Goal: Task Accomplishment & Management: Use online tool/utility

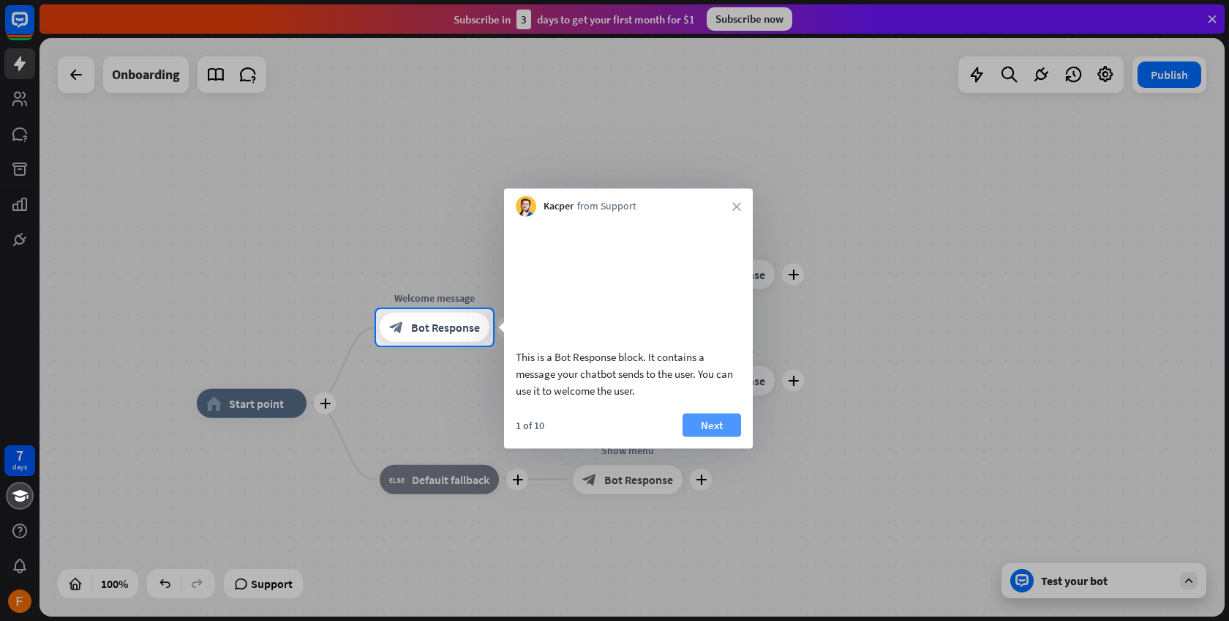
click at [724, 436] on button "Next" at bounding box center [712, 424] width 59 height 23
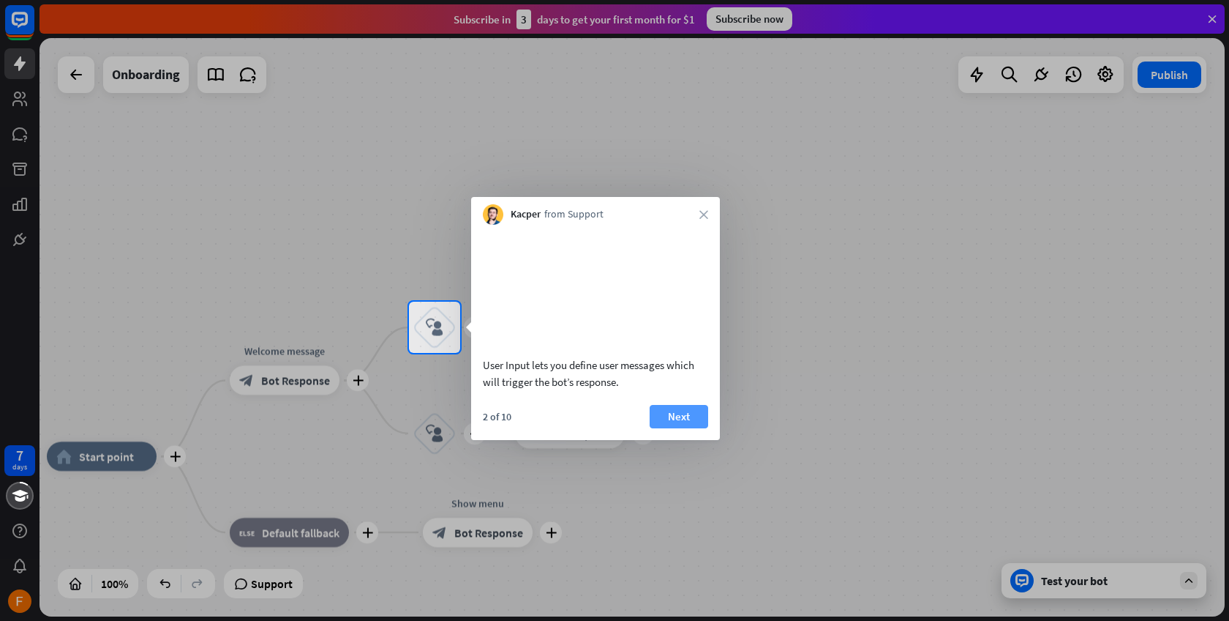
click at [693, 428] on button "Next" at bounding box center [679, 416] width 59 height 23
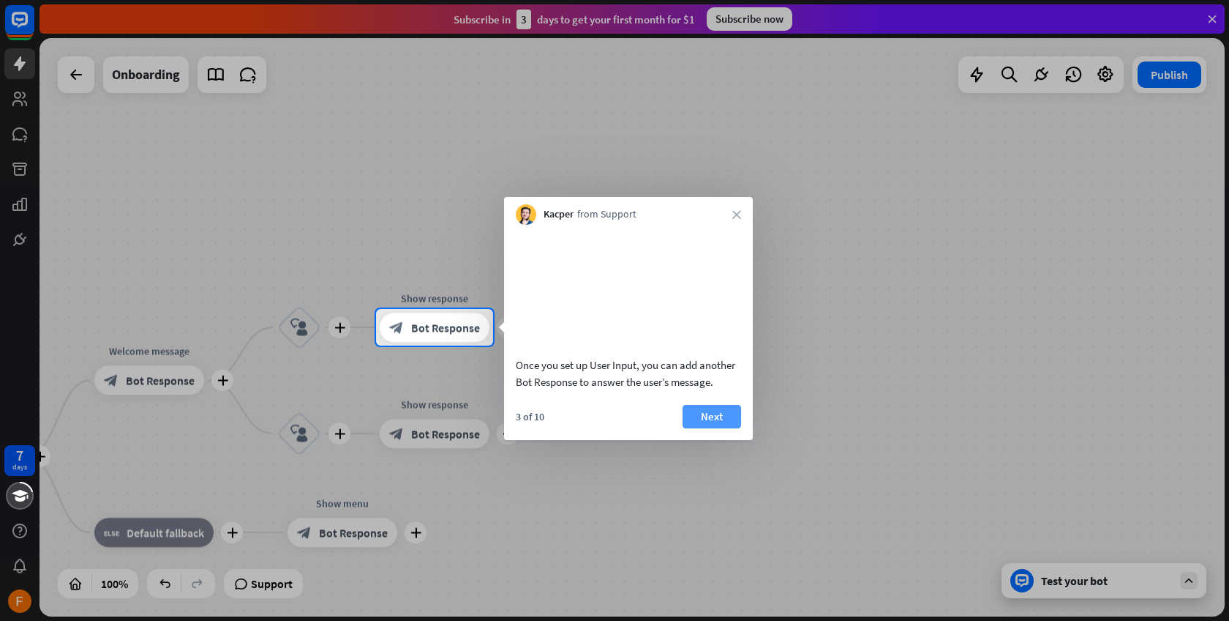
click at [707, 428] on button "Next" at bounding box center [712, 416] width 59 height 23
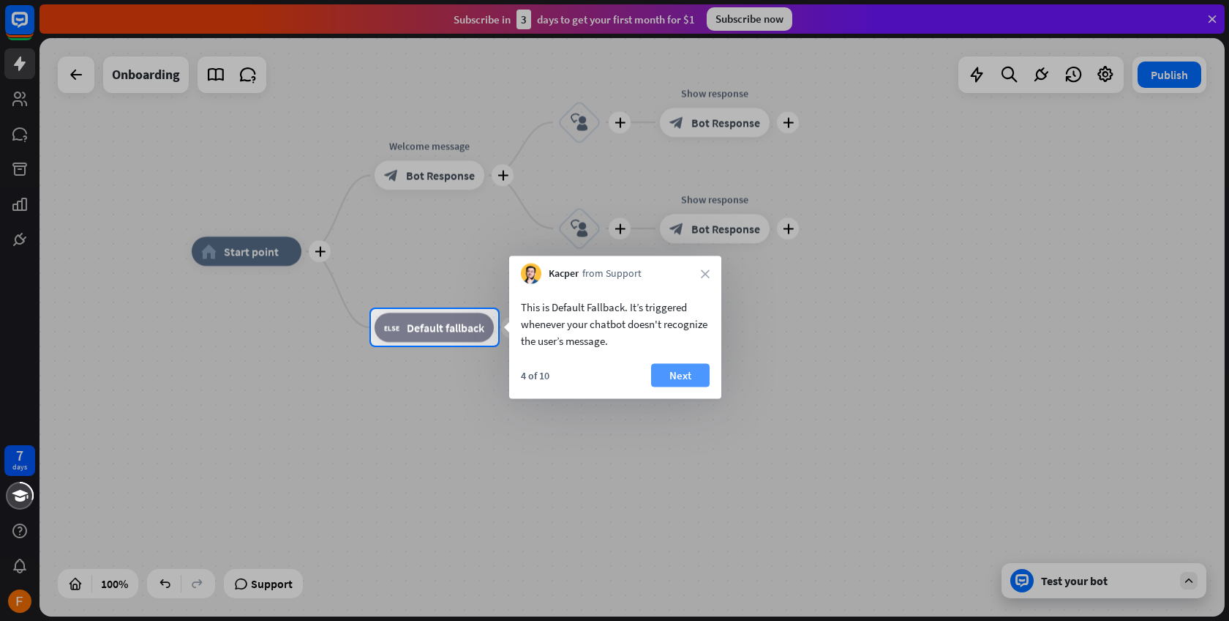
click at [692, 379] on button "Next" at bounding box center [680, 375] width 59 height 23
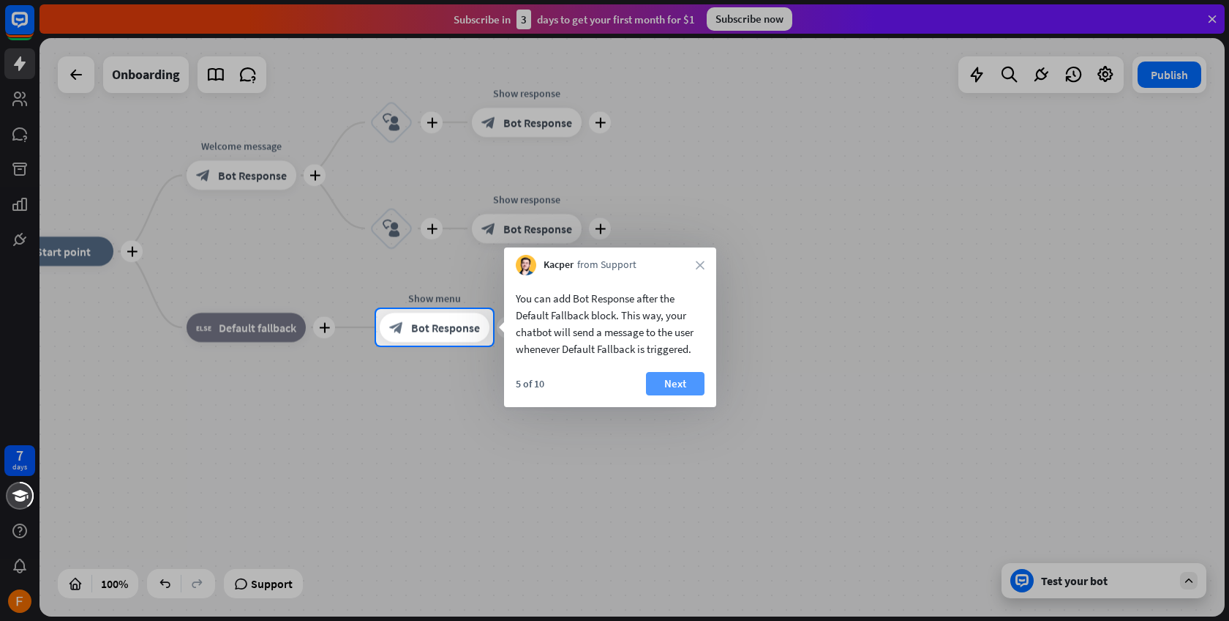
click at [676, 378] on button "Next" at bounding box center [675, 383] width 59 height 23
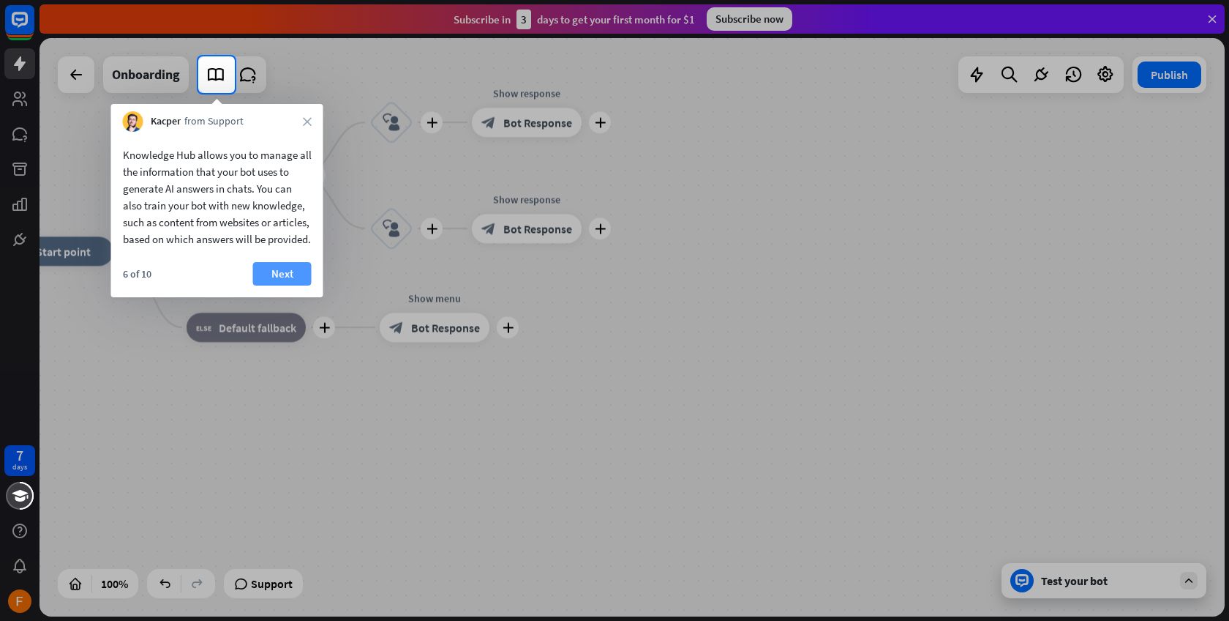
click at [291, 285] on button "Next" at bounding box center [282, 273] width 59 height 23
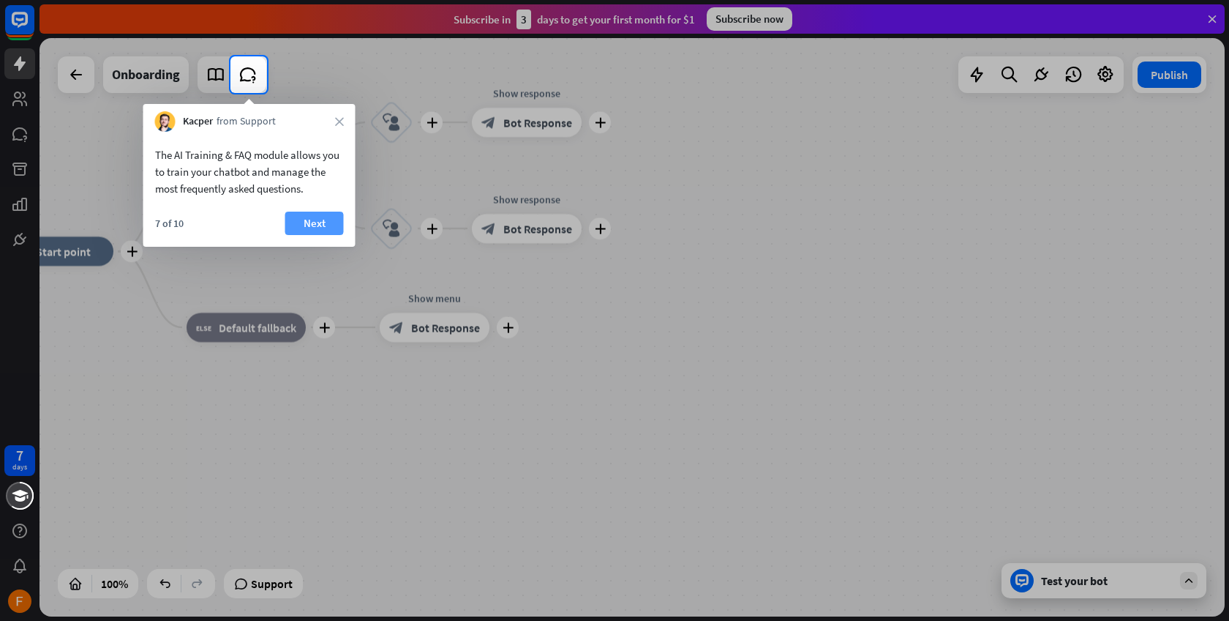
click at [321, 223] on button "Next" at bounding box center [314, 222] width 59 height 23
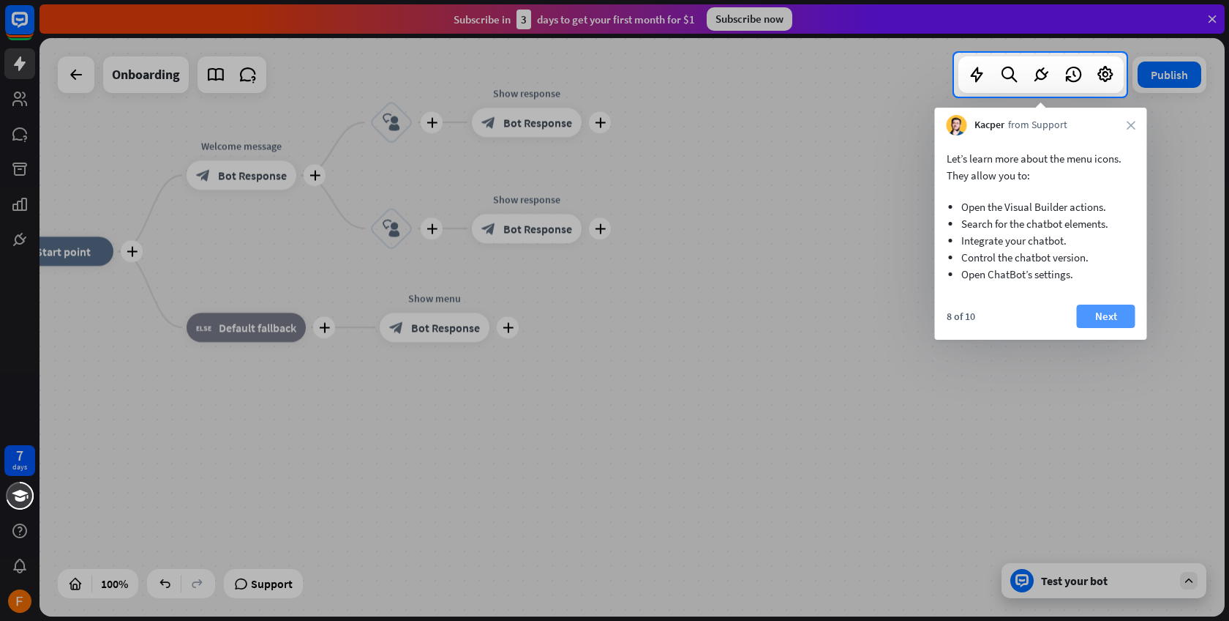
click at [1080, 307] on button "Next" at bounding box center [1106, 315] width 59 height 23
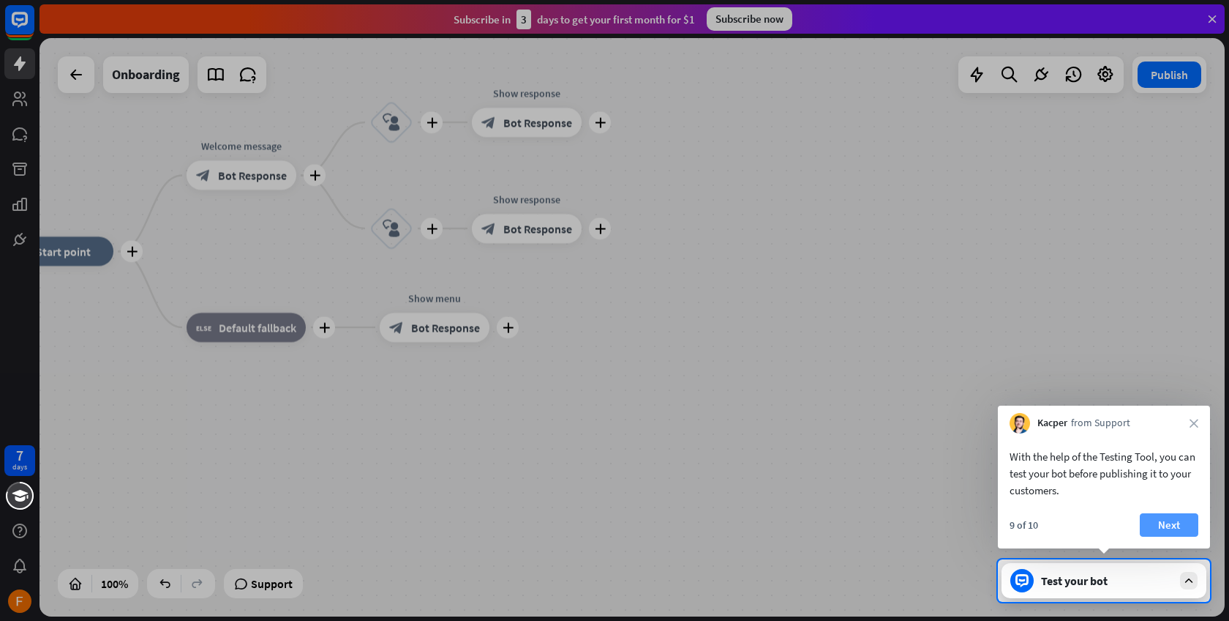
click at [1164, 518] on button "Next" at bounding box center [1169, 524] width 59 height 23
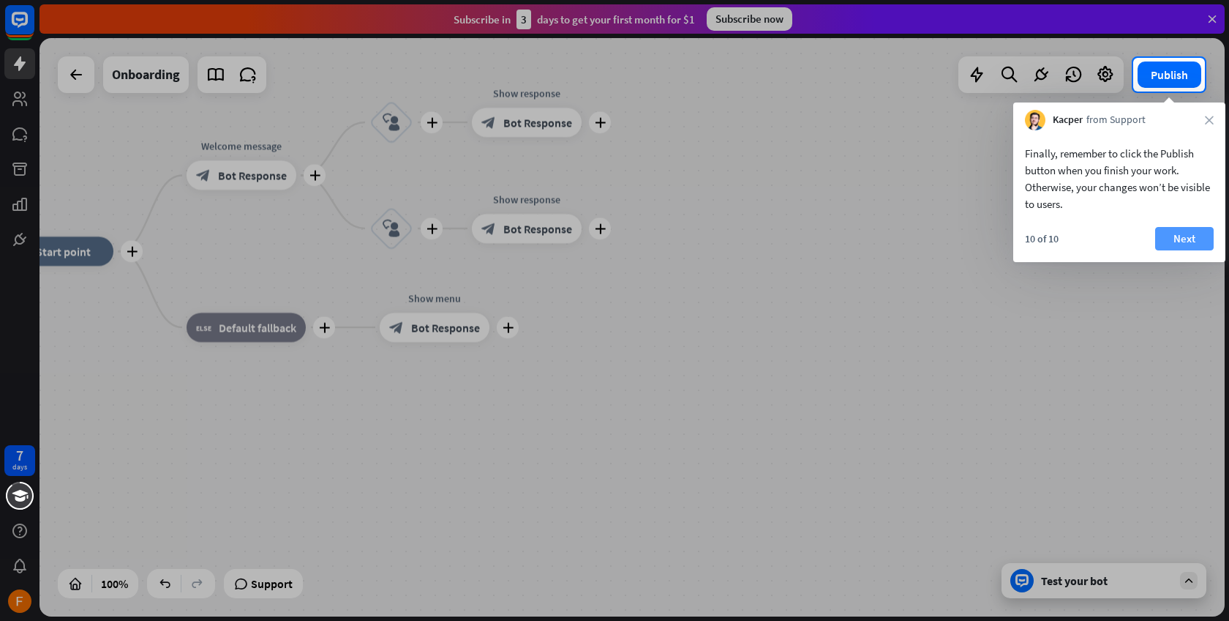
click at [1194, 242] on button "Next" at bounding box center [1185, 238] width 59 height 23
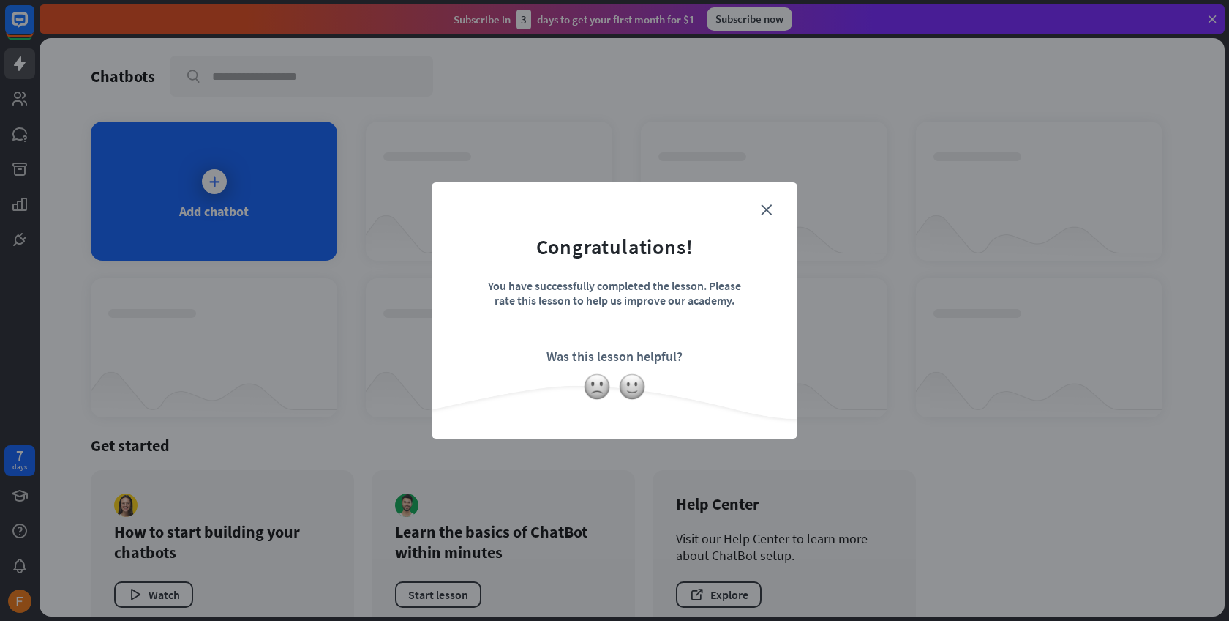
click at [757, 215] on form "Congratulations! You have successfully completed the lesson. Please rate this l…" at bounding box center [614, 288] width 329 height 175
click at [757, 209] on form "Congratulations! You have successfully completed the lesson. Please rate this l…" at bounding box center [614, 288] width 329 height 175
click at [774, 209] on form "Congratulations! You have successfully completed the lesson. Please rate this l…" at bounding box center [614, 288] width 329 height 175
click at [765, 205] on icon "close" at bounding box center [766, 209] width 11 height 11
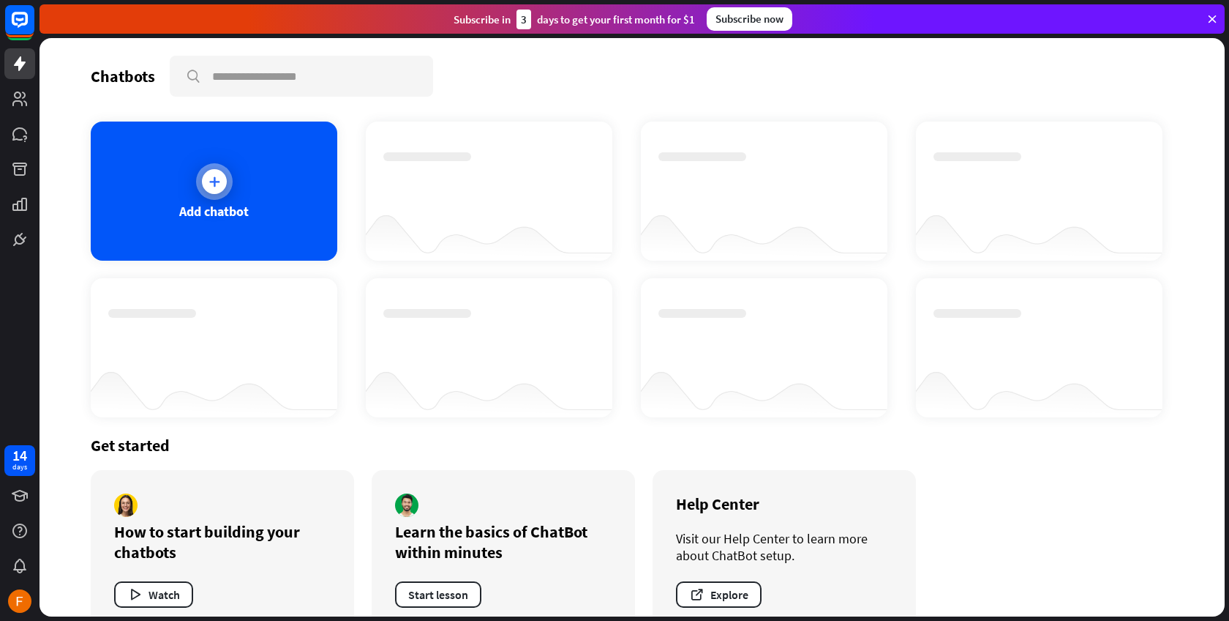
click at [196, 181] on div at bounding box center [214, 181] width 37 height 37
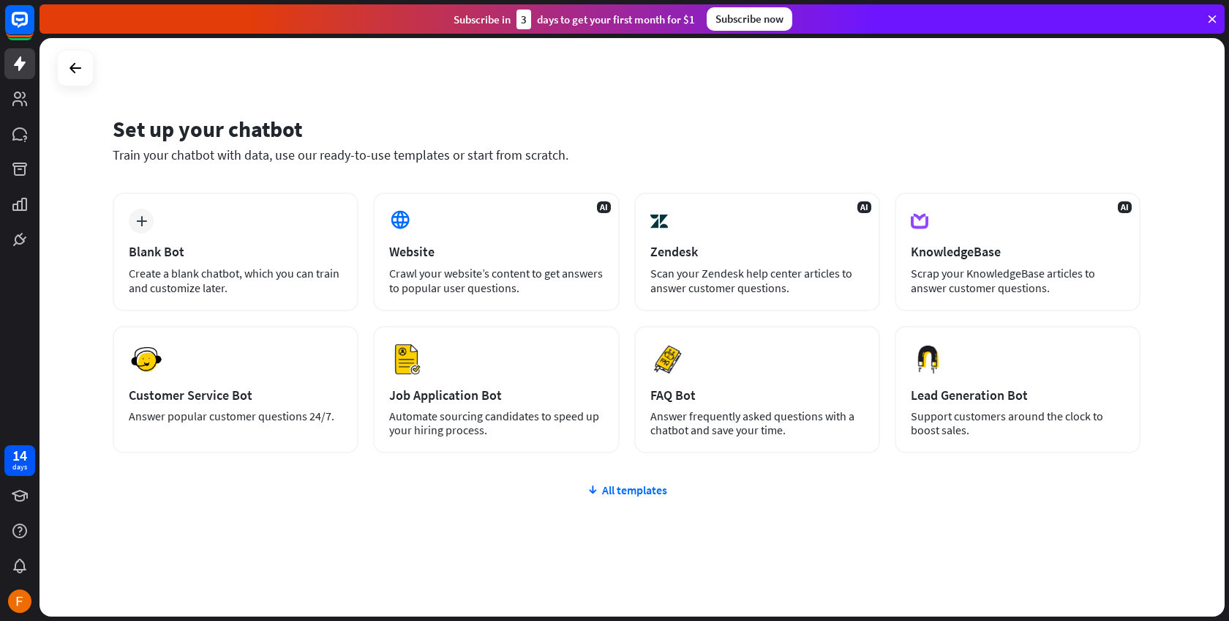
drag, startPoint x: 653, startPoint y: 179, endPoint x: 105, endPoint y: 135, distance: 550.0
click at [105, 135] on div "Set up your chatbot Train your chatbot with data, use our ready-to-use template…" at bounding box center [633, 327] width 1186 height 578
click at [652, 492] on div "All templates" at bounding box center [627, 489] width 1028 height 15
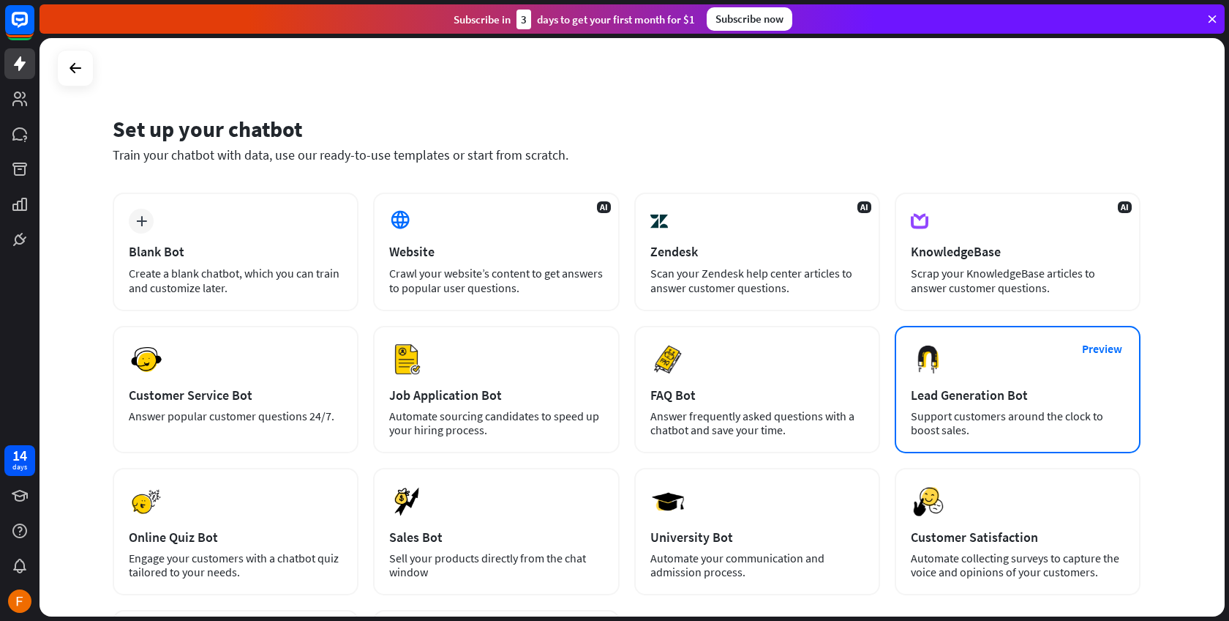
scroll to position [223, 0]
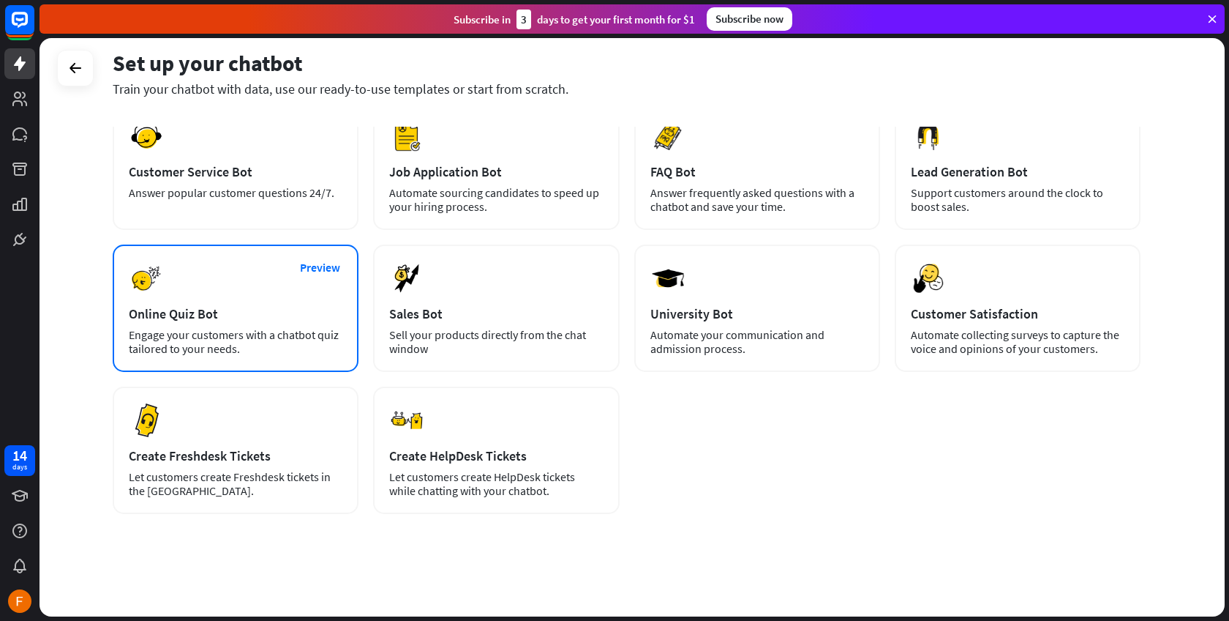
drag, startPoint x: 748, startPoint y: 529, endPoint x: 223, endPoint y: 282, distance: 579.8
click at [223, 282] on div "plus Blank Bot Create a blank chatbot, which you can train and customize later.…" at bounding box center [627, 292] width 1028 height 647
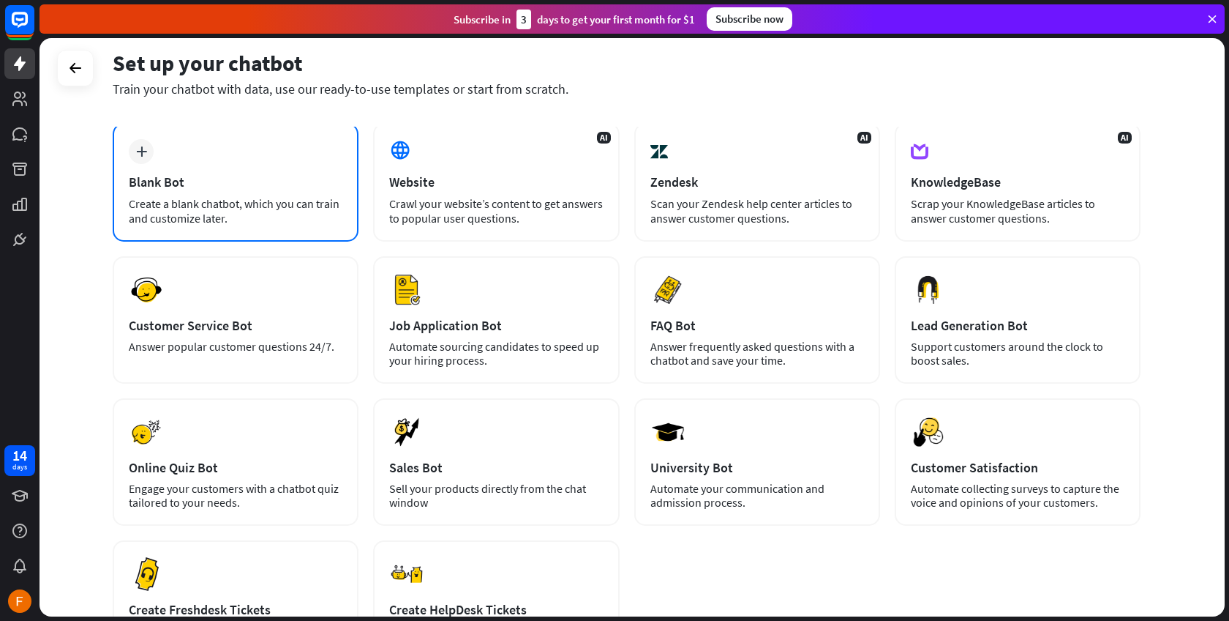
scroll to position [0, 0]
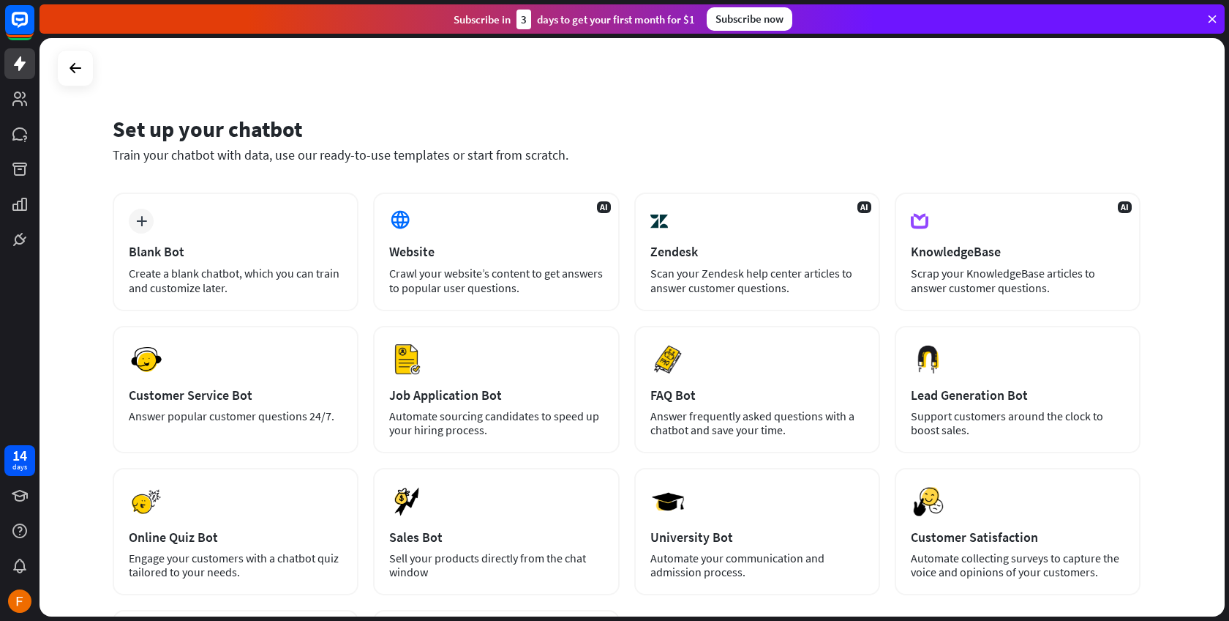
drag, startPoint x: 525, startPoint y: 507, endPoint x: 103, endPoint y: 130, distance: 565.5
click at [103, 130] on div "Set up your chatbot Train your chatbot with data, use our ready-to-use template…" at bounding box center [633, 327] width 1186 height 578
copy div "Lor ip dolo sitamet Conse adip elitsed doei temp, inc utl etdol-ma-ali enimadmi…"
drag, startPoint x: 395, startPoint y: 613, endPoint x: 203, endPoint y: 133, distance: 517.2
click at [203, 133] on div "Set up your chatbot" at bounding box center [627, 129] width 1028 height 28
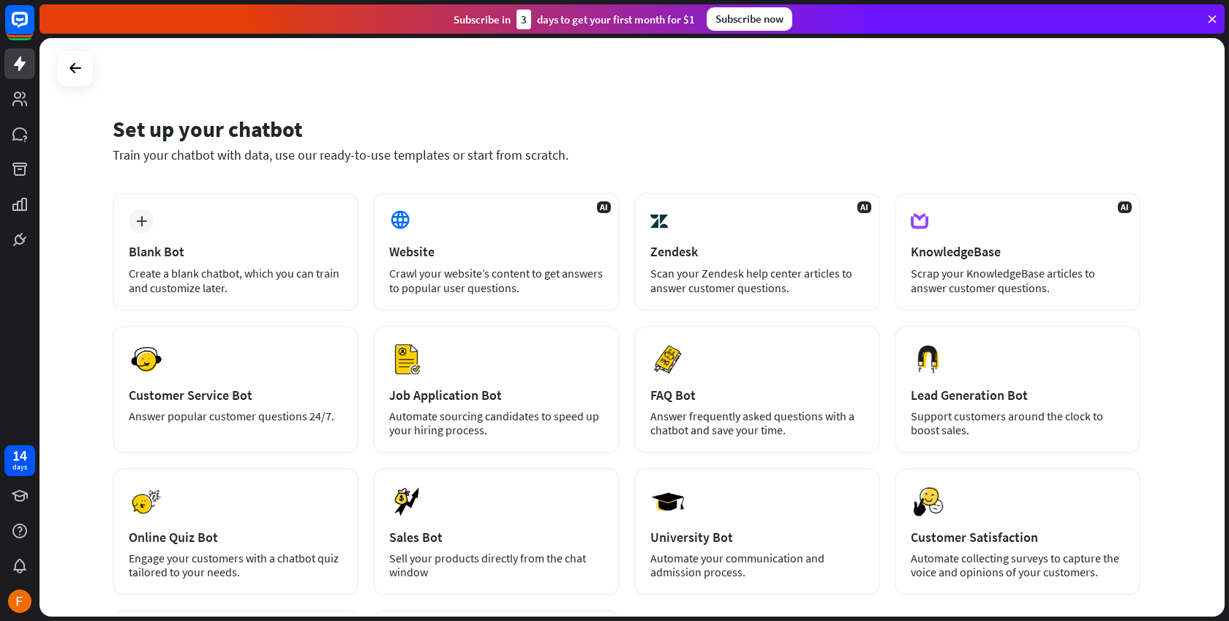
click at [203, 129] on div "Set up your chatbot" at bounding box center [627, 129] width 1028 height 28
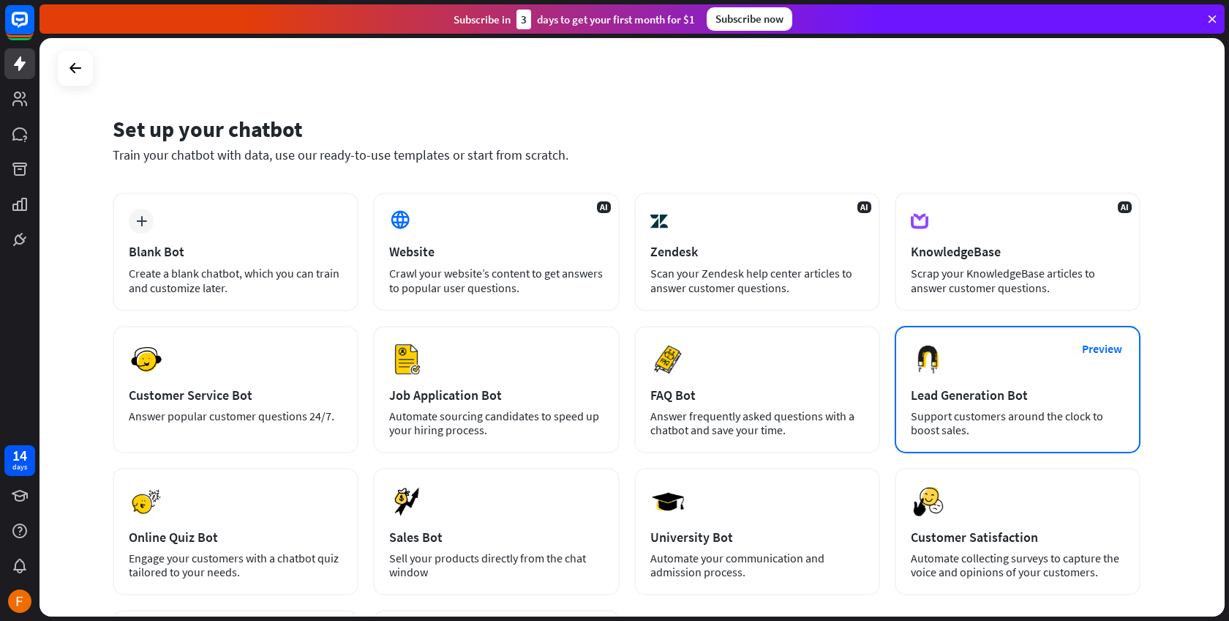
scroll to position [27, 0]
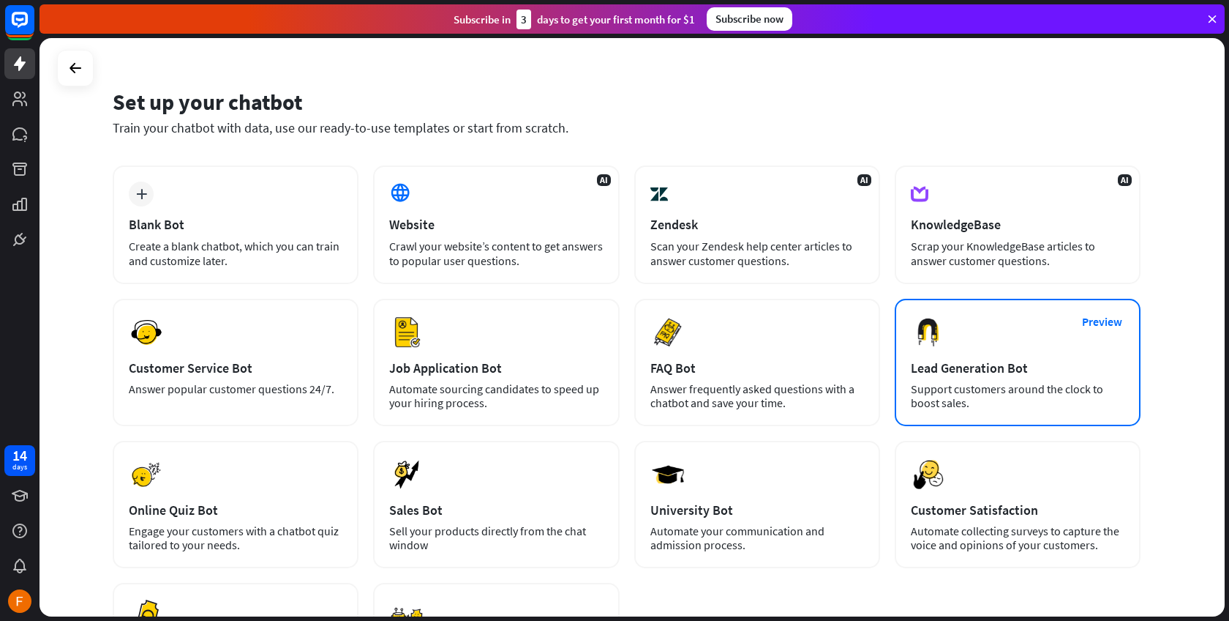
click at [1023, 354] on div "Preview Lead Generation Bot Support customers around the clock to boost sales." at bounding box center [1018, 362] width 246 height 127
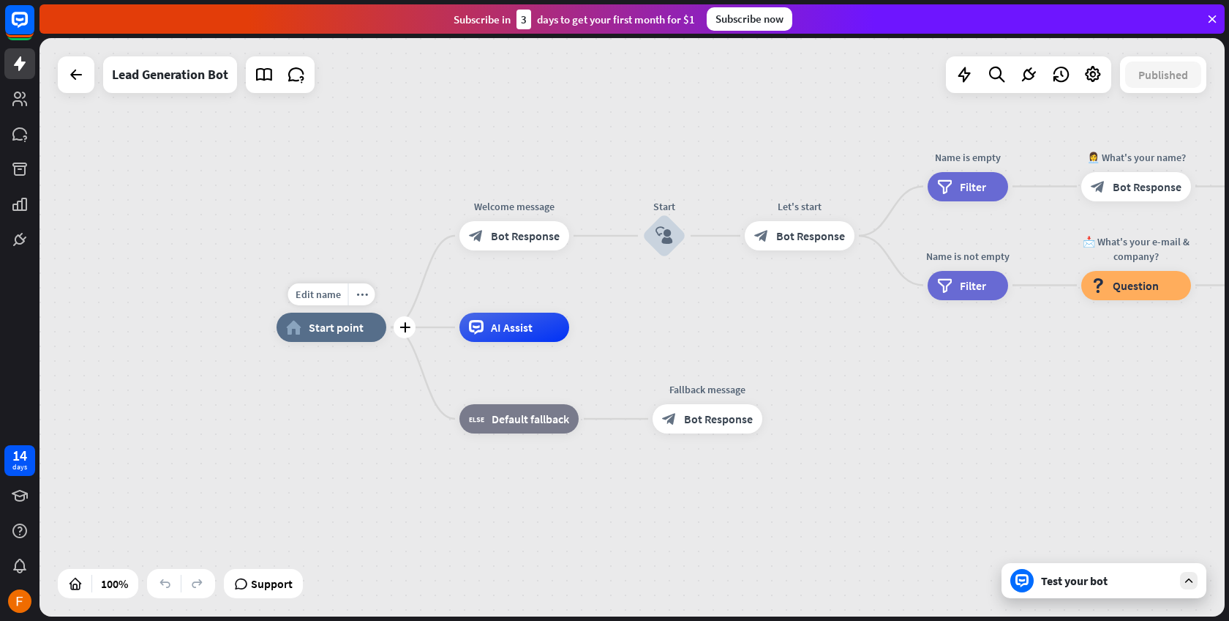
click at [317, 331] on span "Start point" at bounding box center [336, 327] width 55 height 15
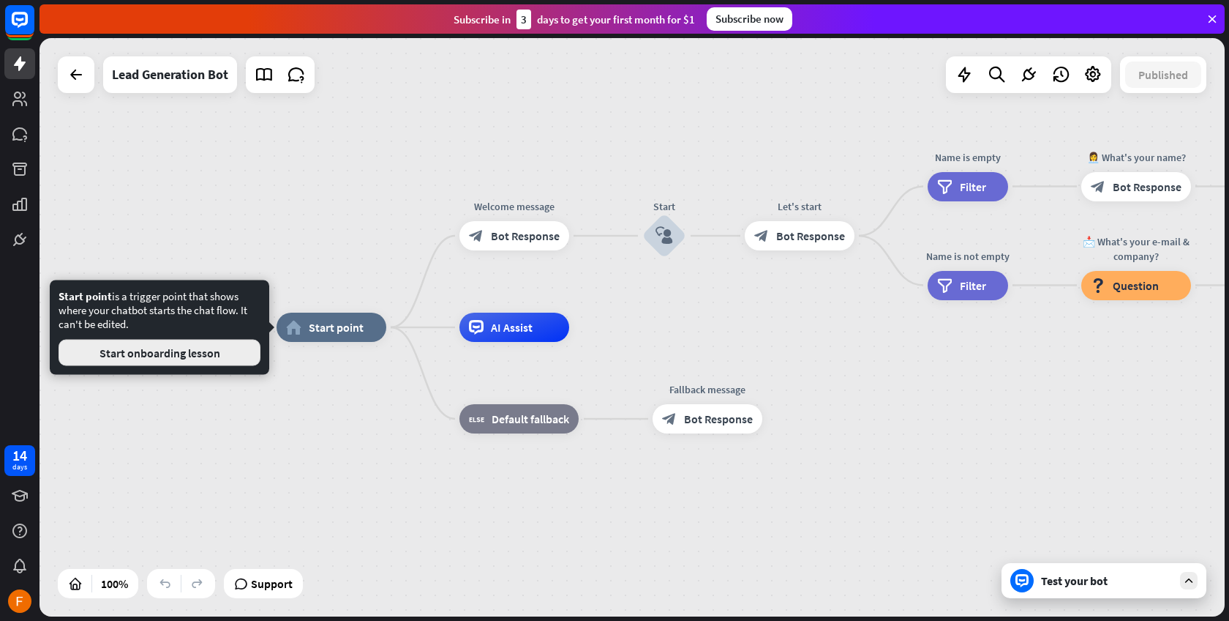
click at [189, 357] on button "Start onboarding lesson" at bounding box center [160, 353] width 202 height 26
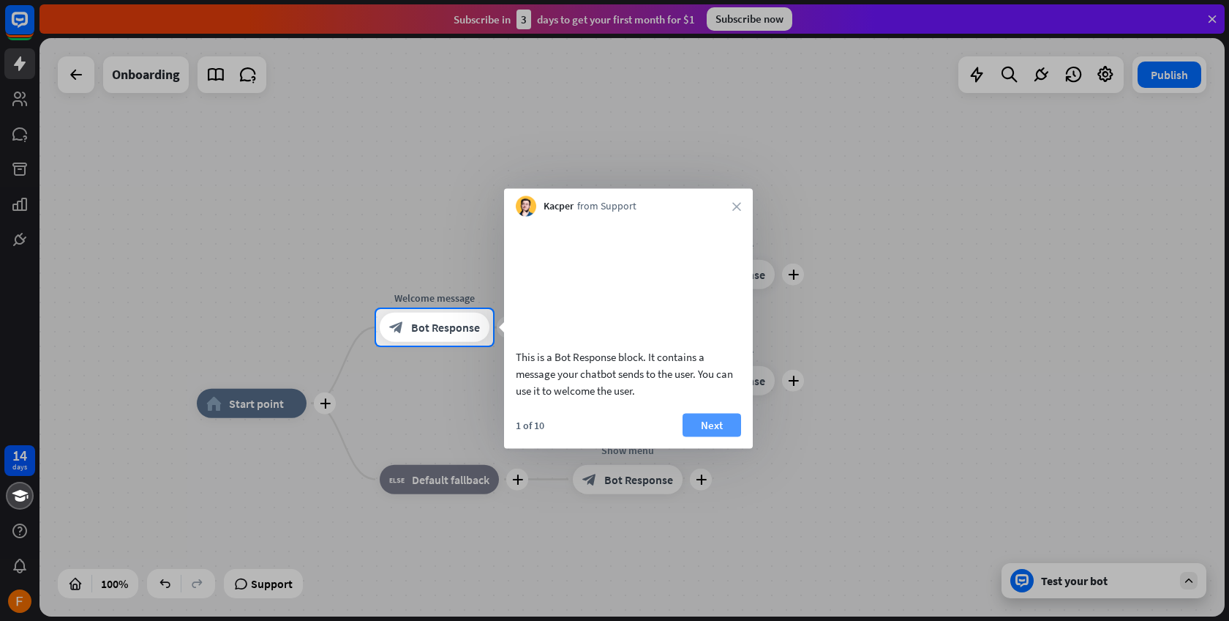
click at [733, 436] on button "Next" at bounding box center [712, 424] width 59 height 23
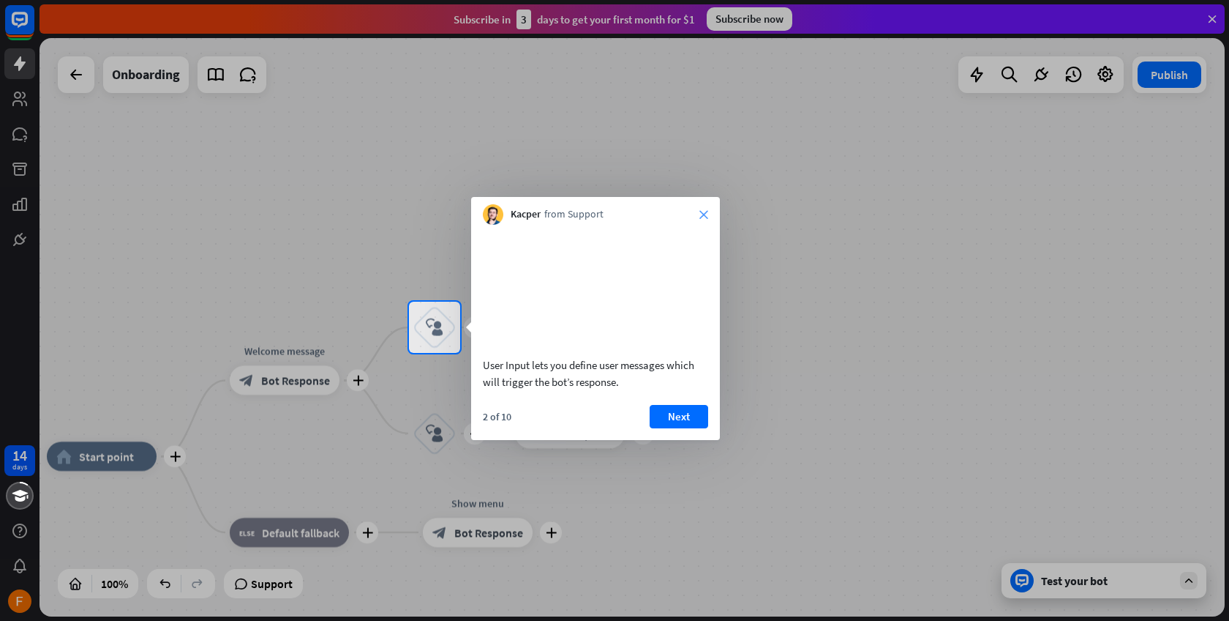
click at [704, 214] on icon "close" at bounding box center [704, 214] width 9 height 9
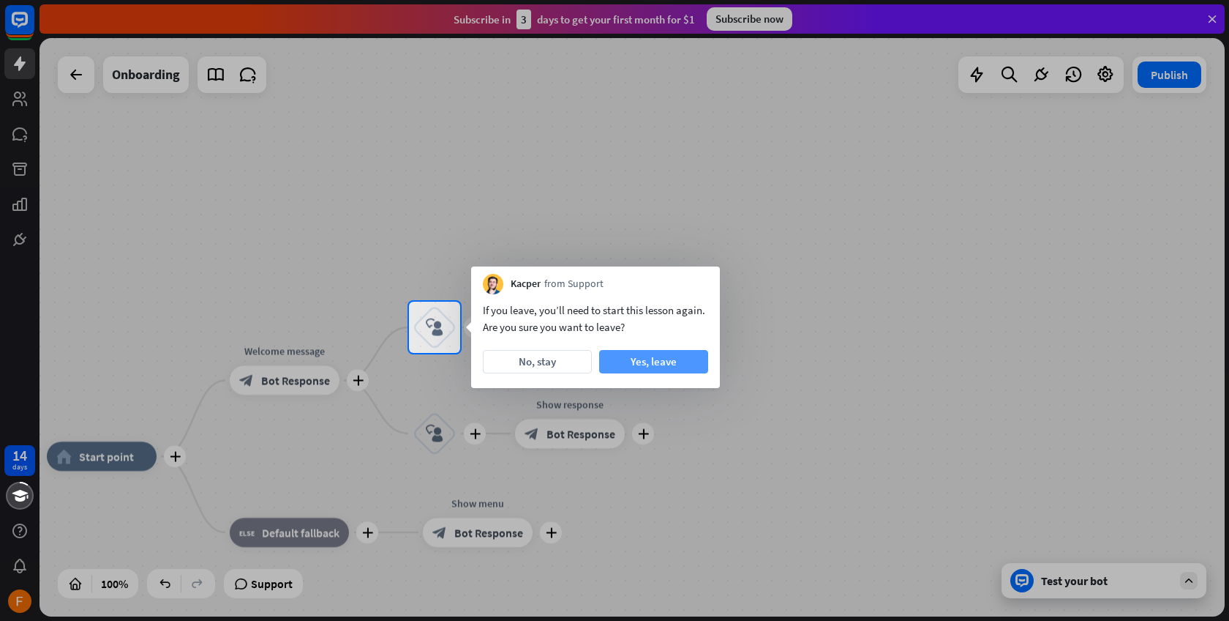
click at [675, 364] on button "Yes, leave" at bounding box center [653, 361] width 109 height 23
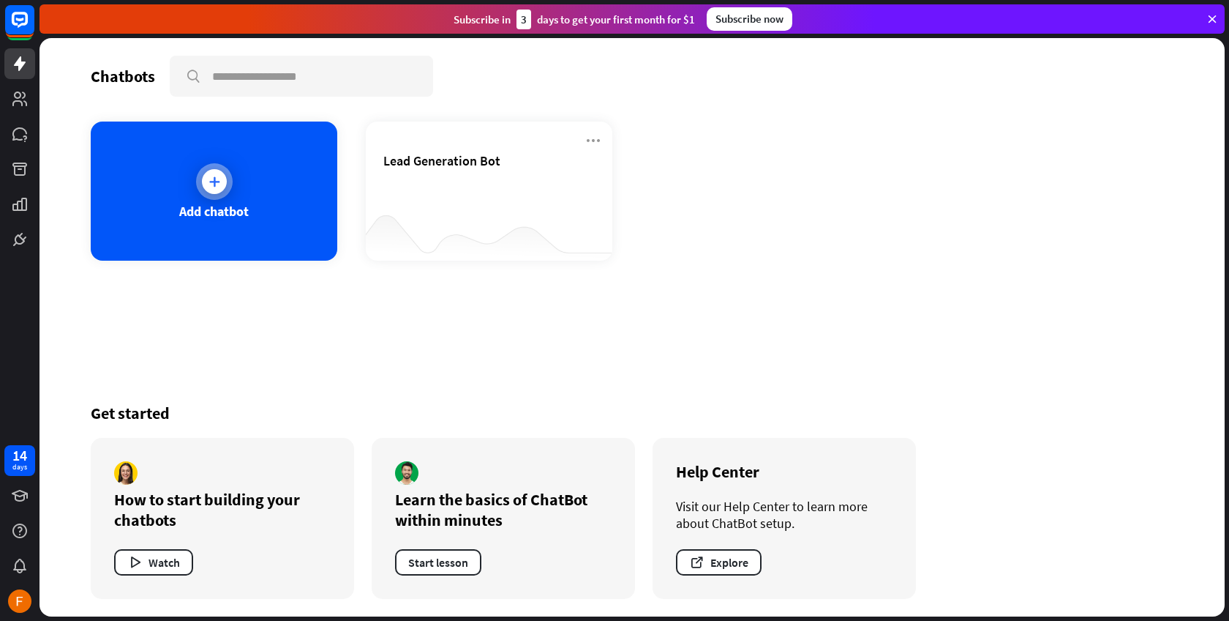
click at [265, 209] on div "Add chatbot" at bounding box center [214, 190] width 247 height 139
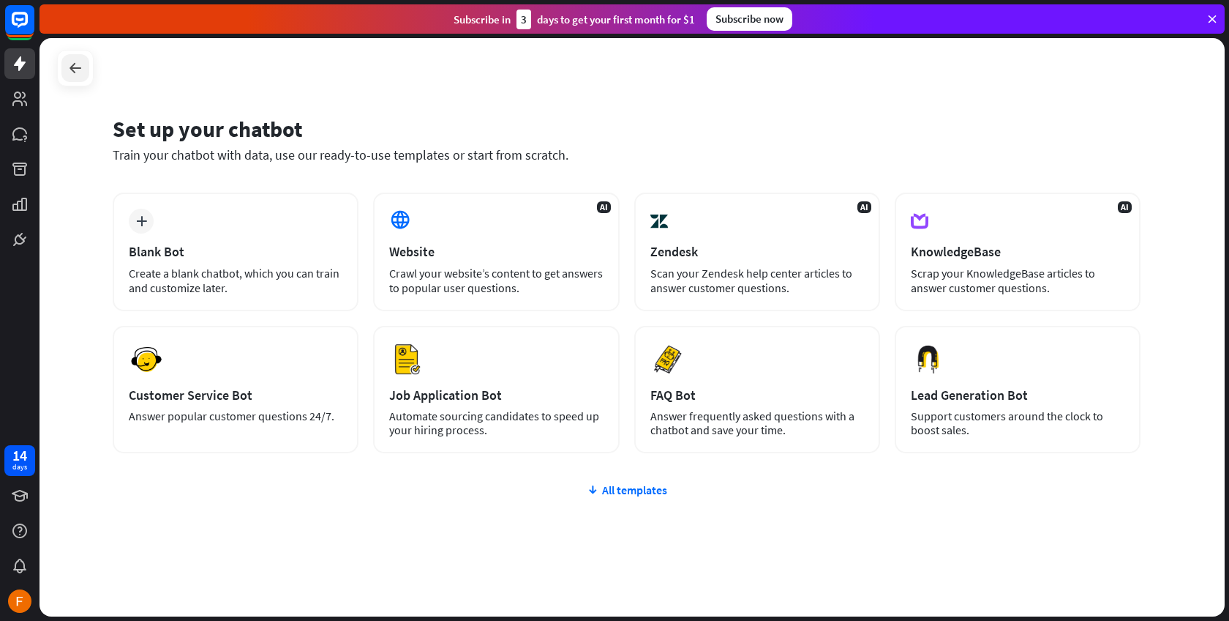
click at [83, 70] on div at bounding box center [75, 68] width 28 height 28
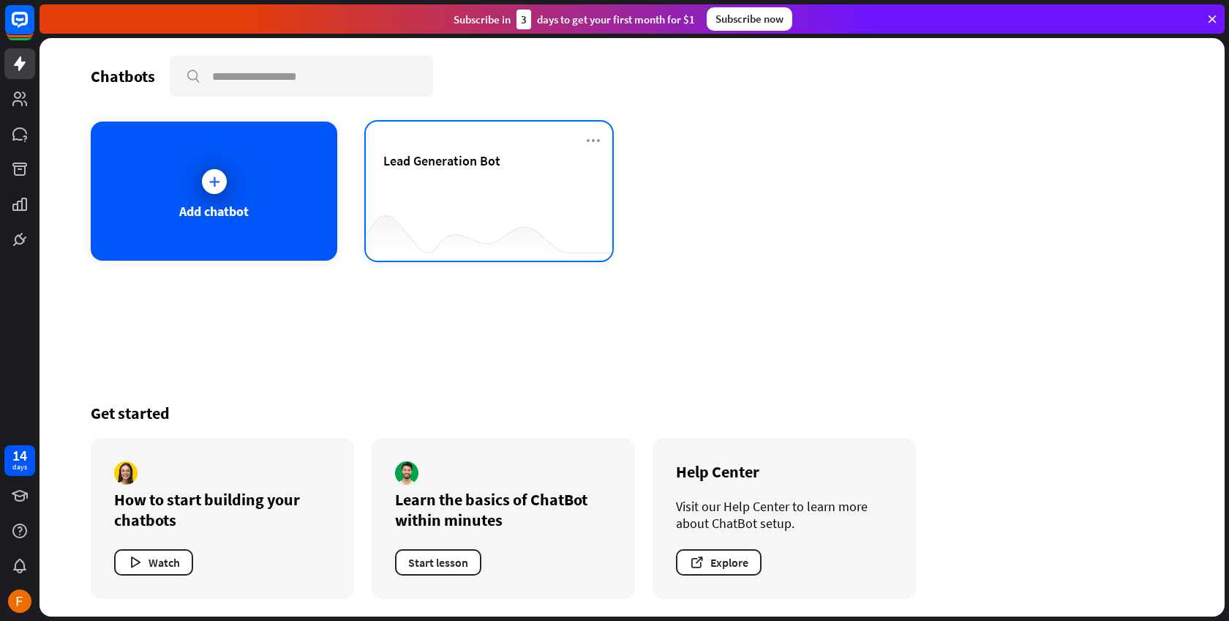
click at [509, 204] on div at bounding box center [489, 231] width 247 height 56
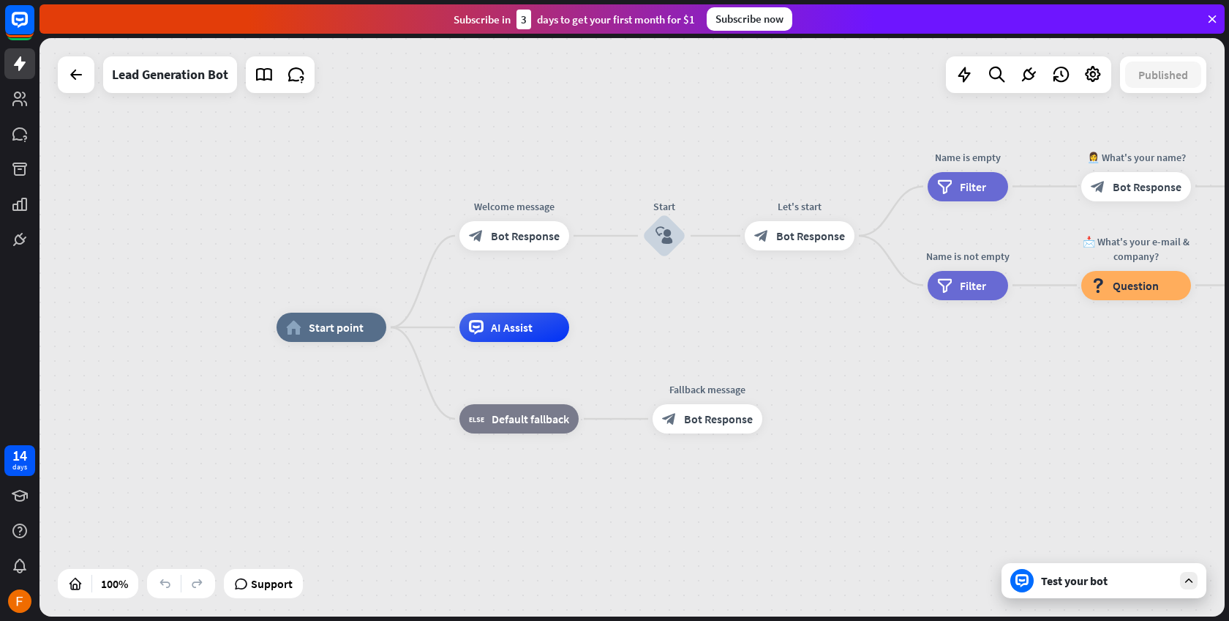
drag, startPoint x: 1015, startPoint y: 406, endPoint x: 976, endPoint y: 409, distance: 38.9
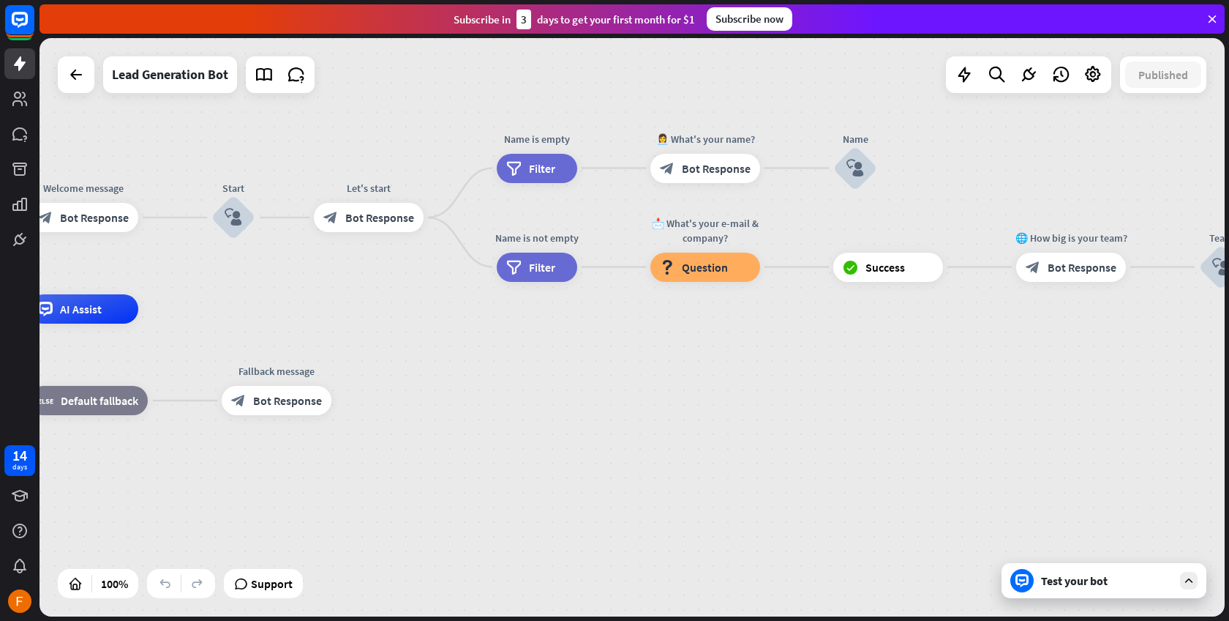
drag, startPoint x: 973, startPoint y: 415, endPoint x: 542, endPoint y: 397, distance: 430.7
click at [542, 397] on div "home_2 Start point Welcome message block_bot_response Bot Response Start block_…" at bounding box center [439, 598] width 1186 height 578
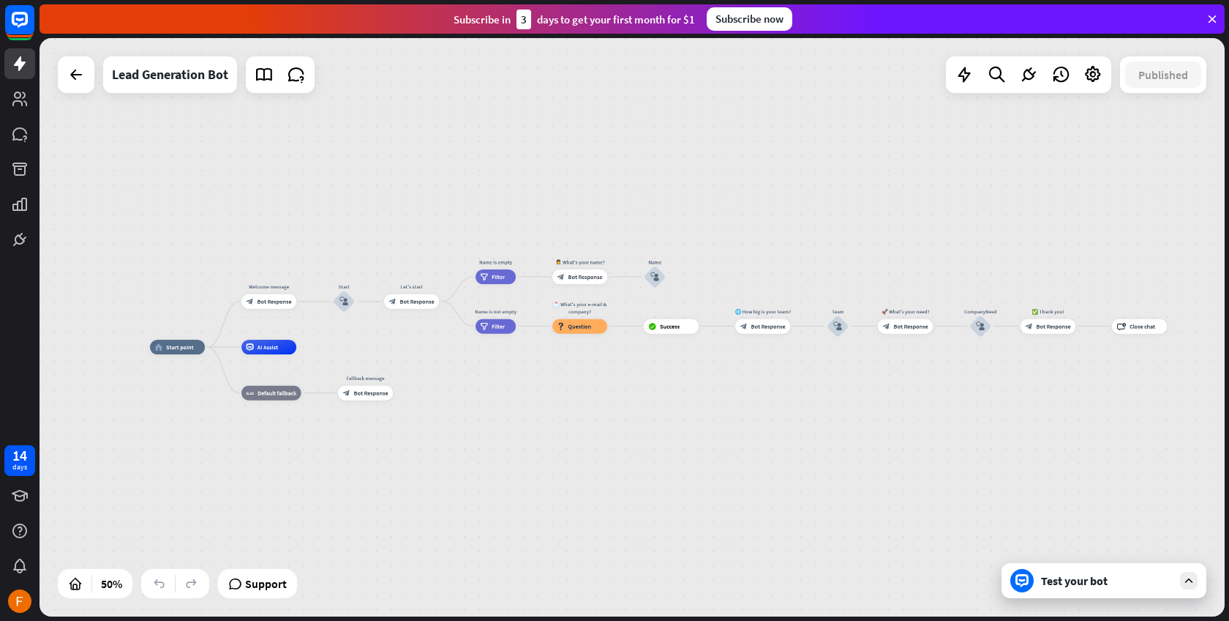
drag, startPoint x: 784, startPoint y: 468, endPoint x: 665, endPoint y: 454, distance: 119.4
click at [665, 454] on div "home_2 Start point Welcome message block_bot_response Bot Response Start block_…" at bounding box center [446, 491] width 593 height 289
click at [266, 351] on span "AI Assist" at bounding box center [269, 346] width 21 height 7
click at [221, 231] on div "home_2 Start point Welcome message block_bot_response Bot Response Start block_…" at bounding box center [633, 327] width 1186 height 578
click at [181, 332] on span "Edit name" at bounding box center [172, 329] width 23 height 7
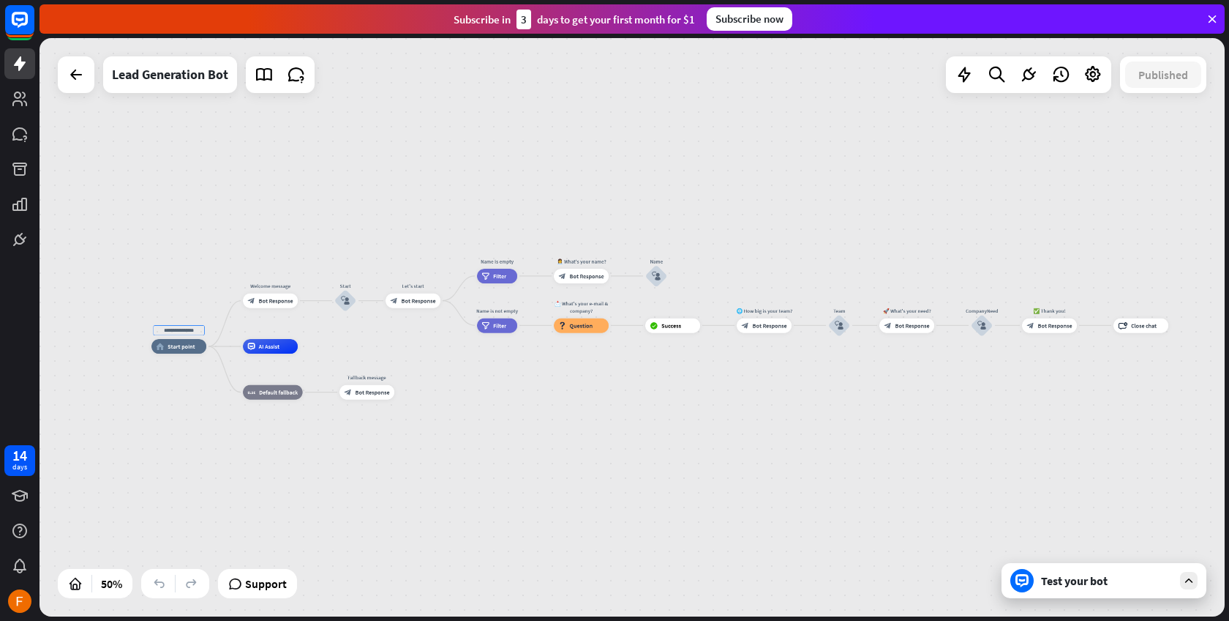
click at [187, 405] on div "home_2 Start point Welcome message block_bot_response Bot Response Start block_…" at bounding box center [447, 490] width 593 height 289
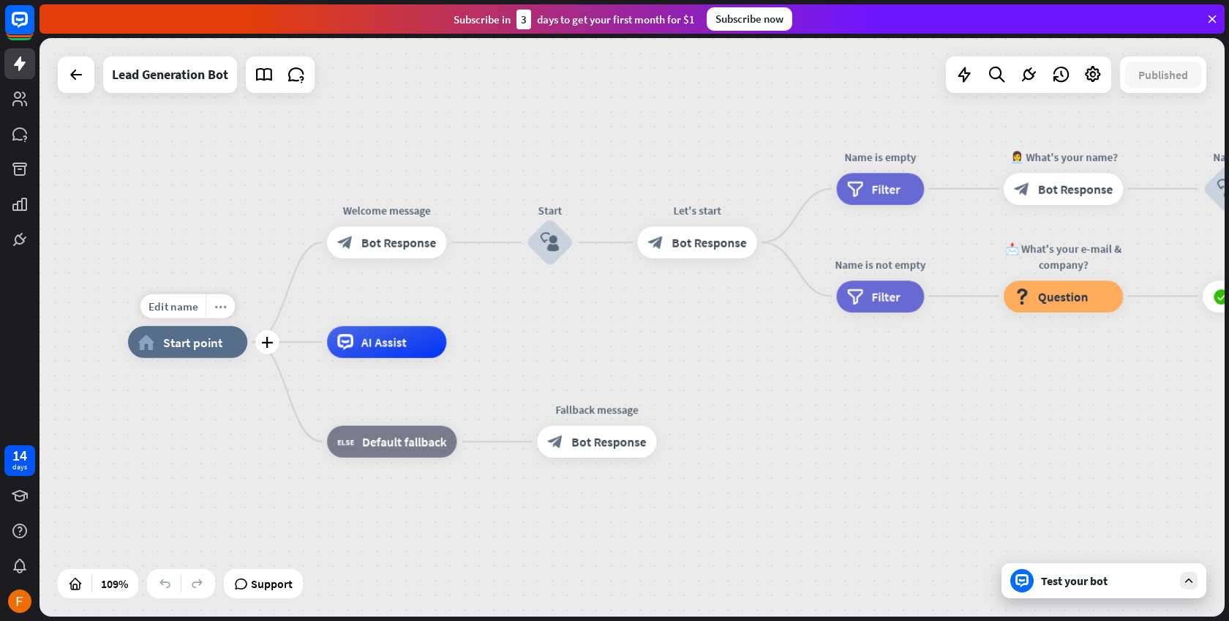
click at [228, 314] on div "more_horiz" at bounding box center [220, 306] width 29 height 24
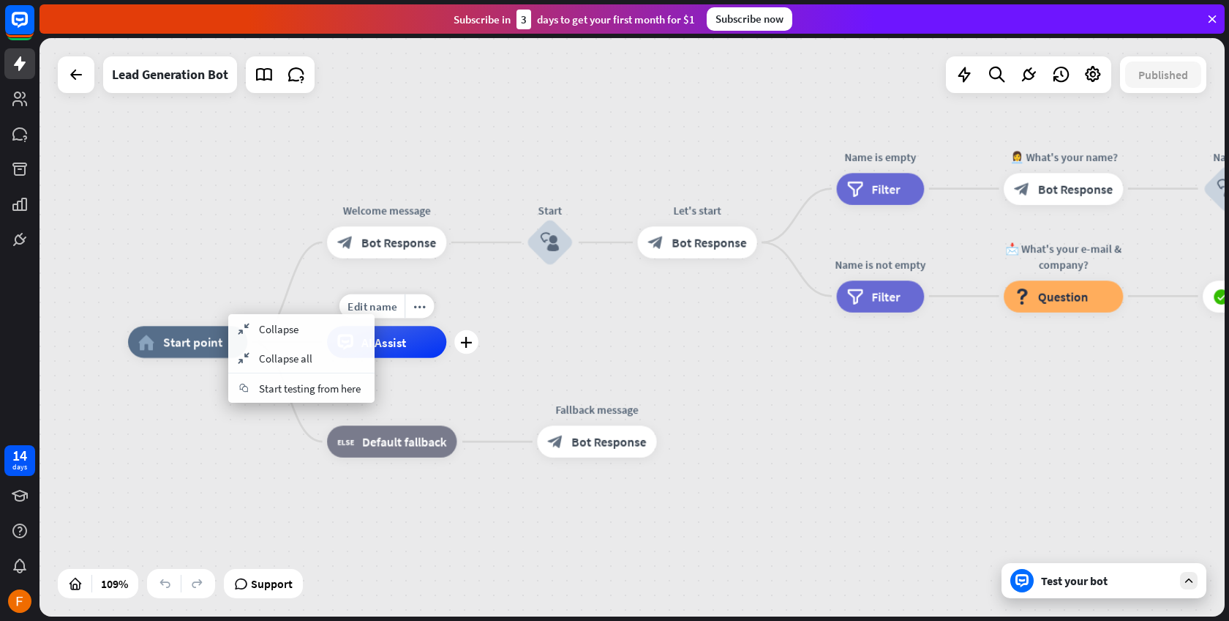
click at [400, 348] on span "AI Assist" at bounding box center [384, 342] width 45 height 16
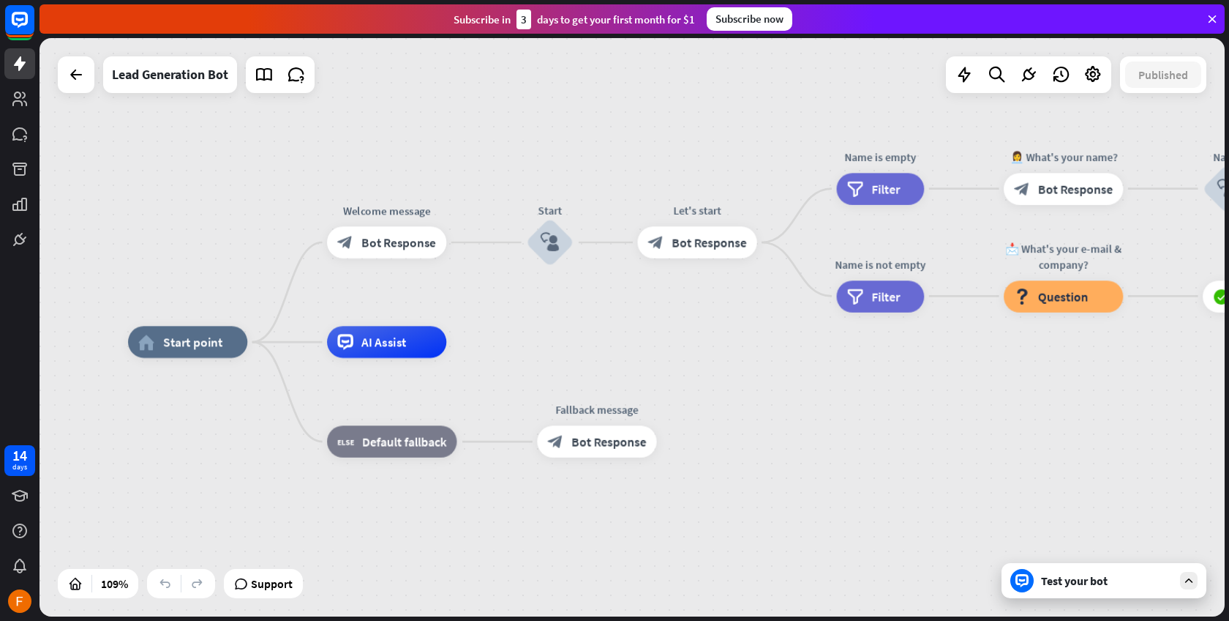
click at [284, 190] on div "home_2 Start point Welcome message block_bot_response Bot Response Start block_…" at bounding box center [633, 327] width 1186 height 578
click at [377, 247] on span "Bot Response" at bounding box center [399, 242] width 75 height 16
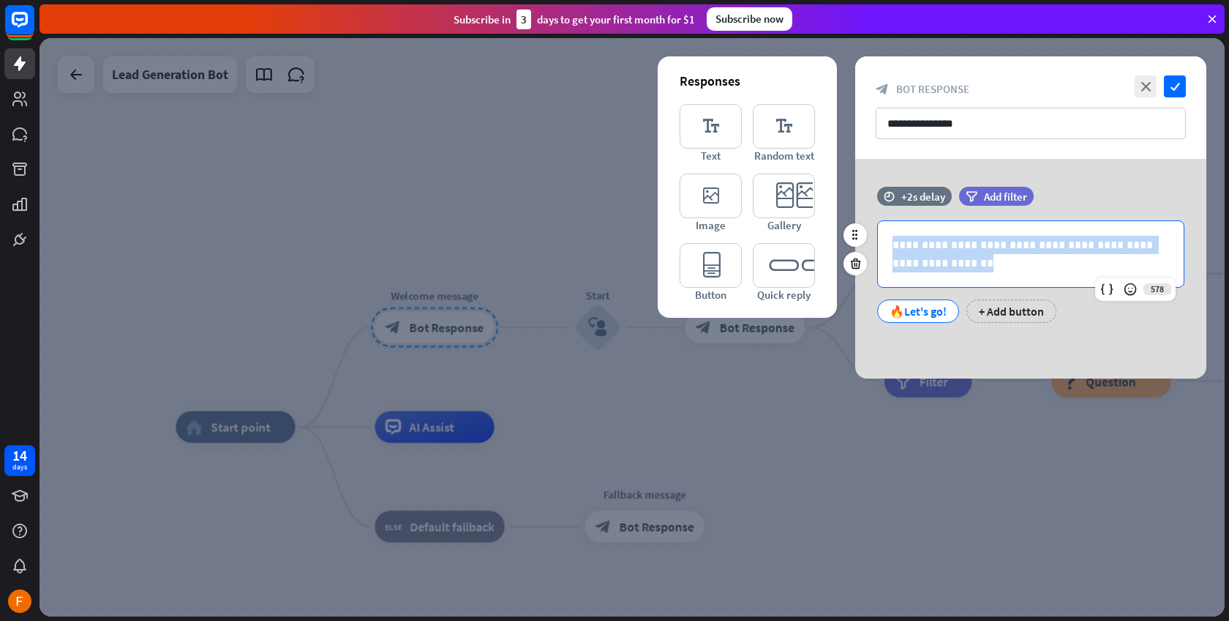
drag, startPoint x: 966, startPoint y: 263, endPoint x: 884, endPoint y: 233, distance: 87.5
click at [884, 233] on div "**********" at bounding box center [1031, 254] width 306 height 66
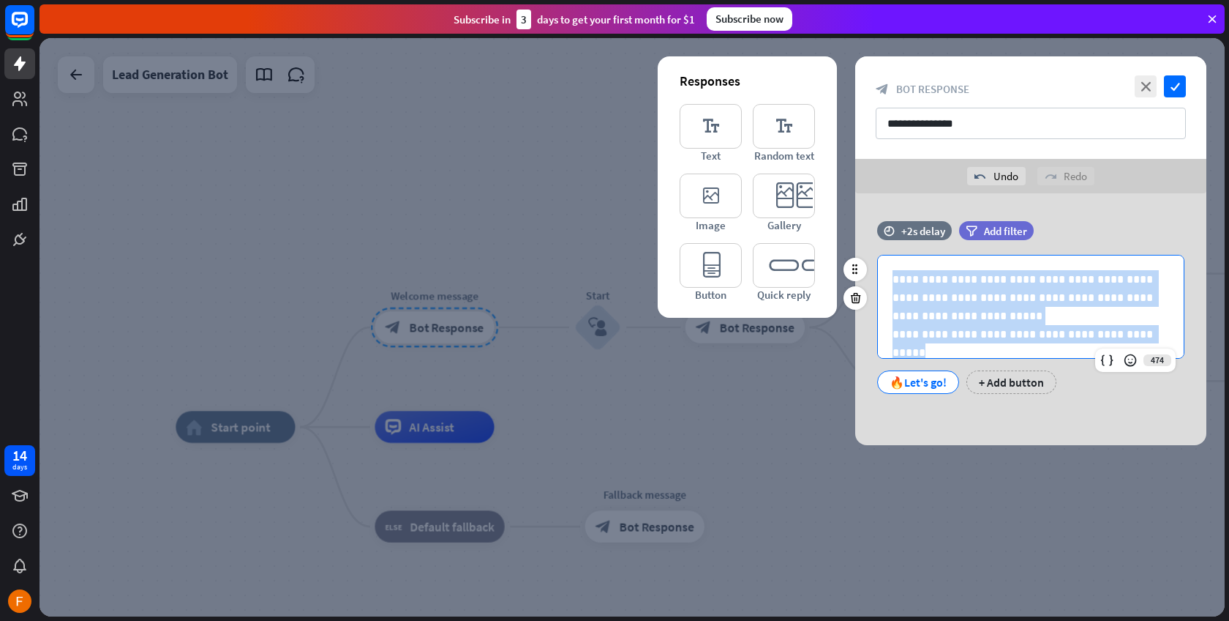
drag, startPoint x: 1151, startPoint y: 336, endPoint x: 873, endPoint y: 270, distance: 285.8
click at [873, 270] on div "**********" at bounding box center [1031, 324] width 351 height 139
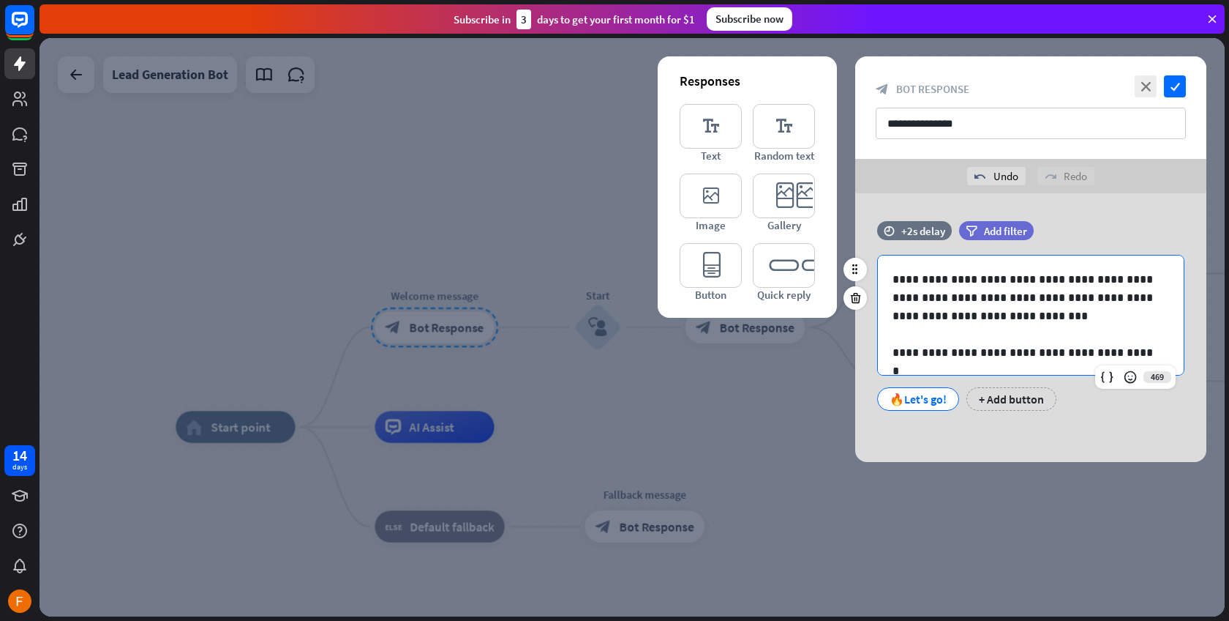
scroll to position [1, 0]
click at [917, 400] on div "🔥Let's go!" at bounding box center [918, 399] width 57 height 22
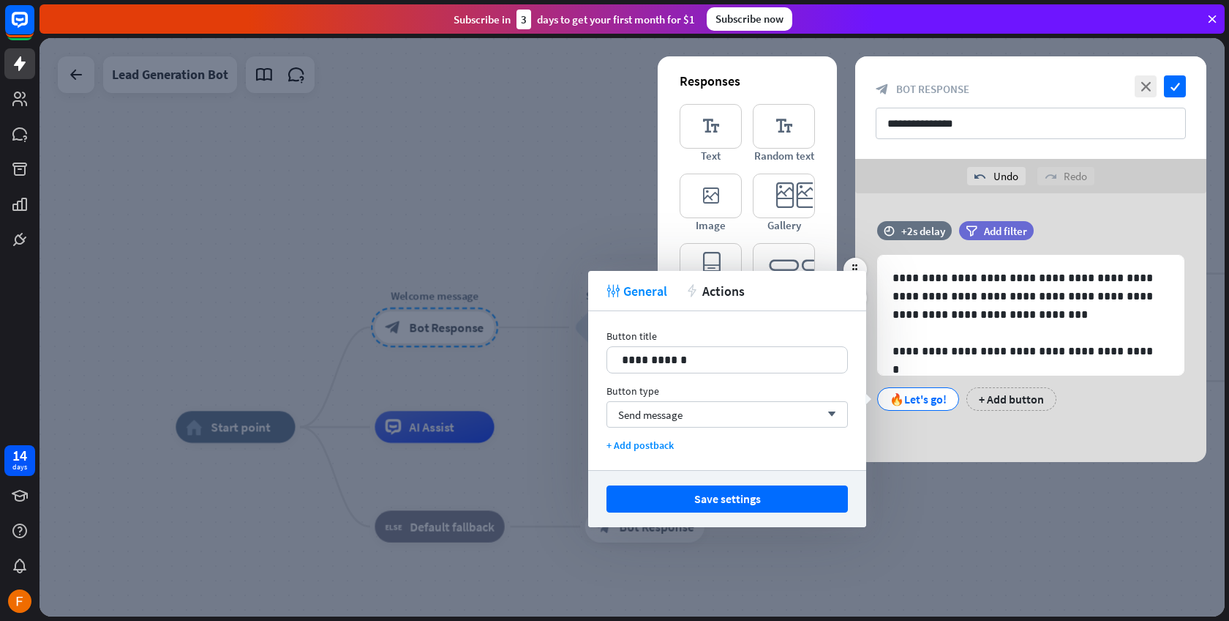
click at [921, 399] on div "🔥Let's go!" at bounding box center [918, 399] width 57 height 22
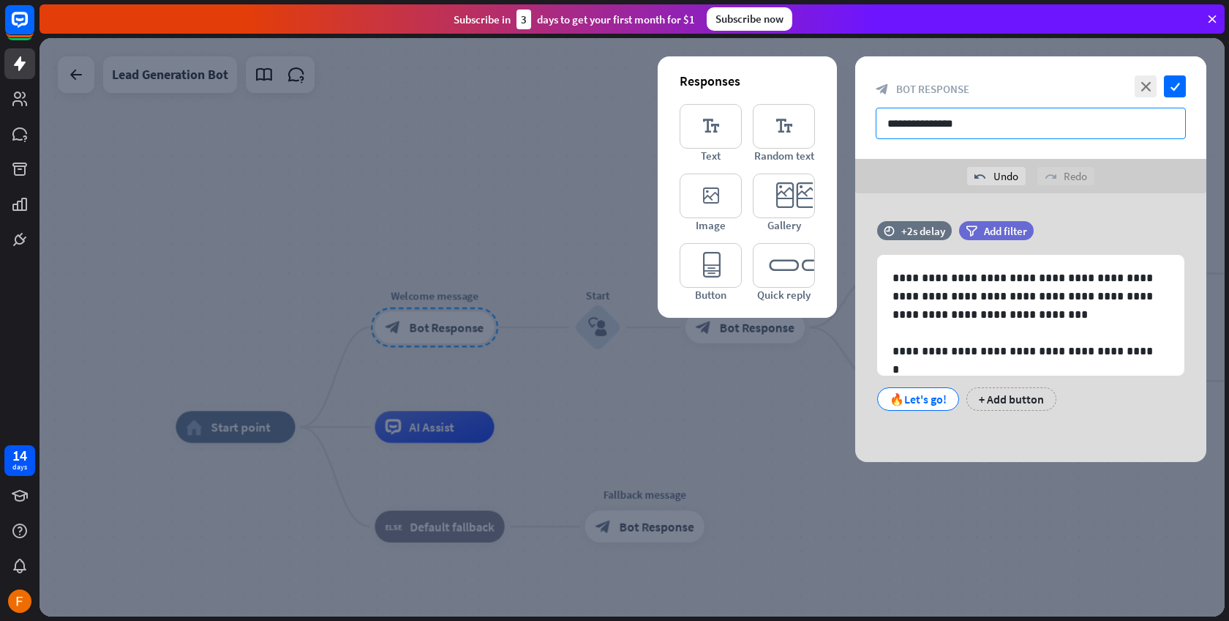
drag, startPoint x: 988, startPoint y: 124, endPoint x: 869, endPoint y: 124, distance: 118.6
click at [869, 124] on div "**********" at bounding box center [1031, 107] width 351 height 102
click at [995, 84] on div "block_bot_response Bot Response" at bounding box center [1031, 89] width 310 height 14
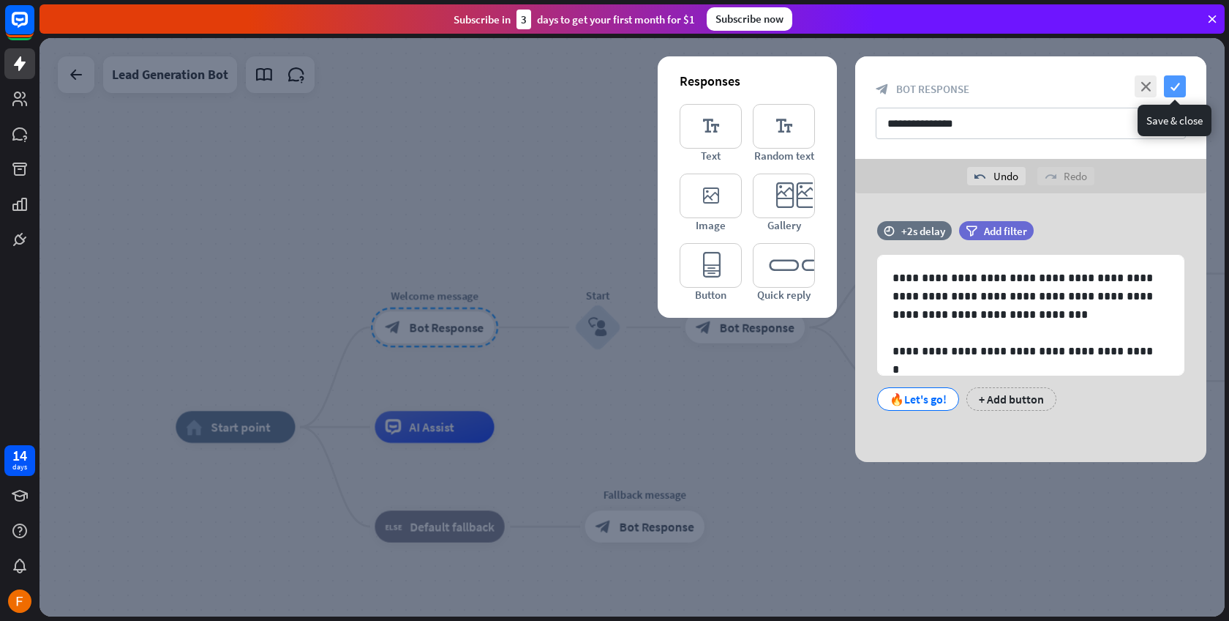
click at [1171, 86] on icon "check" at bounding box center [1175, 86] width 22 height 22
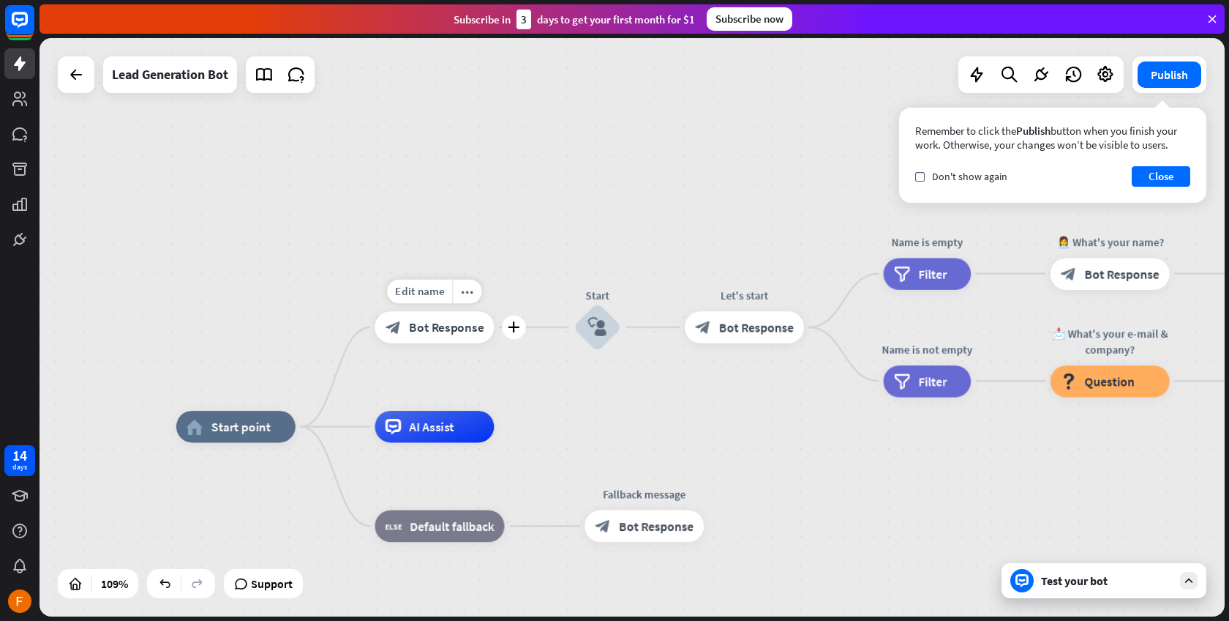
click at [375, 311] on div "Edit name more_horiz plus block_bot_response Bot Response" at bounding box center [434, 326] width 119 height 31
drag, startPoint x: 429, startPoint y: 291, endPoint x: 433, endPoint y: 323, distance: 32.4
click at [433, 323] on div "Edit name more_horiz plus block_bot_response Bot Response" at bounding box center [434, 326] width 119 height 31
click at [413, 325] on span "Bot Response" at bounding box center [446, 327] width 75 height 16
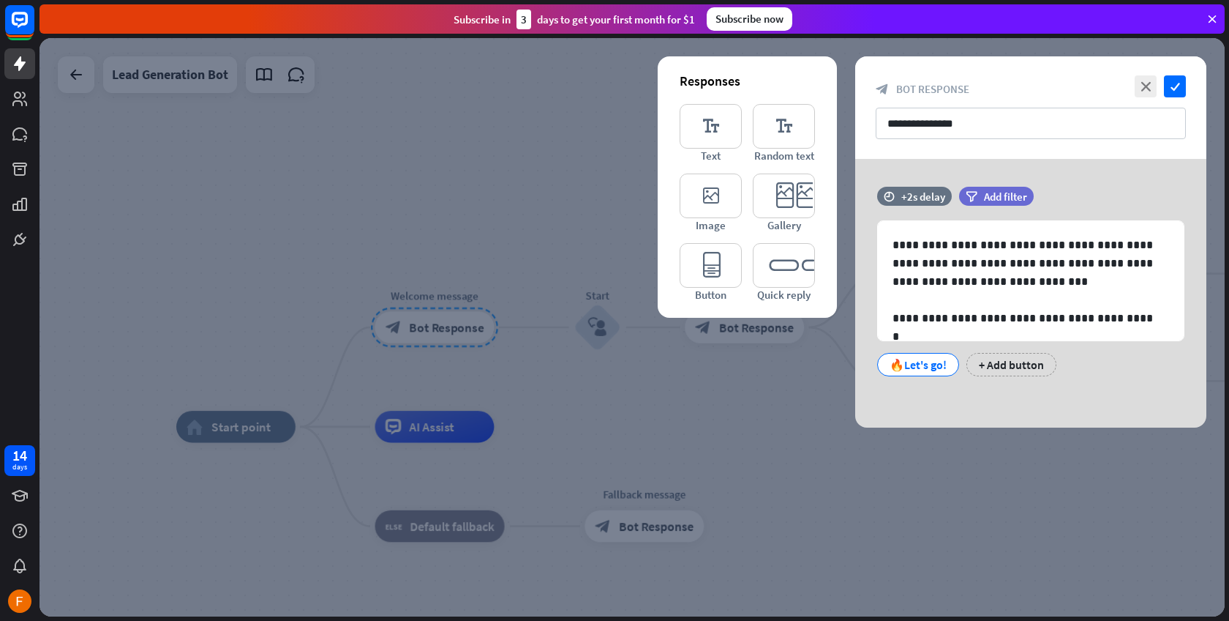
click at [269, 217] on div at bounding box center [633, 327] width 1186 height 578
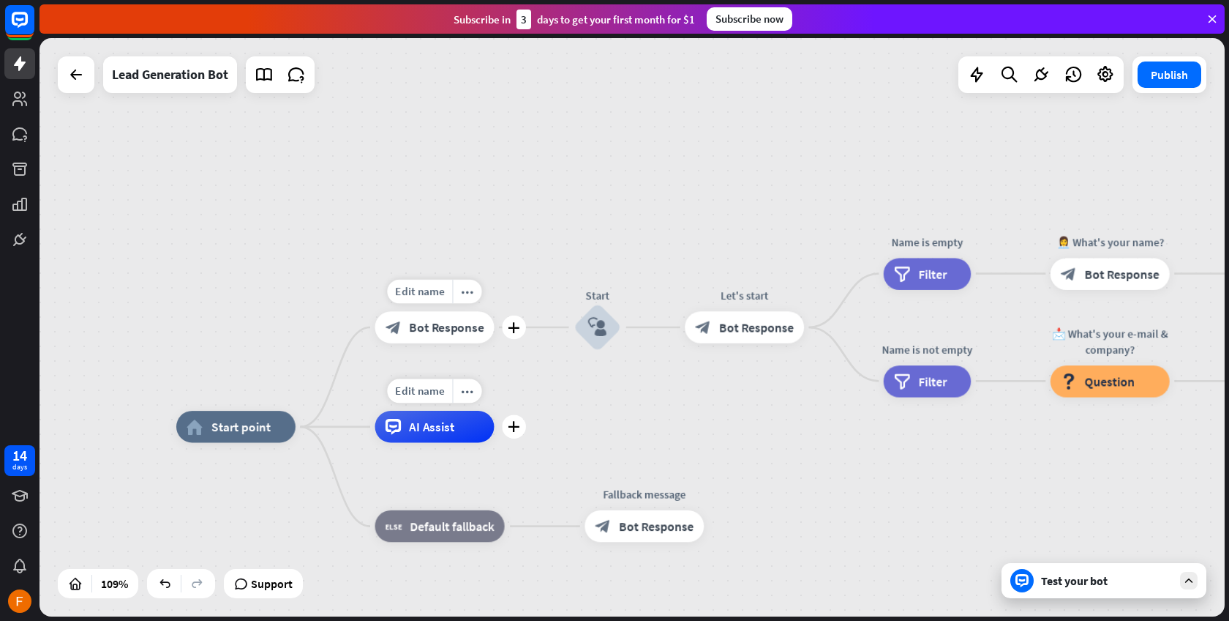
click at [416, 430] on span "AI Assist" at bounding box center [431, 427] width 45 height 16
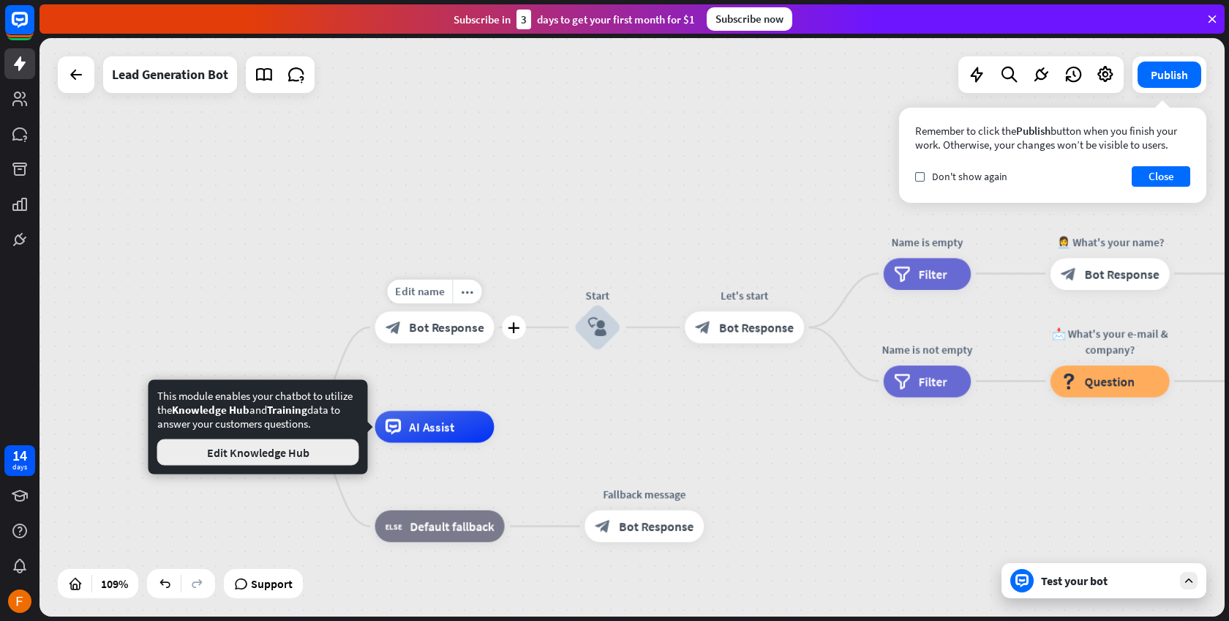
click at [317, 446] on button "Edit Knowledge Hub" at bounding box center [258, 452] width 202 height 26
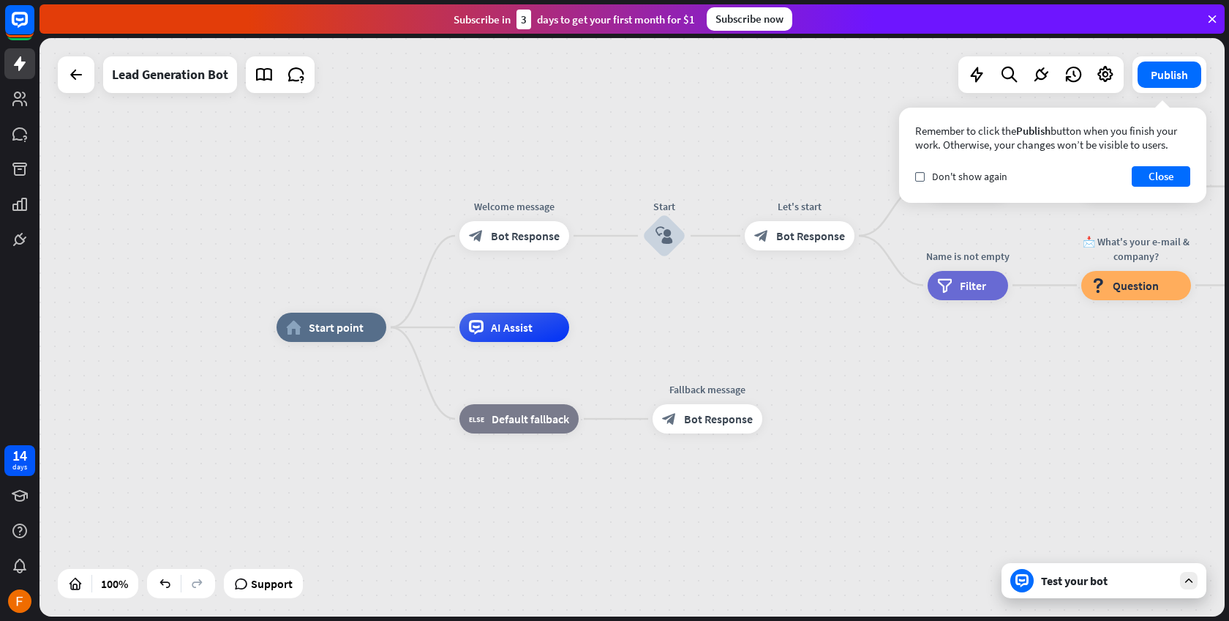
click at [488, 497] on div "home_2 Start point Welcome message block_bot_response Bot Response Start block_…" at bounding box center [870, 616] width 1186 height 578
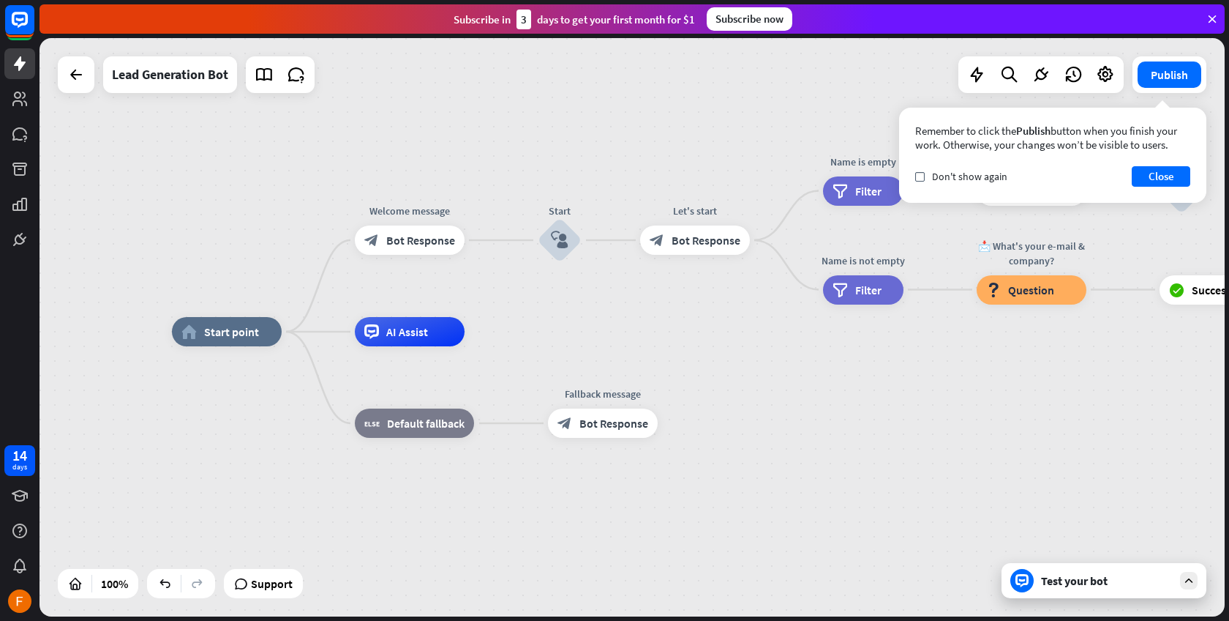
drag, startPoint x: 610, startPoint y: 306, endPoint x: 527, endPoint y: 285, distance: 85.2
click at [515, 308] on div "home_2 Start point Welcome message block_bot_response Bot Response Start block_…" at bounding box center [633, 327] width 1186 height 578
click at [553, 237] on icon "block_user_input" at bounding box center [558, 240] width 18 height 18
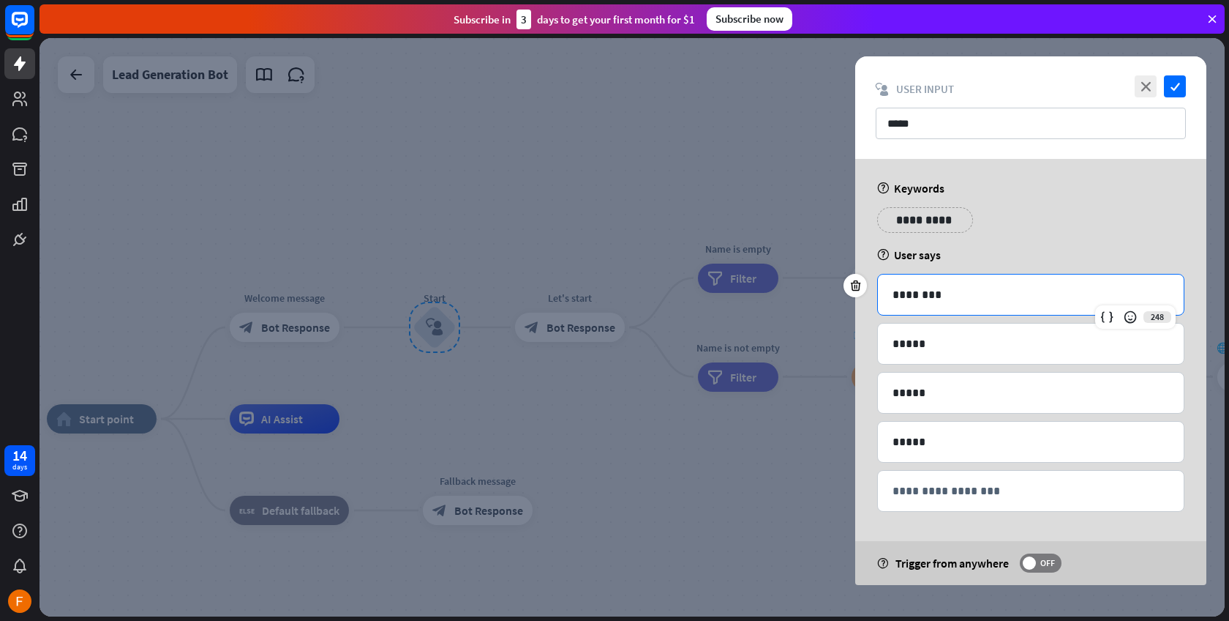
click at [889, 288] on div "********" at bounding box center [1031, 294] width 306 height 40
click at [1066, 295] on p "********" at bounding box center [1031, 294] width 277 height 18
click at [651, 159] on div at bounding box center [633, 327] width 1186 height 578
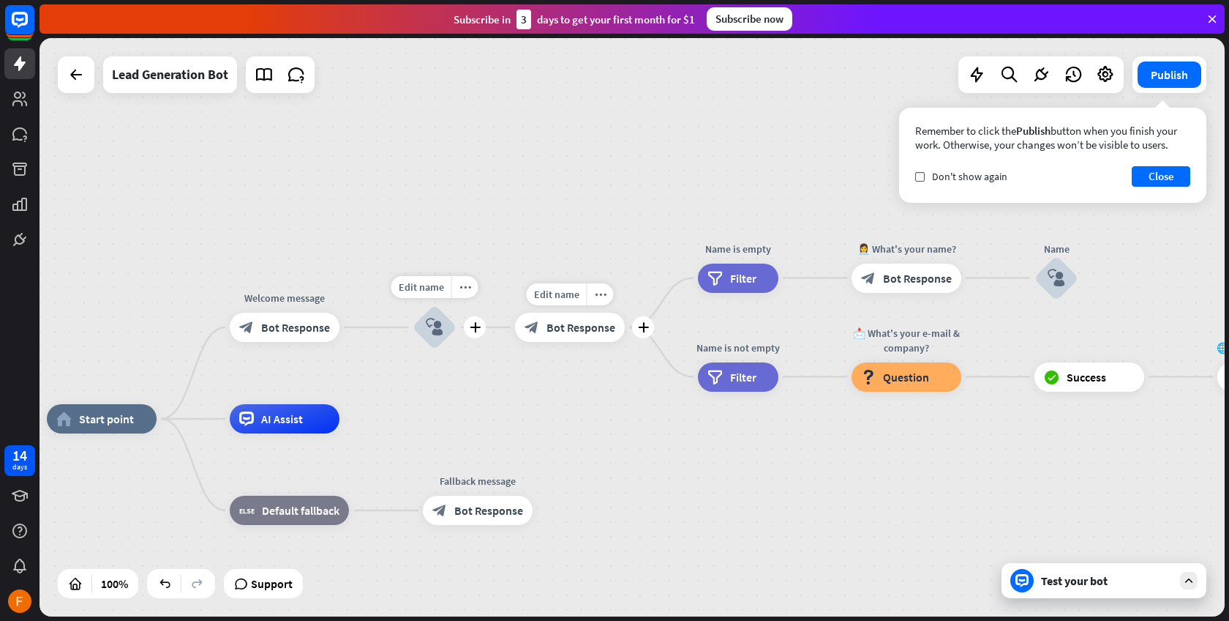
click at [558, 321] on span "Bot Response" at bounding box center [581, 327] width 69 height 15
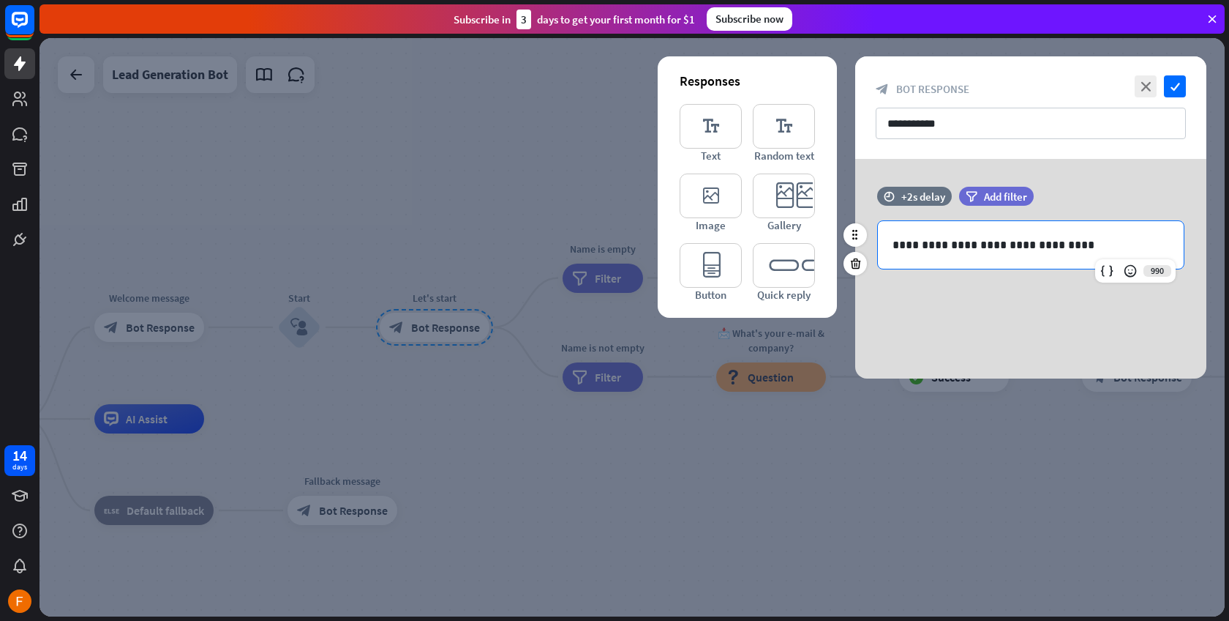
click at [1002, 250] on p "**********" at bounding box center [1031, 245] width 277 height 18
drag, startPoint x: 1095, startPoint y: 241, endPoint x: 867, endPoint y: 238, distance: 227.6
click at [867, 238] on div "**********" at bounding box center [1031, 244] width 351 height 49
click at [1010, 292] on div "**********" at bounding box center [1031, 269] width 351 height 220
click at [1006, 317] on div "**********" at bounding box center [1031, 269] width 351 height 220
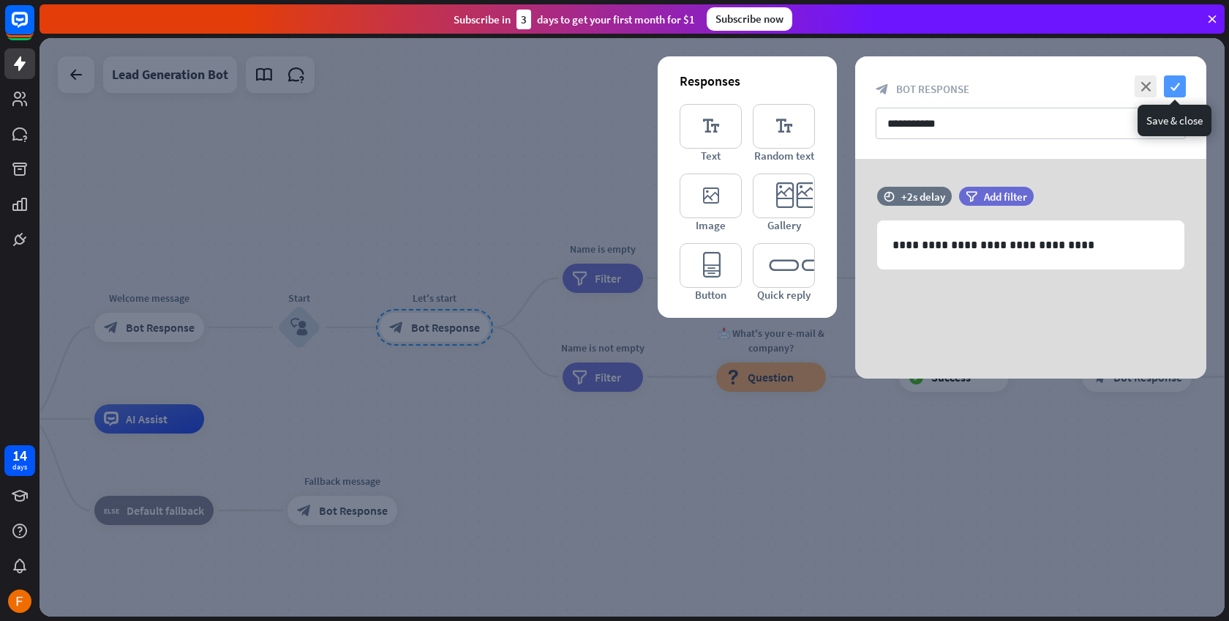
click at [1166, 83] on icon "check" at bounding box center [1175, 86] width 22 height 22
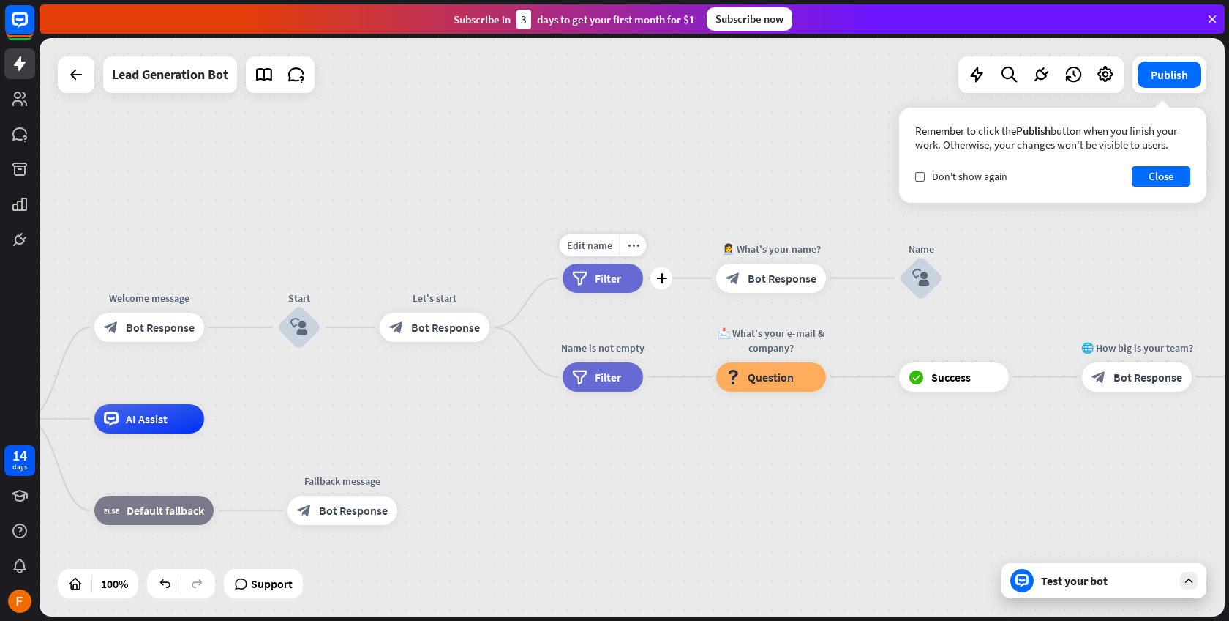
click at [591, 278] on div "filter Filter" at bounding box center [603, 277] width 81 height 29
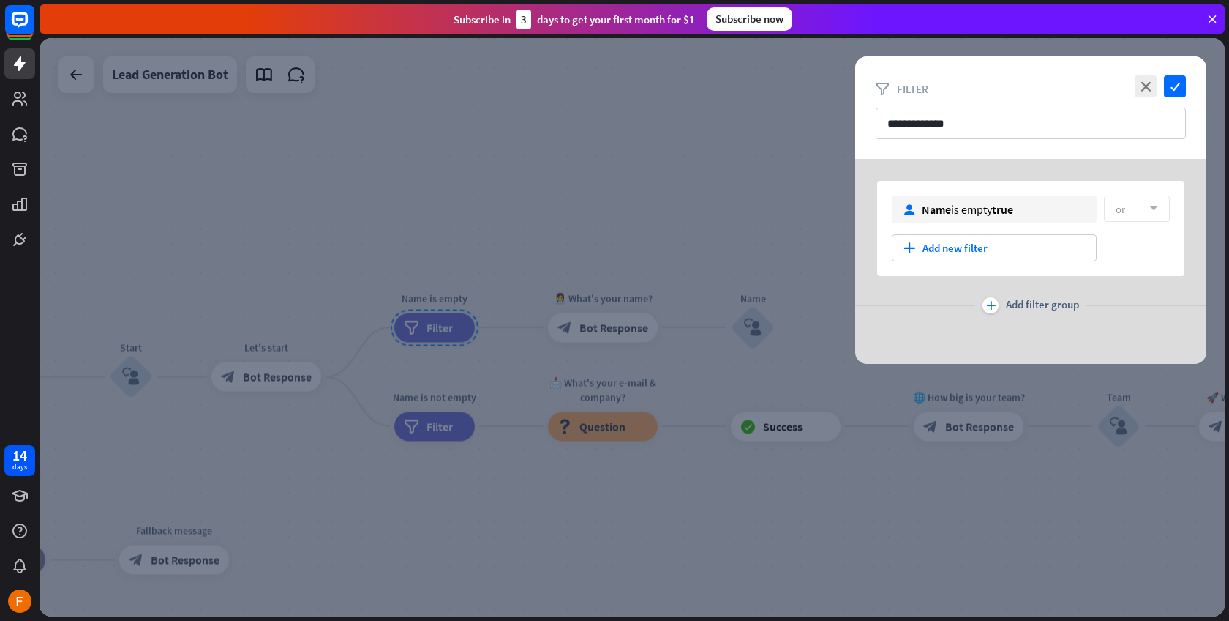
click at [484, 531] on div at bounding box center [633, 327] width 1186 height 578
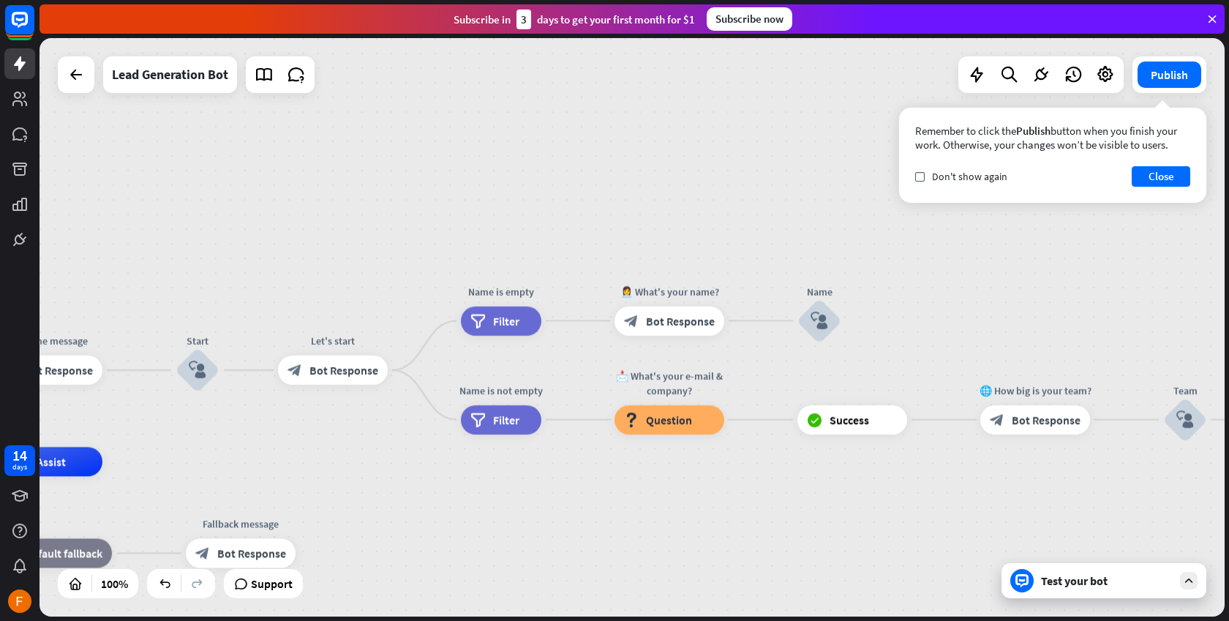
drag, startPoint x: 275, startPoint y: 497, endPoint x: 342, endPoint y: 490, distance: 66.9
click at [654, 323] on span "Bot Response" at bounding box center [680, 320] width 69 height 15
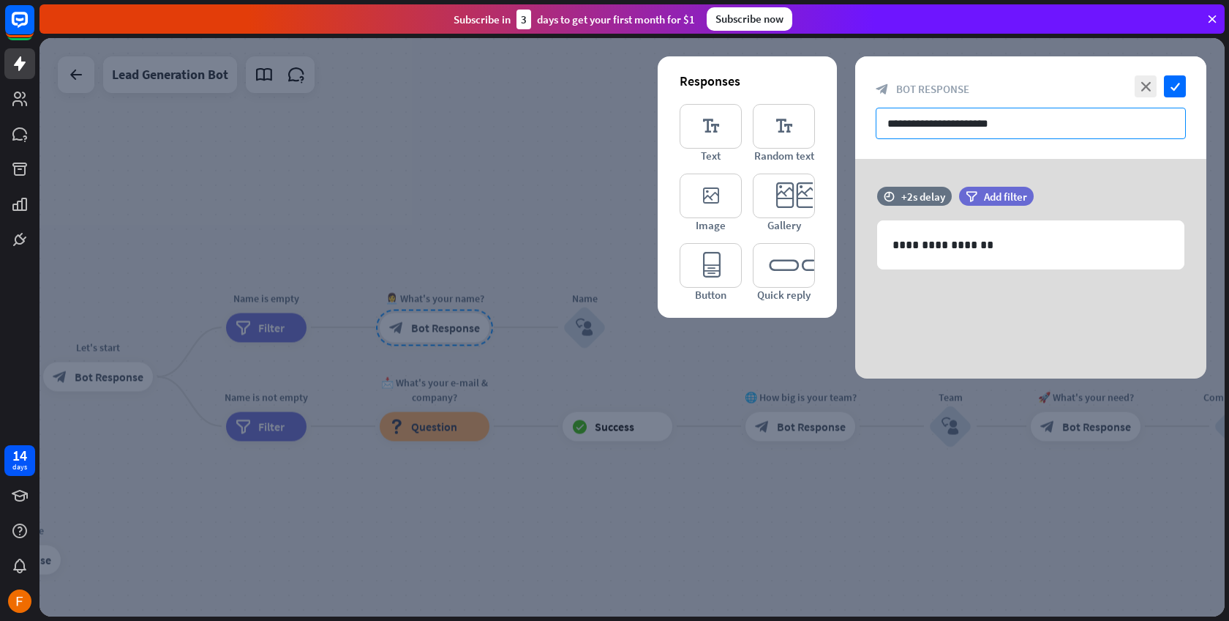
drag, startPoint x: 1023, startPoint y: 127, endPoint x: 858, endPoint y: 127, distance: 164.7
click at [858, 127] on div "**********" at bounding box center [1031, 107] width 351 height 102
paste input "**********"
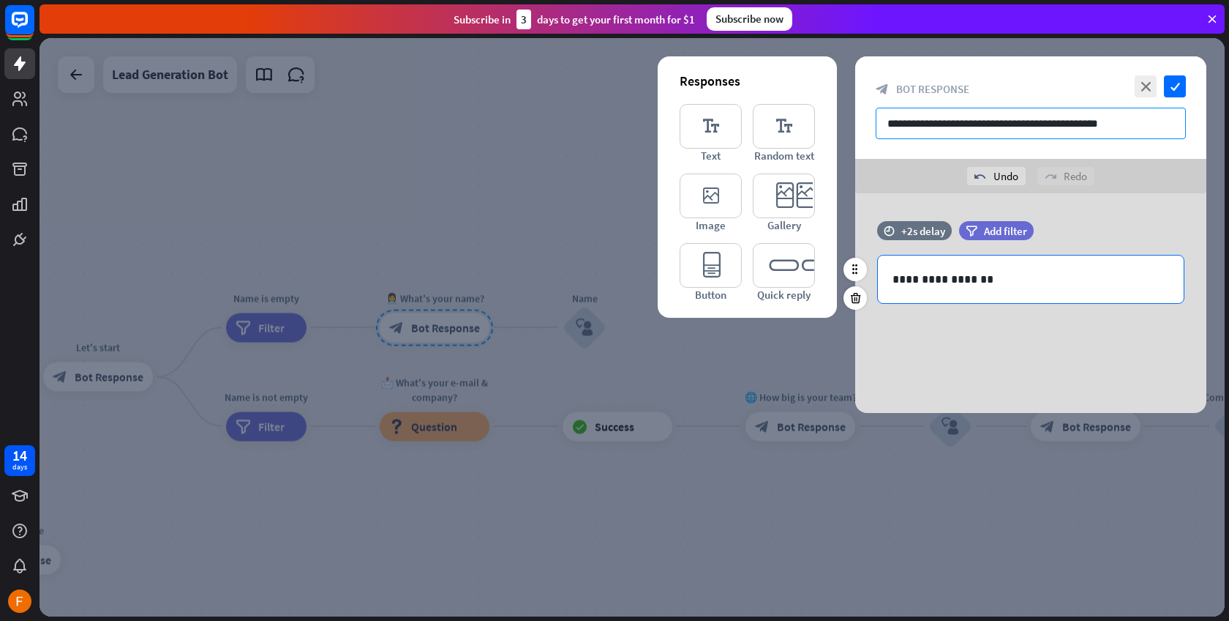
type input "**********"
click at [968, 285] on p "**********" at bounding box center [1031, 279] width 277 height 18
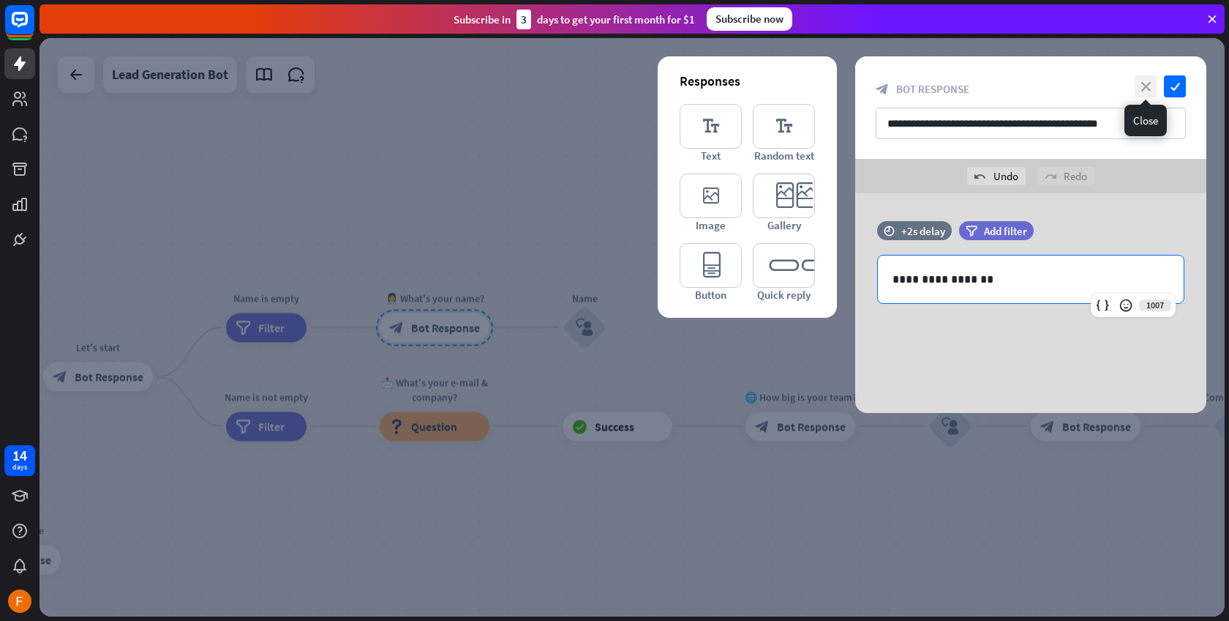
click at [1144, 80] on icon "close" at bounding box center [1146, 86] width 22 height 22
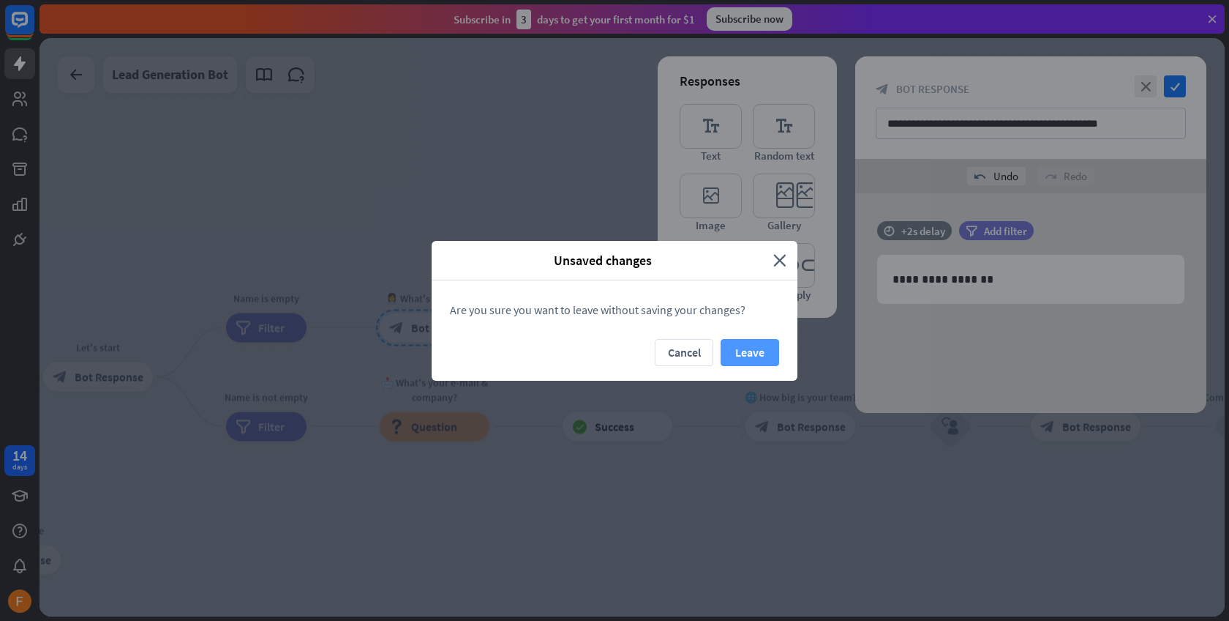
click at [754, 355] on button "Leave" at bounding box center [750, 352] width 59 height 27
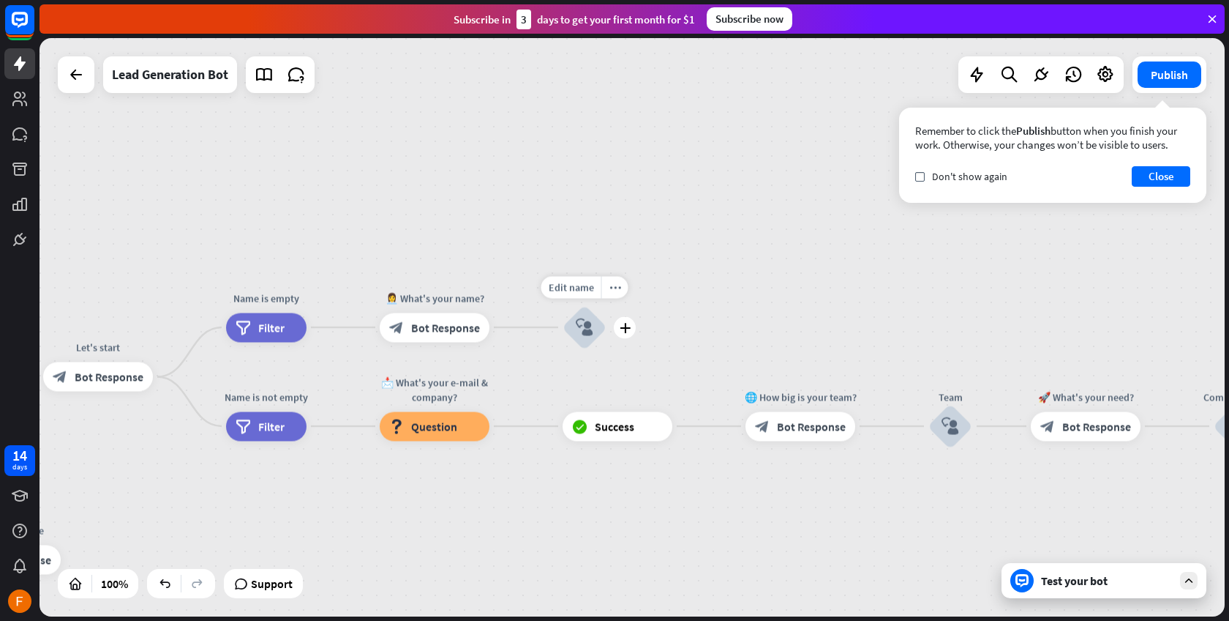
click at [576, 338] on div "block_user_input" at bounding box center [585, 327] width 44 height 44
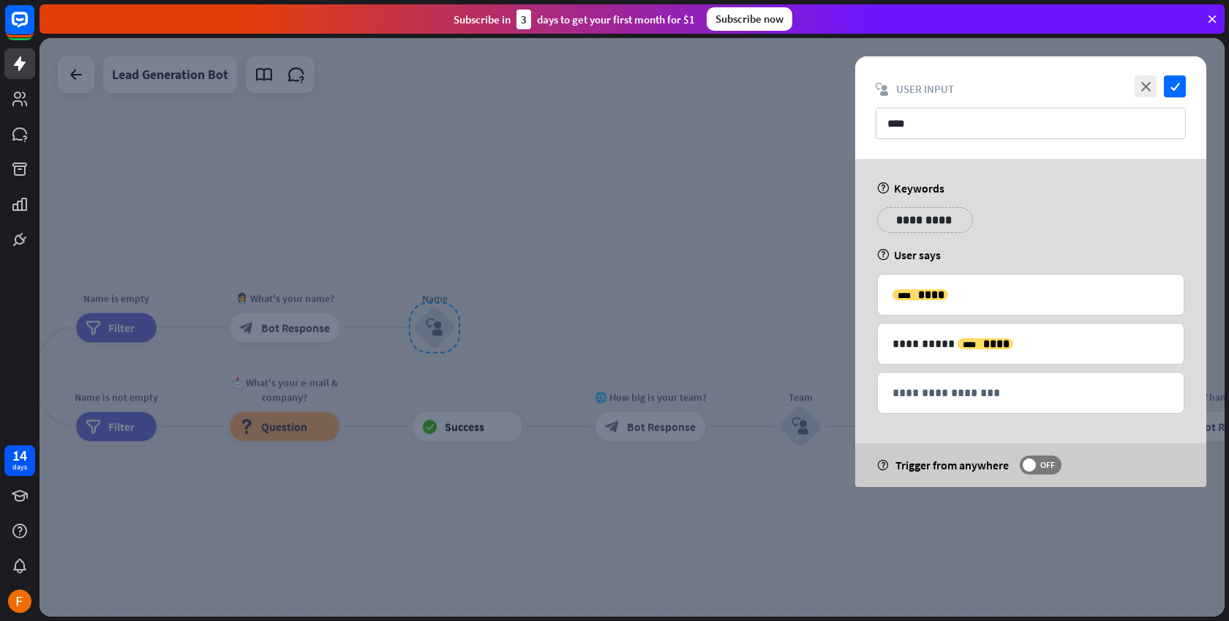
click at [421, 169] on div at bounding box center [633, 327] width 1186 height 578
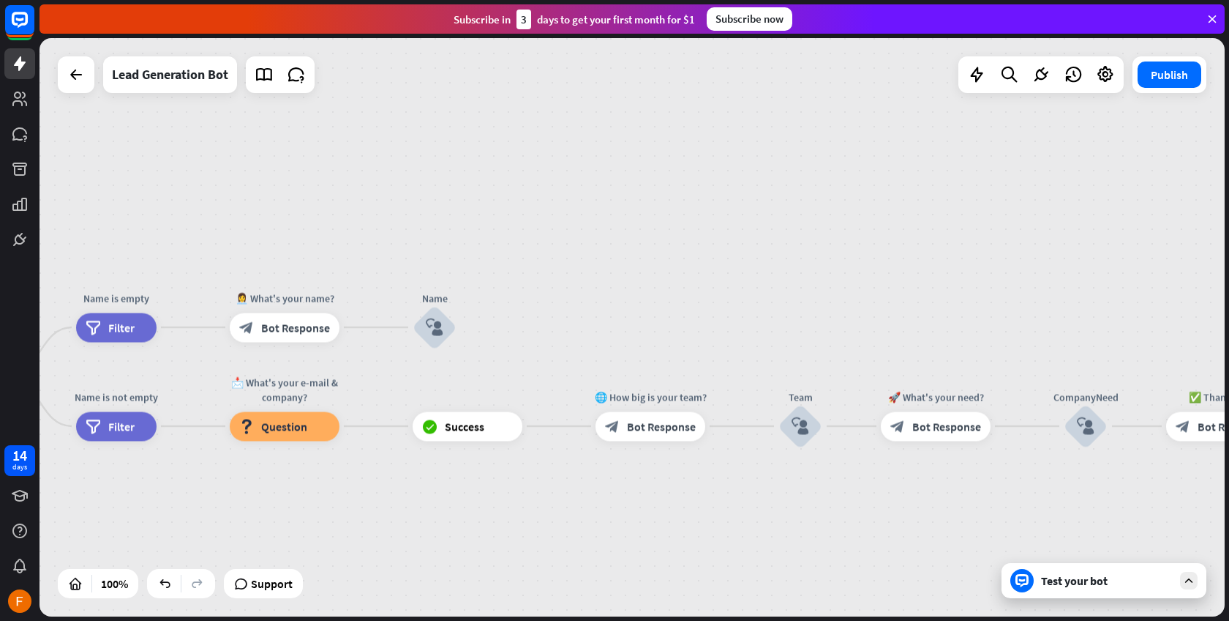
drag, startPoint x: 367, startPoint y: 382, endPoint x: 450, endPoint y: 378, distance: 82.8
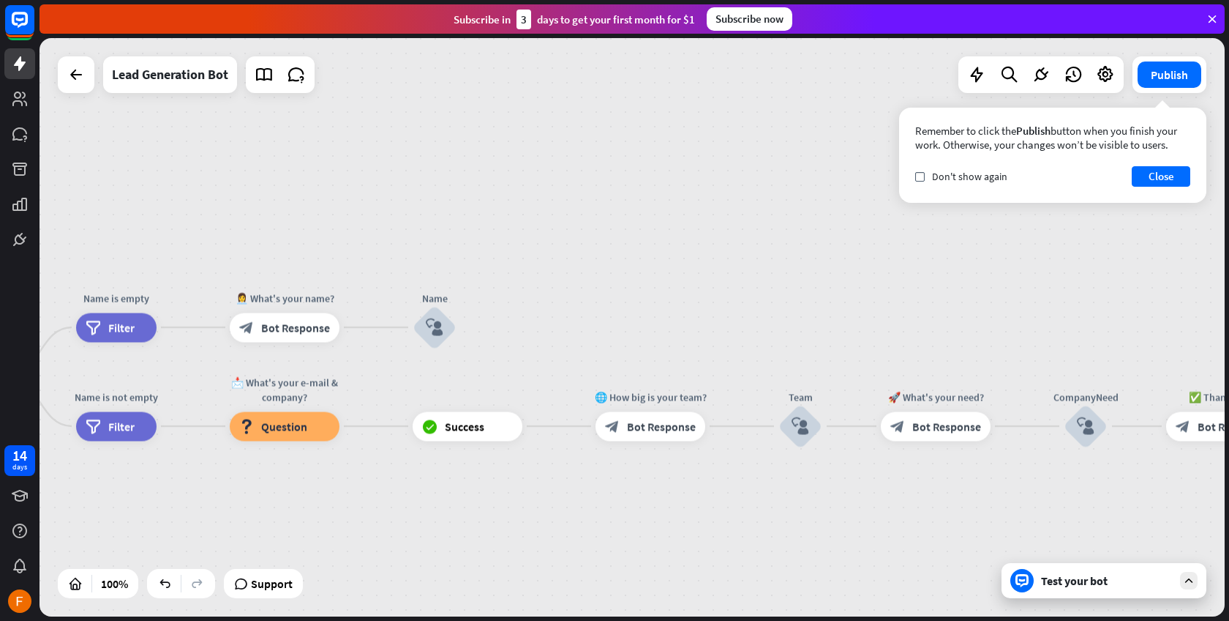
drag, startPoint x: 476, startPoint y: 373, endPoint x: 626, endPoint y: 374, distance: 150.0
click at [924, 198] on div "Remember to click the Publish button when you finish your work. Otherwise, your…" at bounding box center [1052, 155] width 307 height 95
click at [1137, 174] on button "Close" at bounding box center [1161, 176] width 59 height 20
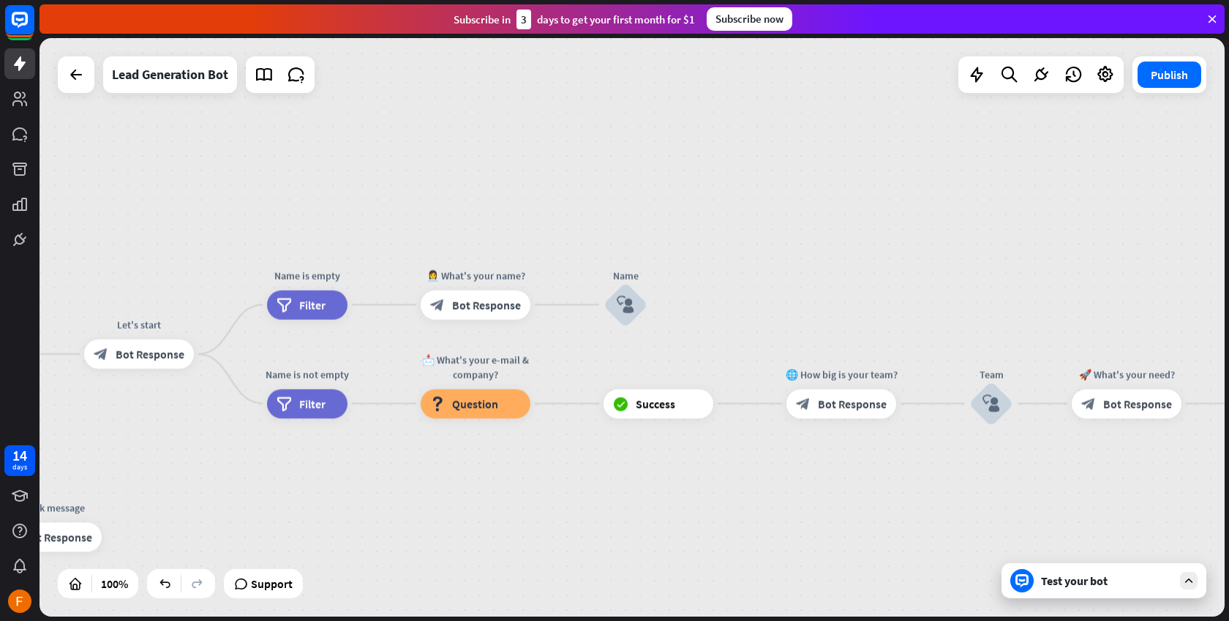
drag, startPoint x: 251, startPoint y: 518, endPoint x: 426, endPoint y: 496, distance: 176.3
click at [314, 407] on span "Filter" at bounding box center [315, 402] width 26 height 15
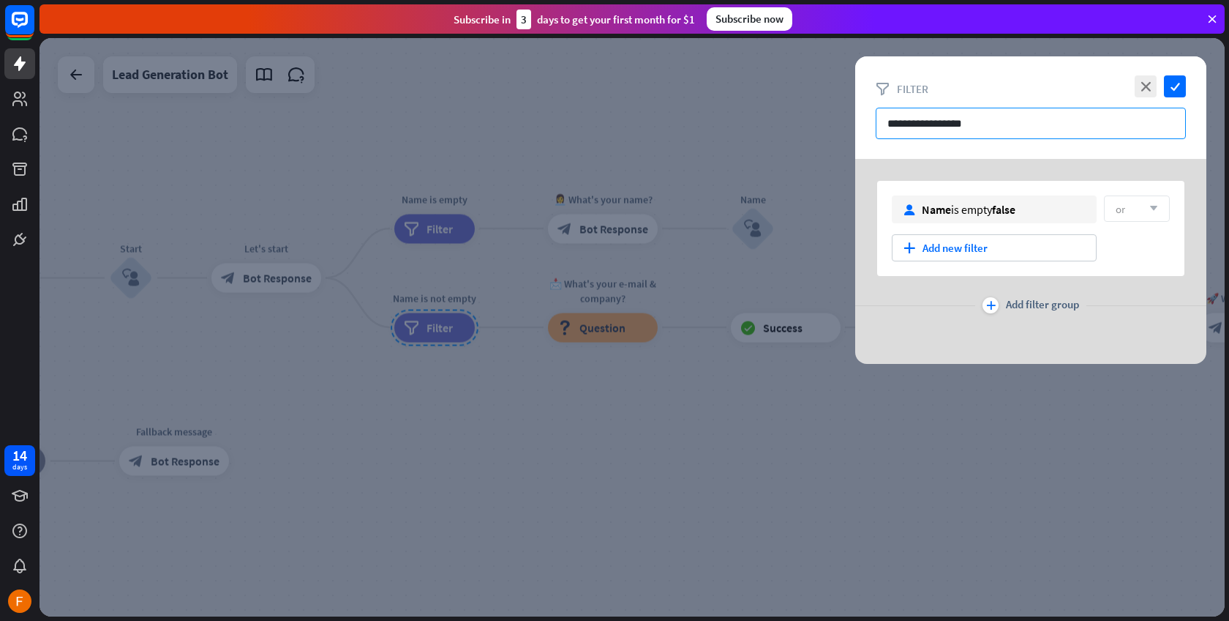
drag, startPoint x: 931, startPoint y: 130, endPoint x: 883, endPoint y: 124, distance: 48.7
click at [883, 124] on input "**********" at bounding box center [1031, 123] width 310 height 31
click at [1022, 171] on div "user Name is empty false or arrow_down plus Add new filter plus Add filter group" at bounding box center [1031, 261] width 351 height 205
click at [312, 585] on div at bounding box center [633, 327] width 1186 height 578
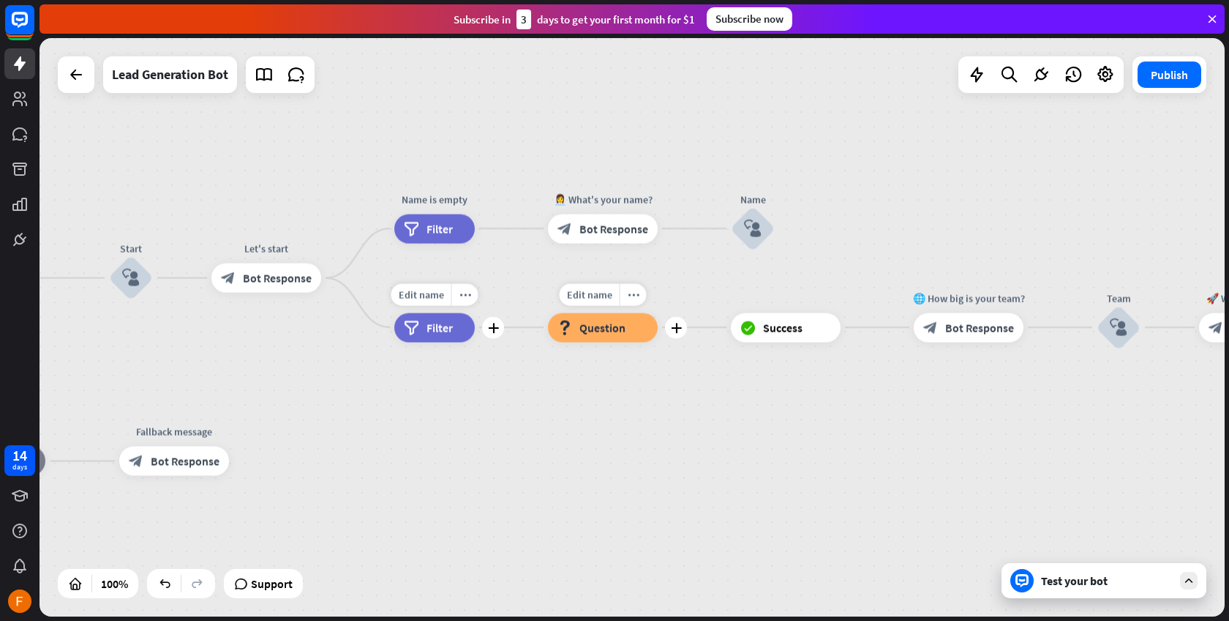
click at [588, 342] on div "Edit name more_horiz plus 📩 What's your e-mail & company? block_question Questi…" at bounding box center [603, 326] width 110 height 29
click at [601, 335] on div "block_question Question" at bounding box center [603, 326] width 110 height 29
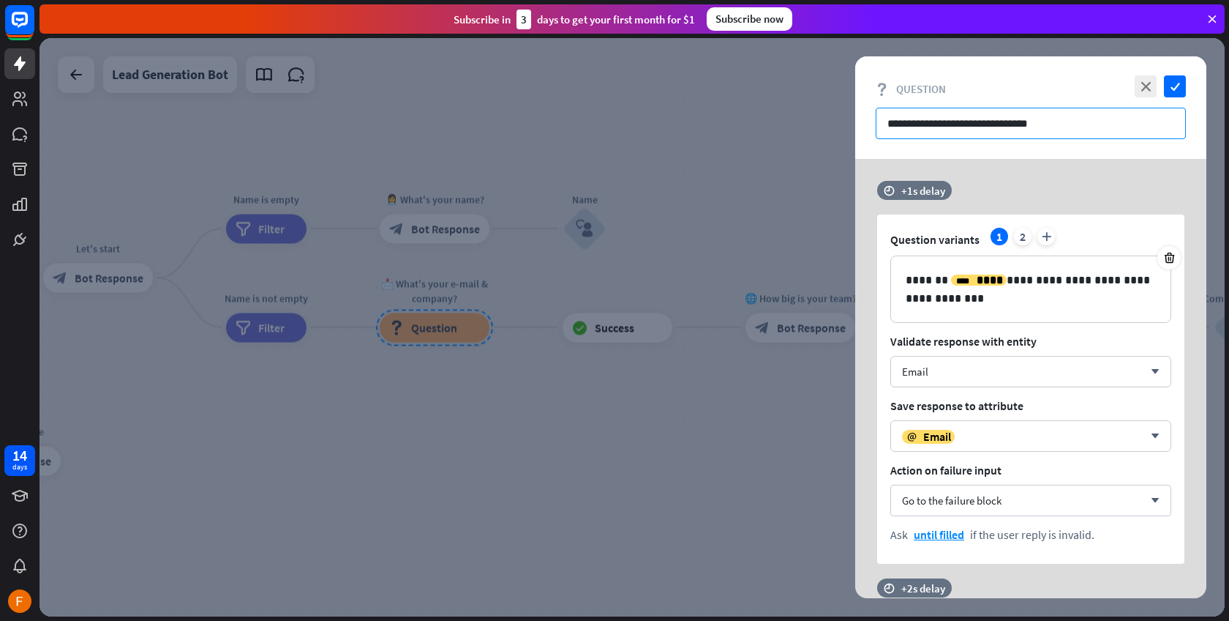
drag, startPoint x: 1077, startPoint y: 121, endPoint x: 848, endPoint y: 124, distance: 229.1
click at [848, 124] on div "**********" at bounding box center [633, 327] width 1186 height 578
paste input "**********"
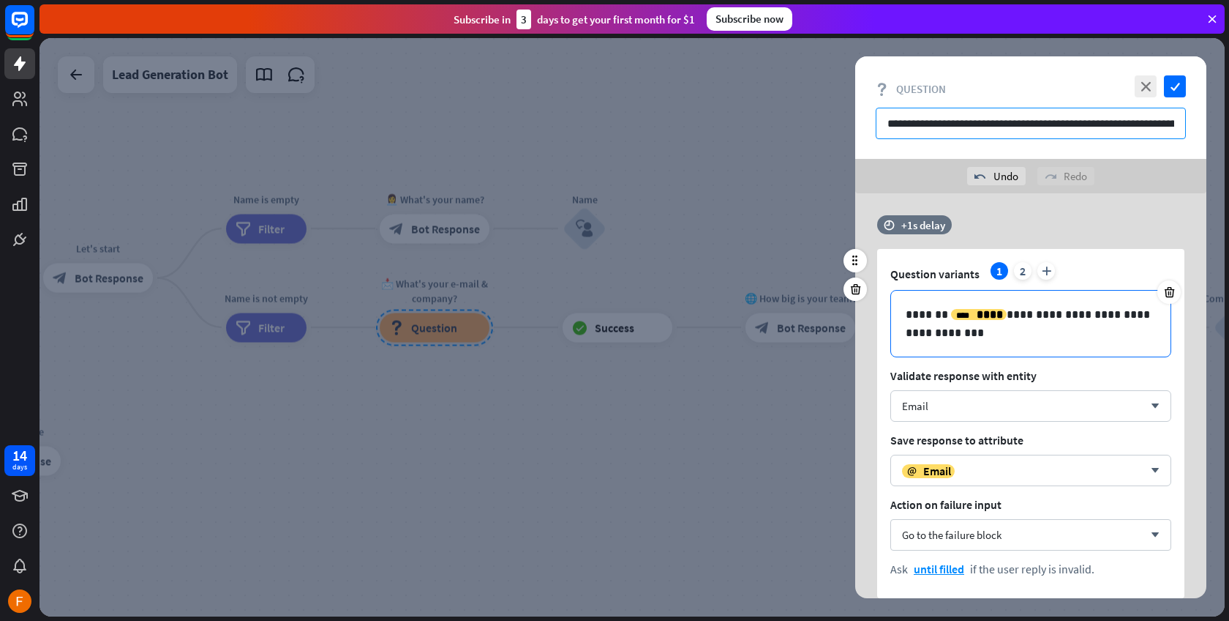
type input "**********"
click at [939, 334] on p "**********" at bounding box center [1031, 323] width 250 height 37
click at [1106, 340] on p "**********" at bounding box center [1031, 323] width 250 height 37
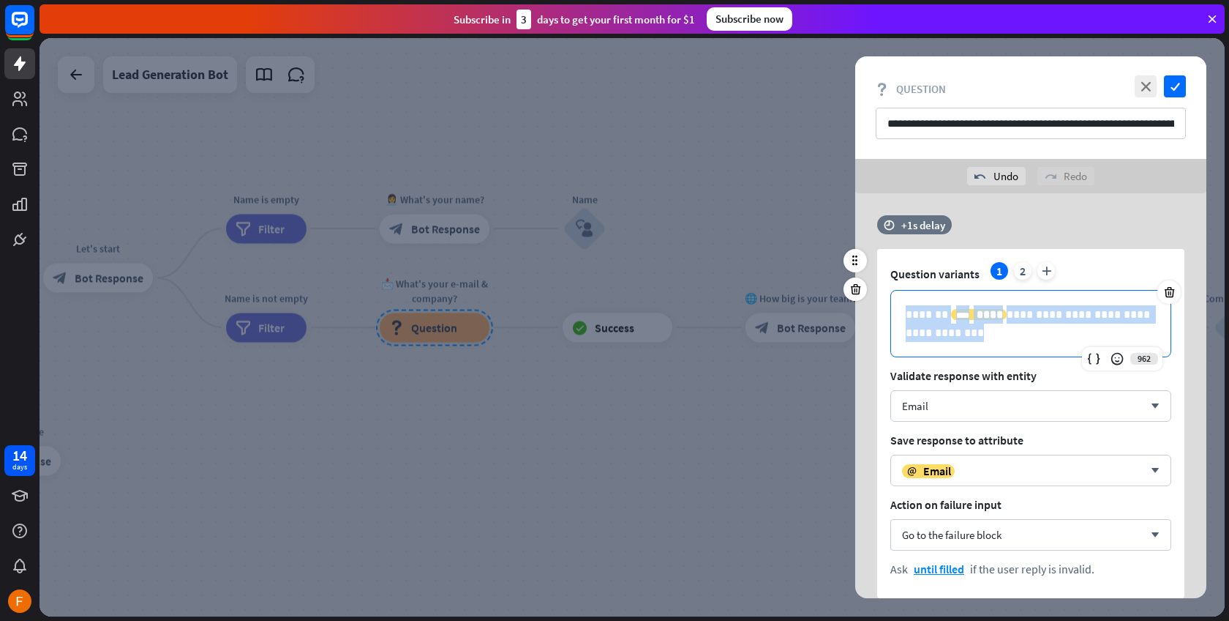
drag, startPoint x: 983, startPoint y: 340, endPoint x: 880, endPoint y: 322, distance: 104.1
click at [880, 322] on div "**********" at bounding box center [1030, 423] width 307 height 349
click at [910, 272] on span "Question variants" at bounding box center [935, 273] width 89 height 15
drag, startPoint x: 1008, startPoint y: 310, endPoint x: 1118, endPoint y: 335, distance: 112.7
click at [1134, 334] on p "**********" at bounding box center [1031, 323] width 250 height 37
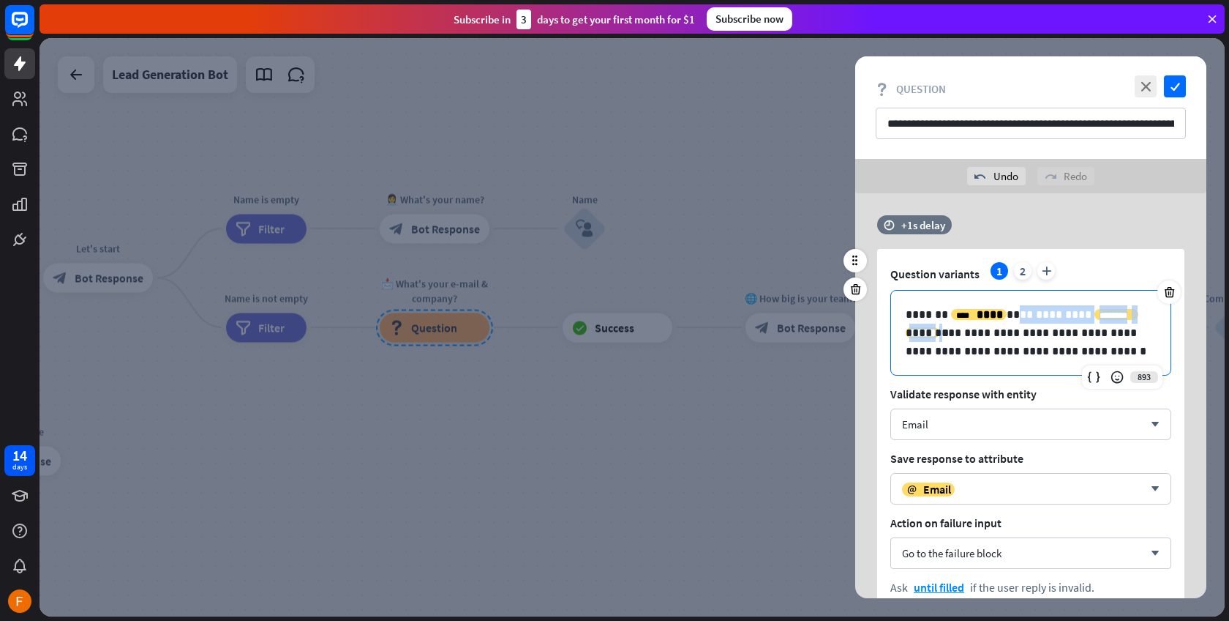
drag, startPoint x: 1009, startPoint y: 310, endPoint x: 1123, endPoint y: 306, distance: 113.5
click at [1123, 306] on p "**********" at bounding box center [1031, 314] width 250 height 18
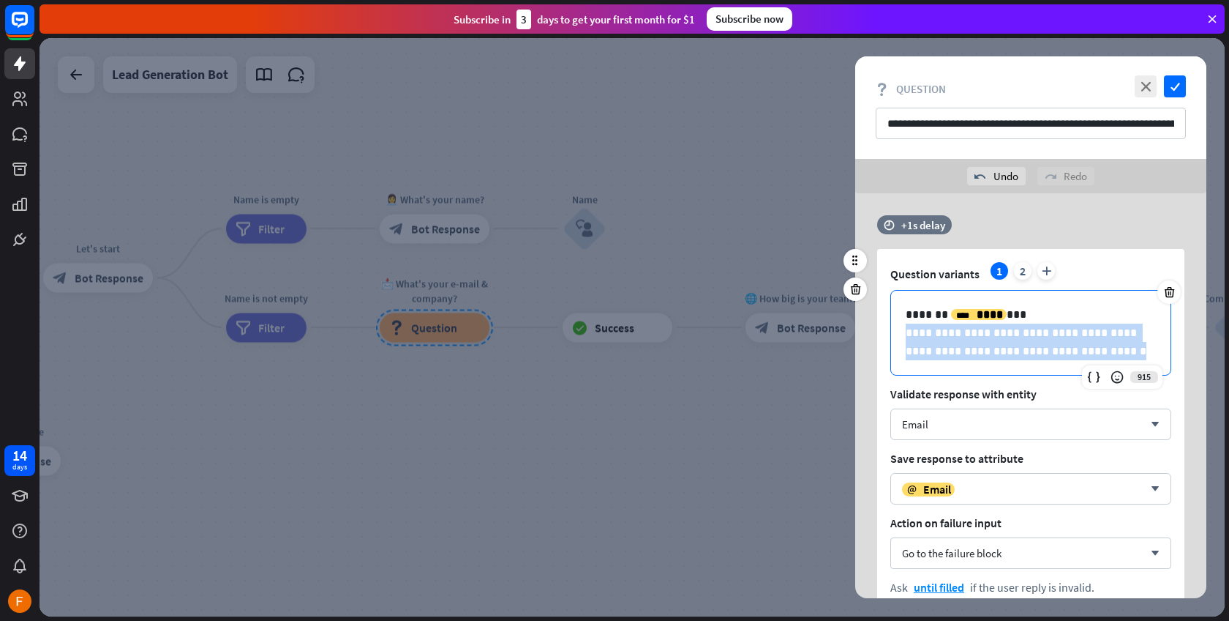
drag, startPoint x: 904, startPoint y: 336, endPoint x: 1061, endPoint y: 359, distance: 159.0
click at [1061, 359] on div "**********" at bounding box center [1031, 333] width 280 height 84
click at [1003, 312] on p "**********" at bounding box center [1031, 314] width 250 height 18
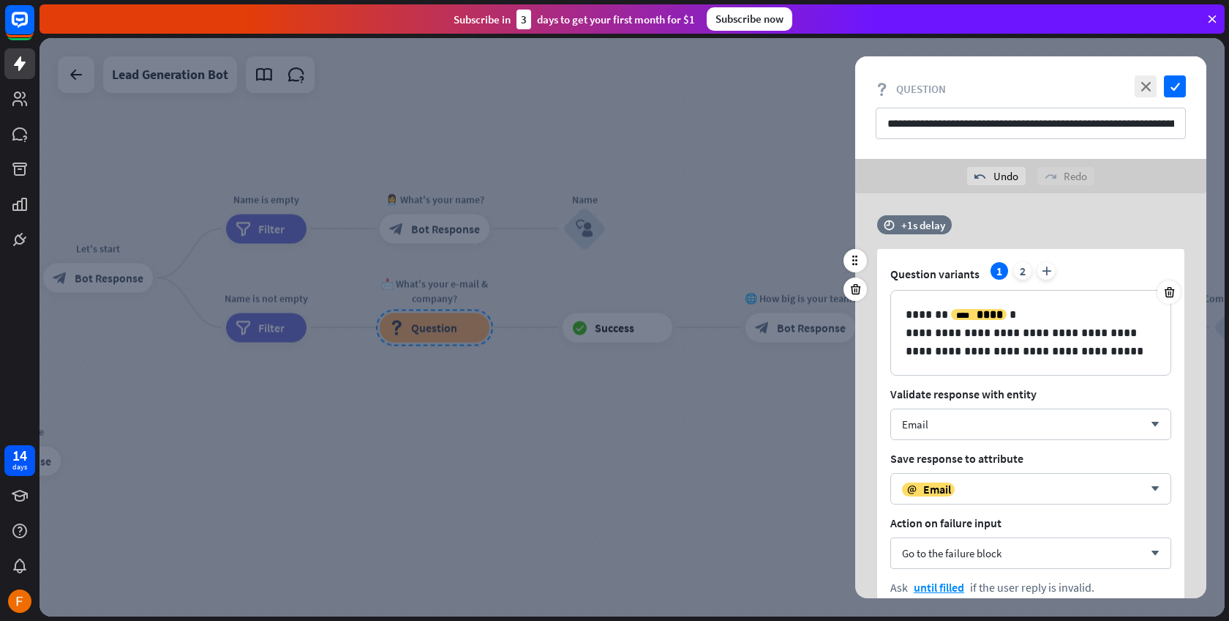
click at [933, 269] on span "Question variants" at bounding box center [935, 273] width 89 height 15
click at [1026, 267] on div "2" at bounding box center [1023, 271] width 18 height 18
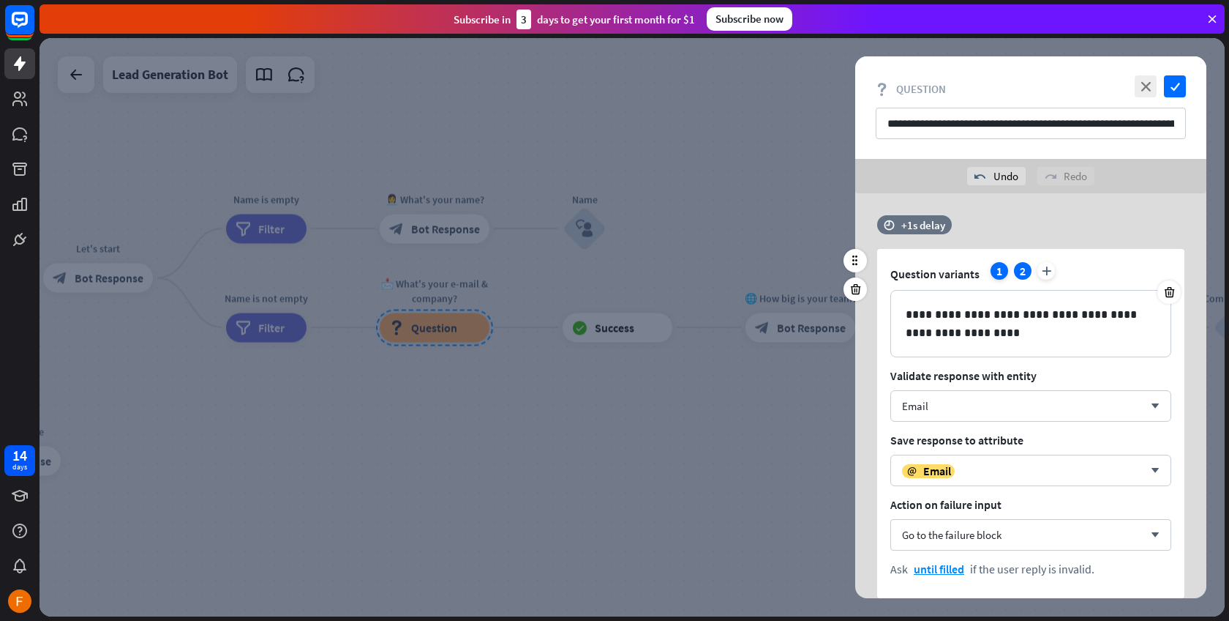
click at [1000, 270] on div "1" at bounding box center [1000, 271] width 18 height 18
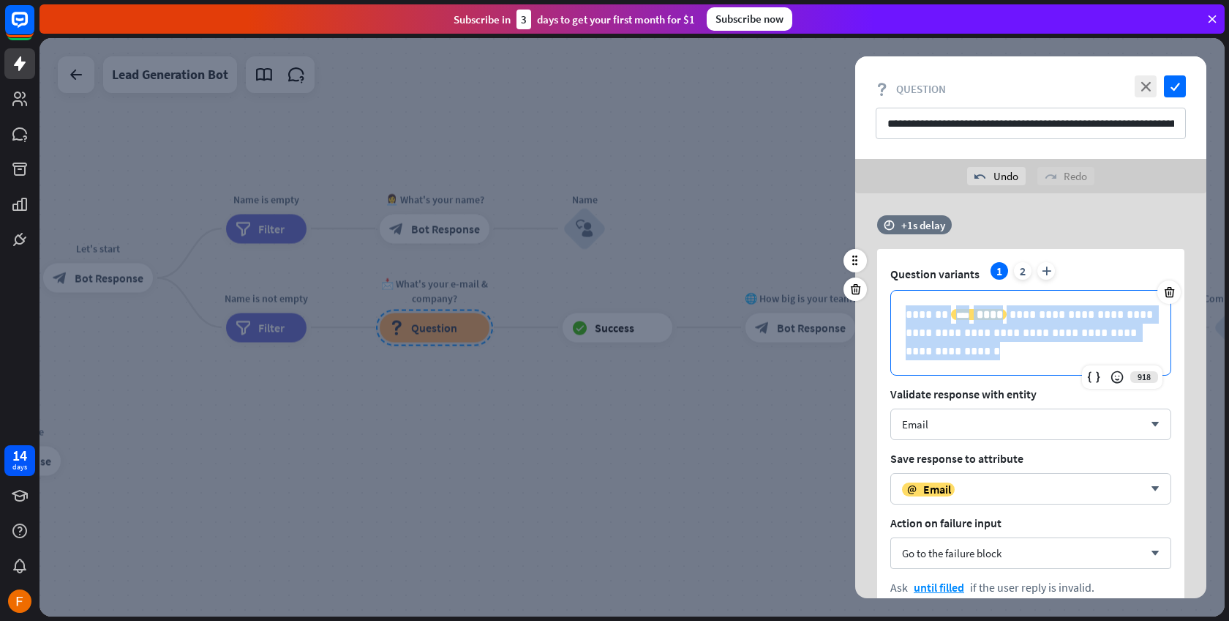
drag, startPoint x: 992, startPoint y: 358, endPoint x: 877, endPoint y: 307, distance: 126.2
click at [877, 307] on div "**********" at bounding box center [1031, 415] width 351 height 401
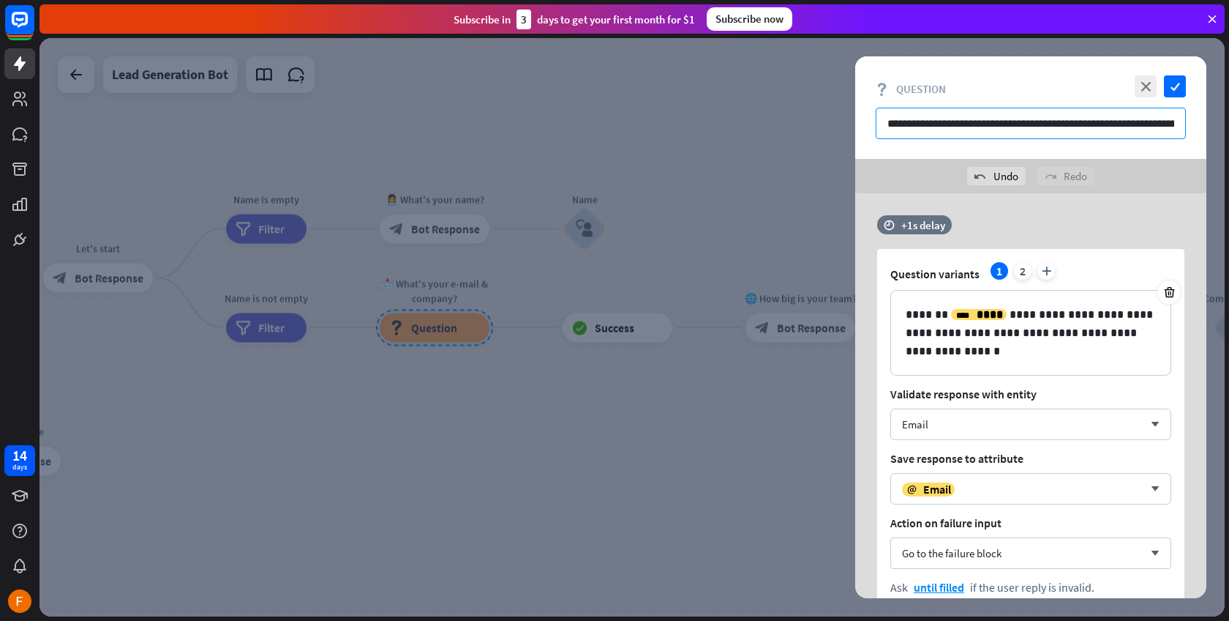
drag, startPoint x: 888, startPoint y: 123, endPoint x: 1205, endPoint y: 132, distance: 317.8
click at [1205, 132] on div "**********" at bounding box center [1031, 107] width 351 height 102
paste input "text"
type input "**********"
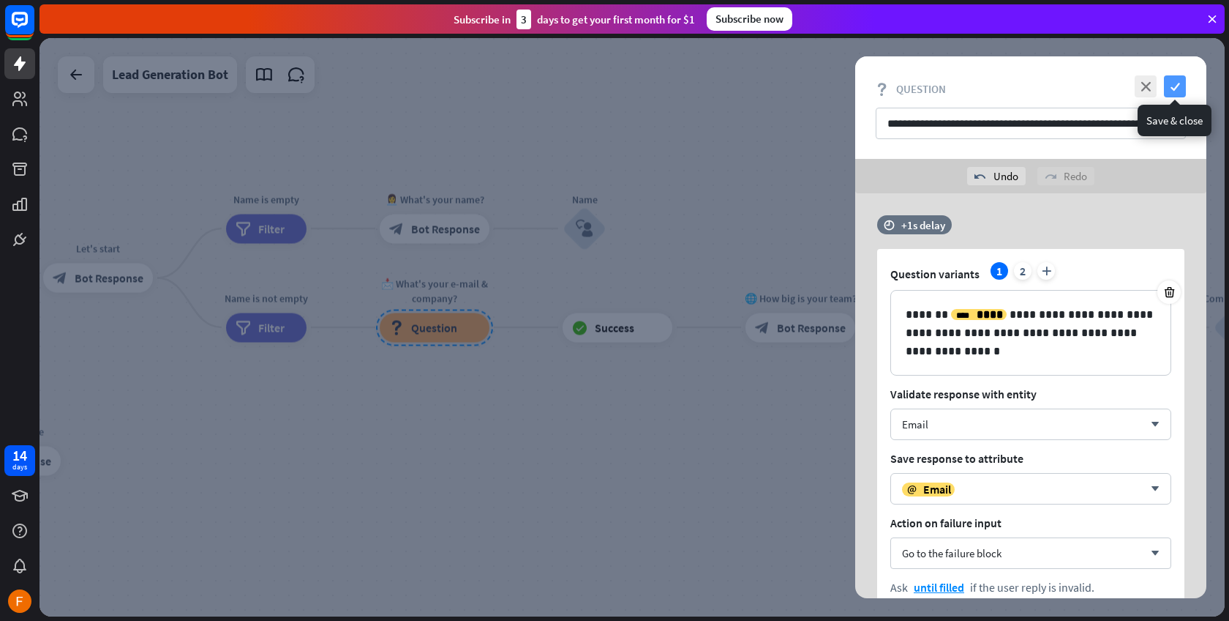
click at [1176, 80] on icon "check" at bounding box center [1175, 86] width 22 height 22
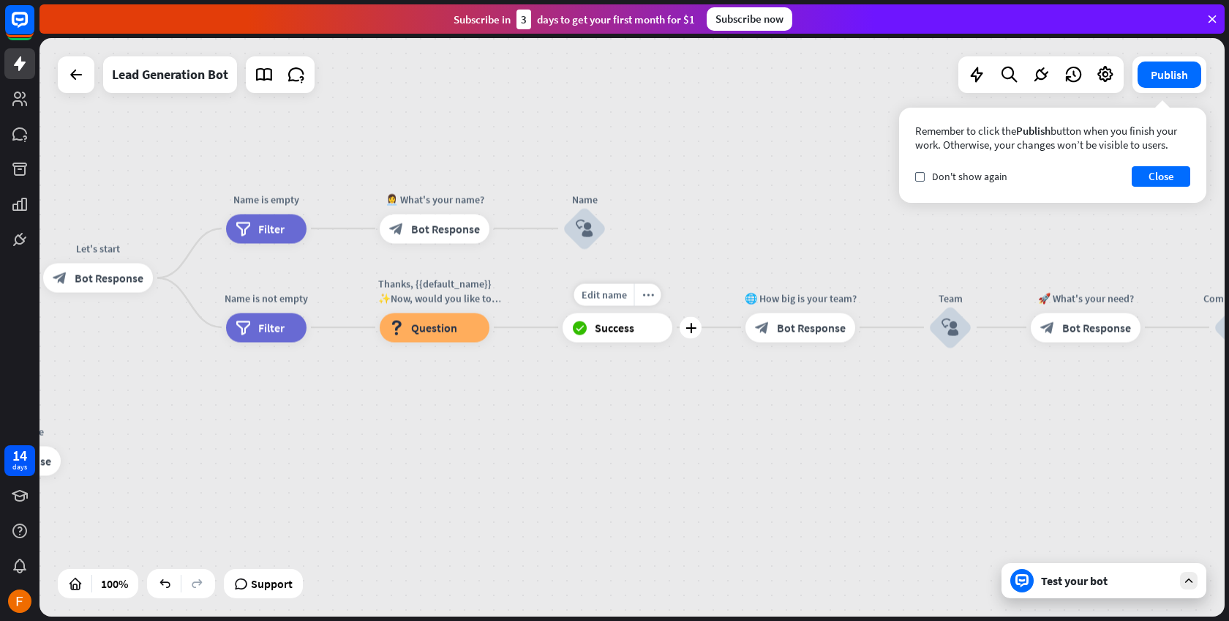
click at [618, 331] on span "Success" at bounding box center [615, 327] width 40 height 15
click at [793, 329] on span "Bot Response" at bounding box center [811, 327] width 69 height 15
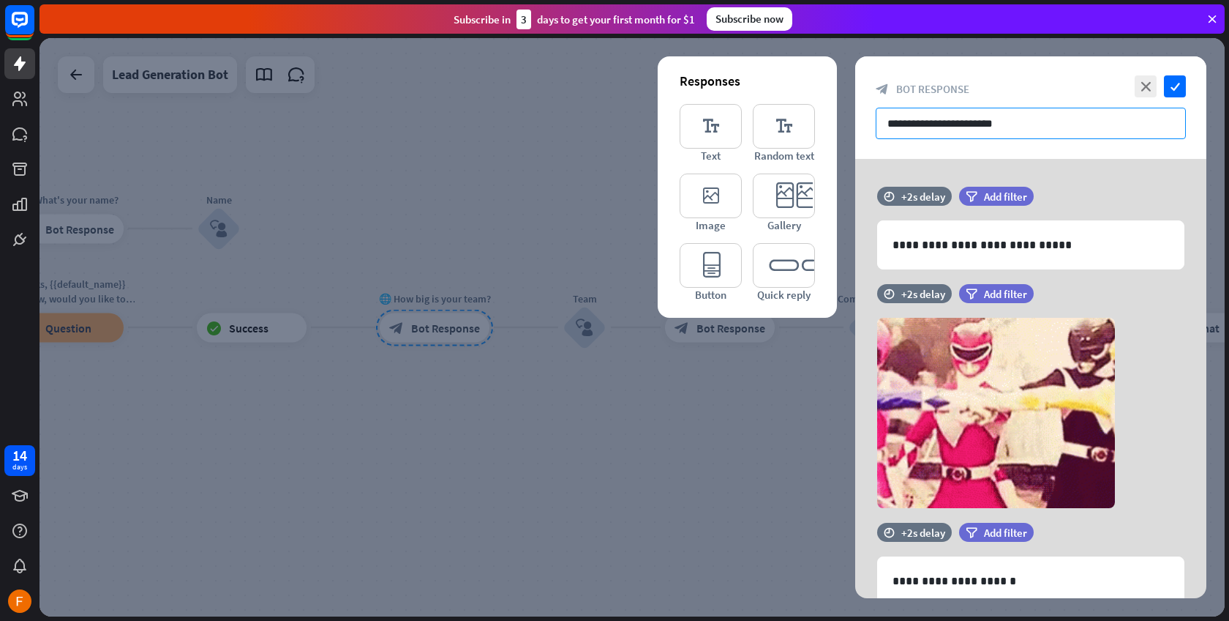
drag, startPoint x: 1050, startPoint y: 128, endPoint x: 875, endPoint y: 127, distance: 174.9
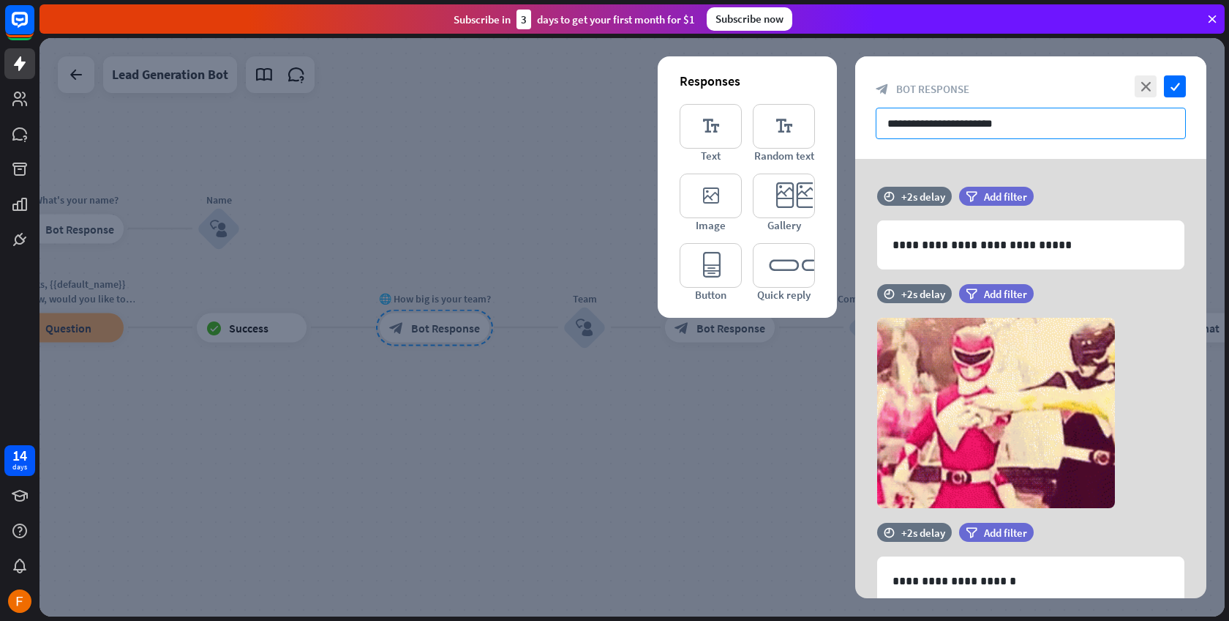
click at [875, 127] on div "**********" at bounding box center [1031, 107] width 351 height 102
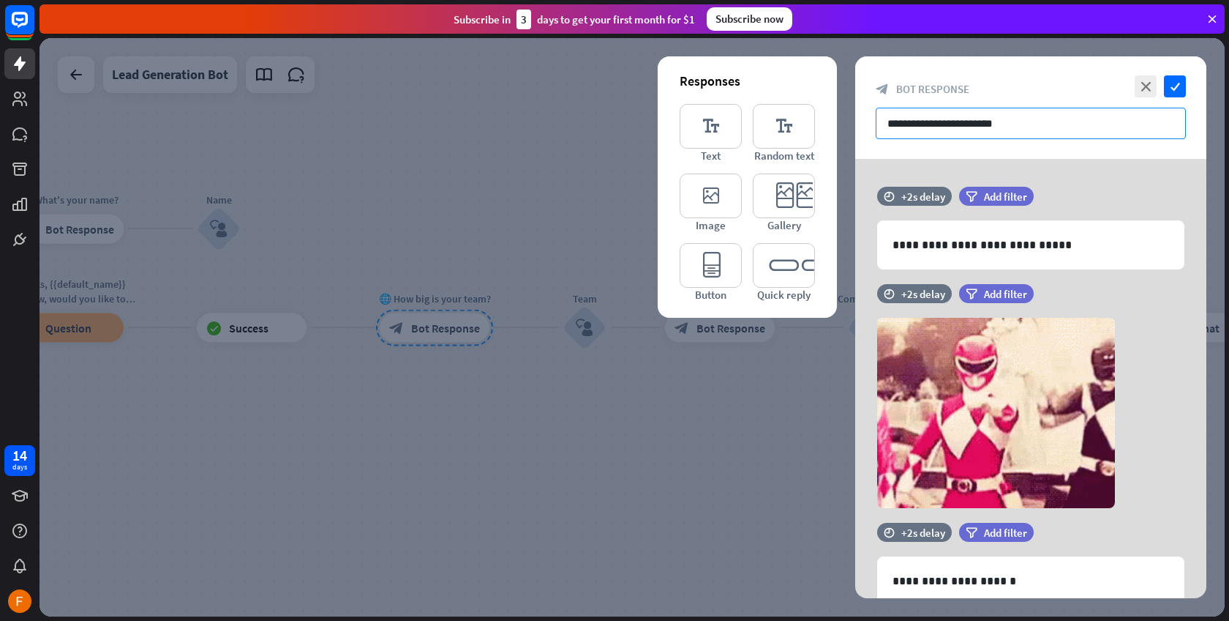
paste input "**********"
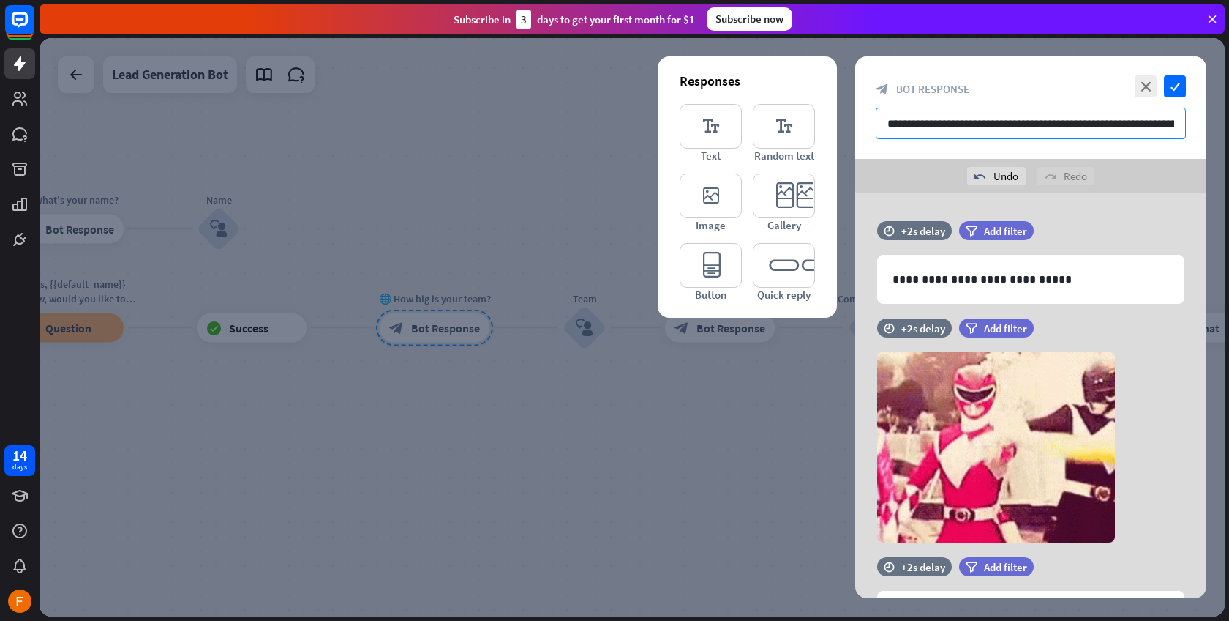
drag, startPoint x: 1175, startPoint y: 122, endPoint x: 817, endPoint y: 127, distance: 357.9
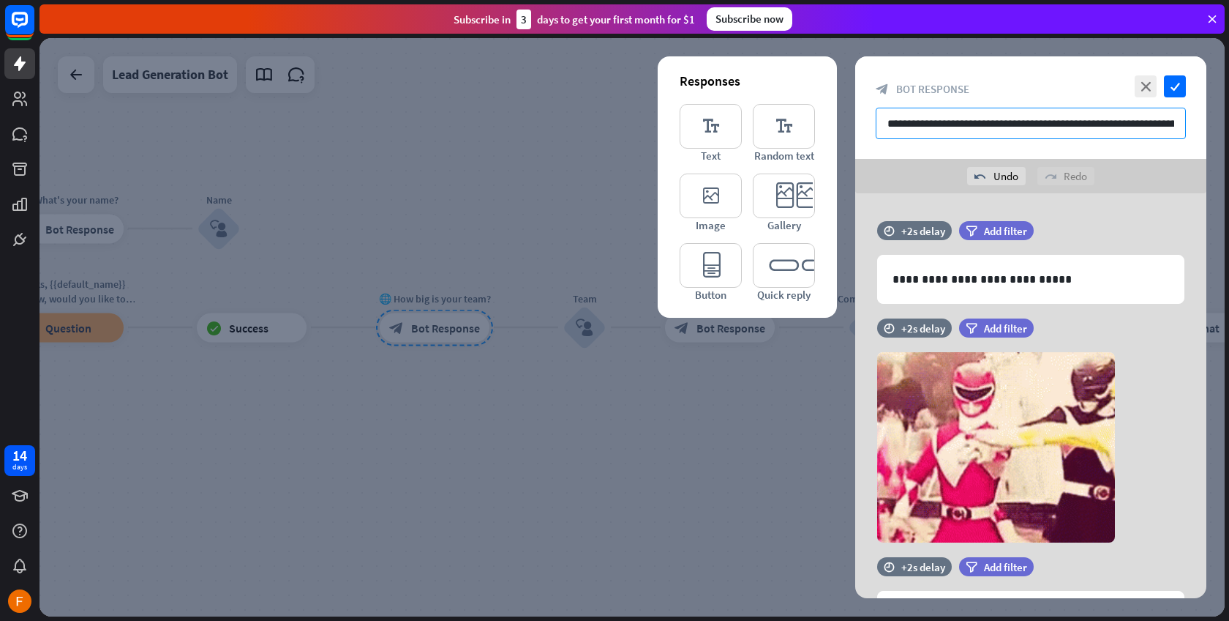
click at [856, 127] on div "**********" at bounding box center [1031, 327] width 351 height 542
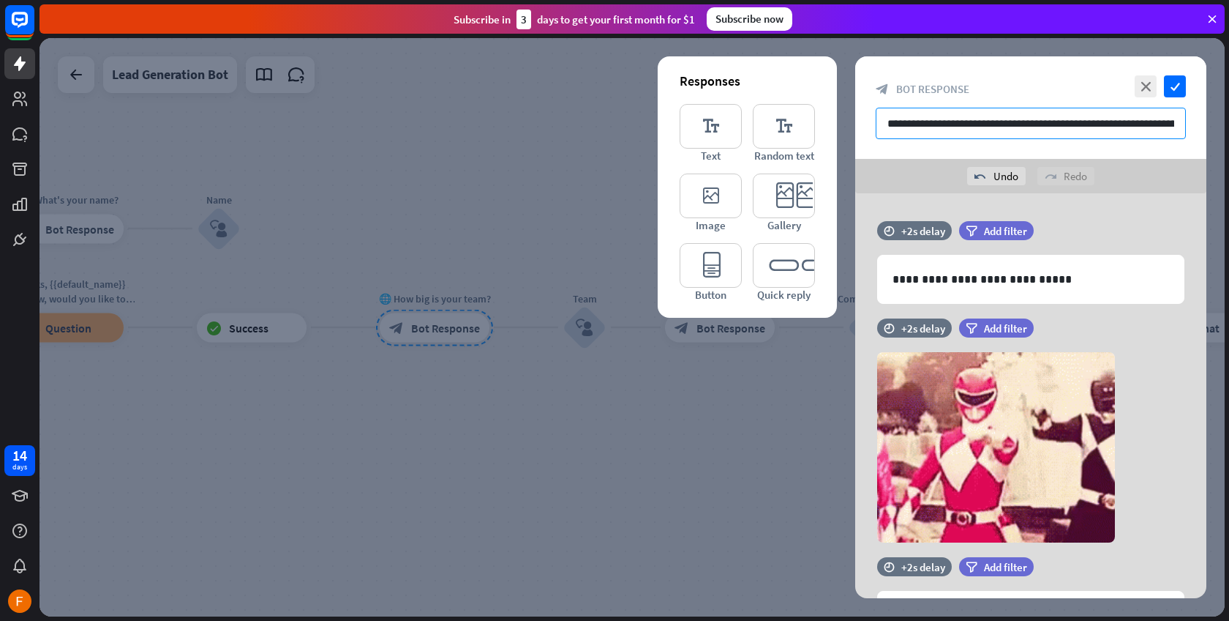
type input "**********"
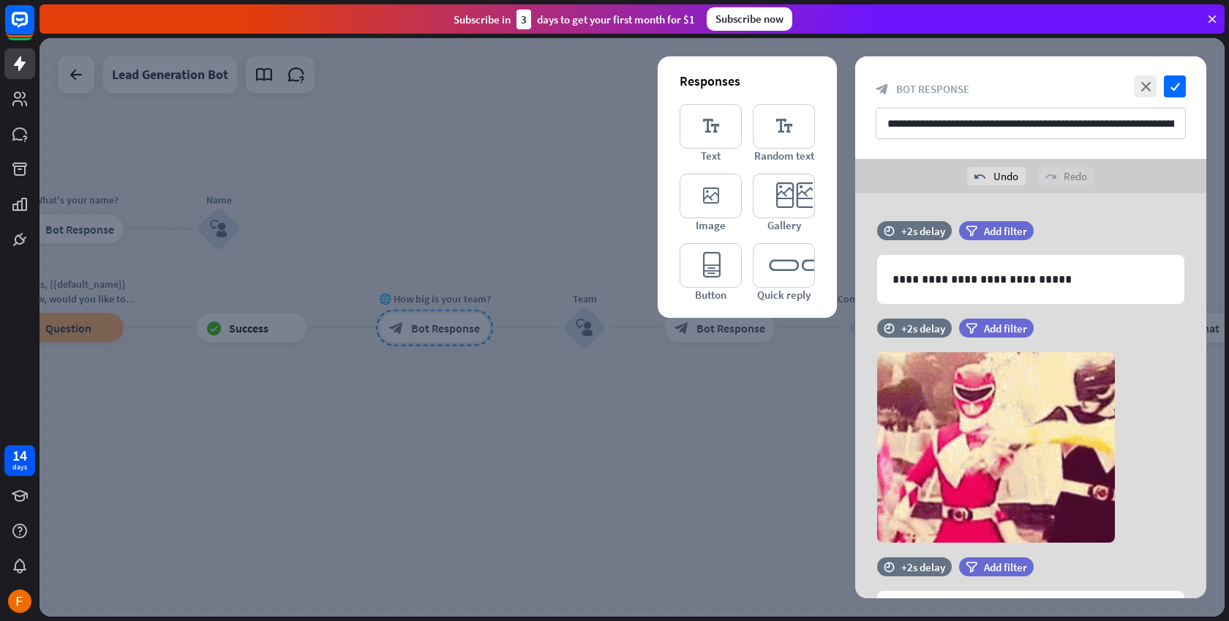
click at [926, 218] on div "**********" at bounding box center [1031, 475] width 351 height 564
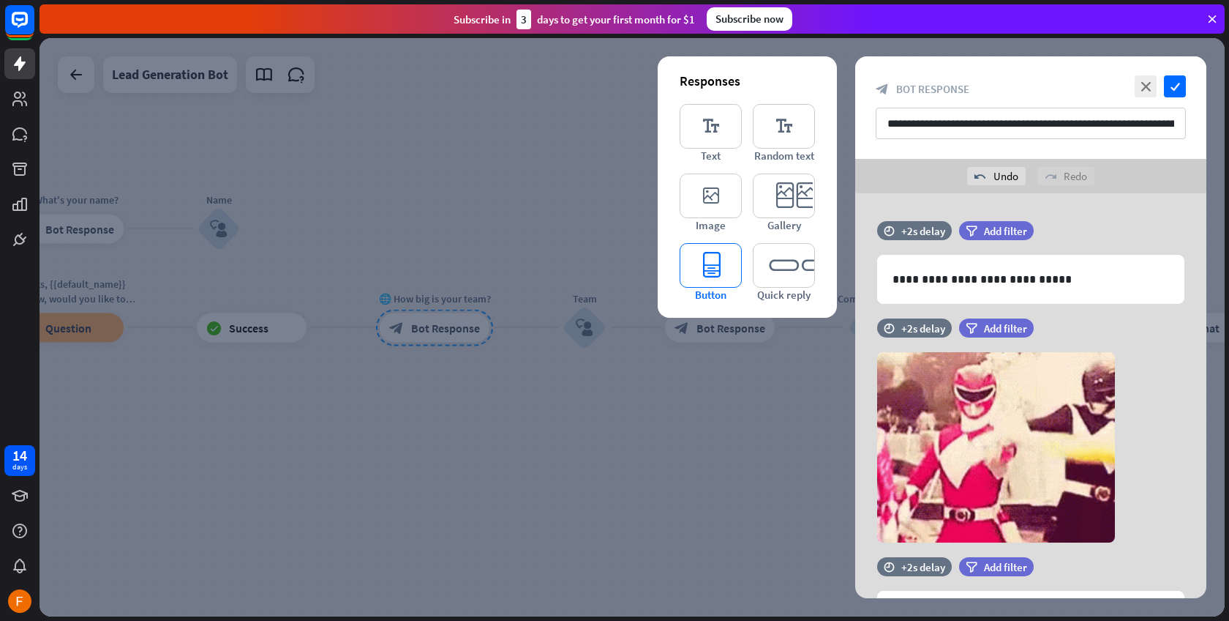
click at [709, 266] on icon "editor_button" at bounding box center [711, 265] width 62 height 45
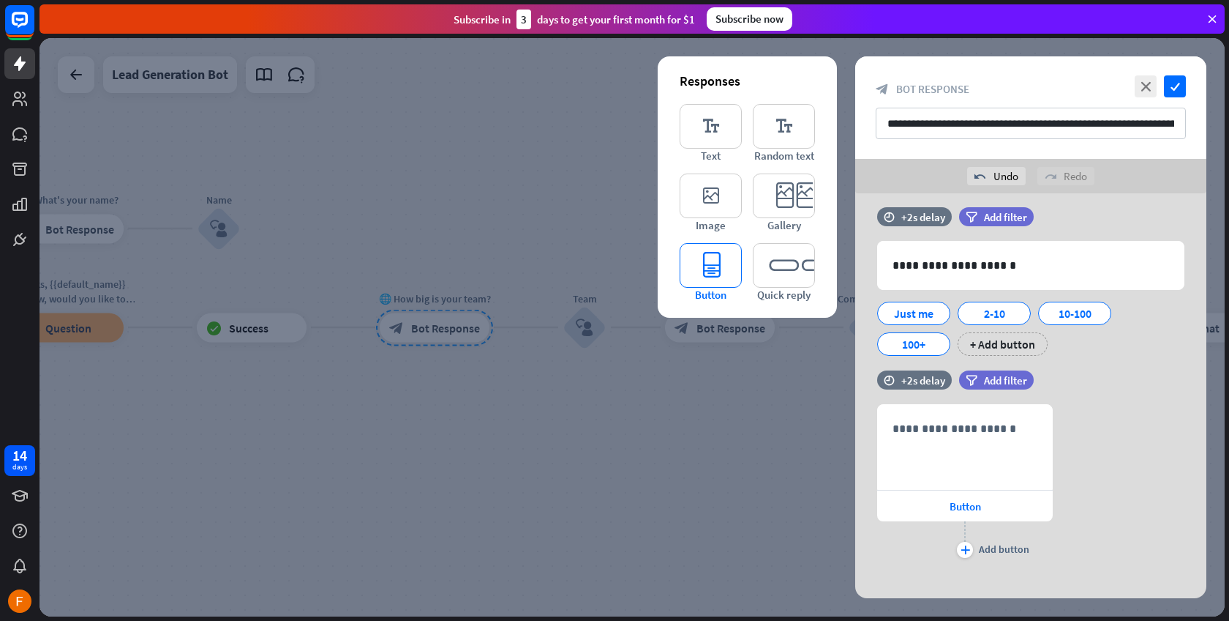
scroll to position [364, 0]
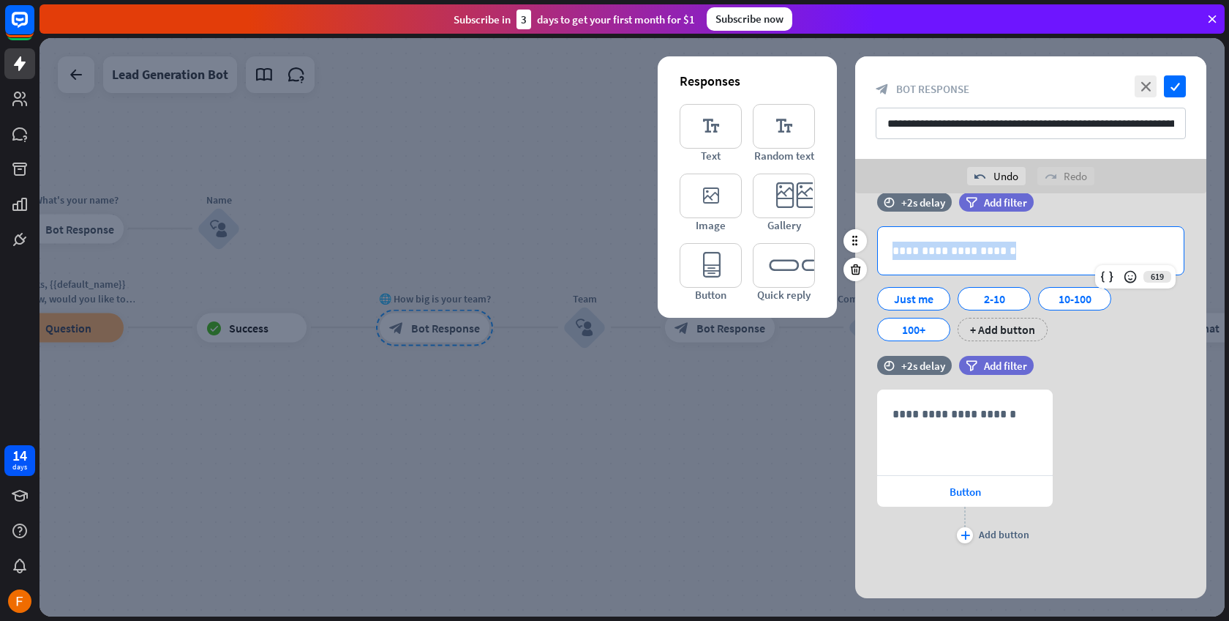
drag, startPoint x: 1069, startPoint y: 250, endPoint x: 887, endPoint y: 251, distance: 182.2
click at [887, 251] on div "**********" at bounding box center [1031, 251] width 306 height 48
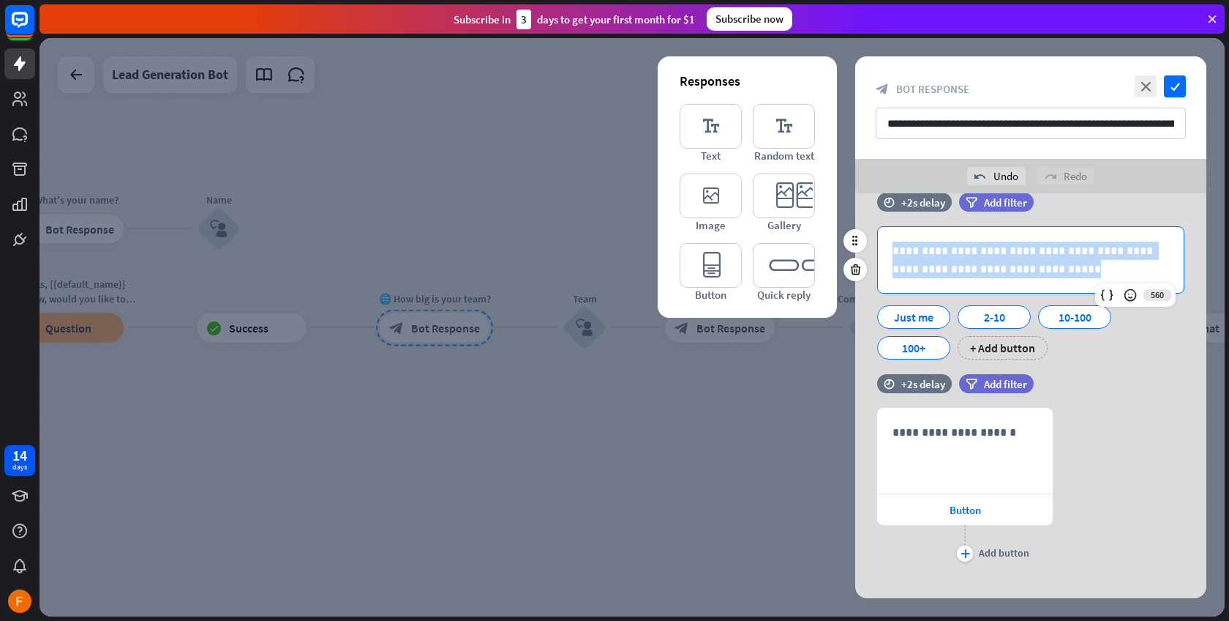
drag, startPoint x: 1021, startPoint y: 272, endPoint x: 867, endPoint y: 244, distance: 156.2
click at [867, 244] on div "**********" at bounding box center [1031, 292] width 351 height 133
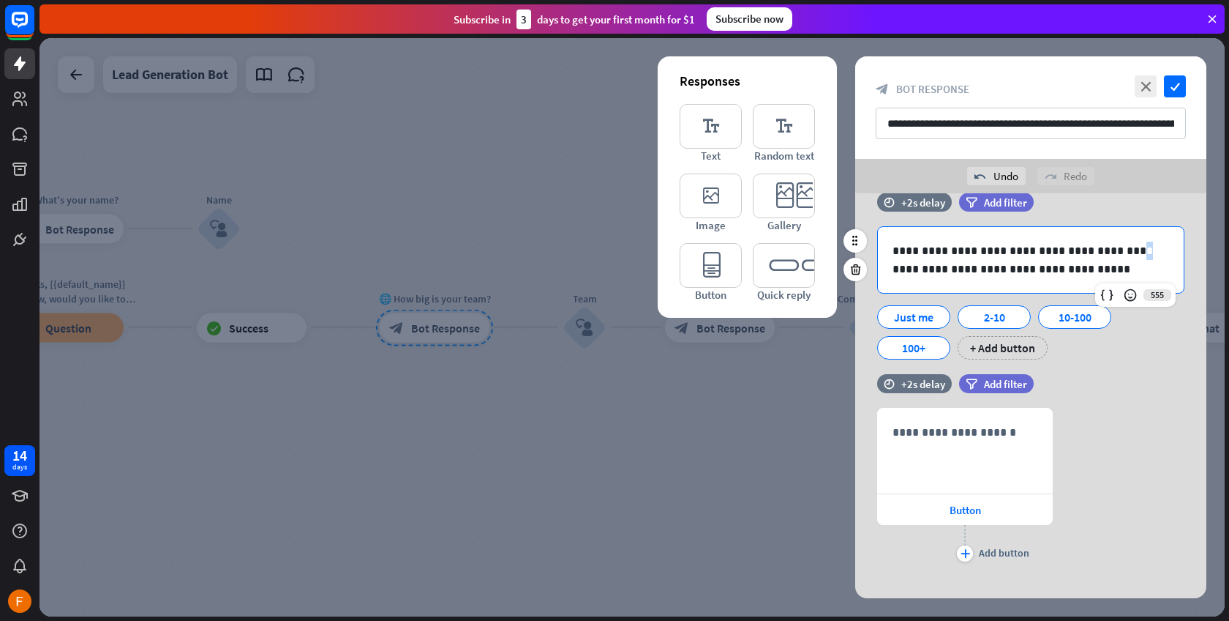
drag, startPoint x: 1099, startPoint y: 244, endPoint x: 1107, endPoint y: 246, distance: 8.2
click at [1107, 246] on p "**********" at bounding box center [1031, 260] width 277 height 37
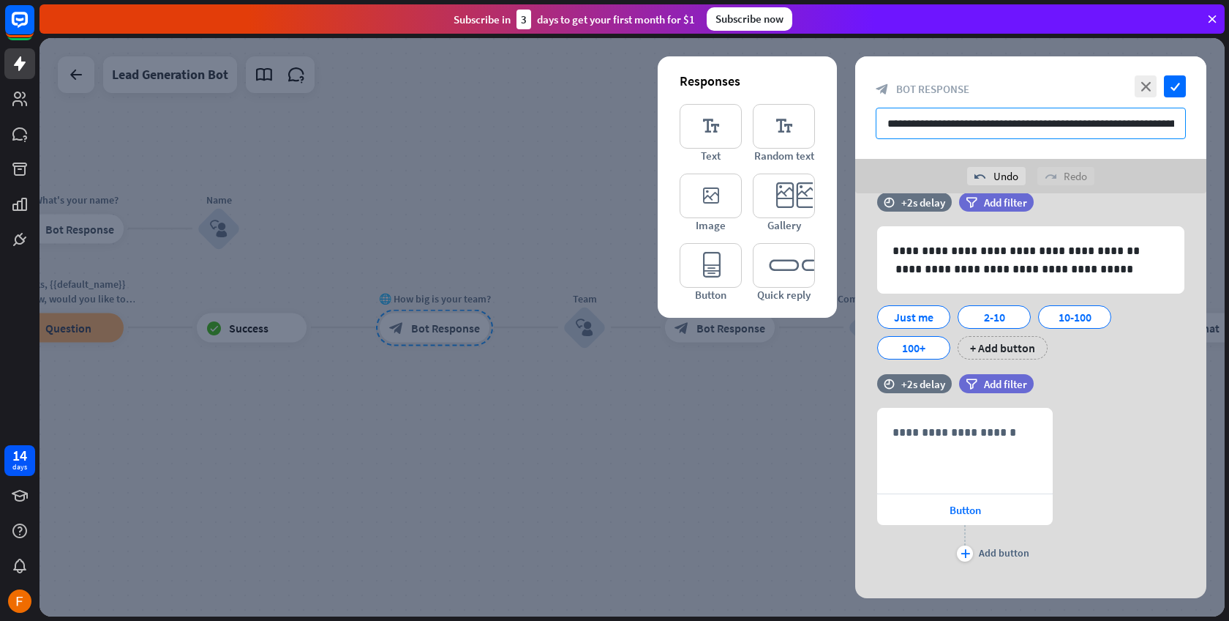
click at [1080, 118] on input "**********" at bounding box center [1031, 123] width 310 height 31
type input "**********"
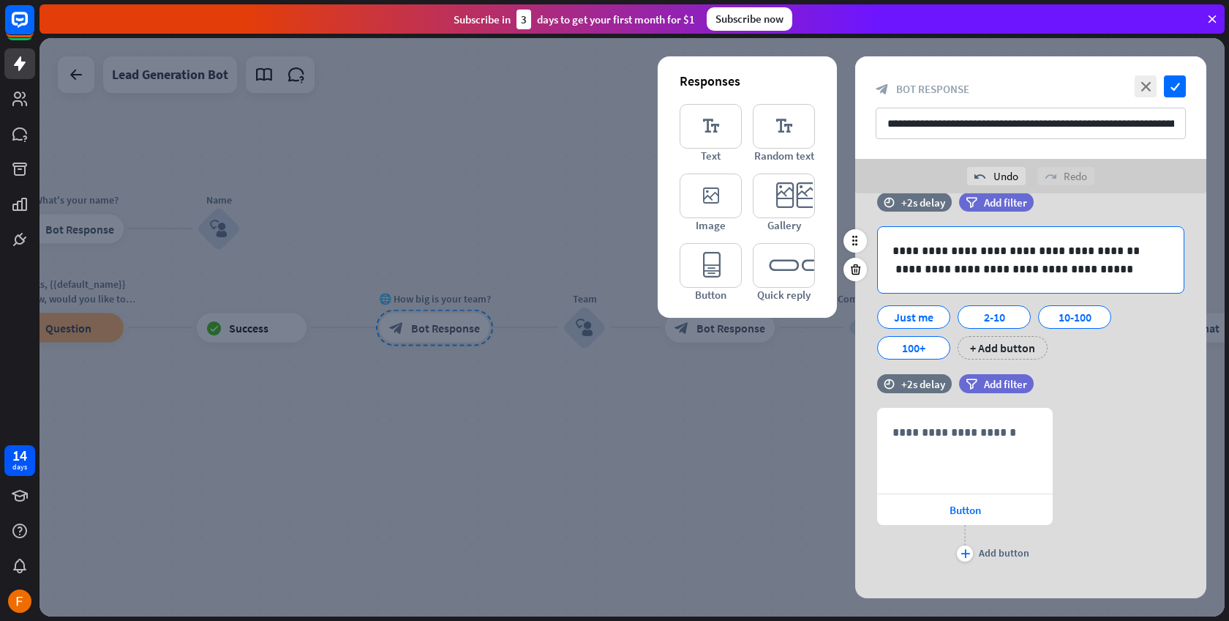
click at [1105, 249] on p "**********" at bounding box center [1031, 251] width 277 height 18
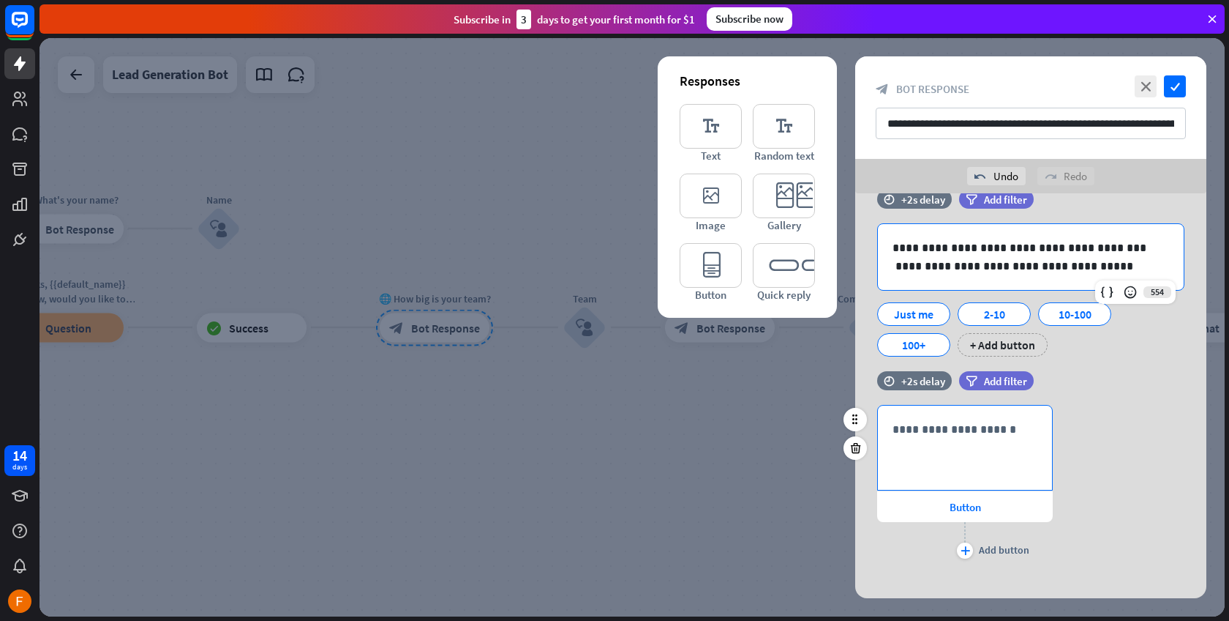
scroll to position [383, 0]
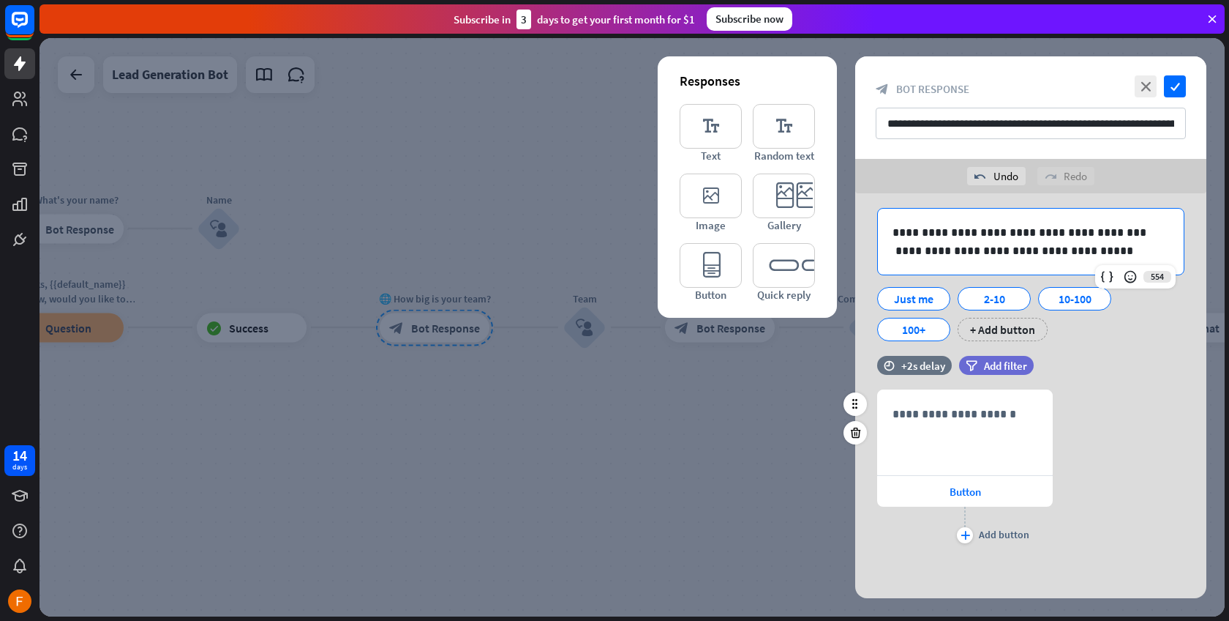
click at [1121, 382] on div "time +2s delay filter Add filter" at bounding box center [1031, 373] width 351 height 34
click at [954, 426] on div "**********" at bounding box center [965, 432] width 174 height 84
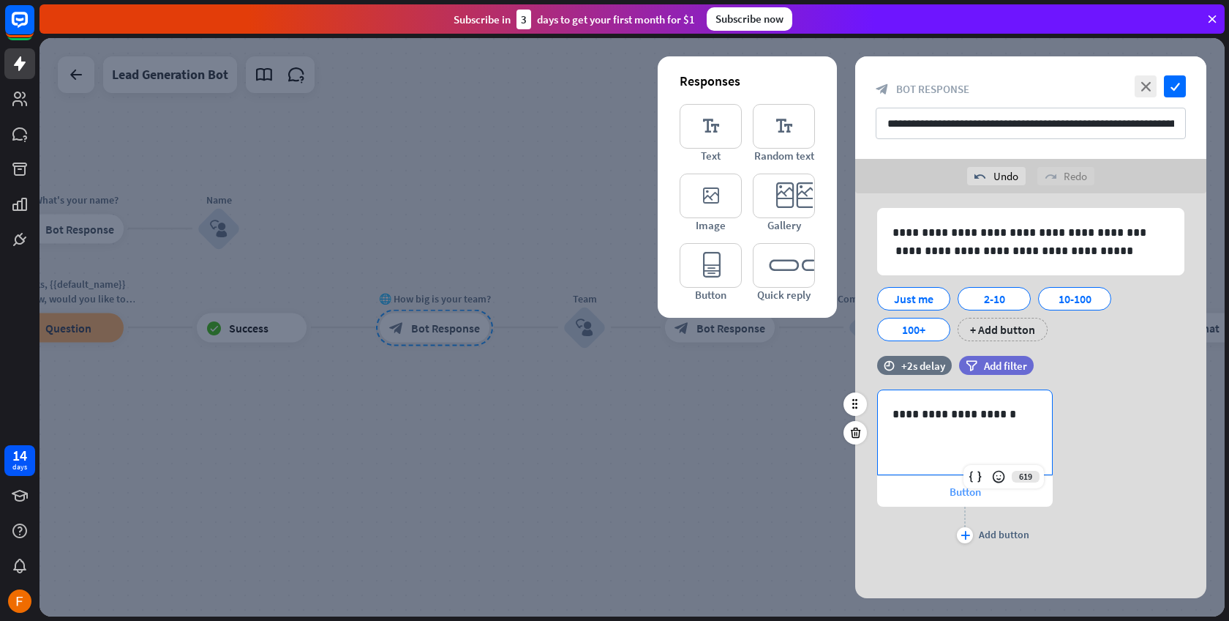
click at [953, 493] on span "Button" at bounding box center [965, 491] width 31 height 14
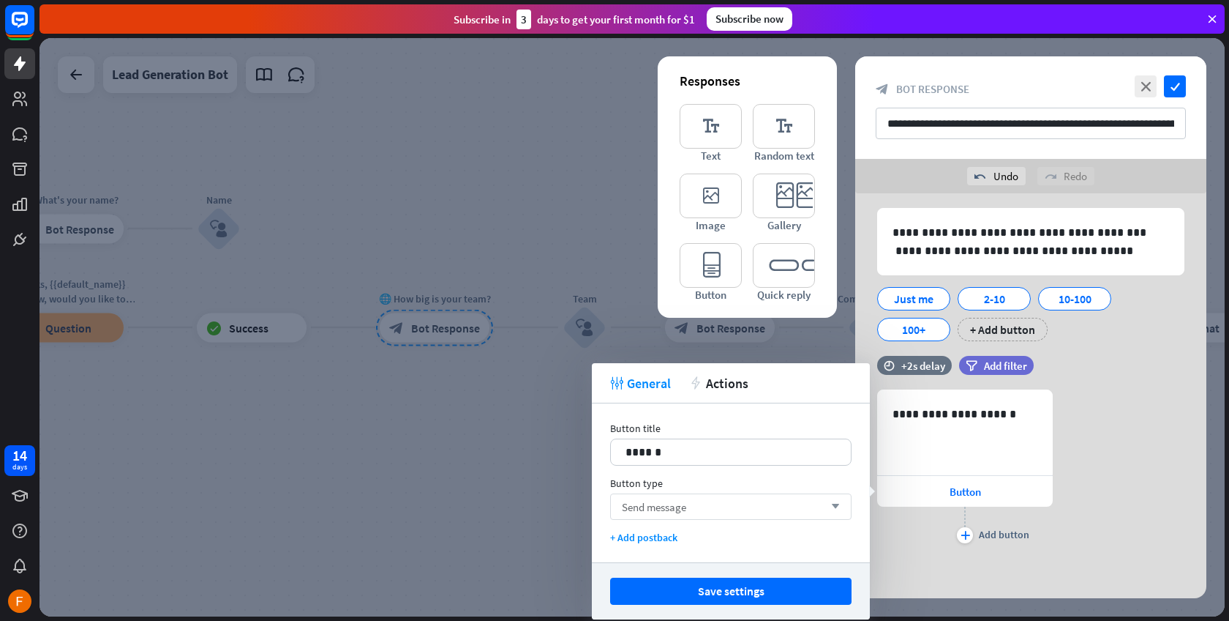
click at [693, 504] on div "Send message arrow_down" at bounding box center [731, 506] width 242 height 26
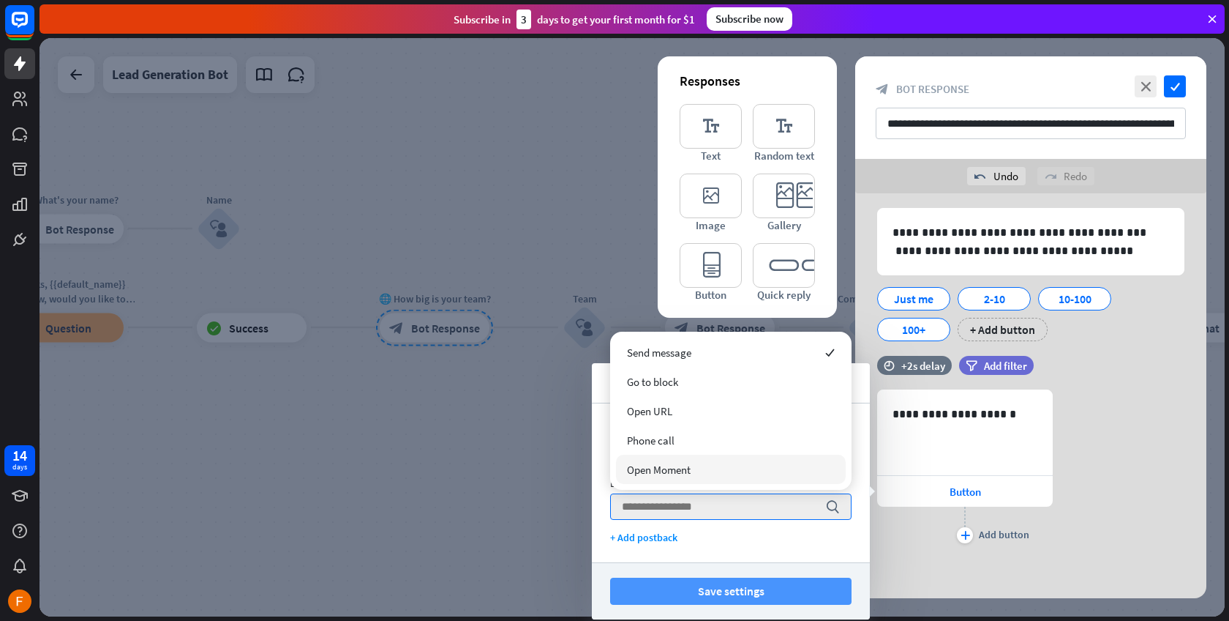
click at [749, 586] on button "Save settings" at bounding box center [731, 590] width 242 height 27
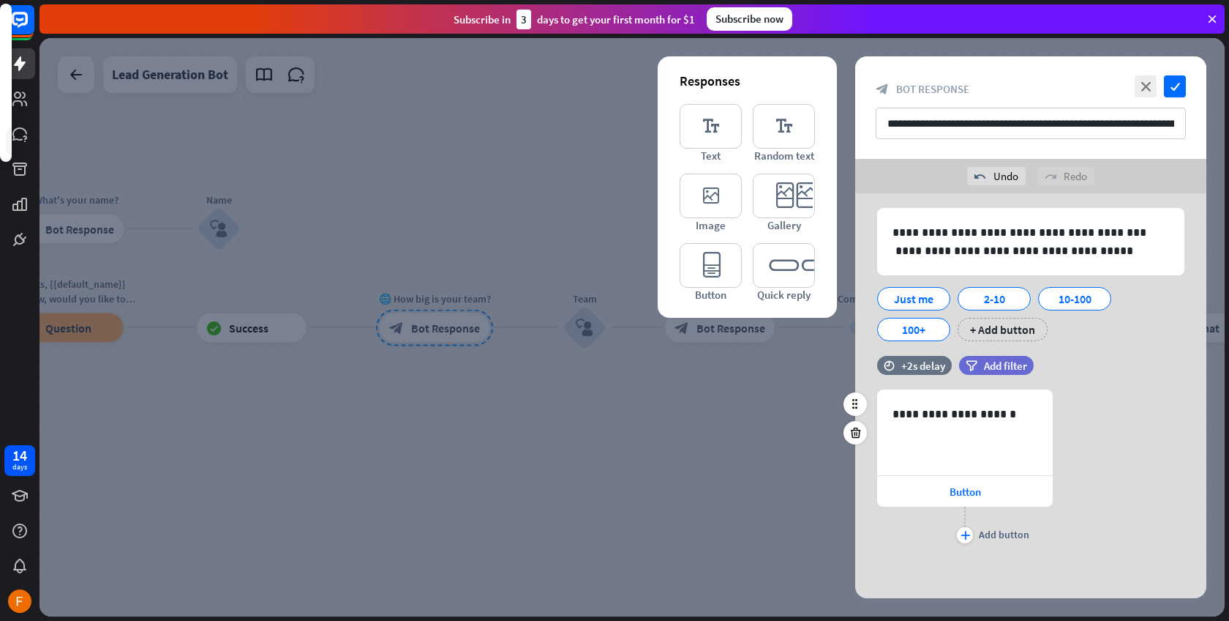
click at [957, 540] on div "plus Add button" at bounding box center [965, 524] width 176 height 37
click at [966, 536] on icon "plus" at bounding box center [966, 535] width 10 height 9
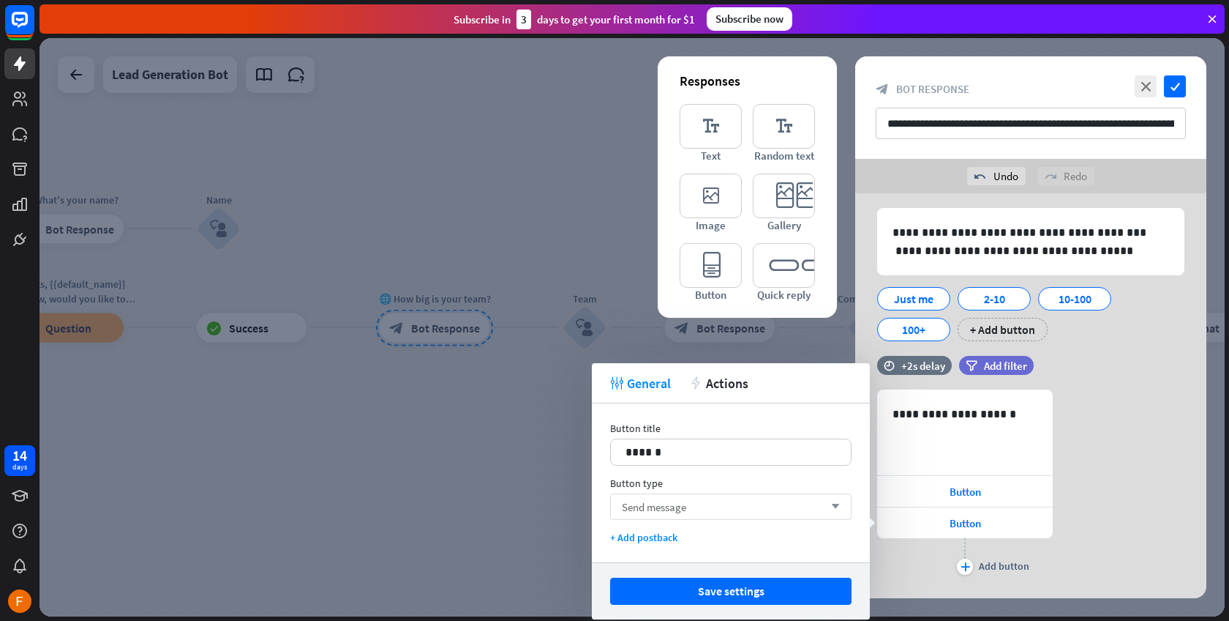
click at [693, 503] on div "Send message arrow_down" at bounding box center [731, 506] width 242 height 26
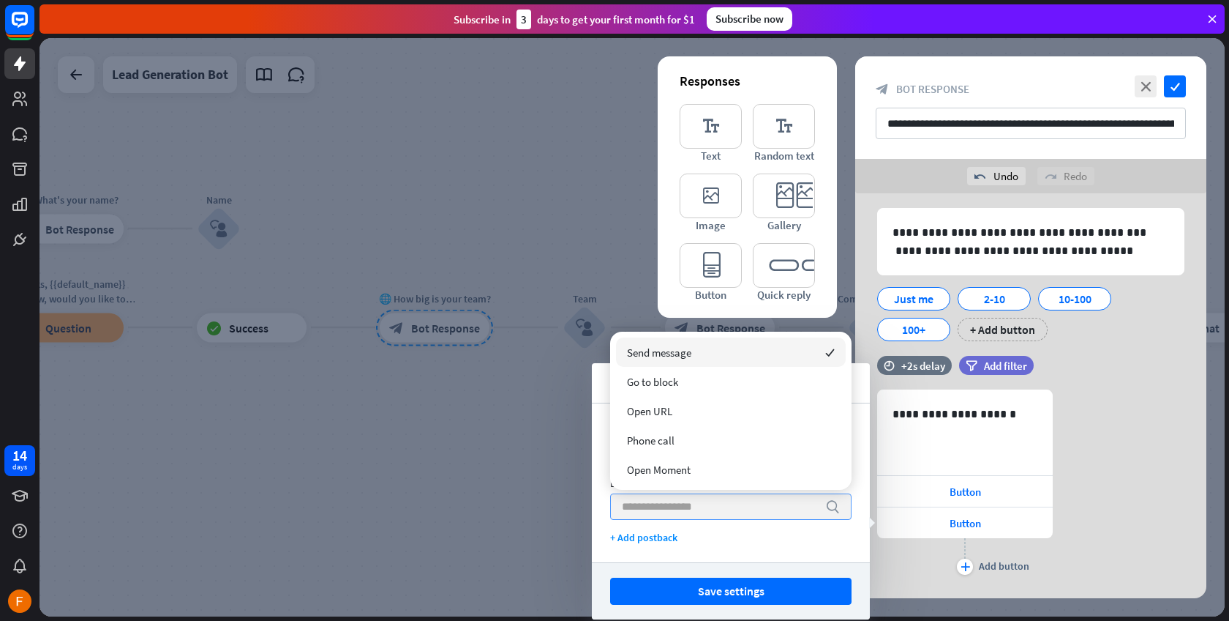
click at [693, 503] on input "search" at bounding box center [720, 506] width 196 height 25
click at [700, 544] on div "Button title 14 ****** Button type search + Add postback" at bounding box center [731, 482] width 278 height 159
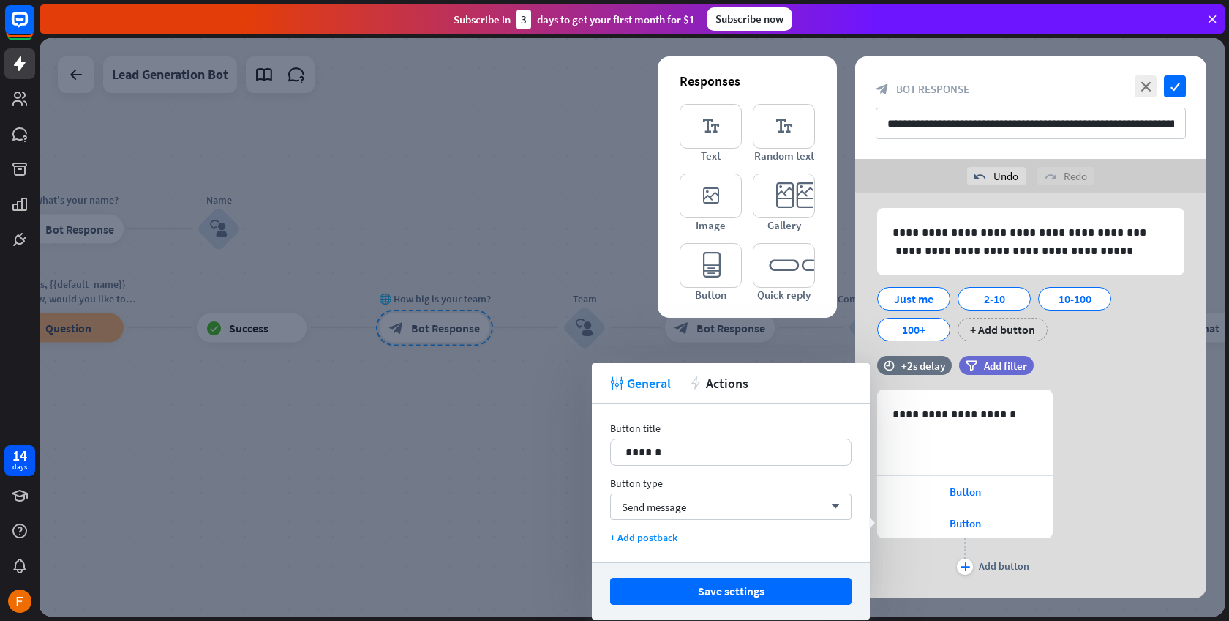
click at [1135, 553] on div "**********" at bounding box center [1031, 483] width 351 height 189
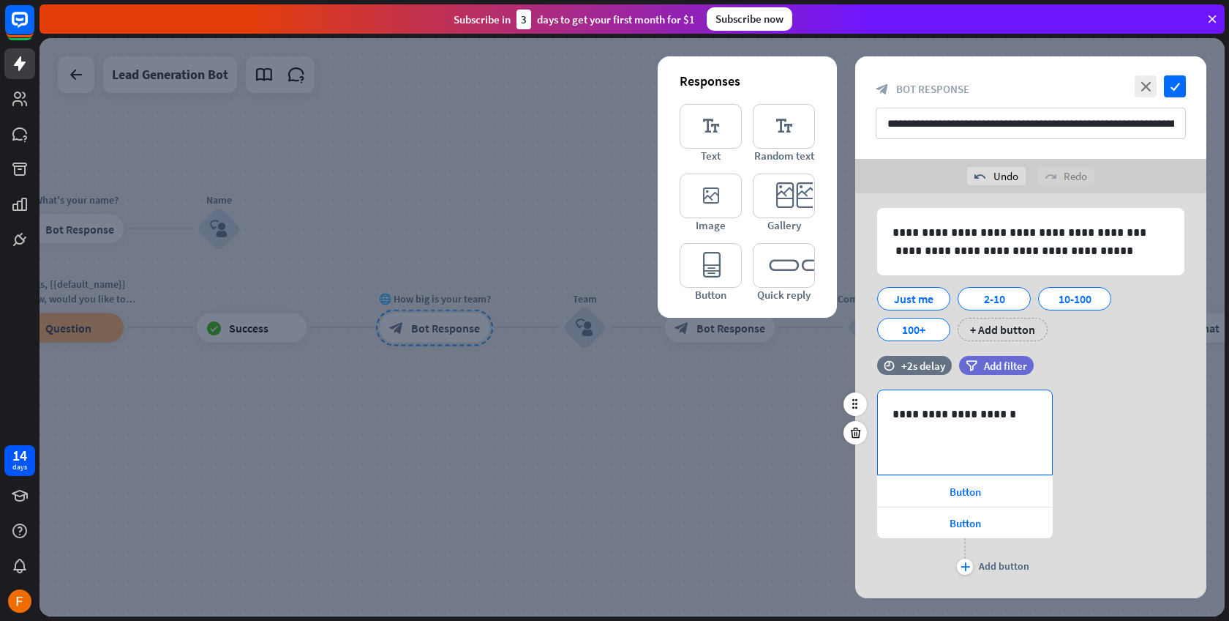
click at [975, 440] on div "**********" at bounding box center [965, 432] width 174 height 84
click at [905, 501] on div "Button" at bounding box center [965, 491] width 176 height 31
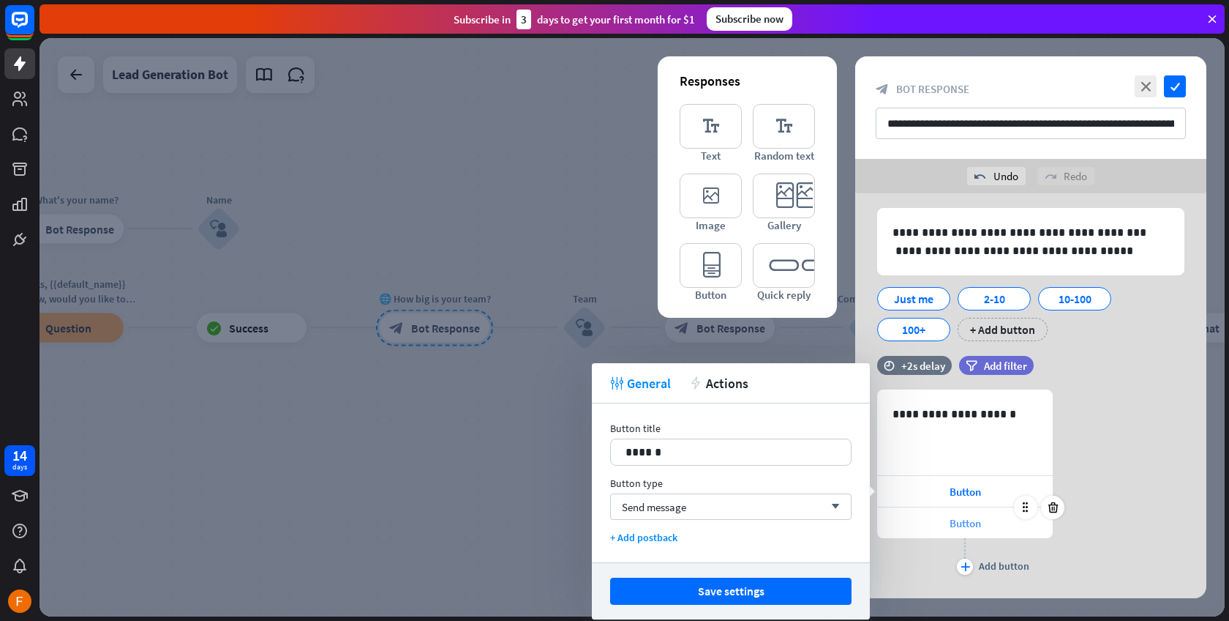
click at [908, 514] on div "Button" at bounding box center [965, 522] width 176 height 31
click at [1052, 508] on icon at bounding box center [1054, 507] width 14 height 13
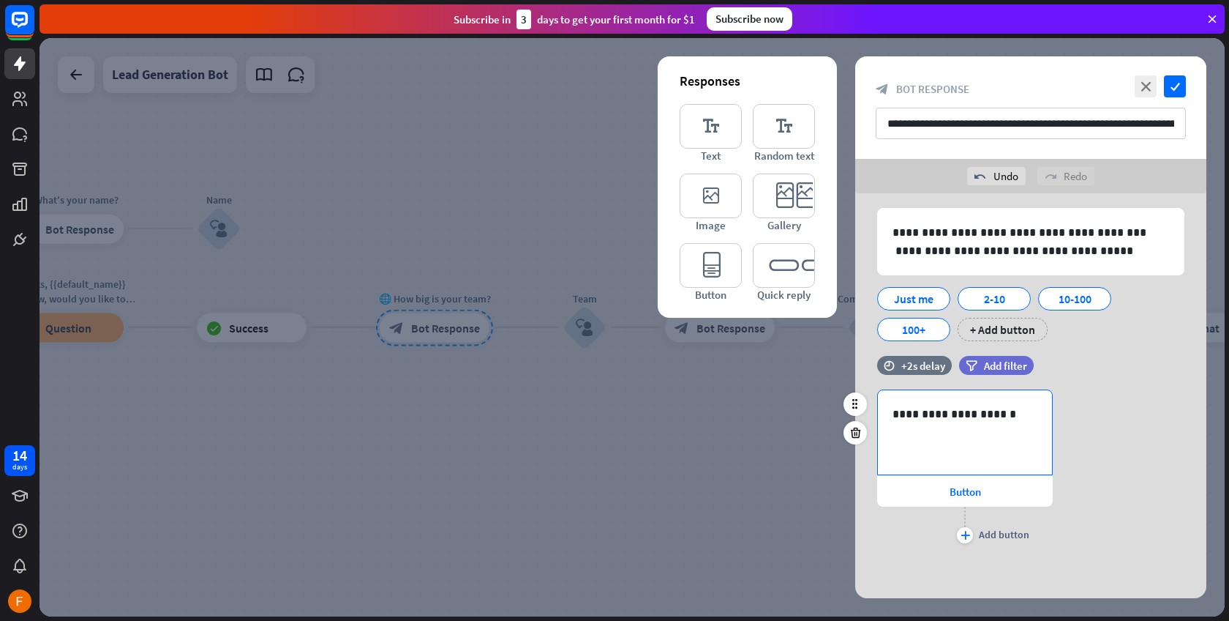
click at [993, 439] on div "**********" at bounding box center [965, 432] width 174 height 84
click at [946, 495] on div "Button" at bounding box center [965, 491] width 176 height 31
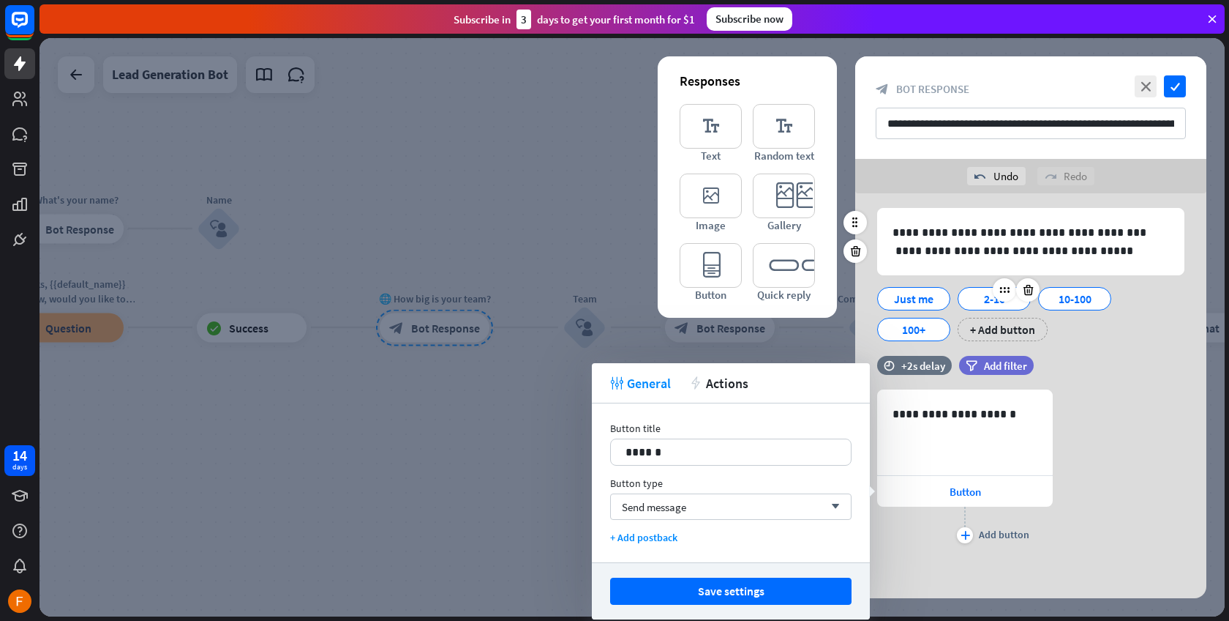
click at [989, 304] on div "2-10" at bounding box center [994, 299] width 48 height 22
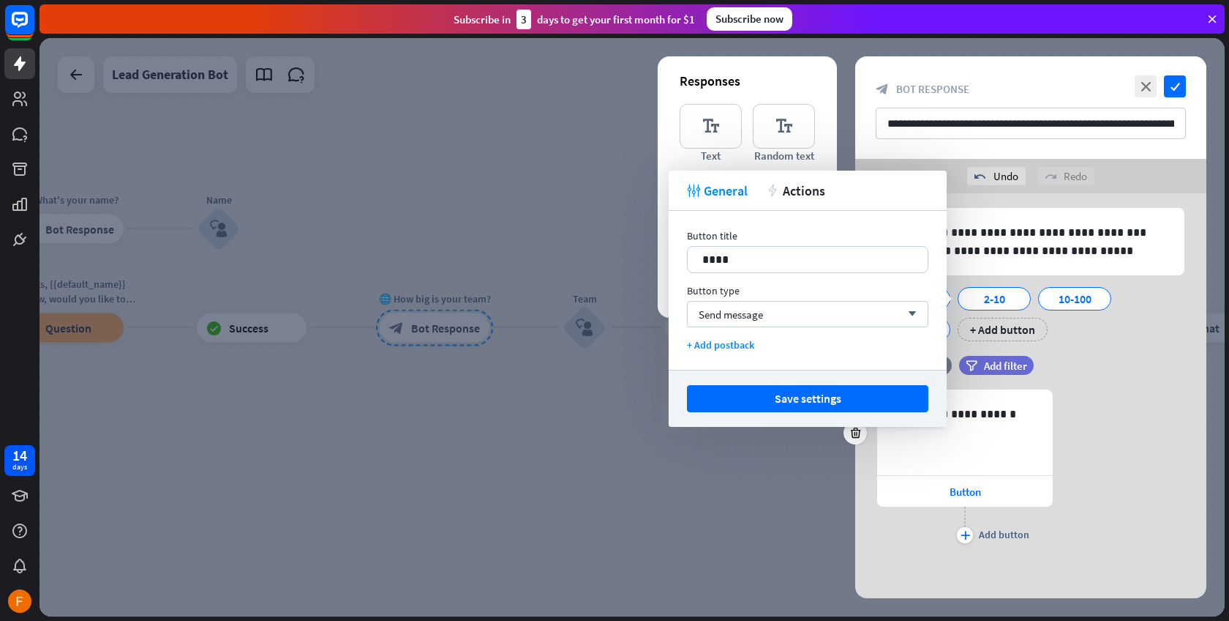
click at [1093, 374] on div "filter Add filter" at bounding box center [1033, 365] width 148 height 19
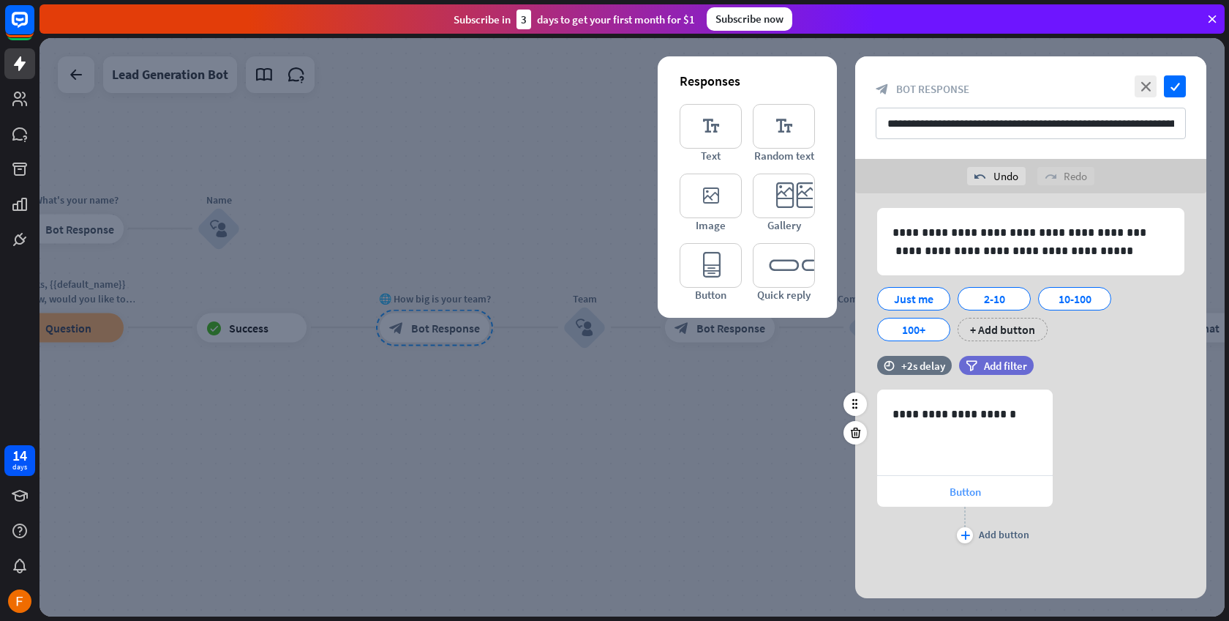
click at [965, 497] on span "Button" at bounding box center [965, 491] width 31 height 14
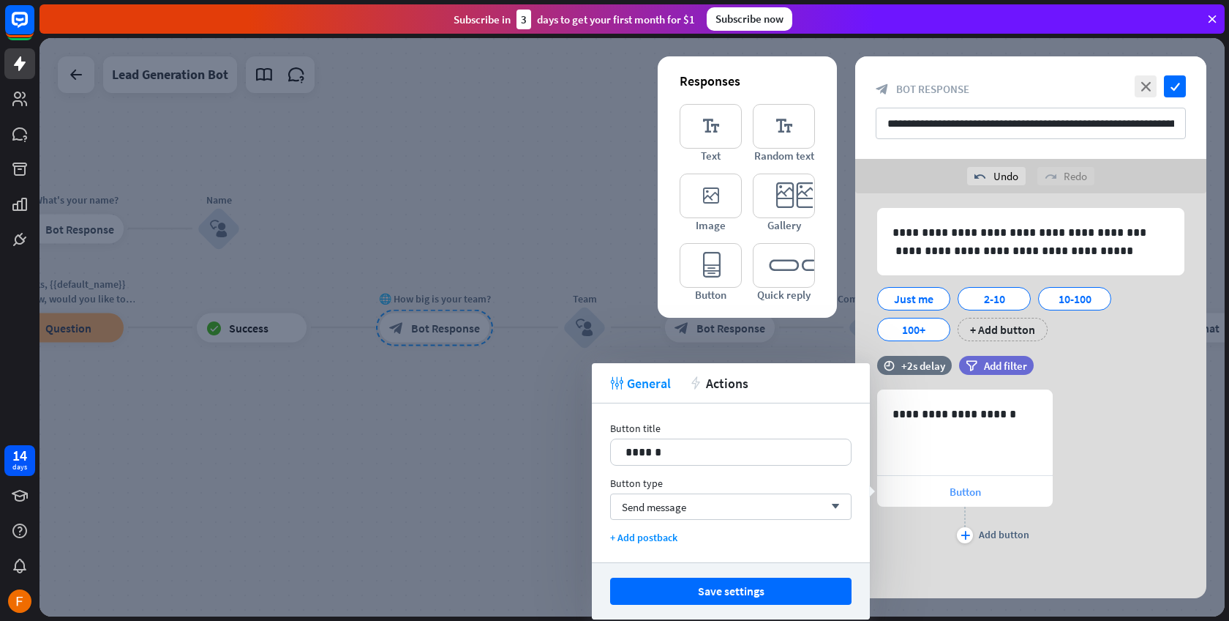
click at [965, 497] on span "Button" at bounding box center [965, 491] width 31 height 14
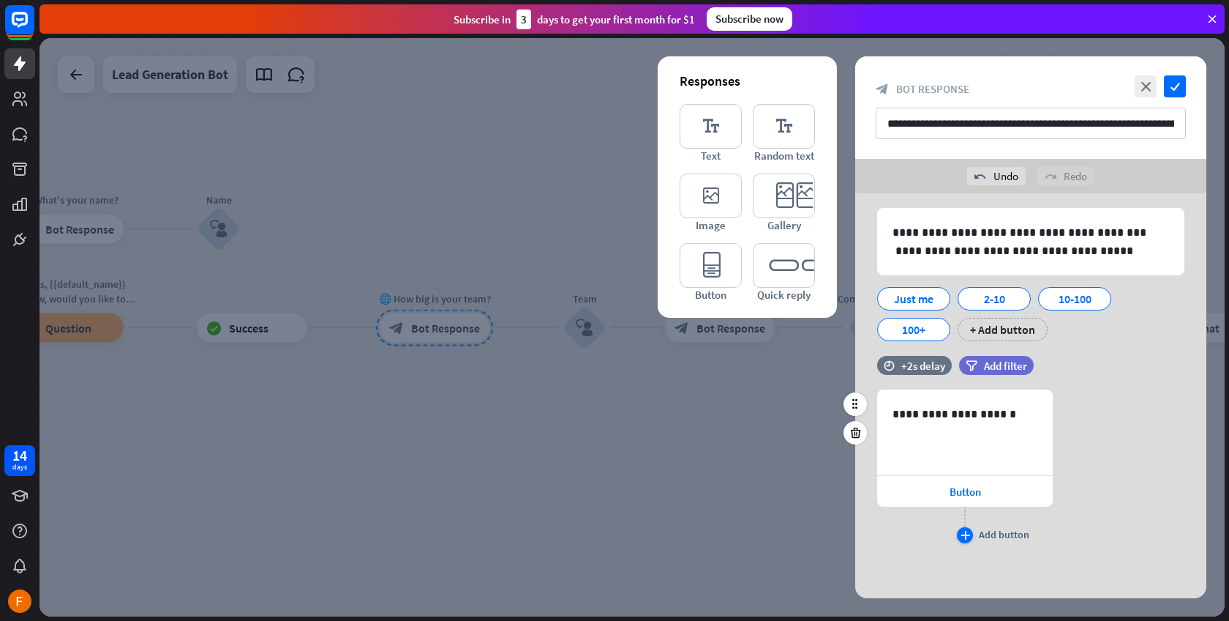
click at [962, 534] on icon "plus" at bounding box center [966, 535] width 10 height 9
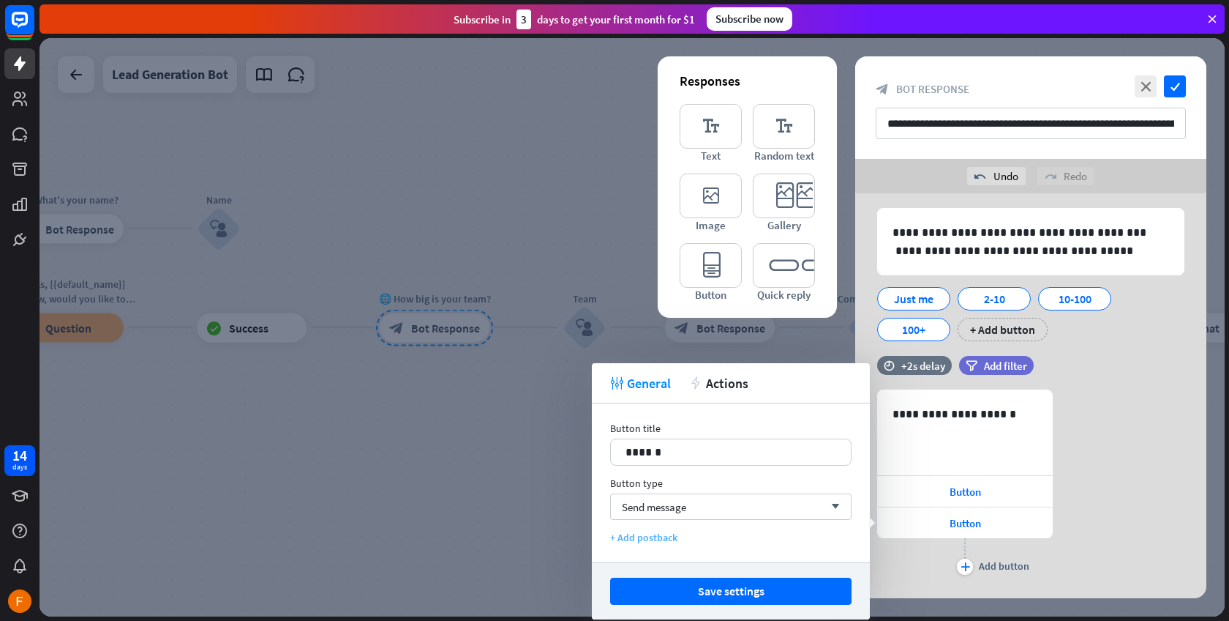
click at [665, 539] on div "+ Add postback" at bounding box center [731, 537] width 242 height 13
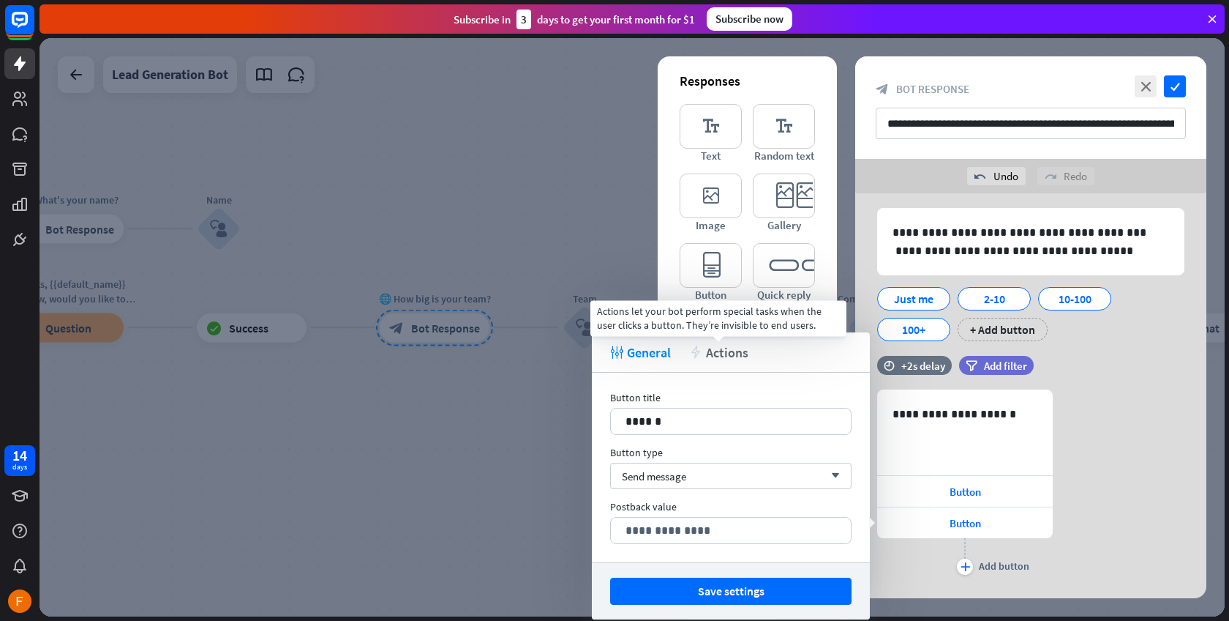
click at [727, 348] on span "Actions" at bounding box center [727, 352] width 42 height 17
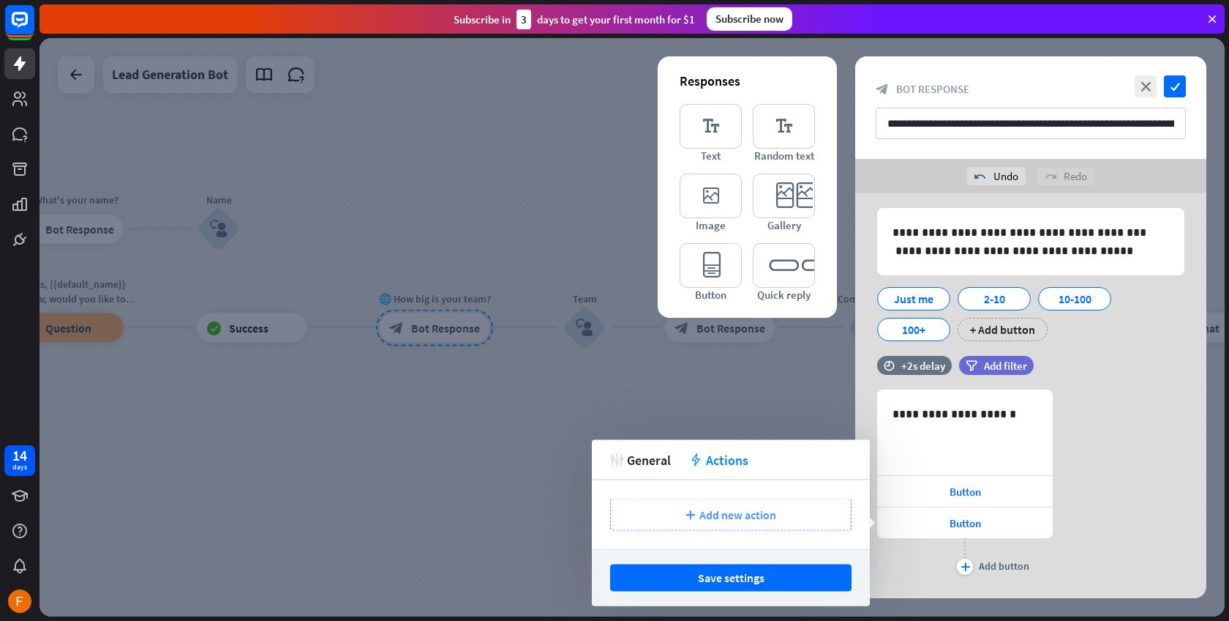
click at [744, 520] on span "Add new action" at bounding box center [738, 514] width 77 height 15
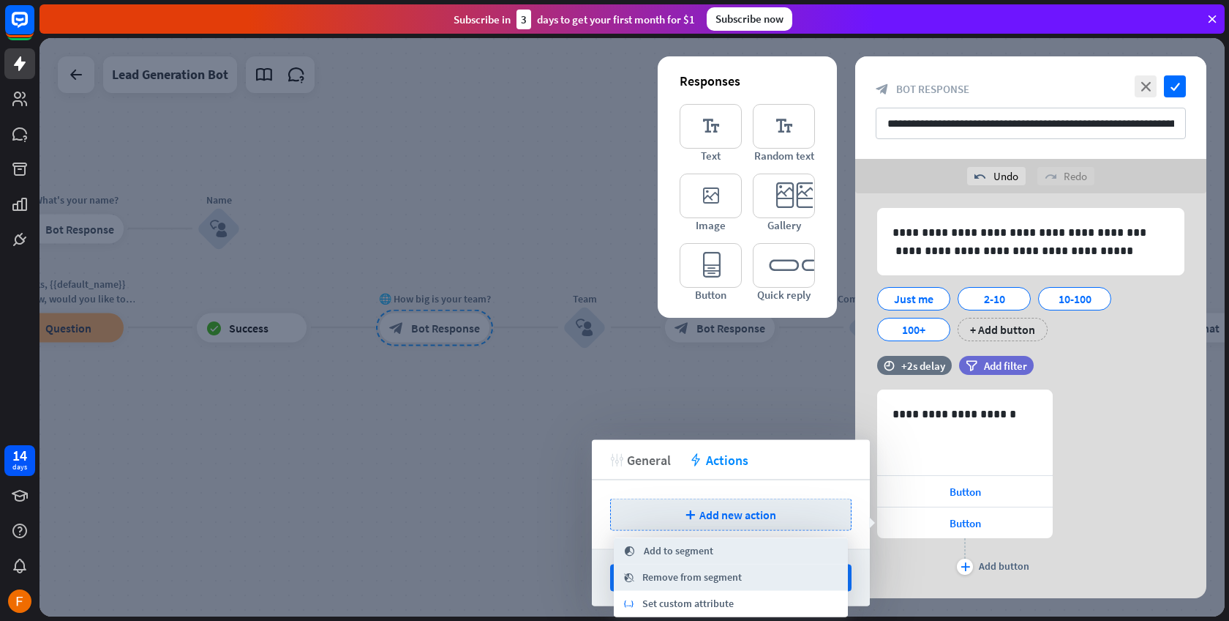
click at [655, 455] on span "General" at bounding box center [649, 459] width 44 height 17
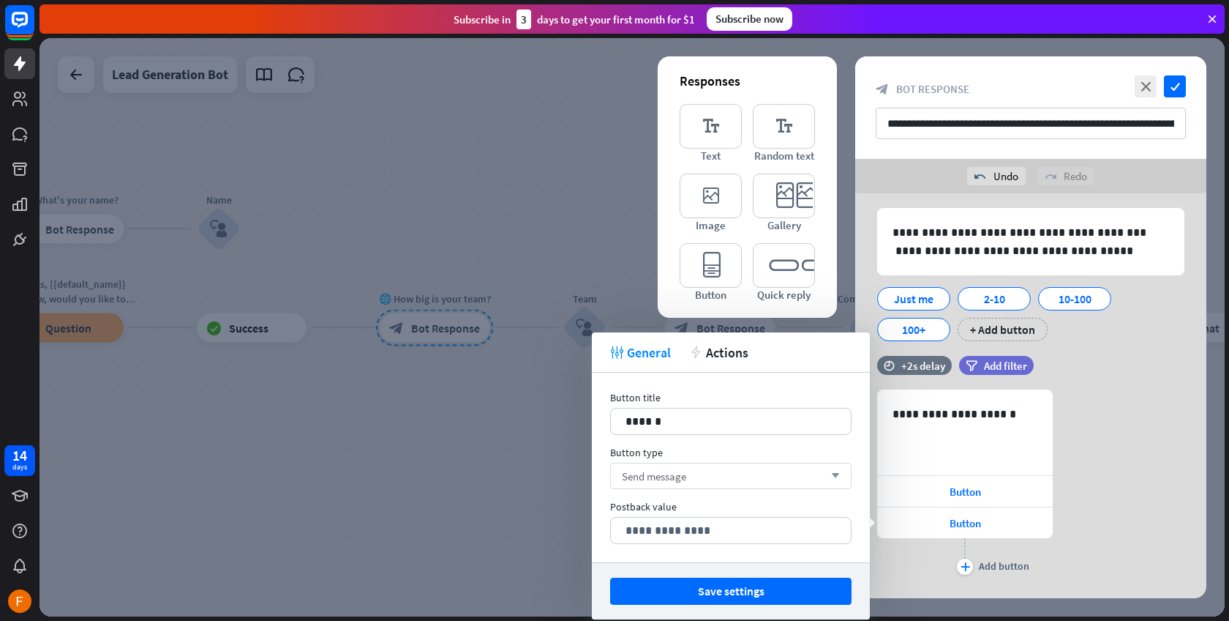
click at [716, 482] on div "Send message arrow_down" at bounding box center [731, 476] width 242 height 26
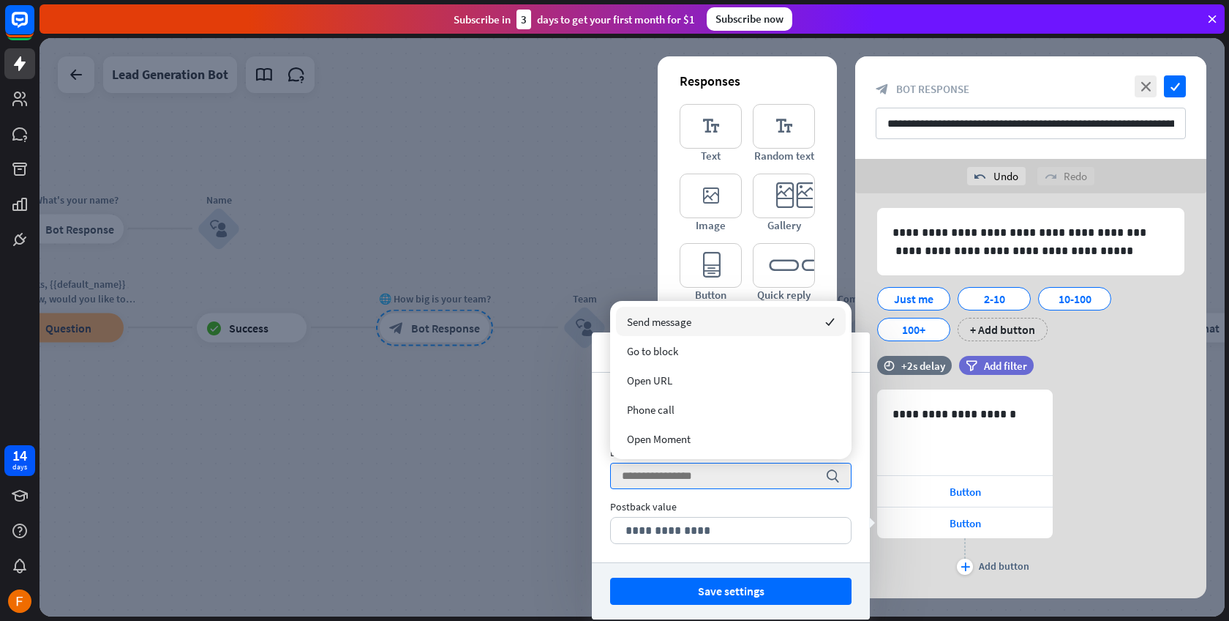
click at [703, 317] on div "Send message checked" at bounding box center [731, 321] width 230 height 29
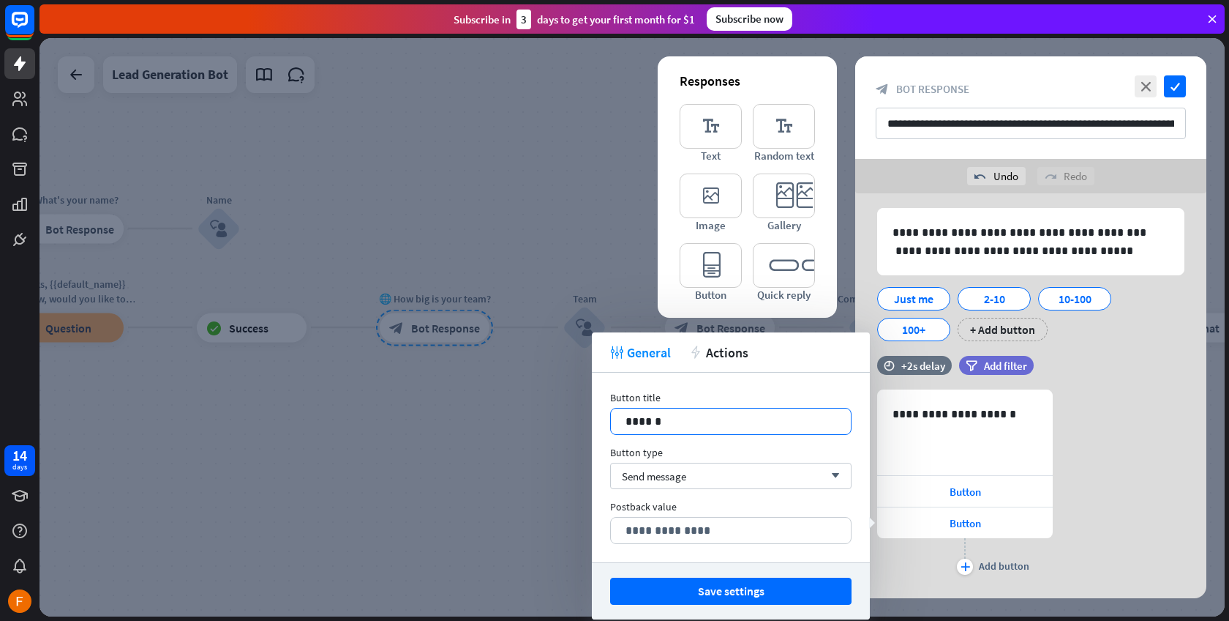
click at [653, 416] on p "******" at bounding box center [731, 421] width 211 height 18
click at [1139, 500] on div "**********" at bounding box center [1031, 483] width 351 height 189
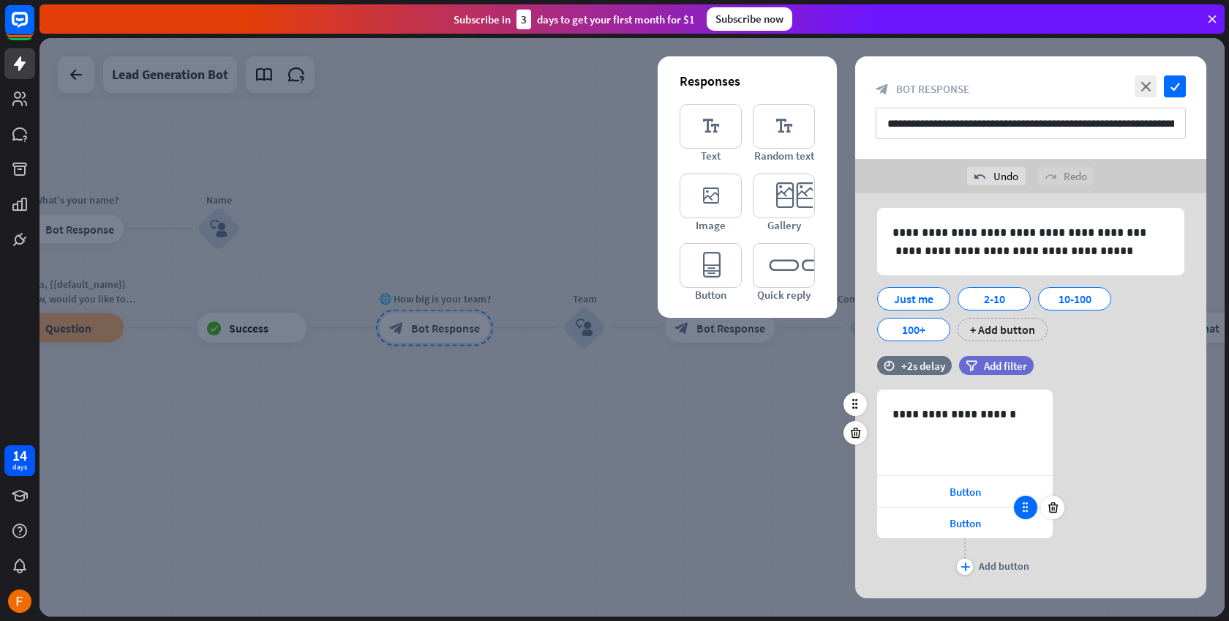
click at [1019, 509] on div at bounding box center [1025, 506] width 23 height 23
click at [955, 529] on span "Button" at bounding box center [965, 523] width 31 height 14
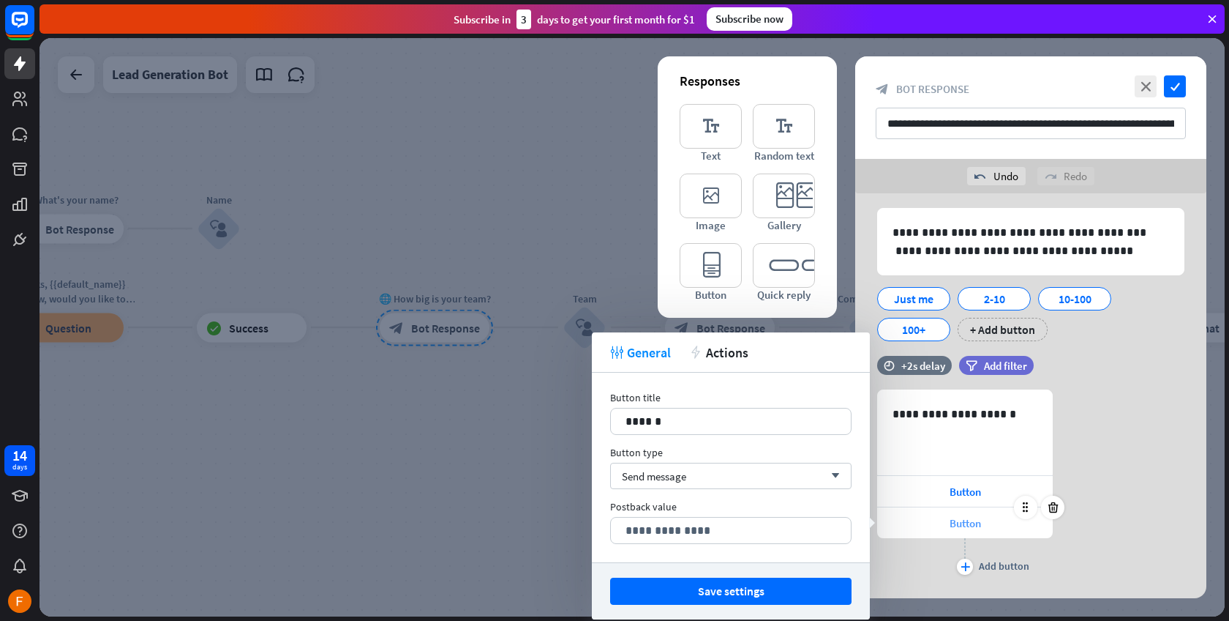
click at [882, 529] on div "Button" at bounding box center [965, 522] width 176 height 31
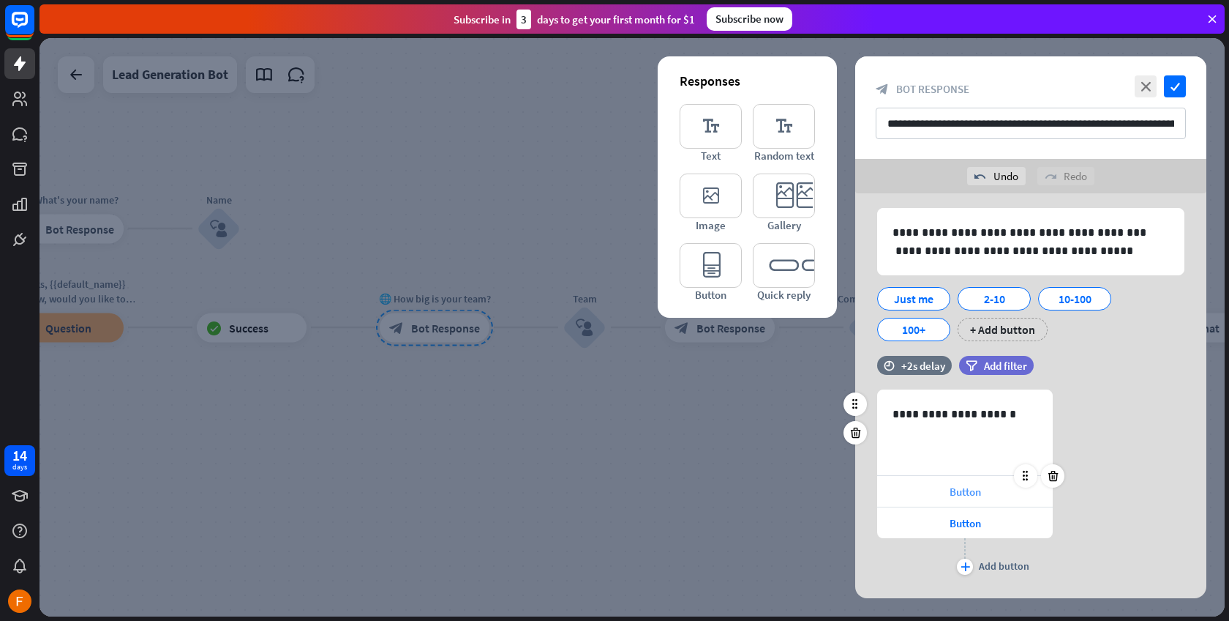
click at [910, 496] on div "Button" at bounding box center [965, 491] width 176 height 31
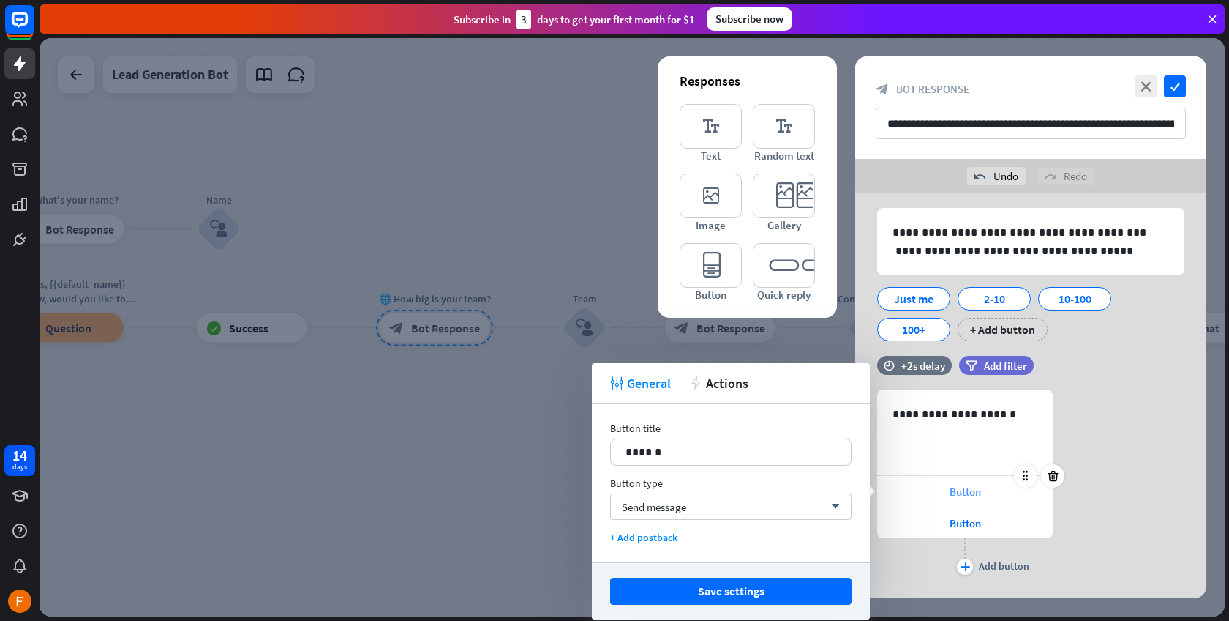
click at [911, 495] on div "Button" at bounding box center [965, 491] width 176 height 31
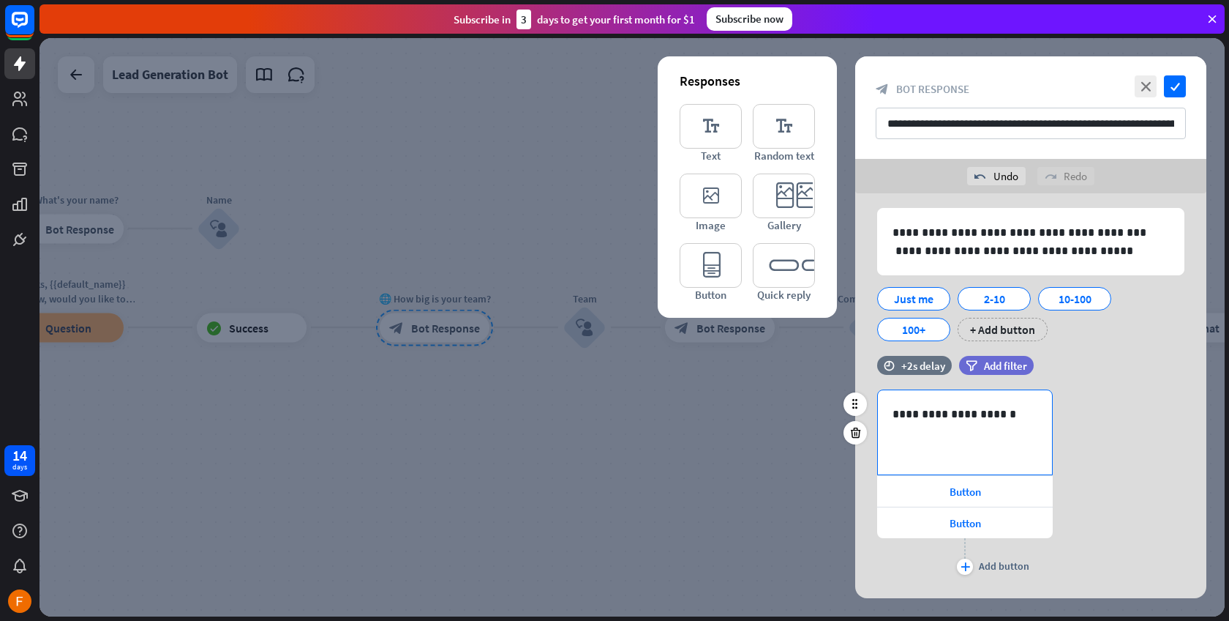
click at [936, 419] on p "**********" at bounding box center [965, 414] width 145 height 18
click at [918, 435] on div "**********" at bounding box center [965, 432] width 174 height 84
click at [1042, 410] on div "**********" at bounding box center [965, 432] width 174 height 84
click at [970, 478] on icon at bounding box center [975, 476] width 15 height 15
click at [1117, 393] on div "**********" at bounding box center [1031, 483] width 351 height 189
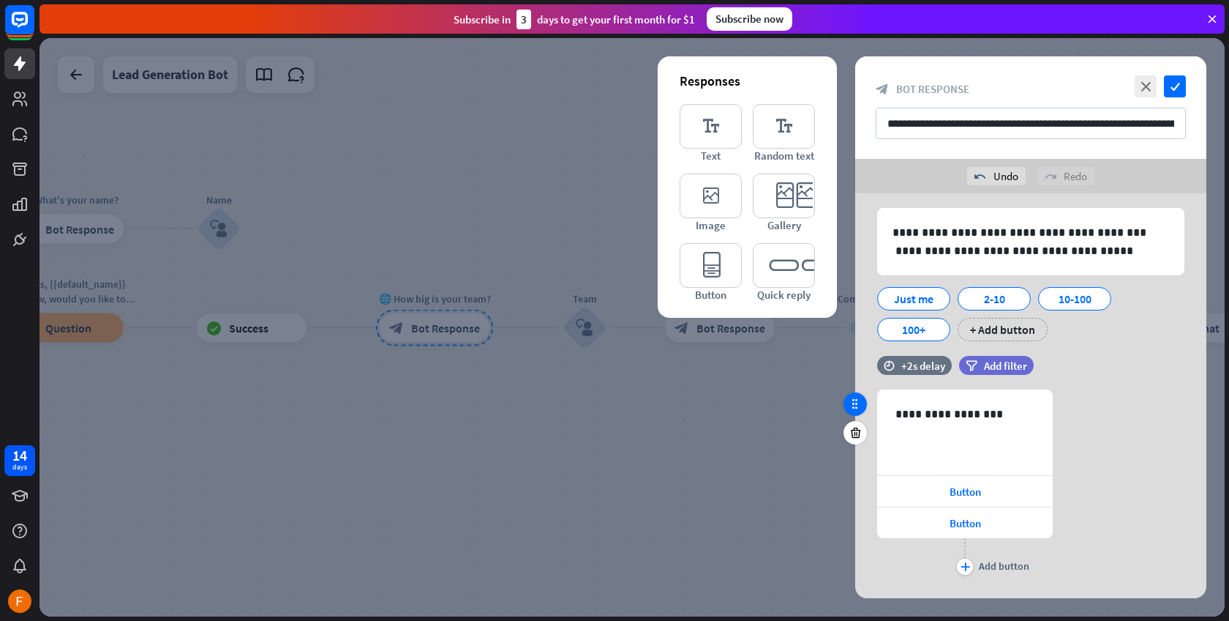
click at [858, 411] on div at bounding box center [855, 403] width 23 height 23
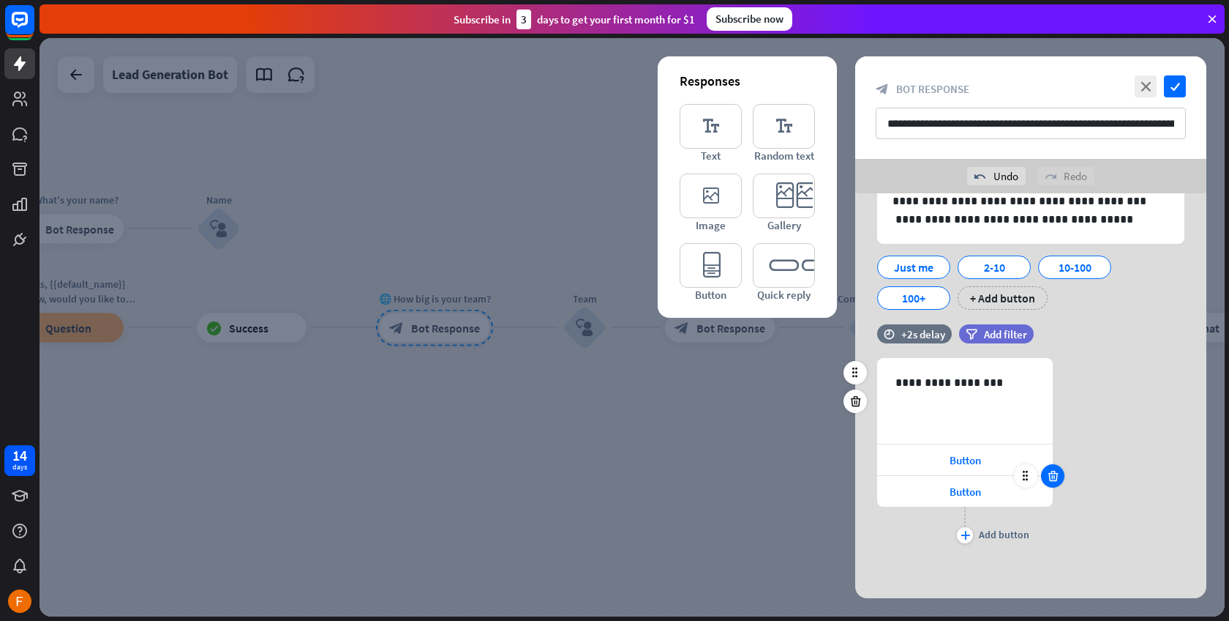
click at [1050, 479] on icon at bounding box center [1054, 475] width 14 height 13
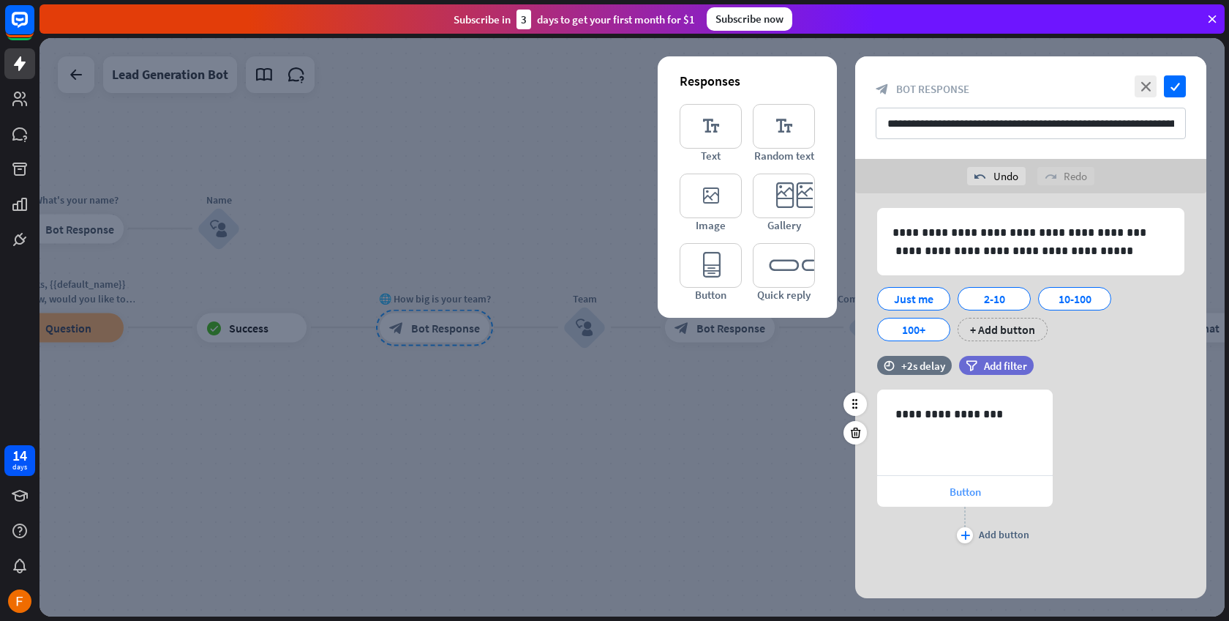
click at [970, 489] on span "Button" at bounding box center [965, 491] width 31 height 14
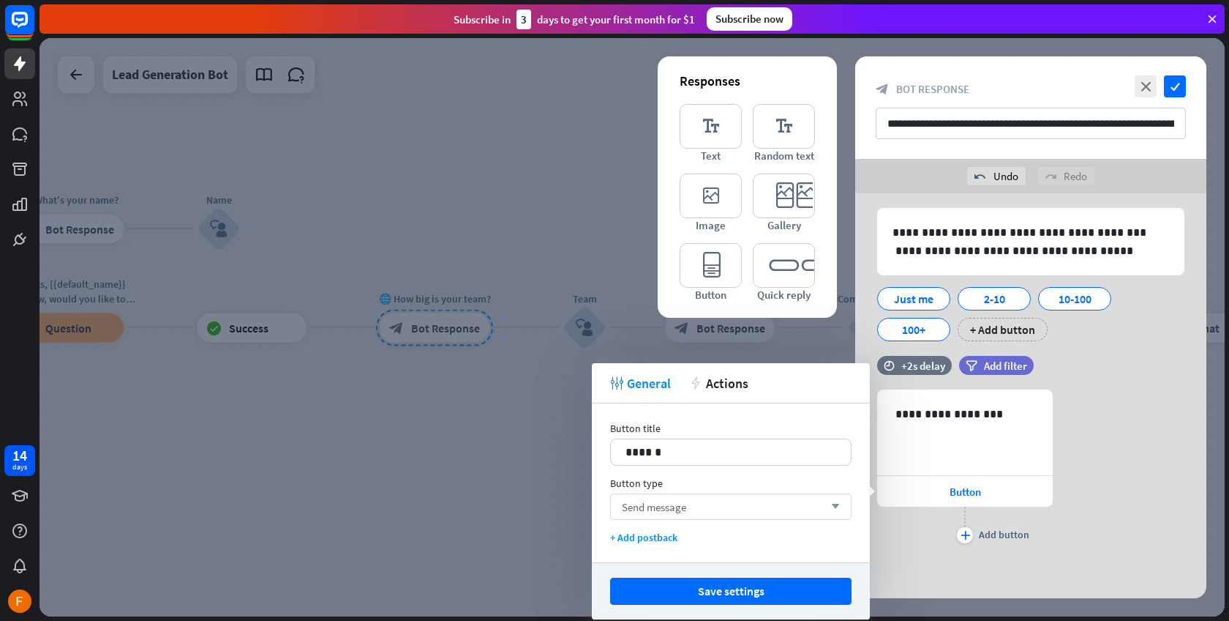
click at [714, 514] on div "Send message arrow_down" at bounding box center [731, 506] width 242 height 26
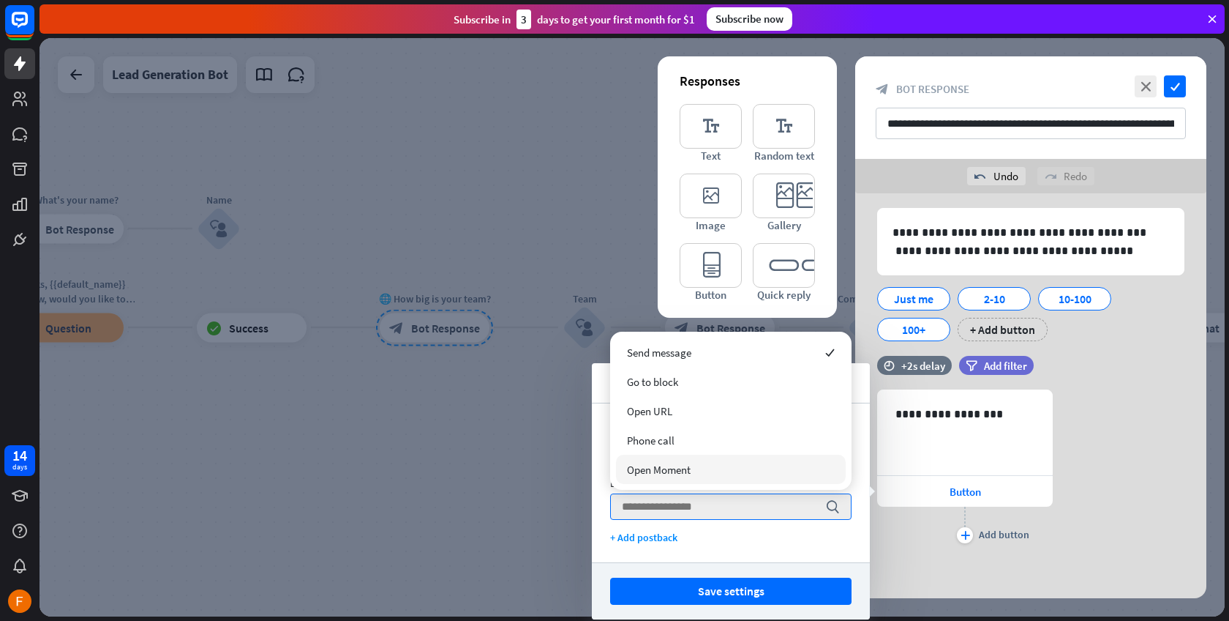
click at [681, 471] on span "Open Moment" at bounding box center [659, 470] width 64 height 14
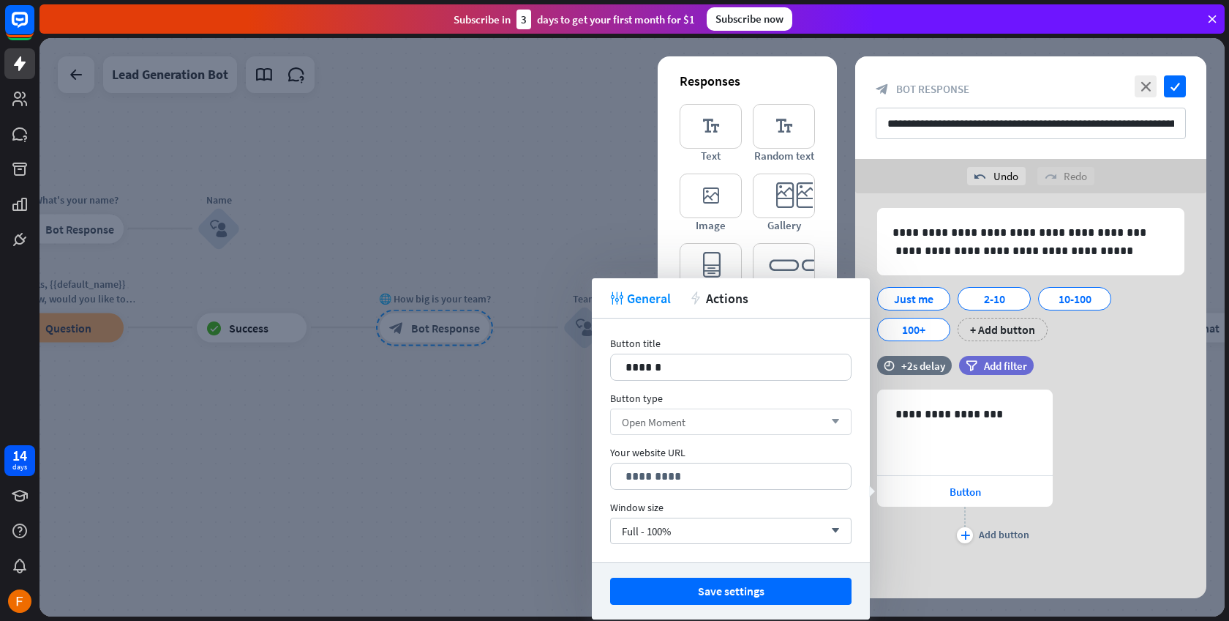
click at [716, 416] on div "Open Moment arrow_down" at bounding box center [731, 421] width 242 height 26
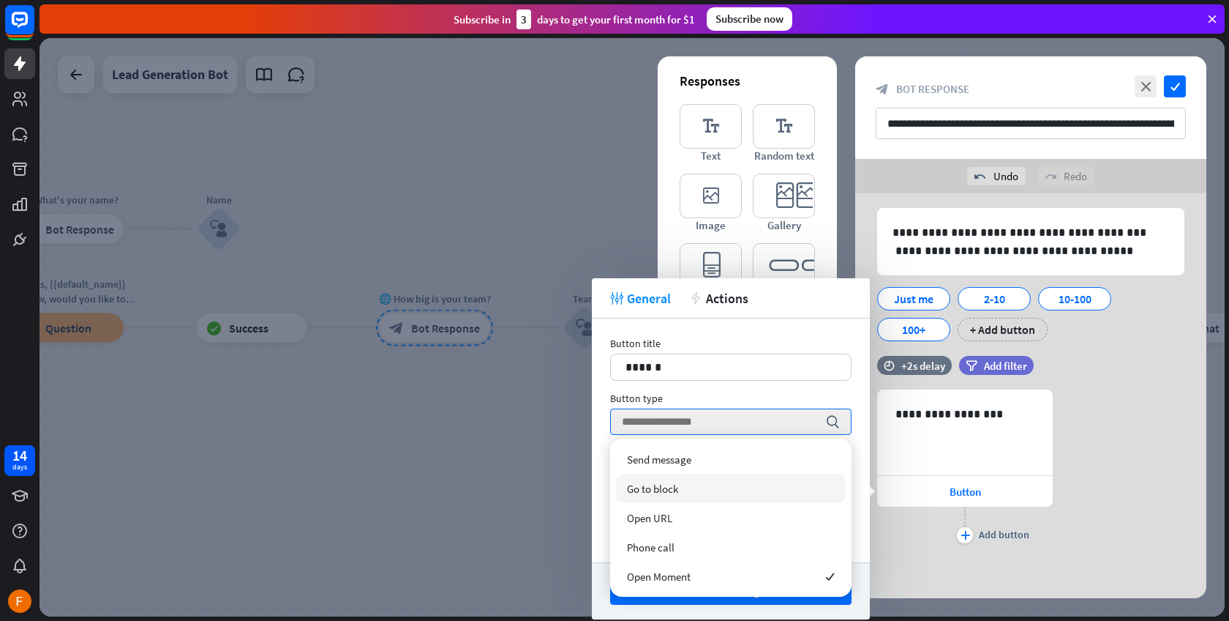
click at [675, 491] on span "Go to block" at bounding box center [652, 489] width 51 height 14
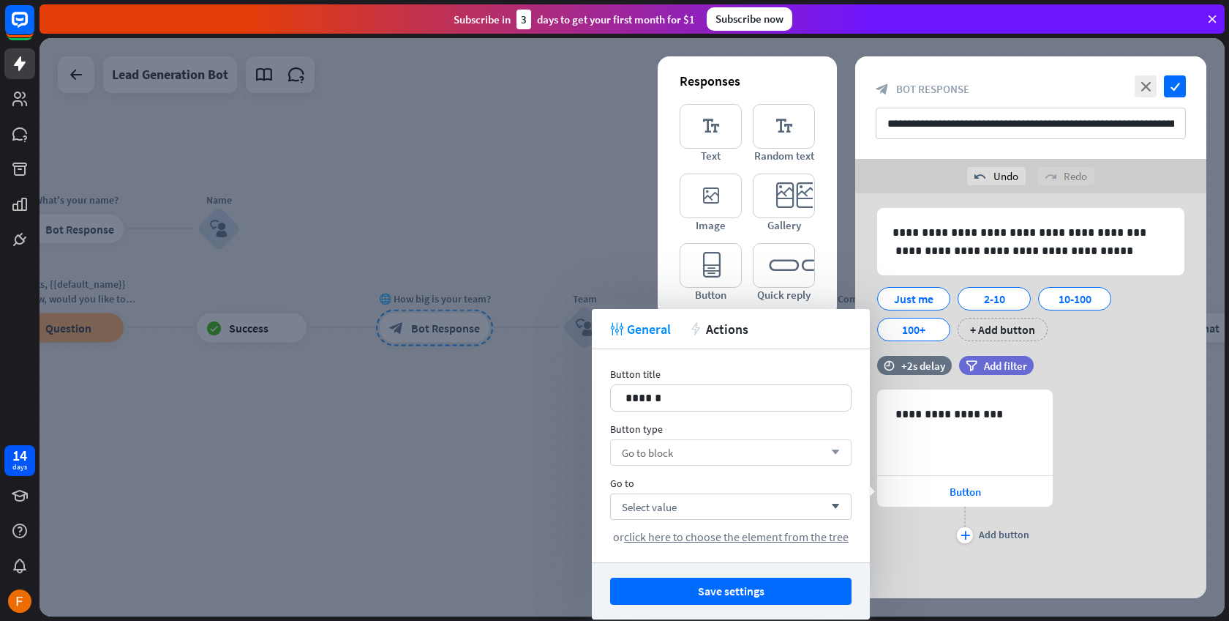
click at [687, 448] on div "Go to block arrow_down" at bounding box center [731, 452] width 242 height 26
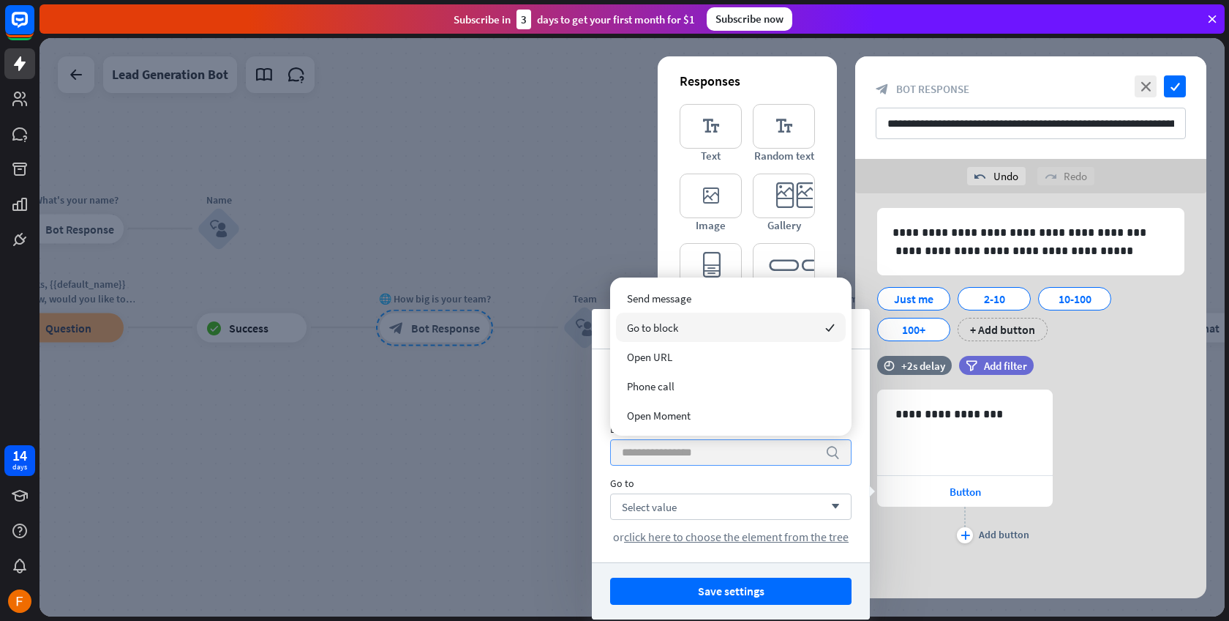
click at [687, 448] on input "search" at bounding box center [720, 452] width 196 height 25
click at [670, 503] on span "Select value" at bounding box center [649, 507] width 55 height 14
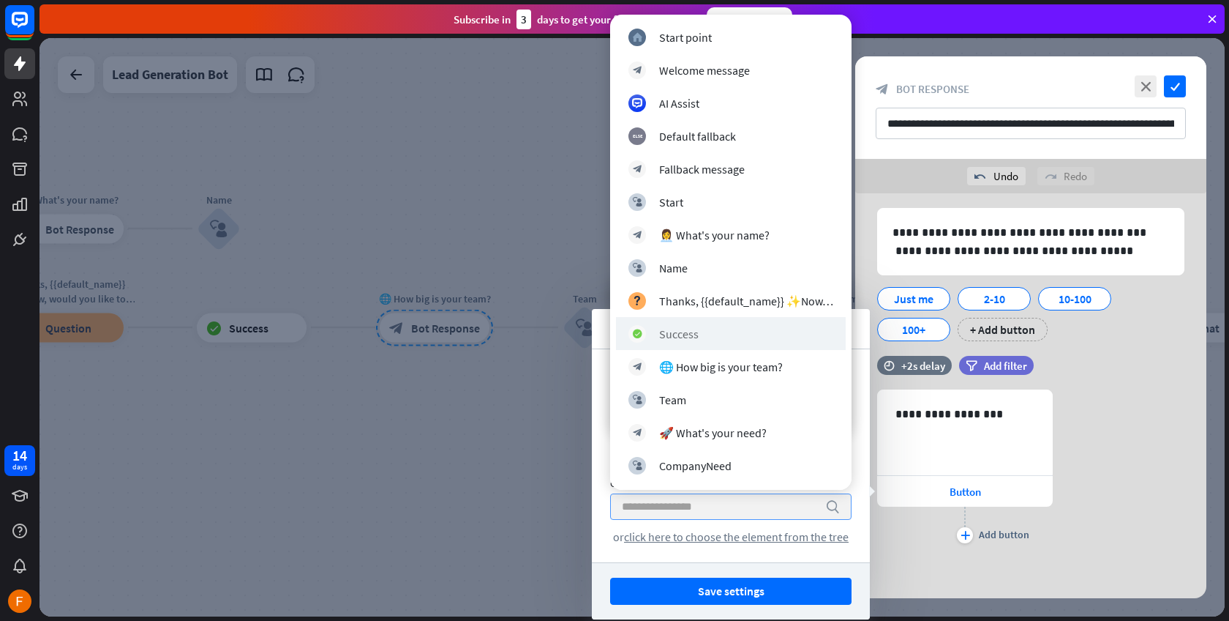
scroll to position [162, 0]
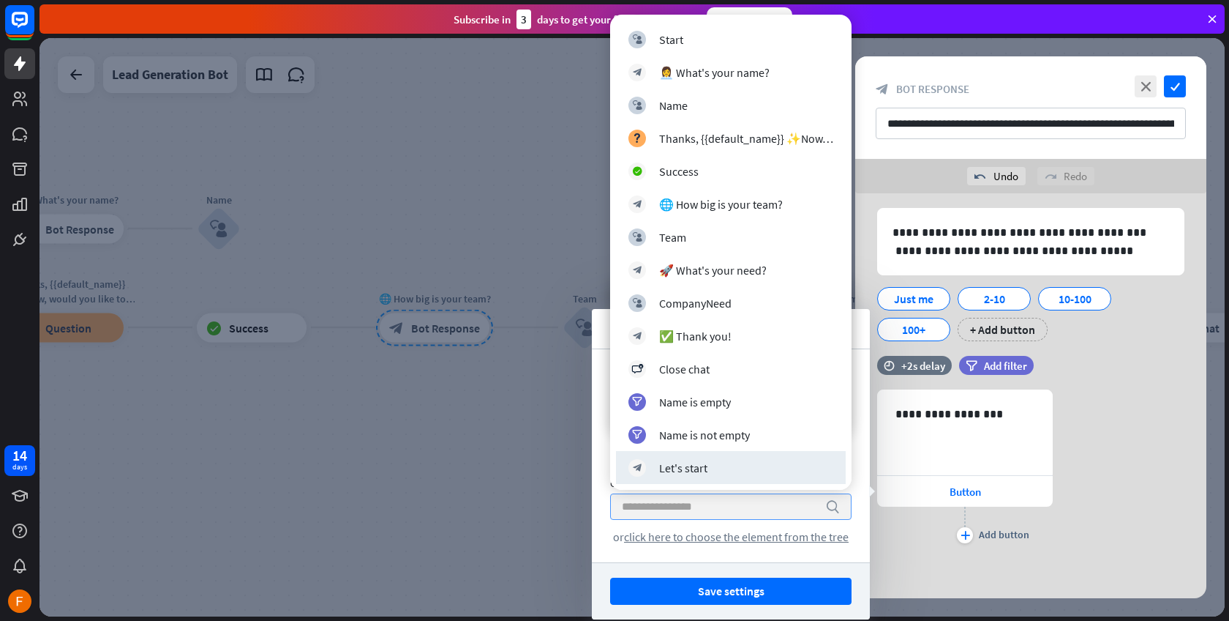
click at [602, 517] on div "Button title 14 ****** Button type search Go to search or click here to choose …" at bounding box center [731, 455] width 278 height 213
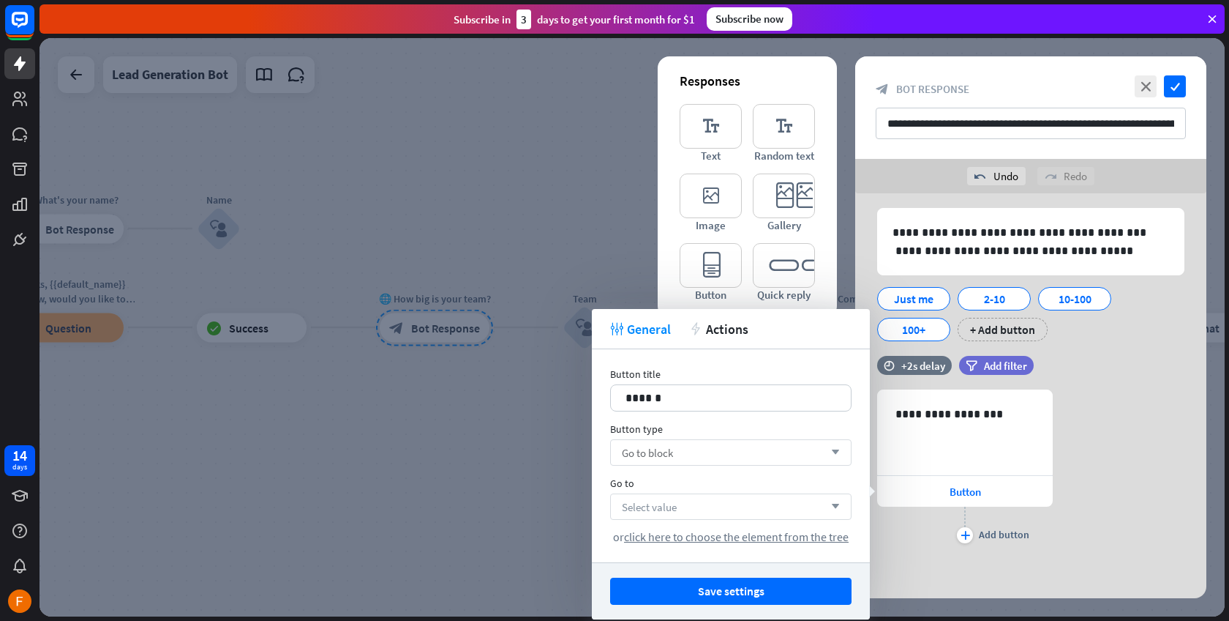
click at [686, 440] on div "Go to block arrow_down" at bounding box center [731, 452] width 242 height 26
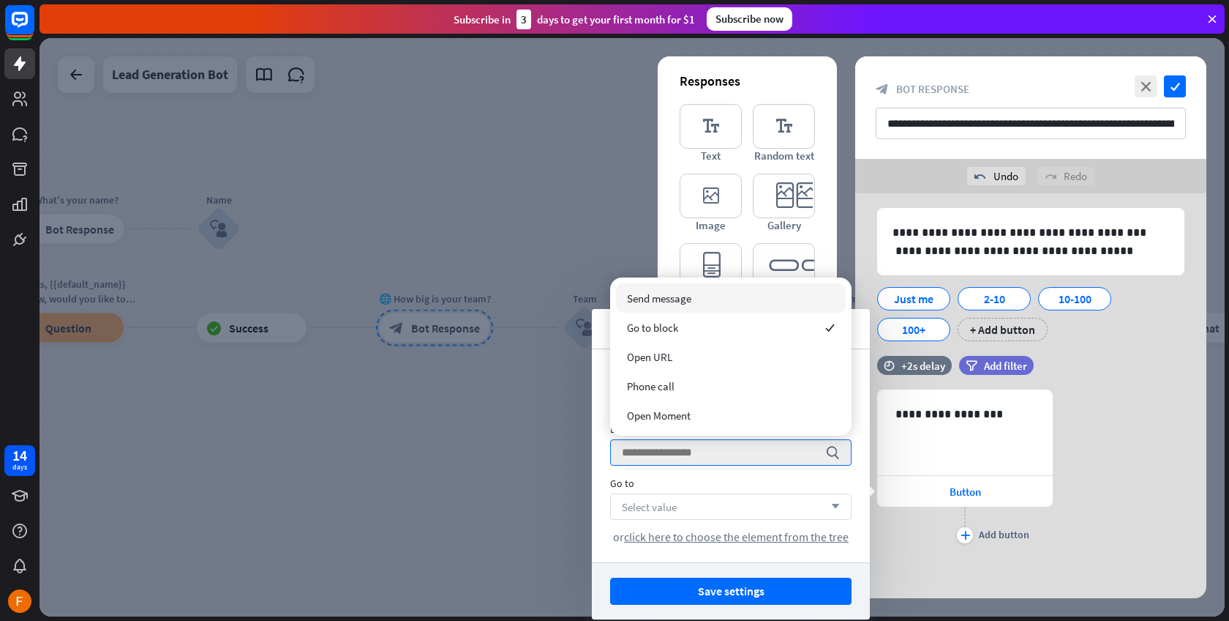
click at [675, 302] on span "Send message" at bounding box center [659, 298] width 64 height 14
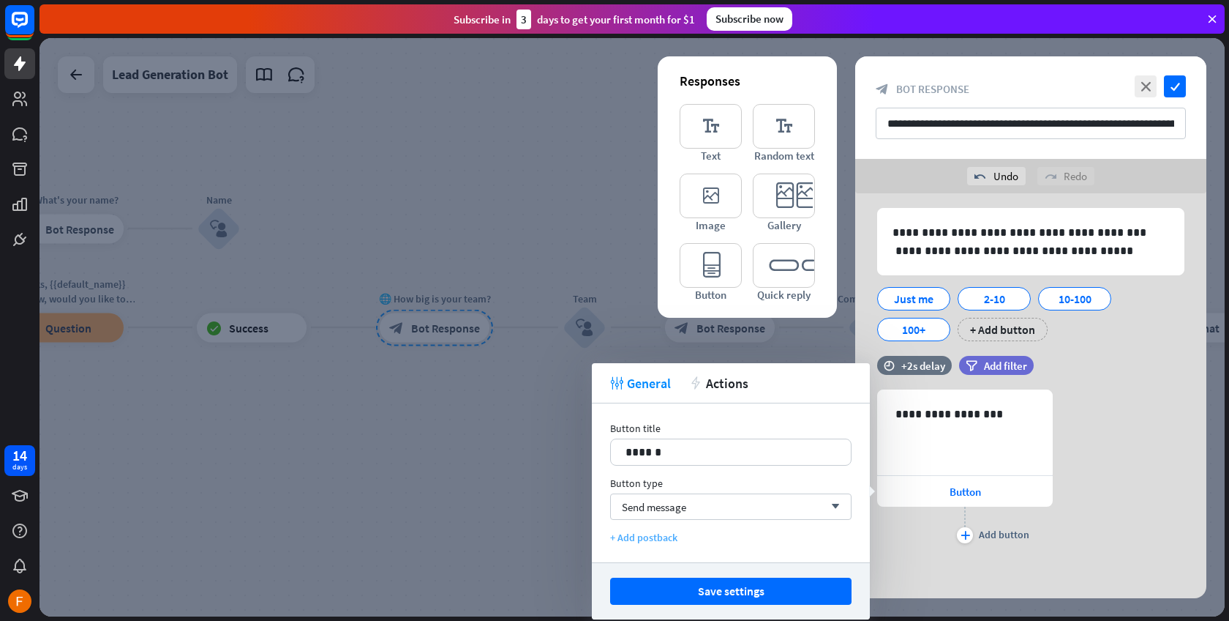
click at [668, 541] on div "+ Add postback" at bounding box center [731, 537] width 242 height 13
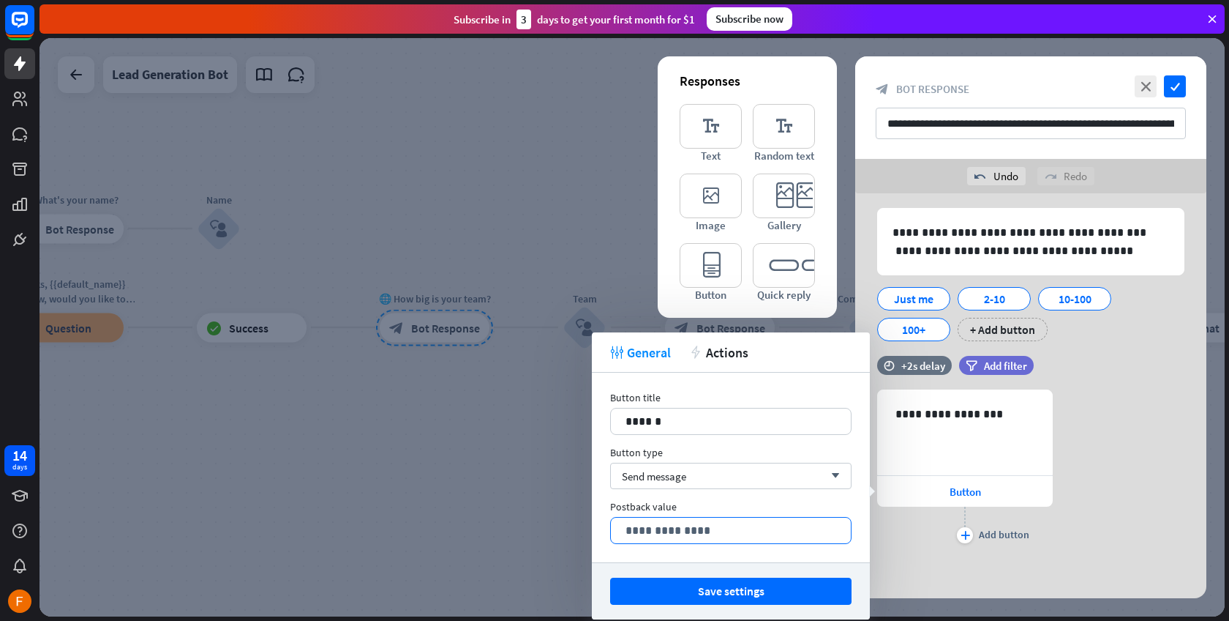
click at [669, 528] on p "**********" at bounding box center [731, 530] width 211 height 18
click at [723, 596] on button "Save settings" at bounding box center [731, 590] width 242 height 27
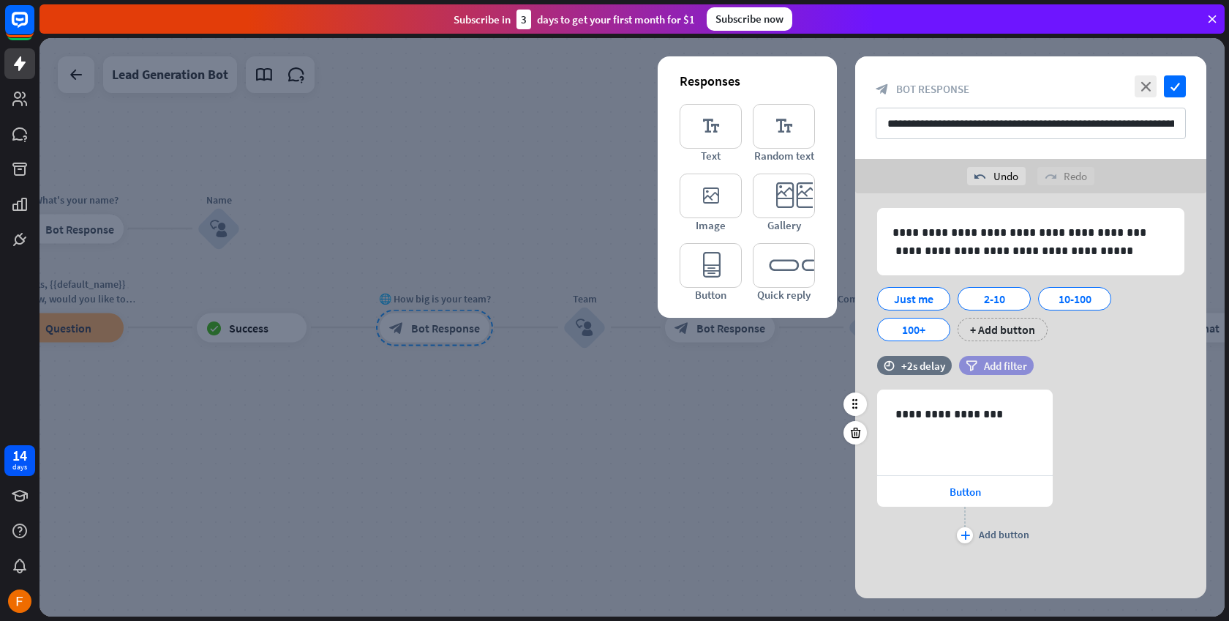
click at [1005, 360] on span "Add filter" at bounding box center [1005, 366] width 43 height 14
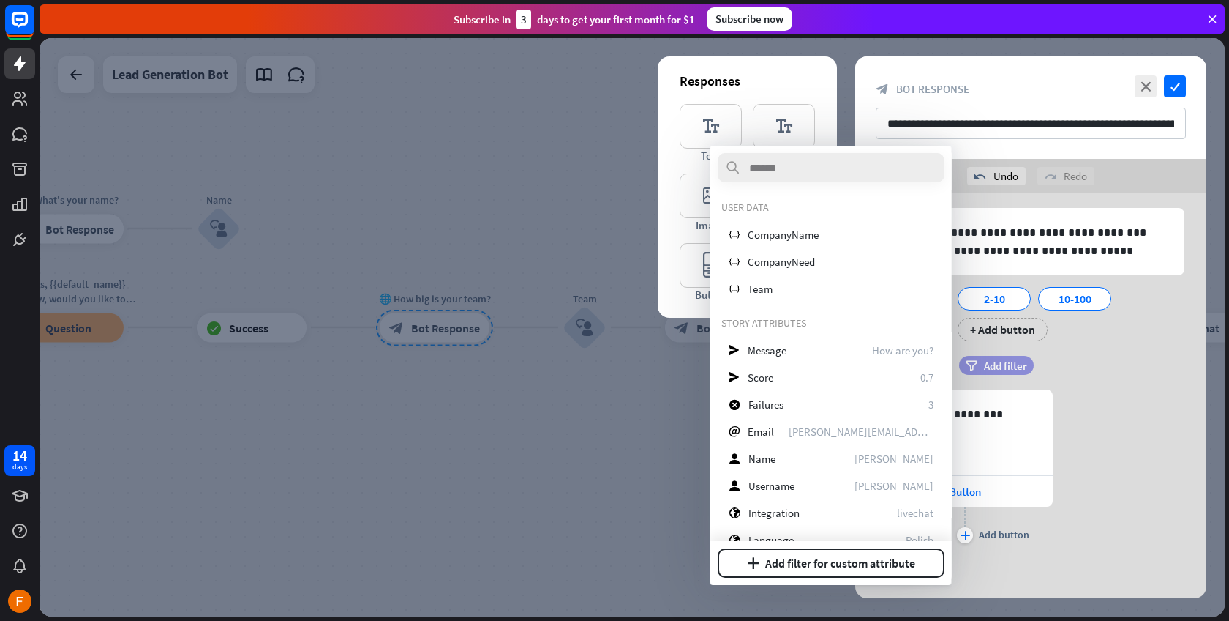
click at [1005, 360] on span "Add filter" at bounding box center [1005, 366] width 43 height 14
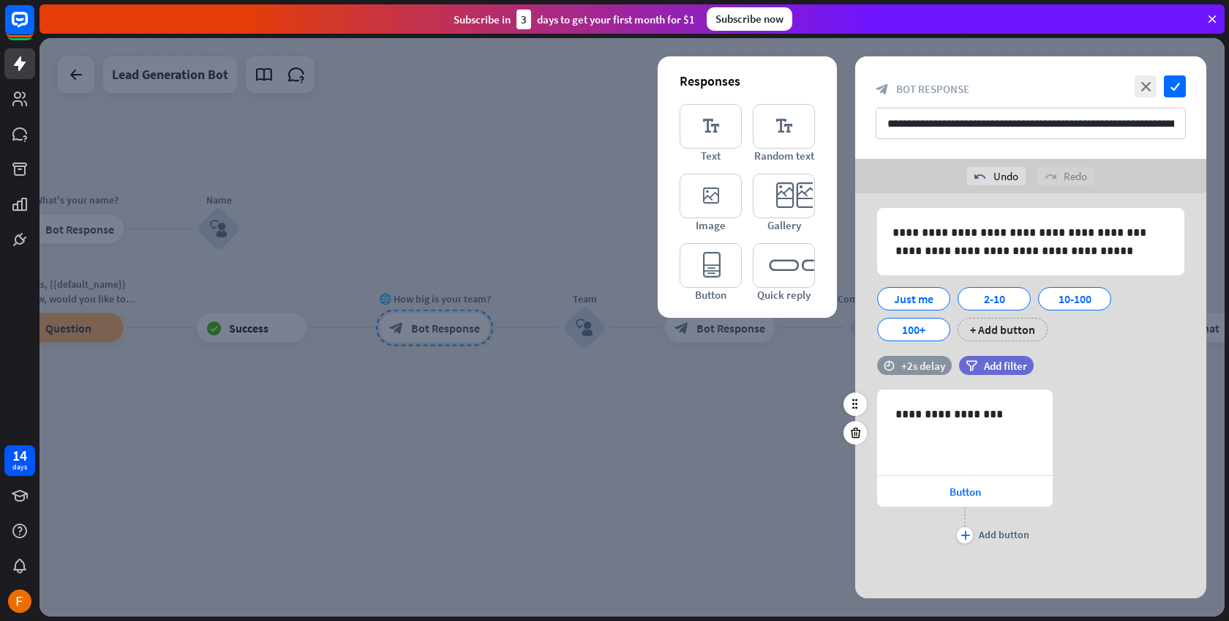
click at [941, 368] on div "+2s delay" at bounding box center [924, 366] width 44 height 14
click at [872, 368] on div "time +0.1s +2s +10s" at bounding box center [1031, 373] width 351 height 34
click at [722, 268] on icon "editor_button" at bounding box center [711, 265] width 62 height 45
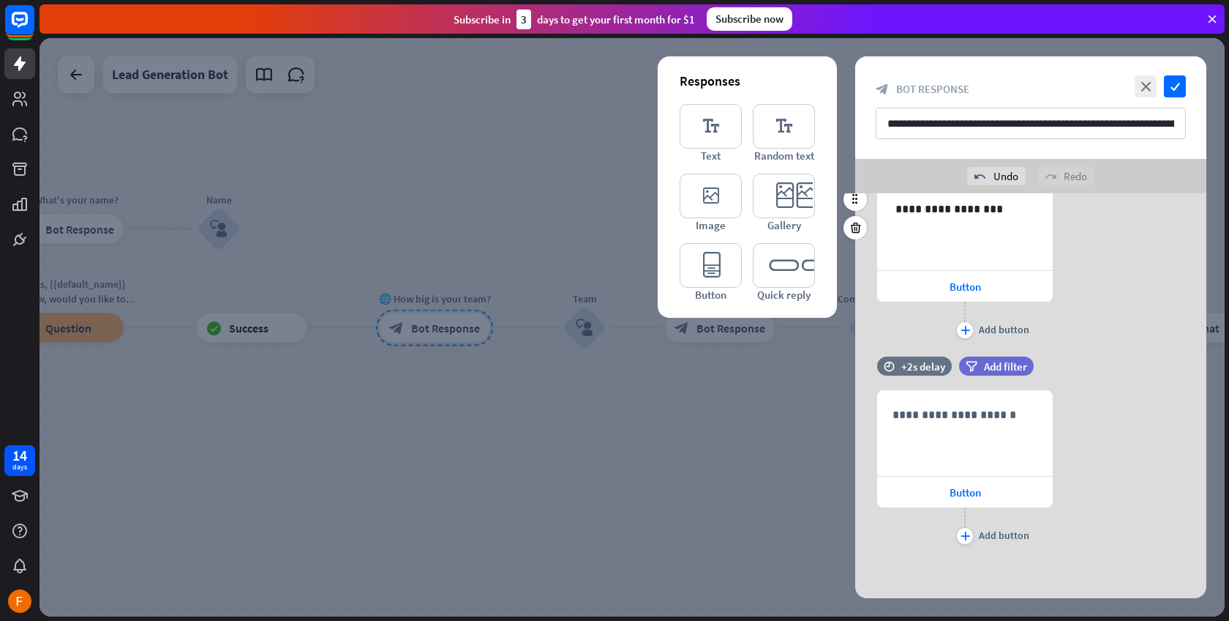
scroll to position [588, 0]
click at [963, 419] on p "**********" at bounding box center [965, 414] width 145 height 18
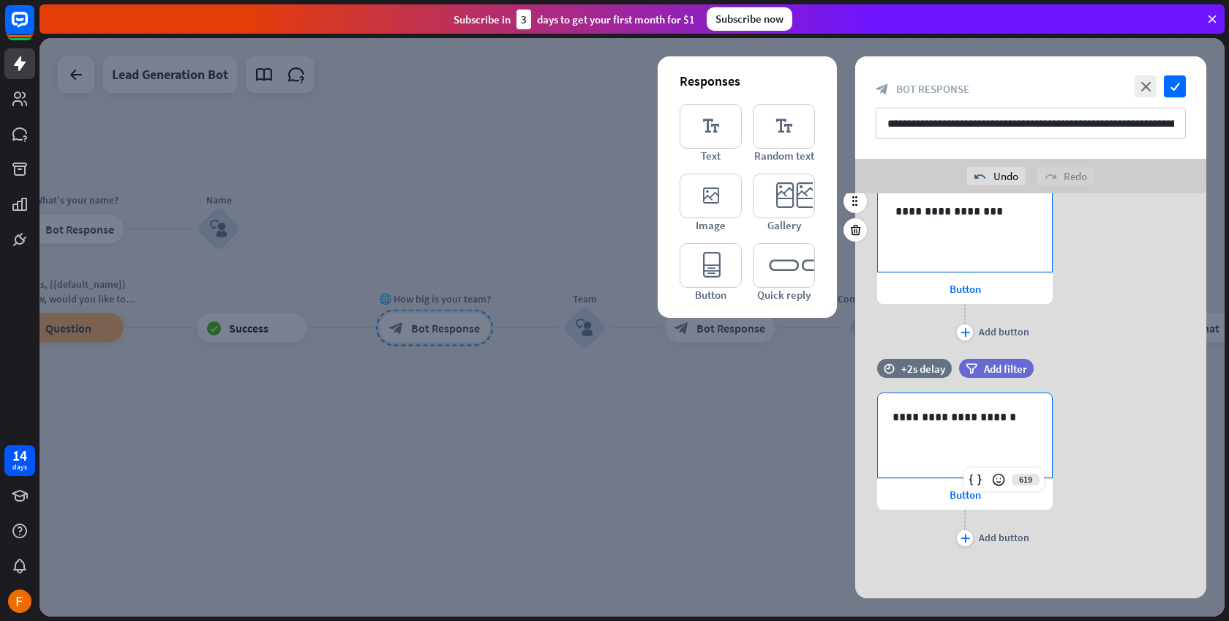
scroll to position [432, 0]
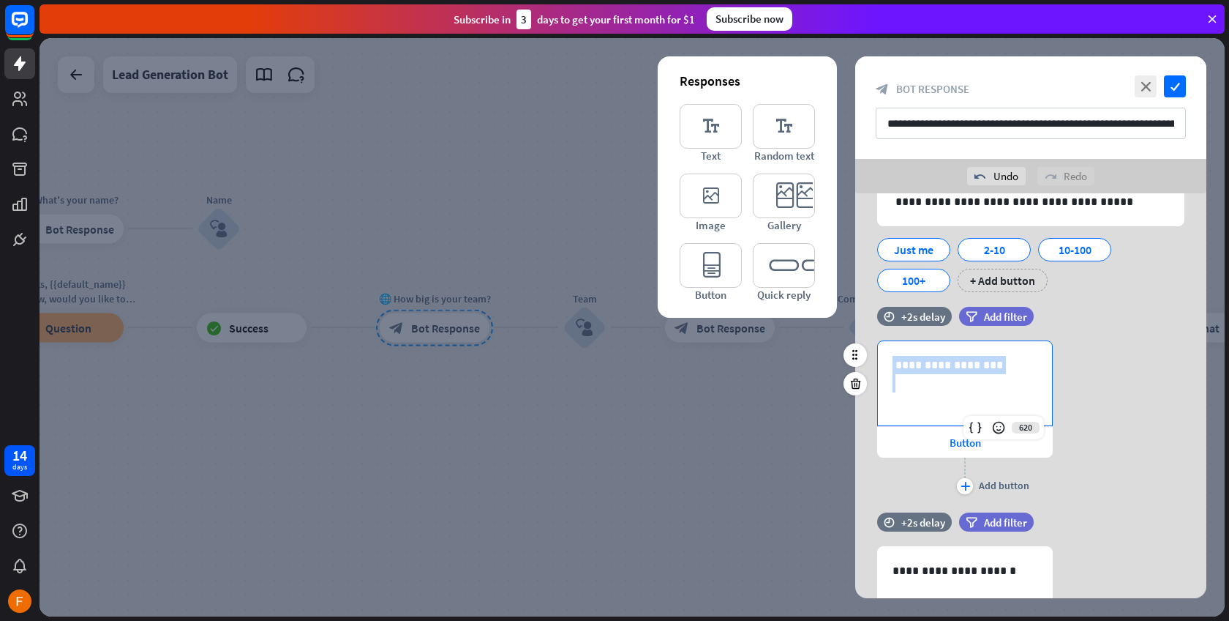
drag, startPoint x: 943, startPoint y: 367, endPoint x: 889, endPoint y: 359, distance: 53.9
click at [888, 359] on div "**********" at bounding box center [965, 383] width 174 height 84
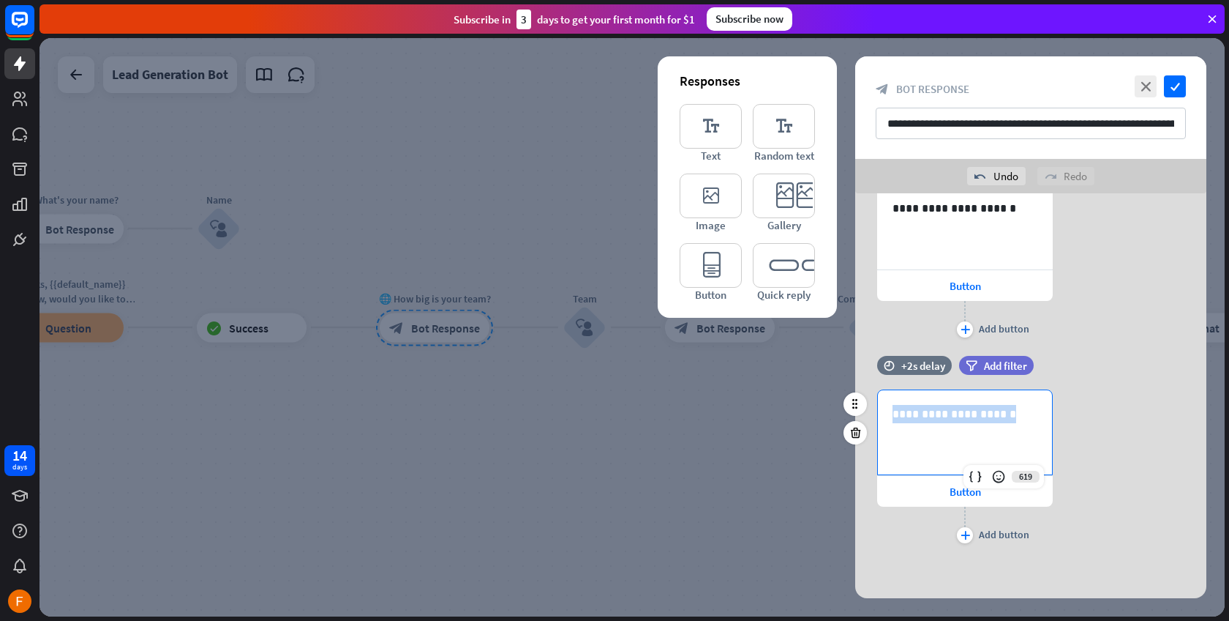
drag, startPoint x: 1008, startPoint y: 416, endPoint x: 880, endPoint y: 410, distance: 128.2
click at [880, 410] on div "**********" at bounding box center [965, 432] width 174 height 84
click at [704, 274] on icon "editor_button" at bounding box center [711, 265] width 62 height 45
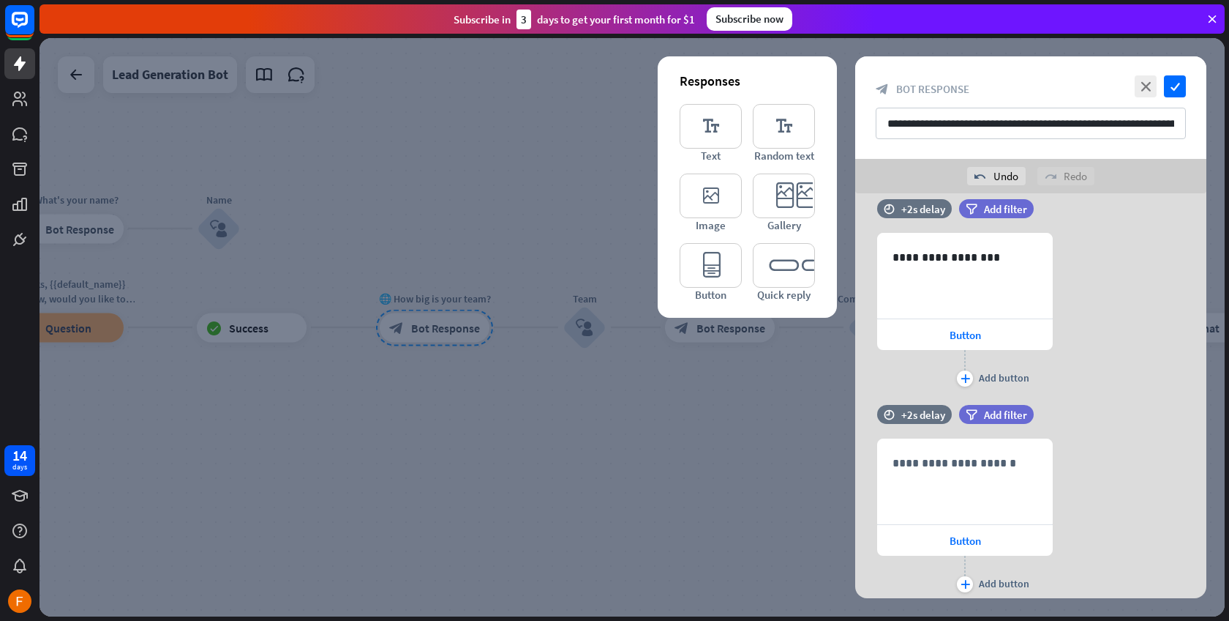
scroll to position [794, 0]
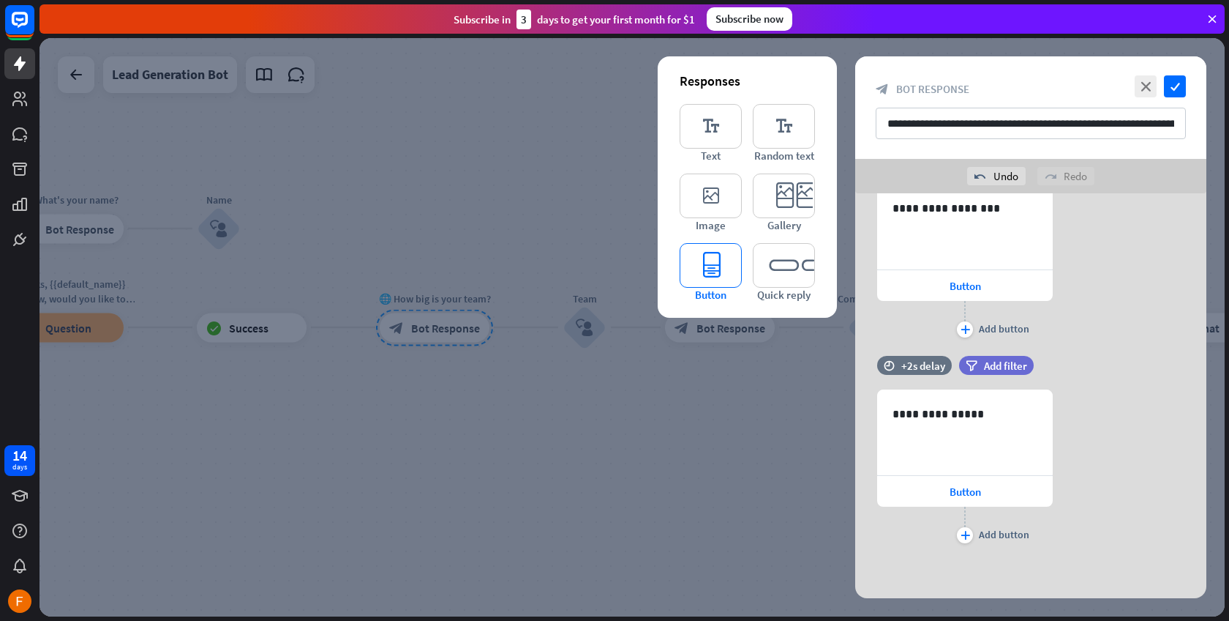
click at [699, 277] on icon "editor_button" at bounding box center [711, 265] width 62 height 45
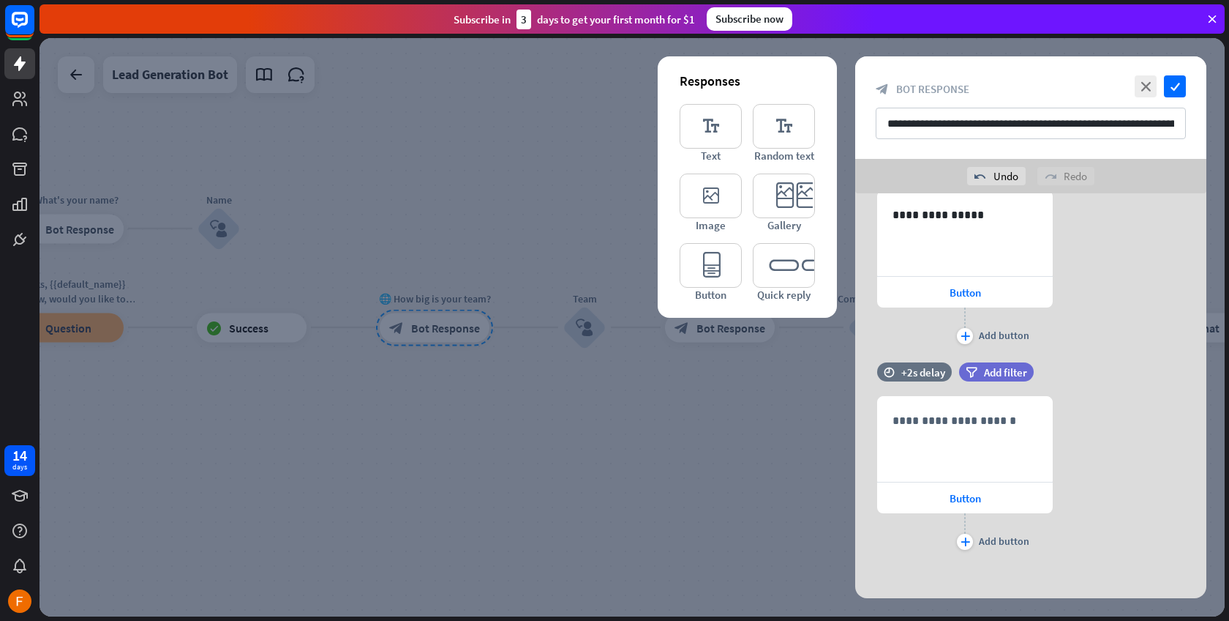
scroll to position [1000, 0]
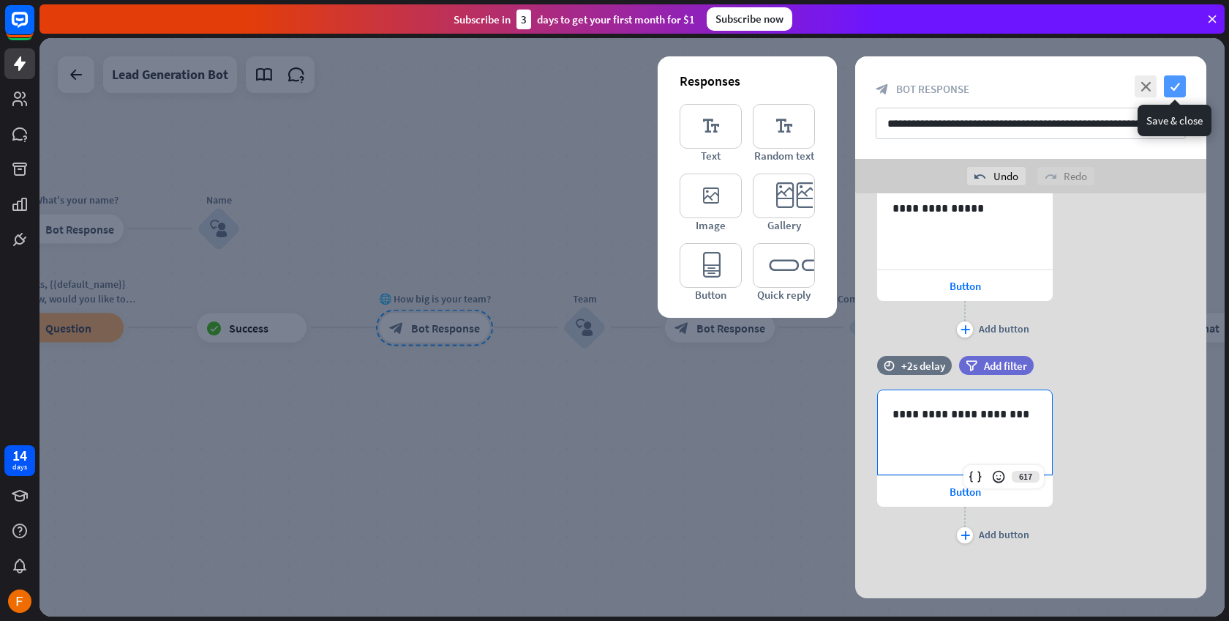
click at [1180, 82] on icon "check" at bounding box center [1175, 86] width 22 height 22
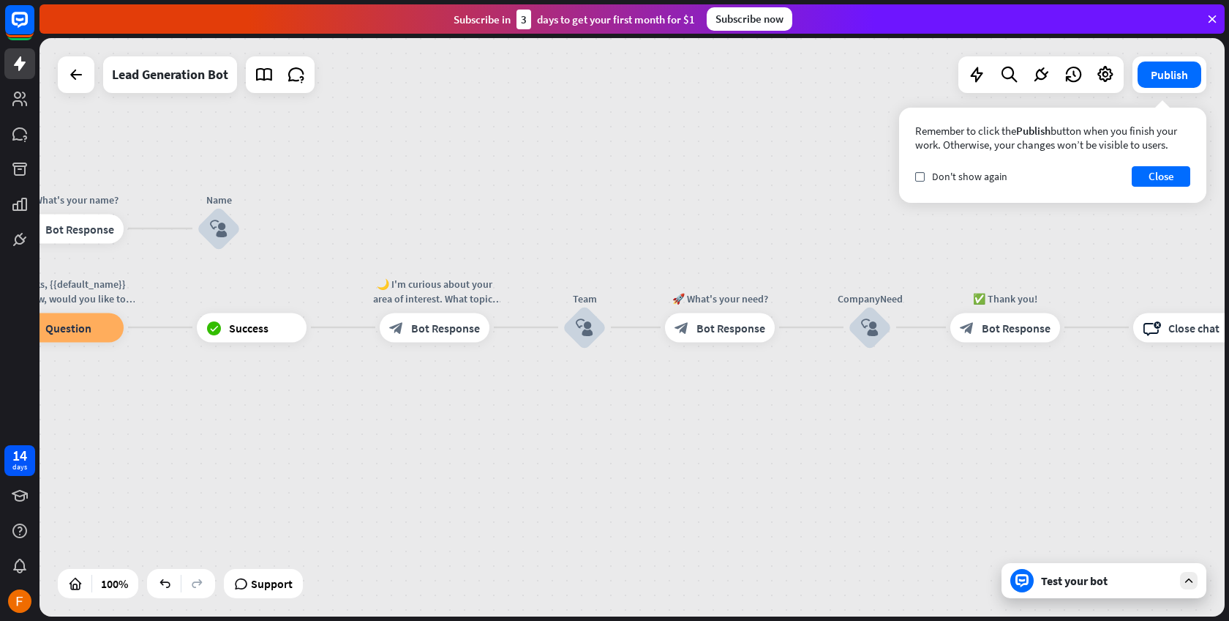
drag, startPoint x: 1071, startPoint y: 420, endPoint x: 1042, endPoint y: 426, distance: 29.9
click at [429, 334] on span "Bot Response" at bounding box center [445, 327] width 69 height 15
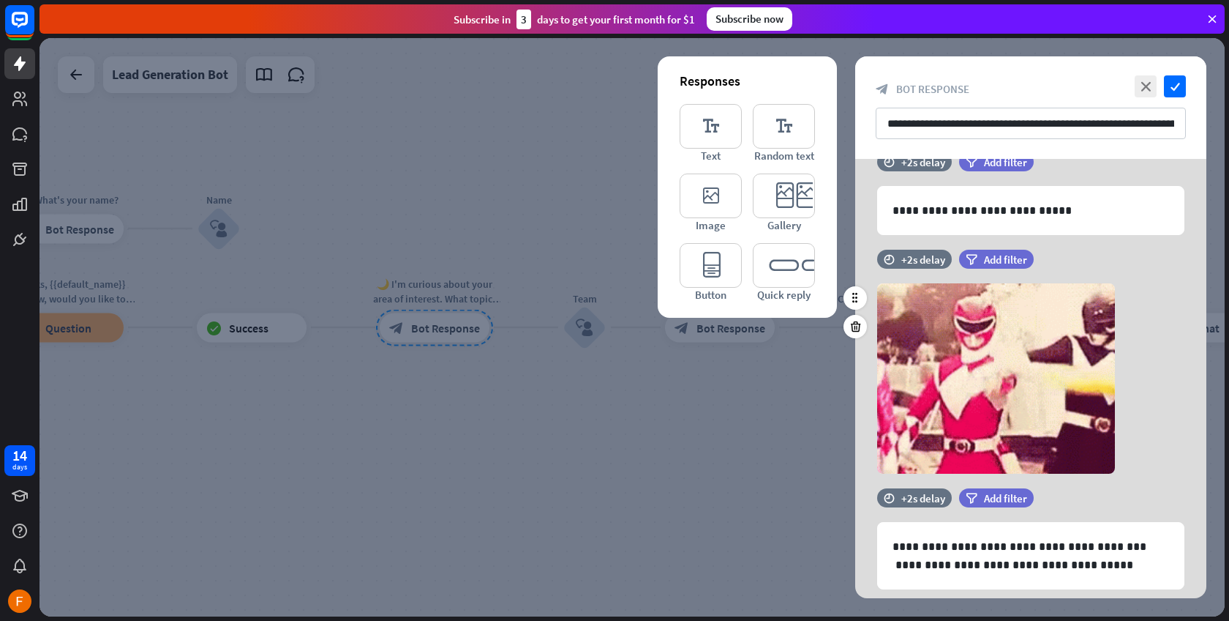
scroll to position [102, 0]
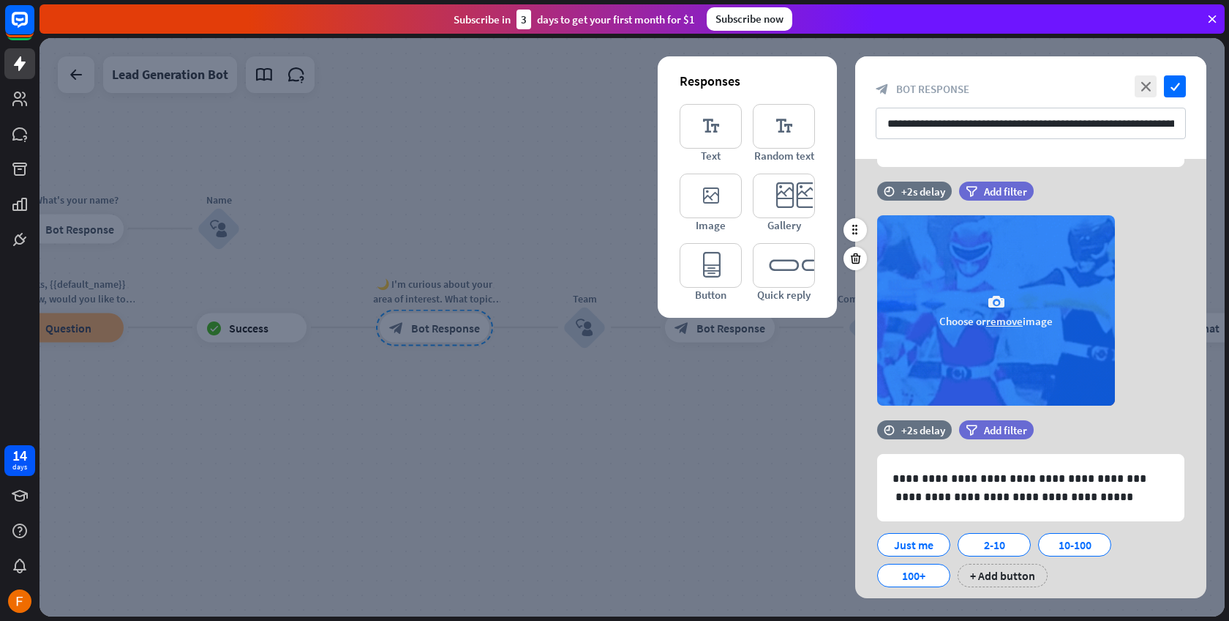
click at [1009, 321] on button "remove" at bounding box center [1005, 321] width 37 height 14
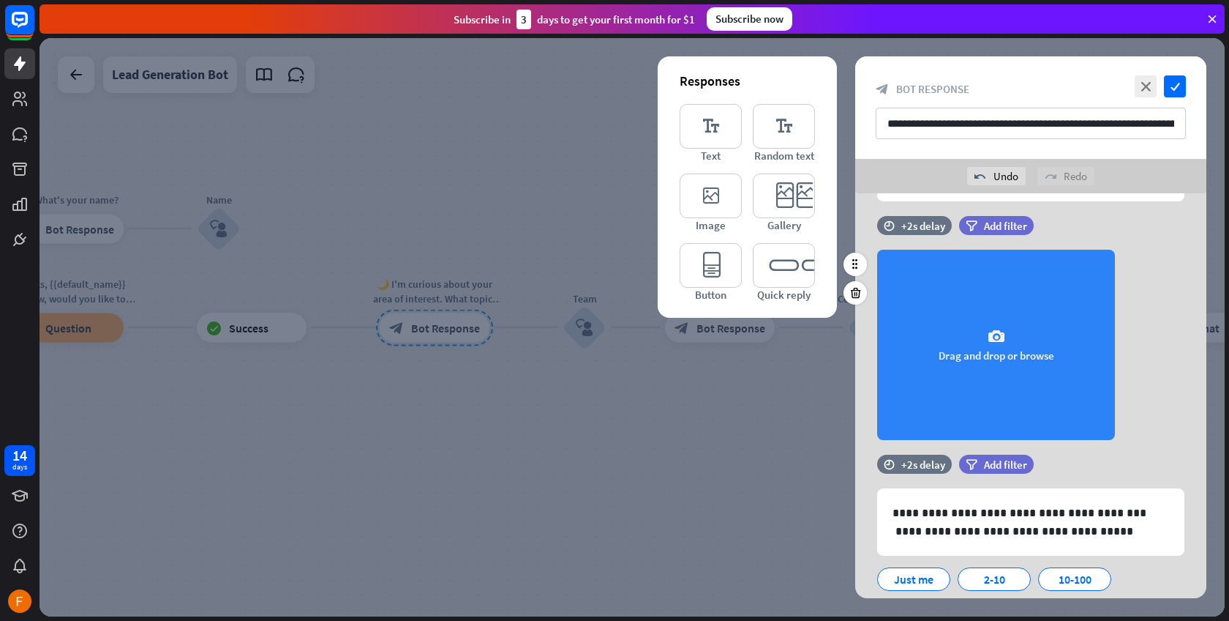
click at [981, 361] on div "camera Drag and drop or browse" at bounding box center [996, 345] width 238 height 190
click at [936, 293] on div "camera Drag and drop or browse" at bounding box center [996, 345] width 238 height 190
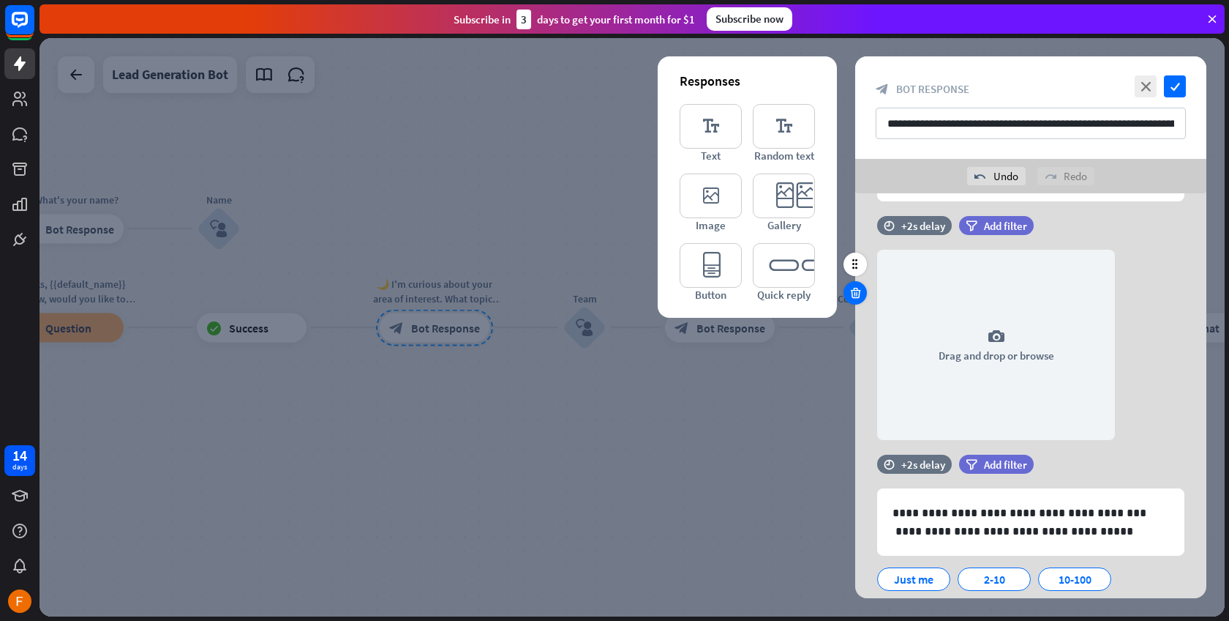
click at [851, 285] on div at bounding box center [855, 292] width 23 height 23
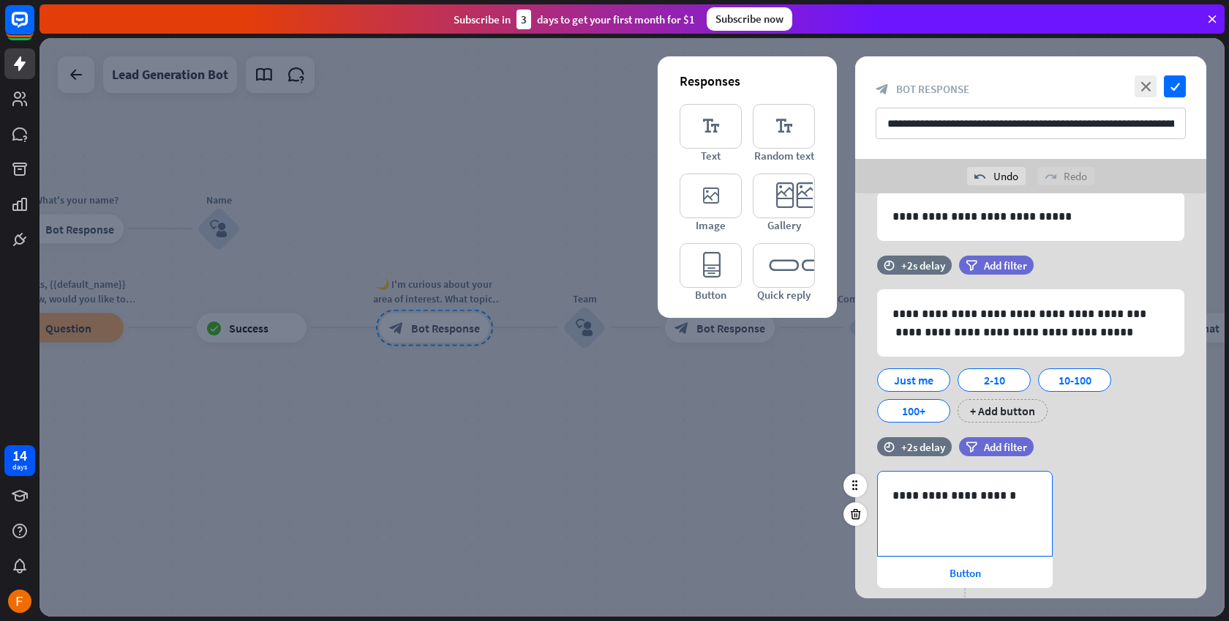
scroll to position [0, 0]
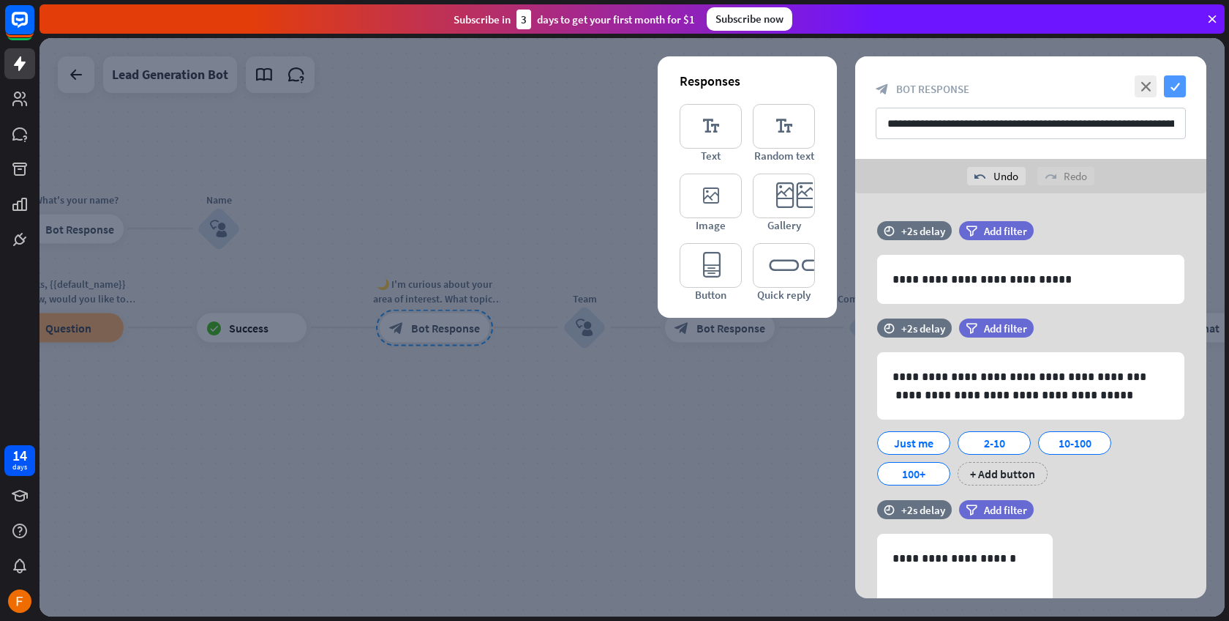
click at [1180, 82] on icon "check" at bounding box center [1175, 86] width 22 height 22
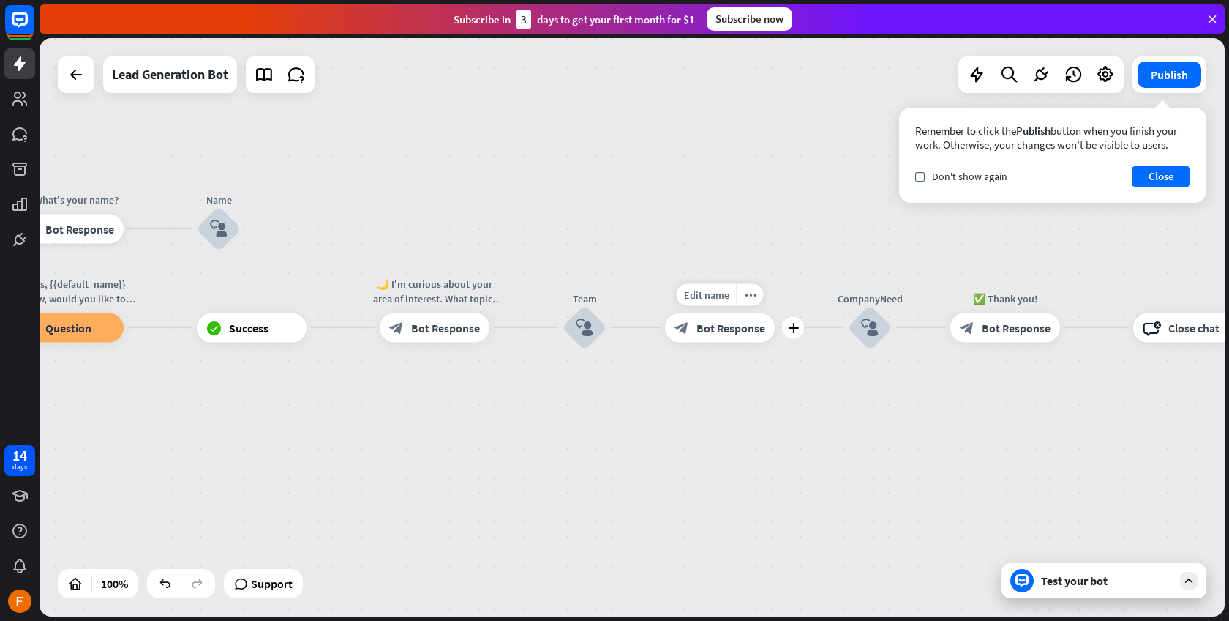
click at [718, 322] on span "Bot Response" at bounding box center [731, 327] width 69 height 15
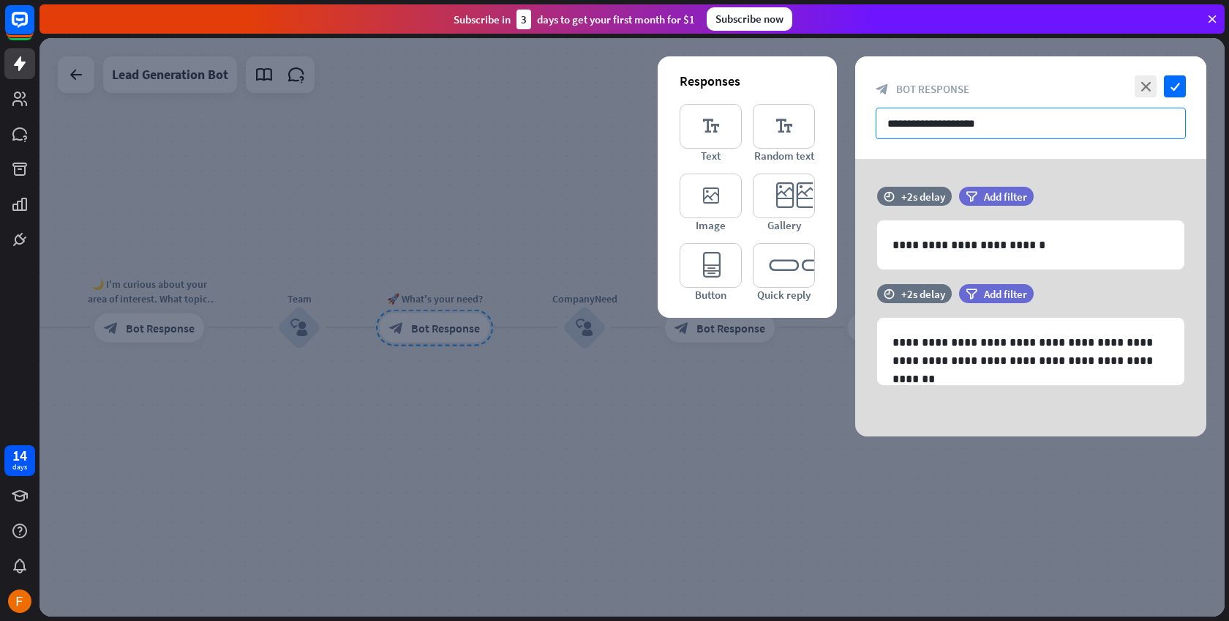
drag, startPoint x: 1003, startPoint y: 124, endPoint x: 1066, endPoint y: 127, distance: 63.0
click at [1066, 127] on input "**********" at bounding box center [1031, 123] width 310 height 31
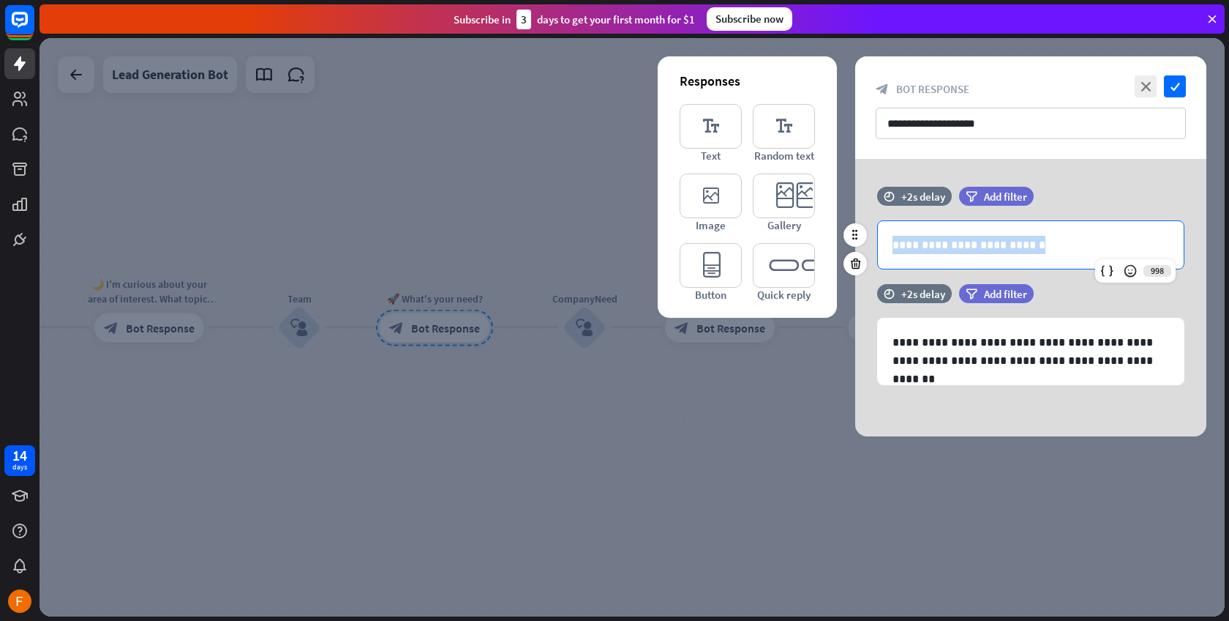
drag, startPoint x: 1043, startPoint y: 259, endPoint x: 1135, endPoint y: 240, distance: 94.2
click at [1135, 240] on div "**********" at bounding box center [1031, 245] width 306 height 48
click at [1113, 170] on div "**********" at bounding box center [1031, 297] width 351 height 277
drag, startPoint x: 1030, startPoint y: 247, endPoint x: 1117, endPoint y: 213, distance: 93.0
click at [1129, 219] on div "**********" at bounding box center [1031, 235] width 351 height 97
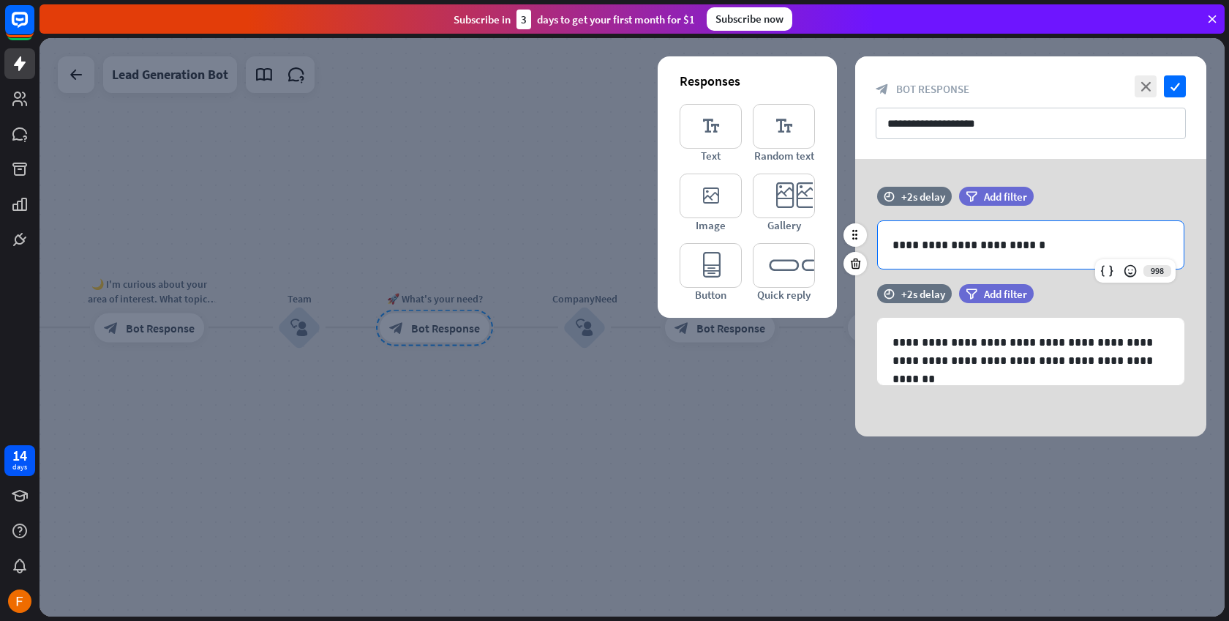
click at [1085, 201] on div "filter Add filter" at bounding box center [1033, 196] width 148 height 19
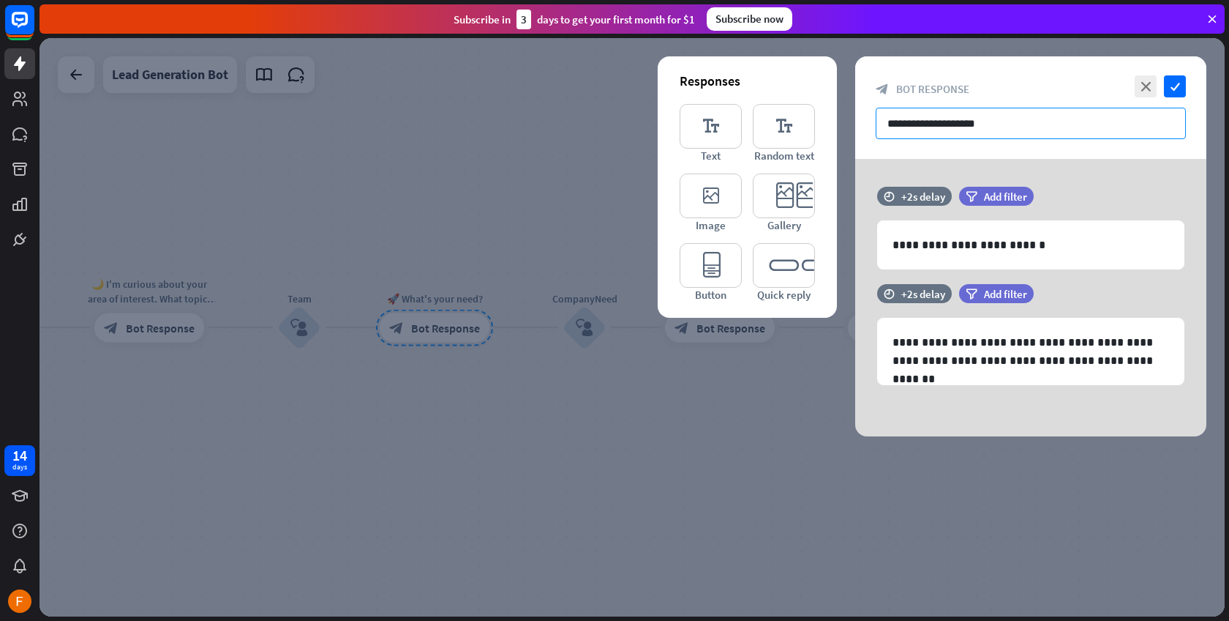
click at [1017, 128] on input "**********" at bounding box center [1031, 123] width 310 height 31
drag, startPoint x: 959, startPoint y: 116, endPoint x: 881, endPoint y: 99, distance: 80.1
click at [867, 100] on div "**********" at bounding box center [1031, 107] width 351 height 102
paste input "**********"
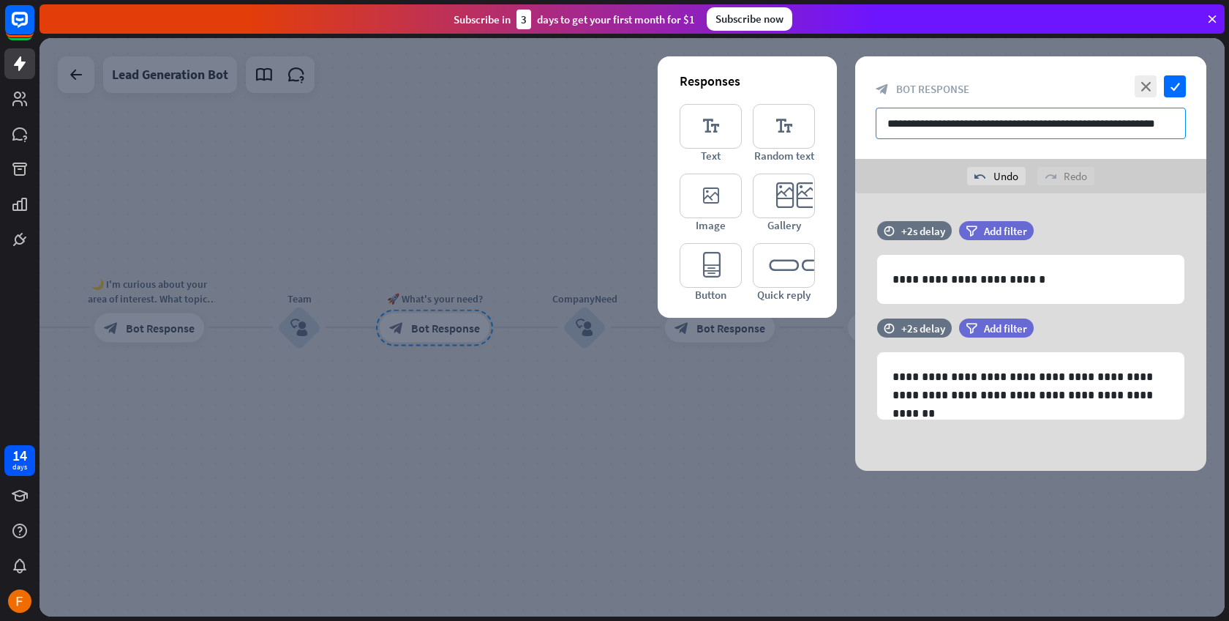
drag, startPoint x: 896, startPoint y: 123, endPoint x: 1205, endPoint y: 128, distance: 308.9
click at [1205, 128] on div "**********" at bounding box center [1031, 107] width 351 height 102
click at [957, 124] on input "**********" at bounding box center [1031, 123] width 310 height 31
drag, startPoint x: 947, startPoint y: 122, endPoint x: 916, endPoint y: 121, distance: 30.7
click at [916, 121] on input "**********" at bounding box center [1031, 123] width 310 height 31
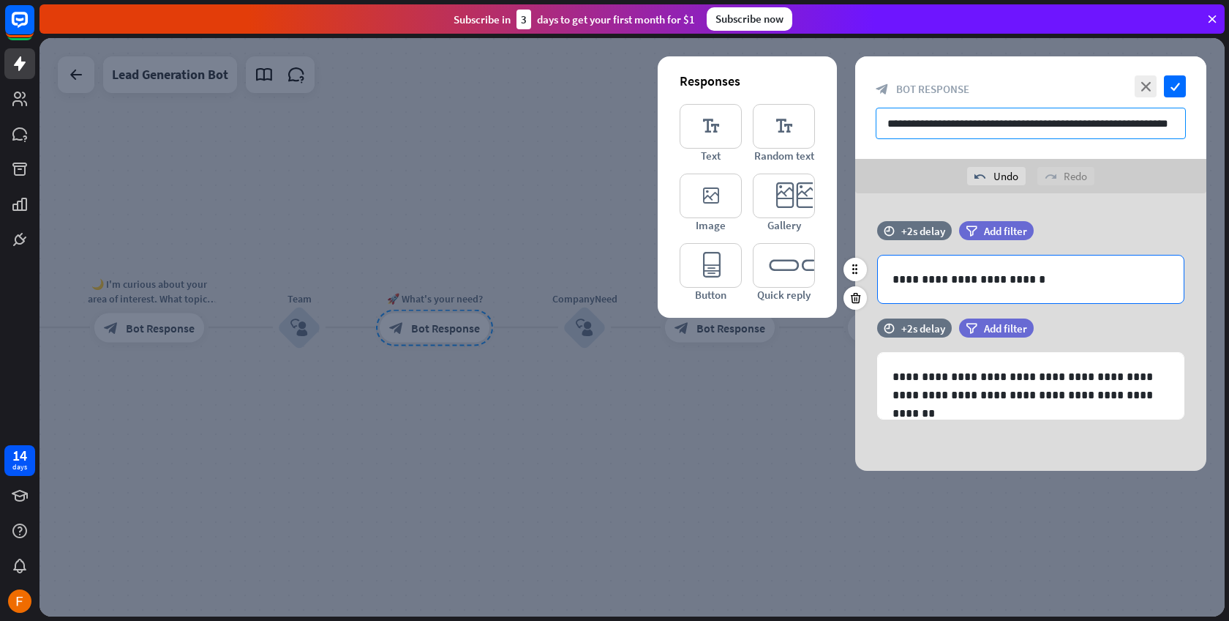
type input "**********"
click at [1002, 274] on p "**********" at bounding box center [1031, 279] width 277 height 18
click at [932, 123] on input "**********" at bounding box center [1031, 123] width 310 height 31
click at [1072, 287] on p "**********" at bounding box center [1031, 279] width 277 height 18
click at [1106, 308] on icon at bounding box center [1107, 305] width 15 height 15
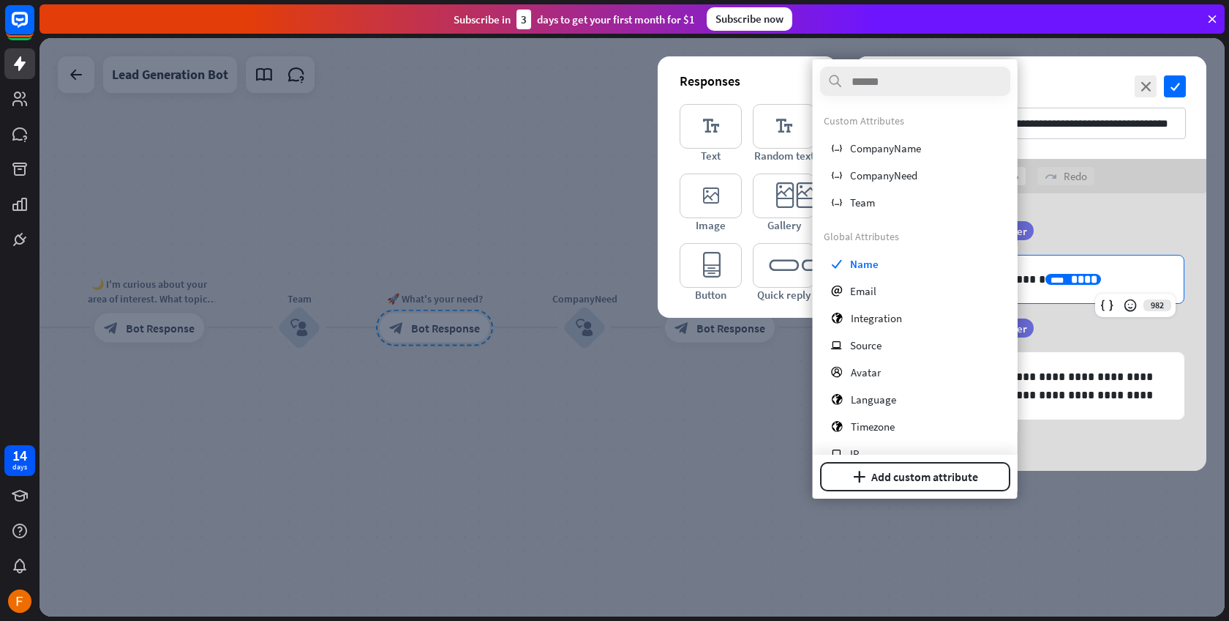
click at [1128, 260] on div "**********" at bounding box center [1031, 279] width 306 height 48
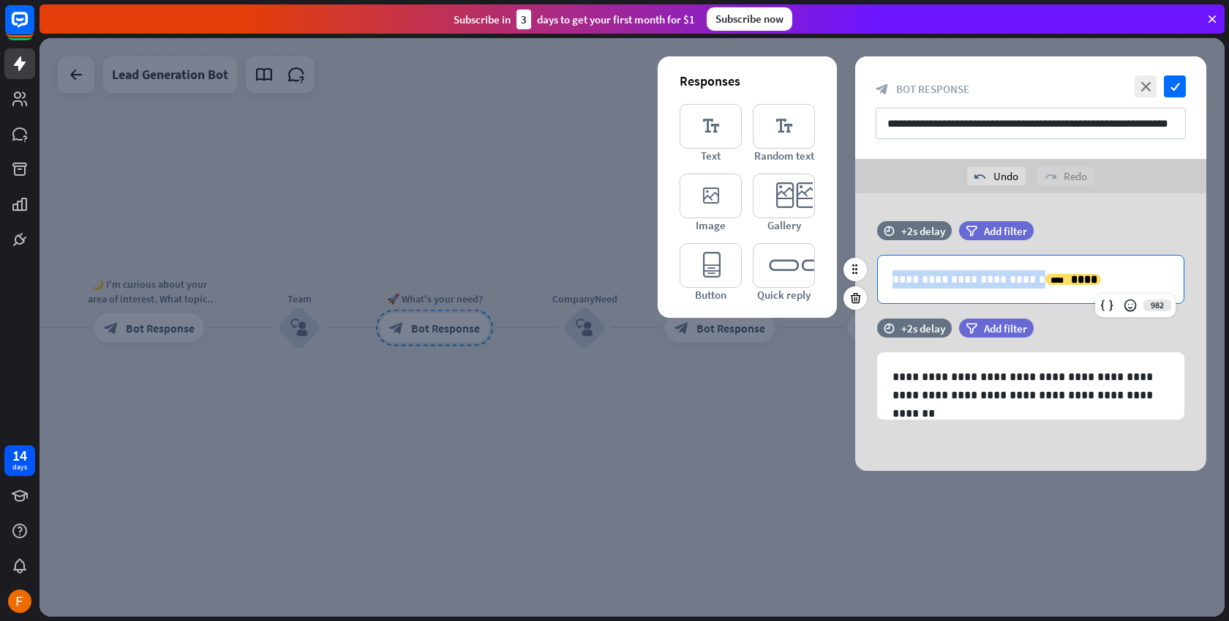
drag, startPoint x: 1113, startPoint y: 280, endPoint x: 896, endPoint y: 282, distance: 216.6
click at [896, 282] on p "**********" at bounding box center [1031, 279] width 277 height 18
drag, startPoint x: 1137, startPoint y: 274, endPoint x: 882, endPoint y: 276, distance: 254.7
click at [882, 276] on div "**********" at bounding box center [1031, 279] width 306 height 48
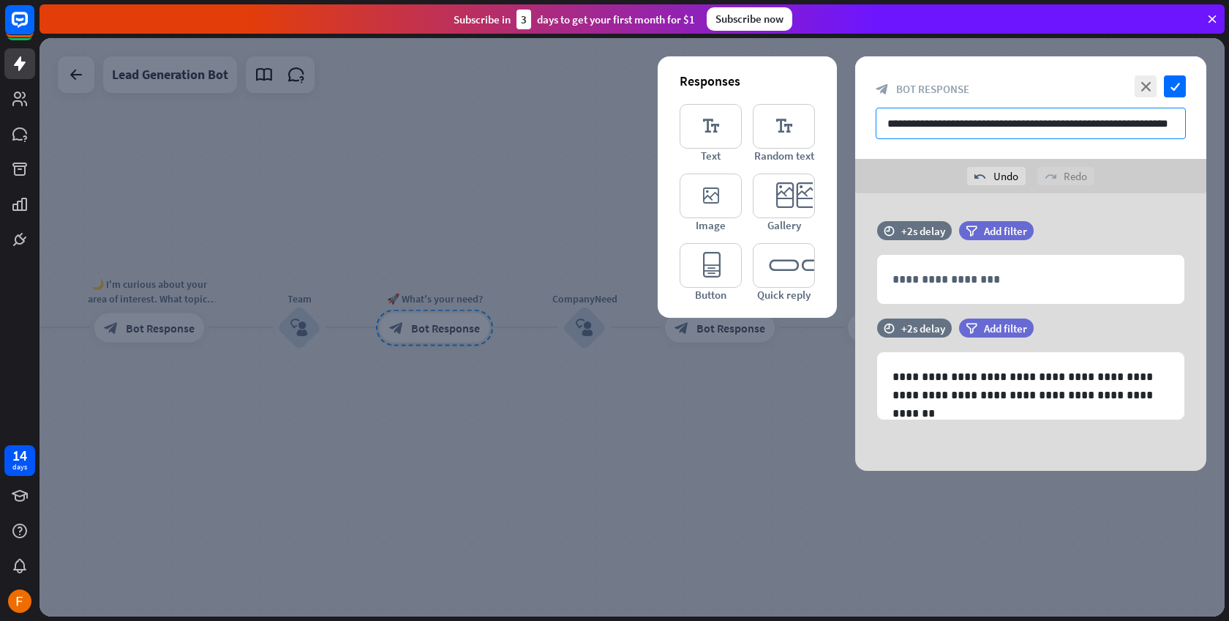
drag, startPoint x: 902, startPoint y: 122, endPoint x: 1191, endPoint y: 124, distance: 289.8
click at [1191, 124] on div "**********" at bounding box center [1031, 107] width 351 height 102
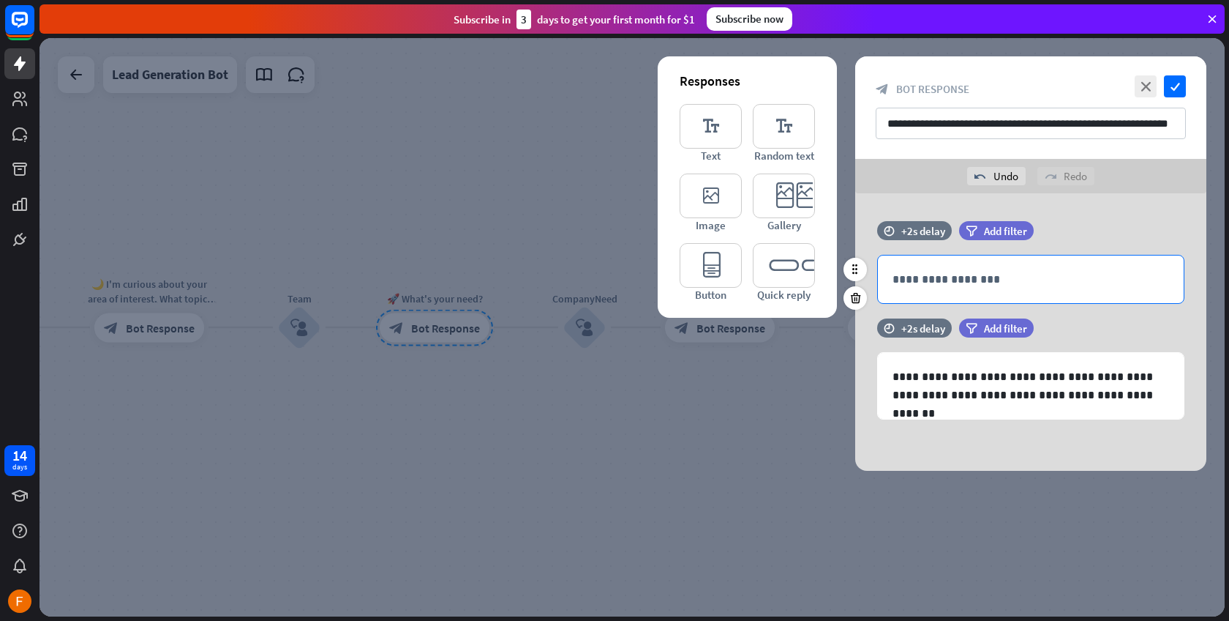
click at [924, 289] on div "**********" at bounding box center [1031, 279] width 306 height 48
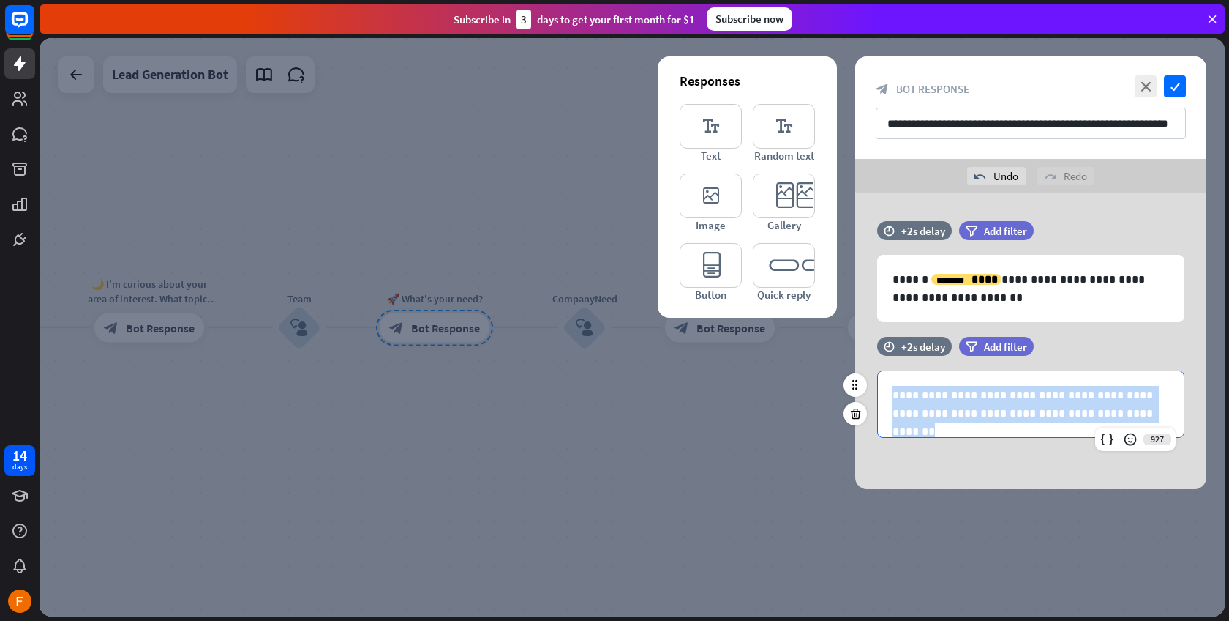
drag, startPoint x: 1139, startPoint y: 414, endPoint x: 883, endPoint y: 381, distance: 259.1
click at [883, 381] on div "**********" at bounding box center [1031, 404] width 306 height 66
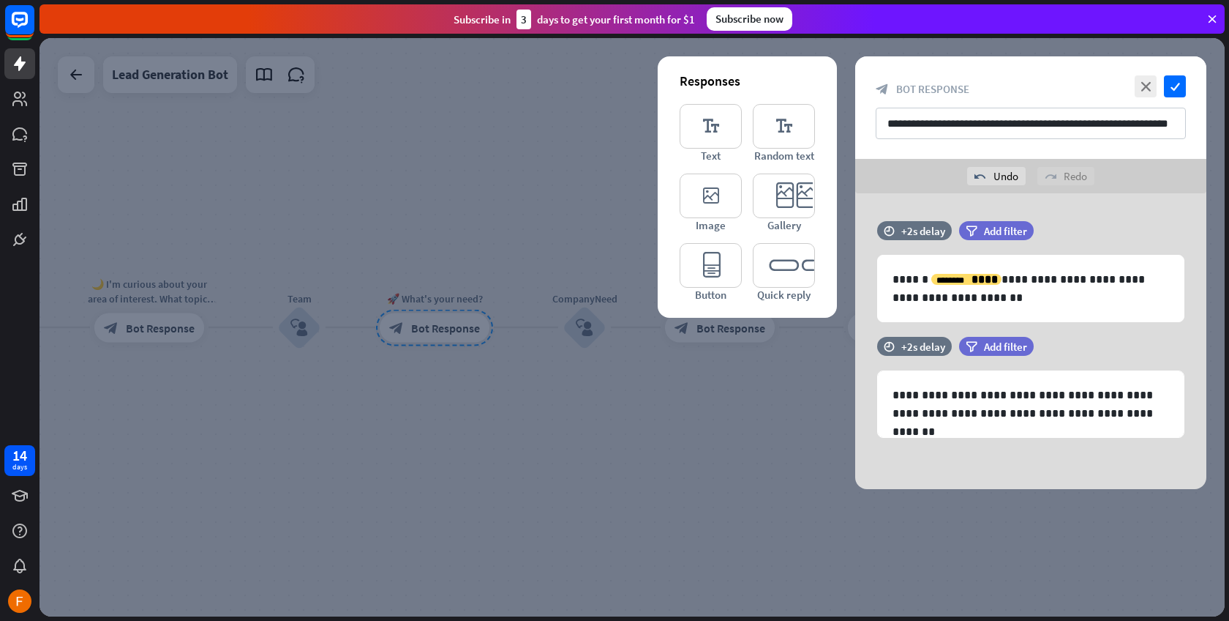
click at [987, 466] on div "**********" at bounding box center [1031, 341] width 351 height 296
click at [903, 457] on div "**********" at bounding box center [1031, 341] width 351 height 296
click at [910, 284] on p "**********" at bounding box center [1031, 288] width 277 height 37
click at [861, 269] on icon at bounding box center [855, 269] width 13 height 13
click at [716, 266] on icon "editor_button" at bounding box center [711, 265] width 62 height 45
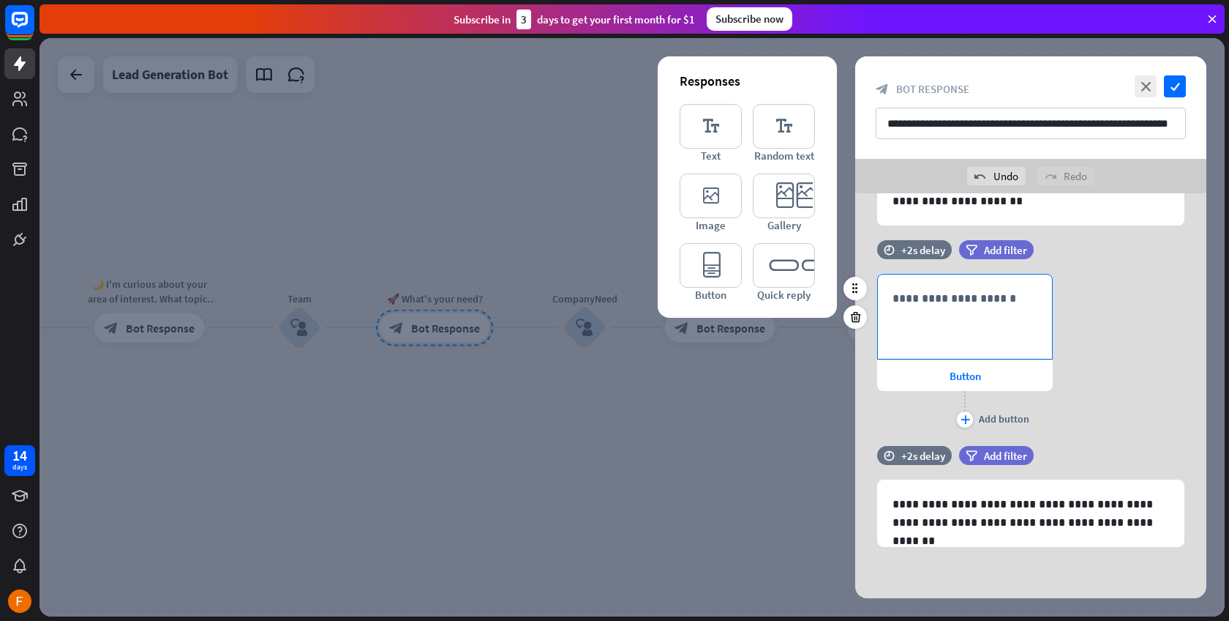
scroll to position [67, 0]
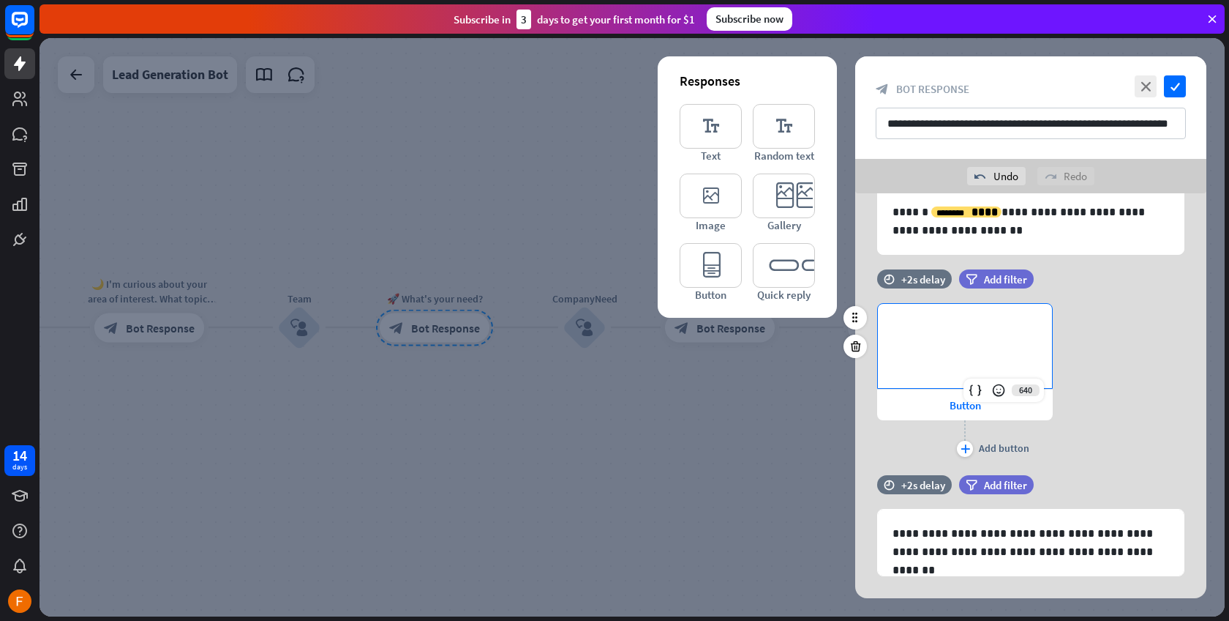
click at [959, 333] on p "**********" at bounding box center [965, 327] width 145 height 18
drag, startPoint x: 1027, startPoint y: 330, endPoint x: 871, endPoint y: 326, distance: 155.9
click at [871, 326] on div "**********" at bounding box center [1031, 381] width 351 height 157
click at [1146, 345] on div "**********" at bounding box center [1031, 381] width 351 height 157
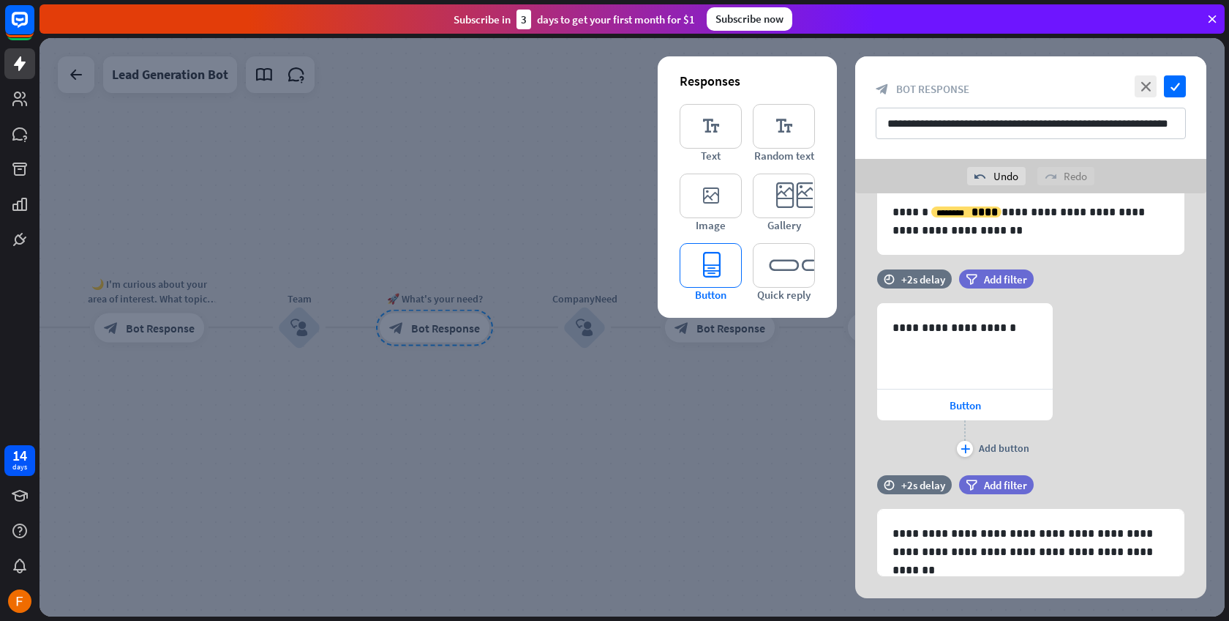
click at [721, 262] on icon "editor_button" at bounding box center [711, 265] width 62 height 45
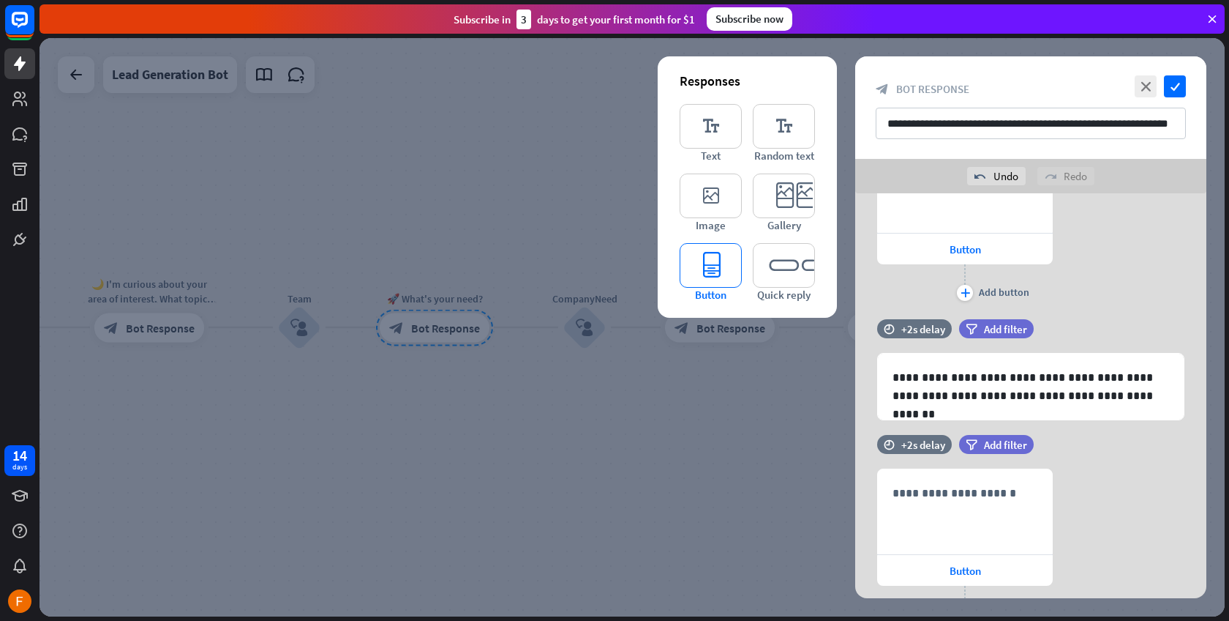
scroll to position [302, 0]
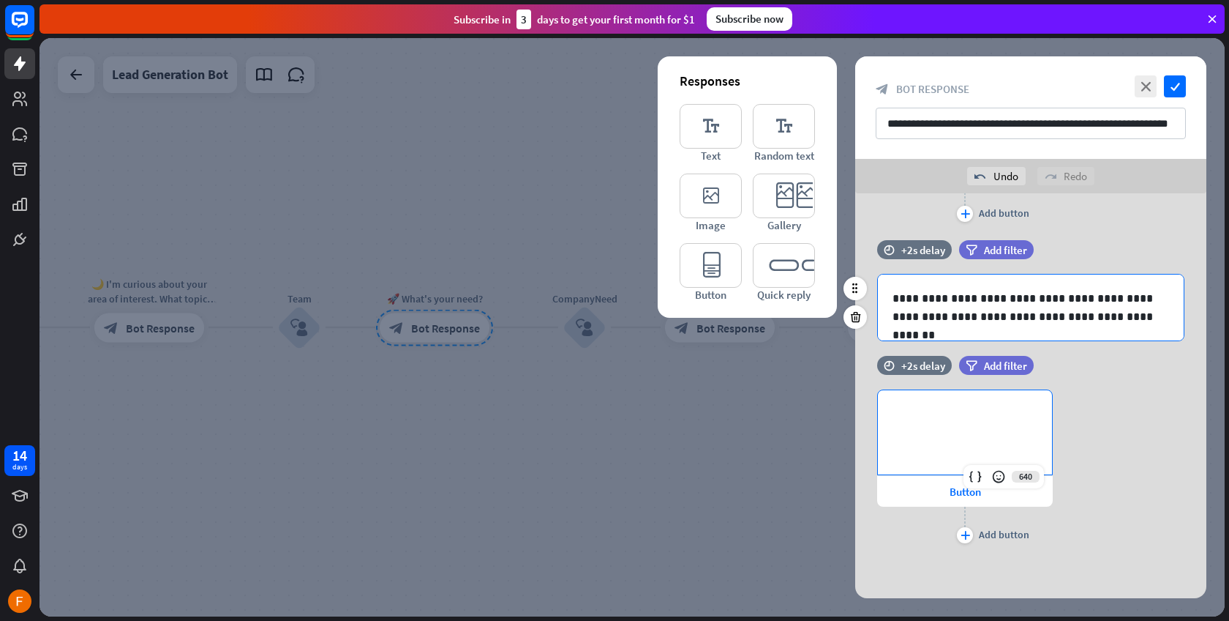
drag, startPoint x: 987, startPoint y: 469, endPoint x: 979, endPoint y: 298, distance: 171.4
click at [979, 298] on div "**********" at bounding box center [1031, 244] width 351 height 707
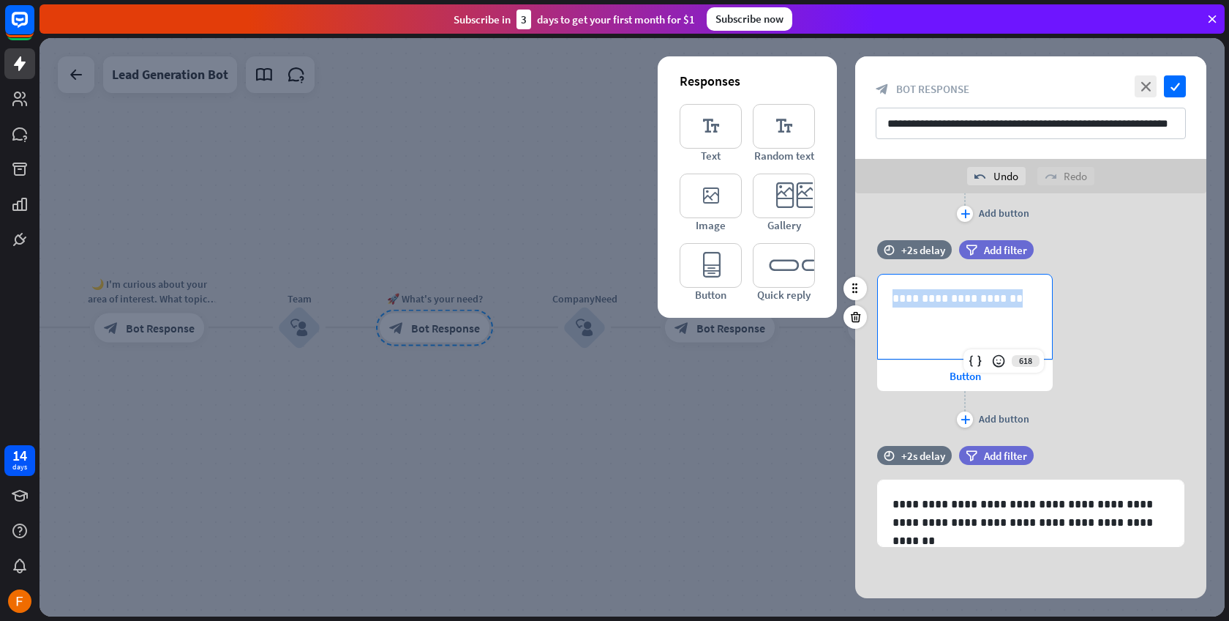
drag, startPoint x: 1002, startPoint y: 299, endPoint x: 874, endPoint y: 294, distance: 128.2
click at [874, 294] on div "**********" at bounding box center [1031, 352] width 351 height 157
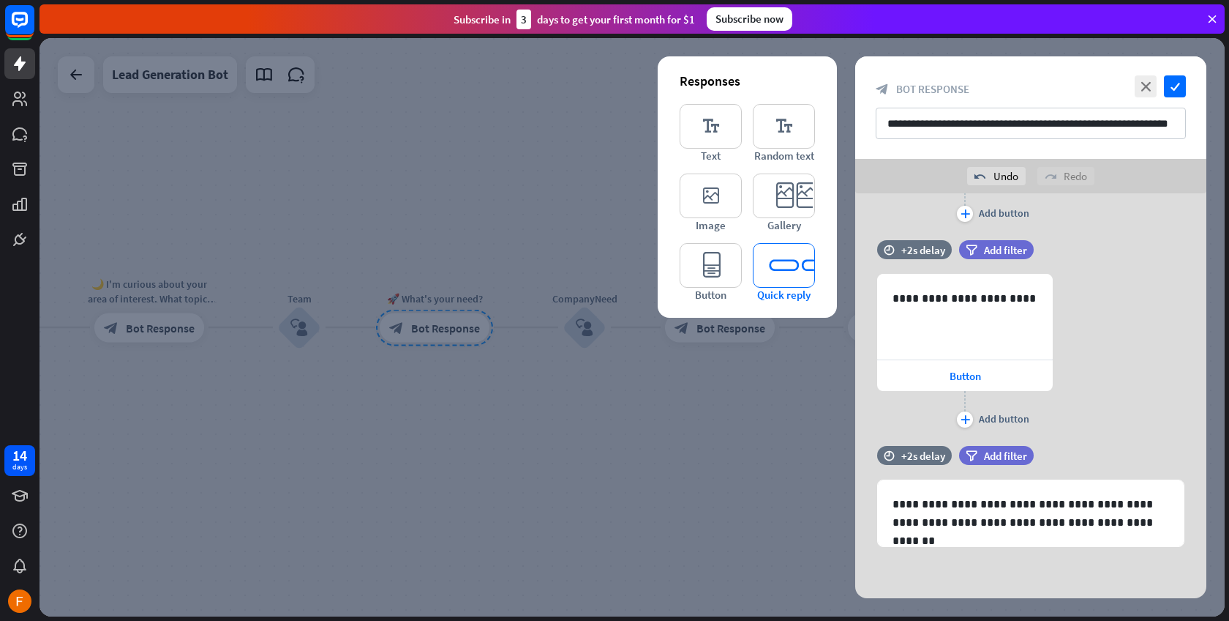
click at [785, 261] on icon "editor_quick_replies" at bounding box center [784, 265] width 62 height 45
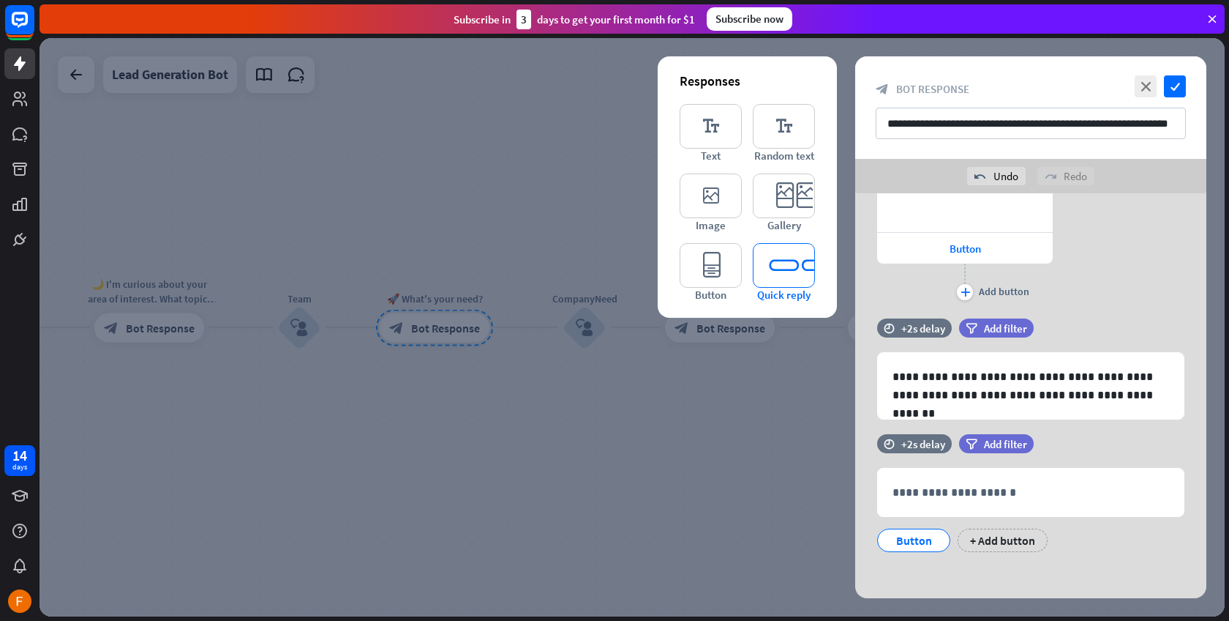
scroll to position [435, 0]
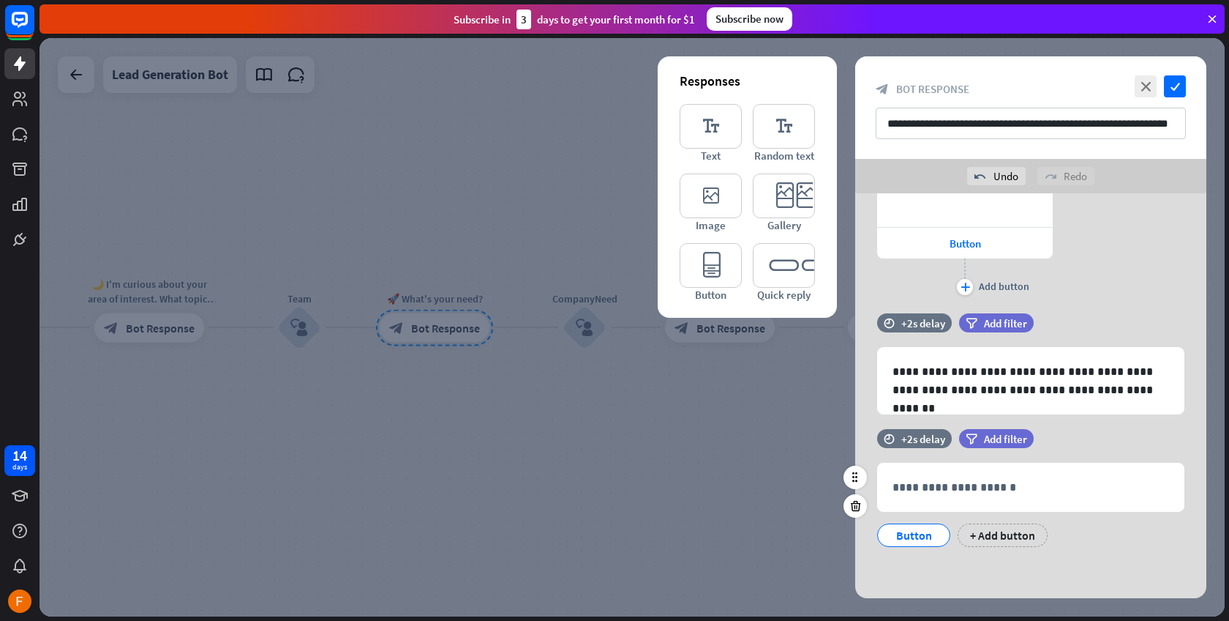
click at [925, 539] on div "Button" at bounding box center [914, 535] width 48 height 22
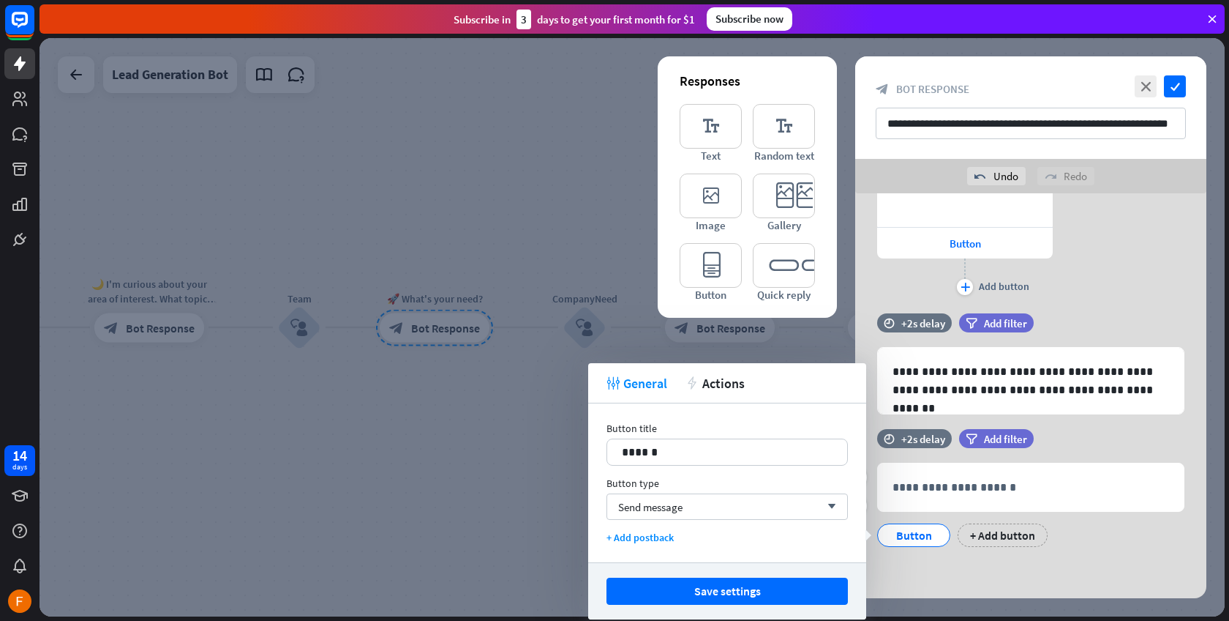
click at [924, 540] on div "Button" at bounding box center [914, 535] width 48 height 22
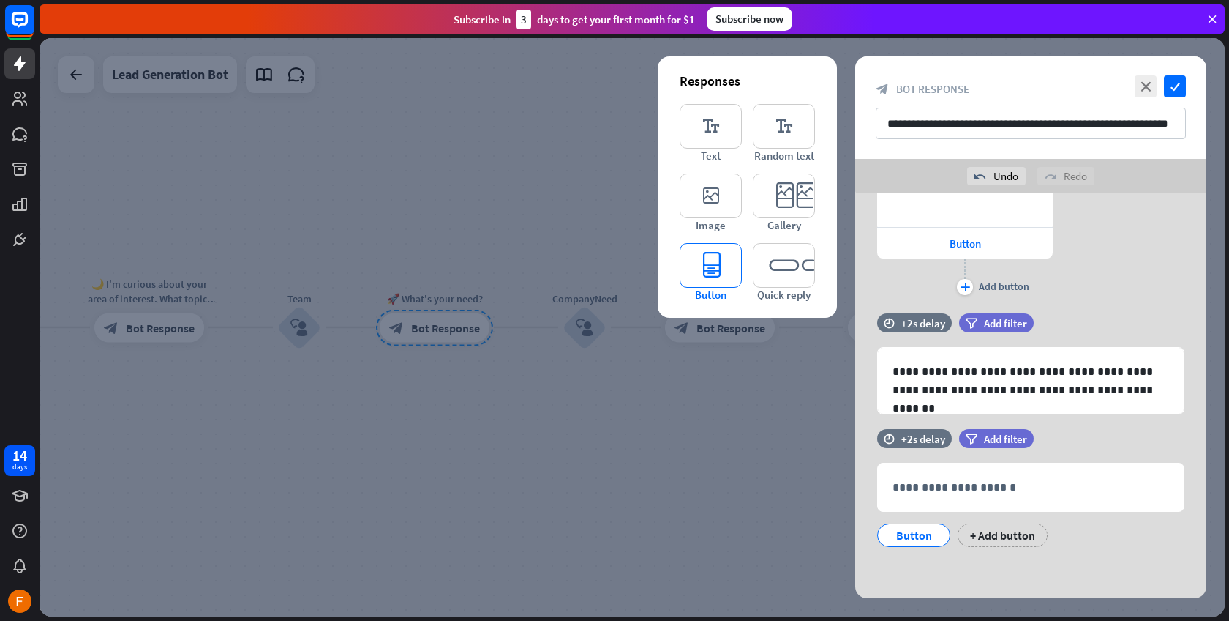
click at [711, 253] on icon "editor_button" at bounding box center [711, 265] width 62 height 45
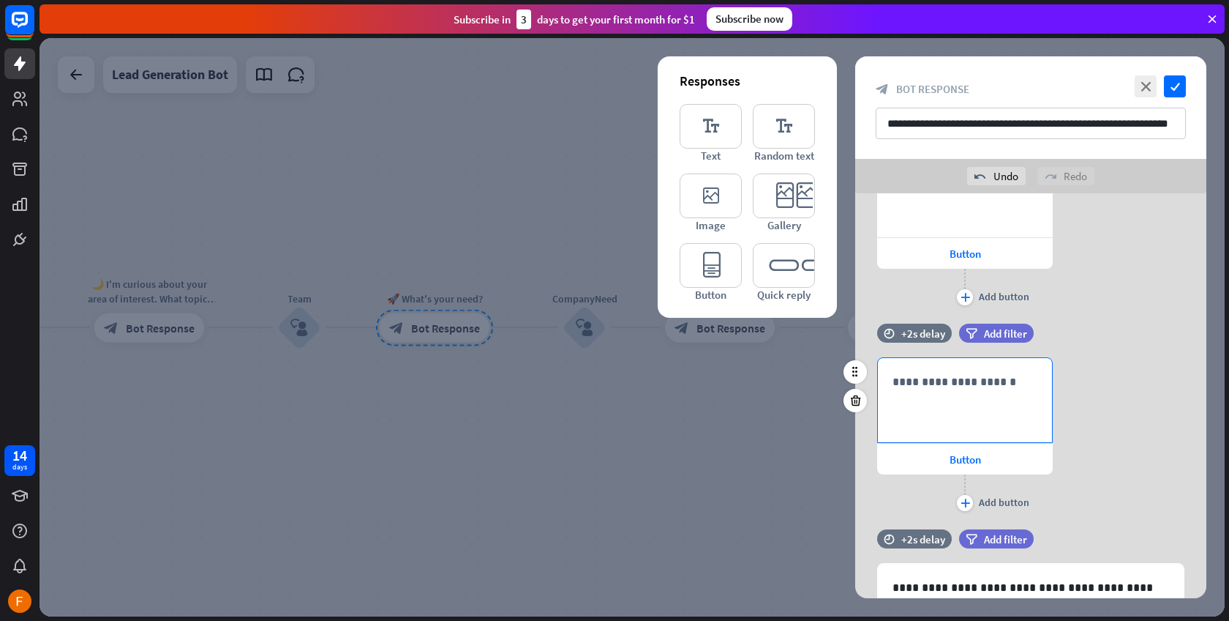
click at [940, 372] on div "**********" at bounding box center [965, 400] width 174 height 84
drag, startPoint x: 989, startPoint y: 381, endPoint x: 875, endPoint y: 380, distance: 113.4
click at [875, 380] on div "**********" at bounding box center [1031, 435] width 351 height 157
click at [713, 266] on icon "editor_button" at bounding box center [711, 265] width 62 height 45
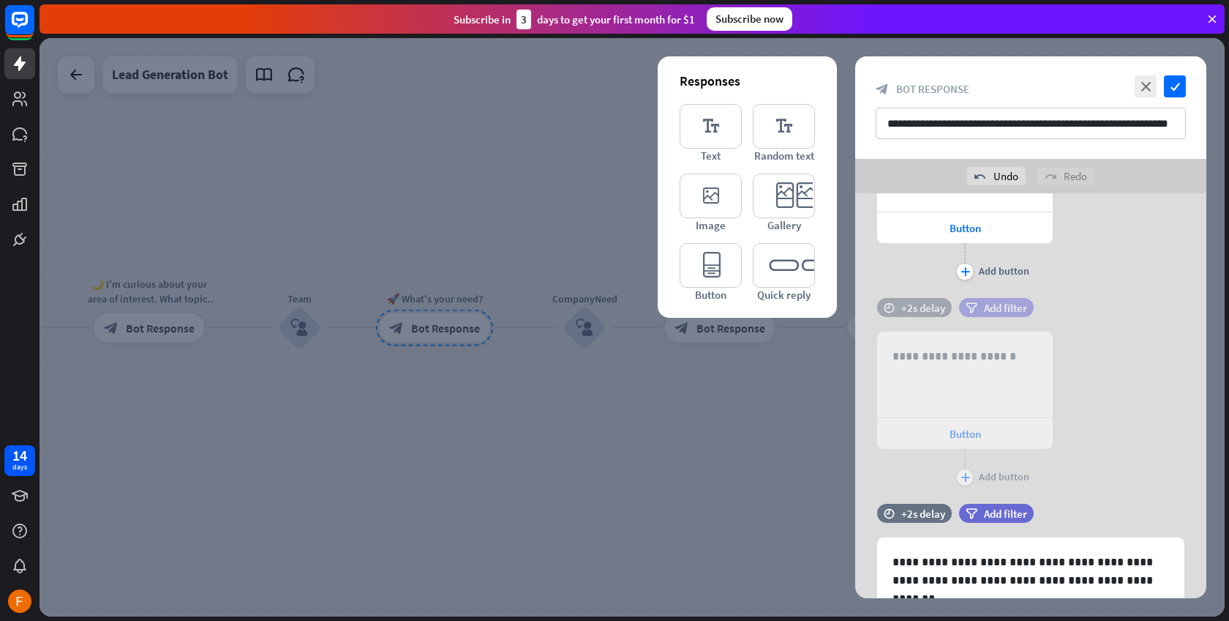
scroll to position [619, 0]
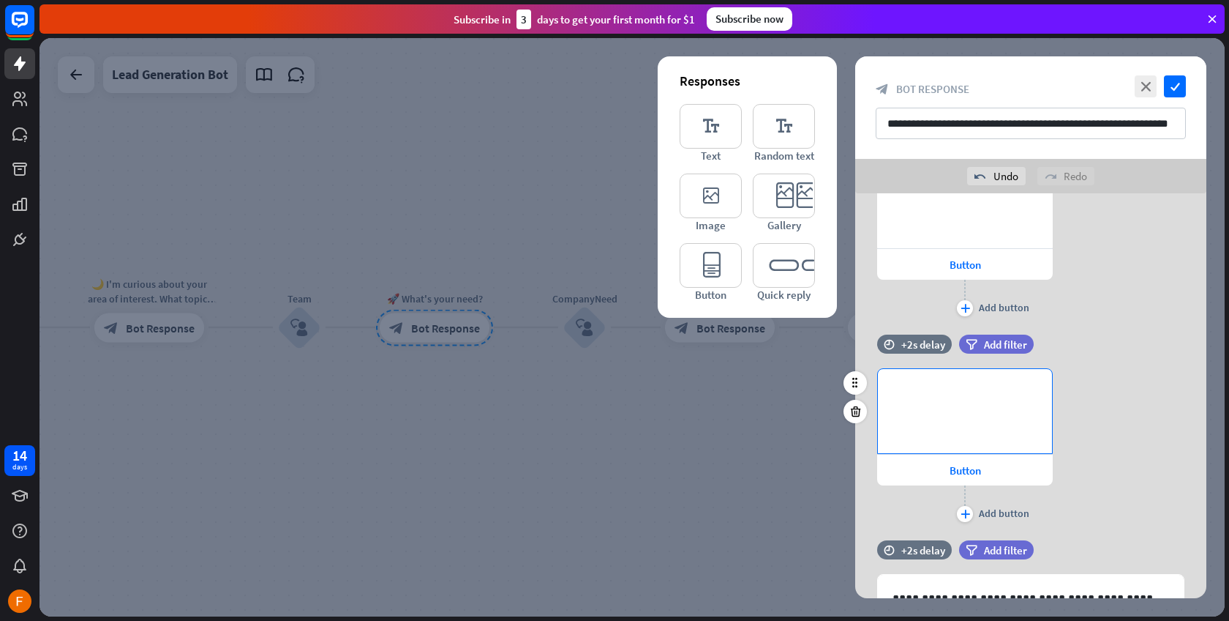
click at [942, 402] on div "**********" at bounding box center [965, 411] width 174 height 84
drag, startPoint x: 1001, startPoint y: 391, endPoint x: 881, endPoint y: 392, distance: 120.0
click at [881, 392] on div "**********" at bounding box center [965, 411] width 174 height 84
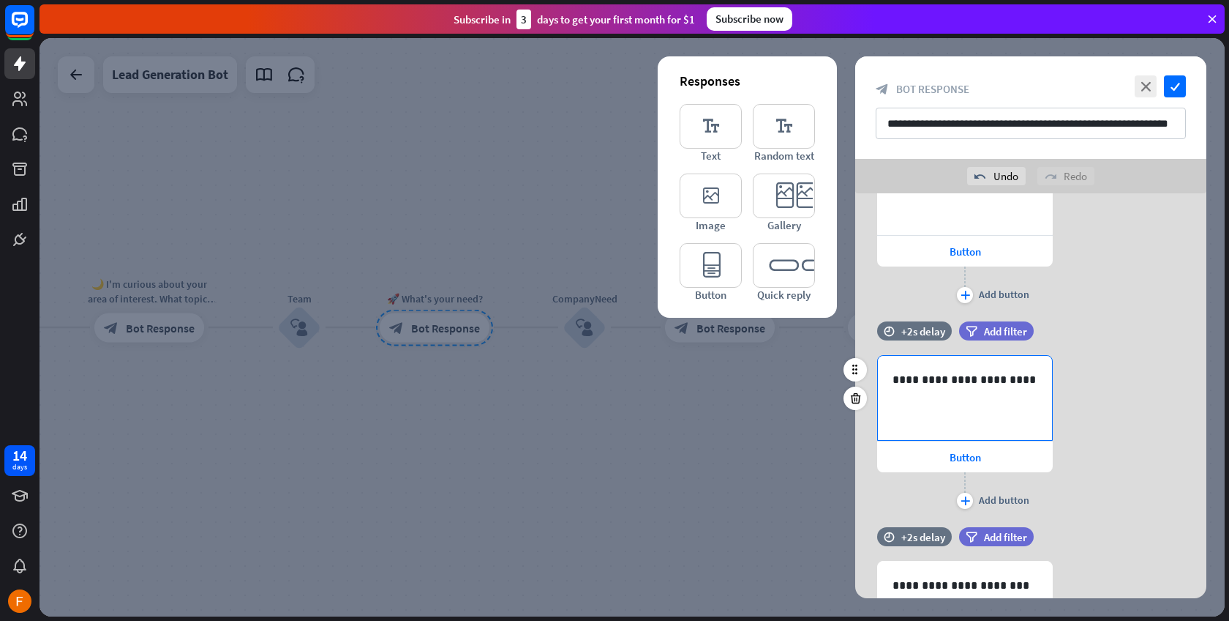
scroll to position [44, 0]
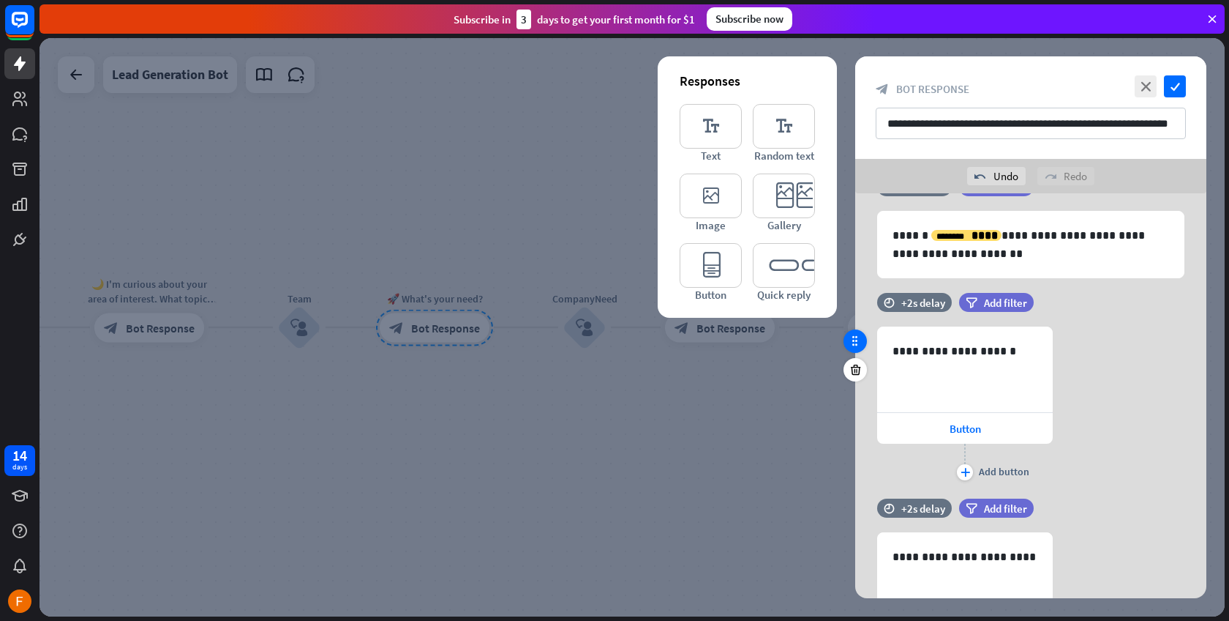
click at [854, 345] on icon at bounding box center [855, 340] width 13 height 13
click at [1005, 386] on div "**********" at bounding box center [965, 369] width 174 height 84
click at [913, 420] on div "Button" at bounding box center [965, 428] width 176 height 31
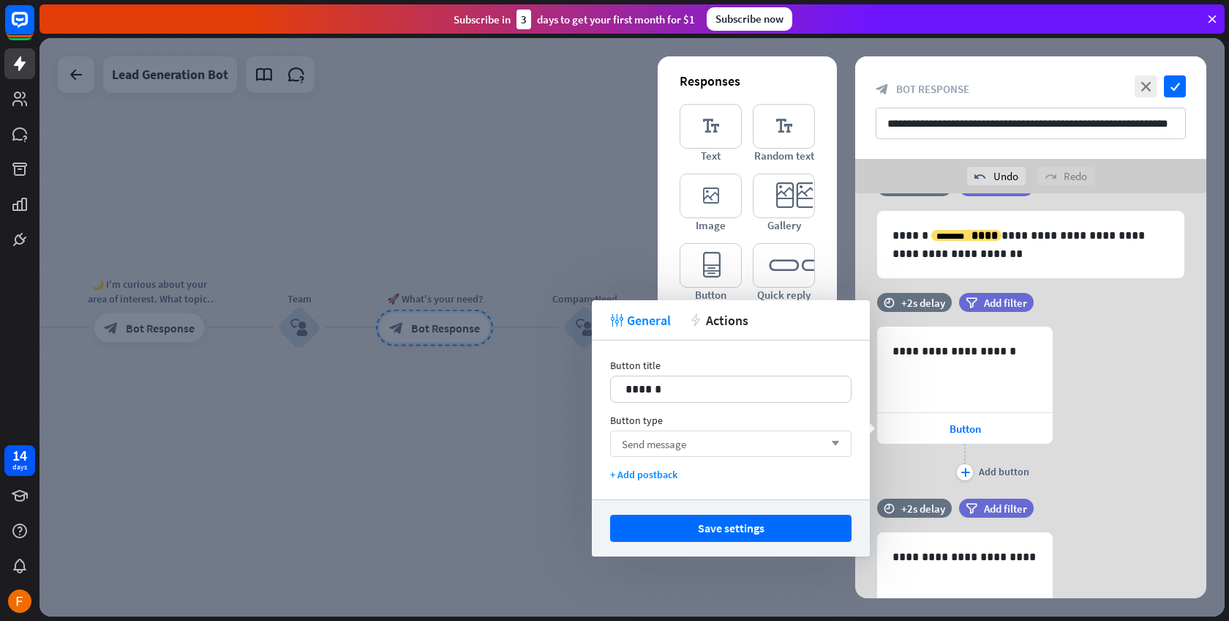
click at [694, 443] on div "Send message arrow_down" at bounding box center [731, 443] width 242 height 26
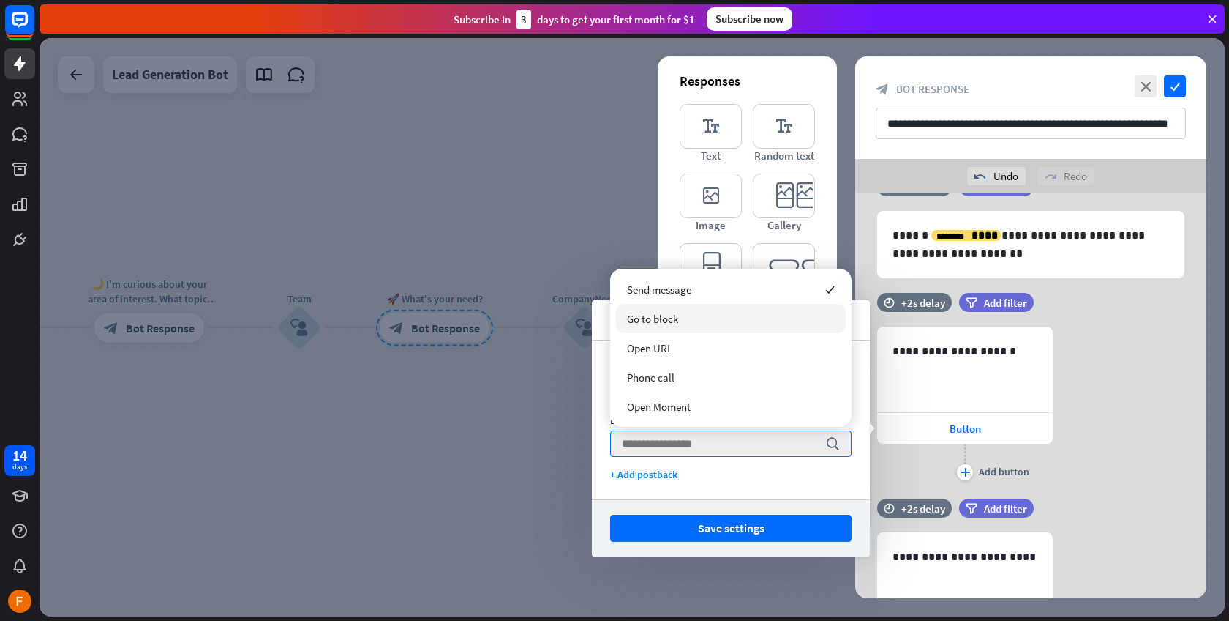
click at [681, 318] on div "Go to block" at bounding box center [731, 318] width 230 height 29
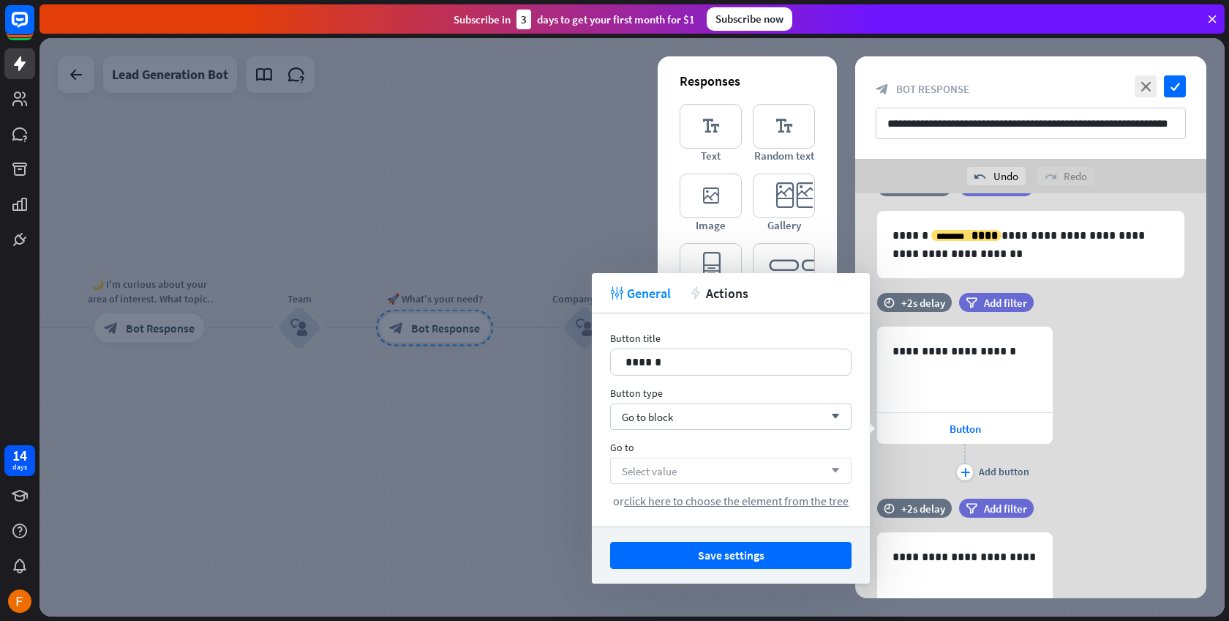
click at [670, 482] on div "Select value arrow_down" at bounding box center [731, 470] width 242 height 26
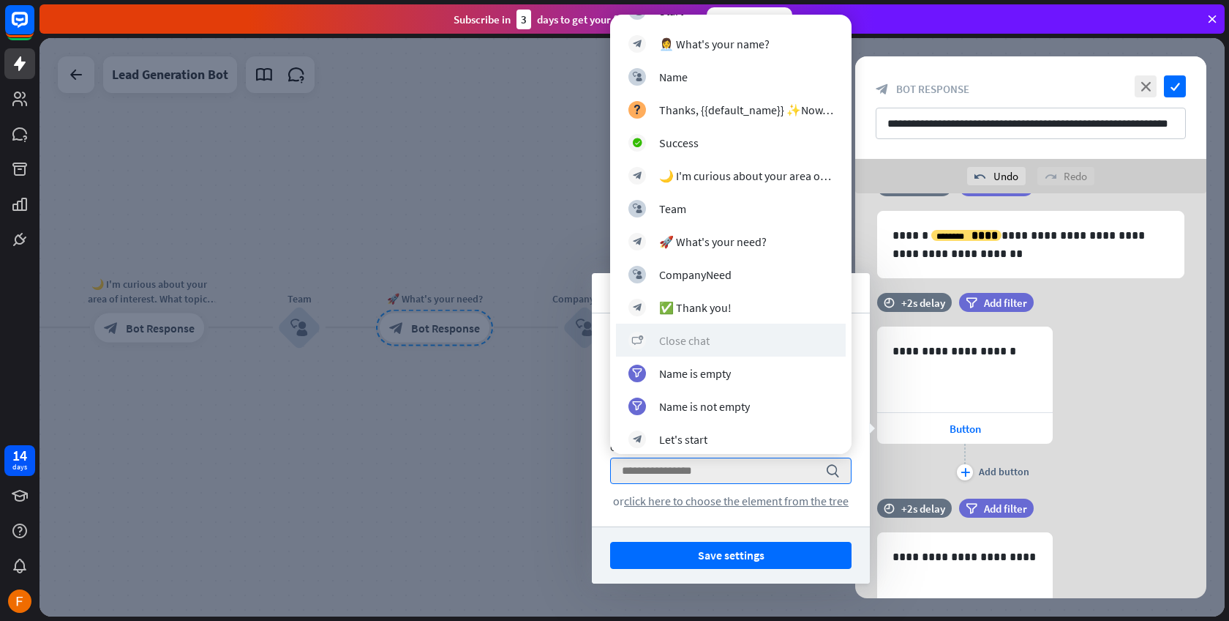
scroll to position [198, 0]
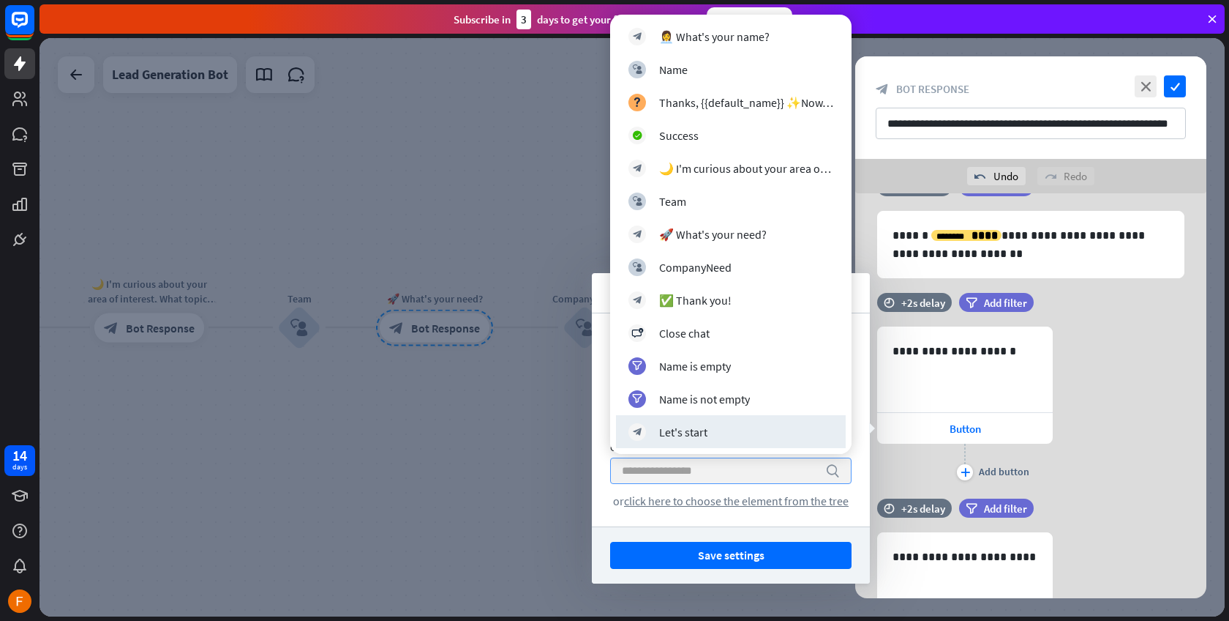
click at [686, 476] on input "search" at bounding box center [720, 470] width 196 height 25
click at [610, 493] on div "search or click here to choose the element from the tree" at bounding box center [731, 482] width 242 height 50
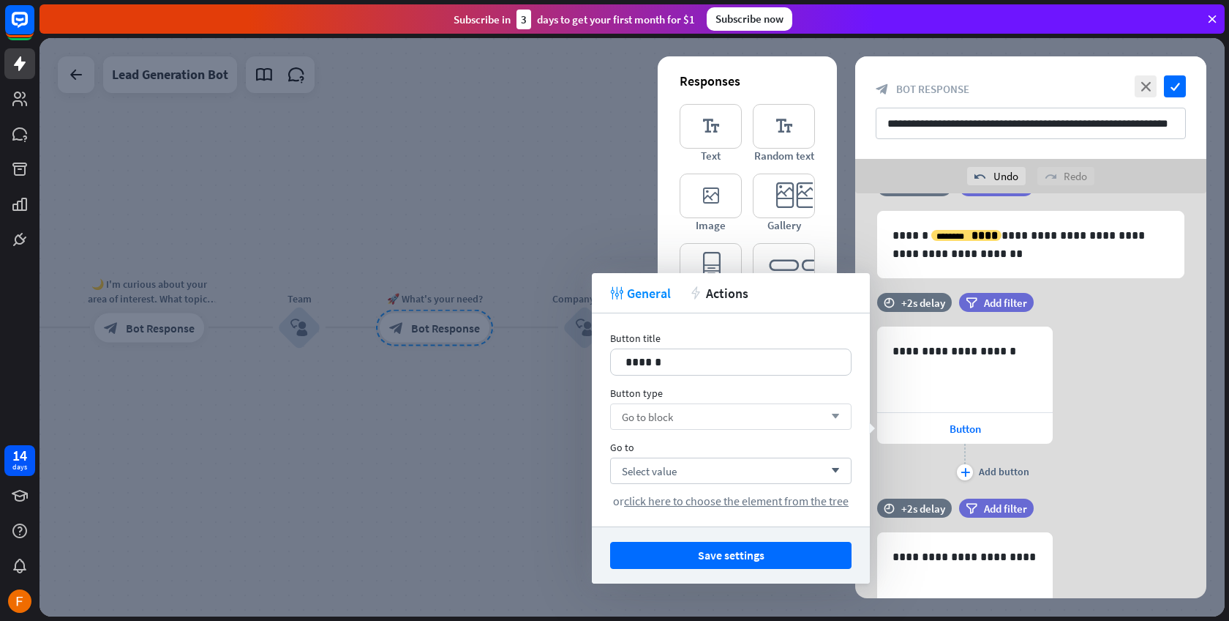
click at [639, 426] on div "Go to block arrow_down" at bounding box center [731, 416] width 242 height 26
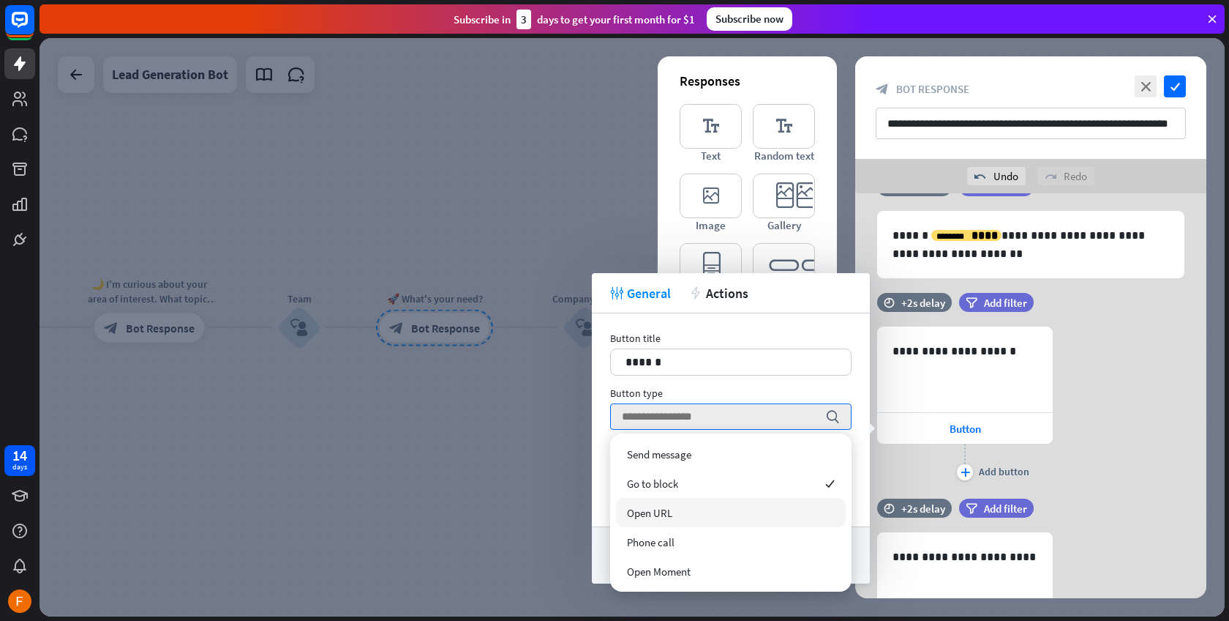
click at [662, 507] on span "Open URL" at bounding box center [649, 513] width 45 height 14
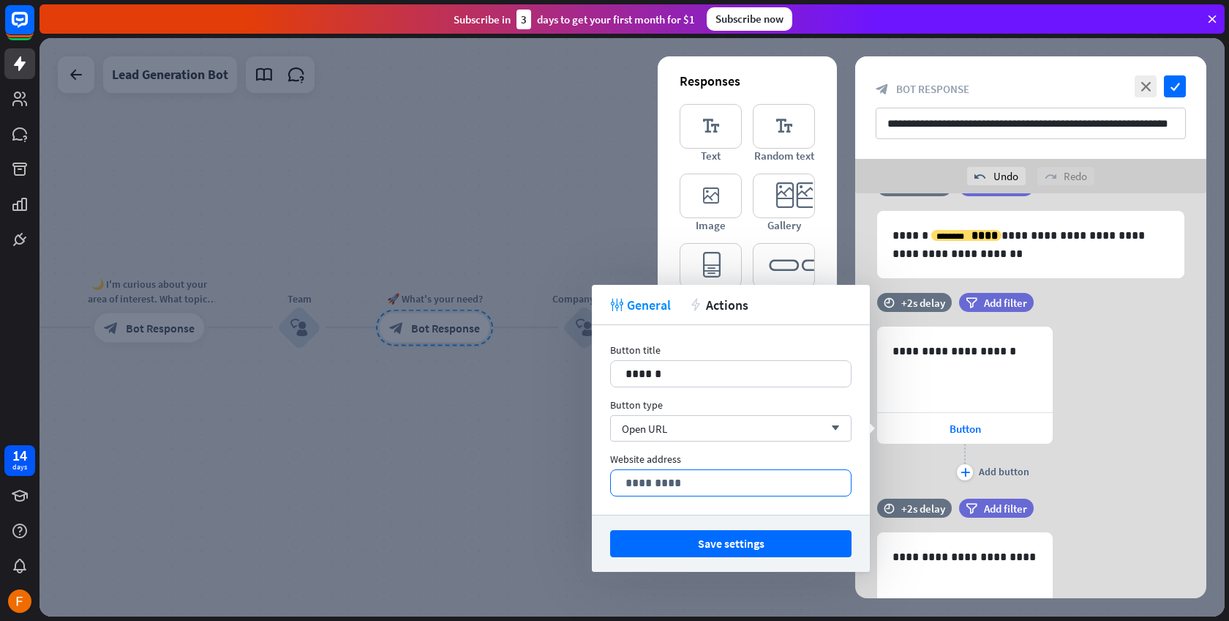
click at [688, 486] on p "*********" at bounding box center [731, 482] width 211 height 18
click at [712, 431] on div "Open URL arrow_down" at bounding box center [731, 428] width 242 height 26
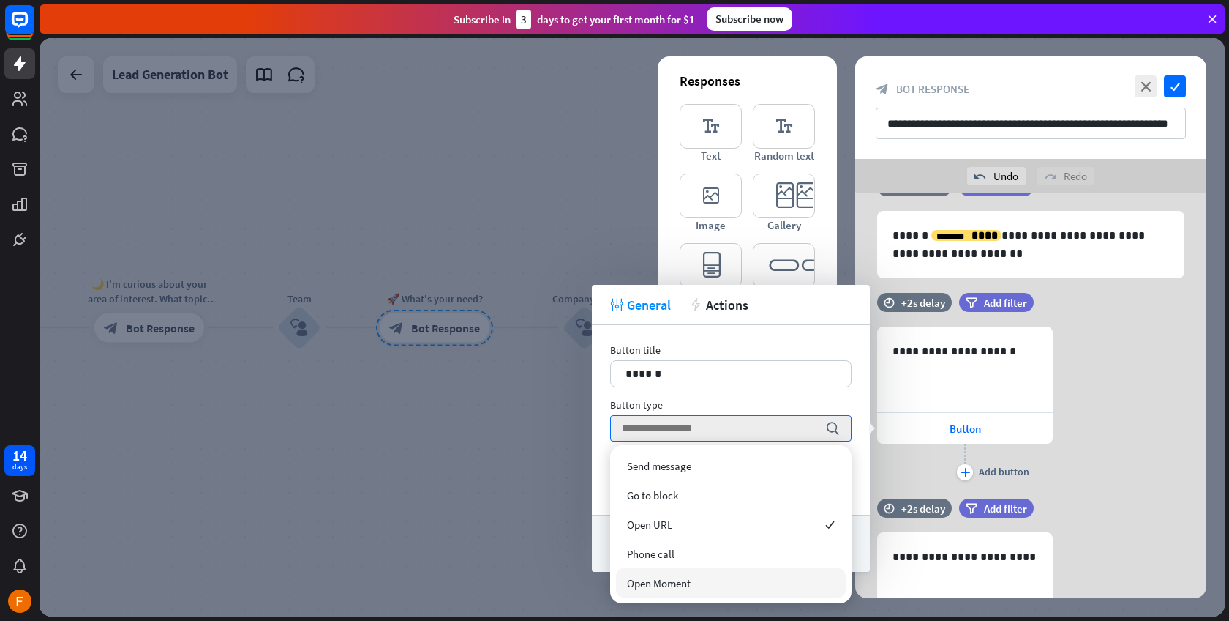
click at [686, 577] on span "Open Moment" at bounding box center [659, 583] width 64 height 14
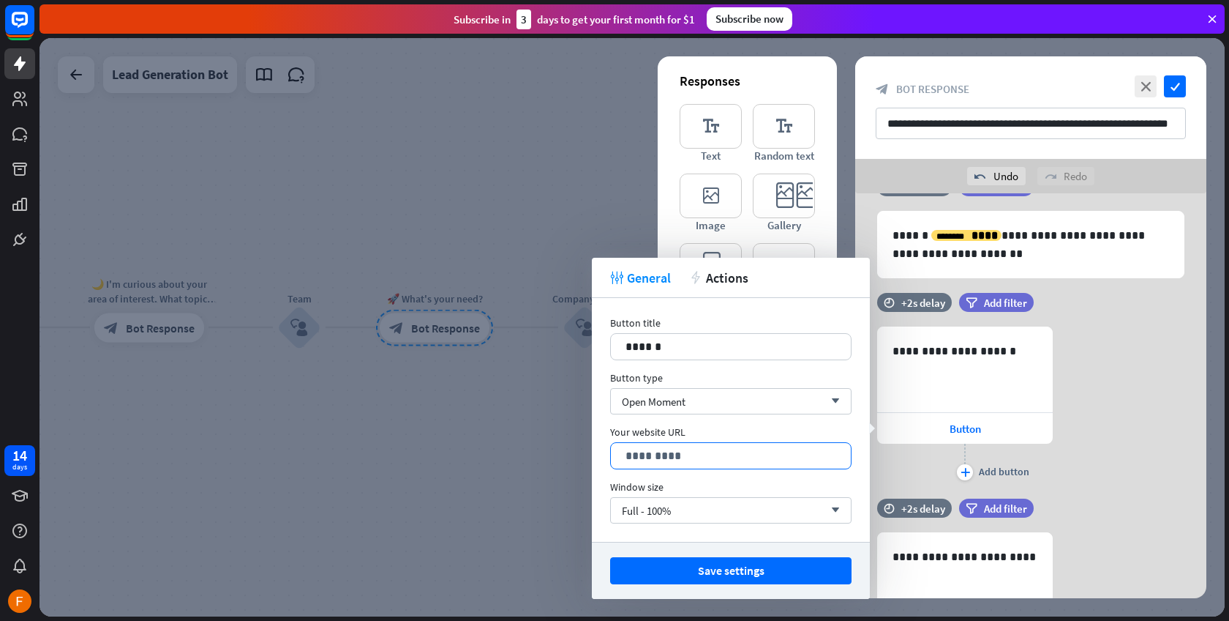
click at [700, 452] on p "*********" at bounding box center [731, 455] width 211 height 18
click at [699, 413] on div "Open Moment arrow_down" at bounding box center [731, 401] width 242 height 26
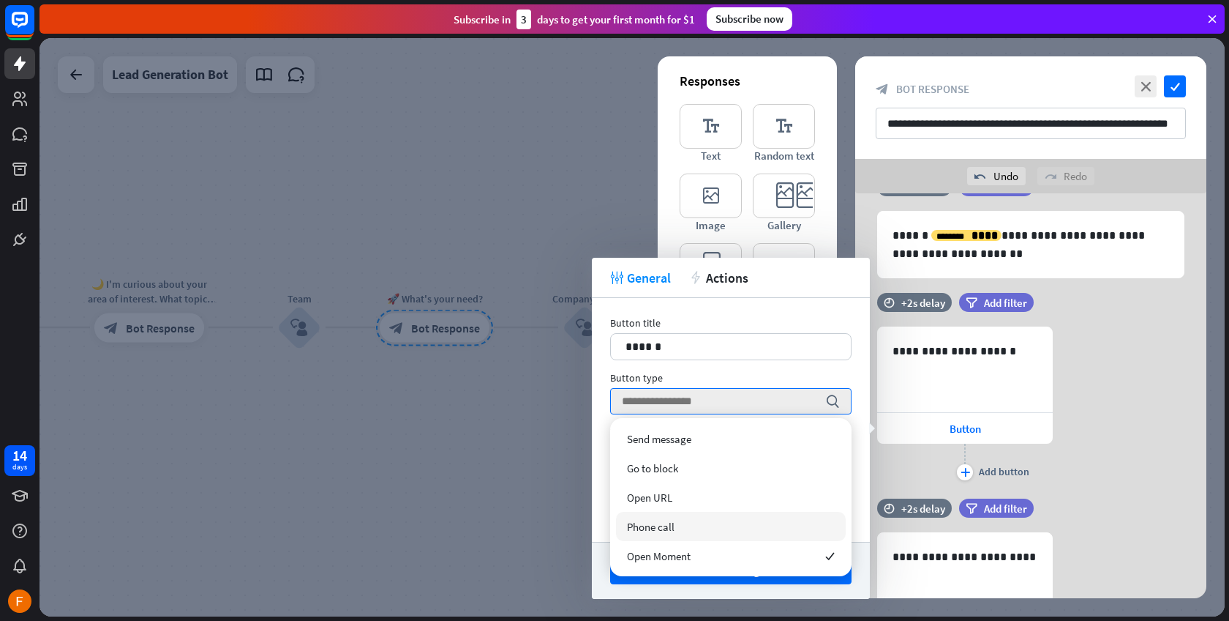
click at [682, 525] on div "Phone call" at bounding box center [731, 526] width 230 height 29
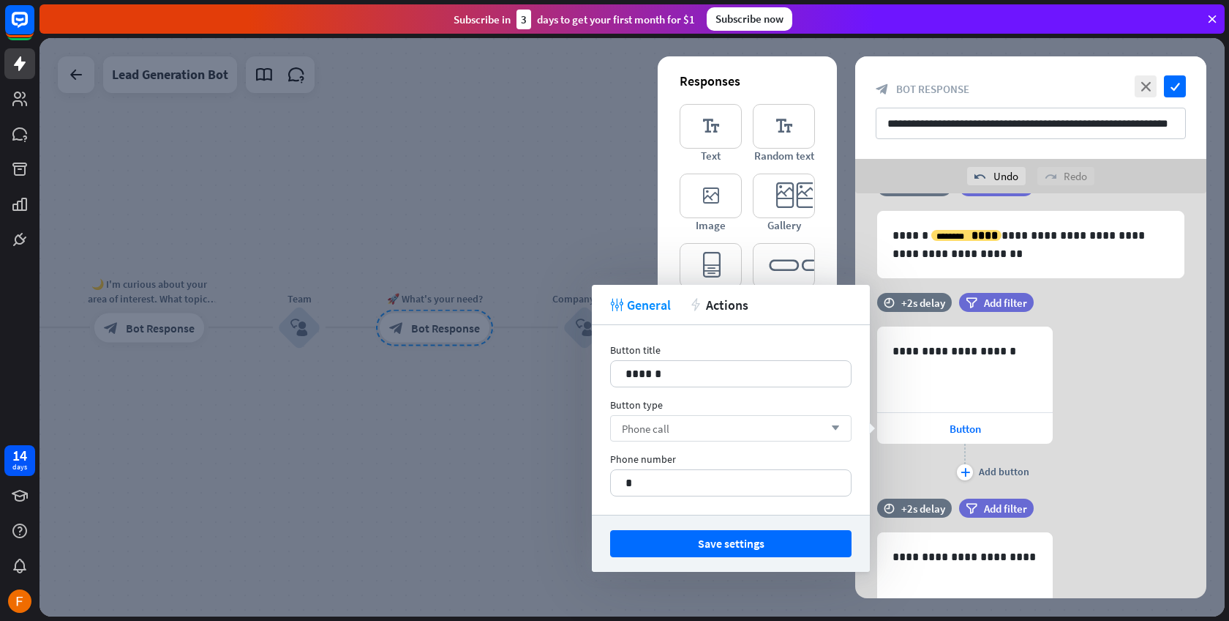
click at [716, 419] on div "Phone call arrow_down" at bounding box center [731, 428] width 242 height 26
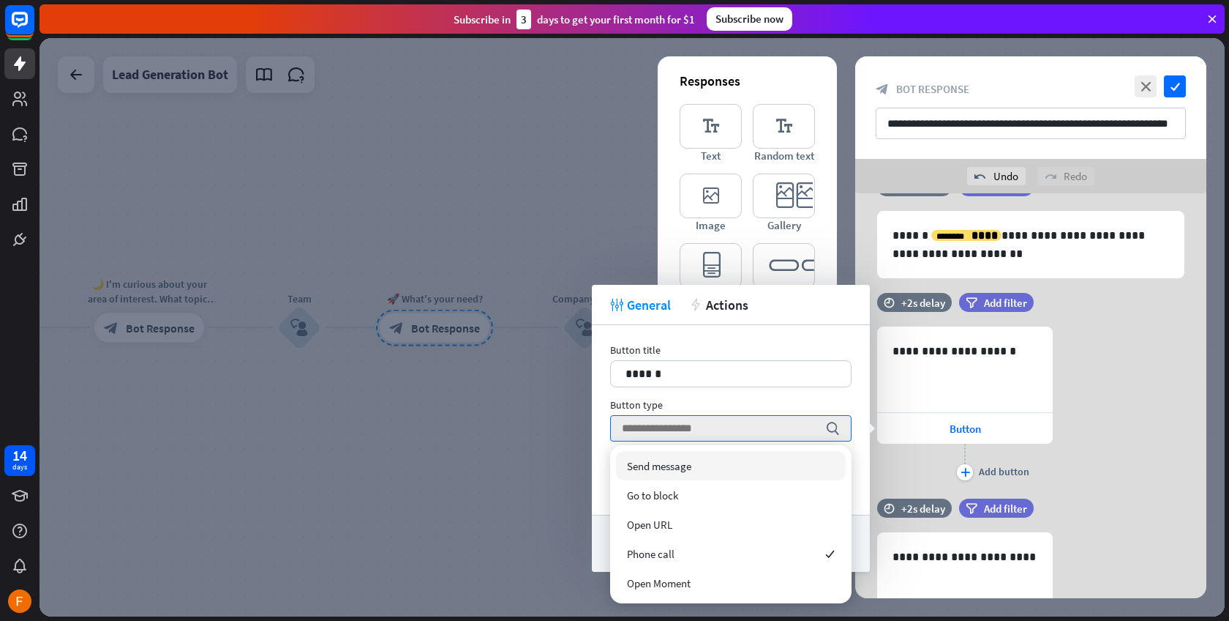
click at [690, 467] on span "Send message" at bounding box center [659, 466] width 64 height 14
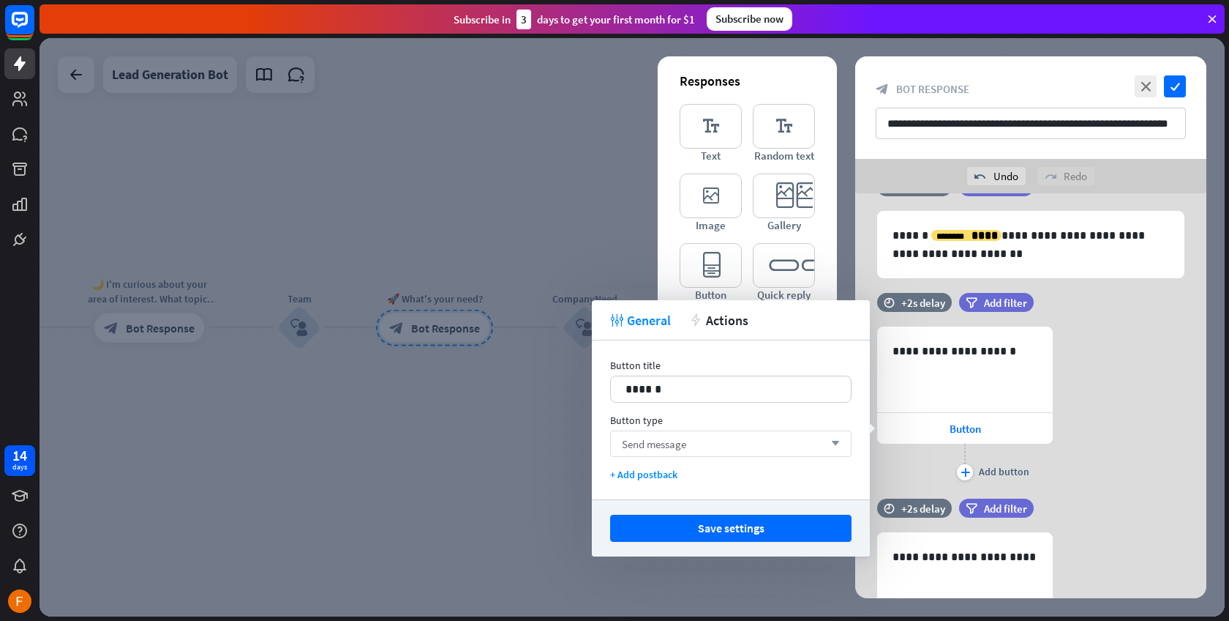
click at [693, 437] on div "Send message arrow_down" at bounding box center [731, 443] width 242 height 26
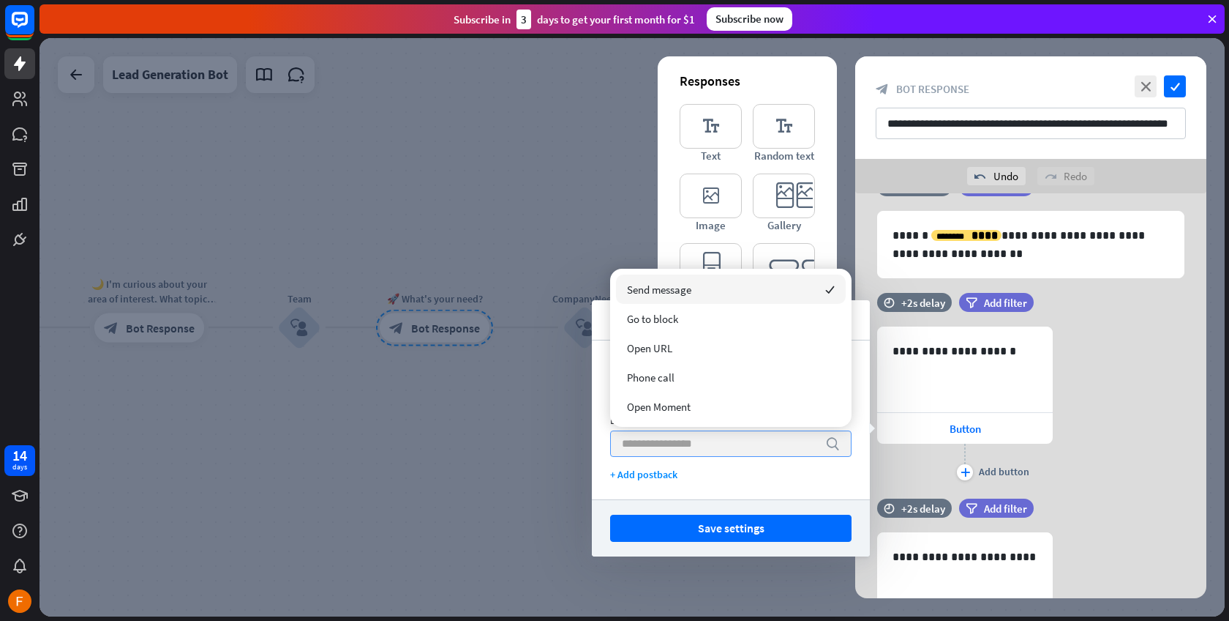
click at [693, 437] on input "search" at bounding box center [720, 443] width 196 height 25
click at [738, 311] on div "Go to block" at bounding box center [731, 318] width 230 height 29
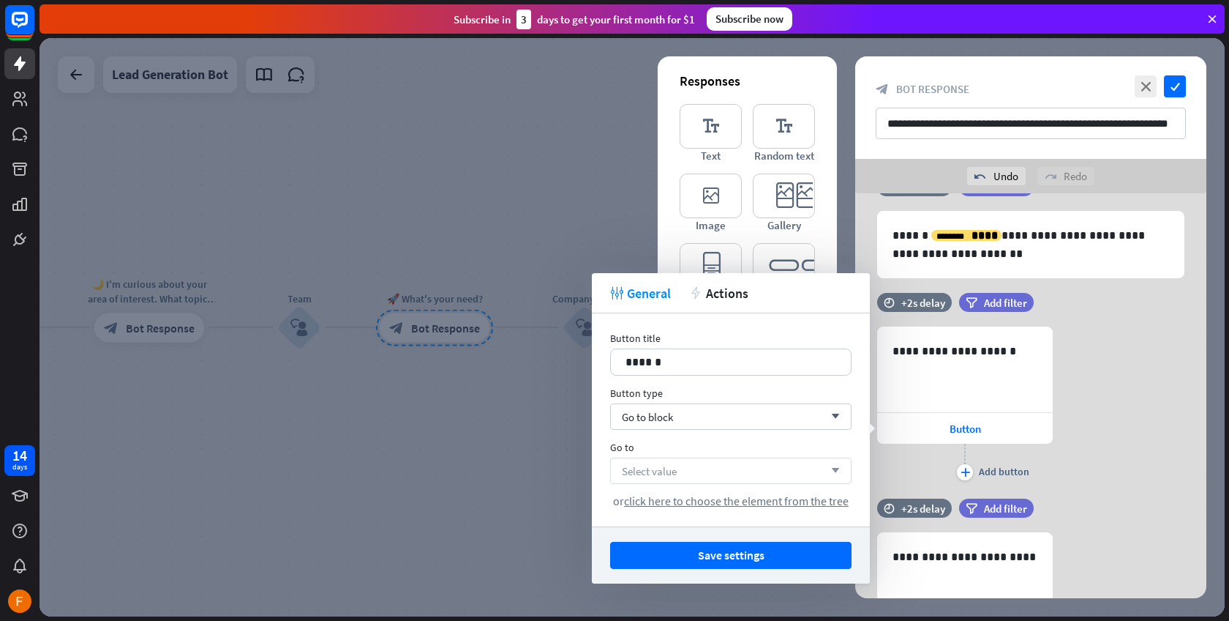
click at [735, 461] on div "Select value arrow_down" at bounding box center [731, 470] width 242 height 26
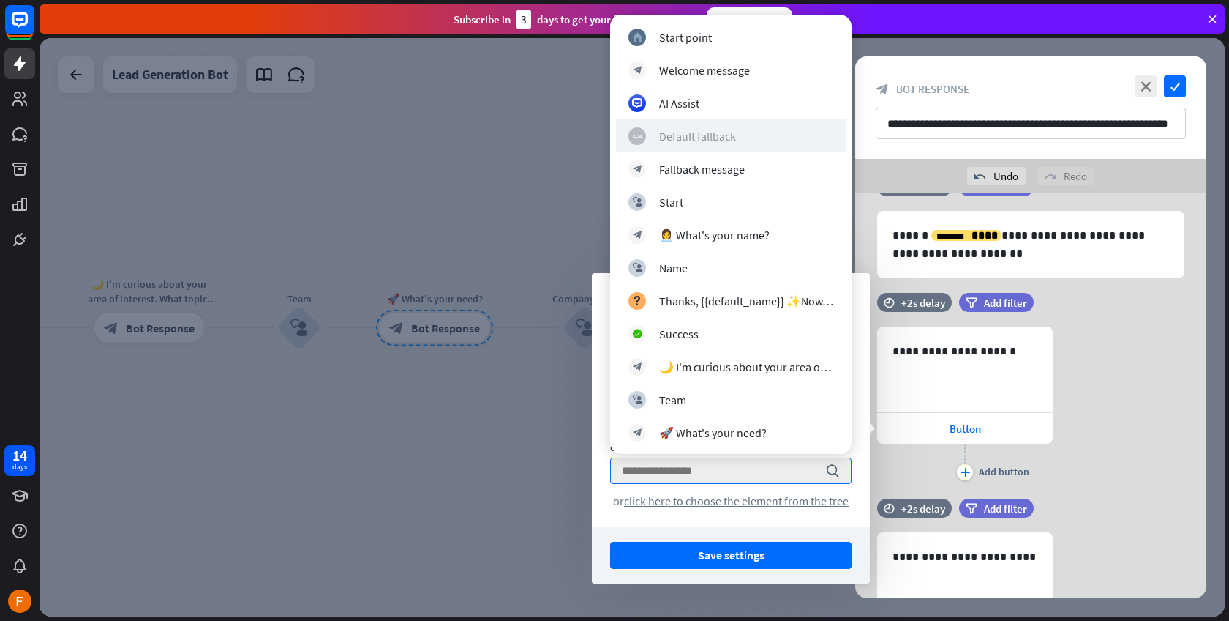
drag, startPoint x: 765, startPoint y: 138, endPoint x: 645, endPoint y: 136, distance: 120.8
click at [645, 136] on div "block_fallback Default fallback" at bounding box center [731, 136] width 205 height 18
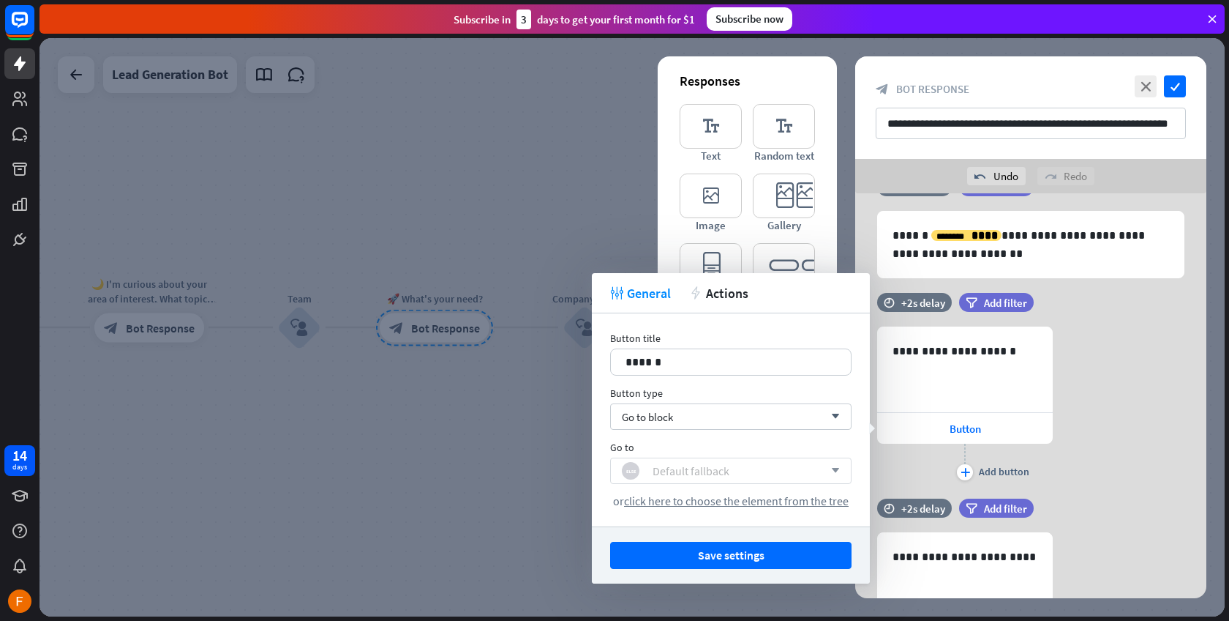
click at [681, 468] on div "Default fallback" at bounding box center [691, 470] width 77 height 15
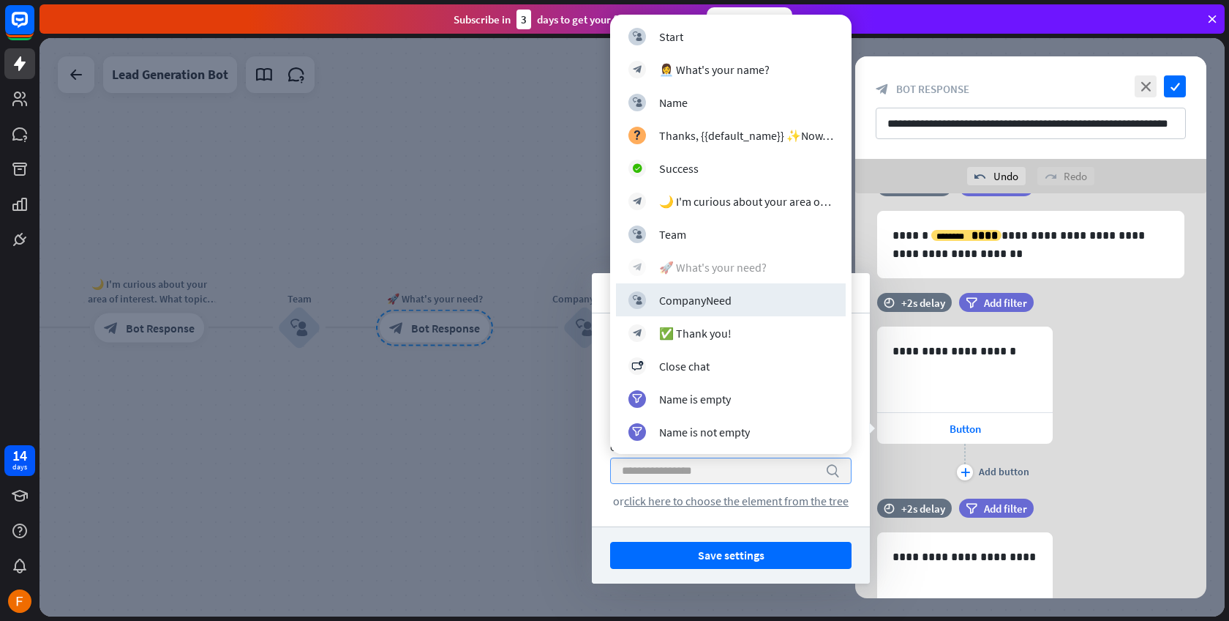
scroll to position [0, 0]
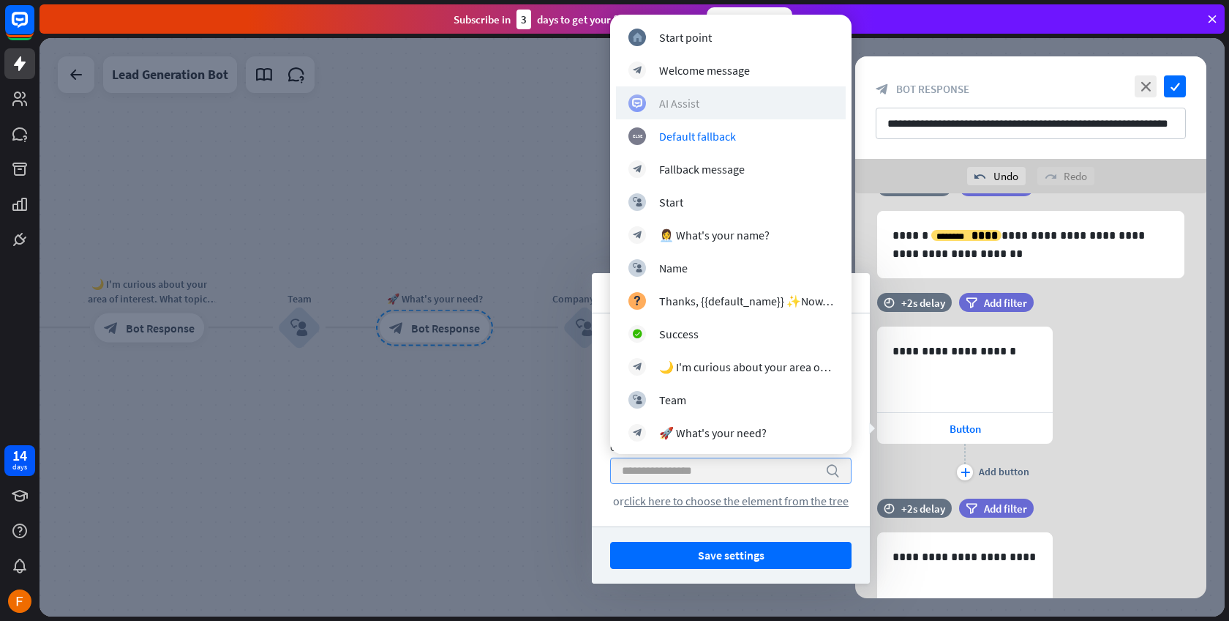
click at [682, 111] on div "AI Assist" at bounding box center [731, 103] width 205 height 18
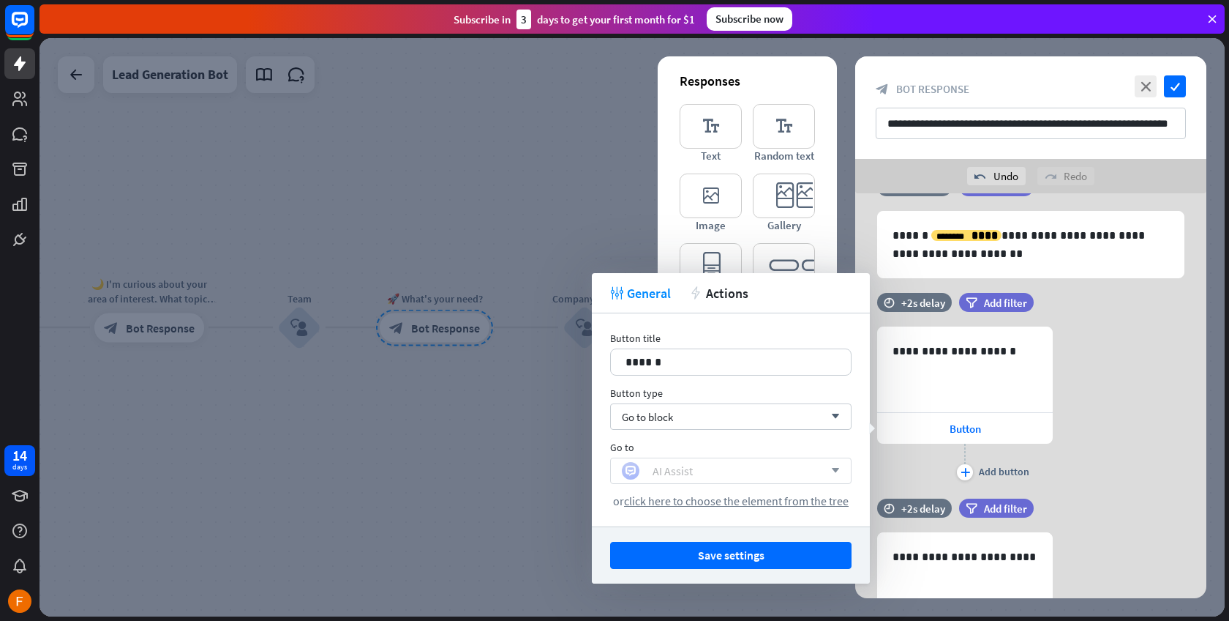
click at [703, 471] on div "AI Assist" at bounding box center [723, 471] width 202 height 18
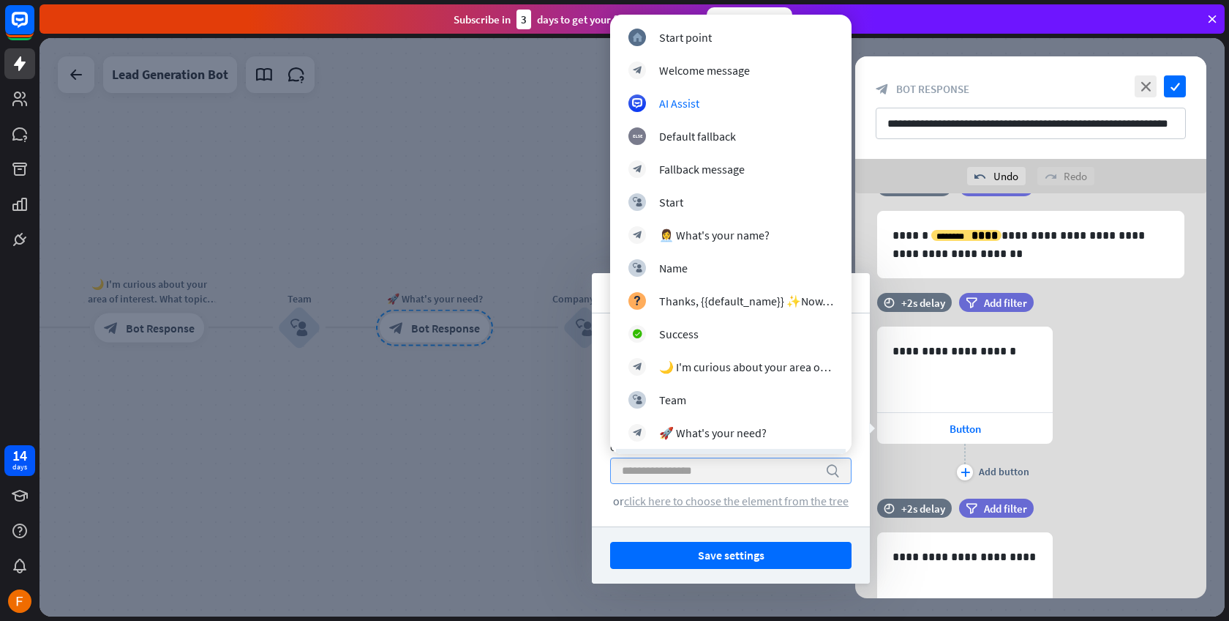
click at [685, 500] on span "click here to choose the element from the tree" at bounding box center [736, 500] width 225 height 15
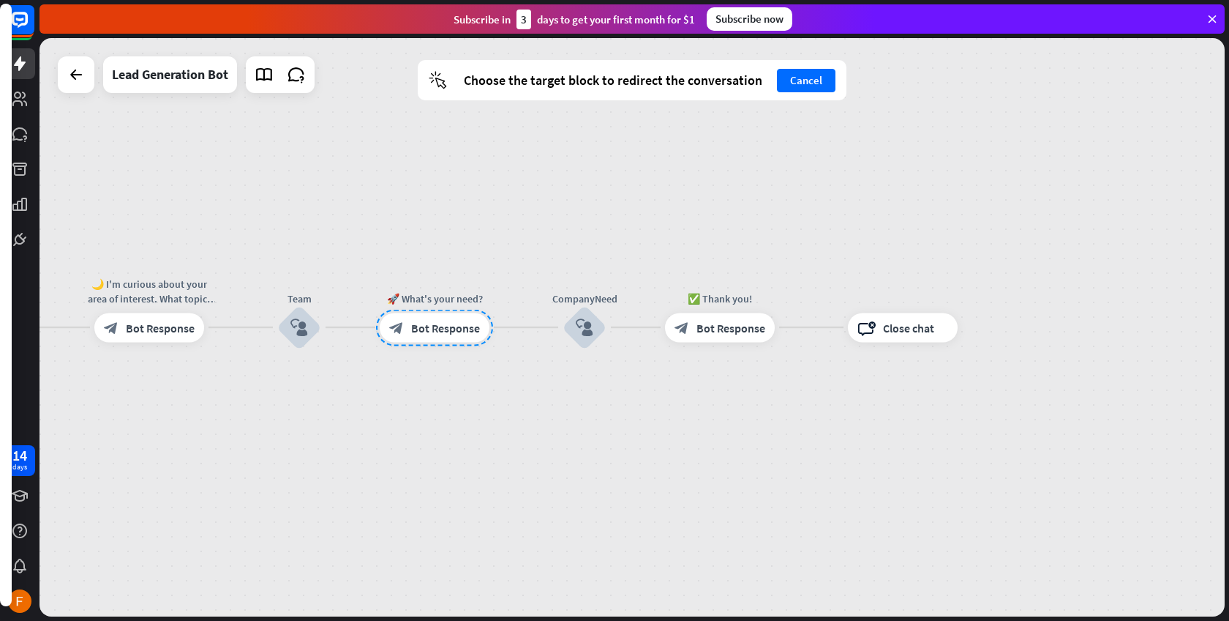
click at [474, 299] on div "🚀 What's your need?" at bounding box center [435, 298] width 132 height 15
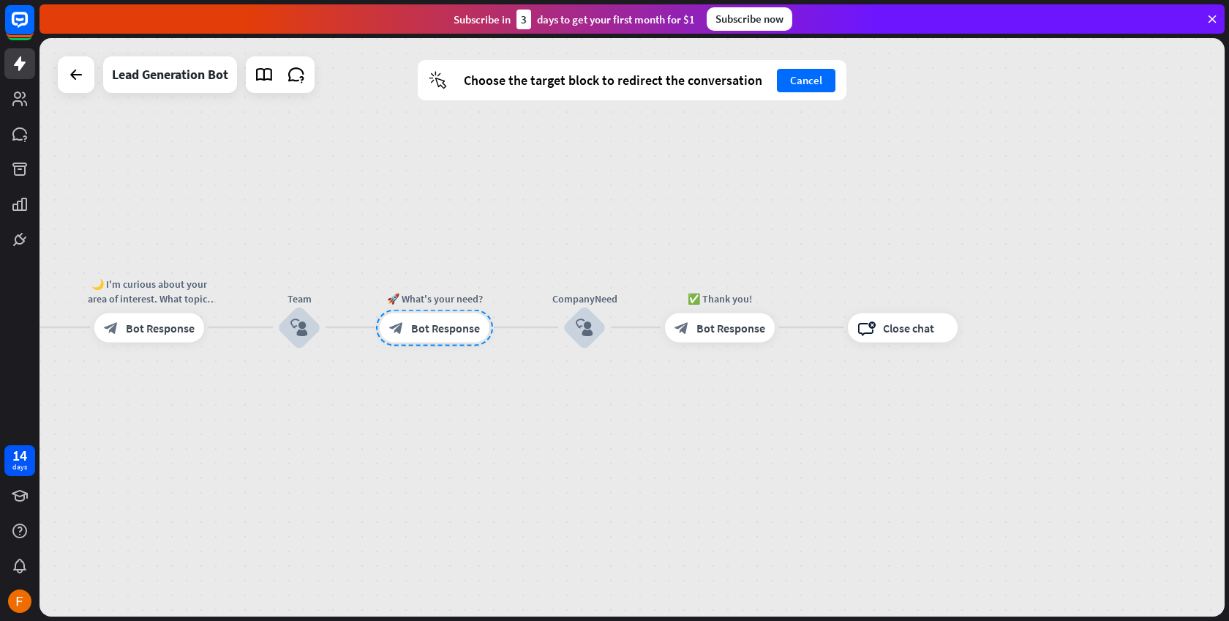
click at [458, 321] on div at bounding box center [434, 327] width 117 height 37
click at [451, 326] on div at bounding box center [434, 327] width 117 height 37
click at [439, 331] on div at bounding box center [434, 327] width 117 height 37
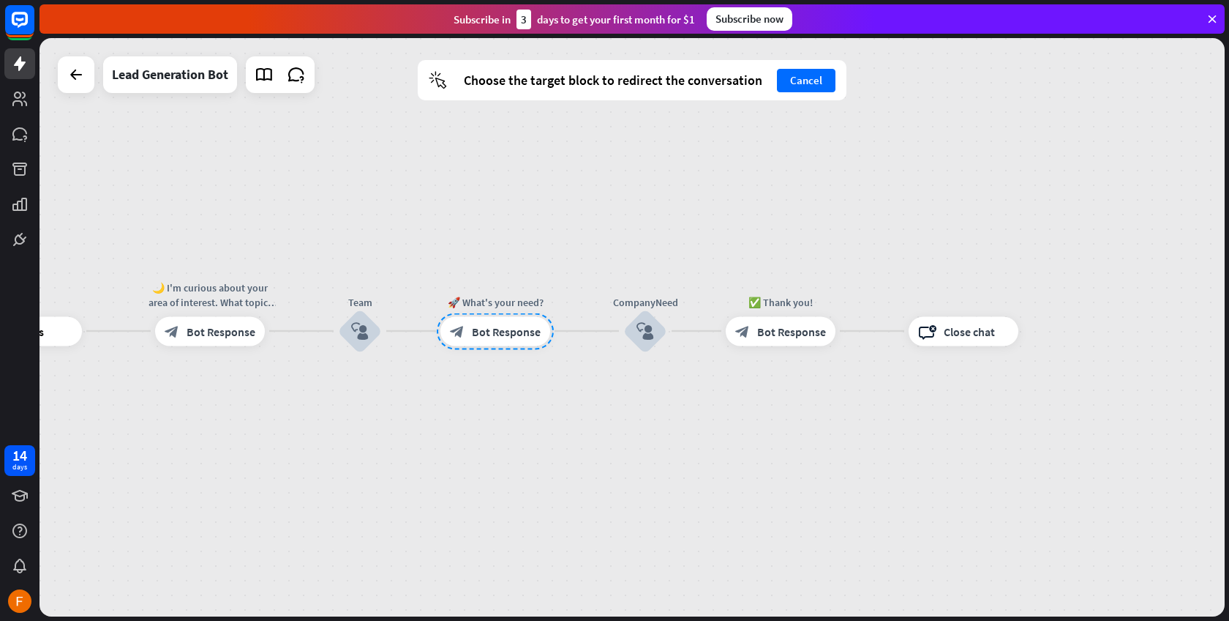
drag, startPoint x: 439, startPoint y: 331, endPoint x: 524, endPoint y: 336, distance: 85.0
click at [524, 336] on div at bounding box center [495, 330] width 117 height 37
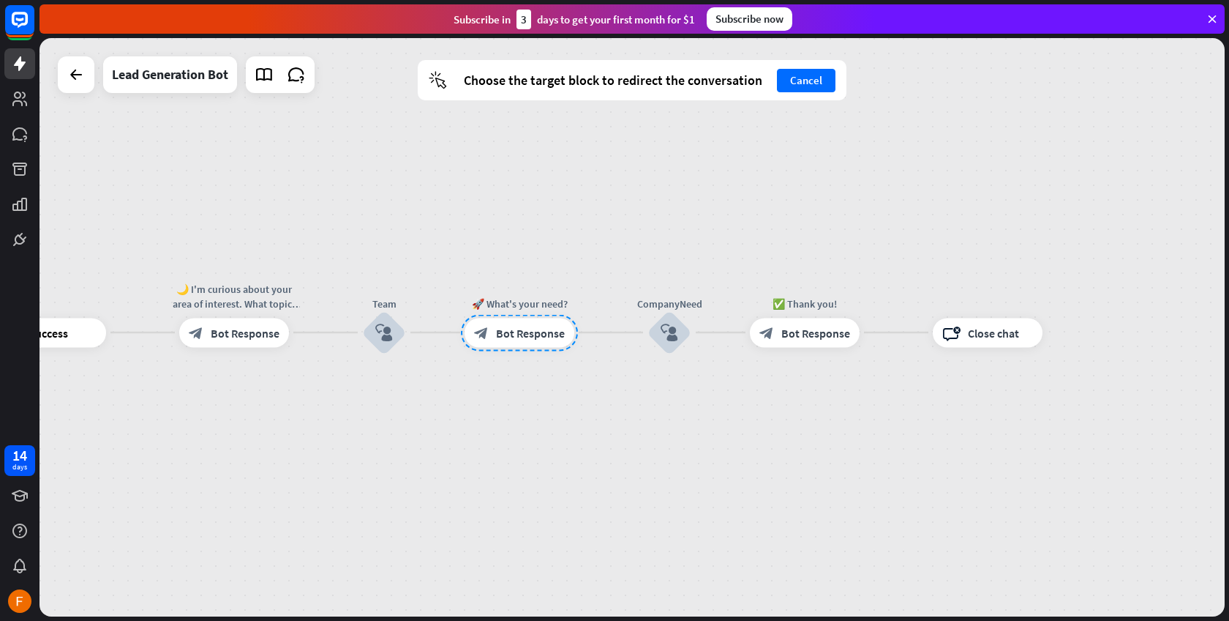
click at [523, 337] on div at bounding box center [519, 332] width 117 height 37
click at [534, 328] on div at bounding box center [519, 332] width 117 height 37
click at [815, 335] on div at bounding box center [805, 332] width 117 height 37
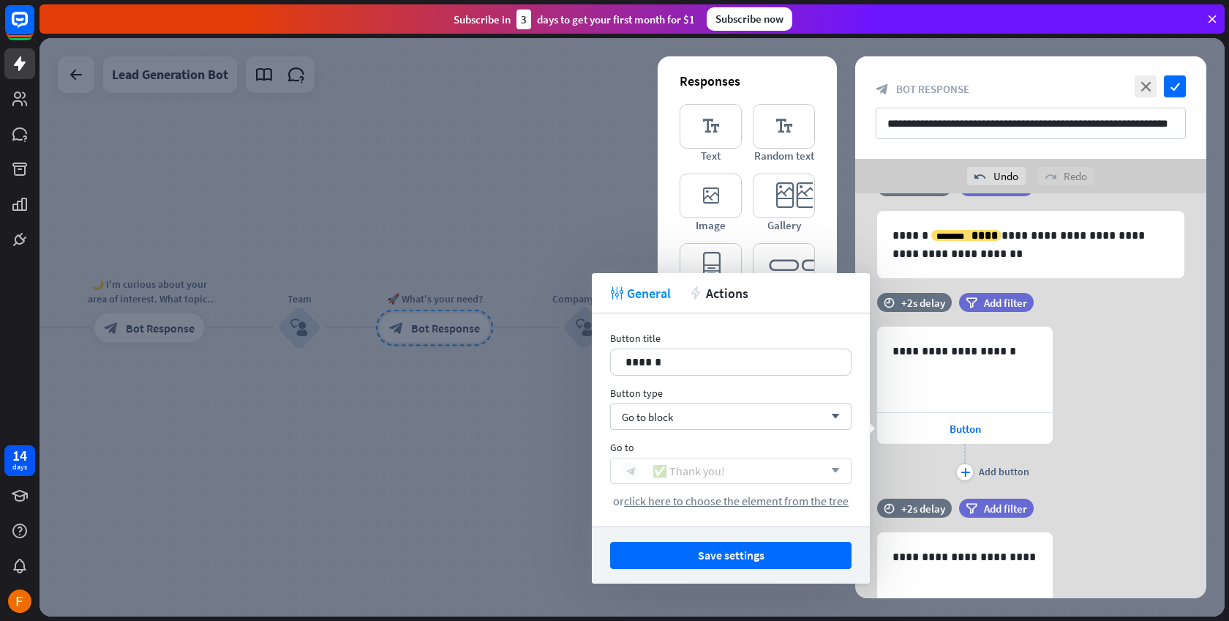
click at [713, 471] on div "✅ Thank you!" at bounding box center [689, 470] width 72 height 15
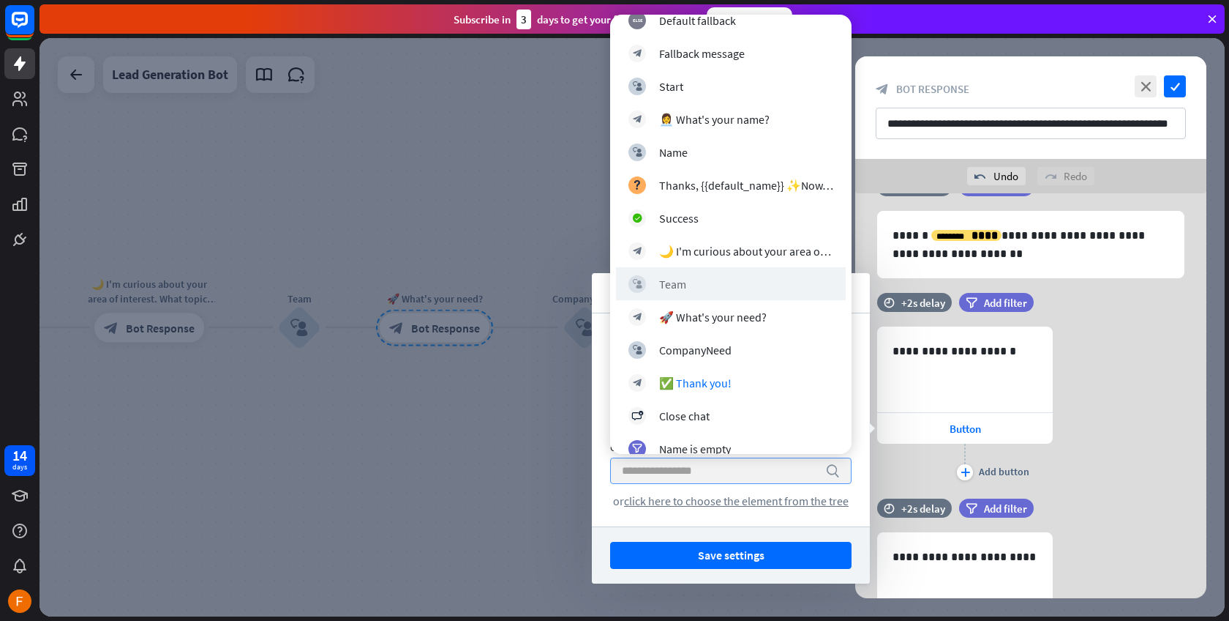
scroll to position [88, 0]
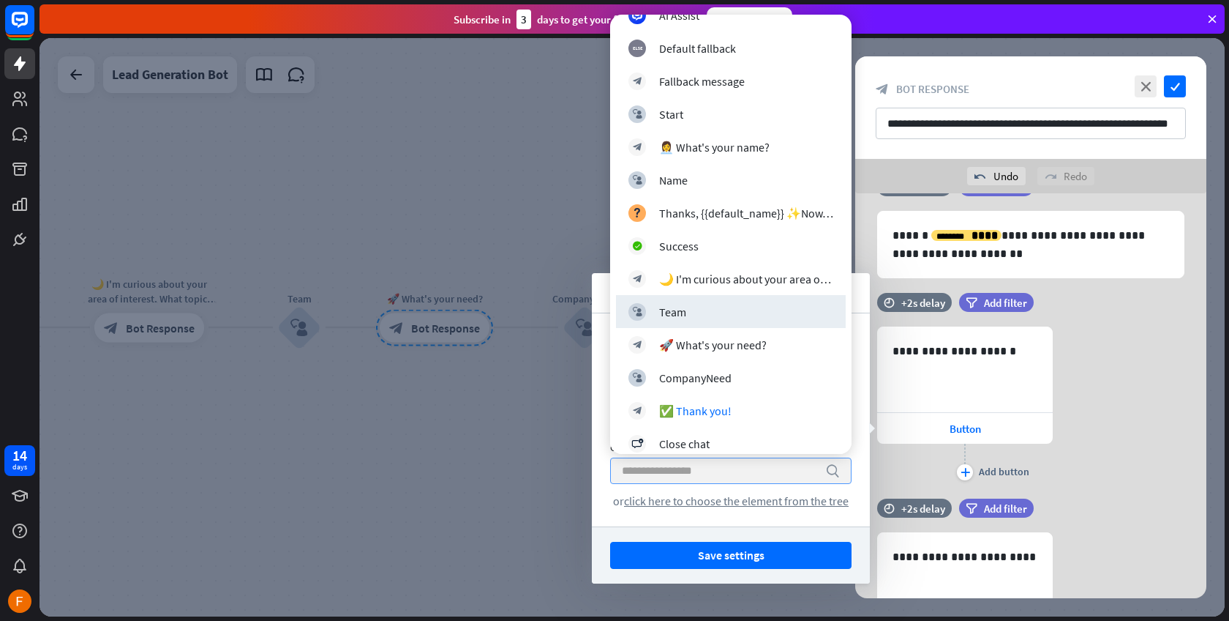
click at [605, 330] on div "Button title 14 ****** Button type Go to block arrow_down Go to search or click…" at bounding box center [731, 419] width 278 height 213
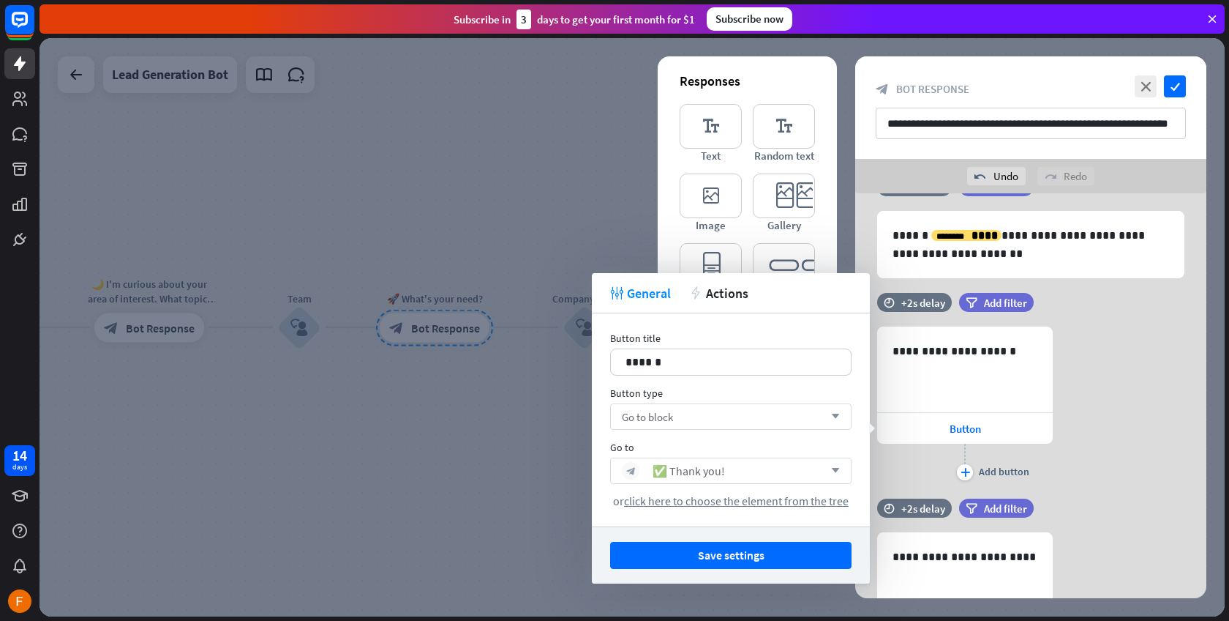
click at [695, 418] on div "Go to block arrow_down" at bounding box center [731, 416] width 242 height 26
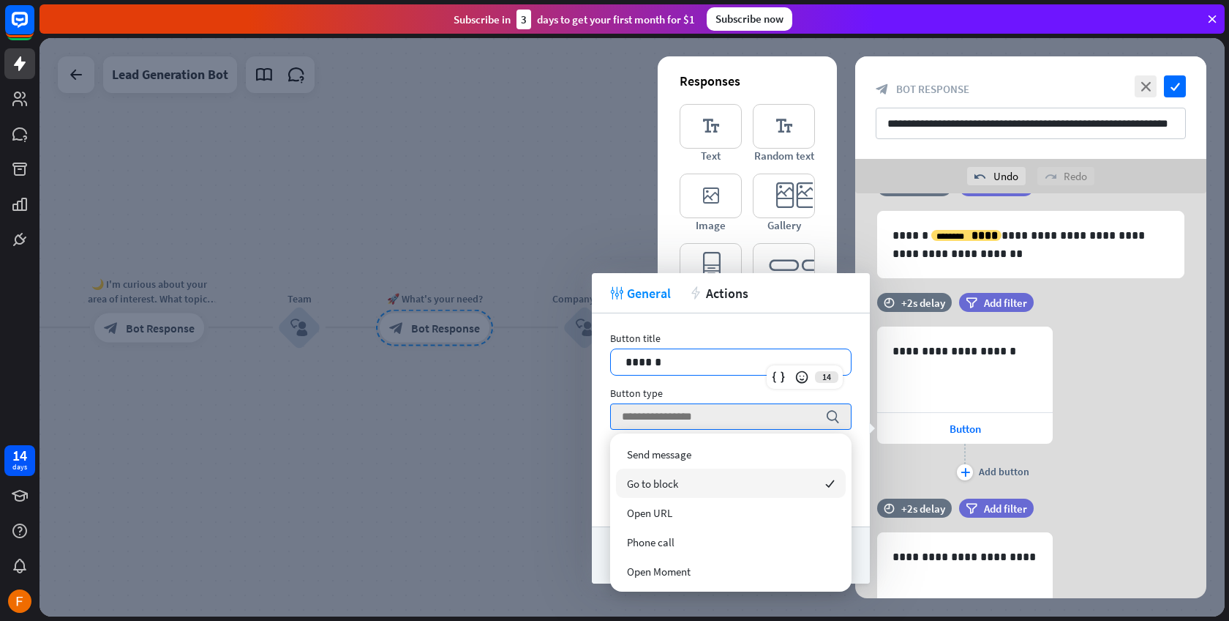
click at [675, 366] on p "******" at bounding box center [731, 362] width 211 height 18
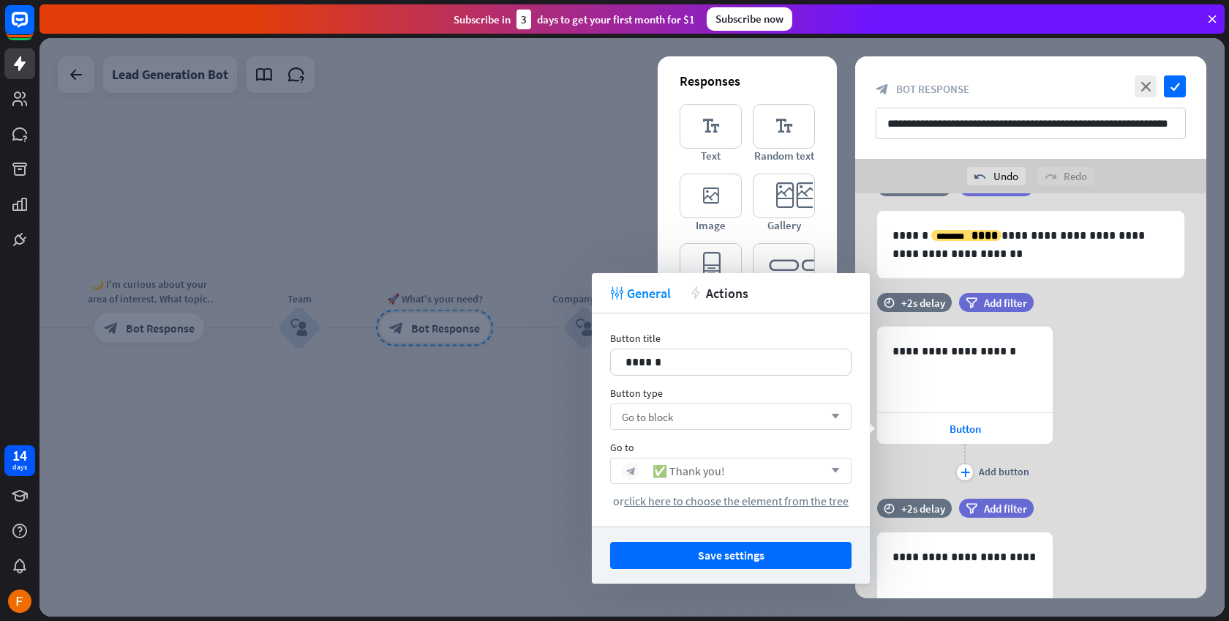
click at [711, 413] on div "Go to block arrow_down" at bounding box center [731, 416] width 242 height 26
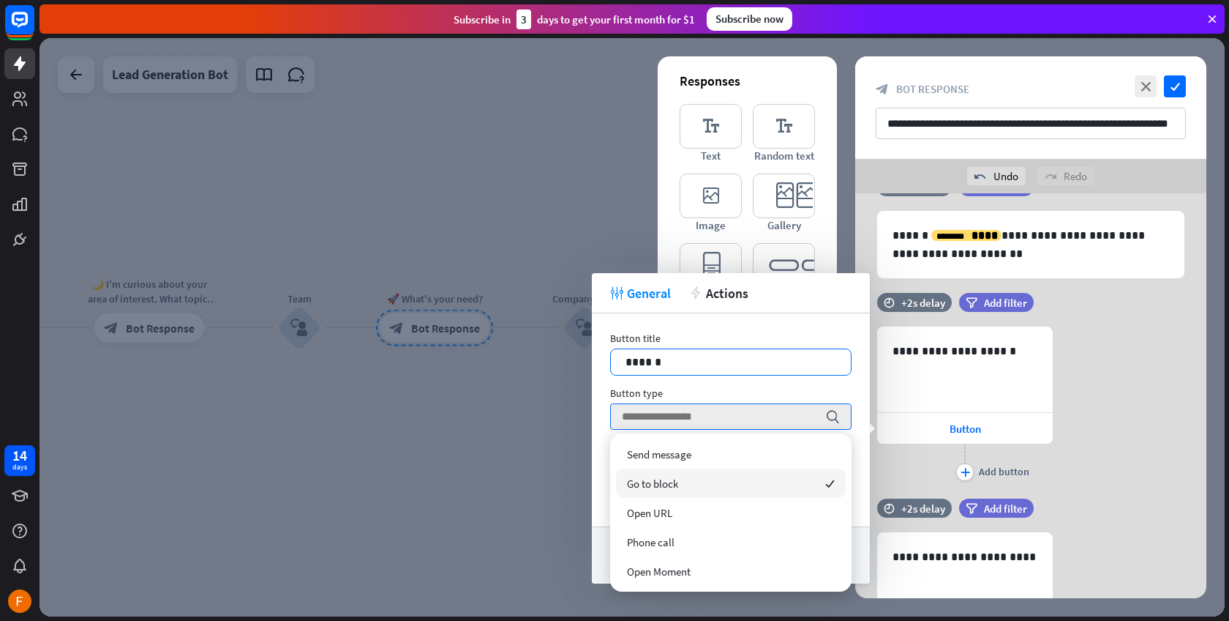
click at [727, 366] on p "******" at bounding box center [731, 362] width 211 height 18
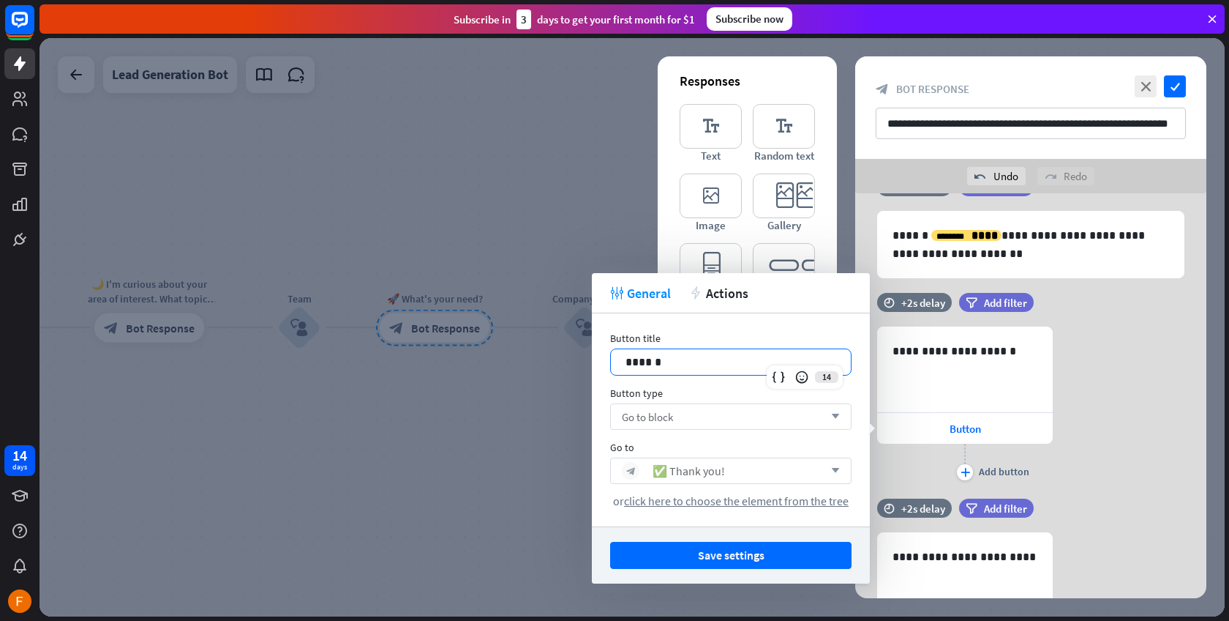
click at [779, 417] on div "Go to block arrow_down" at bounding box center [731, 416] width 242 height 26
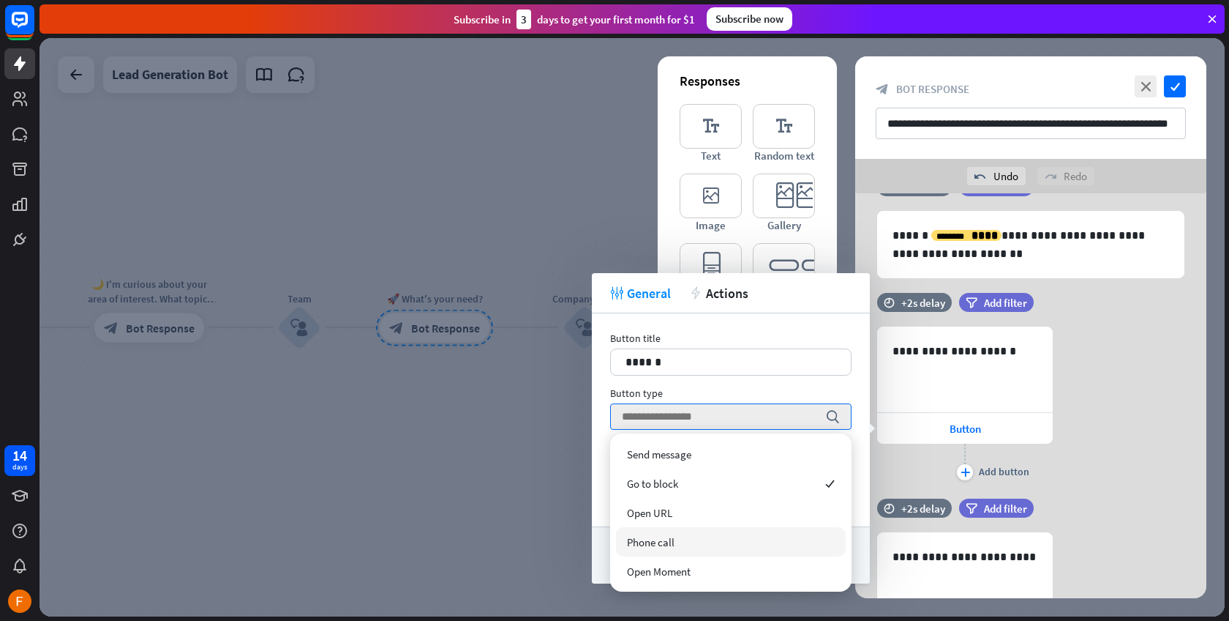
click at [667, 543] on span "Phone call" at bounding box center [651, 542] width 48 height 14
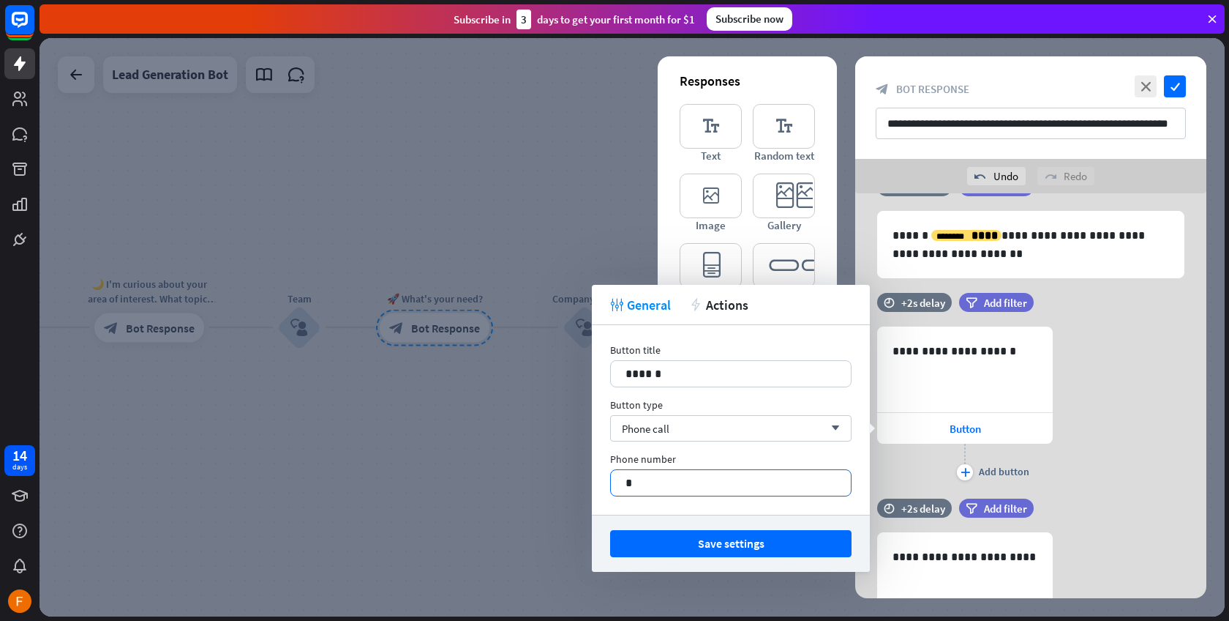
click at [640, 473] on div "*" at bounding box center [731, 483] width 240 height 26
click at [664, 432] on span "Phone call" at bounding box center [646, 429] width 48 height 14
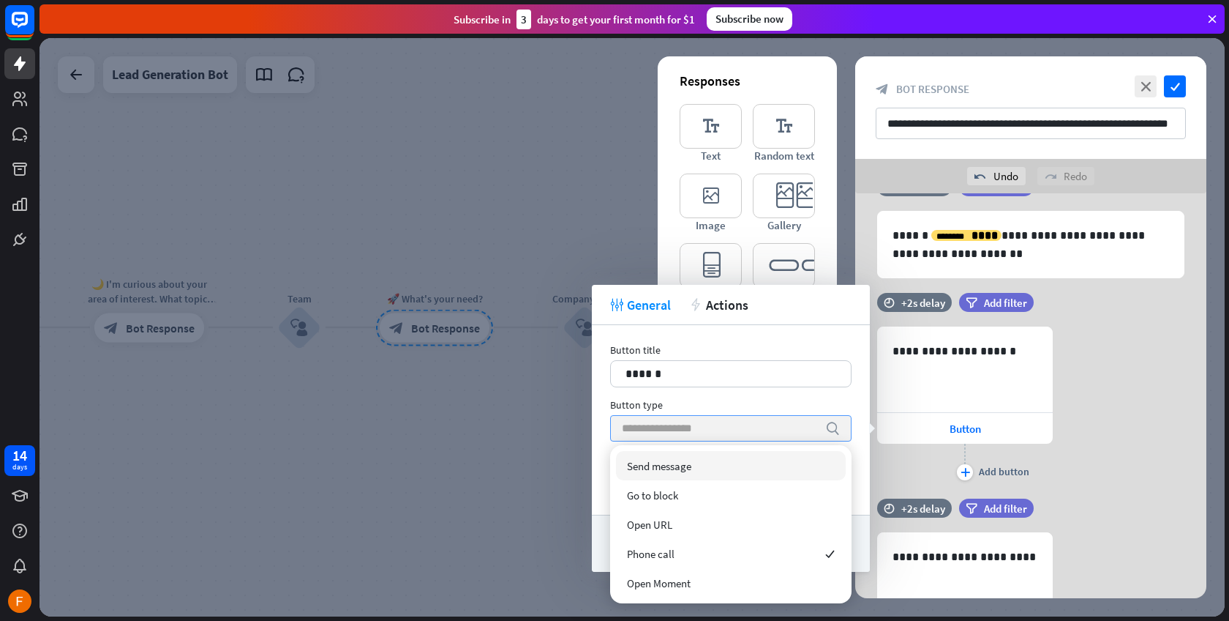
click at [666, 468] on span "Send message" at bounding box center [659, 466] width 64 height 14
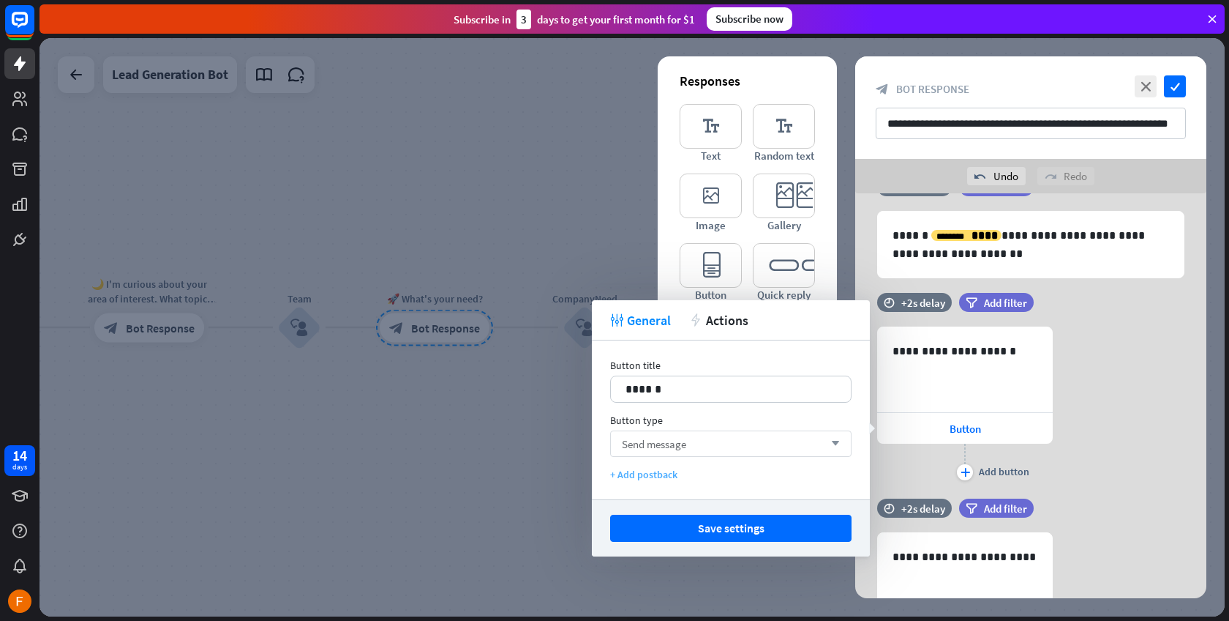
click at [655, 470] on div "+ Add postback" at bounding box center [731, 474] width 242 height 13
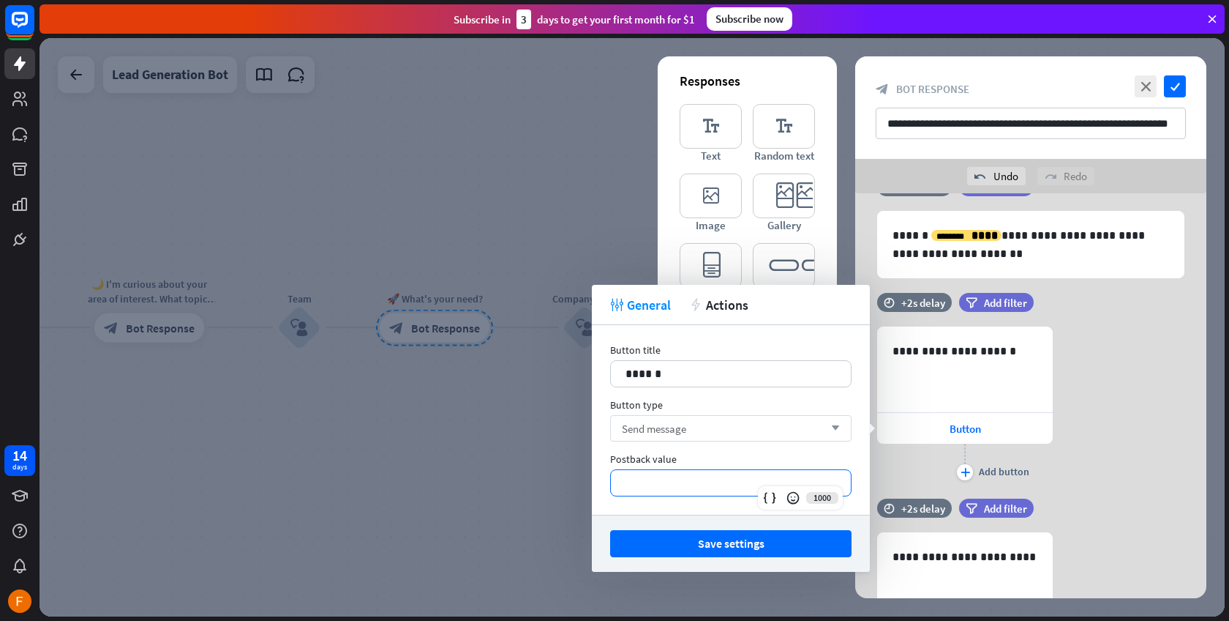
click at [712, 488] on p "**********" at bounding box center [731, 482] width 211 height 18
click at [768, 501] on icon at bounding box center [770, 497] width 15 height 15
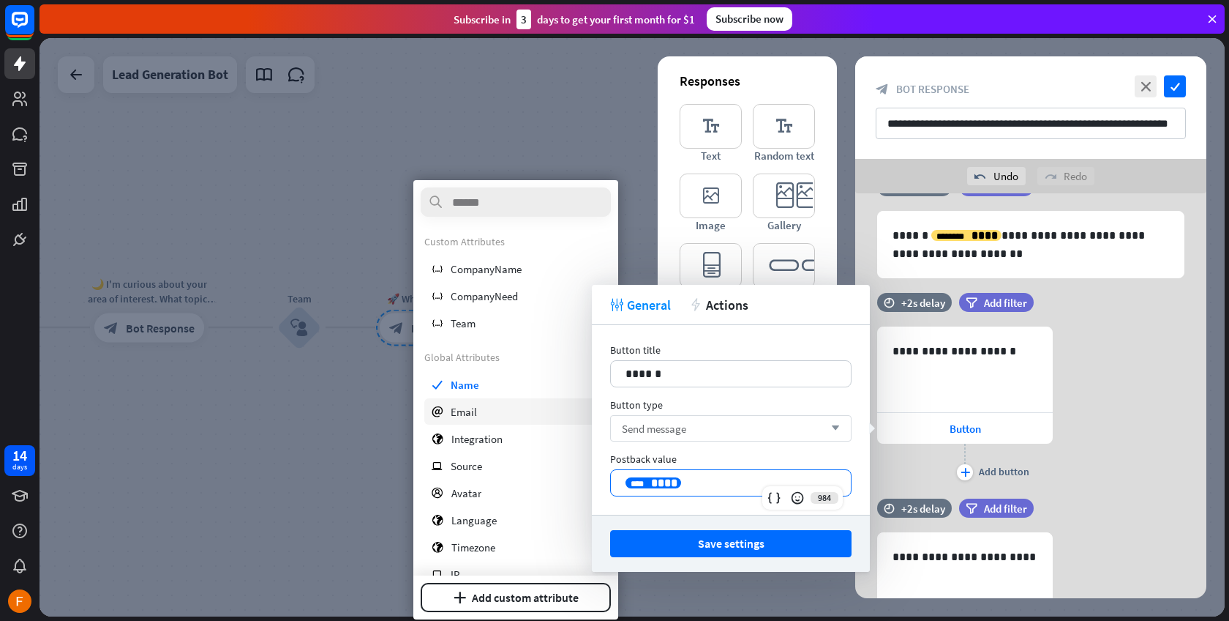
click at [519, 412] on div "email Email" at bounding box center [515, 411] width 183 height 26
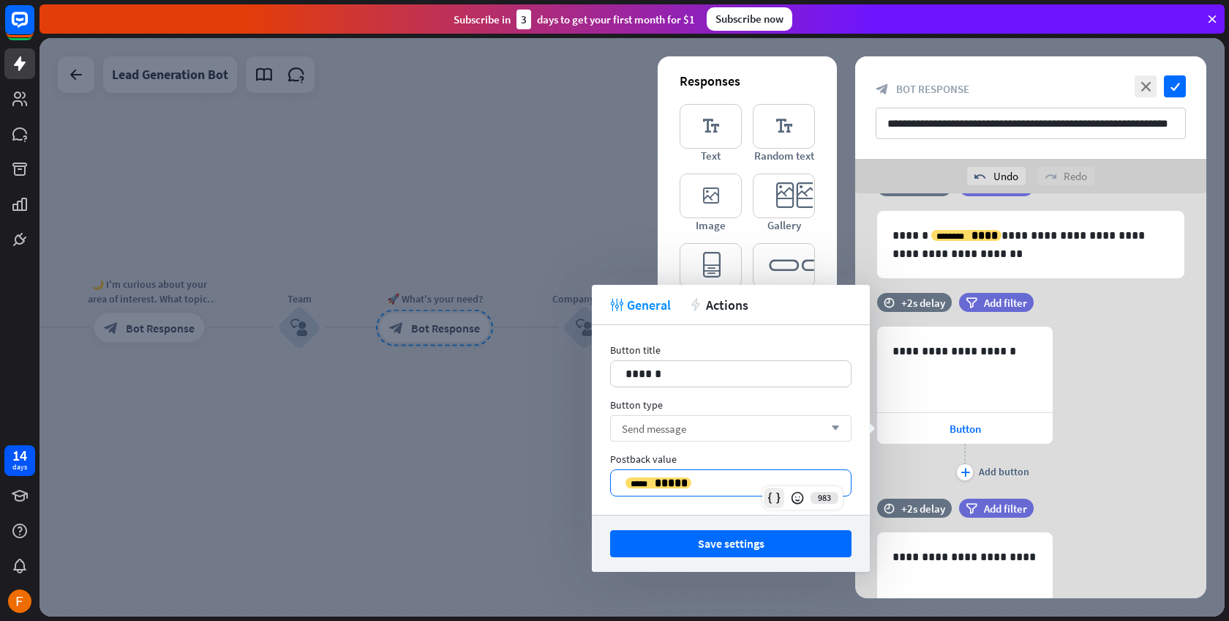
click at [765, 498] on div at bounding box center [774, 497] width 20 height 20
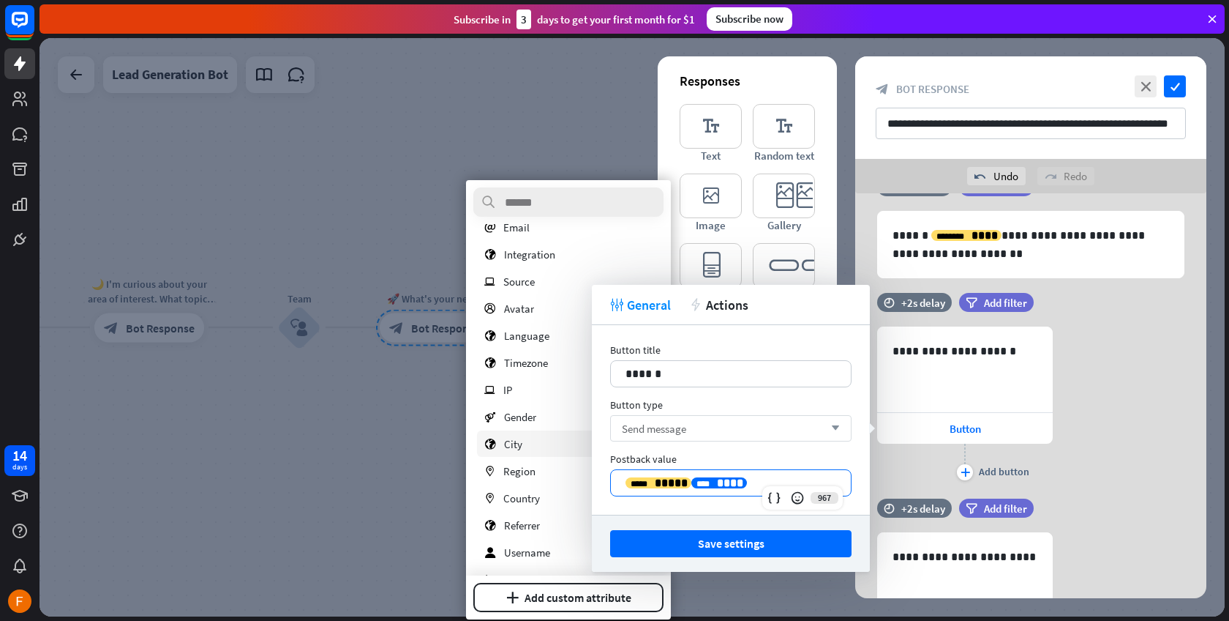
scroll to position [213, 0]
click at [722, 429] on div "Send message arrow_down" at bounding box center [731, 428] width 242 height 26
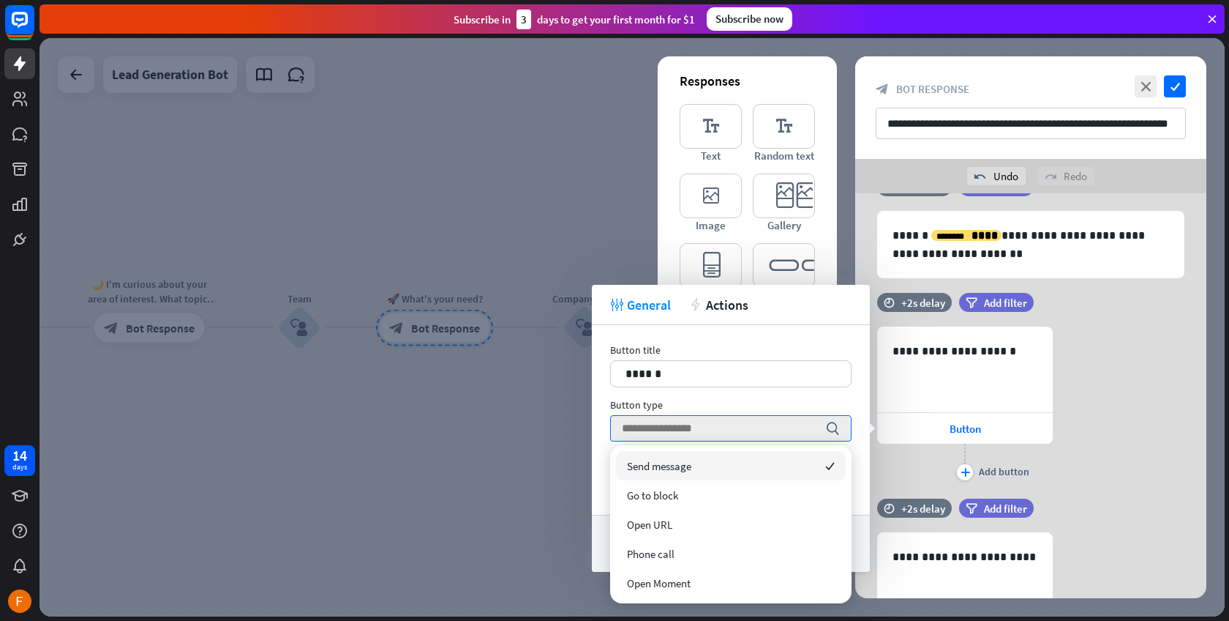
click at [682, 466] on span "Send message" at bounding box center [659, 466] width 64 height 14
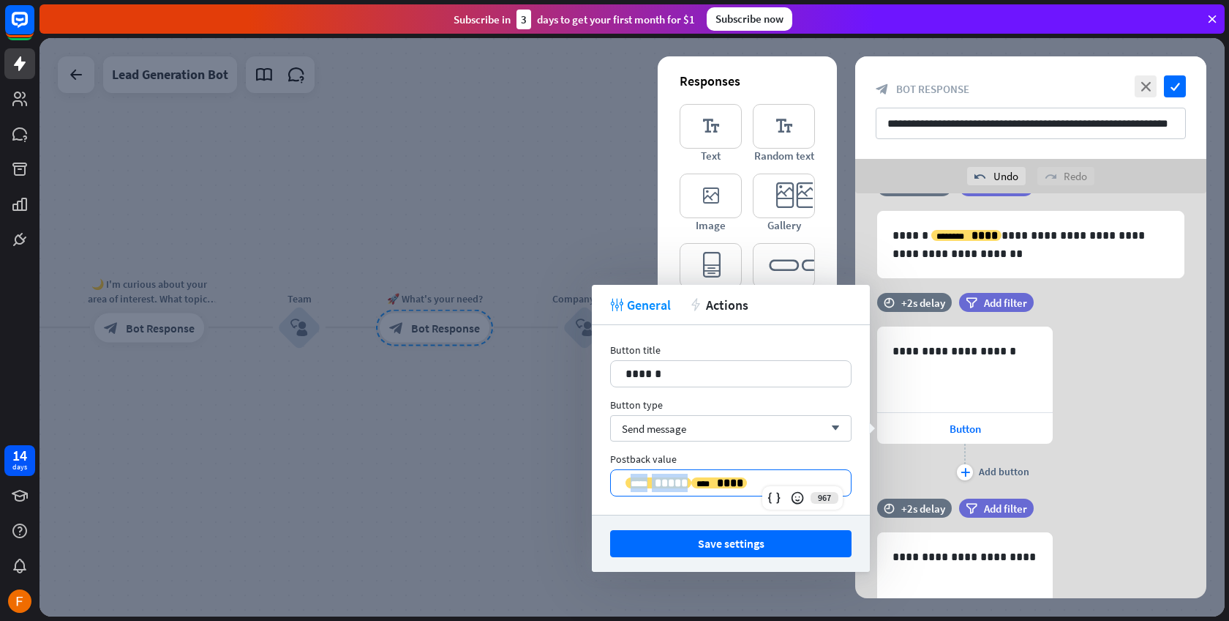
drag, startPoint x: 744, startPoint y: 480, endPoint x: 613, endPoint y: 476, distance: 131.0
click at [613, 476] on div "**********" at bounding box center [731, 483] width 240 height 26
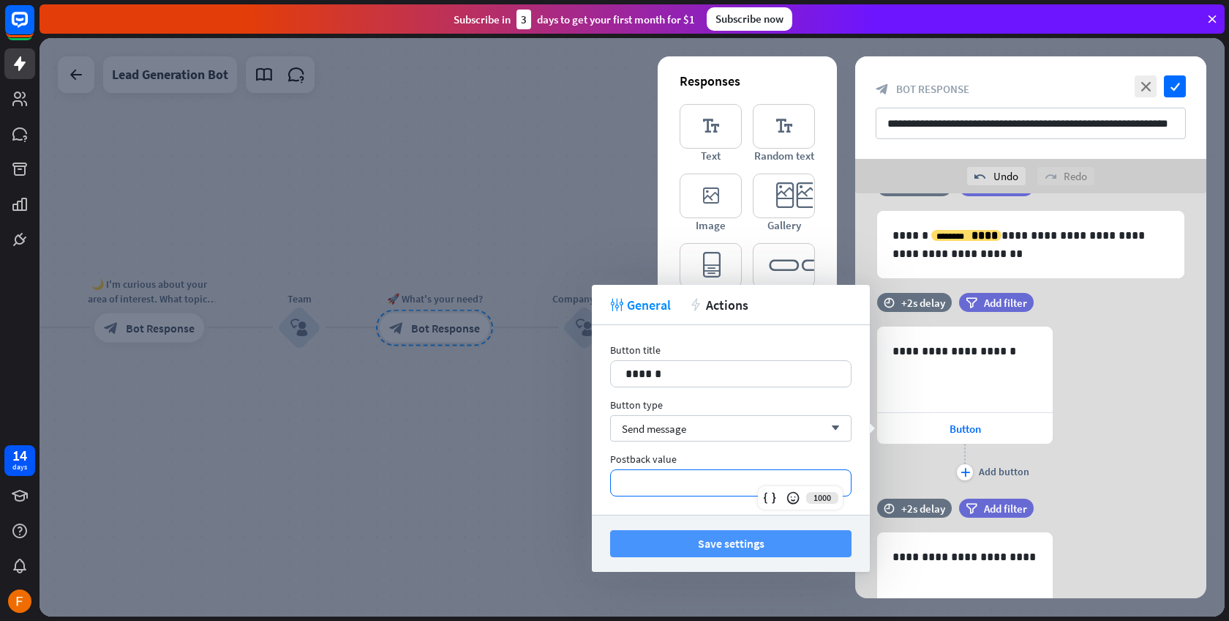
click at [749, 543] on button "Save settings" at bounding box center [731, 543] width 242 height 27
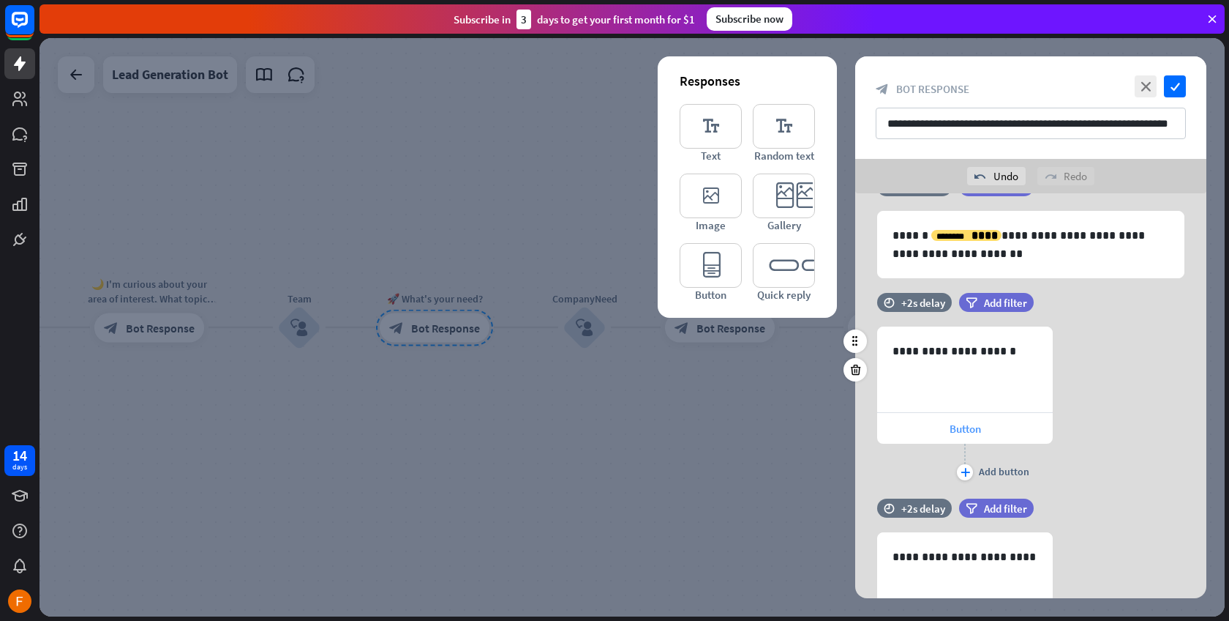
scroll to position [147, 0]
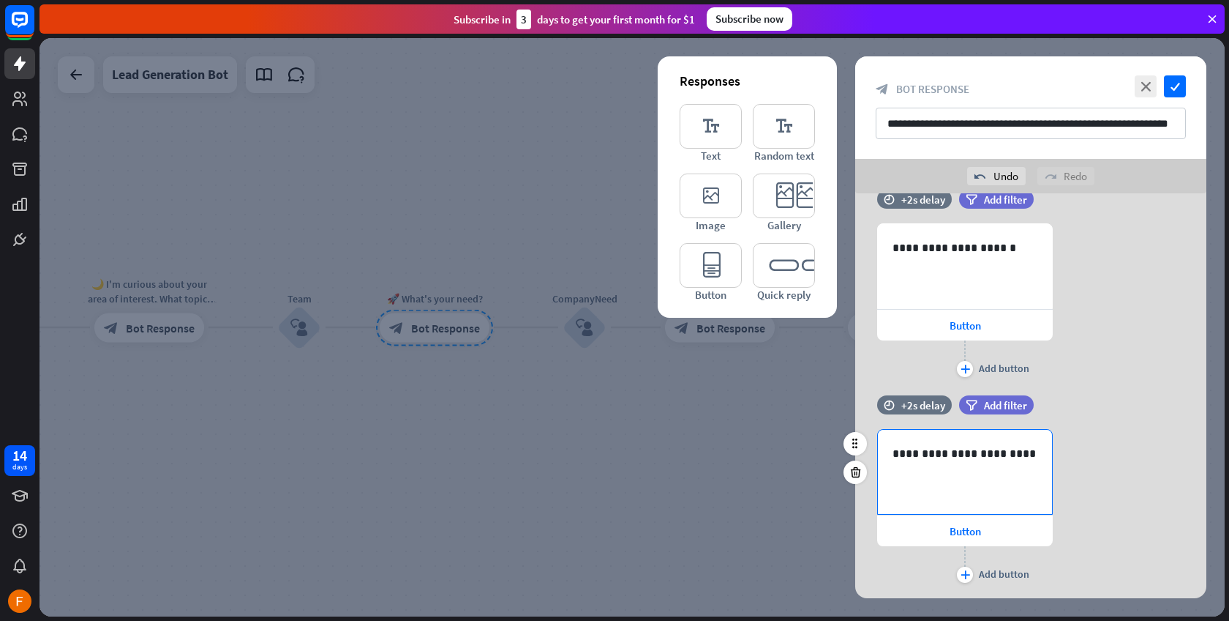
click at [959, 472] on div "**********" at bounding box center [965, 472] width 174 height 84
click at [966, 538] on div "Button" at bounding box center [965, 530] width 176 height 31
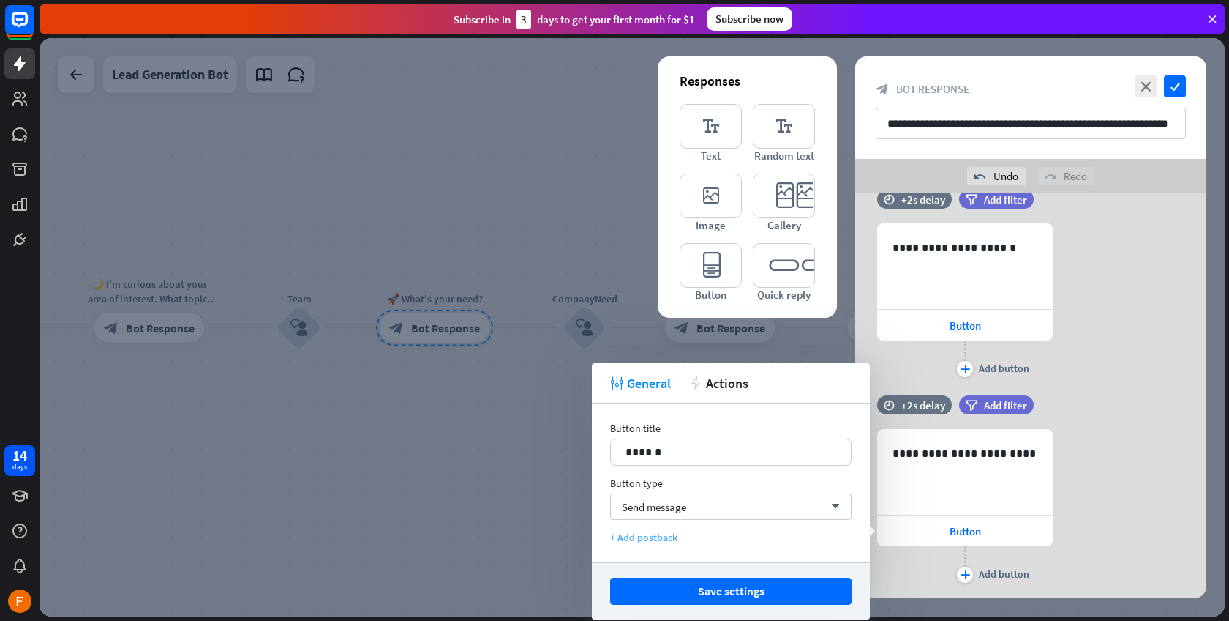
click at [670, 537] on div "+ Add postback" at bounding box center [731, 537] width 242 height 13
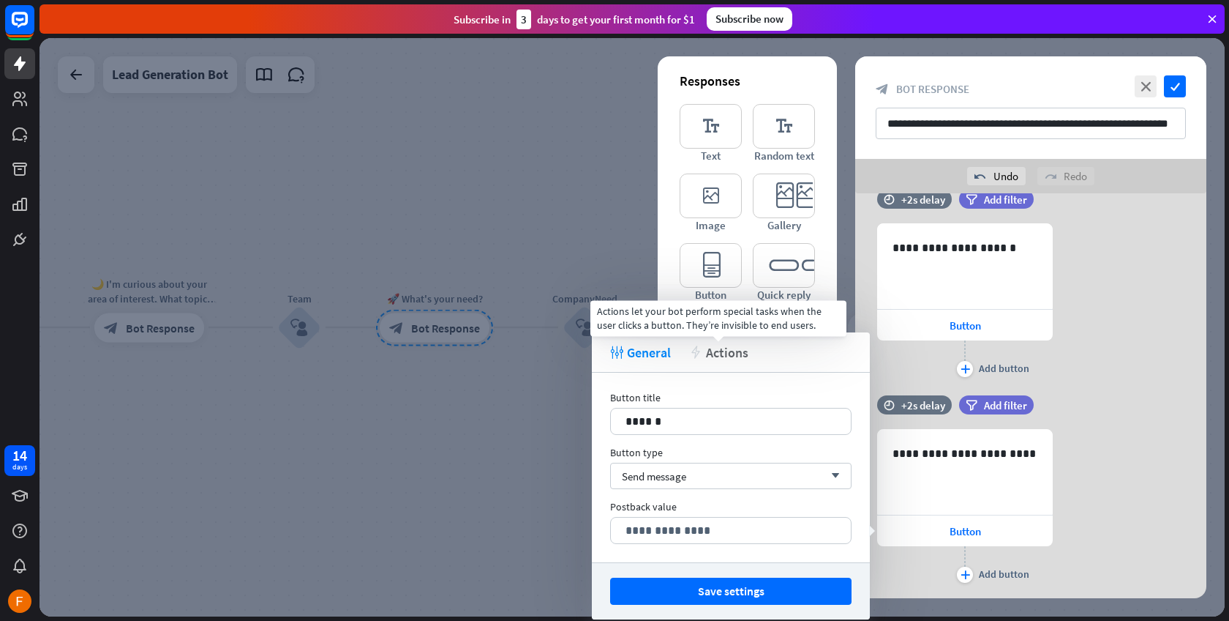
click at [719, 356] on span "Actions" at bounding box center [727, 352] width 42 height 17
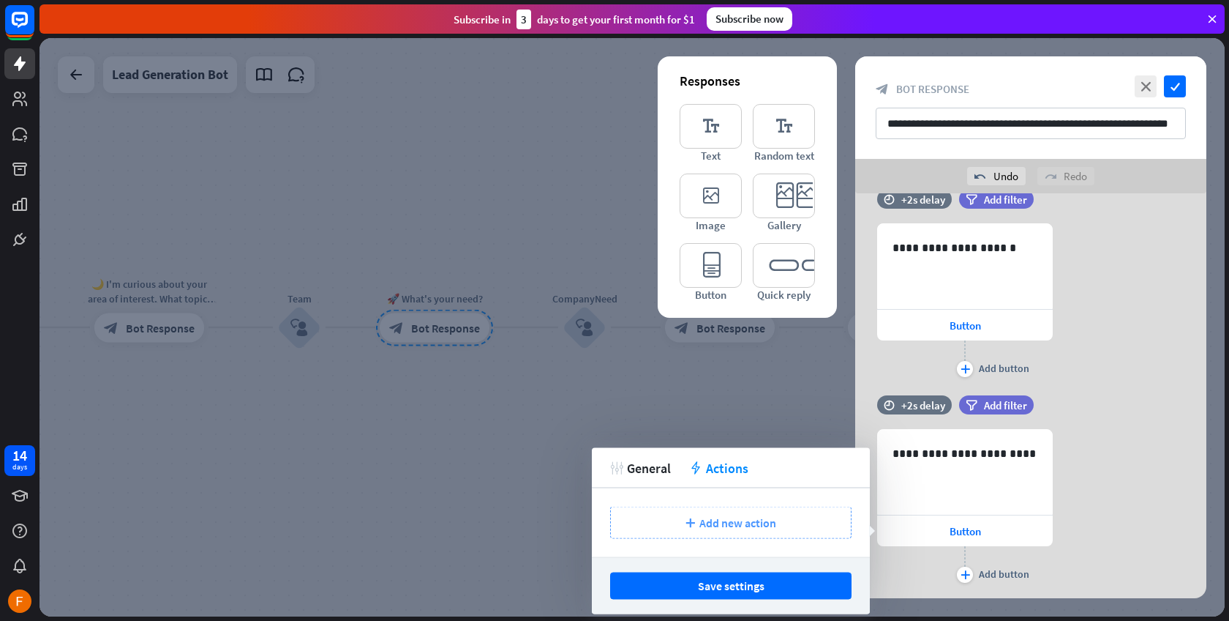
click at [689, 523] on icon "plus" at bounding box center [691, 522] width 10 height 9
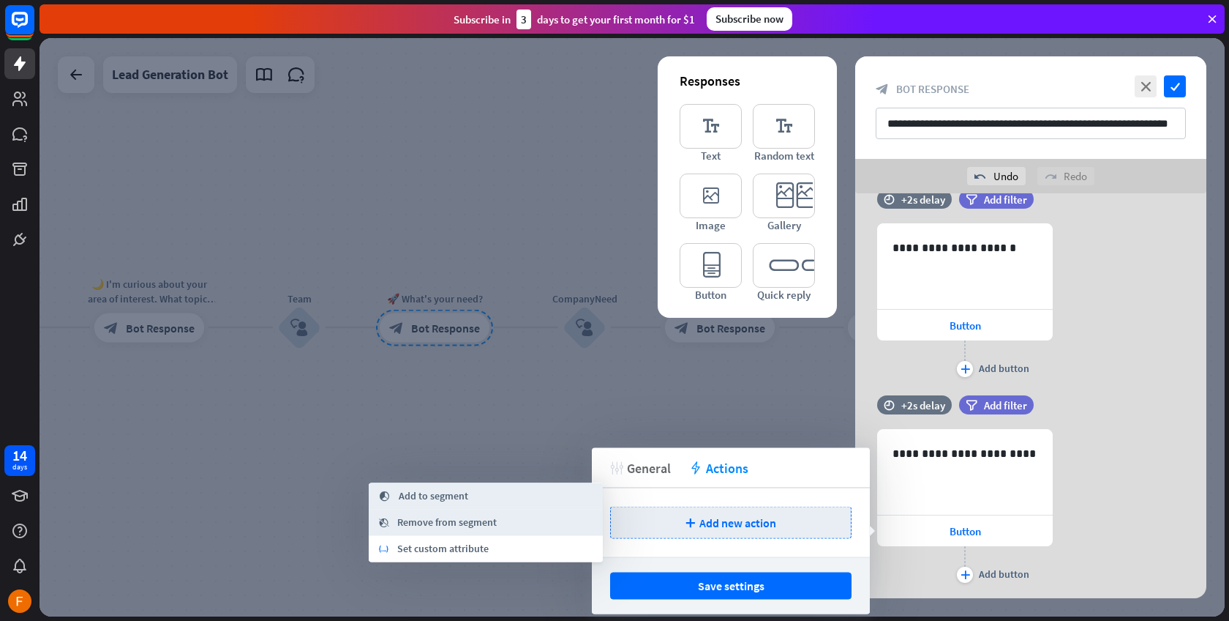
click at [654, 459] on span "General" at bounding box center [649, 467] width 44 height 17
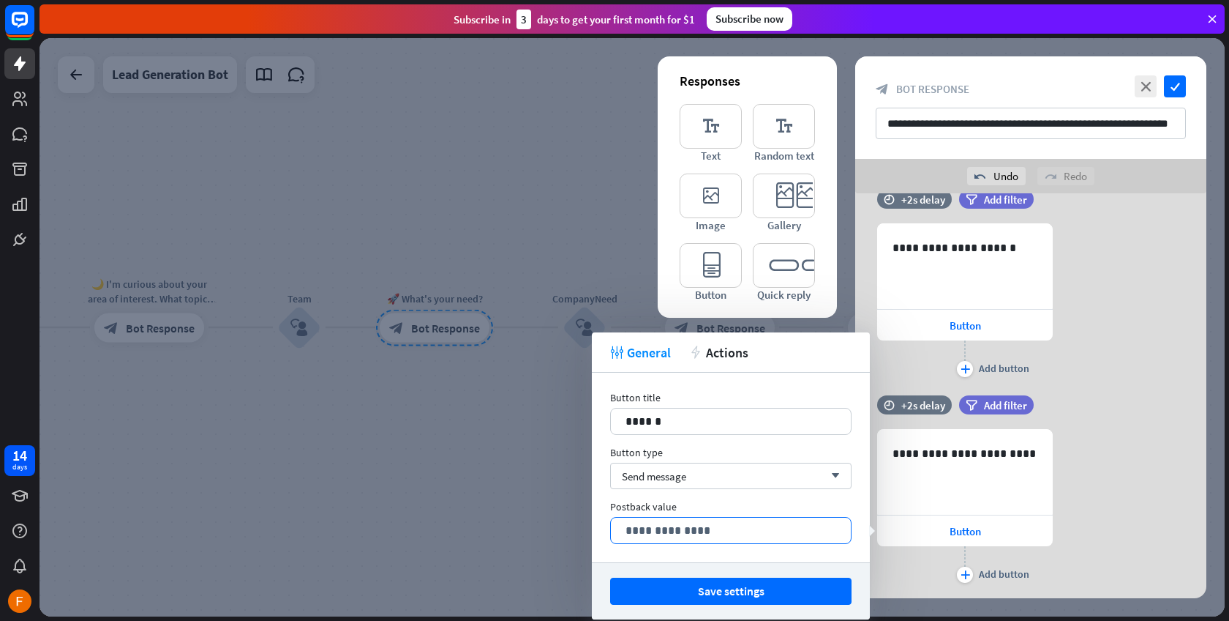
click at [682, 527] on p "**********" at bounding box center [731, 530] width 211 height 18
click at [734, 590] on button "Save settings" at bounding box center [731, 590] width 242 height 27
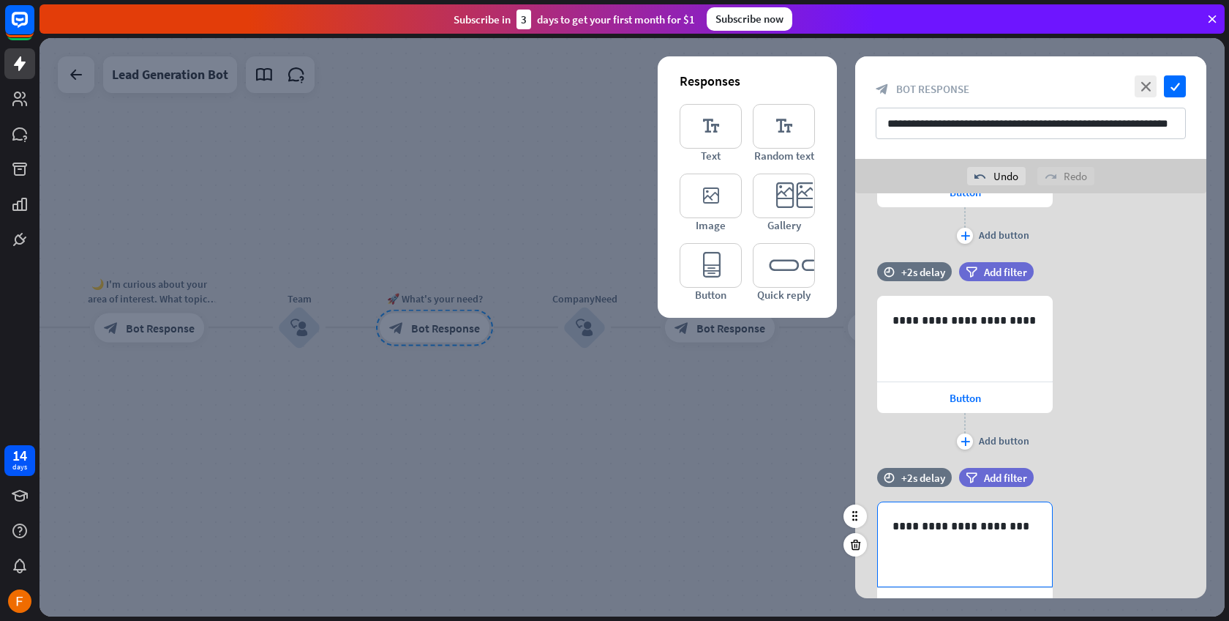
scroll to position [322, 0]
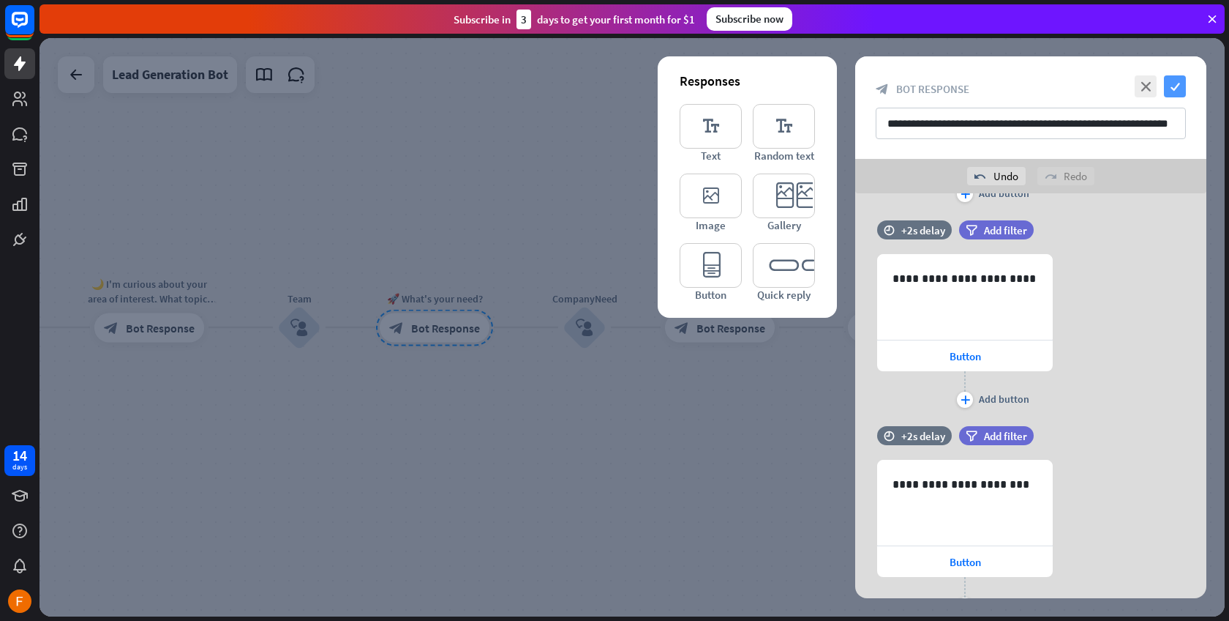
click at [1179, 83] on icon "check" at bounding box center [1175, 86] width 22 height 22
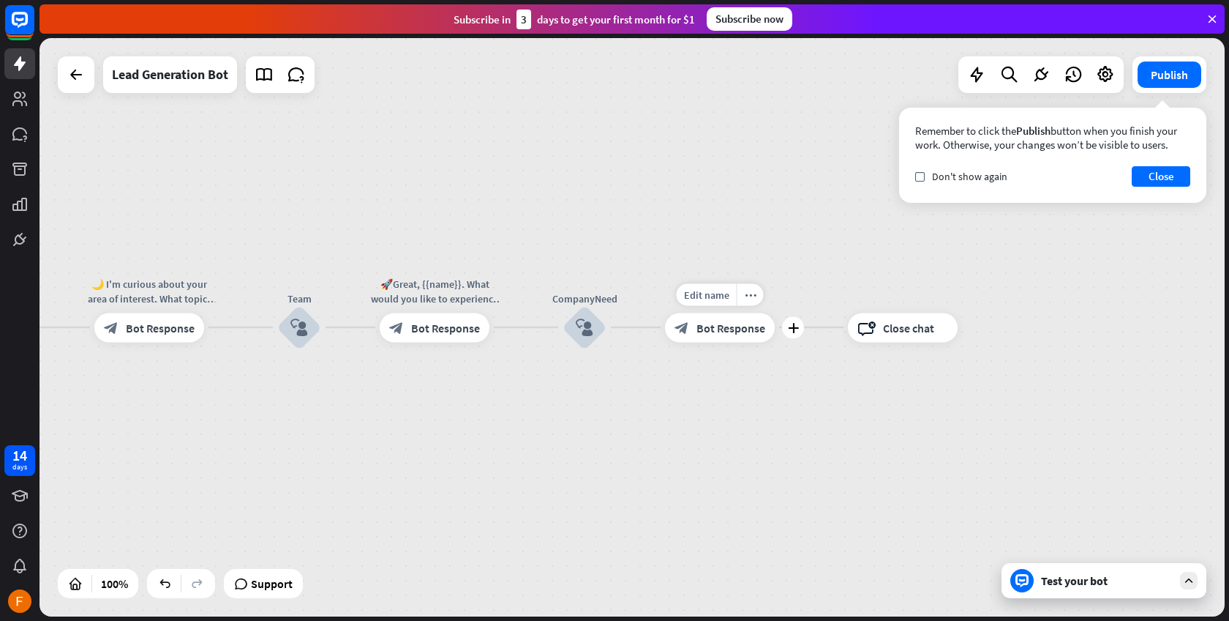
click at [707, 332] on span "Bot Response" at bounding box center [731, 327] width 69 height 15
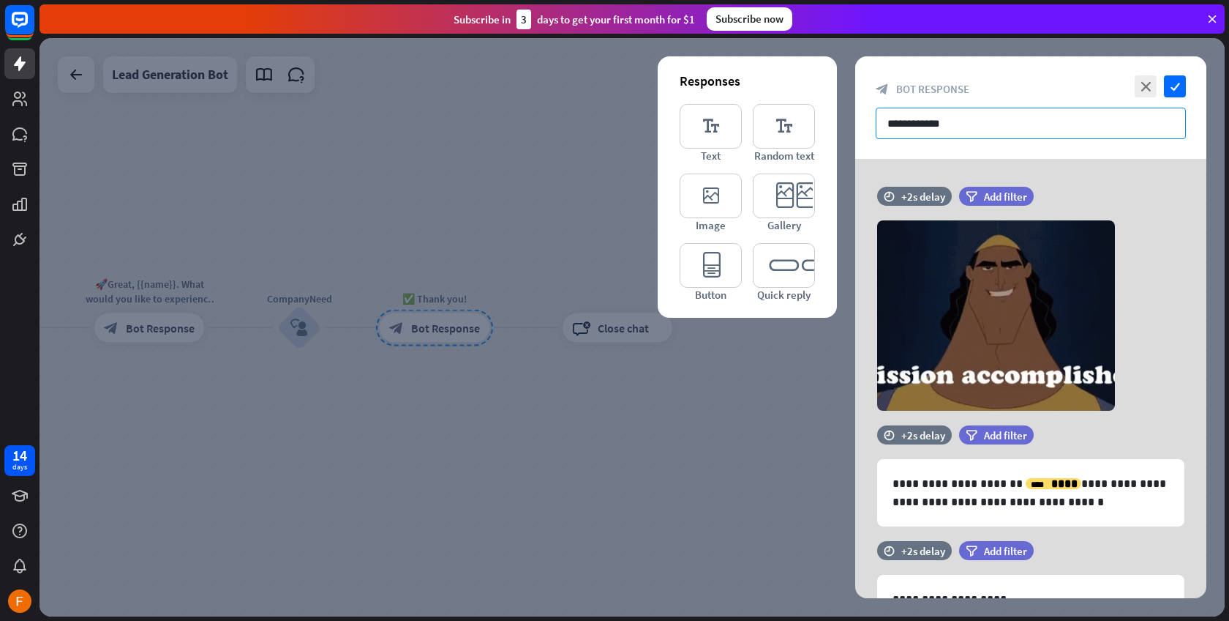
drag, startPoint x: 976, startPoint y: 115, endPoint x: 894, endPoint y: 121, distance: 82.2
click at [894, 121] on input "**********" at bounding box center [1031, 123] width 310 height 31
paste input "**********"
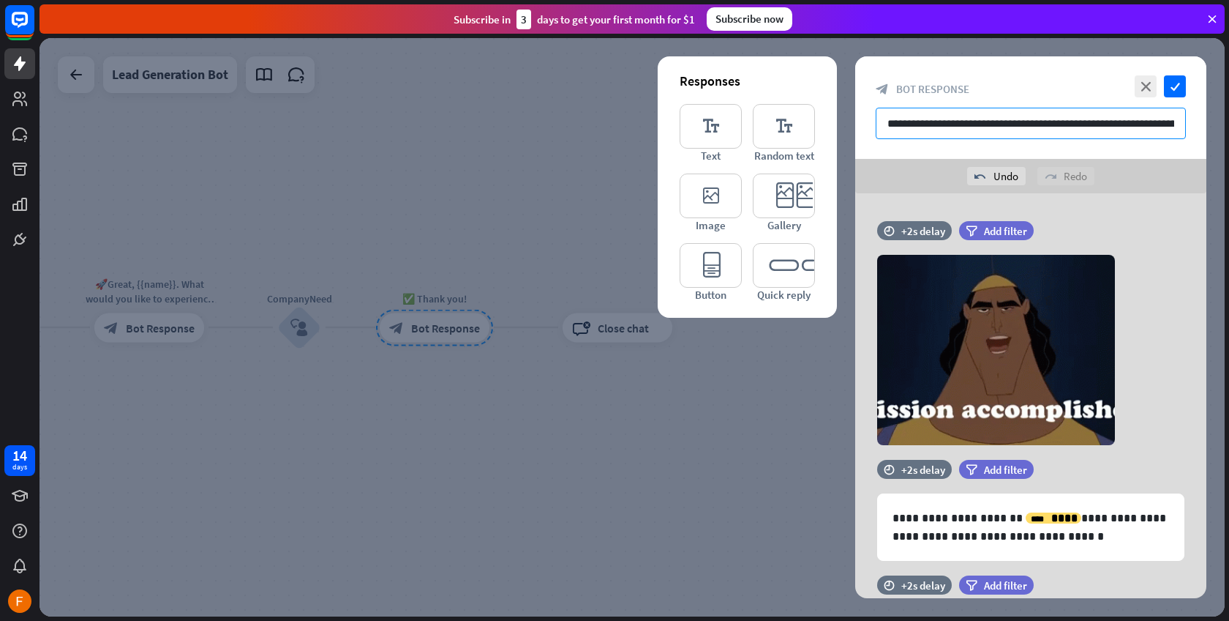
drag, startPoint x: 1175, startPoint y: 124, endPoint x: 932, endPoint y: 122, distance: 243.0
click at [932, 122] on input "**********" at bounding box center [1031, 123] width 310 height 31
drag, startPoint x: 1171, startPoint y: 121, endPoint x: 872, endPoint y: 113, distance: 298.7
click at [872, 113] on div "**********" at bounding box center [1031, 107] width 351 height 102
drag, startPoint x: 1179, startPoint y: 123, endPoint x: 889, endPoint y: 112, distance: 290.0
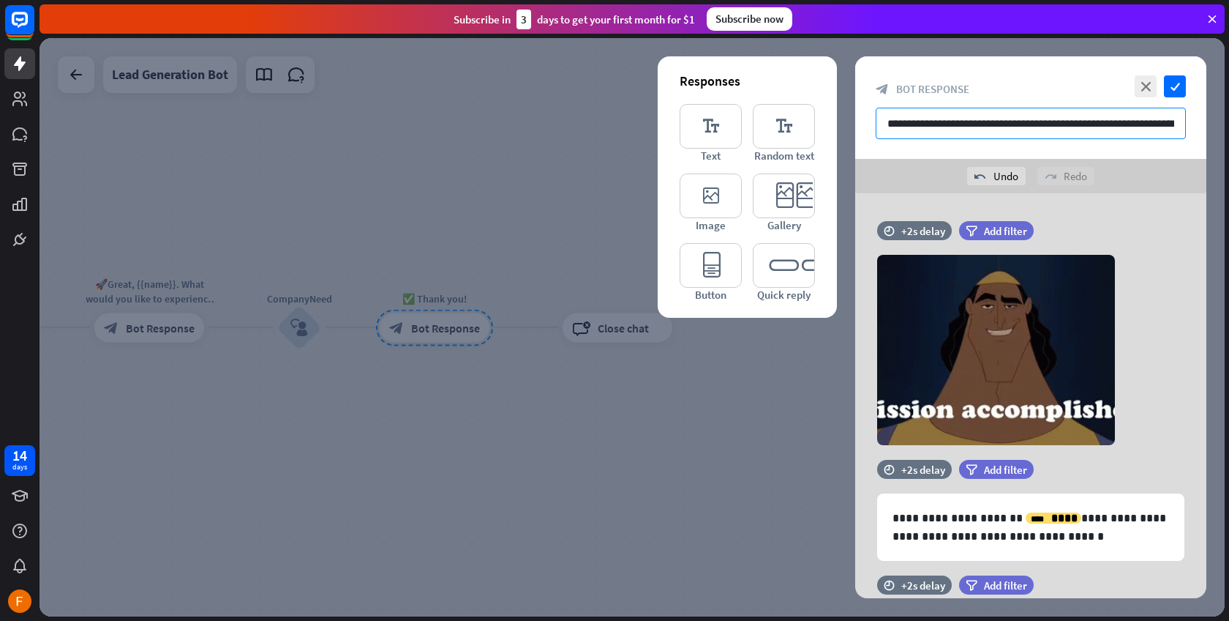
click at [889, 112] on input "**********" at bounding box center [1031, 123] width 310 height 31
type input "**********"
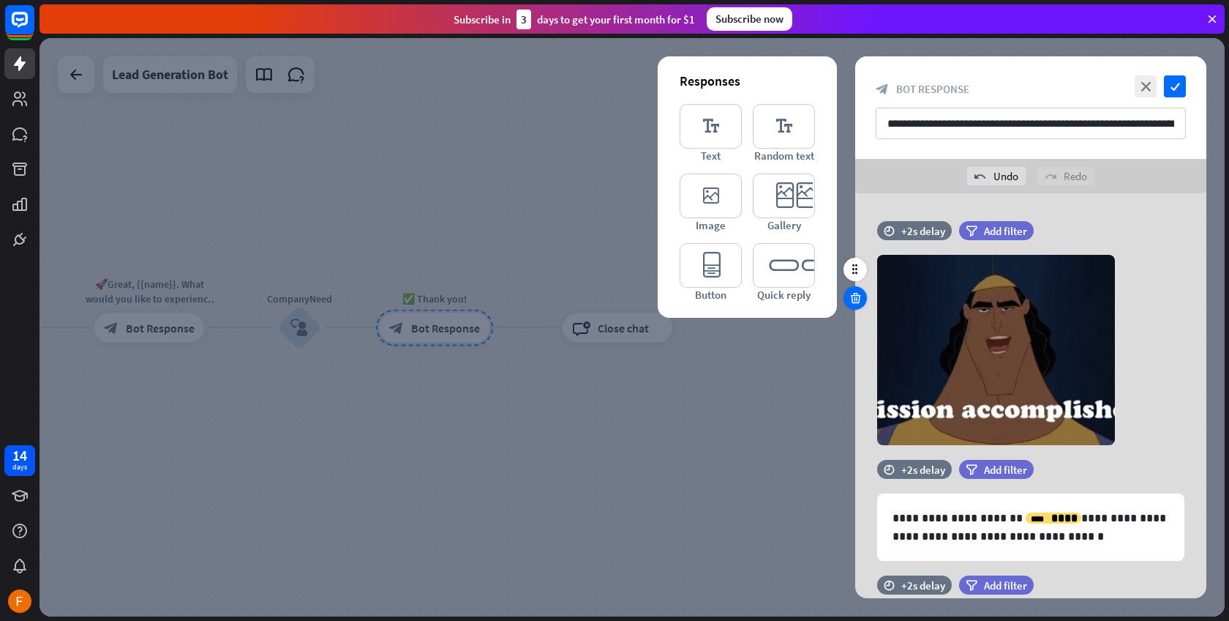
click at [859, 299] on icon at bounding box center [856, 297] width 14 height 13
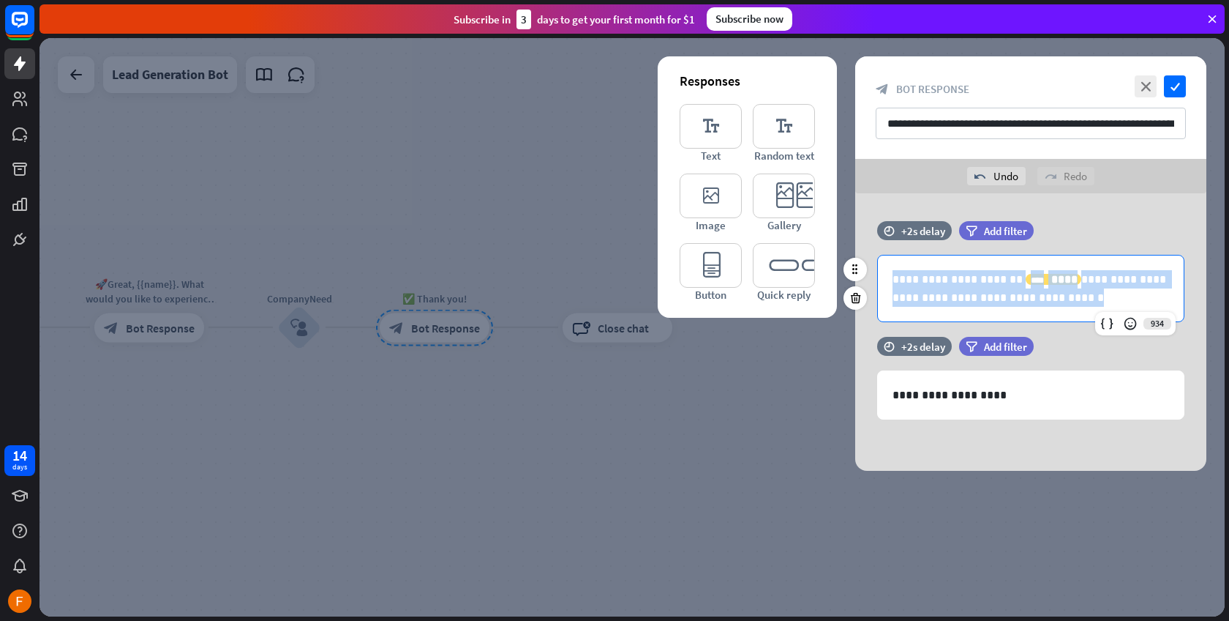
drag, startPoint x: 1022, startPoint y: 299, endPoint x: 876, endPoint y: 269, distance: 148.7
click at [876, 269] on div "**********" at bounding box center [1031, 288] width 351 height 67
drag, startPoint x: 1038, startPoint y: 293, endPoint x: 886, endPoint y: 260, distance: 156.6
click at [886, 260] on div "**********" at bounding box center [1031, 288] width 306 height 66
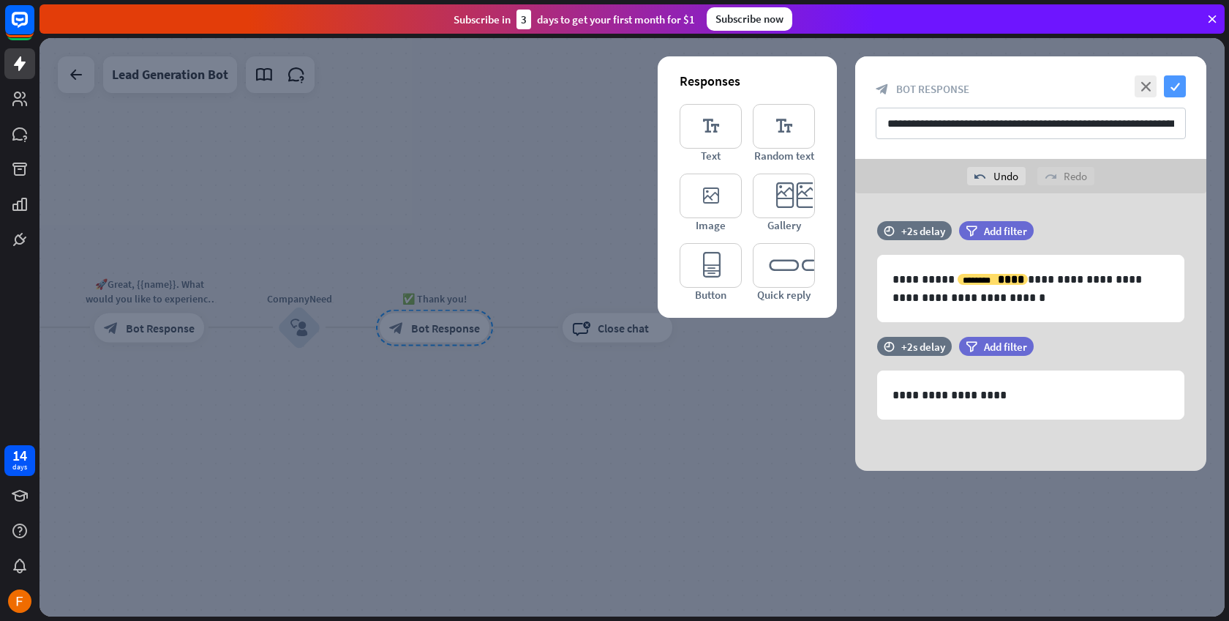
click at [1176, 86] on icon "check" at bounding box center [1175, 86] width 22 height 22
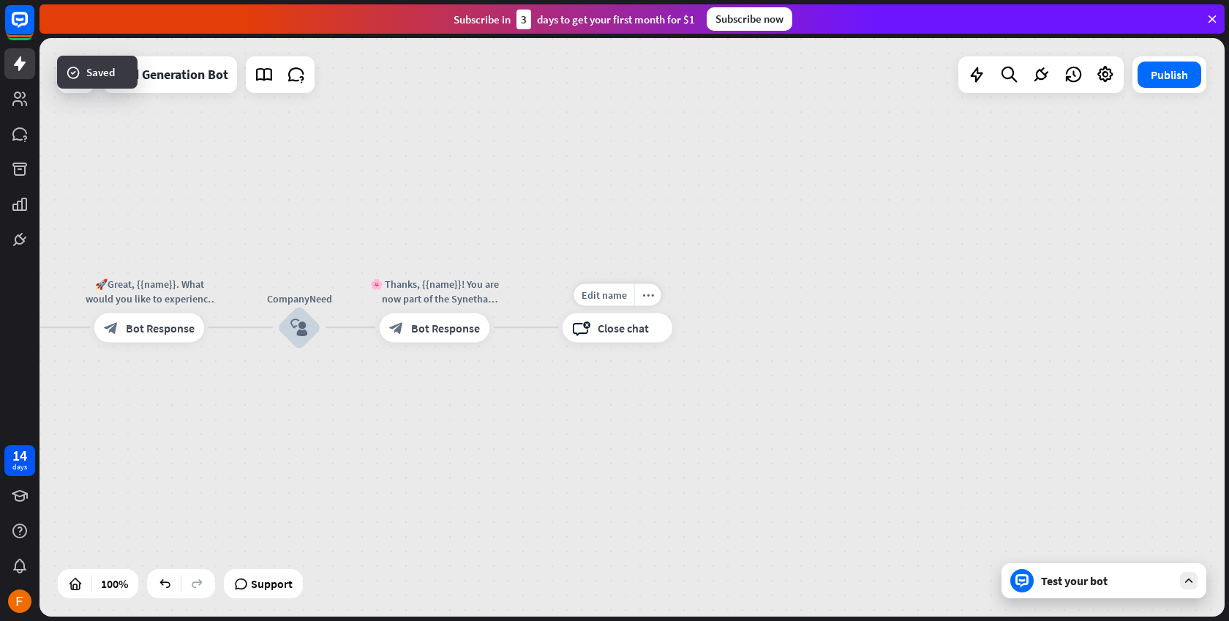
click at [624, 328] on span "Close chat" at bounding box center [623, 327] width 51 height 15
click at [438, 442] on div "home_2 Start point Welcome message block_bot_response Bot Response Start block_…" at bounding box center [633, 327] width 1186 height 578
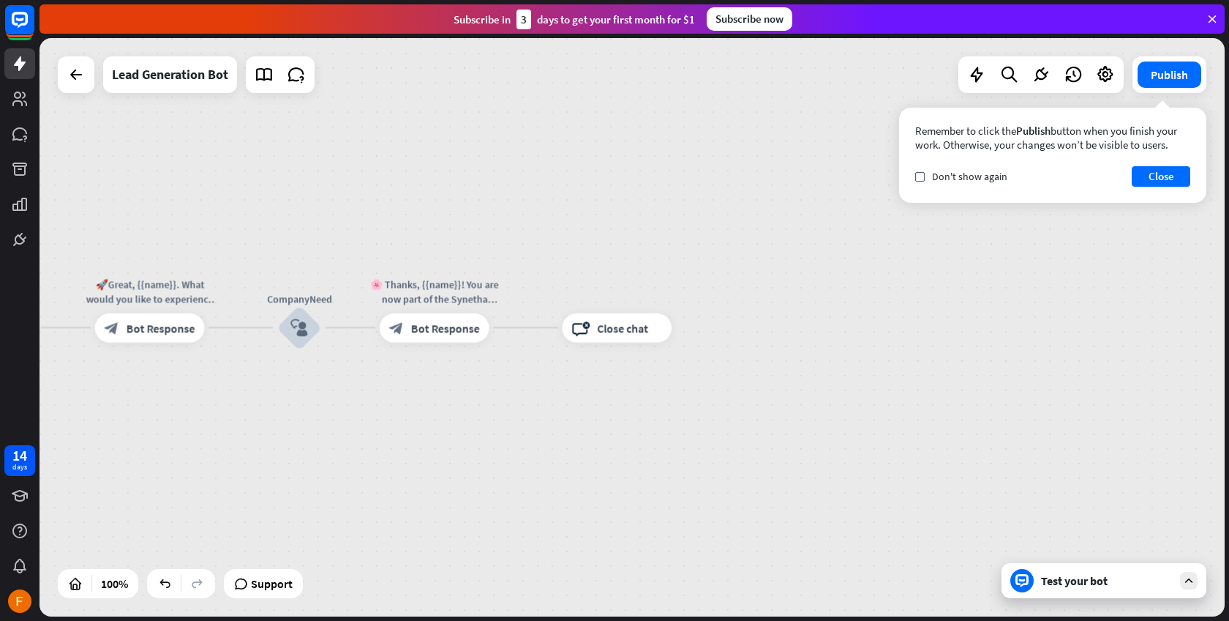
drag, startPoint x: 373, startPoint y: 449, endPoint x: 570, endPoint y: 433, distance: 197.5
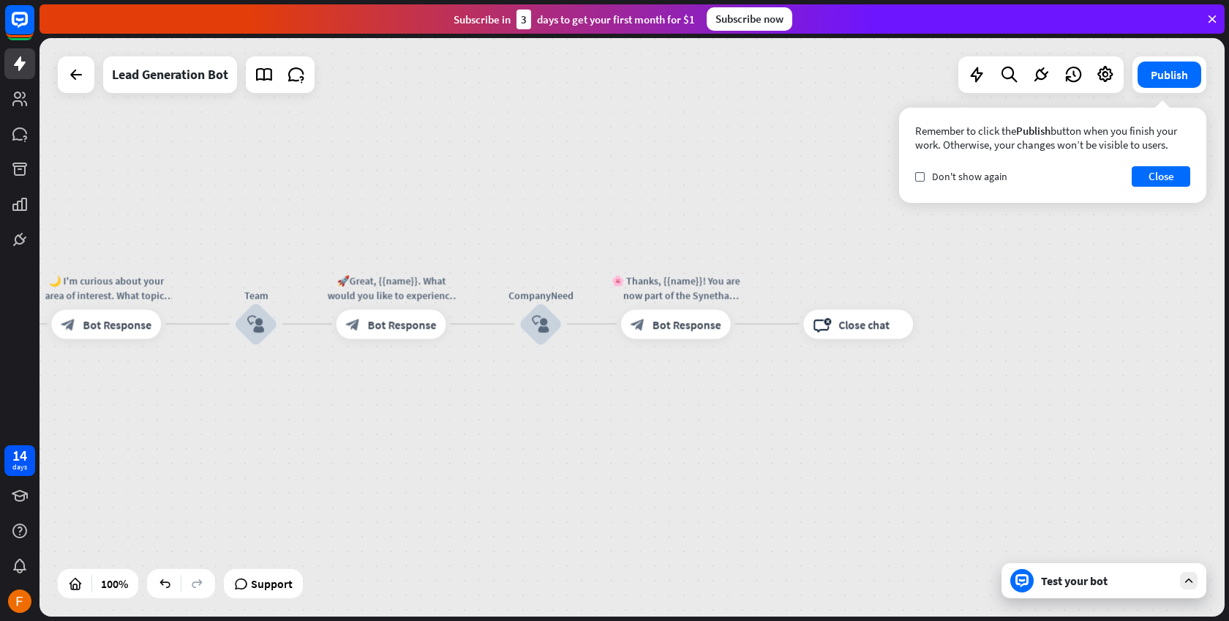
drag, startPoint x: 365, startPoint y: 434, endPoint x: 607, endPoint y: 430, distance: 241.5
click at [607, 430] on div "home_2 Start point Welcome message block_bot_response Bot Response Start block_…" at bounding box center [633, 327] width 1186 height 578
click at [1177, 176] on button "Close" at bounding box center [1161, 176] width 59 height 20
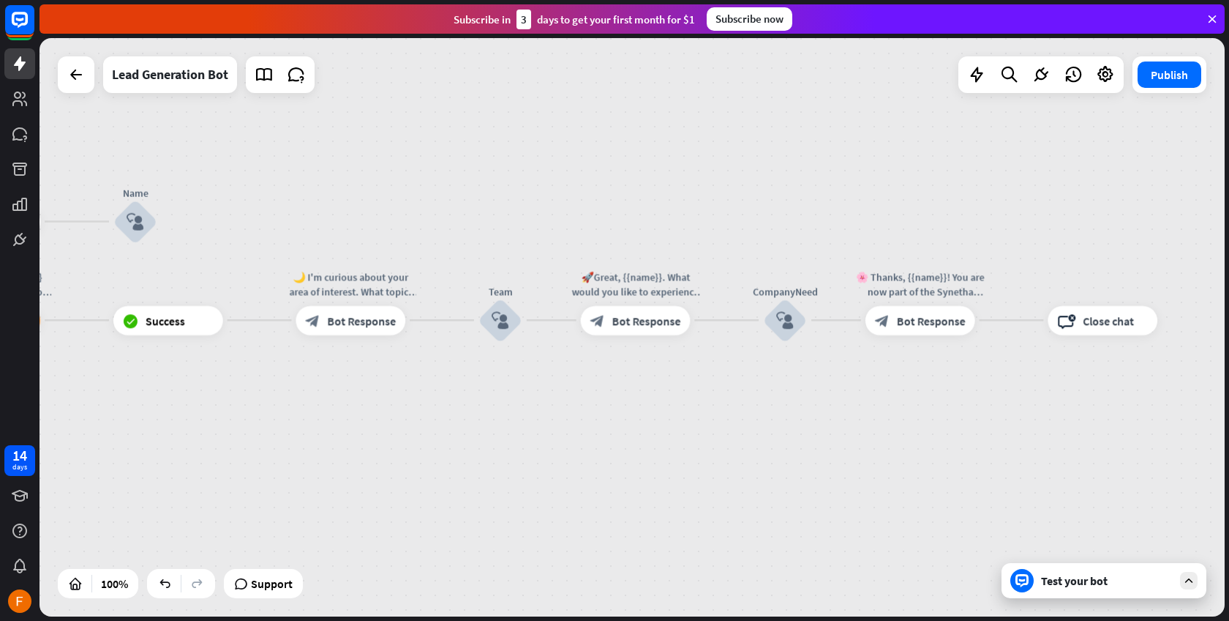
drag, startPoint x: 364, startPoint y: 446, endPoint x: 533, endPoint y: 445, distance: 168.3
click at [533, 445] on div "home_2 Start point Welcome message block_bot_response Bot Response Start block_…" at bounding box center [633, 327] width 1186 height 578
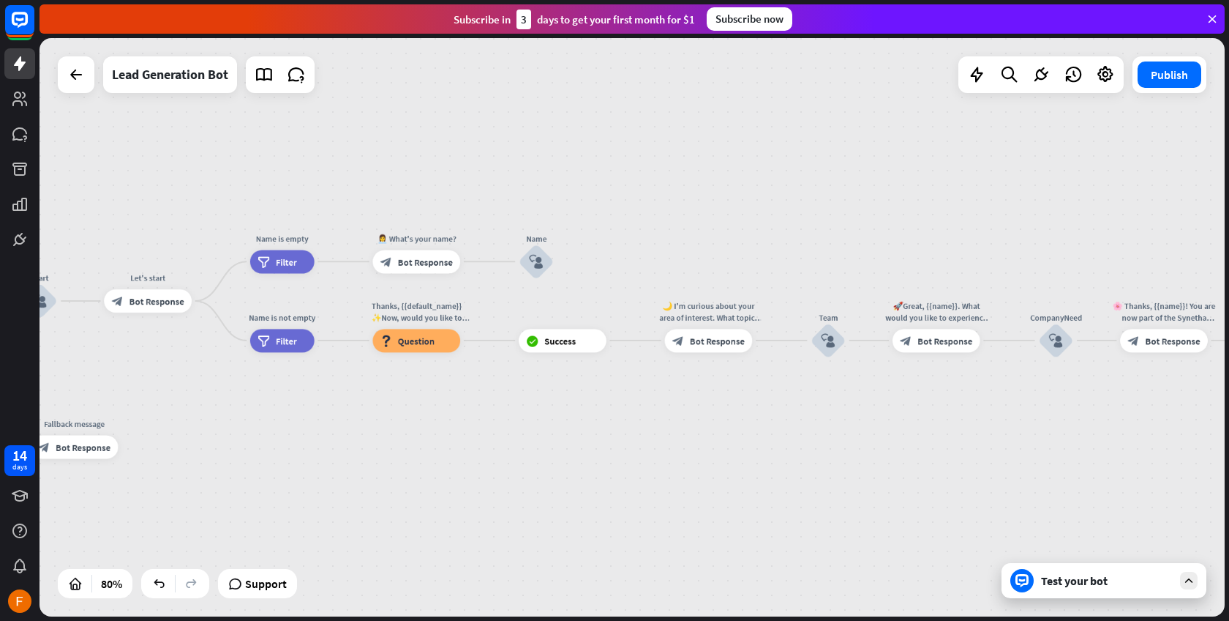
drag, startPoint x: 195, startPoint y: 461, endPoint x: 455, endPoint y: 457, distance: 259.8
click at [455, 457] on div "home_2 Start point Welcome message block_bot_response Bot Response Start block_…" at bounding box center [203, 605] width 946 height 462
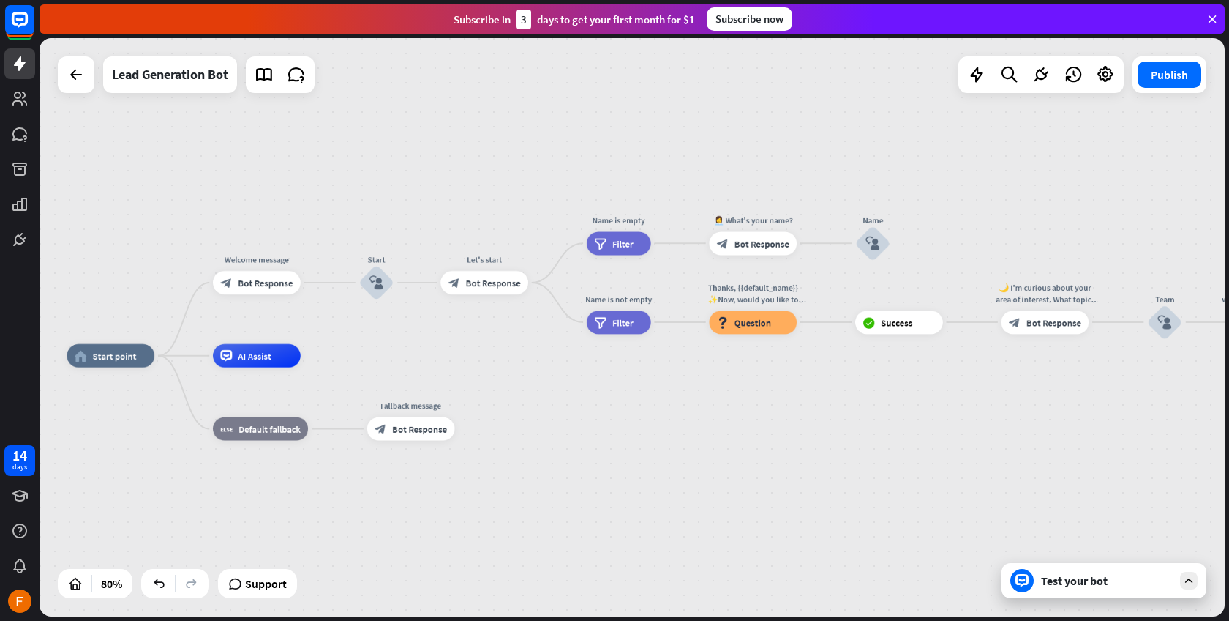
drag, startPoint x: 318, startPoint y: 445, endPoint x: 511, endPoint y: 433, distance: 192.9
click at [653, 427] on div "home_2 Start point Welcome message block_bot_response Bot Response Start block_…" at bounding box center [540, 587] width 946 height 462
click at [263, 359] on span "AI Assist" at bounding box center [254, 356] width 33 height 12
click at [254, 435] on div "block_fallback Default fallback" at bounding box center [260, 428] width 95 height 23
click at [405, 438] on div "block_bot_response Bot Response" at bounding box center [411, 428] width 88 height 23
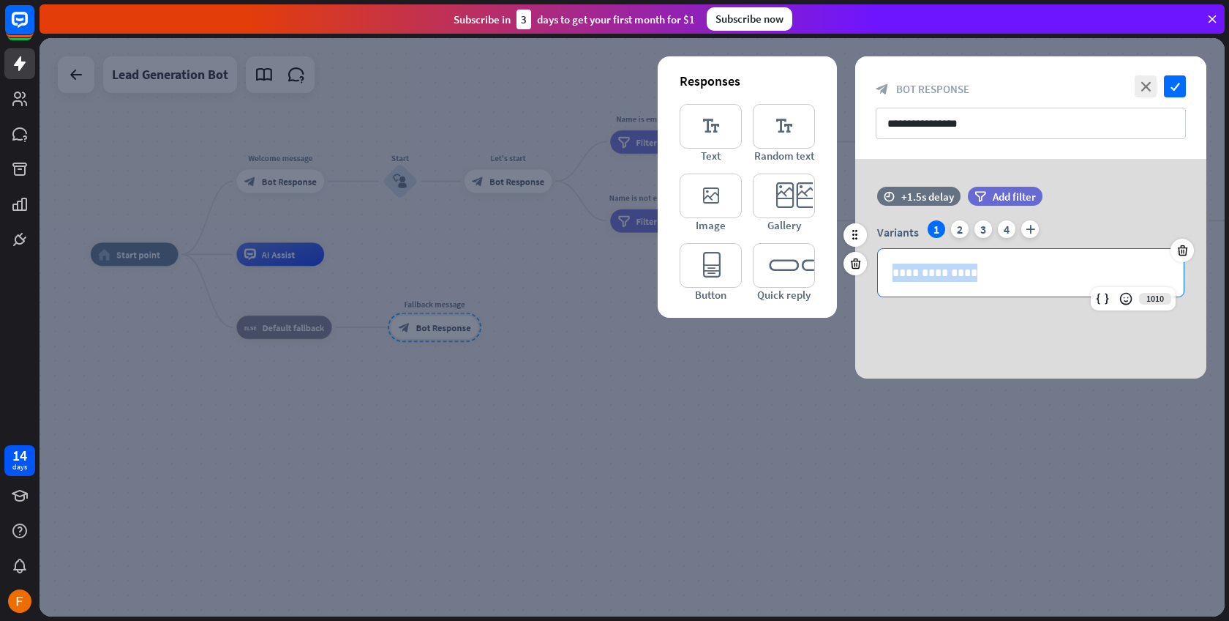
drag, startPoint x: 986, startPoint y: 274, endPoint x: 877, endPoint y: 252, distance: 111.4
click at [877, 252] on div "**********" at bounding box center [1031, 258] width 351 height 77
click at [777, 430] on div at bounding box center [633, 327] width 1186 height 578
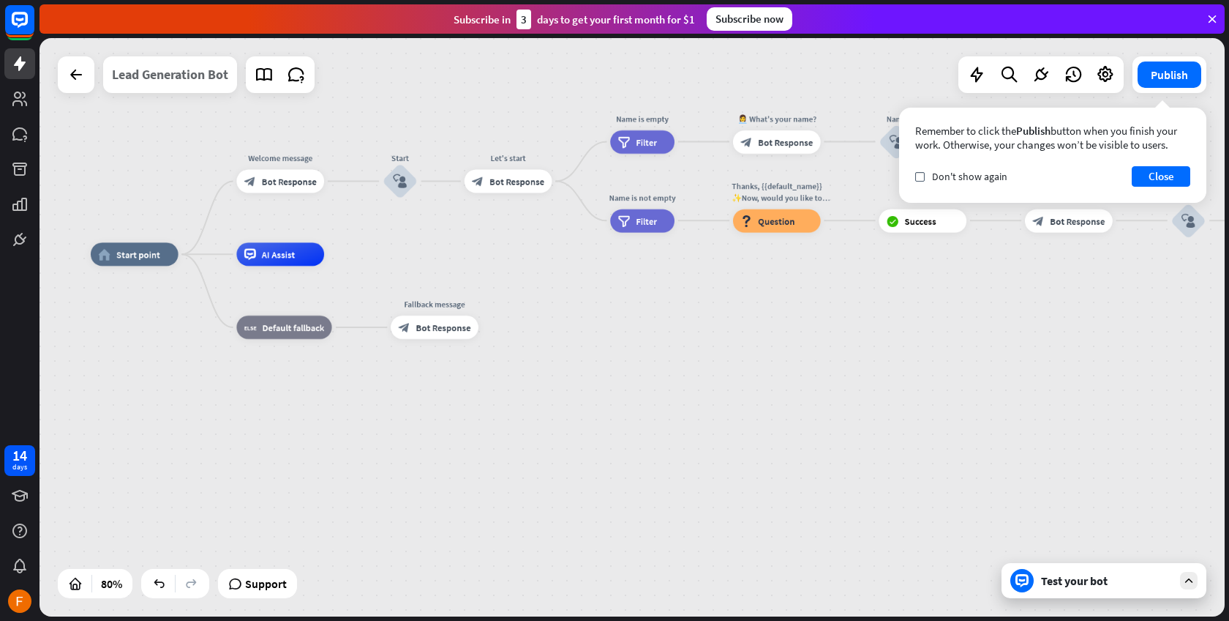
click at [198, 75] on div "Lead Generation Bot" at bounding box center [170, 74] width 116 height 37
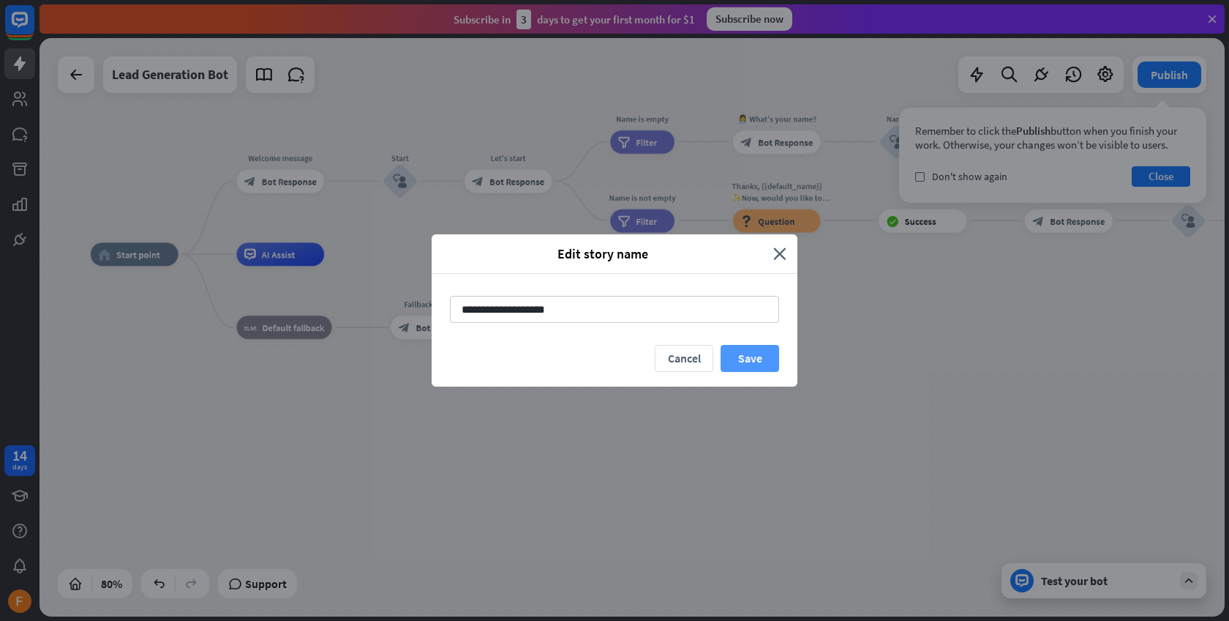
click at [755, 360] on button "Save" at bounding box center [750, 358] width 59 height 27
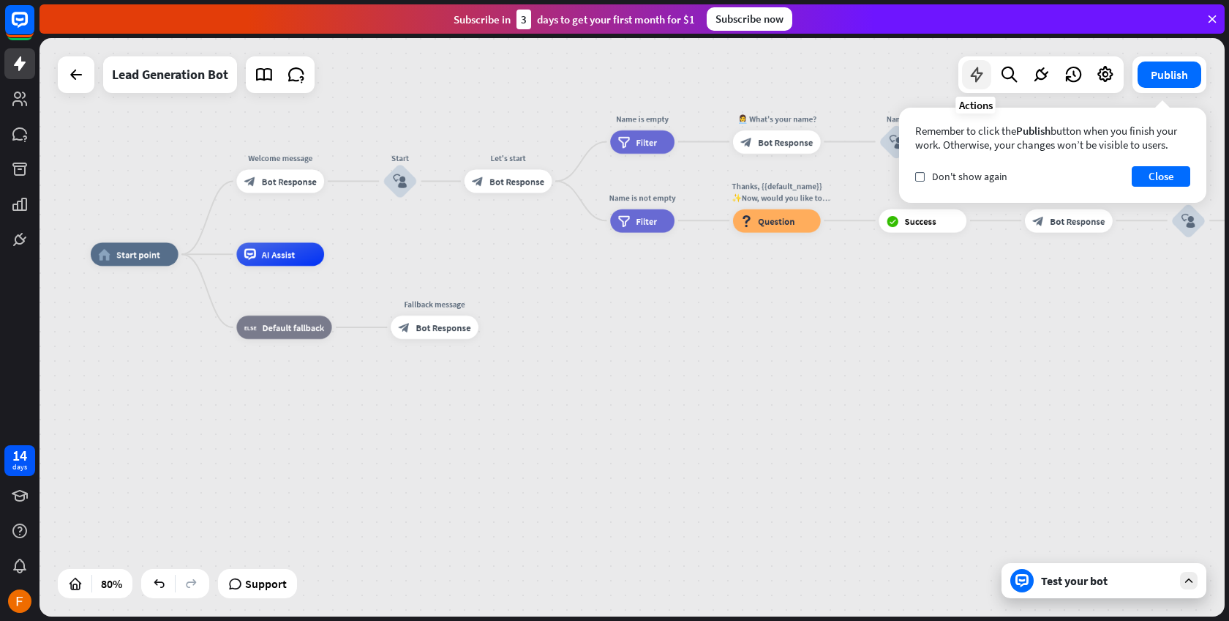
click at [983, 72] on icon at bounding box center [976, 74] width 19 height 19
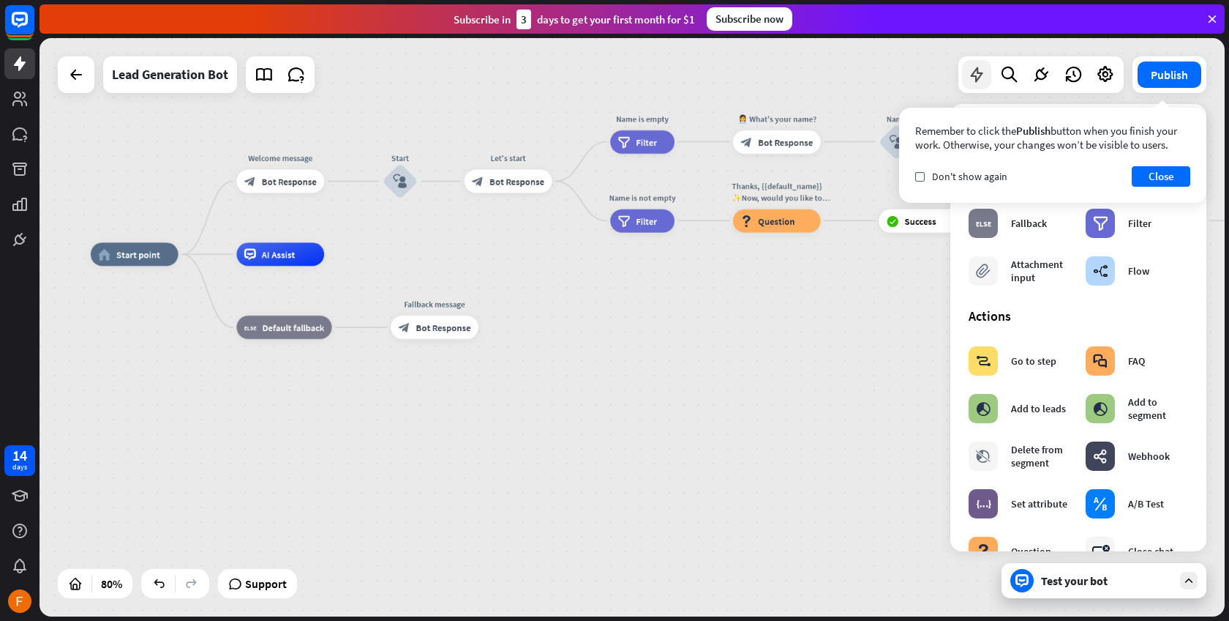
click at [983, 72] on icon at bounding box center [976, 74] width 19 height 19
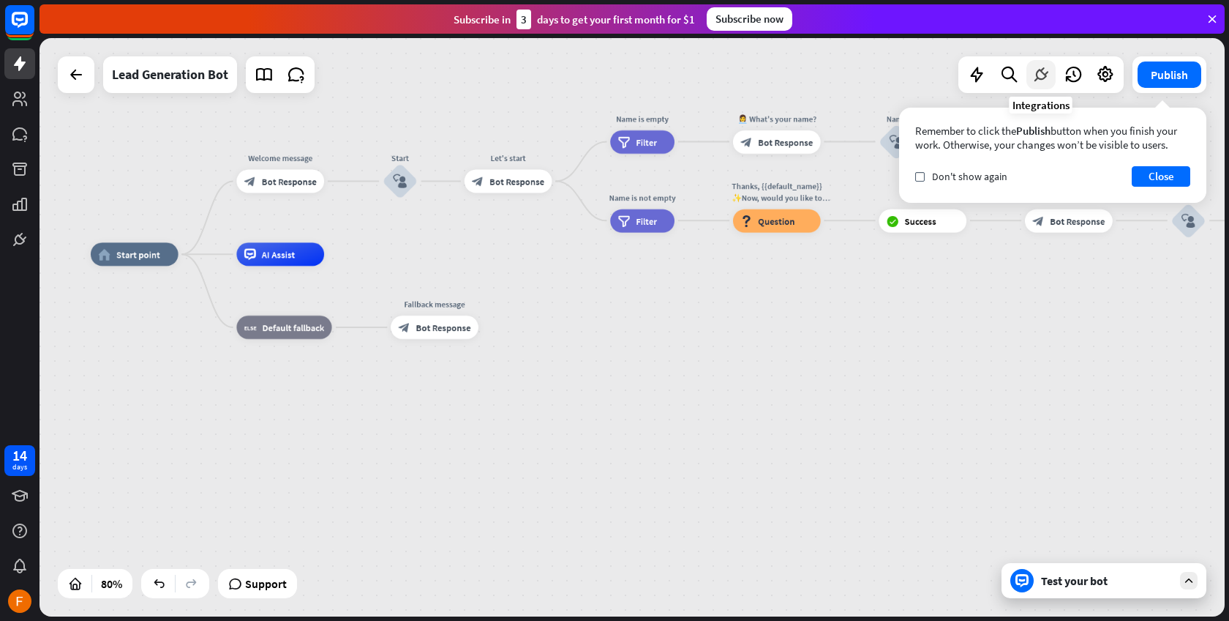
click at [1035, 71] on icon at bounding box center [1041, 74] width 19 height 19
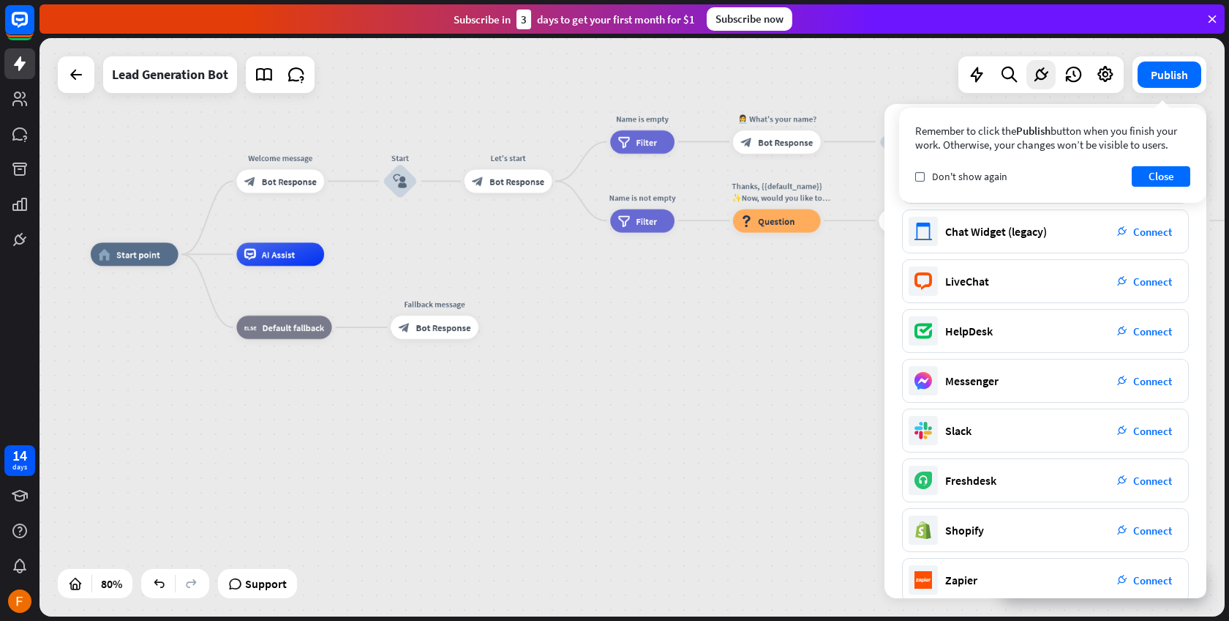
click at [1036, 72] on icon at bounding box center [1041, 74] width 19 height 19
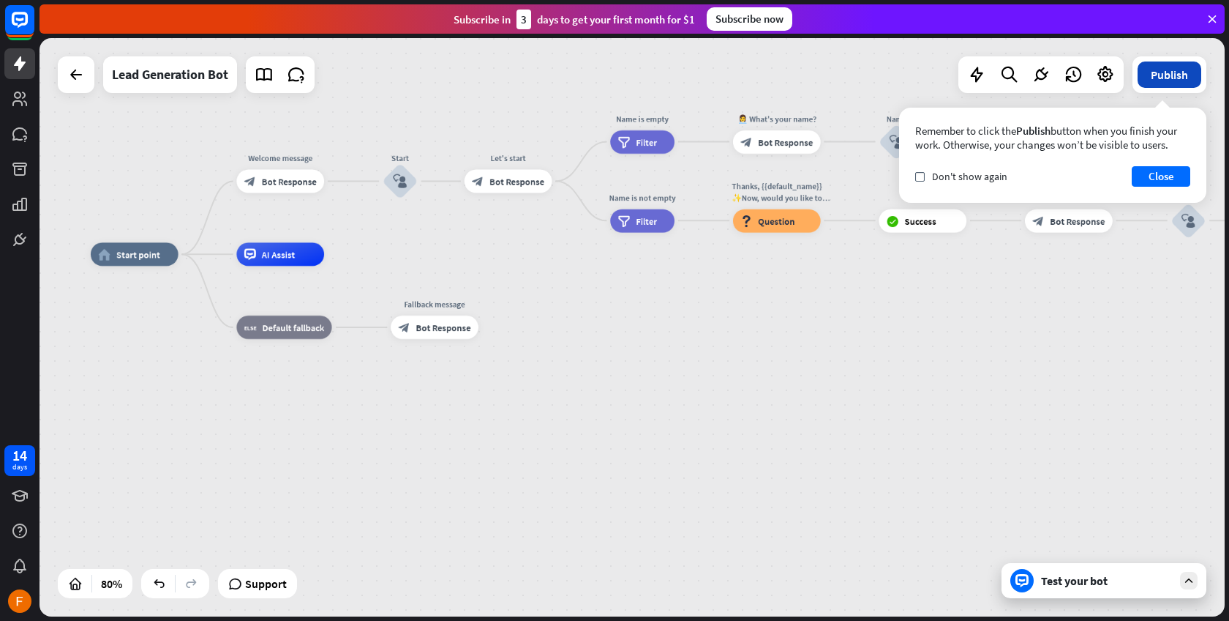
click at [1166, 72] on button "Publish" at bounding box center [1170, 74] width 64 height 26
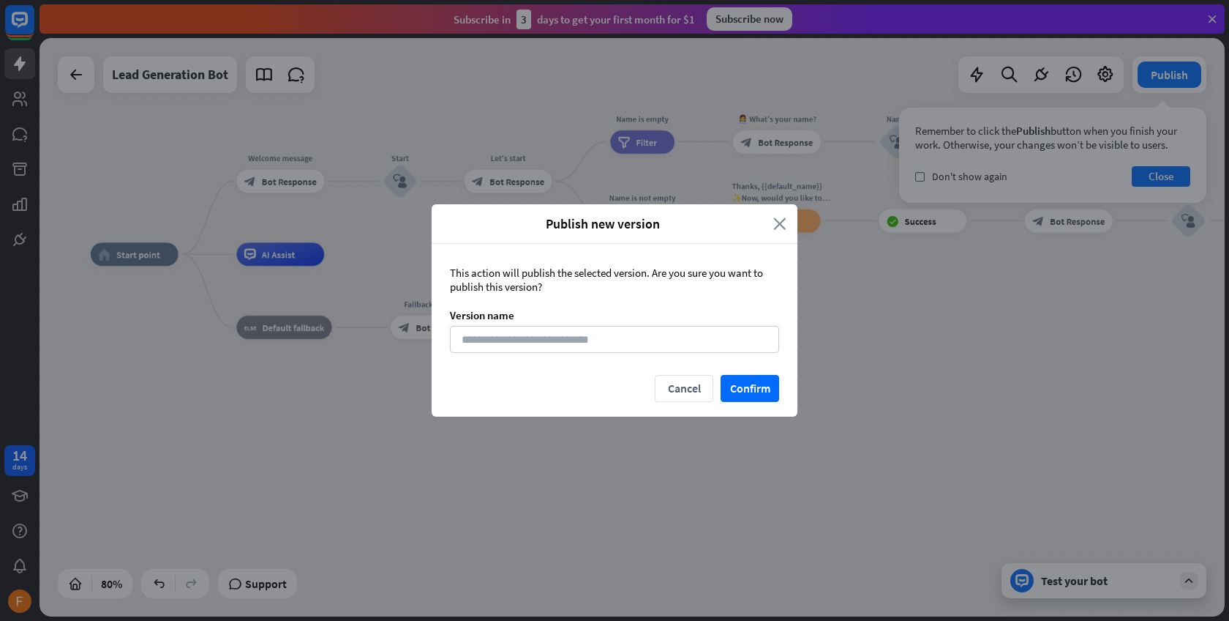
click at [776, 226] on icon "close" at bounding box center [780, 223] width 13 height 17
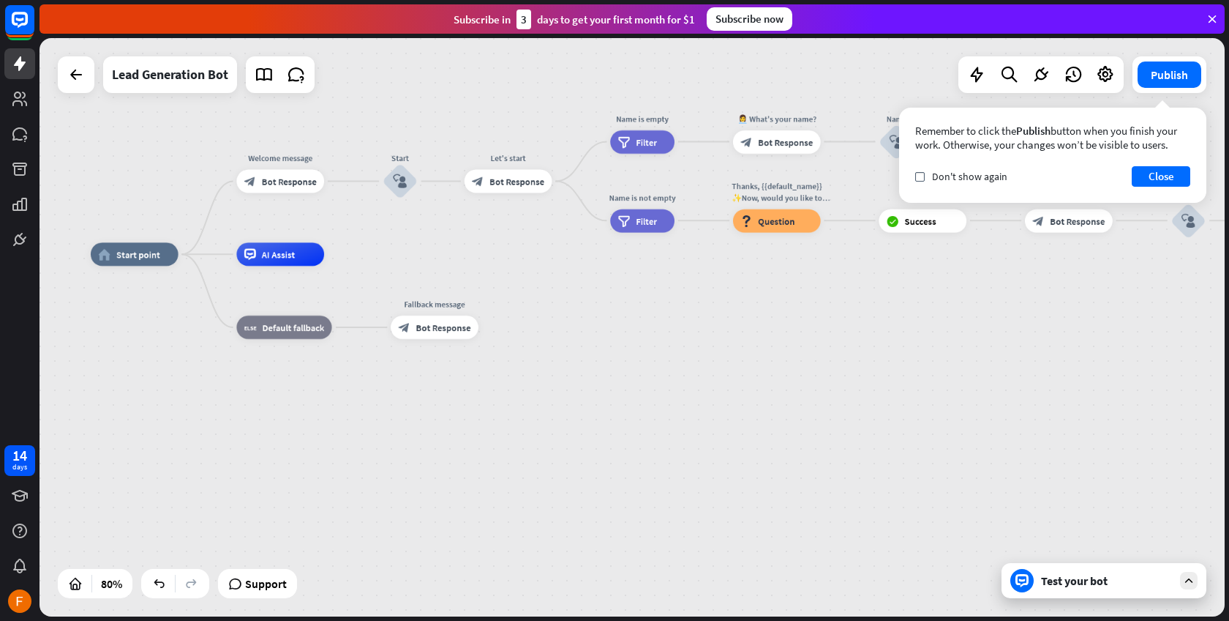
click at [1104, 590] on div "Test your bot" at bounding box center [1104, 580] width 205 height 35
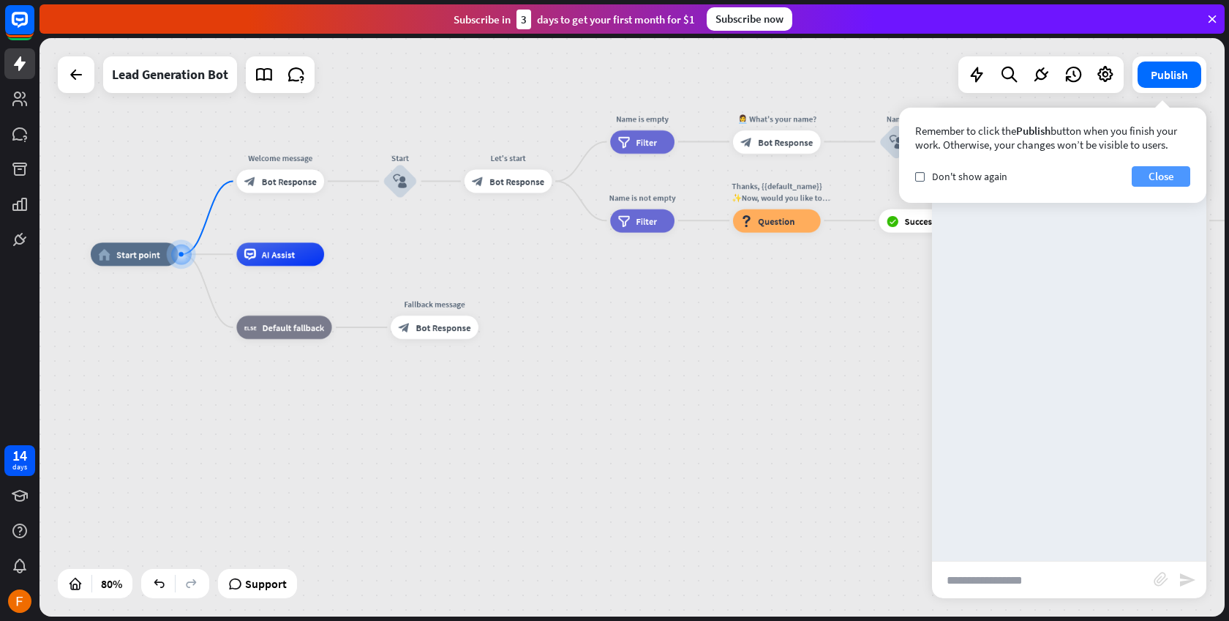
click at [1172, 181] on button "Close" at bounding box center [1161, 176] width 59 height 20
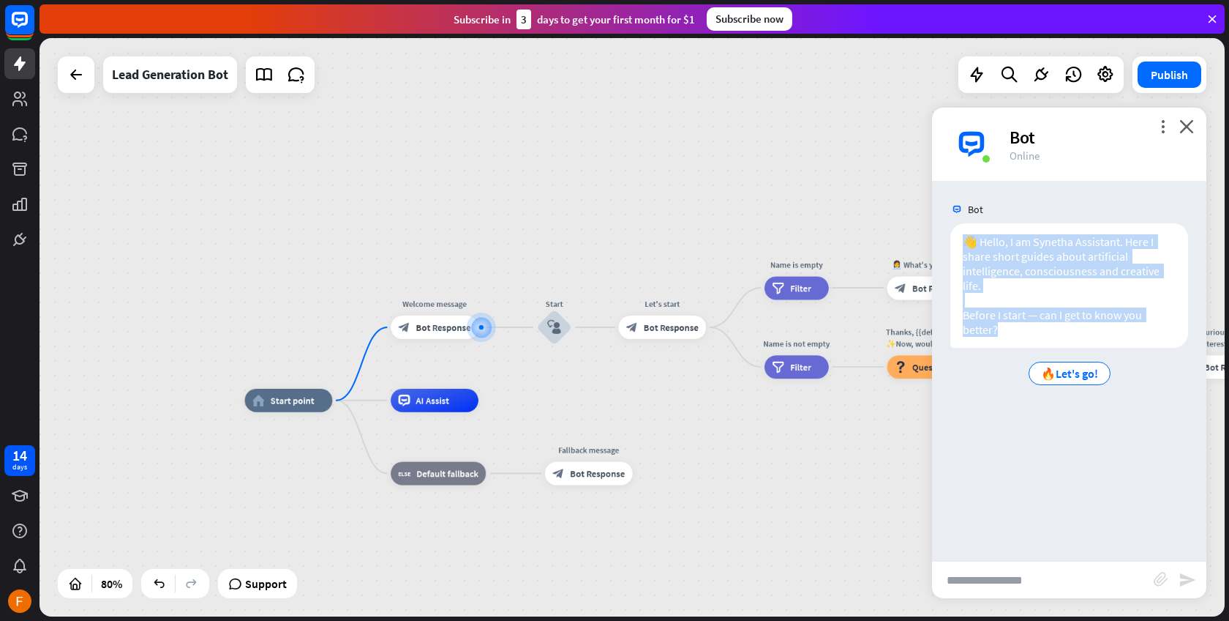
drag, startPoint x: 1020, startPoint y: 340, endPoint x: 949, endPoint y: 225, distance: 135.7
click at [949, 225] on div "👋 Hello, I am Synetha Assistant. Here I share short guides about artificial int…" at bounding box center [1069, 309] width 274 height 172
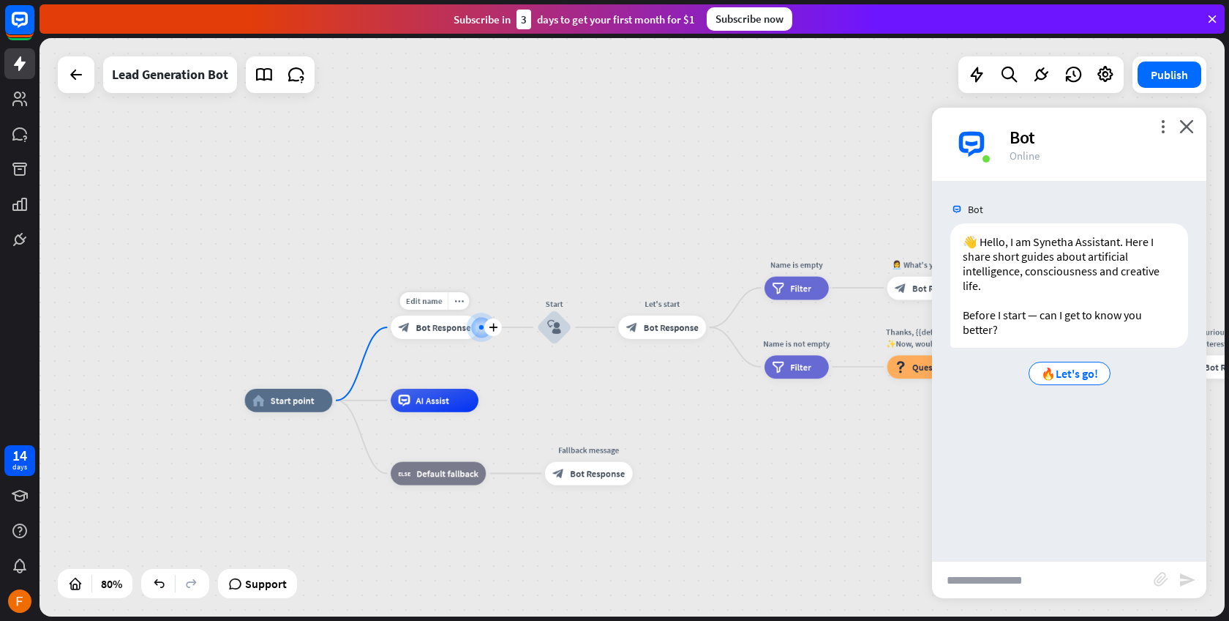
click at [441, 333] on div "block_bot_response Bot Response" at bounding box center [435, 326] width 88 height 23
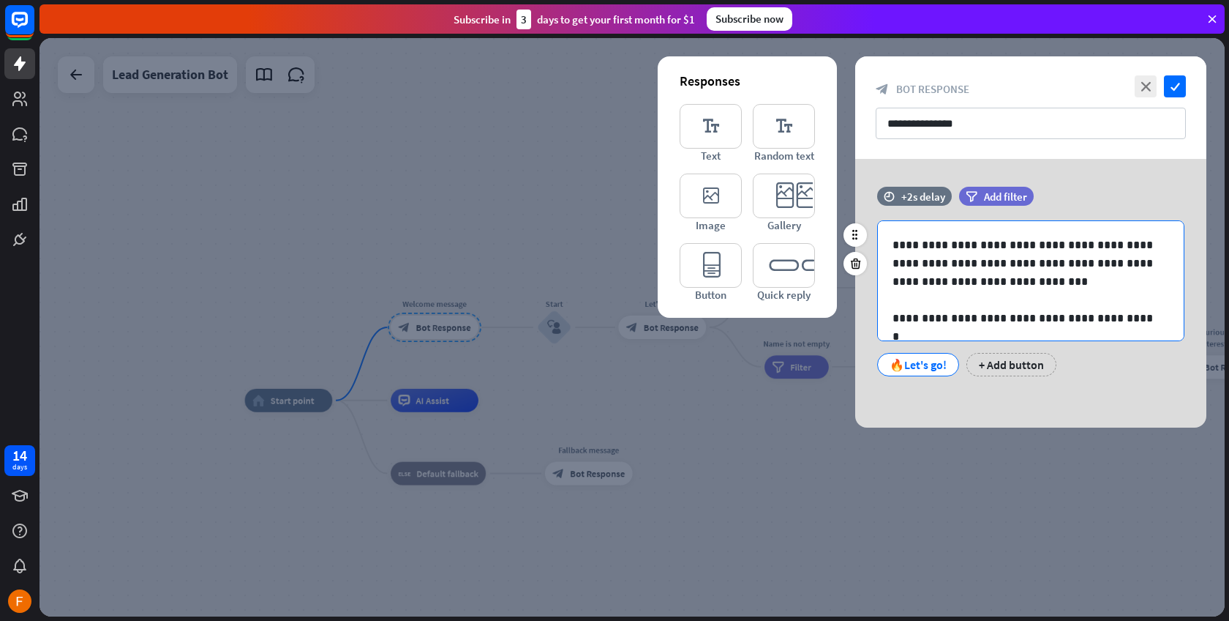
scroll to position [1, 0]
click at [916, 197] on div "+2s delay" at bounding box center [924, 197] width 44 height 14
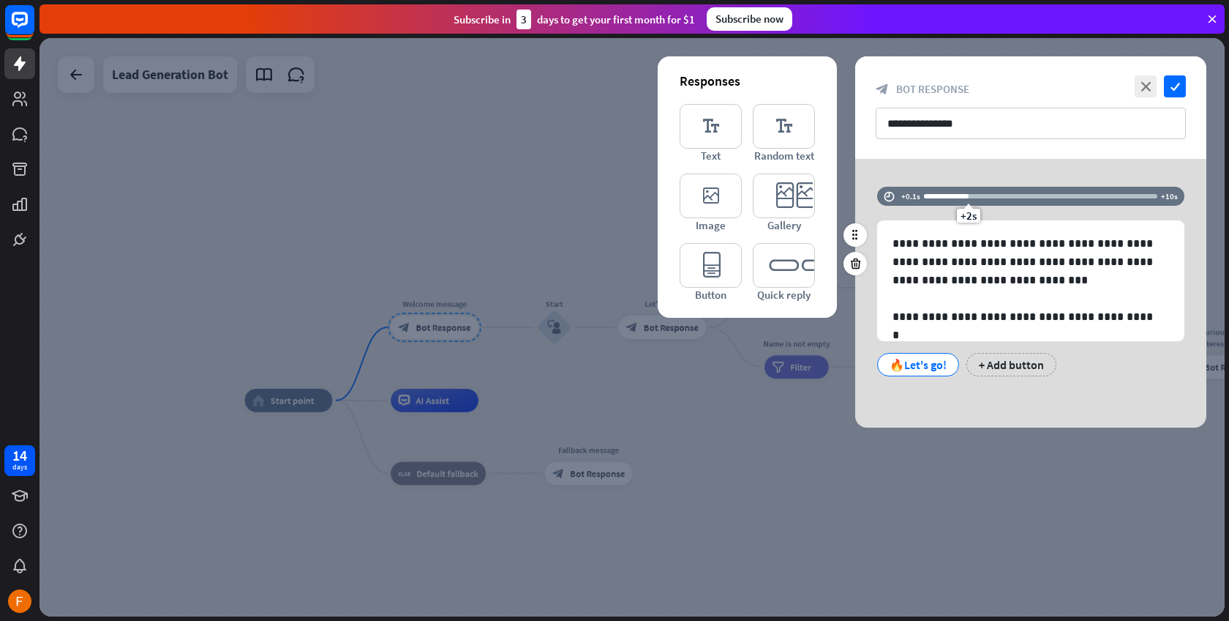
drag, startPoint x: 959, startPoint y: 194, endPoint x: 934, endPoint y: 195, distance: 24.9
click at [934, 195] on div at bounding box center [946, 196] width 45 height 4
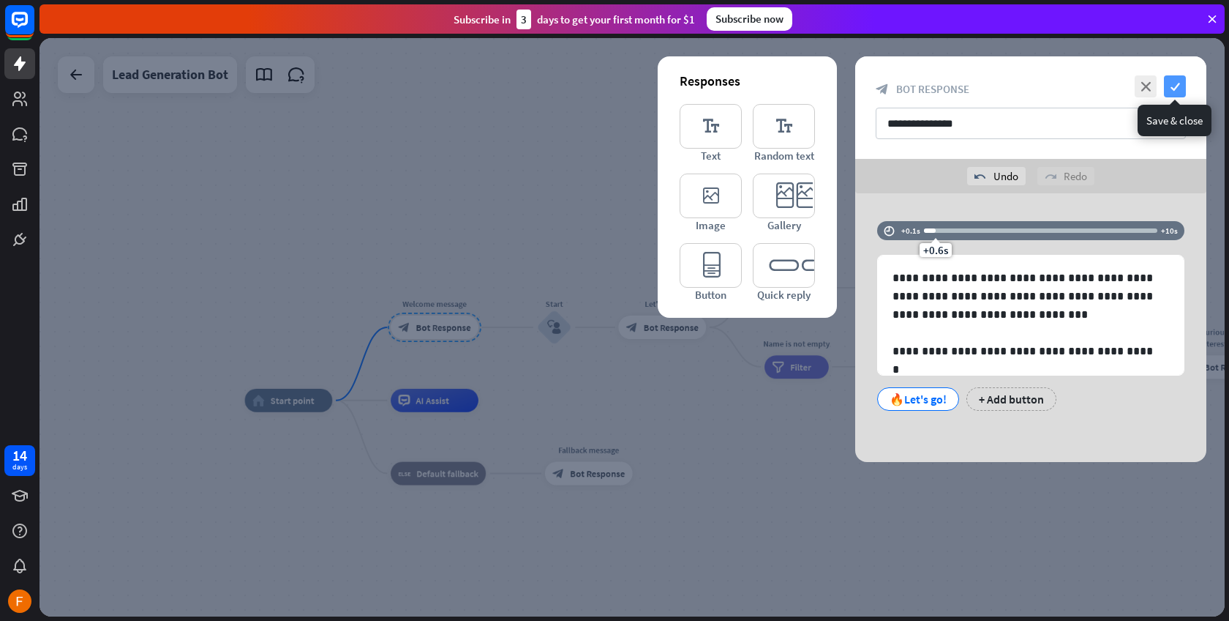
click at [1175, 93] on icon "check" at bounding box center [1175, 86] width 22 height 22
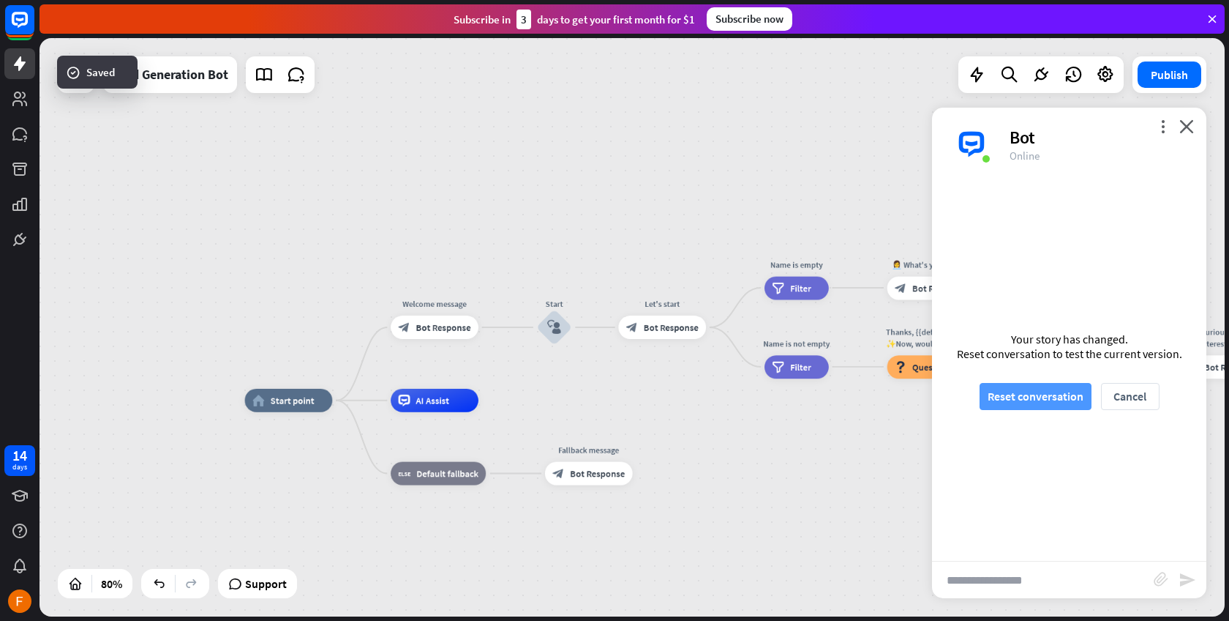
click at [1049, 395] on button "Reset conversation" at bounding box center [1036, 396] width 112 height 27
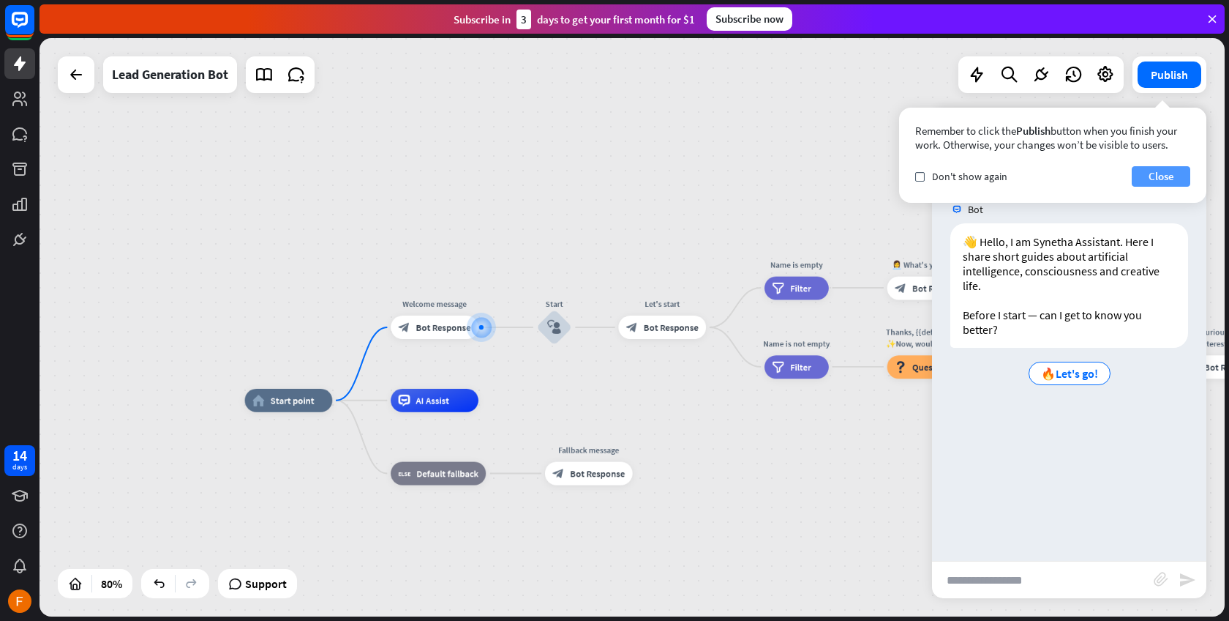
click at [1165, 178] on button "Close" at bounding box center [1161, 176] width 59 height 20
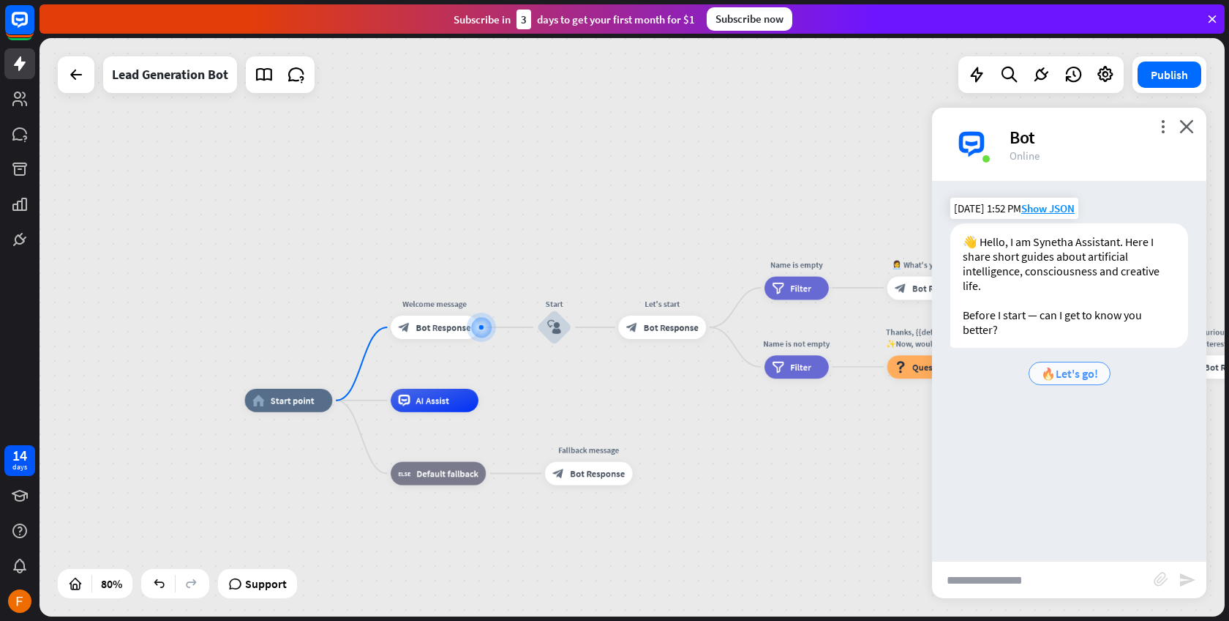
click at [1098, 367] on span "🔥Let's go!" at bounding box center [1069, 373] width 57 height 15
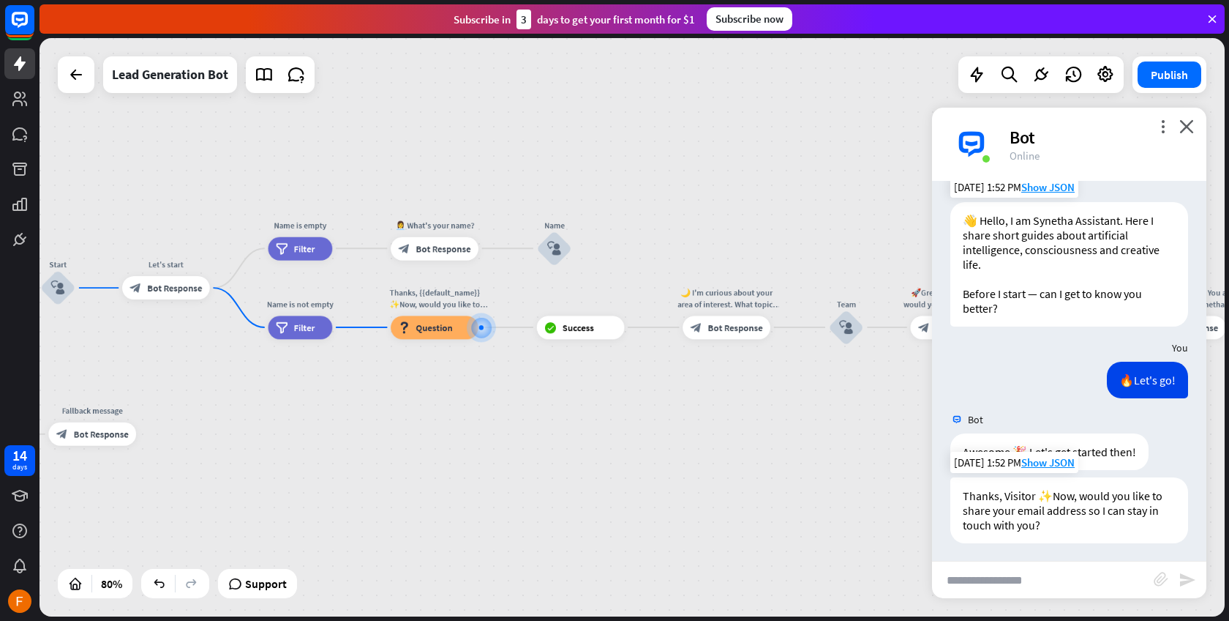
scroll to position [26, 0]
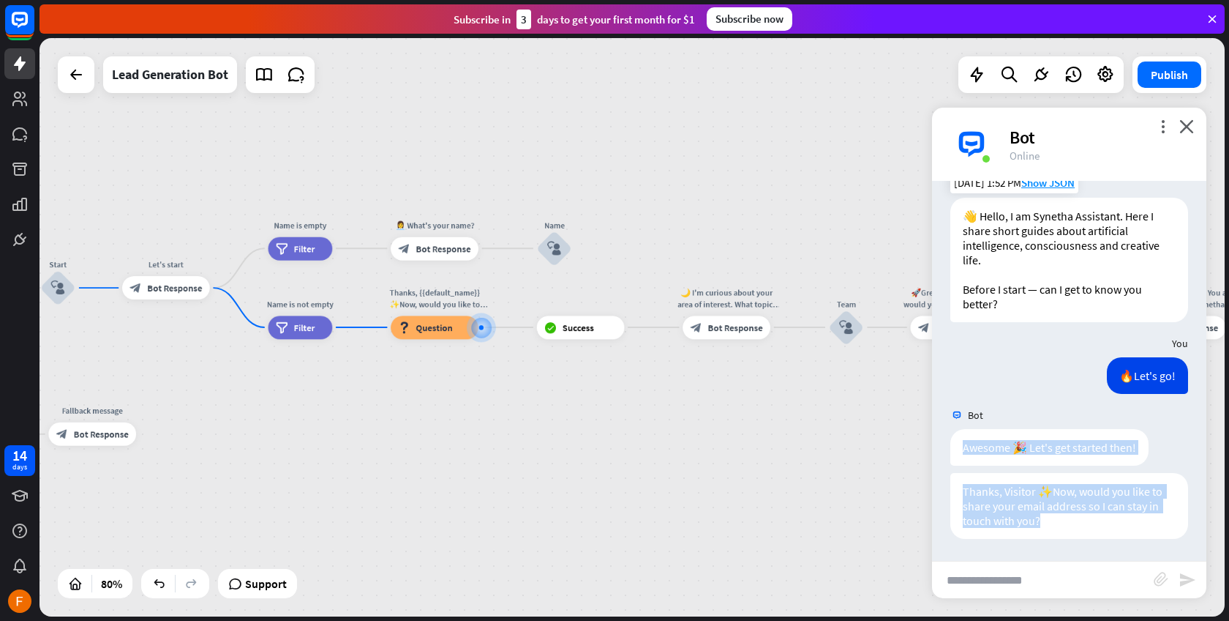
drag, startPoint x: 1053, startPoint y: 528, endPoint x: 950, endPoint y: 435, distance: 139.4
click at [950, 435] on div "Bot 👋 Hello, I am Synetha Assistant. Here I share short guides about artificial…" at bounding box center [1069, 371] width 274 height 380
click at [1052, 536] on div "Thanks, Visitor ✨Now, would you like to share your email address so I can stay …" at bounding box center [1070, 506] width 238 height 66
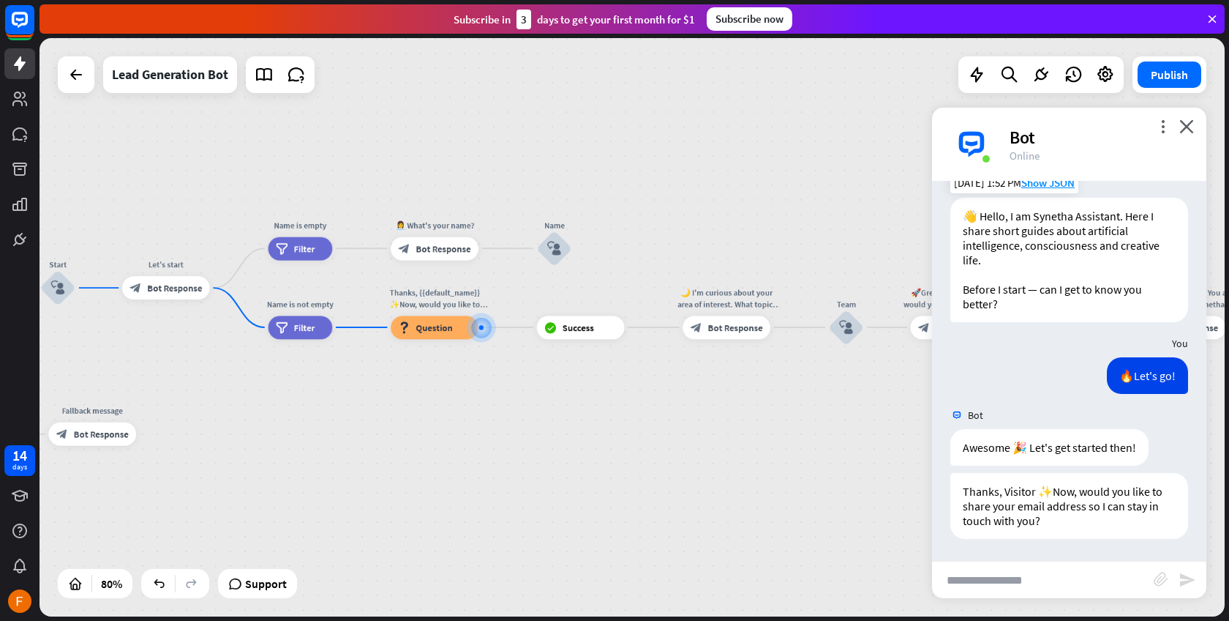
click at [1036, 572] on input "text" at bounding box center [1043, 579] width 222 height 37
type input "*******"
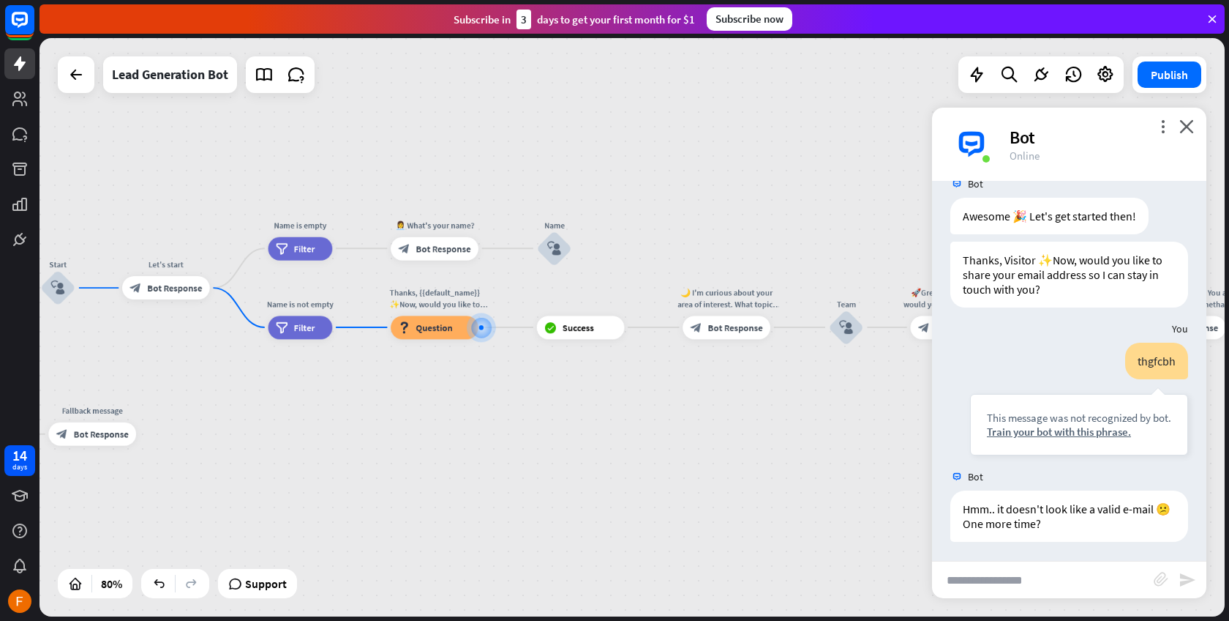
scroll to position [260, 0]
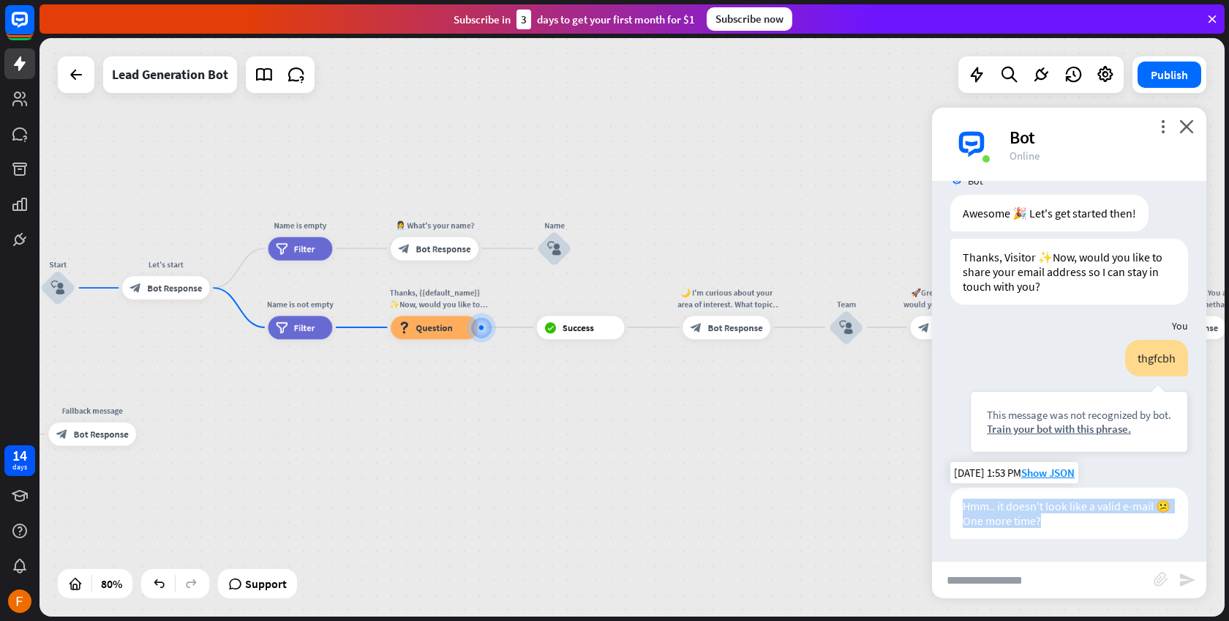
drag, startPoint x: 1098, startPoint y: 535, endPoint x: 962, endPoint y: 503, distance: 139.2
click at [962, 503] on div "Hmm.. it doesn't look like a valid e-mail 😕 One more time?" at bounding box center [1070, 512] width 238 height 51
click at [1040, 572] on input "text" at bounding box center [1043, 579] width 222 height 37
type input "**********"
click at [1186, 580] on icon "send" at bounding box center [1188, 580] width 18 height 18
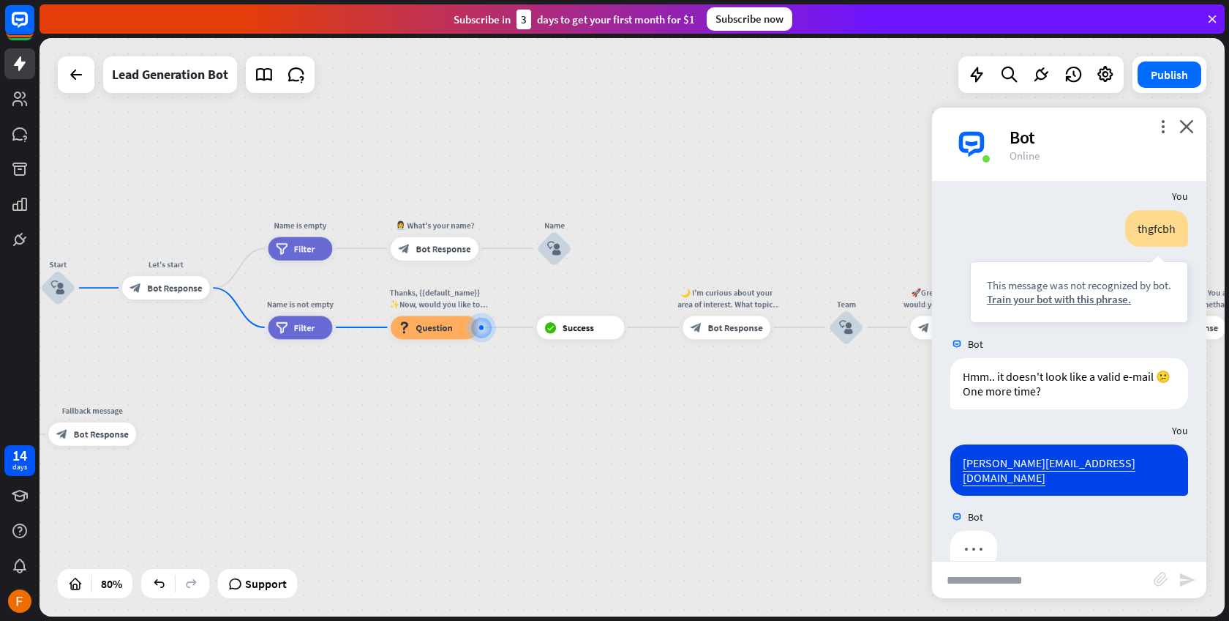
scroll to position [403, 0]
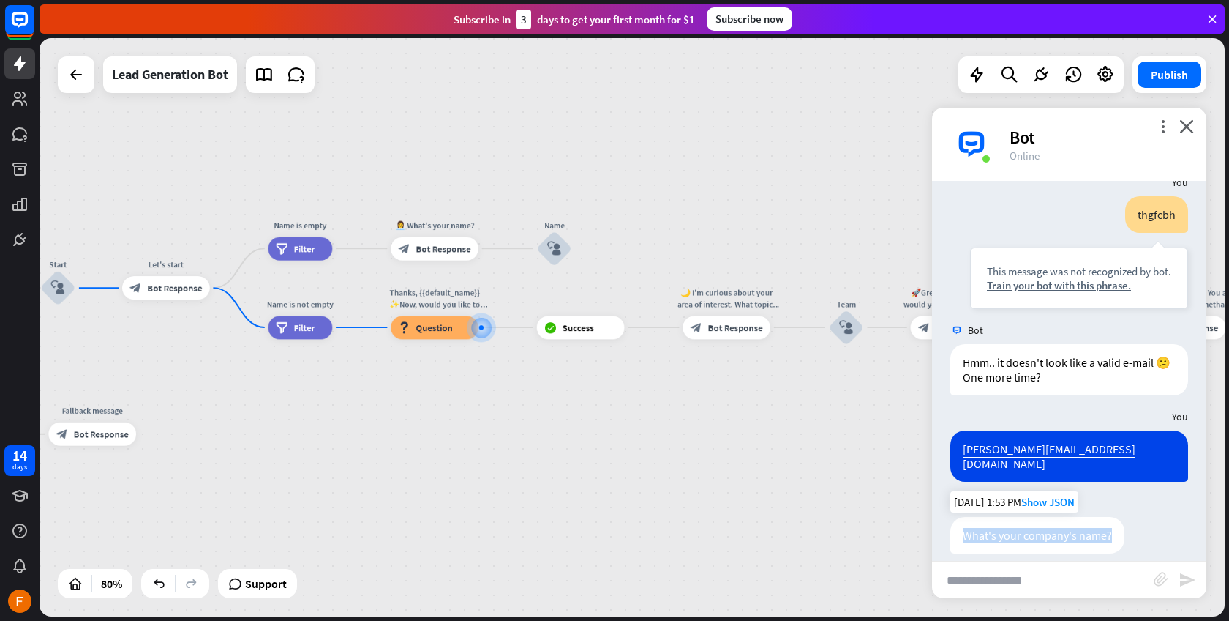
drag, startPoint x: 1108, startPoint y: 520, endPoint x: 977, endPoint y: 517, distance: 131.0
click at [962, 517] on div "What's your company's name?" at bounding box center [1038, 535] width 174 height 37
click at [516, 430] on div "home_2 Start point Welcome message block_bot_response Bot Response Start block_…" at bounding box center [221, 592] width 946 height 462
click at [440, 334] on div "block_question Question" at bounding box center [435, 326] width 88 height 23
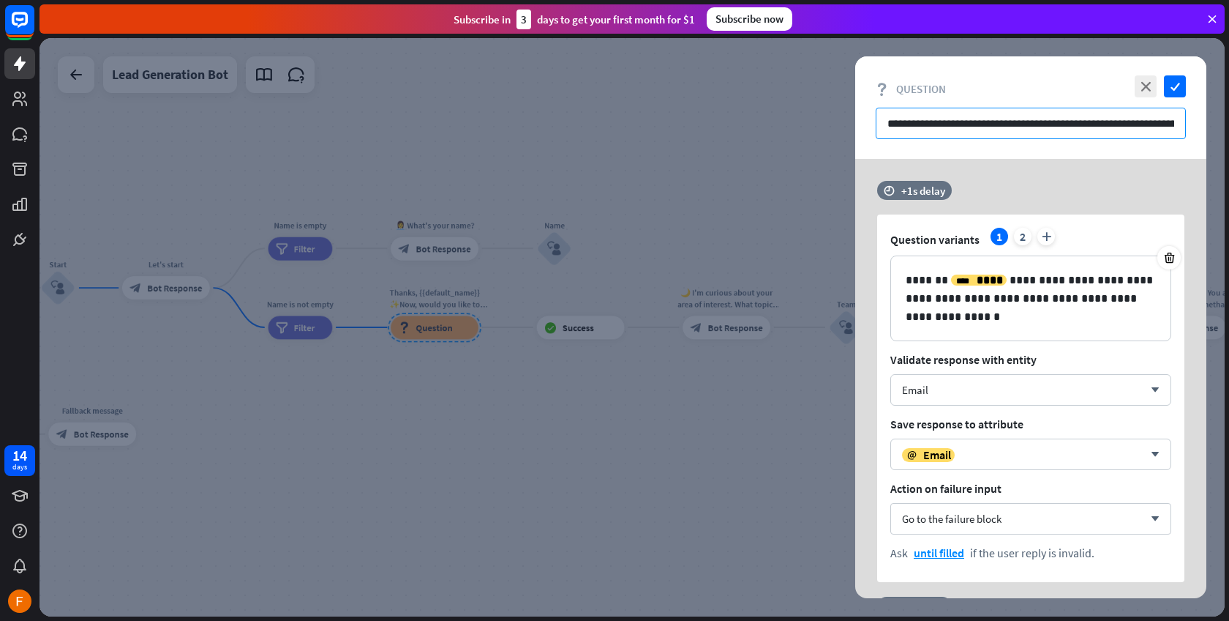
click at [1110, 125] on input "**********" at bounding box center [1031, 123] width 310 height 31
click at [654, 436] on div at bounding box center [633, 327] width 1186 height 578
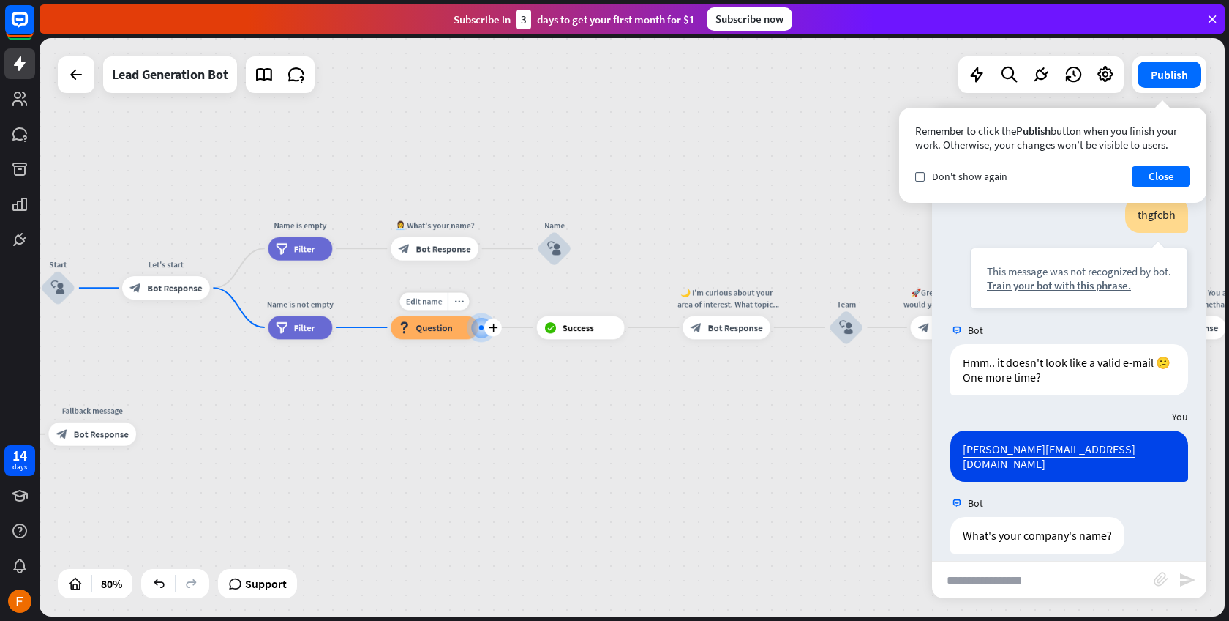
click at [479, 328] on div at bounding box center [481, 327] width 4 height 4
click at [432, 326] on span "Question" at bounding box center [434, 327] width 37 height 12
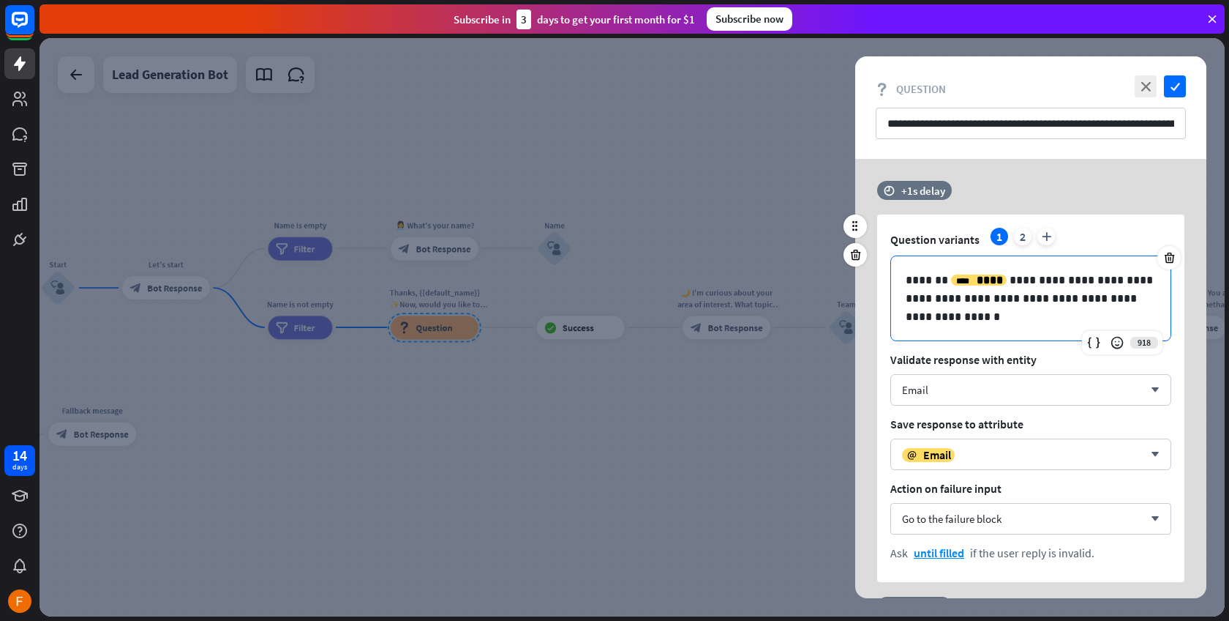
drag, startPoint x: 909, startPoint y: 280, endPoint x: 1003, endPoint y: 334, distance: 108.8
click at [1003, 334] on div "**********" at bounding box center [1031, 298] width 280 height 84
click at [1003, 332] on div "**********" at bounding box center [1031, 298] width 280 height 84
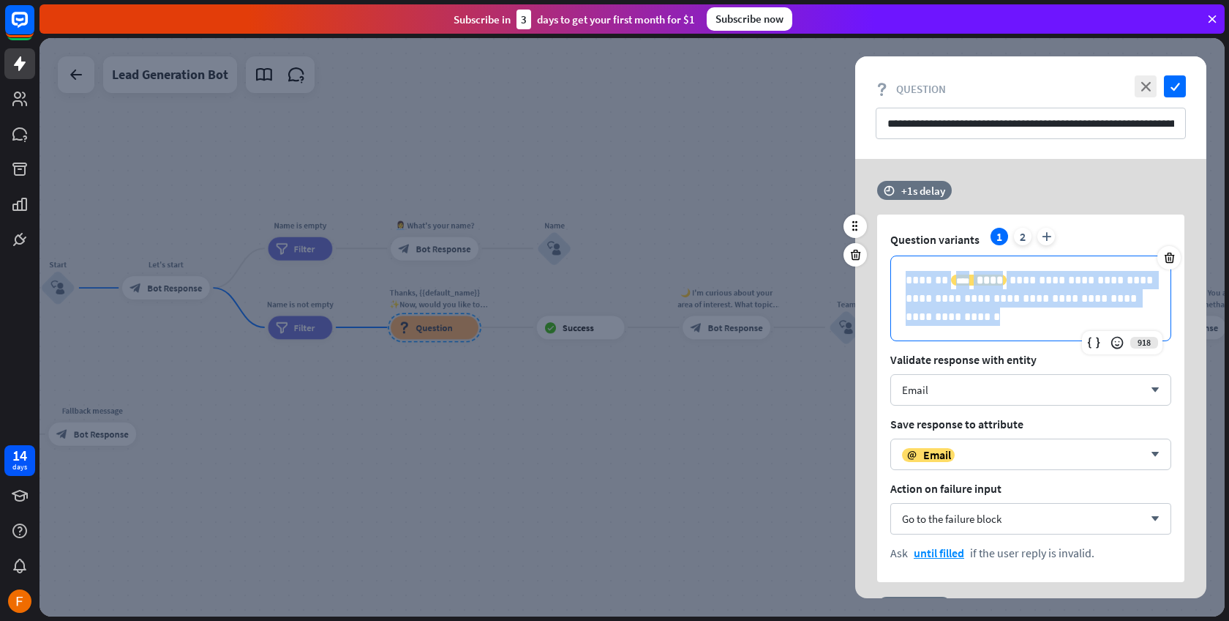
drag, startPoint x: 974, startPoint y: 325, endPoint x: 959, endPoint y: 322, distance: 15.6
click at [959, 322] on div "**********" at bounding box center [1031, 298] width 280 height 84
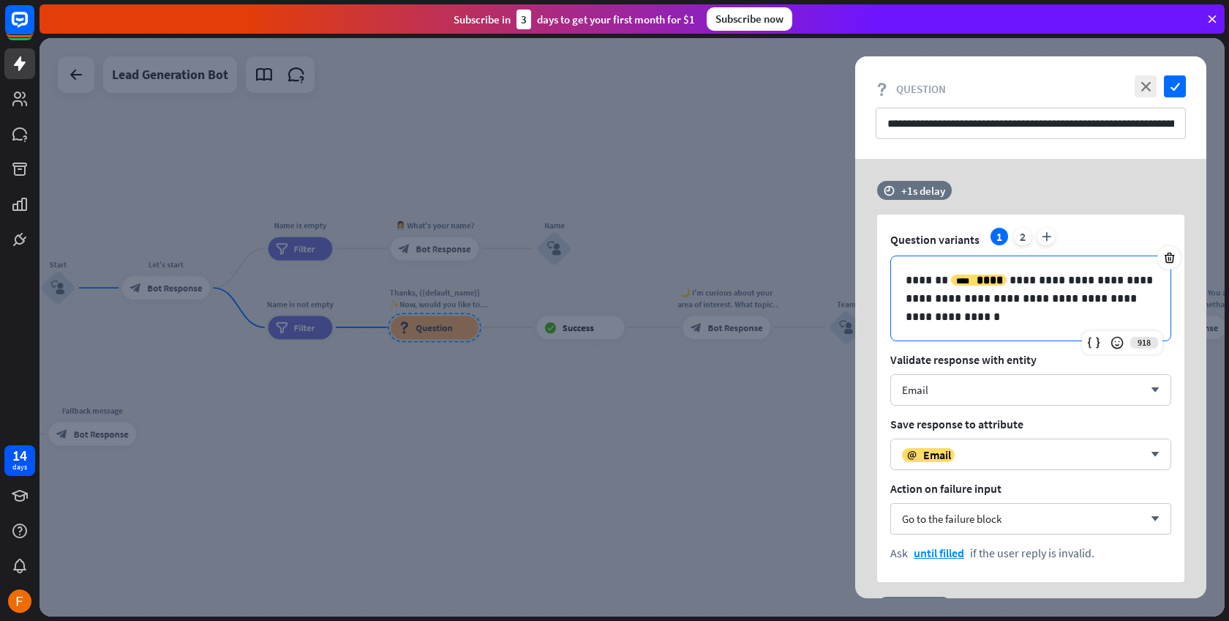
click at [643, 511] on div at bounding box center [633, 327] width 1186 height 578
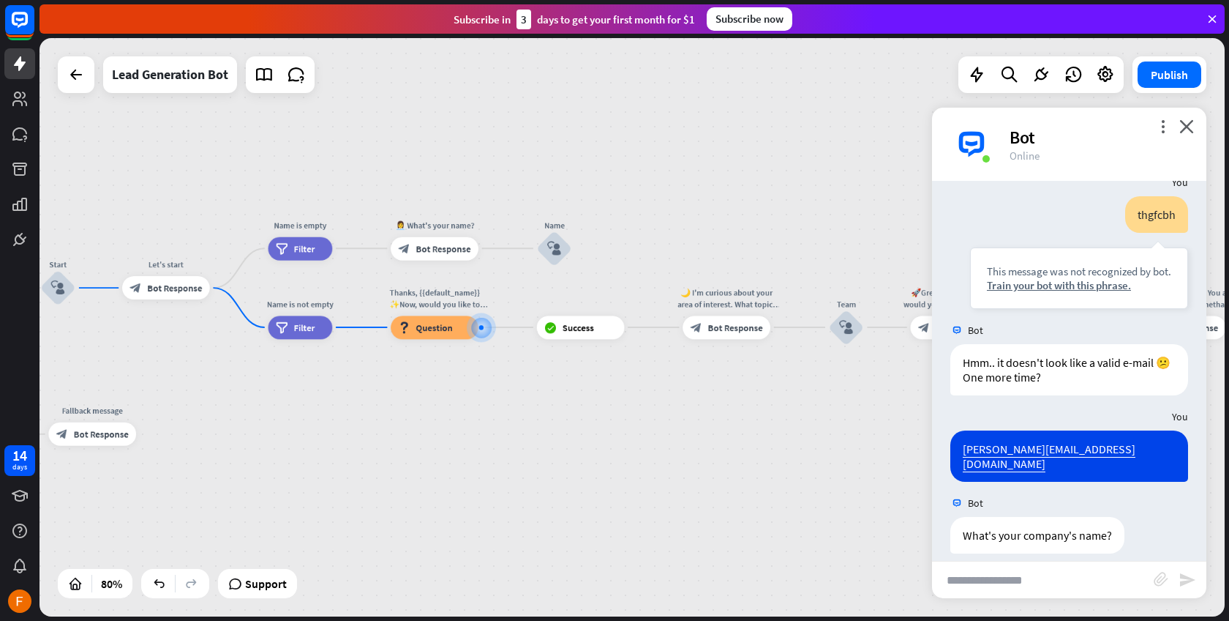
click at [1086, 575] on input "text" at bounding box center [1043, 579] width 222 height 37
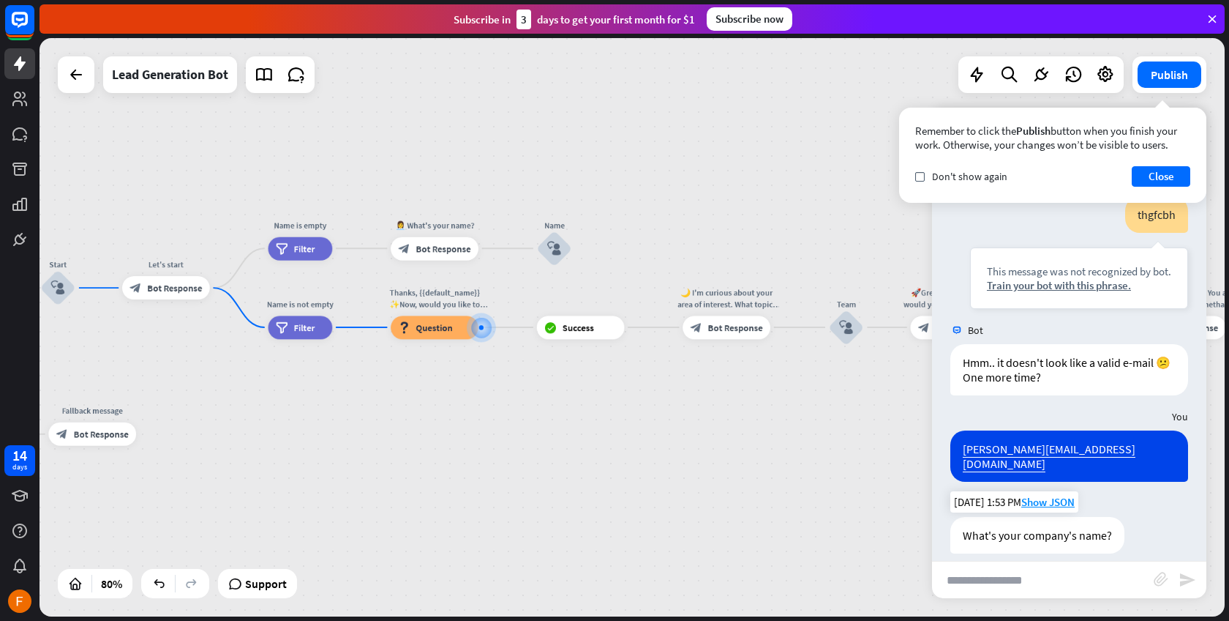
click at [1058, 520] on div "What's your company's name?" at bounding box center [1038, 535] width 174 height 37
click at [1054, 495] on span "Show JSON" at bounding box center [1048, 502] width 53 height 14
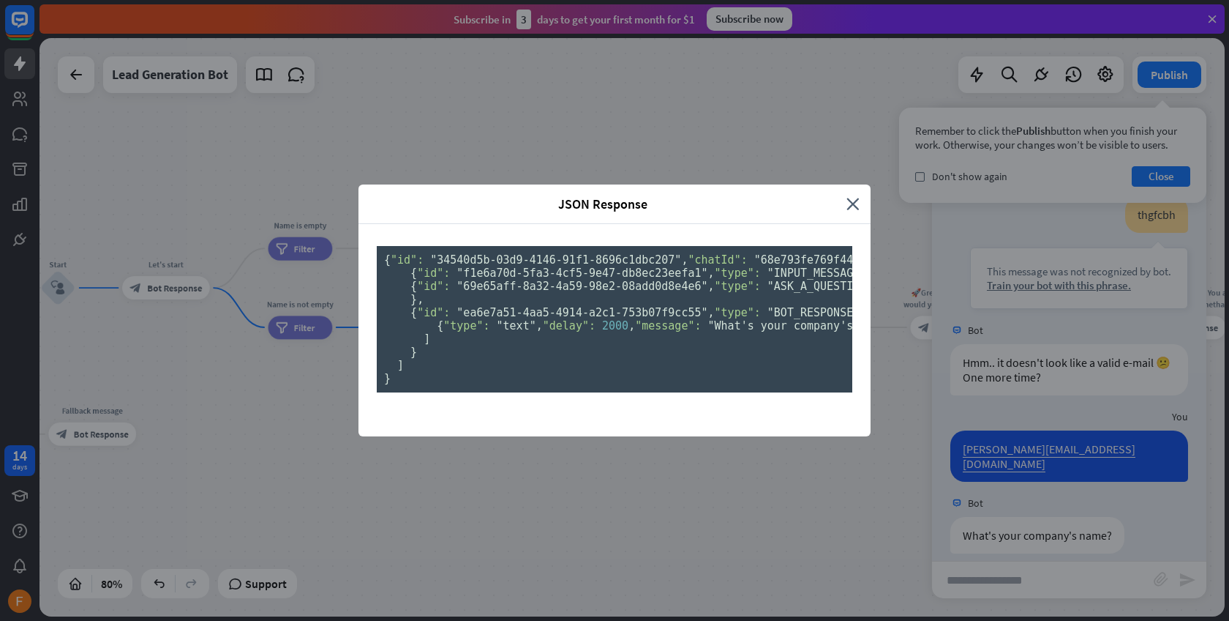
click at [236, 341] on div "JSON Response close { "id": "34540d5b-03d9-4146-91f1-8696c1dbc207" , "chatId": …" at bounding box center [614, 310] width 1229 height 621
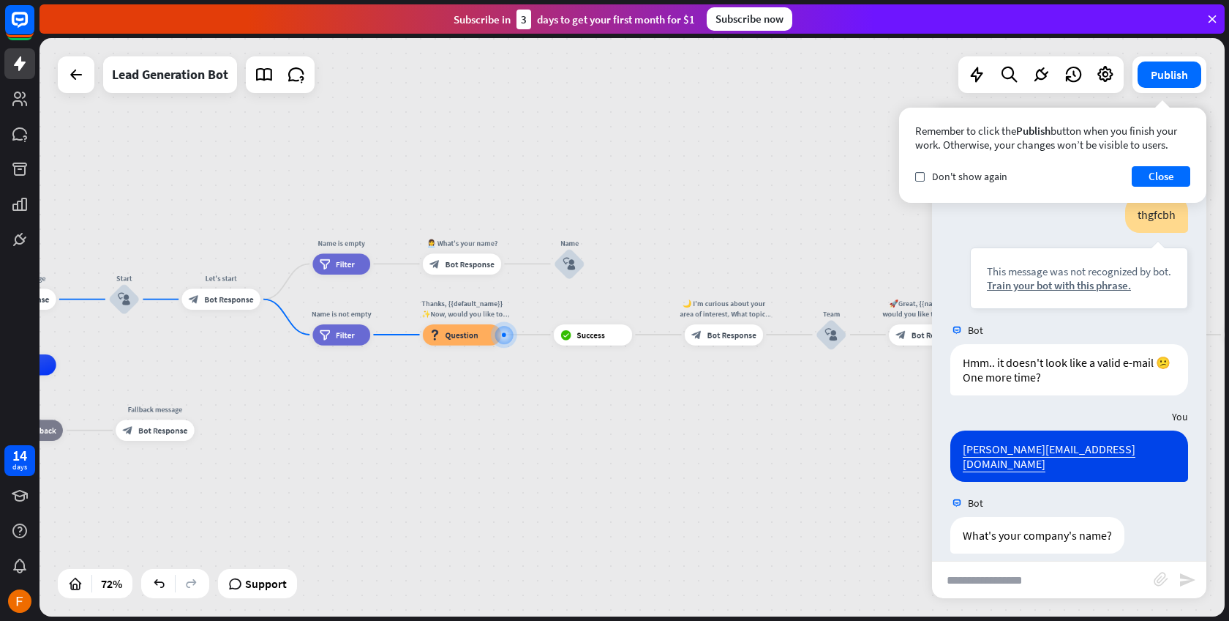
click at [341, 479] on div "home_2 Start point Welcome message block_bot_response Bot Response Start block_…" at bounding box center [270, 571] width 849 height 414
click at [1092, 581] on input "text" at bounding box center [1043, 579] width 222 height 37
type input "*****"
click at [1183, 577] on icon "send" at bounding box center [1188, 580] width 18 height 18
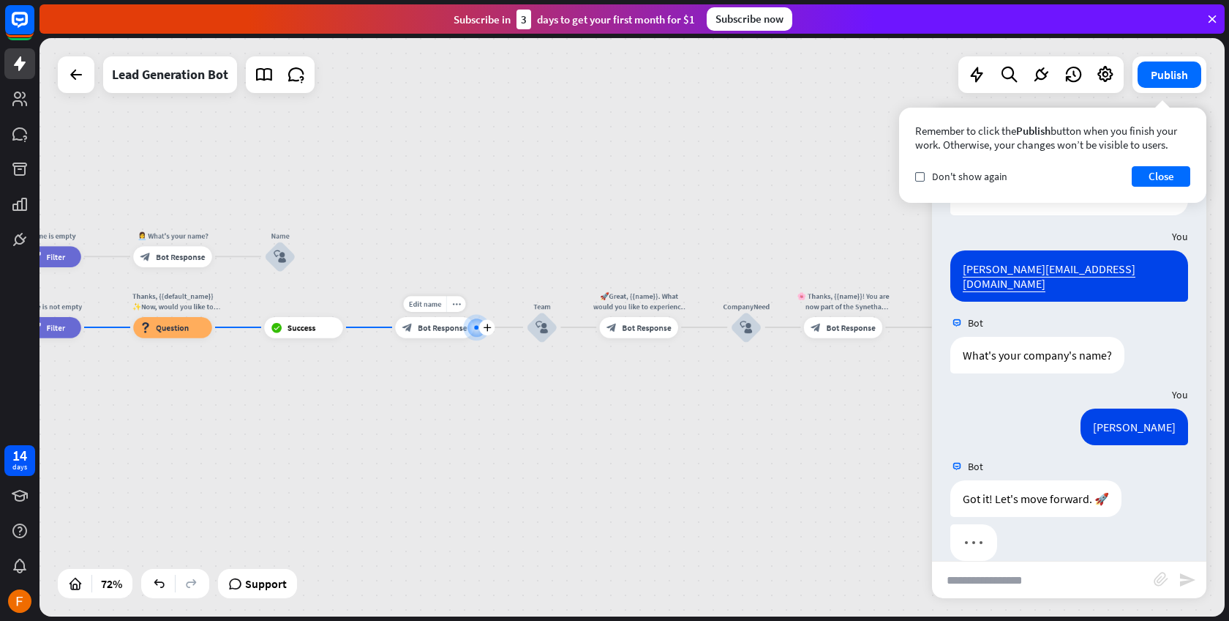
scroll to position [591, 0]
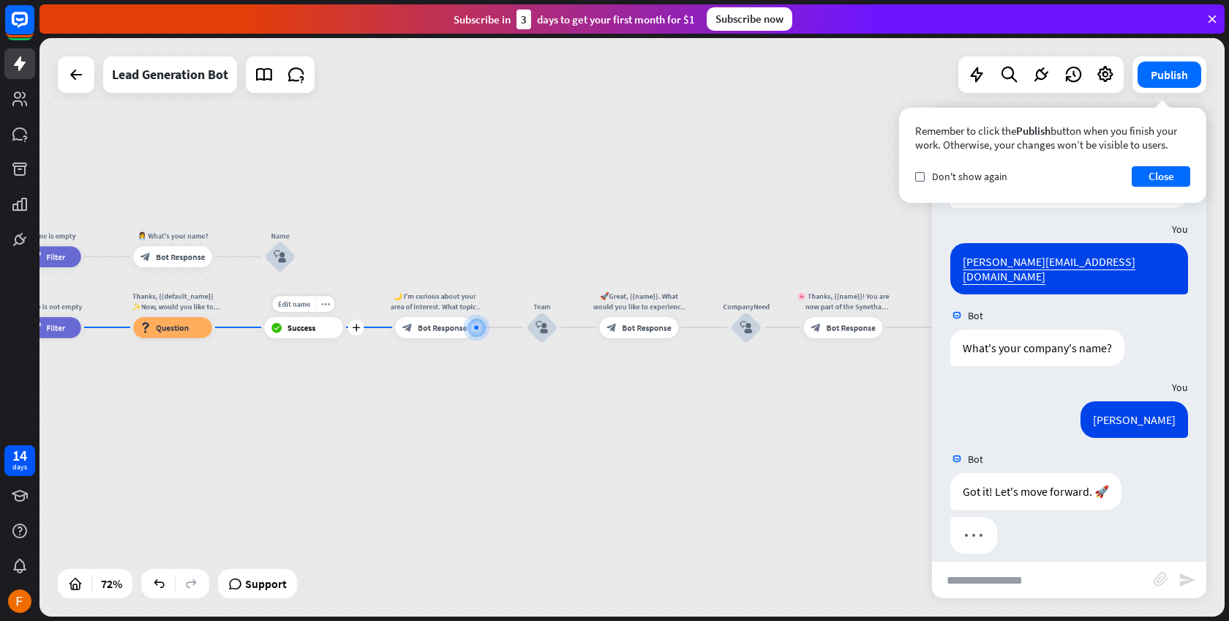
click at [304, 332] on span "Success" at bounding box center [302, 327] width 29 height 10
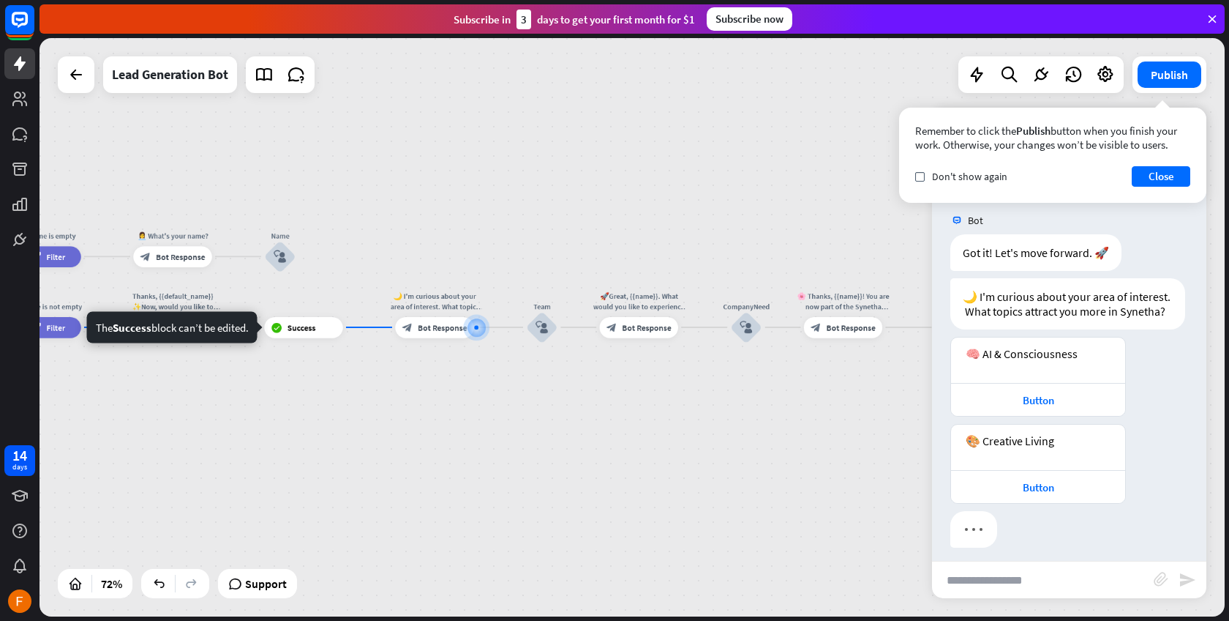
scroll to position [838, 0]
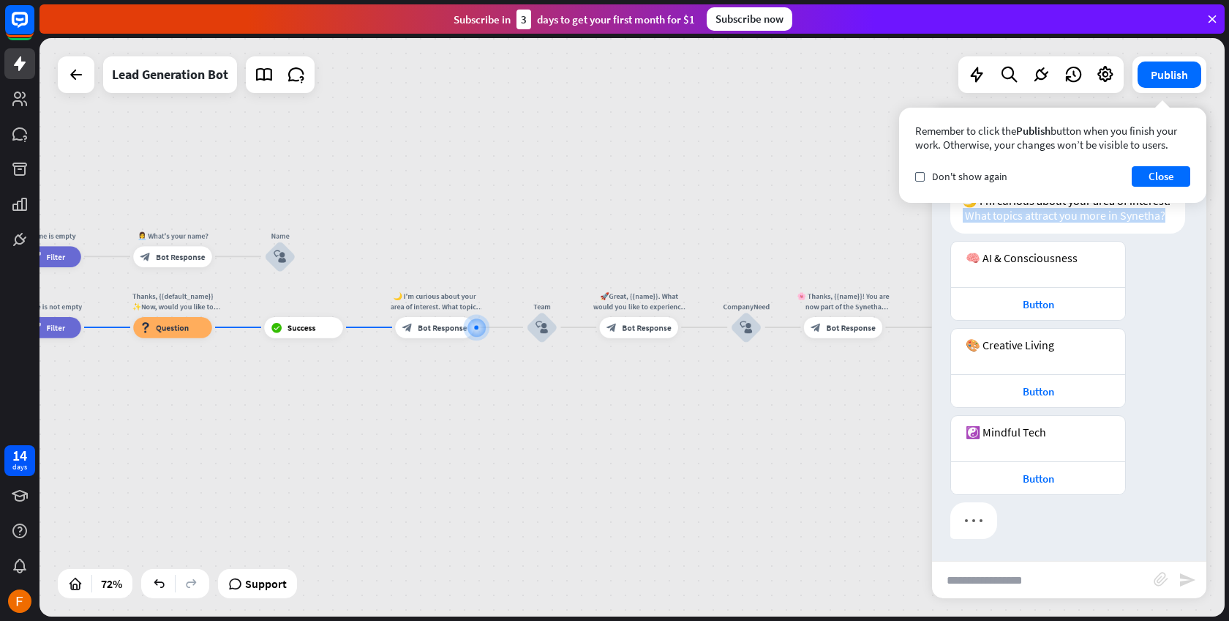
drag, startPoint x: 1169, startPoint y: 300, endPoint x: 951, endPoint y: 212, distance: 235.1
click at [951, 212] on div "🌙 I'm curious about your area of interest. What topics attract you more in Syne…" at bounding box center [1068, 207] width 235 height 51
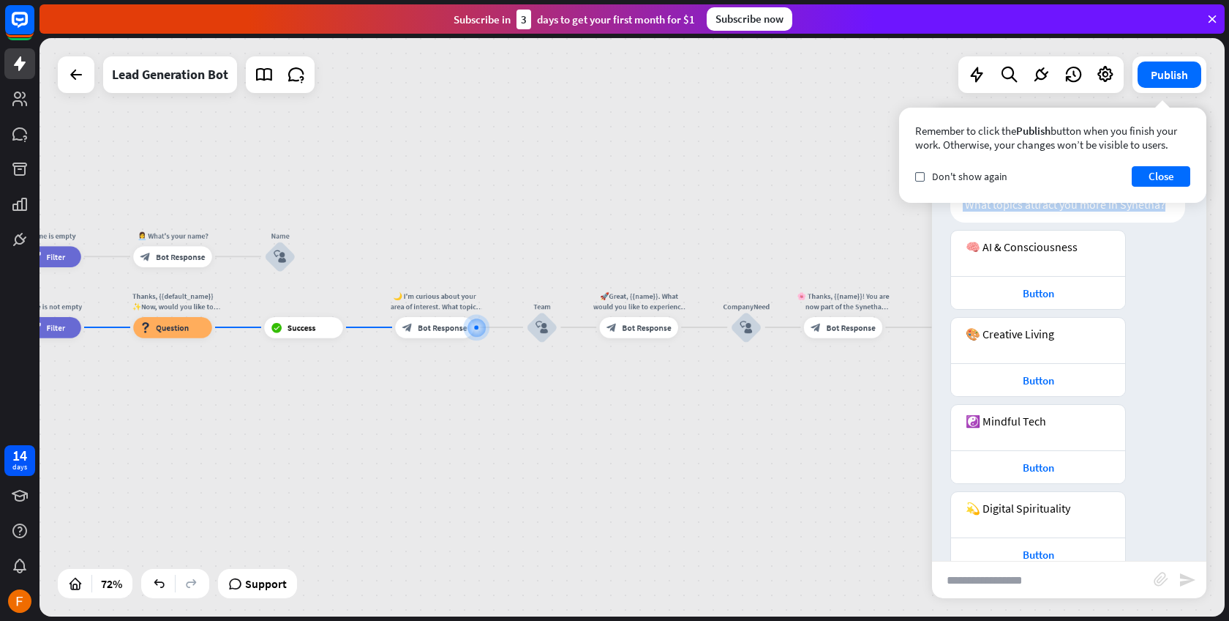
scroll to position [840, 0]
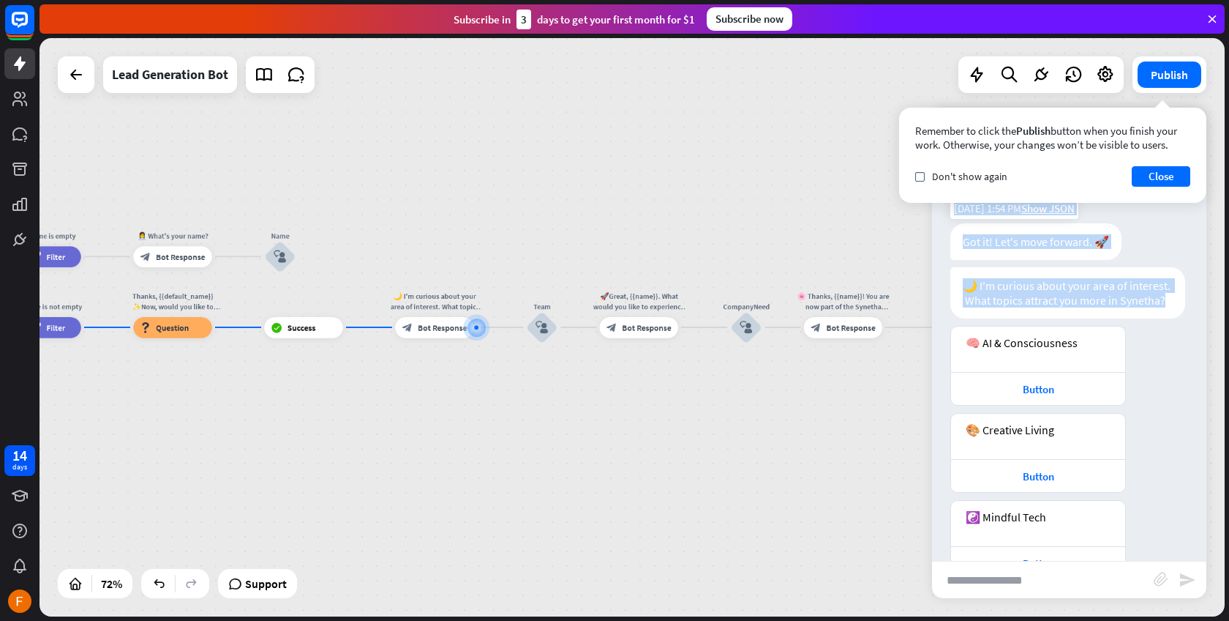
drag, startPoint x: 1168, startPoint y: 300, endPoint x: 963, endPoint y: 227, distance: 217.6
click at [963, 227] on div "Bot 👋 Hello, I am Synetha Assistant. Here I share short guides about artificial…" at bounding box center [1069, 371] width 274 height 380
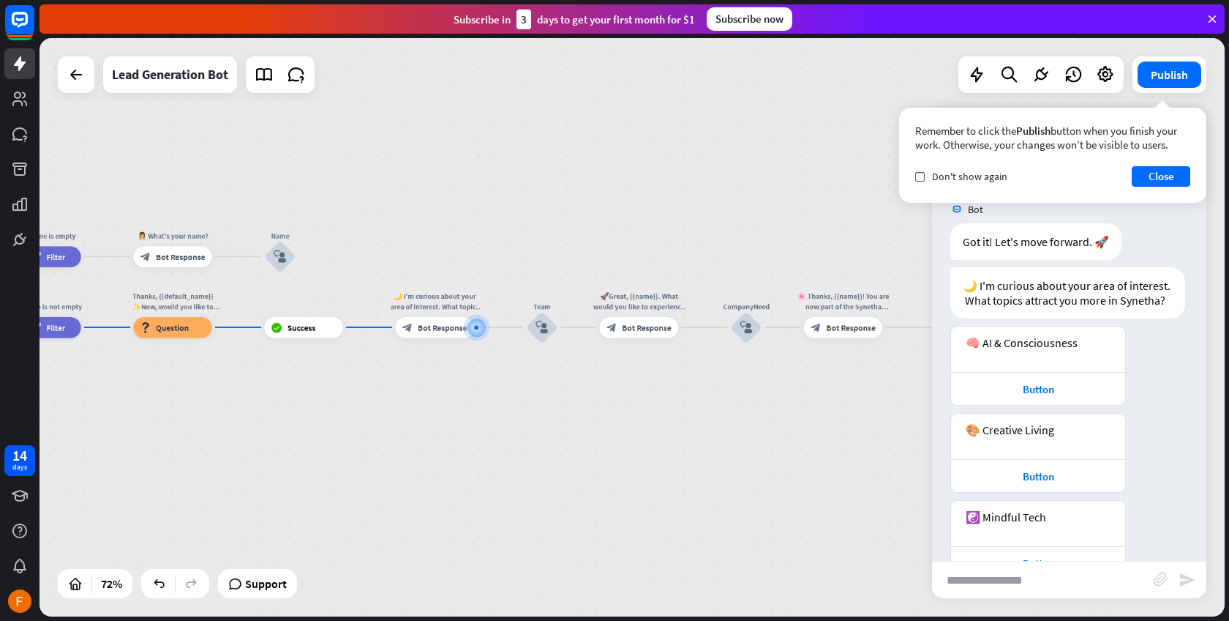
click at [1170, 421] on div "🎨 Creative Living Button [DATE] 1:54 PM Show JSON" at bounding box center [1069, 456] width 274 height 87
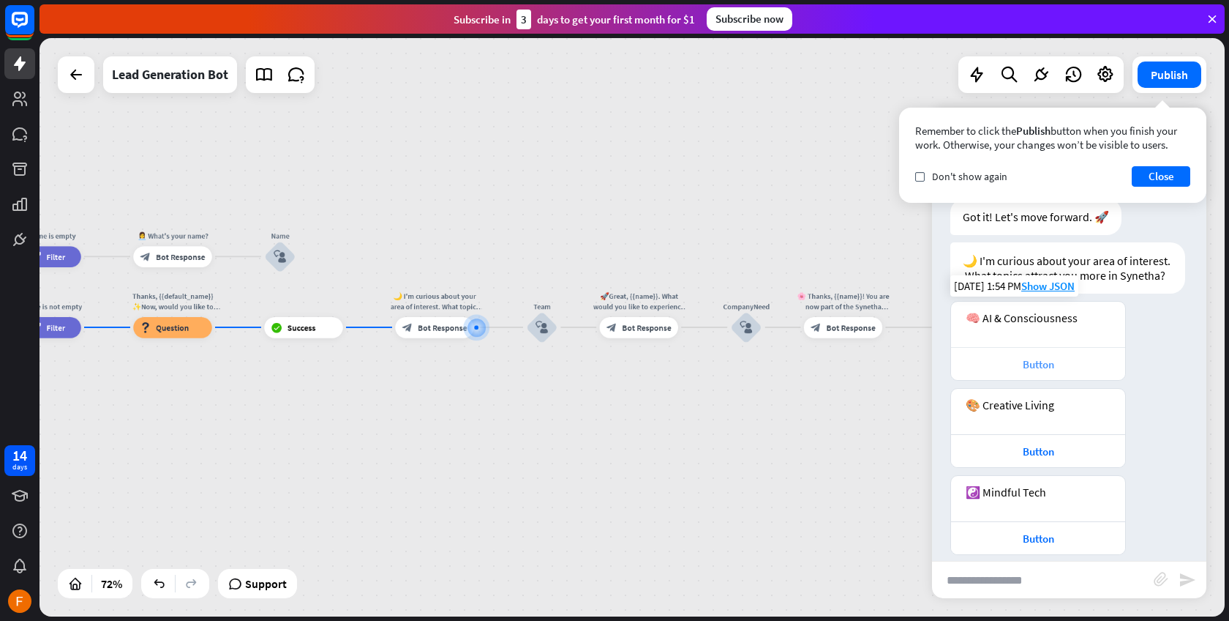
click at [1019, 359] on div "Button" at bounding box center [1039, 364] width 160 height 14
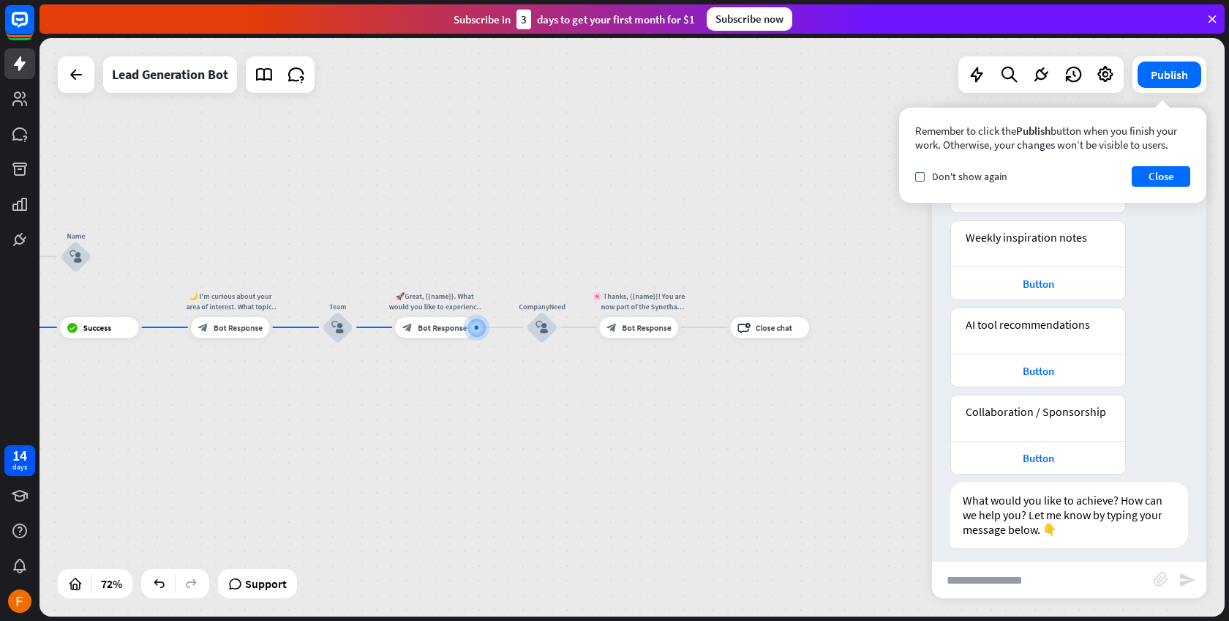
scroll to position [1548, 0]
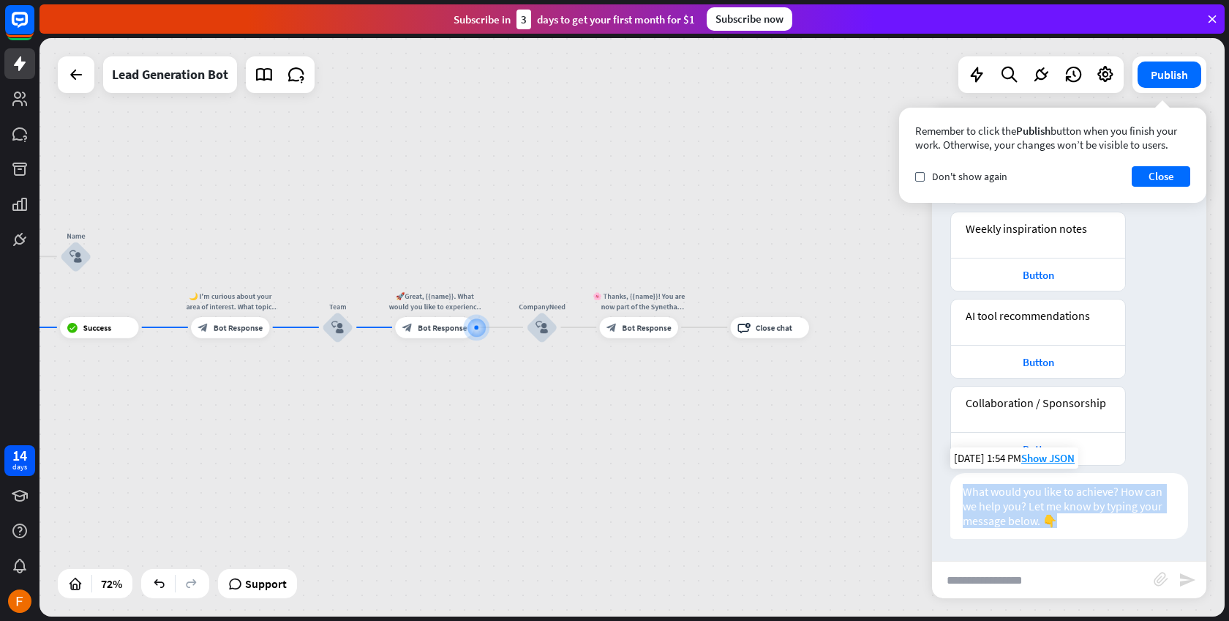
drag, startPoint x: 1068, startPoint y: 517, endPoint x: 967, endPoint y: 491, distance: 105.1
click at [965, 490] on div "What would you like to achieve? How can we help you? Let me know by typing your…" at bounding box center [1070, 506] width 238 height 66
click at [1094, 495] on div "What would you like to achieve? How can we help you? Let me know by typing your…" at bounding box center [1070, 506] width 238 height 66
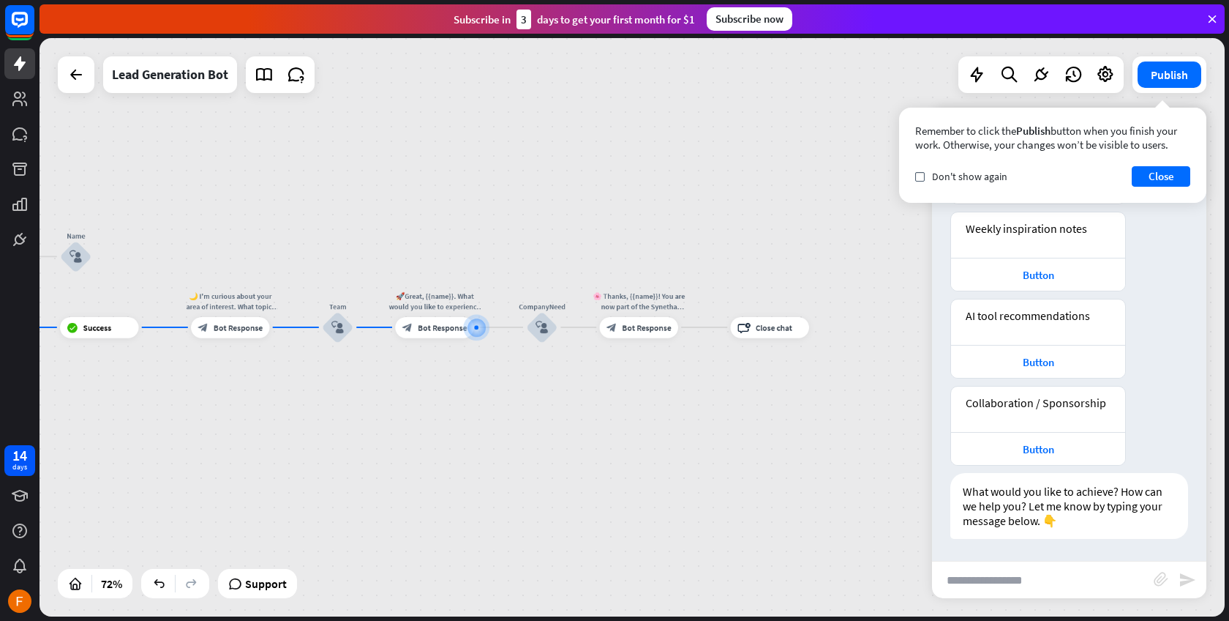
click at [1044, 577] on input "text" at bounding box center [1043, 579] width 222 height 37
type input "*"
click at [1051, 446] on div "Button" at bounding box center [1039, 449] width 160 height 14
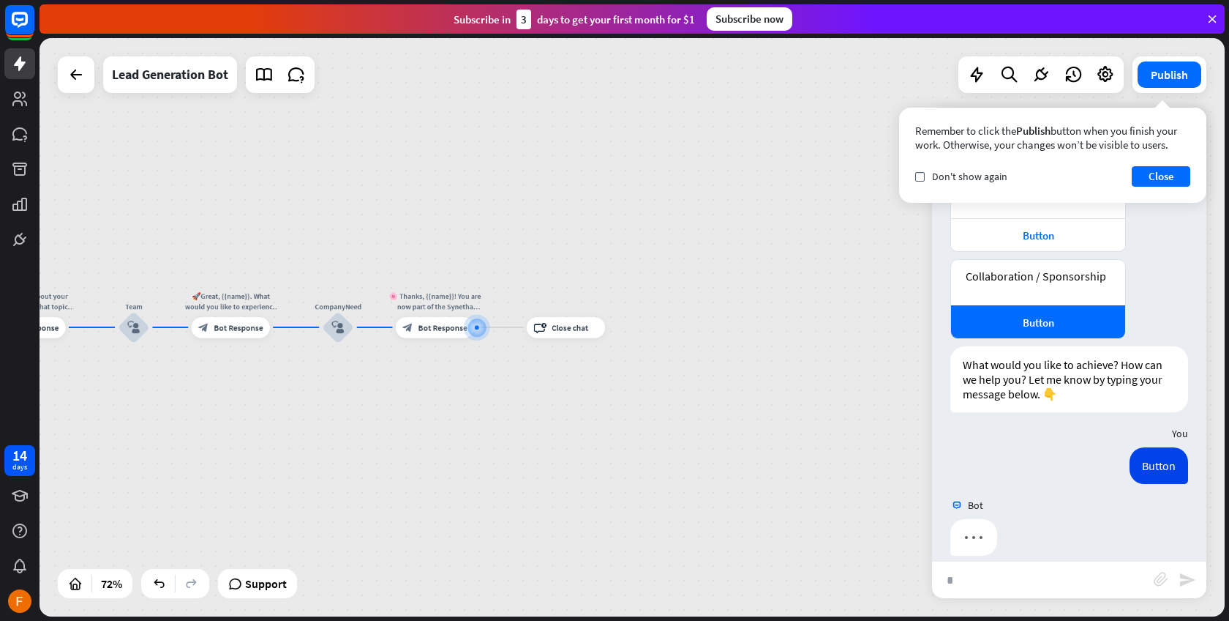
scroll to position [1691, 0]
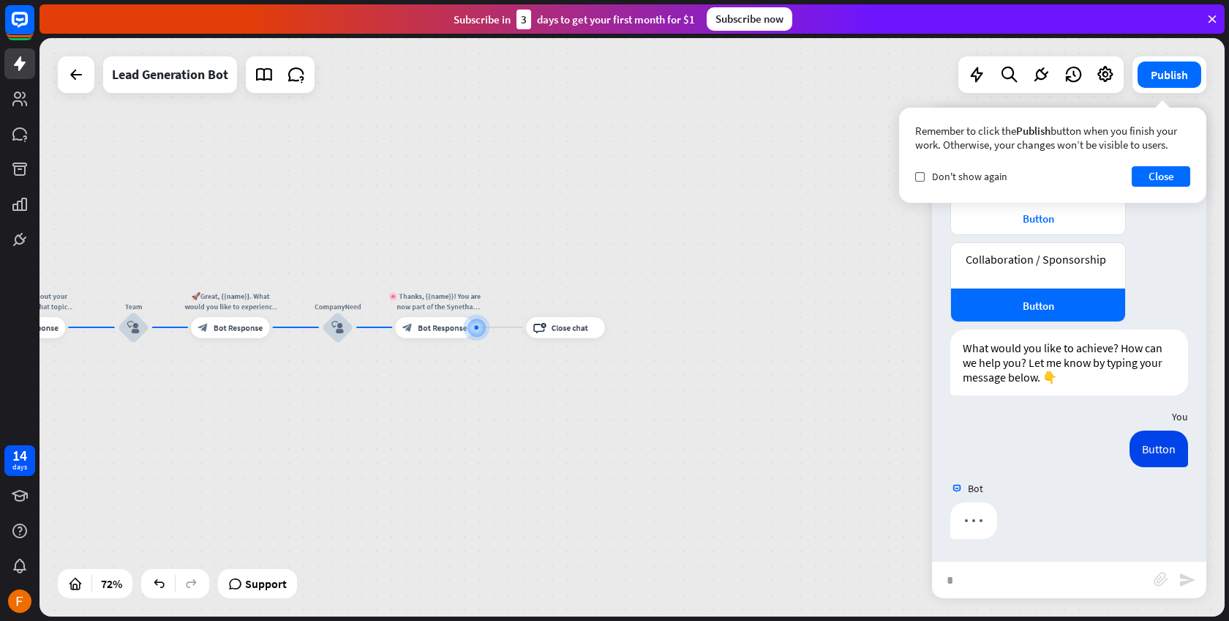
drag, startPoint x: 974, startPoint y: 580, endPoint x: 938, endPoint y: 558, distance: 41.7
click at [939, 559] on div "more_vert close Bot Online Bot 👋 Hello, I am Synetha Assistant. Here I share sh…" at bounding box center [1069, 353] width 274 height 490
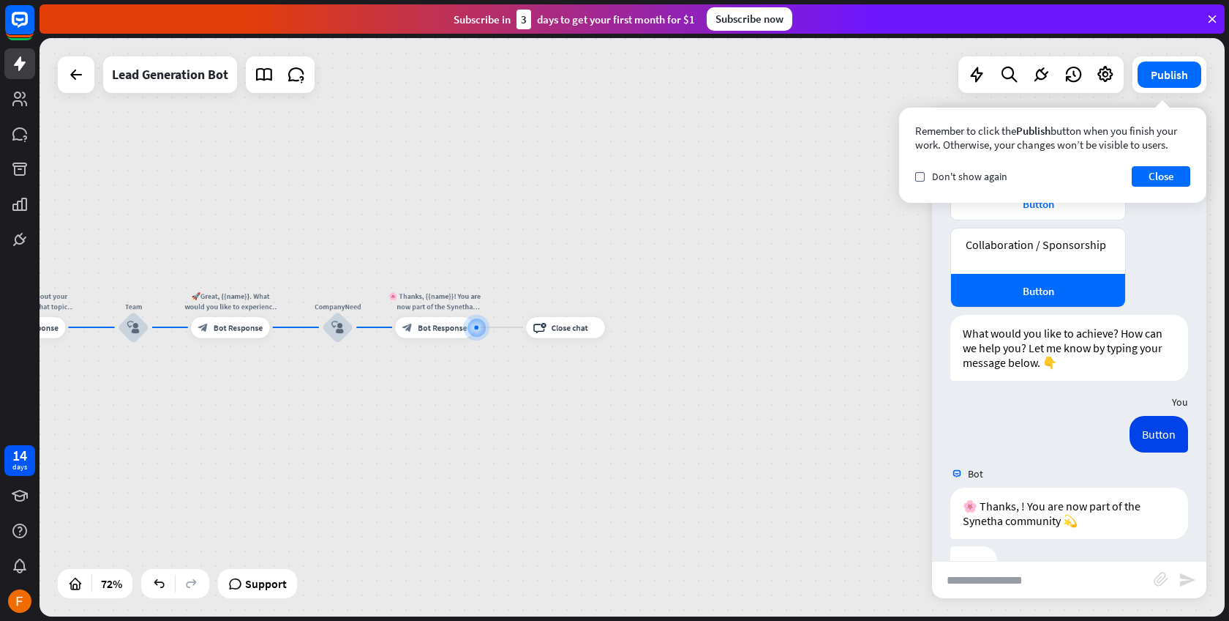
scroll to position [1750, 0]
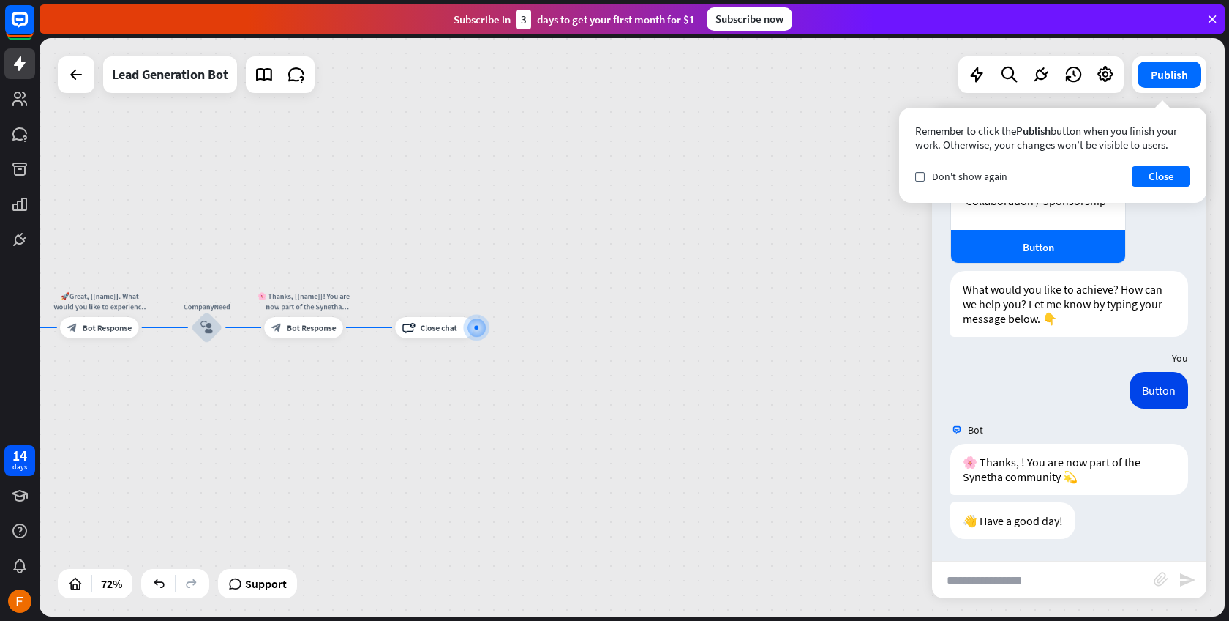
drag, startPoint x: 422, startPoint y: 433, endPoint x: 697, endPoint y: 431, distance: 275.2
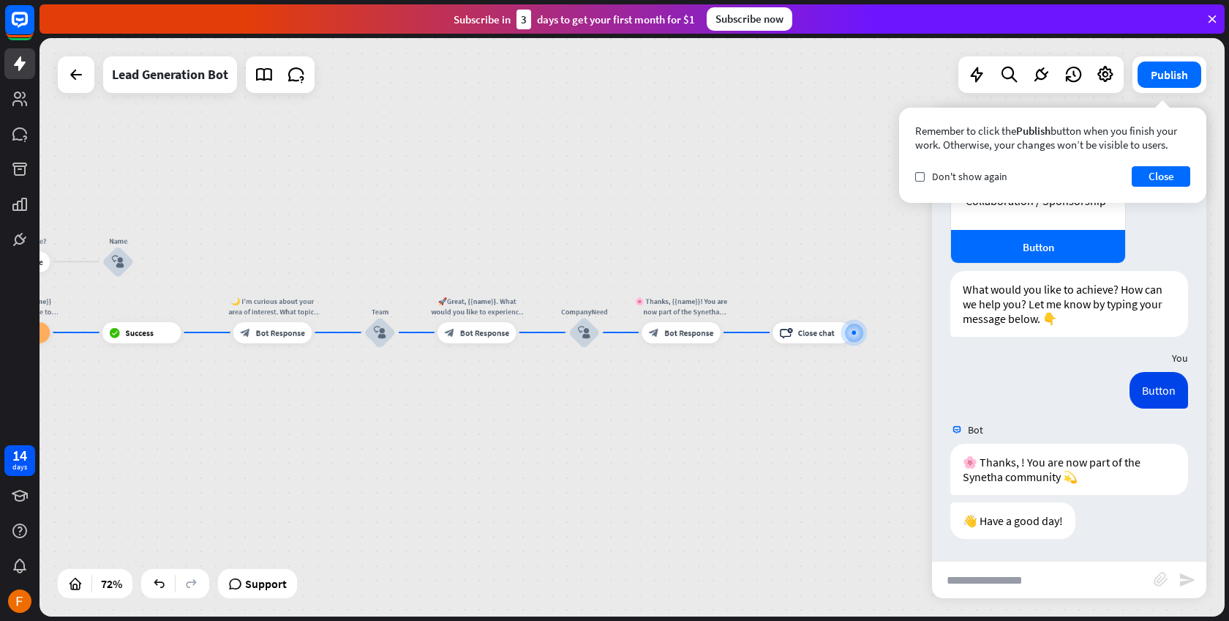
drag, startPoint x: 566, startPoint y: 298, endPoint x: 904, endPoint y: 310, distance: 338.3
click at [970, 304] on div "home_2 Start point Welcome message block_bot_response Bot Response Start block_…" at bounding box center [633, 327] width 1186 height 578
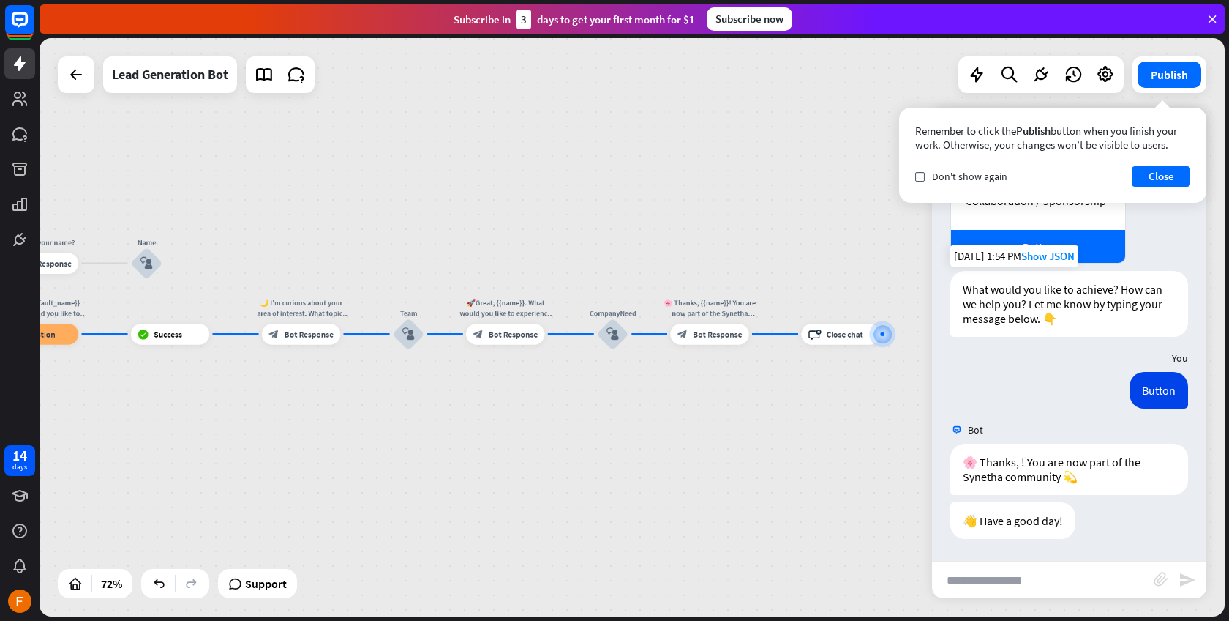
click at [1041, 296] on div "What would you like to achieve? How can we help you? Let me know by typing your…" at bounding box center [1070, 304] width 238 height 66
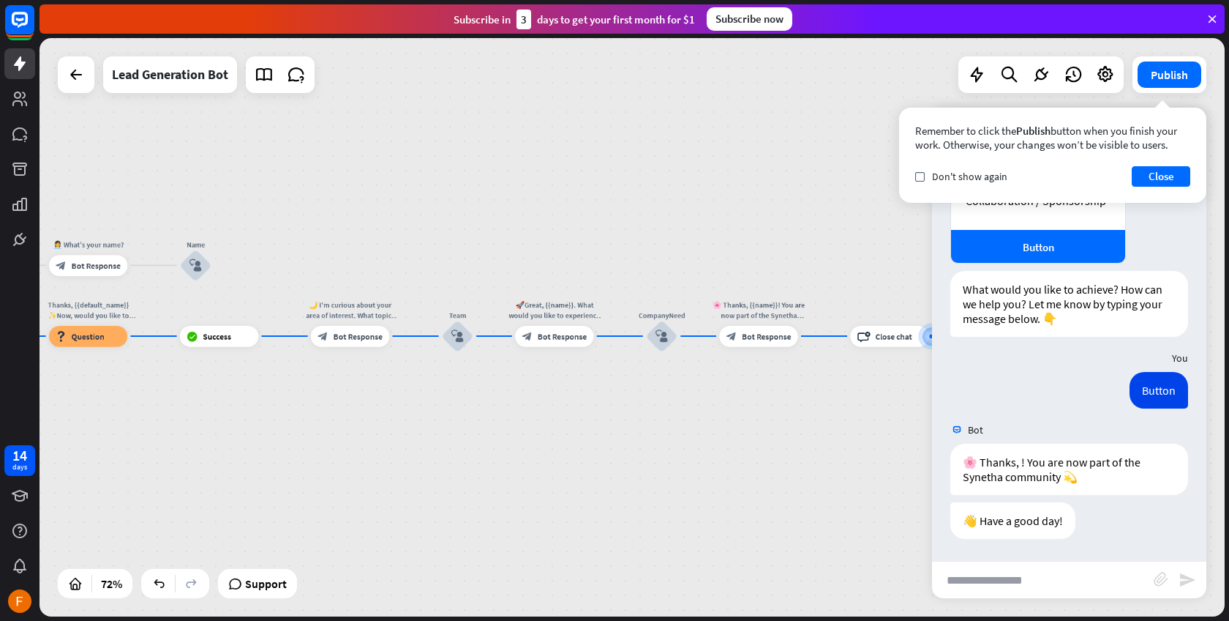
drag, startPoint x: 236, startPoint y: 433, endPoint x: 621, endPoint y: 440, distance: 385.0
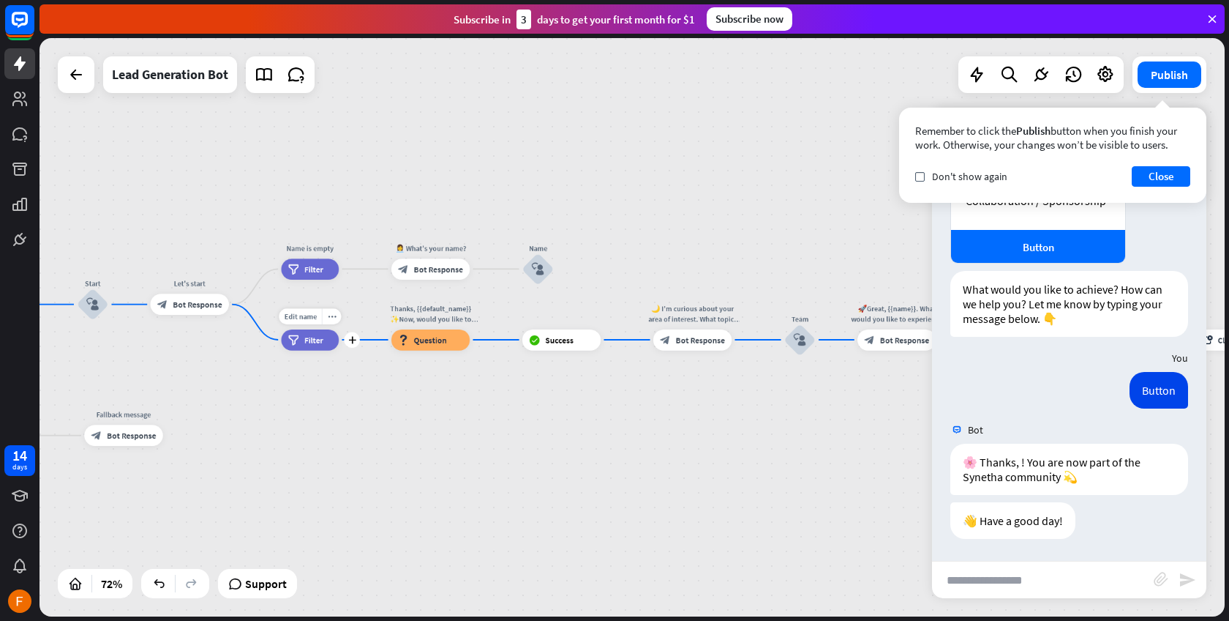
click at [310, 332] on div "filter Filter" at bounding box center [310, 339] width 58 height 21
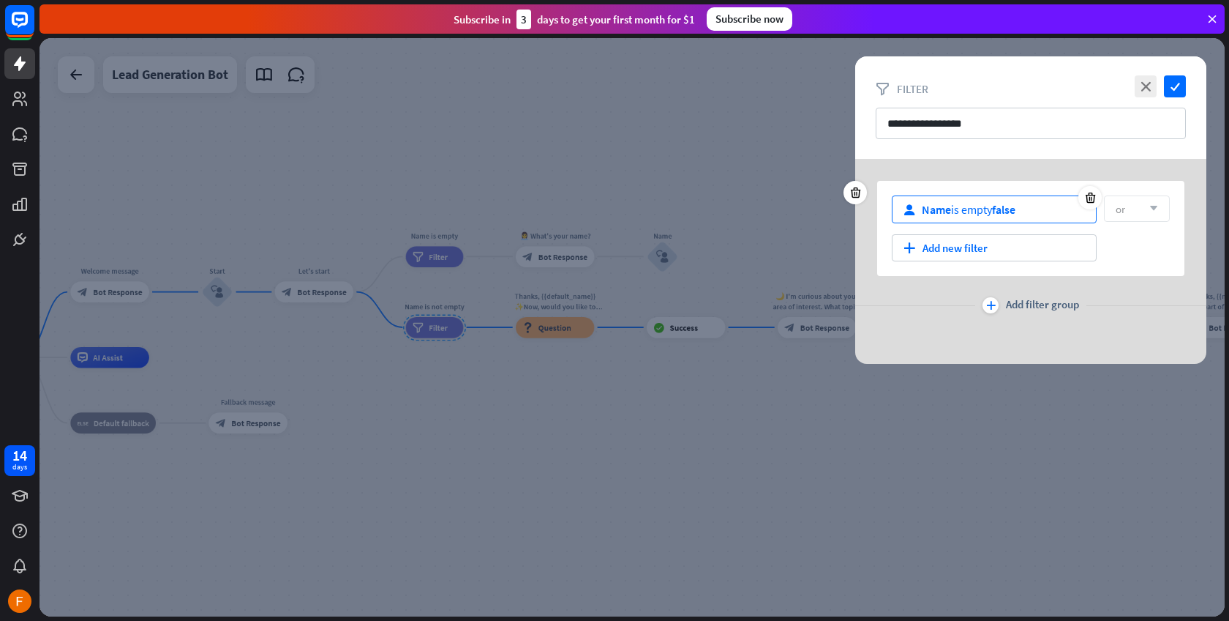
click at [1025, 205] on div "user Name is empty false" at bounding box center [994, 209] width 205 height 28
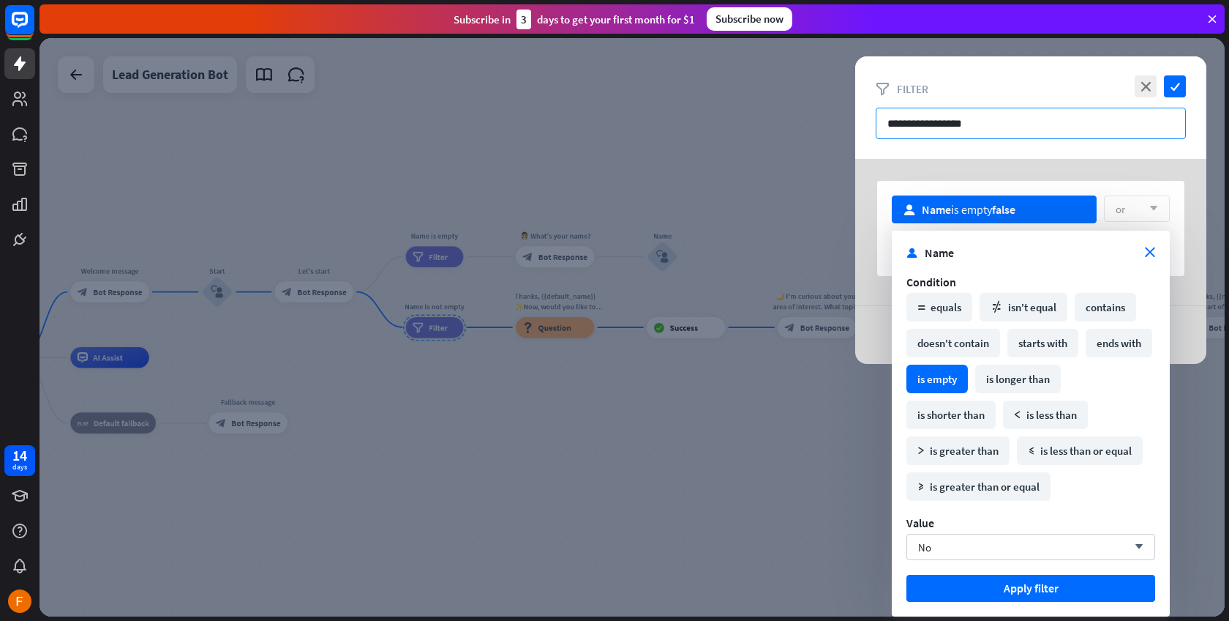
click at [1024, 136] on input "**********" at bounding box center [1031, 123] width 310 height 31
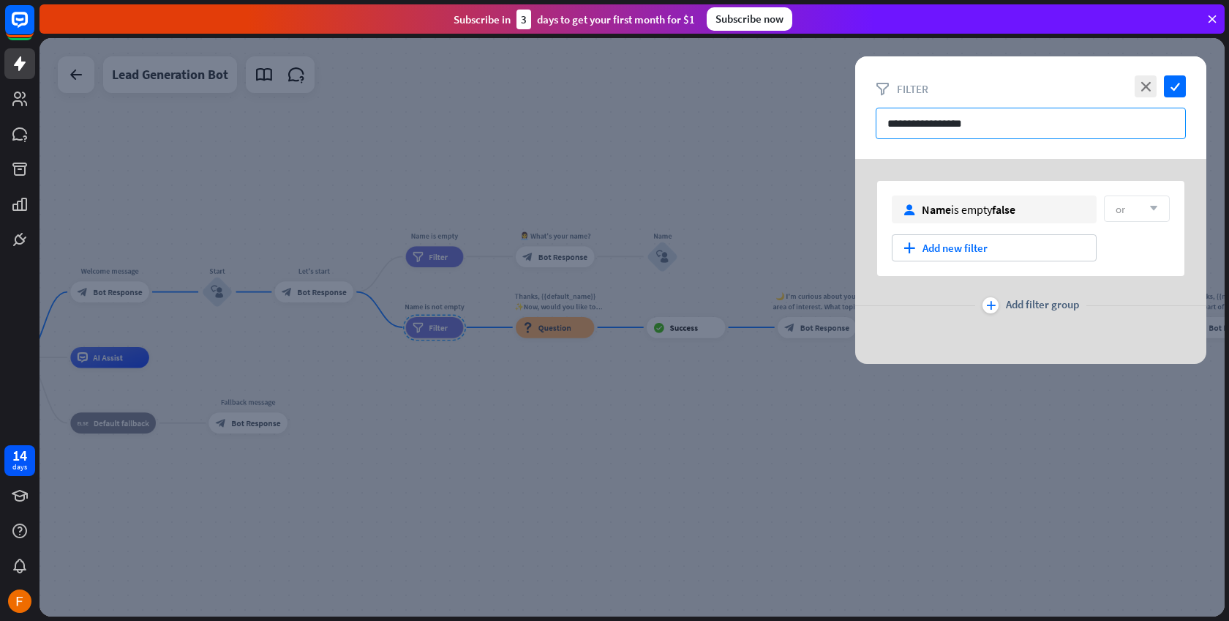
drag, startPoint x: 1008, startPoint y: 108, endPoint x: 1018, endPoint y: 121, distance: 17.3
click at [1043, 134] on input "**********" at bounding box center [1031, 123] width 310 height 31
click at [991, 178] on div "user Name is empty false or arrow_down plus Add new filter plus Add filter group" at bounding box center [1031, 261] width 351 height 205
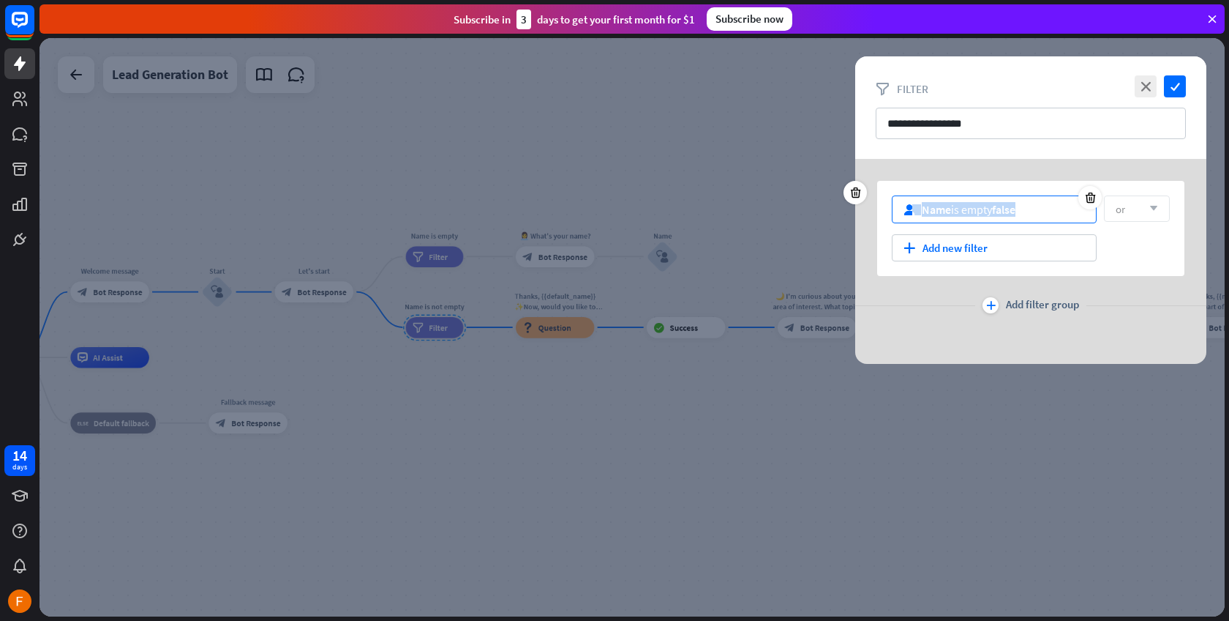
drag, startPoint x: 1029, startPoint y: 210, endPoint x: 912, endPoint y: 212, distance: 117.1
click at [912, 212] on div "user Name is empty false" at bounding box center [994, 209] width 205 height 28
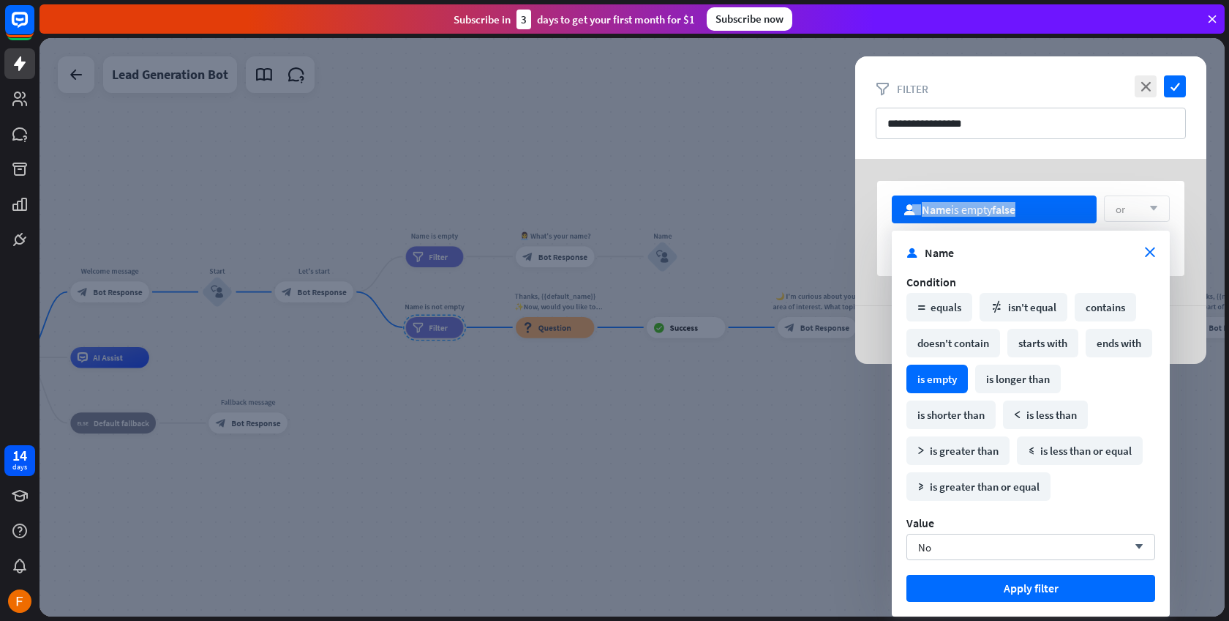
click at [1003, 161] on div "user Name is empty false or arrow_down plus Add new filter plus Add filter group" at bounding box center [1031, 261] width 351 height 205
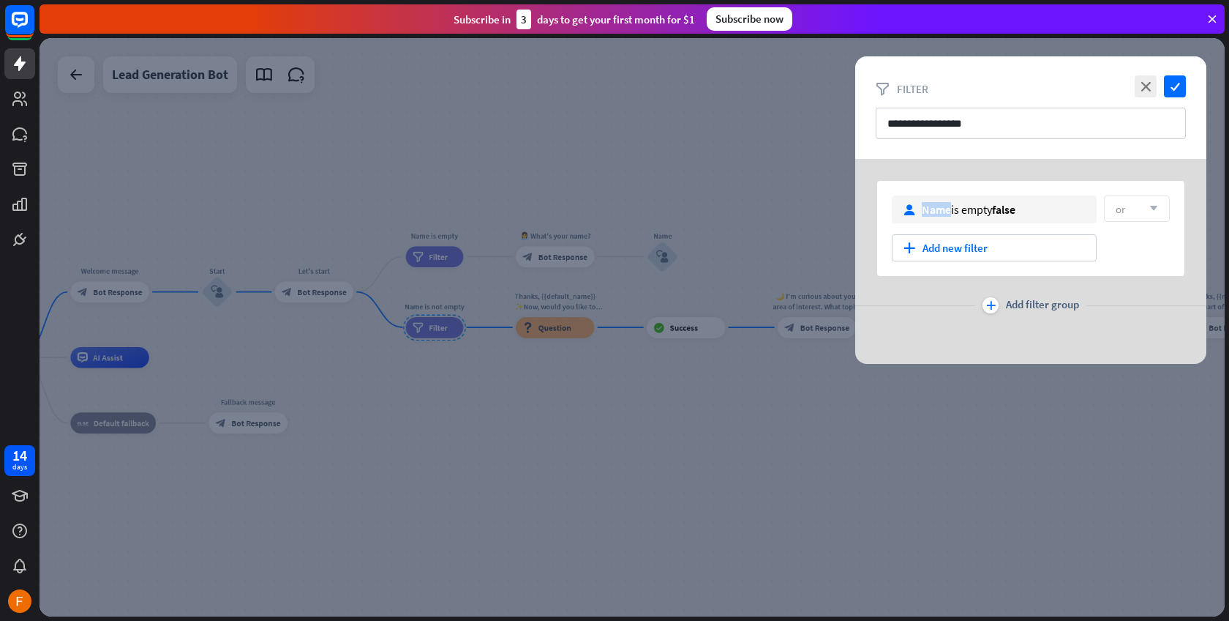
click at [1003, 162] on div "user Name is empty false or arrow_down plus Add new filter plus Add filter group" at bounding box center [1031, 261] width 351 height 205
click at [405, 534] on div at bounding box center [633, 327] width 1186 height 578
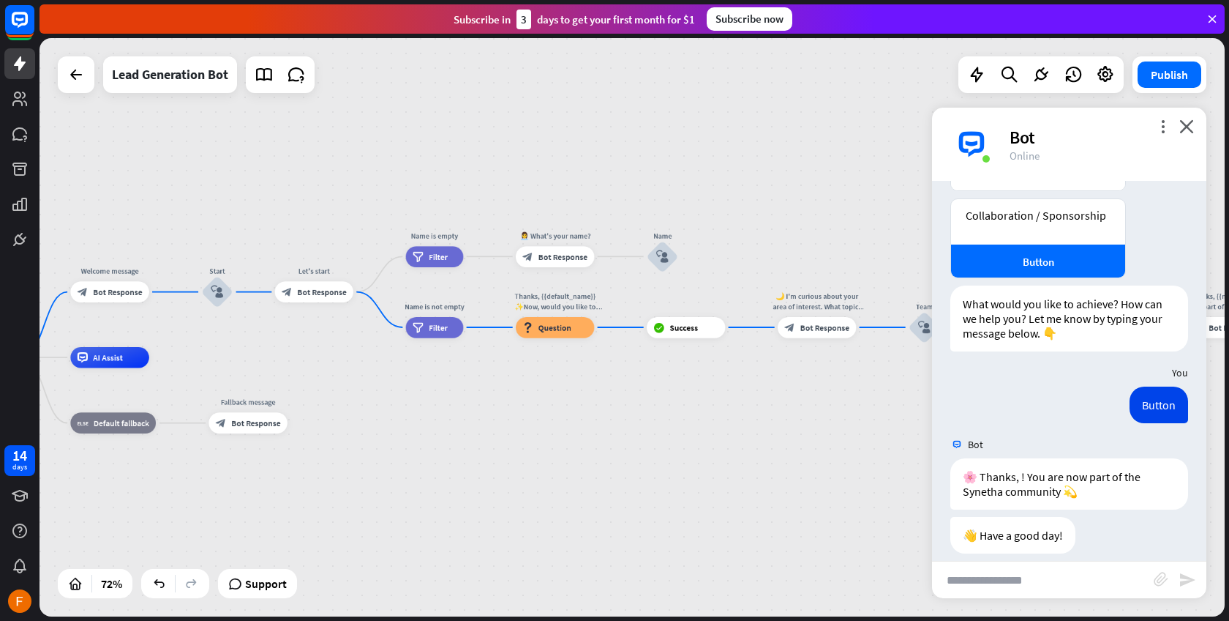
click at [389, 426] on div "home_2 Start point Welcome message block_bot_response Bot Response Start block_…" at bounding box center [363, 564] width 849 height 414
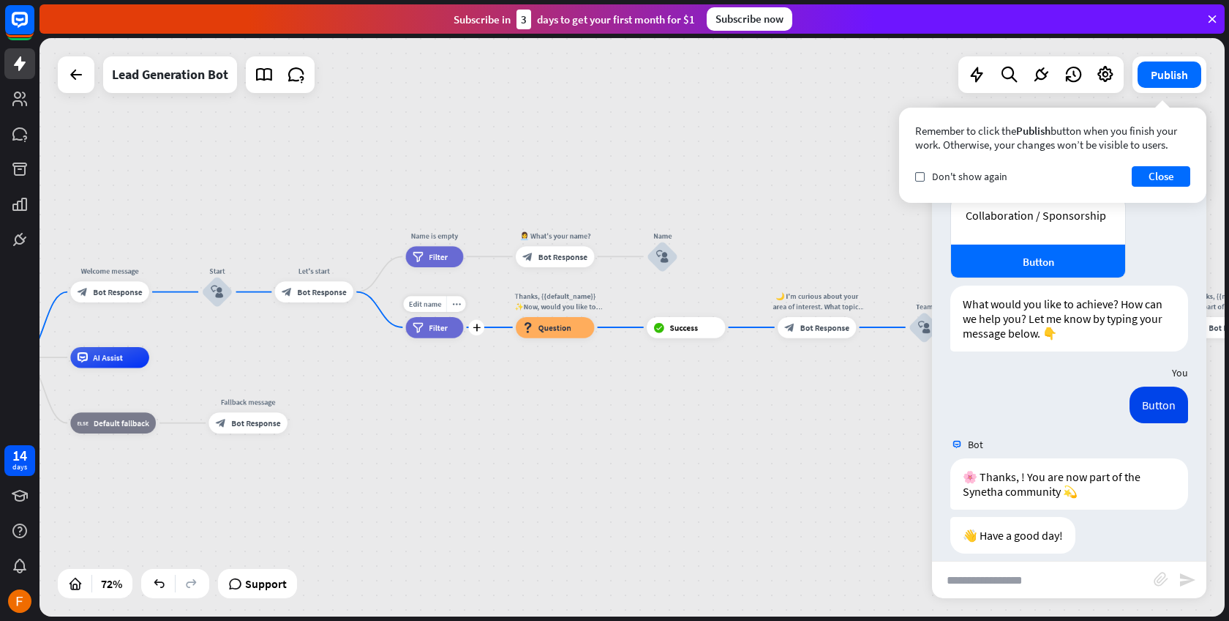
click at [434, 335] on div "filter Filter" at bounding box center [435, 327] width 58 height 21
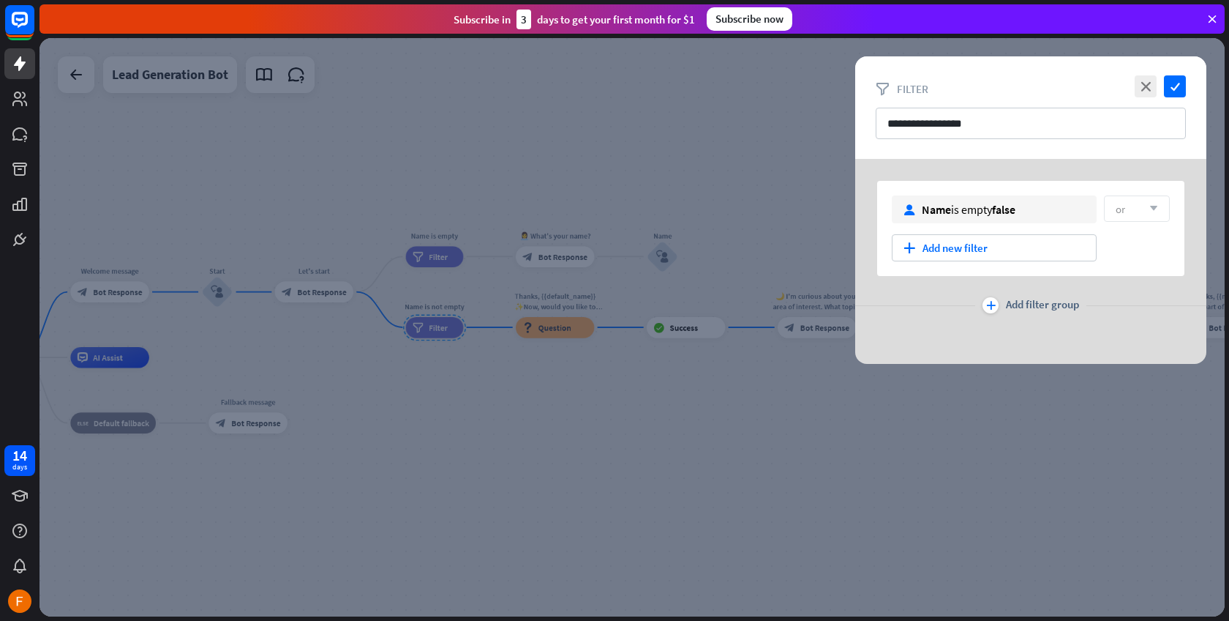
click at [433, 337] on div at bounding box center [633, 327] width 1186 height 578
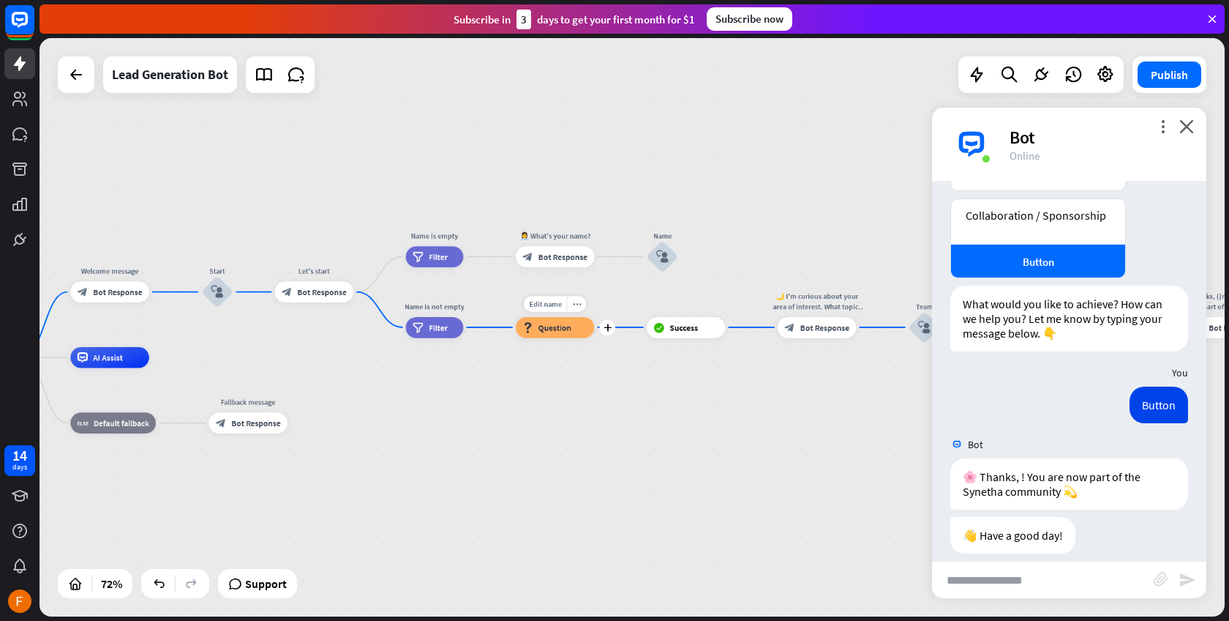
click at [549, 332] on span "Question" at bounding box center [555, 327] width 33 height 10
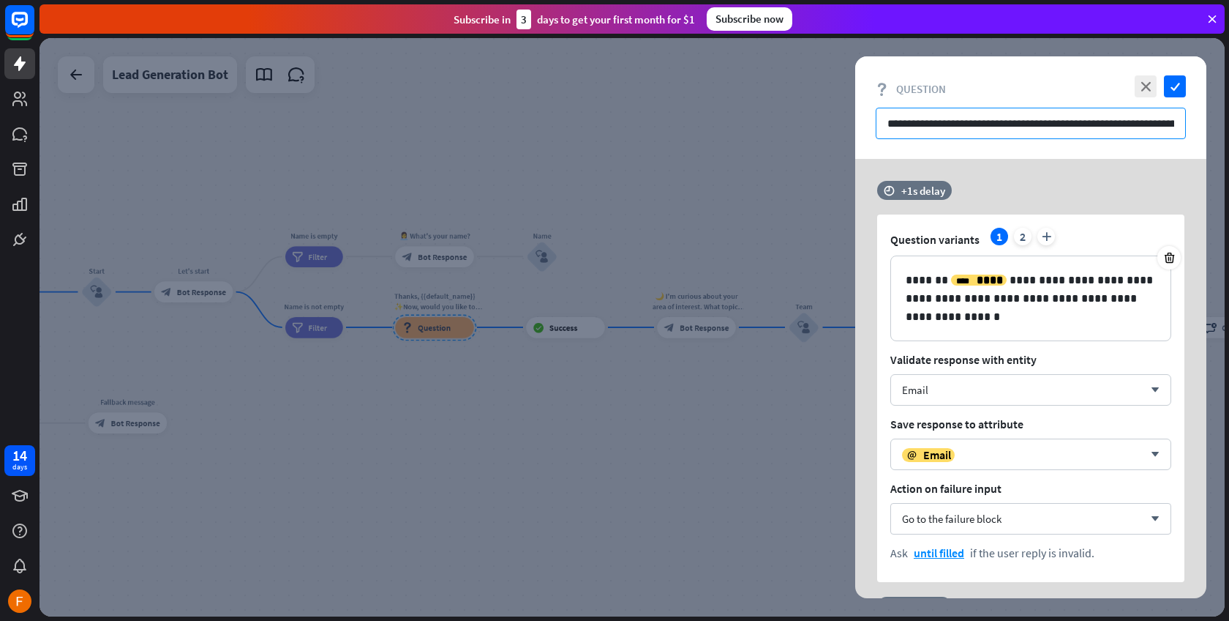
drag, startPoint x: 971, startPoint y: 127, endPoint x: 928, endPoint y: 123, distance: 43.4
click at [926, 123] on input "**********" at bounding box center [1031, 123] width 310 height 31
click at [968, 125] on input "**********" at bounding box center [1031, 123] width 310 height 31
drag, startPoint x: 969, startPoint y: 124, endPoint x: 934, endPoint y: 121, distance: 35.2
click at [932, 124] on input "**********" at bounding box center [1031, 123] width 310 height 31
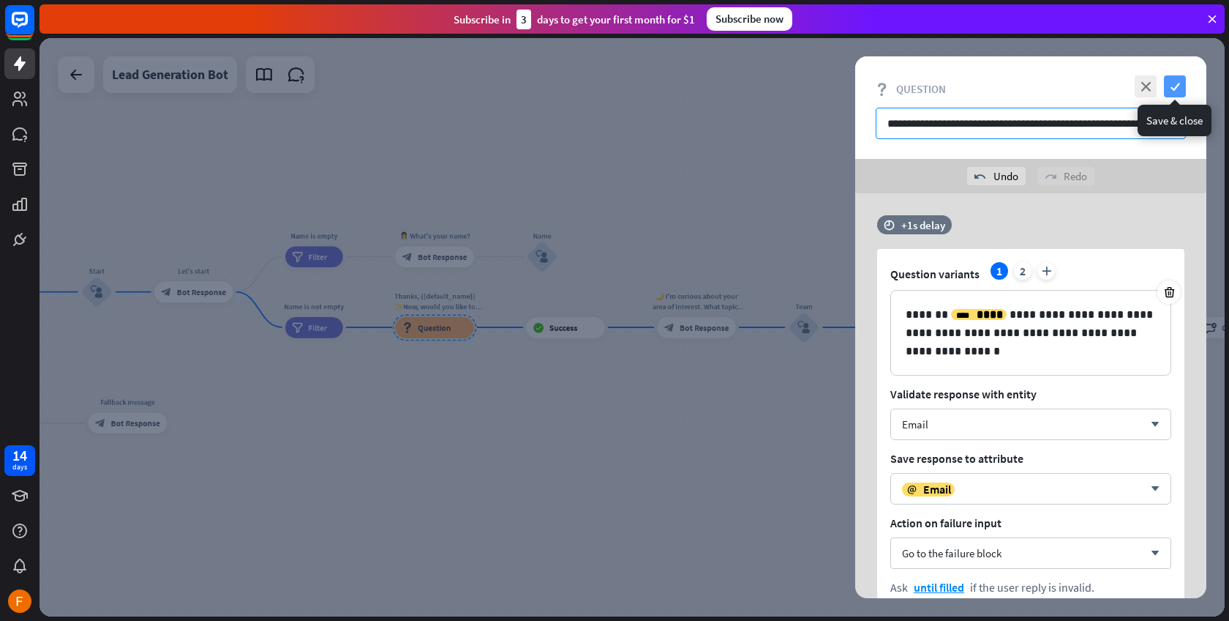
type input "**********"
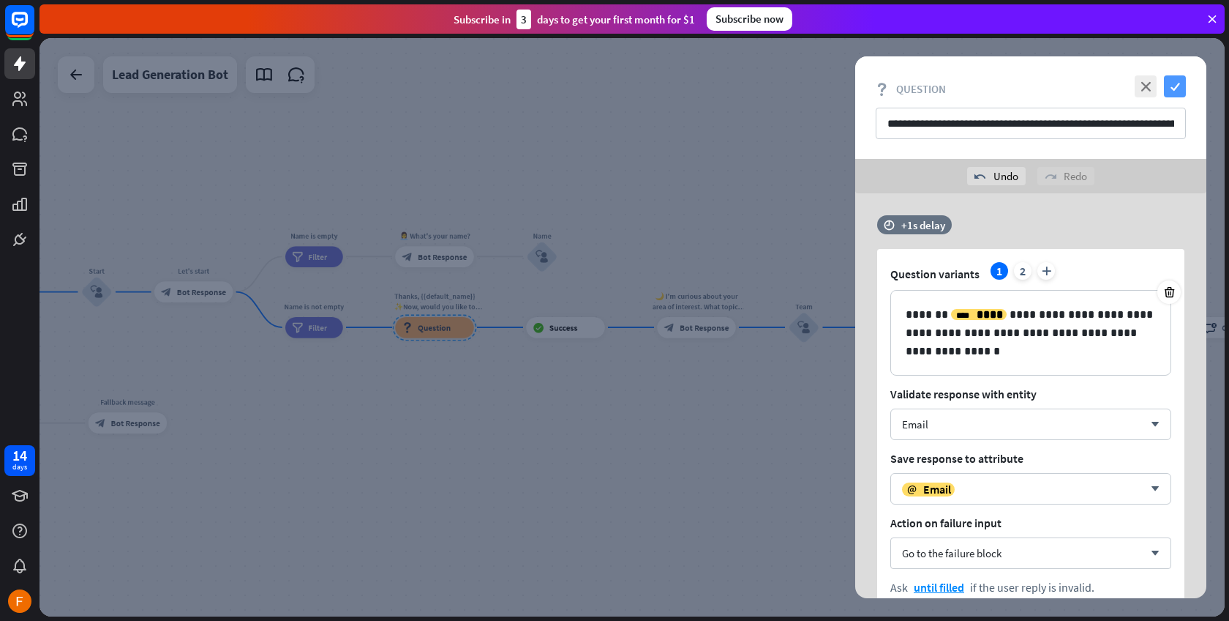
click at [1180, 91] on icon "check" at bounding box center [1175, 86] width 22 height 22
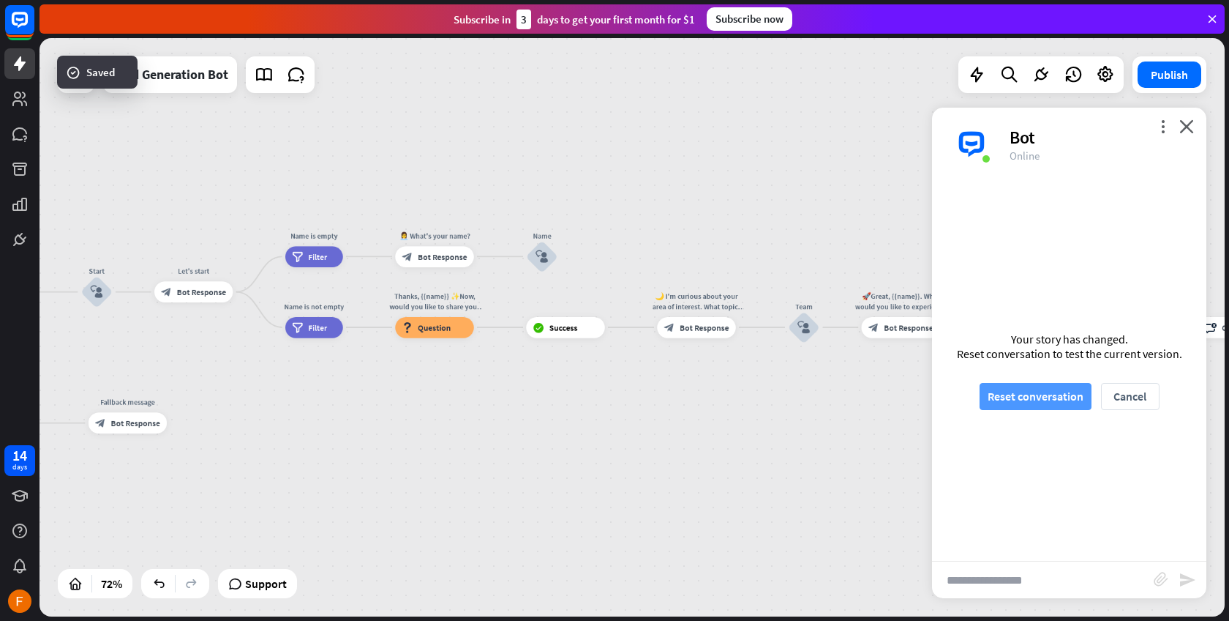
click at [1049, 406] on button "Reset conversation" at bounding box center [1036, 396] width 112 height 27
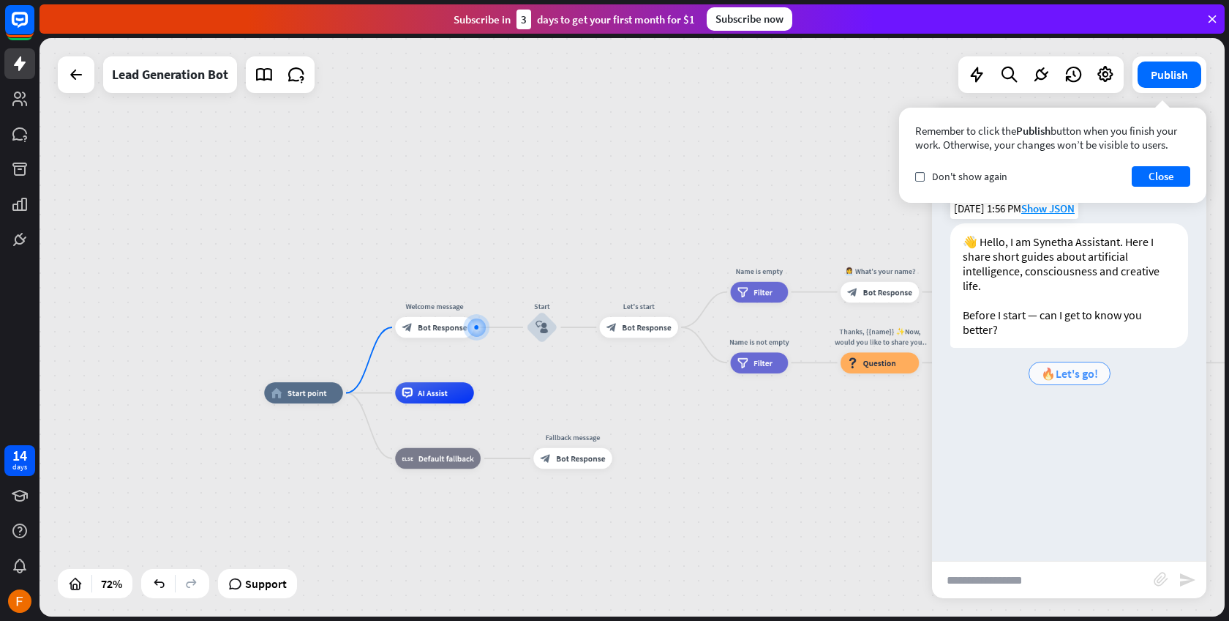
click at [1092, 374] on span "🔥Let's go!" at bounding box center [1069, 373] width 57 height 15
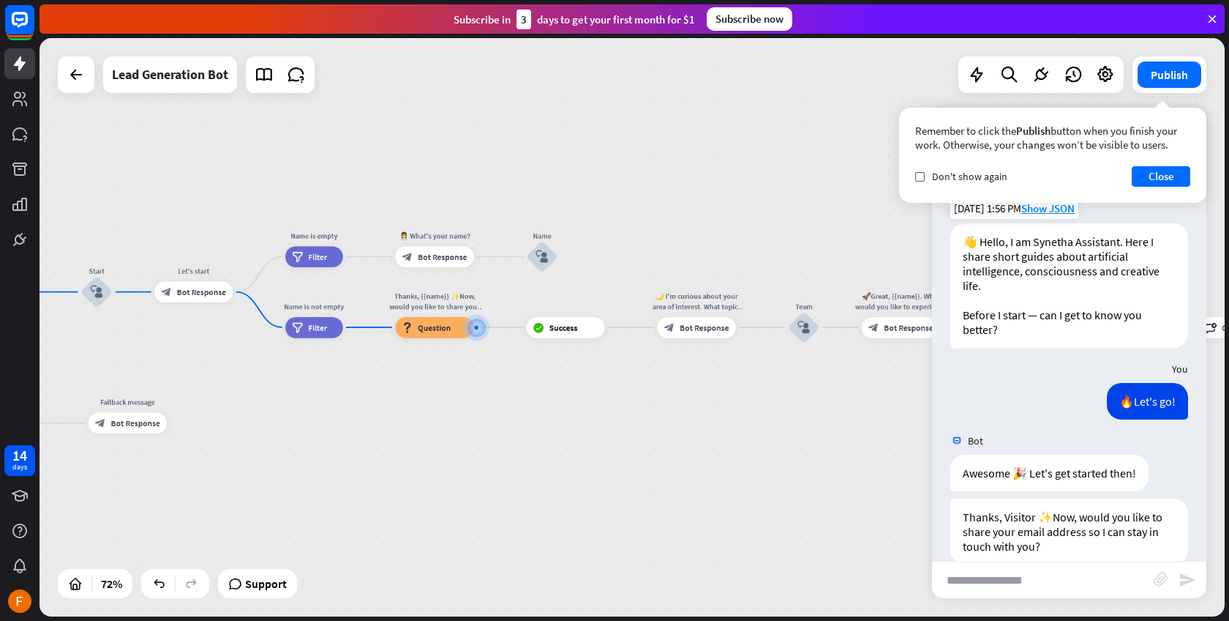
scroll to position [26, 0]
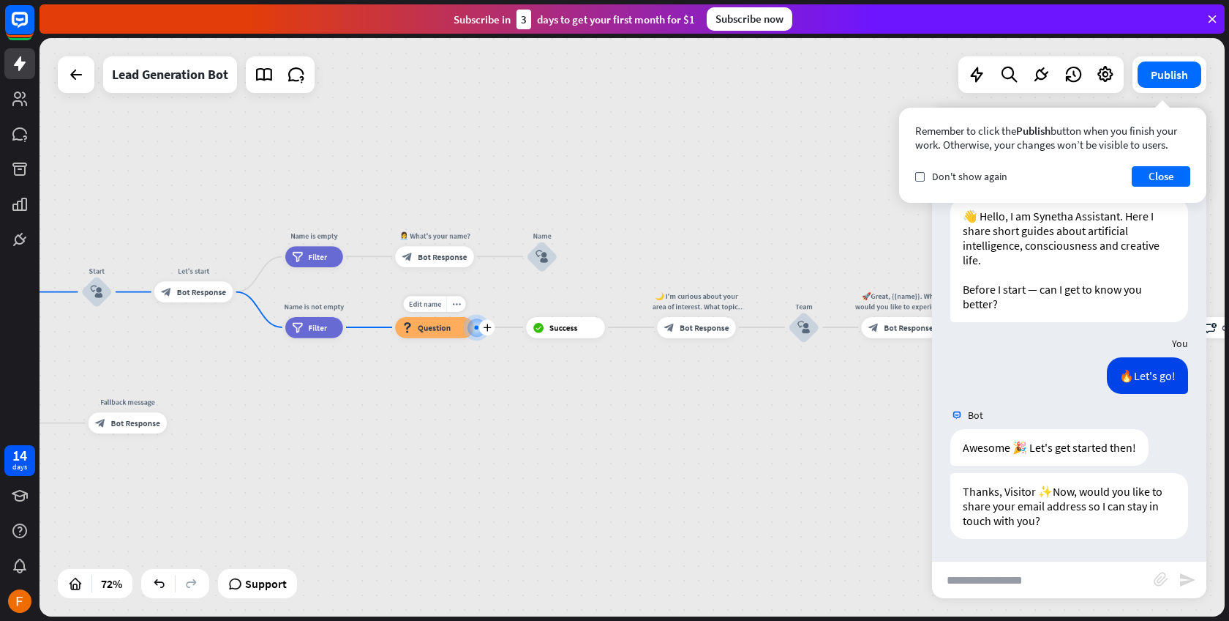
click at [430, 332] on span "Question" at bounding box center [434, 327] width 33 height 10
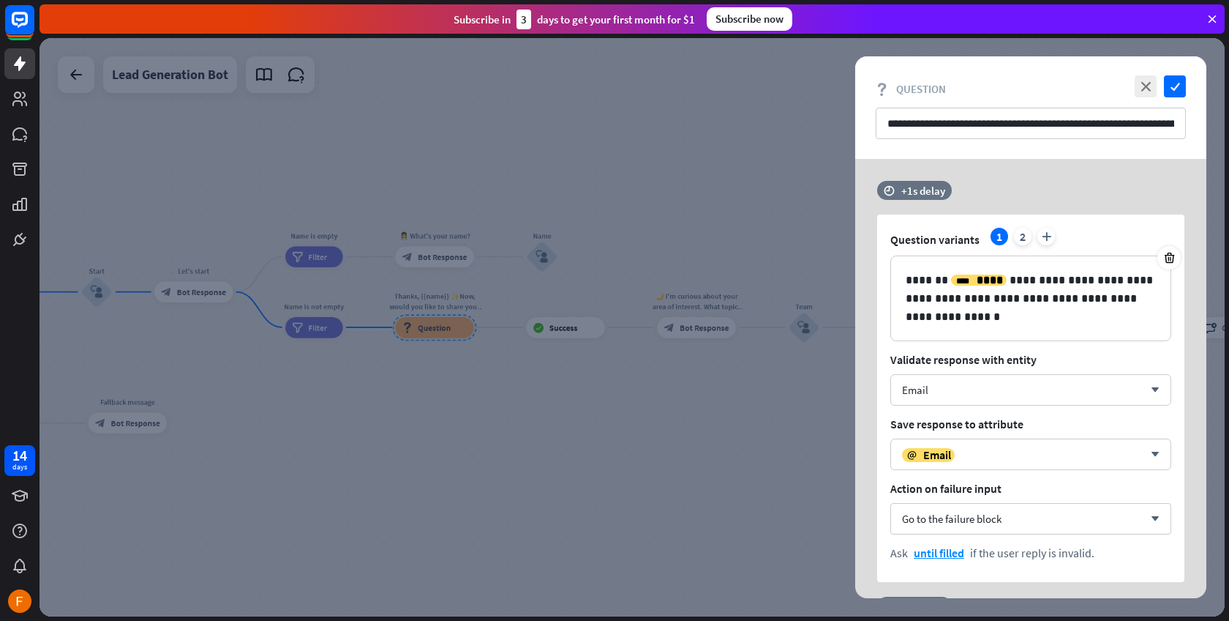
click at [298, 334] on div at bounding box center [633, 327] width 1186 height 578
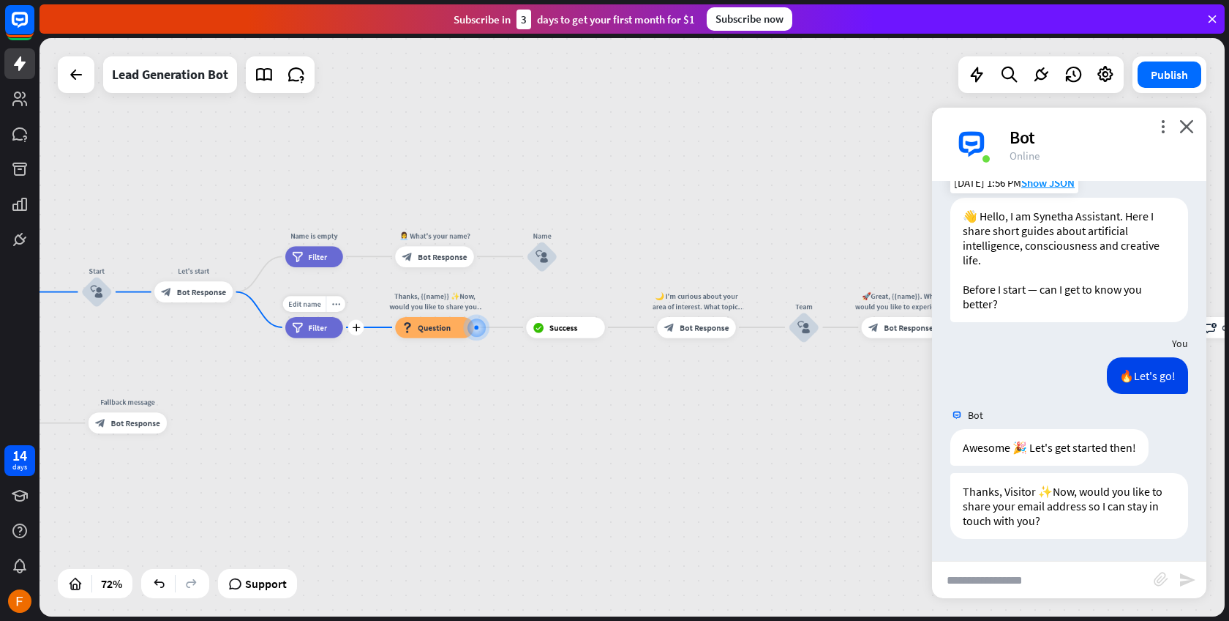
click at [321, 330] on span "Filter" at bounding box center [317, 327] width 19 height 10
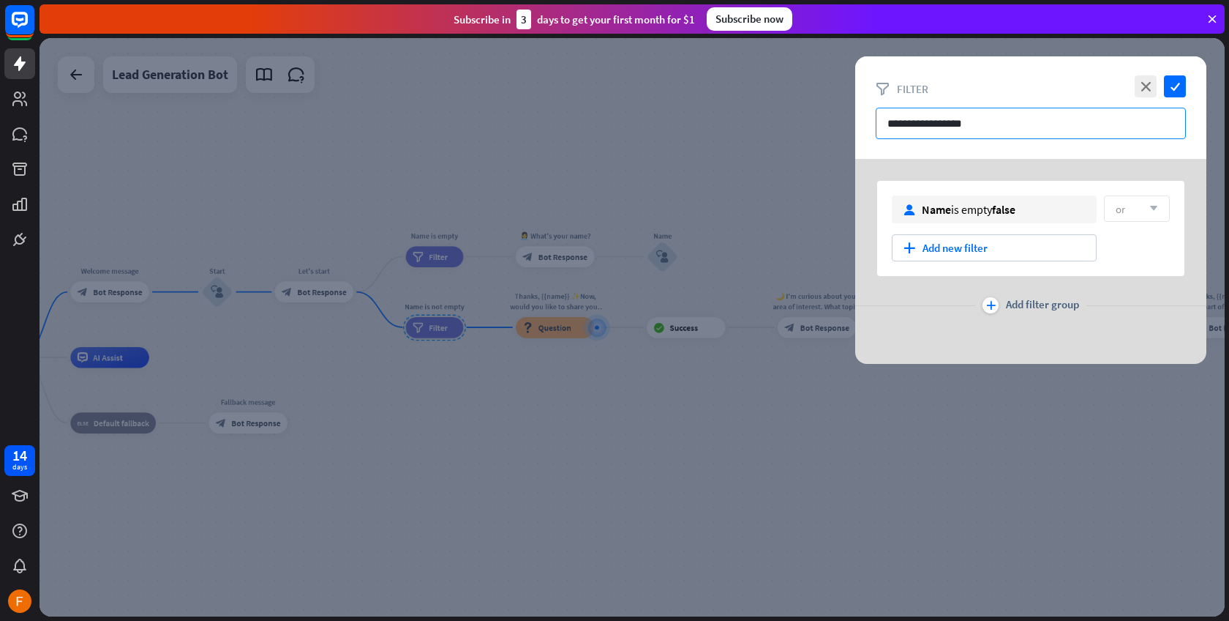
click at [995, 123] on input "**********" at bounding box center [1031, 123] width 310 height 31
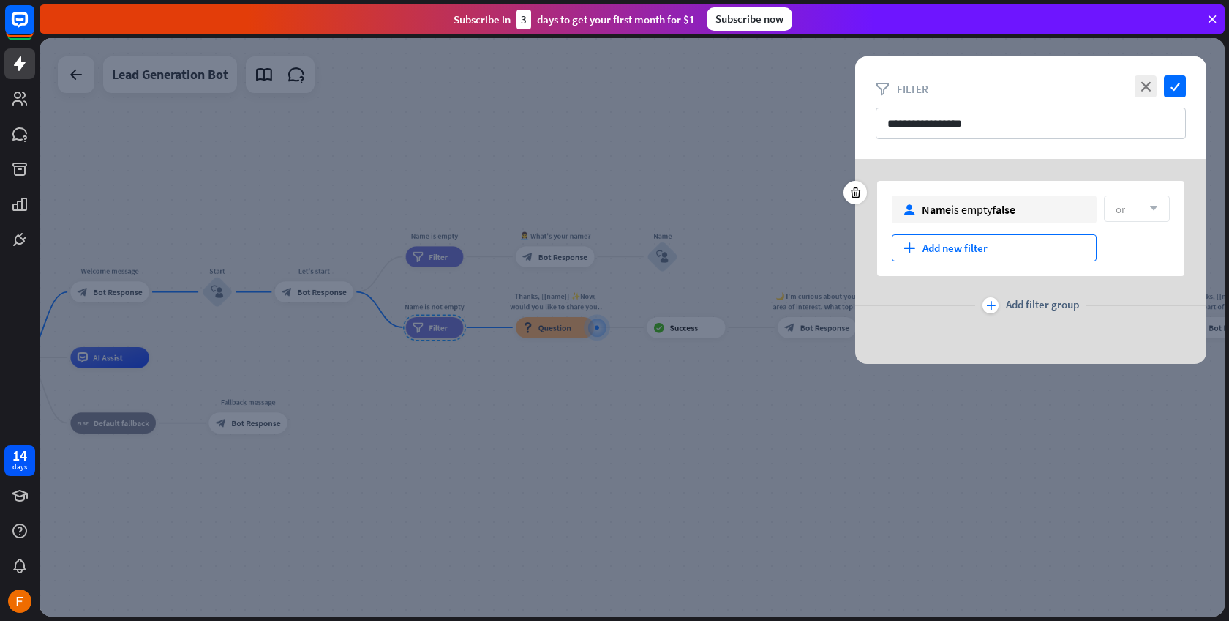
click at [967, 244] on div "plus Add new filter" at bounding box center [994, 247] width 205 height 27
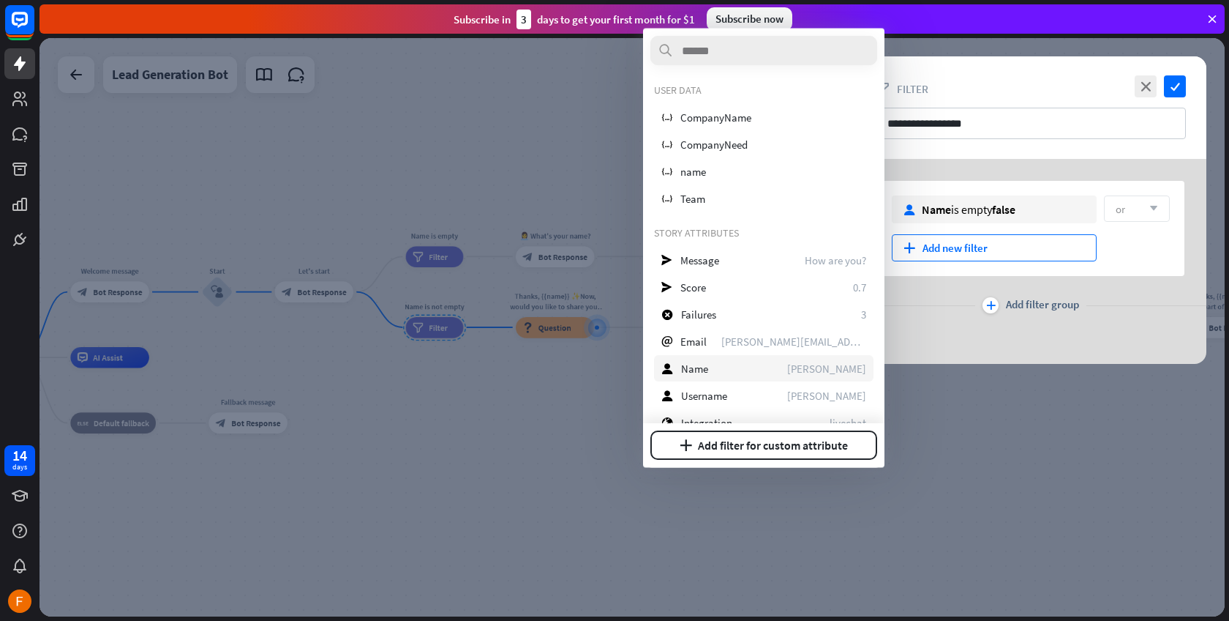
click at [727, 370] on div "user Name [PERSON_NAME]" at bounding box center [764, 368] width 220 height 26
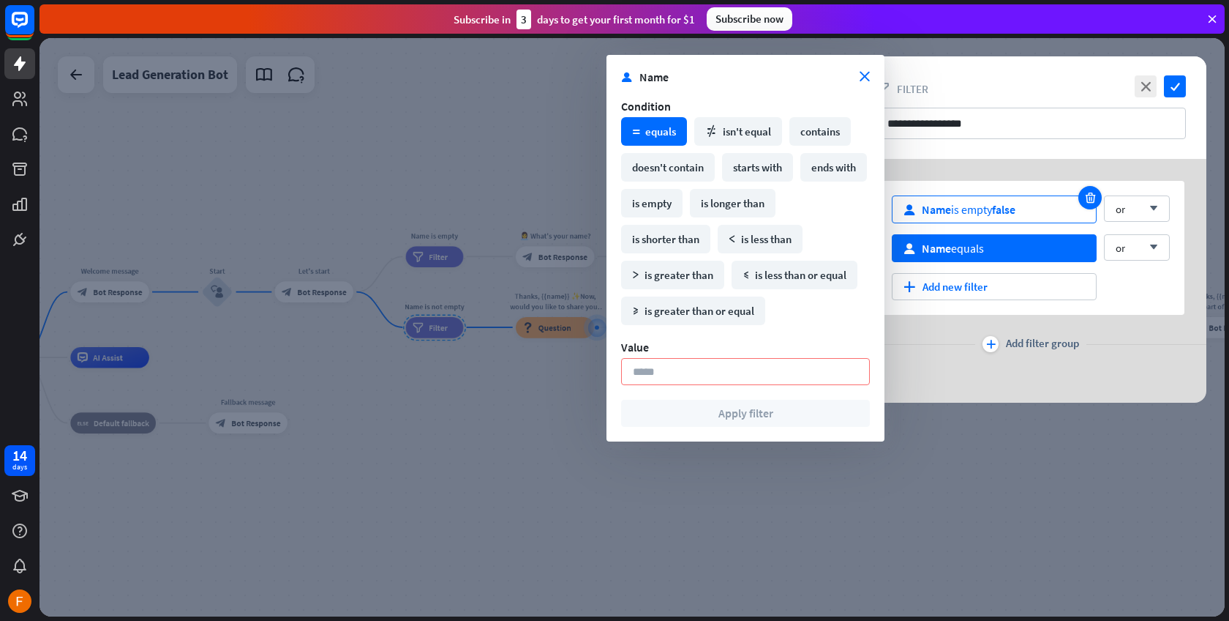
click at [1089, 195] on icon at bounding box center [1091, 197] width 14 height 13
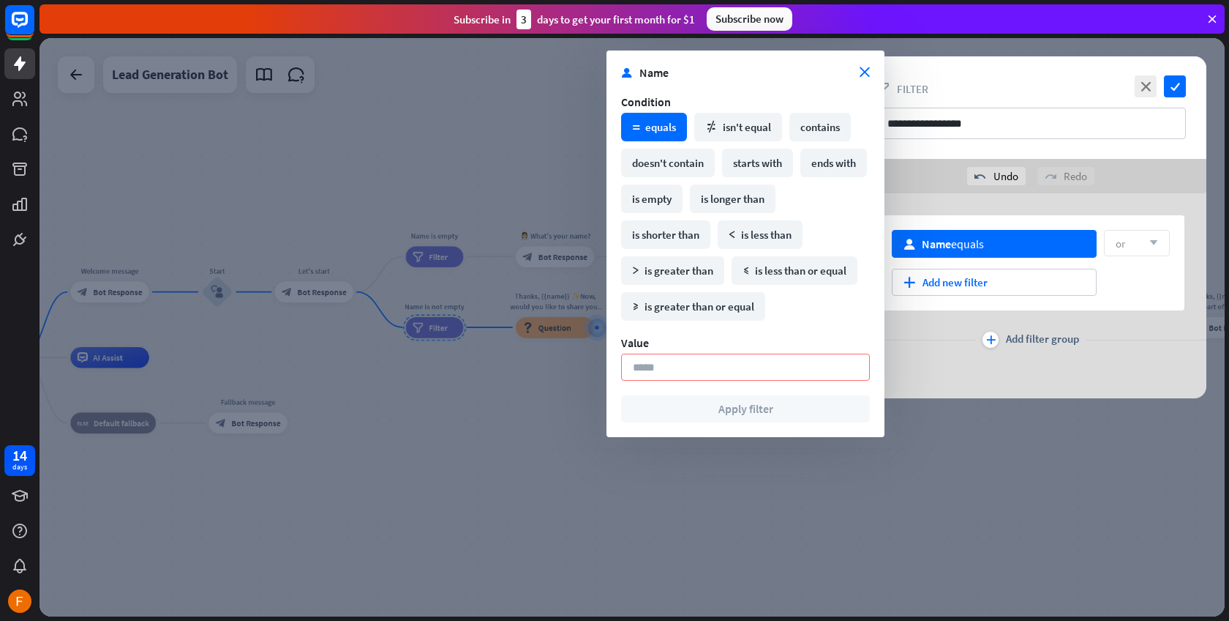
click at [1142, 244] on icon "arrow_down" at bounding box center [1150, 243] width 16 height 9
click at [763, 366] on input at bounding box center [745, 366] width 249 height 27
click at [932, 354] on div "user Name equals or arrow_down plus Add new filter plus Add filter group" at bounding box center [1031, 295] width 351 height 205
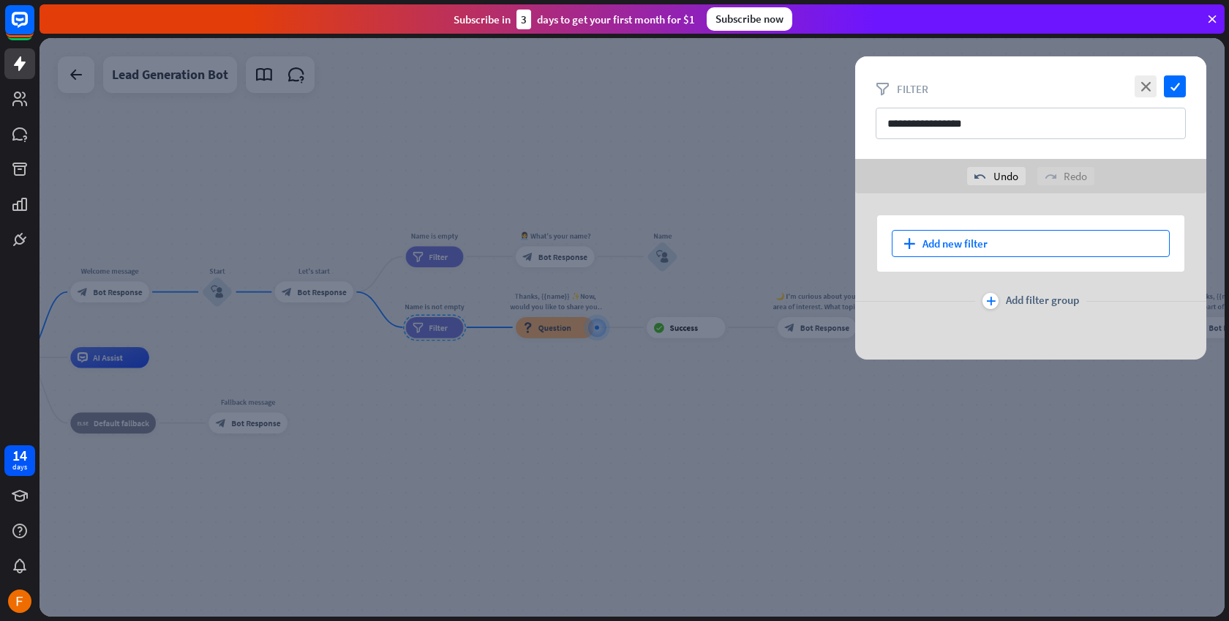
click at [997, 238] on div "plus Add new filter" at bounding box center [1031, 243] width 278 height 27
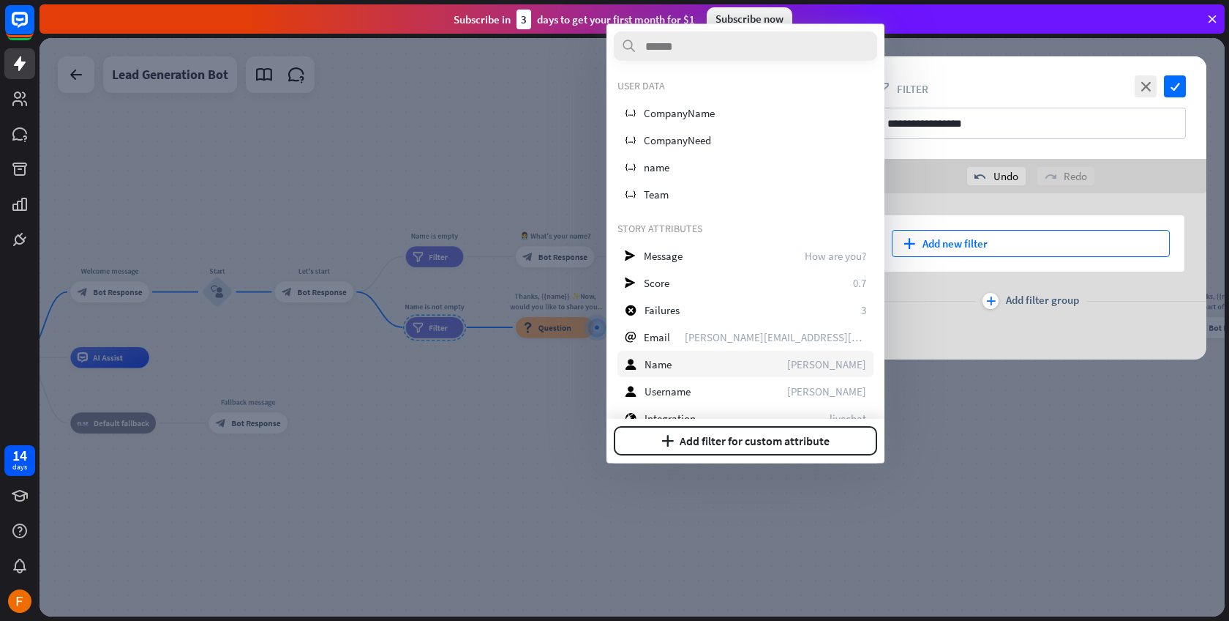
click at [681, 359] on div "user Name [PERSON_NAME]" at bounding box center [746, 364] width 256 height 26
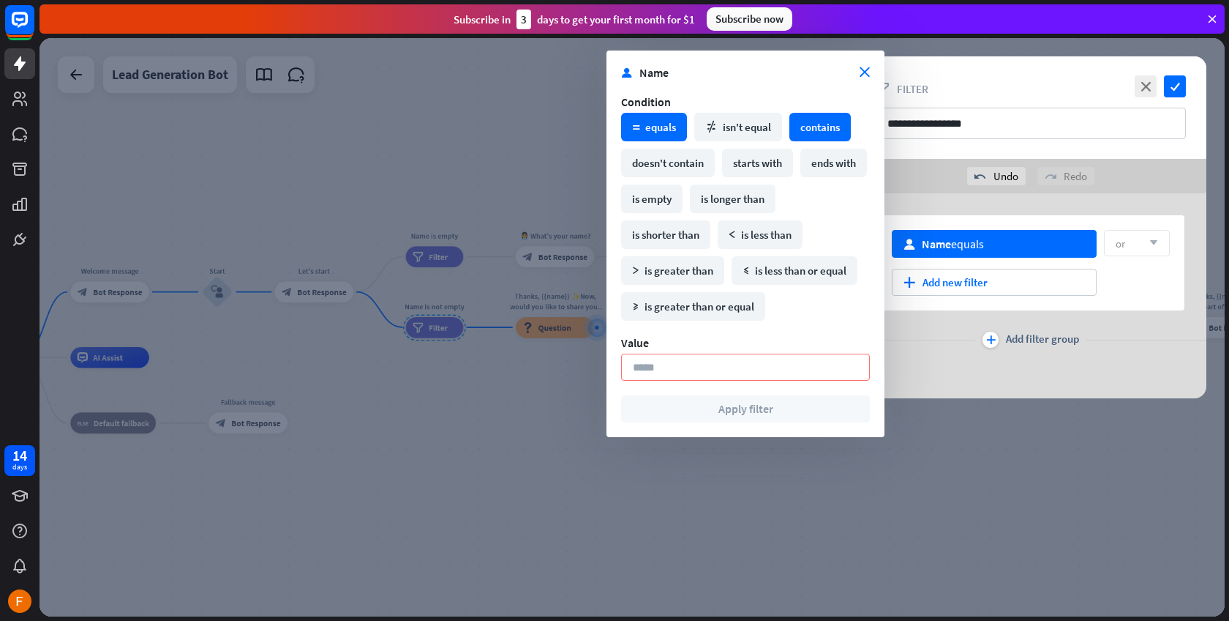
click at [809, 121] on div "contains" at bounding box center [820, 127] width 61 height 29
click at [659, 130] on div "math_equal equals" at bounding box center [654, 127] width 66 height 29
click at [759, 351] on section "Value" at bounding box center [745, 357] width 249 height 45
click at [761, 364] on input at bounding box center [745, 366] width 249 height 27
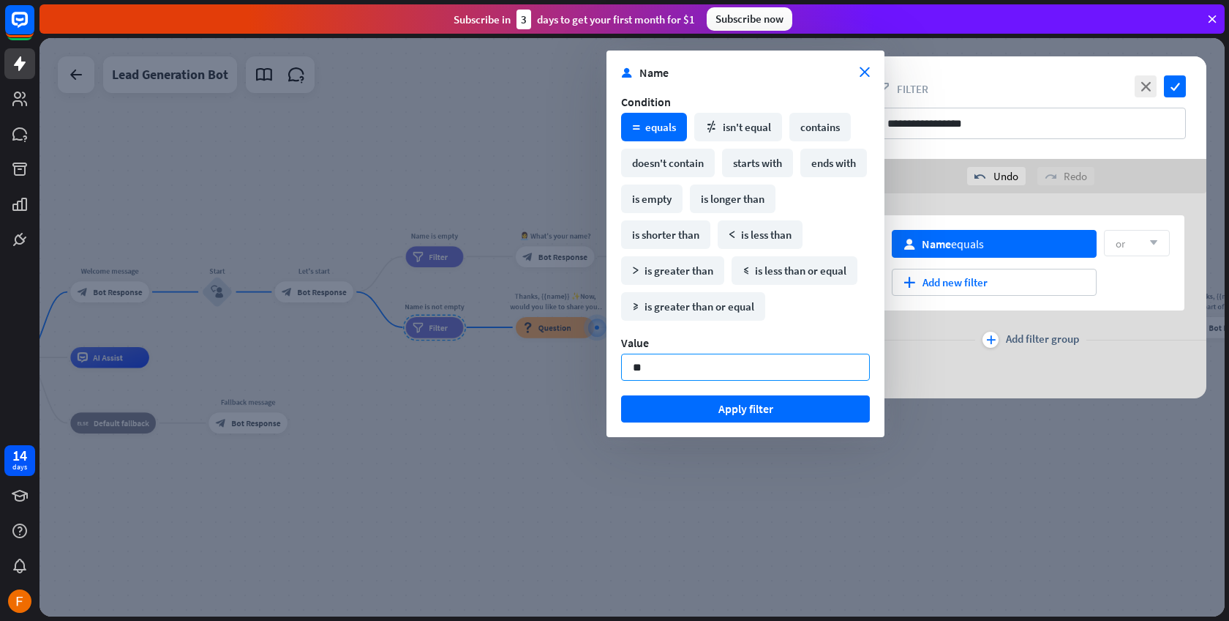
type input "*"
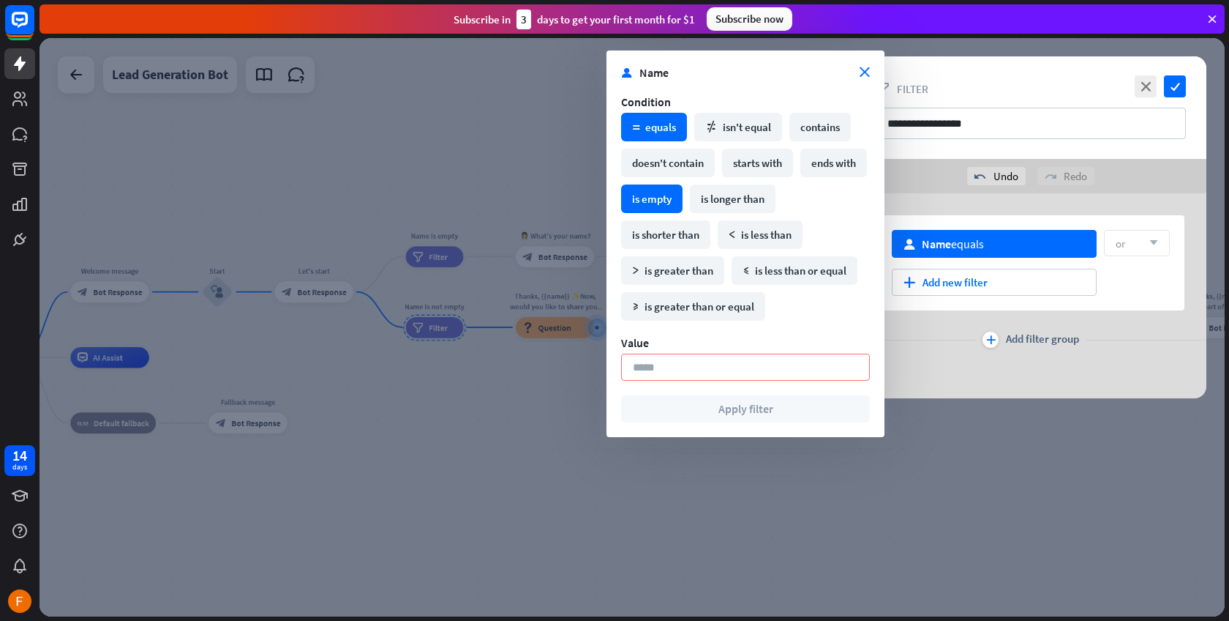
click at [683, 198] on div "is empty" at bounding box center [651, 198] width 61 height 29
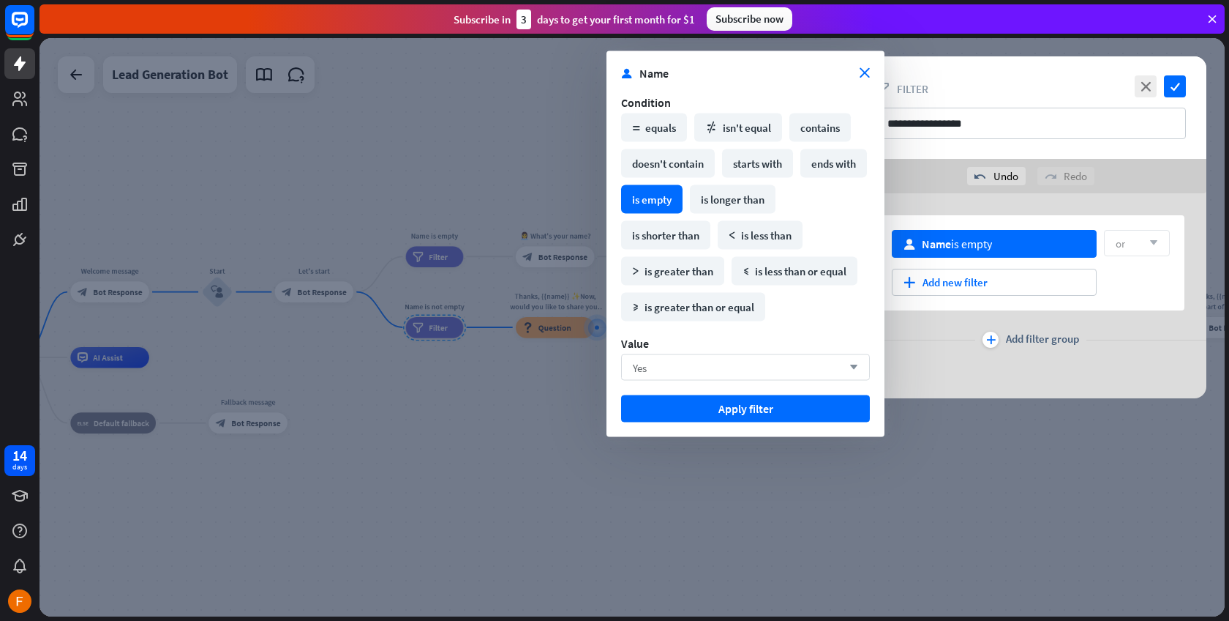
click at [750, 364] on div "Yes arrow_down" at bounding box center [745, 367] width 249 height 26
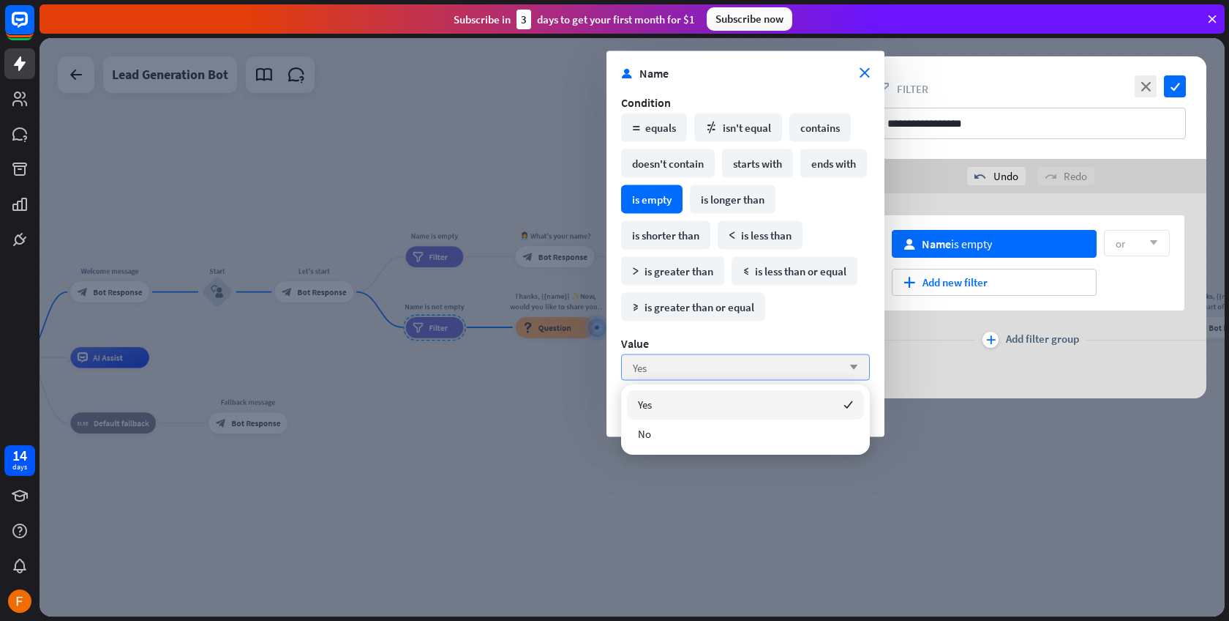
click at [750, 364] on div "Yes arrow_down" at bounding box center [745, 367] width 249 height 26
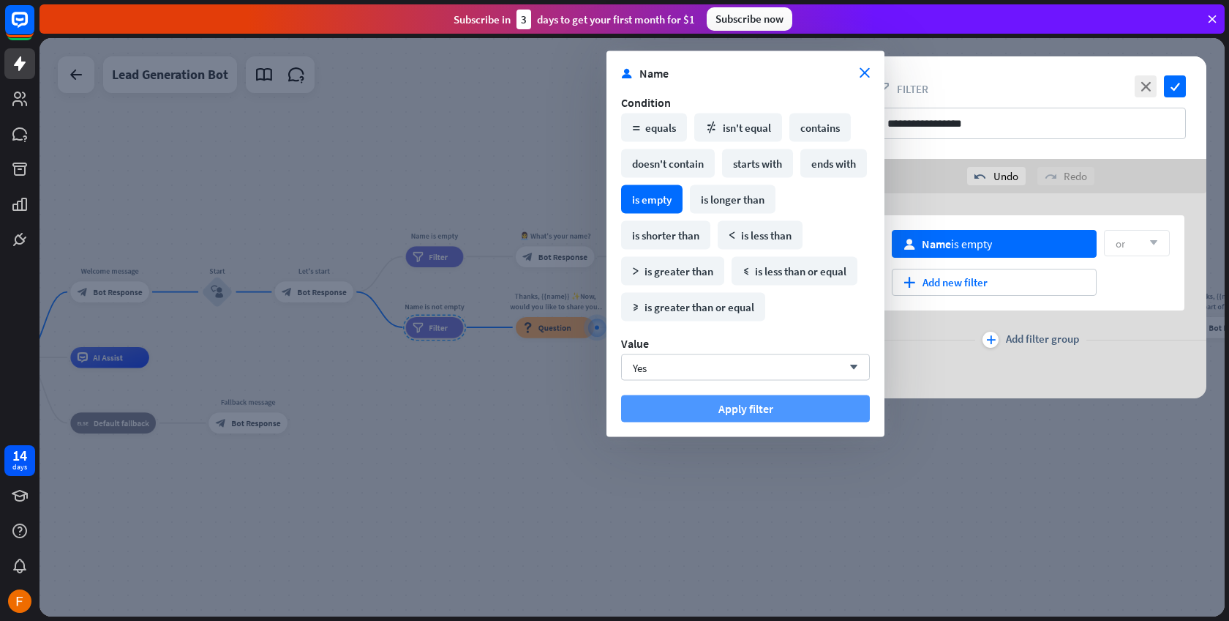
click at [739, 405] on button "Apply filter" at bounding box center [745, 408] width 249 height 27
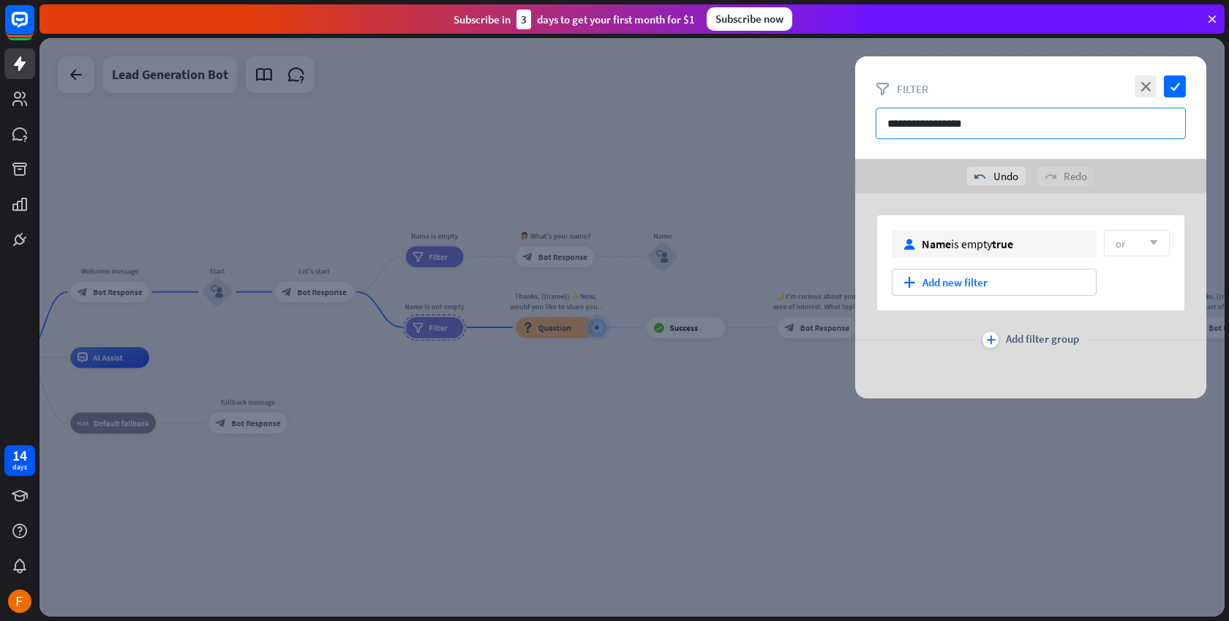
drag, startPoint x: 991, startPoint y: 125, endPoint x: 916, endPoint y: 117, distance: 75.8
click at [916, 117] on input "**********" at bounding box center [1031, 123] width 310 height 31
type input "****"
click at [1181, 84] on icon "check" at bounding box center [1175, 86] width 22 height 22
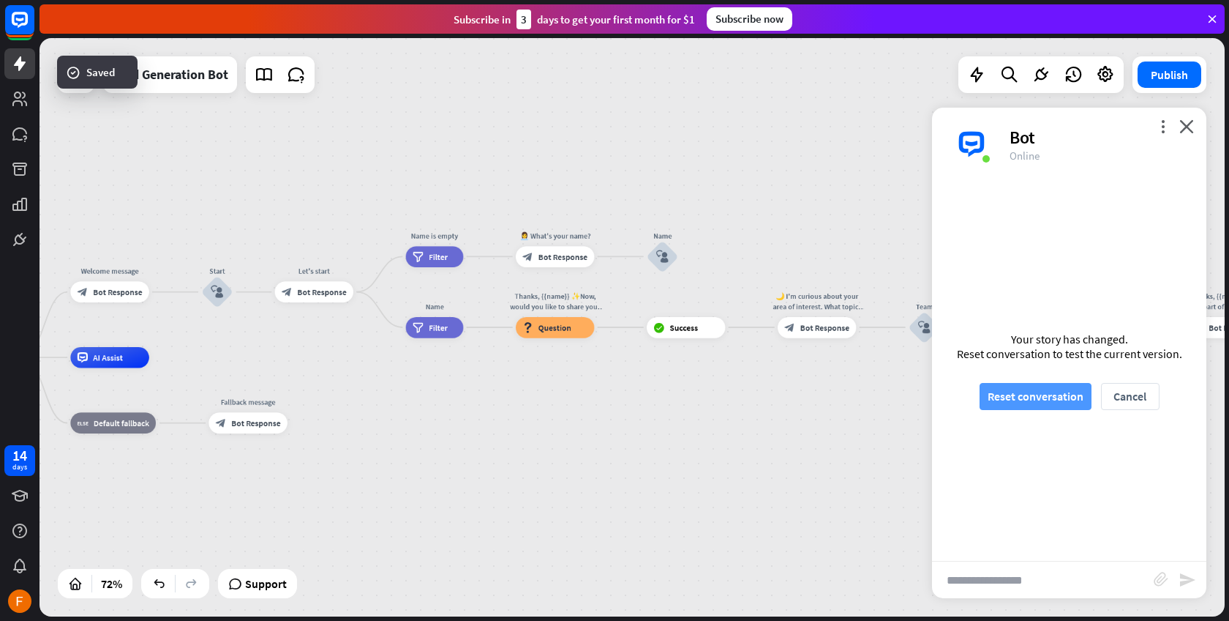
click at [1043, 403] on button "Reset conversation" at bounding box center [1036, 396] width 112 height 27
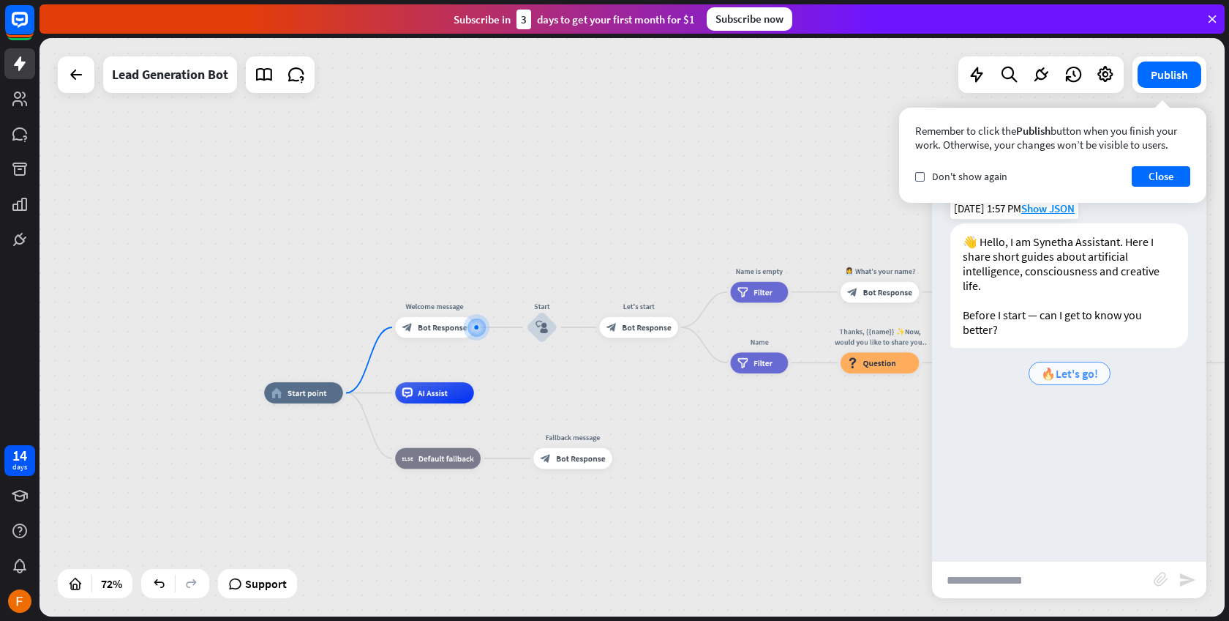
click at [1074, 375] on span "🔥Let's go!" at bounding box center [1069, 373] width 57 height 15
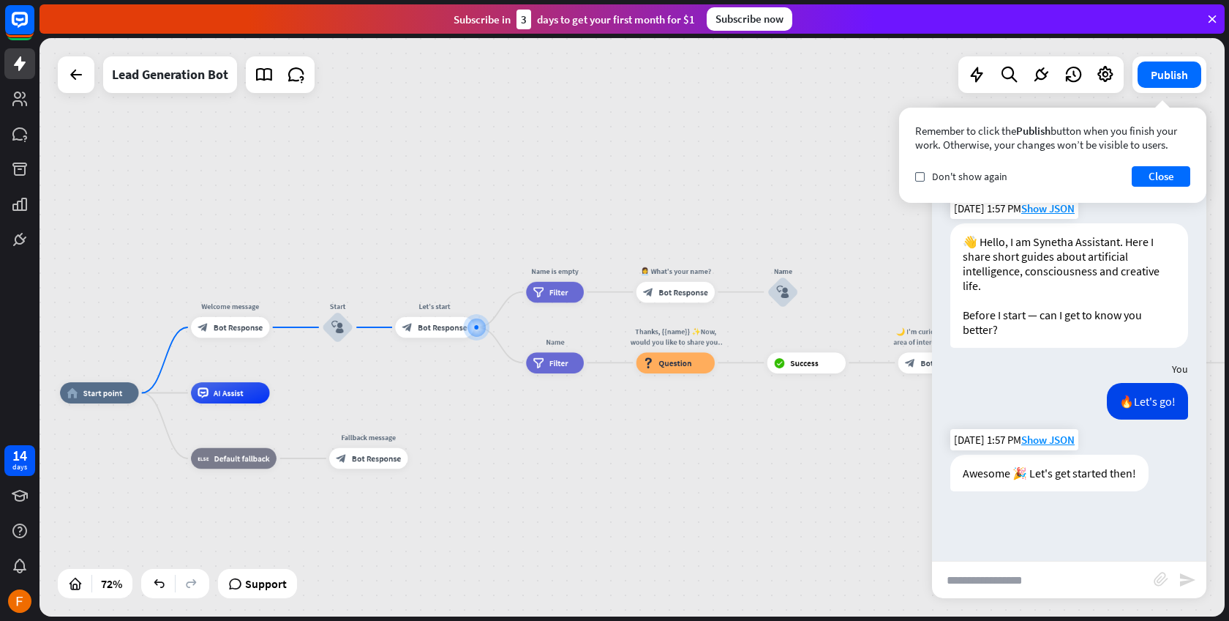
click at [1081, 477] on div "Awesome 🎉 Let's get started then!" at bounding box center [1050, 472] width 198 height 37
click at [472, 323] on div at bounding box center [476, 326] width 11 height 11
click at [1030, 482] on div "Awesome 🎉 Let's get started then!" at bounding box center [1050, 472] width 198 height 37
drag, startPoint x: 1147, startPoint y: 474, endPoint x: 950, endPoint y: 467, distance: 197.0
click at [946, 467] on div "Awesome 🎉 Let's get started then! [DATE] 1:57 PM Show JSON" at bounding box center [1069, 476] width 274 height 44
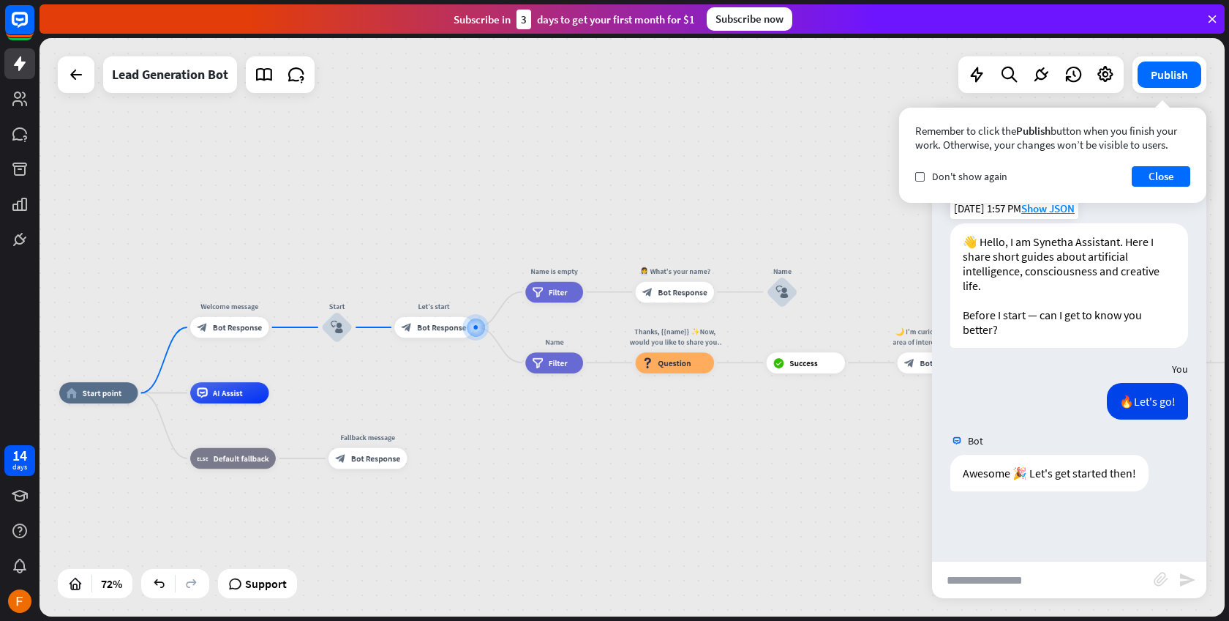
click at [999, 392] on div "🔥Let's go! [DATE] 1:57 PM Show JSON" at bounding box center [1069, 405] width 274 height 44
click at [438, 328] on span "Bot Response" at bounding box center [441, 327] width 49 height 10
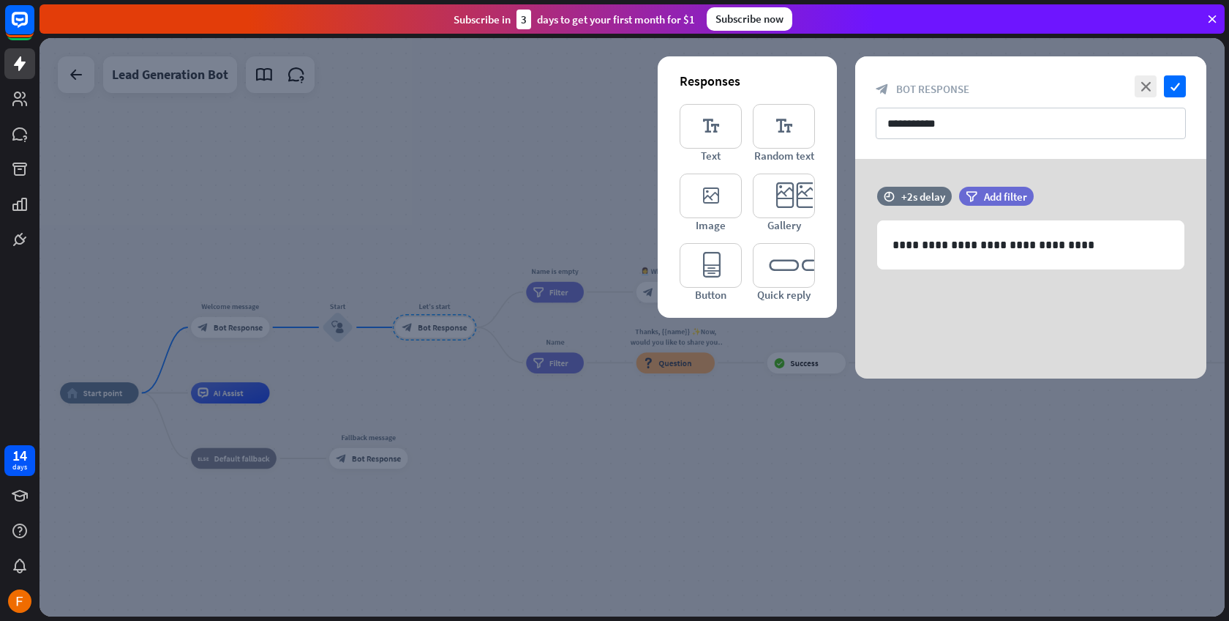
click at [659, 462] on div at bounding box center [633, 327] width 1186 height 578
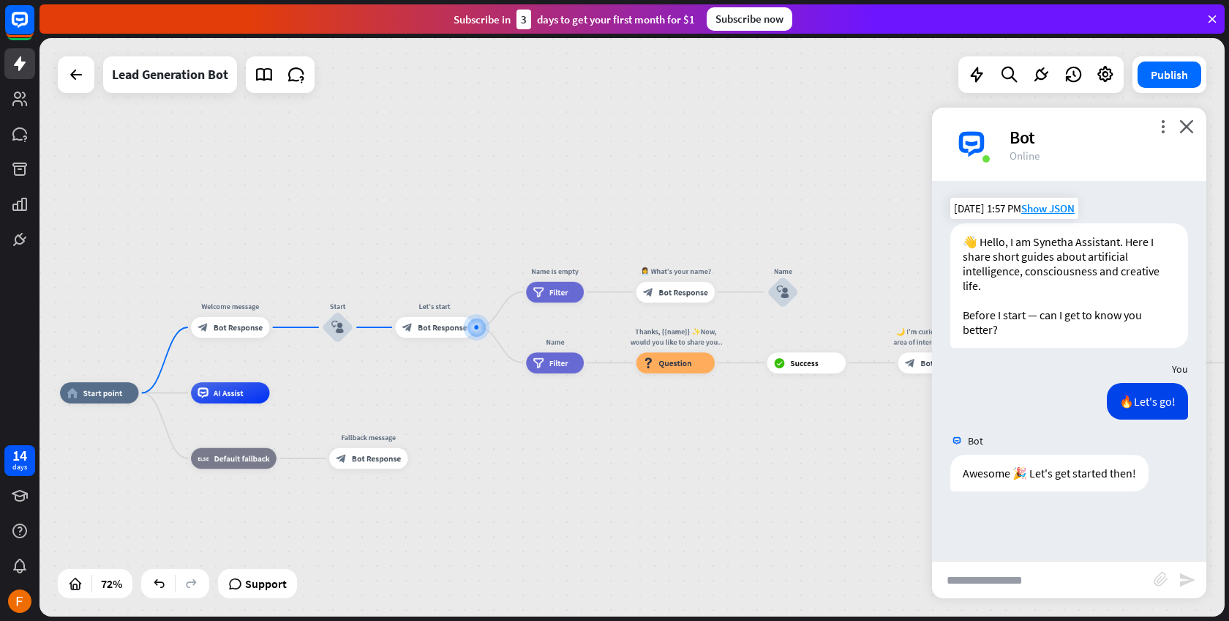
click at [499, 354] on div "home_2 Start point Welcome message block_bot_response Bot Response Start block_…" at bounding box center [633, 327] width 1186 height 578
click at [527, 359] on div "Edit name more_horiz plus Name filter Filter" at bounding box center [556, 362] width 58 height 21
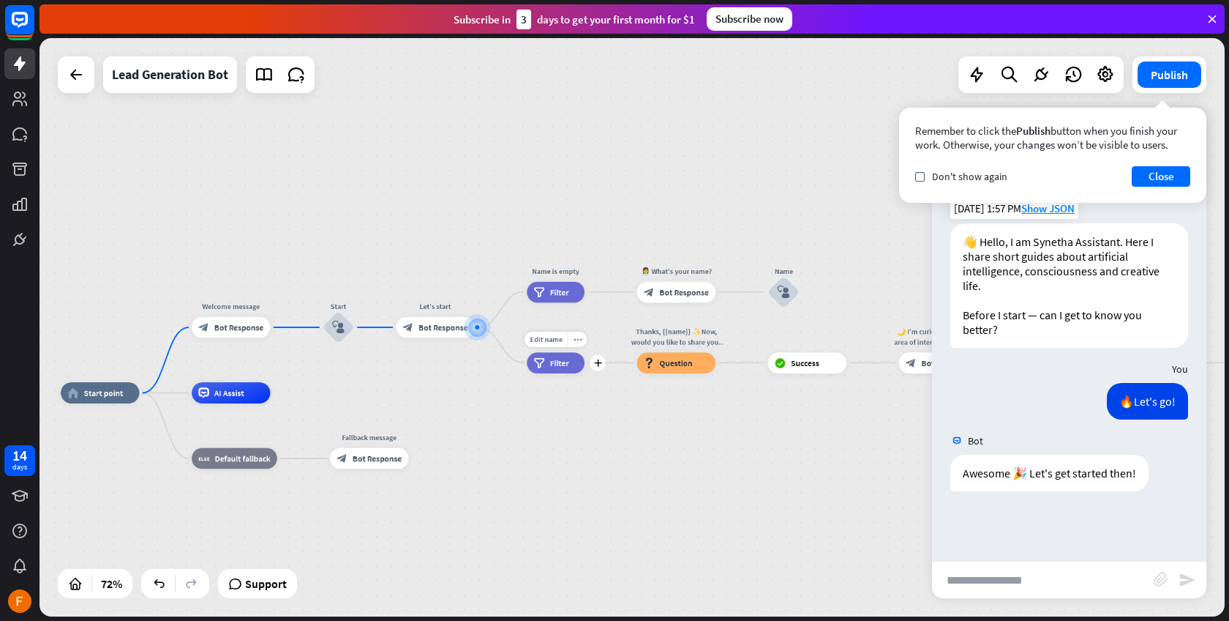
click at [557, 366] on span "Filter" at bounding box center [559, 362] width 19 height 10
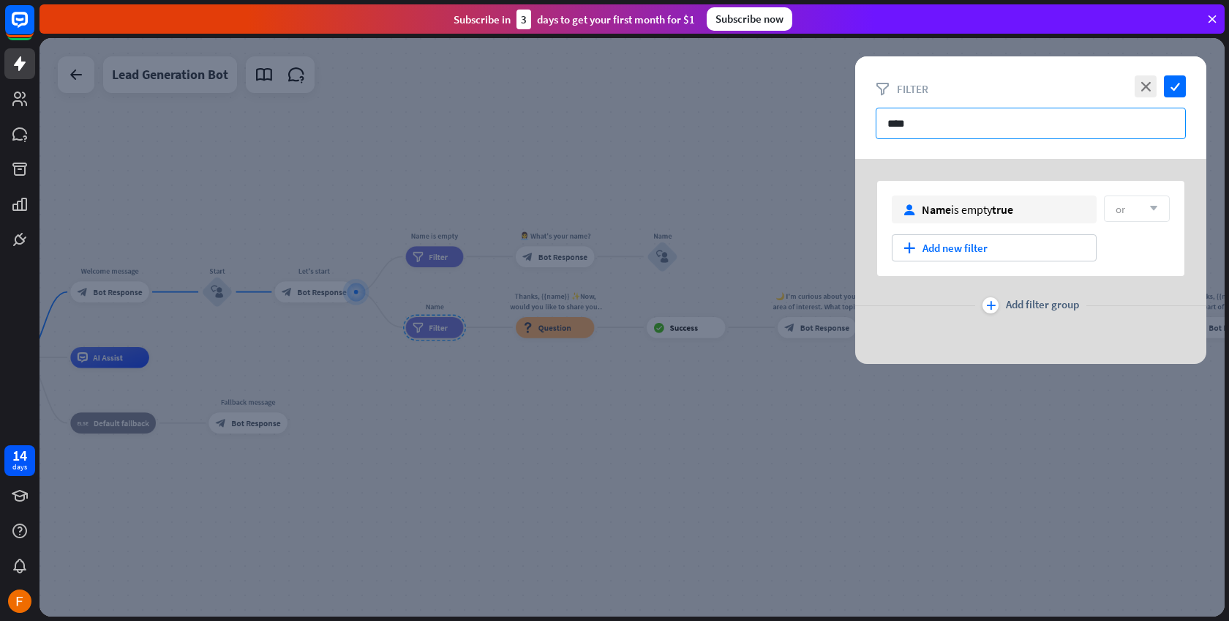
click at [995, 130] on input "****" at bounding box center [1031, 123] width 310 height 31
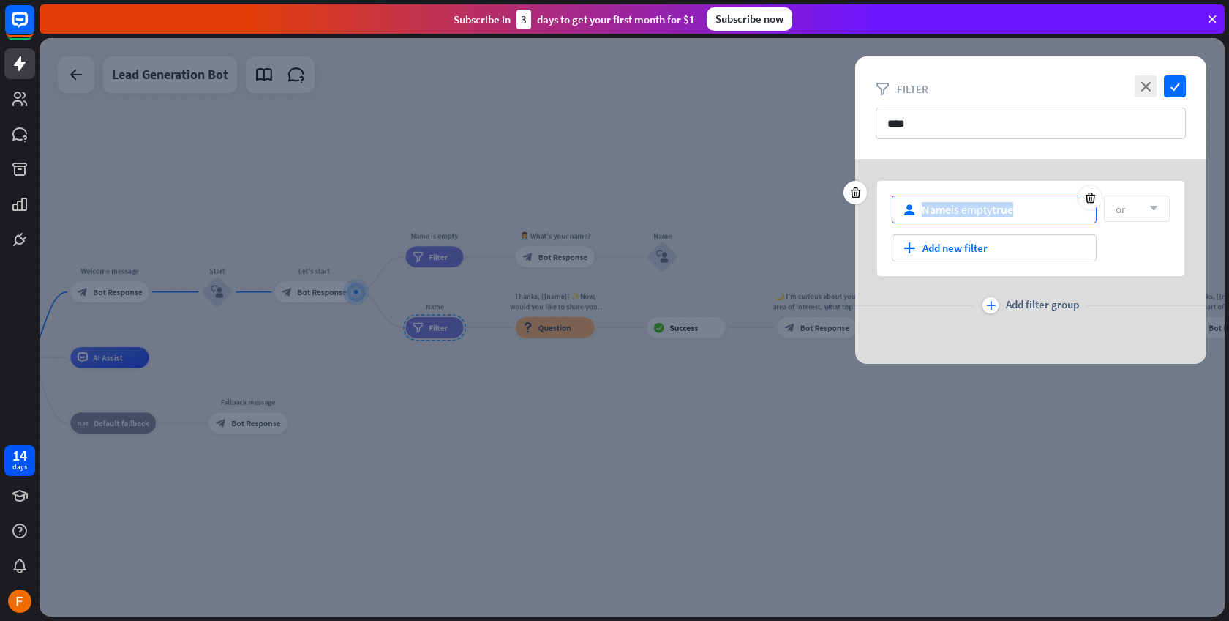
drag, startPoint x: 1036, startPoint y: 210, endPoint x: 936, endPoint y: 208, distance: 100.3
click at [918, 210] on div "user Name is empty true" at bounding box center [994, 209] width 205 height 28
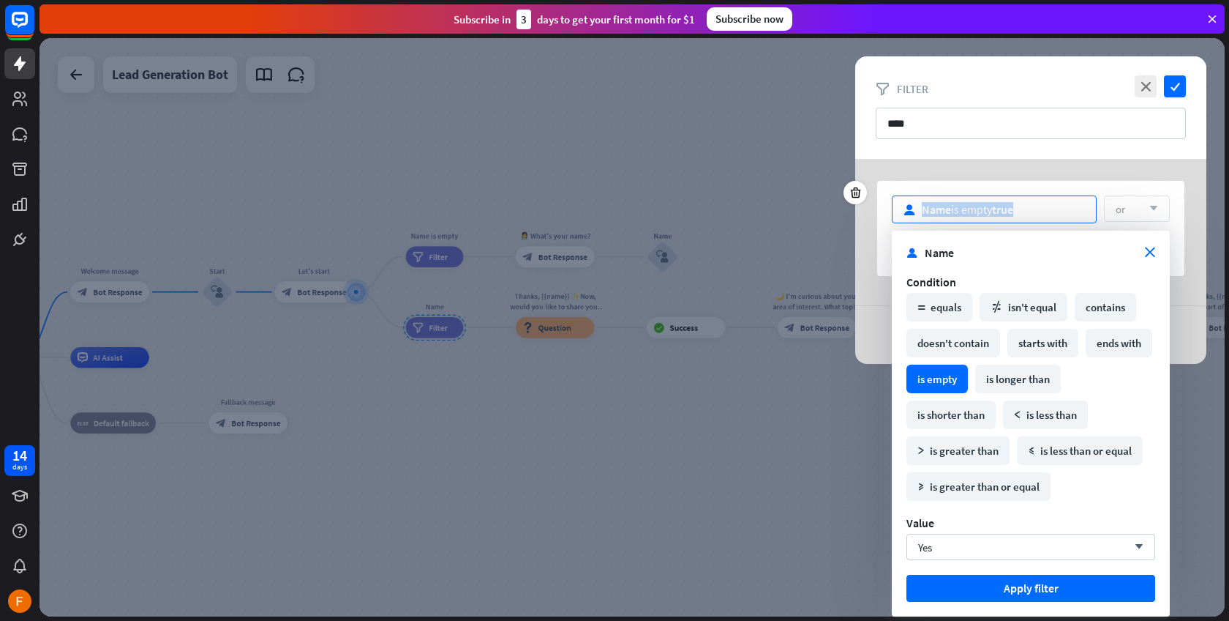
copy div "Name is empty true"
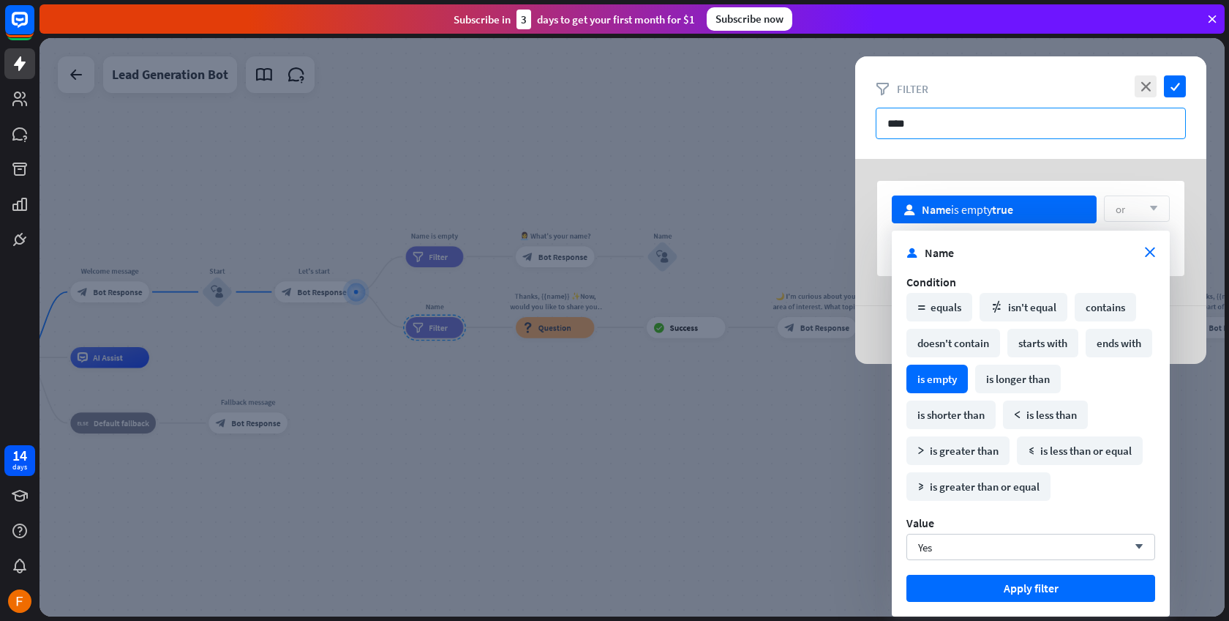
click at [935, 117] on input "****" at bounding box center [1031, 123] width 310 height 31
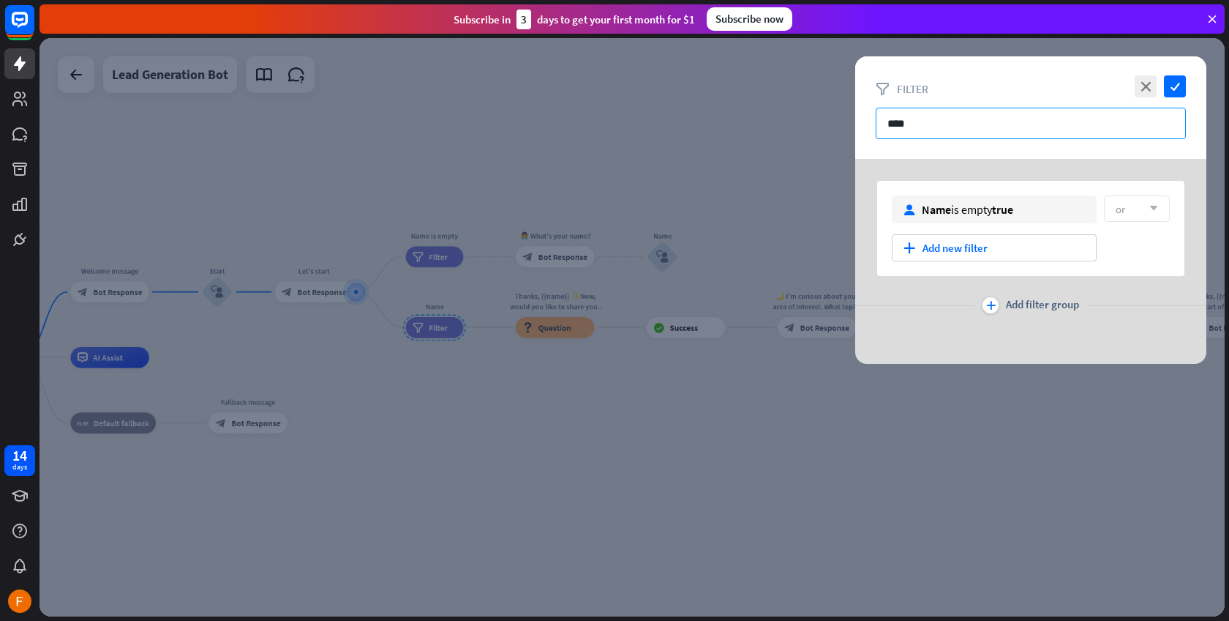
drag, startPoint x: 932, startPoint y: 121, endPoint x: 866, endPoint y: 115, distance: 65.5
click at [866, 115] on div "close check filter Filter ****" at bounding box center [1031, 107] width 351 height 102
paste input "**********"
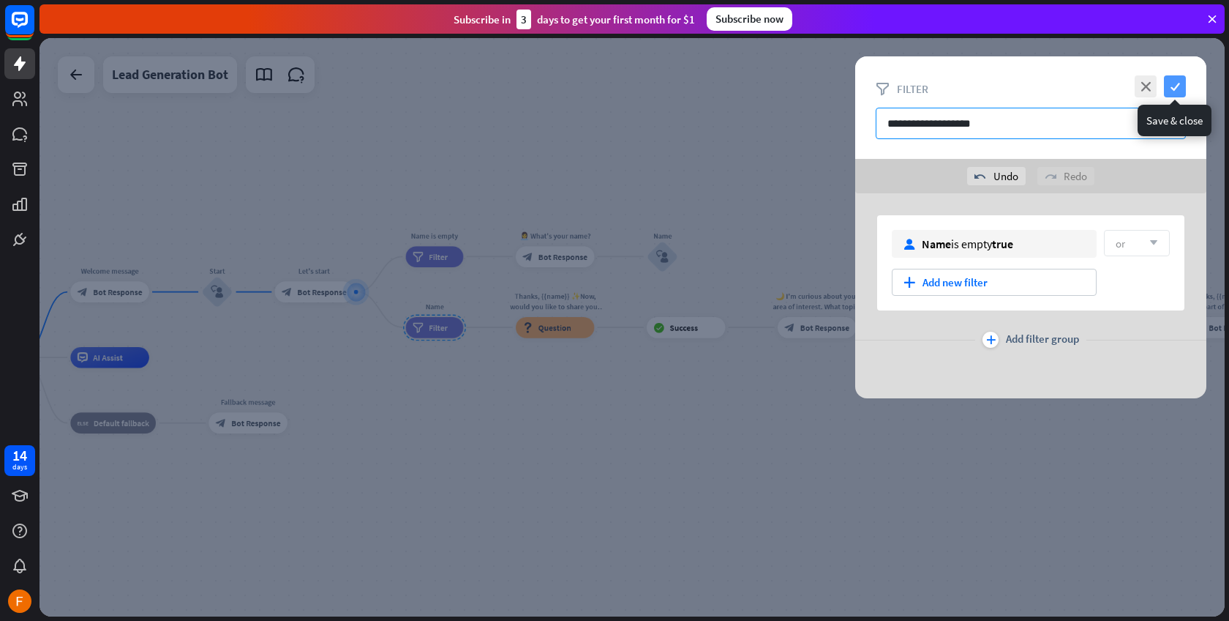
type input "**********"
click at [1180, 85] on icon "check" at bounding box center [1175, 86] width 22 height 22
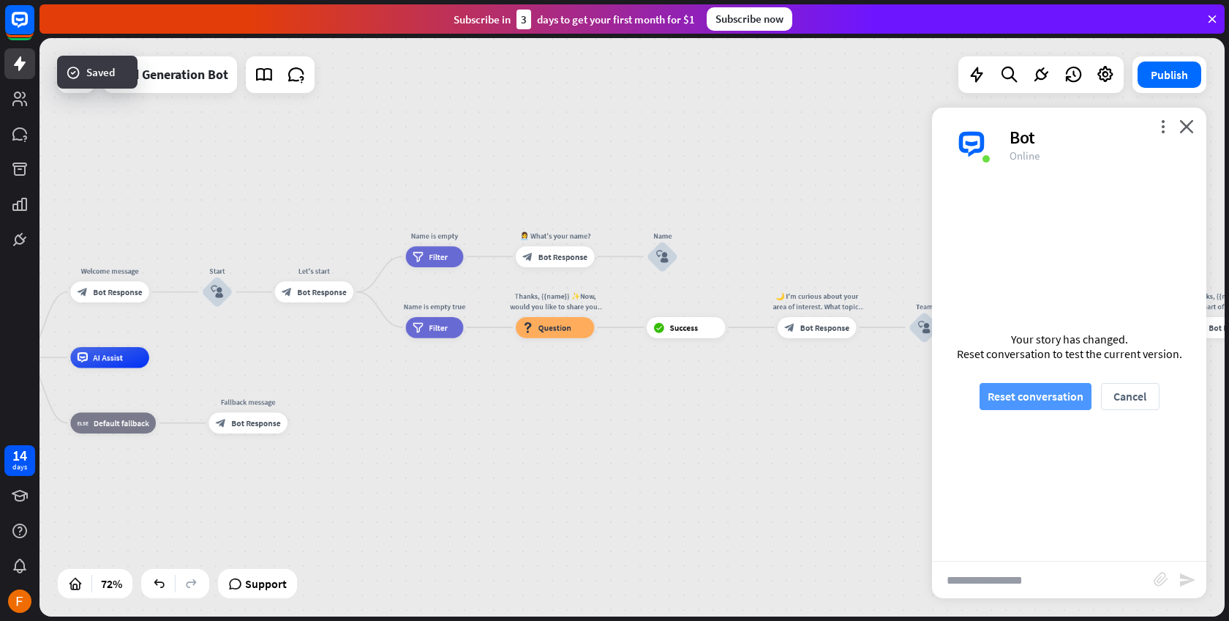
click at [1054, 388] on button "Reset conversation" at bounding box center [1036, 396] width 112 height 27
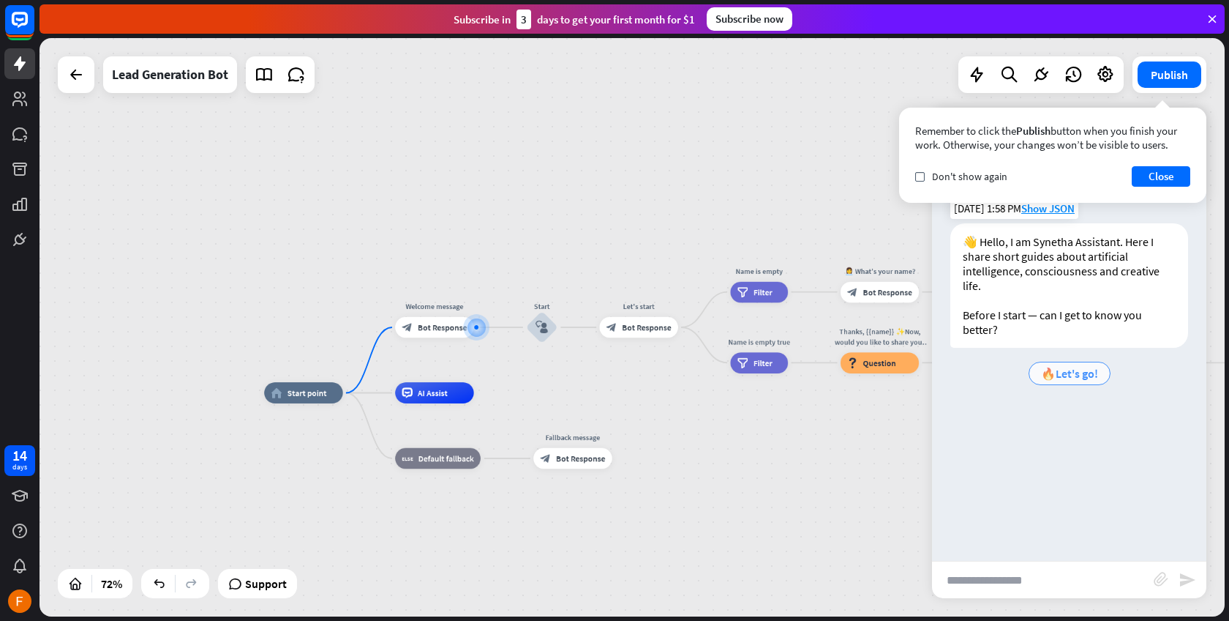
click at [1095, 373] on span "🔥Let's go!" at bounding box center [1069, 373] width 57 height 15
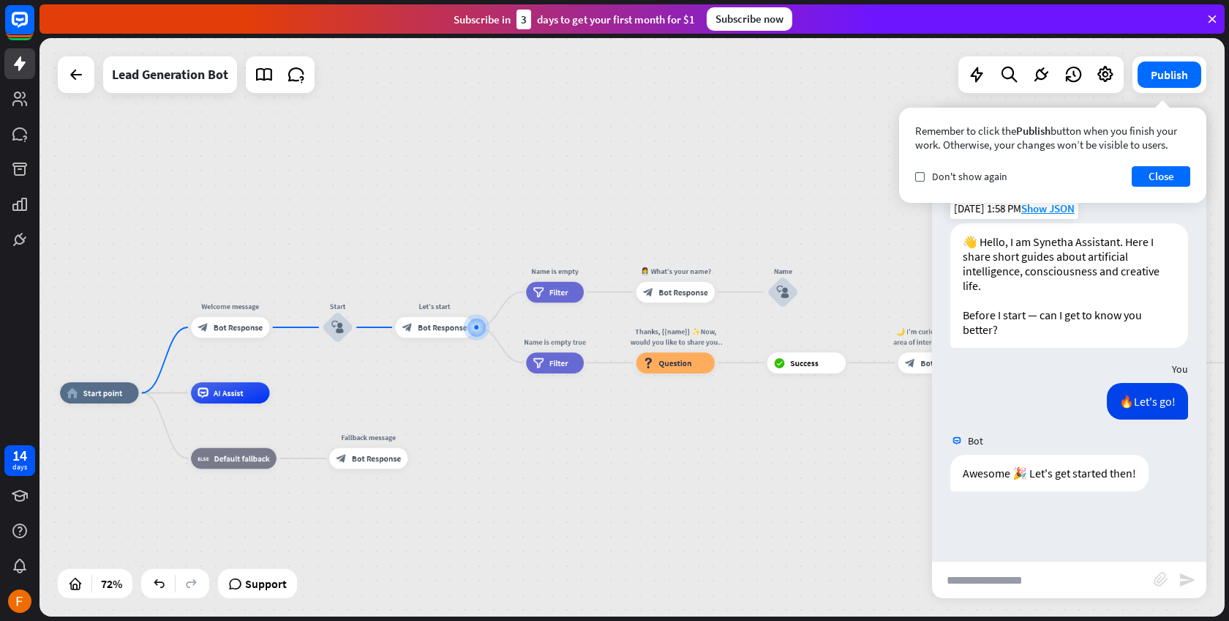
click at [997, 588] on input "text" at bounding box center [1043, 579] width 222 height 37
click at [995, 544] on div "Bot 👋 Hello, I am Synetha Assistant. Here I share short guides about artificial…" at bounding box center [1069, 371] width 274 height 380
click at [455, 333] on div "block_bot_response Bot Response" at bounding box center [434, 327] width 78 height 21
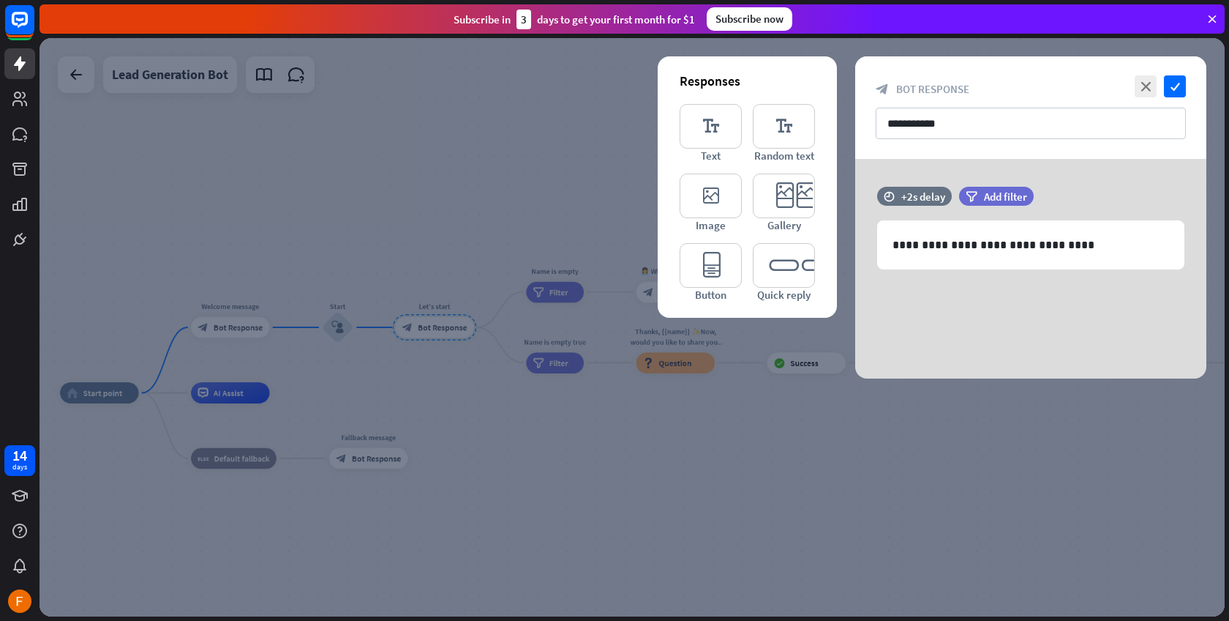
click at [449, 259] on div at bounding box center [633, 327] width 1186 height 578
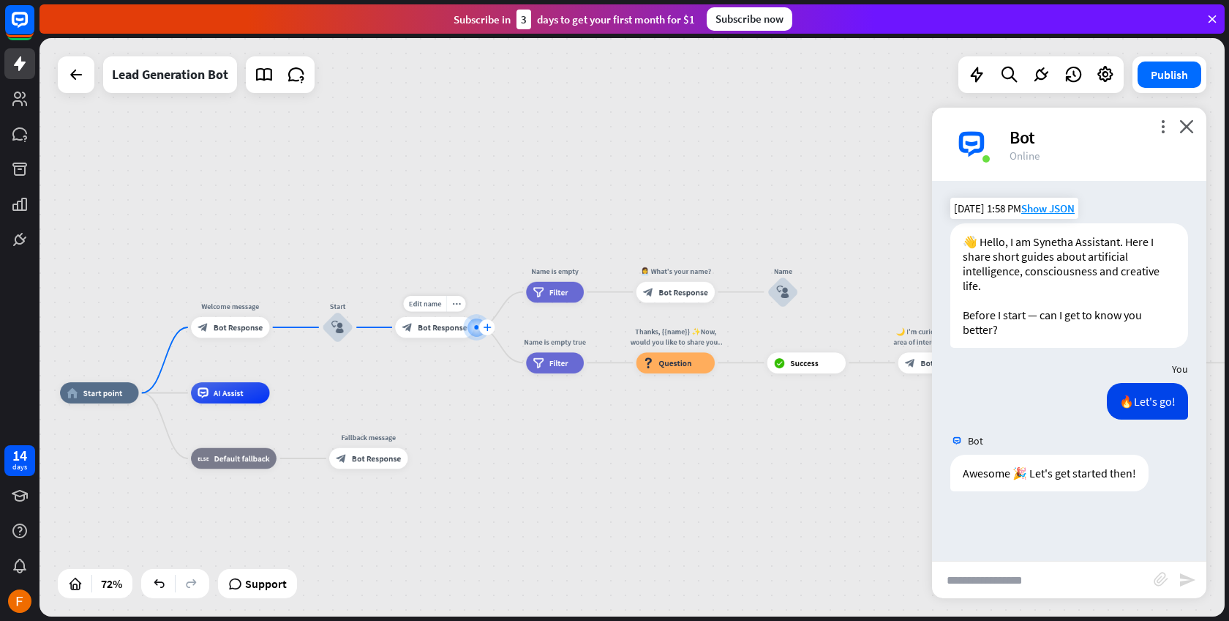
click at [482, 333] on div at bounding box center [477, 327] width 12 height 12
click at [477, 329] on div at bounding box center [476, 327] width 4 height 4
click at [486, 326] on icon "plus" at bounding box center [487, 326] width 8 height 7
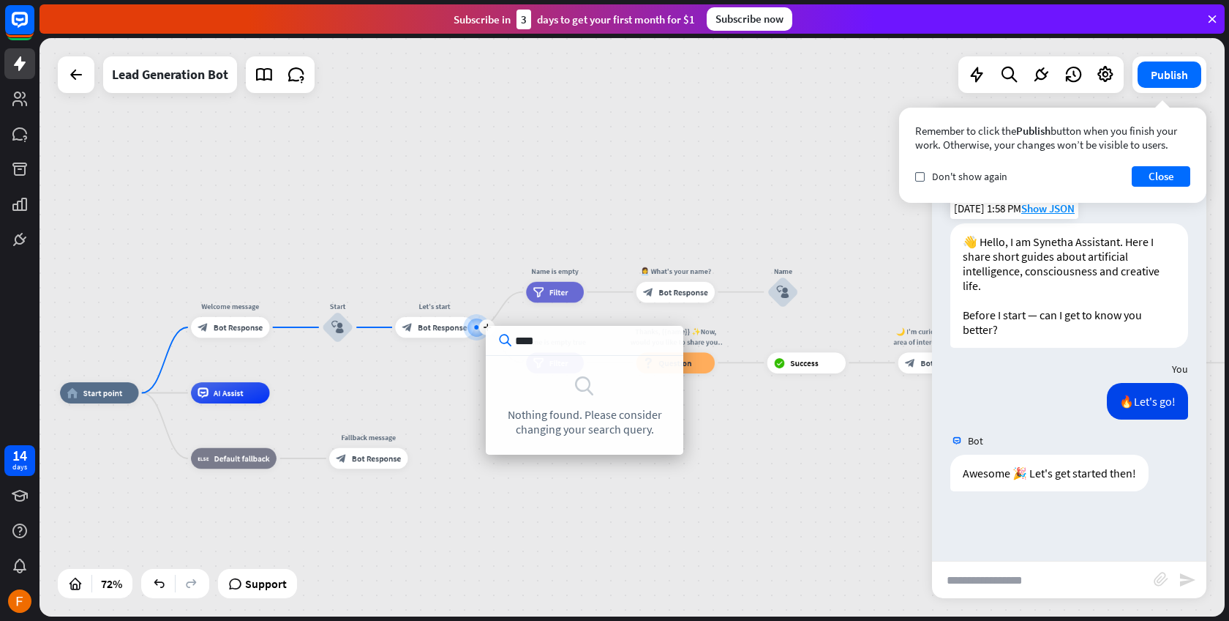
type input "****"
click at [457, 119] on div "home_2 Start point Welcome message block_bot_response Bot Response Start block_…" at bounding box center [633, 327] width 1186 height 578
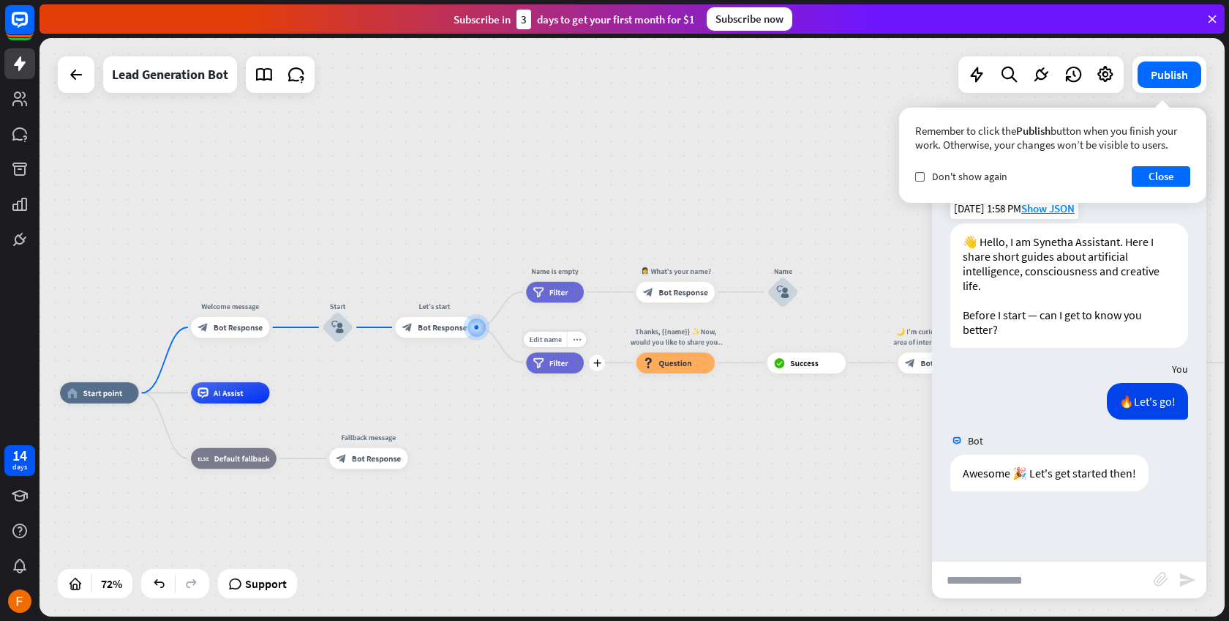
click at [555, 370] on div "filter Filter" at bounding box center [555, 362] width 58 height 21
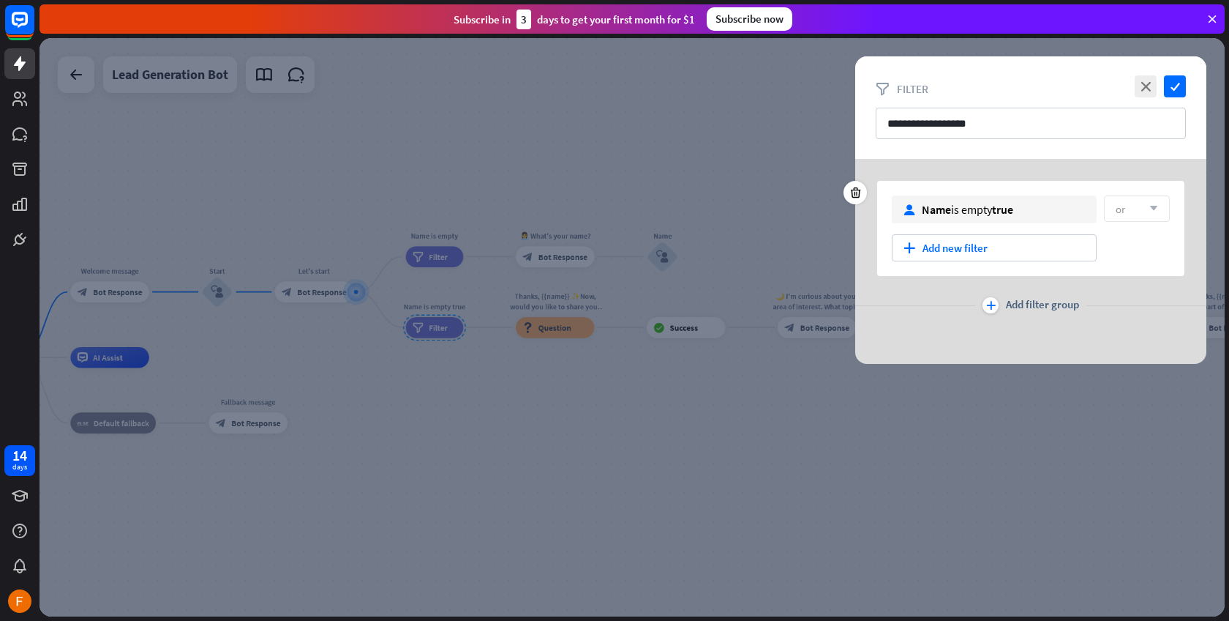
click at [1137, 206] on div "or arrow_down" at bounding box center [1137, 208] width 66 height 26
click at [1049, 209] on div "user Name is empty true" at bounding box center [994, 209] width 205 height 28
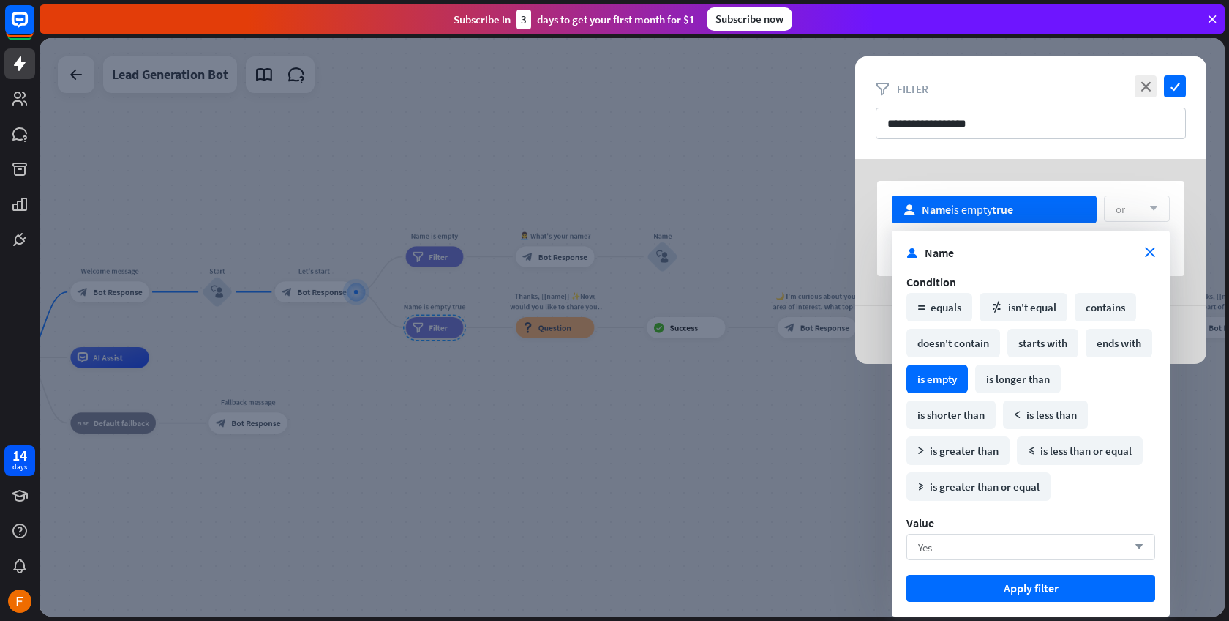
click at [983, 555] on div "Yes arrow_down" at bounding box center [1031, 547] width 249 height 26
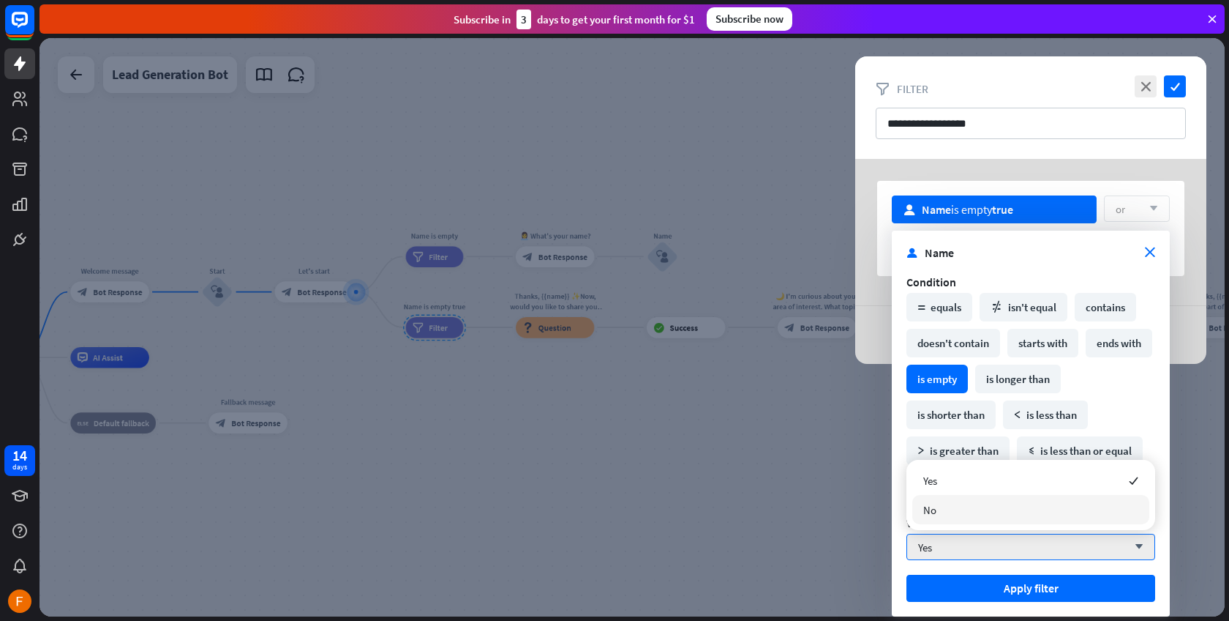
click at [957, 506] on div "No" at bounding box center [1031, 509] width 237 height 29
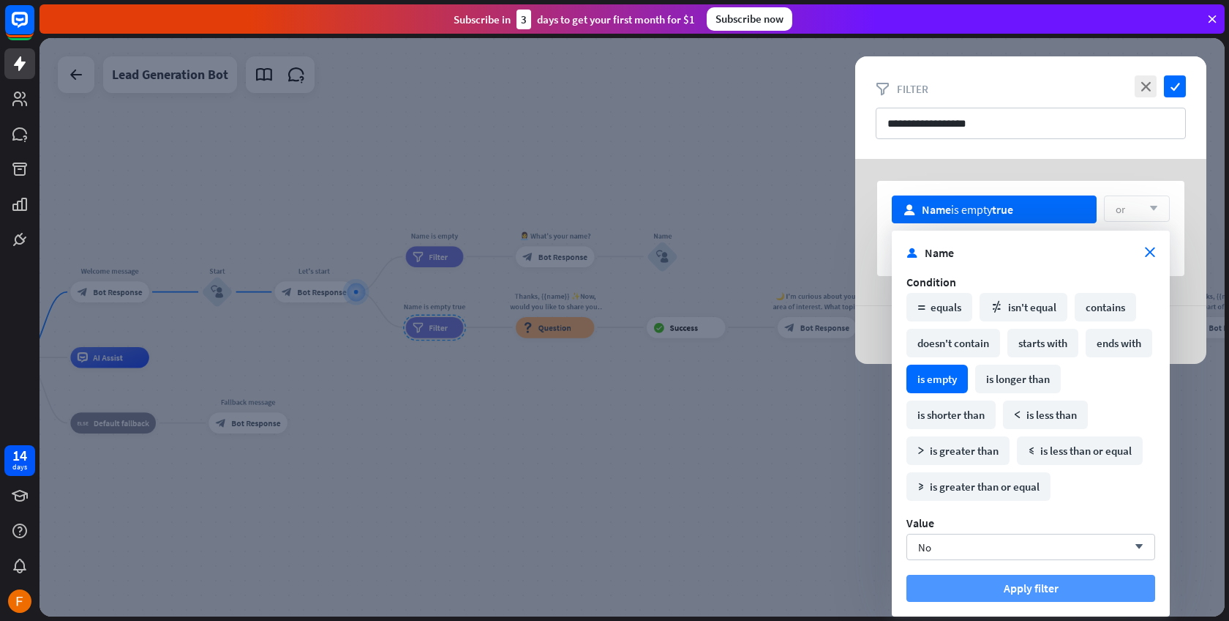
click at [997, 591] on button "Apply filter" at bounding box center [1031, 587] width 249 height 27
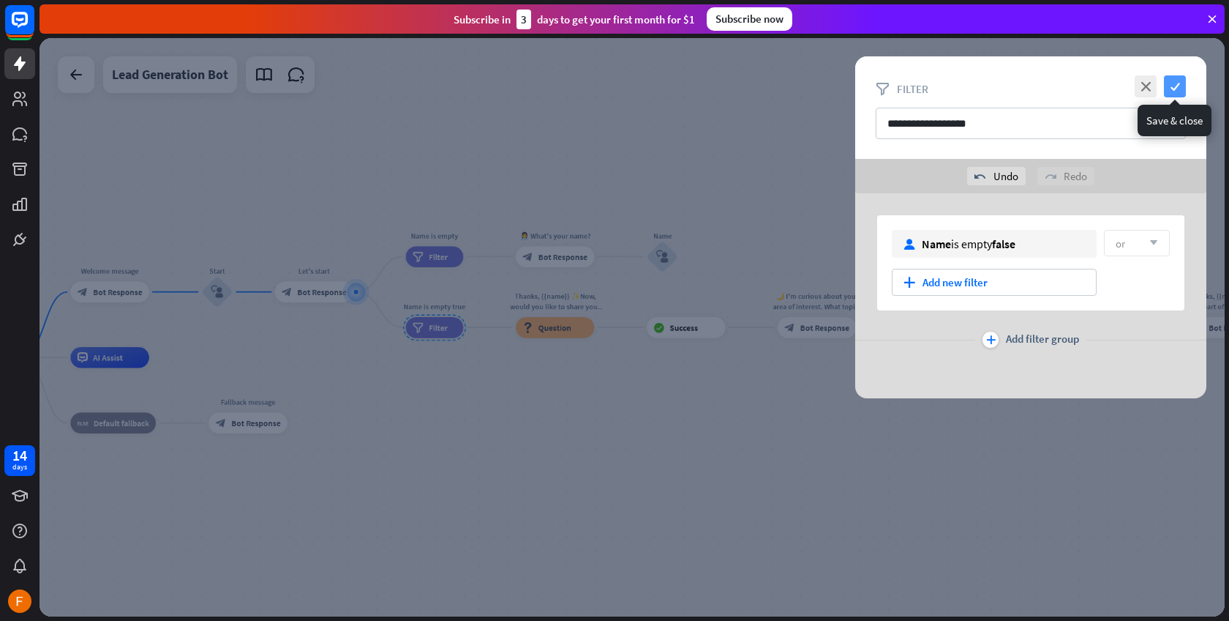
click at [1169, 89] on icon "check" at bounding box center [1175, 86] width 22 height 22
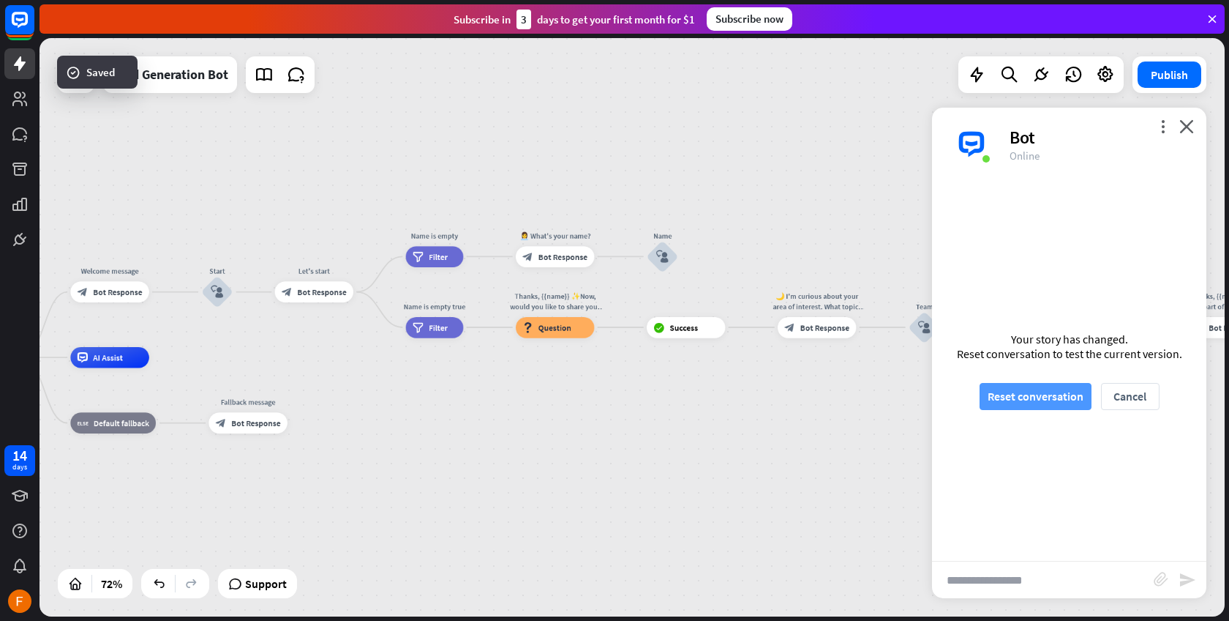
click at [1038, 400] on button "Reset conversation" at bounding box center [1036, 396] width 112 height 27
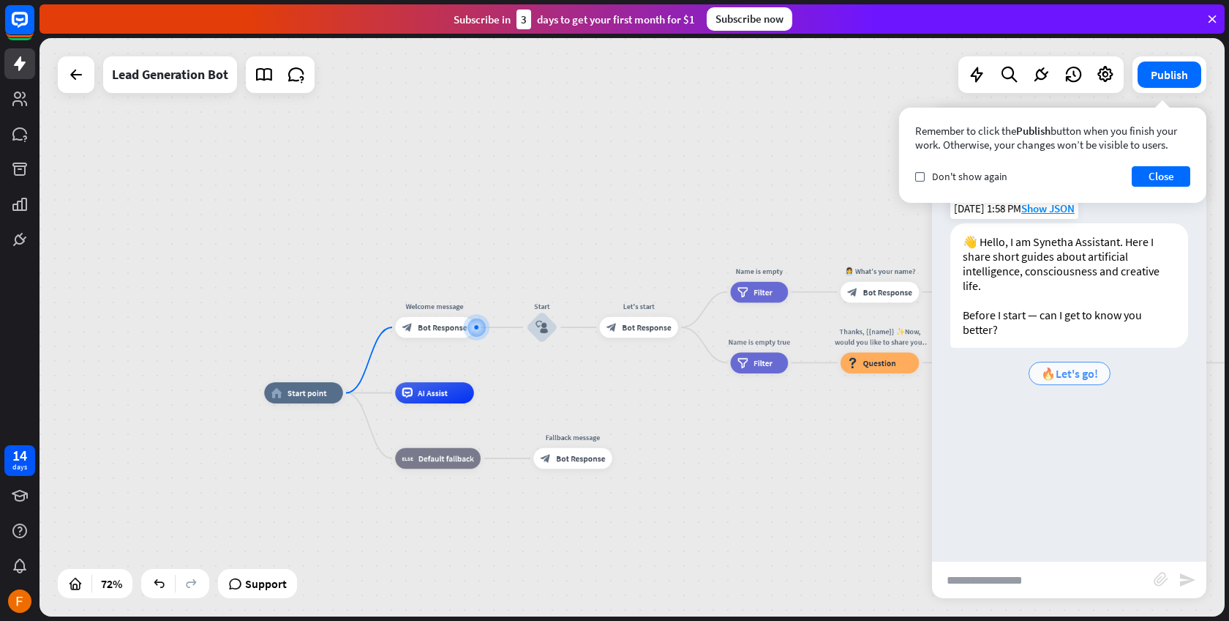
click at [1068, 370] on span "🔥Let's go!" at bounding box center [1069, 373] width 57 height 15
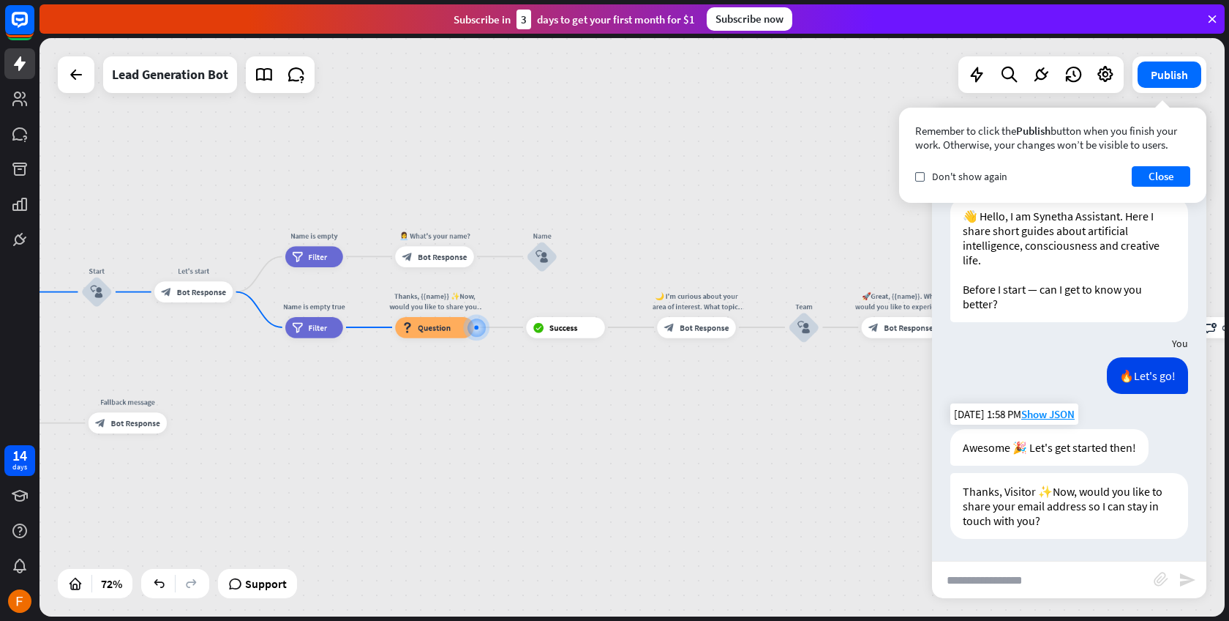
scroll to position [26, 0]
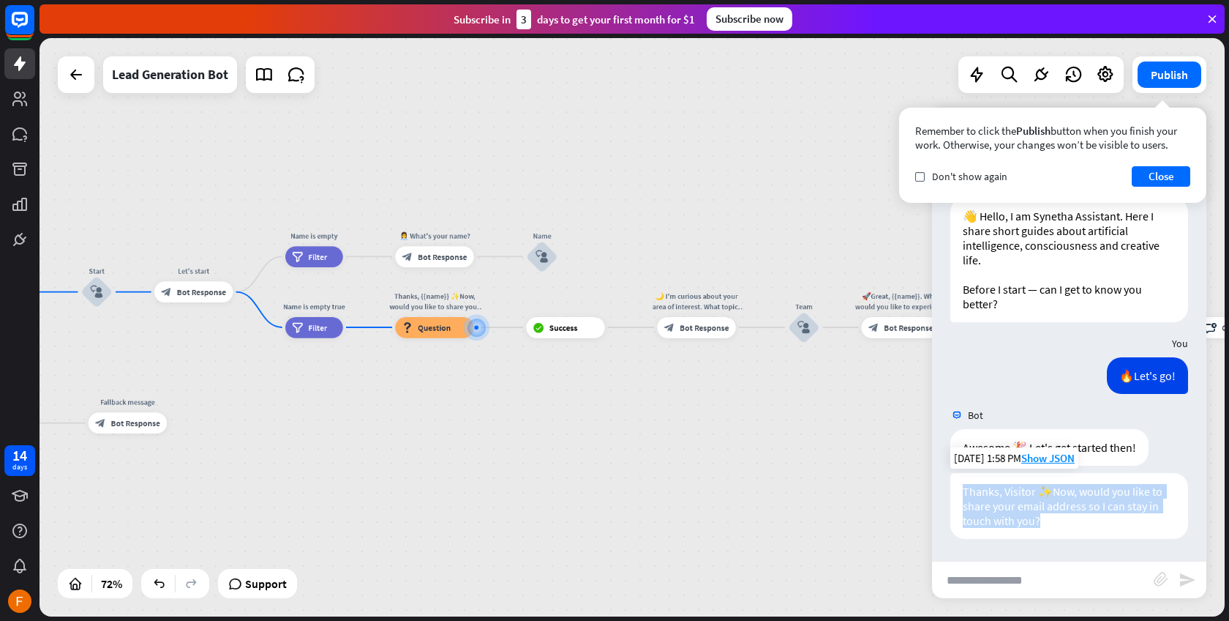
drag, startPoint x: 1041, startPoint y: 523, endPoint x: 965, endPoint y: 490, distance: 83.3
click at [965, 490] on div "Thanks, Visitor ✨Now, would you like to share your email address so I can stay …" at bounding box center [1070, 506] width 238 height 66
click at [225, 489] on div "home_2 Start point Welcome message block_bot_response Bot Response Start block_…" at bounding box center [243, 564] width 849 height 414
click at [417, 323] on div "block_question Question" at bounding box center [434, 327] width 78 height 21
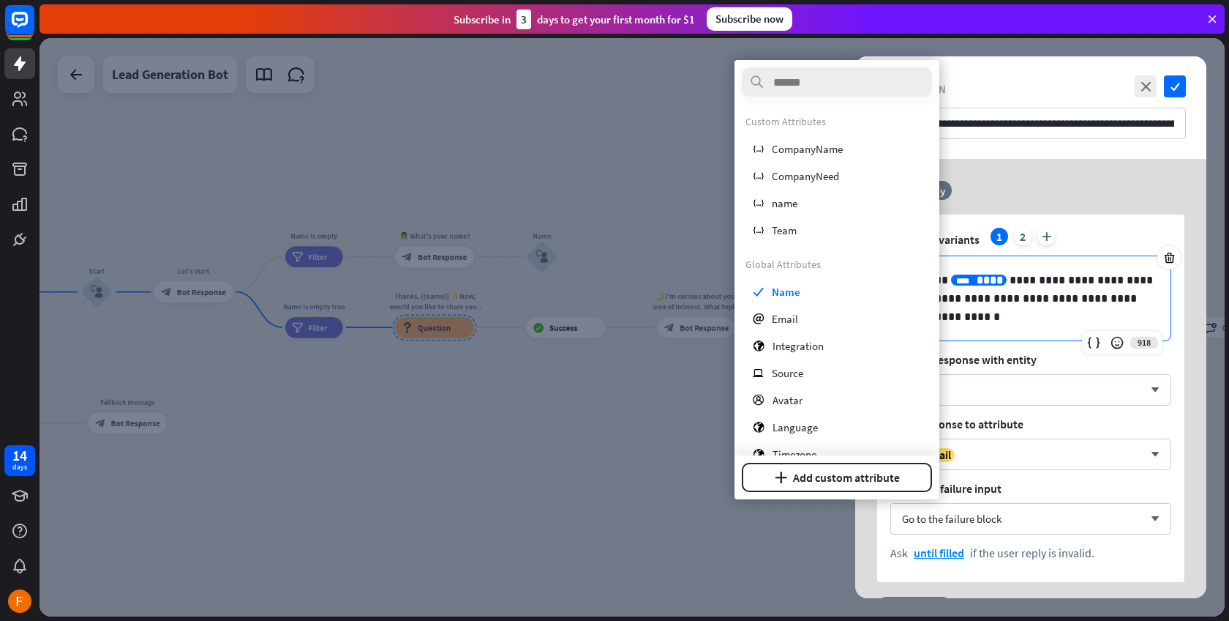
drag, startPoint x: 1002, startPoint y: 279, endPoint x: 961, endPoint y: 274, distance: 41.2
click at [961, 274] on p "**********" at bounding box center [1031, 298] width 250 height 55
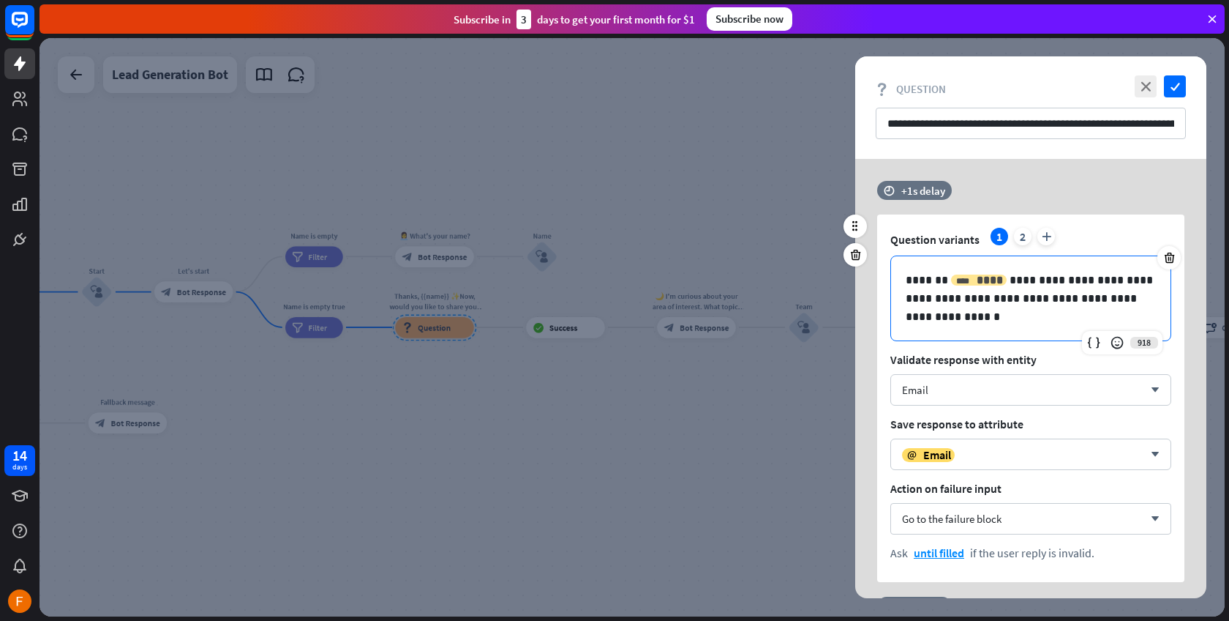
click at [977, 277] on span "****" at bounding box center [990, 279] width 26 height 11
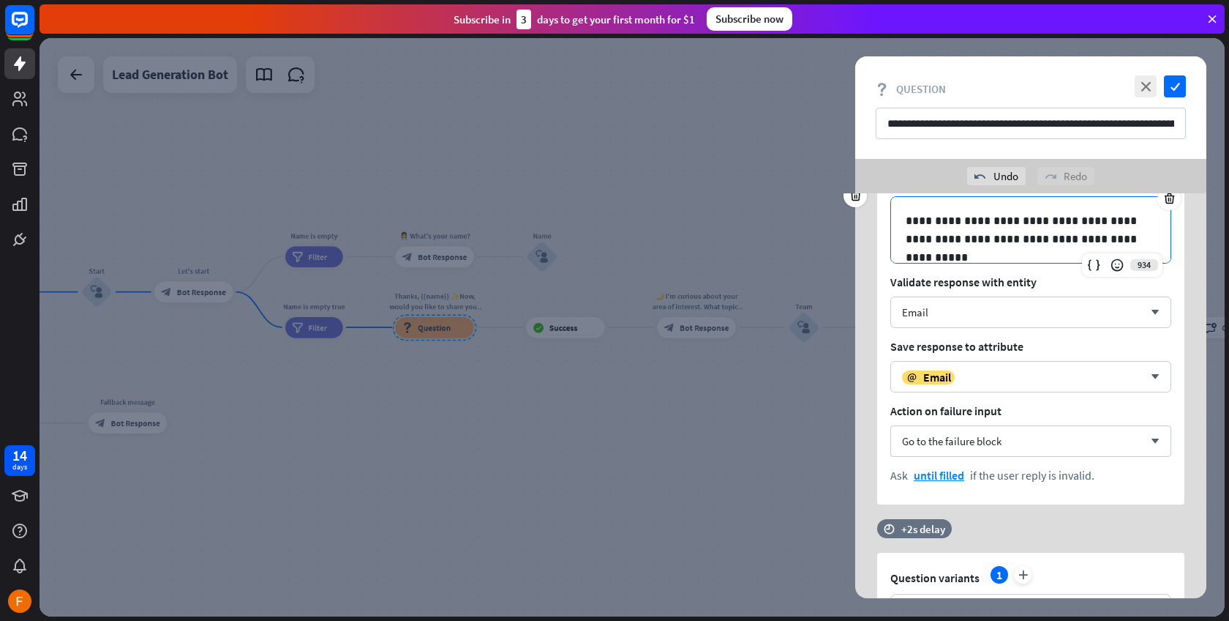
scroll to position [45, 0]
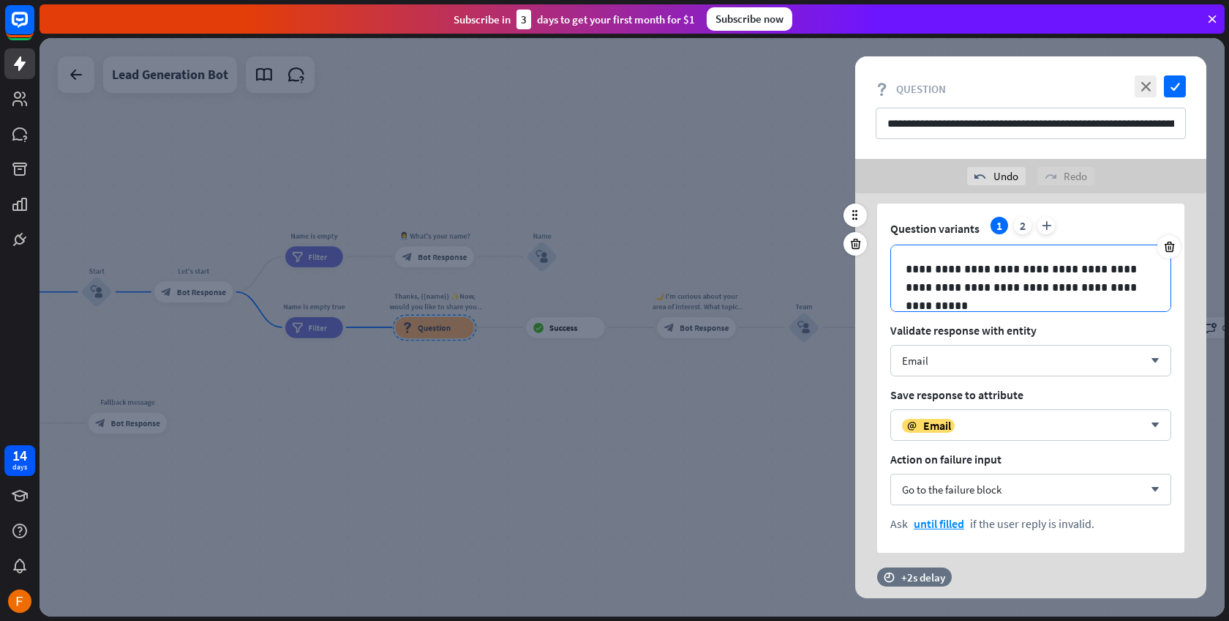
click at [864, 326] on div at bounding box center [855, 377] width 23 height 349
click at [888, 258] on div "**********" at bounding box center [1030, 377] width 307 height 349
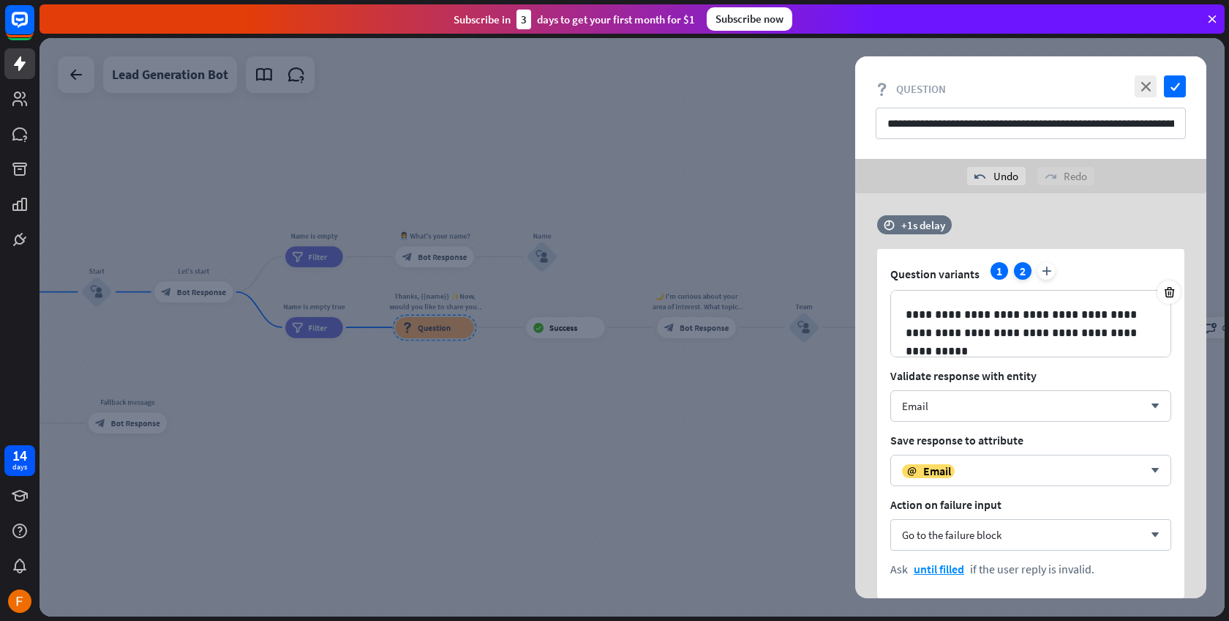
click at [1019, 269] on div "2" at bounding box center [1023, 271] width 18 height 18
click at [1002, 268] on div "1" at bounding box center [1000, 271] width 18 height 18
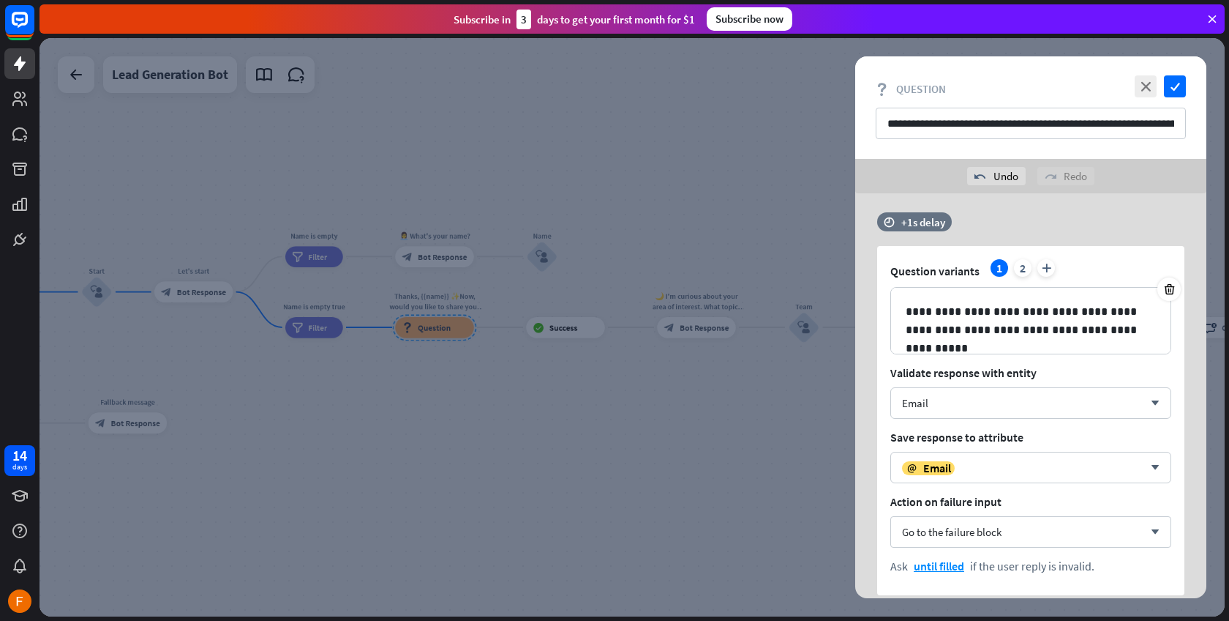
scroll to position [15, 0]
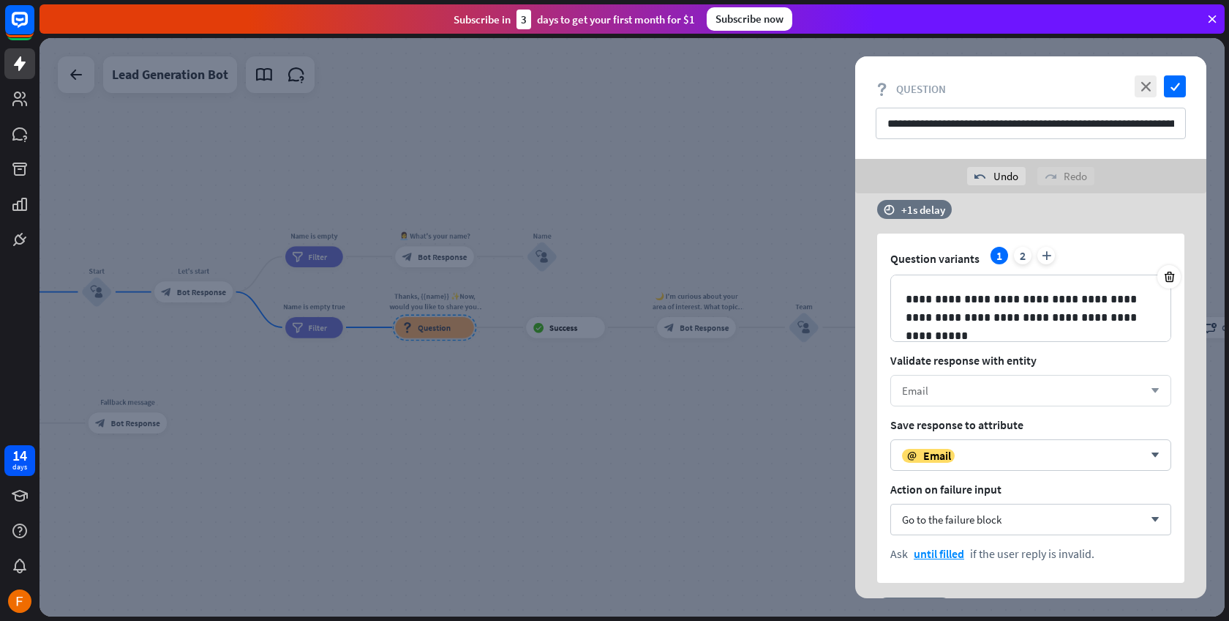
click at [982, 398] on div "Email arrow_down" at bounding box center [1031, 390] width 281 height 31
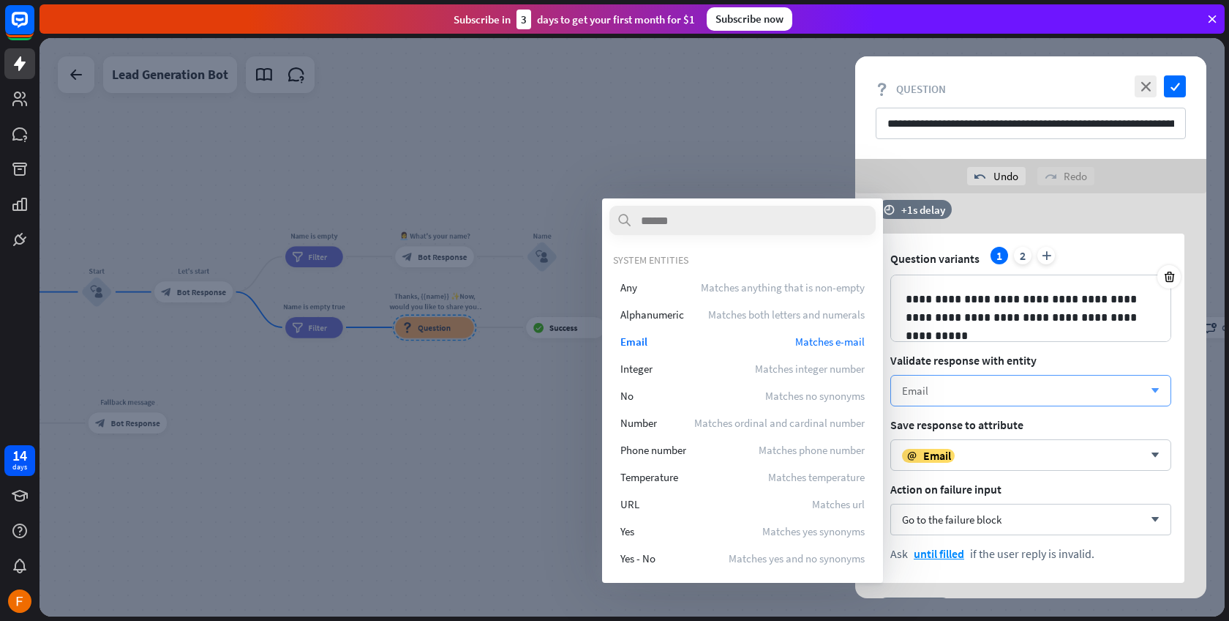
click at [982, 398] on div "Email arrow_down" at bounding box center [1031, 390] width 281 height 31
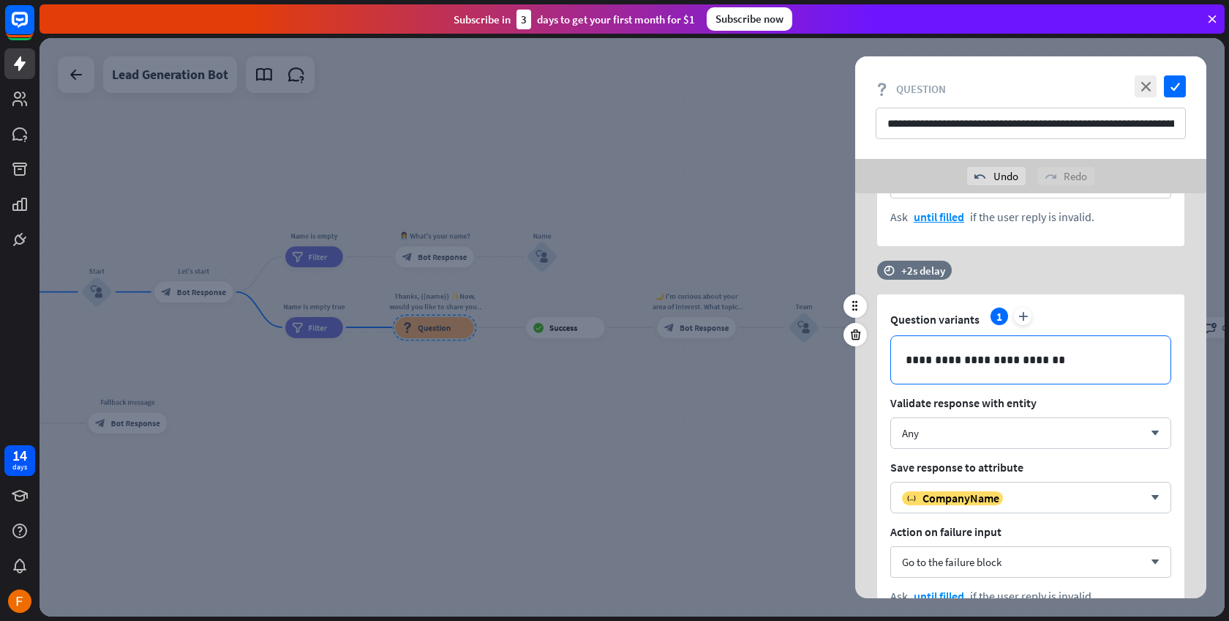
scroll to position [355, 0]
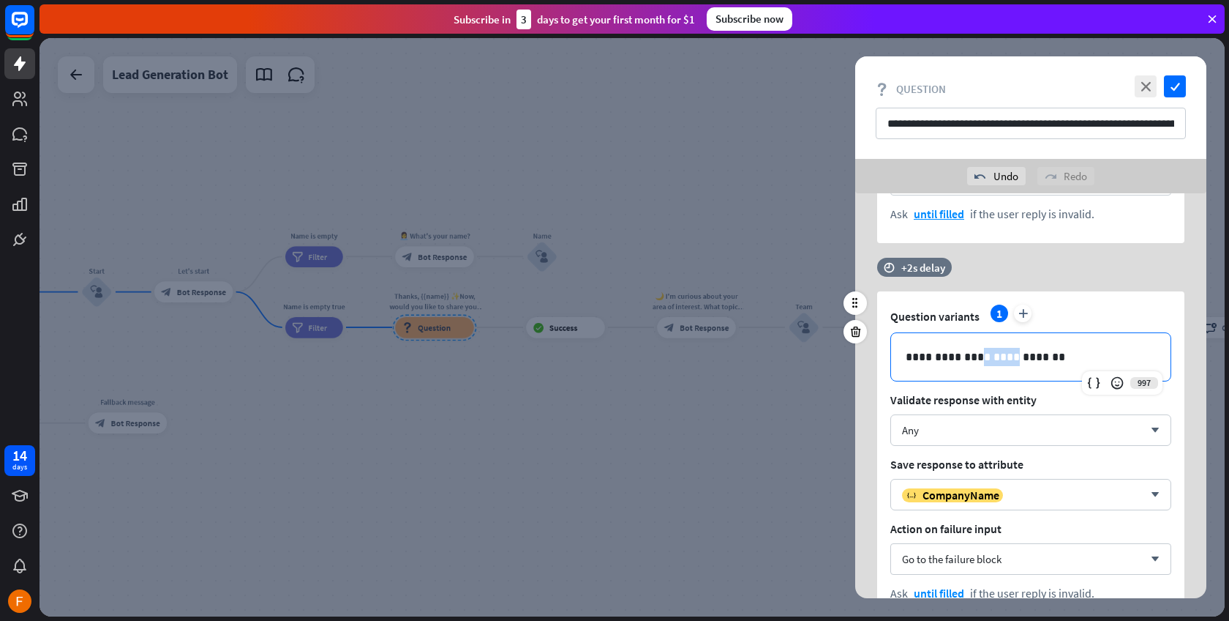
drag, startPoint x: 1011, startPoint y: 353, endPoint x: 970, endPoint y: 353, distance: 41.7
click at [970, 353] on p "**********" at bounding box center [1031, 357] width 250 height 18
drag, startPoint x: 1015, startPoint y: 355, endPoint x: 965, endPoint y: 355, distance: 50.5
click at [965, 355] on p "**********" at bounding box center [1031, 357] width 250 height 18
click at [1001, 442] on div "Any arrow_down" at bounding box center [1031, 429] width 281 height 31
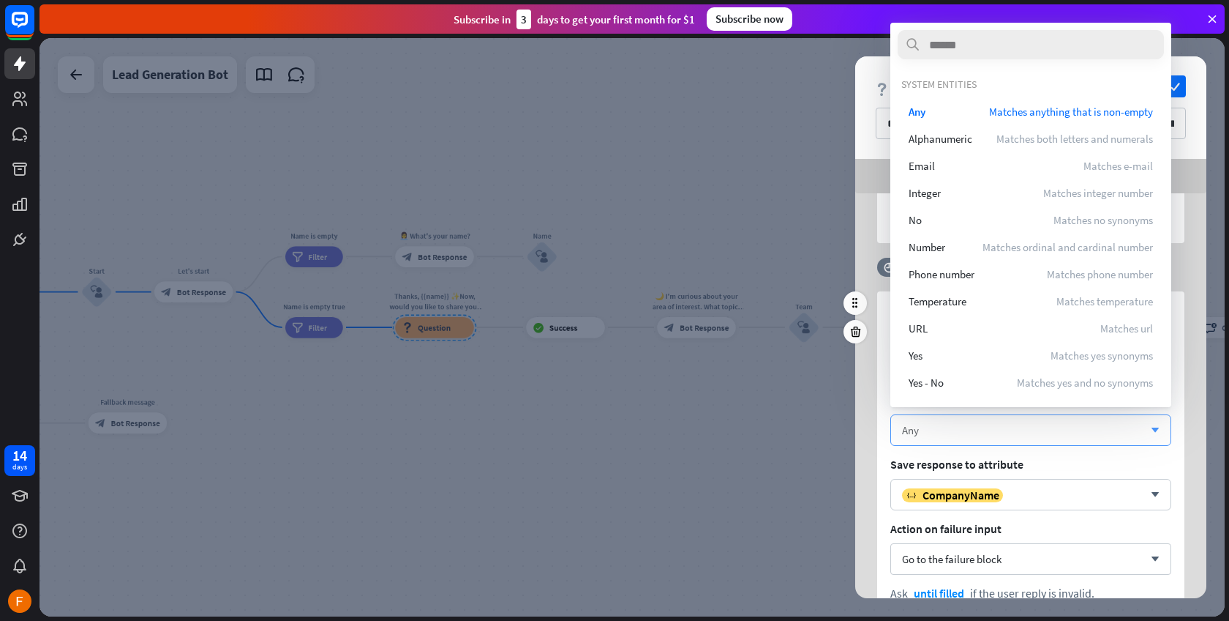
click at [1000, 433] on div "Any" at bounding box center [1023, 430] width 242 height 14
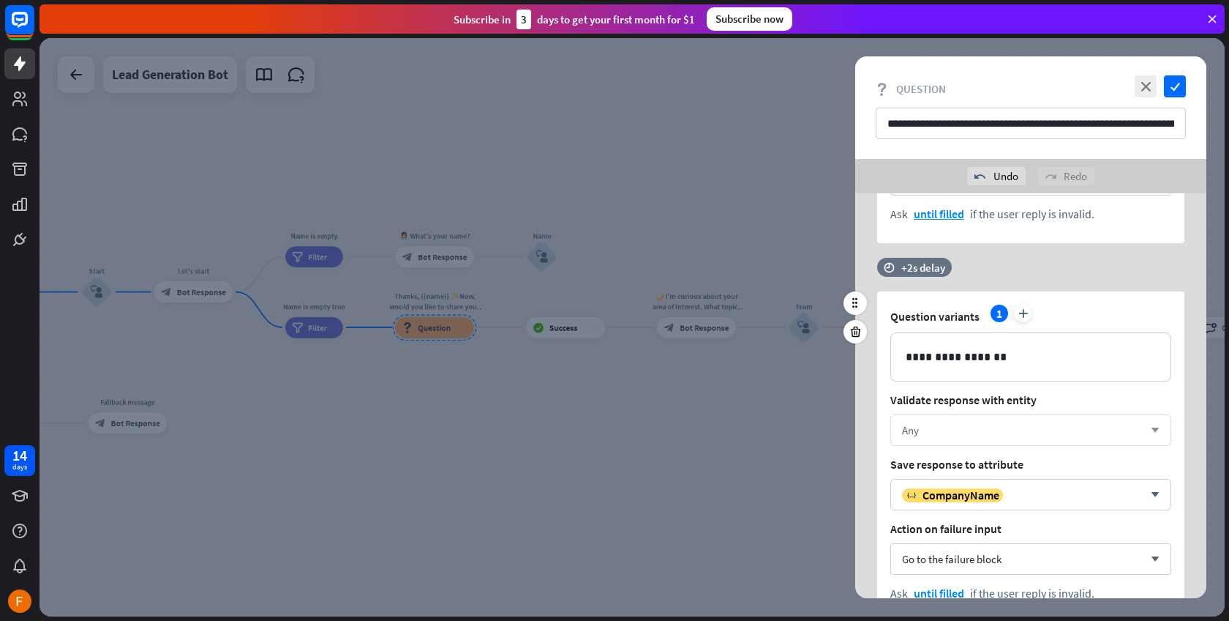
click at [1000, 433] on div "Any" at bounding box center [1023, 430] width 242 height 14
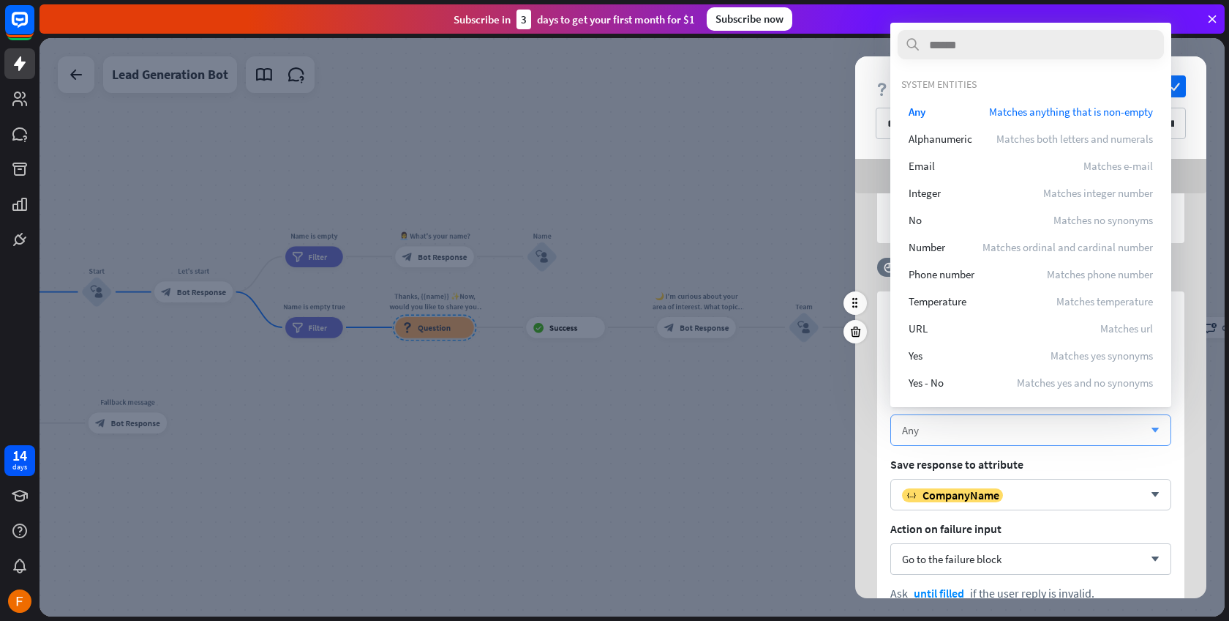
click at [1000, 433] on div "Any" at bounding box center [1023, 430] width 242 height 14
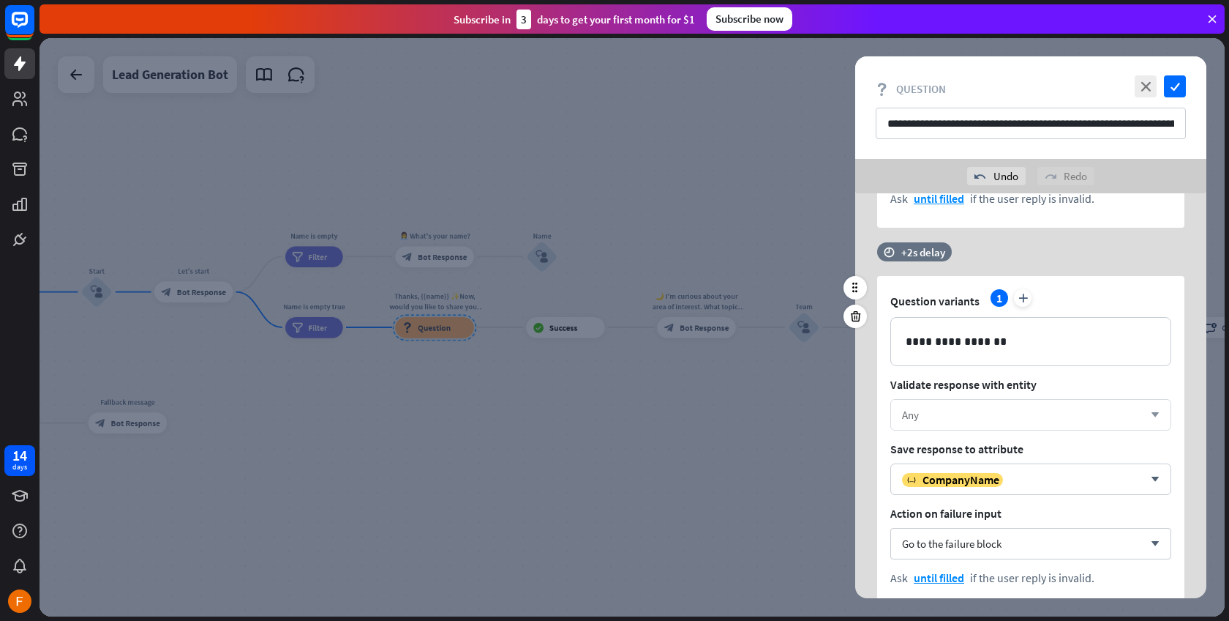
scroll to position [419, 0]
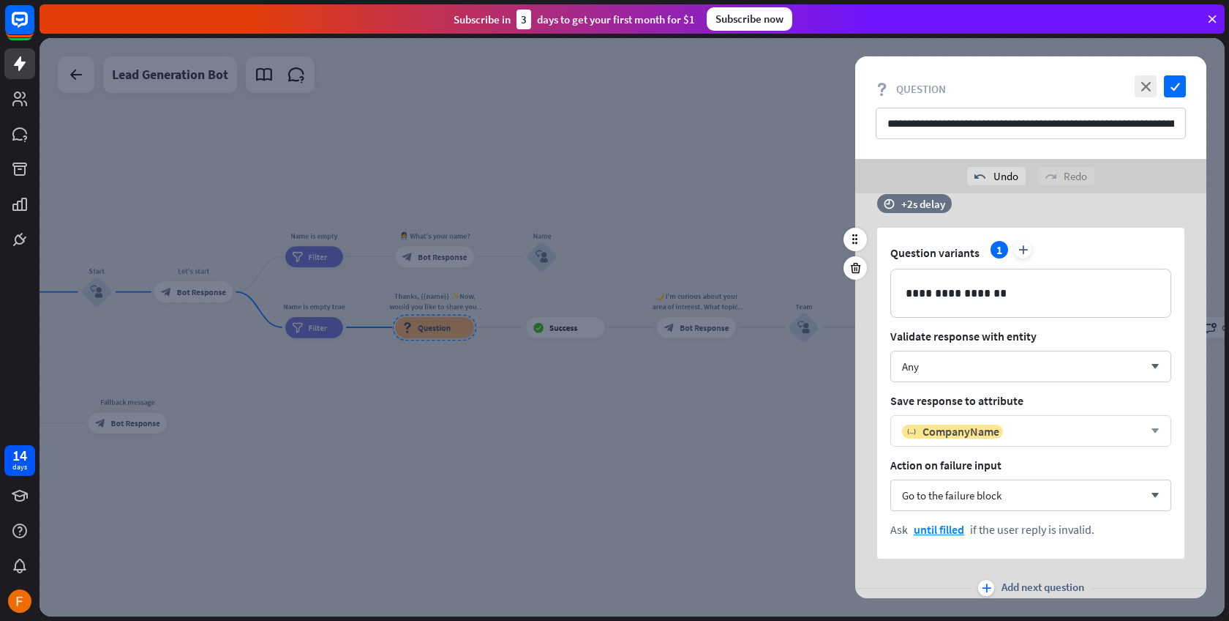
click at [1017, 425] on div "variable CompanyName" at bounding box center [1023, 431] width 242 height 15
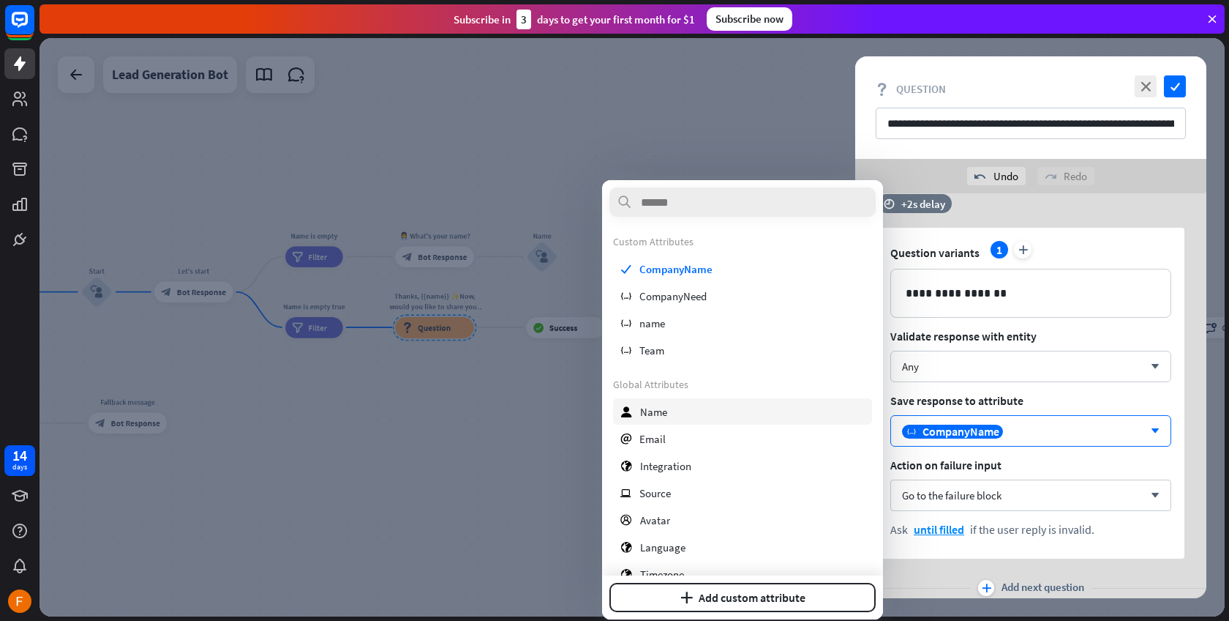
click at [699, 411] on div "user Name" at bounding box center [742, 411] width 259 height 26
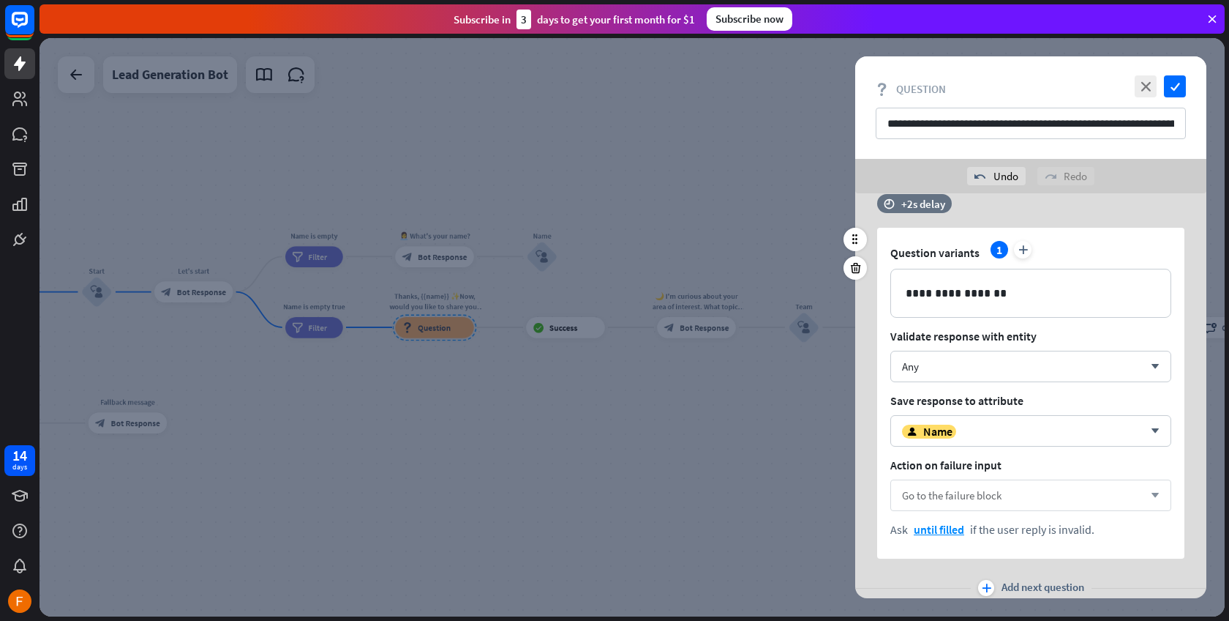
click at [1083, 492] on div "Go to the failure block arrow_down" at bounding box center [1031, 494] width 281 height 31
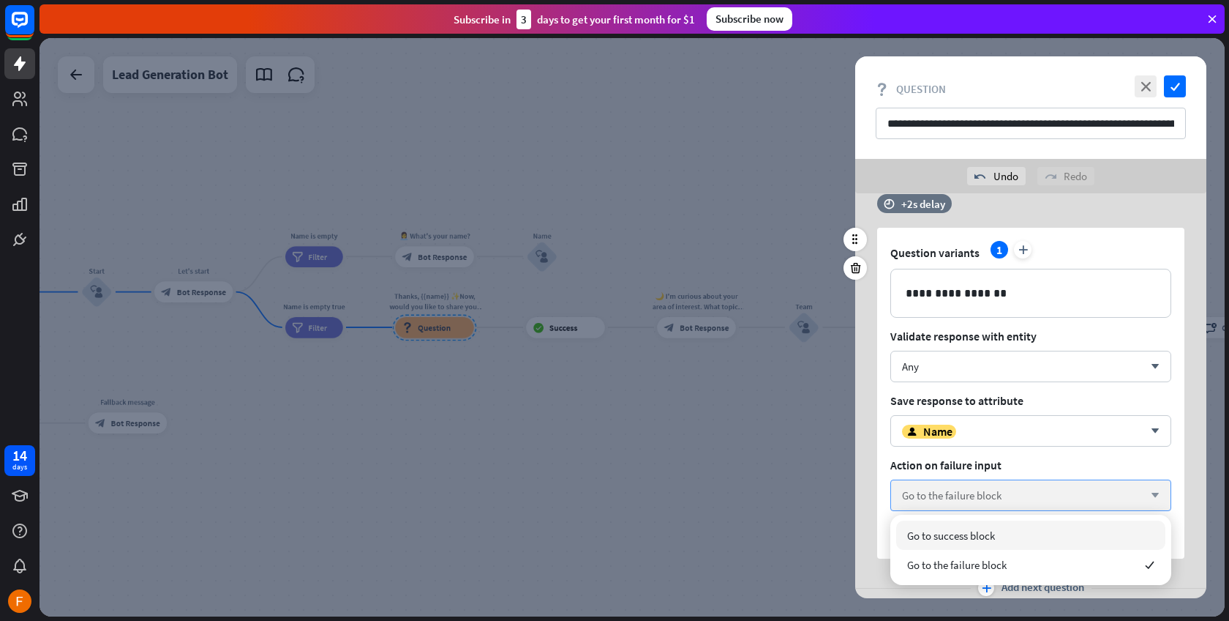
click at [1083, 492] on div "Go to the failure block arrow_down" at bounding box center [1031, 494] width 281 height 31
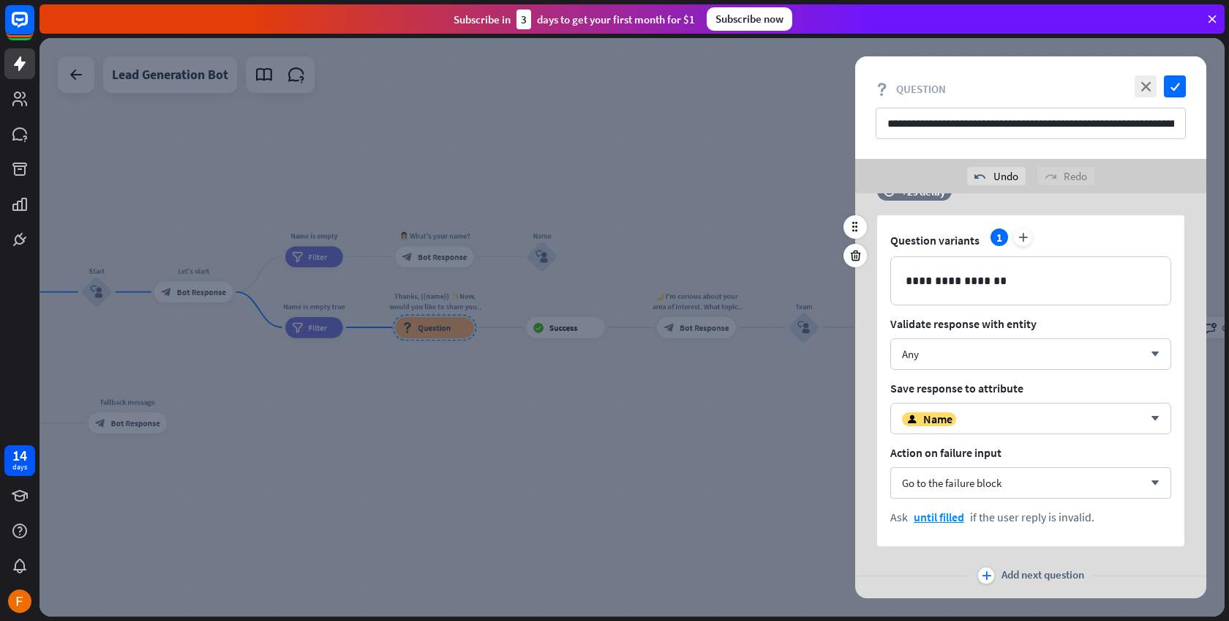
scroll to position [396, 0]
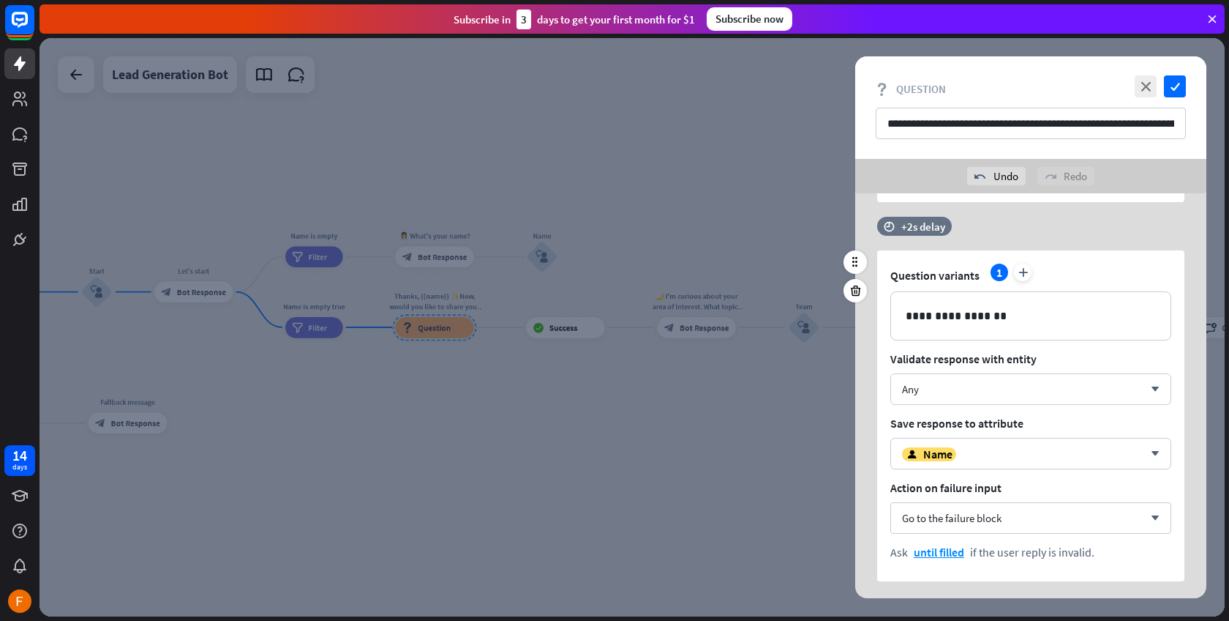
drag, startPoint x: 1097, startPoint y: 266, endPoint x: 1085, endPoint y: 237, distance: 31.5
click at [1085, 237] on div "**********" at bounding box center [1031, 399] width 351 height 364
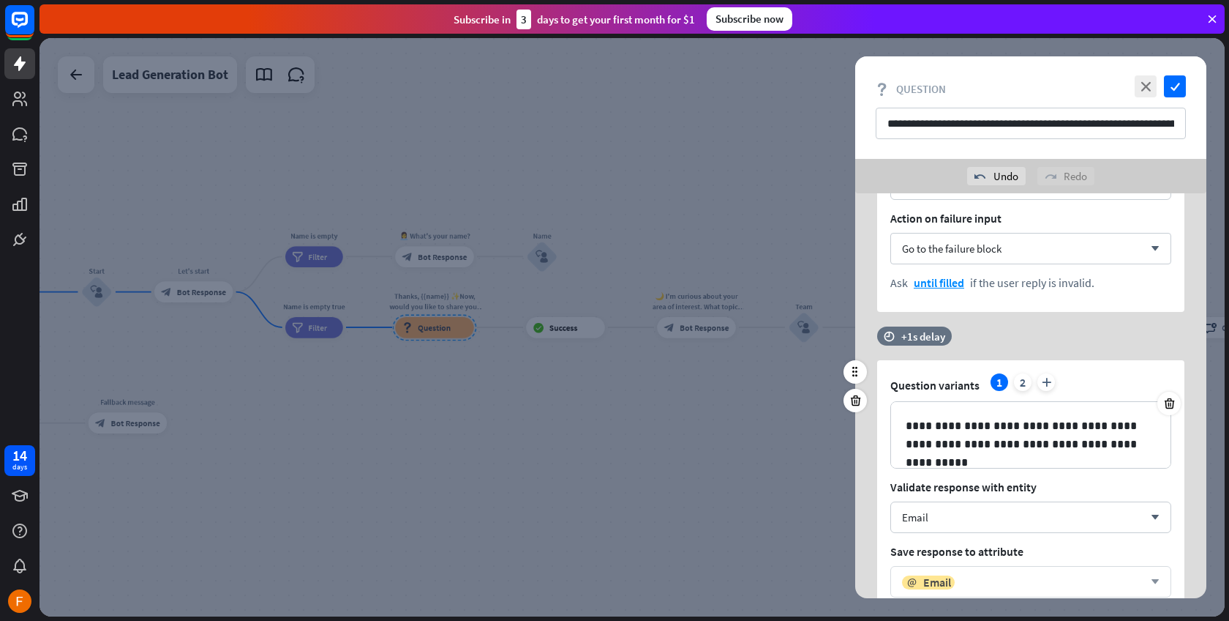
scroll to position [0, 0]
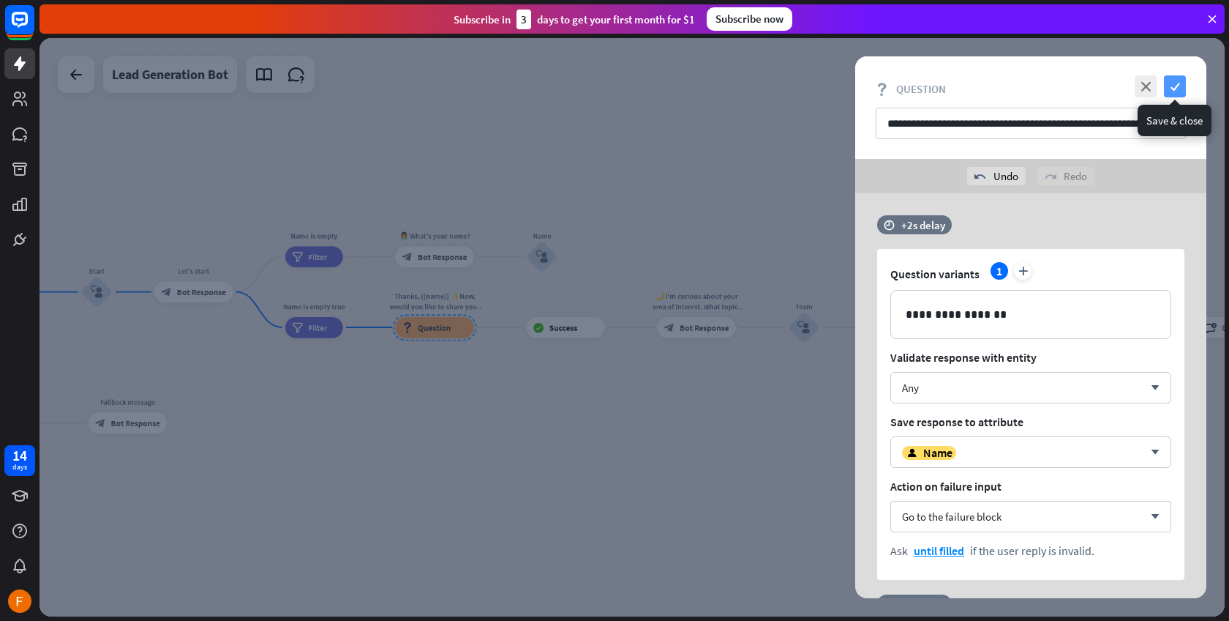
click at [1175, 85] on icon "check" at bounding box center [1175, 86] width 22 height 22
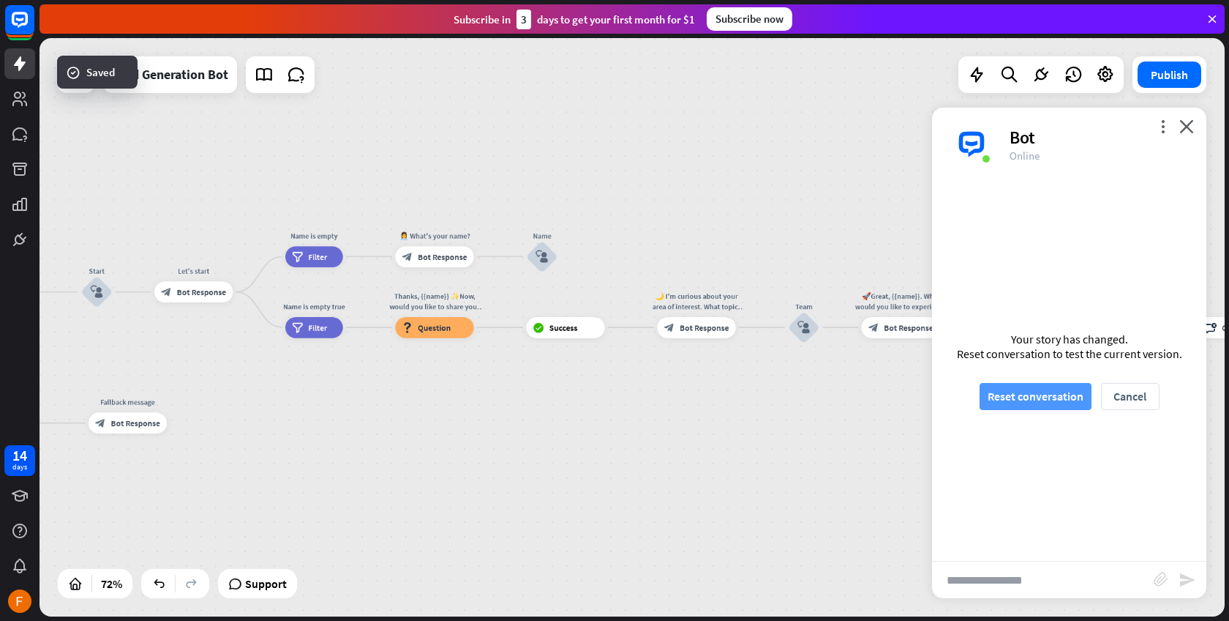
click at [1045, 391] on button "Reset conversation" at bounding box center [1036, 396] width 112 height 27
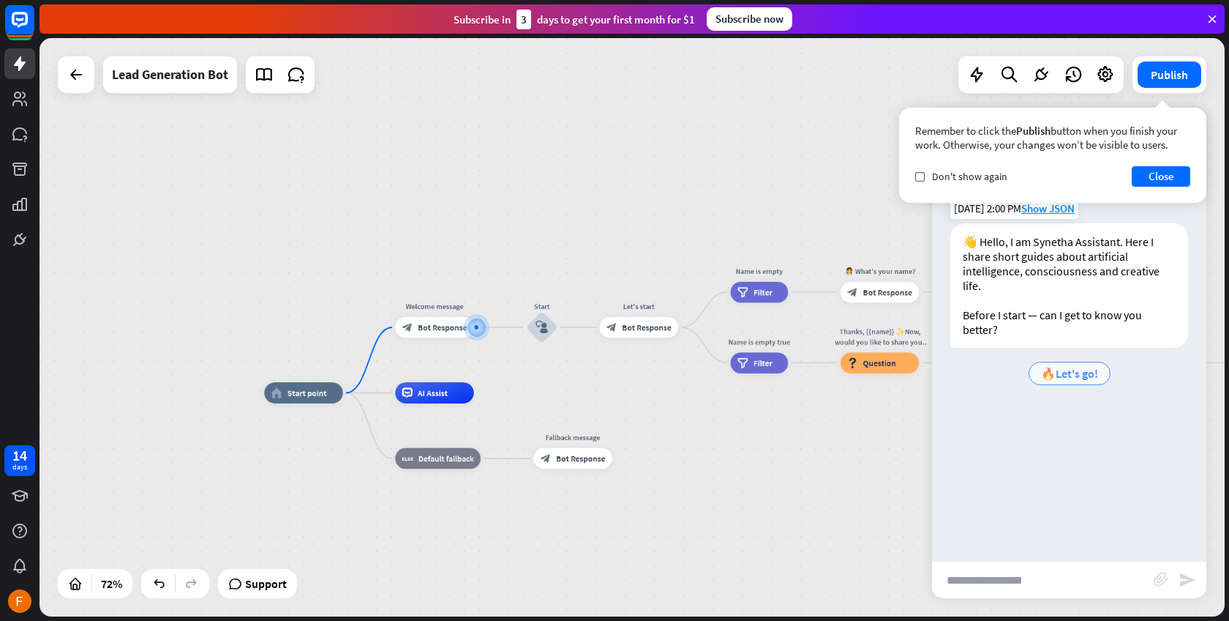
click at [1059, 378] on span "🔥Let's go!" at bounding box center [1069, 373] width 57 height 15
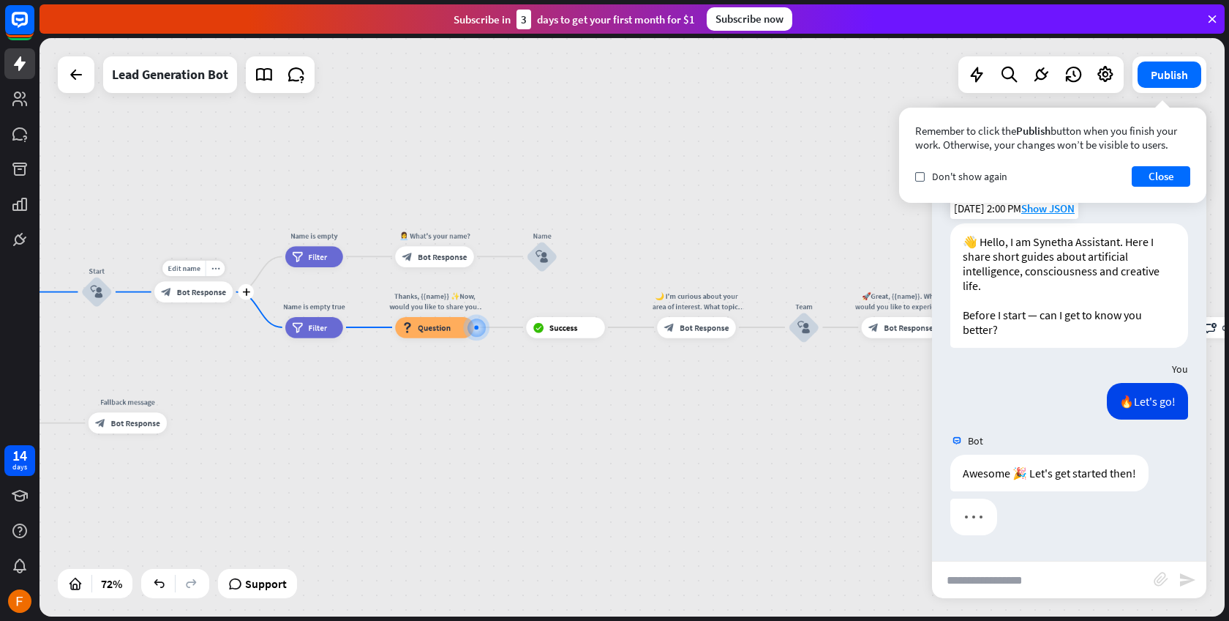
click at [190, 302] on div "Edit name more_horiz plus block_bot_response Bot Response" at bounding box center [193, 291] width 78 height 21
click at [187, 297] on div "block_bot_response Bot Response" at bounding box center [193, 291] width 78 height 21
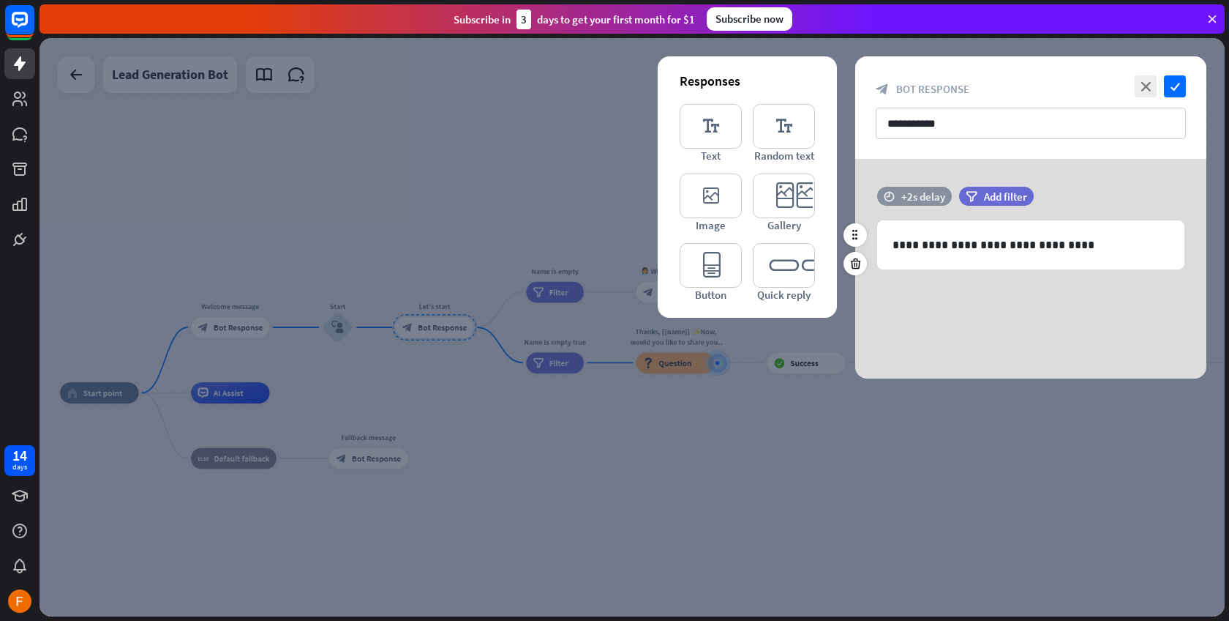
click at [907, 201] on div "+2s delay" at bounding box center [924, 197] width 44 height 14
click at [949, 192] on div "+2s" at bounding box center [1040, 196] width 233 height 15
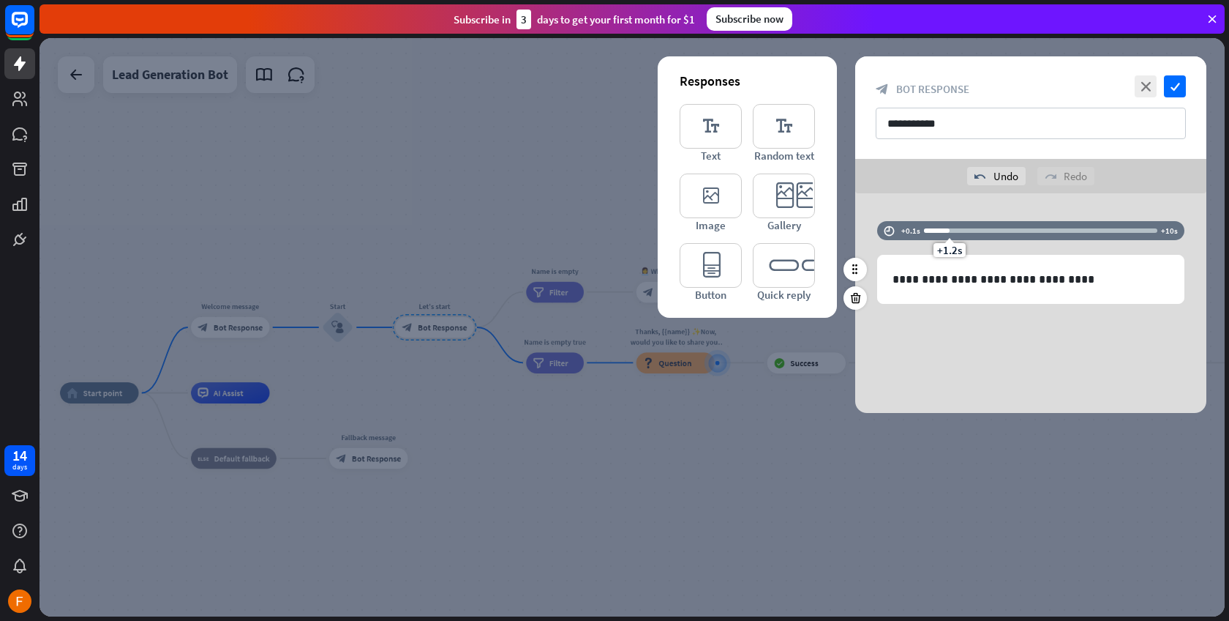
click at [932, 229] on div at bounding box center [937, 230] width 26 height 4
click at [1175, 86] on icon "check" at bounding box center [1175, 86] width 22 height 22
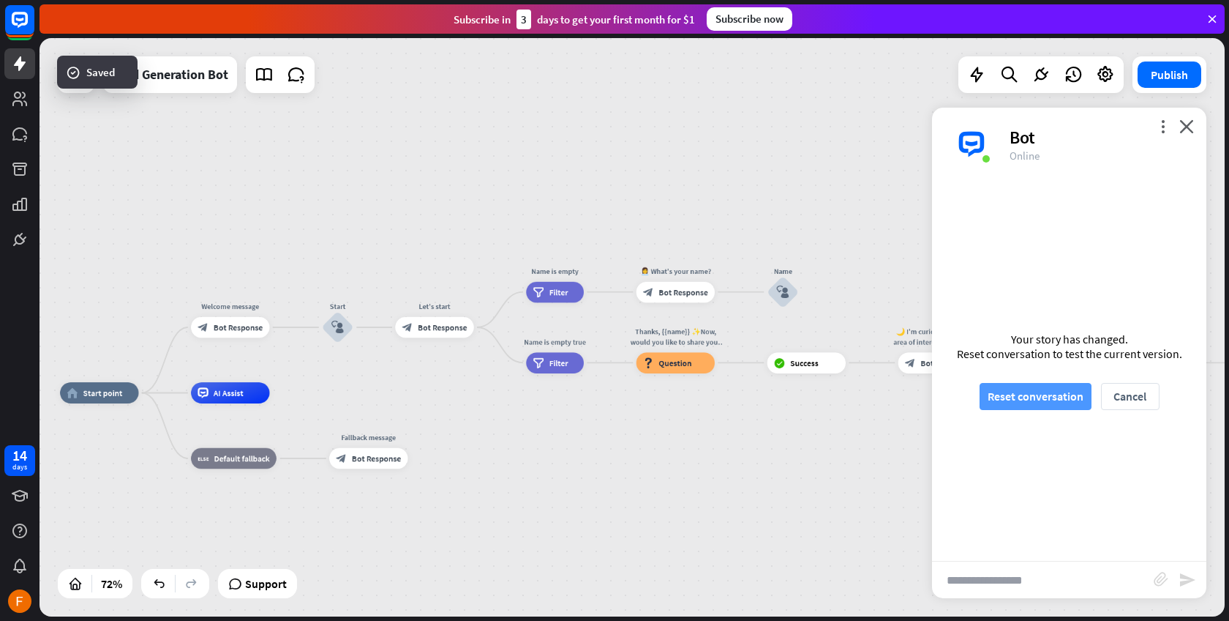
click at [1031, 399] on button "Reset conversation" at bounding box center [1036, 396] width 112 height 27
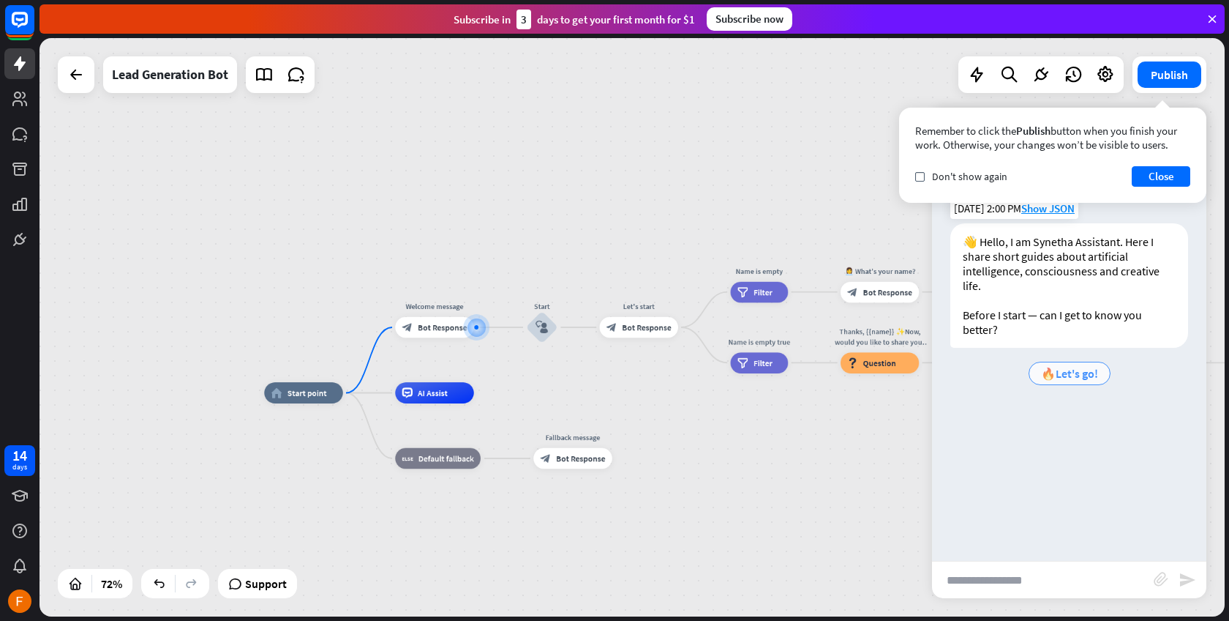
click at [1081, 374] on span "🔥Let's go!" at bounding box center [1069, 373] width 57 height 15
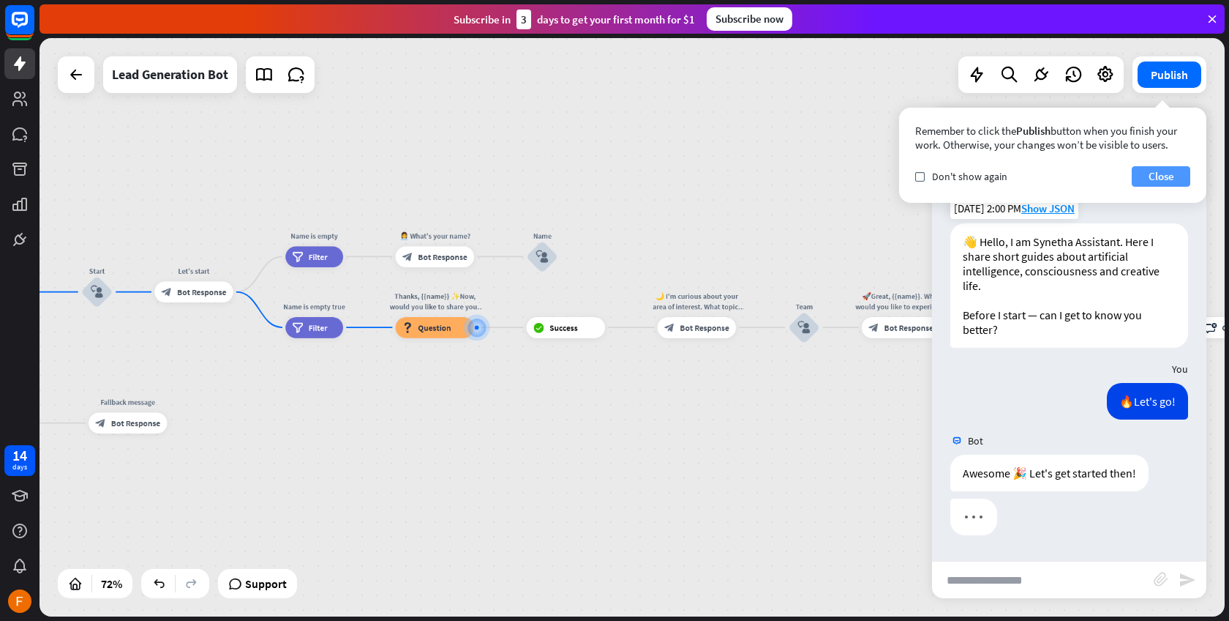
click at [1161, 182] on button "Close" at bounding box center [1161, 176] width 59 height 20
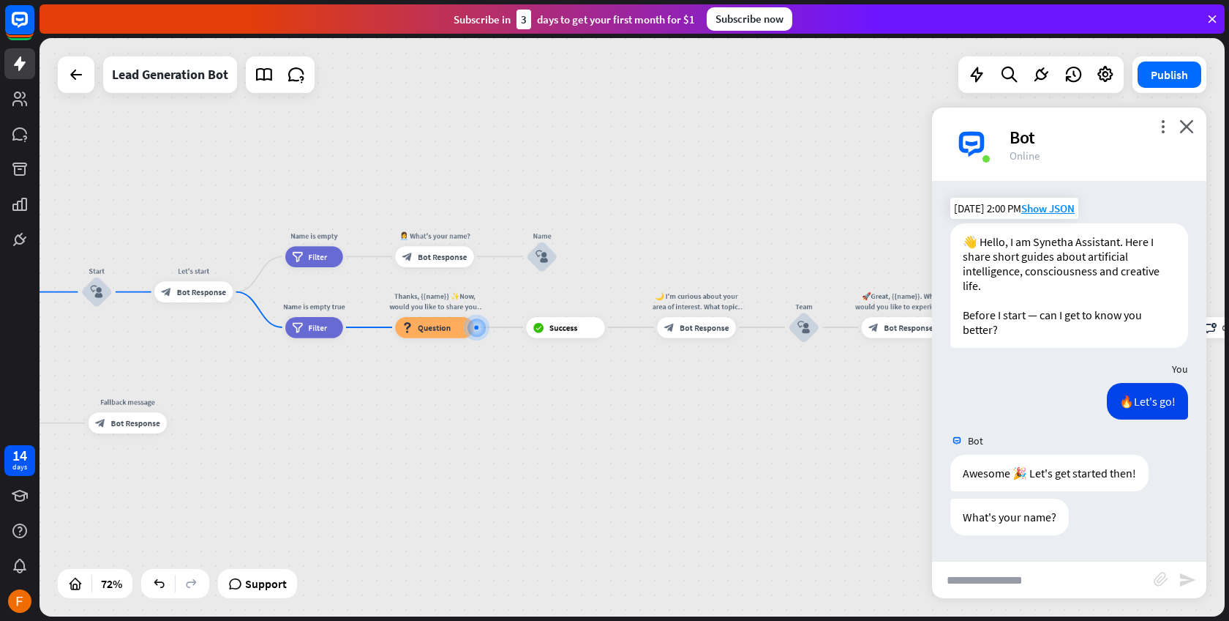
click at [1019, 575] on input "text" at bounding box center [1043, 579] width 222 height 37
type input "****"
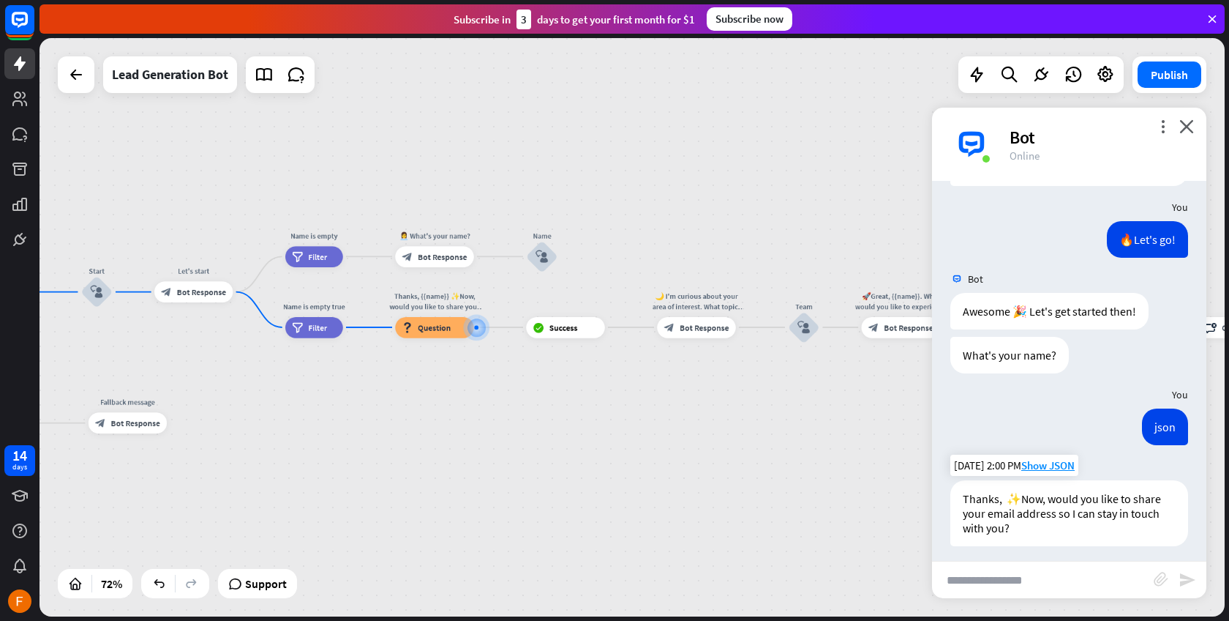
scroll to position [169, 0]
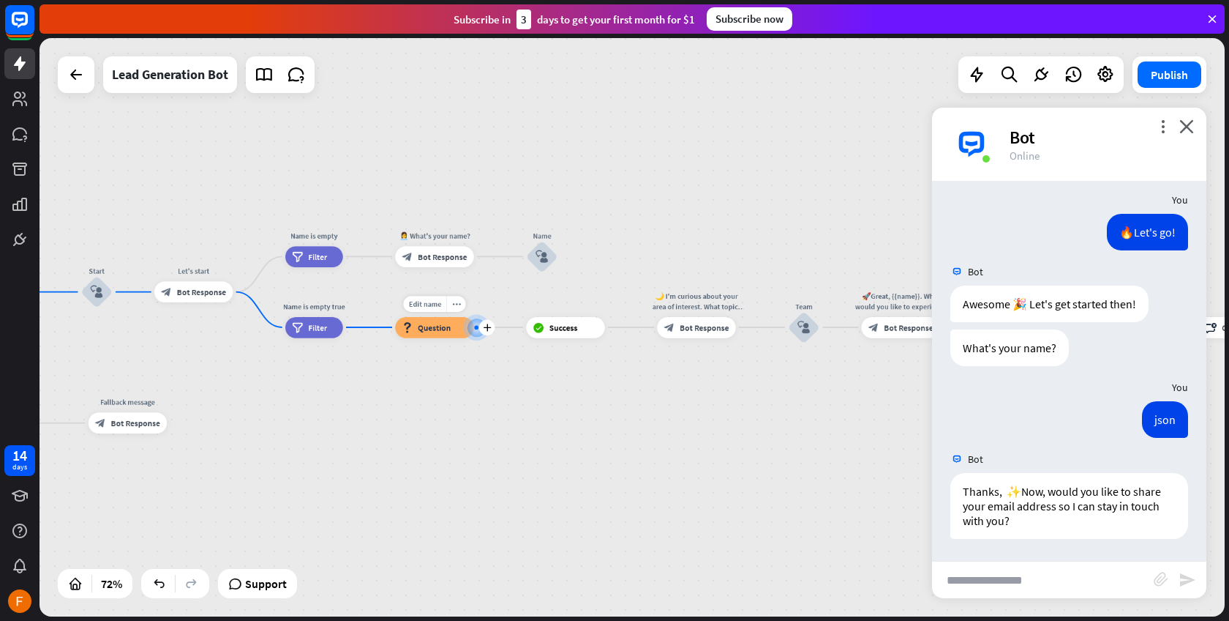
click at [431, 337] on div "block_question Question" at bounding box center [434, 327] width 78 height 21
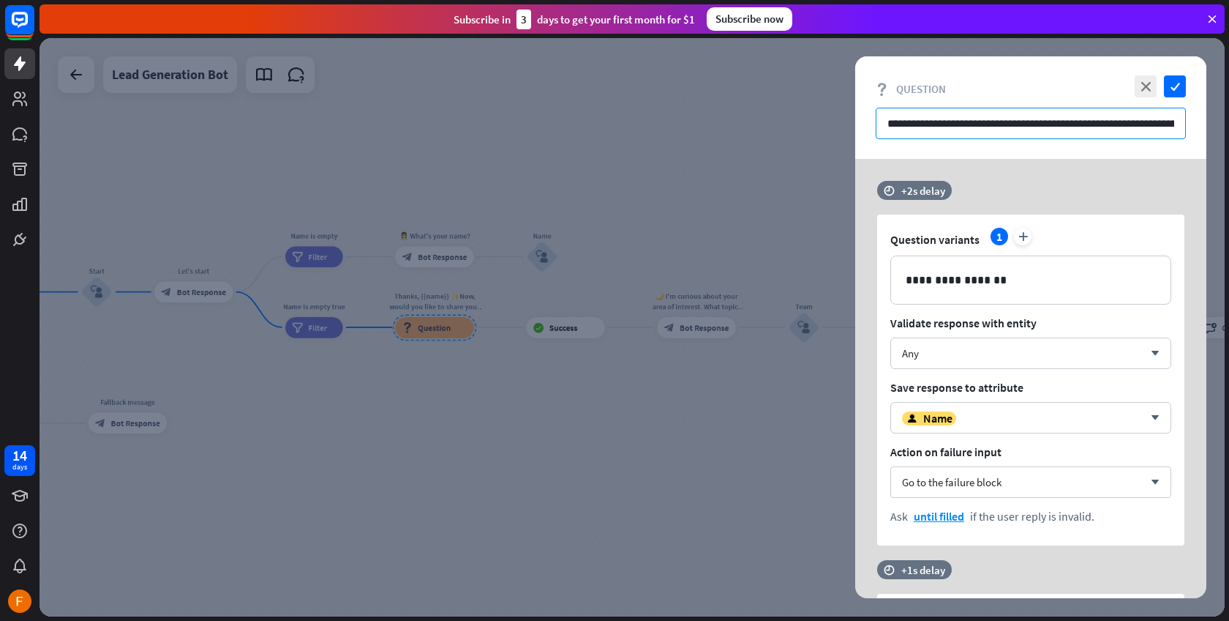
click at [965, 127] on input "**********" at bounding box center [1031, 123] width 310 height 31
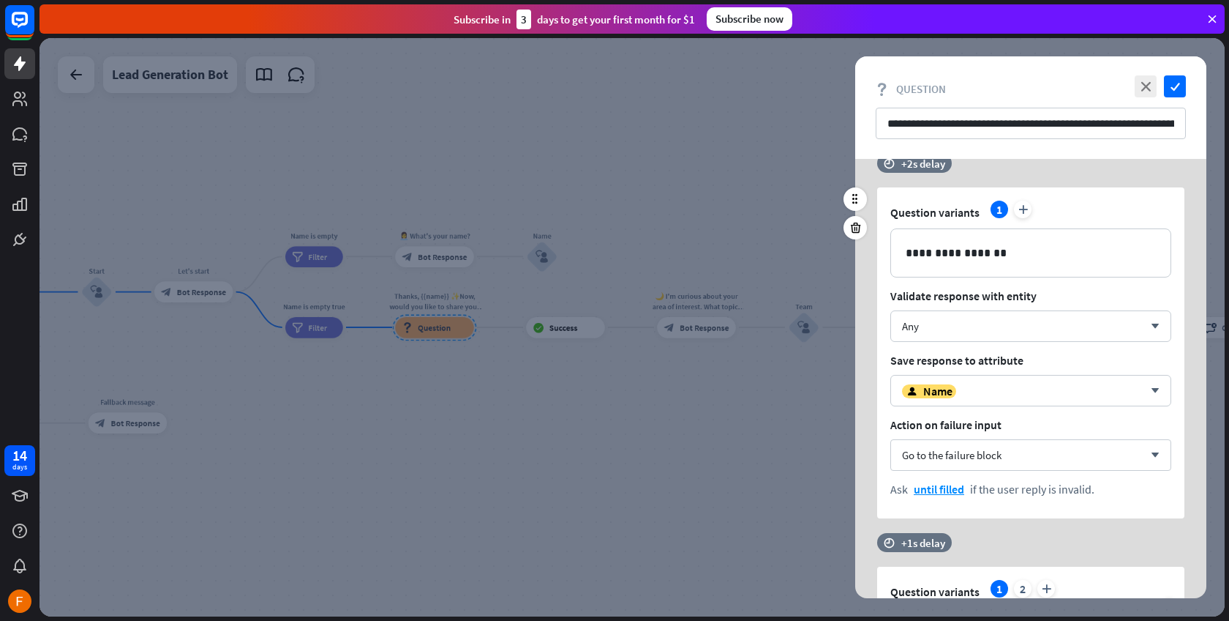
click at [1068, 182] on div "time +2s delay" at bounding box center [1027, 171] width 300 height 34
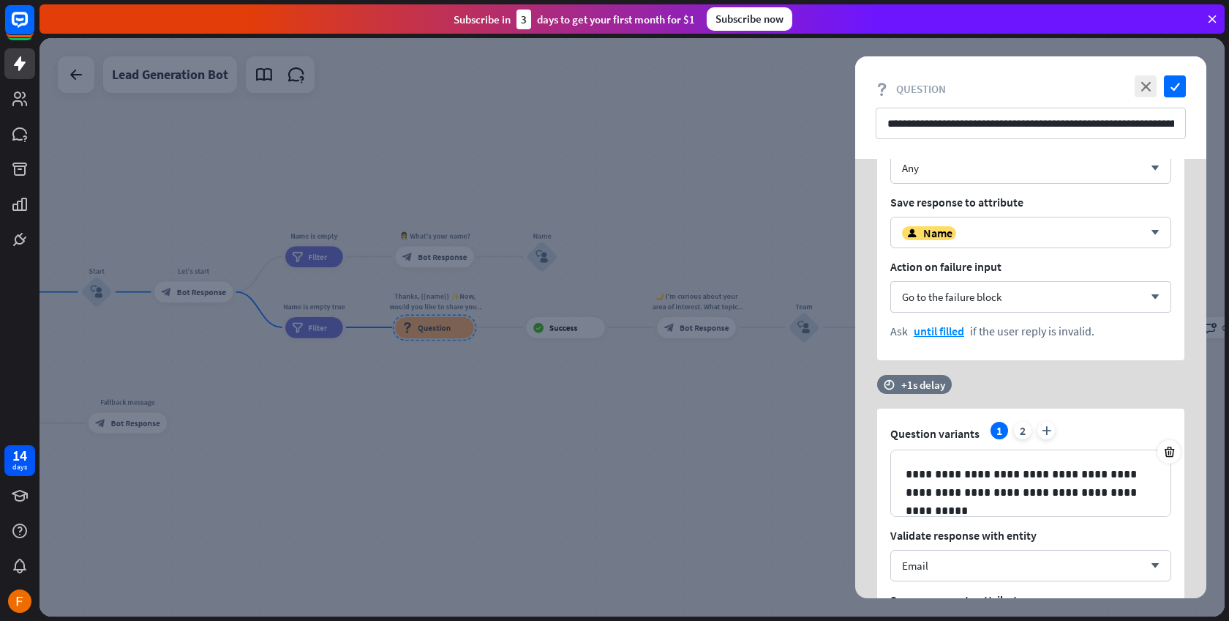
scroll to position [378, 0]
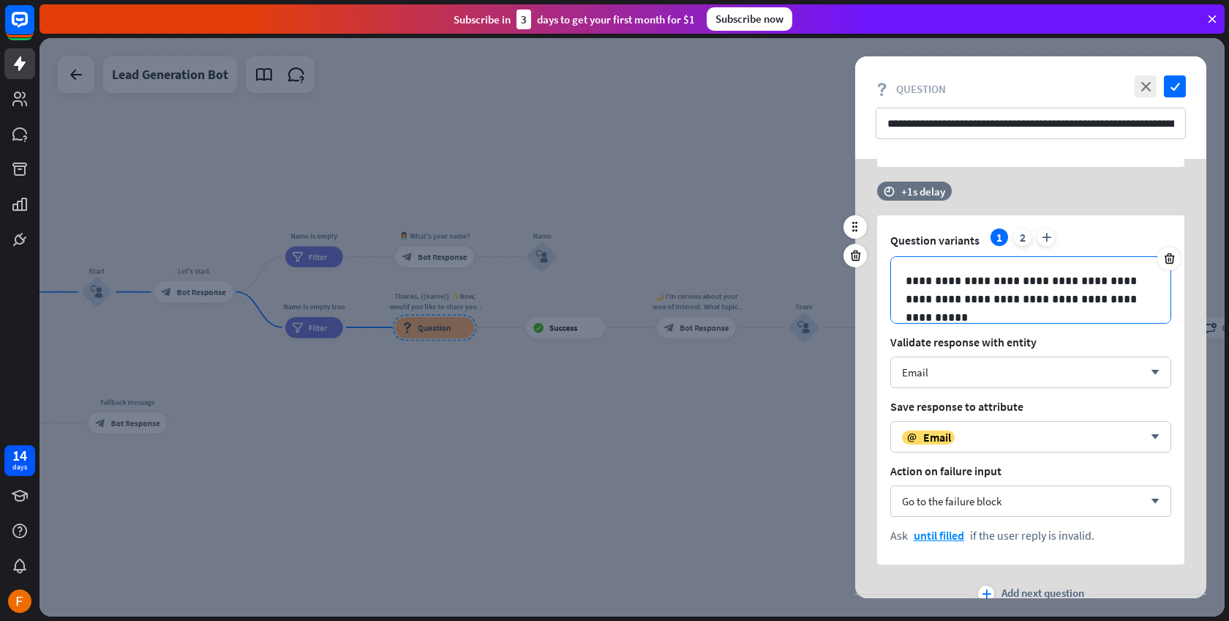
click at [946, 276] on p "**********" at bounding box center [1031, 290] width 250 height 37
click at [1096, 325] on icon at bounding box center [1094, 325] width 15 height 15
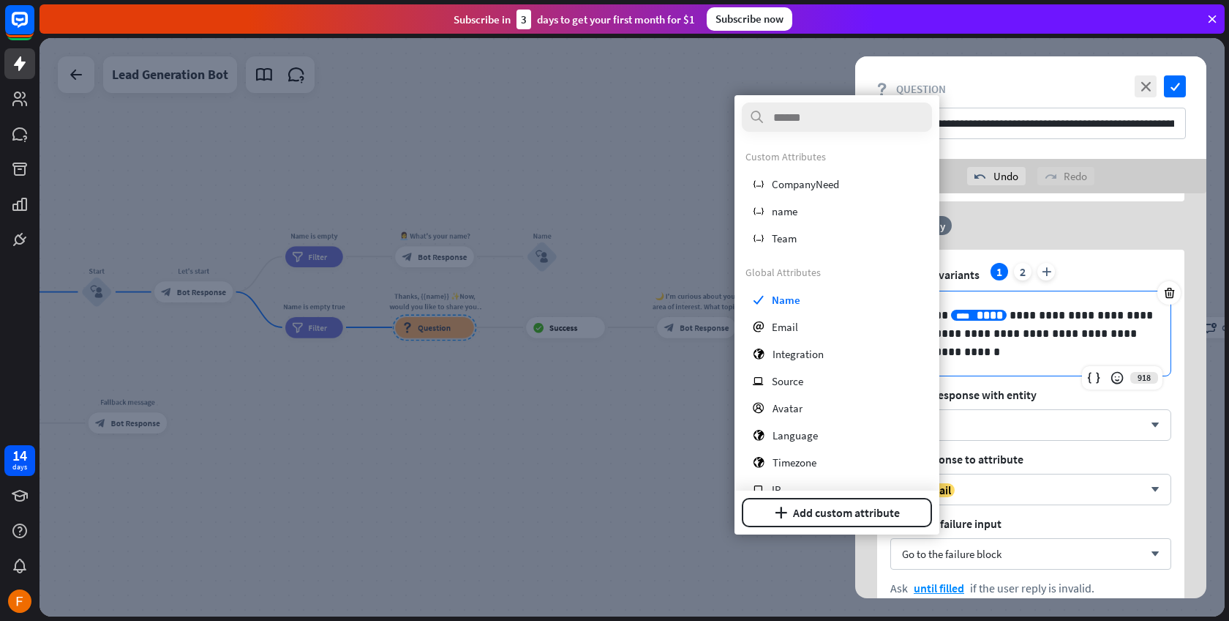
click at [1155, 257] on div "**********" at bounding box center [1030, 433] width 307 height 367
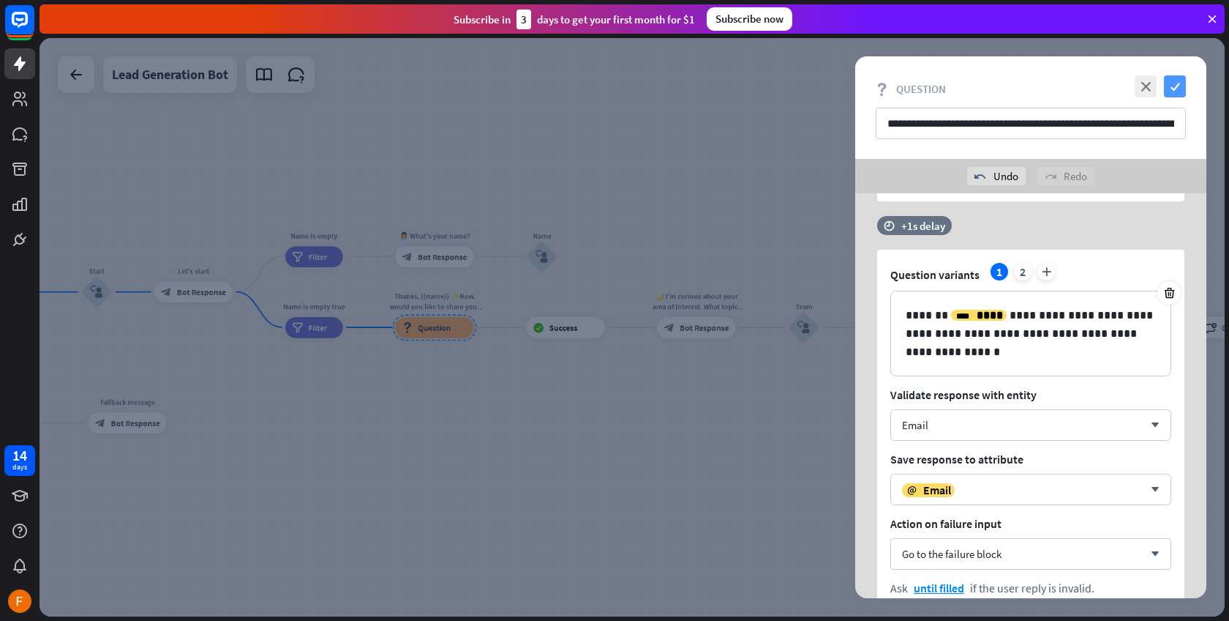
click at [1172, 89] on icon "check" at bounding box center [1175, 86] width 22 height 22
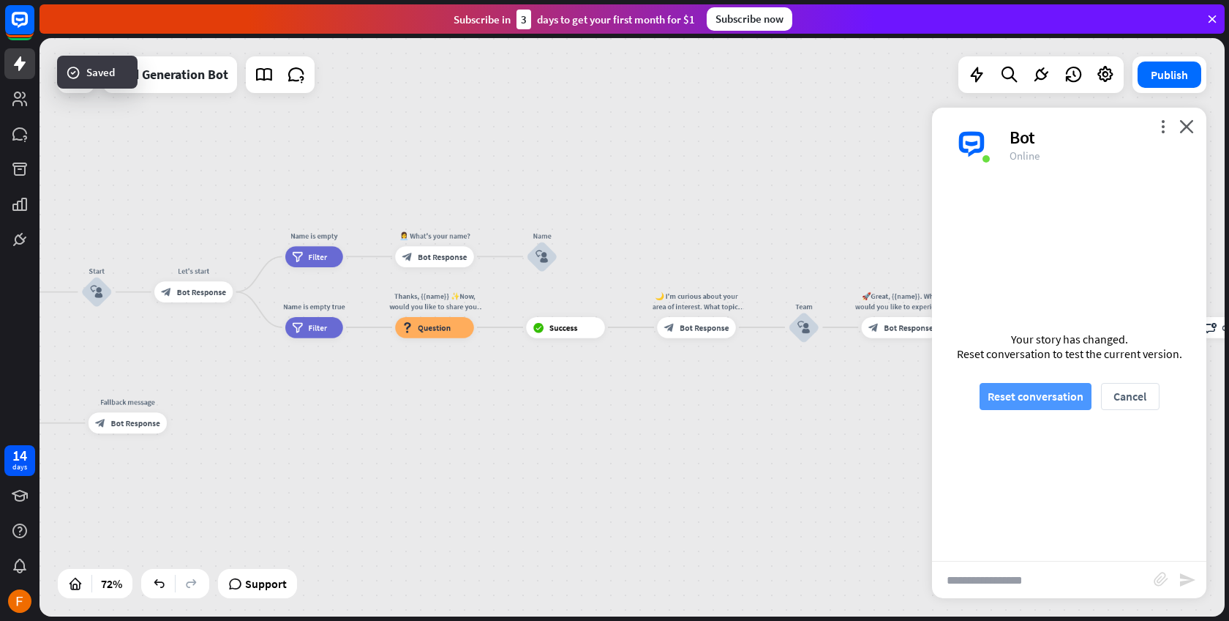
click at [1004, 402] on button "Reset conversation" at bounding box center [1036, 396] width 112 height 27
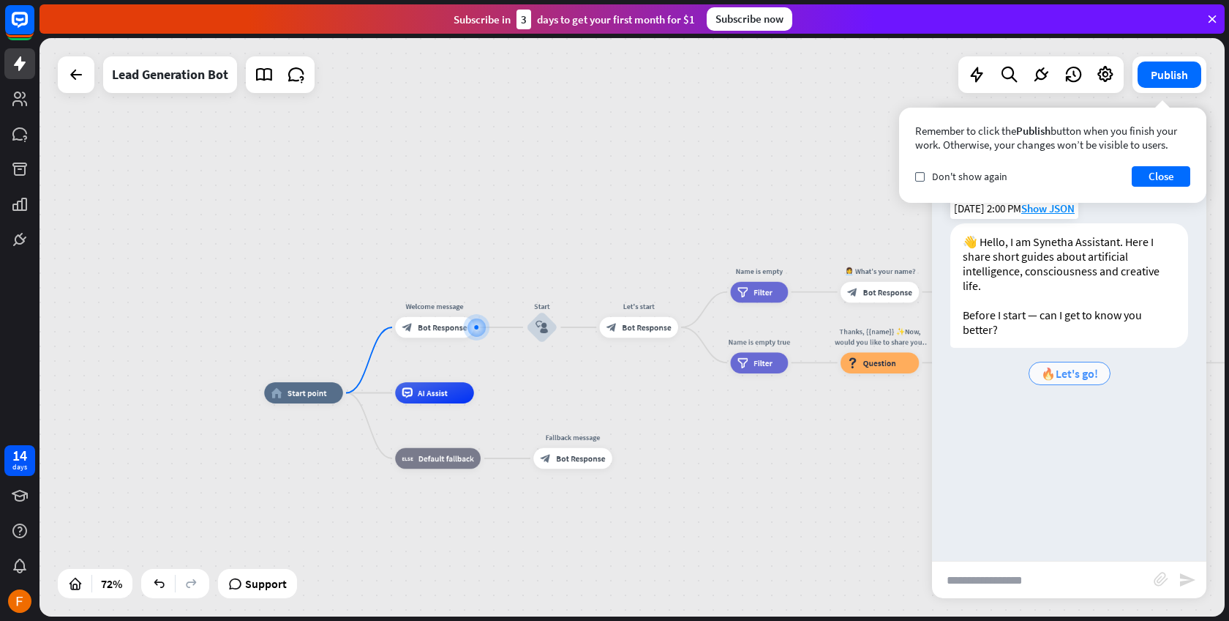
click at [1089, 371] on span "🔥Let's go!" at bounding box center [1069, 373] width 57 height 15
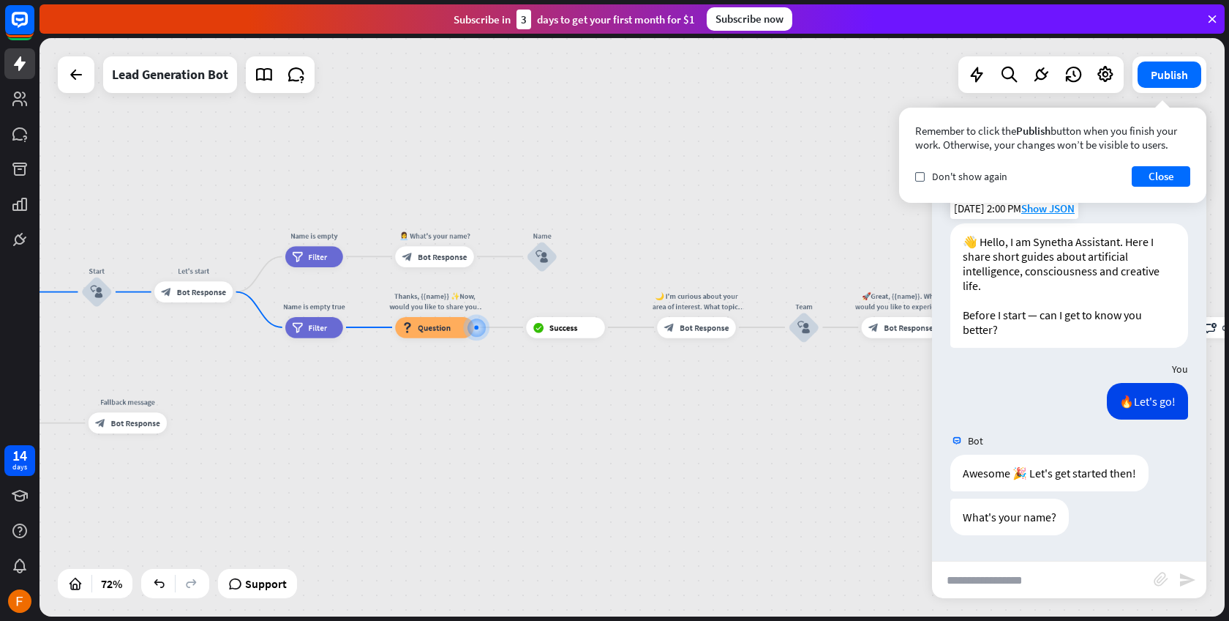
click at [1018, 571] on input "text" at bounding box center [1043, 579] width 222 height 37
type input "****"
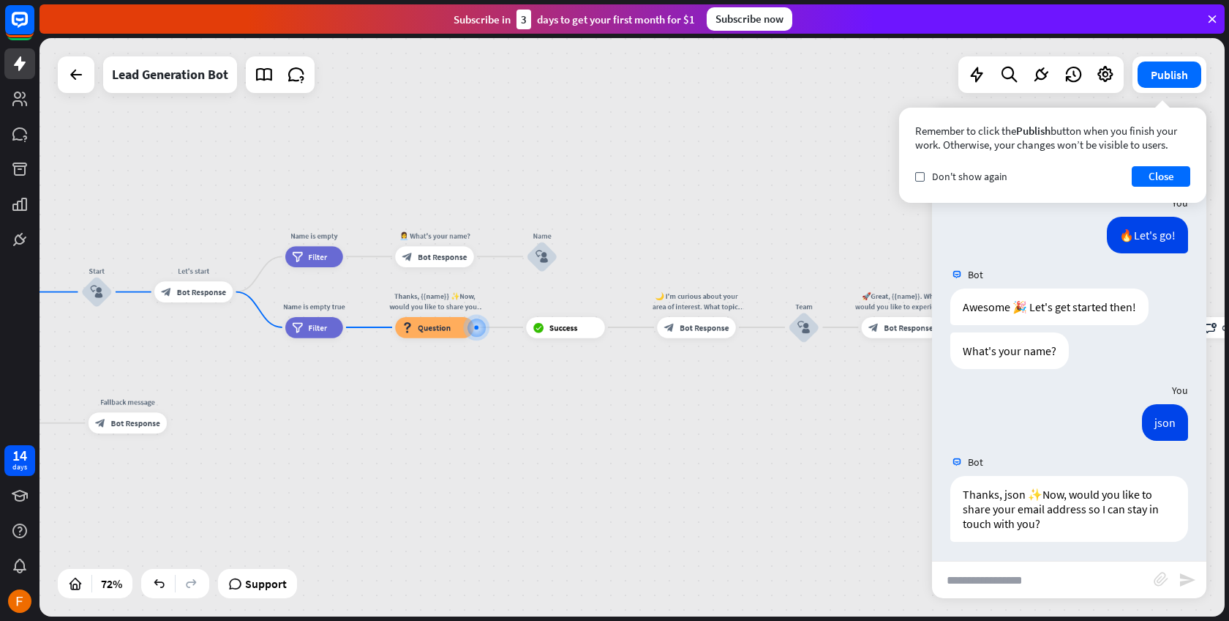
scroll to position [169, 0]
click at [1013, 576] on input "text" at bounding box center [1043, 579] width 222 height 37
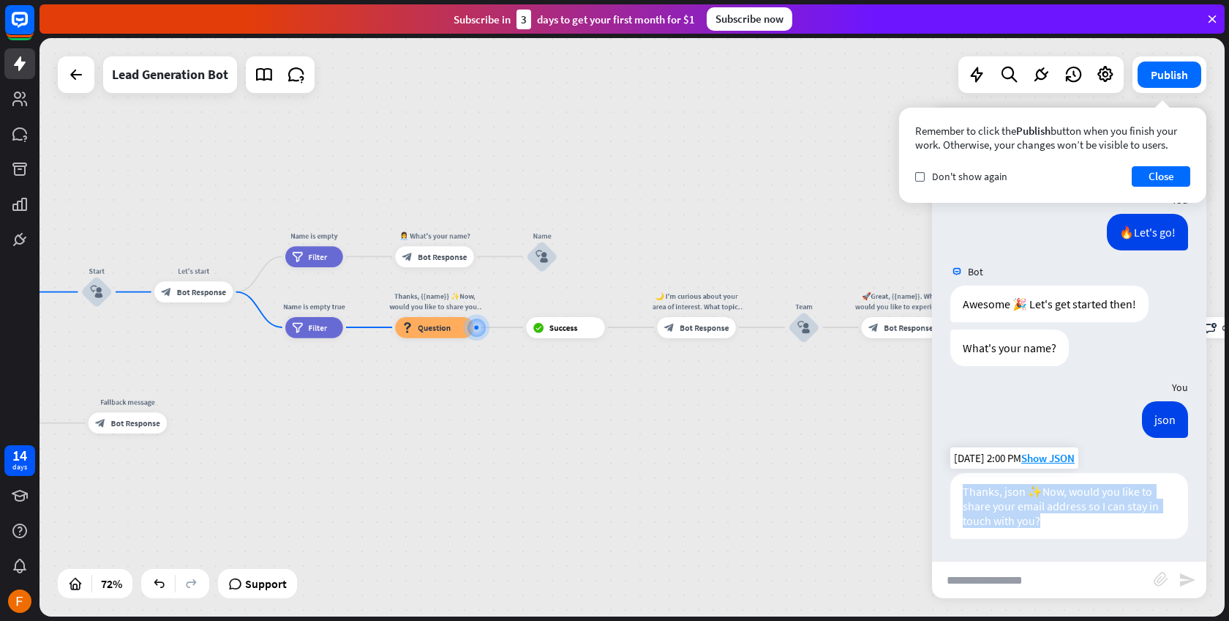
drag, startPoint x: 1046, startPoint y: 523, endPoint x: 966, endPoint y: 487, distance: 87.2
click at [966, 487] on div "Thanks, json ✨Now, would you like to share your email address so I can stay in …" at bounding box center [1070, 506] width 238 height 66
click at [1049, 579] on input "text" at bounding box center [1043, 579] width 222 height 37
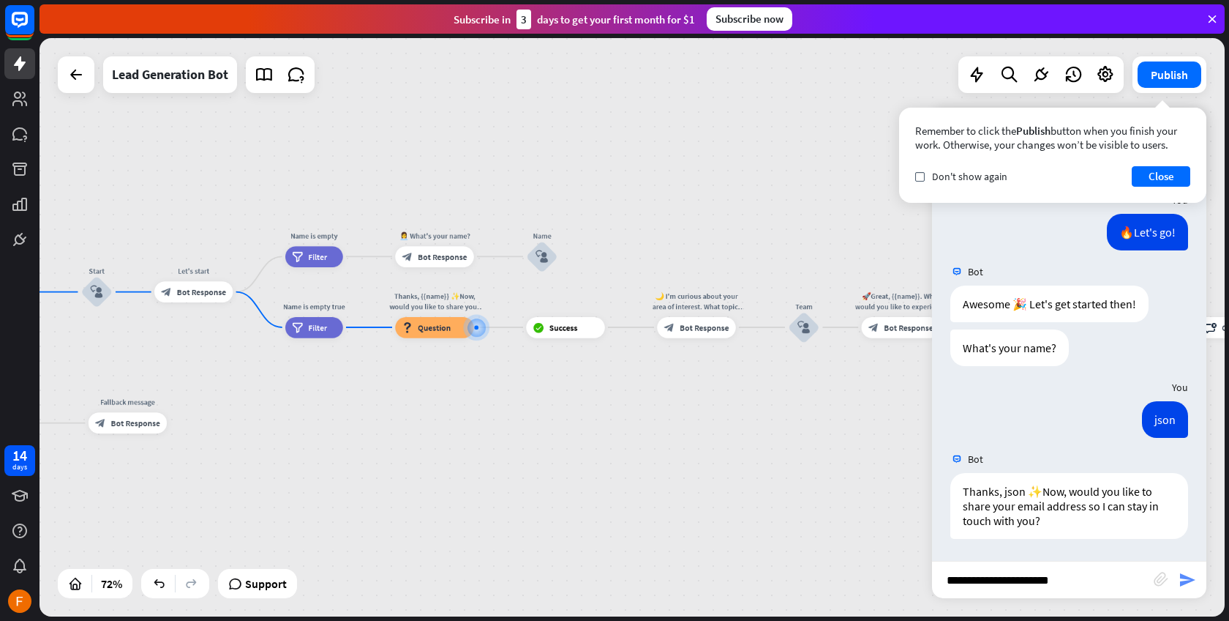
type input "**********"
click at [1192, 574] on icon "send" at bounding box center [1188, 580] width 18 height 18
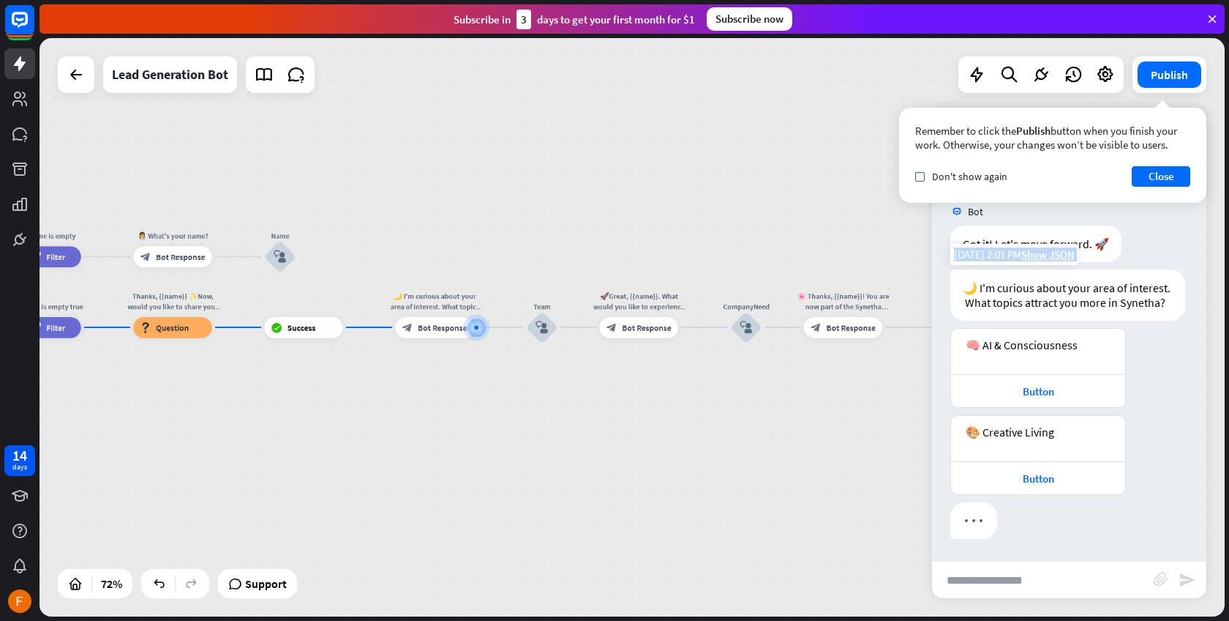
scroll to position [604, 0]
drag, startPoint x: 1143, startPoint y: 385, endPoint x: 968, endPoint y: 269, distance: 209.7
click at [968, 269] on div "🌙 I'm curious about your area of interest. What topics attract you more in Syne…" at bounding box center [1068, 294] width 235 height 51
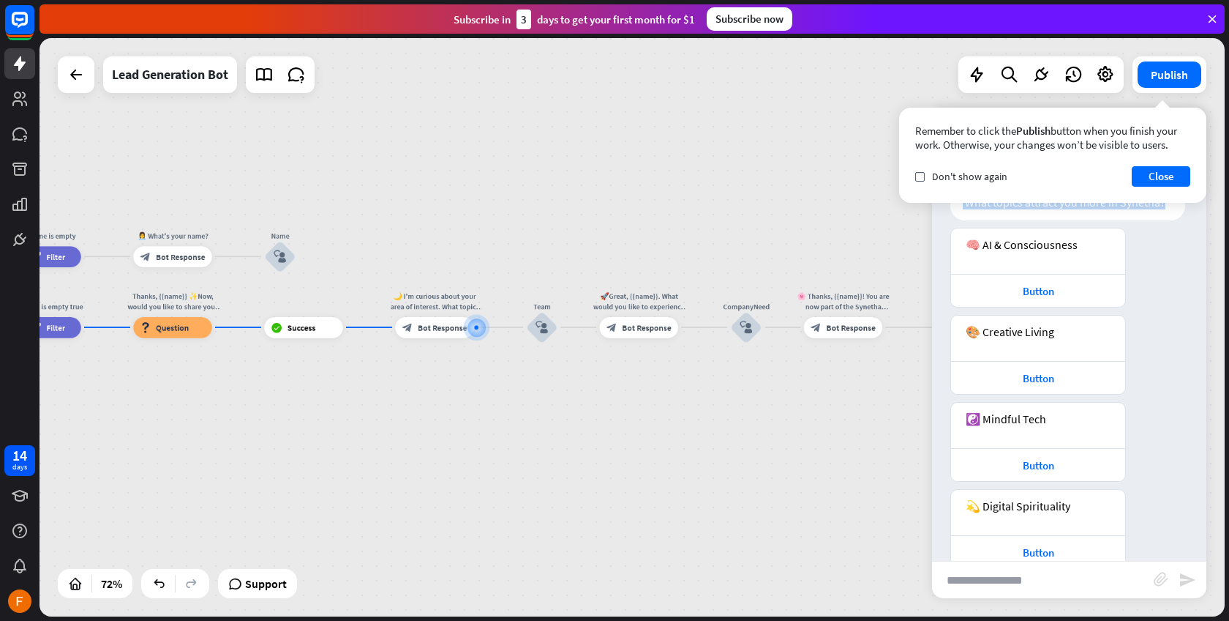
scroll to position [564, 0]
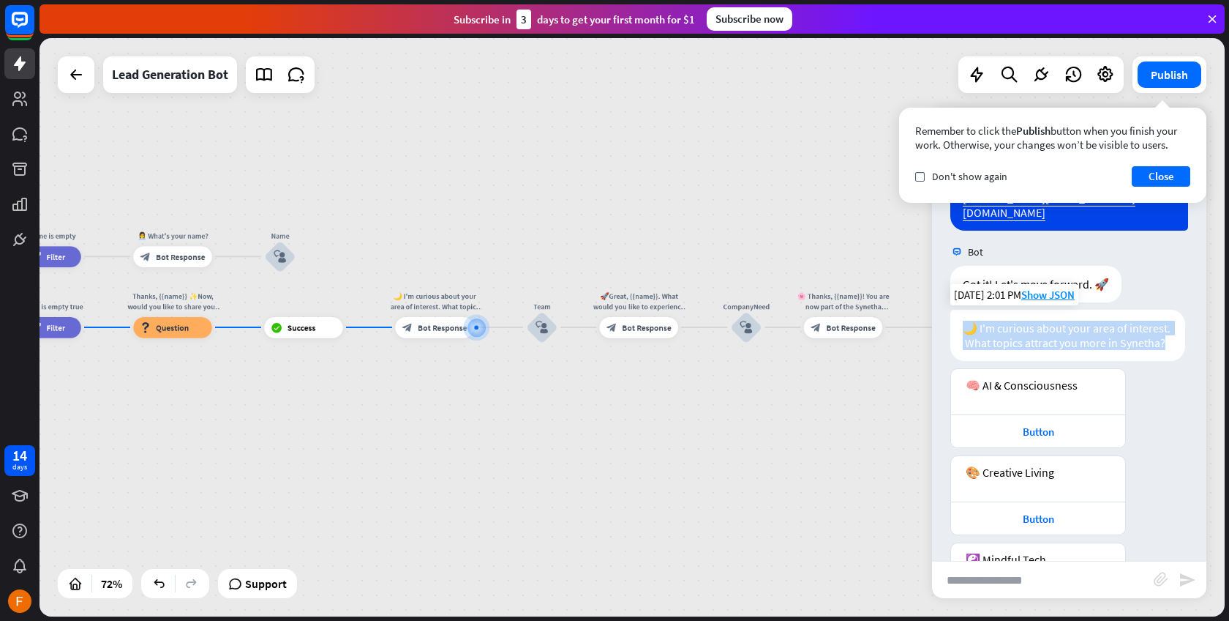
click at [1165, 350] on div "🌙 I'm curious about your area of interest. What topics attract you more in Syne…" at bounding box center [1068, 335] width 235 height 51
click at [1143, 310] on div "🌙 I'm curious about your area of interest. What topics attract you more in Syne…" at bounding box center [1068, 335] width 235 height 51
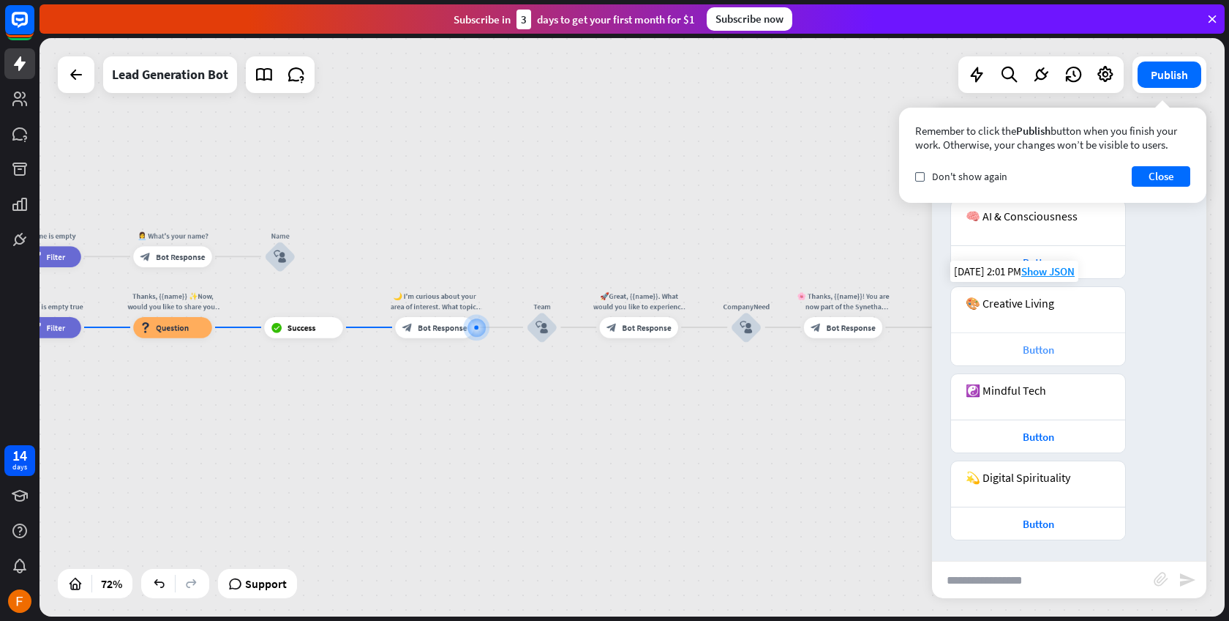
scroll to position [734, 0]
click at [1031, 348] on div "Button" at bounding box center [1039, 348] width 160 height 14
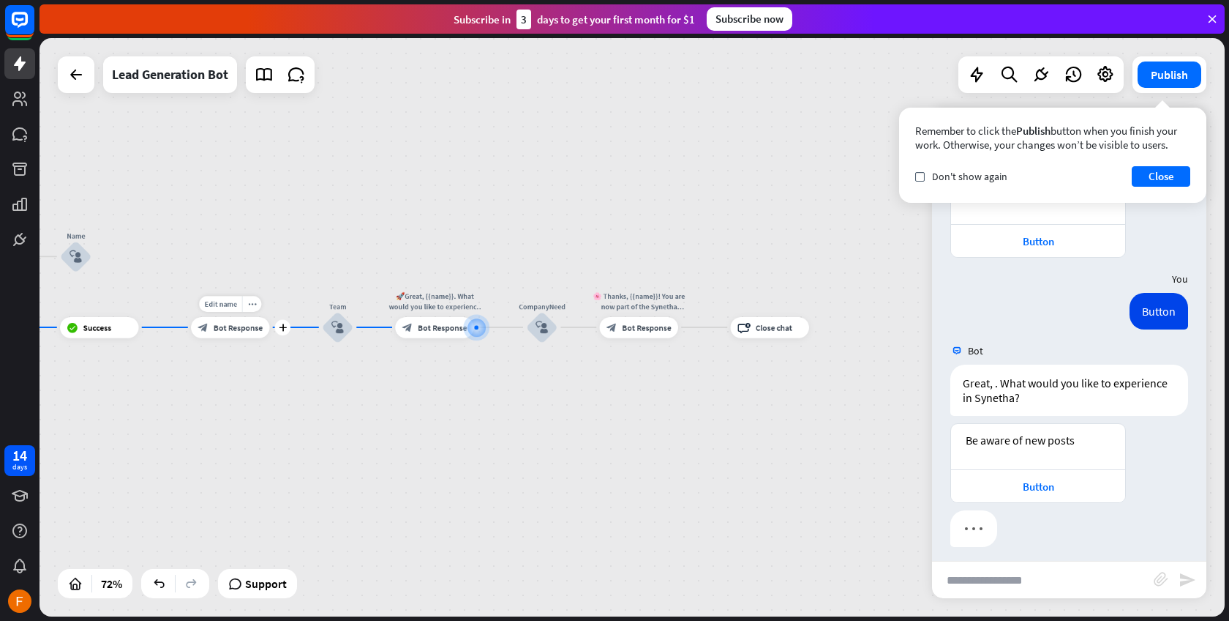
scroll to position [1023, 0]
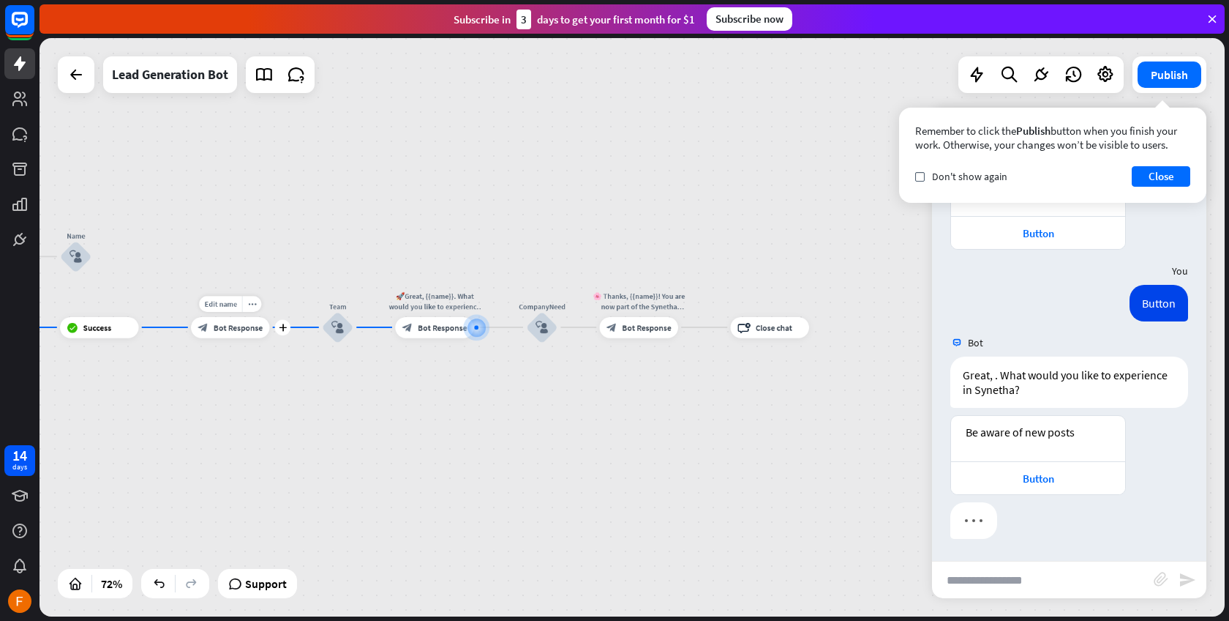
click at [232, 324] on span "Bot Response" at bounding box center [238, 327] width 49 height 10
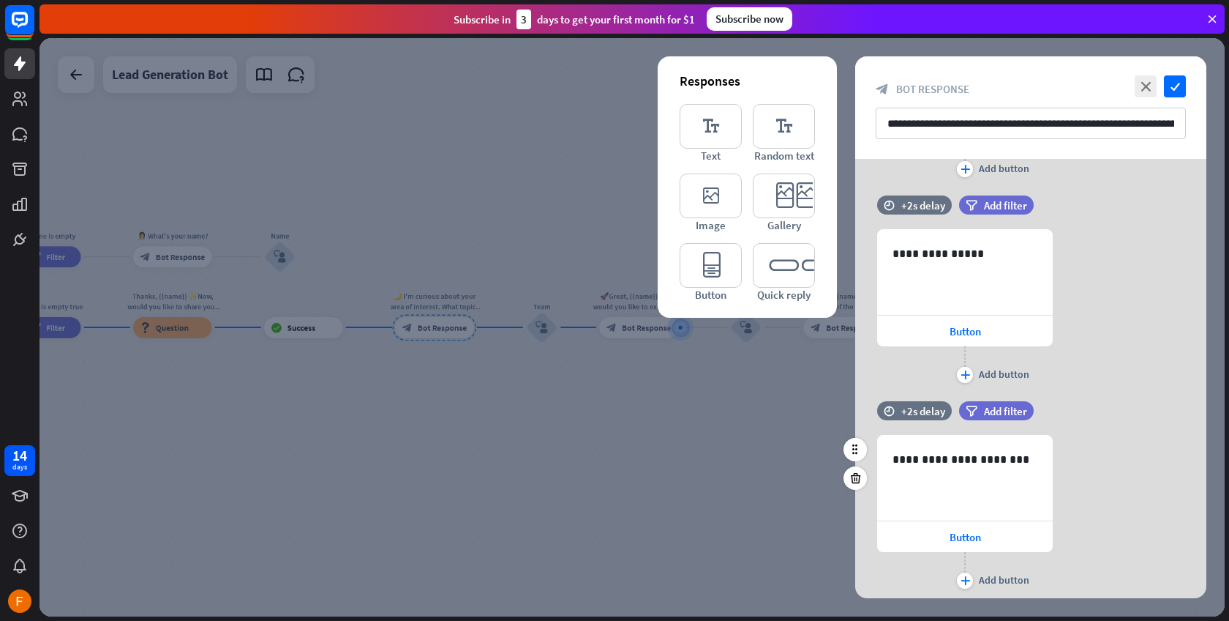
scroll to position [727, 0]
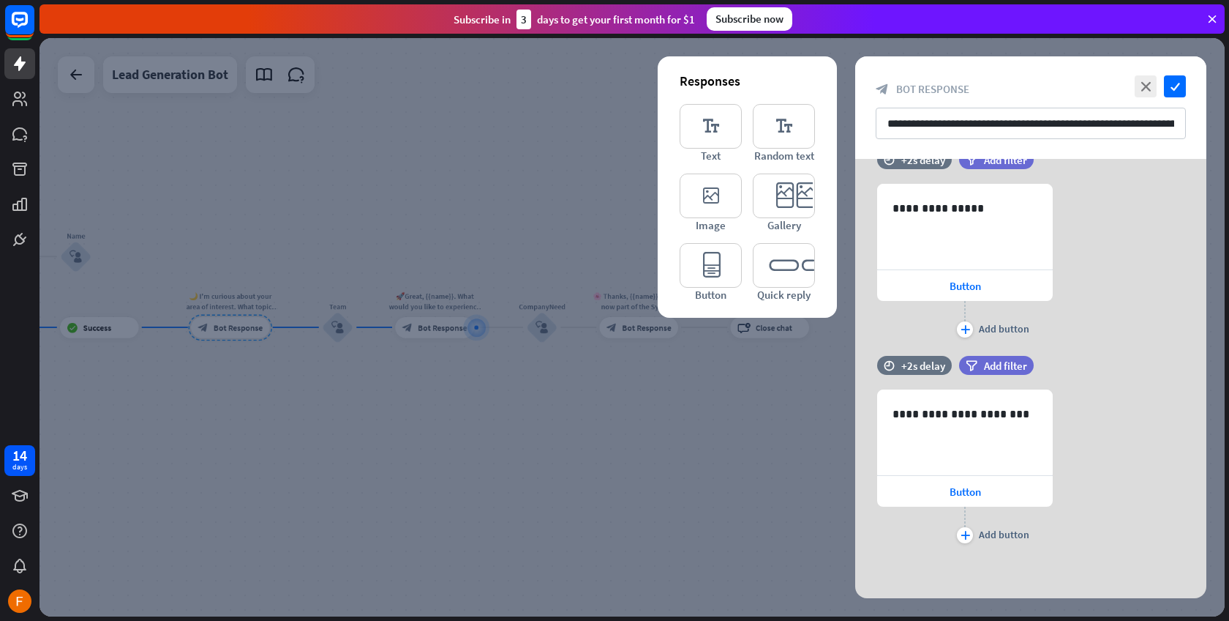
click at [616, 458] on div at bounding box center [633, 327] width 1186 height 578
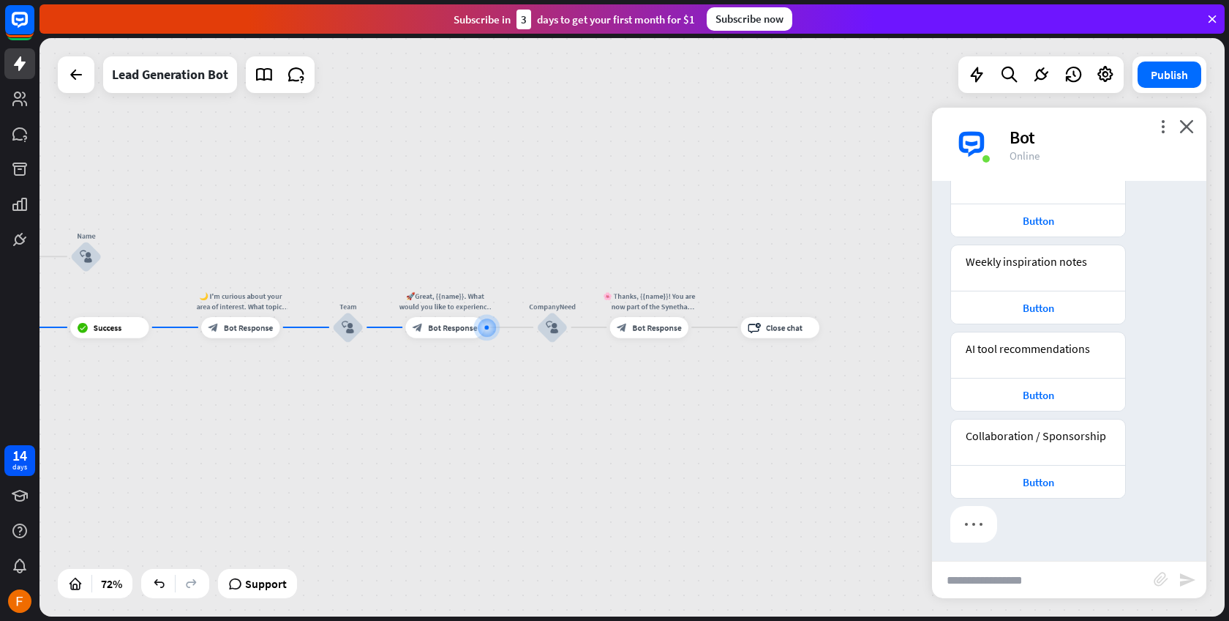
scroll to position [1284, 0]
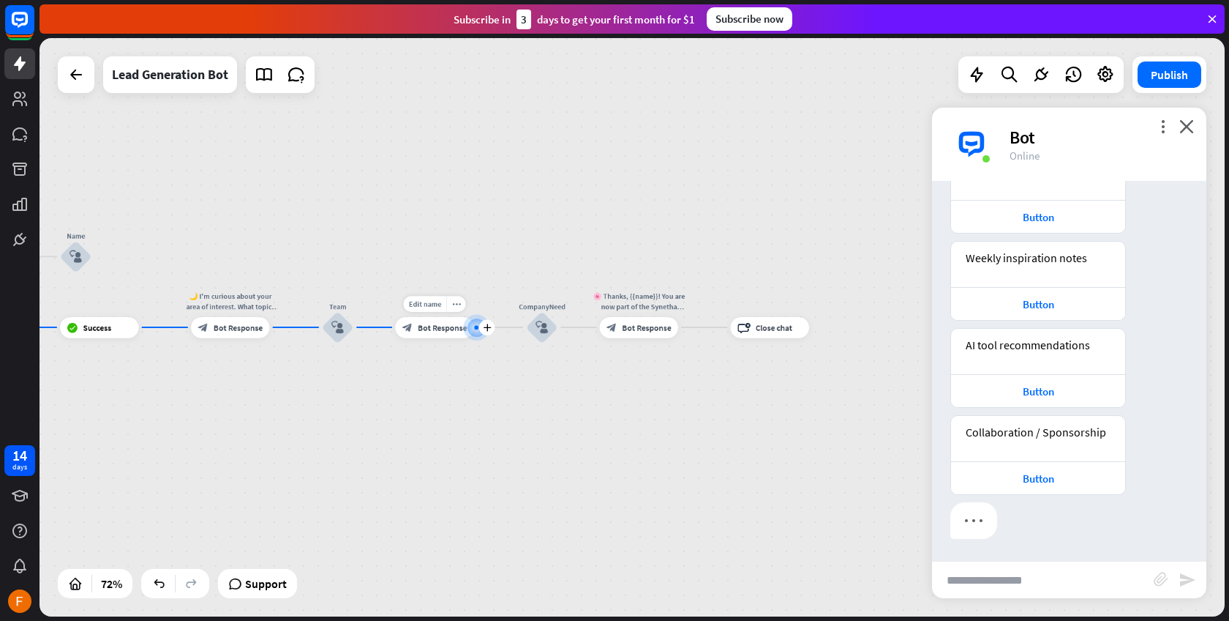
click at [435, 324] on span "Bot Response" at bounding box center [442, 327] width 49 height 10
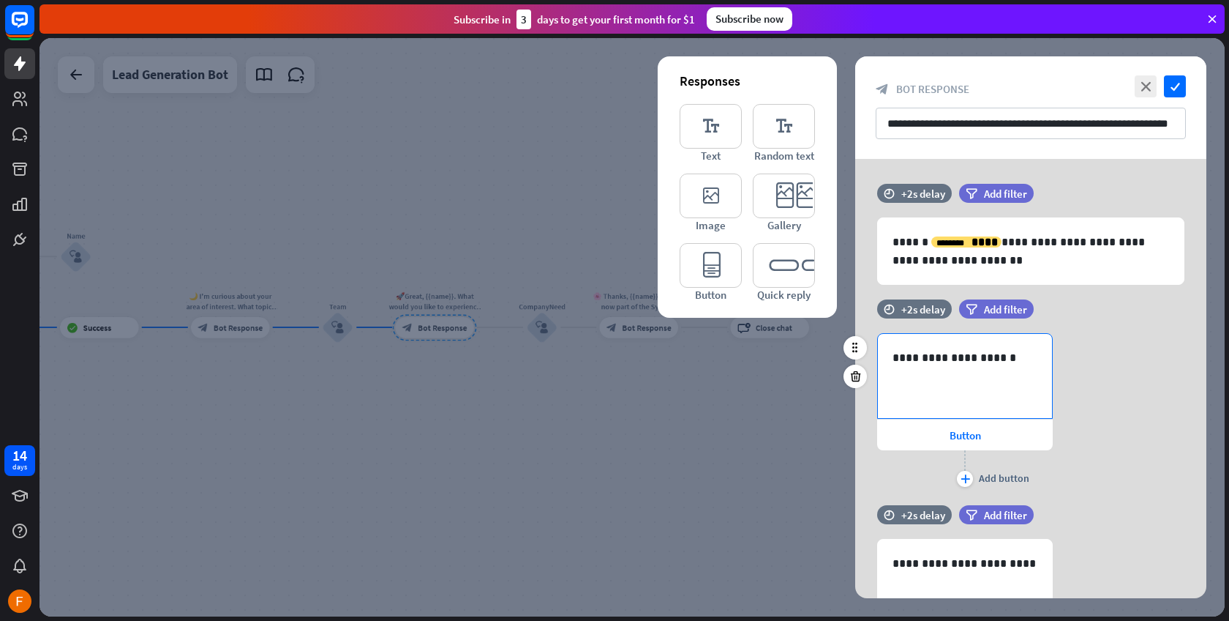
scroll to position [27, 0]
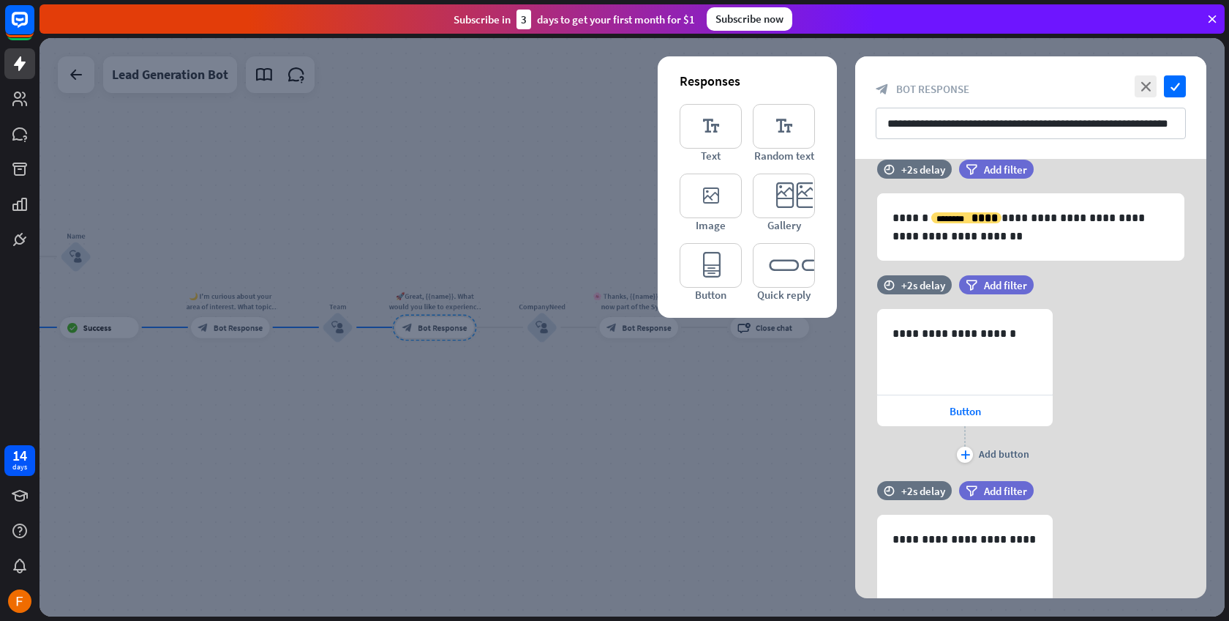
click at [432, 444] on div at bounding box center [633, 327] width 1186 height 578
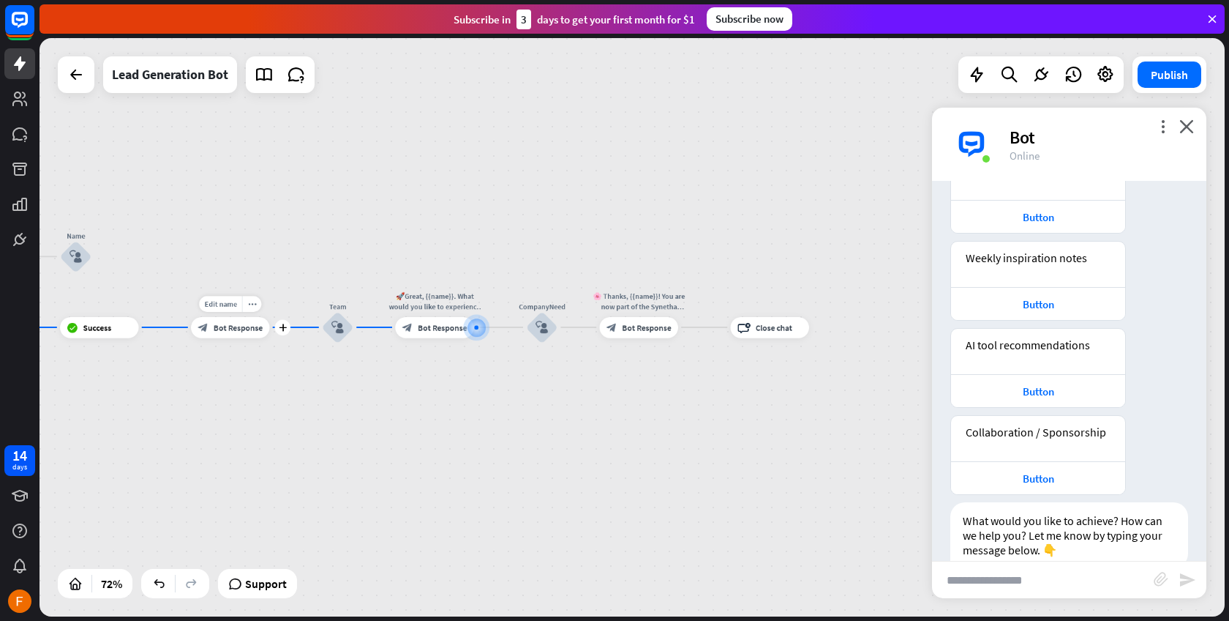
click at [247, 332] on span "Bot Response" at bounding box center [238, 327] width 49 height 10
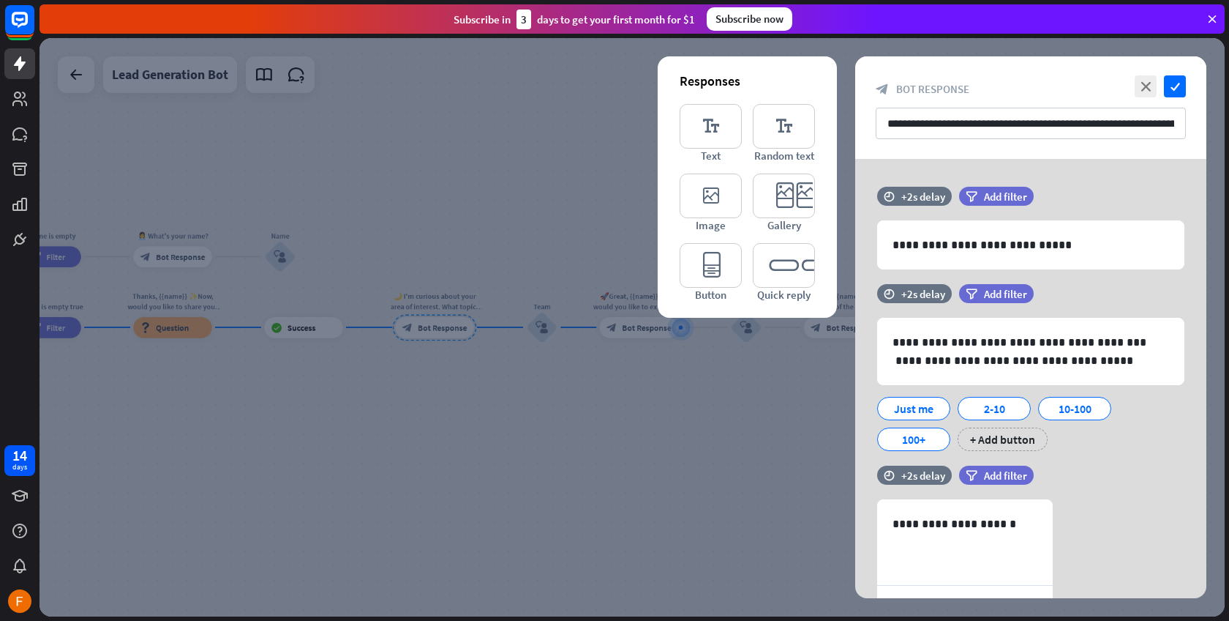
click at [705, 442] on div at bounding box center [633, 327] width 1186 height 578
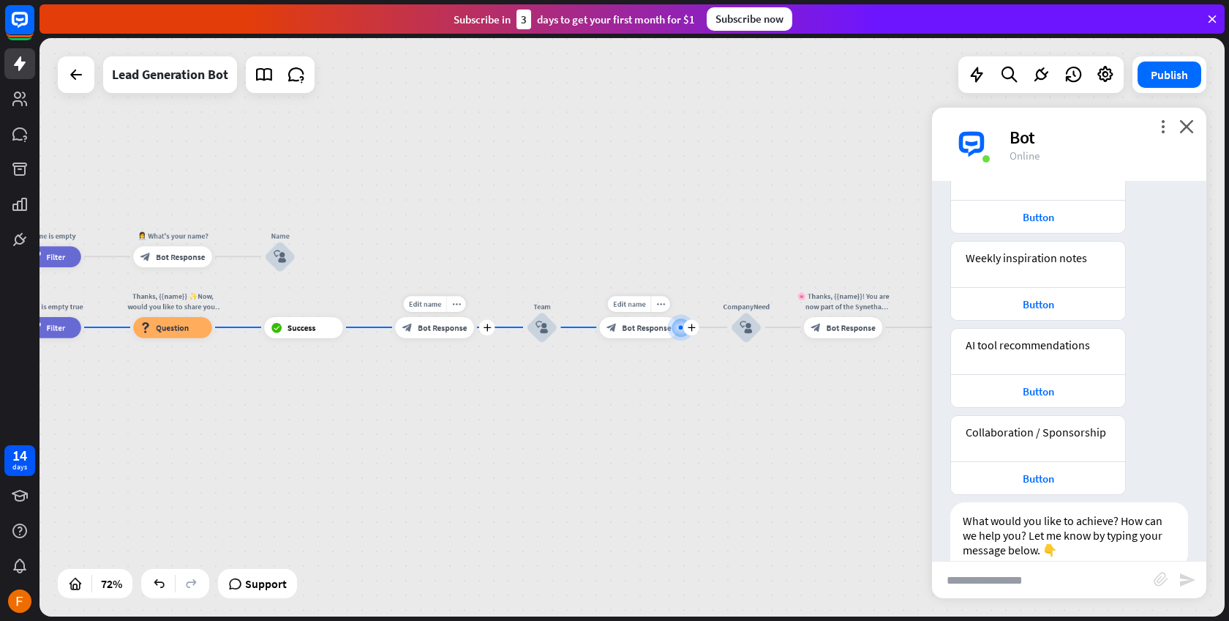
click at [615, 334] on div "block_bot_response Bot Response" at bounding box center [639, 327] width 78 height 21
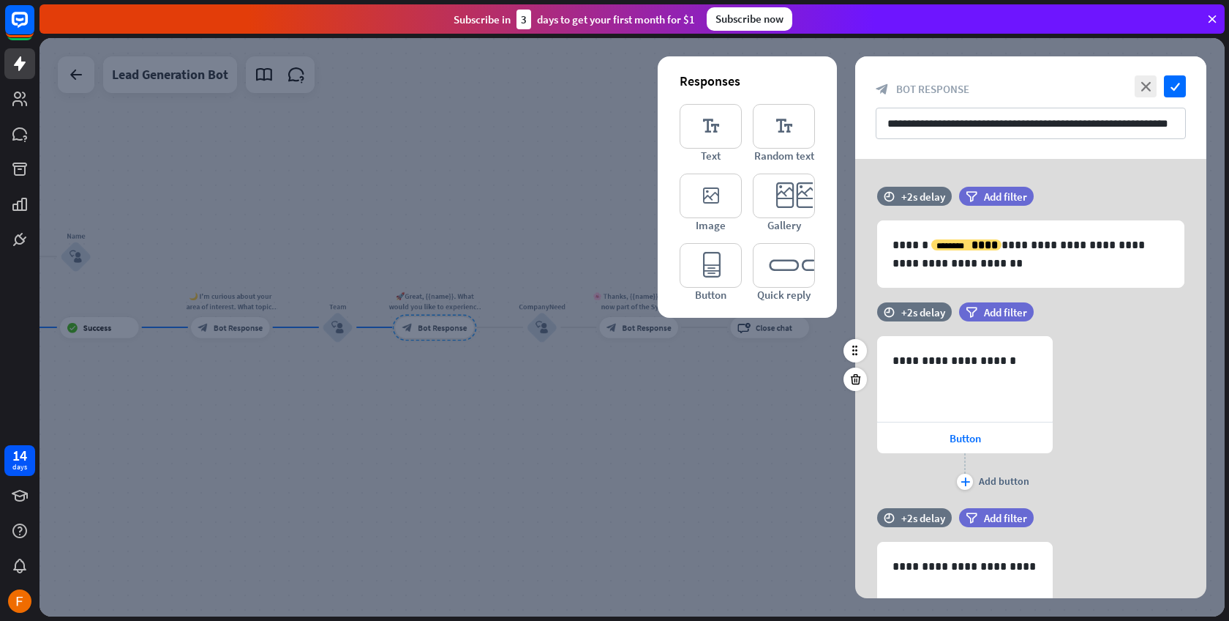
scroll to position [27, 0]
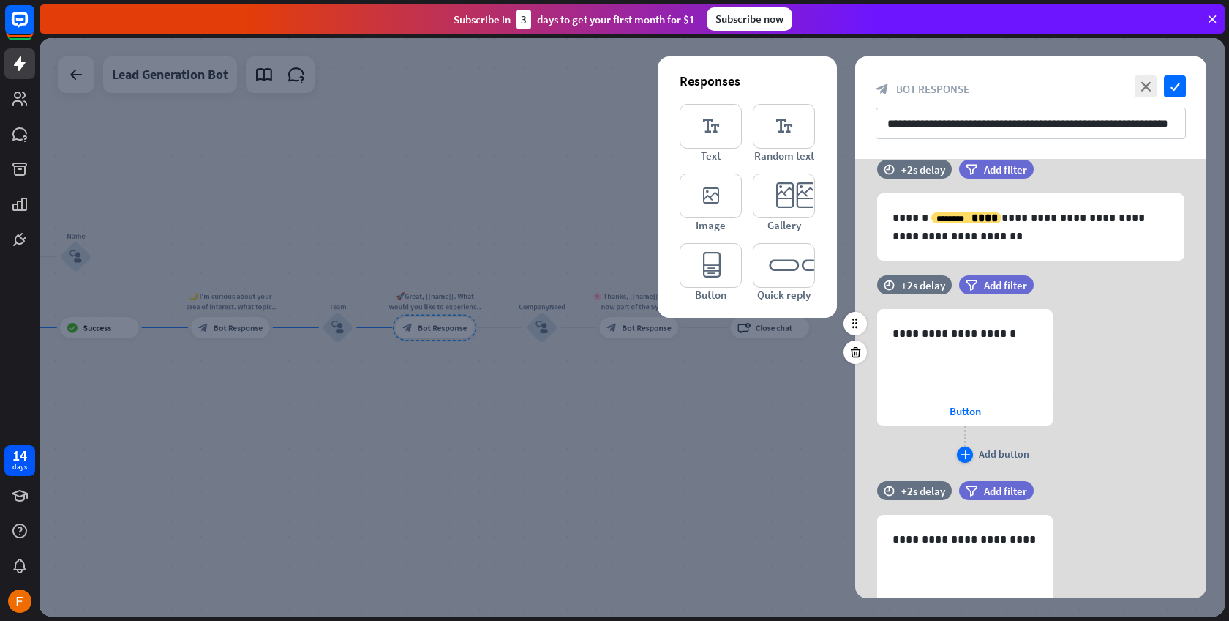
click at [969, 458] on icon "plus" at bounding box center [966, 454] width 10 height 9
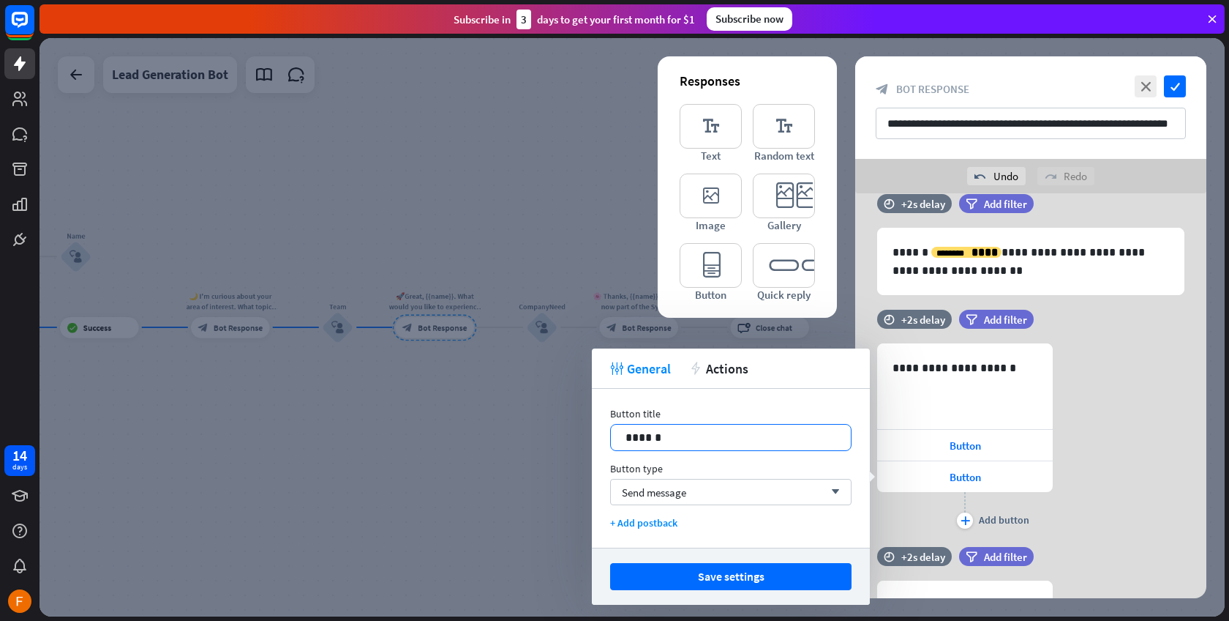
click at [771, 435] on p "******" at bounding box center [731, 437] width 211 height 18
click at [768, 493] on div "Send message arrow_down" at bounding box center [731, 492] width 242 height 26
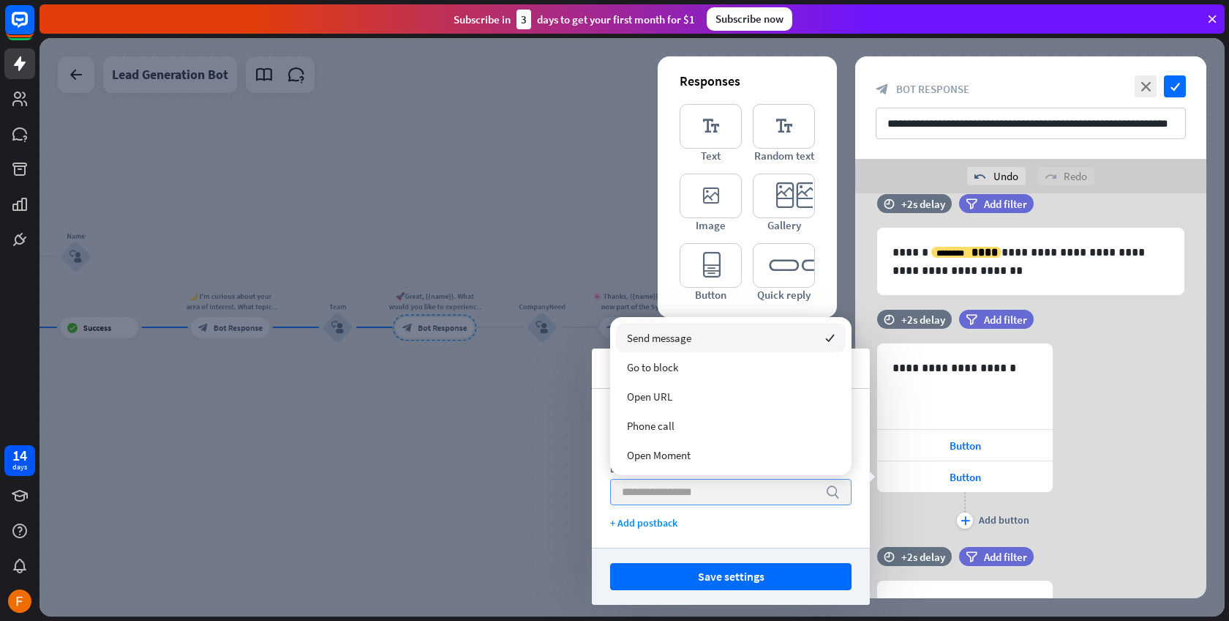
click at [766, 491] on input "search" at bounding box center [720, 491] width 196 height 25
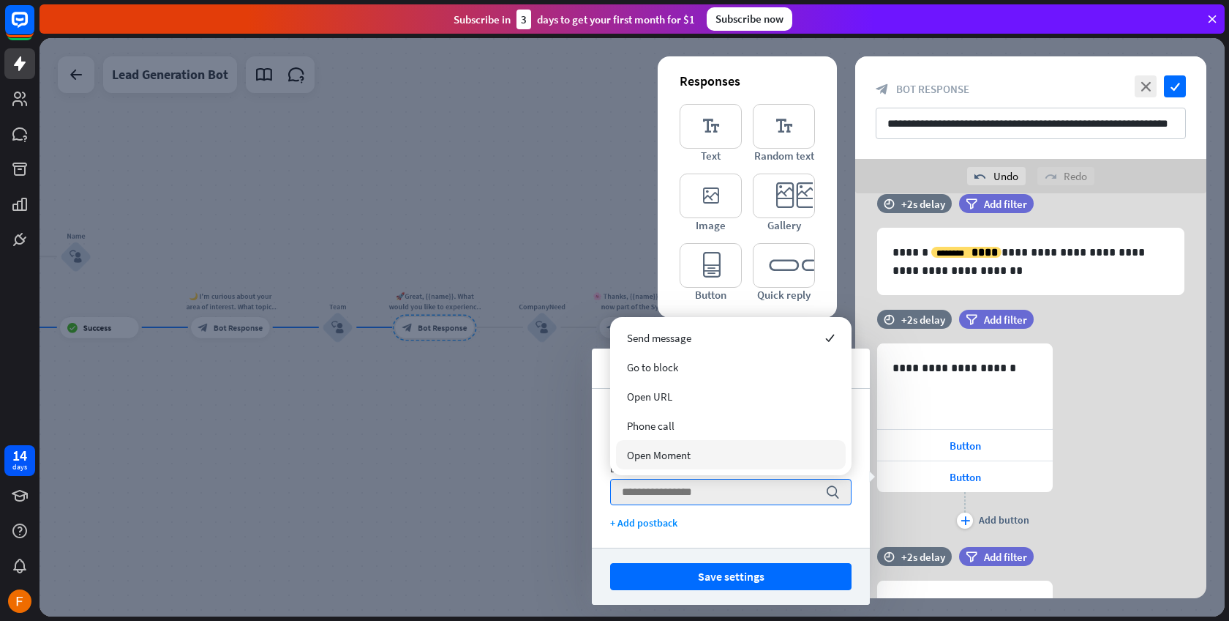
click at [860, 424] on div "Button title 14 ****** Button type search + Add postback" at bounding box center [731, 468] width 278 height 159
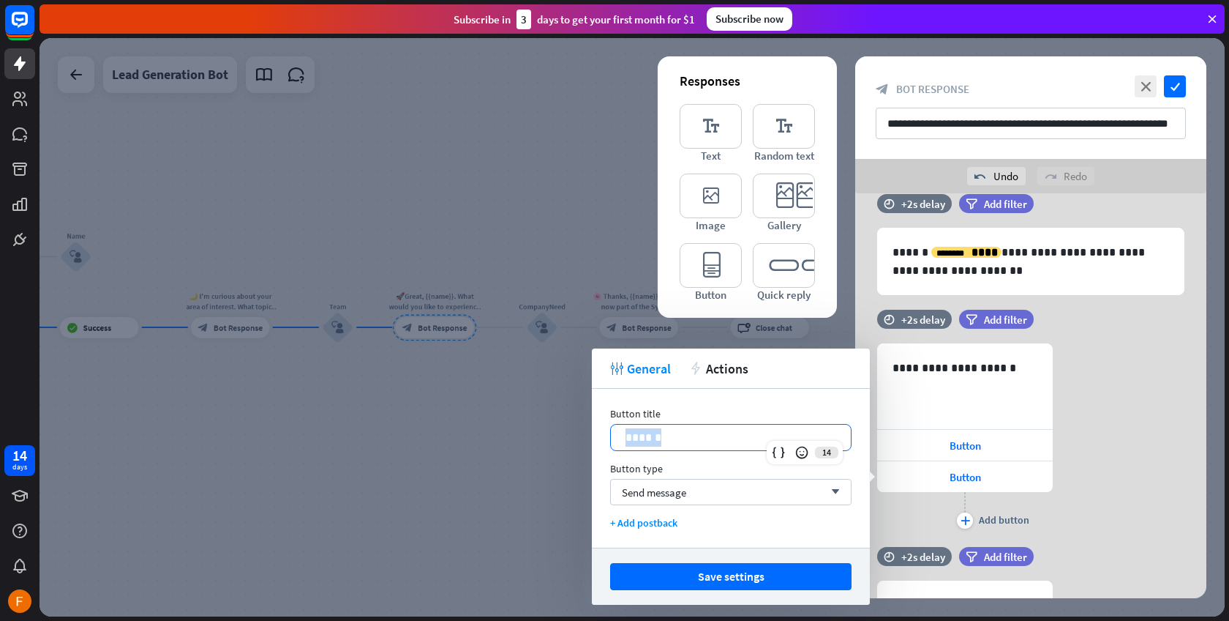
drag, startPoint x: 678, startPoint y: 429, endPoint x: 599, endPoint y: 433, distance: 79.1
click at [599, 433] on div "Button title 14 ****** Button type Send message arrow_down + Add postback" at bounding box center [731, 468] width 278 height 159
click at [1120, 437] on div "**********" at bounding box center [1031, 437] width 351 height 189
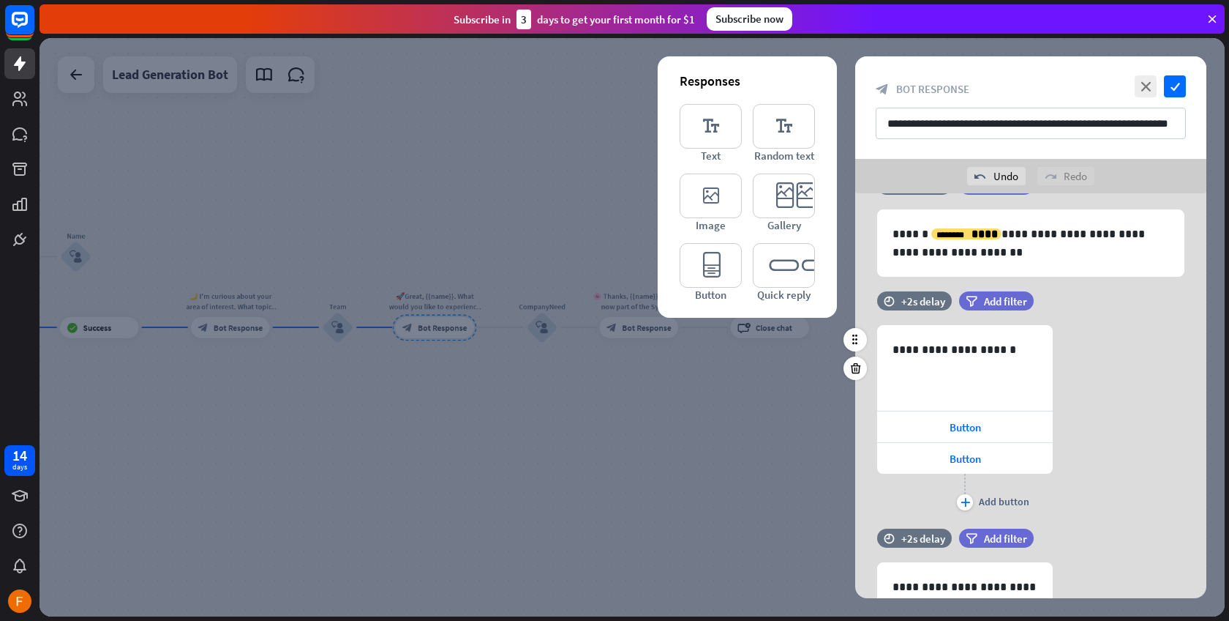
scroll to position [0, 0]
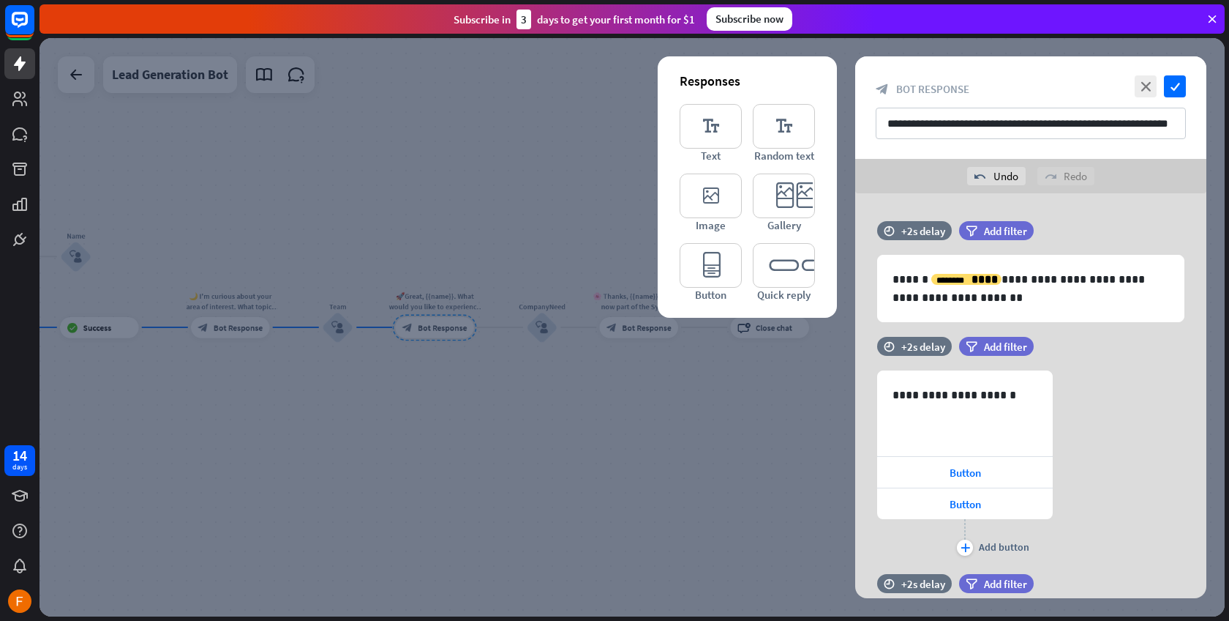
click at [584, 397] on div at bounding box center [633, 327] width 1186 height 578
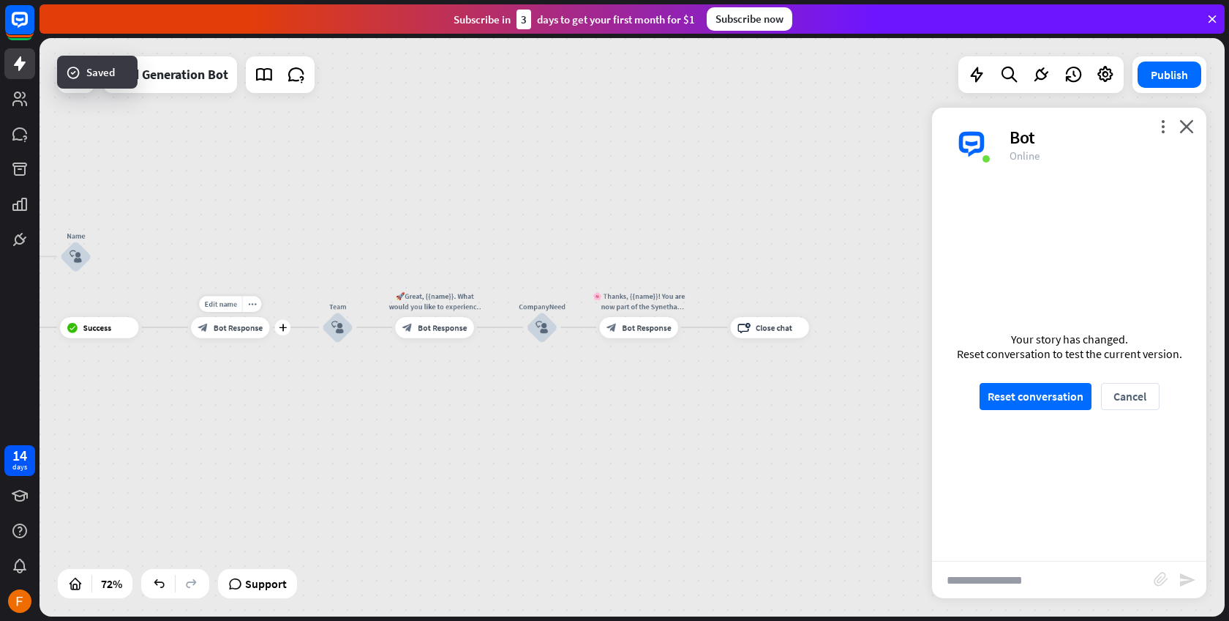
click at [206, 325] on icon "block_bot_response" at bounding box center [203, 327] width 10 height 10
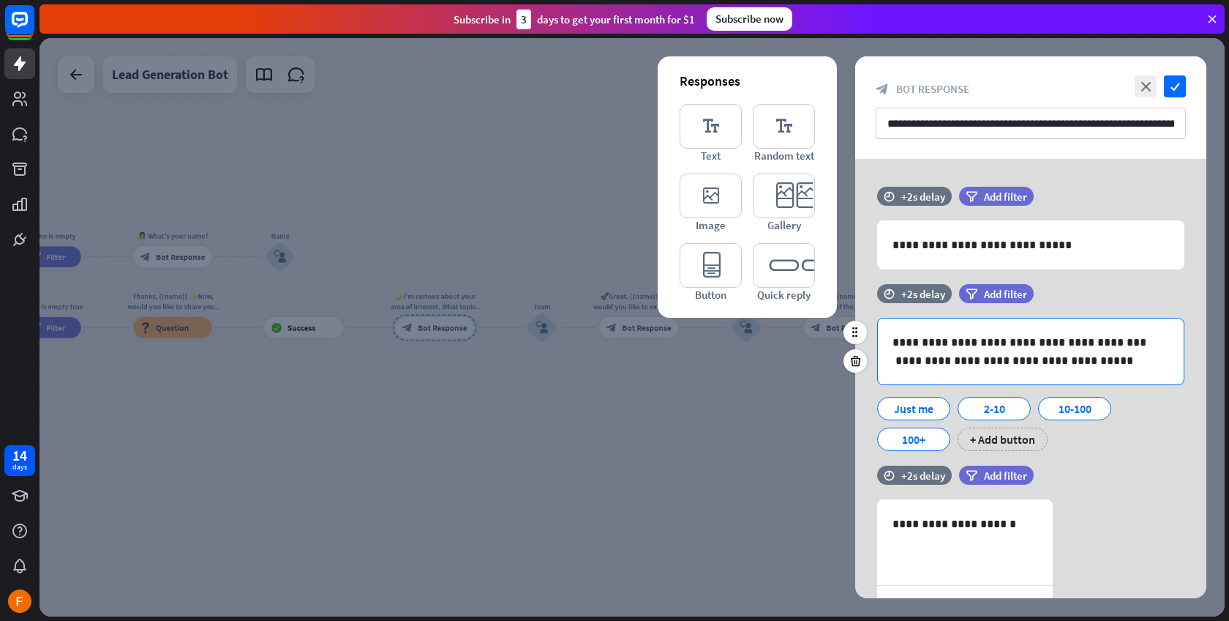
scroll to position [3, 0]
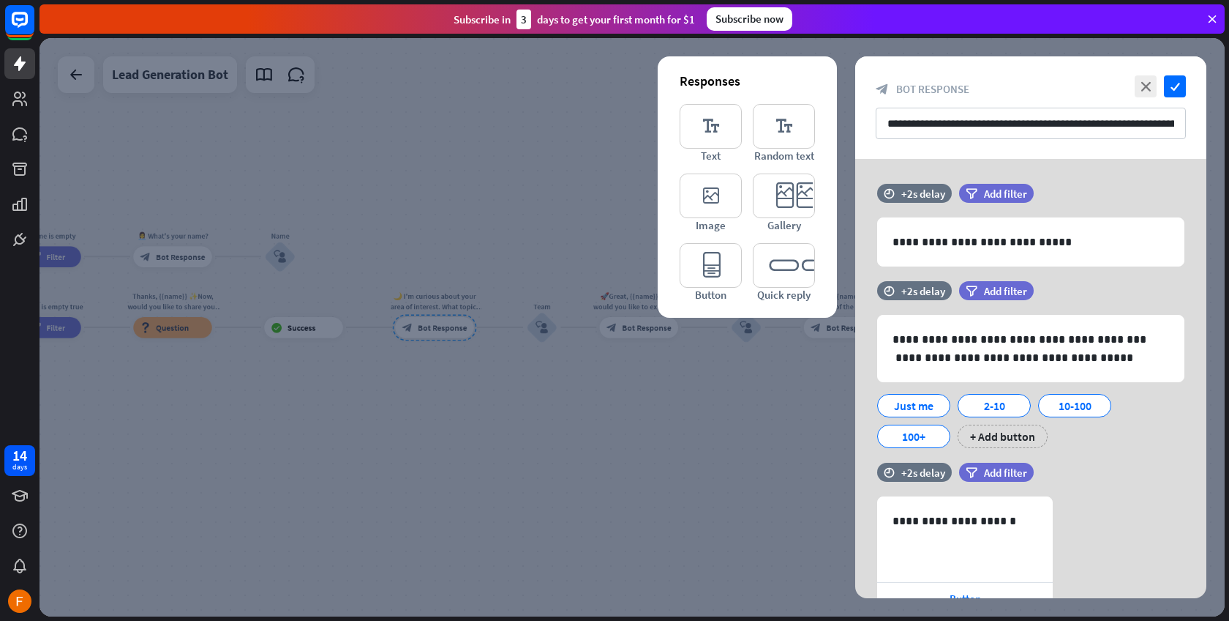
click at [591, 447] on div at bounding box center [633, 327] width 1186 height 578
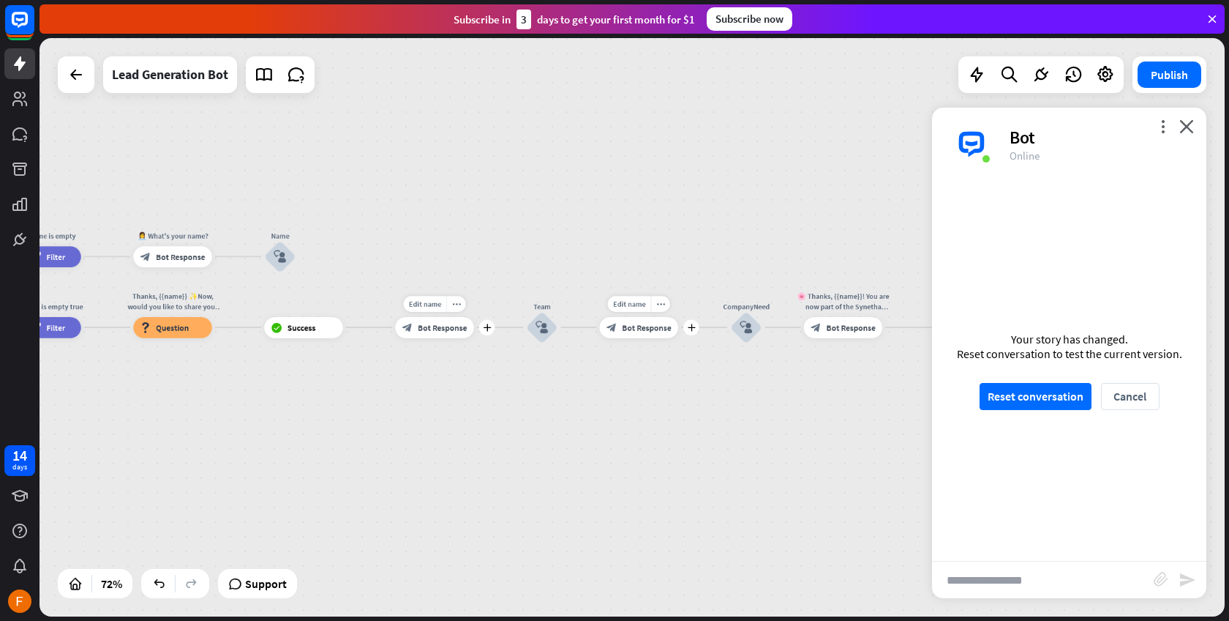
click at [638, 338] on div "Edit name more_horiz plus 🚀Great, {{name}}. What would you like to experience i…" at bounding box center [639, 327] width 78 height 21
click at [646, 333] on div "block_bot_response Bot Response" at bounding box center [639, 327] width 78 height 21
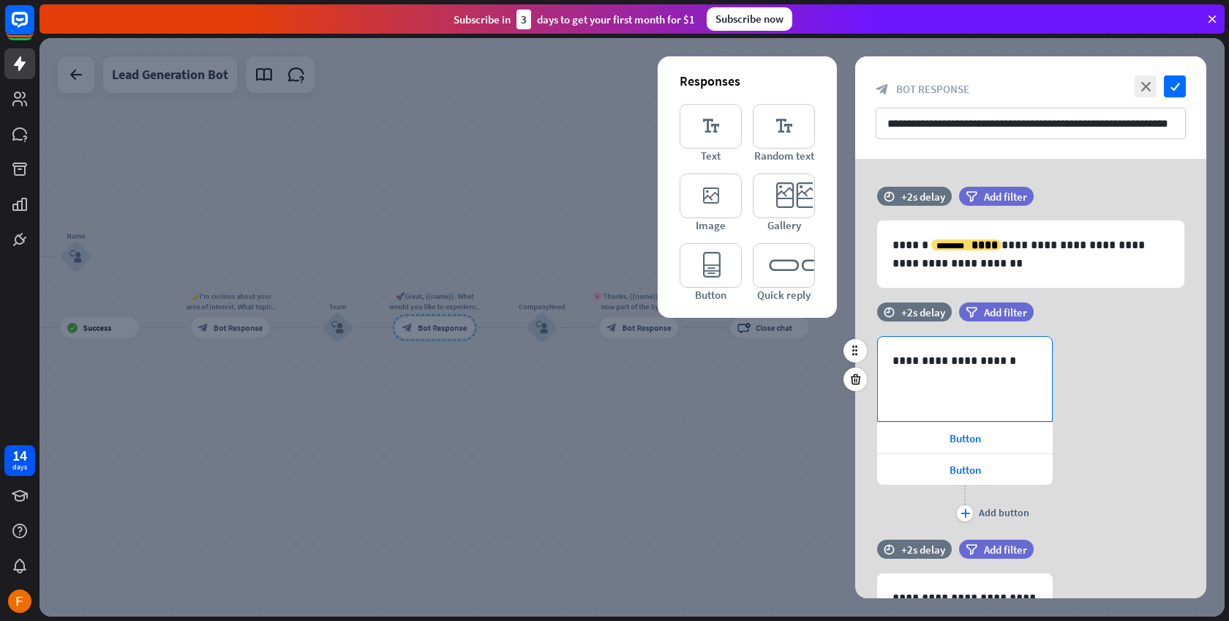
click at [973, 419] on div "**********" at bounding box center [965, 379] width 176 height 86
click at [784, 256] on icon "editor_quick_replies" at bounding box center [784, 265] width 62 height 45
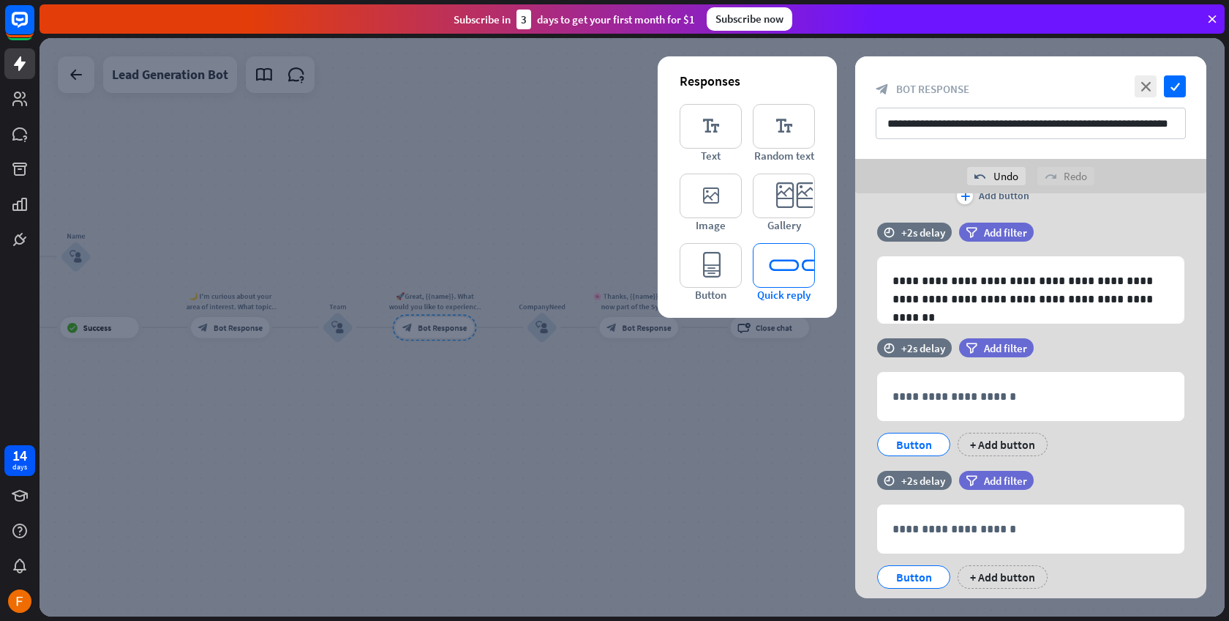
scroll to position [1010, 0]
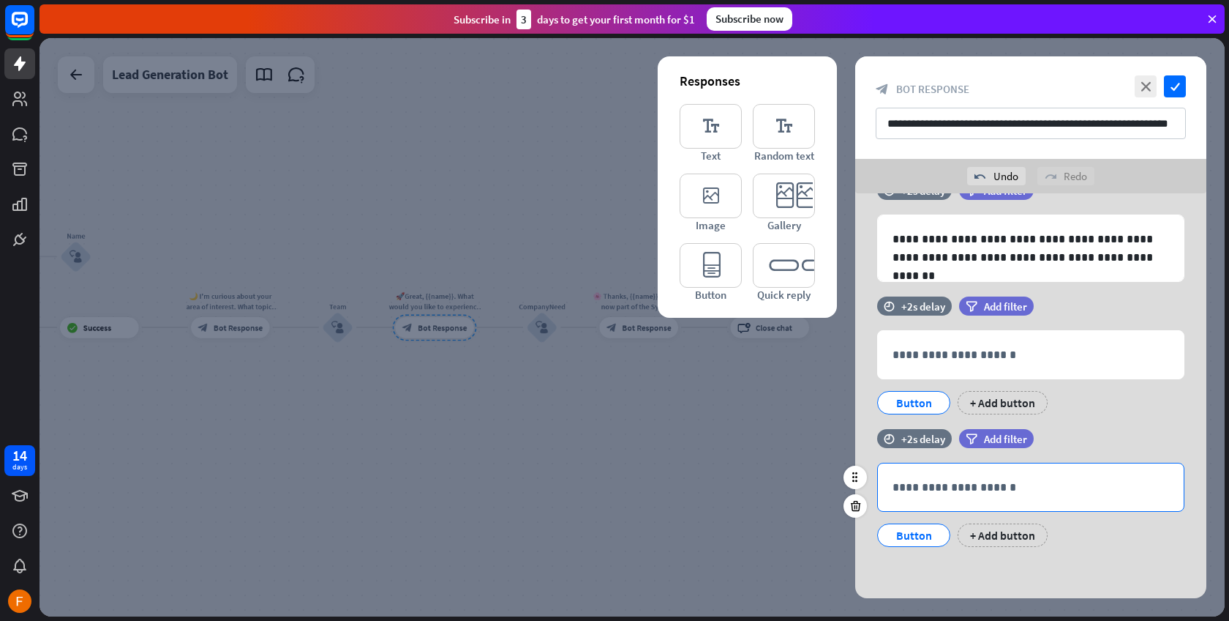
drag, startPoint x: 895, startPoint y: 535, endPoint x: 1104, endPoint y: 504, distance: 211.5
click at [1104, 504] on div "**********" at bounding box center [1030, 505] width 307 height 84
click at [928, 495] on p "**********" at bounding box center [1031, 487] width 277 height 18
click at [922, 541] on div "Button" at bounding box center [914, 535] width 48 height 22
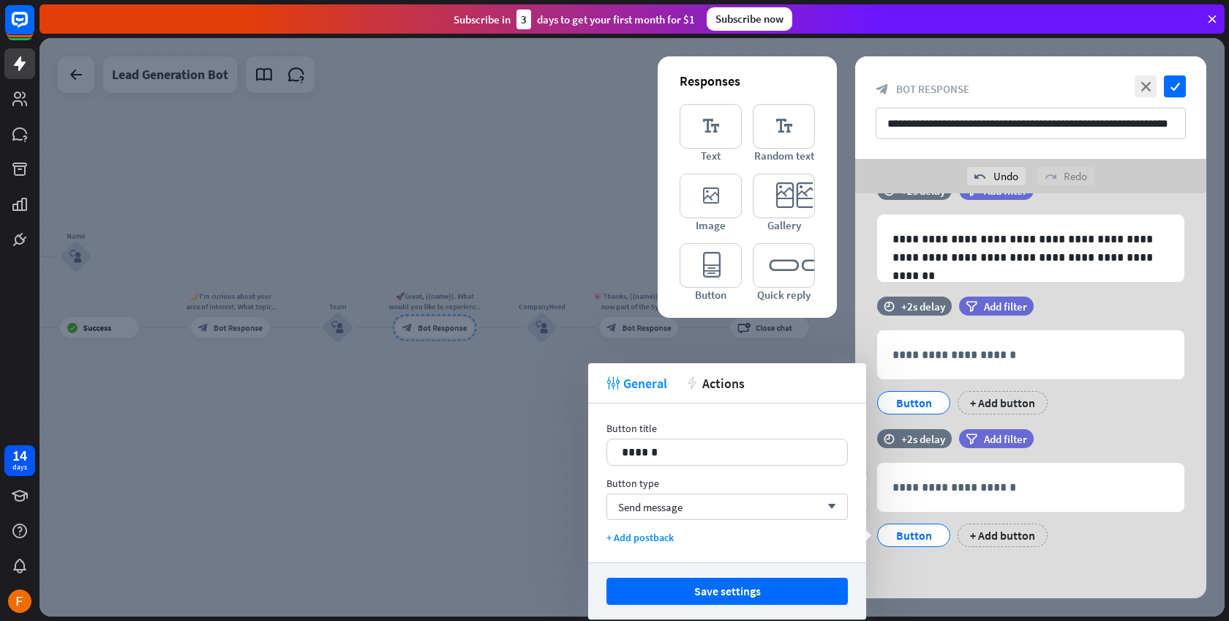
click at [1013, 560] on div "**********" at bounding box center [1031, 495] width 351 height 132
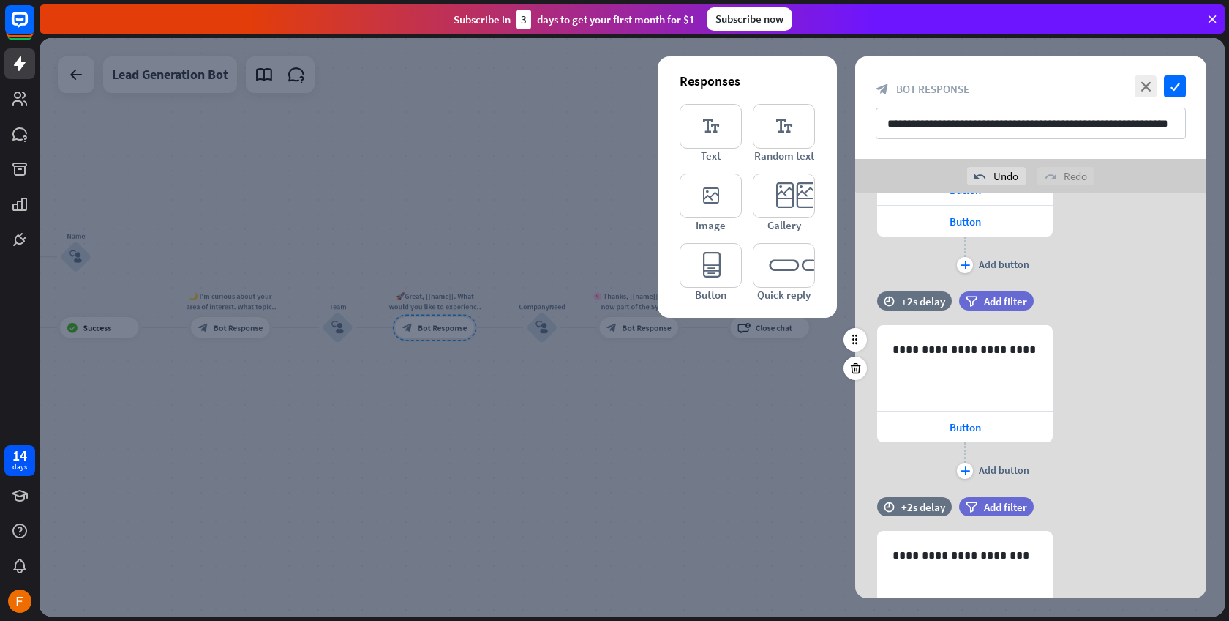
scroll to position [130, 0]
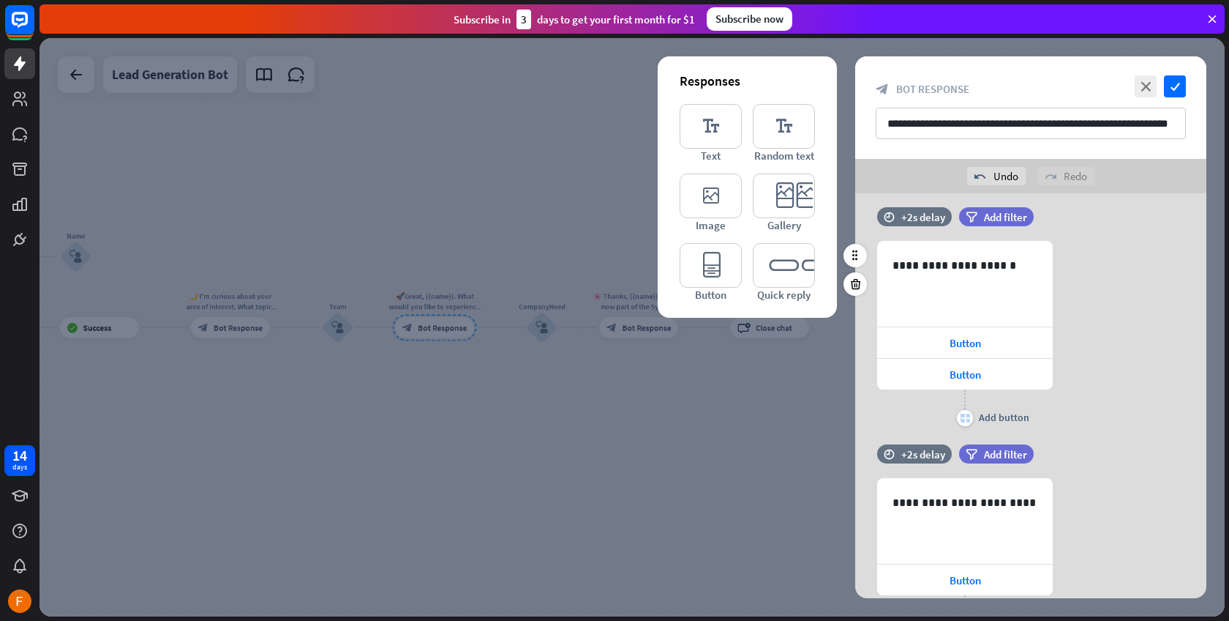
drag, startPoint x: 970, startPoint y: 416, endPoint x: 1112, endPoint y: 401, distance: 142.7
click at [1112, 402] on div "**********" at bounding box center [1031, 335] width 351 height 189
click at [858, 256] on icon at bounding box center [855, 255] width 13 height 13
click at [1008, 213] on span "Add filter" at bounding box center [1005, 217] width 43 height 14
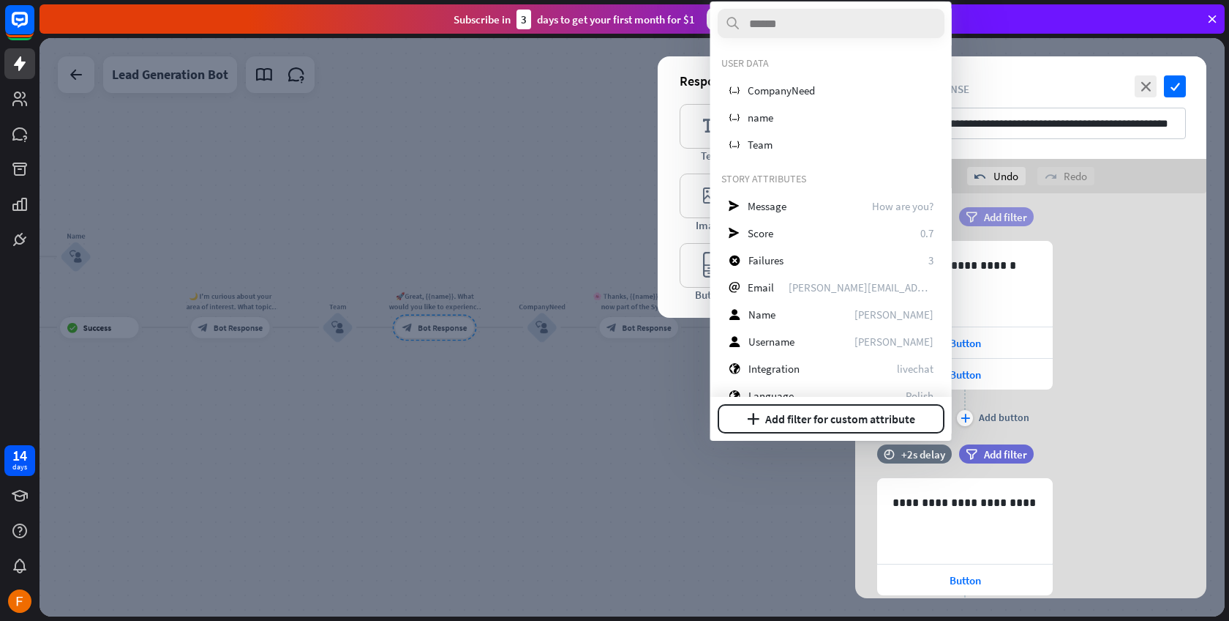
click at [1008, 213] on span "Add filter" at bounding box center [1005, 217] width 43 height 14
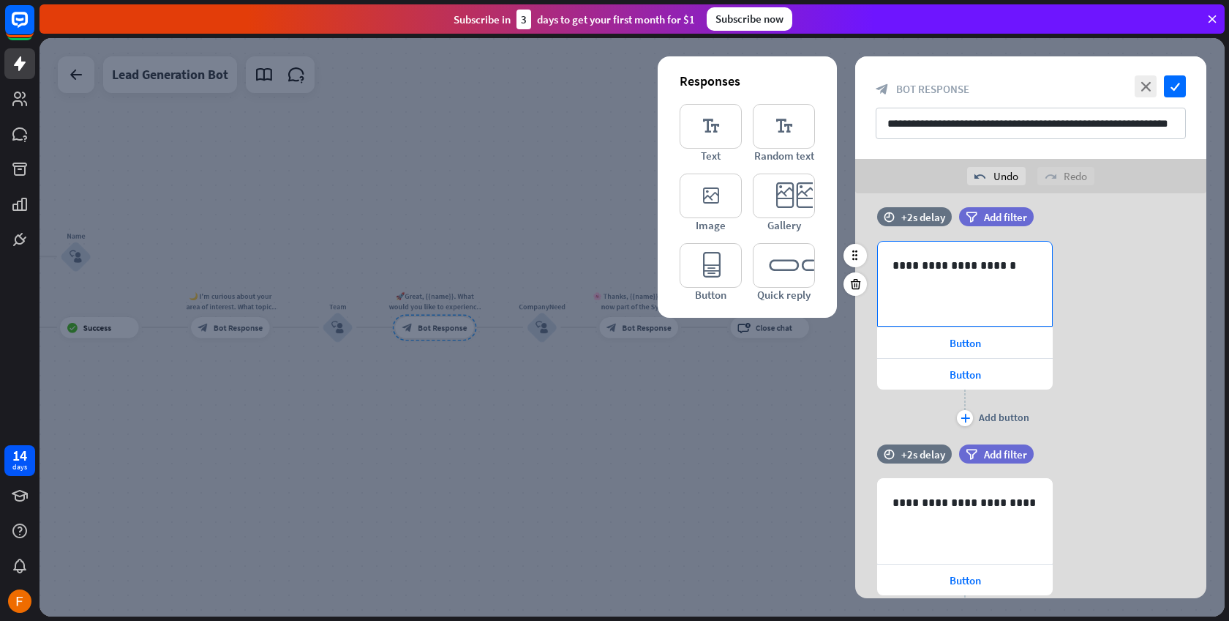
click at [996, 293] on div "**********" at bounding box center [965, 284] width 174 height 84
click at [933, 370] on div "Button" at bounding box center [965, 374] width 176 height 31
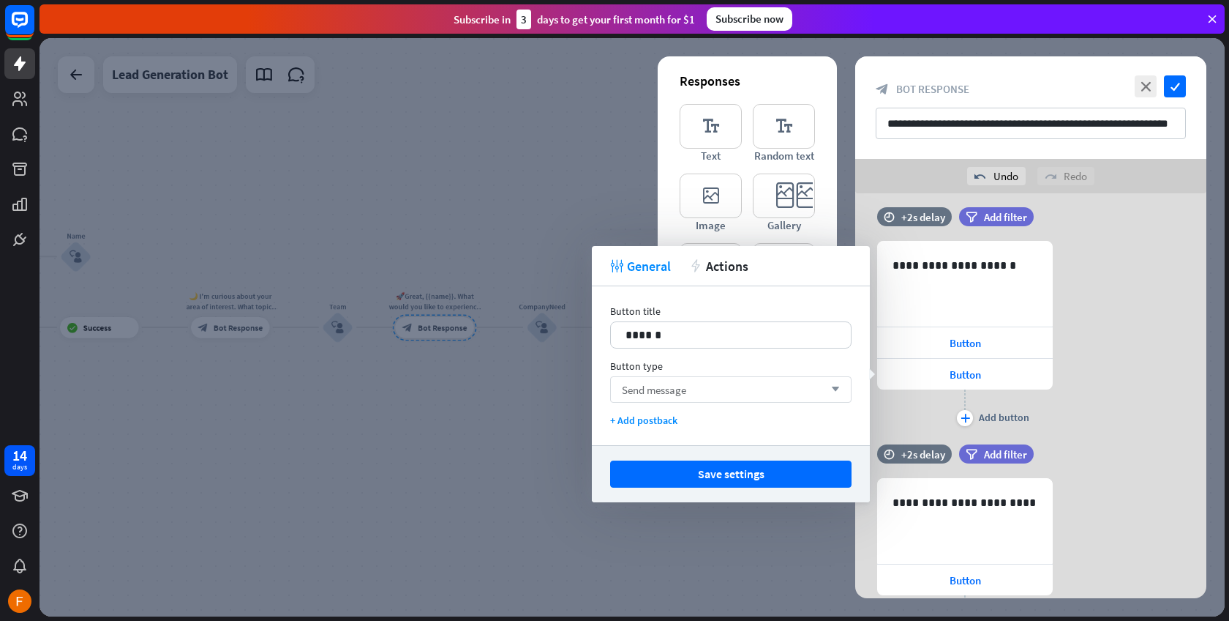
click at [703, 389] on div "Send message arrow_down" at bounding box center [731, 389] width 242 height 26
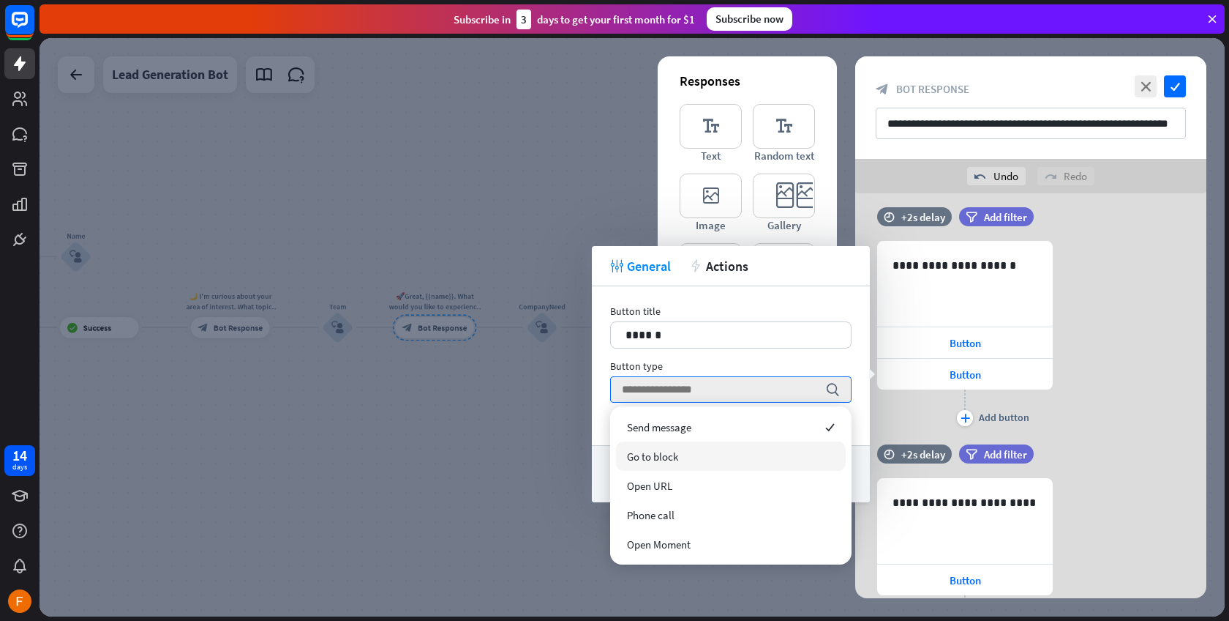
click at [697, 454] on div "Go to block" at bounding box center [731, 455] width 230 height 29
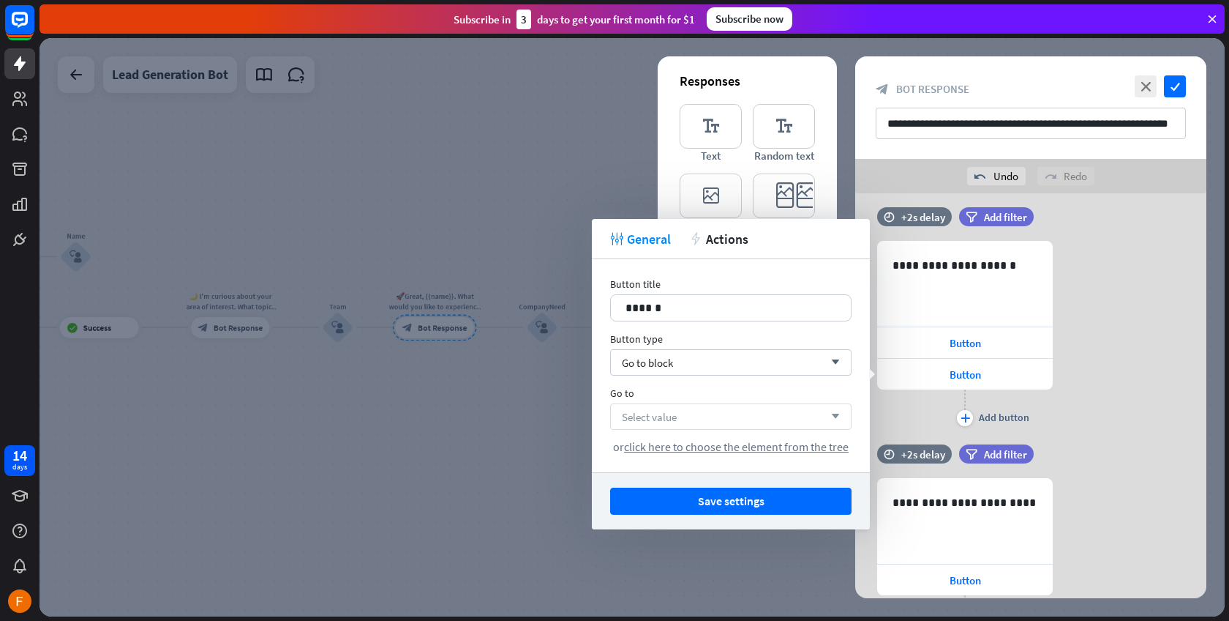
click at [704, 422] on div "Select value arrow_down" at bounding box center [731, 416] width 242 height 26
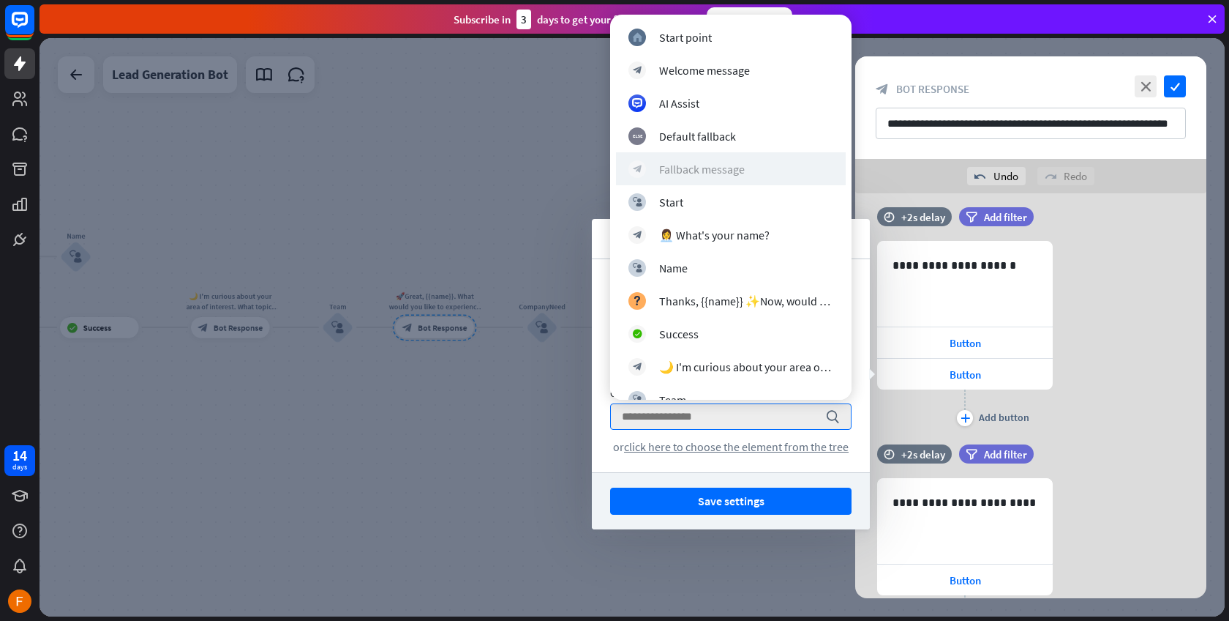
click at [756, 161] on div "block_bot_response Fallback message" at bounding box center [731, 169] width 205 height 18
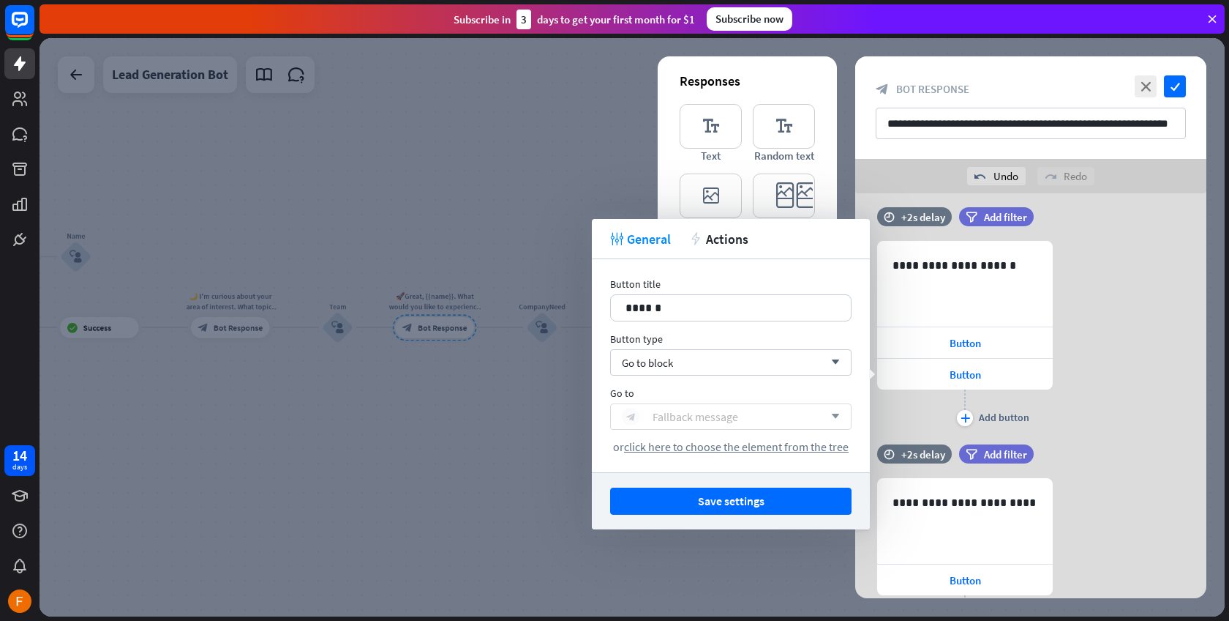
drag, startPoint x: 765, startPoint y: 416, endPoint x: 679, endPoint y: 411, distance: 85.8
click at [679, 411] on div "block_bot_response Fallback message" at bounding box center [723, 417] width 202 height 18
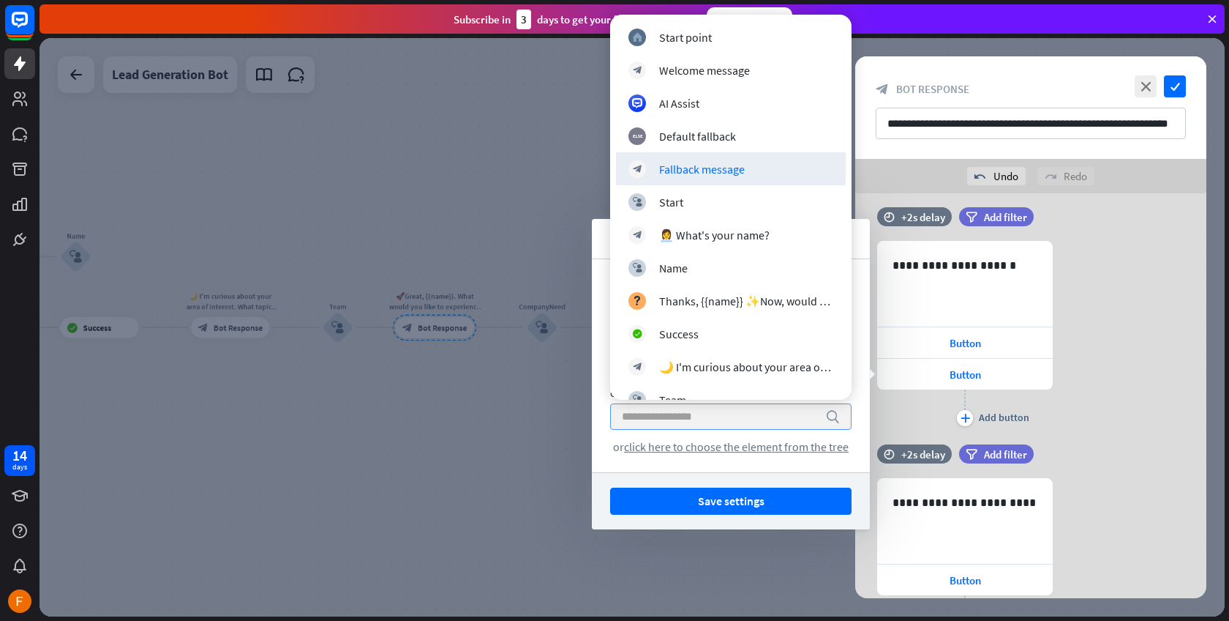
click at [798, 421] on input "search" at bounding box center [720, 416] width 196 height 25
click at [850, 400] on div "Go to search or click here to choose the element from the tree" at bounding box center [731, 419] width 242 height 67
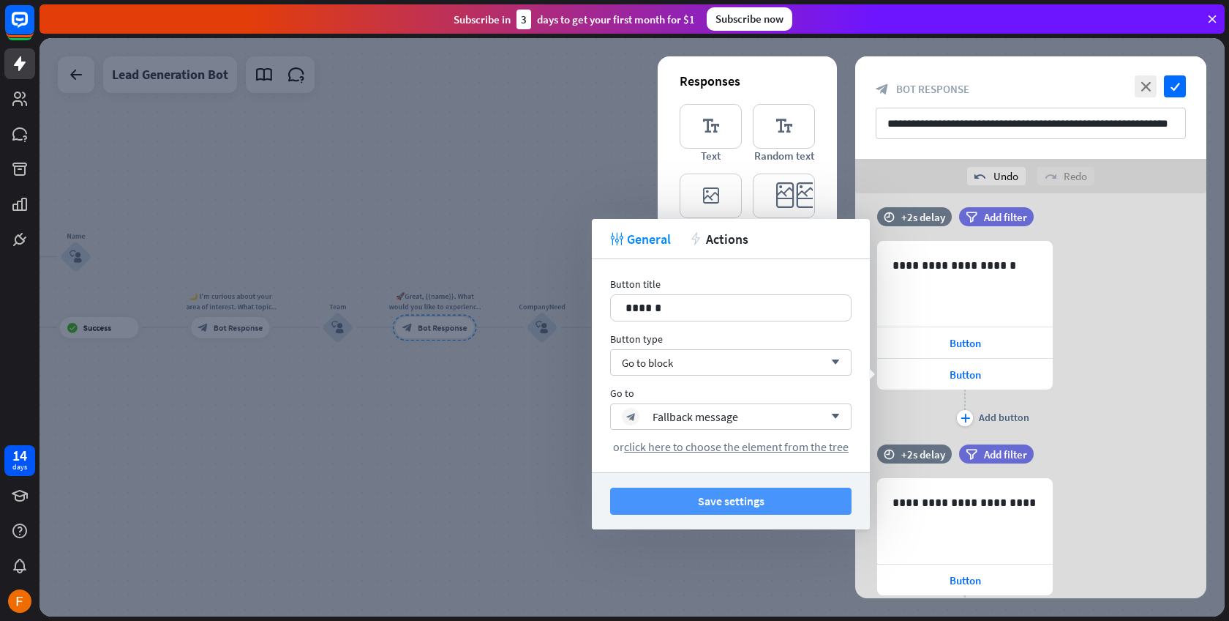
click at [730, 509] on button "Save settings" at bounding box center [731, 500] width 242 height 27
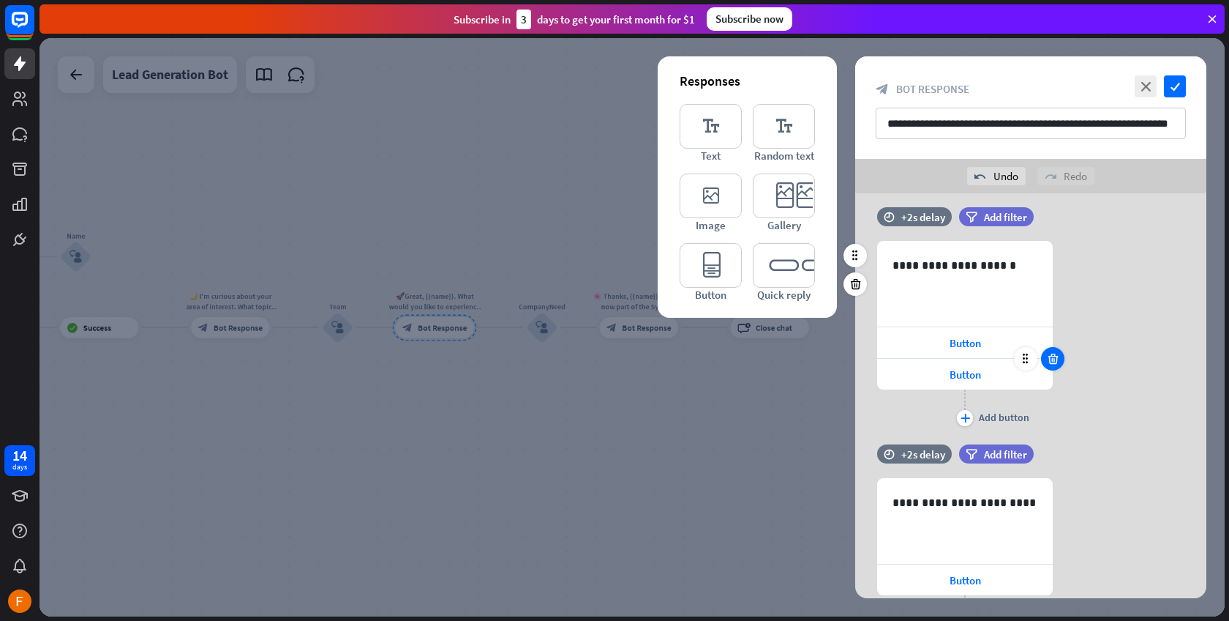
click at [1055, 362] on icon at bounding box center [1054, 358] width 14 height 13
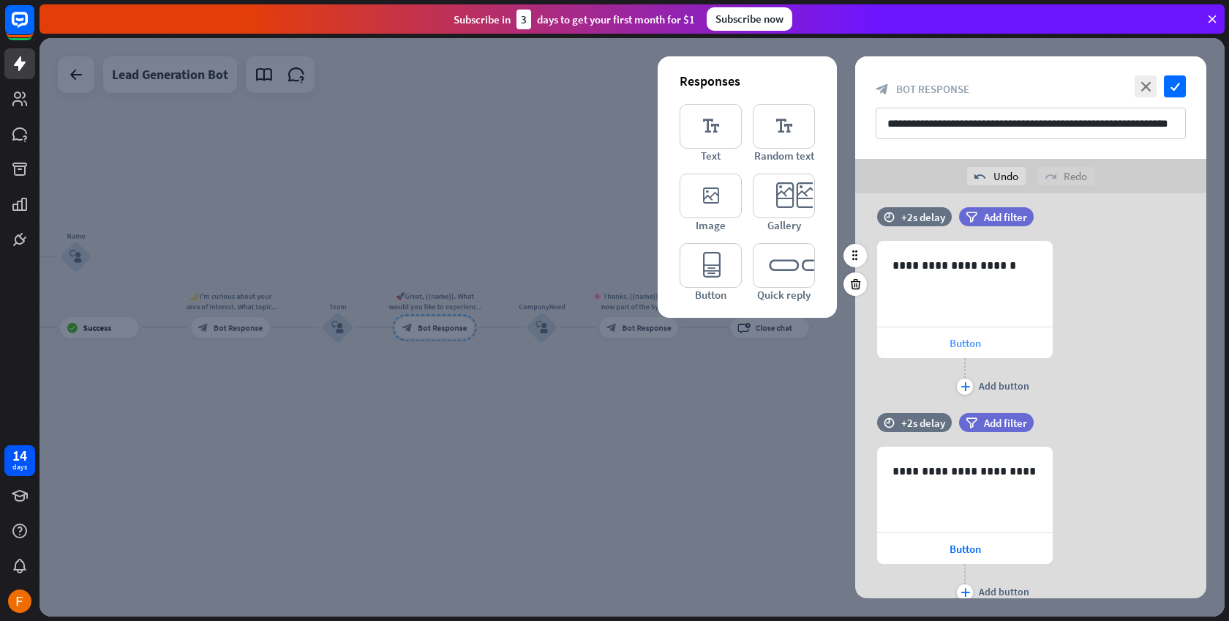
click at [951, 338] on span "Button" at bounding box center [965, 343] width 31 height 14
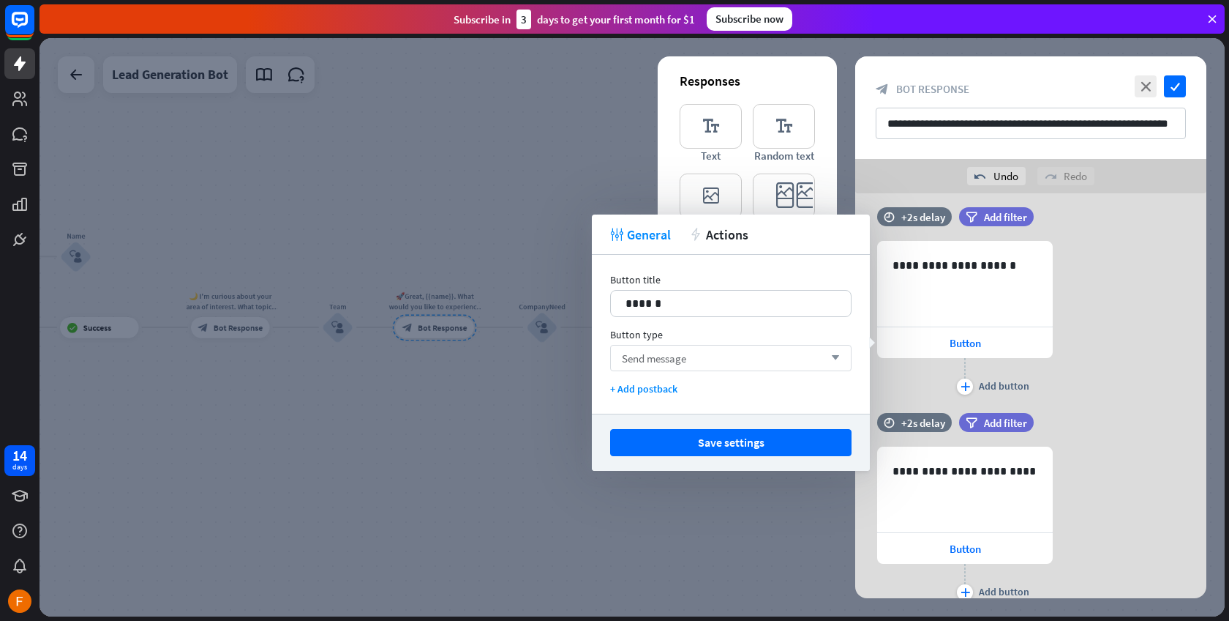
click at [691, 357] on div "Send message arrow_down" at bounding box center [731, 358] width 242 height 26
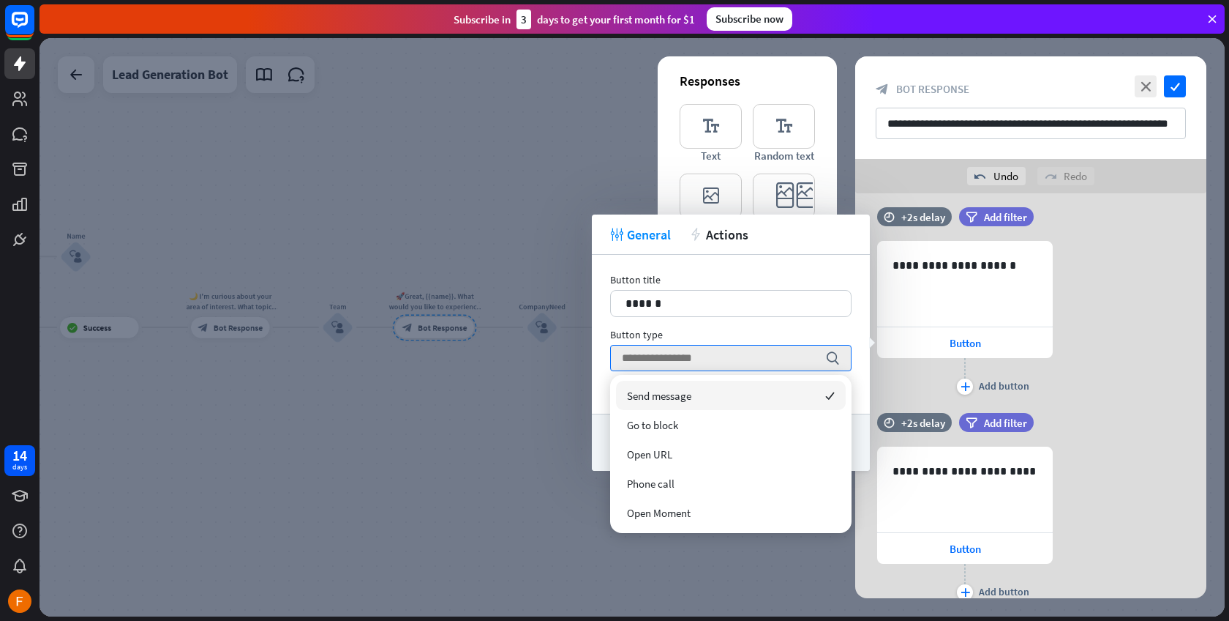
click at [1117, 323] on div "**********" at bounding box center [1031, 319] width 351 height 157
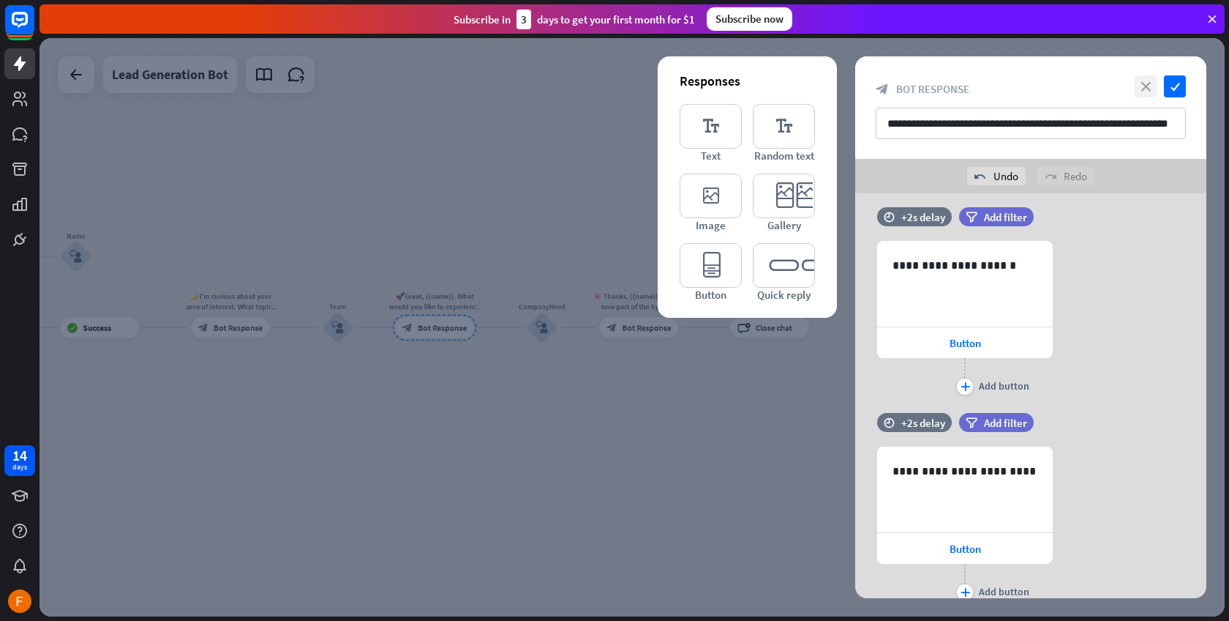
click at [1139, 87] on icon "close" at bounding box center [1146, 86] width 22 height 22
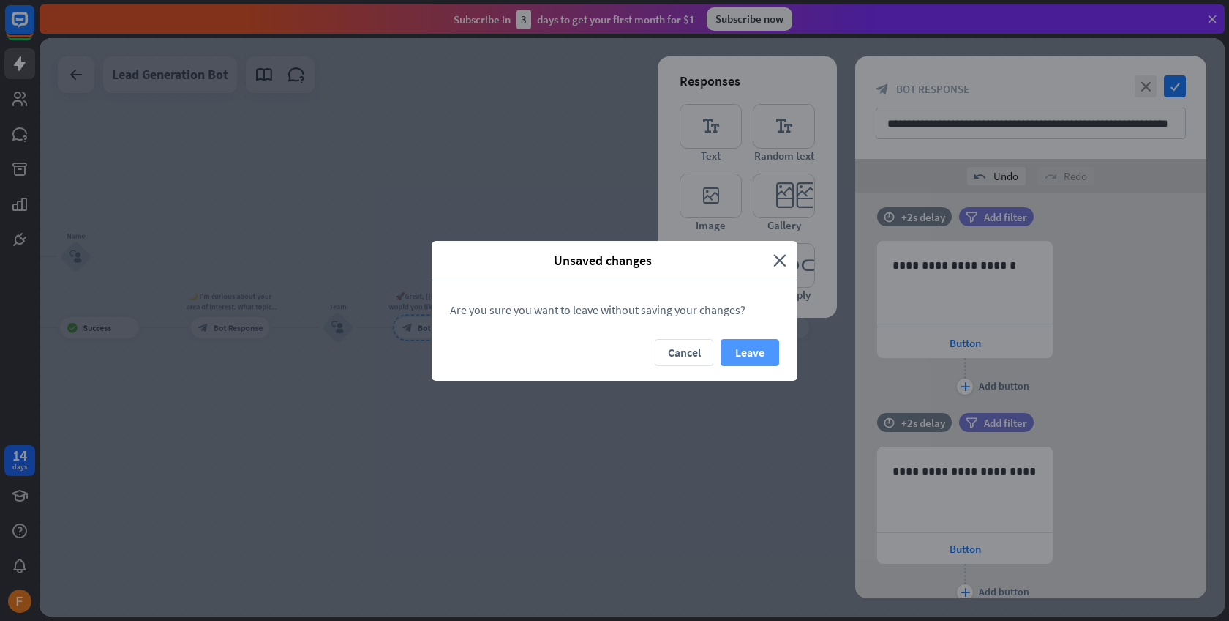
click at [752, 351] on button "Leave" at bounding box center [750, 352] width 59 height 27
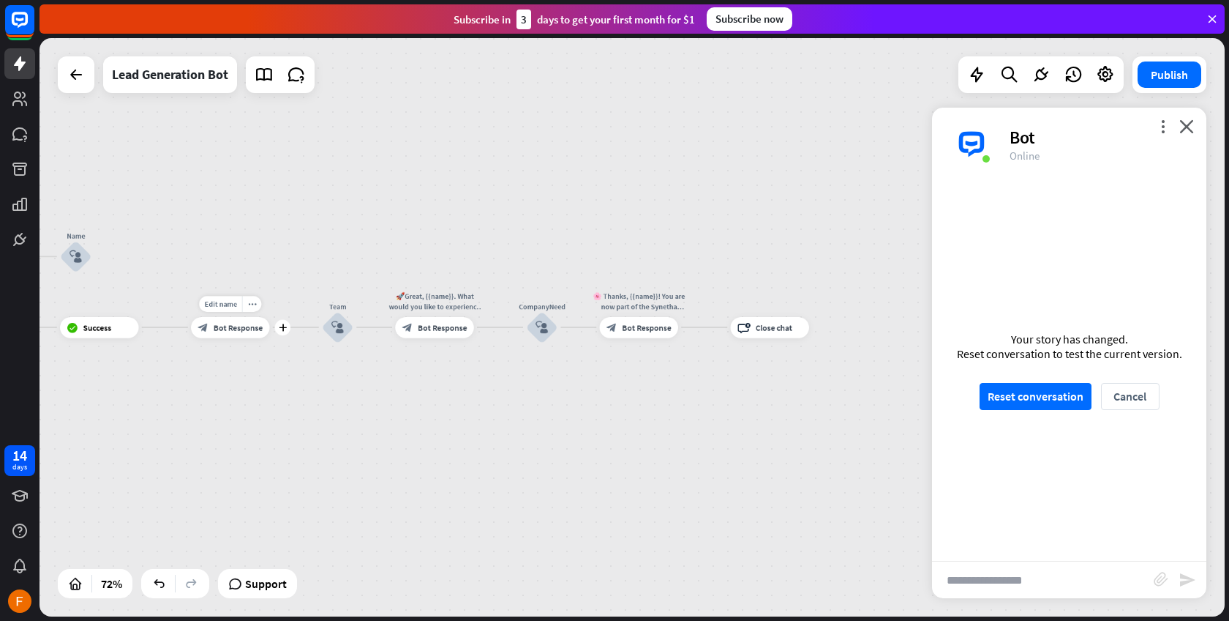
click at [237, 331] on span "Bot Response" at bounding box center [238, 327] width 49 height 10
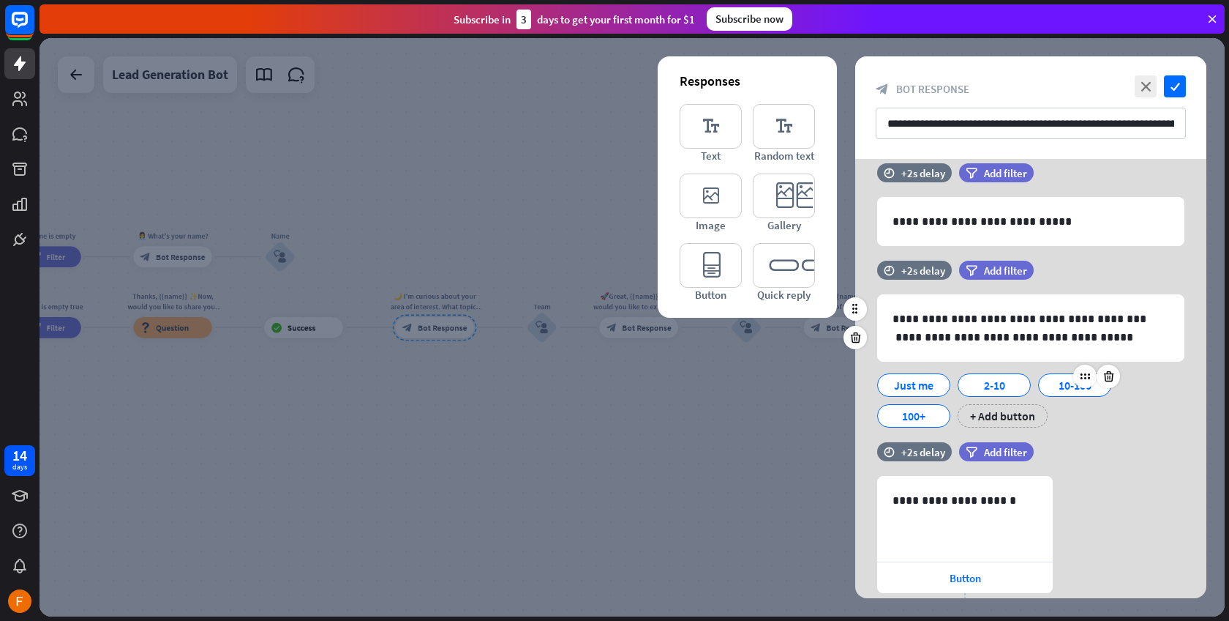
scroll to position [180, 0]
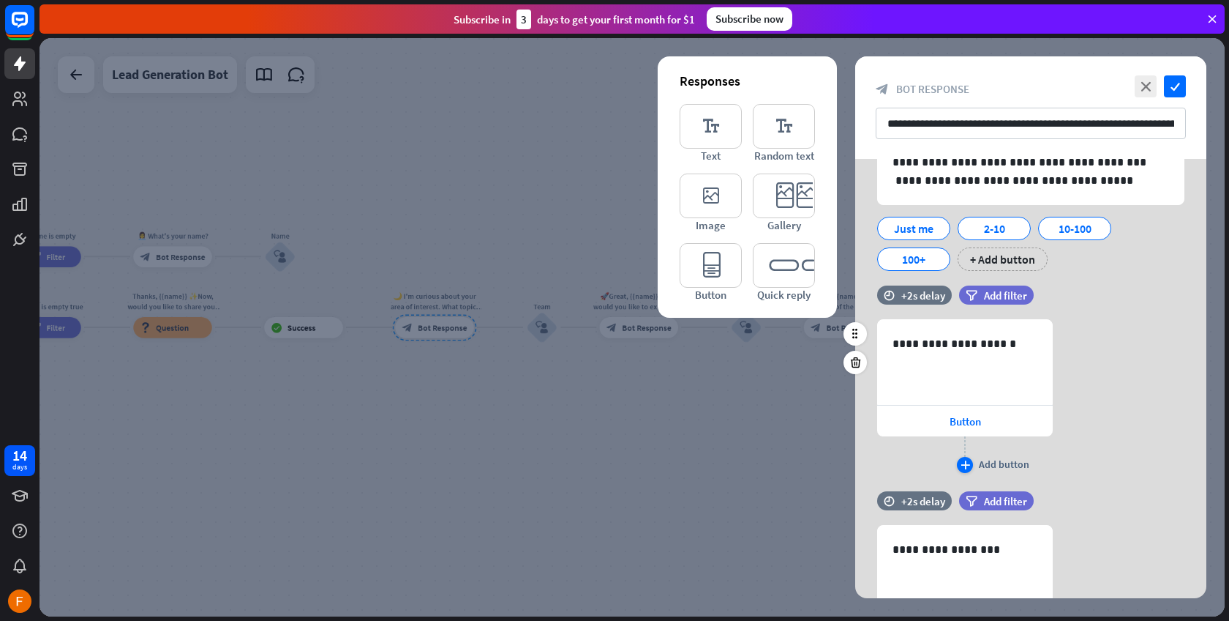
click at [965, 460] on div "plus" at bounding box center [965, 465] width 16 height 16
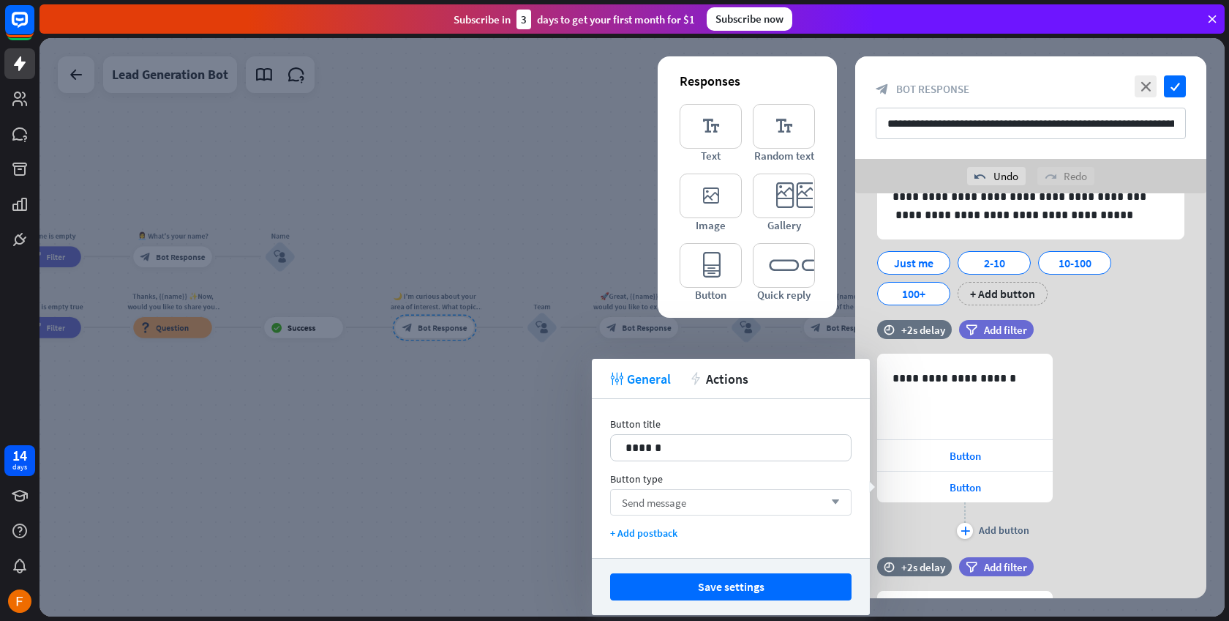
click at [673, 508] on span "Send message" at bounding box center [654, 502] width 64 height 14
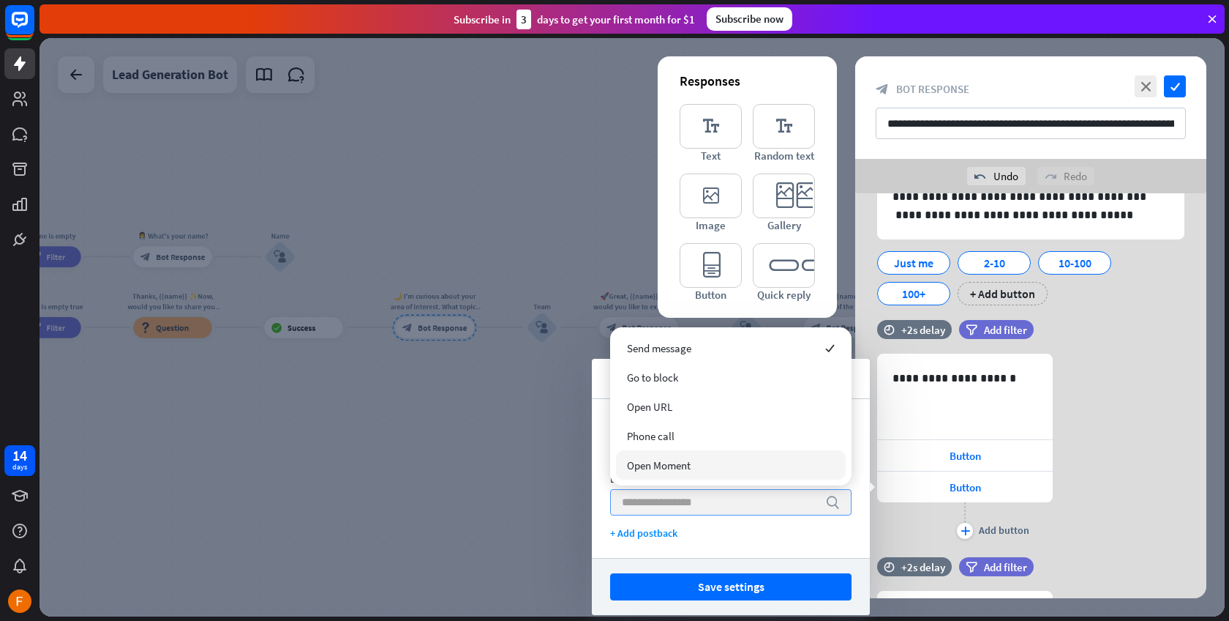
click at [702, 468] on div "Open Moment" at bounding box center [731, 464] width 230 height 29
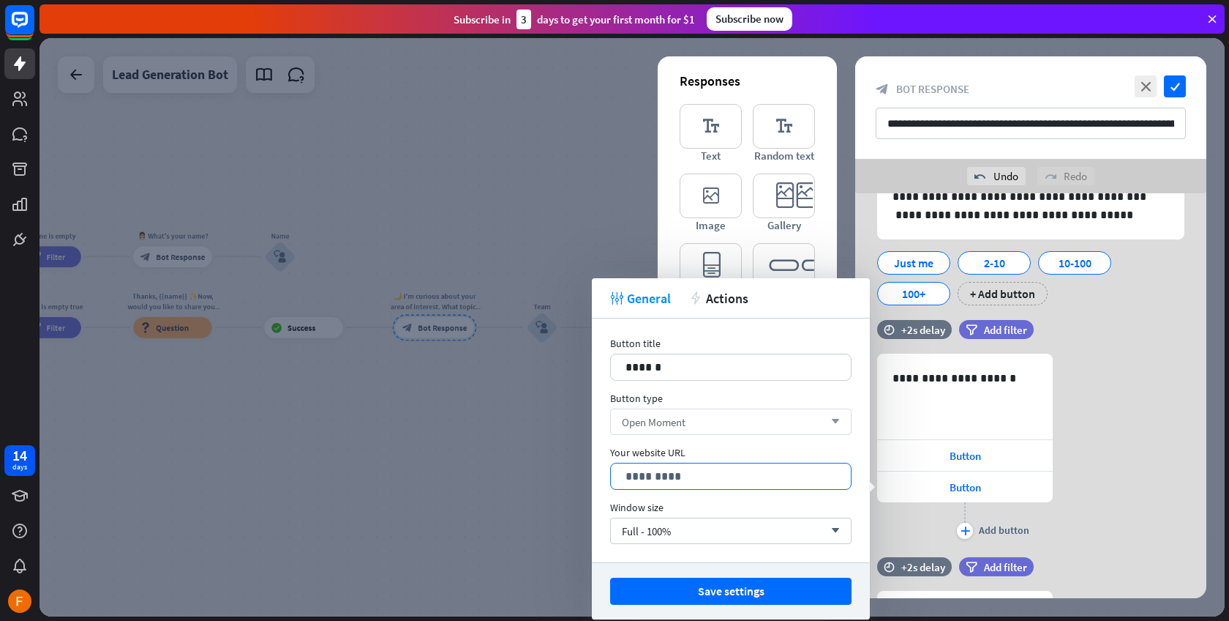
click at [687, 467] on p "*********" at bounding box center [731, 476] width 211 height 18
click at [709, 418] on div "Open Moment arrow_down" at bounding box center [731, 421] width 242 height 26
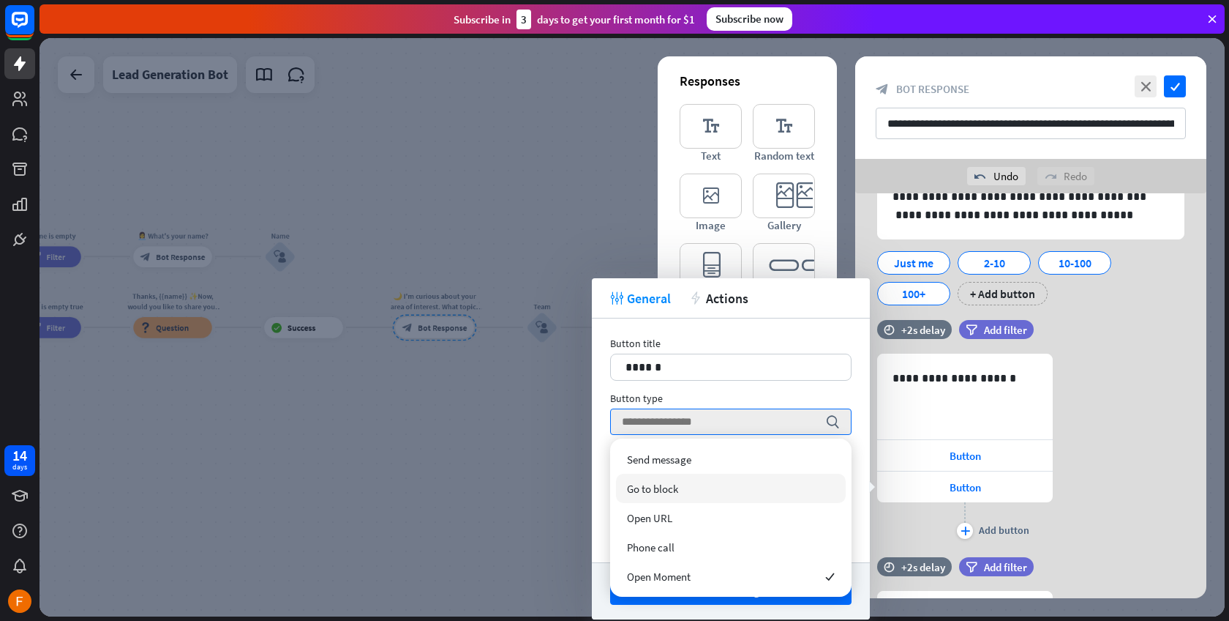
click at [689, 488] on div "Go to block" at bounding box center [731, 487] width 230 height 29
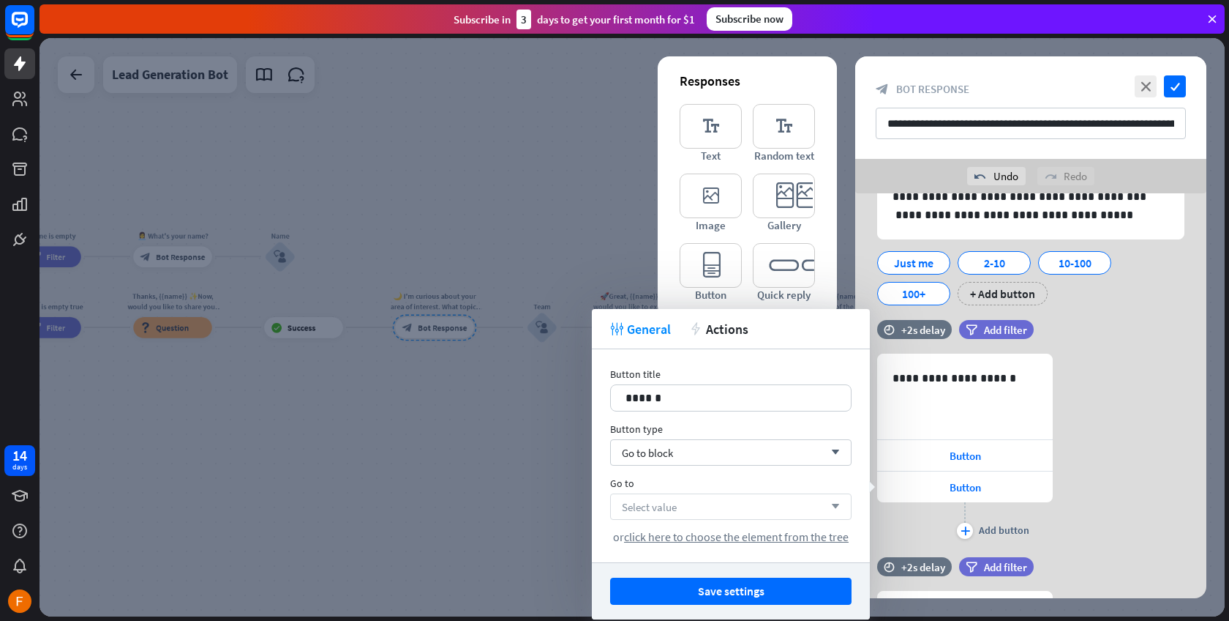
click at [695, 509] on div "Select value arrow_down" at bounding box center [731, 506] width 242 height 26
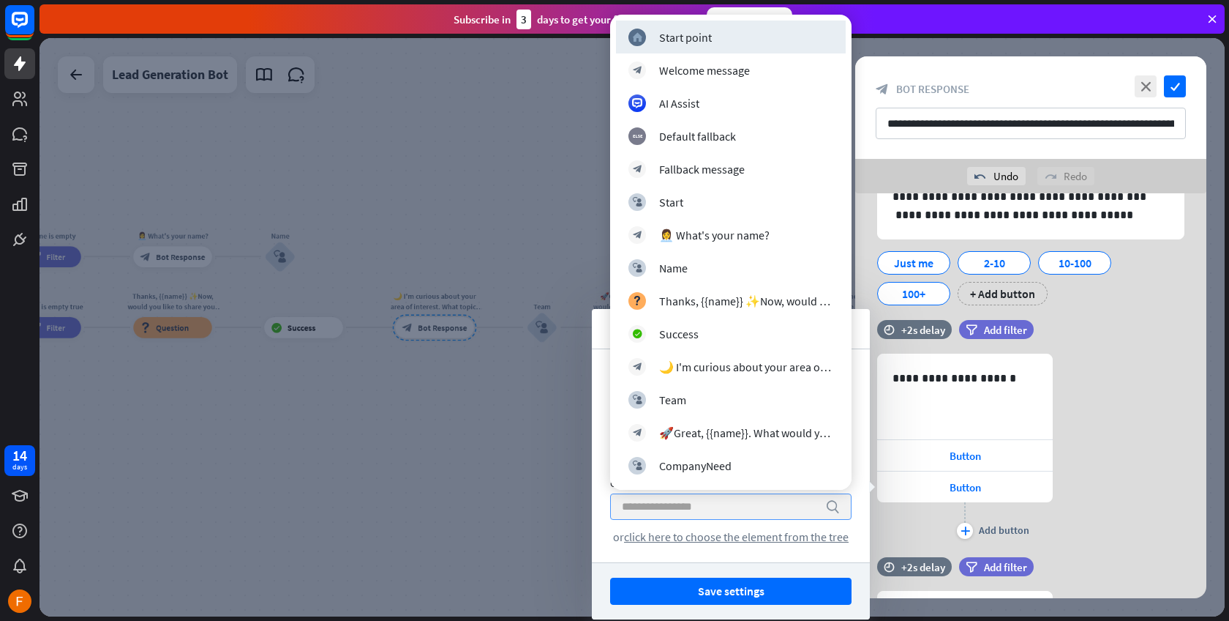
click at [695, 509] on input "search" at bounding box center [720, 506] width 196 height 25
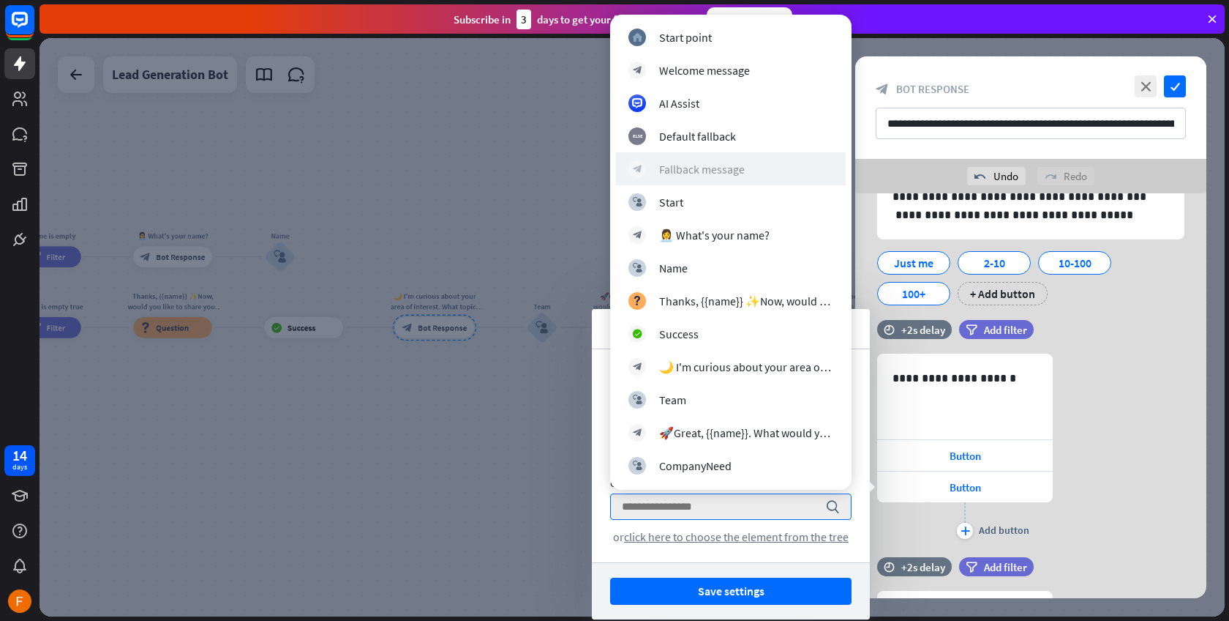
click at [730, 165] on div "Fallback message" at bounding box center [702, 169] width 86 height 15
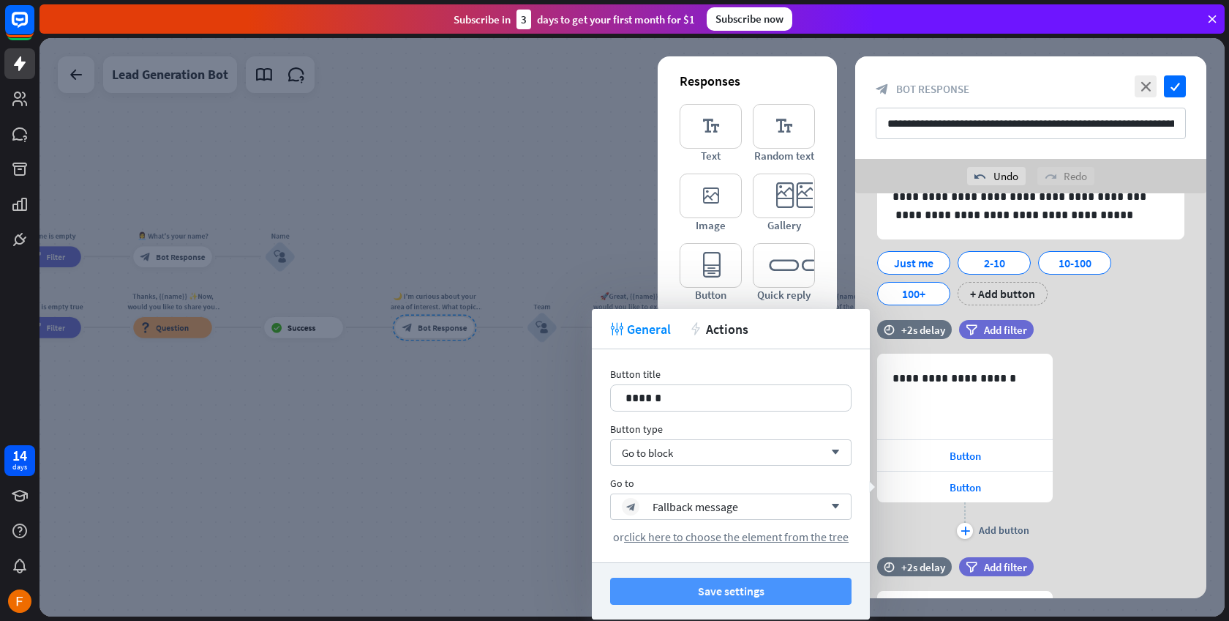
click at [744, 594] on button "Save settings" at bounding box center [731, 590] width 242 height 27
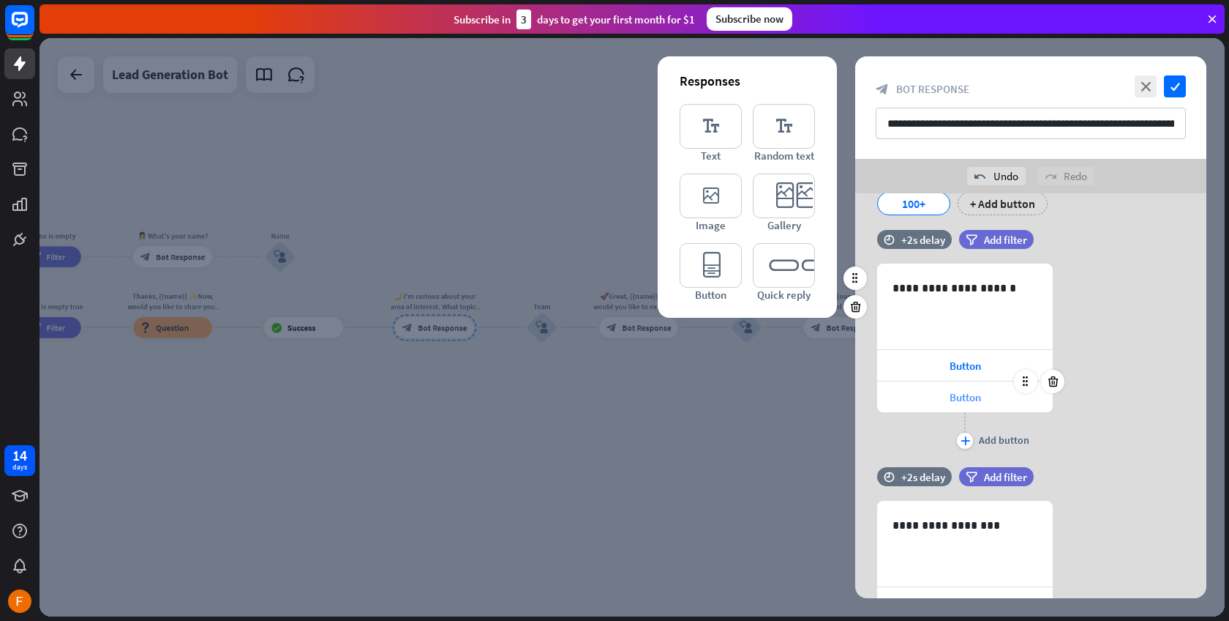
scroll to position [389, 0]
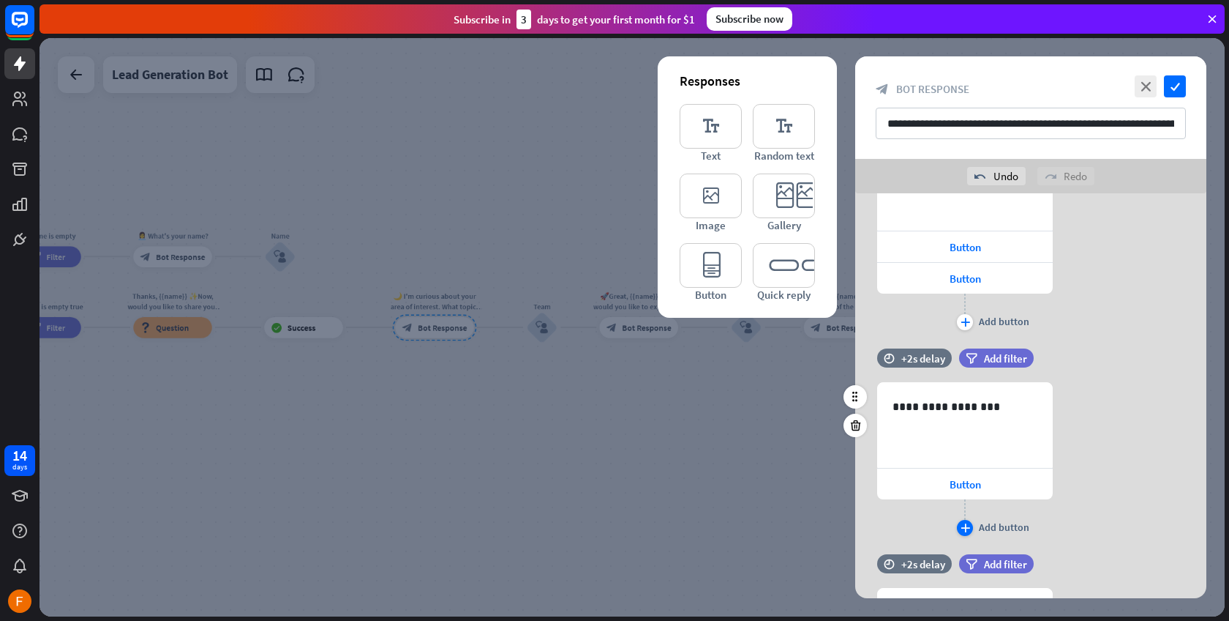
click at [968, 523] on icon "plus" at bounding box center [966, 527] width 10 height 9
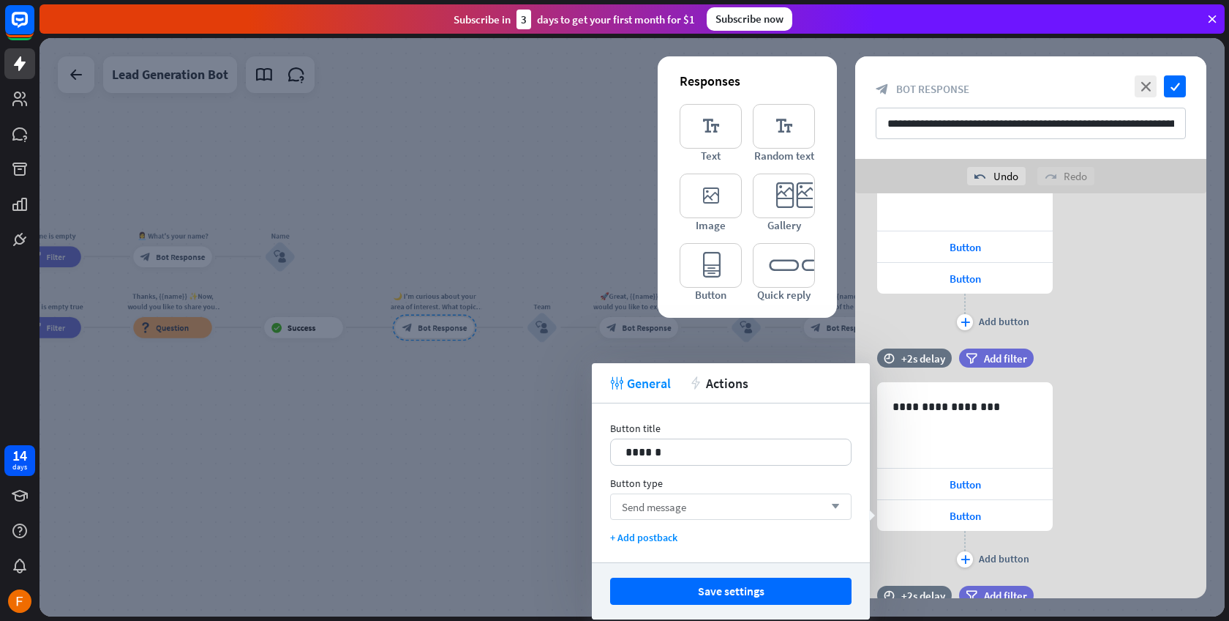
click at [677, 508] on span "Send message" at bounding box center [654, 507] width 64 height 14
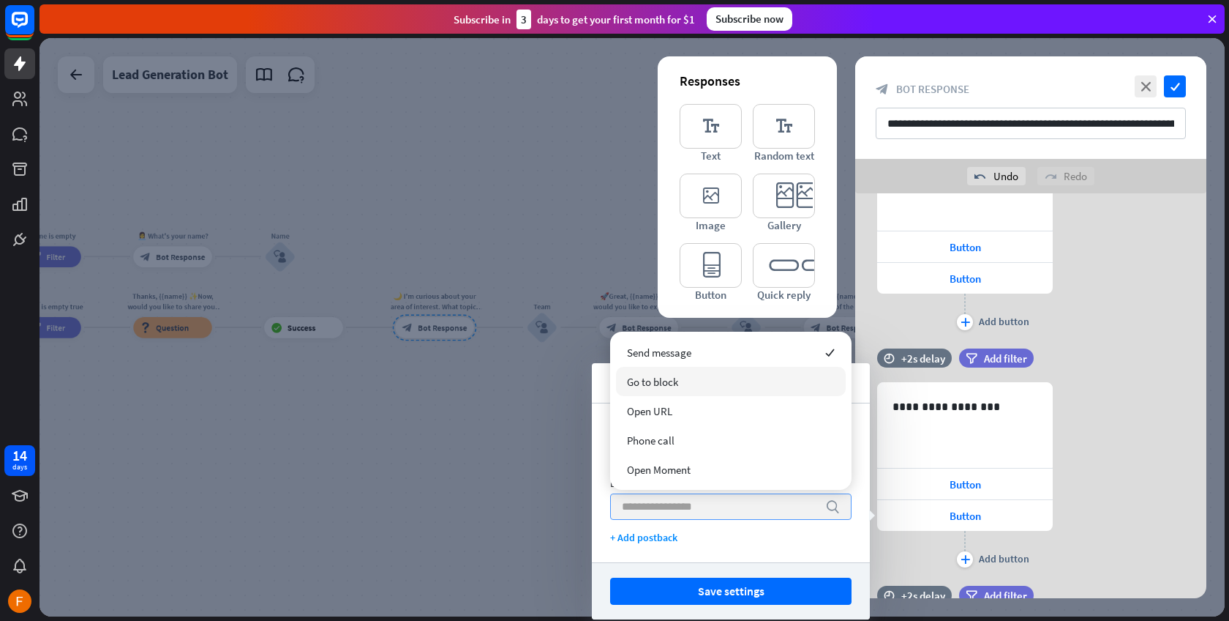
click at [712, 379] on div "Go to block" at bounding box center [731, 381] width 230 height 29
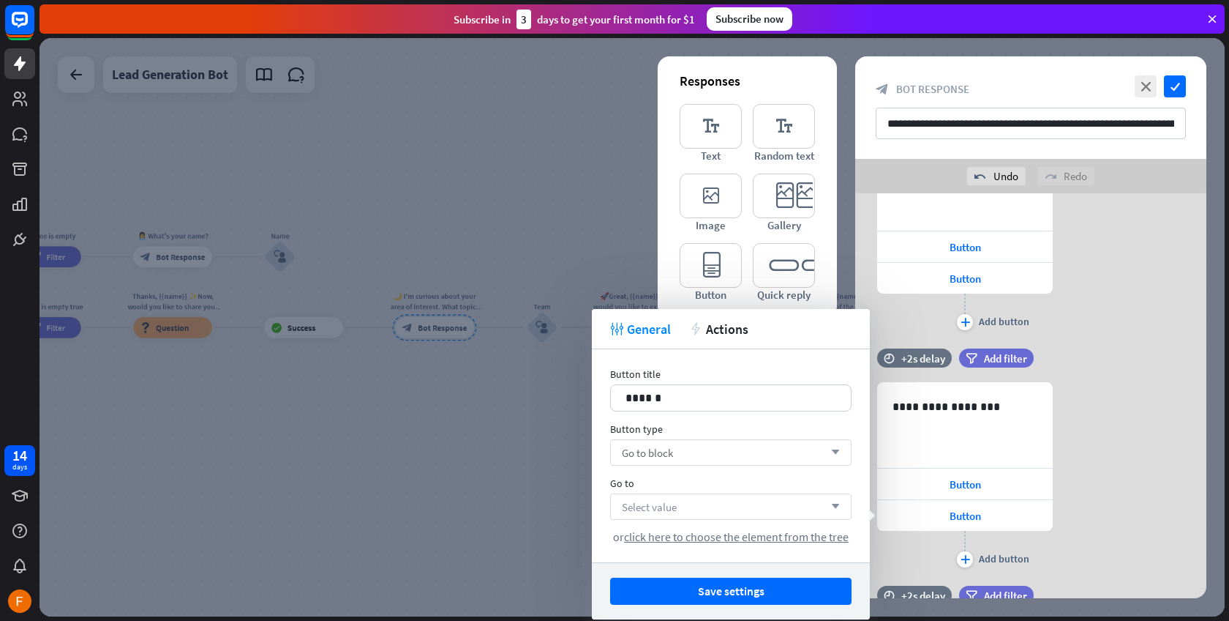
click at [687, 505] on div "Select value arrow_down" at bounding box center [731, 506] width 242 height 26
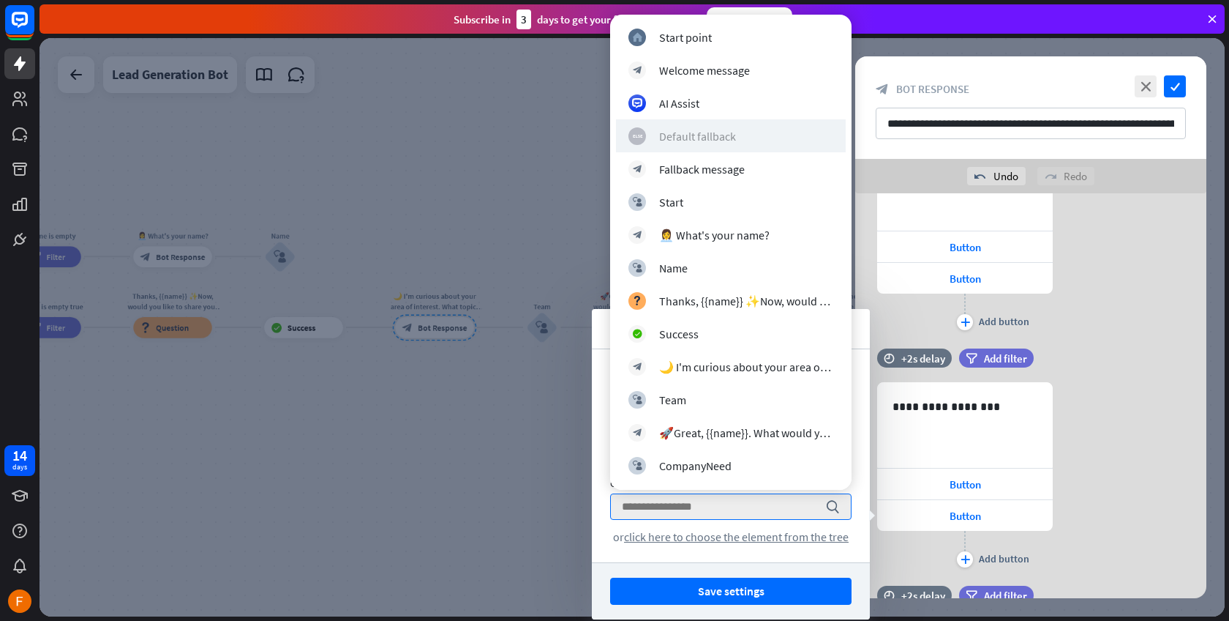
click at [699, 137] on div "Default fallback" at bounding box center [697, 136] width 77 height 15
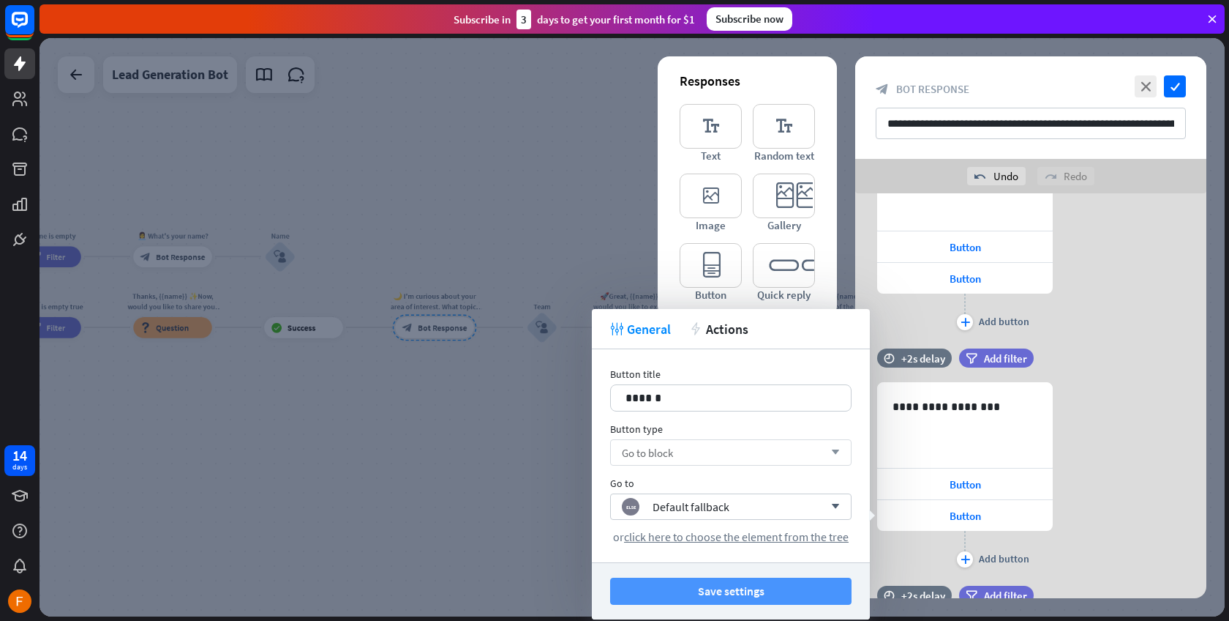
click at [780, 592] on button "Save settings" at bounding box center [731, 590] width 242 height 27
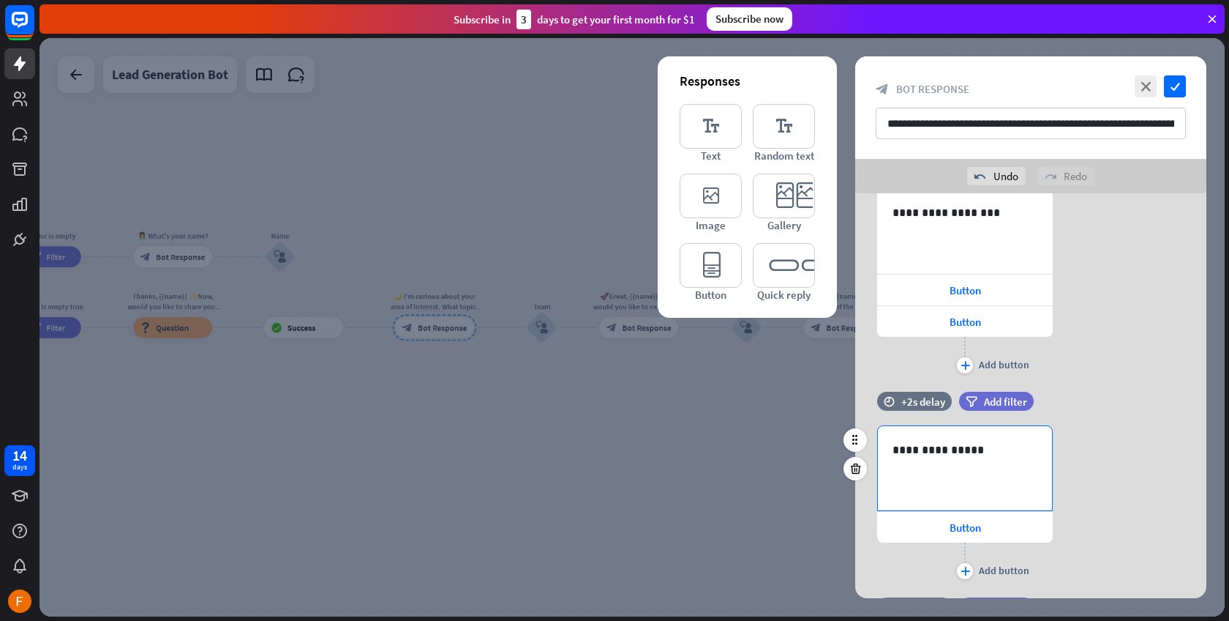
scroll to position [665, 0]
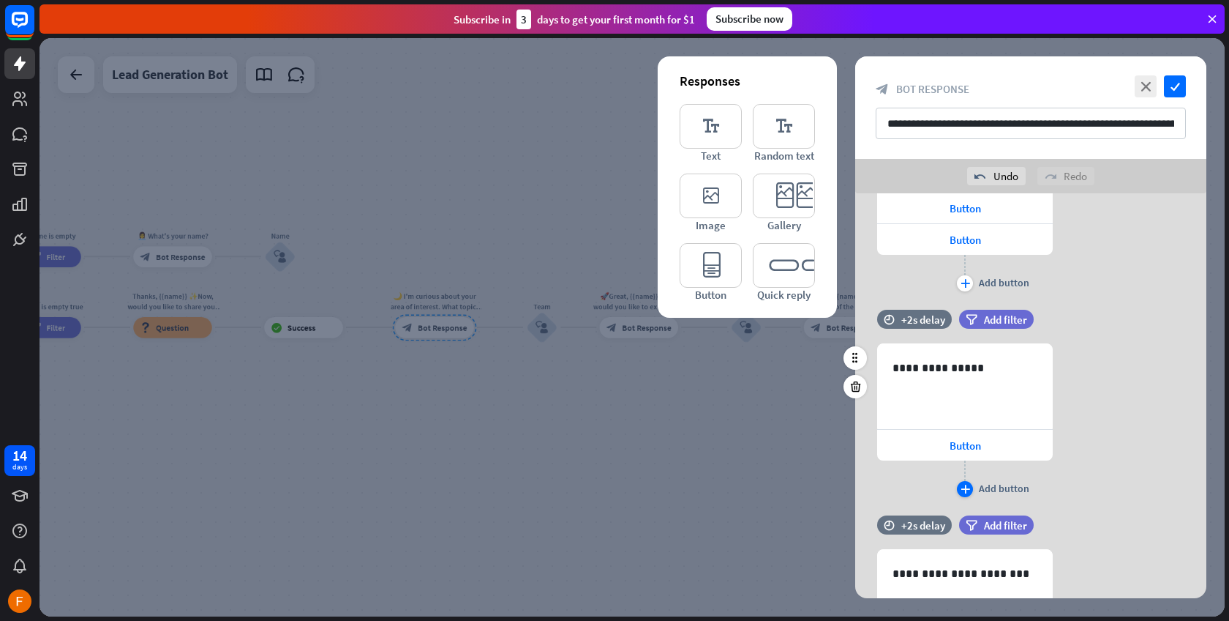
click at [963, 491] on icon "plus" at bounding box center [966, 488] width 10 height 9
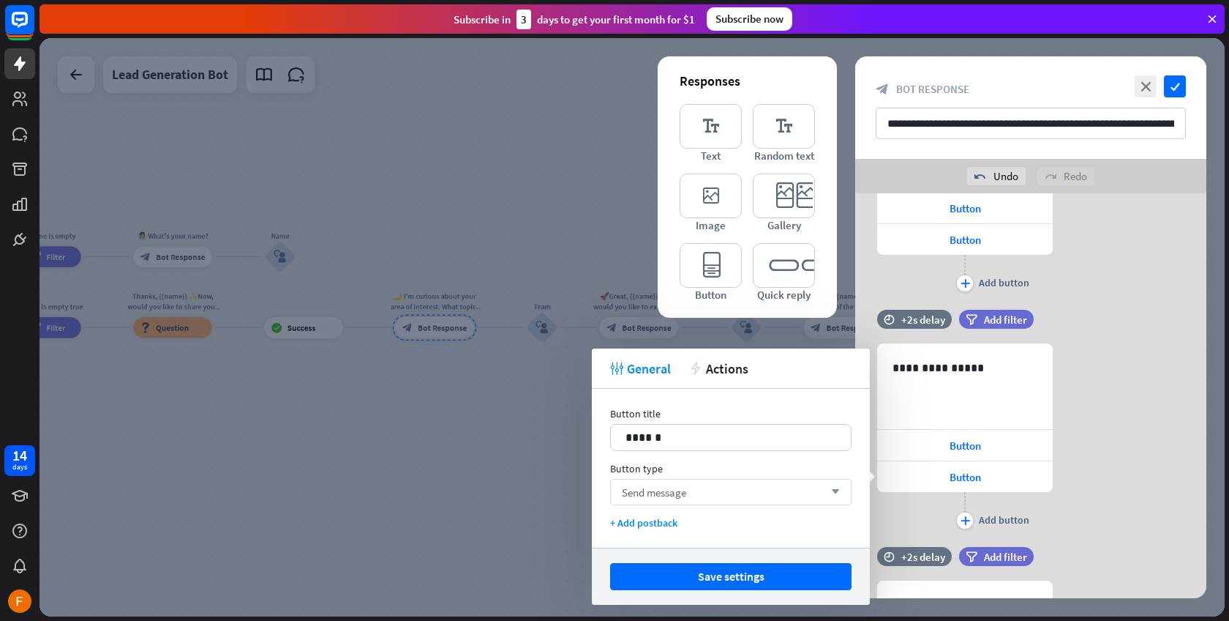
click at [637, 485] on span "Send message" at bounding box center [654, 492] width 64 height 14
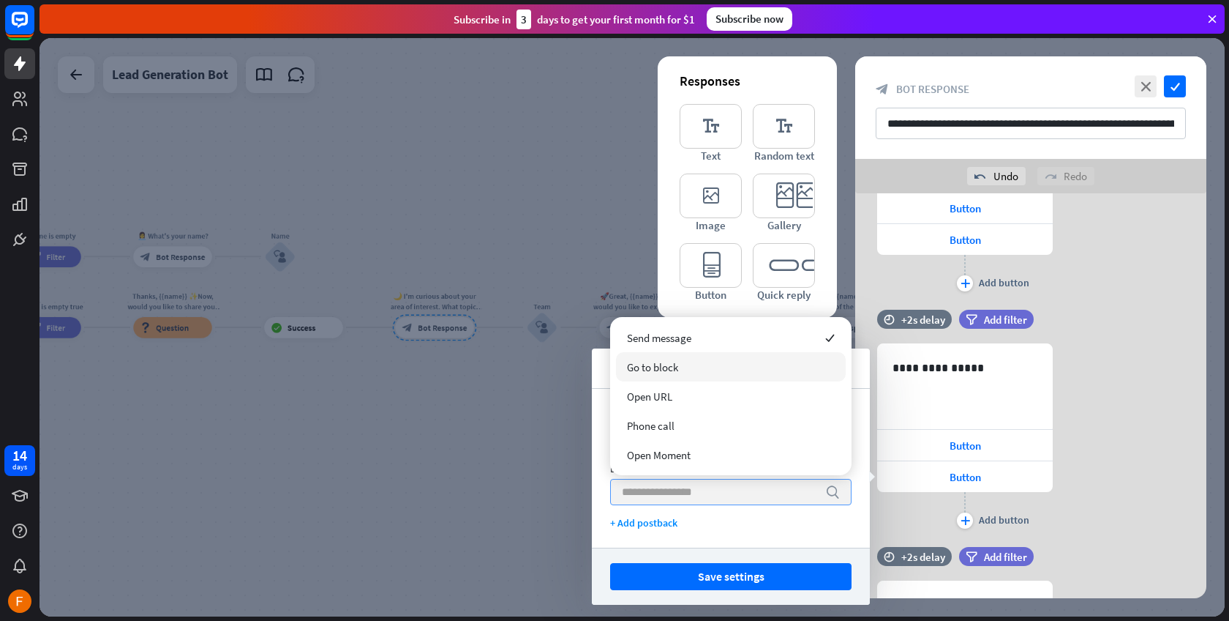
click at [675, 367] on span "Go to block" at bounding box center [652, 367] width 51 height 14
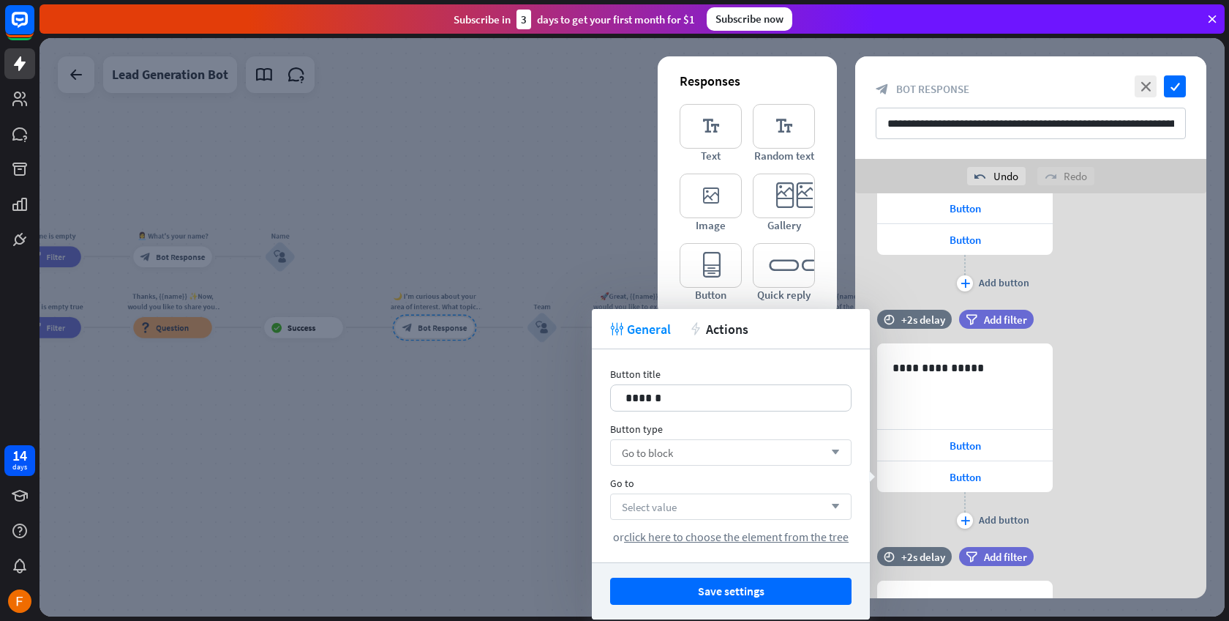
click at [707, 507] on div "Select value arrow_down" at bounding box center [731, 506] width 242 height 26
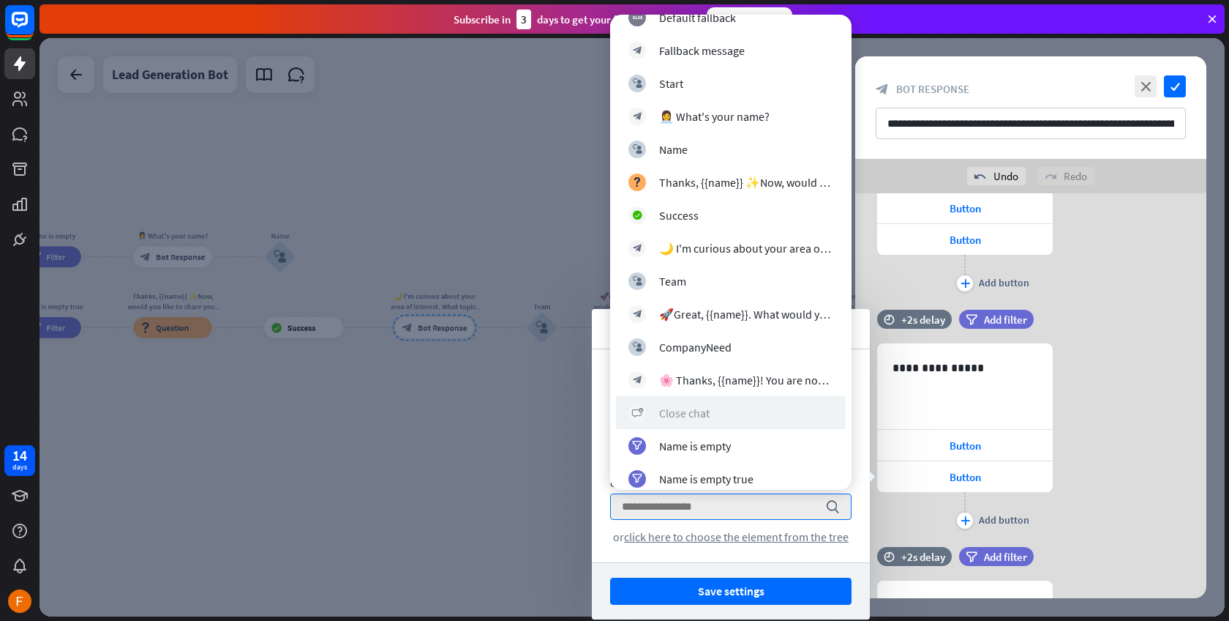
scroll to position [162, 0]
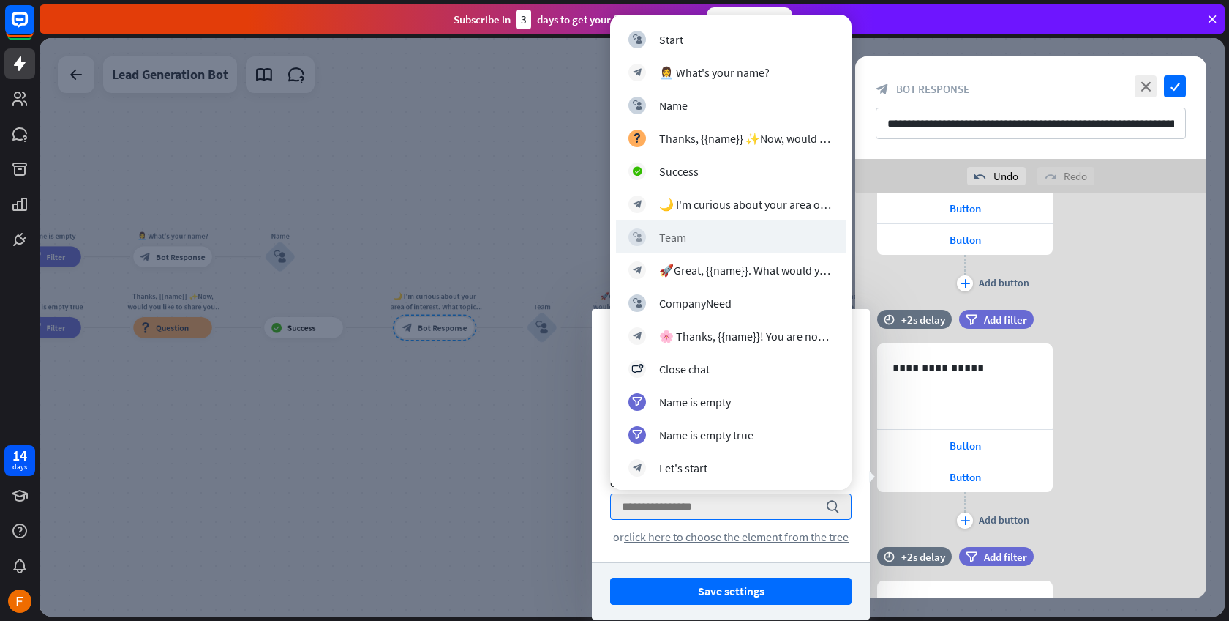
drag, startPoint x: 746, startPoint y: 373, endPoint x: 713, endPoint y: 252, distance: 125.4
click at [713, 252] on div "home_2 Start point block_bot_response Welcome message AI Assist block_fallback …" at bounding box center [731, 171] width 230 height 626
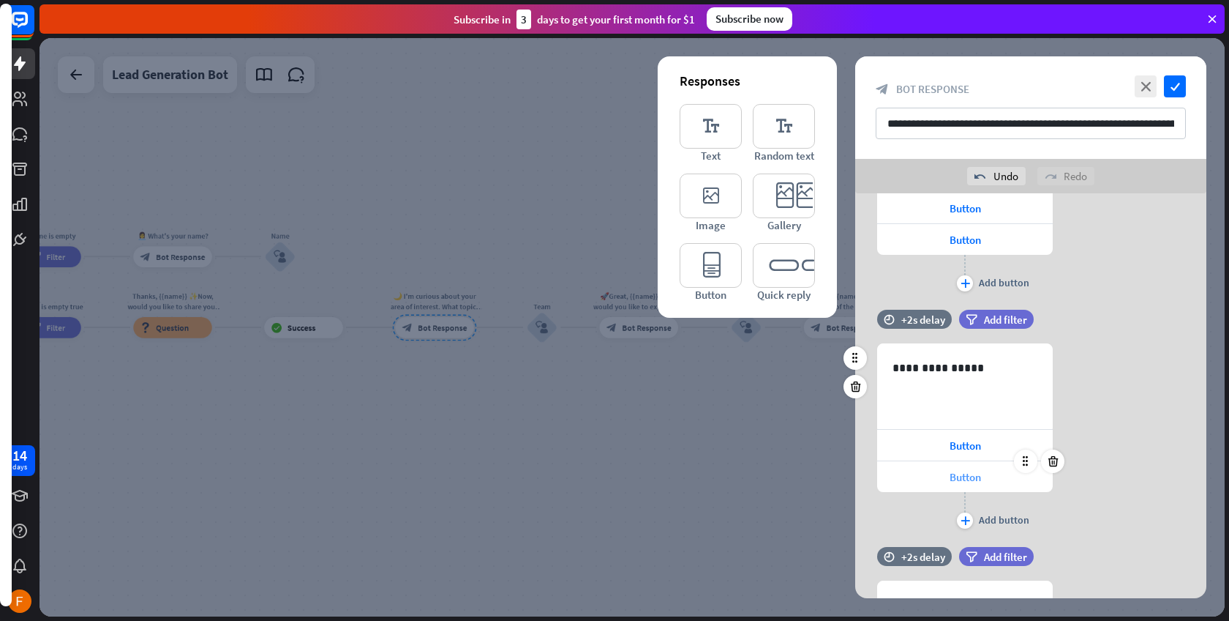
click at [946, 477] on div "Button" at bounding box center [965, 476] width 176 height 31
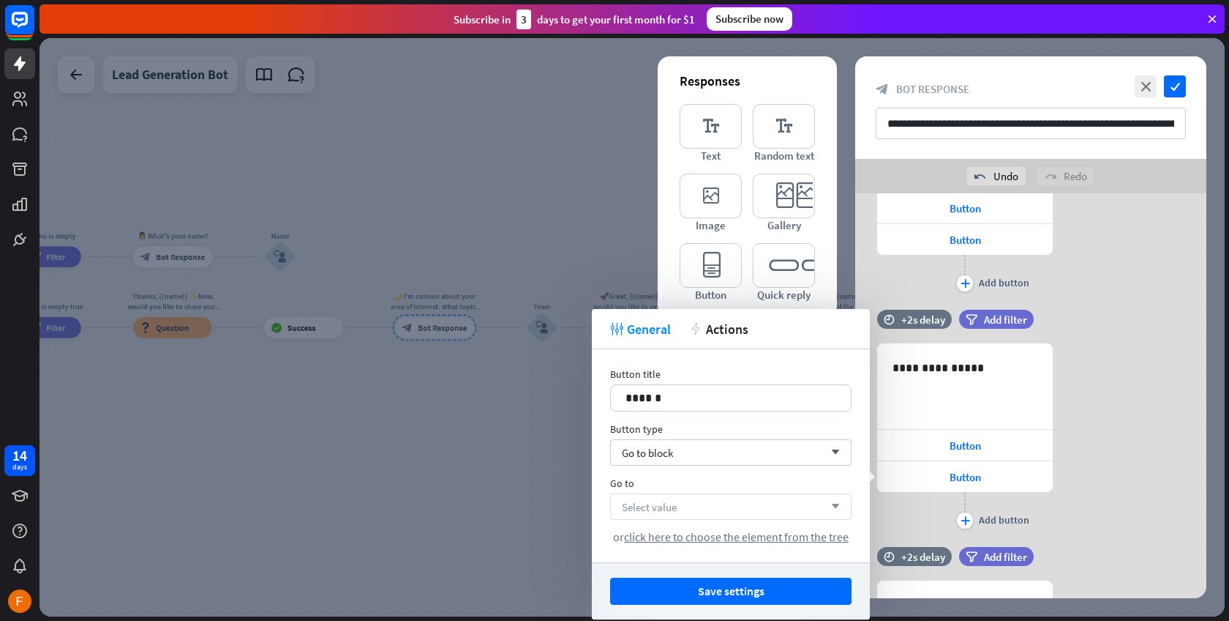
click at [714, 509] on div "Select value arrow_down" at bounding box center [731, 506] width 242 height 26
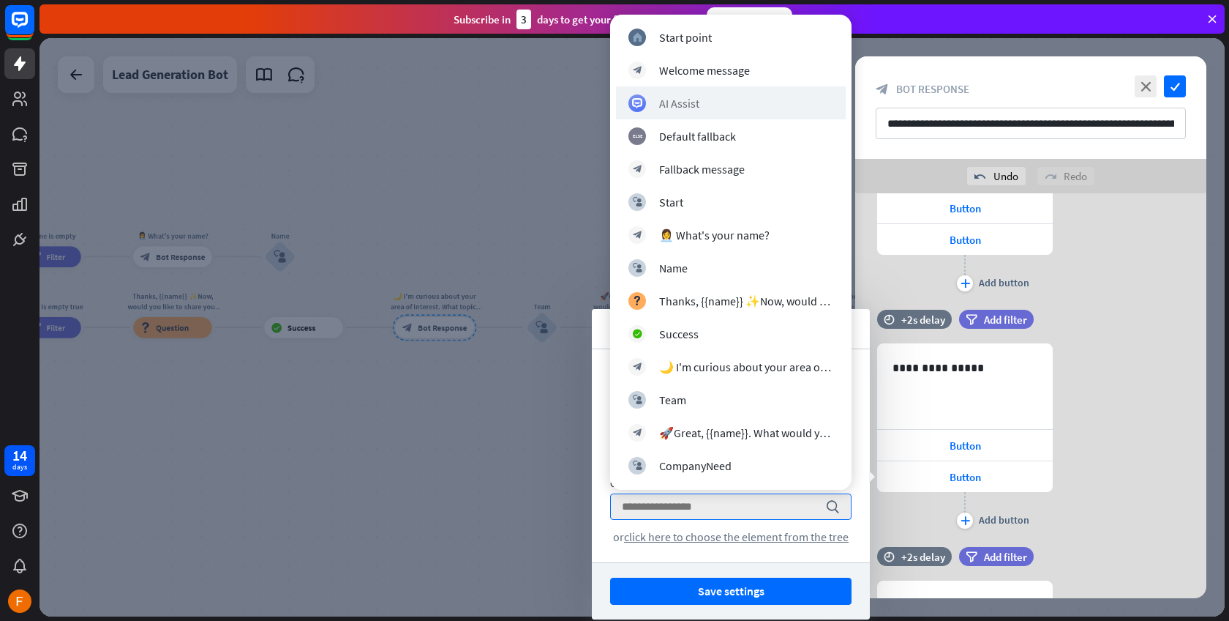
click at [728, 112] on div "AI Assist" at bounding box center [731, 102] width 230 height 33
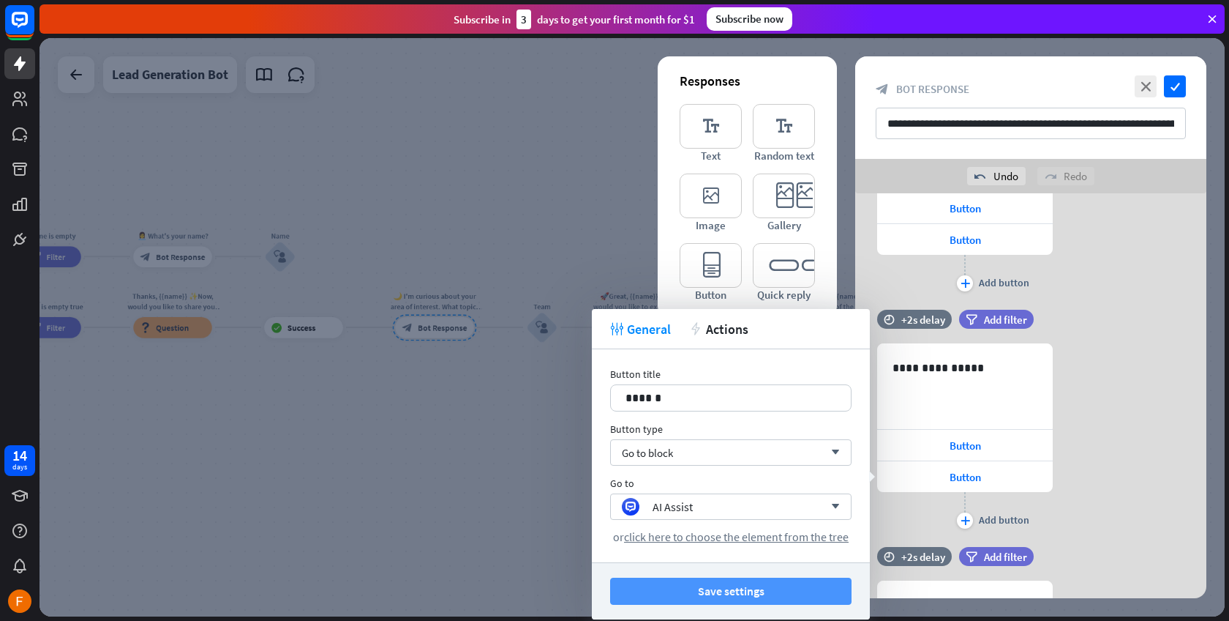
click at [727, 579] on button "Save settings" at bounding box center [731, 590] width 242 height 27
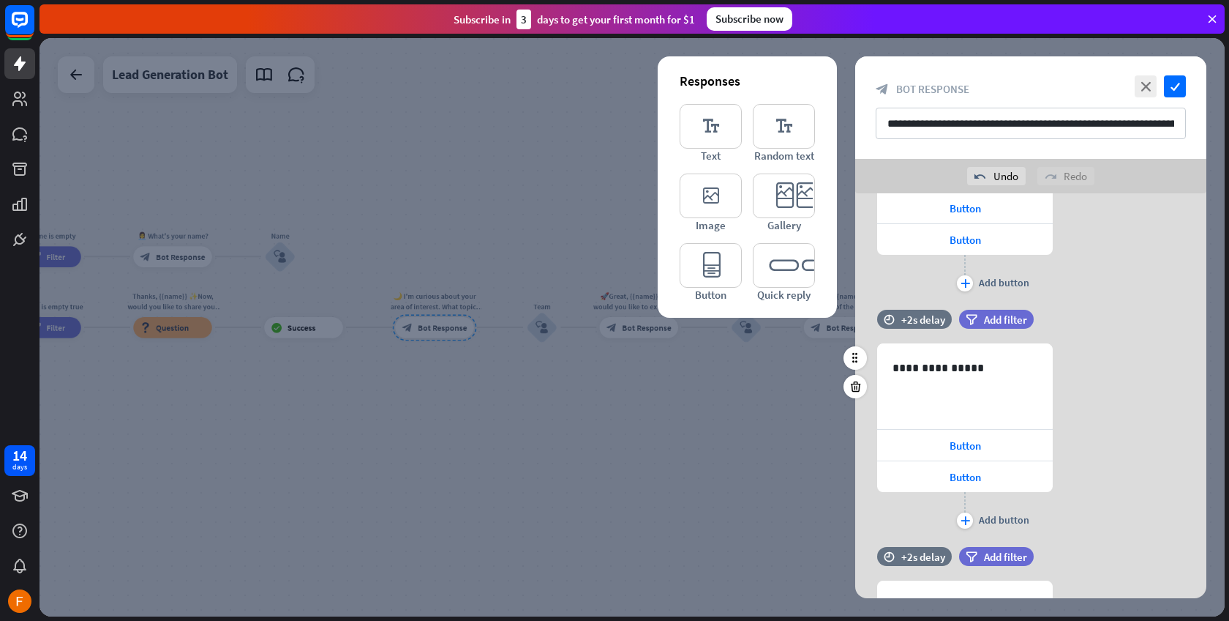
scroll to position [856, 0]
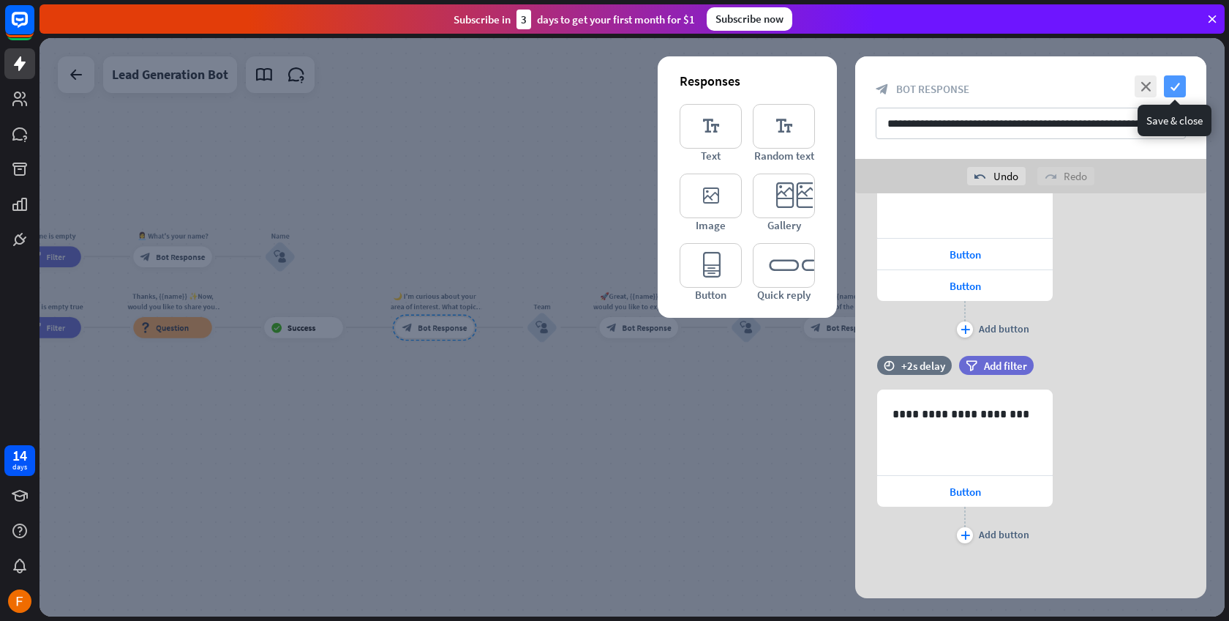
click at [1175, 82] on icon "check" at bounding box center [1175, 86] width 22 height 22
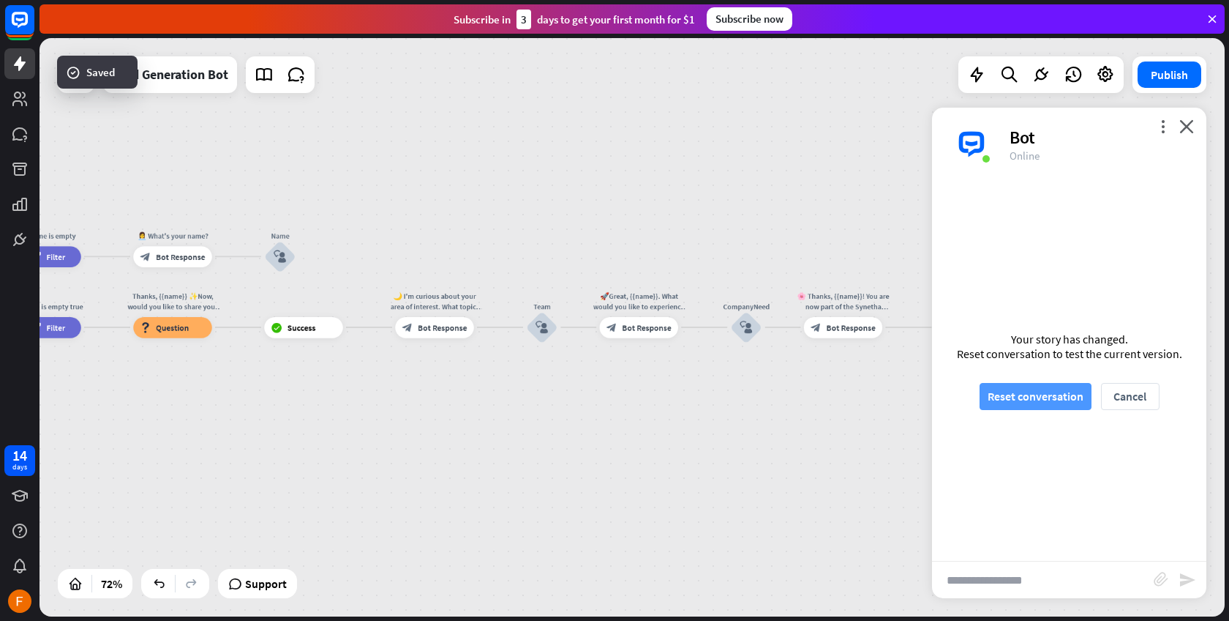
click at [1059, 400] on button "Reset conversation" at bounding box center [1036, 396] width 112 height 27
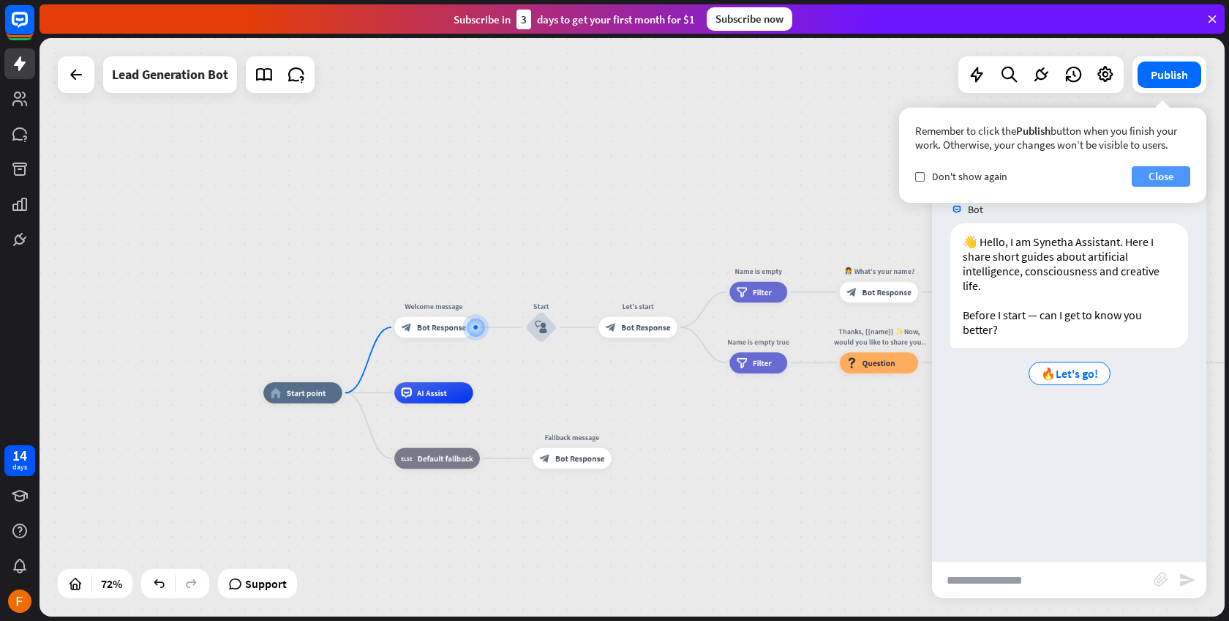
click at [1169, 180] on button "Close" at bounding box center [1161, 176] width 59 height 20
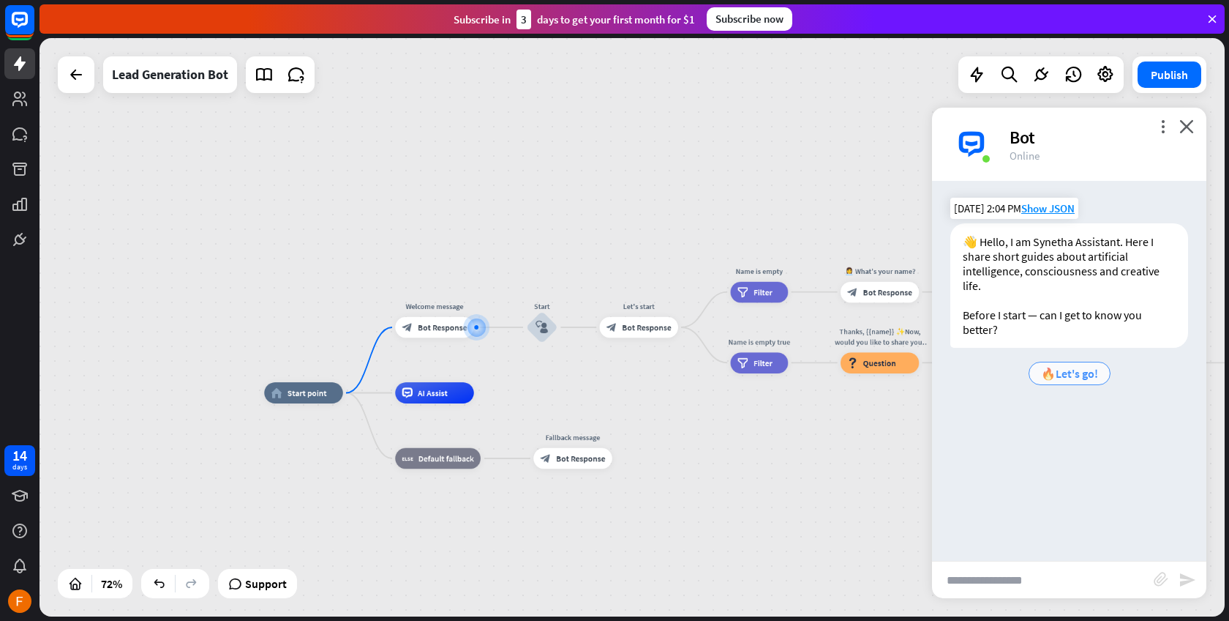
click at [1068, 373] on span "🔥Let's go!" at bounding box center [1069, 373] width 57 height 15
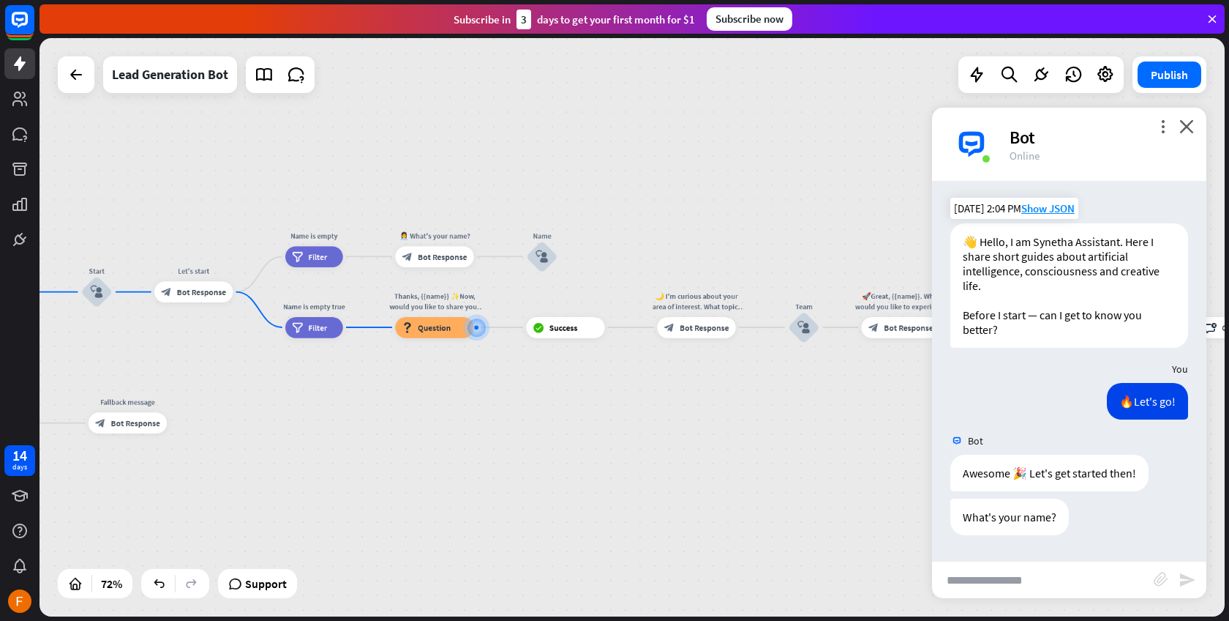
click at [1022, 577] on input "text" at bounding box center [1043, 579] width 222 height 37
type input "*****"
click at [1195, 573] on icon "send" at bounding box center [1188, 580] width 18 height 18
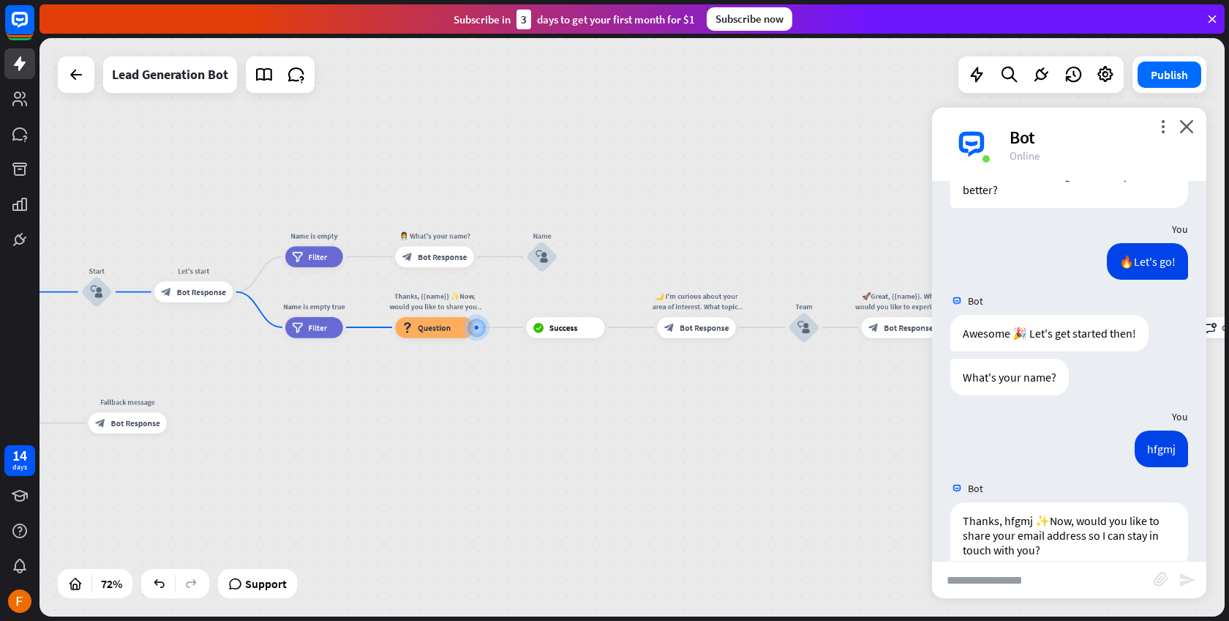
scroll to position [169, 0]
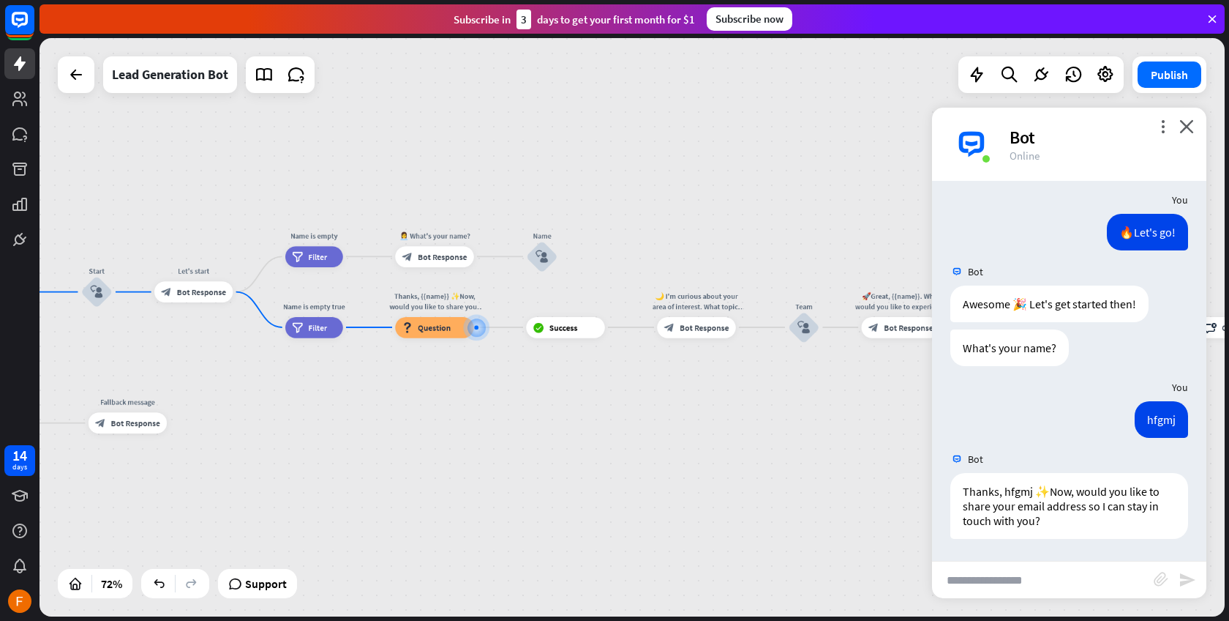
click at [1077, 575] on input "text" at bounding box center [1043, 579] width 222 height 37
type input "**********"
click at [1185, 580] on icon "send" at bounding box center [1188, 580] width 18 height 18
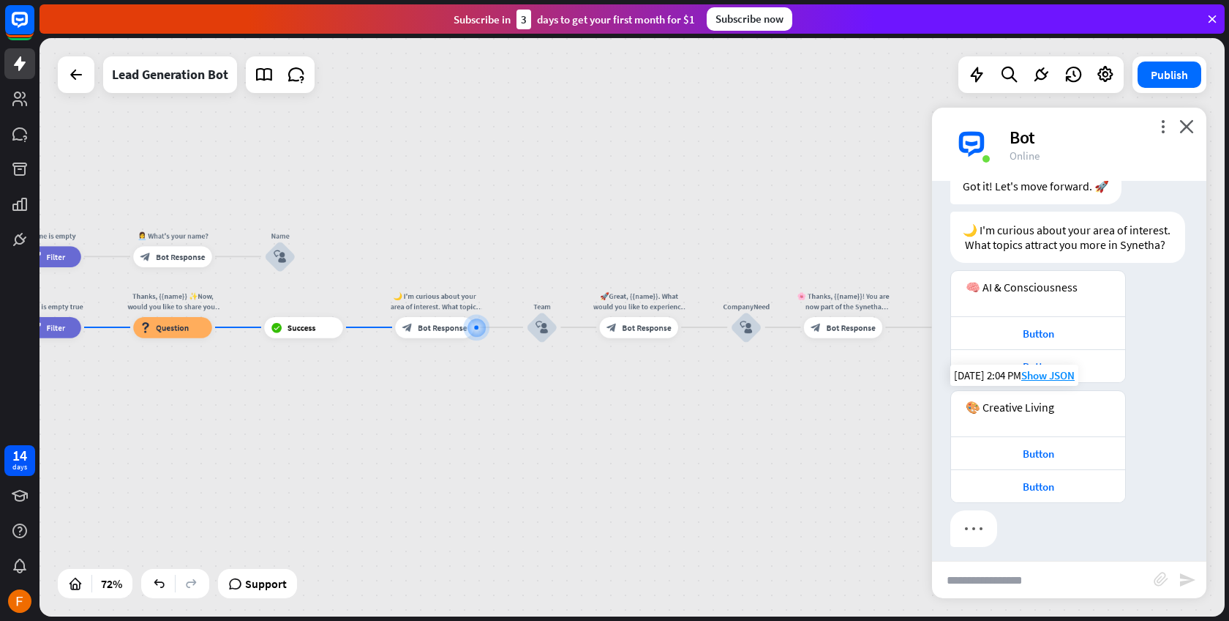
scroll to position [670, 0]
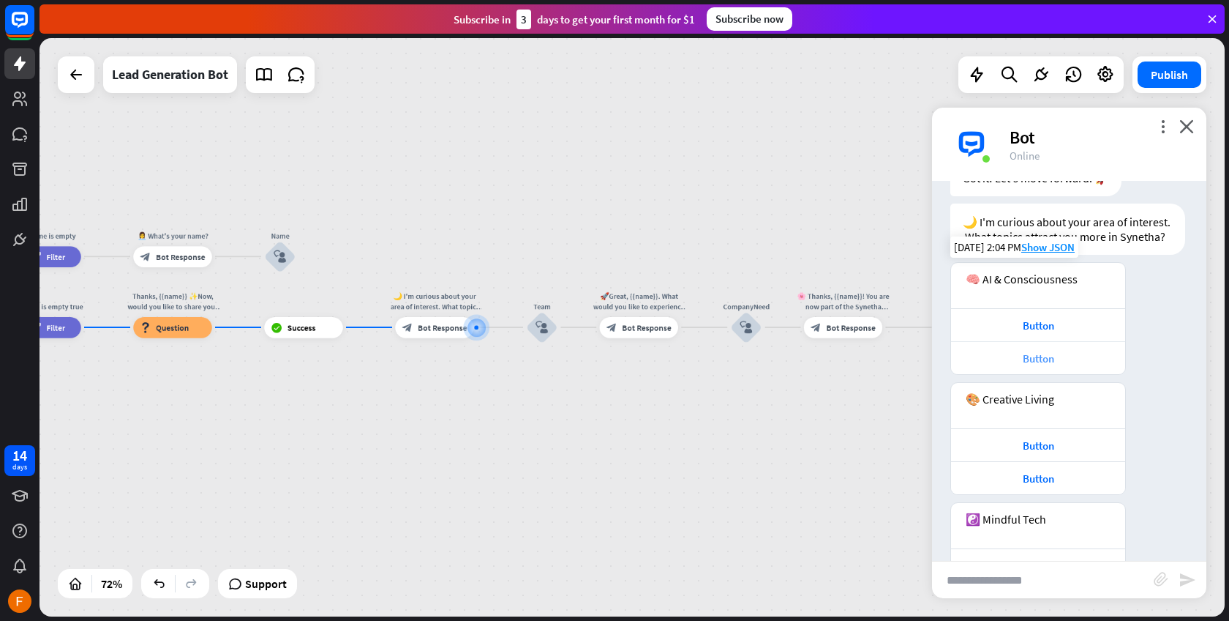
click at [1041, 356] on div "Button" at bounding box center [1039, 358] width 160 height 14
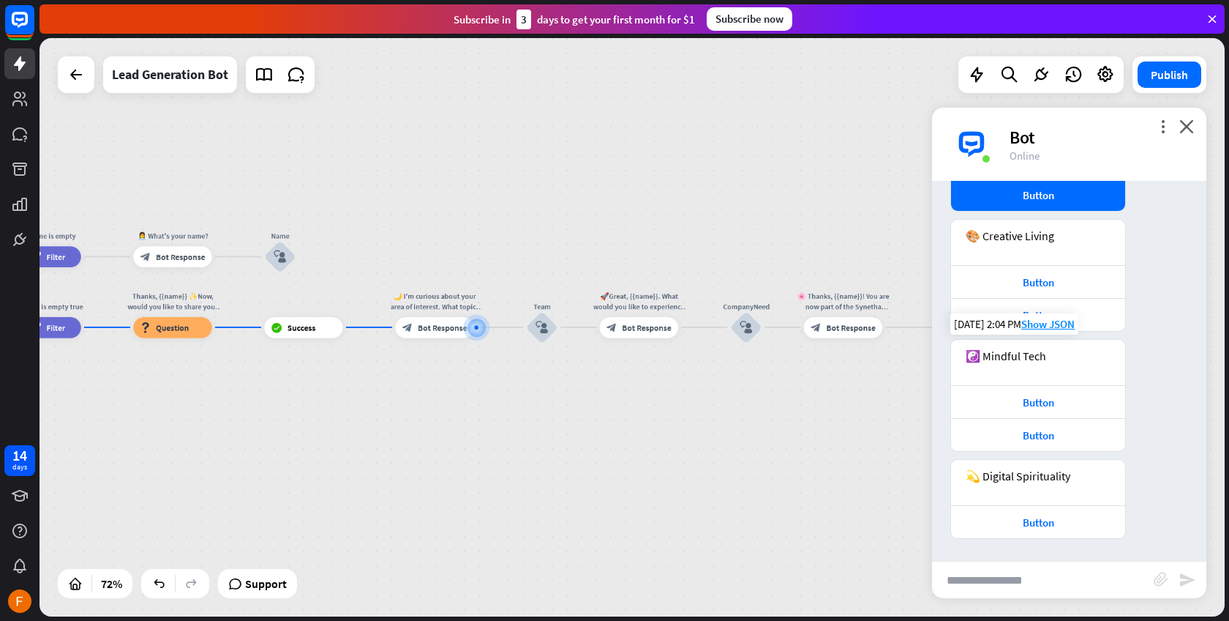
scroll to position [830, 0]
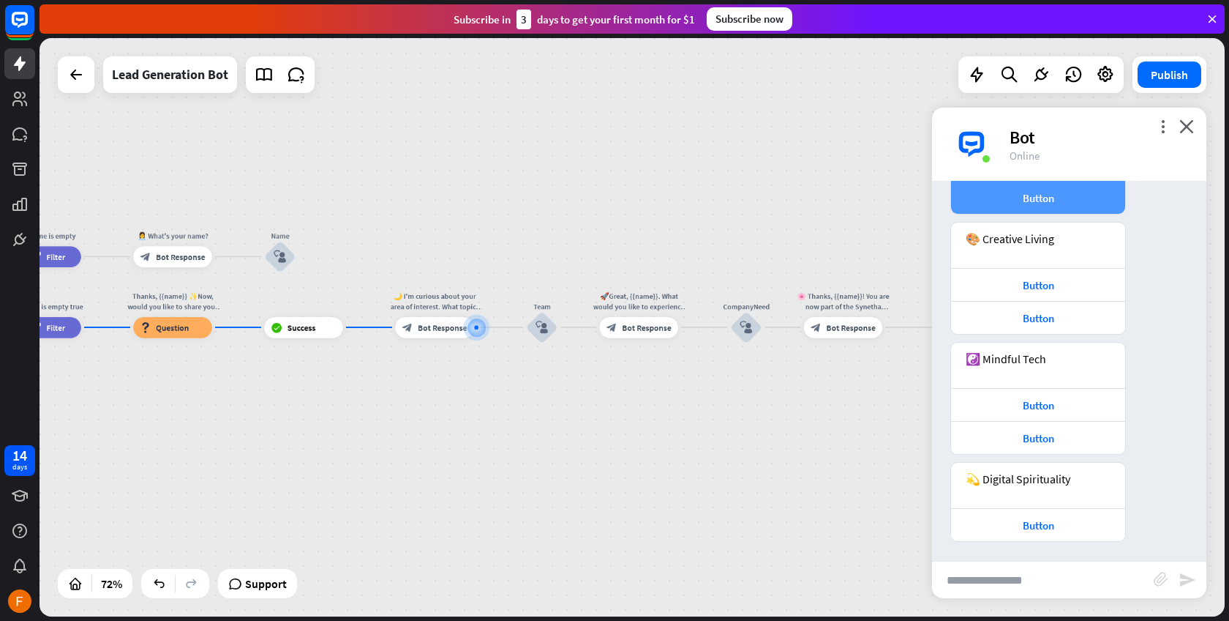
click at [1091, 201] on div "Button" at bounding box center [1039, 198] width 160 height 14
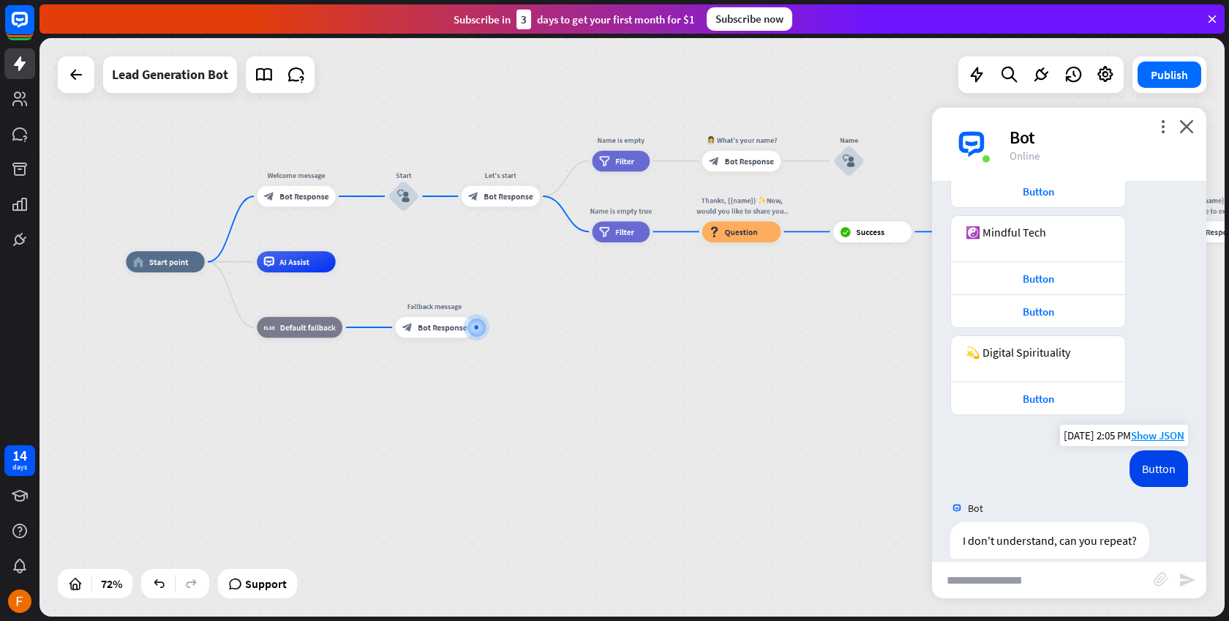
scroll to position [756, 0]
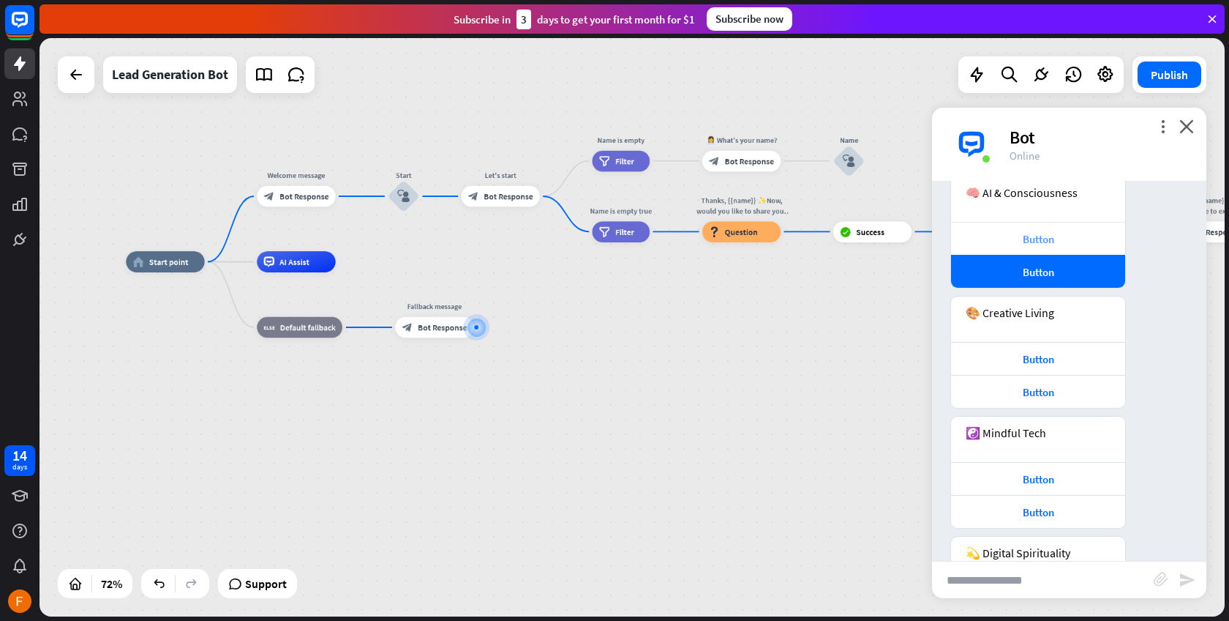
click at [1060, 238] on div "Button" at bounding box center [1039, 239] width 160 height 14
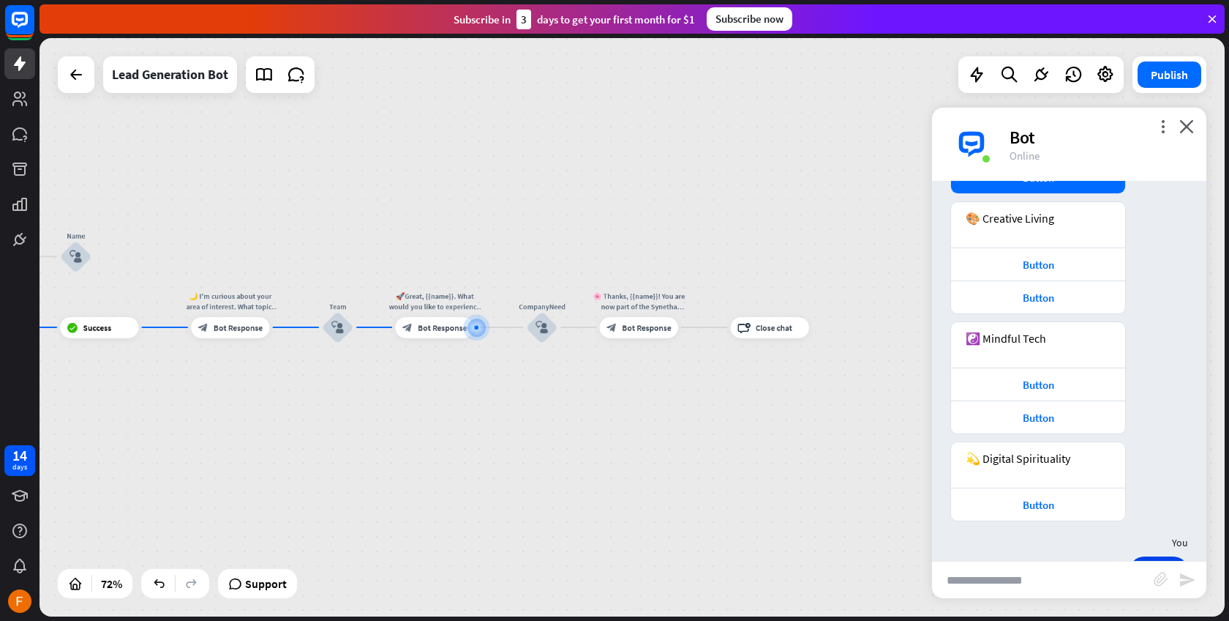
scroll to position [713, 0]
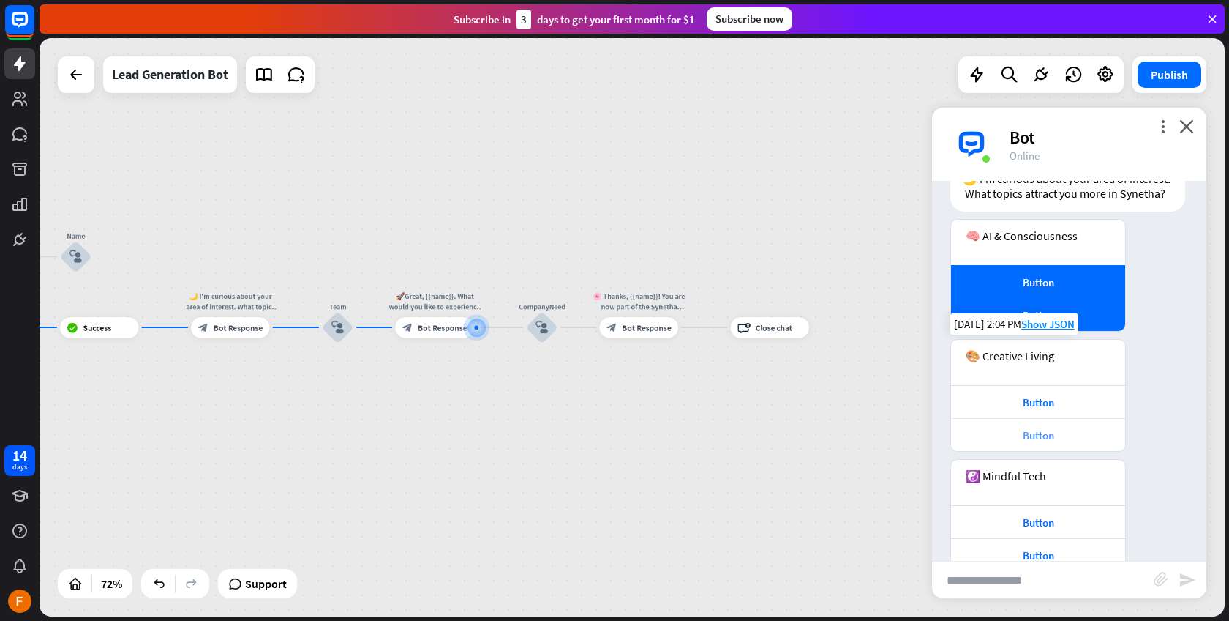
click at [1033, 431] on div "Button" at bounding box center [1039, 435] width 160 height 14
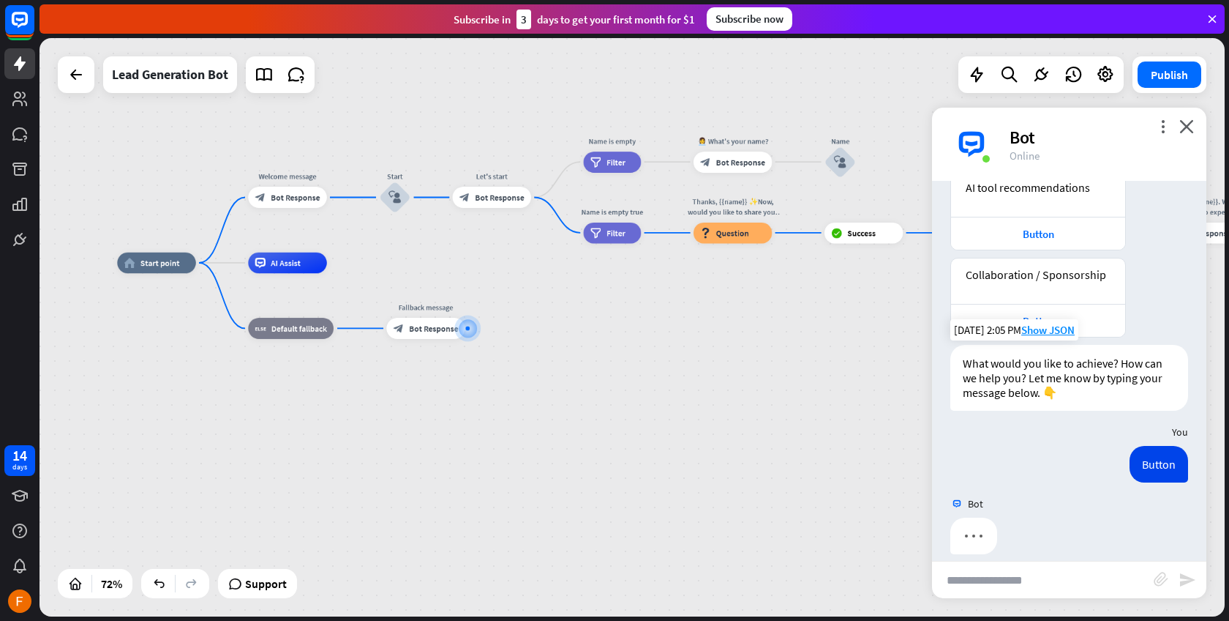
scroll to position [1732, 0]
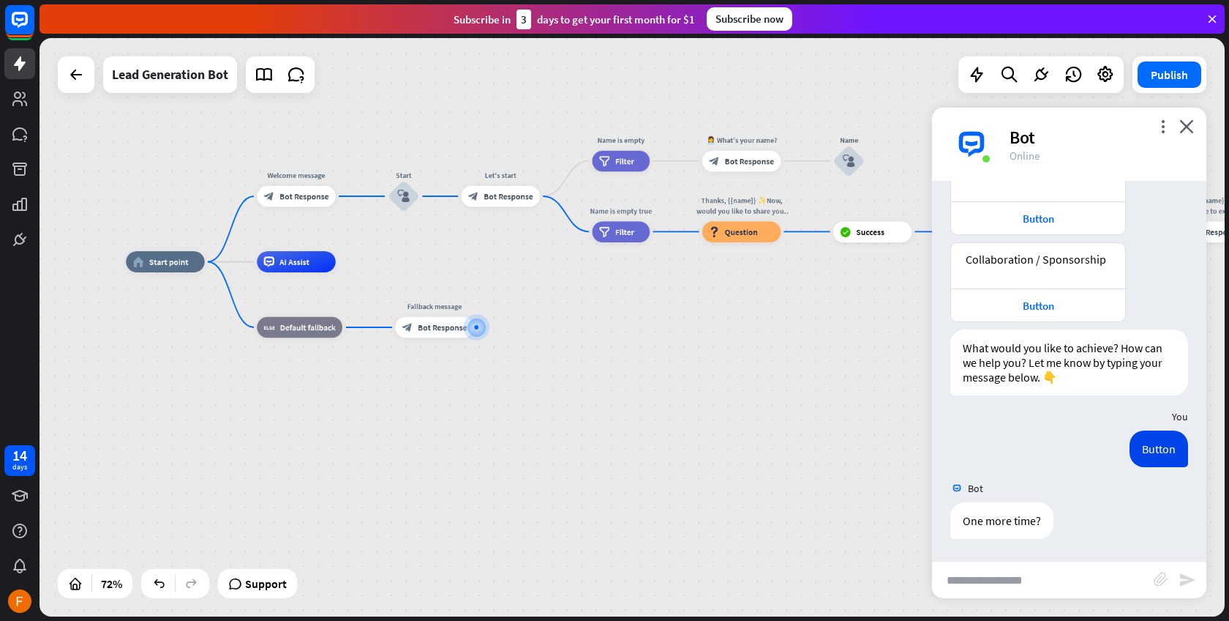
click at [691, 399] on div "home_2 Start point Welcome message block_bot_response Bot Response Start block_…" at bounding box center [550, 469] width 849 height 414
click at [750, 236] on span "Question" at bounding box center [741, 231] width 33 height 10
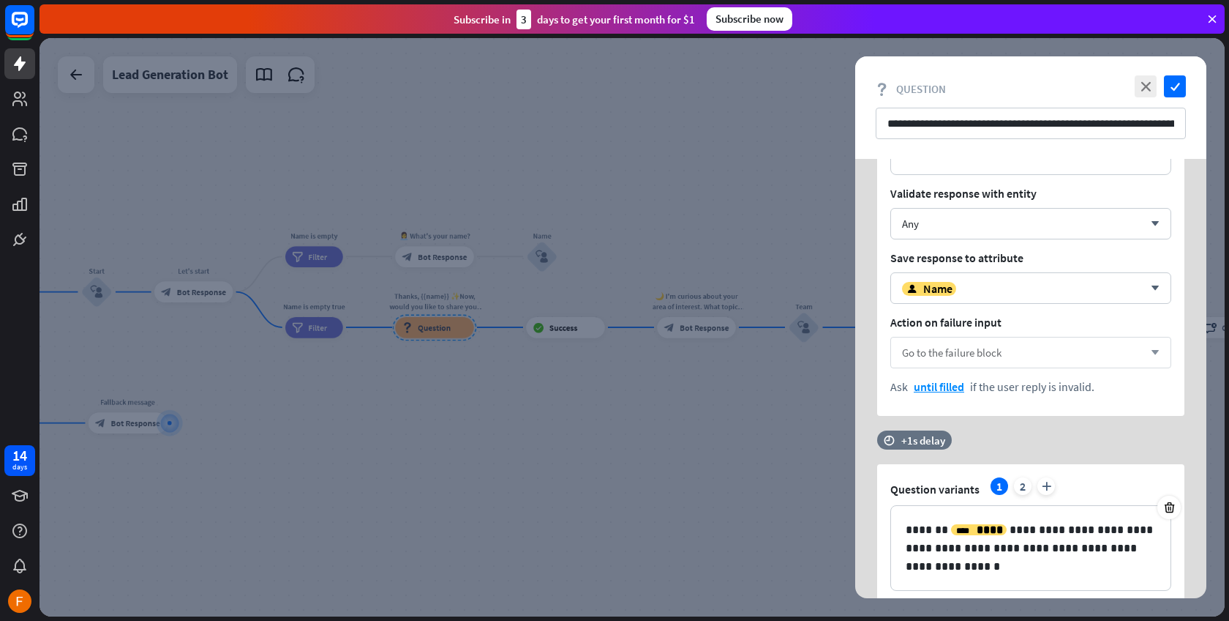
scroll to position [451, 0]
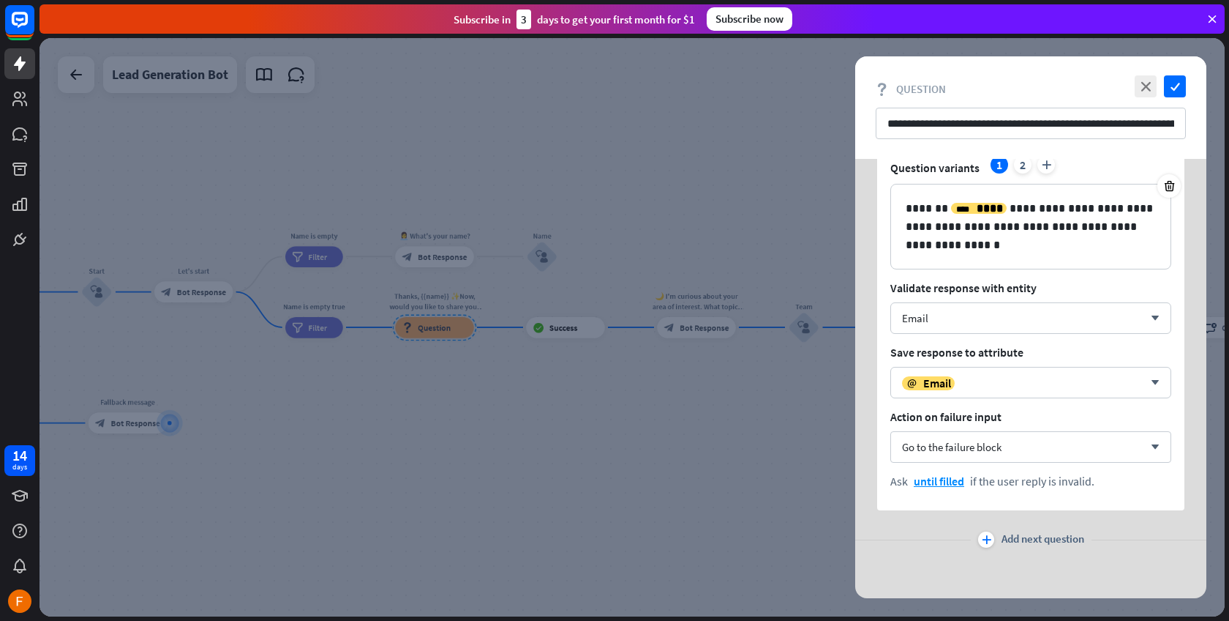
click at [636, 465] on div at bounding box center [633, 327] width 1186 height 578
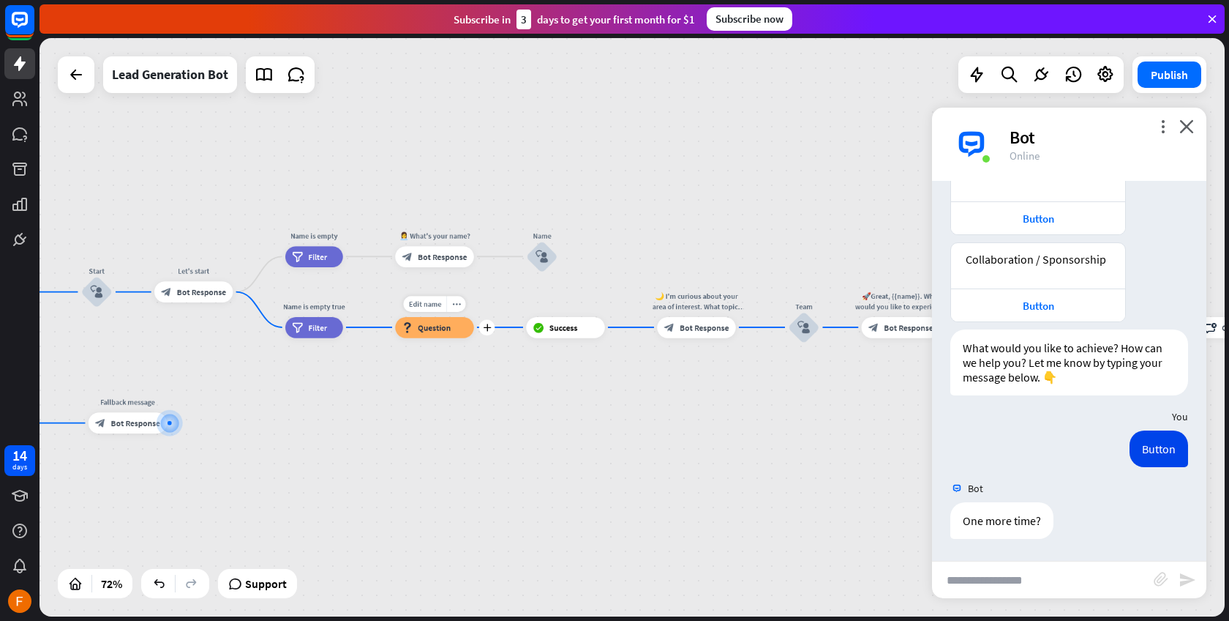
scroll to position [1718, 0]
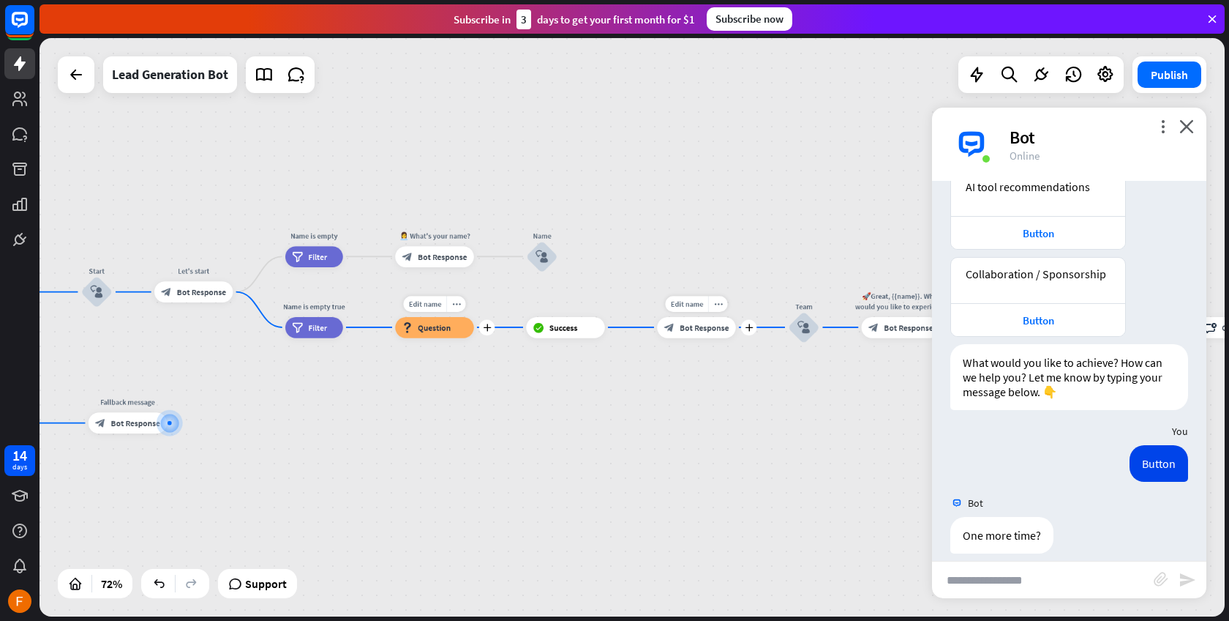
click at [711, 319] on div "block_bot_response Bot Response" at bounding box center [696, 327] width 78 height 21
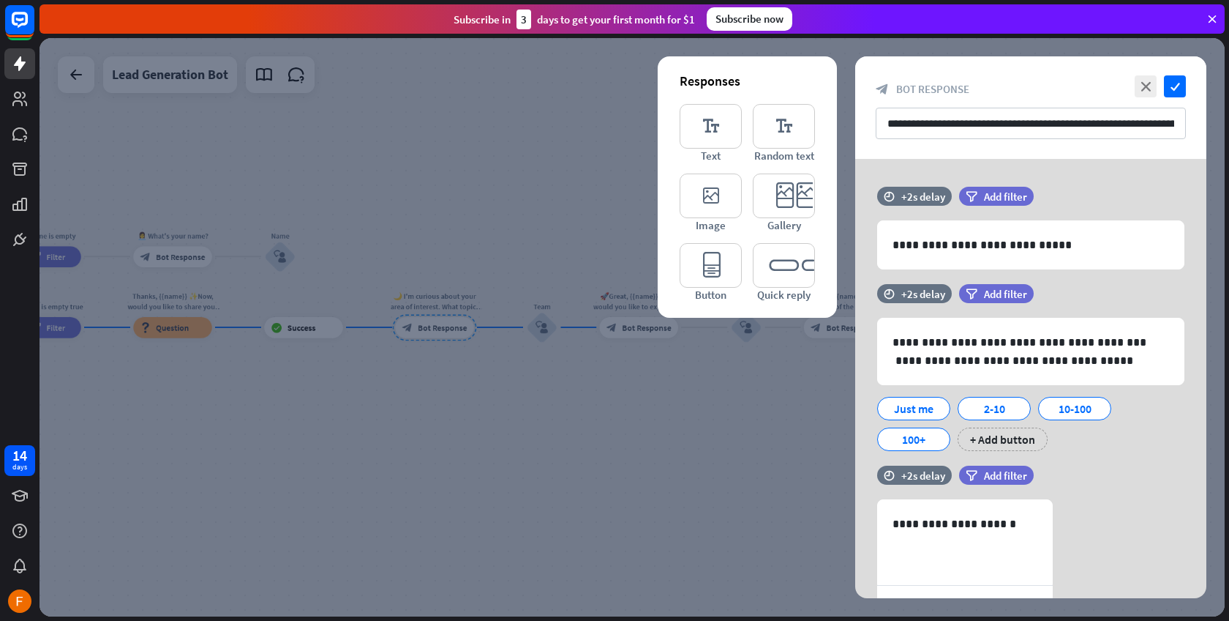
click at [667, 483] on div at bounding box center [633, 327] width 1186 height 578
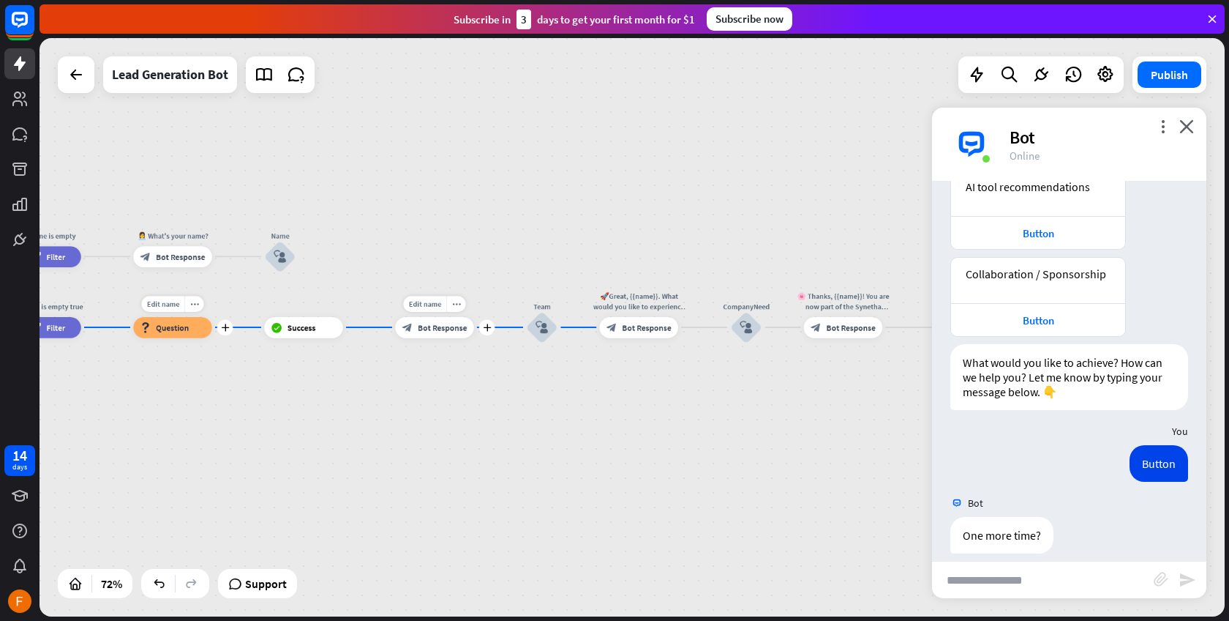
click at [432, 329] on span "Bot Response" at bounding box center [442, 327] width 49 height 10
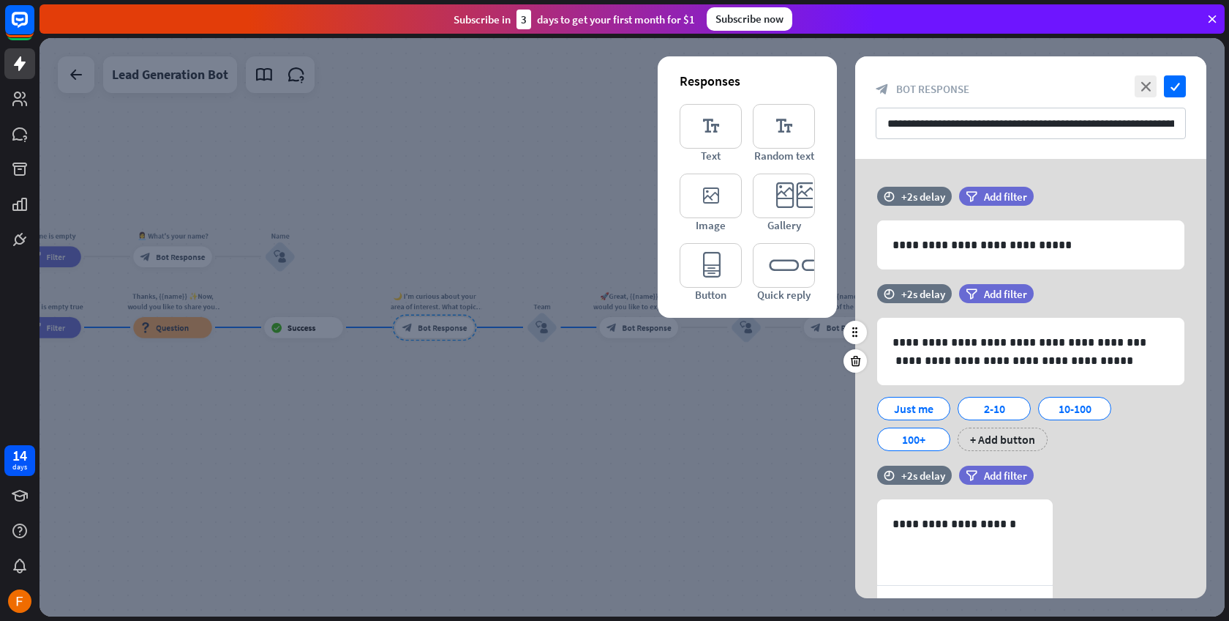
scroll to position [121, 0]
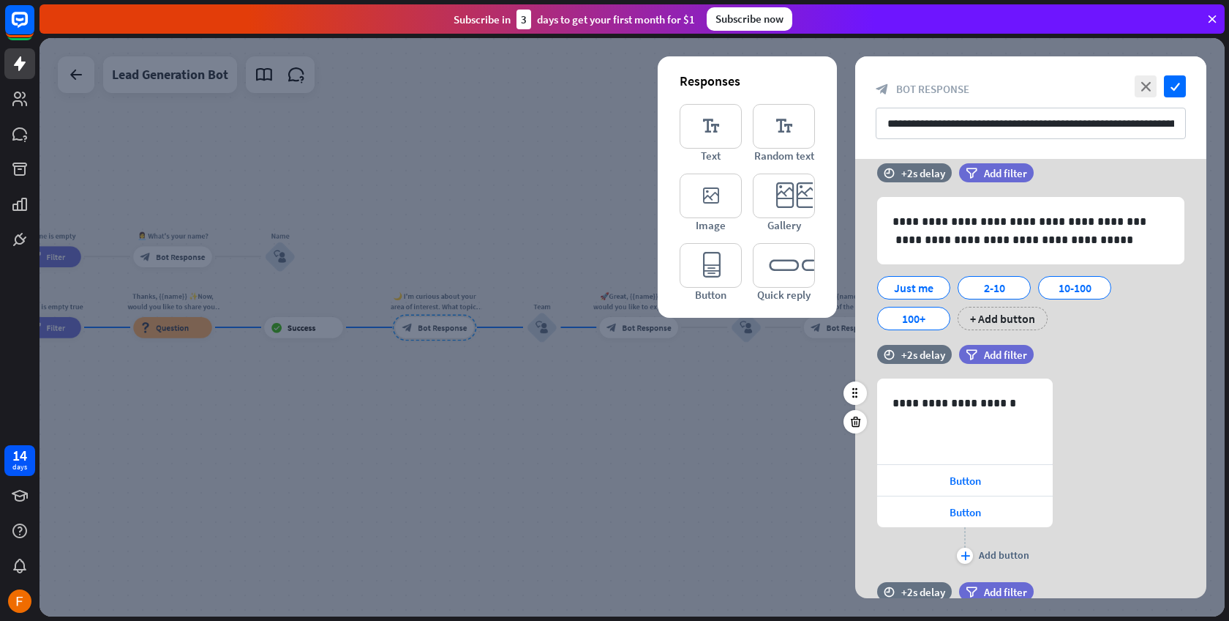
click at [1156, 438] on div "**********" at bounding box center [1031, 472] width 351 height 189
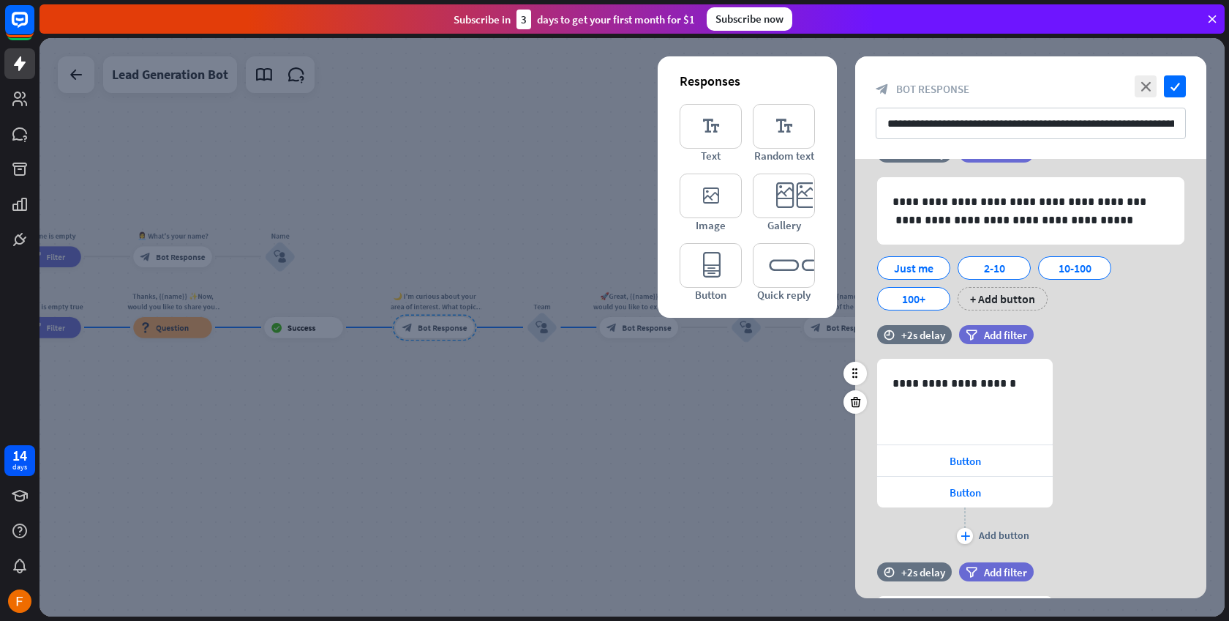
scroll to position [0, 0]
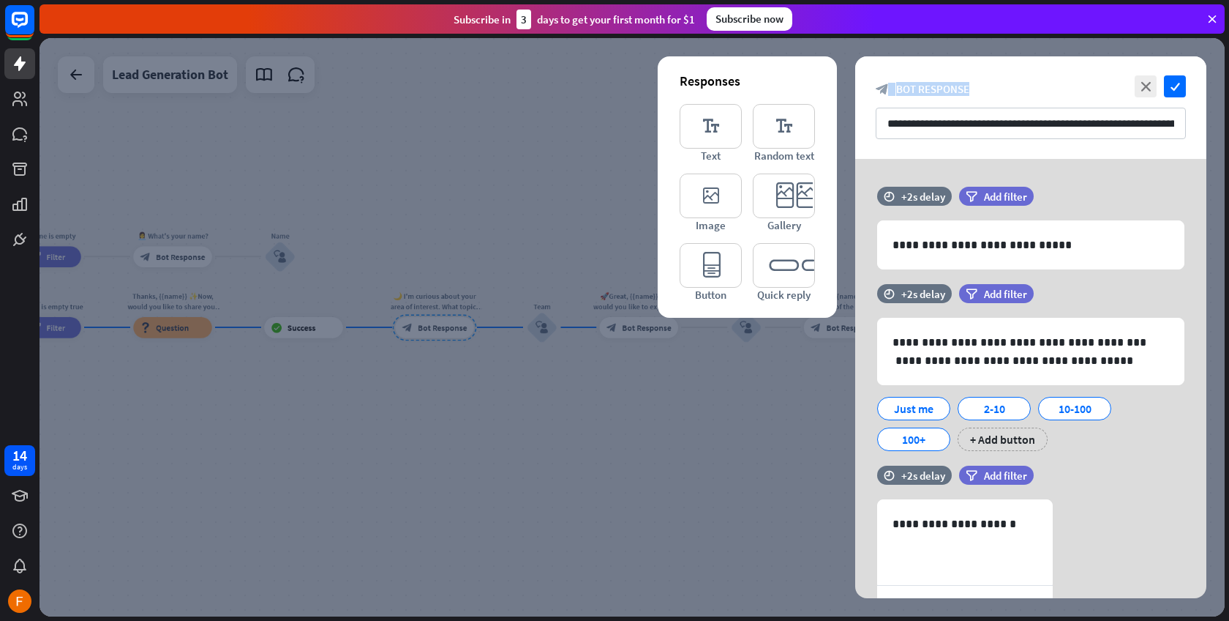
drag, startPoint x: 973, startPoint y: 93, endPoint x: 888, endPoint y: 89, distance: 84.2
click at [888, 89] on div "block_bot_response Bot Response" at bounding box center [1031, 89] width 310 height 14
copy div "e Bot Response"
click at [1074, 127] on input "**********" at bounding box center [1031, 123] width 310 height 31
drag, startPoint x: 885, startPoint y: 122, endPoint x: 1196, endPoint y: 132, distance: 311.2
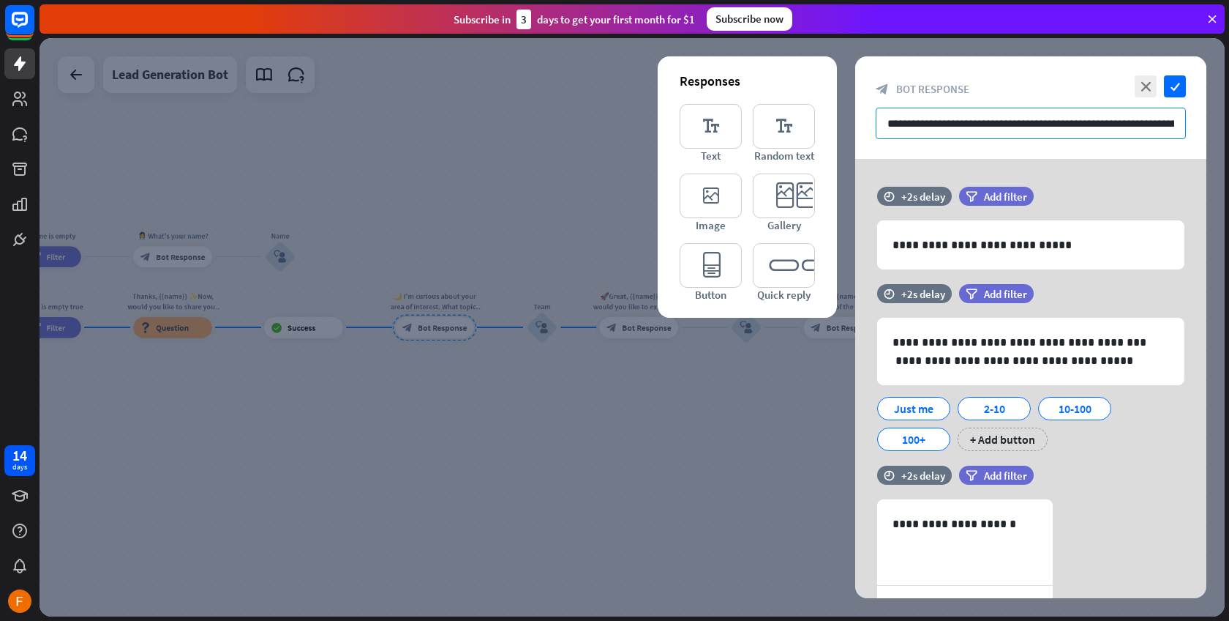
click at [1196, 132] on div "**********" at bounding box center [1031, 107] width 351 height 102
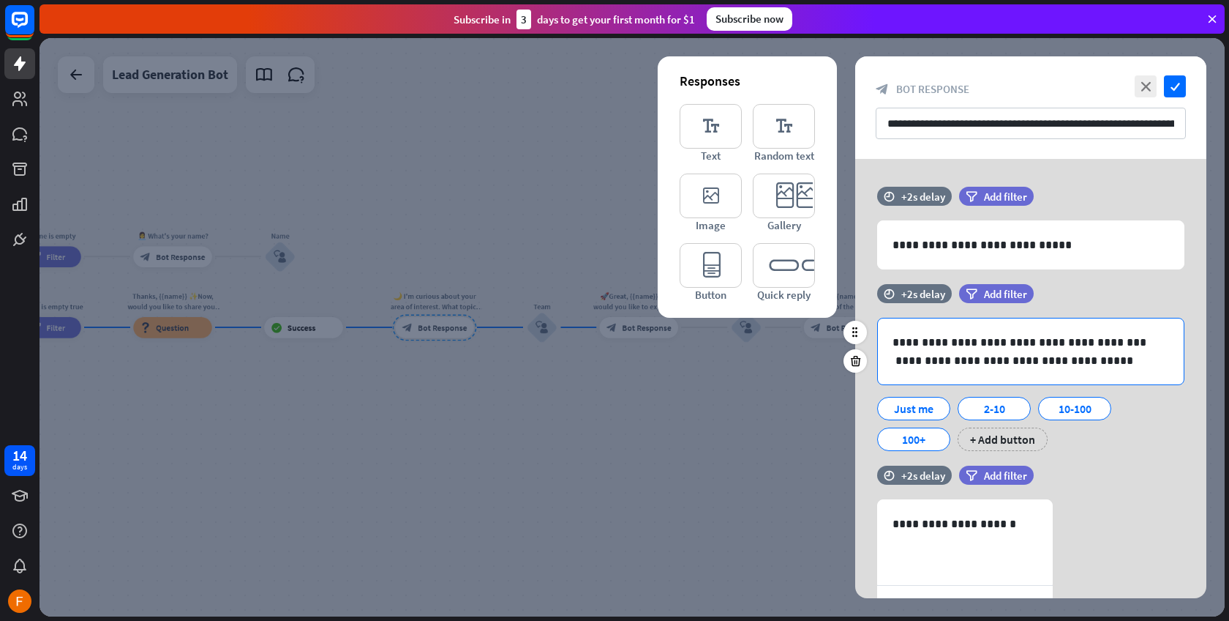
click at [1125, 383] on div "**********" at bounding box center [1030, 351] width 307 height 67
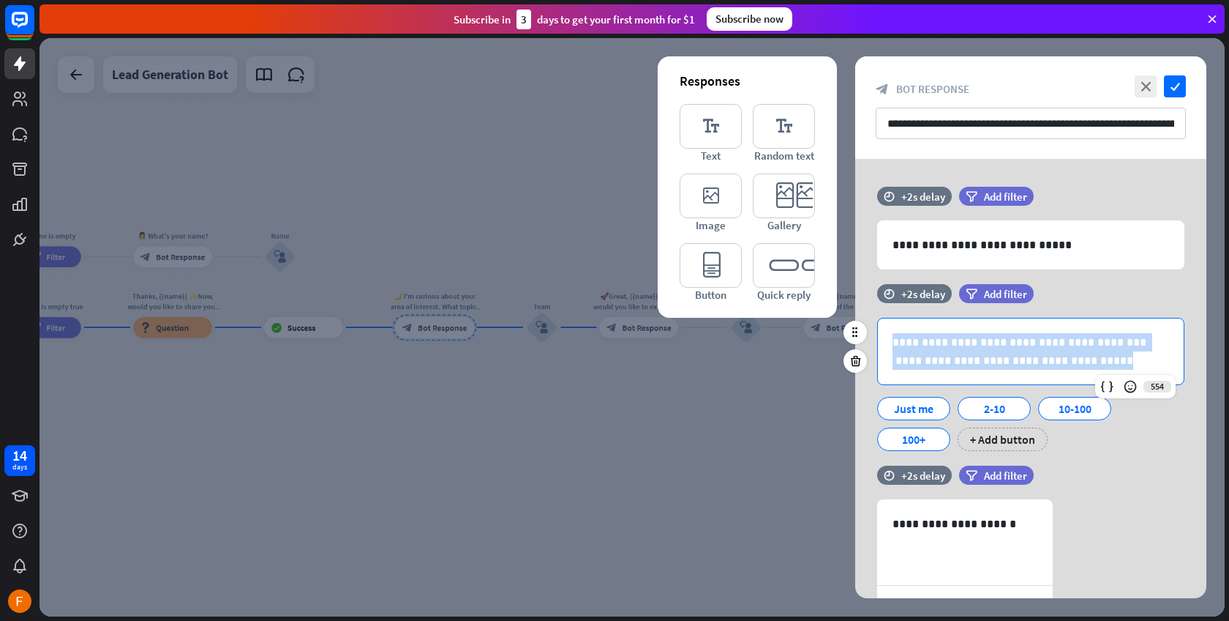
drag, startPoint x: 1077, startPoint y: 366, endPoint x: 886, endPoint y: 335, distance: 192.7
click at [886, 335] on div "**********" at bounding box center [1031, 351] width 306 height 66
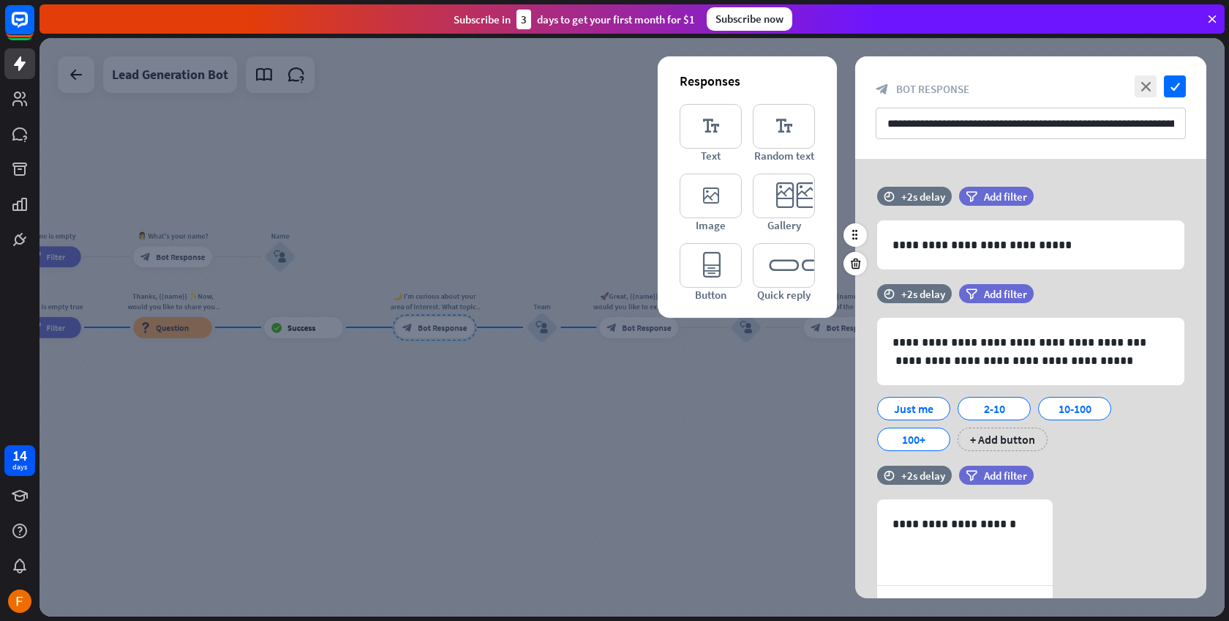
click at [1103, 279] on div "**********" at bounding box center [1031, 235] width 351 height 97
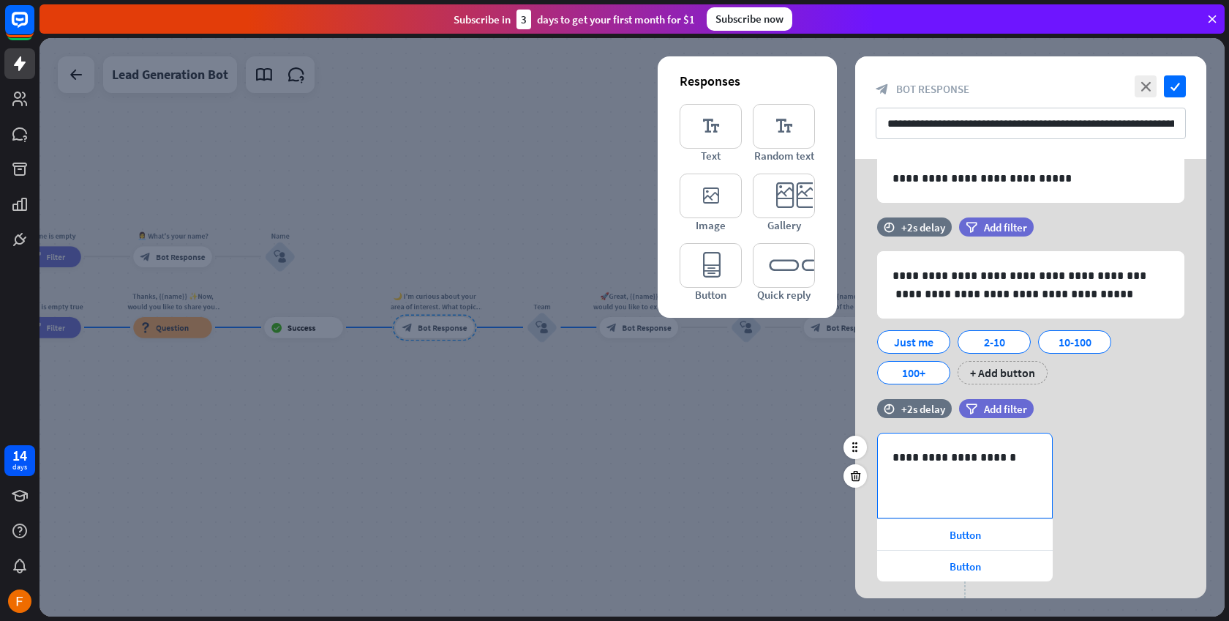
scroll to position [99, 0]
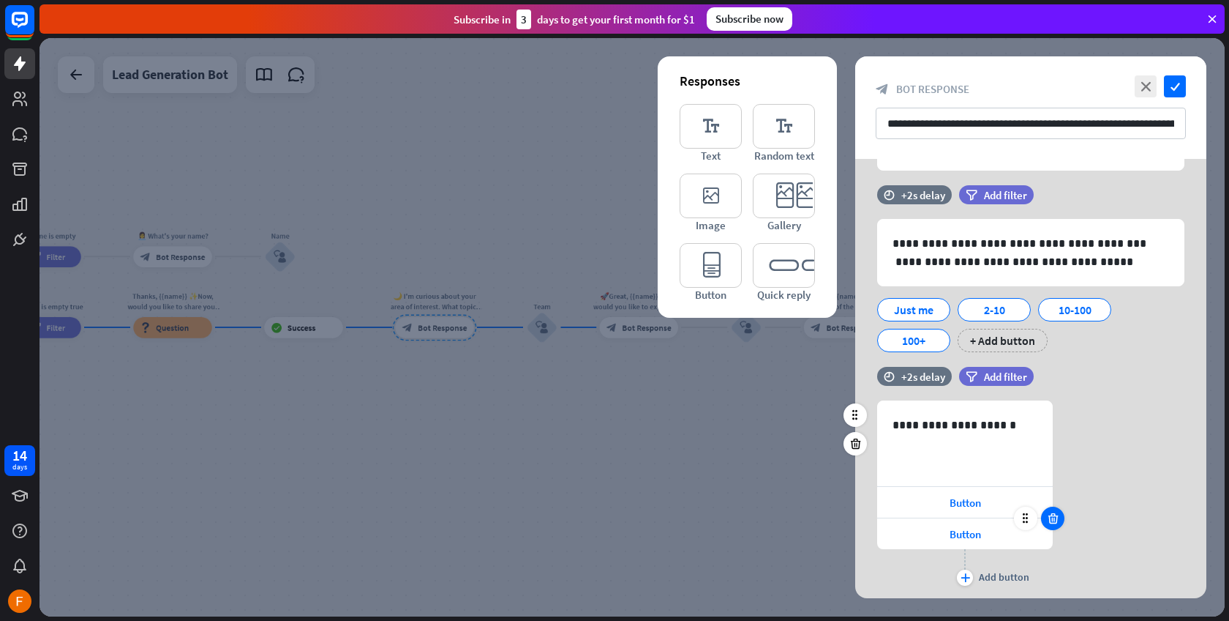
click at [1055, 516] on icon at bounding box center [1054, 518] width 14 height 13
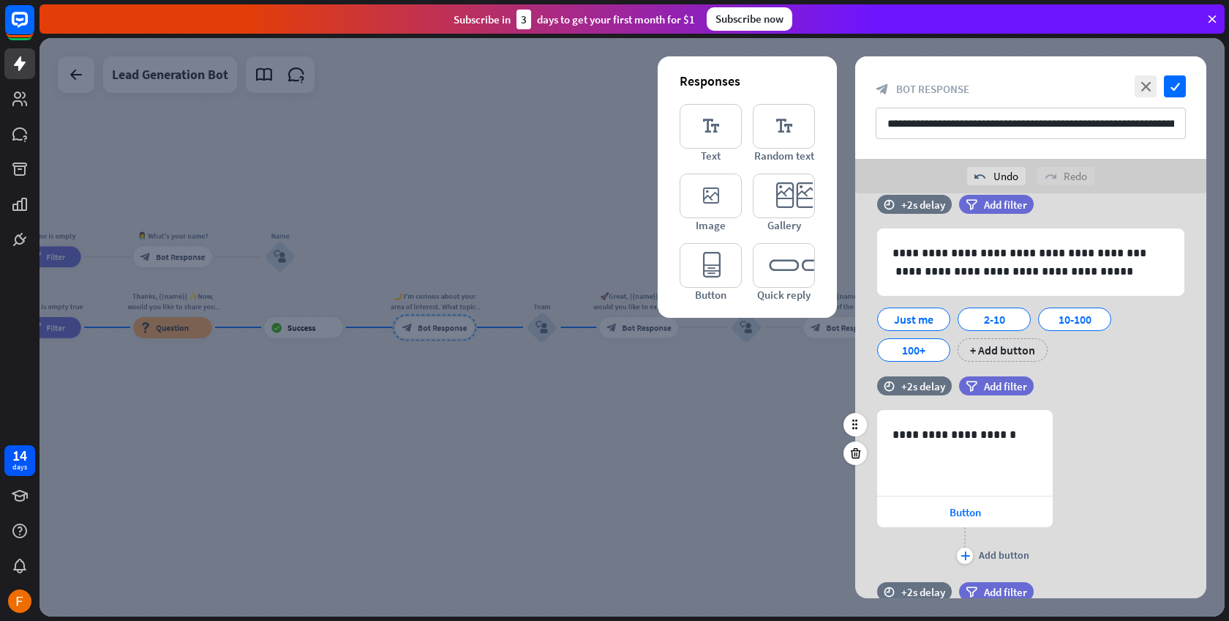
scroll to position [378, 0]
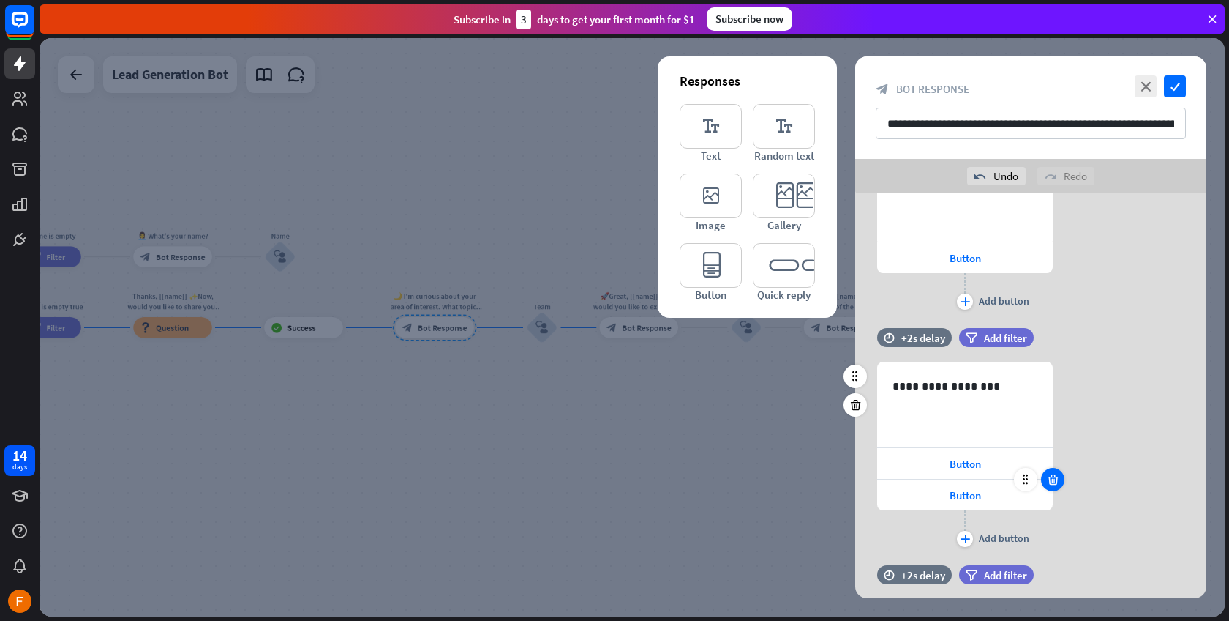
click at [1055, 482] on icon at bounding box center [1054, 479] width 14 height 13
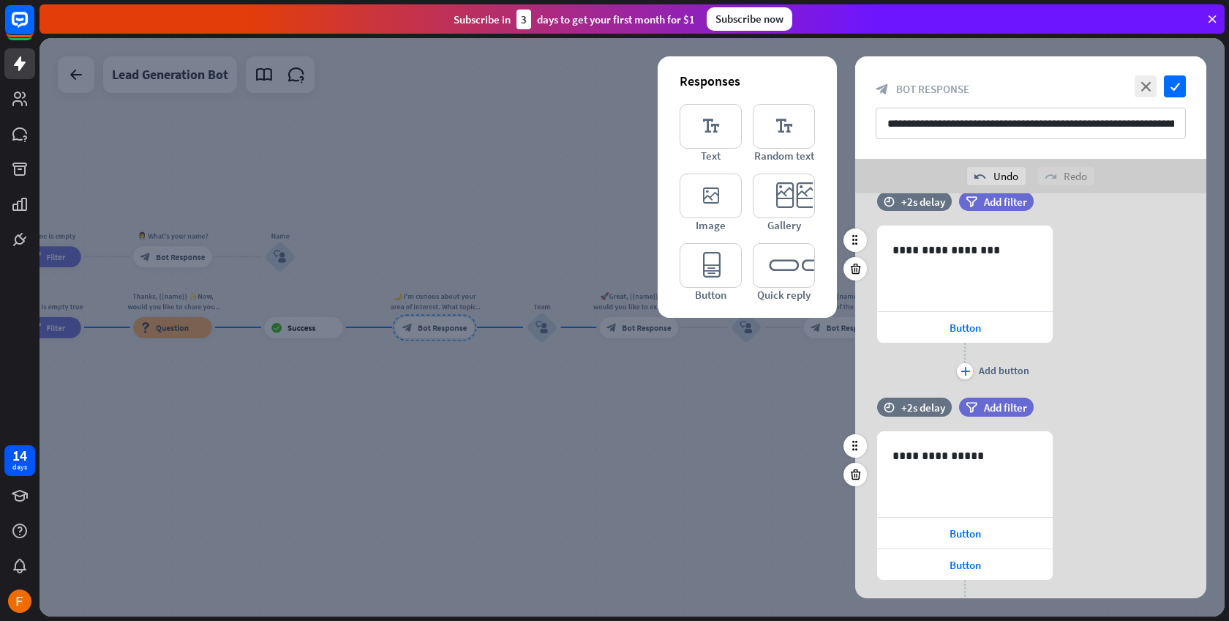
scroll to position [659, 0]
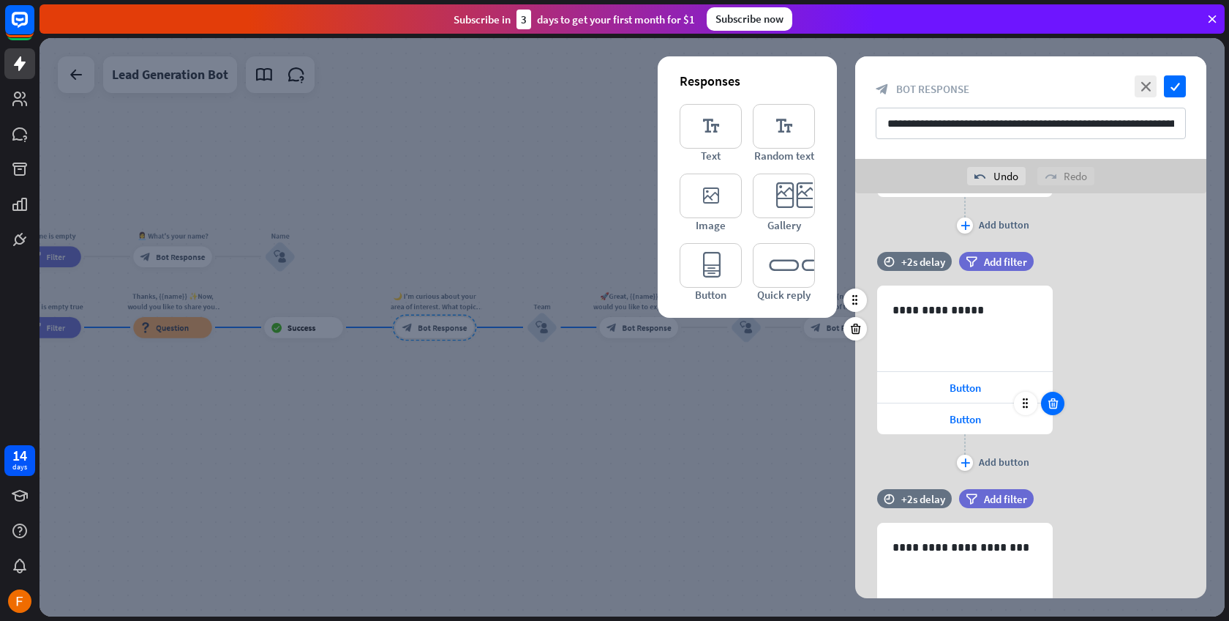
click at [1056, 404] on icon at bounding box center [1054, 403] width 14 height 13
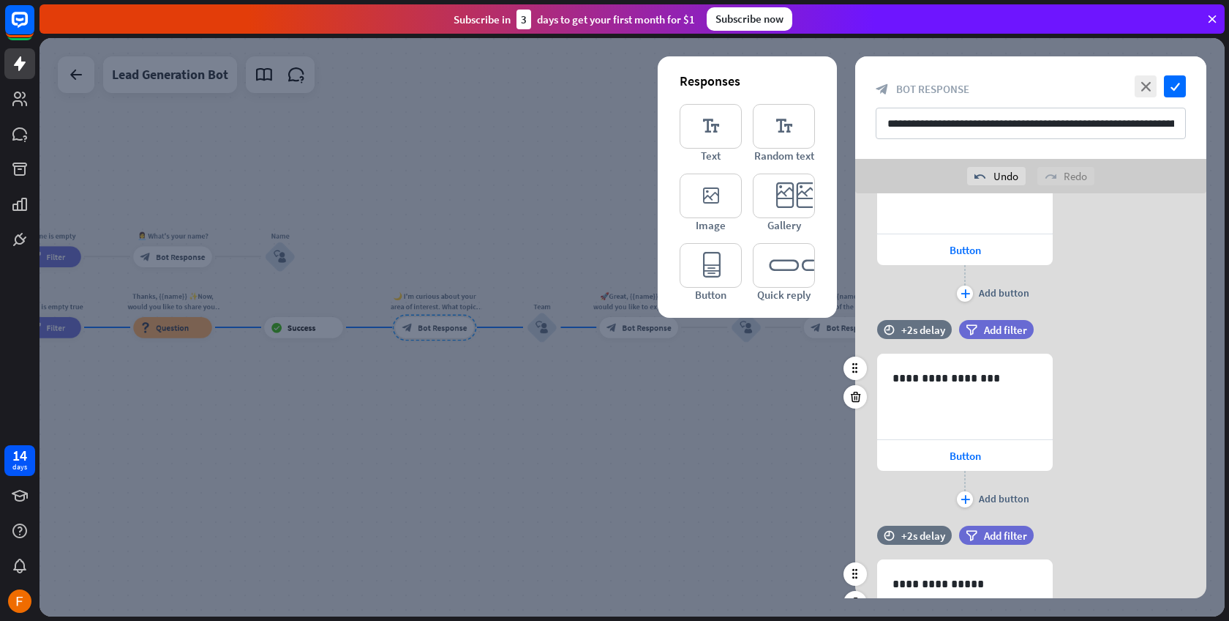
scroll to position [212, 0]
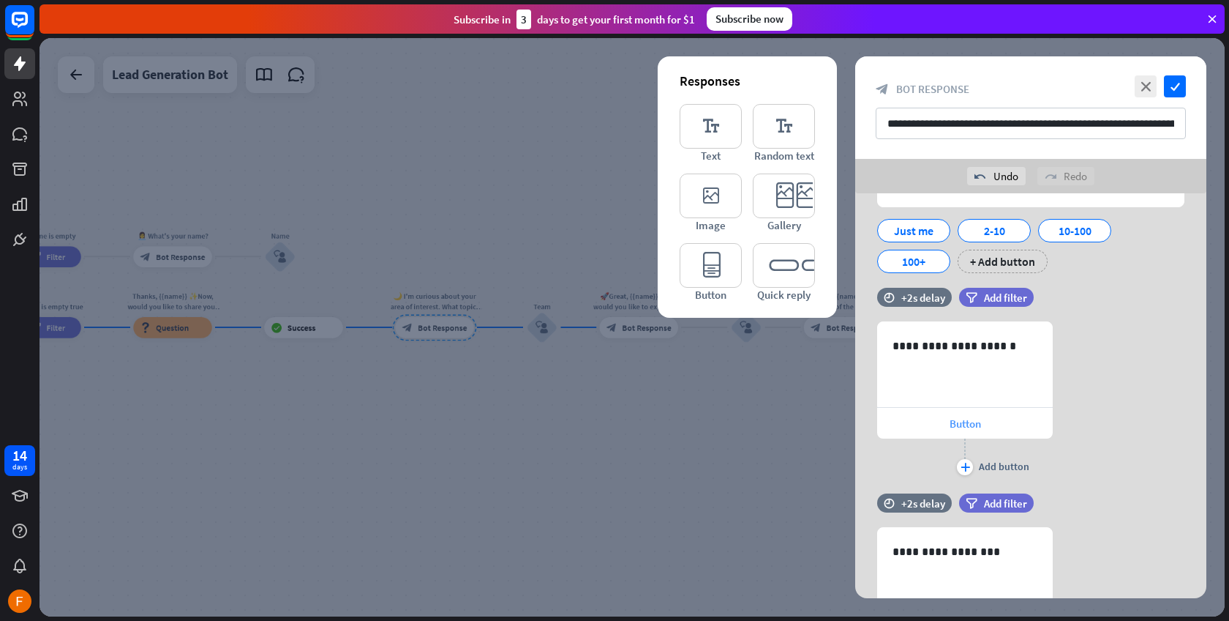
click at [998, 425] on div "Button" at bounding box center [965, 423] width 176 height 31
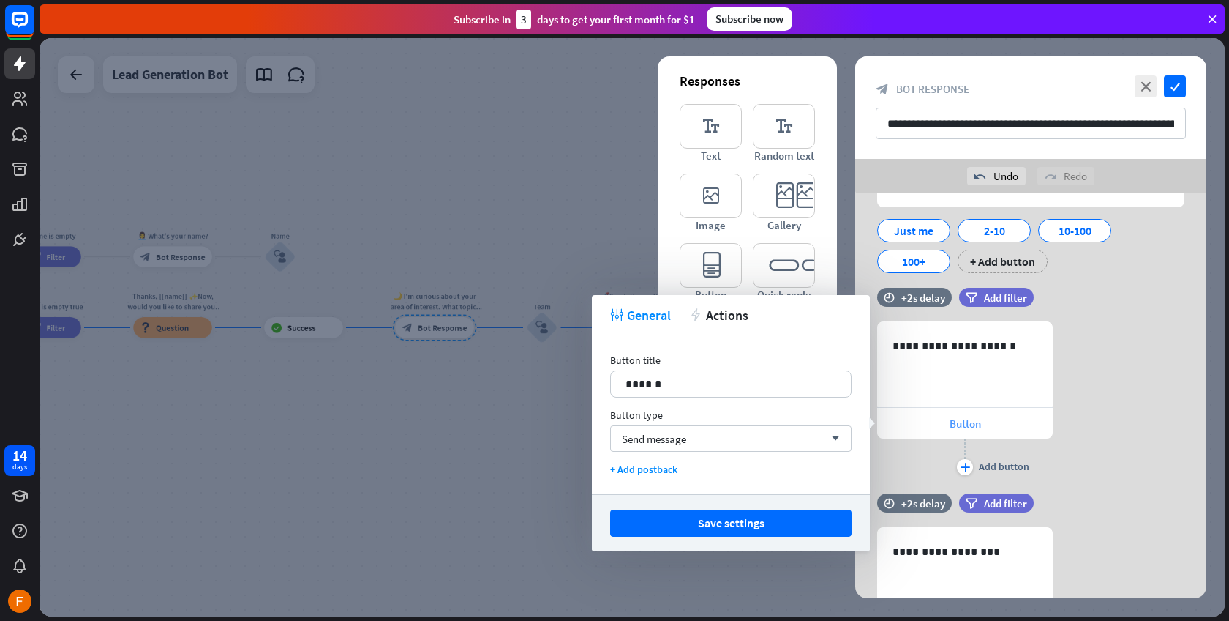
click at [998, 425] on div "Button" at bounding box center [965, 423] width 176 height 31
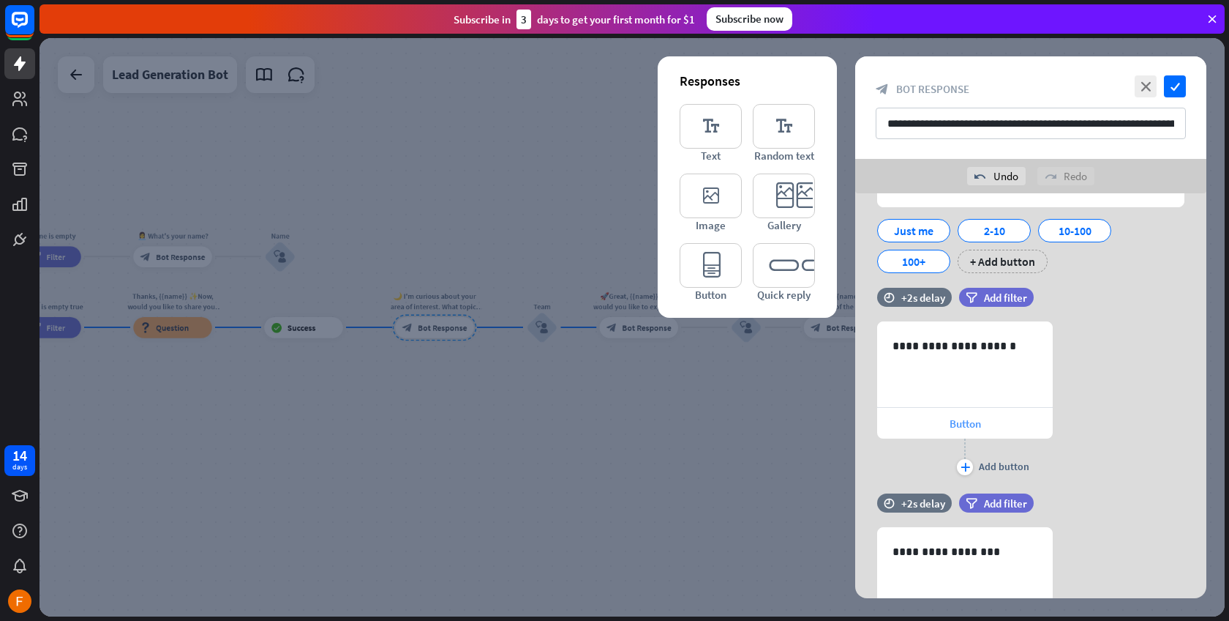
click at [998, 425] on div "Button" at bounding box center [965, 423] width 176 height 31
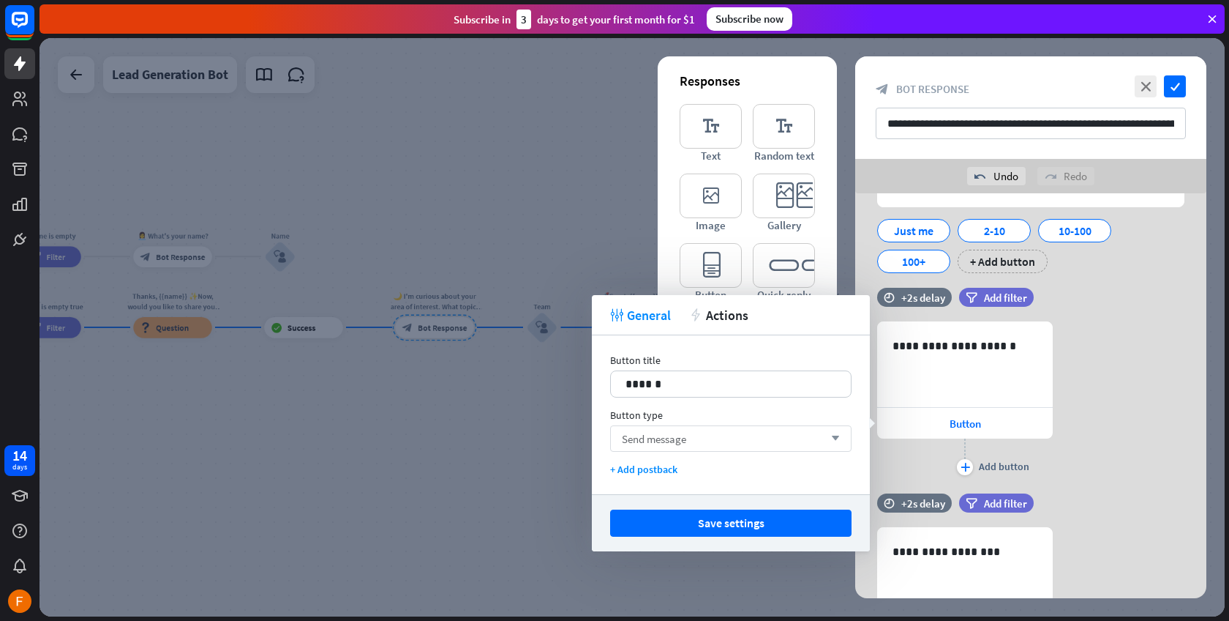
click at [740, 449] on div "Send message arrow_down" at bounding box center [731, 438] width 242 height 26
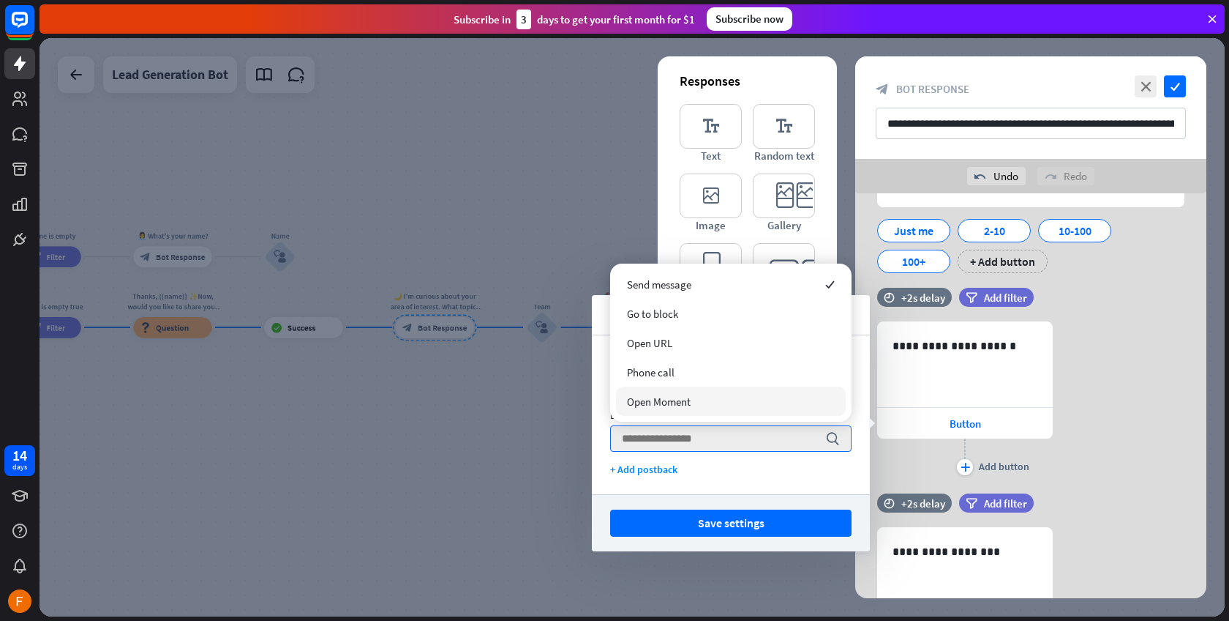
click at [709, 496] on div "Save settings" at bounding box center [731, 522] width 278 height 57
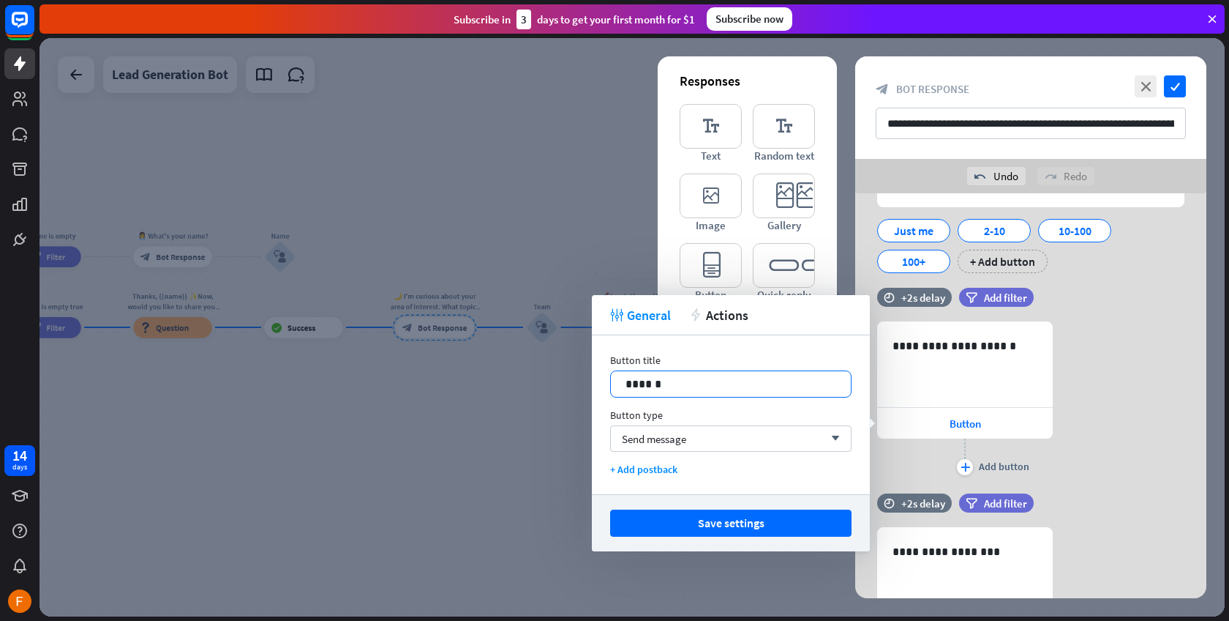
click at [712, 386] on p "******" at bounding box center [731, 384] width 211 height 18
click at [740, 465] on div "+ Add postback" at bounding box center [731, 469] width 242 height 13
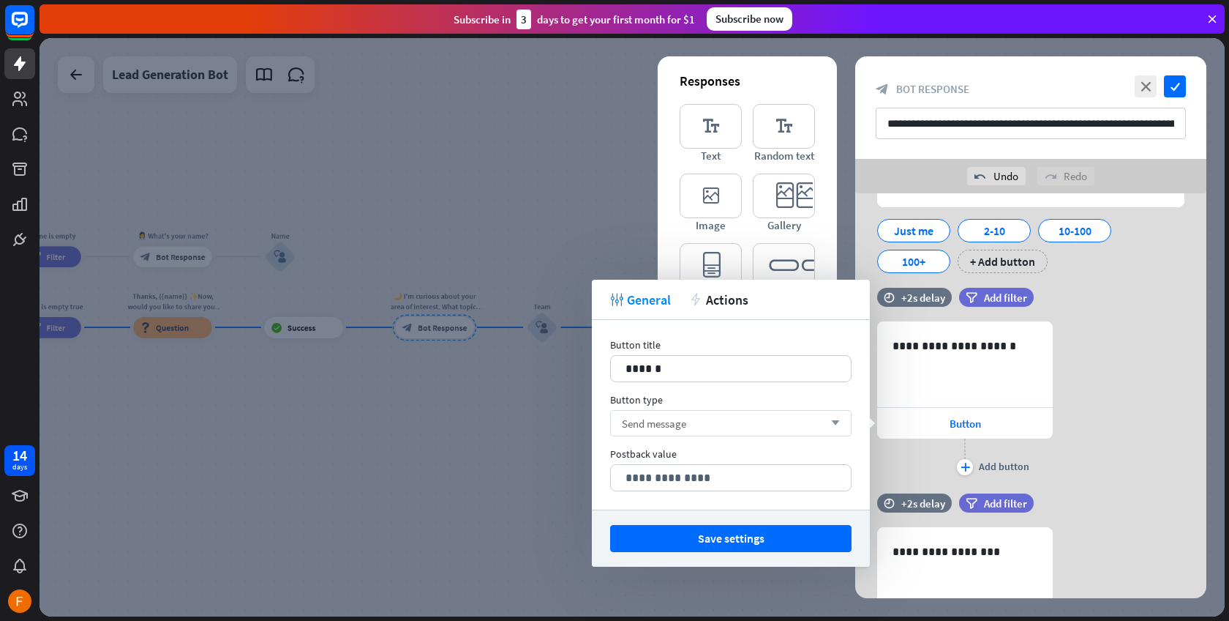
click at [759, 430] on div "Send message arrow_down" at bounding box center [731, 423] width 242 height 26
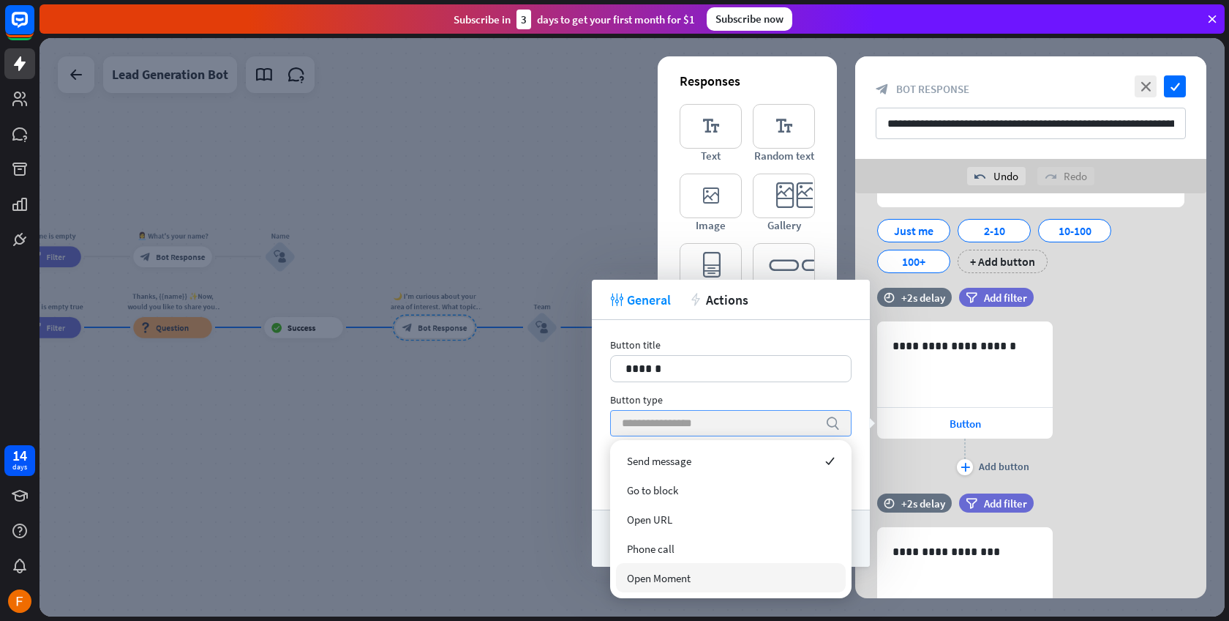
click at [758, 428] on input "search" at bounding box center [720, 423] width 196 height 25
click at [716, 460] on div "Send message checked" at bounding box center [731, 460] width 230 height 29
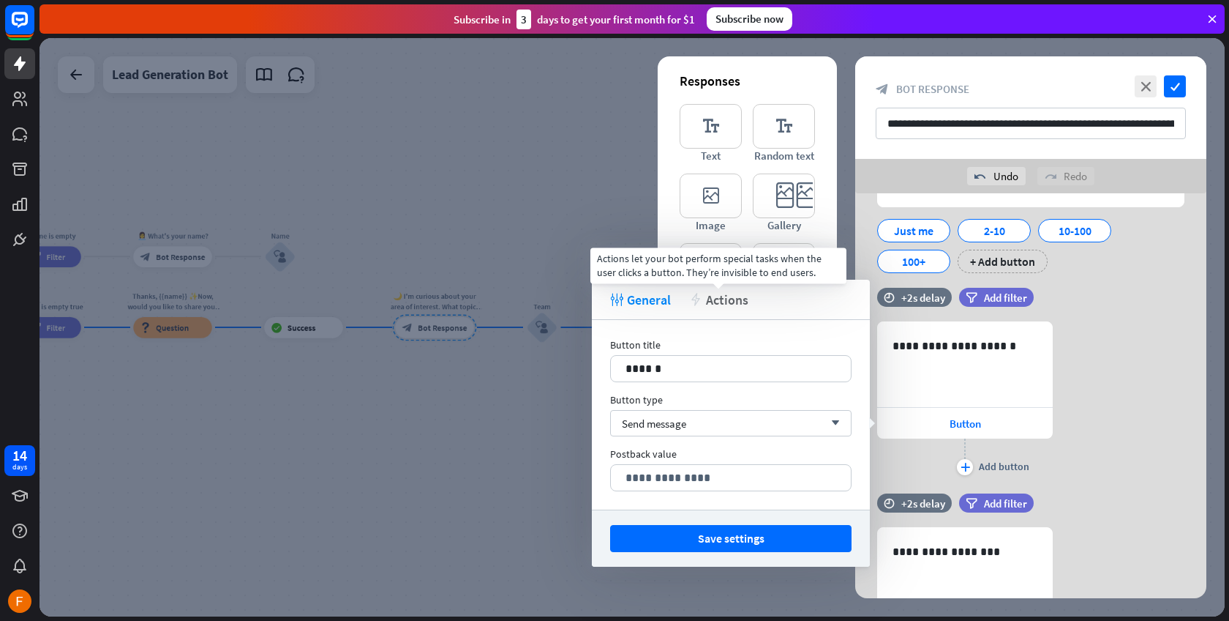
click at [711, 296] on span "Actions" at bounding box center [727, 299] width 42 height 17
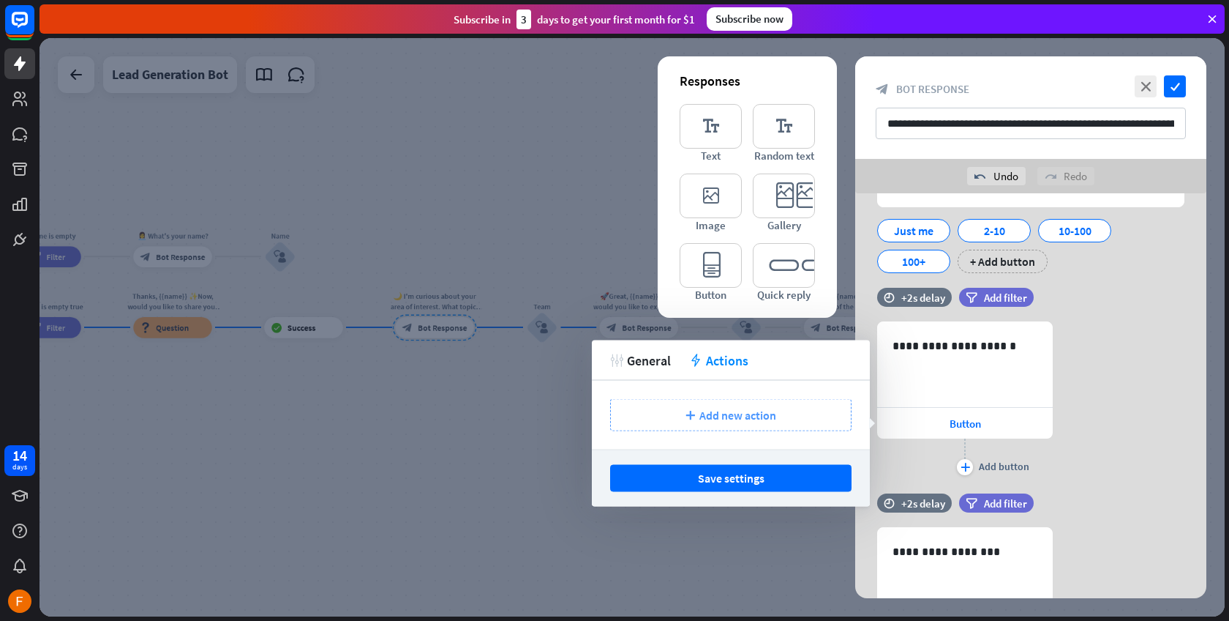
click at [738, 413] on span "Add new action" at bounding box center [738, 415] width 77 height 15
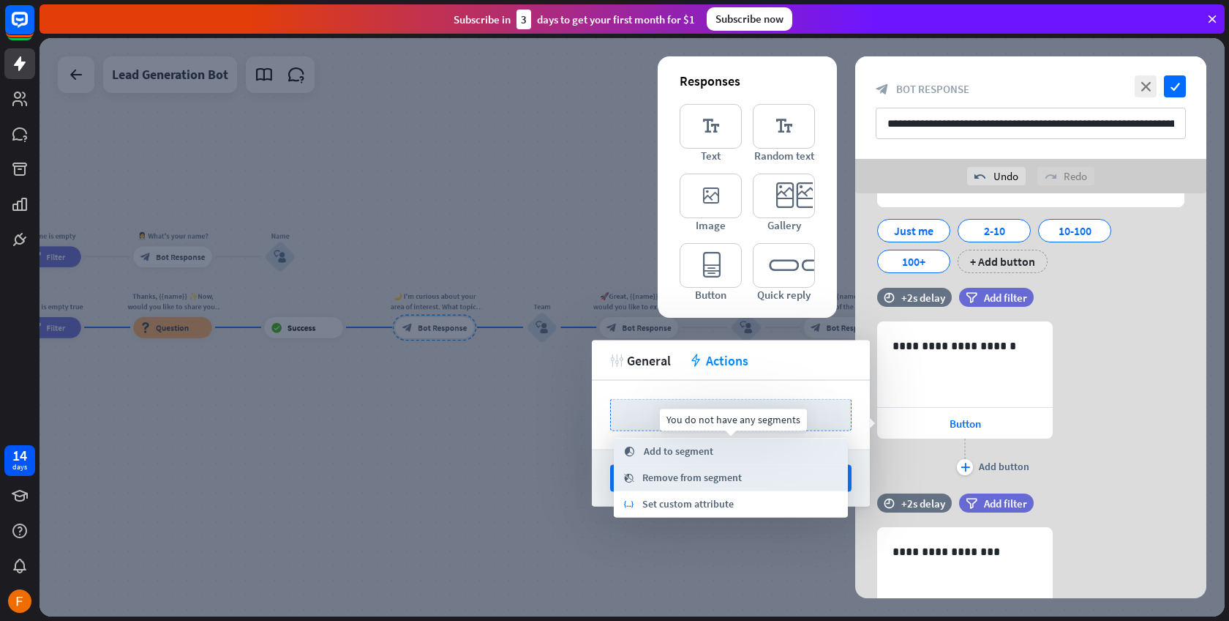
click at [757, 455] on div "segment Add to segment" at bounding box center [731, 451] width 234 height 26
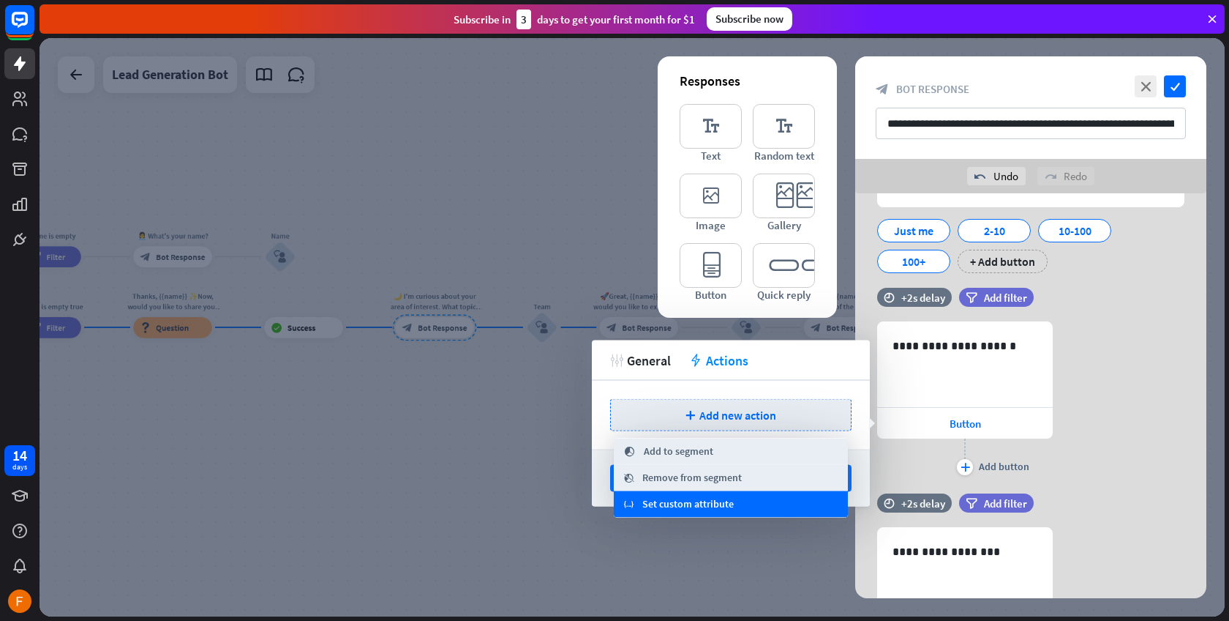
click at [702, 507] on span "Set custom attribute" at bounding box center [688, 504] width 91 height 15
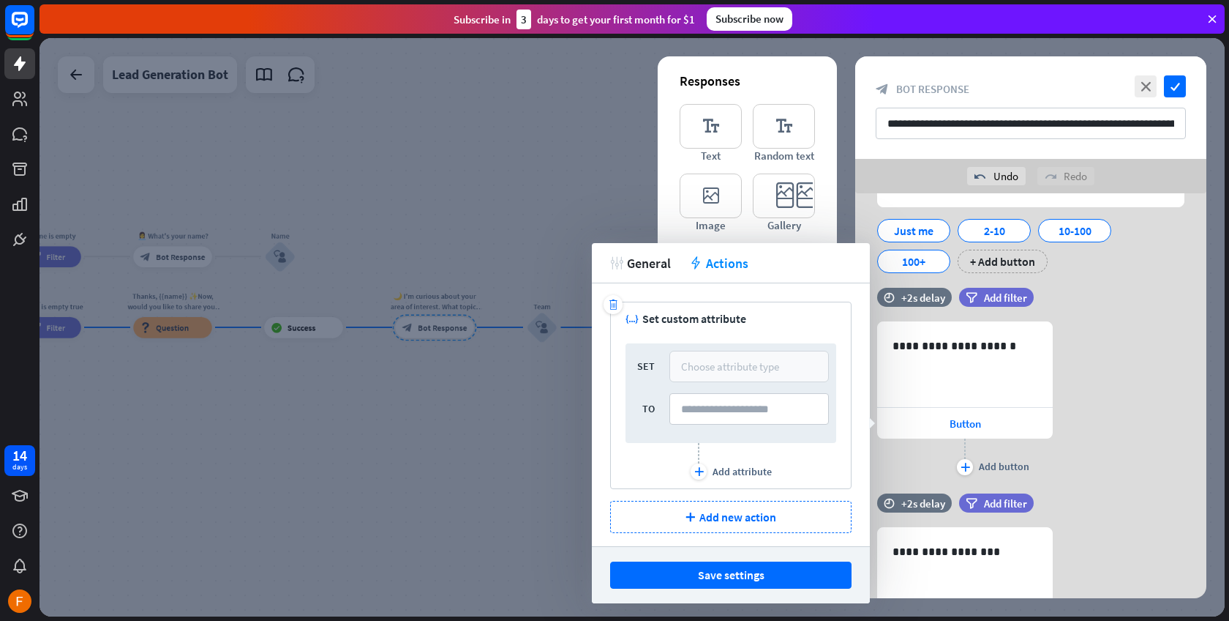
click at [706, 362] on div "Choose attribute type" at bounding box center [730, 366] width 98 height 14
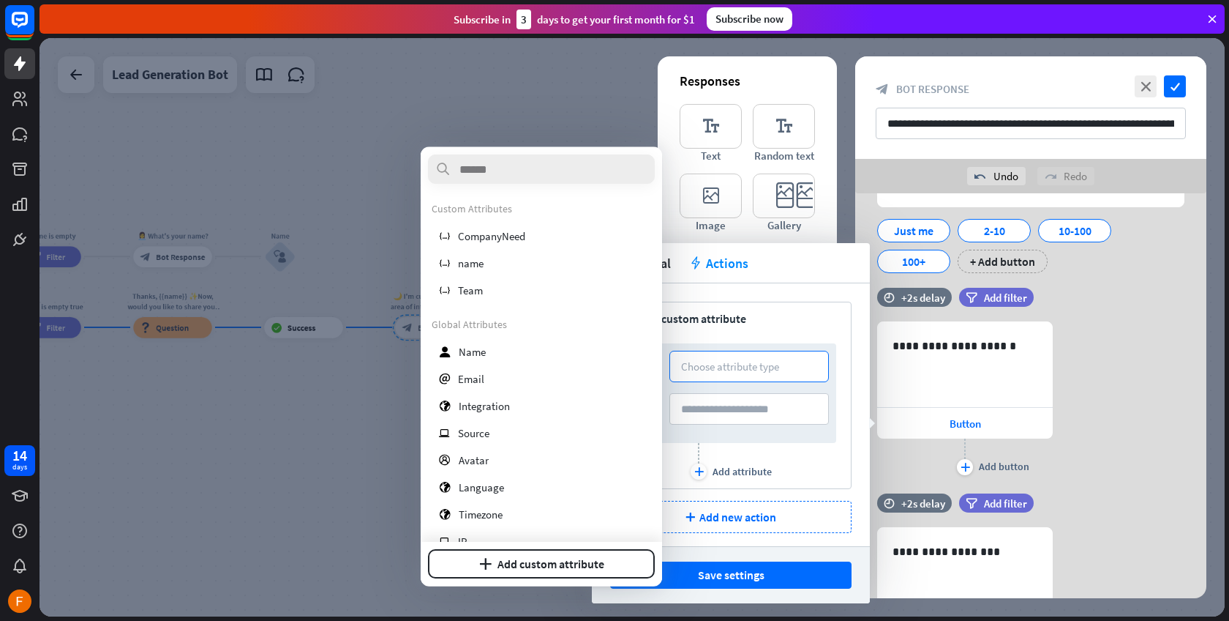
click at [1107, 332] on div "**********" at bounding box center [1031, 399] width 351 height 157
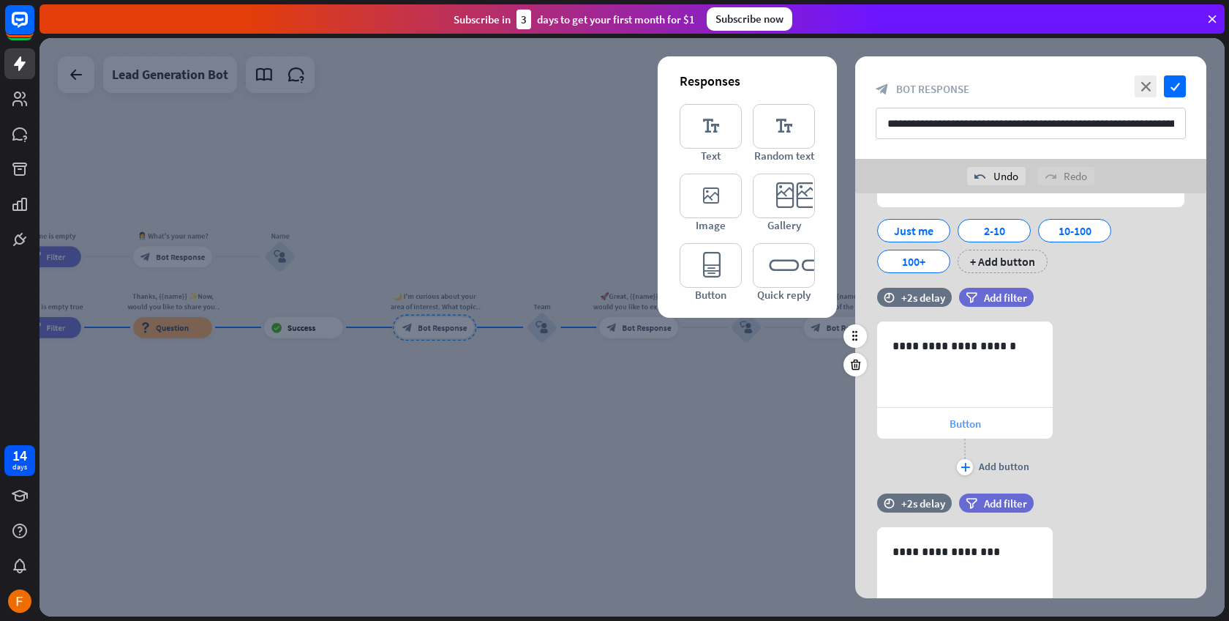
click at [976, 427] on span "Button" at bounding box center [965, 423] width 31 height 14
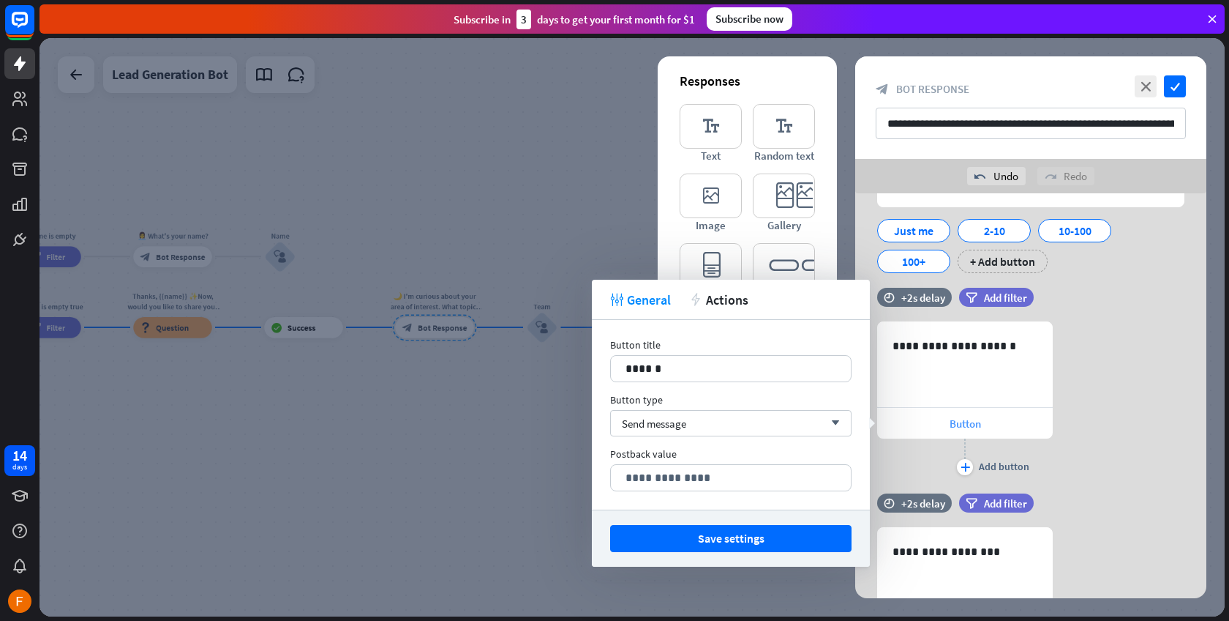
click at [976, 427] on span "Button" at bounding box center [965, 423] width 31 height 14
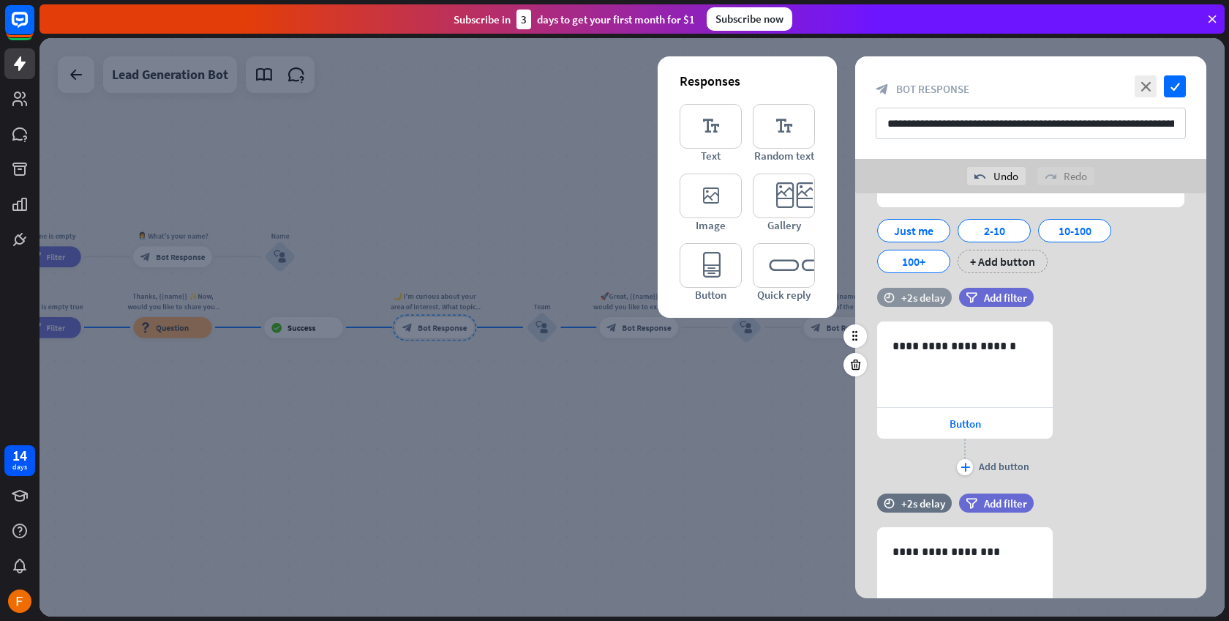
click at [920, 288] on div "time +2s delay" at bounding box center [914, 297] width 75 height 19
click at [949, 298] on div at bounding box center [946, 297] width 45 height 4
click at [1129, 274] on div "**********" at bounding box center [1031, 196] width 351 height 181
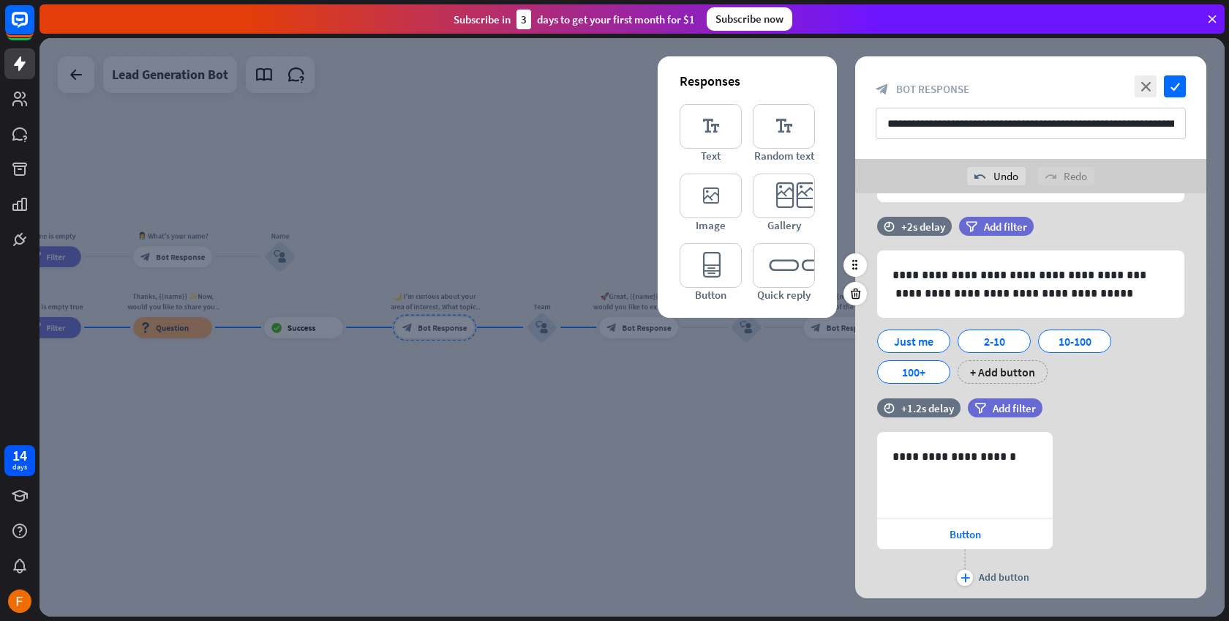
scroll to position [0, 0]
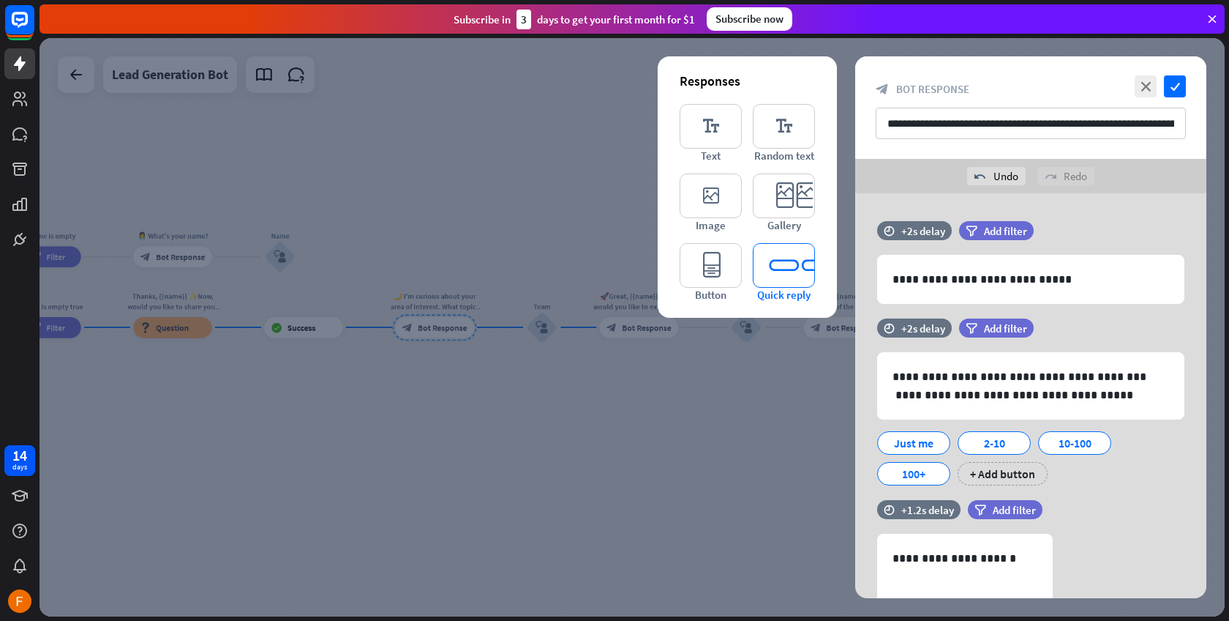
click at [779, 272] on icon "editor_quick_replies" at bounding box center [784, 265] width 62 height 45
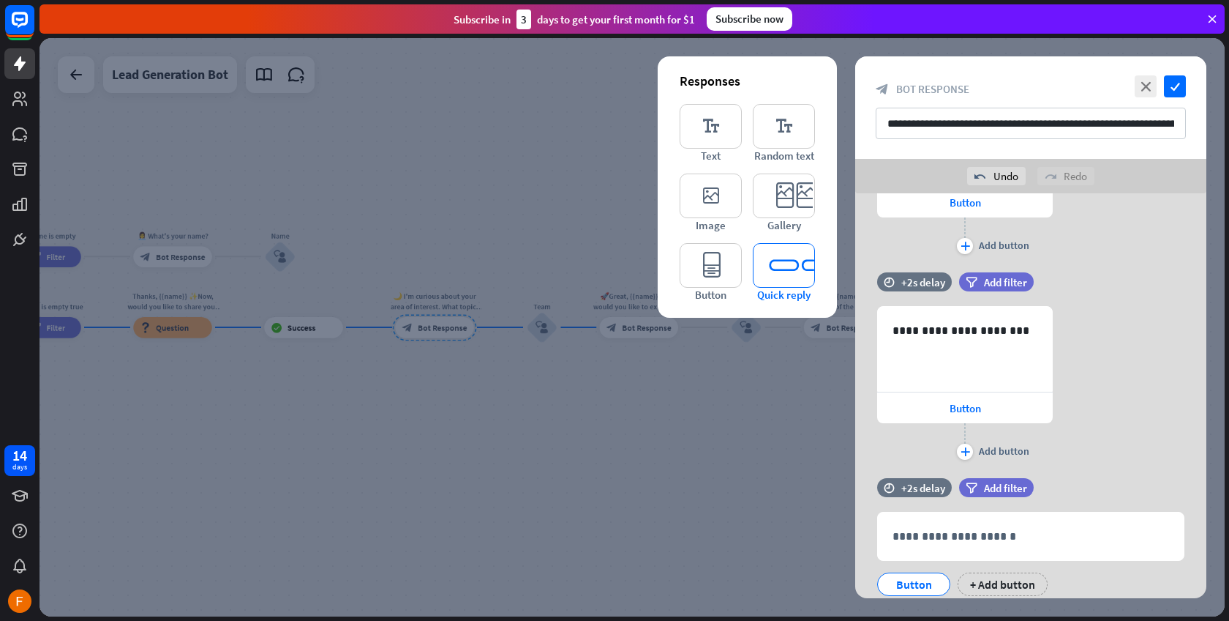
scroll to position [894, 0]
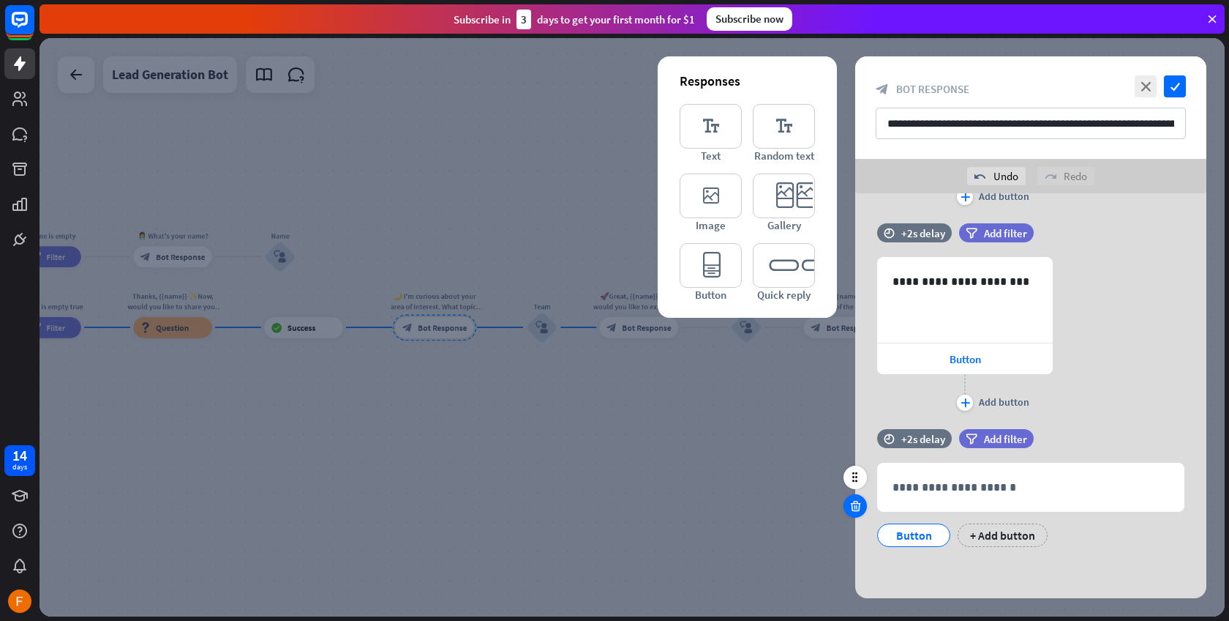
click at [853, 506] on icon at bounding box center [856, 505] width 14 height 13
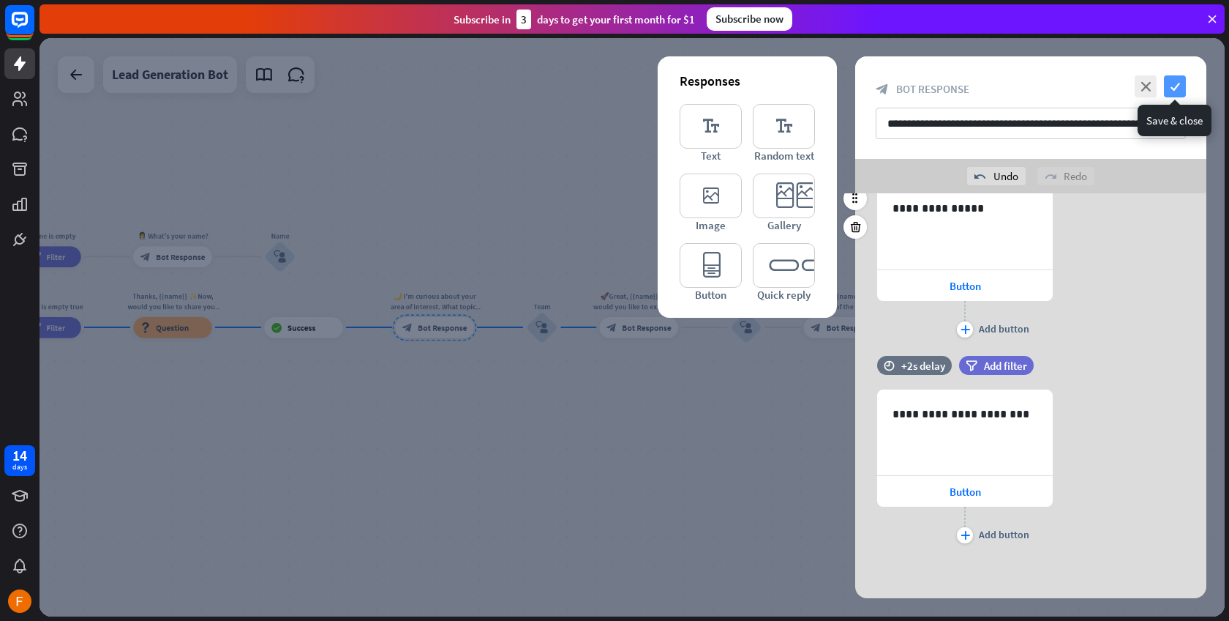
click at [1179, 83] on icon "check" at bounding box center [1175, 86] width 22 height 22
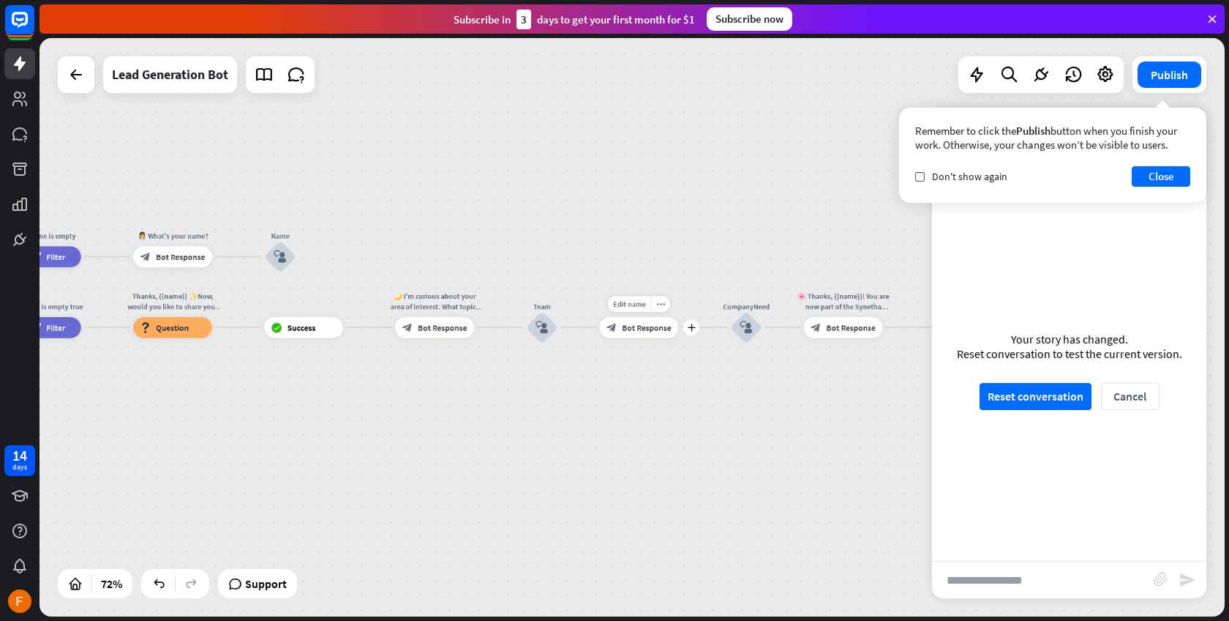
click at [660, 335] on div "block_bot_response Bot Response" at bounding box center [639, 327] width 78 height 21
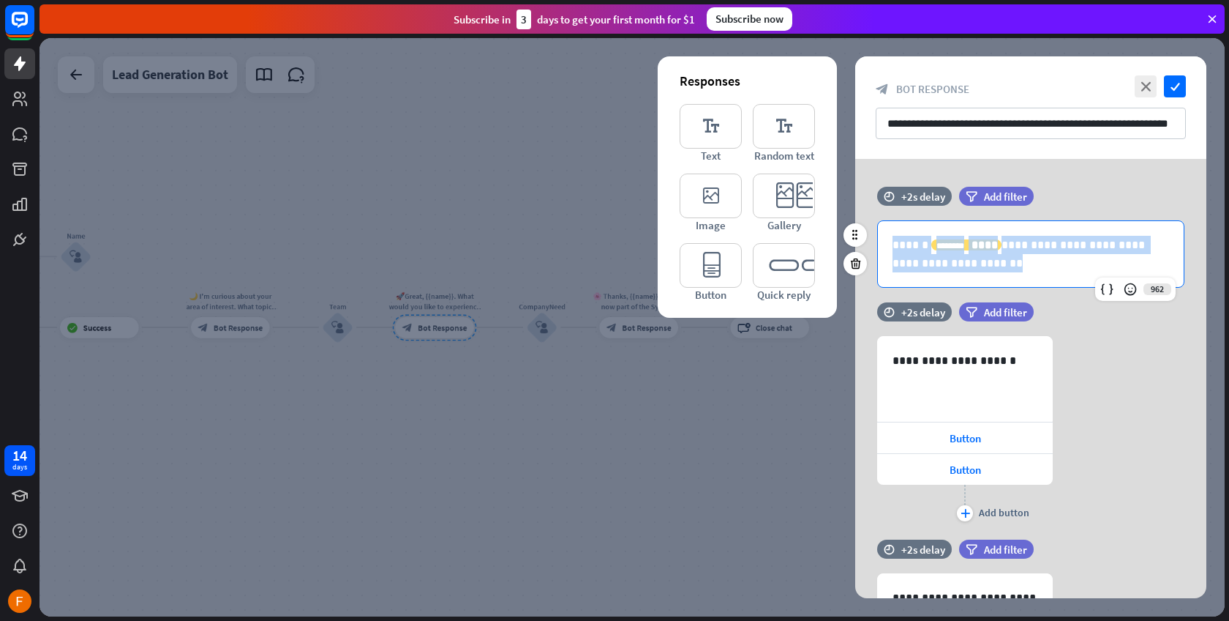
drag, startPoint x: 919, startPoint y: 261, endPoint x: 872, endPoint y: 234, distance: 54.1
click at [872, 234] on div "**********" at bounding box center [1031, 253] width 351 height 67
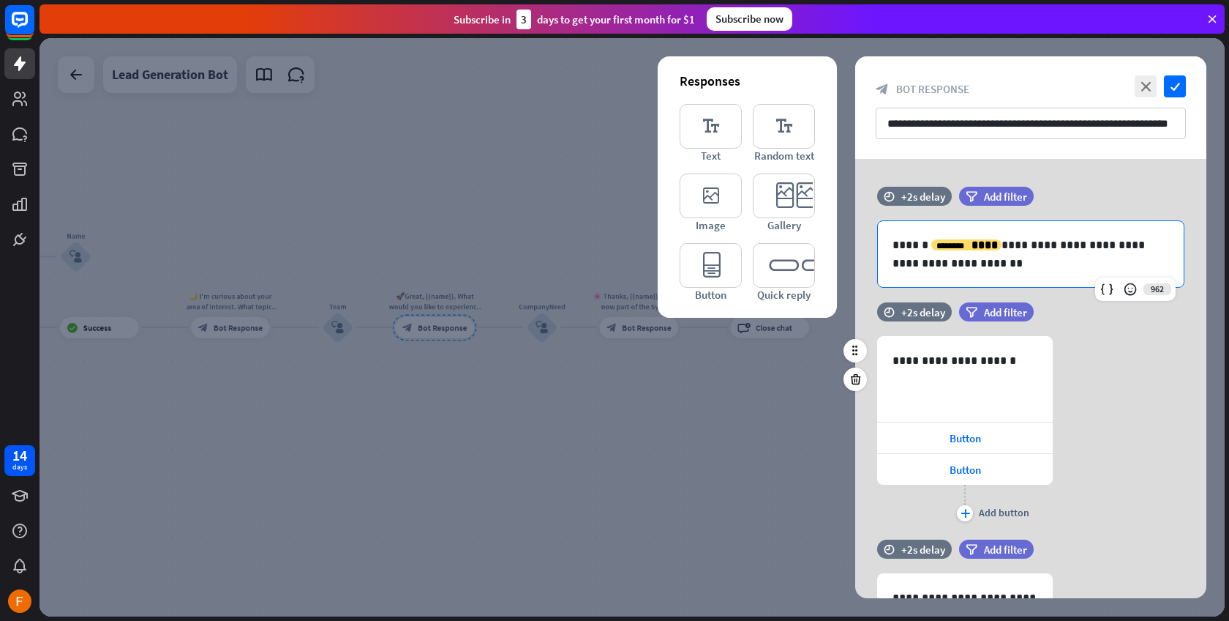
click at [1116, 387] on div "**********" at bounding box center [1031, 430] width 351 height 189
click at [1059, 454] on icon at bounding box center [1054, 453] width 14 height 13
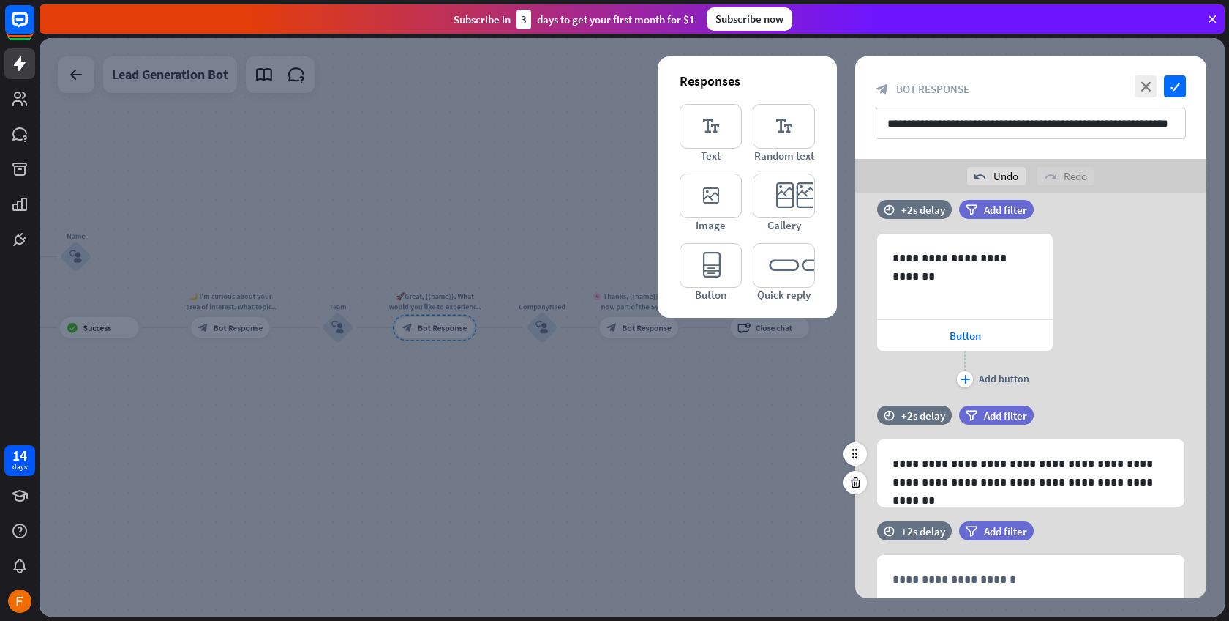
scroll to position [835, 0]
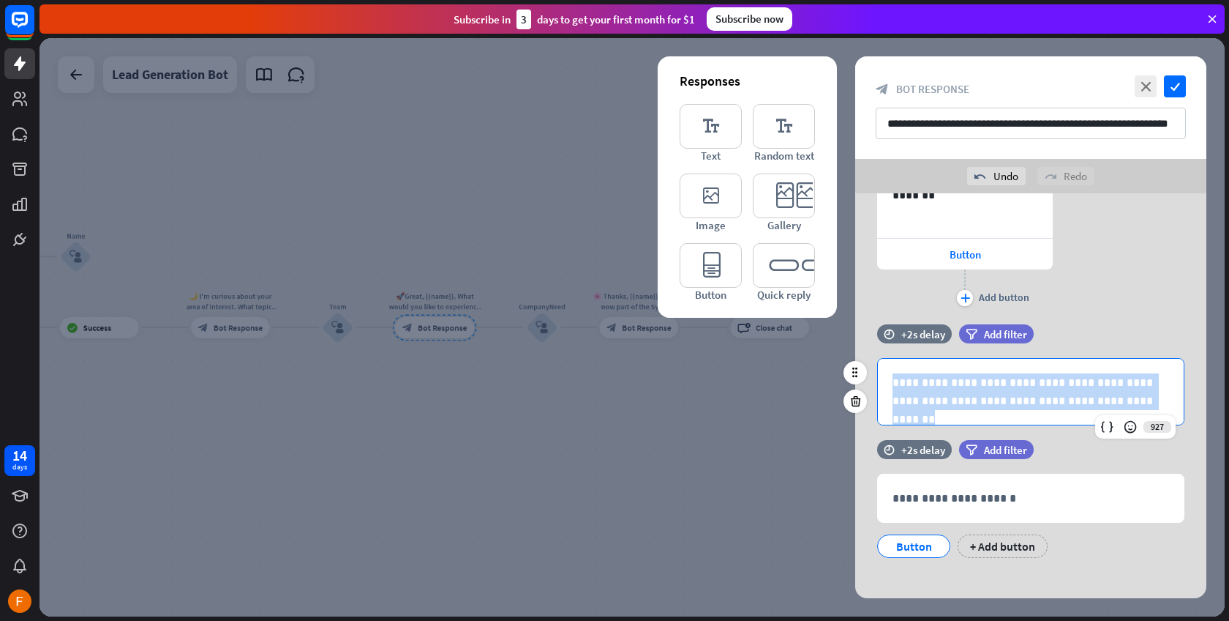
click at [1121, 407] on div "**********" at bounding box center [1031, 392] width 306 height 66
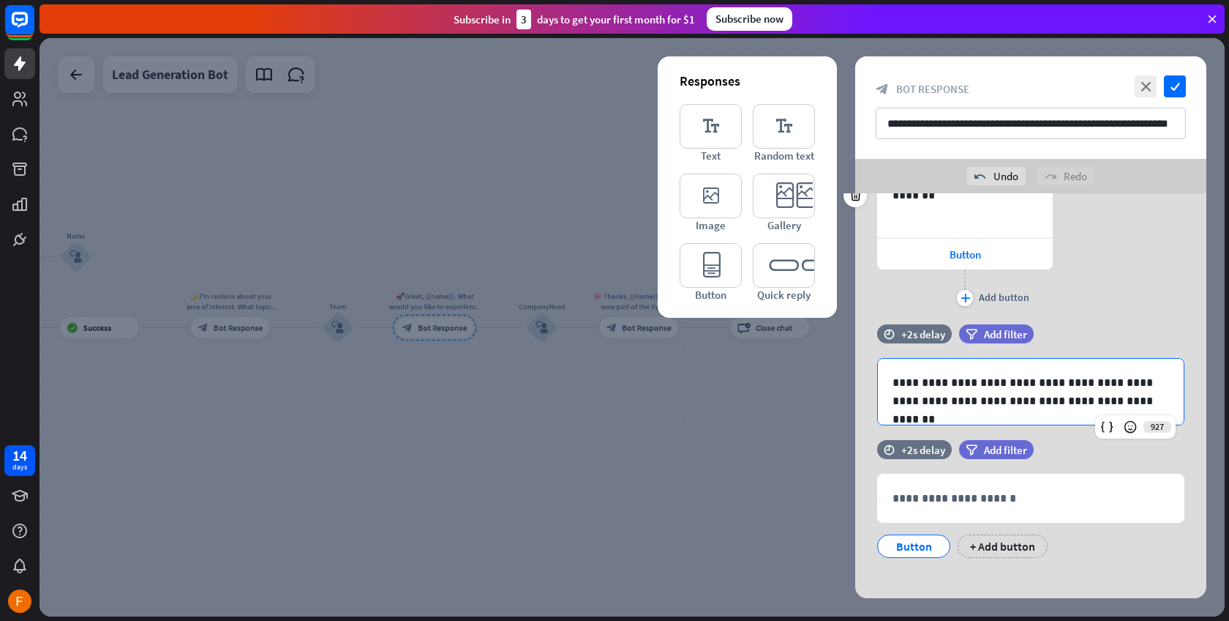
click at [1123, 299] on div "**********" at bounding box center [1031, 230] width 351 height 157
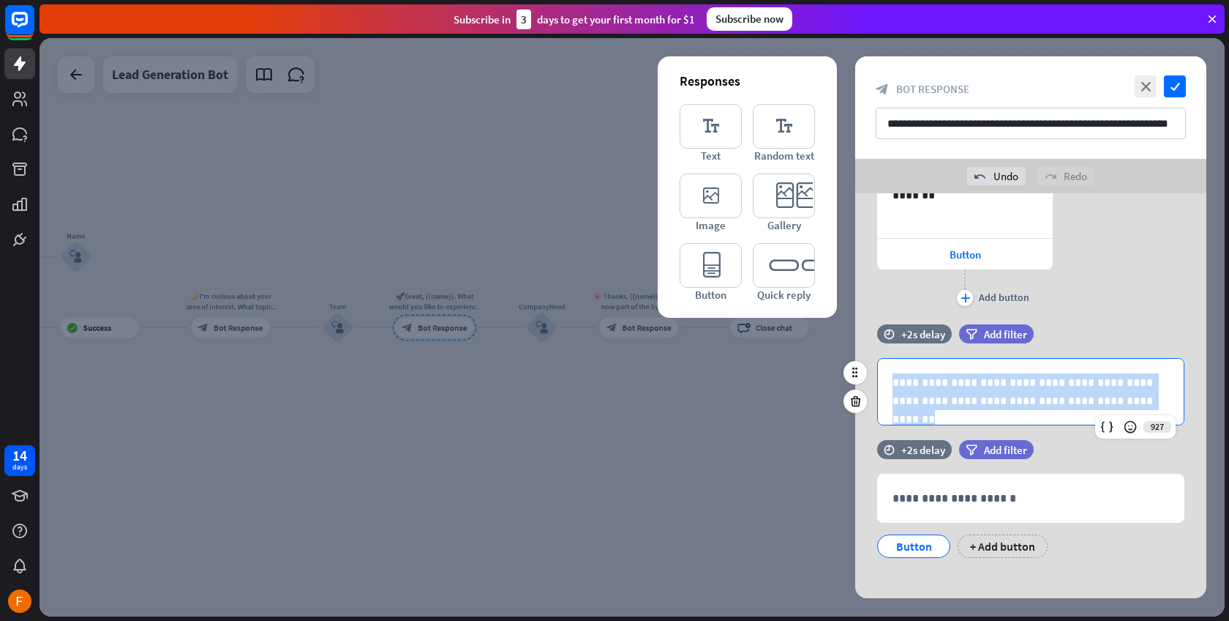
drag, startPoint x: 1136, startPoint y: 401, endPoint x: 888, endPoint y: 375, distance: 249.5
click at [888, 375] on div "**********" at bounding box center [1031, 392] width 306 height 66
copy p "**********"
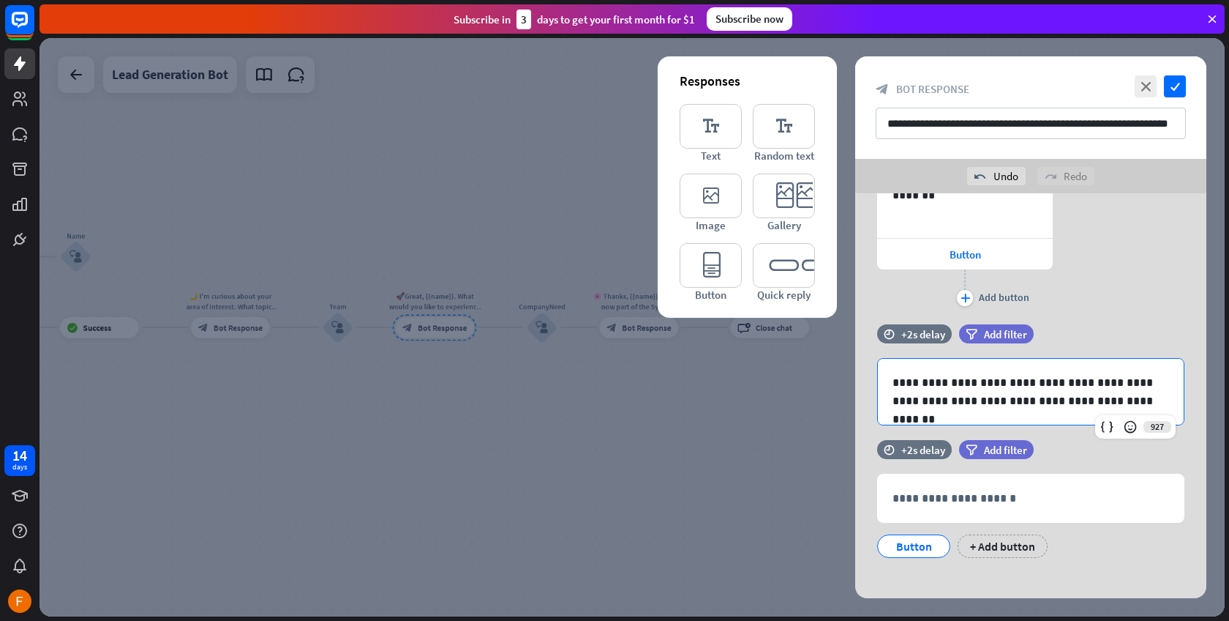
click at [648, 441] on div at bounding box center [633, 327] width 1186 height 578
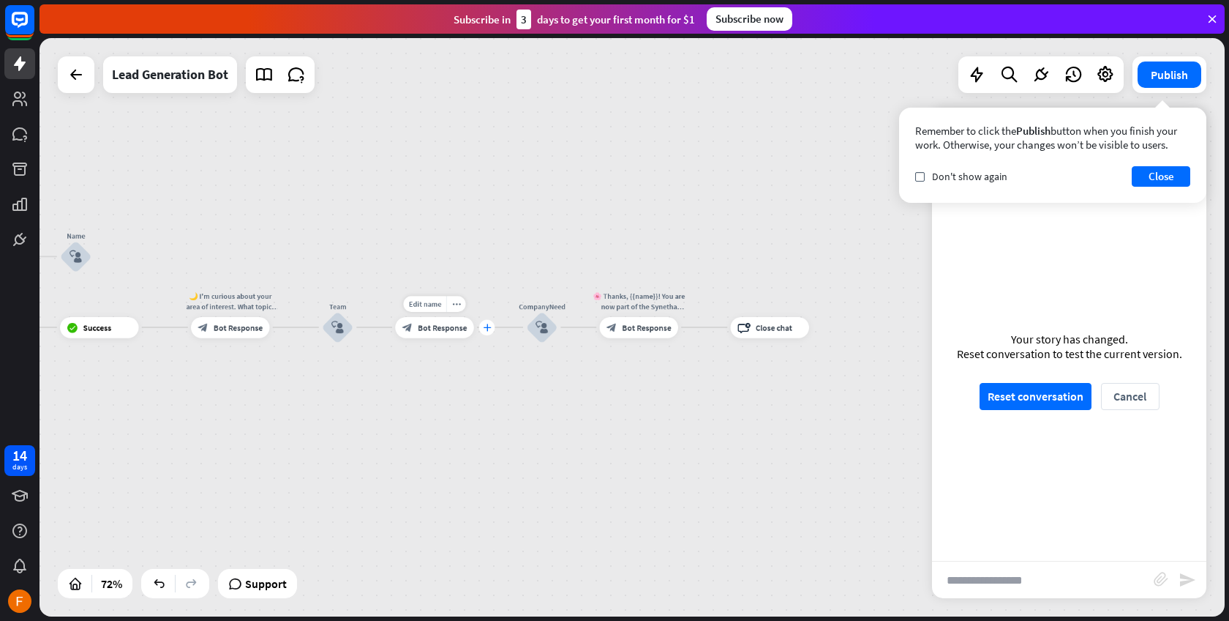
click at [487, 326] on icon "plus" at bounding box center [487, 326] width 8 height 7
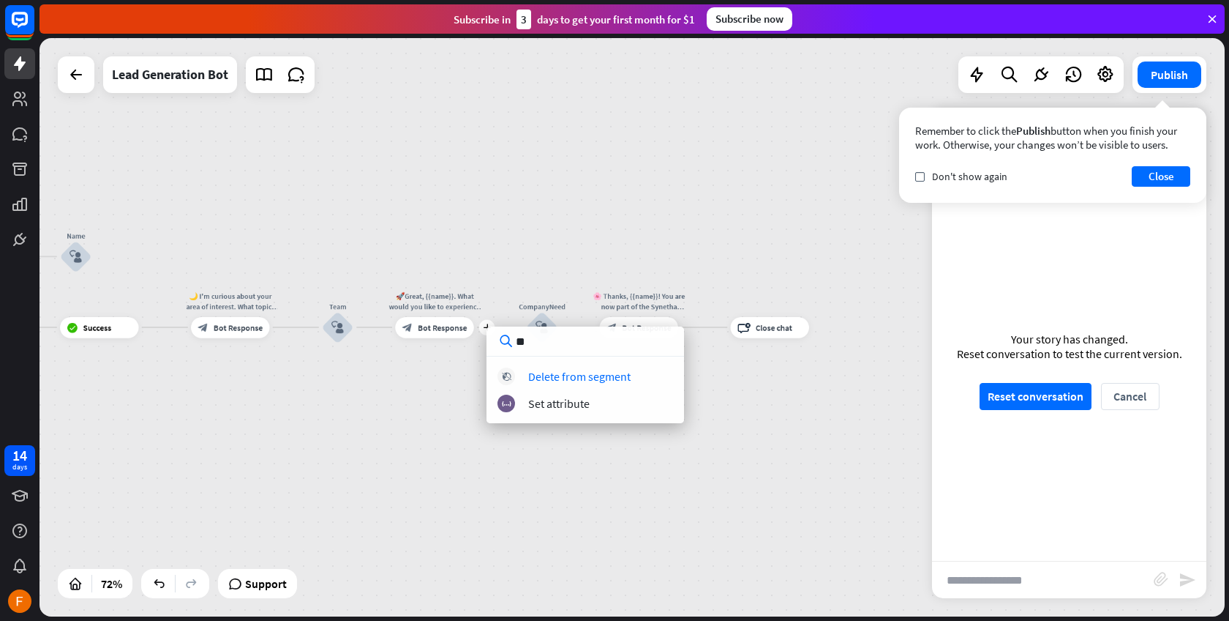
type input "**"
click at [620, 209] on div "home_2 Start point Welcome message block_bot_response Bot Response Start block_…" at bounding box center [633, 327] width 1186 height 578
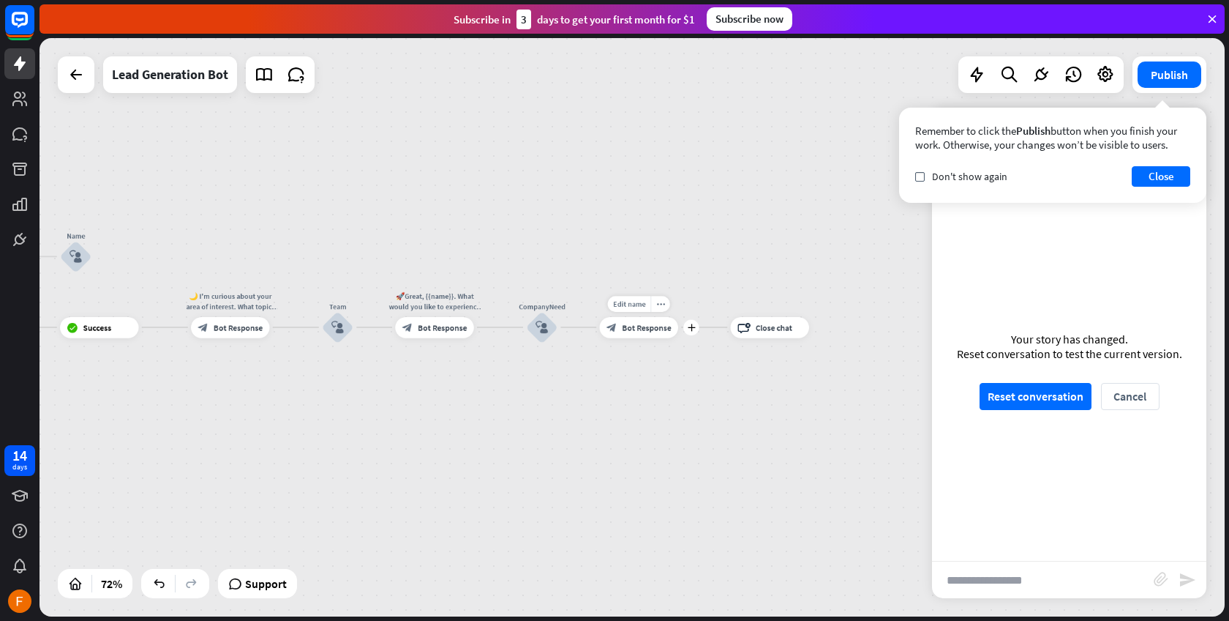
click at [641, 327] on span "Bot Response" at bounding box center [646, 327] width 49 height 10
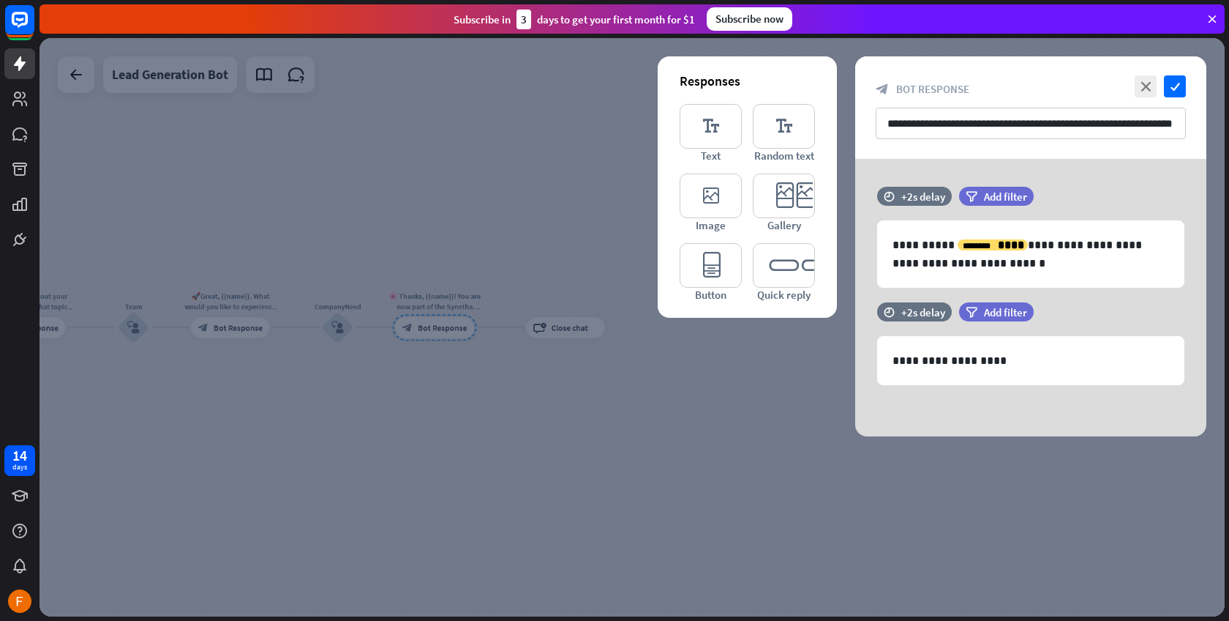
drag, startPoint x: 561, startPoint y: 456, endPoint x: 530, endPoint y: 444, distance: 32.9
click at [560, 456] on div at bounding box center [633, 327] width 1186 height 578
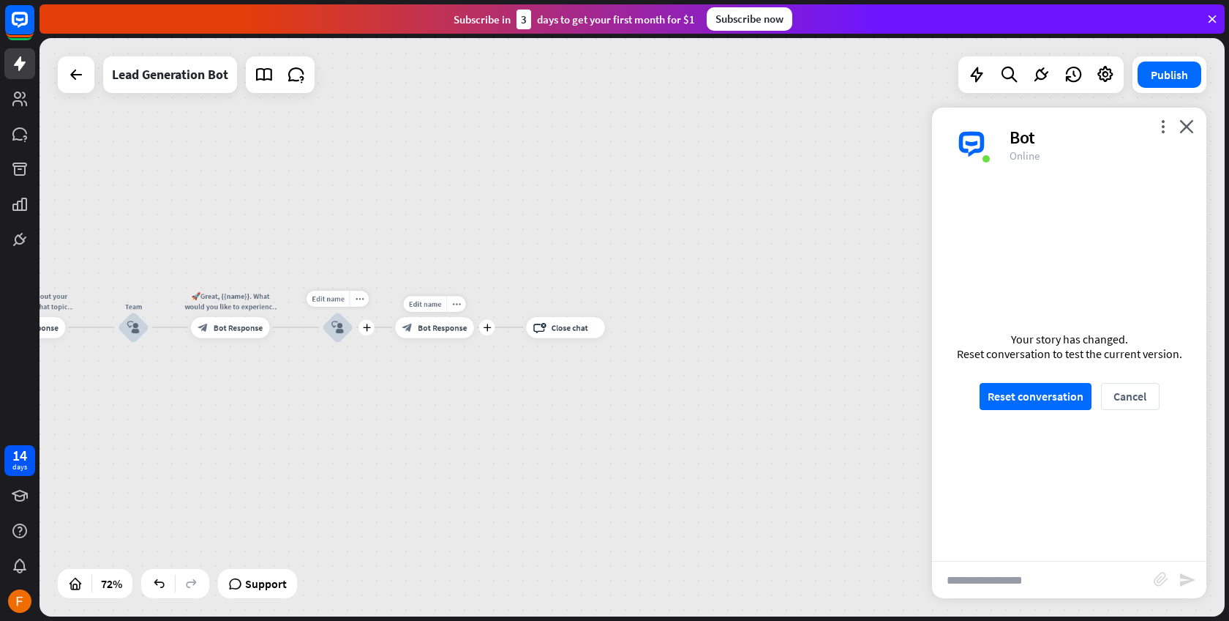
click at [395, 326] on div "Edit name more_horiz plus block_bot_response Bot Response" at bounding box center [434, 327] width 78 height 21
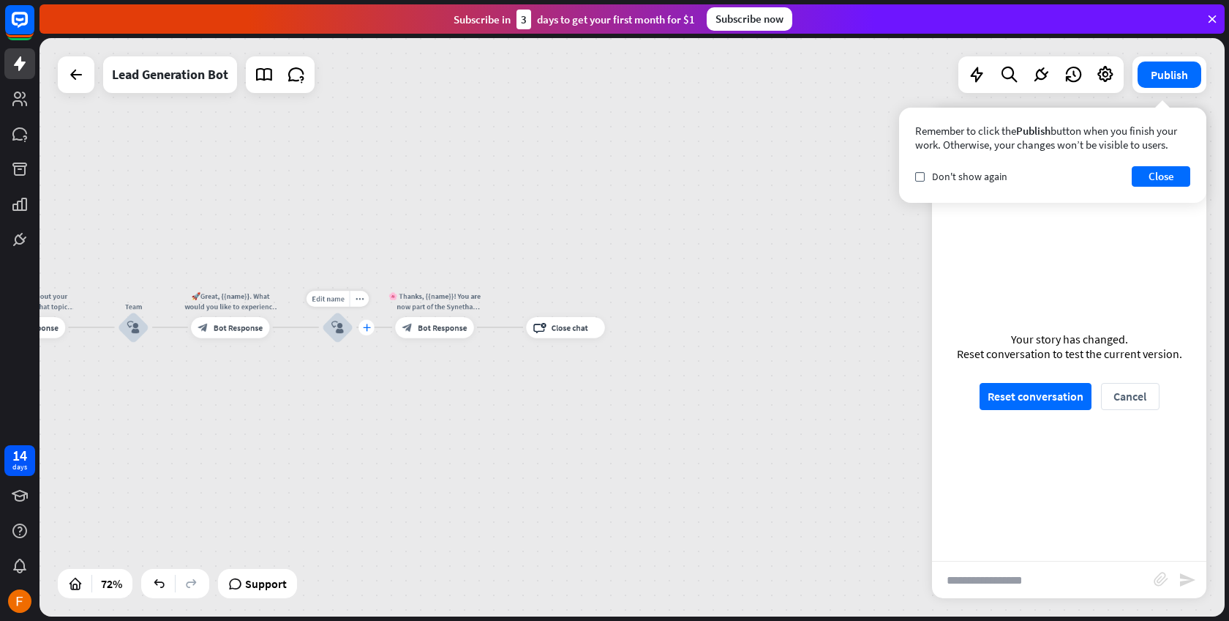
click at [367, 329] on icon "plus" at bounding box center [367, 326] width 8 height 7
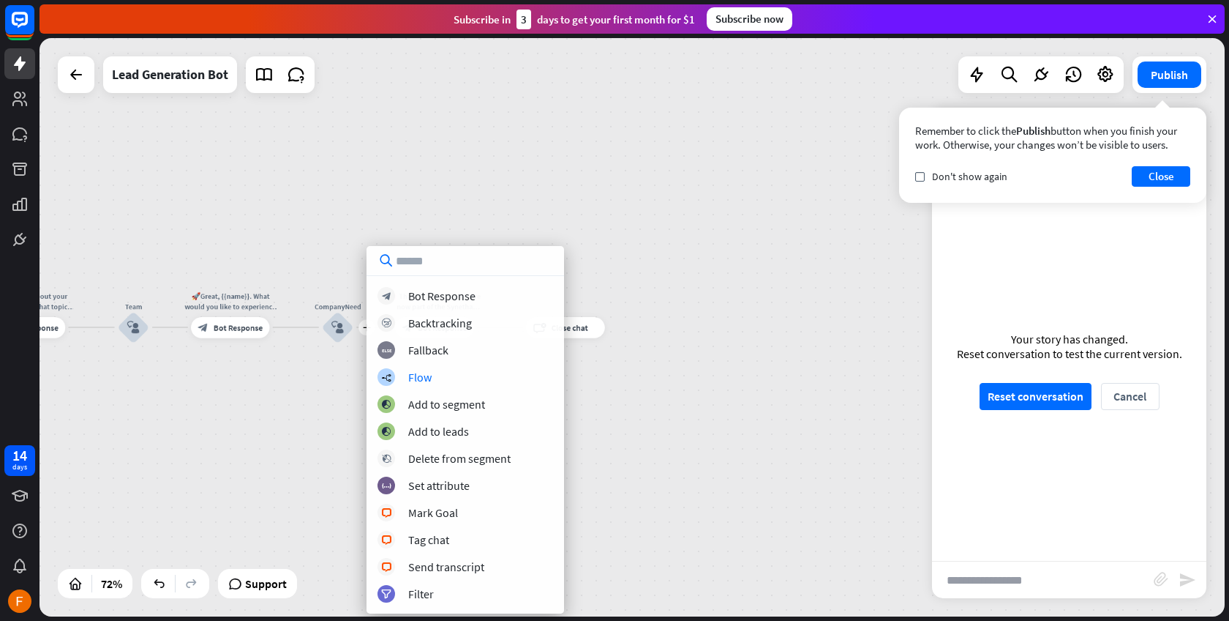
click at [318, 176] on div "home_2 Start point Welcome message block_bot_response Bot Response Start block_…" at bounding box center [633, 327] width 1186 height 578
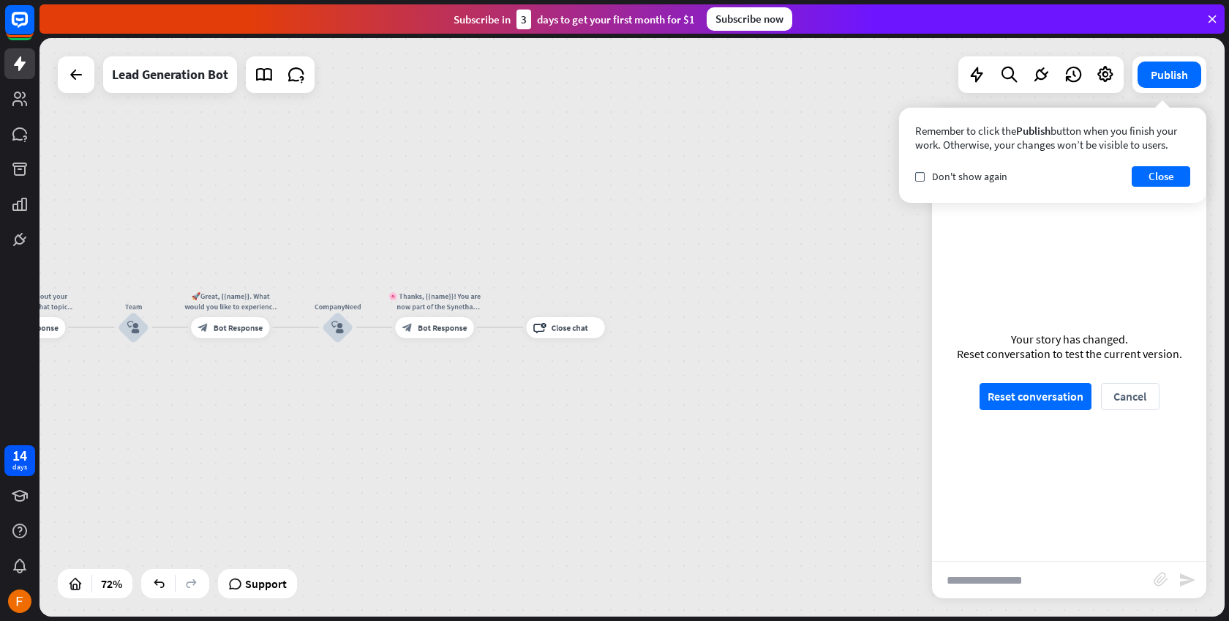
drag, startPoint x: 338, startPoint y: 326, endPoint x: 373, endPoint y: 425, distance: 105.3
click at [373, 425] on div "home_2 Start point Welcome message block_bot_response Bot Response Start block_…" at bounding box center [633, 327] width 1186 height 578
click at [285, 326] on icon "plus" at bounding box center [283, 326] width 8 height 7
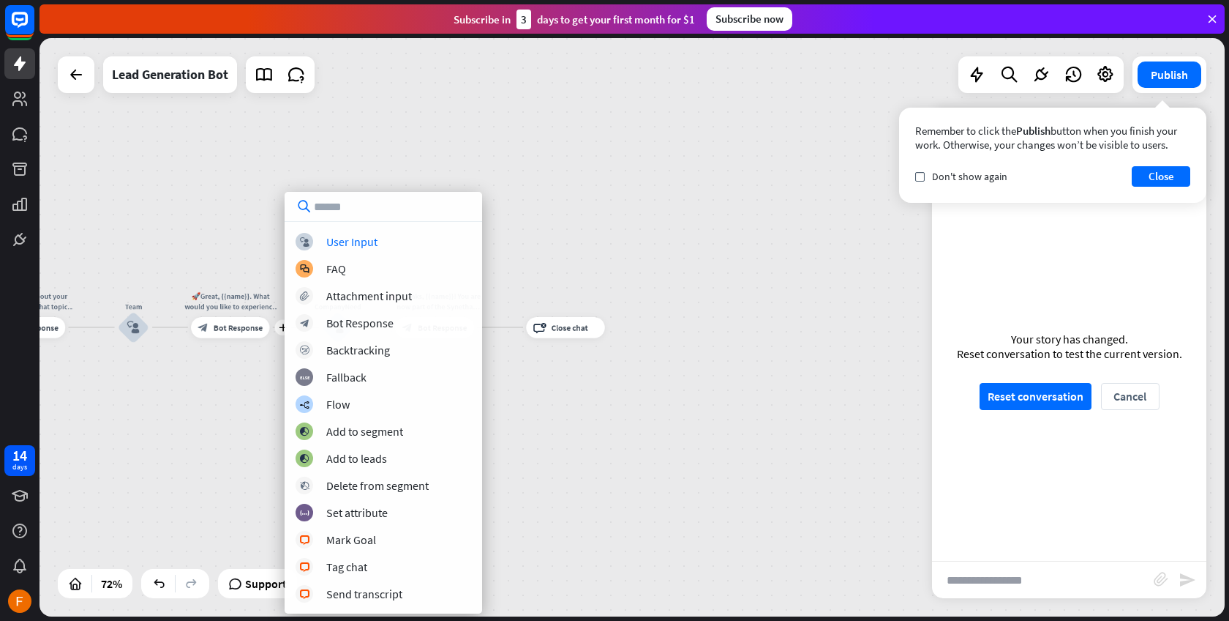
click at [265, 251] on div "home_2 Start point Welcome message block_bot_response Bot Response Start block_…" at bounding box center [633, 327] width 1186 height 578
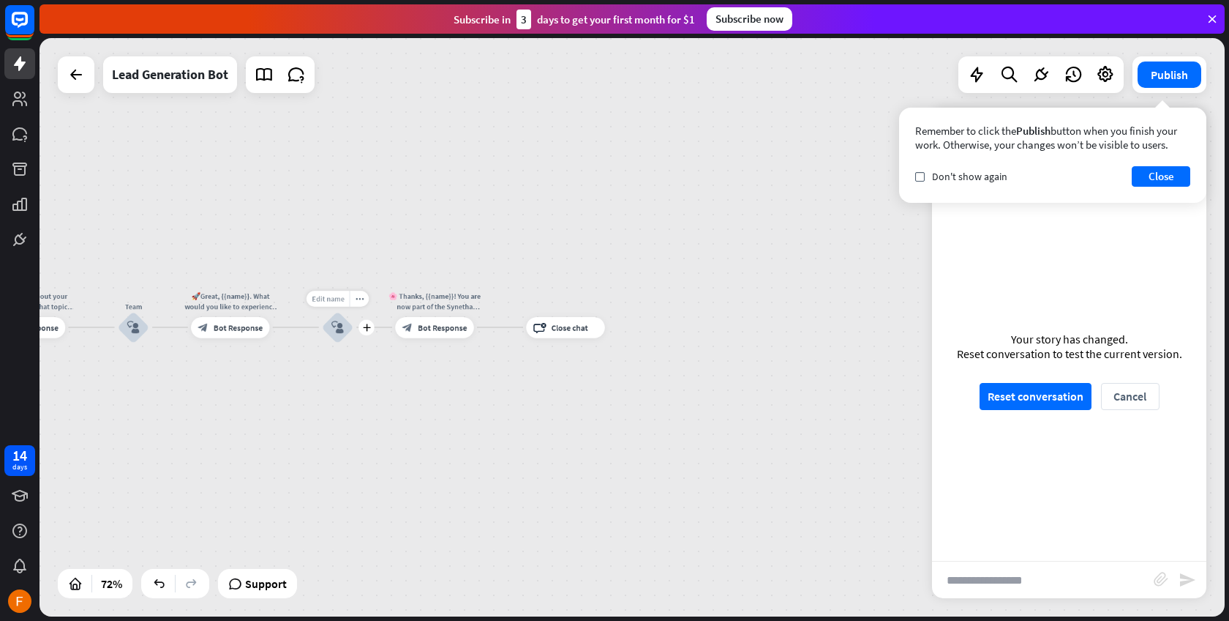
click at [328, 299] on span "Edit name" at bounding box center [328, 298] width 32 height 10
click at [335, 329] on icon "block_user_input" at bounding box center [338, 327] width 12 height 12
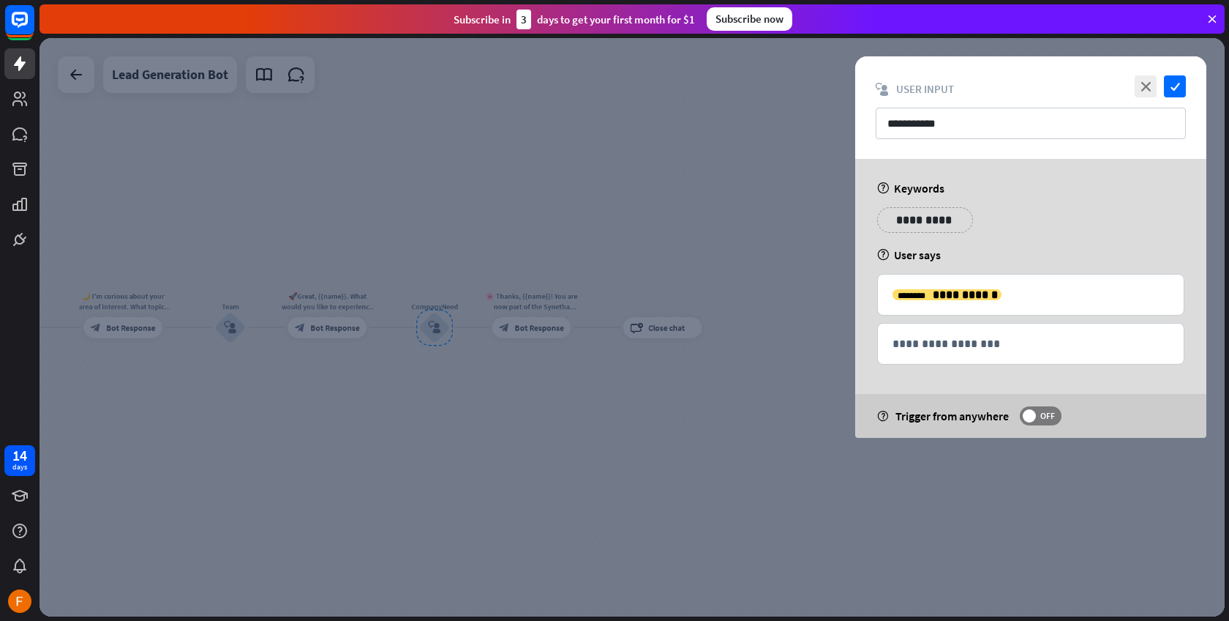
click at [507, 430] on div at bounding box center [633, 327] width 1186 height 578
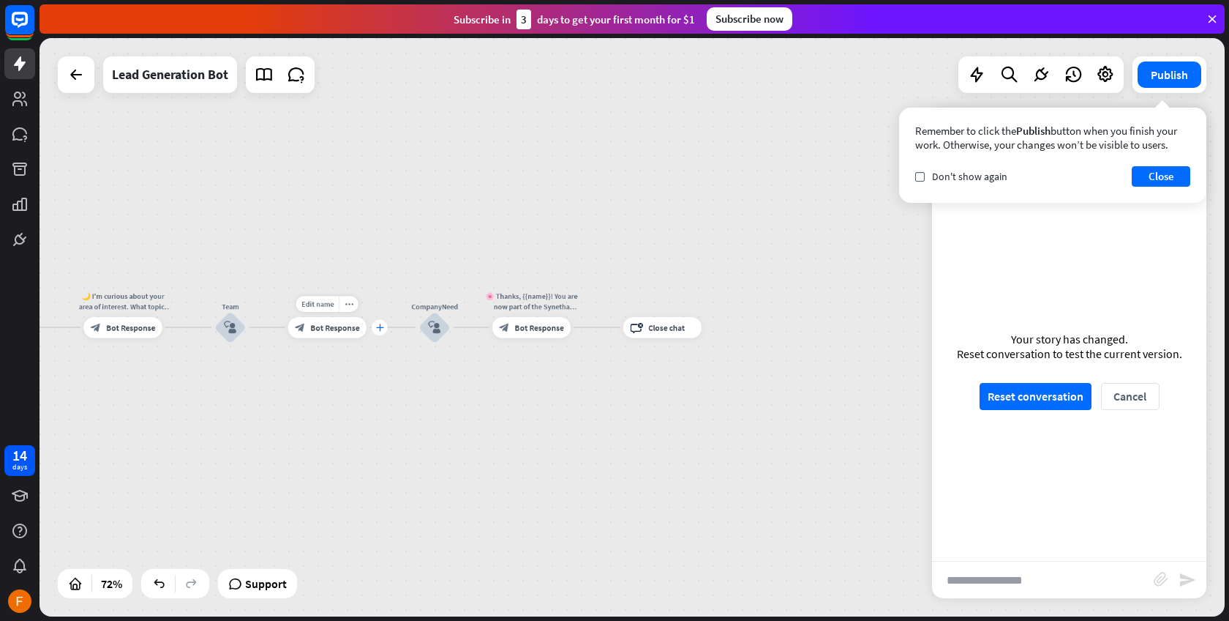
click at [381, 329] on icon "plus" at bounding box center [379, 326] width 8 height 7
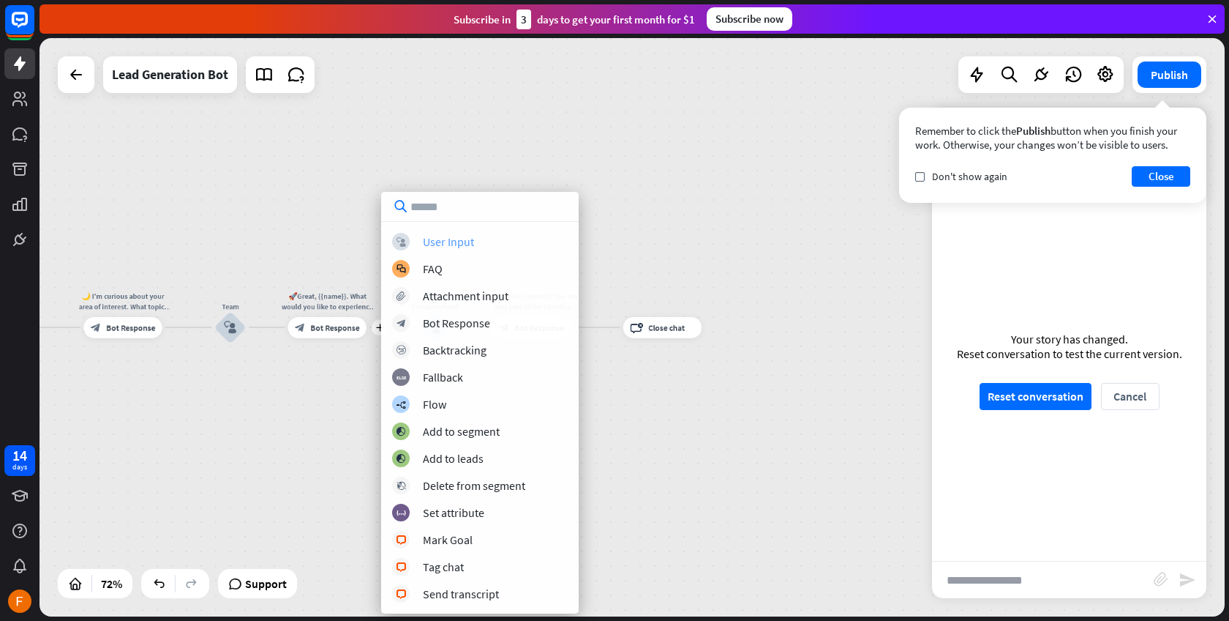
click at [457, 243] on div "User Input" at bounding box center [448, 241] width 51 height 15
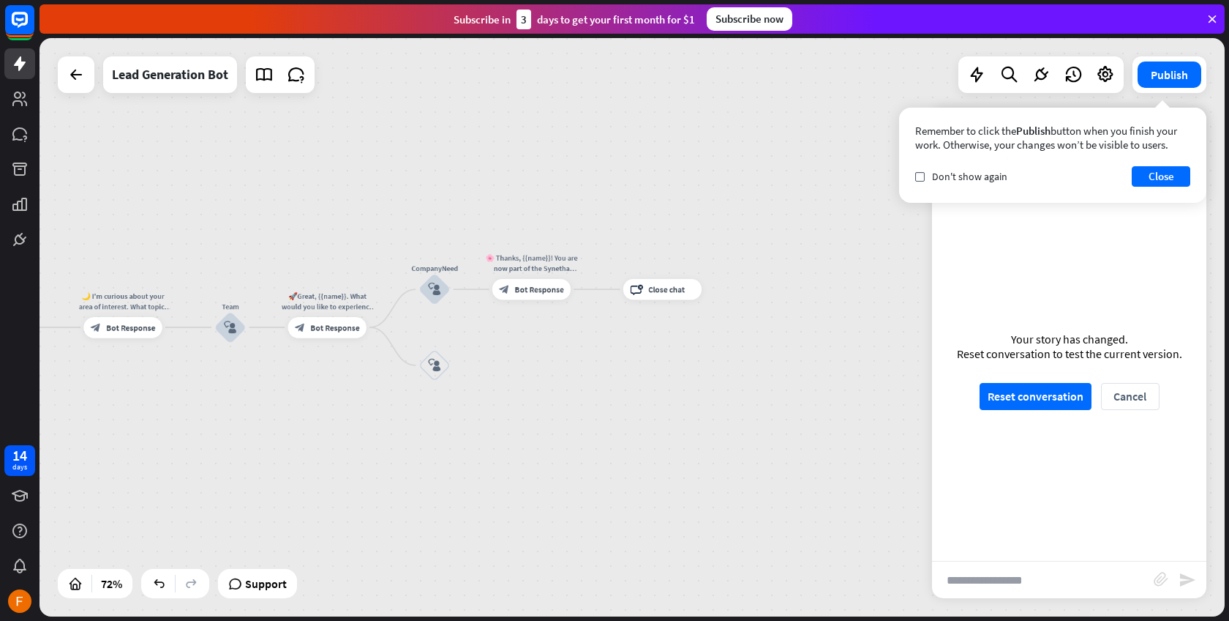
drag, startPoint x: 435, startPoint y: 285, endPoint x: 518, endPoint y: 374, distance: 121.2
click at [522, 380] on div "home_2 Start point Welcome message block_bot_response Bot Response Start block_…" at bounding box center [633, 327] width 1186 height 578
drag, startPoint x: 438, startPoint y: 371, endPoint x: 359, endPoint y: 353, distance: 80.4
click at [378, 329] on icon "plus" at bounding box center [379, 326] width 8 height 7
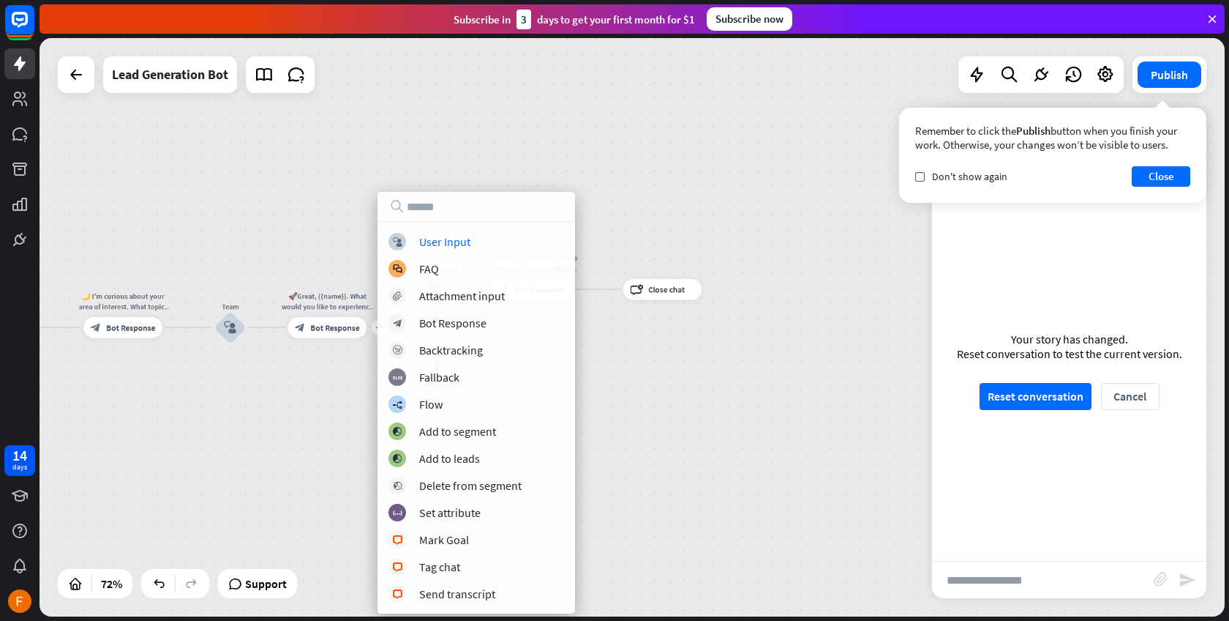
click at [378, 329] on div "block_user_input User Input block_faq FAQ block_attachment Attachment input blo…" at bounding box center [477, 418] width 198 height 370
click at [326, 246] on div "home_2 Start point Welcome message block_bot_response Bot Response Start block_…" at bounding box center [633, 327] width 1186 height 578
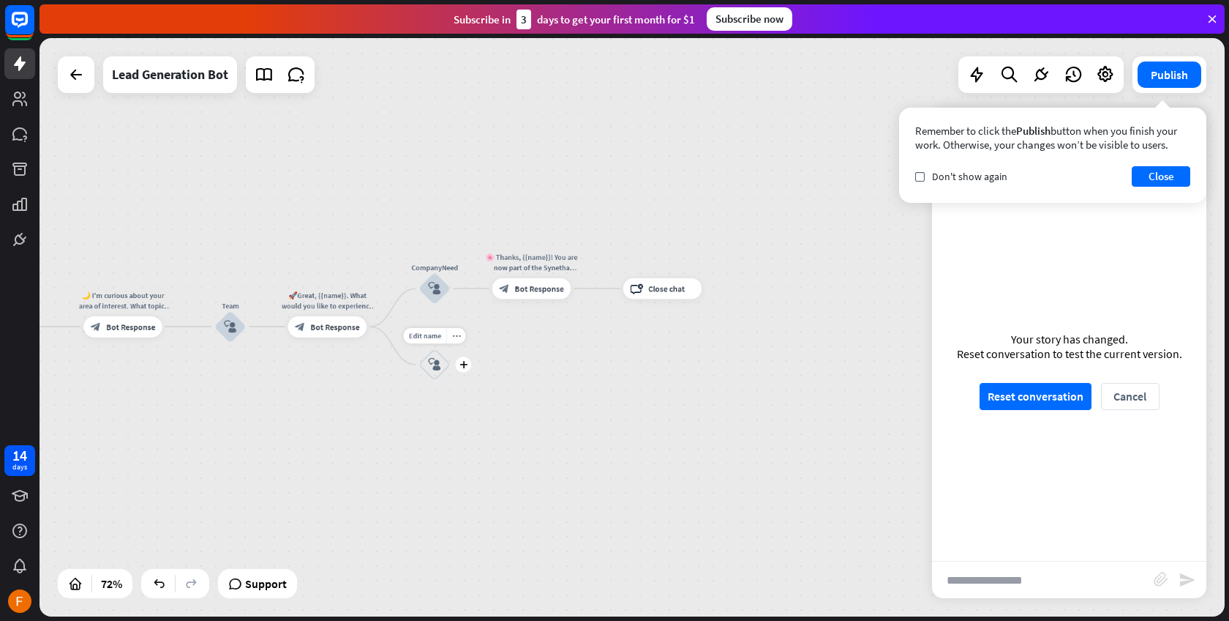
click at [436, 363] on icon "block_user_input" at bounding box center [434, 364] width 12 height 12
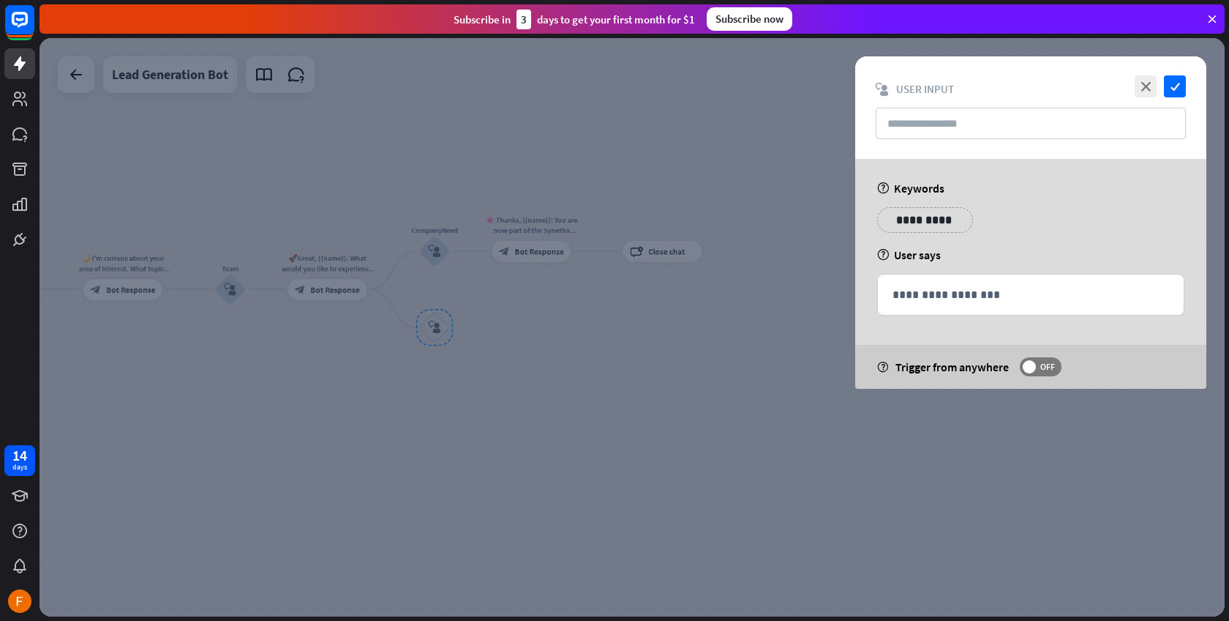
click at [523, 378] on div at bounding box center [633, 327] width 1186 height 578
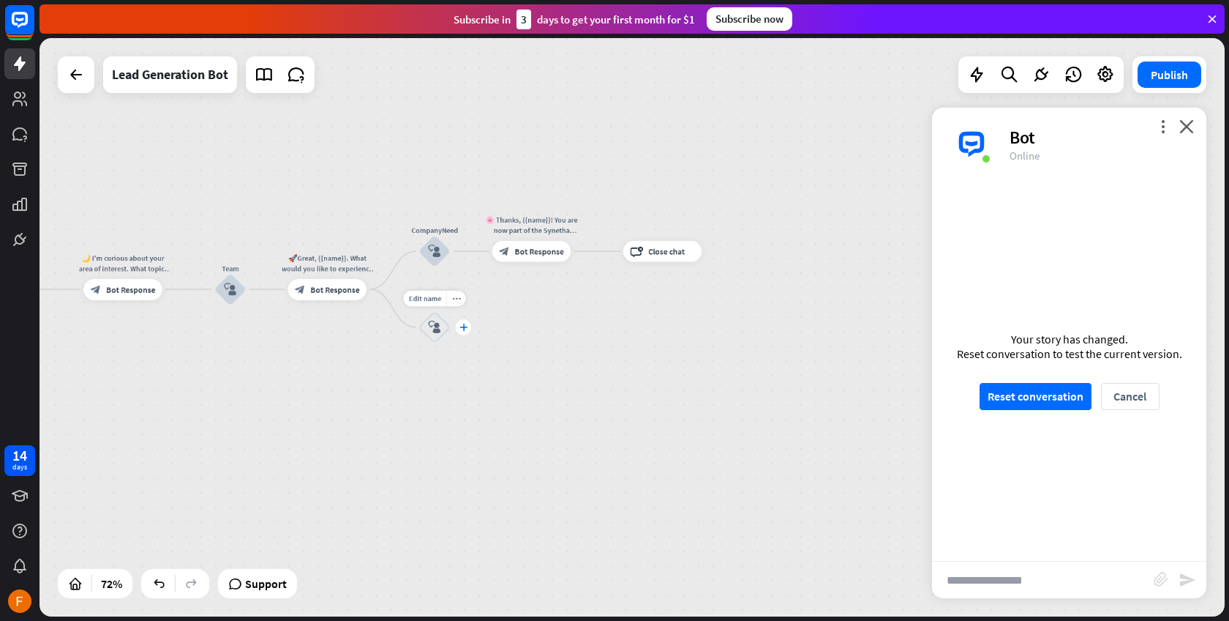
click at [464, 332] on div "plus" at bounding box center [463, 326] width 15 height 15
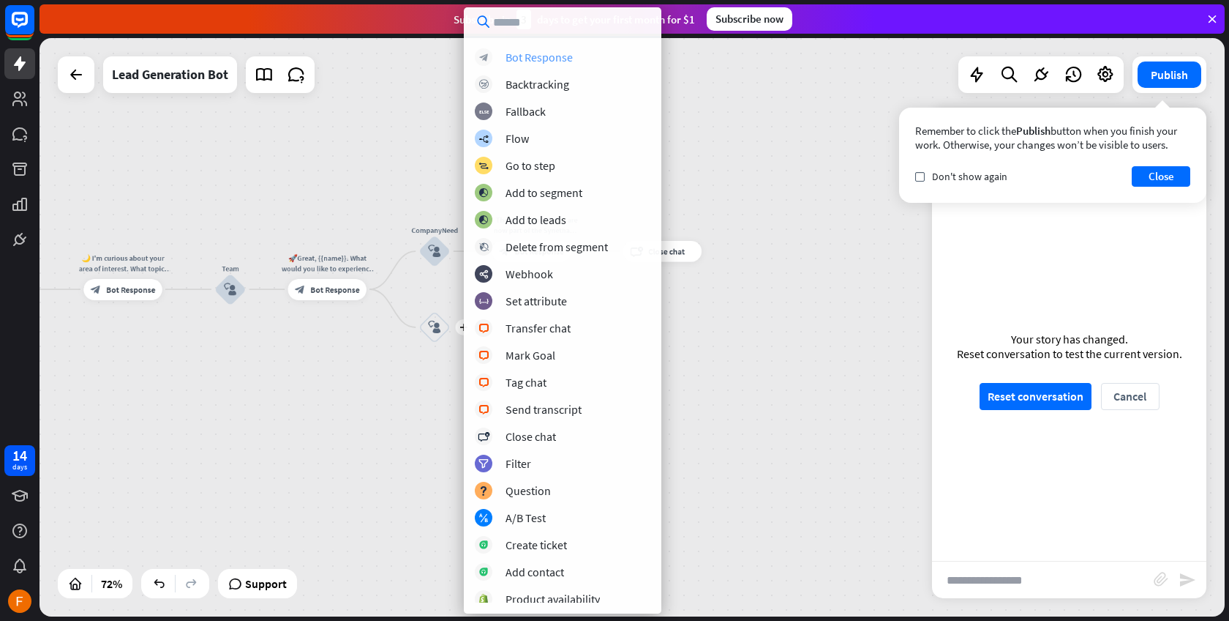
click at [550, 54] on div "Bot Response" at bounding box center [539, 57] width 67 height 15
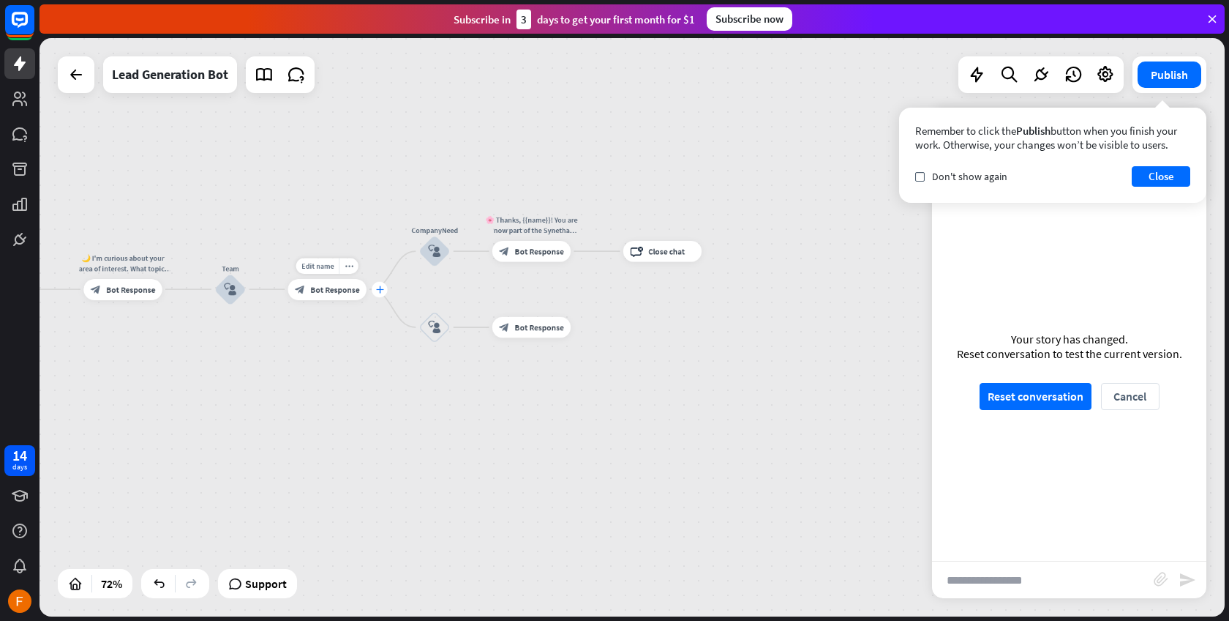
click at [378, 289] on icon "plus" at bounding box center [379, 288] width 8 height 7
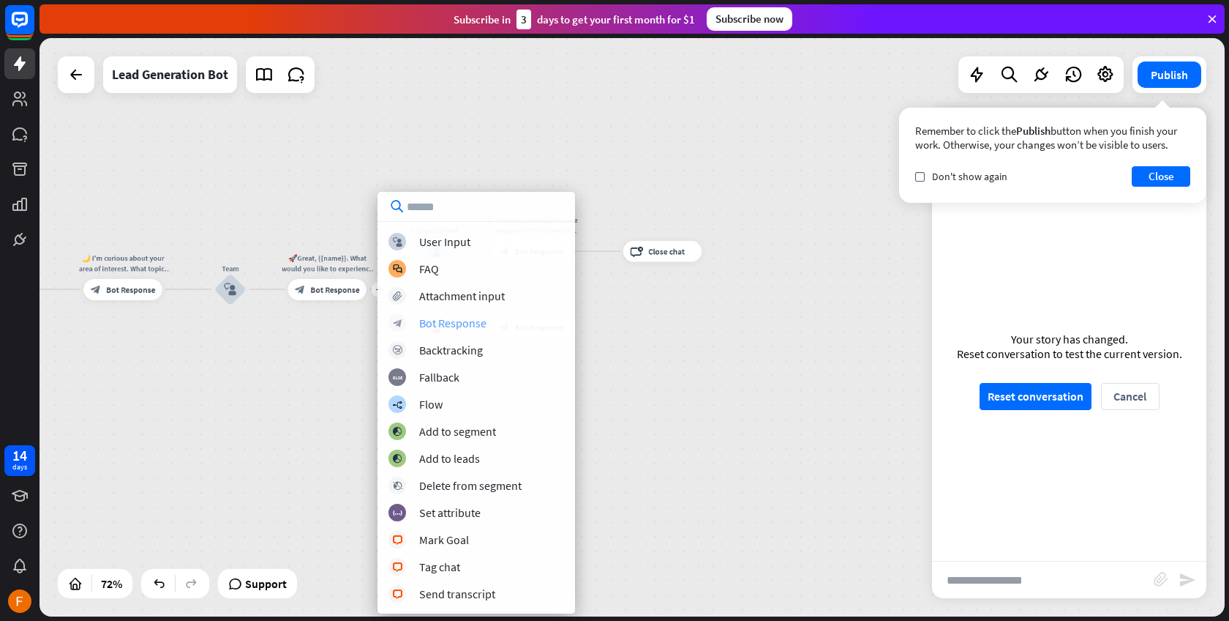
click at [452, 324] on div "Bot Response" at bounding box center [452, 322] width 67 height 15
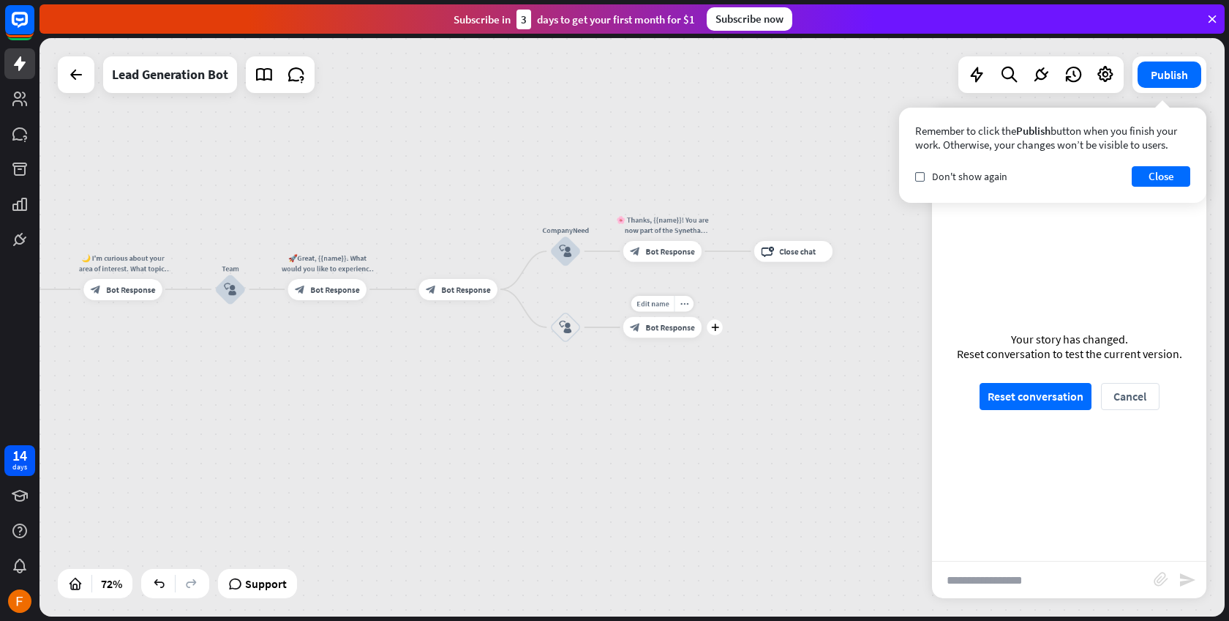
click at [673, 330] on span "Bot Response" at bounding box center [670, 327] width 49 height 10
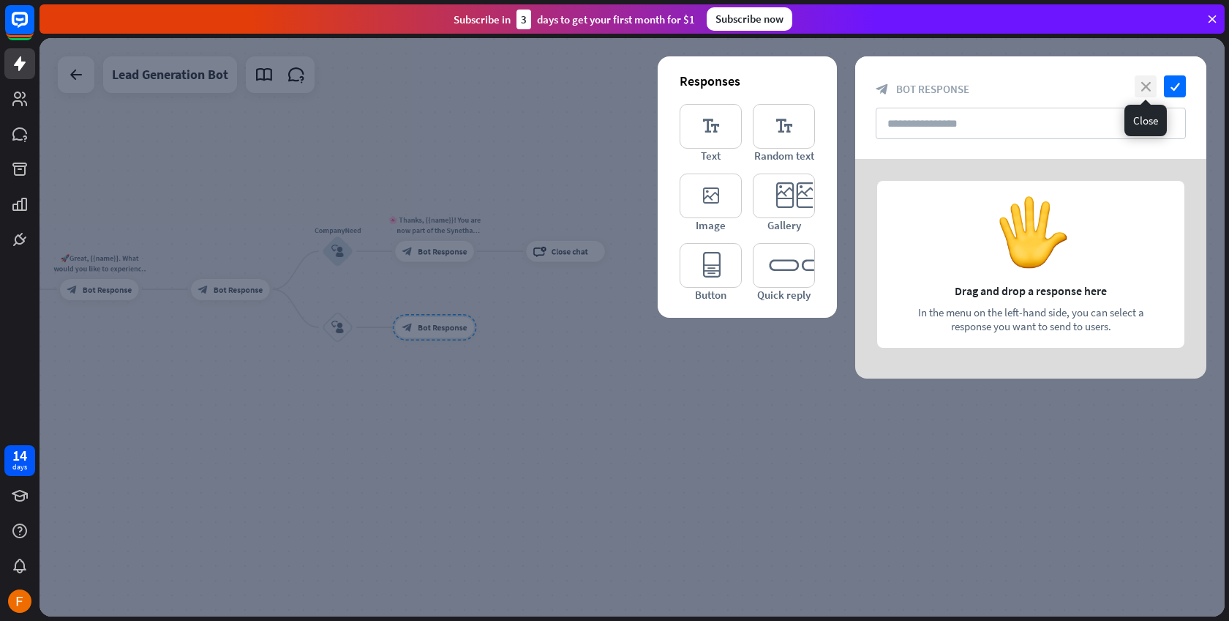
click at [1154, 84] on icon "close" at bounding box center [1146, 86] width 22 height 22
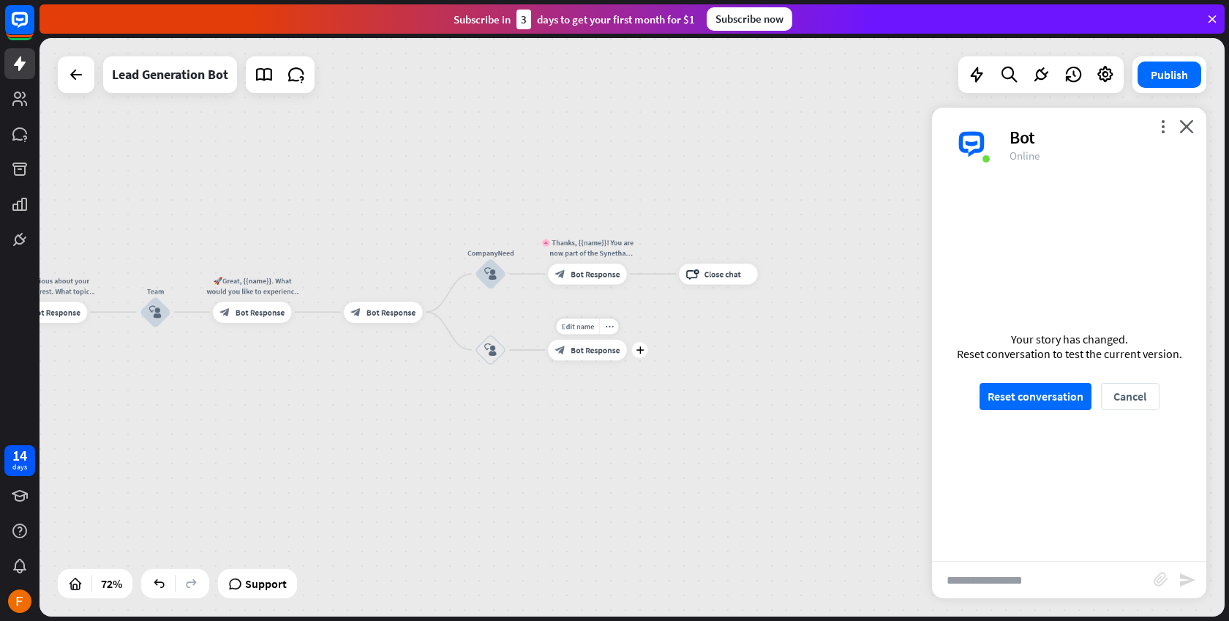
drag, startPoint x: 558, startPoint y: 364, endPoint x: 711, endPoint y: 386, distance: 154.5
click at [711, 386] on div "home_2 Start point Welcome message block_bot_response Bot Response Start block_…" at bounding box center [633, 327] width 1186 height 578
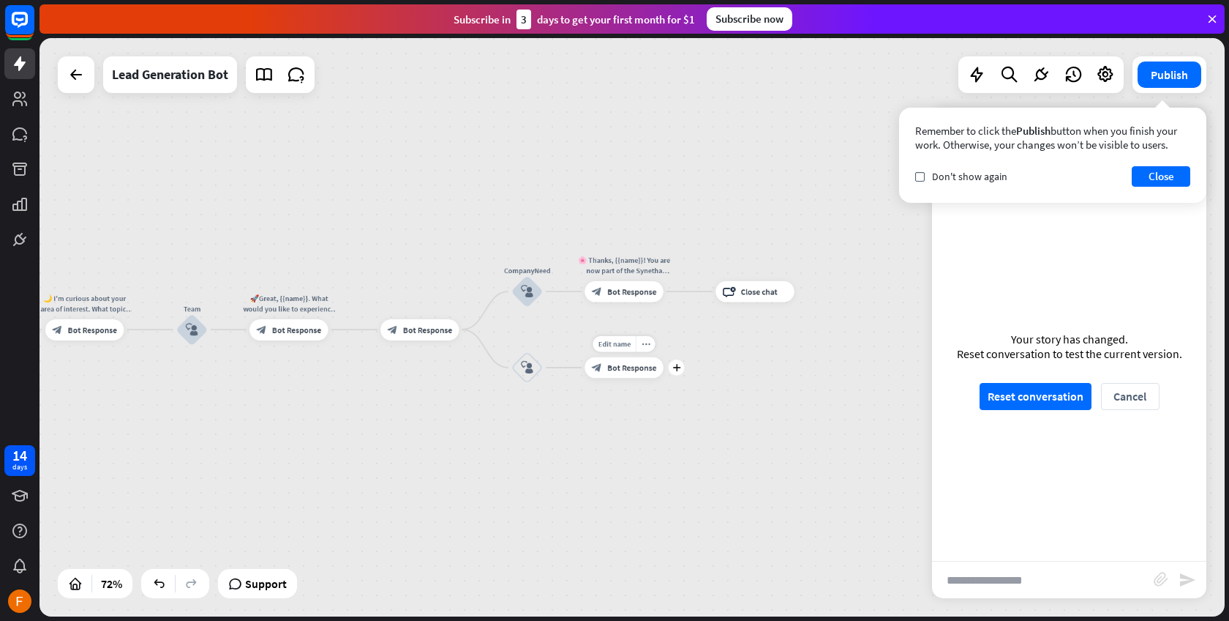
drag, startPoint x: 667, startPoint y: 392, endPoint x: 685, endPoint y: 403, distance: 20.7
click at [707, 410] on div "home_2 Start point Welcome message block_bot_response Bot Response Start block_…" at bounding box center [633, 327] width 1186 height 578
click at [435, 332] on span "Bot Response" at bounding box center [430, 329] width 49 height 10
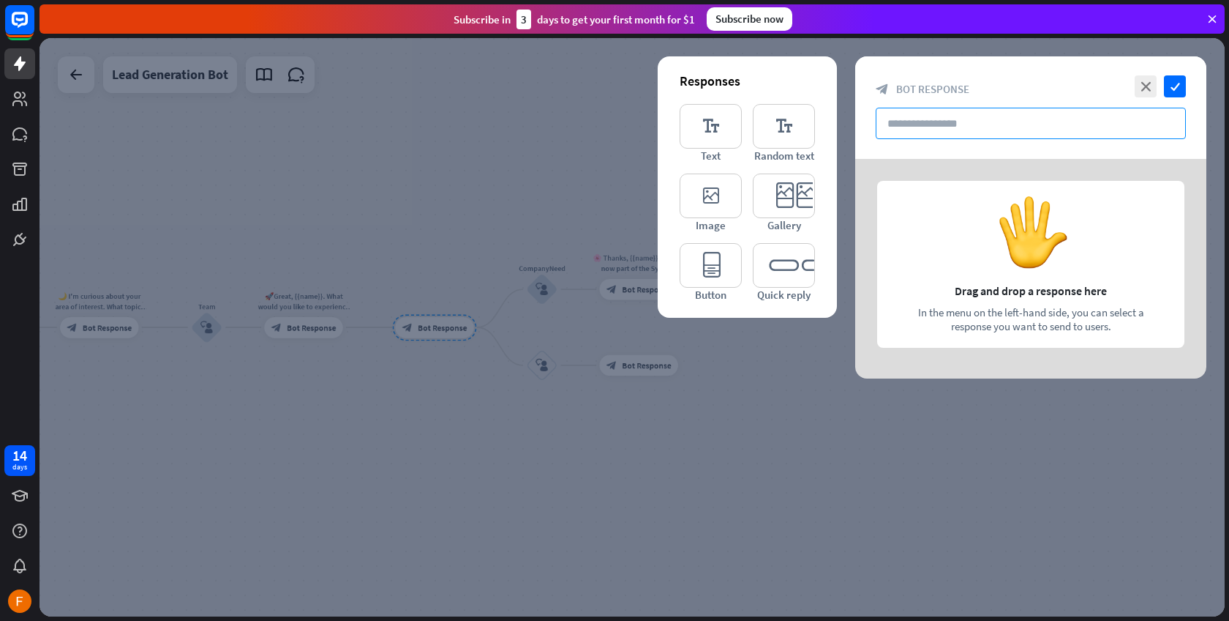
click at [977, 136] on input "text" at bounding box center [1031, 123] width 310 height 31
paste input "**********"
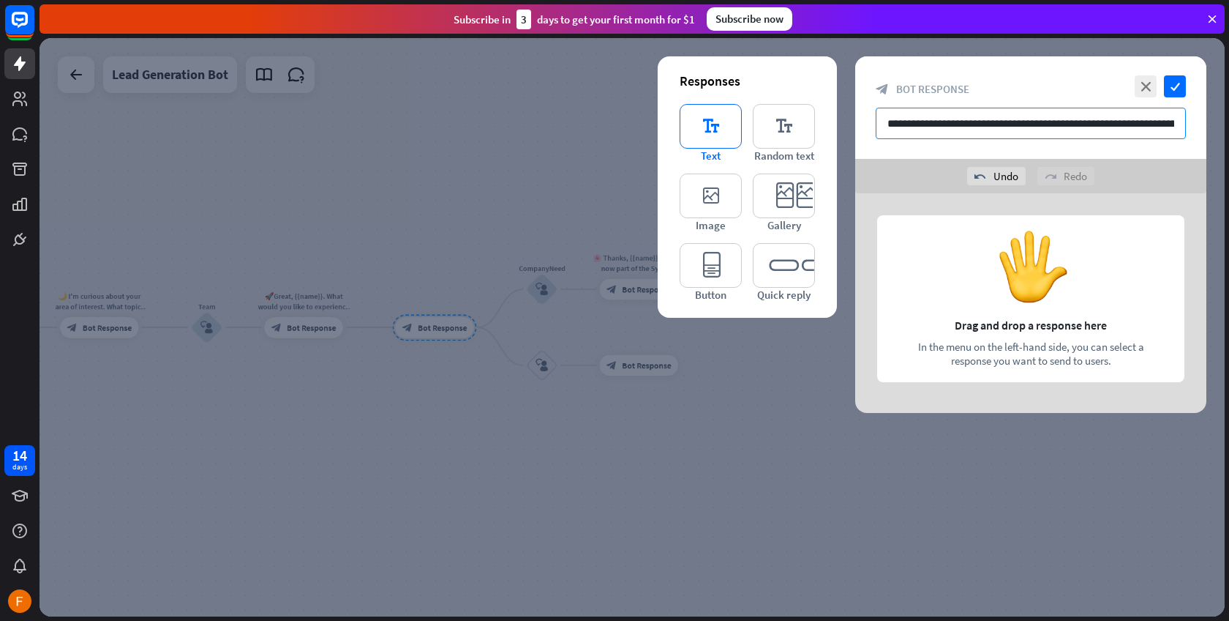
type input "**********"
click at [714, 132] on icon "editor_text" at bounding box center [711, 126] width 62 height 45
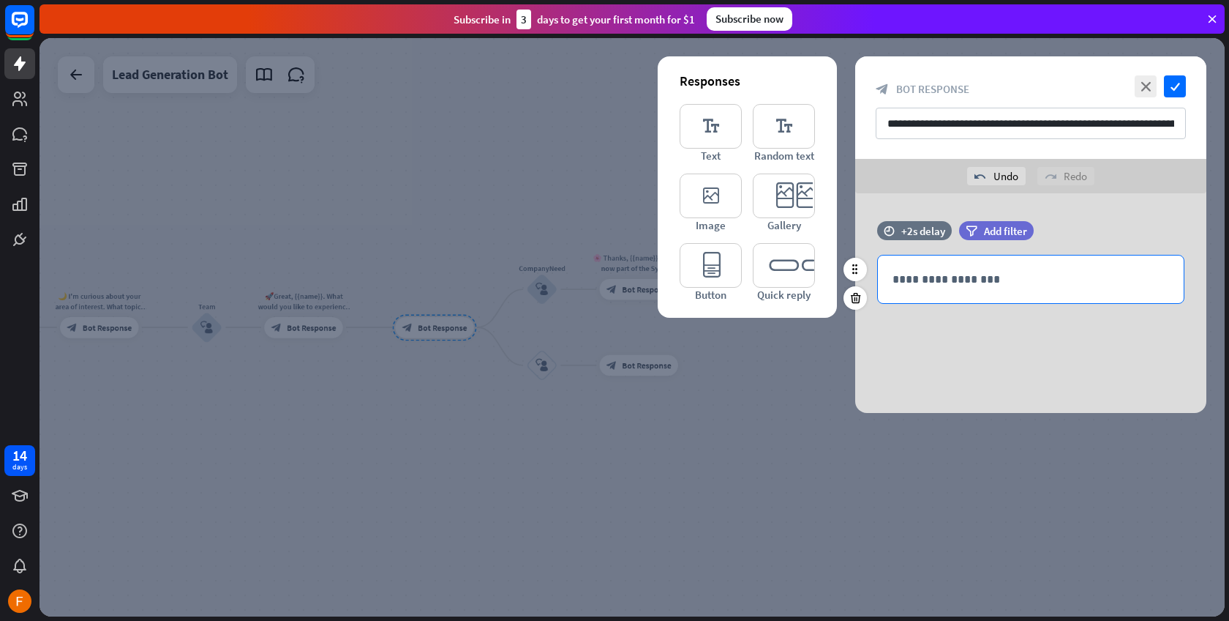
click at [976, 272] on p "**********" at bounding box center [1031, 279] width 277 height 18
click at [935, 359] on div "**********" at bounding box center [1031, 303] width 351 height 220
click at [966, 277] on p "**********" at bounding box center [1031, 279] width 277 height 18
click at [788, 272] on icon "editor_quick_replies" at bounding box center [784, 265] width 62 height 45
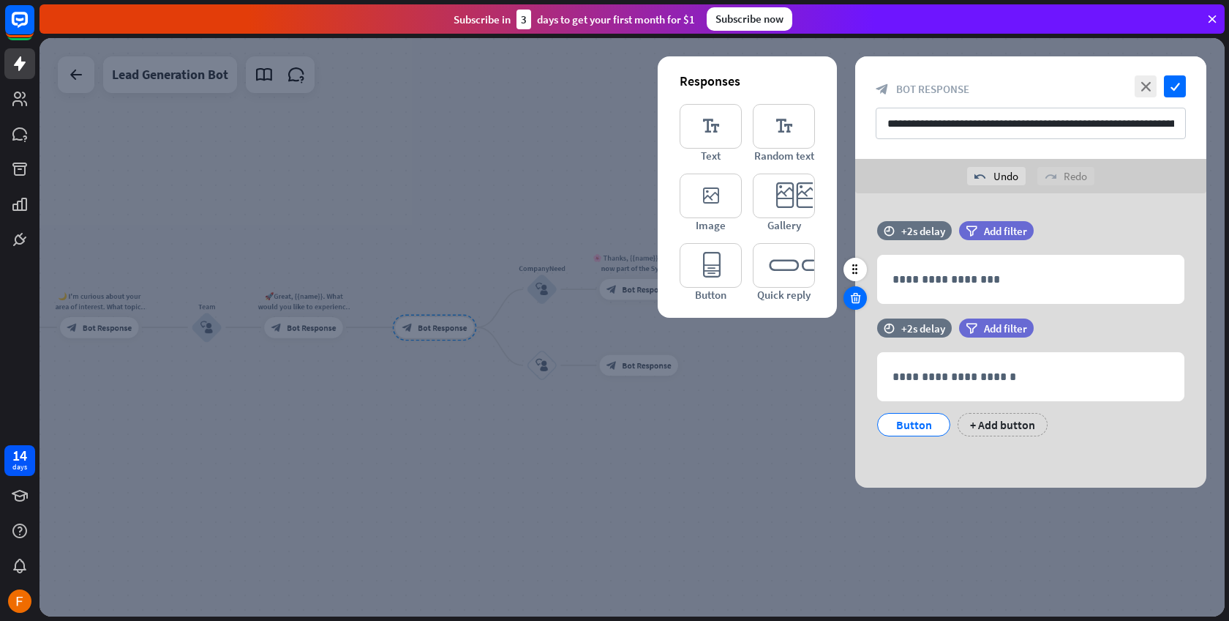
click at [856, 296] on icon at bounding box center [856, 297] width 14 height 13
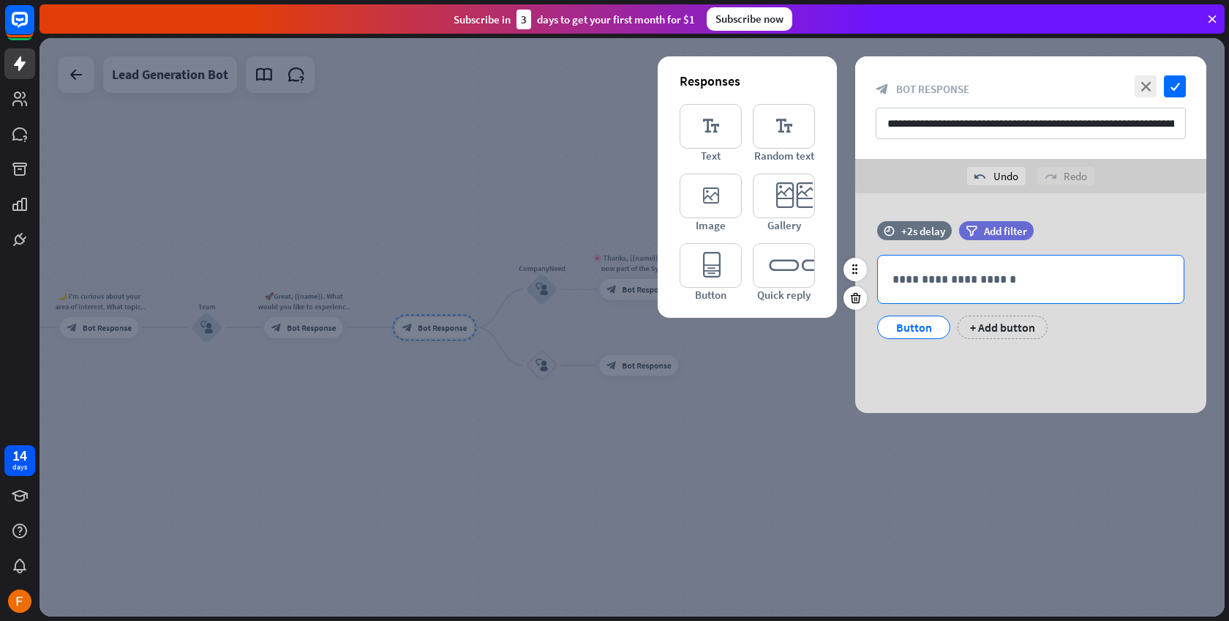
click at [992, 276] on p "**********" at bounding box center [1031, 279] width 277 height 18
click at [775, 139] on icon "editor_text" at bounding box center [784, 126] width 62 height 45
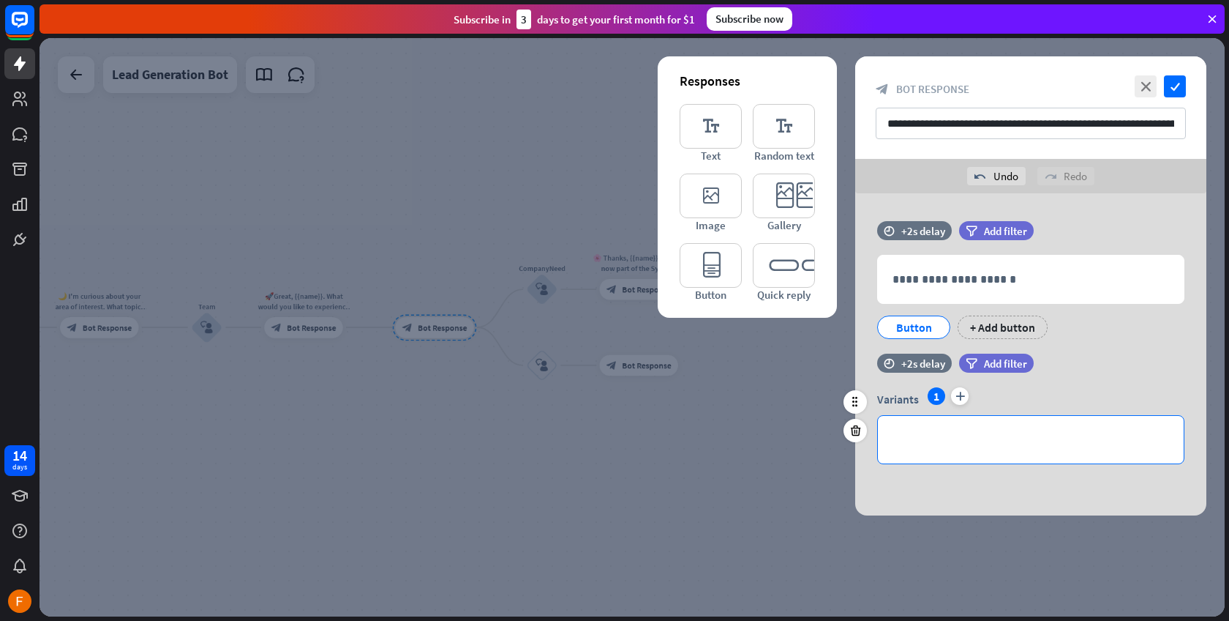
click at [1012, 445] on p "**********" at bounding box center [1031, 439] width 277 height 18
click at [858, 426] on icon at bounding box center [856, 430] width 14 height 13
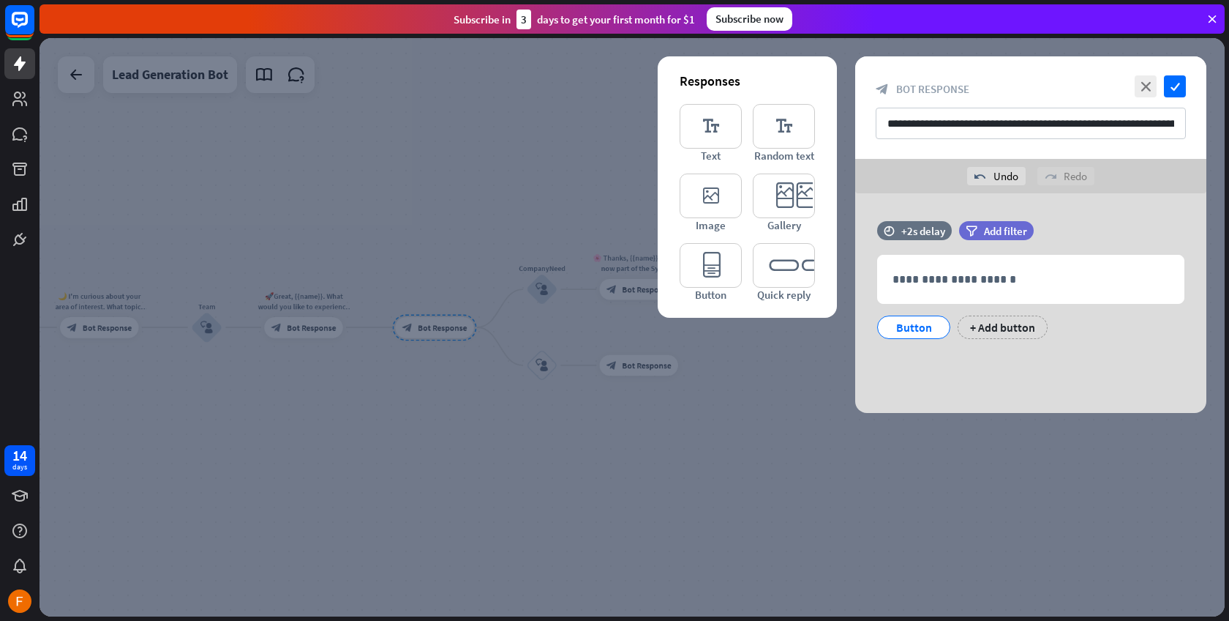
click at [431, 299] on div at bounding box center [633, 327] width 1186 height 578
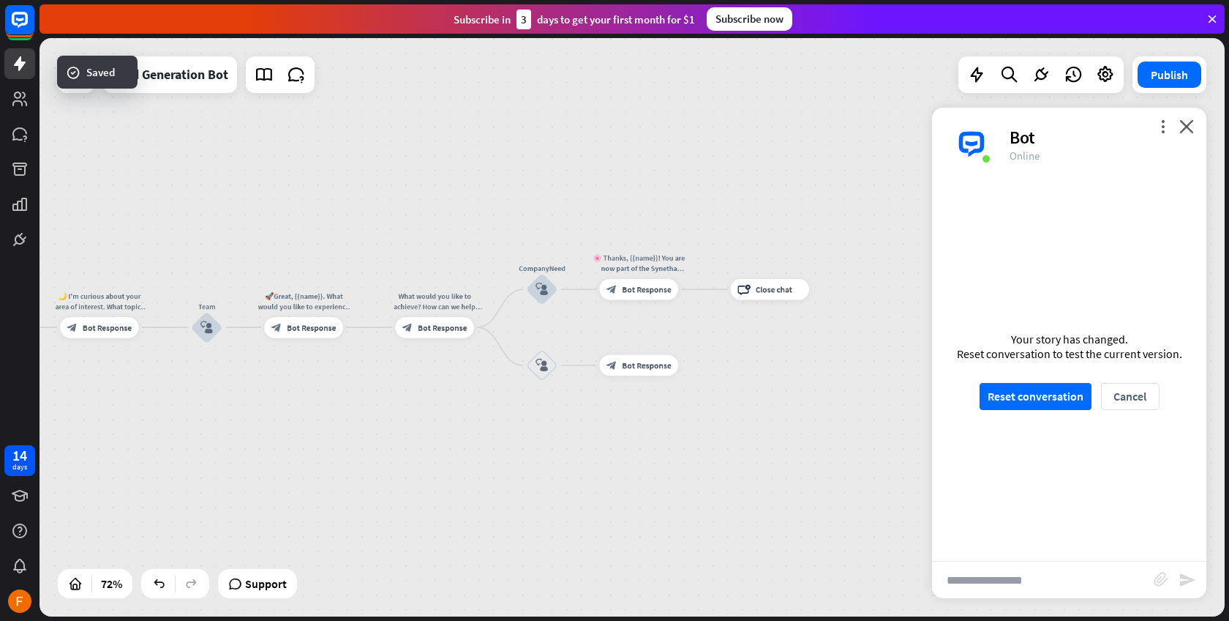
click at [365, 331] on div "home_2 Start point Welcome message block_bot_response Bot Response Start block_…" at bounding box center [633, 327] width 1186 height 578
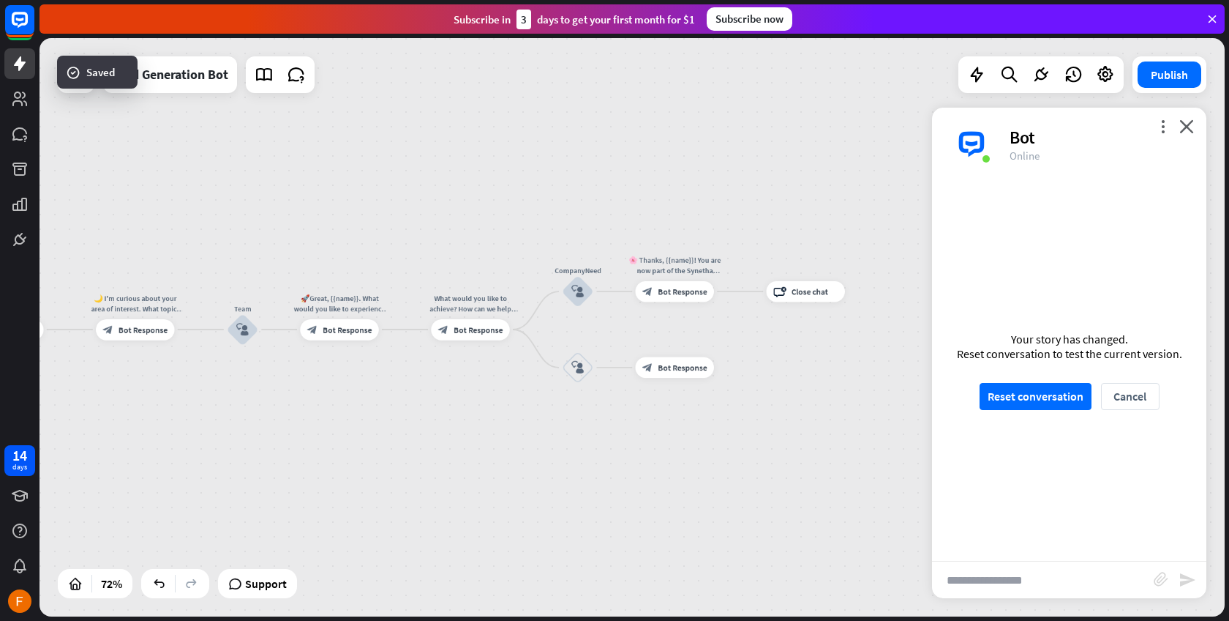
drag, startPoint x: 371, startPoint y: 329, endPoint x: 411, endPoint y: 332, distance: 40.3
click at [411, 332] on div "home_2 Start point Welcome message block_bot_response Bot Response Start block_…" at bounding box center [633, 327] width 1186 height 578
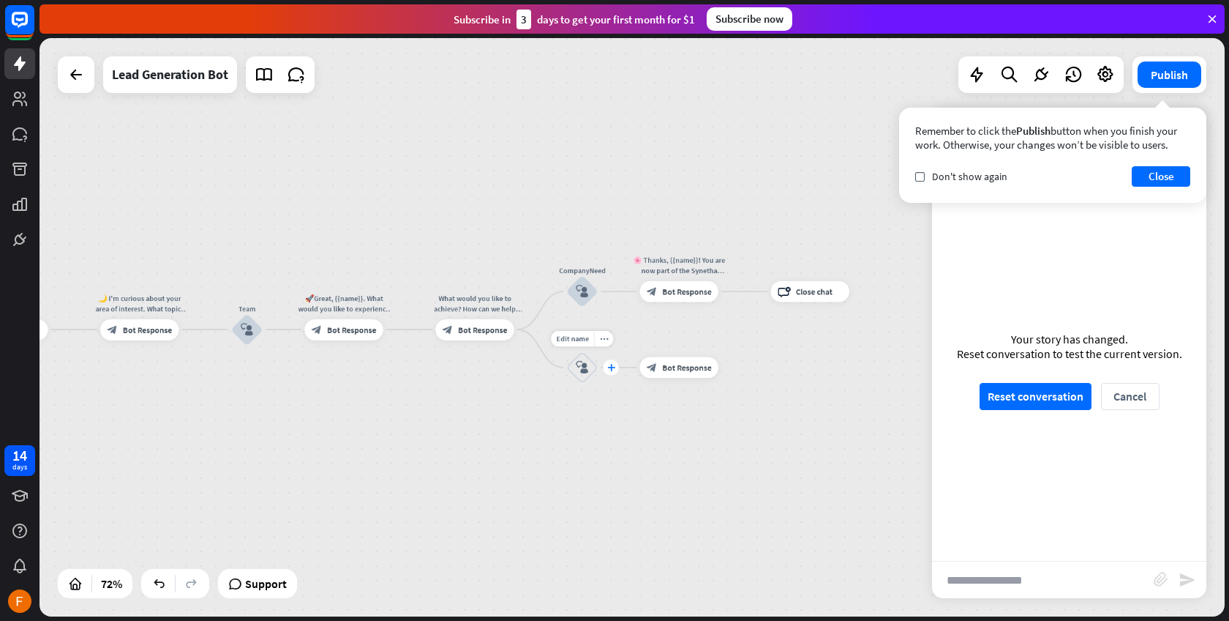
drag, startPoint x: 577, startPoint y: 364, endPoint x: 607, endPoint y: 374, distance: 32.2
click at [598, 374] on div "Edit name more_horiz plus block_user_input" at bounding box center [581, 366] width 31 height 31
click at [684, 363] on span "Bot Response" at bounding box center [686, 367] width 49 height 10
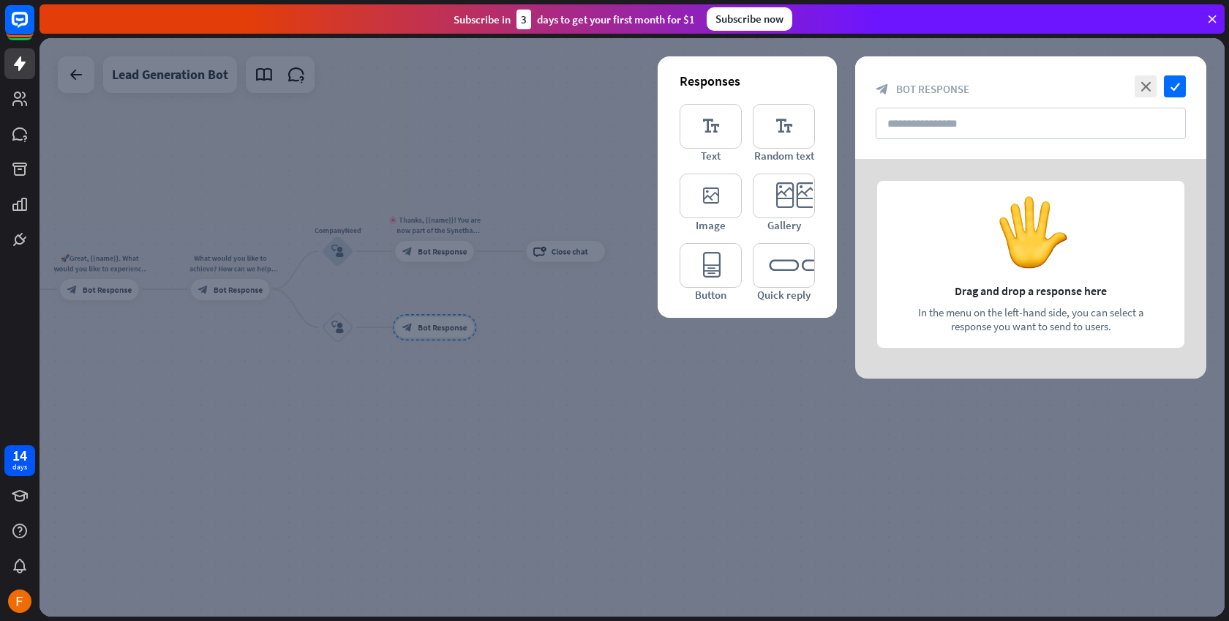
drag, startPoint x: 1009, startPoint y: 266, endPoint x: 958, endPoint y: 240, distance: 57.6
click at [958, 241] on div at bounding box center [1031, 269] width 351 height 220
click at [1141, 81] on icon "close" at bounding box center [1146, 86] width 22 height 22
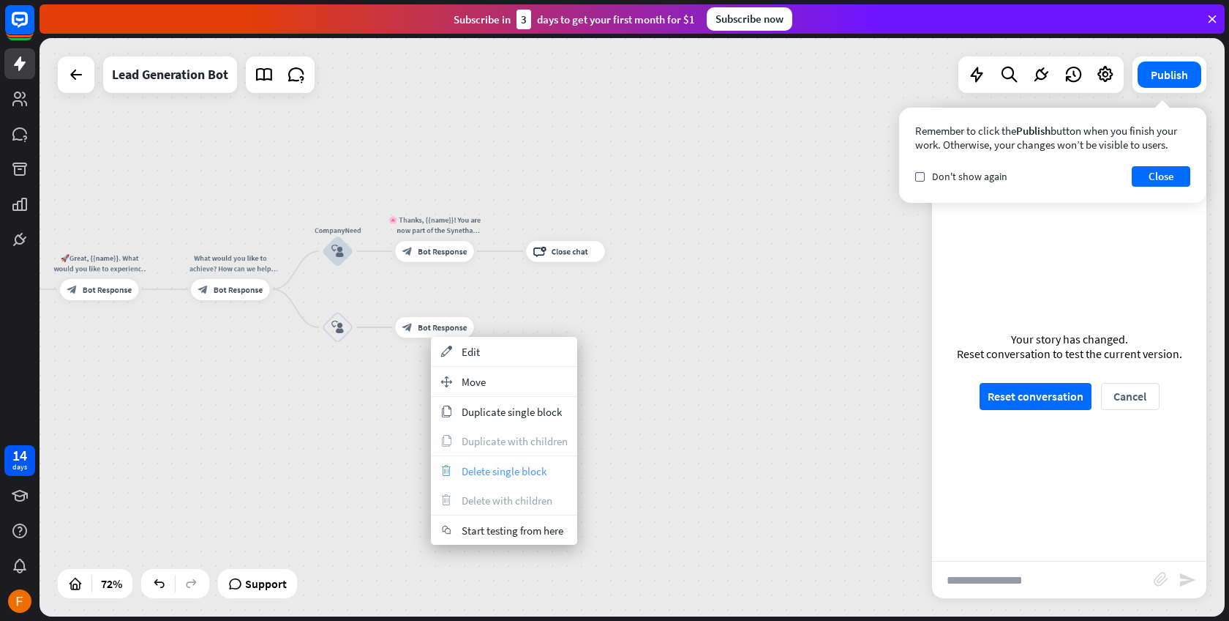
click at [479, 466] on span "Delete single block" at bounding box center [504, 471] width 85 height 14
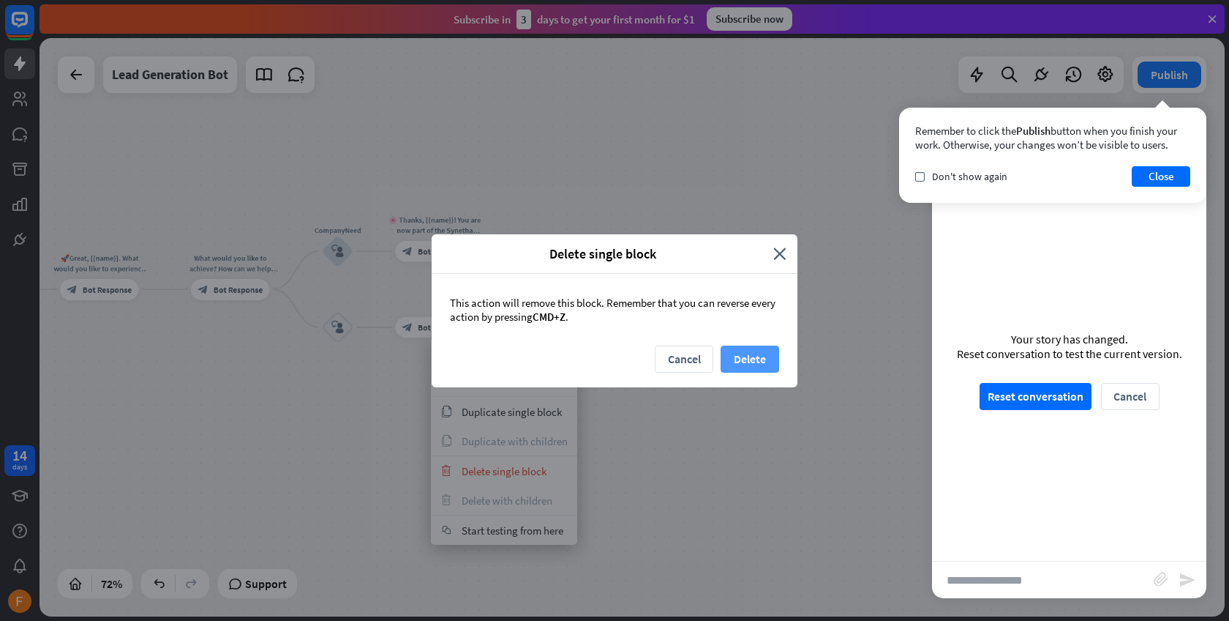
drag, startPoint x: 790, startPoint y: 344, endPoint x: 779, endPoint y: 348, distance: 11.8
click at [789, 344] on div "This action will remove this block. Remember that you can reverse every action …" at bounding box center [615, 310] width 366 height 72
click at [755, 363] on button "Delete" at bounding box center [750, 358] width 59 height 27
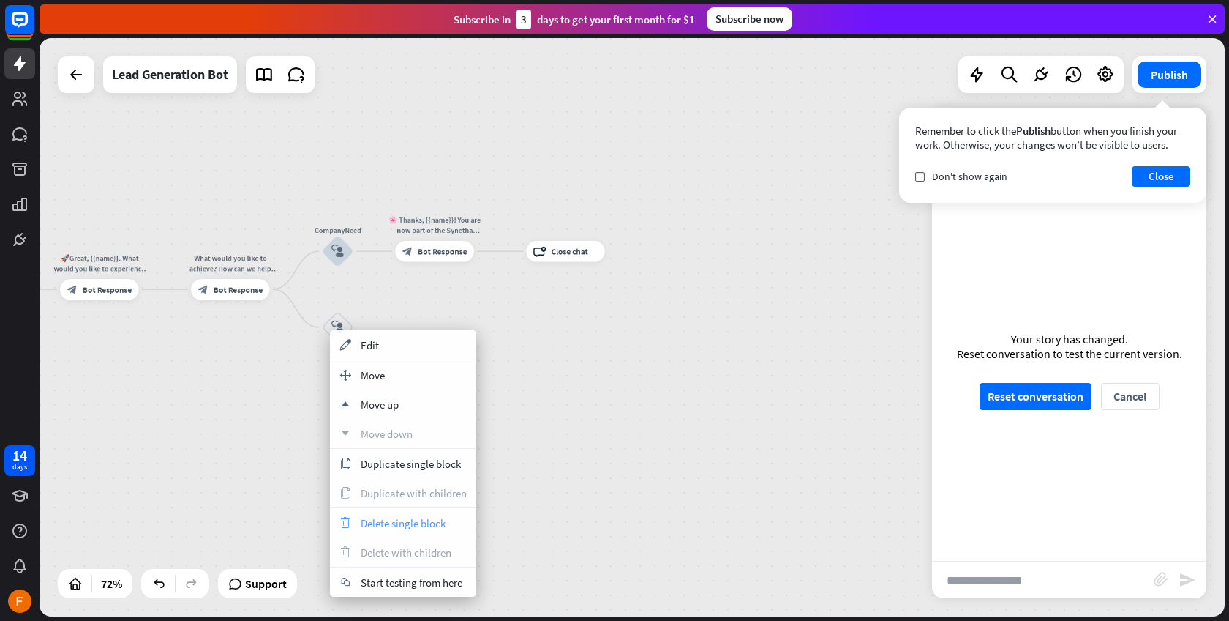
click at [388, 512] on div "trash Delete single block" at bounding box center [403, 522] width 146 height 29
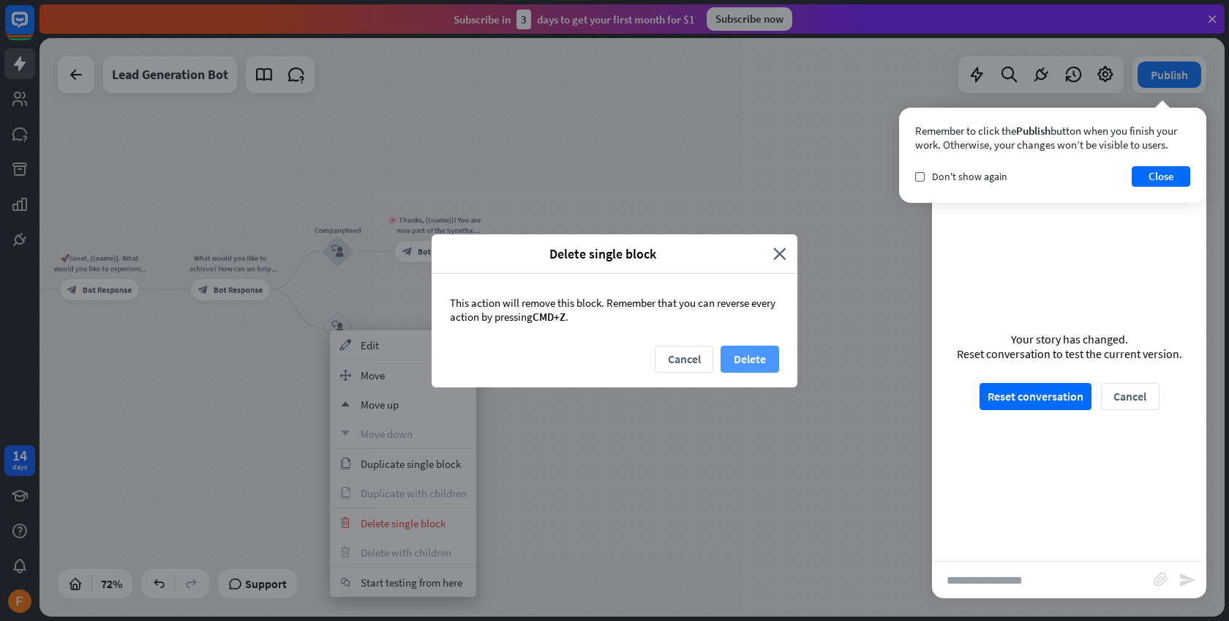
click at [757, 362] on button "Delete" at bounding box center [750, 358] width 59 height 27
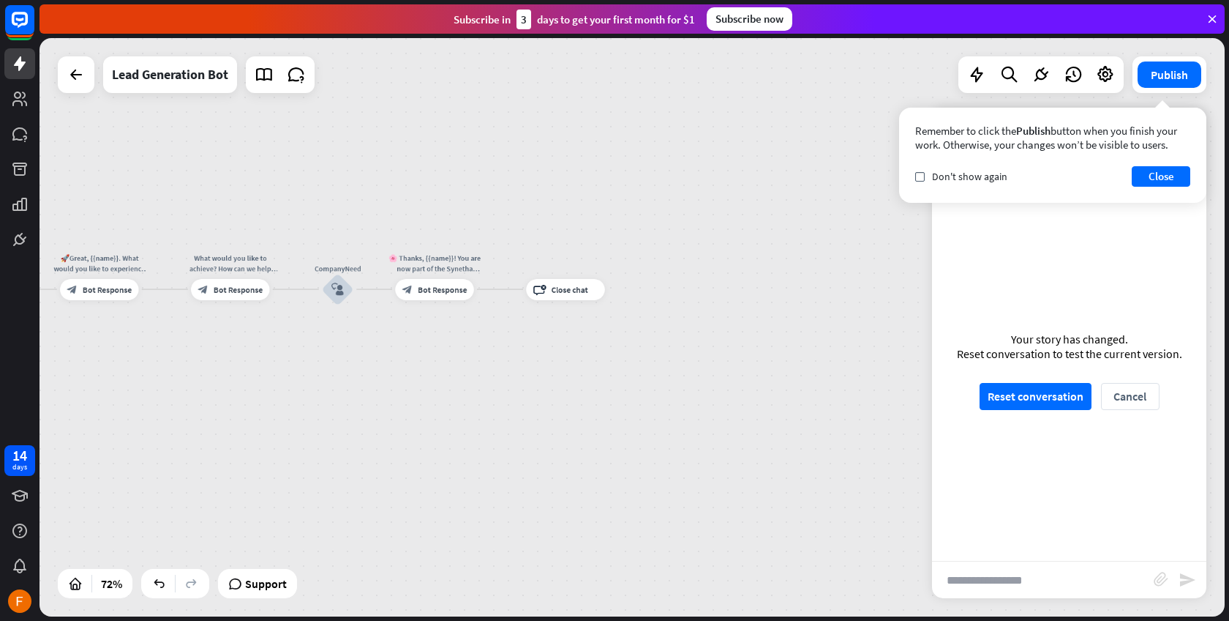
drag, startPoint x: 681, startPoint y: 400, endPoint x: 891, endPoint y: 428, distance: 212.7
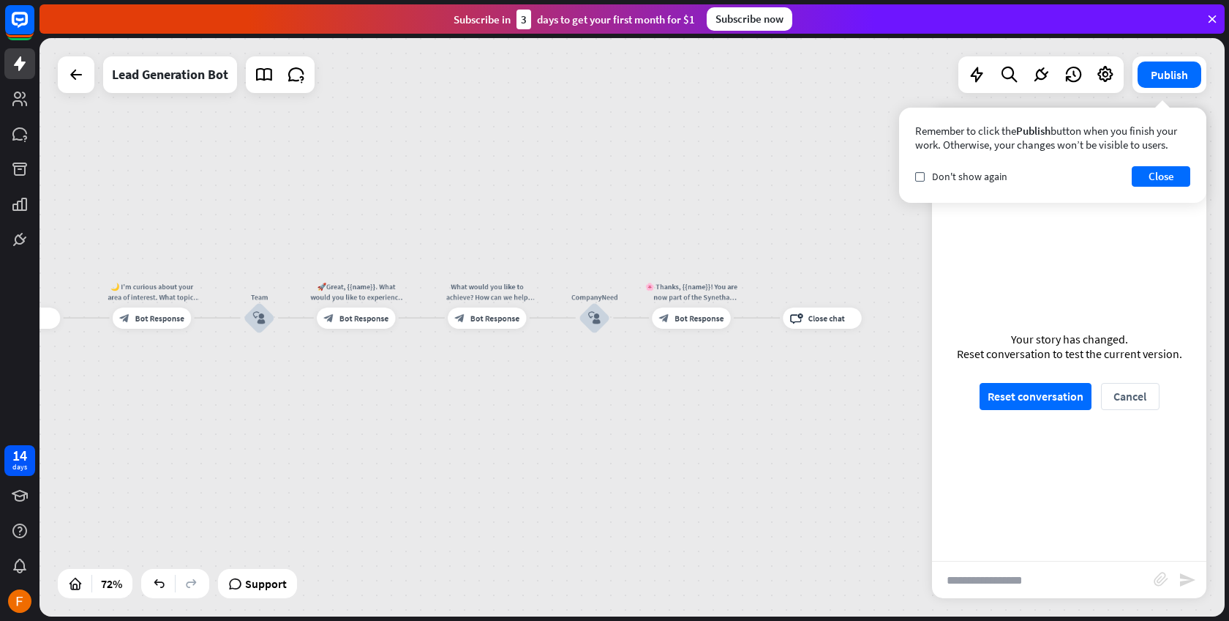
drag, startPoint x: 402, startPoint y: 390, endPoint x: 689, endPoint y: 413, distance: 287.8
click at [689, 413] on div "home_2 Start point Welcome message block_bot_response Bot Response Start block_…" at bounding box center [633, 327] width 1186 height 578
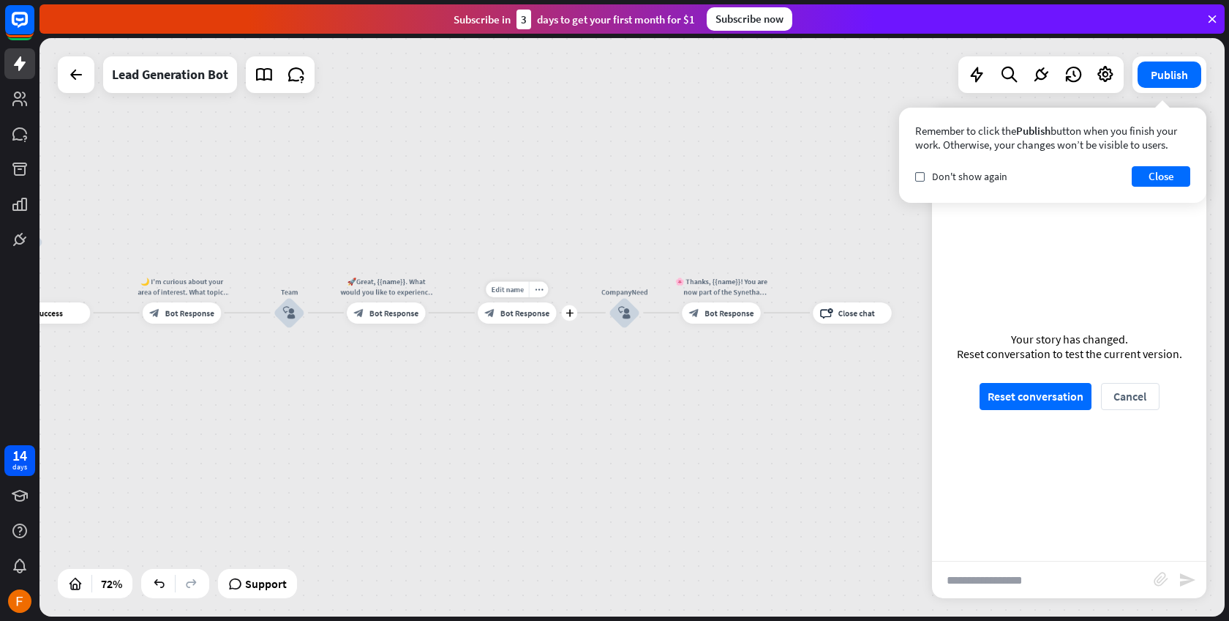
click at [478, 312] on div "Edit name more_horiz plus block_bot_response Bot Response" at bounding box center [517, 312] width 78 height 21
click at [566, 314] on icon "plus" at bounding box center [570, 312] width 8 height 7
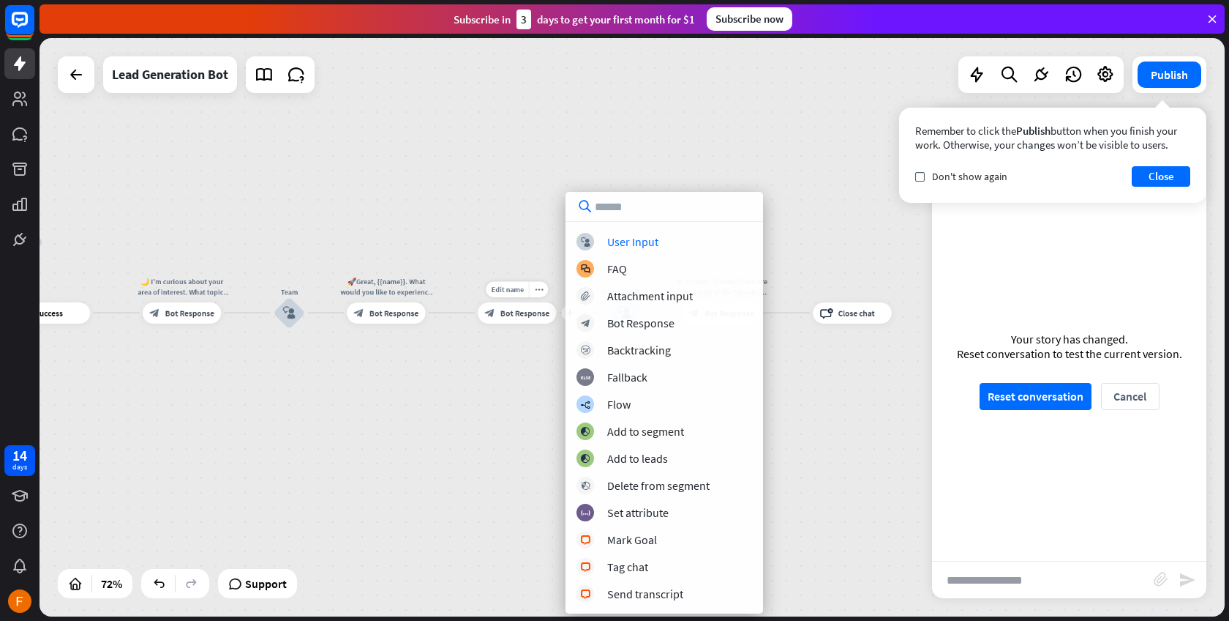
click at [447, 319] on div "home_2 Start point Welcome message block_bot_response Bot Response Start block_…" at bounding box center [633, 327] width 1186 height 578
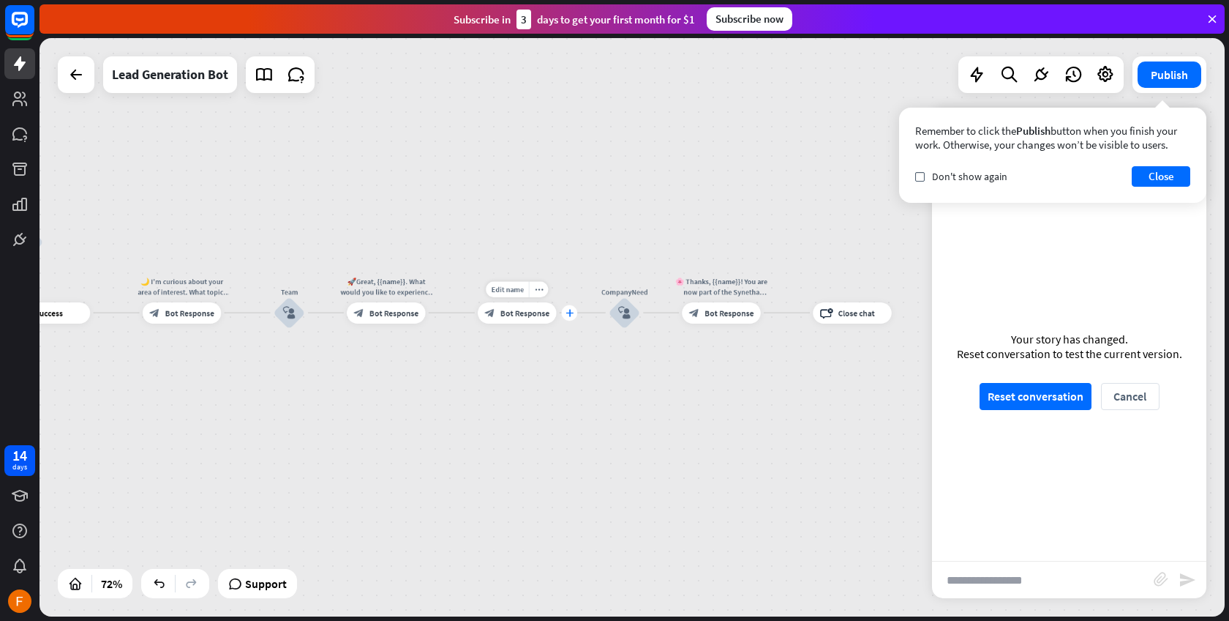
click at [569, 312] on icon "plus" at bounding box center [570, 312] width 8 height 7
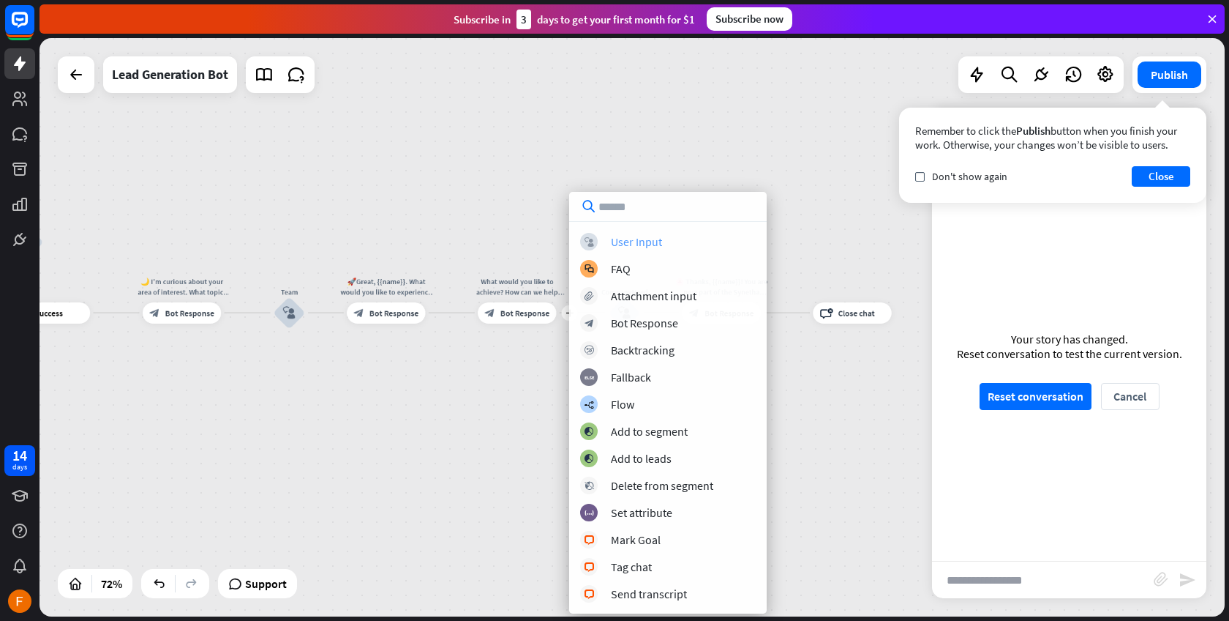
click at [643, 244] on div "User Input" at bounding box center [636, 241] width 51 height 15
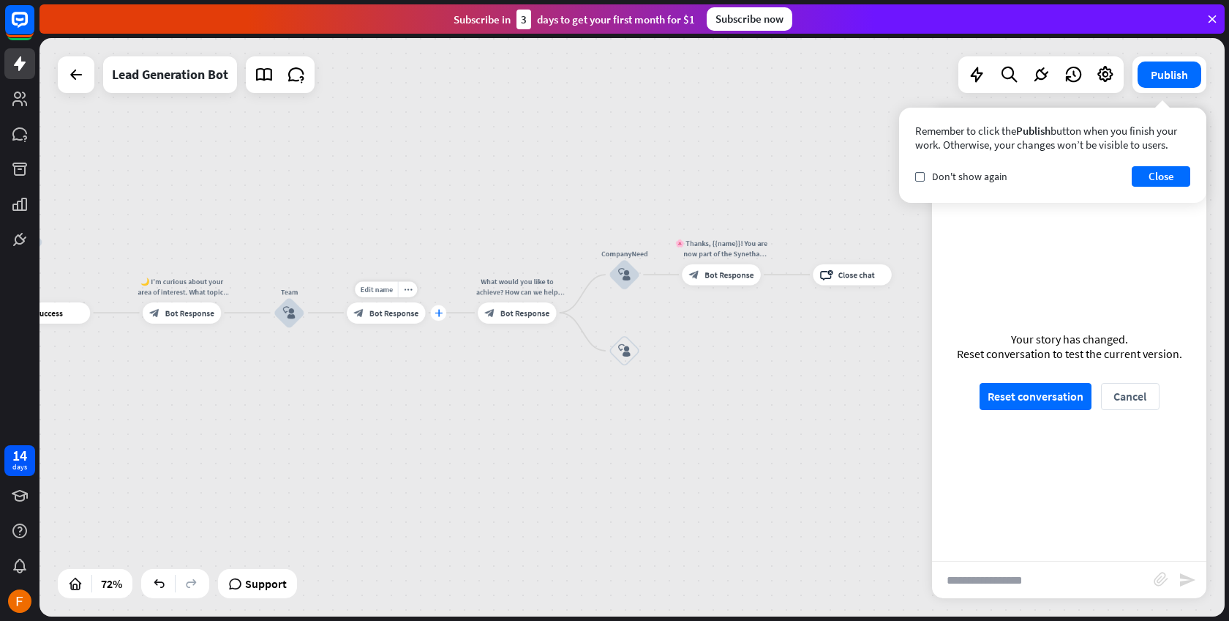
click at [435, 312] on icon "plus" at bounding box center [439, 312] width 8 height 7
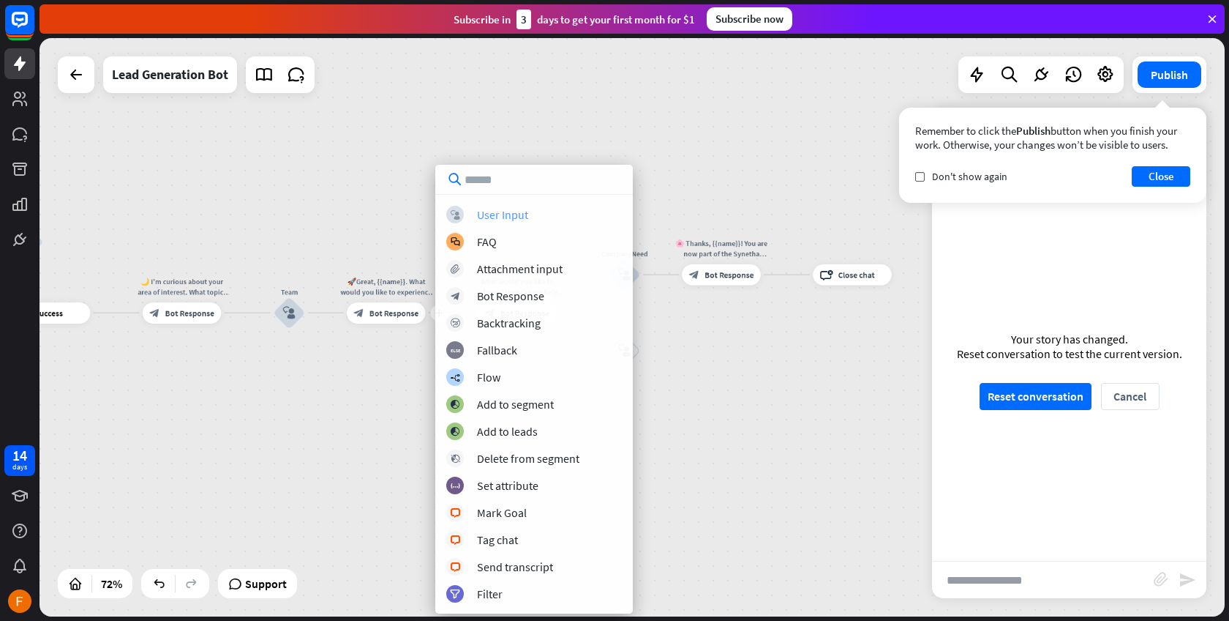
click at [523, 211] on div "User Input" at bounding box center [502, 214] width 51 height 15
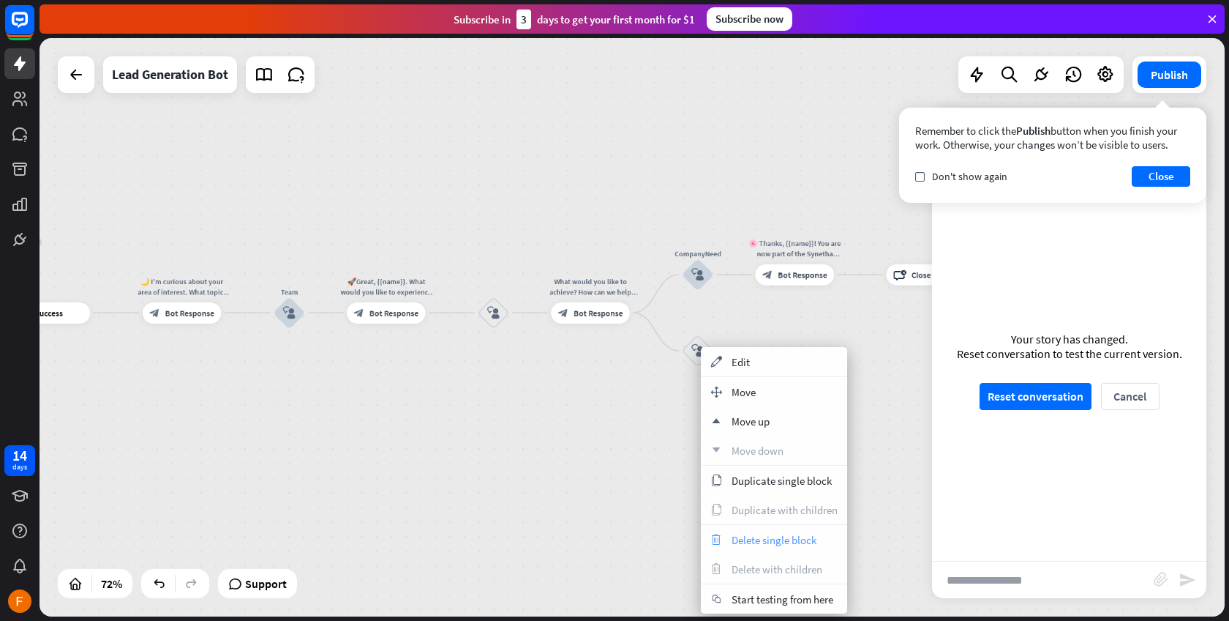
click at [744, 536] on span "Delete single block" at bounding box center [774, 540] width 85 height 14
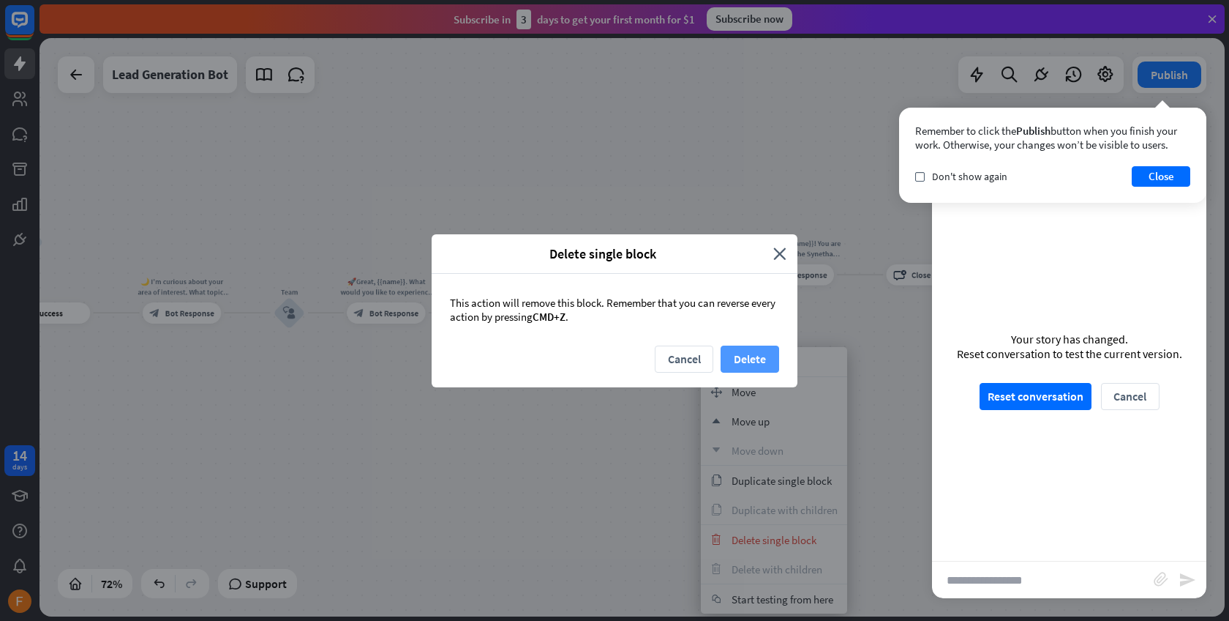
click at [765, 354] on button "Delete" at bounding box center [750, 358] width 59 height 27
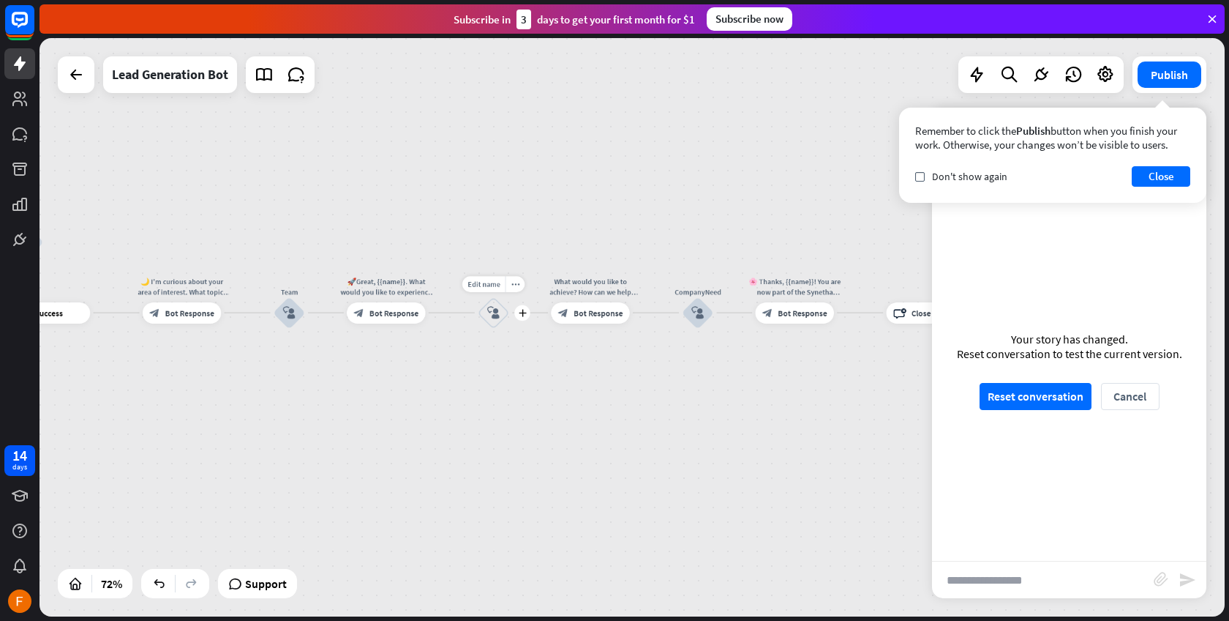
click at [493, 312] on icon "block_user_input" at bounding box center [493, 312] width 12 height 12
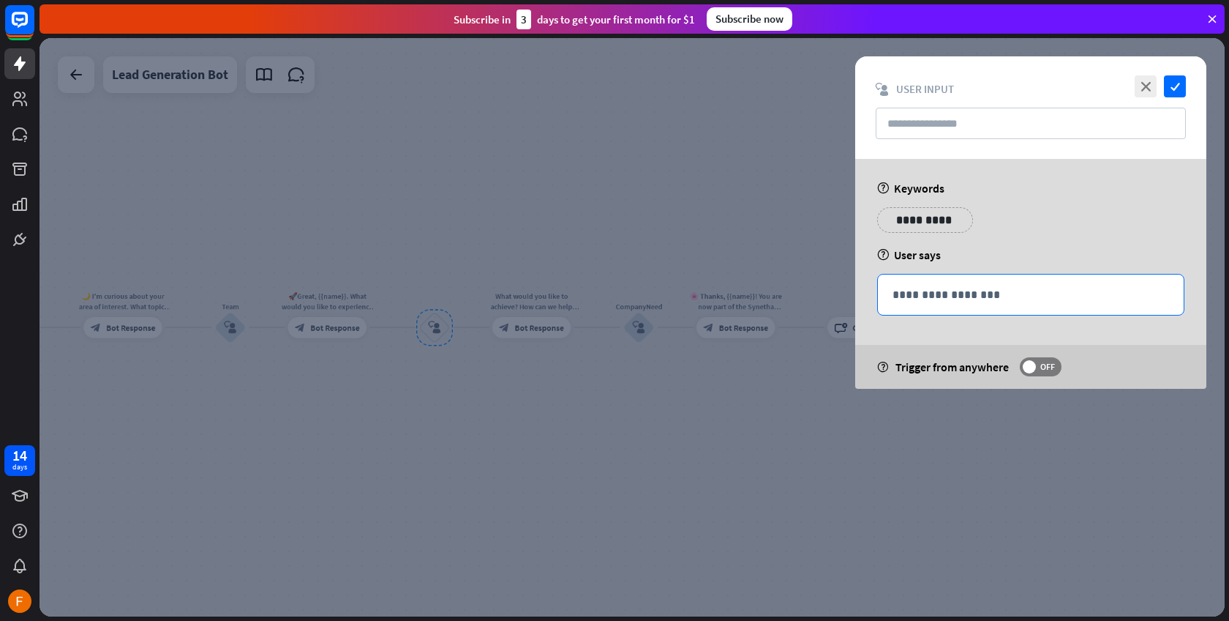
click at [942, 294] on p "**********" at bounding box center [1031, 294] width 277 height 18
click at [1033, 362] on span at bounding box center [1029, 366] width 13 height 13
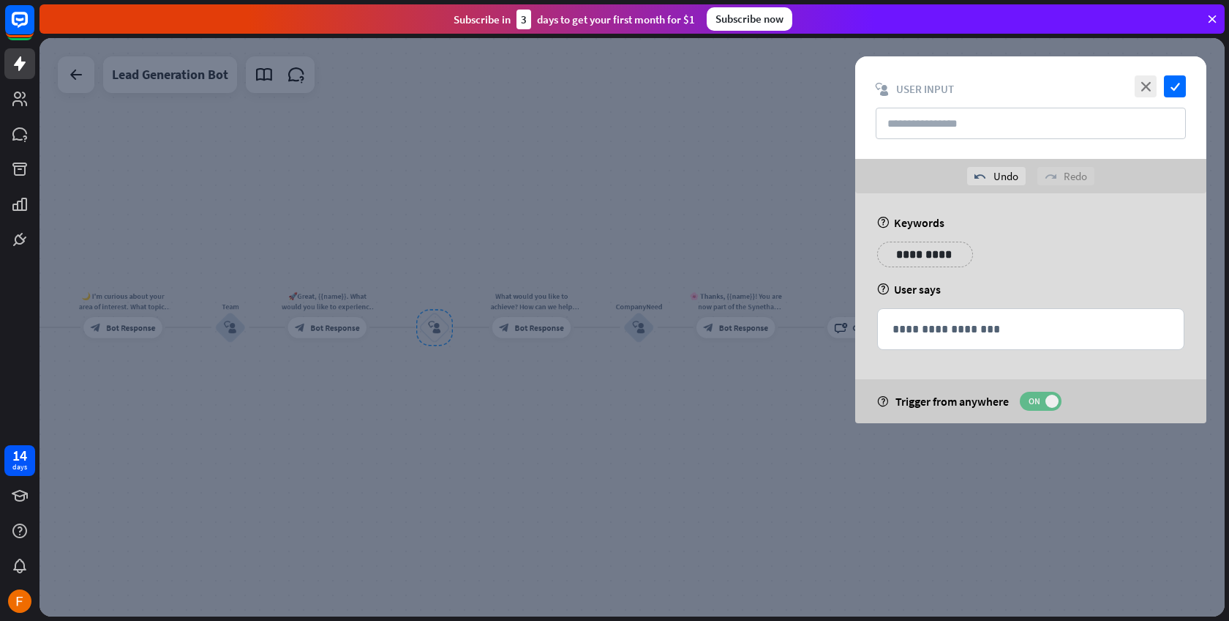
click at [1038, 400] on span "ON" at bounding box center [1034, 401] width 23 height 12
click at [1173, 82] on icon "check" at bounding box center [1175, 86] width 22 height 22
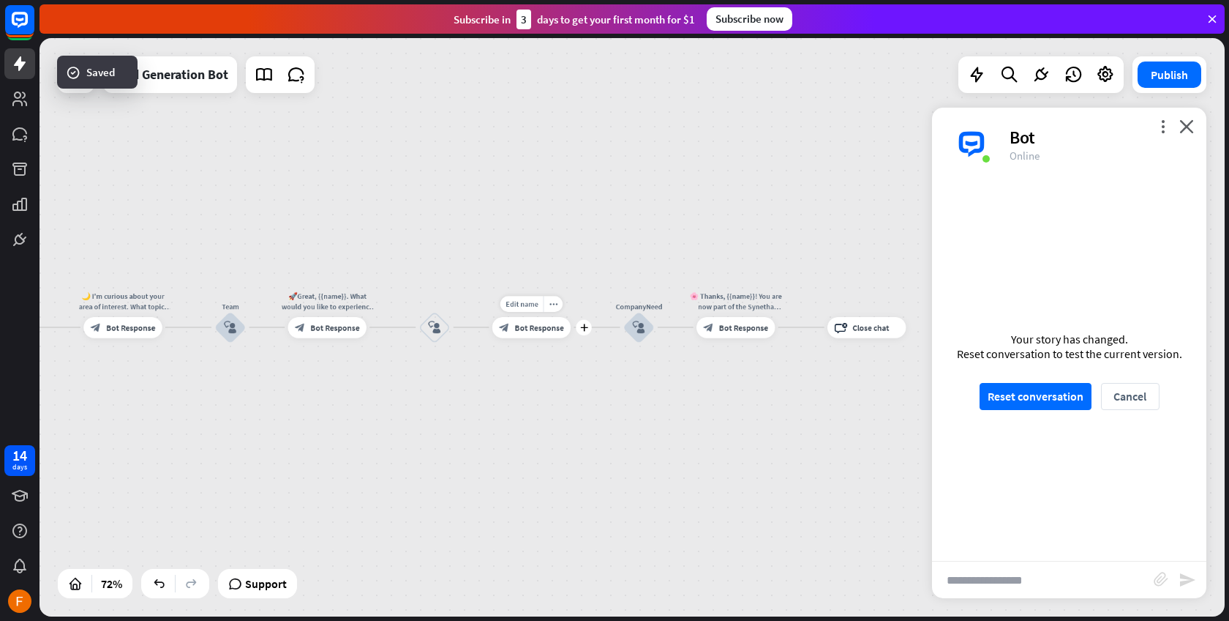
click at [532, 322] on span "Bot Response" at bounding box center [539, 327] width 49 height 10
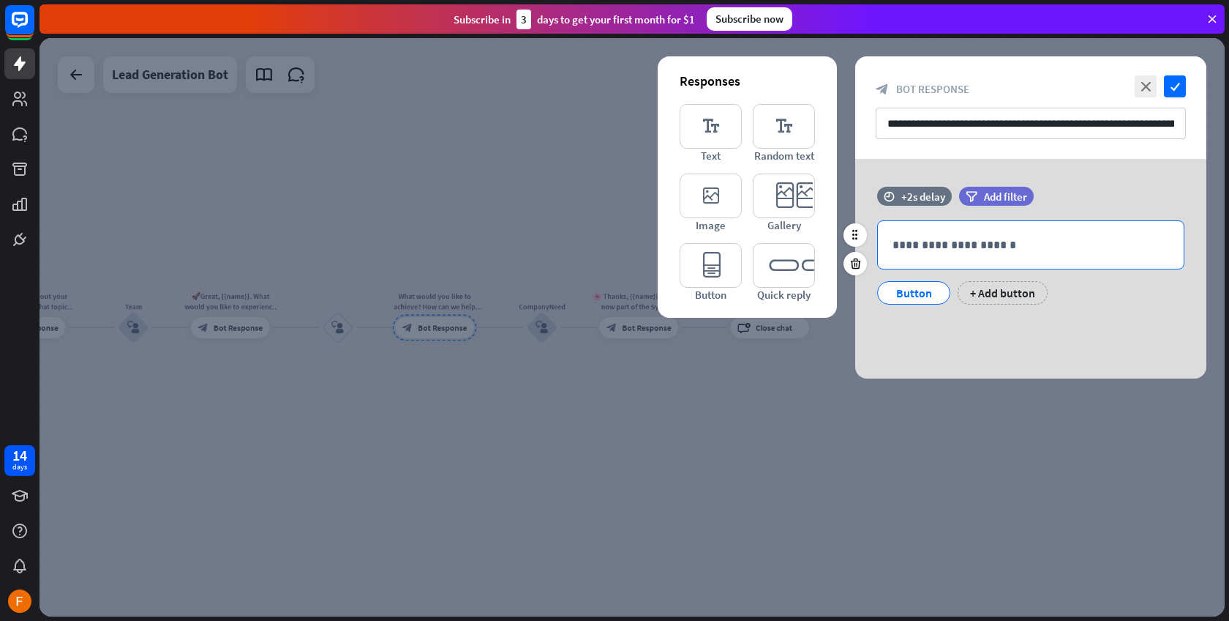
click at [1008, 250] on p "**********" at bounding box center [1031, 245] width 277 height 18
click at [1145, 177] on div "**********" at bounding box center [1031, 269] width 351 height 220
click at [910, 196] on div "+2s delay" at bounding box center [924, 197] width 44 height 14
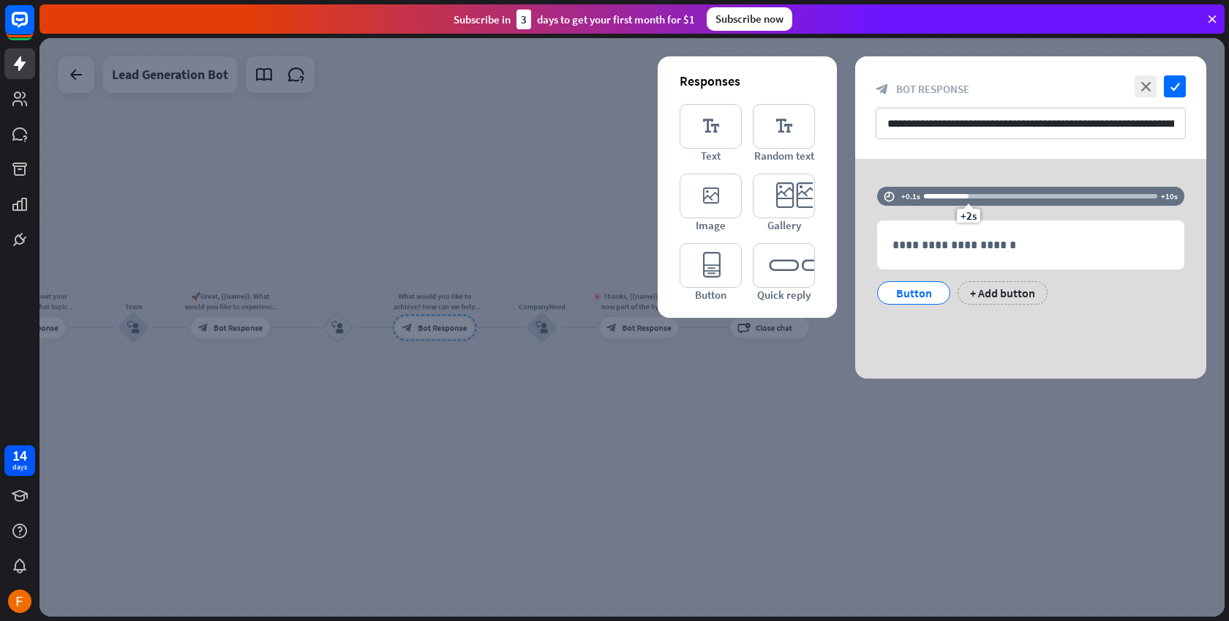
click at [952, 195] on div at bounding box center [946, 196] width 45 height 4
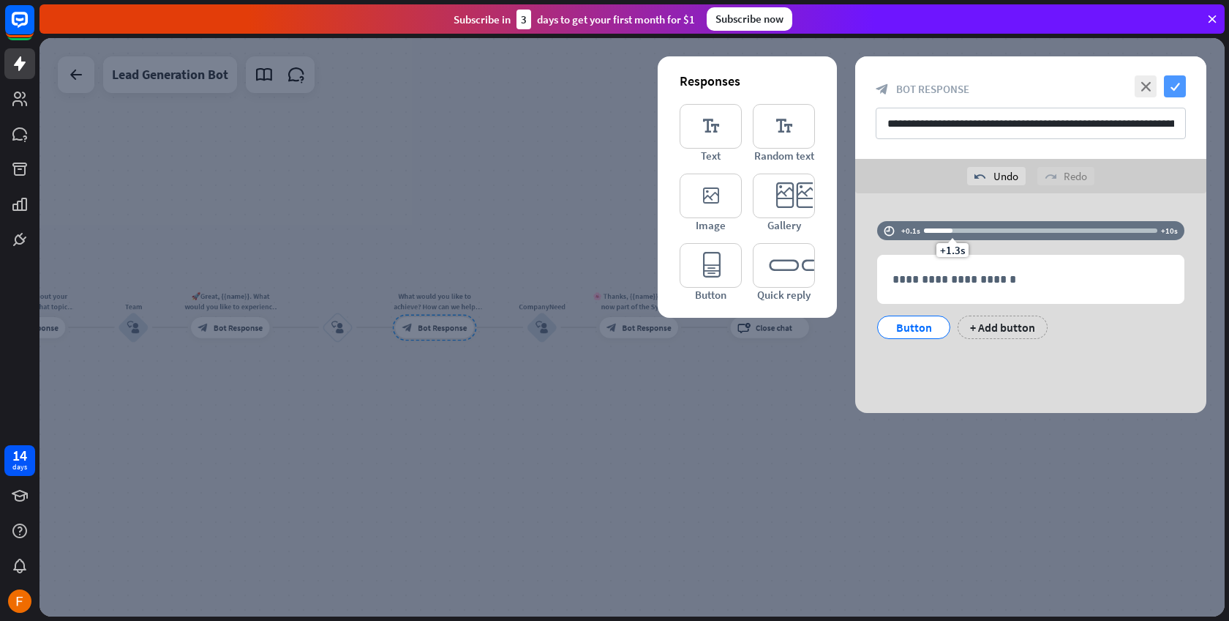
click at [1175, 97] on icon "check" at bounding box center [1175, 86] width 22 height 22
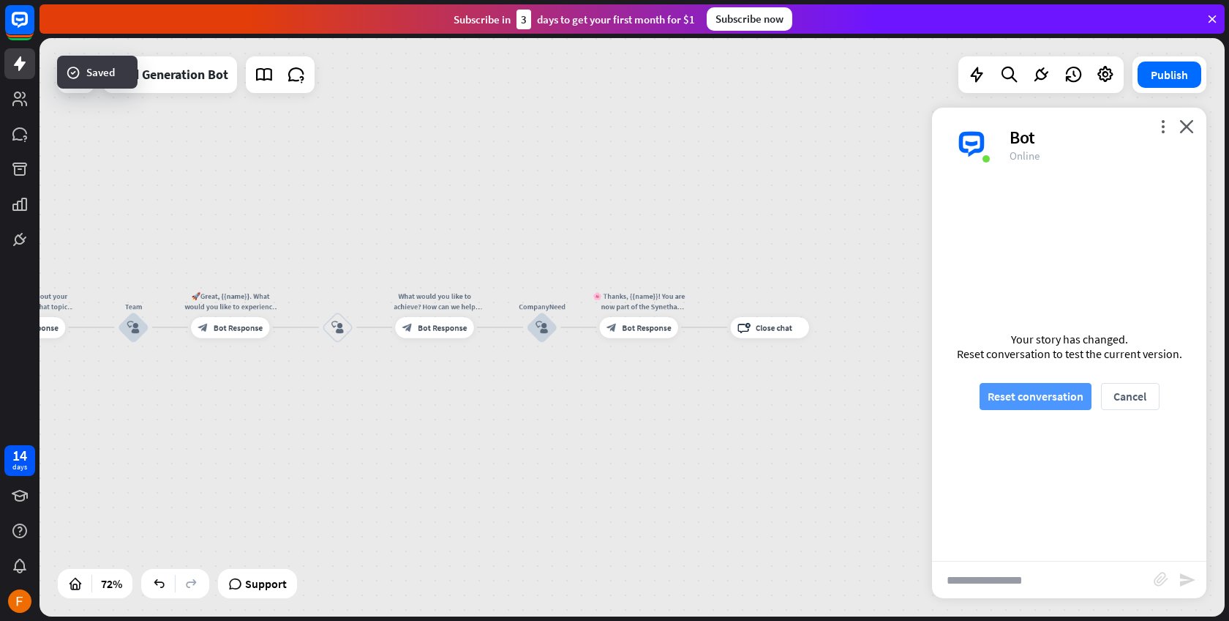
click at [1058, 404] on button "Reset conversation" at bounding box center [1036, 396] width 112 height 27
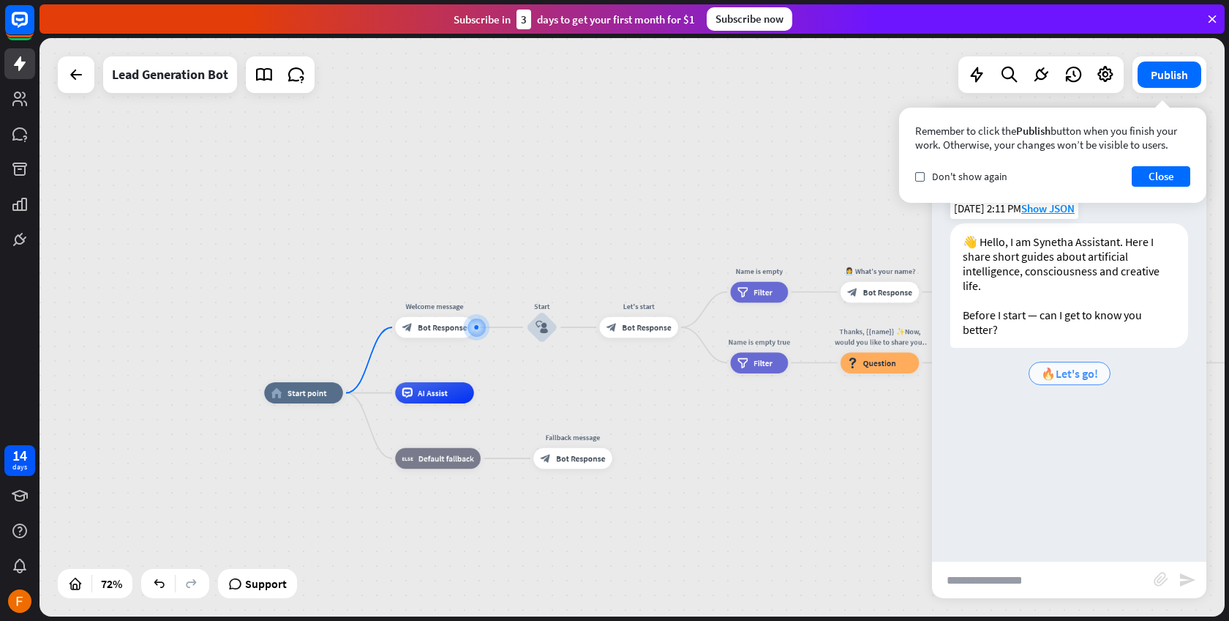
click at [1079, 375] on span "🔥Let's go!" at bounding box center [1069, 373] width 57 height 15
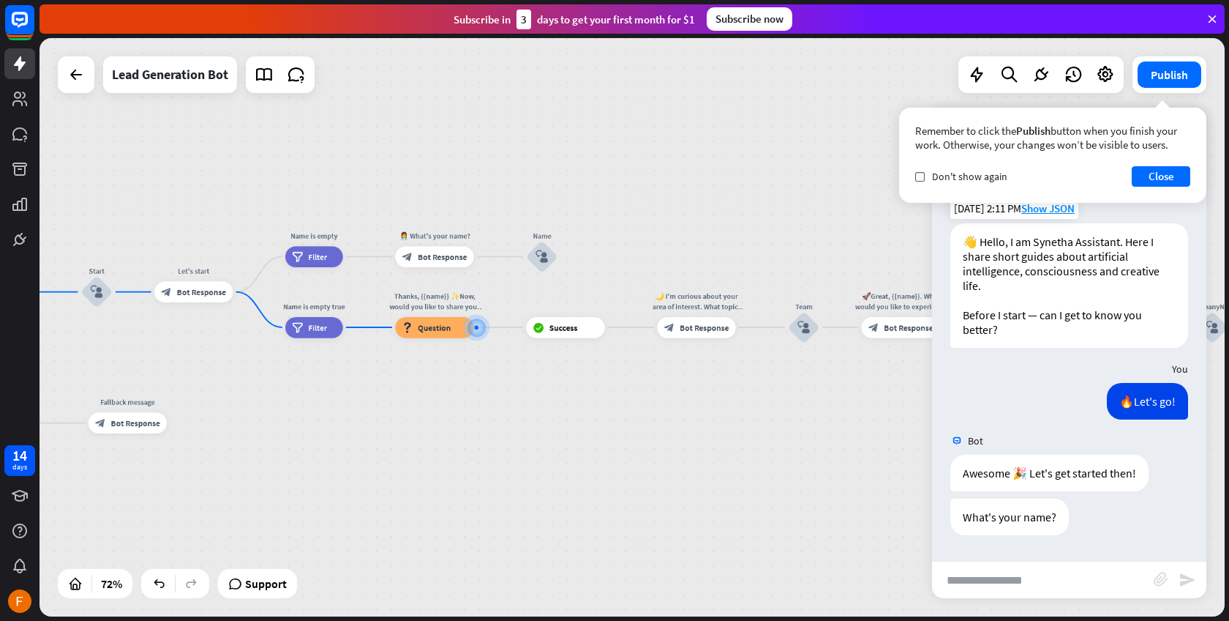
click at [1035, 577] on input "text" at bounding box center [1043, 579] width 222 height 37
type input "*******"
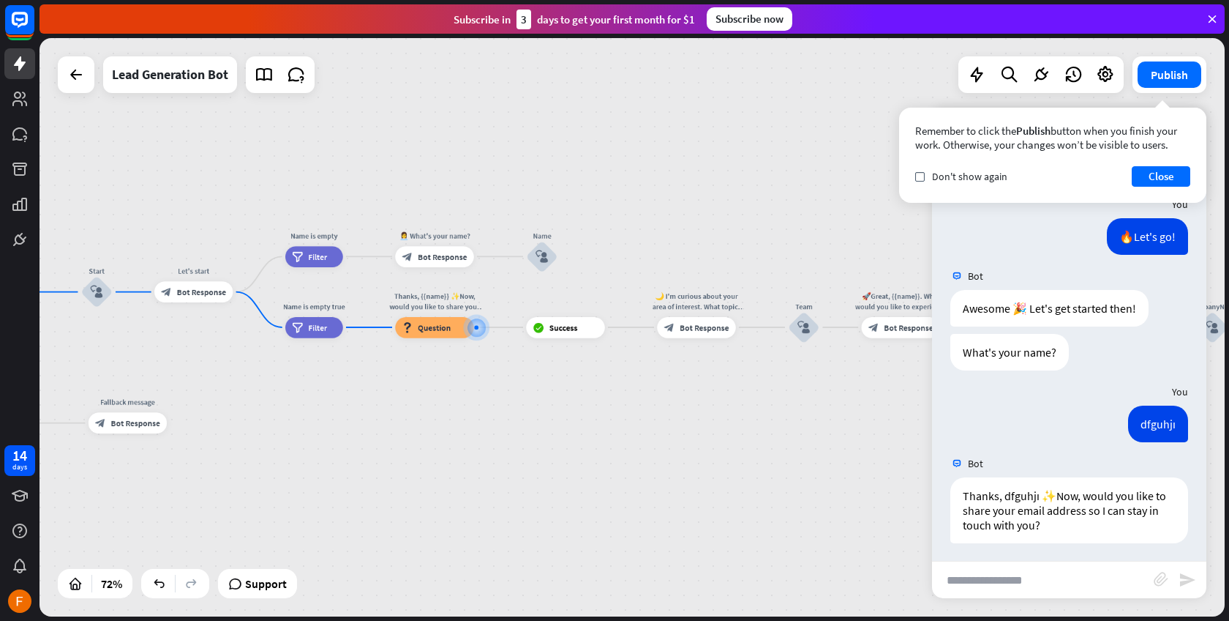
scroll to position [169, 0]
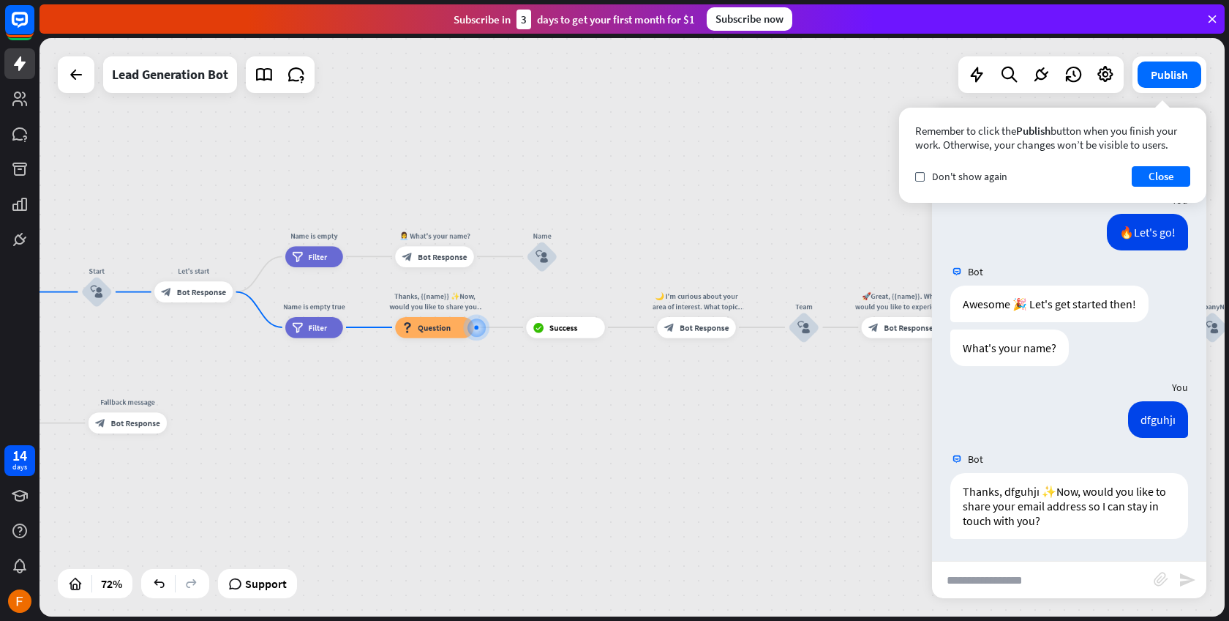
click at [1096, 579] on input "text" at bounding box center [1043, 579] width 222 height 37
click at [1088, 580] on input "text" at bounding box center [1043, 579] width 222 height 37
click at [1039, 587] on input "text" at bounding box center [1043, 579] width 222 height 37
type input "*"
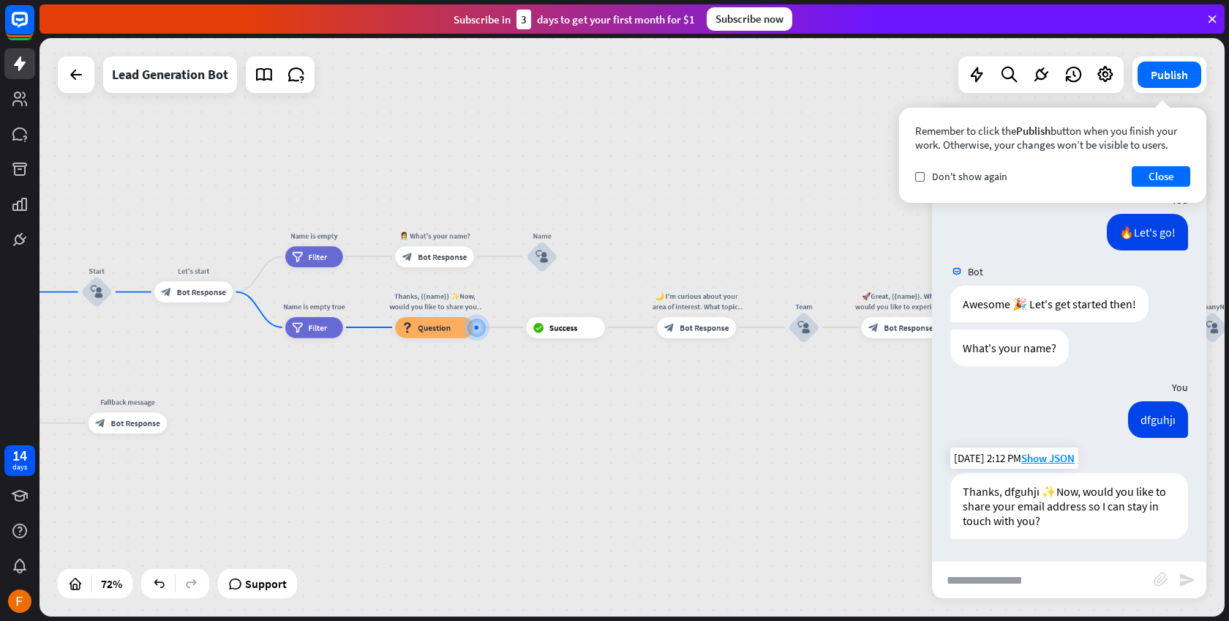
click at [1044, 525] on div "Thanks, dfguhjı ✨Now, would you like to share your email address so I can stay …" at bounding box center [1070, 506] width 238 height 66
click at [1027, 574] on input "text" at bounding box center [1043, 579] width 222 height 37
type input "**********"
click at [1185, 580] on icon "send" at bounding box center [1188, 580] width 18 height 18
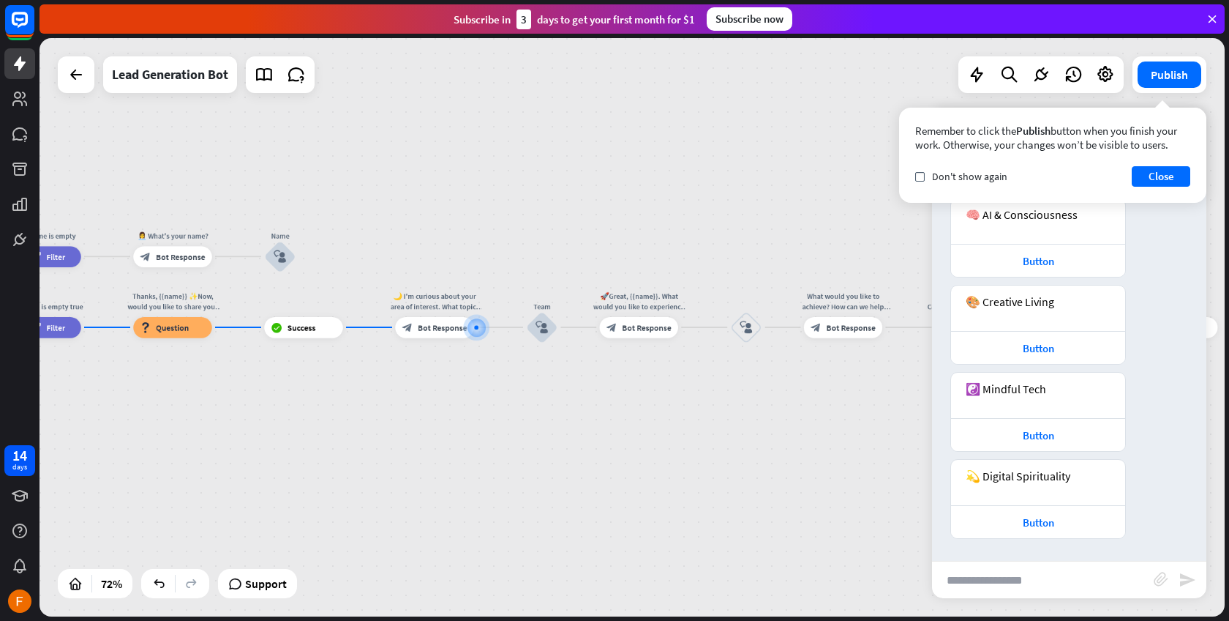
scroll to position [734, 0]
click at [1050, 347] on div "Button" at bounding box center [1039, 348] width 160 height 14
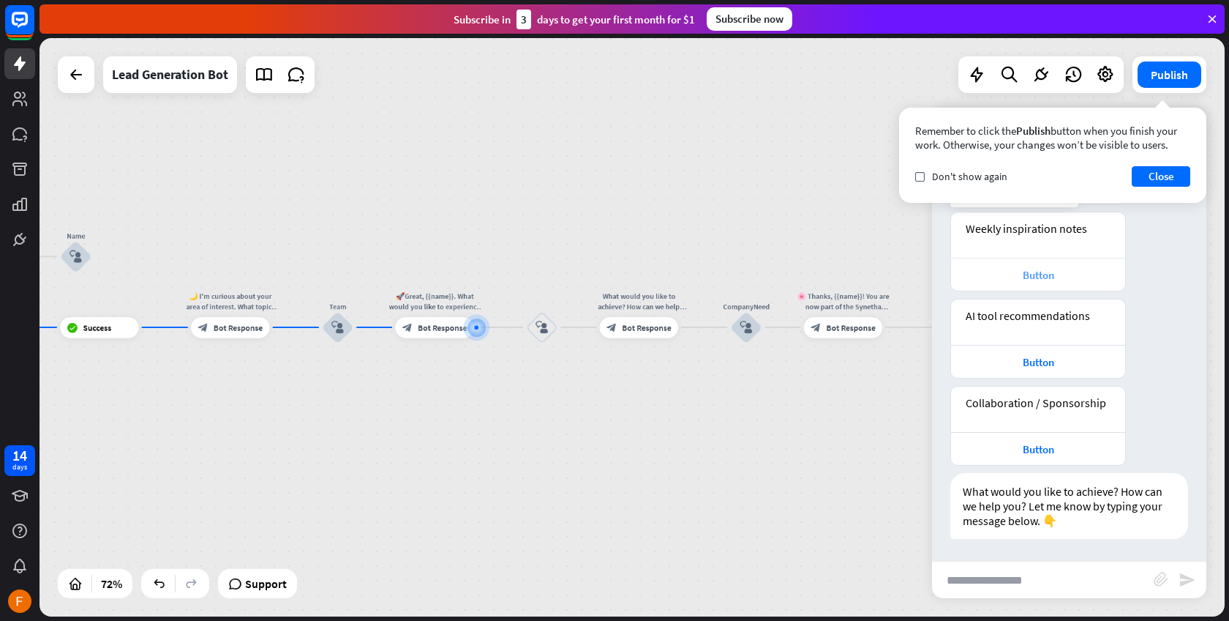
scroll to position [1314, 0]
click at [1052, 446] on div "Button" at bounding box center [1039, 449] width 160 height 14
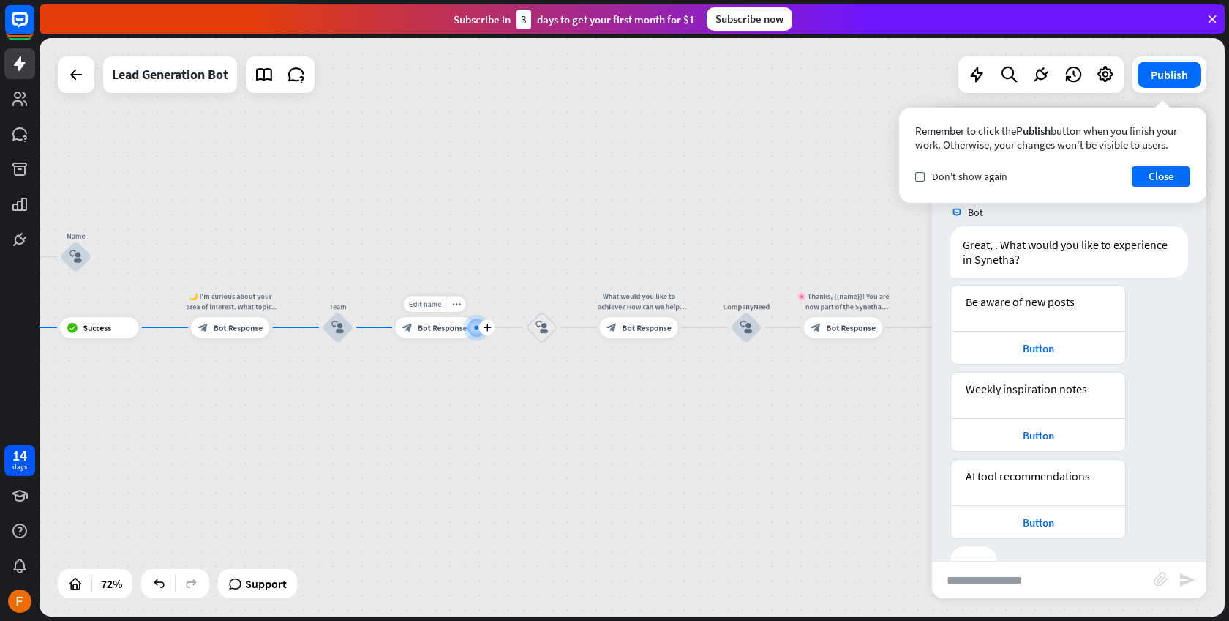
scroll to position [1777, 0]
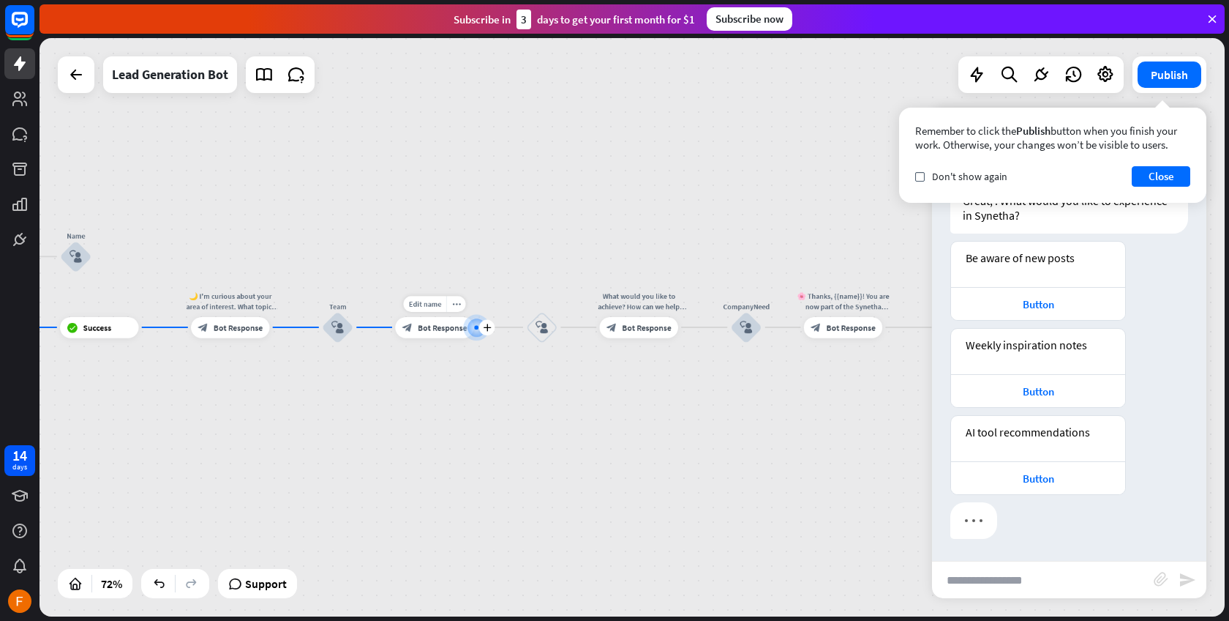
click at [449, 332] on span "Bot Response" at bounding box center [442, 327] width 49 height 10
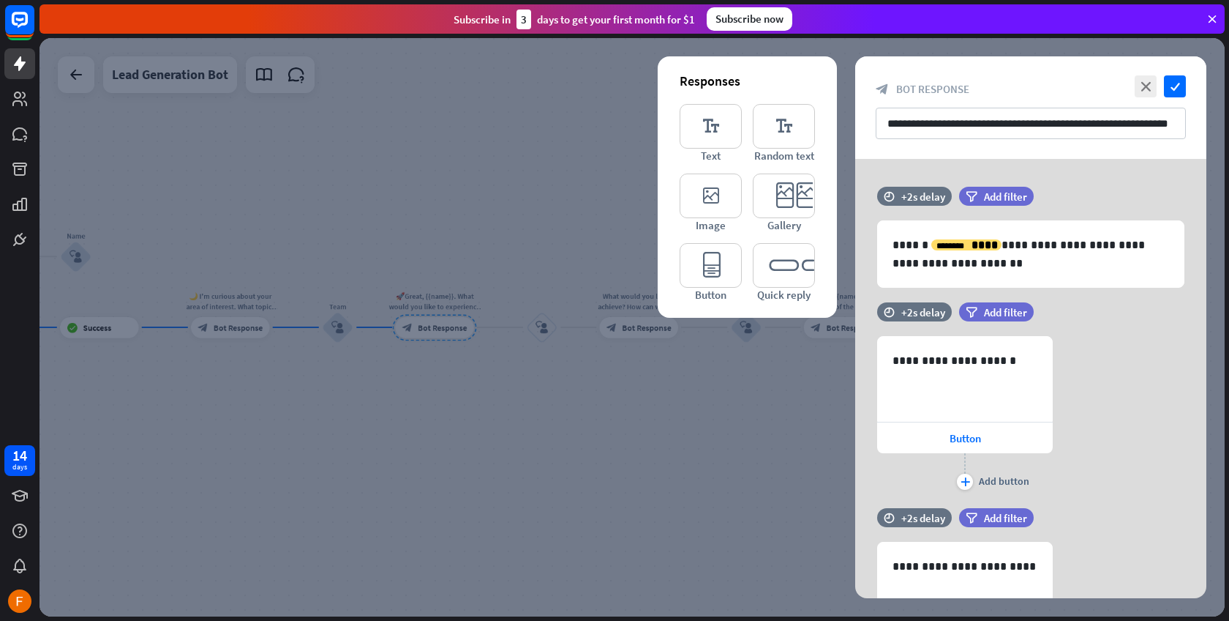
click at [275, 299] on div at bounding box center [633, 327] width 1186 height 578
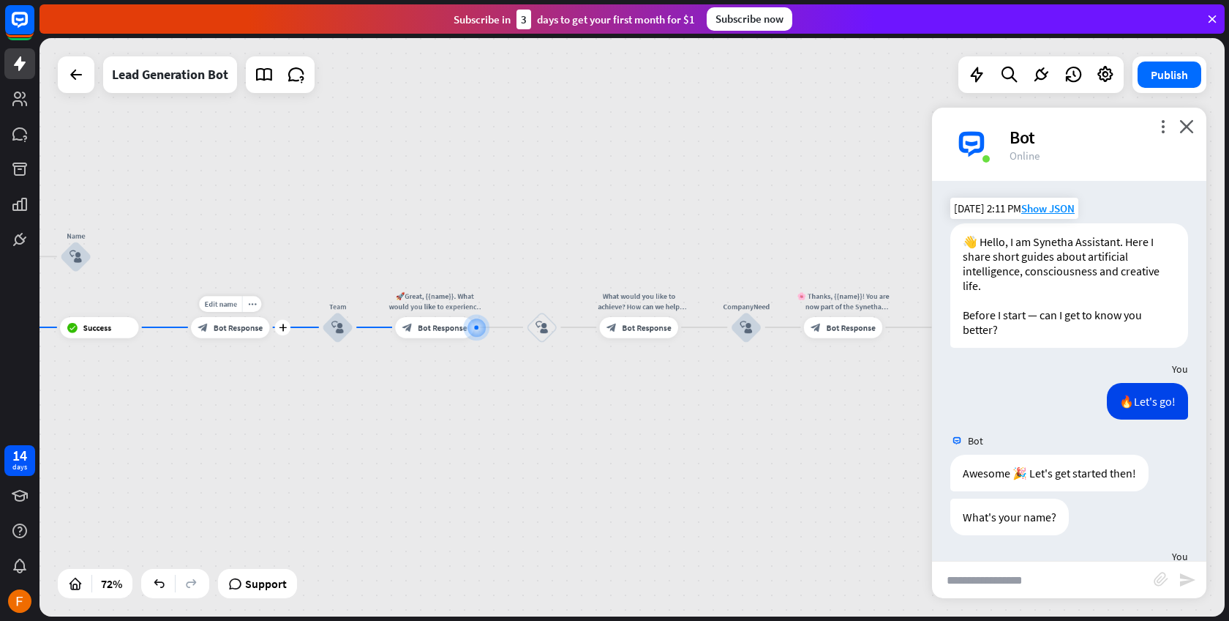
click at [247, 328] on span "Bot Response" at bounding box center [238, 327] width 49 height 10
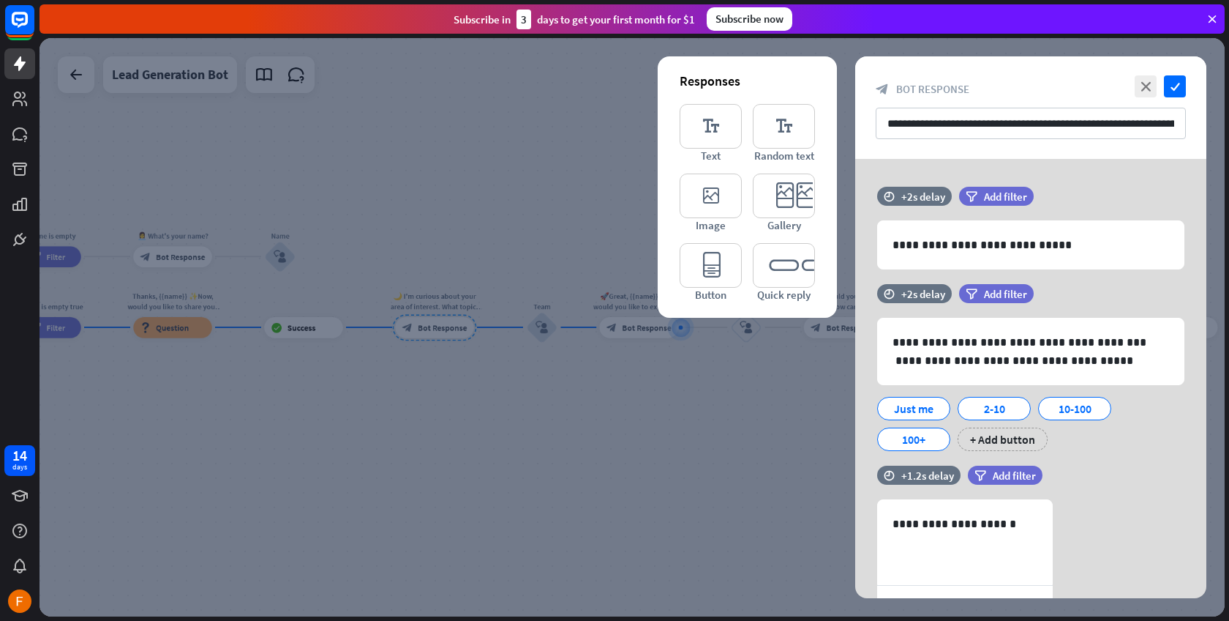
click at [465, 383] on div at bounding box center [633, 327] width 1186 height 578
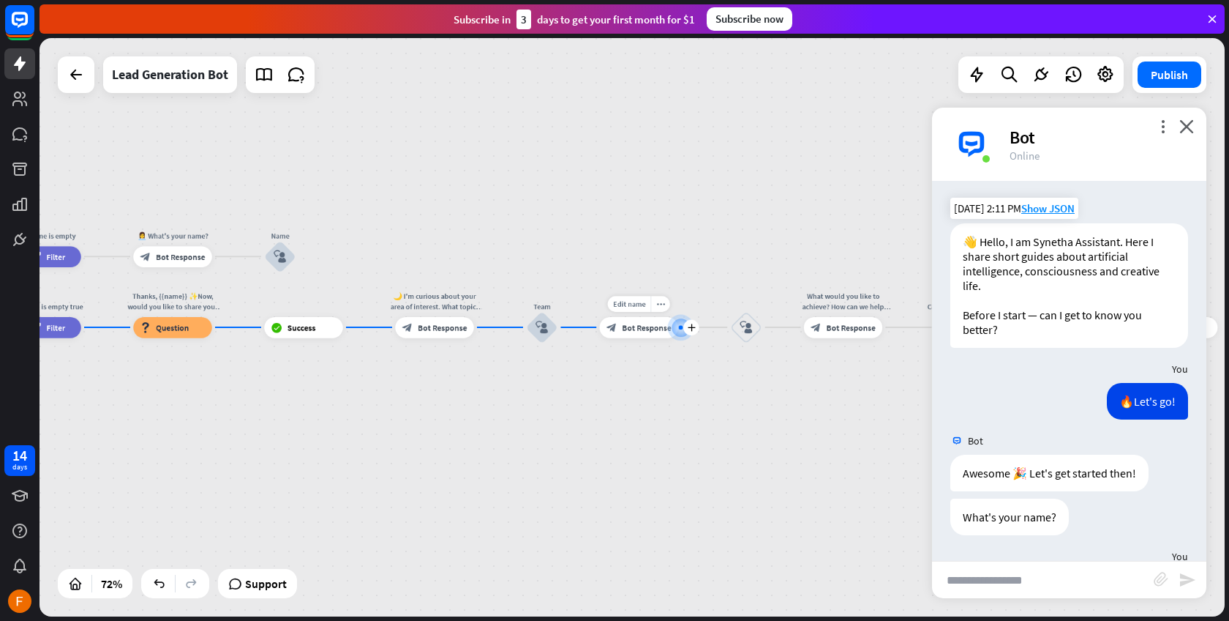
click at [606, 333] on div "block_bot_response Bot Response" at bounding box center [639, 327] width 78 height 21
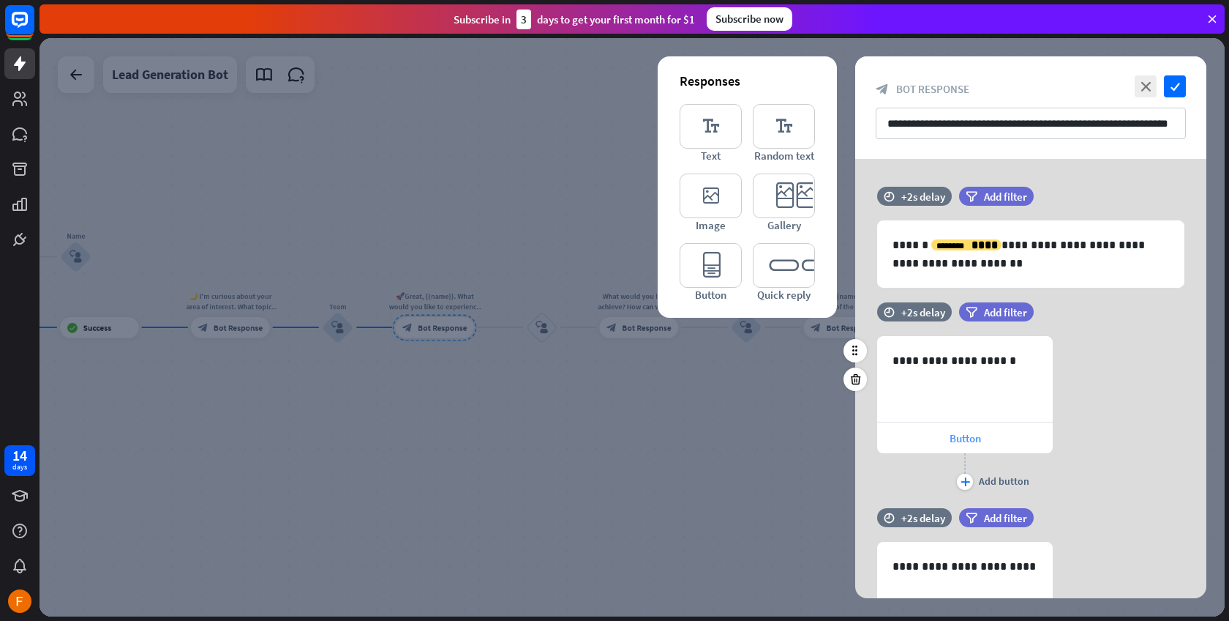
click at [940, 433] on div "Button" at bounding box center [965, 437] width 176 height 31
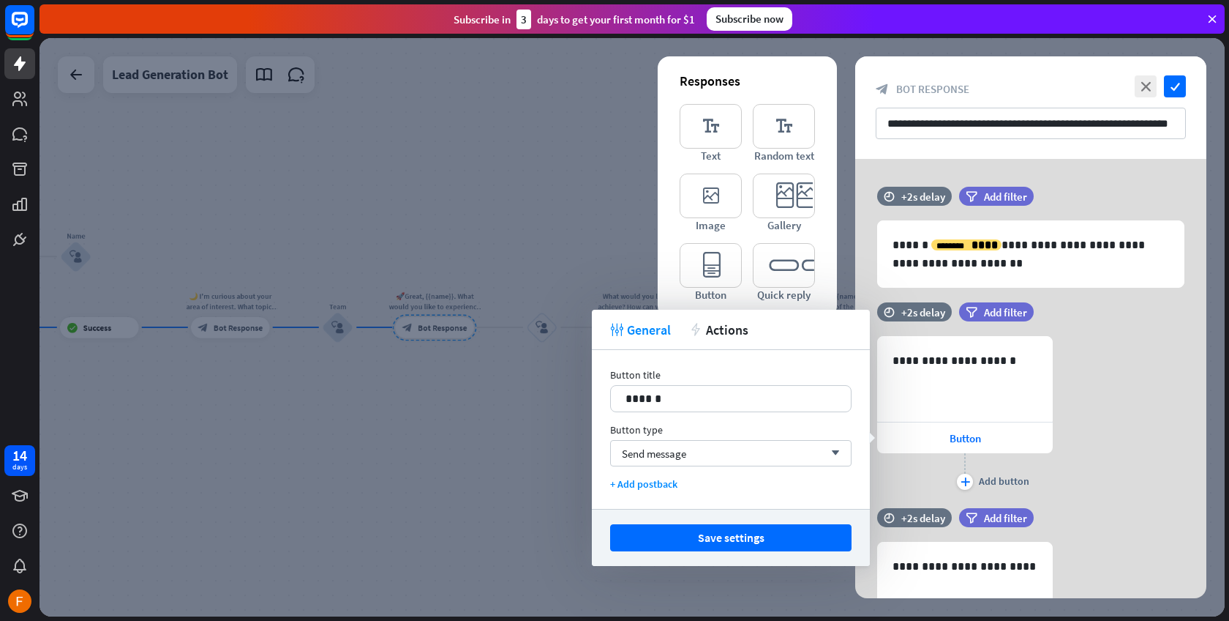
click at [1134, 417] on div "**********" at bounding box center [1031, 414] width 351 height 157
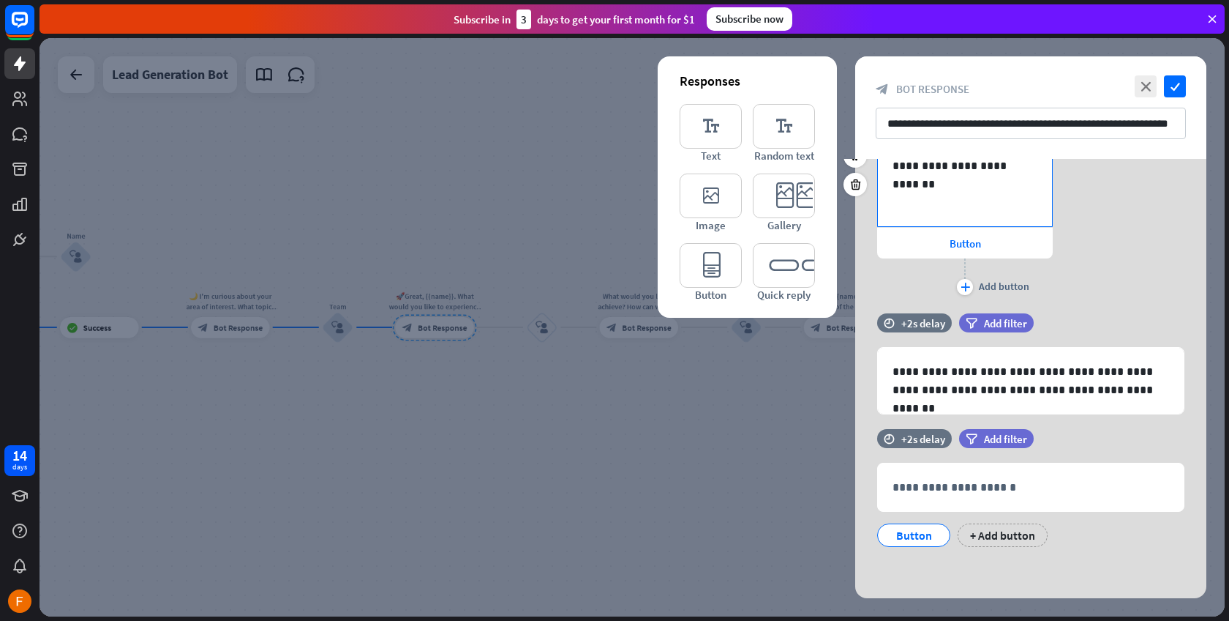
scroll to position [666, 0]
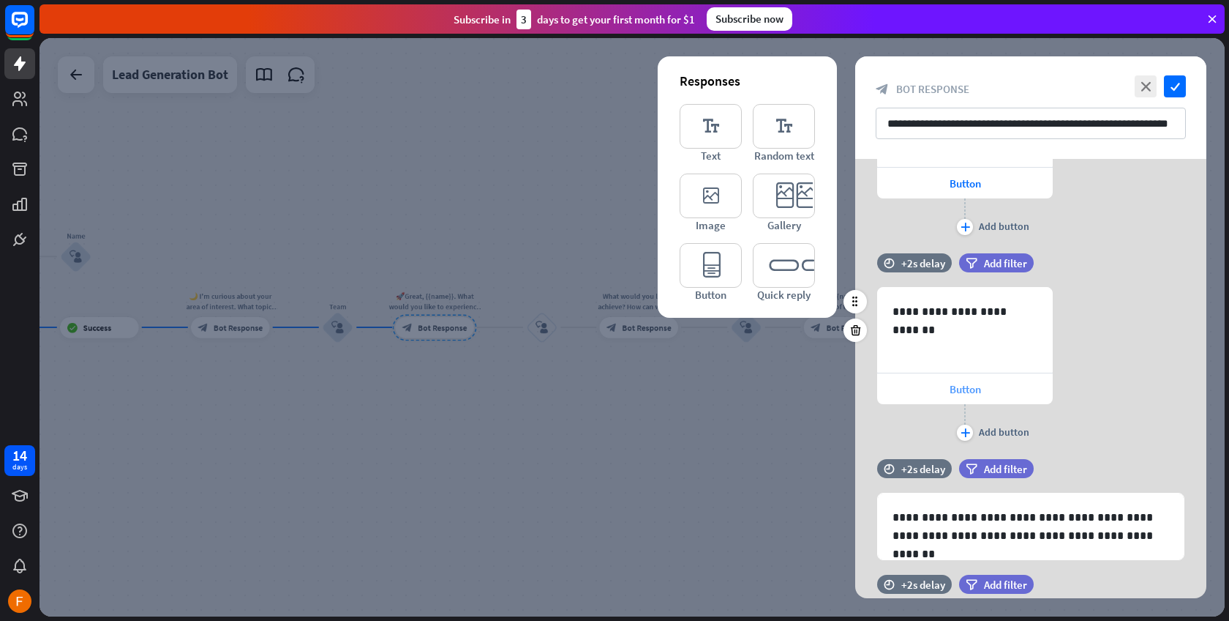
click at [944, 394] on div "Button" at bounding box center [965, 388] width 176 height 31
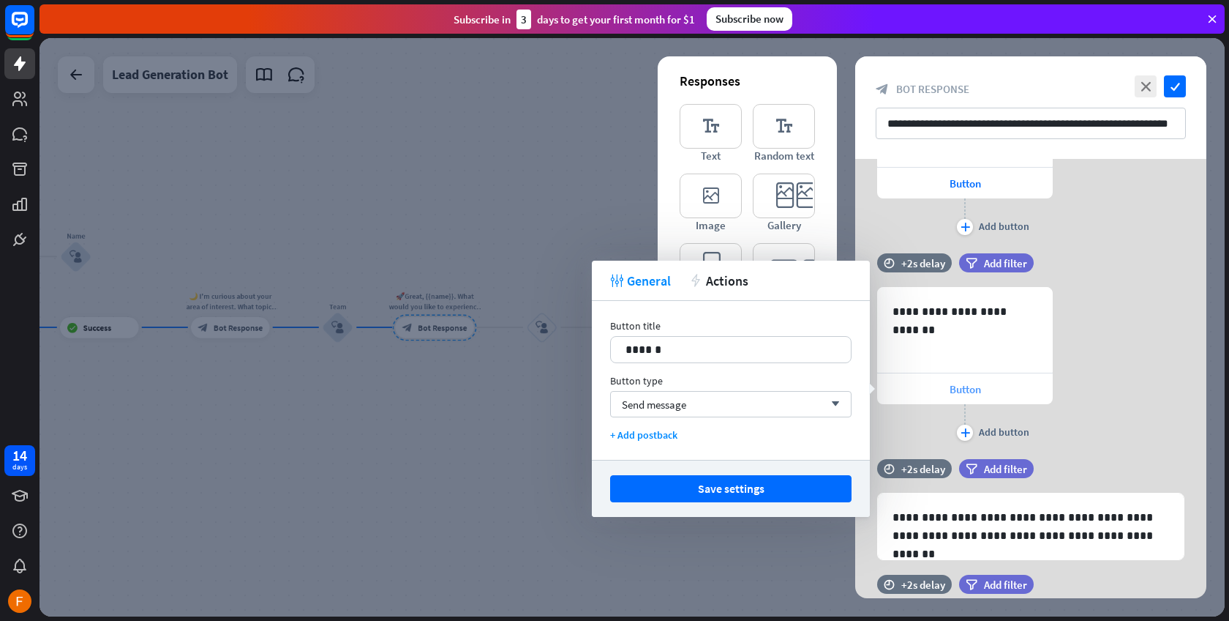
click at [944, 394] on div "Button" at bounding box center [965, 388] width 176 height 31
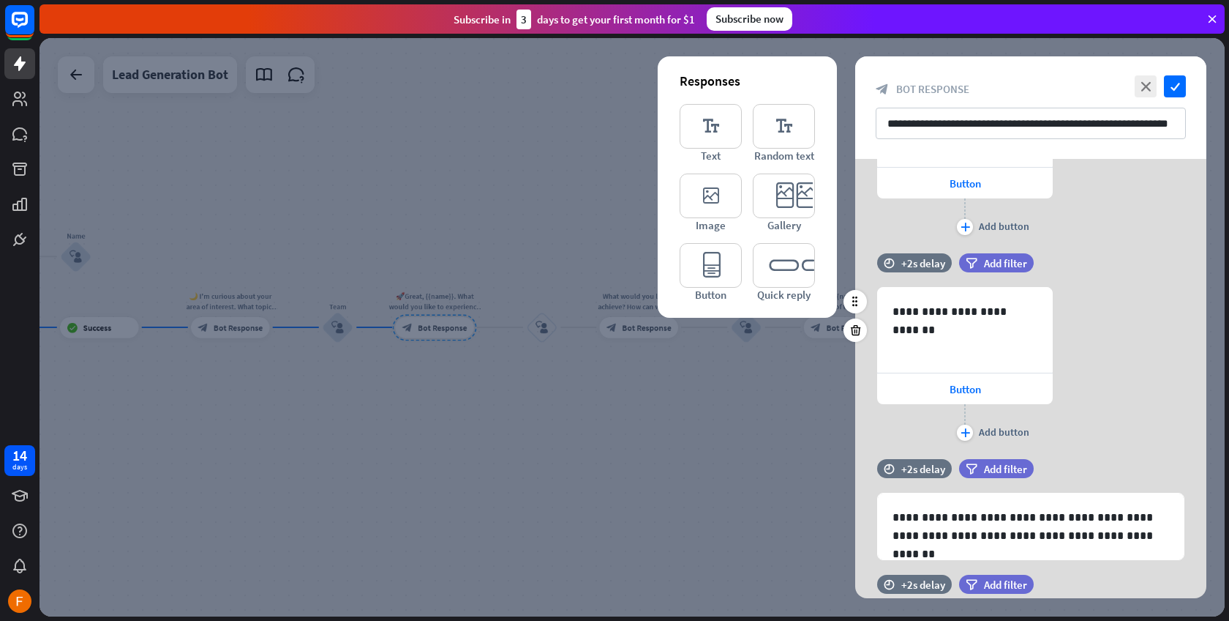
scroll to position [812, 0]
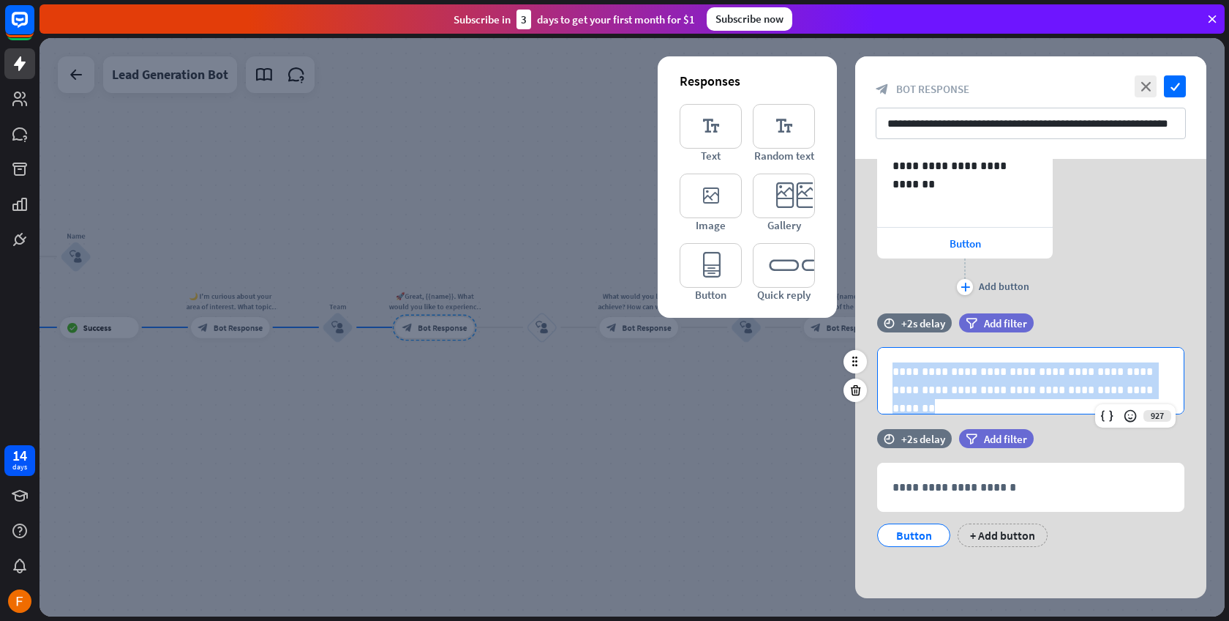
drag, startPoint x: 1137, startPoint y: 388, endPoint x: 886, endPoint y: 366, distance: 252.0
click at [886, 366] on div "**********" at bounding box center [1031, 381] width 306 height 66
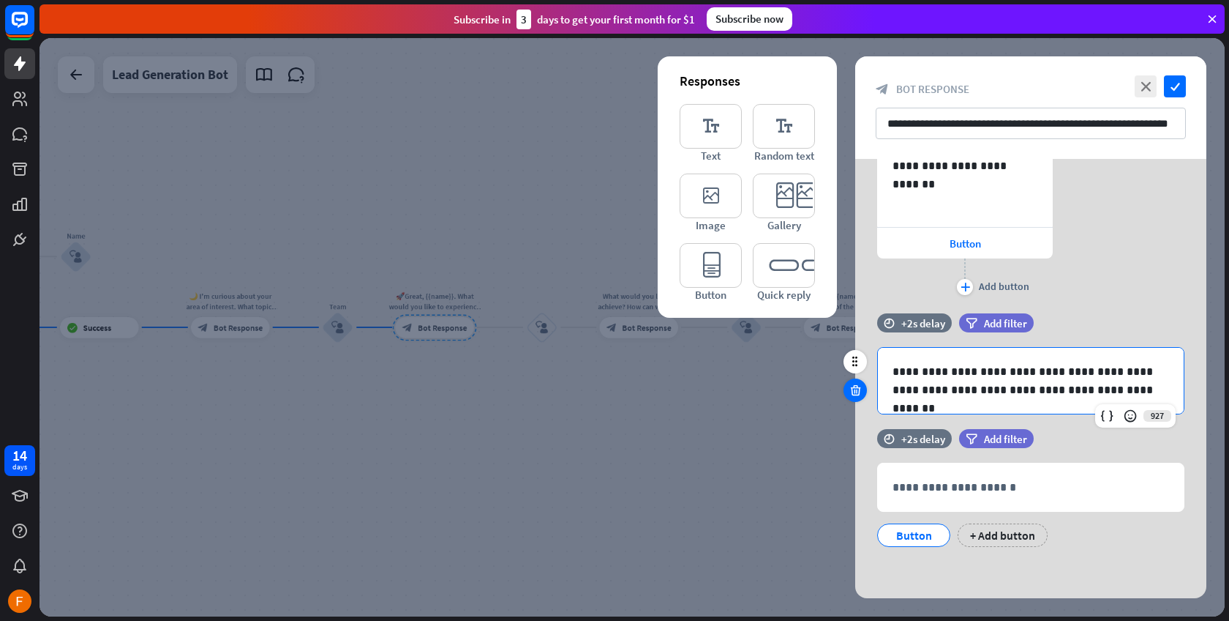
click at [850, 389] on icon at bounding box center [856, 389] width 14 height 13
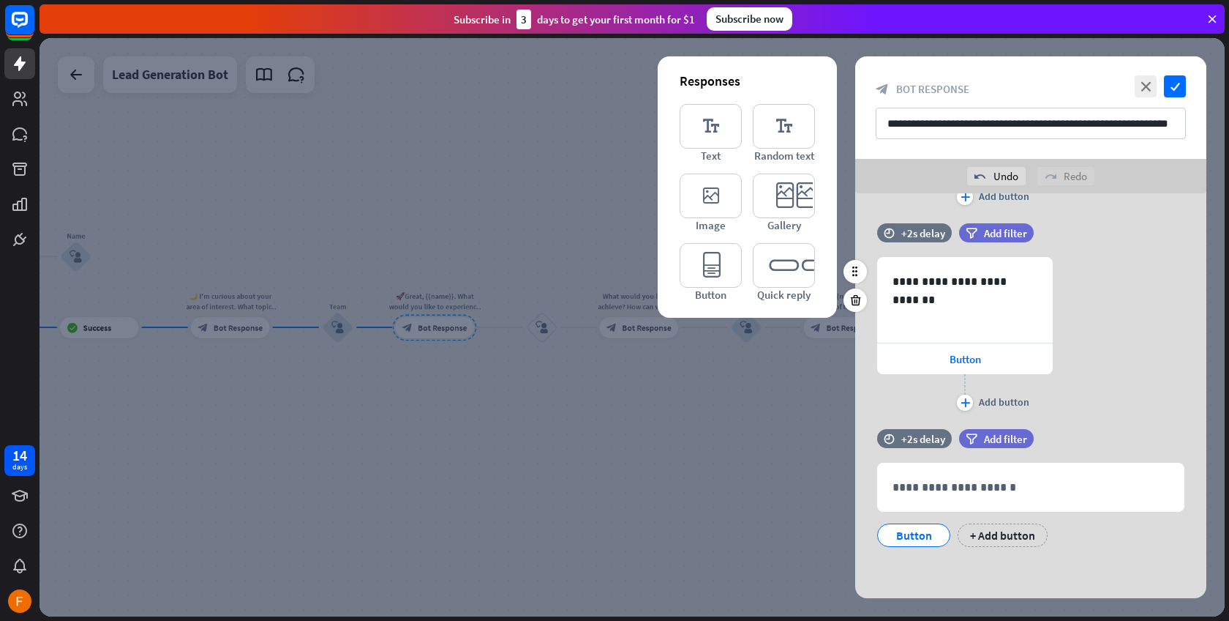
scroll to position [730, 0]
click at [850, 504] on icon at bounding box center [856, 505] width 14 height 13
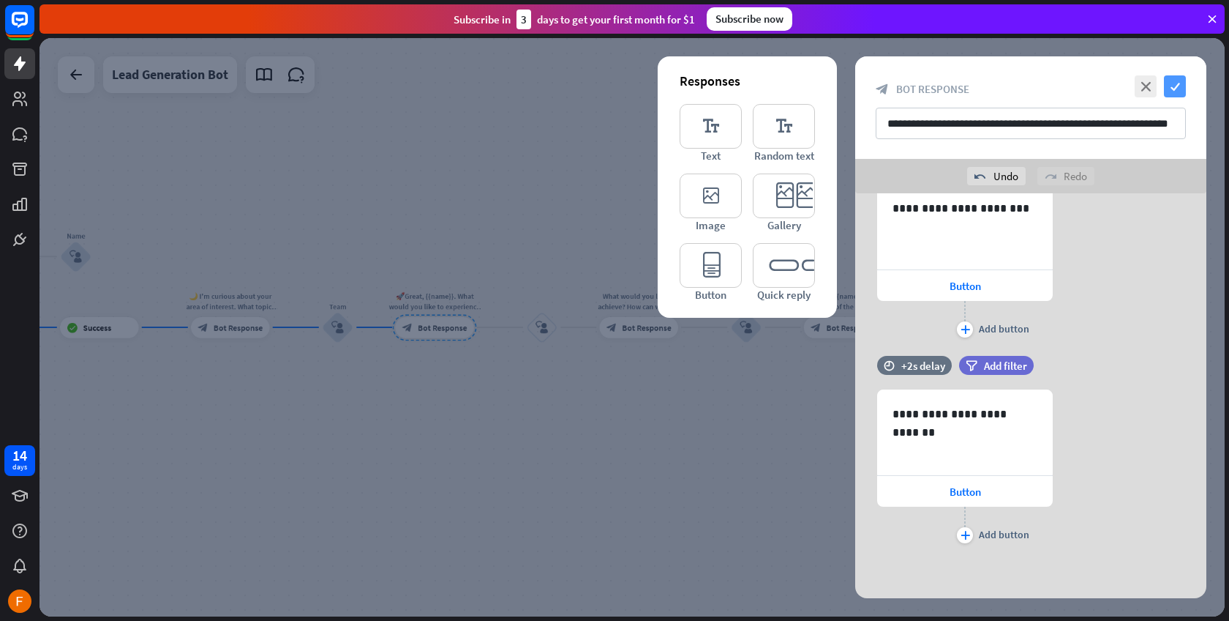
click at [1167, 91] on icon "check" at bounding box center [1175, 86] width 22 height 22
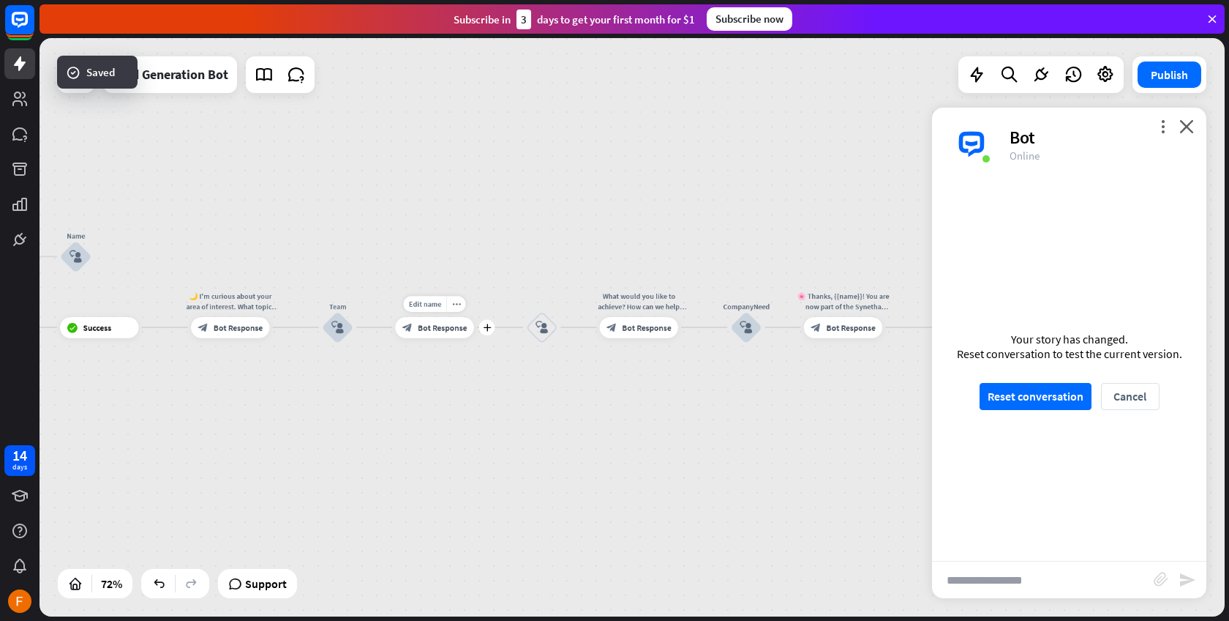
click at [445, 329] on span "Bot Response" at bounding box center [442, 327] width 49 height 10
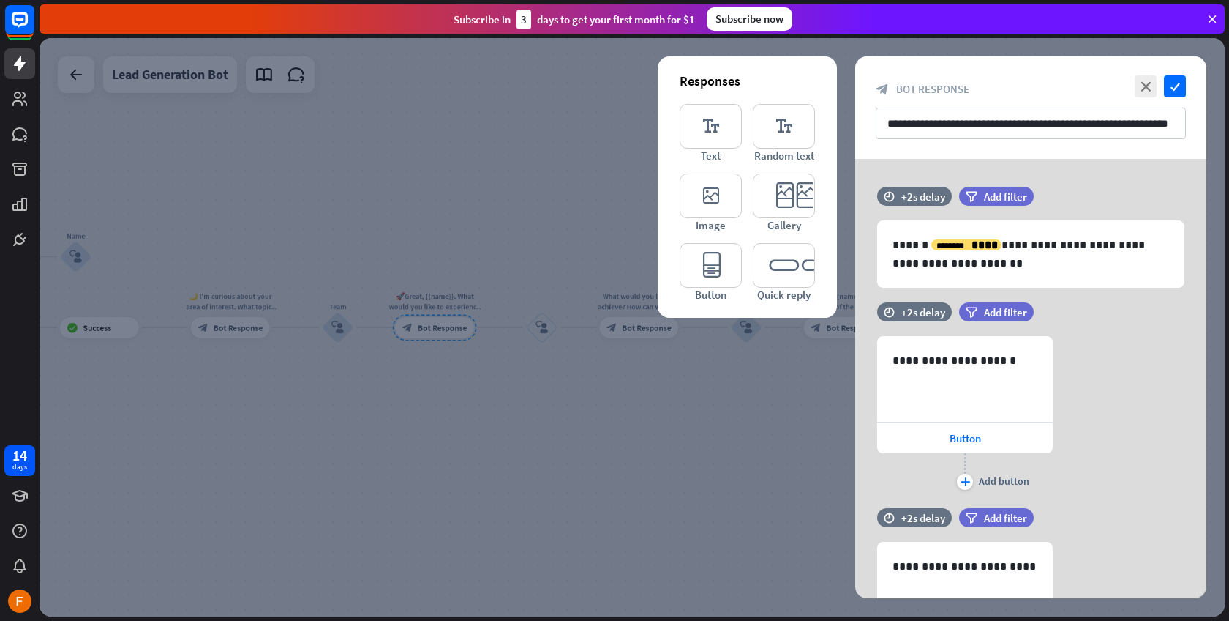
click at [658, 431] on div at bounding box center [633, 327] width 1186 height 578
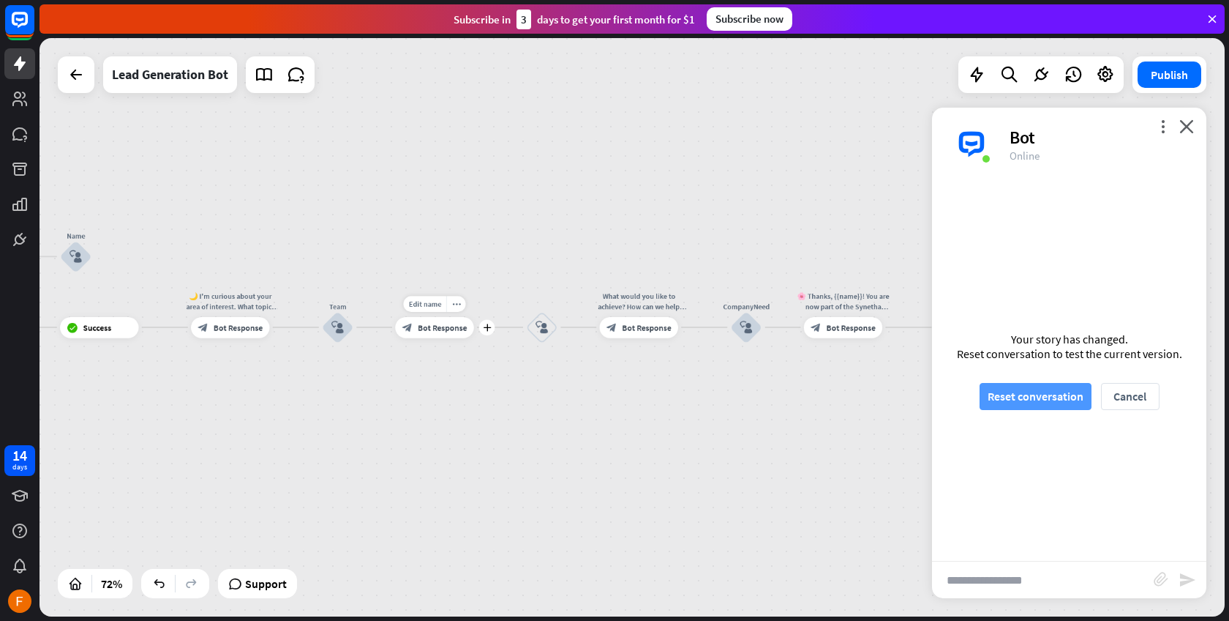
click at [1035, 385] on button "Reset conversation" at bounding box center [1036, 396] width 112 height 27
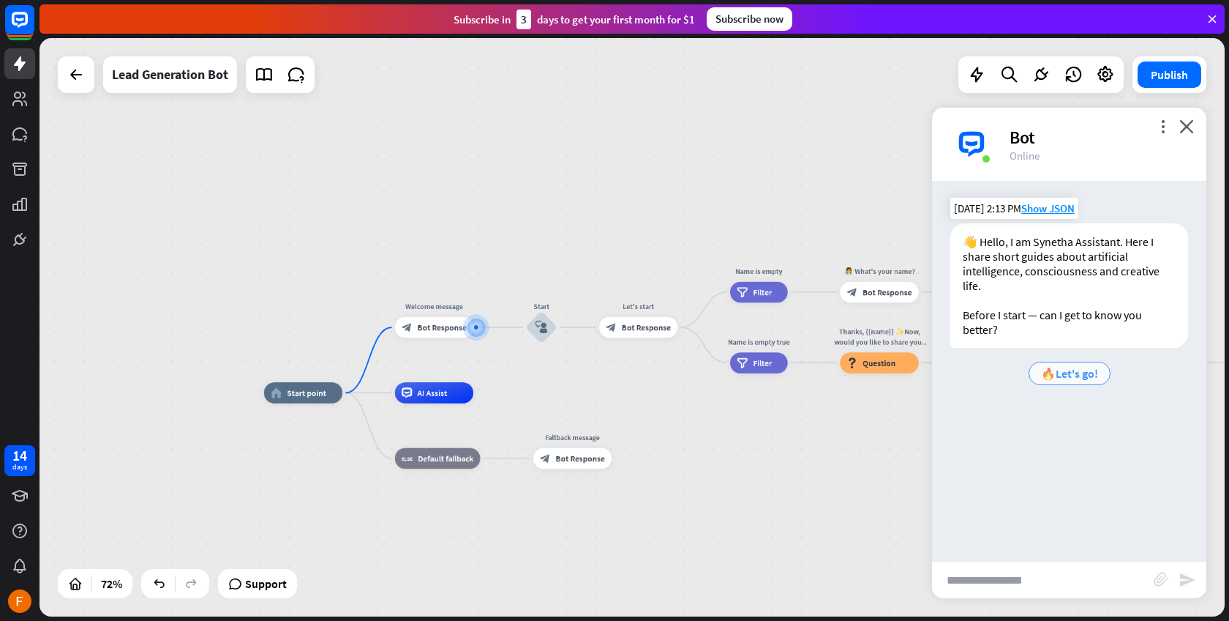
click at [1044, 377] on span "🔥Let's go!" at bounding box center [1069, 373] width 57 height 15
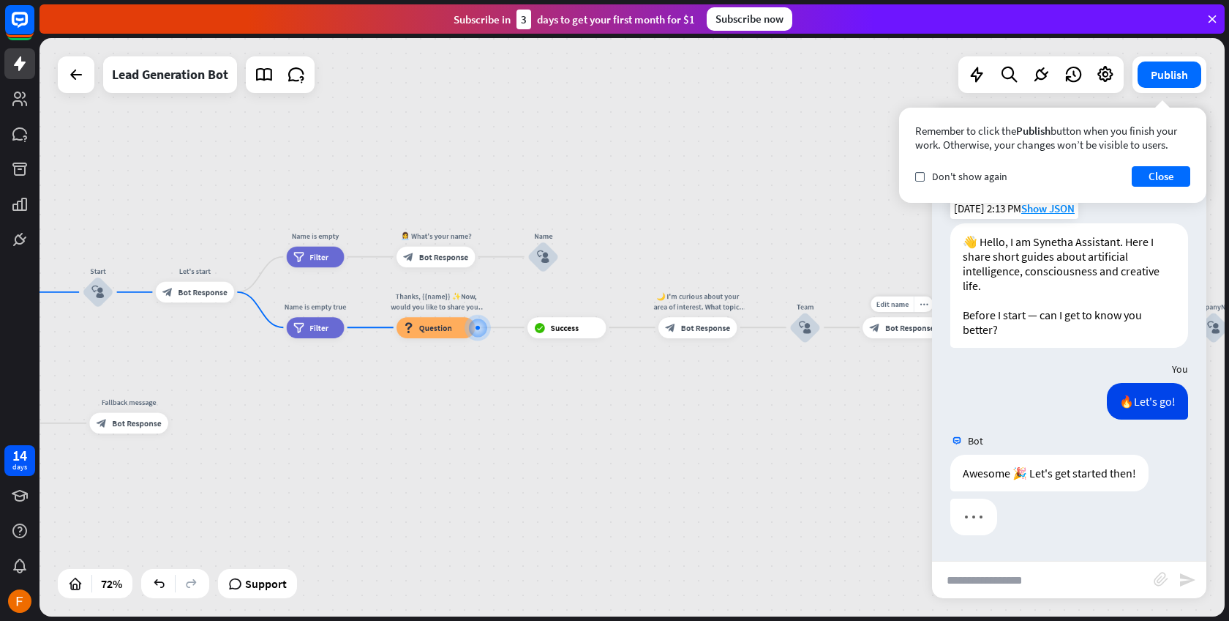
click at [998, 580] on input "text" at bounding box center [1043, 579] width 222 height 37
type input "**********"
click at [1183, 576] on icon "send" at bounding box center [1188, 580] width 18 height 18
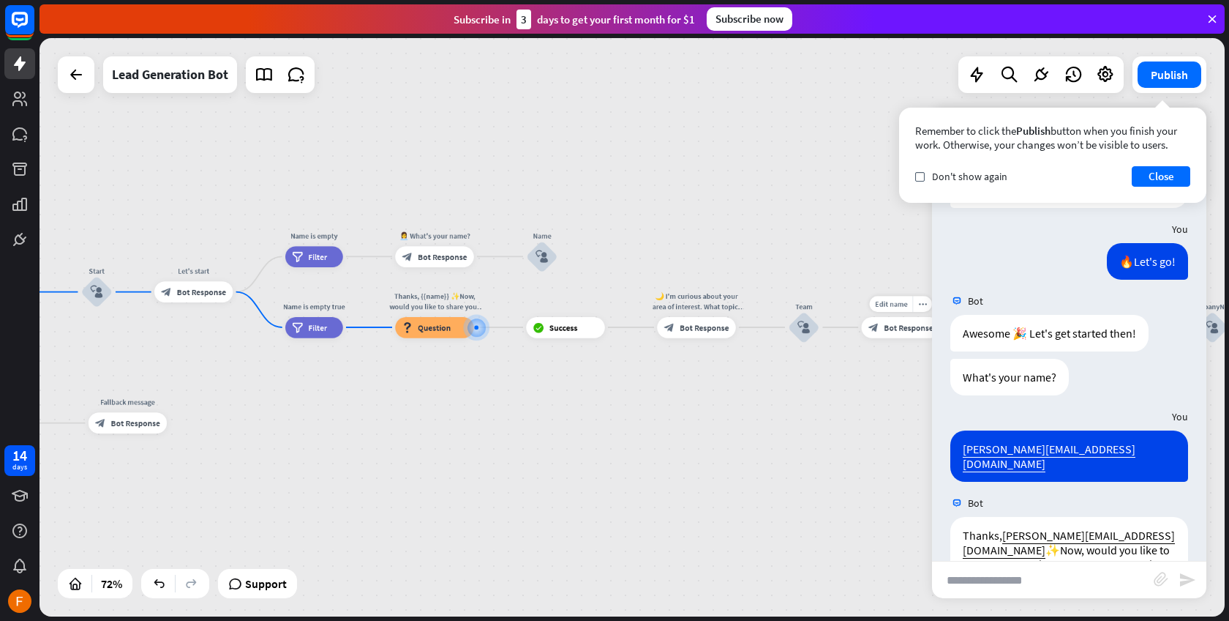
scroll to position [184, 0]
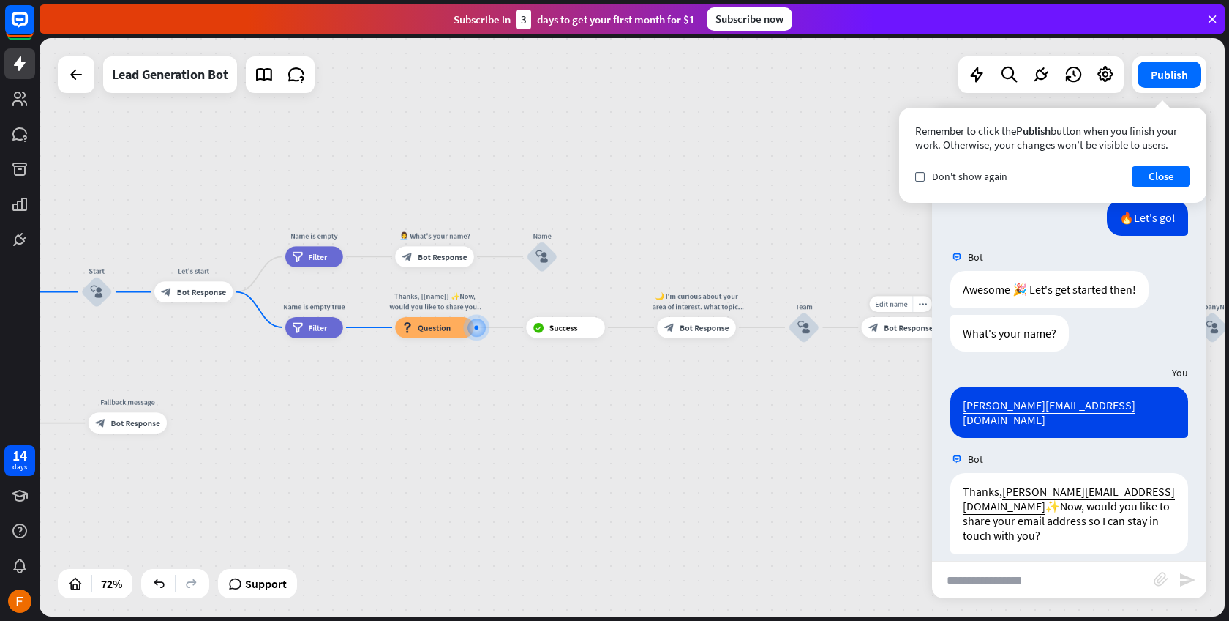
click at [1105, 581] on input "text" at bounding box center [1043, 579] width 222 height 37
type input "**********"
click at [1190, 585] on icon "send" at bounding box center [1188, 580] width 18 height 18
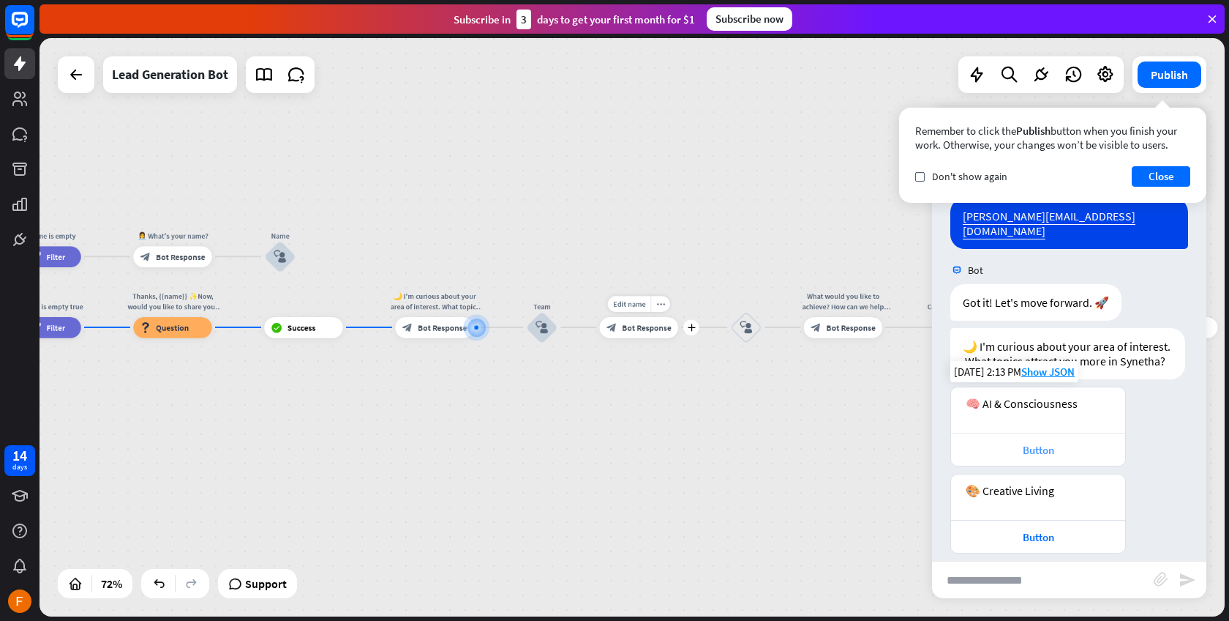
scroll to position [618, 0]
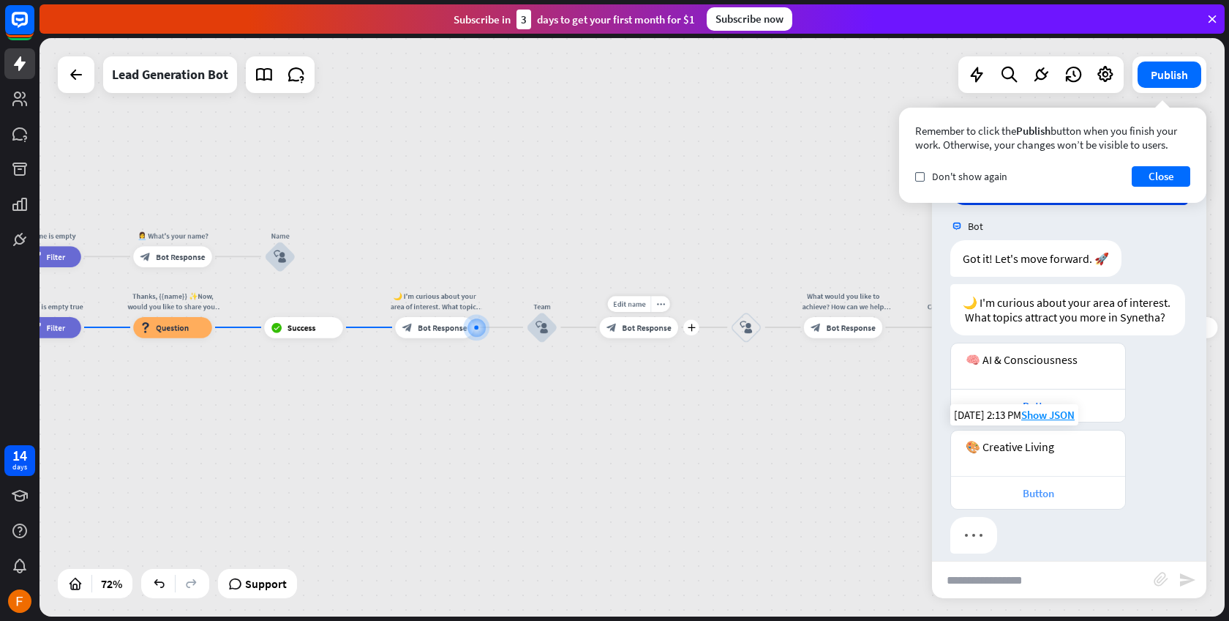
click at [1030, 486] on div "Button" at bounding box center [1039, 493] width 160 height 14
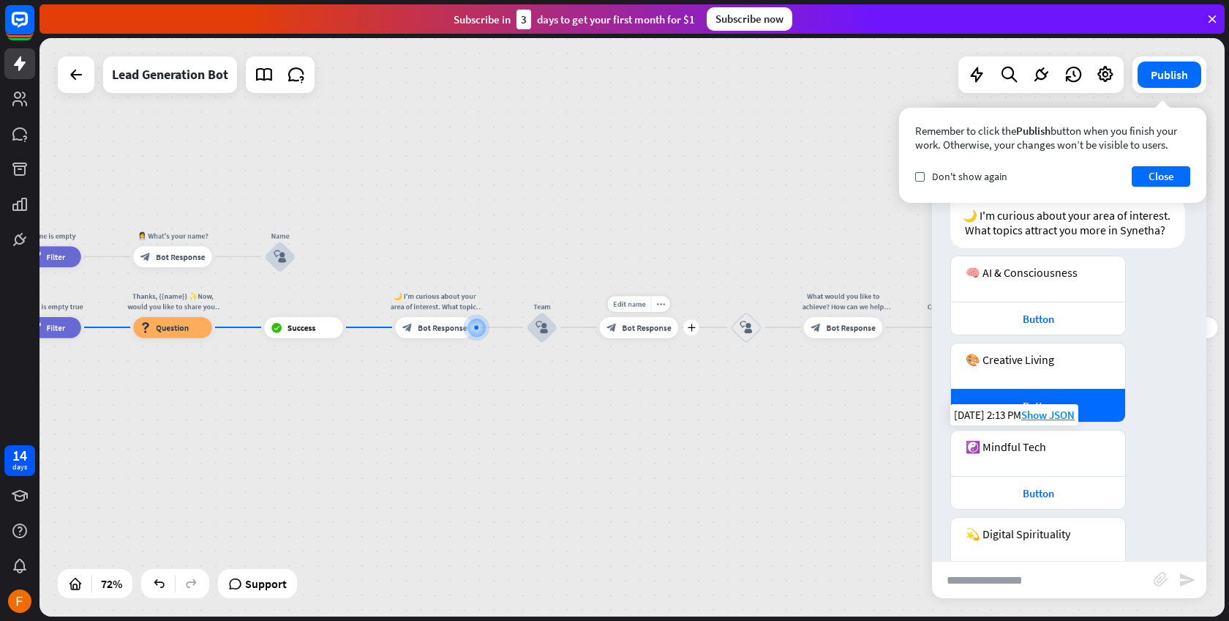
scroll to position [749, 0]
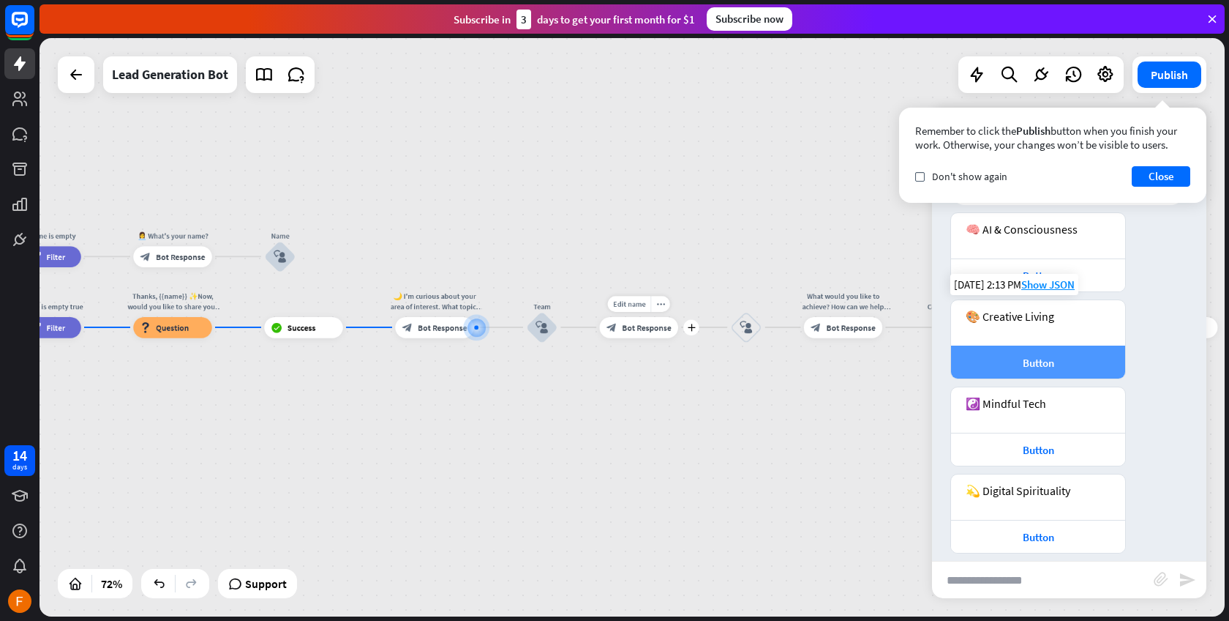
click at [1091, 356] on div "Button" at bounding box center [1039, 363] width 160 height 14
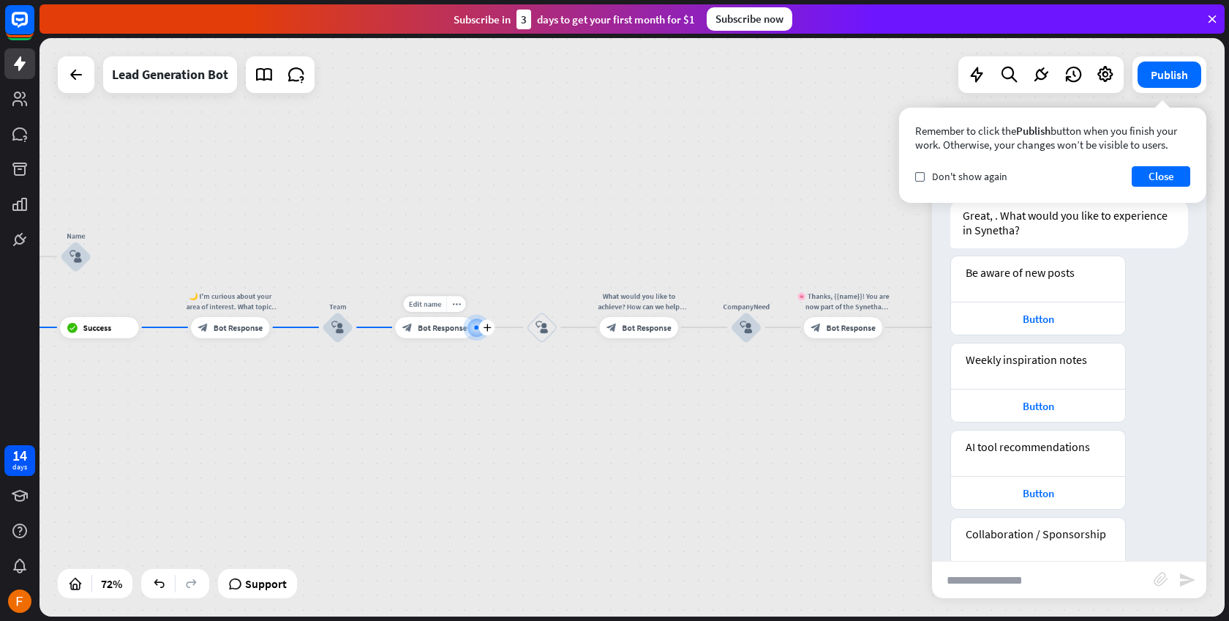
scroll to position [1255, 0]
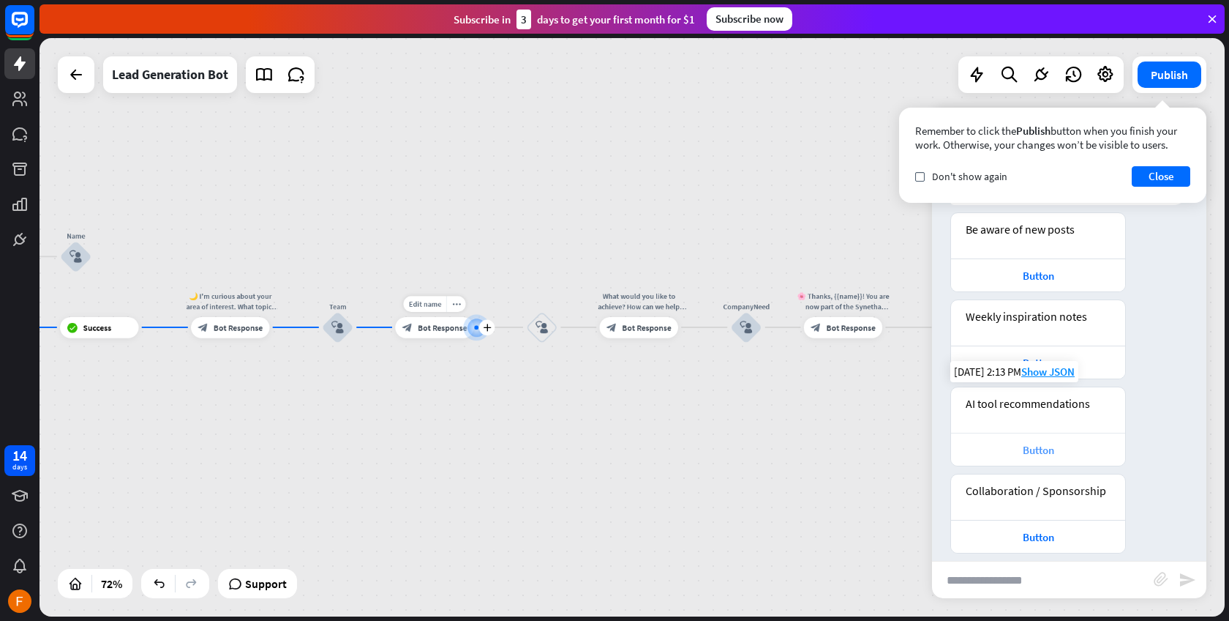
click at [1016, 443] on div "Button" at bounding box center [1039, 450] width 160 height 14
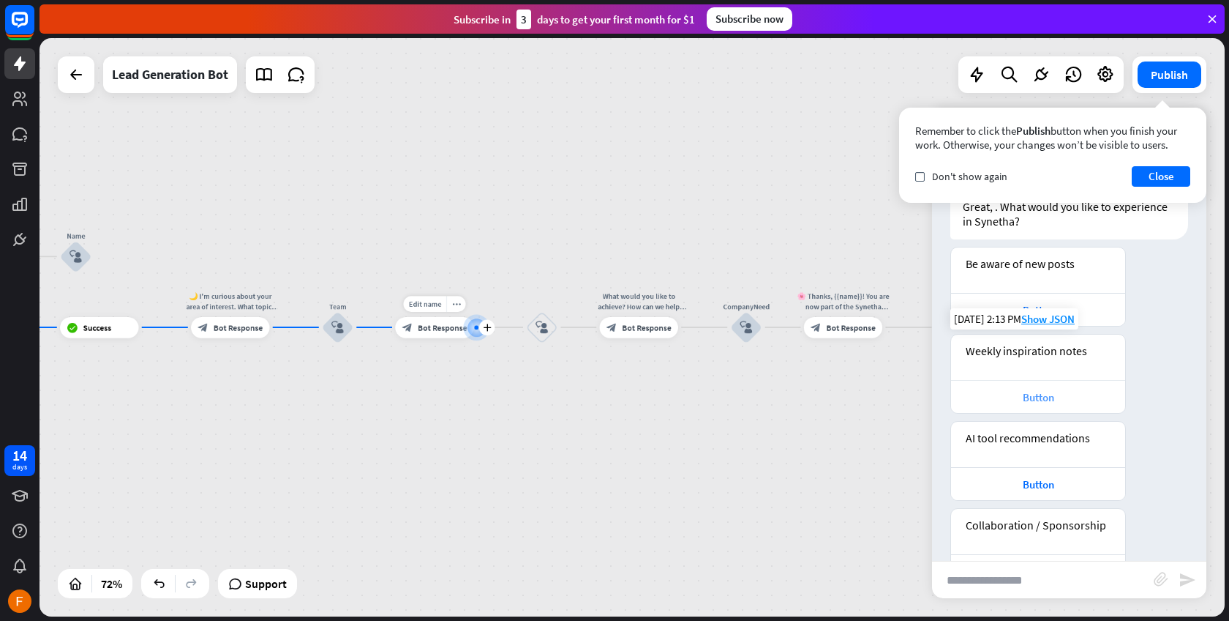
scroll to position [1762, 0]
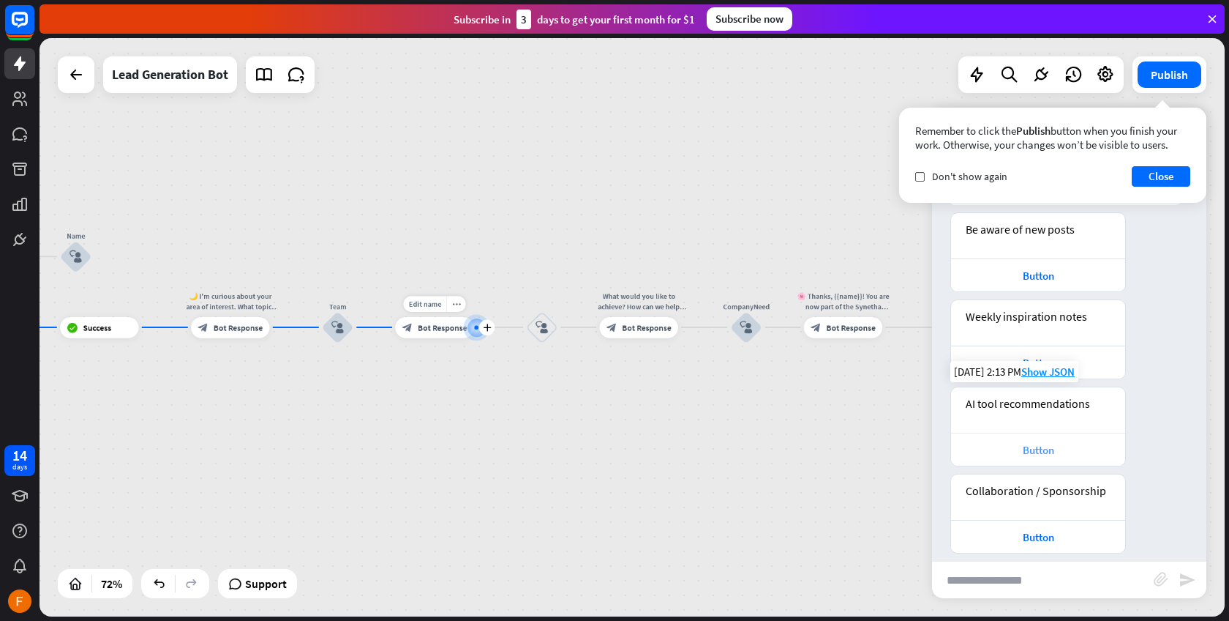
click at [1016, 443] on div "Button" at bounding box center [1039, 450] width 160 height 14
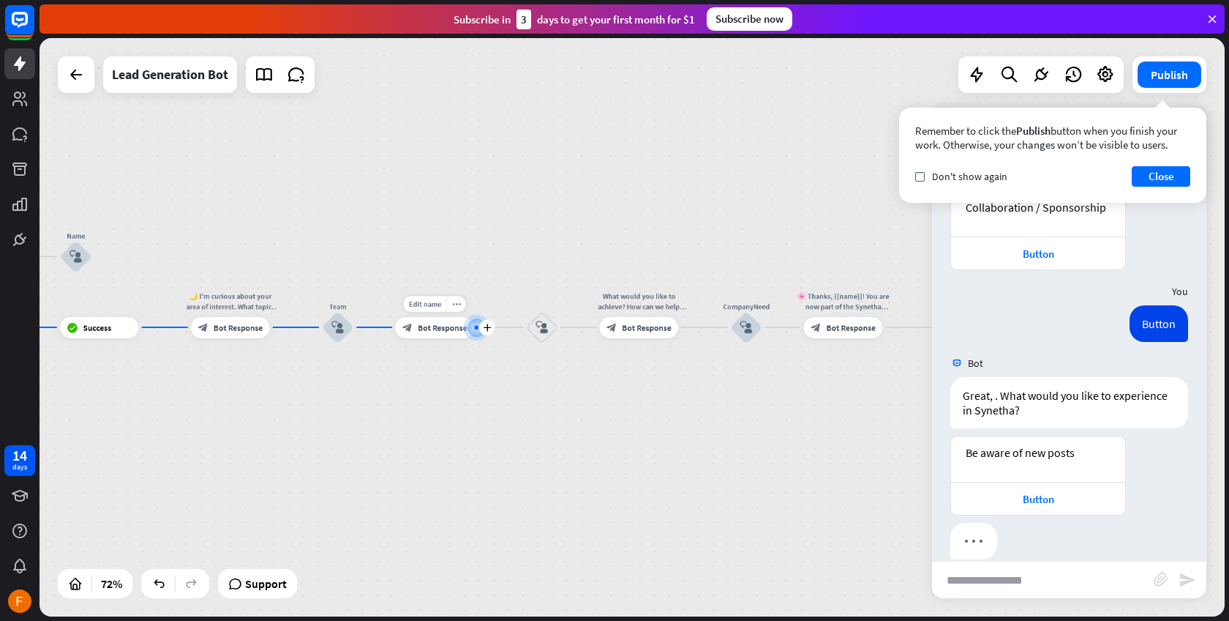
scroll to position [2051, 0]
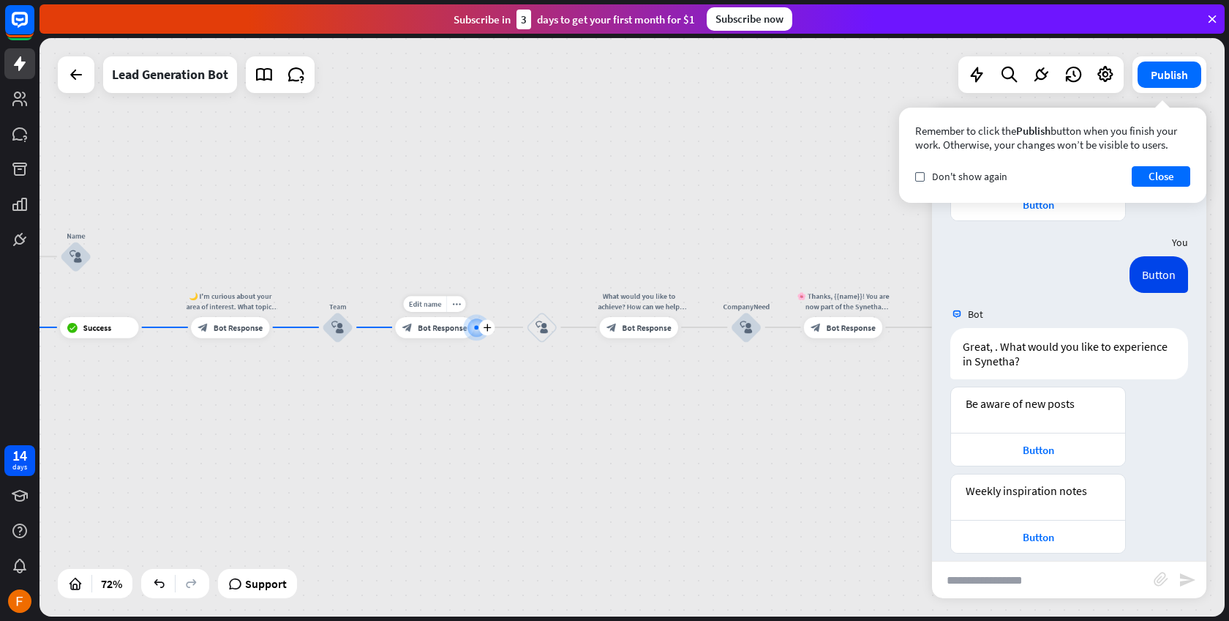
click at [447, 333] on div "block_bot_response Bot Response" at bounding box center [434, 327] width 78 height 21
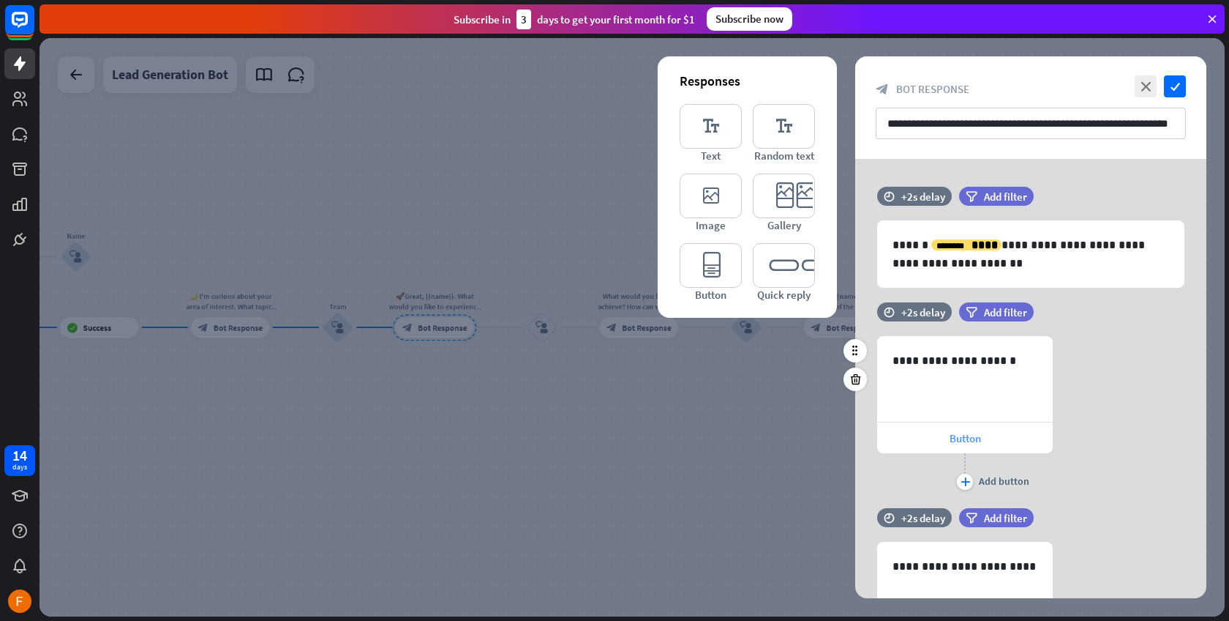
click at [1040, 440] on div "Button" at bounding box center [965, 437] width 176 height 31
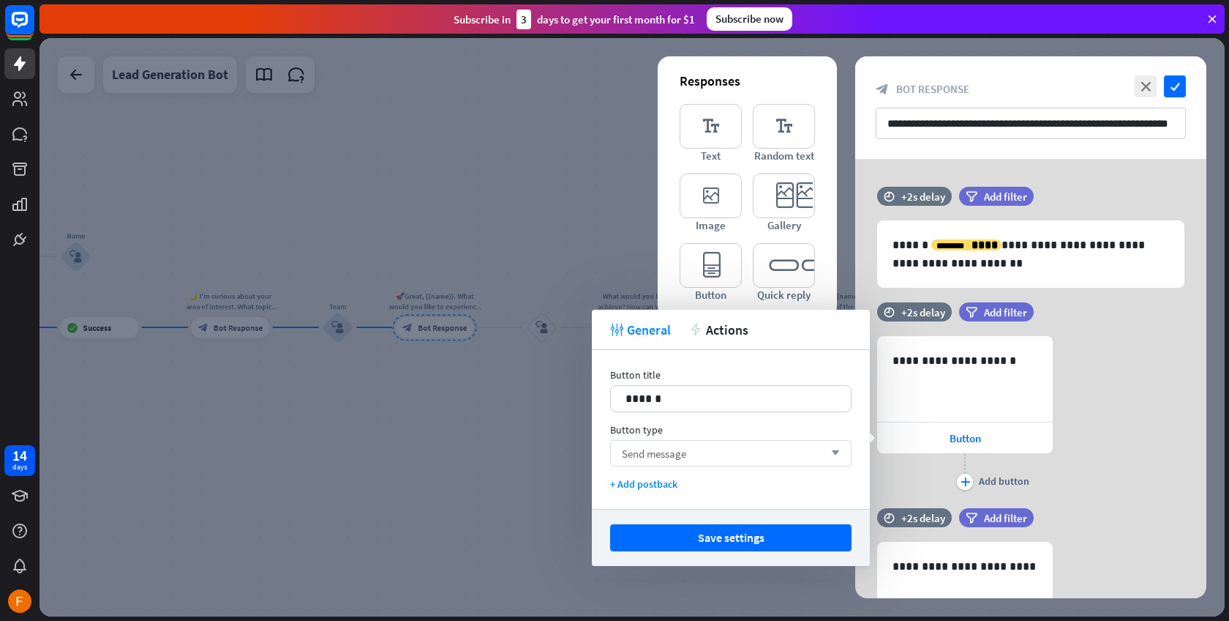
click at [759, 460] on div "Send message arrow_down" at bounding box center [731, 453] width 242 height 26
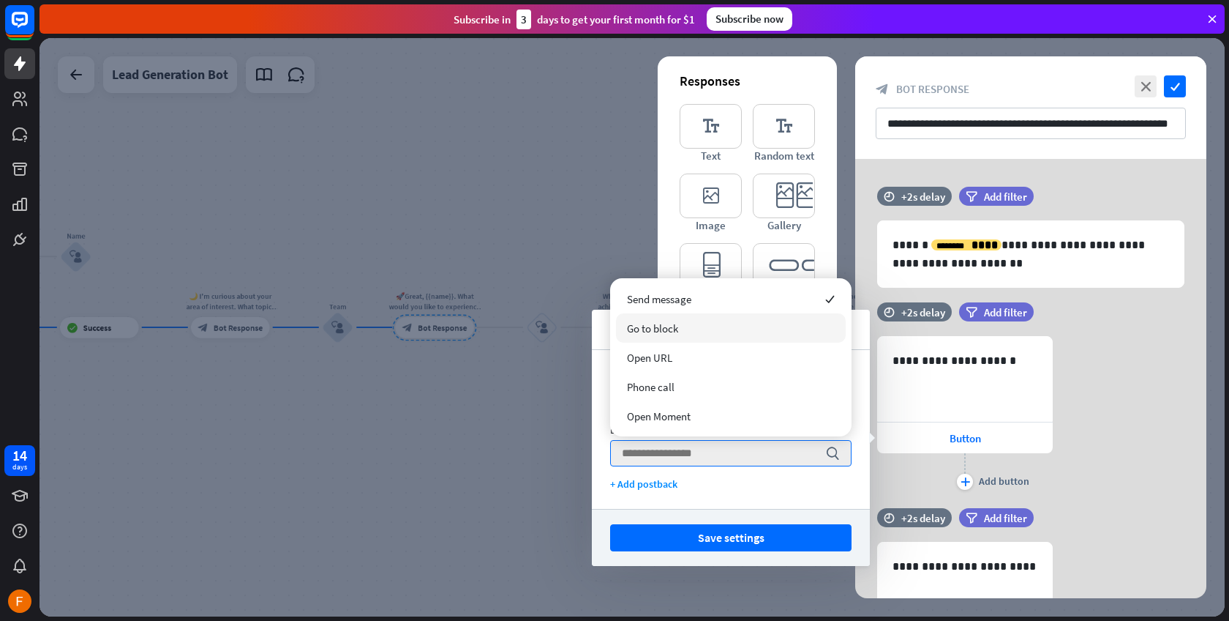
click at [724, 316] on div "Go to block" at bounding box center [731, 327] width 230 height 29
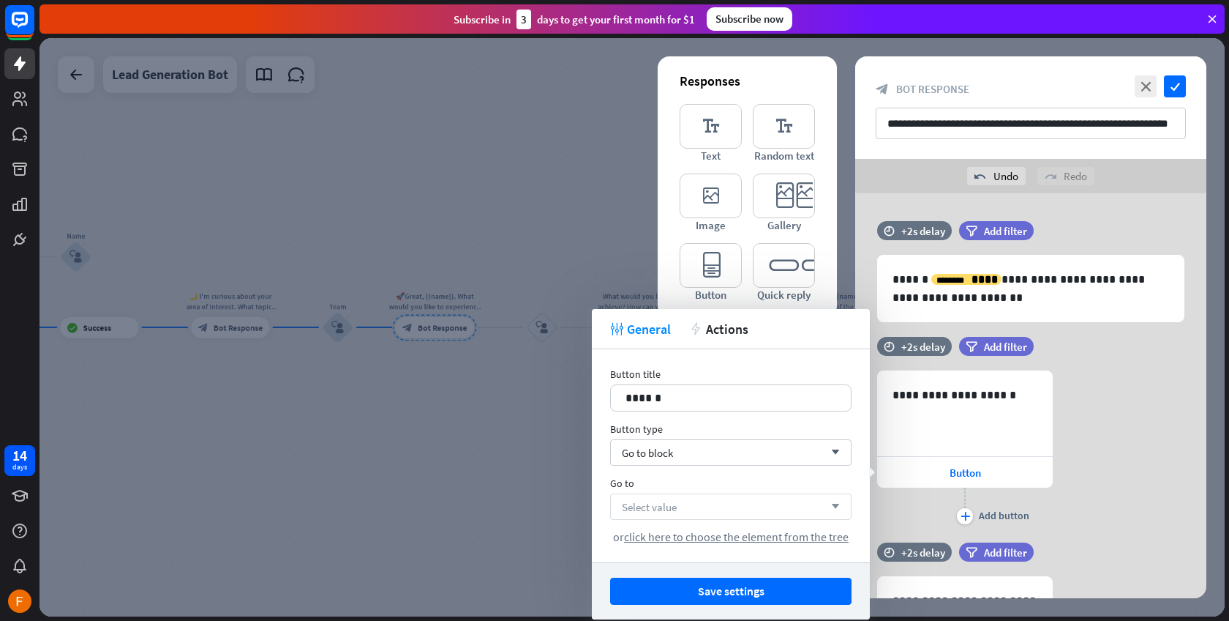
click at [684, 507] on div "Select value arrow_down" at bounding box center [731, 506] width 242 height 26
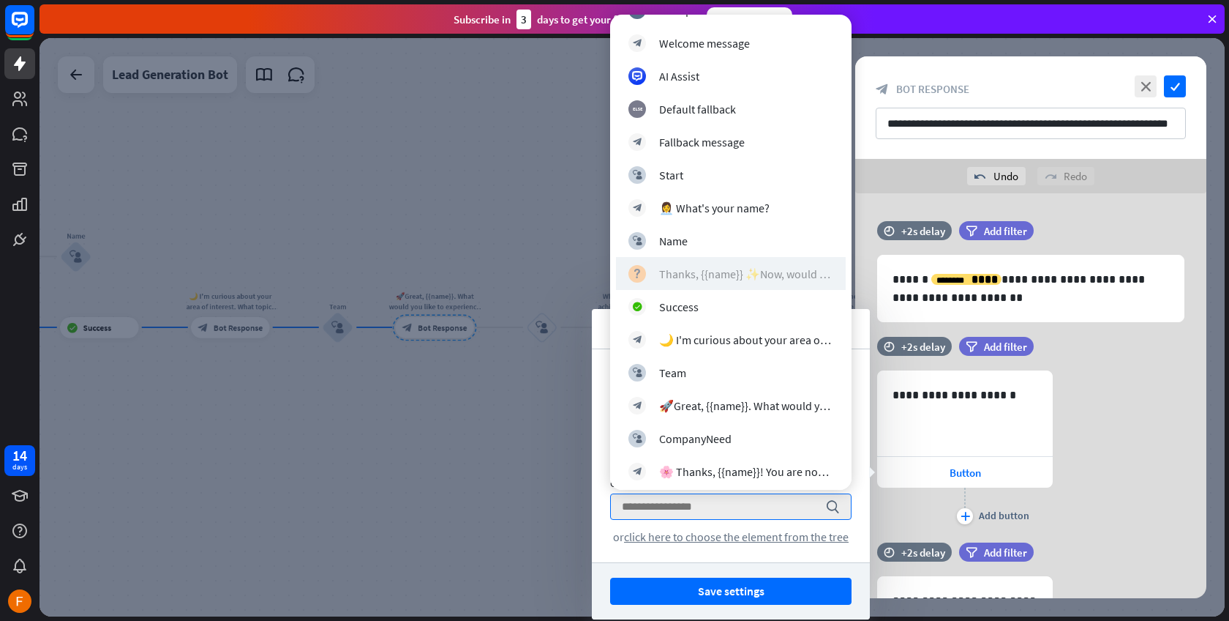
scroll to position [109, 0]
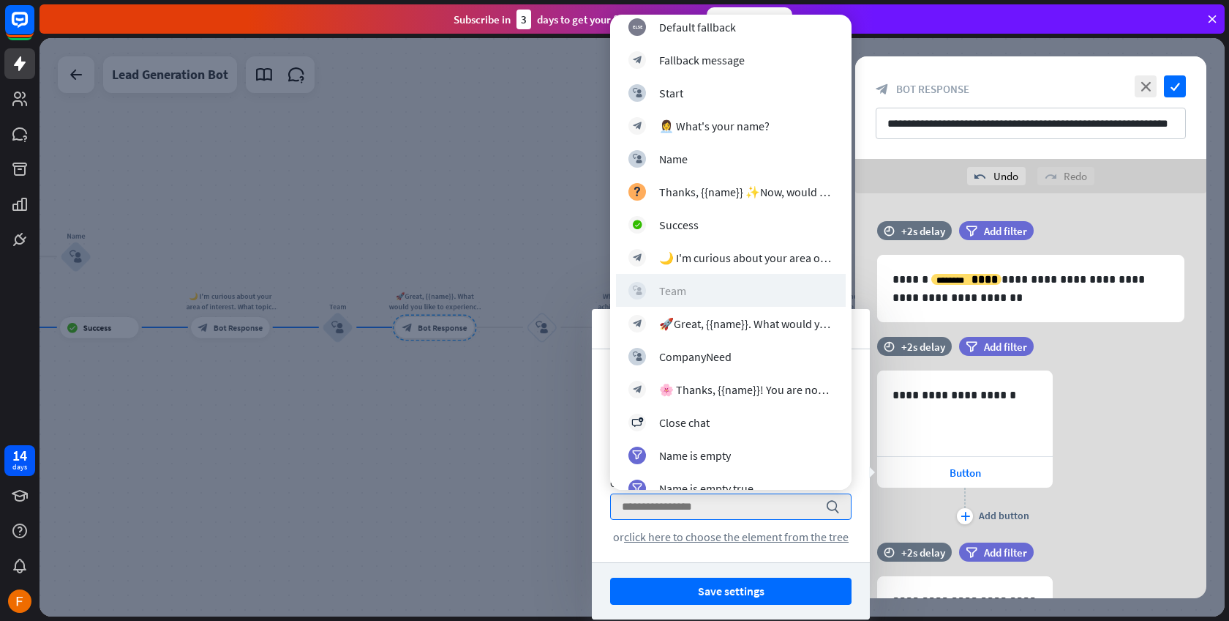
click at [744, 284] on div "block_user_input Team" at bounding box center [731, 291] width 205 height 18
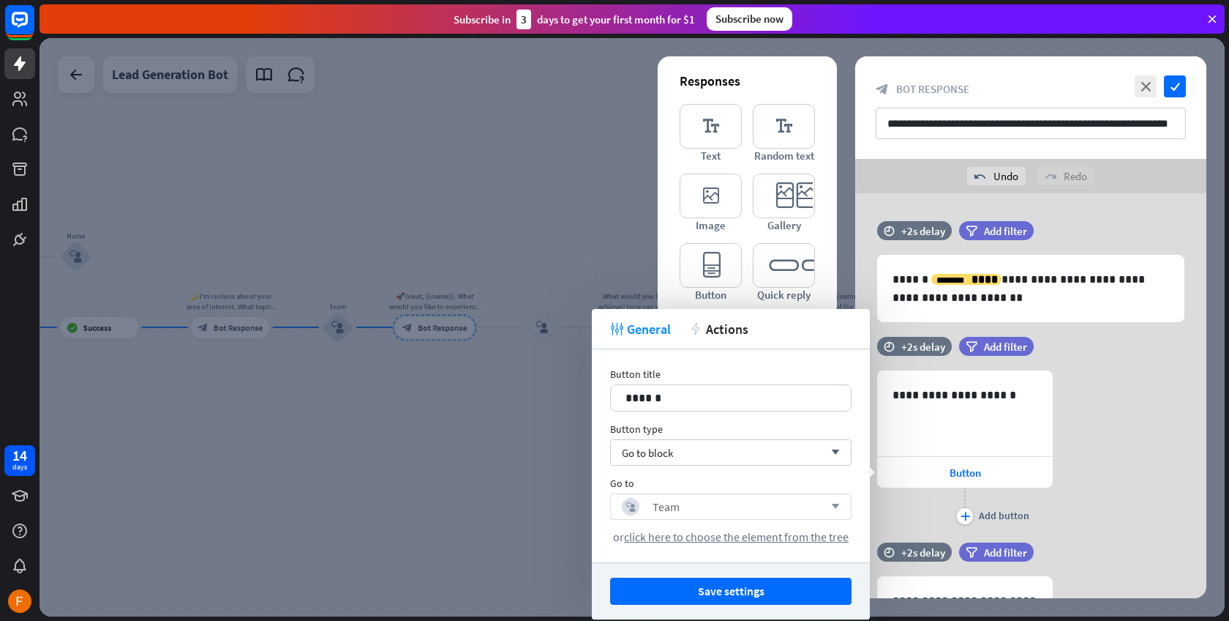
click at [714, 496] on div "block_user_input Team arrow_down" at bounding box center [731, 506] width 242 height 26
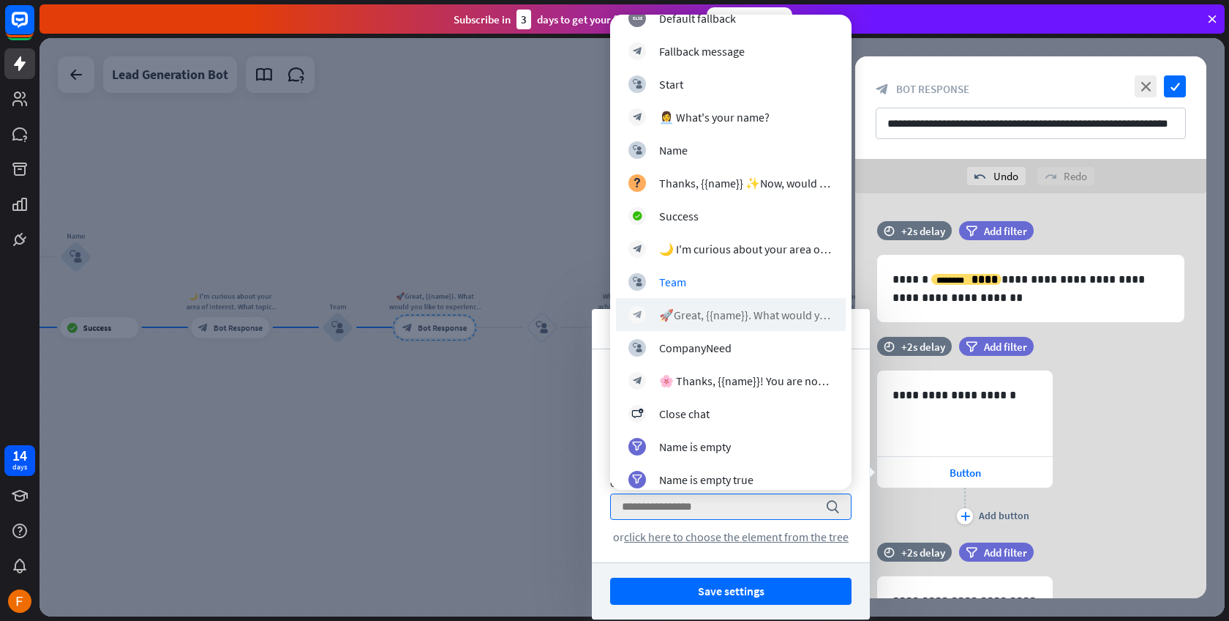
scroll to position [140, 0]
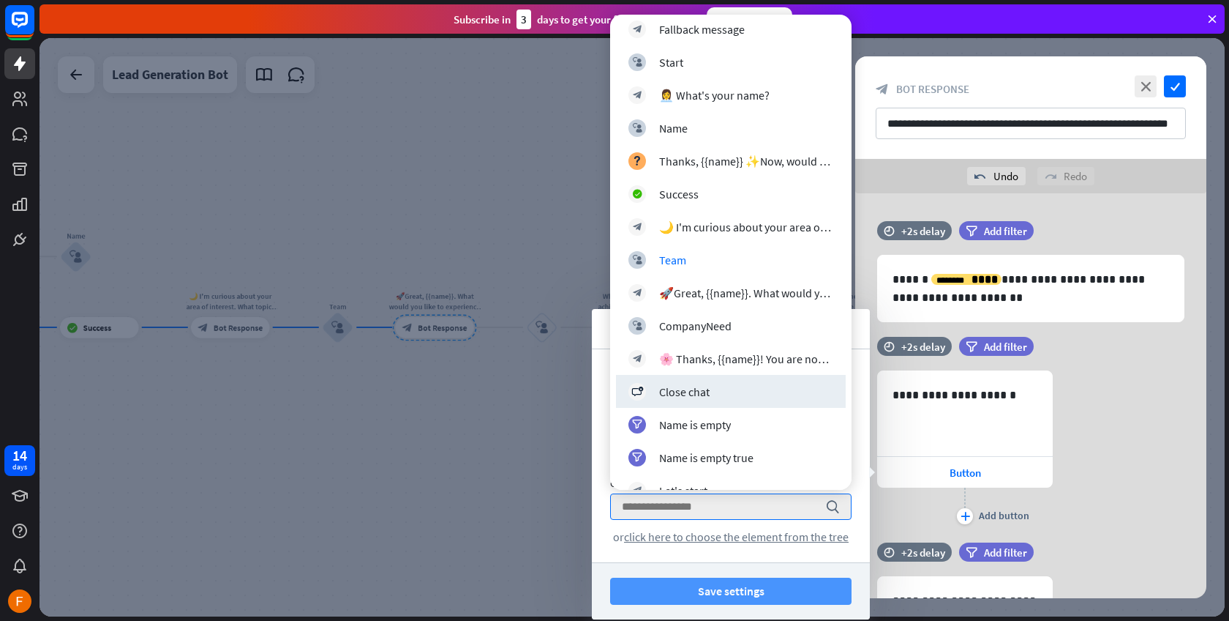
click at [714, 591] on button "Save settings" at bounding box center [731, 590] width 242 height 27
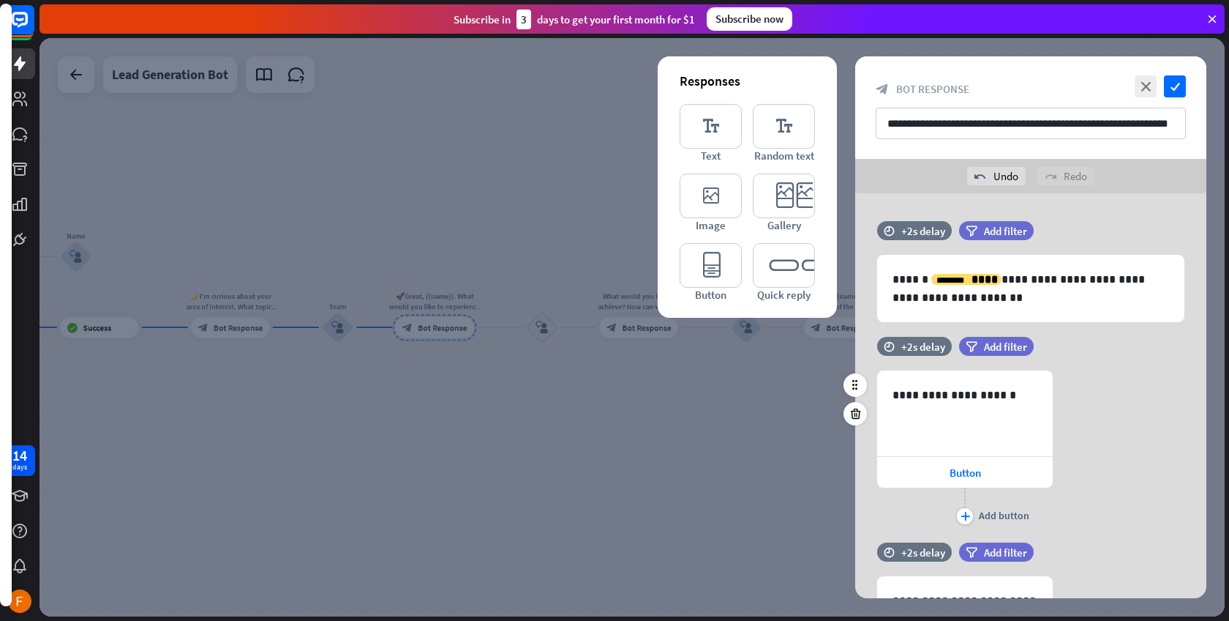
scroll to position [141, 0]
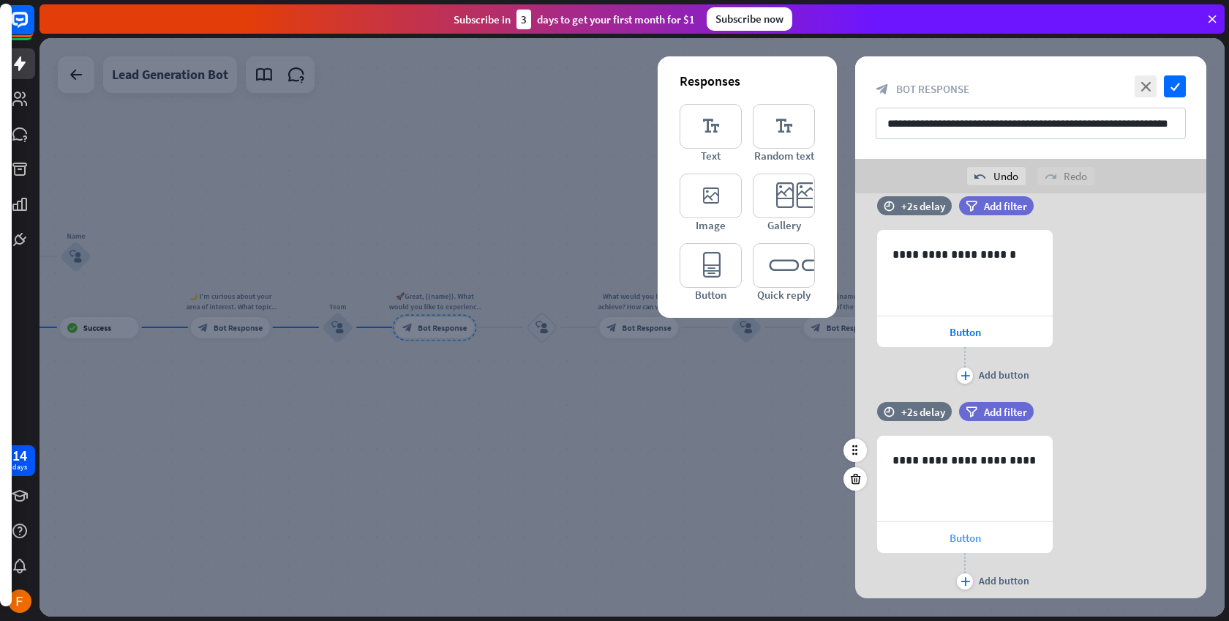
click at [984, 539] on div "Button" at bounding box center [965, 537] width 176 height 31
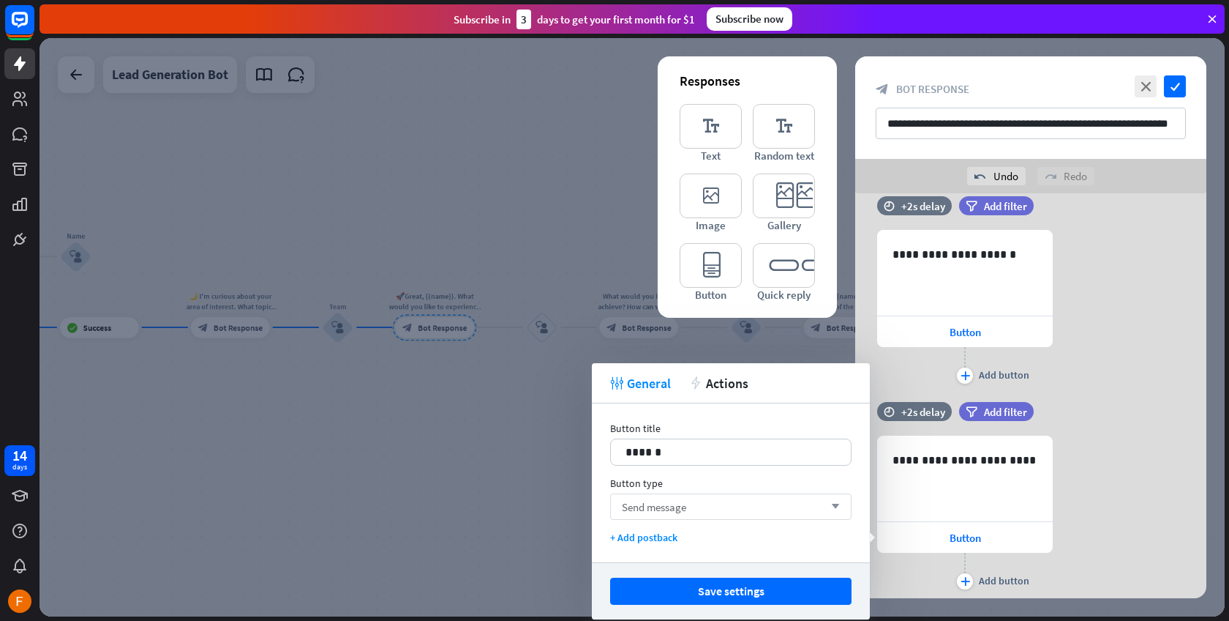
click at [730, 501] on div "Send message arrow_down" at bounding box center [731, 506] width 242 height 26
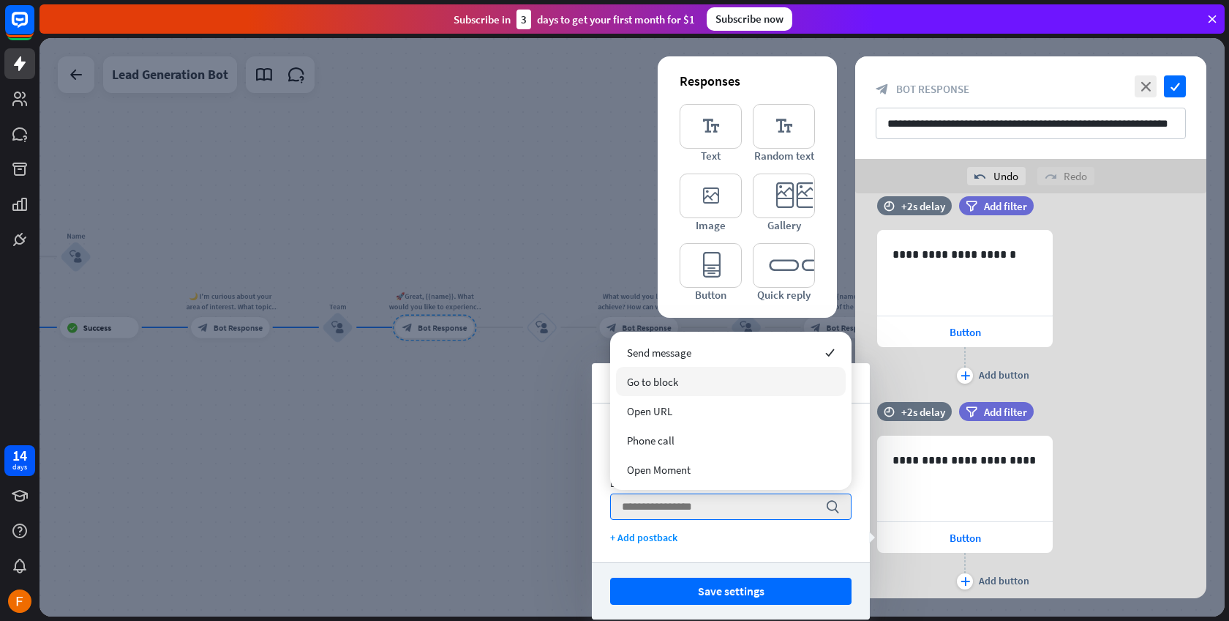
click at [673, 376] on span "Go to block" at bounding box center [652, 382] width 51 height 14
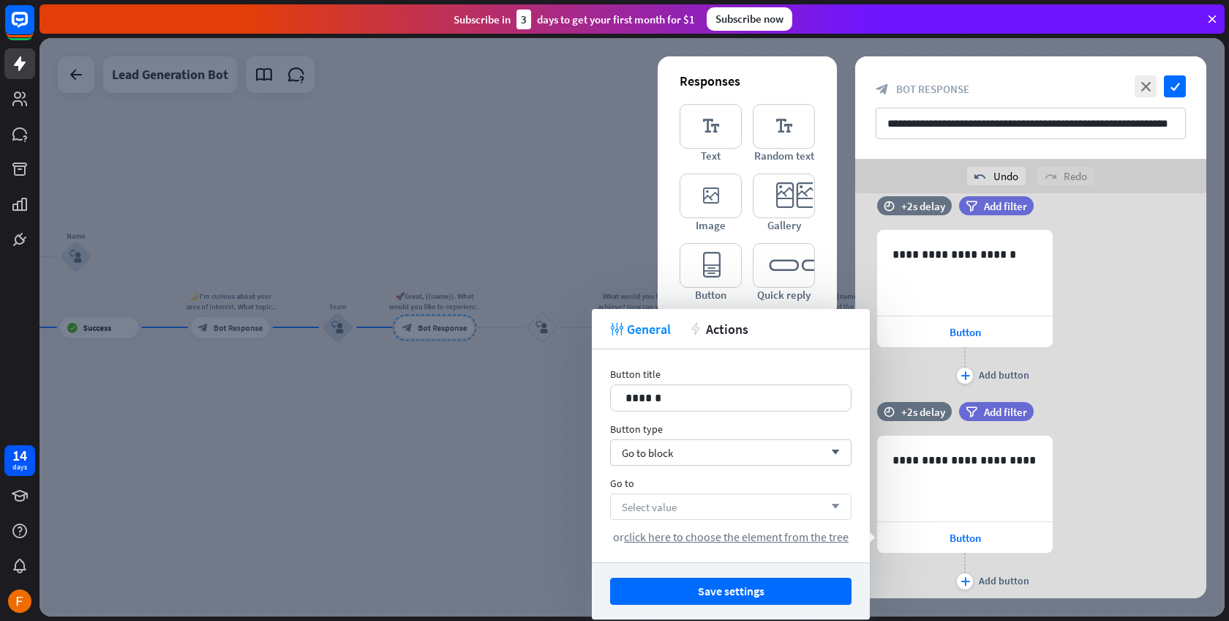
click at [700, 507] on div "Select value arrow_down" at bounding box center [731, 506] width 242 height 26
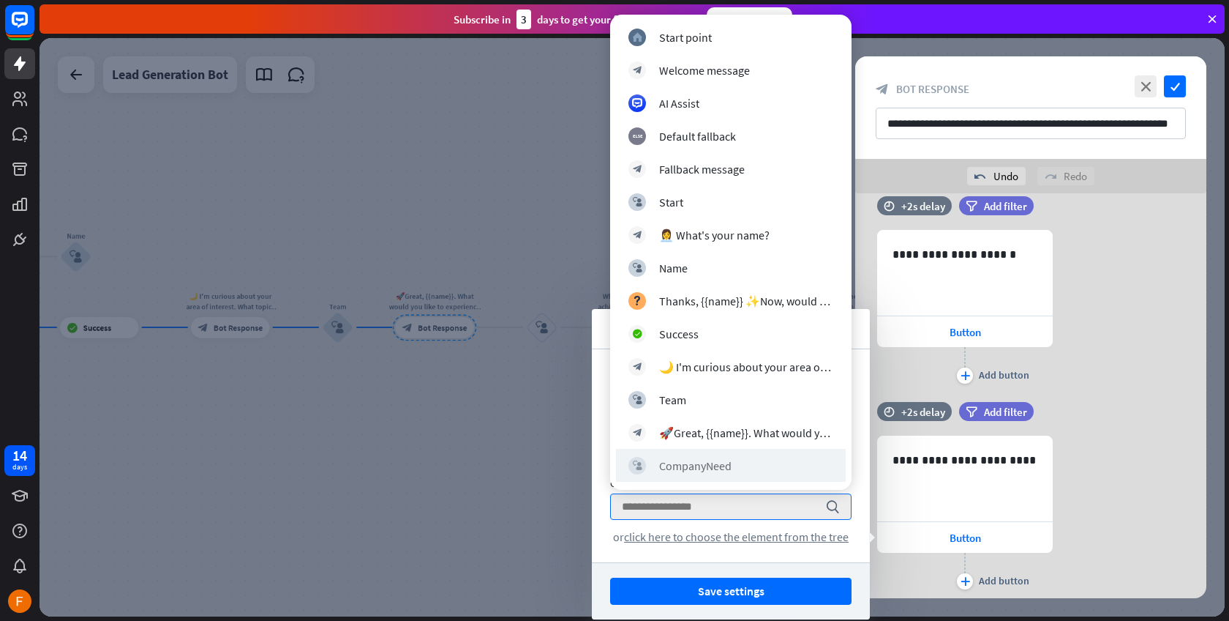
click at [699, 476] on div "block_user_input CompanyNeed" at bounding box center [731, 465] width 230 height 33
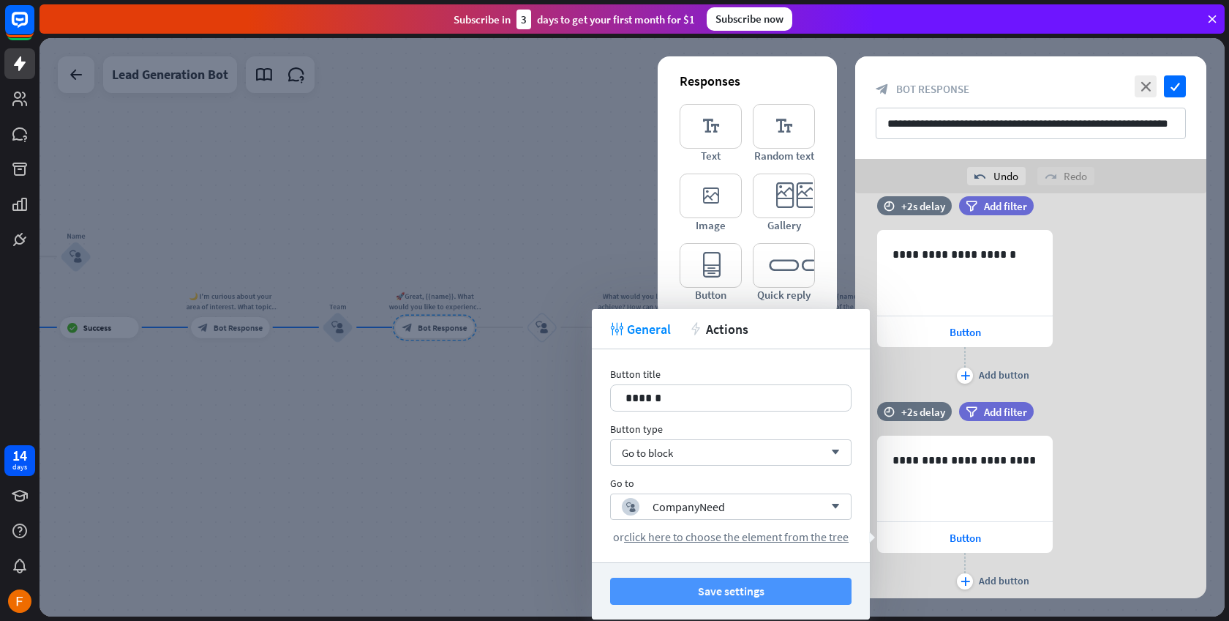
click at [722, 591] on button "Save settings" at bounding box center [731, 590] width 242 height 27
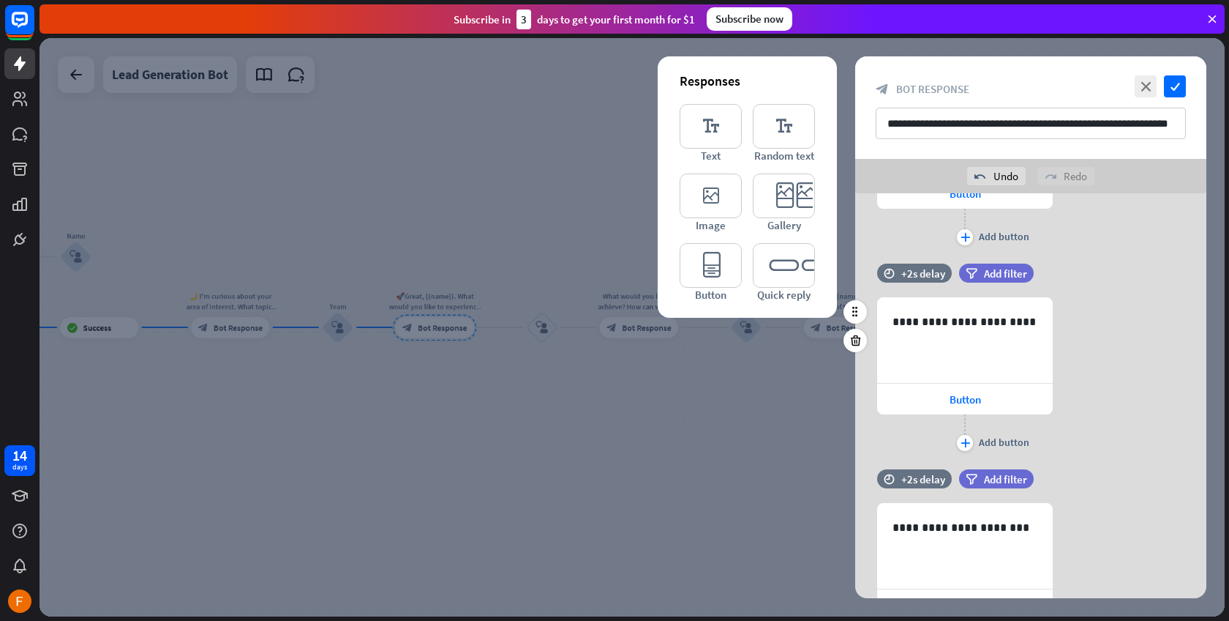
scroll to position [437, 0]
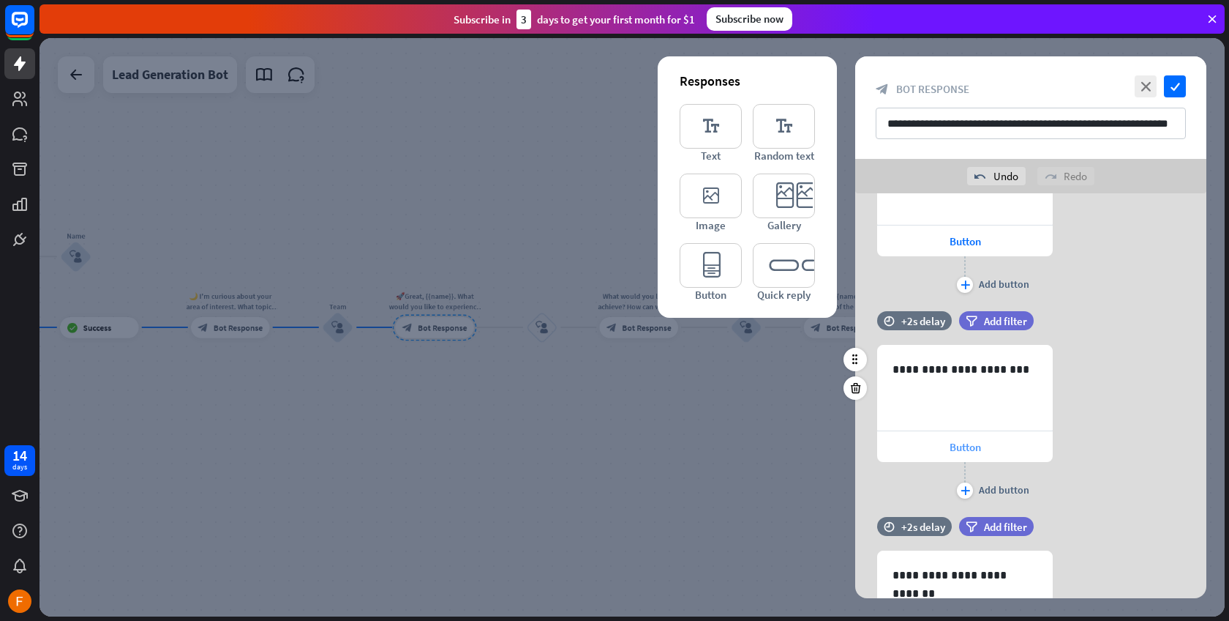
click at [938, 440] on div "Button" at bounding box center [965, 446] width 176 height 31
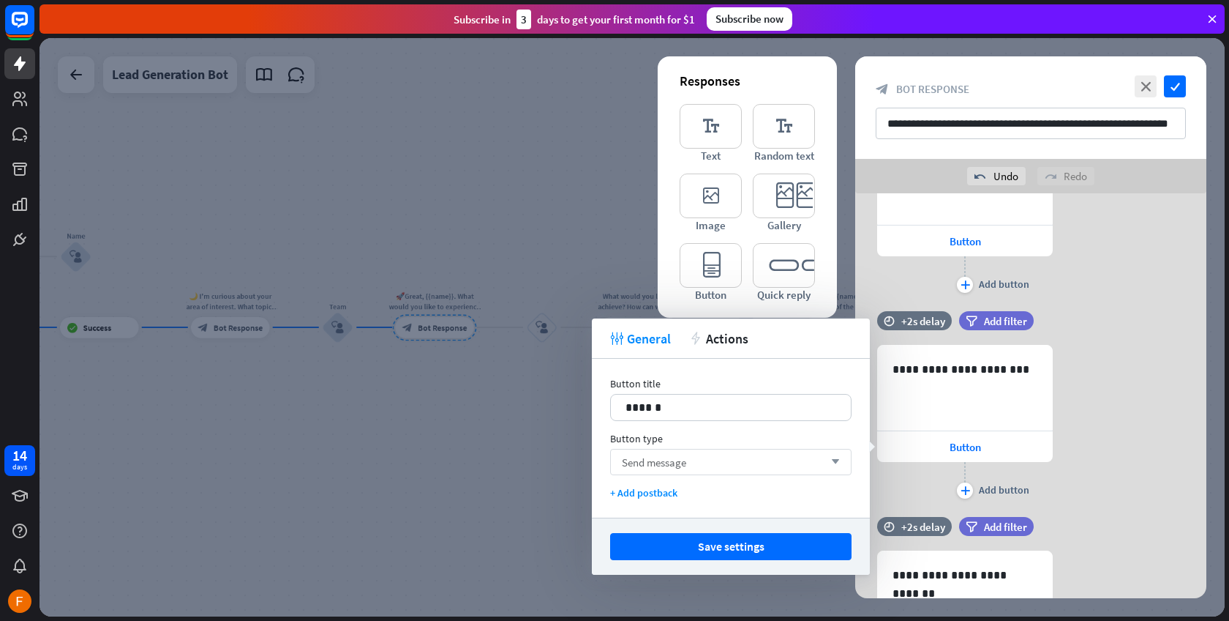
click at [711, 460] on div "Send message arrow_down" at bounding box center [731, 462] width 242 height 26
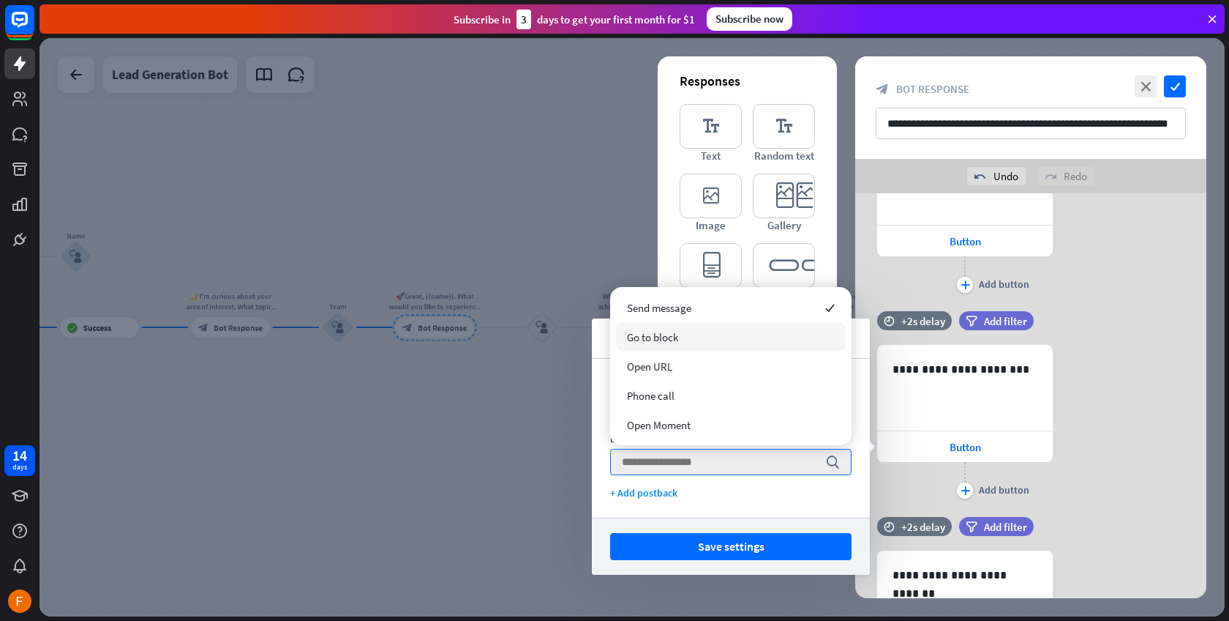
click at [697, 333] on div "Go to block" at bounding box center [731, 336] width 230 height 29
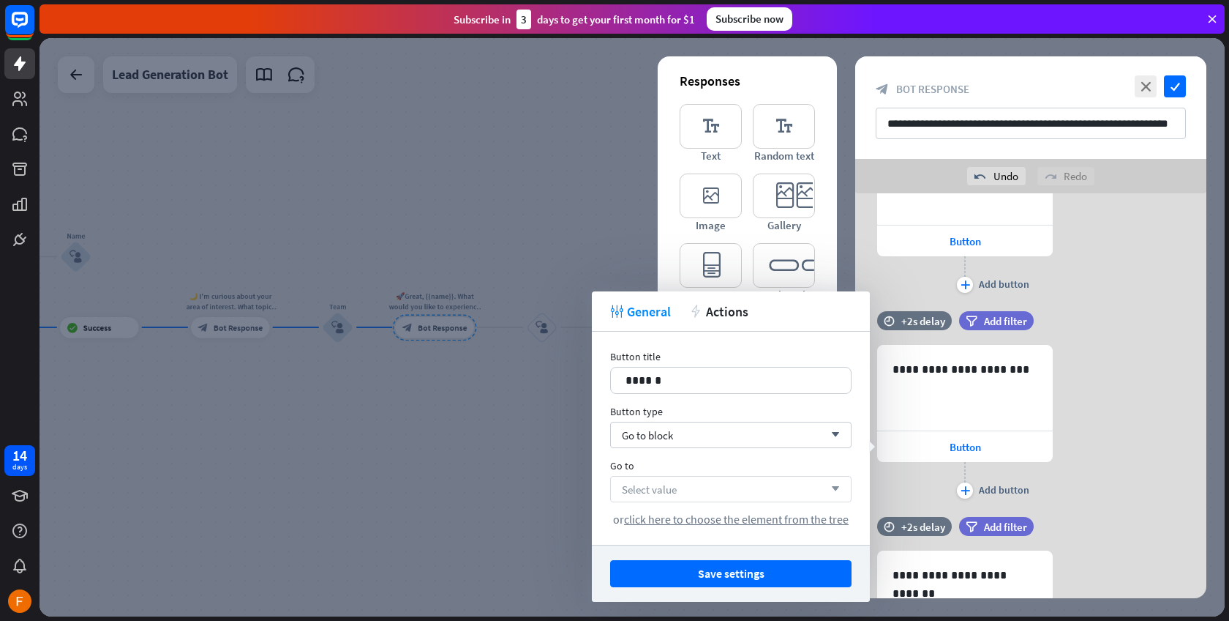
click at [709, 485] on div "Select value arrow_down" at bounding box center [731, 489] width 242 height 26
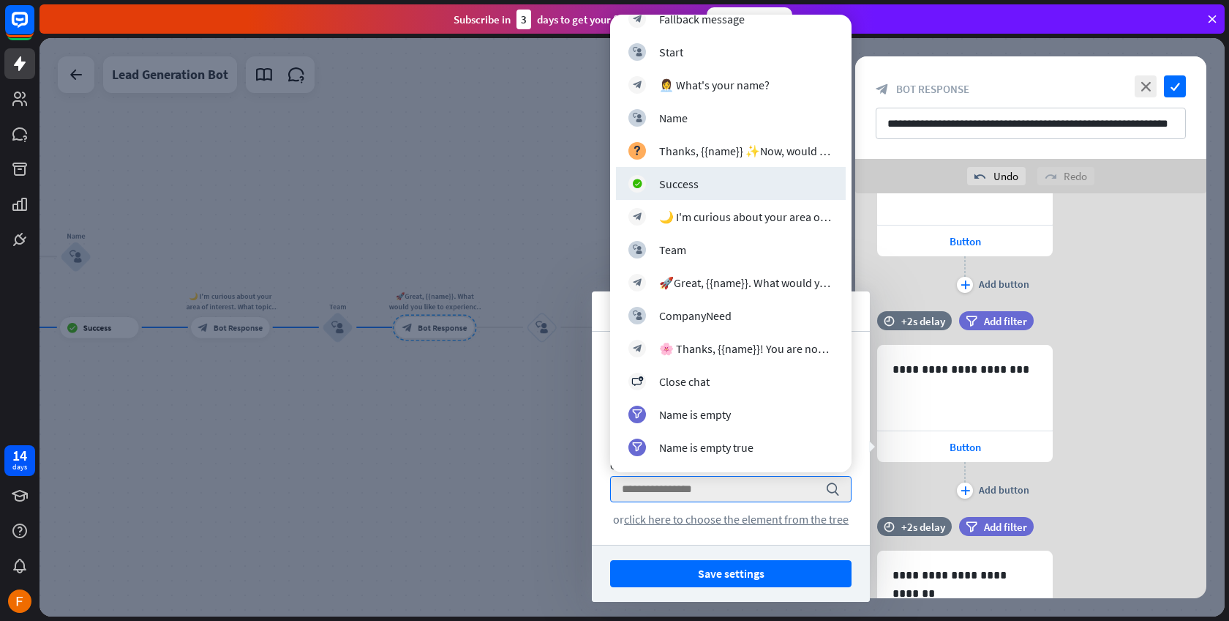
scroll to position [246, 0]
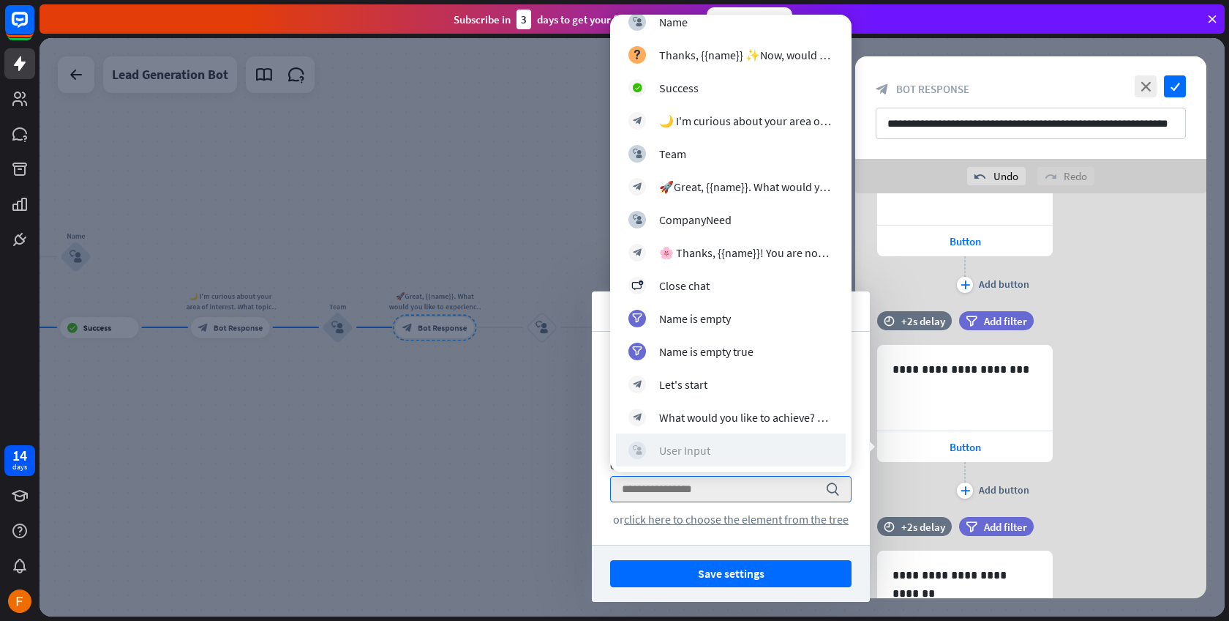
click at [708, 453] on div "User Input" at bounding box center [684, 450] width 51 height 15
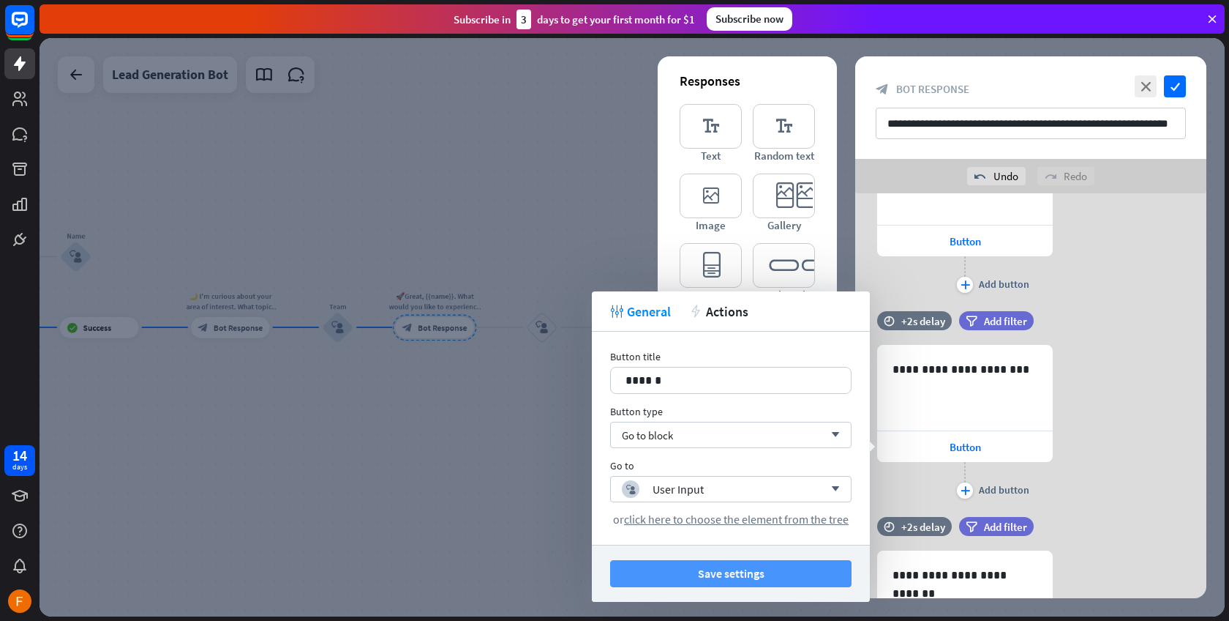
click at [703, 576] on button "Save settings" at bounding box center [731, 573] width 242 height 27
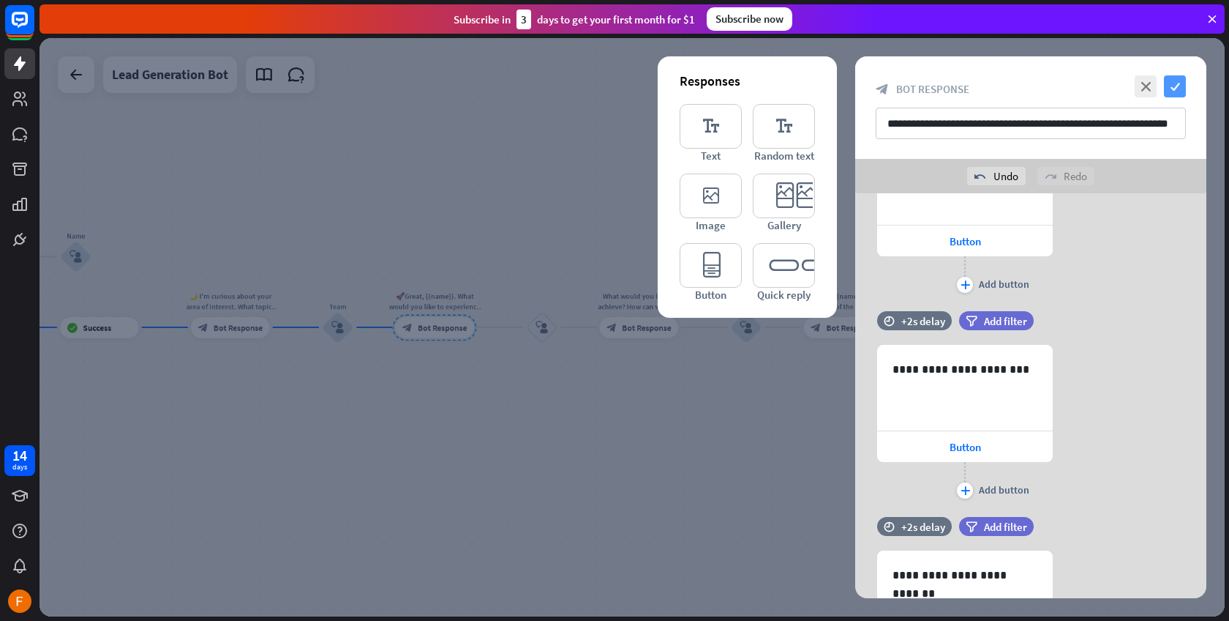
click at [1179, 91] on icon "check" at bounding box center [1175, 86] width 22 height 22
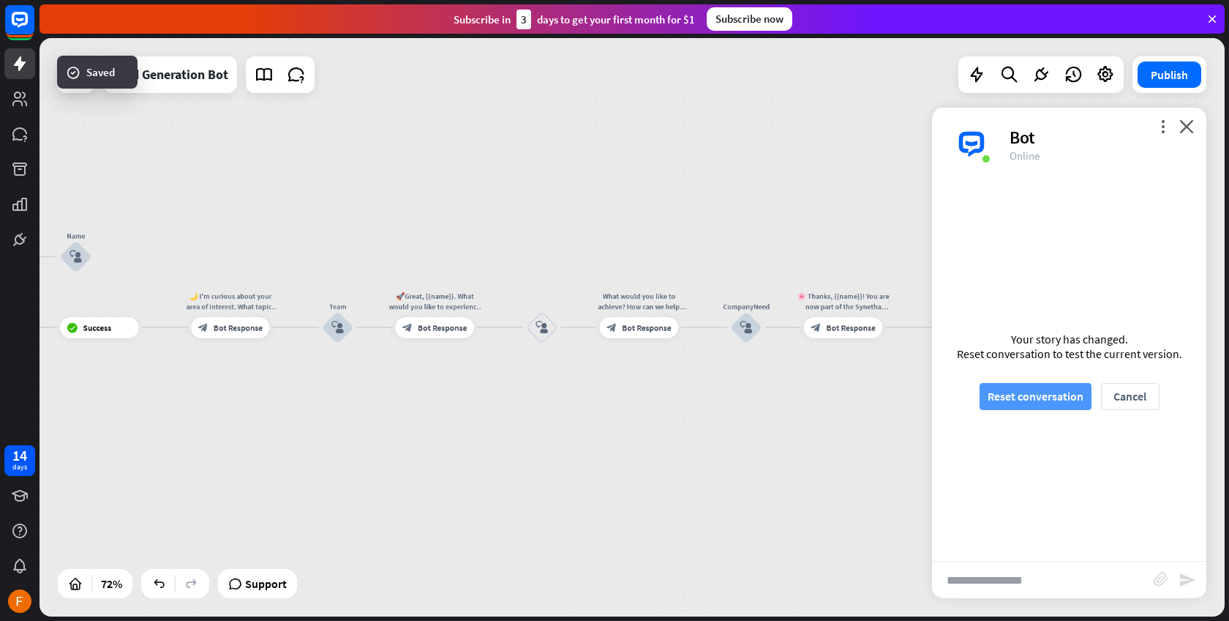
click at [1049, 391] on button "Reset conversation" at bounding box center [1036, 396] width 112 height 27
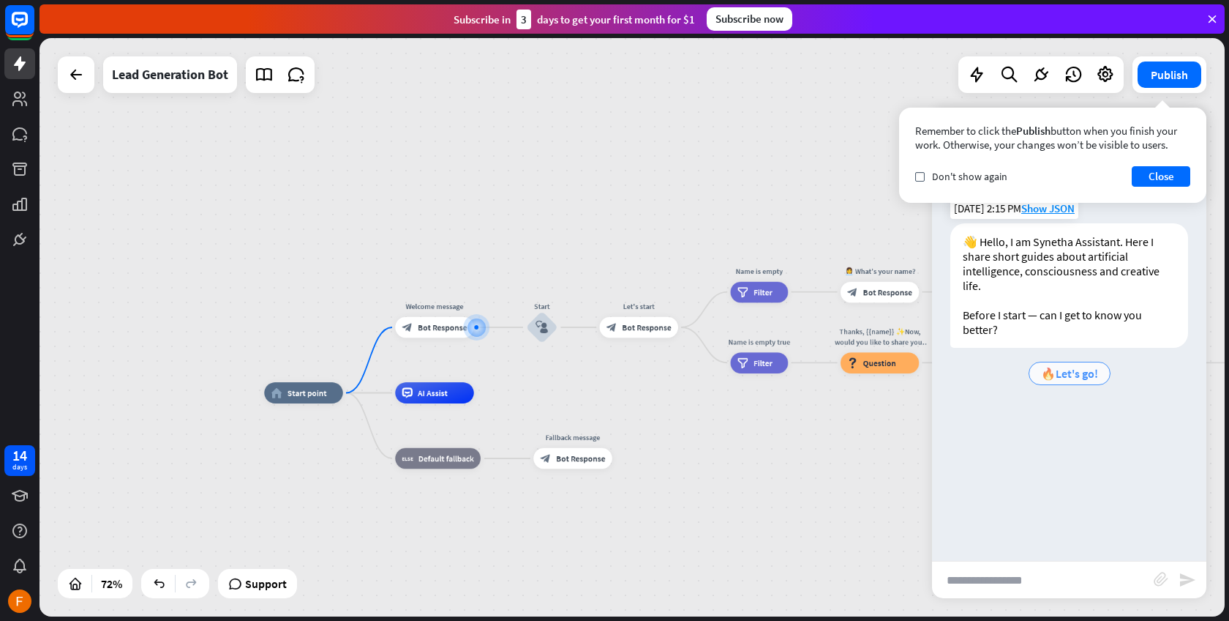
click at [1054, 378] on span "🔥Let's go!" at bounding box center [1069, 373] width 57 height 15
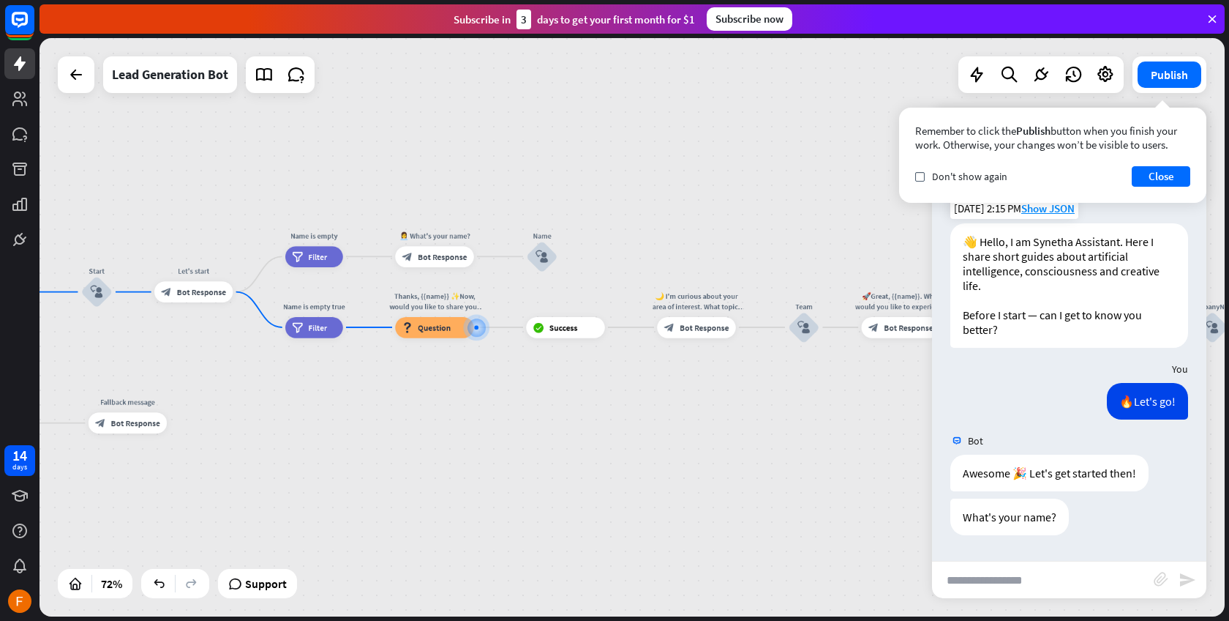
click at [1030, 583] on input "text" at bounding box center [1043, 579] width 222 height 37
type input "********"
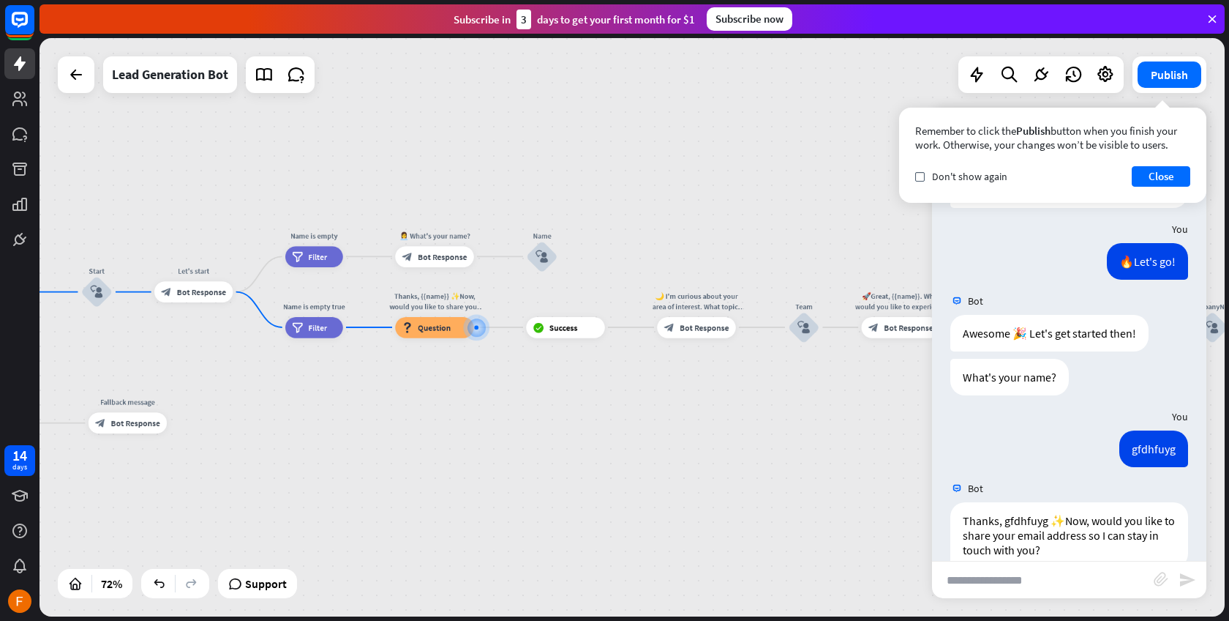
scroll to position [169, 0]
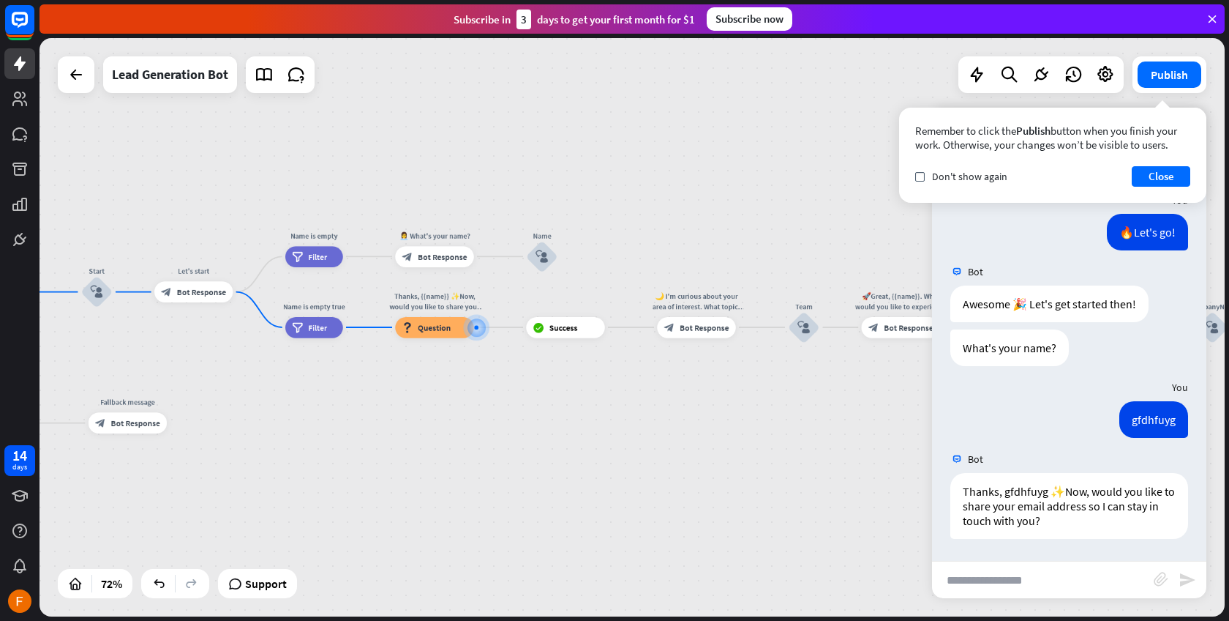
click at [1050, 580] on input "text" at bounding box center [1043, 579] width 222 height 37
click at [1050, 579] on input "text" at bounding box center [1043, 579] width 222 height 37
click at [1049, 557] on div "Bot 👋 Hello, I am Synetha Assistant. Here I share short guides about artificial…" at bounding box center [1069, 371] width 274 height 380
click at [1053, 580] on input "text" at bounding box center [1043, 579] width 222 height 37
type input "**********"
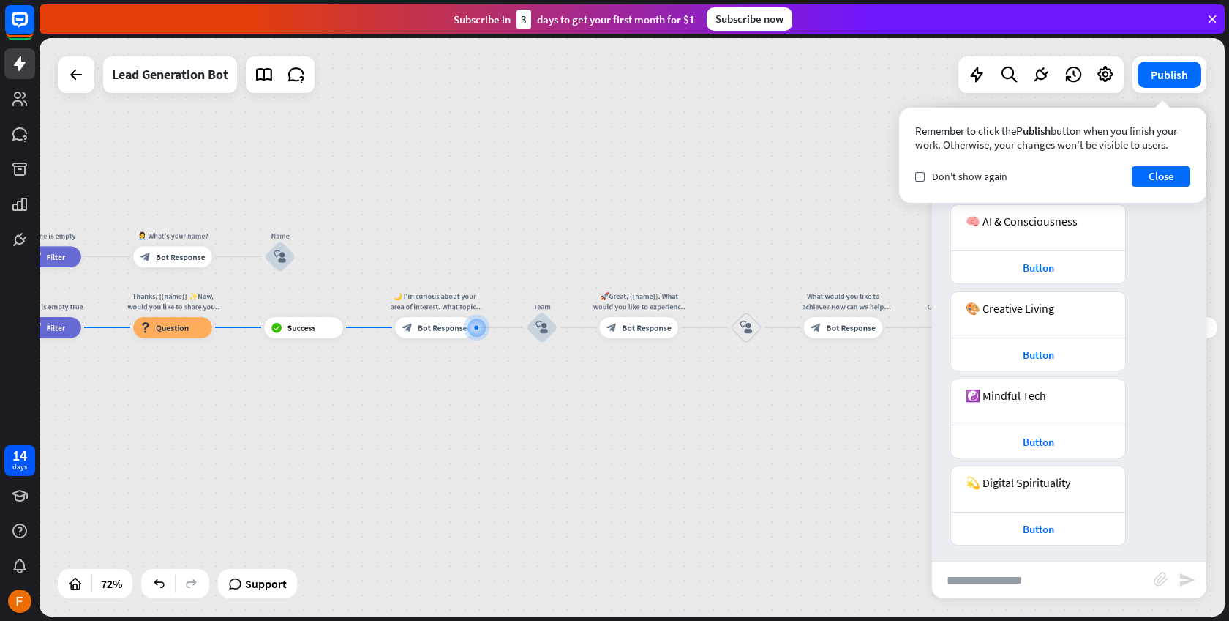
scroll to position [734, 0]
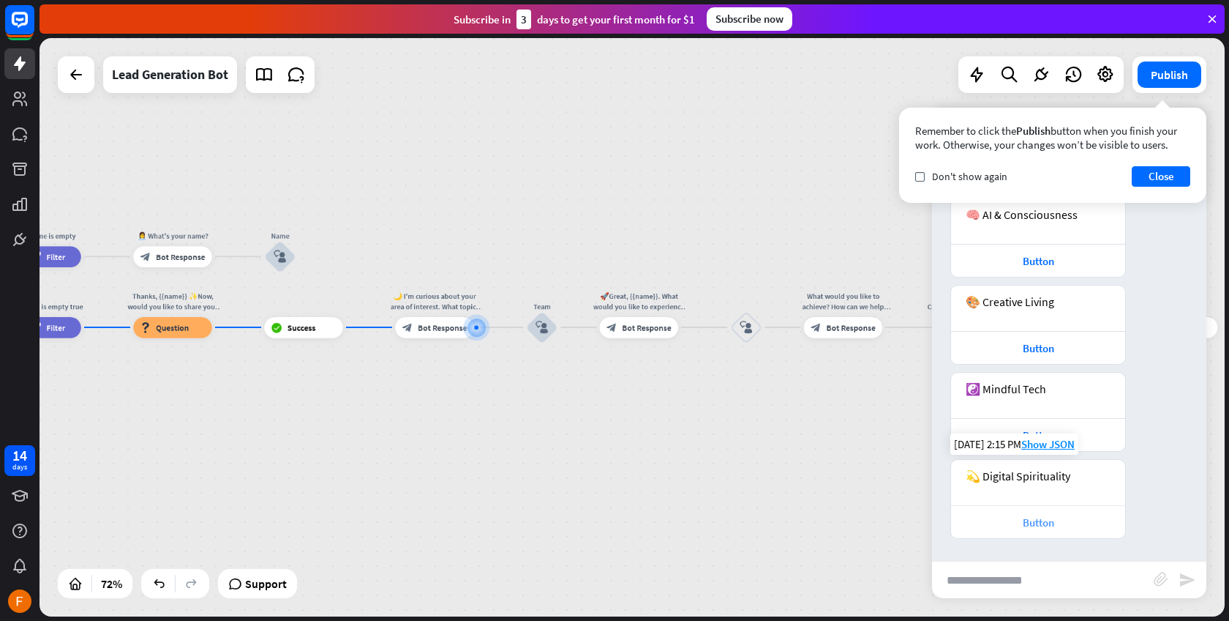
click at [1082, 530] on div "Button" at bounding box center [1038, 521] width 174 height 33
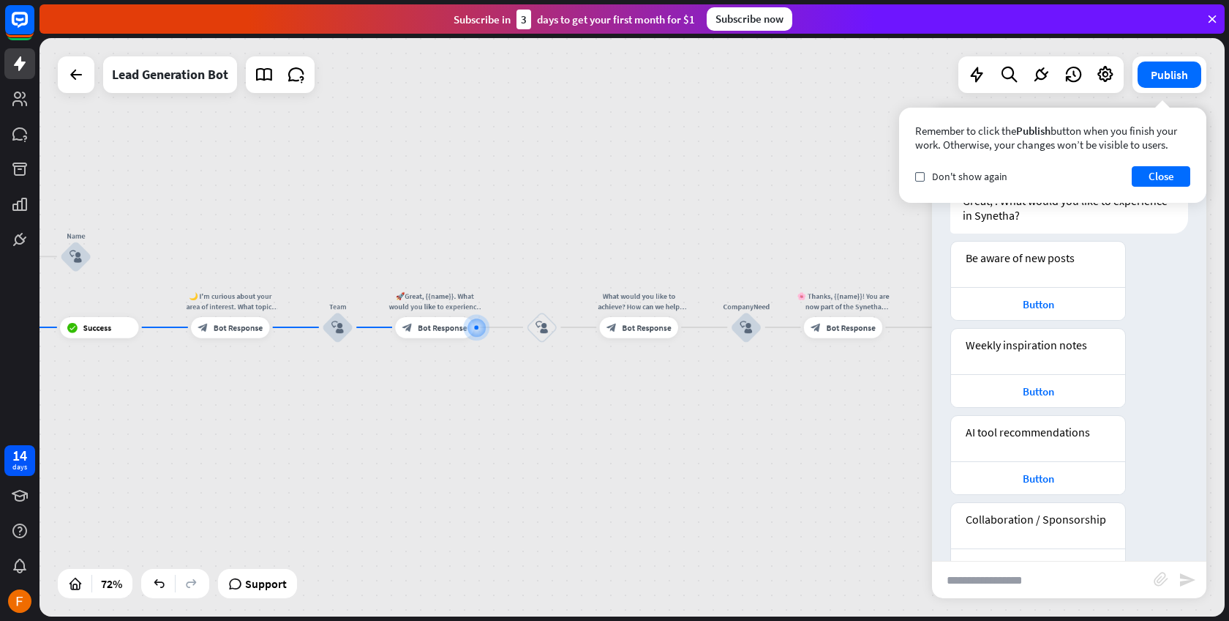
scroll to position [1240, 0]
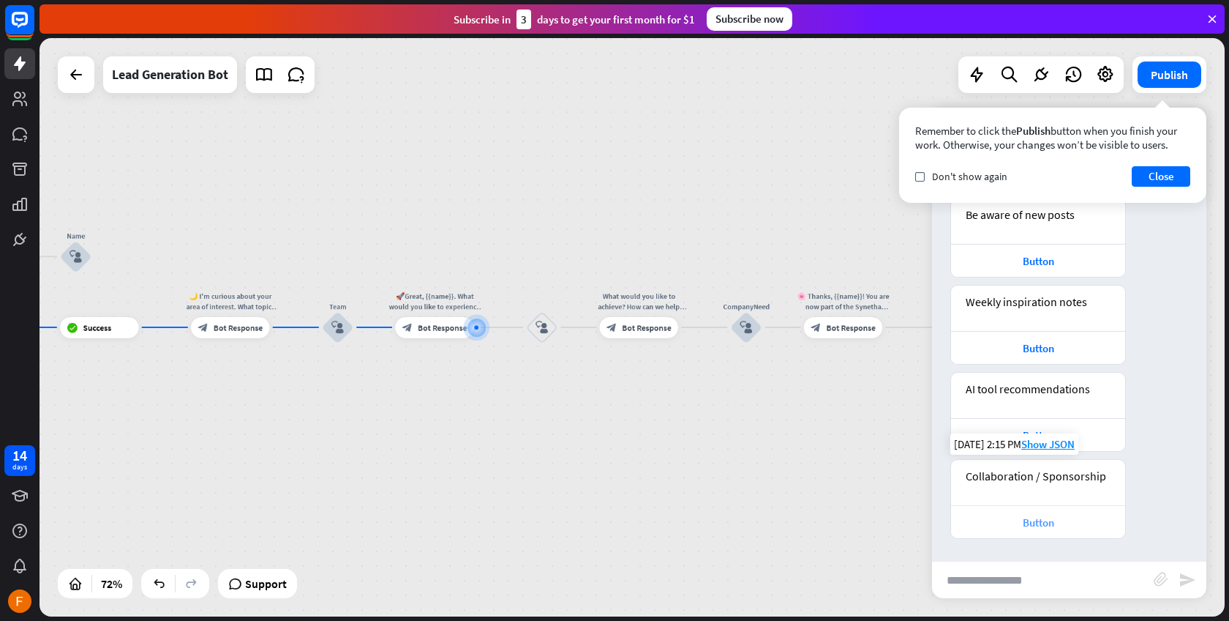
click at [1071, 528] on div "Button" at bounding box center [1039, 522] width 160 height 14
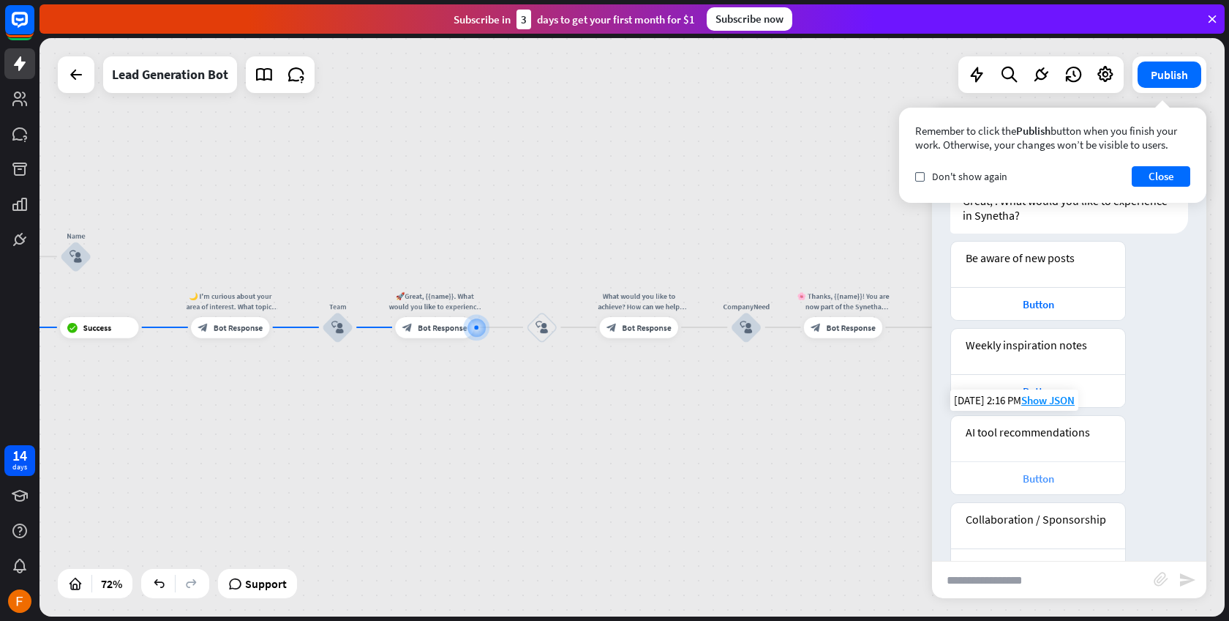
scroll to position [1747, 0]
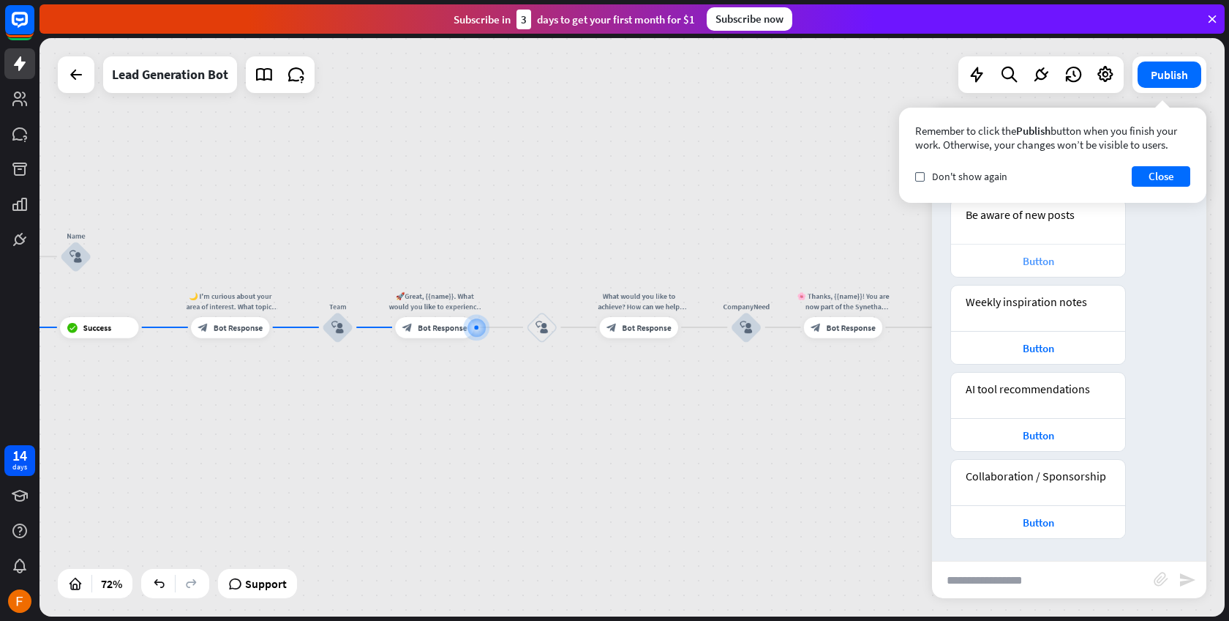
click at [1083, 265] on div "Button" at bounding box center [1039, 261] width 160 height 14
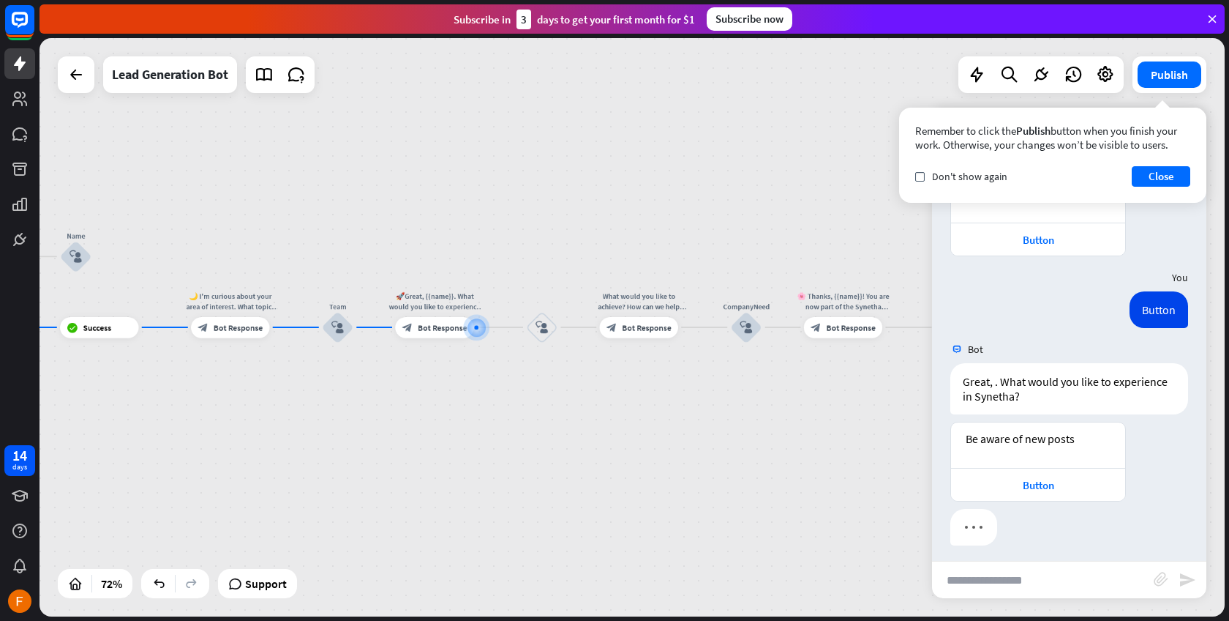
scroll to position [2036, 0]
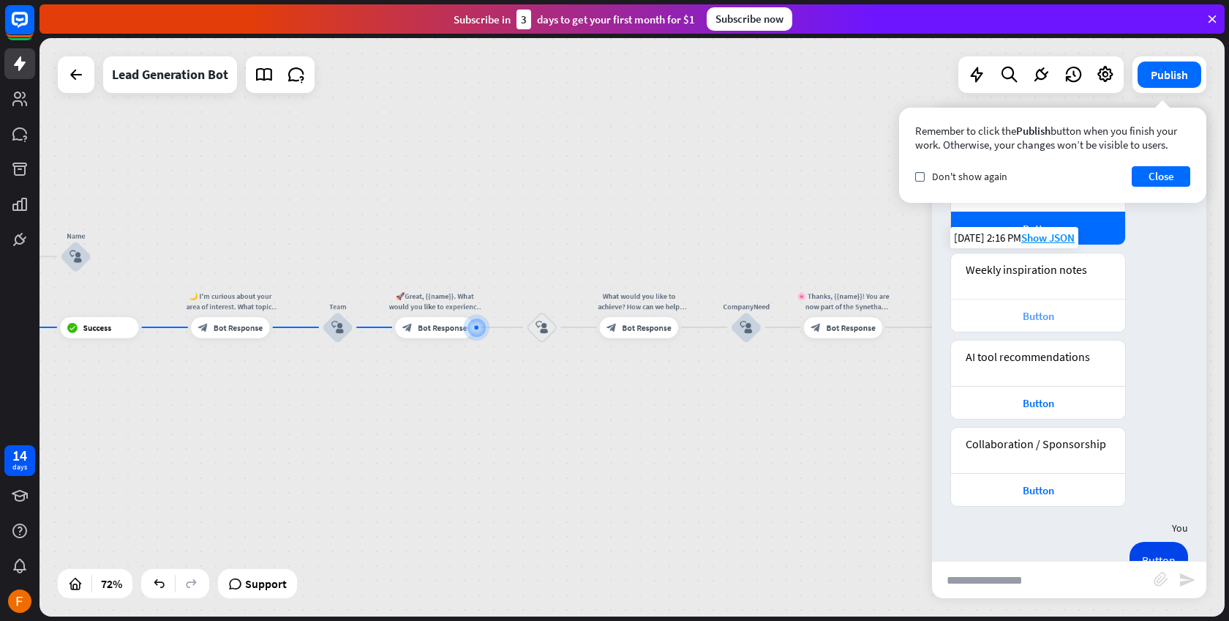
click at [1045, 315] on div "Button" at bounding box center [1039, 316] width 160 height 14
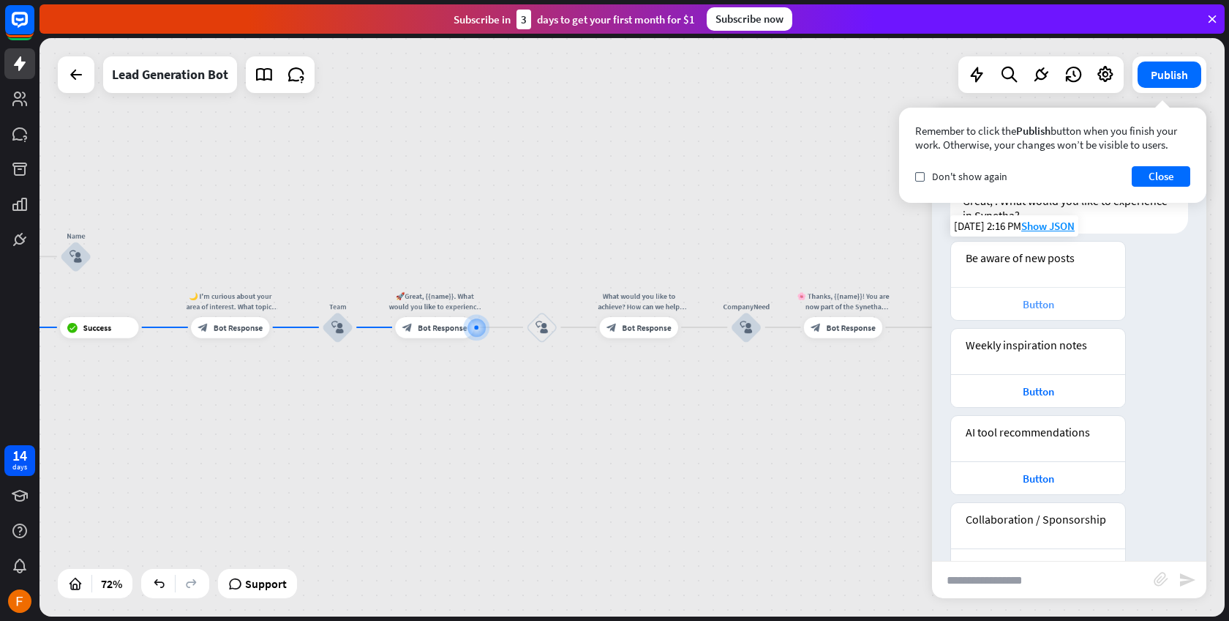
scroll to position [2253, 0]
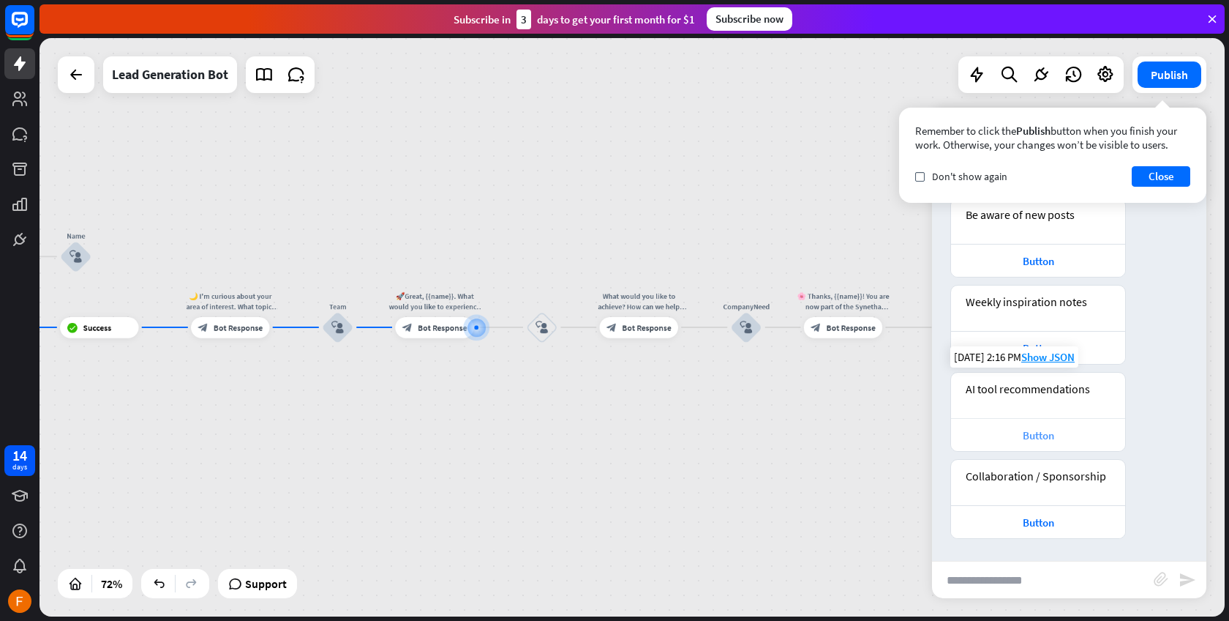
click at [989, 423] on div "Button" at bounding box center [1038, 434] width 174 height 33
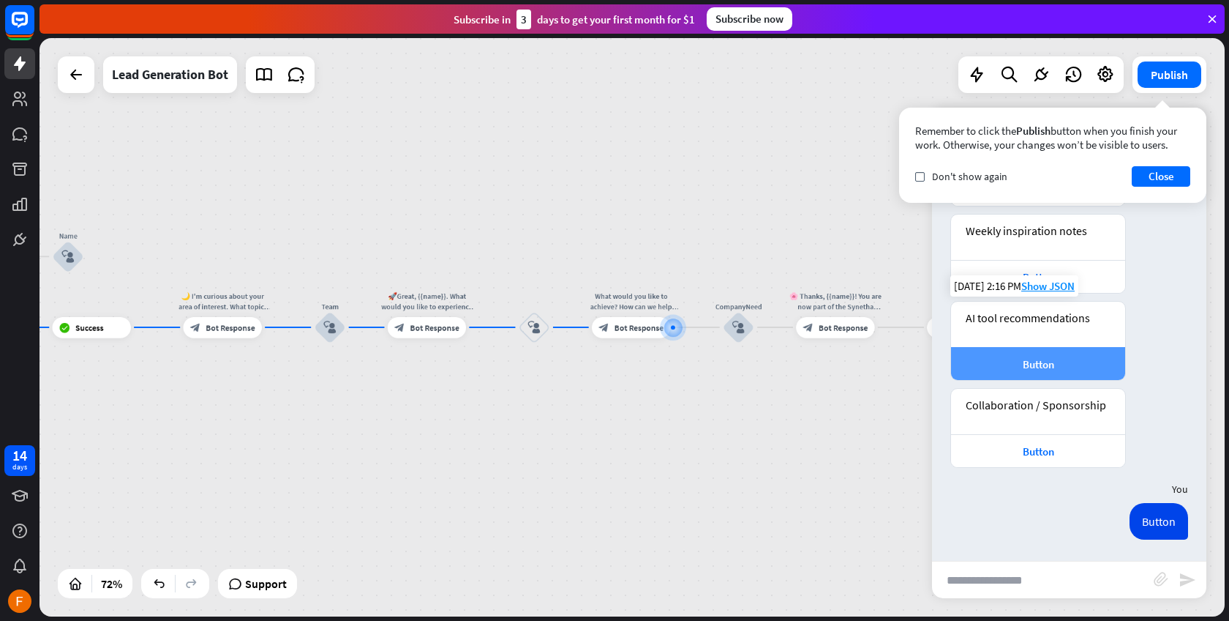
scroll to position [2325, 0]
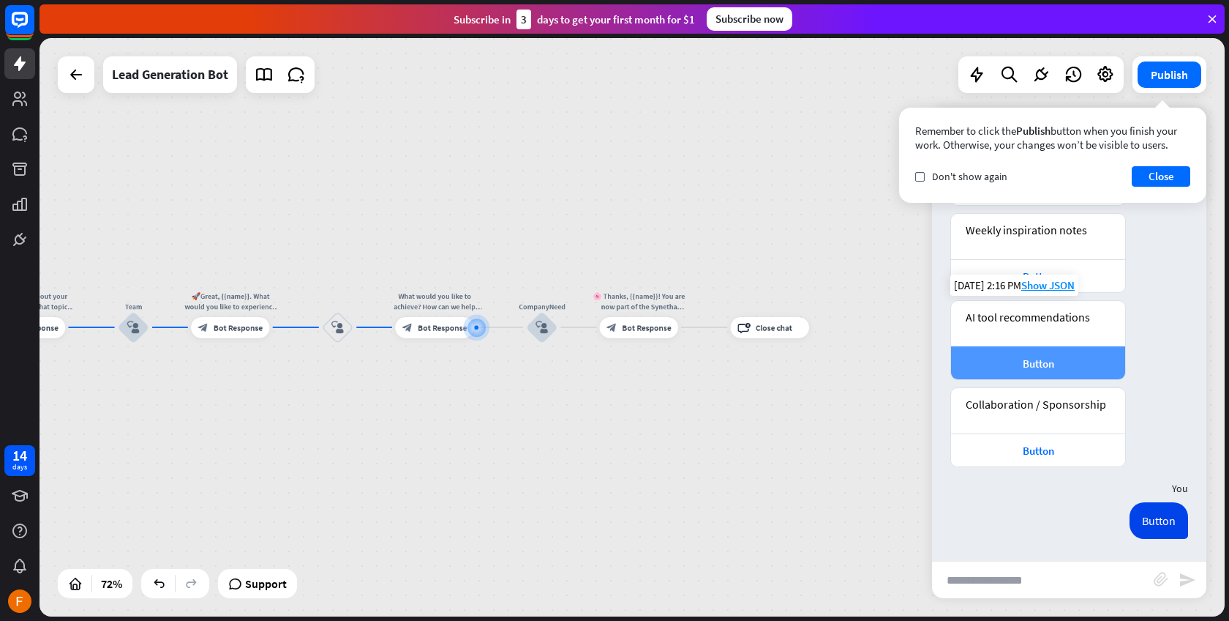
click at [1052, 362] on div "Button" at bounding box center [1039, 363] width 160 height 14
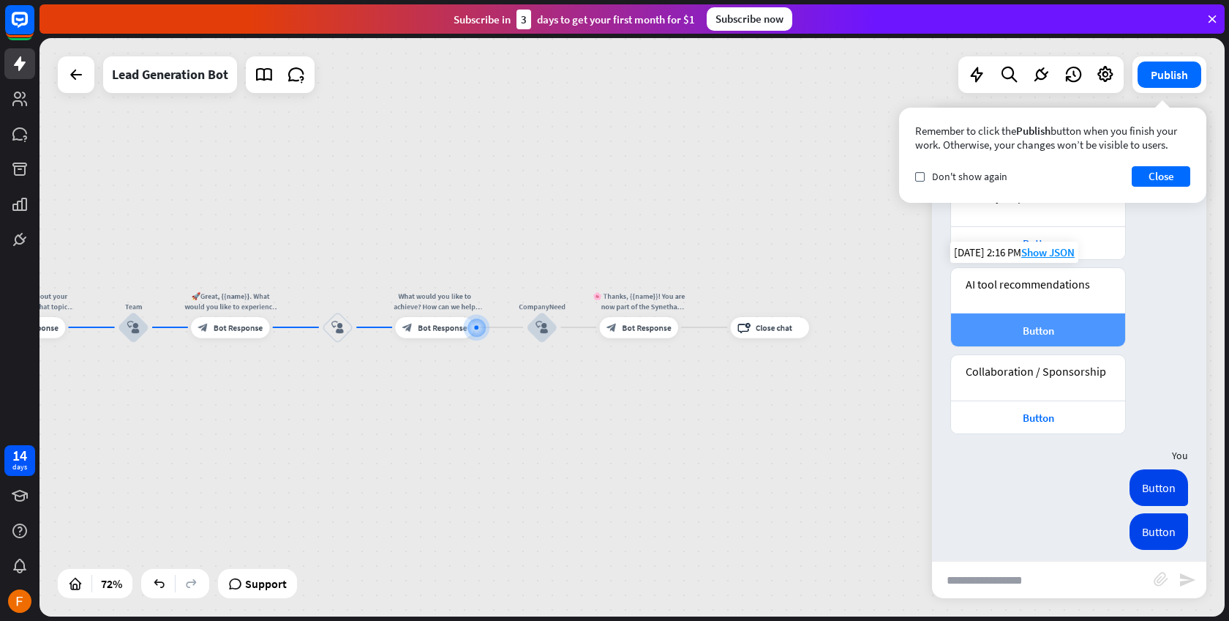
scroll to position [2369, 0]
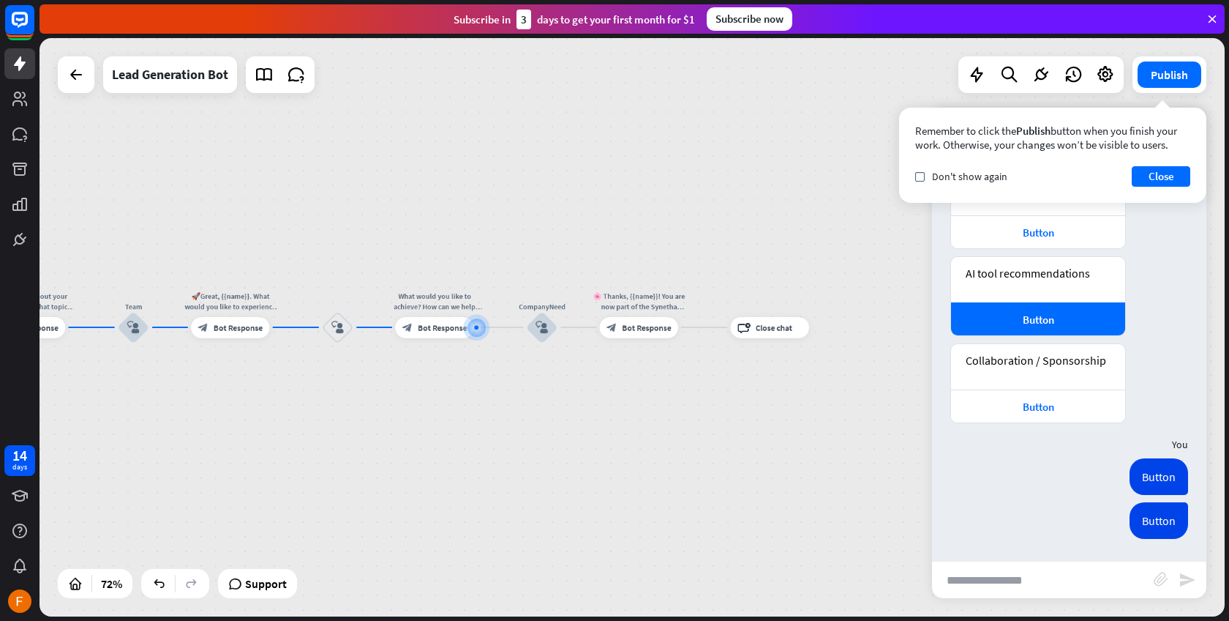
click at [654, 468] on div "home_2 Start point Welcome message block_bot_response Bot Response Start block_…" at bounding box center [633, 327] width 1186 height 578
click at [666, 438] on div "home_2 Start point Welcome message block_bot_response Bot Response Start block_…" at bounding box center [633, 327] width 1186 height 578
click at [472, 324] on div at bounding box center [477, 327] width 12 height 12
click at [431, 326] on span "Bot Response" at bounding box center [441, 327] width 49 height 10
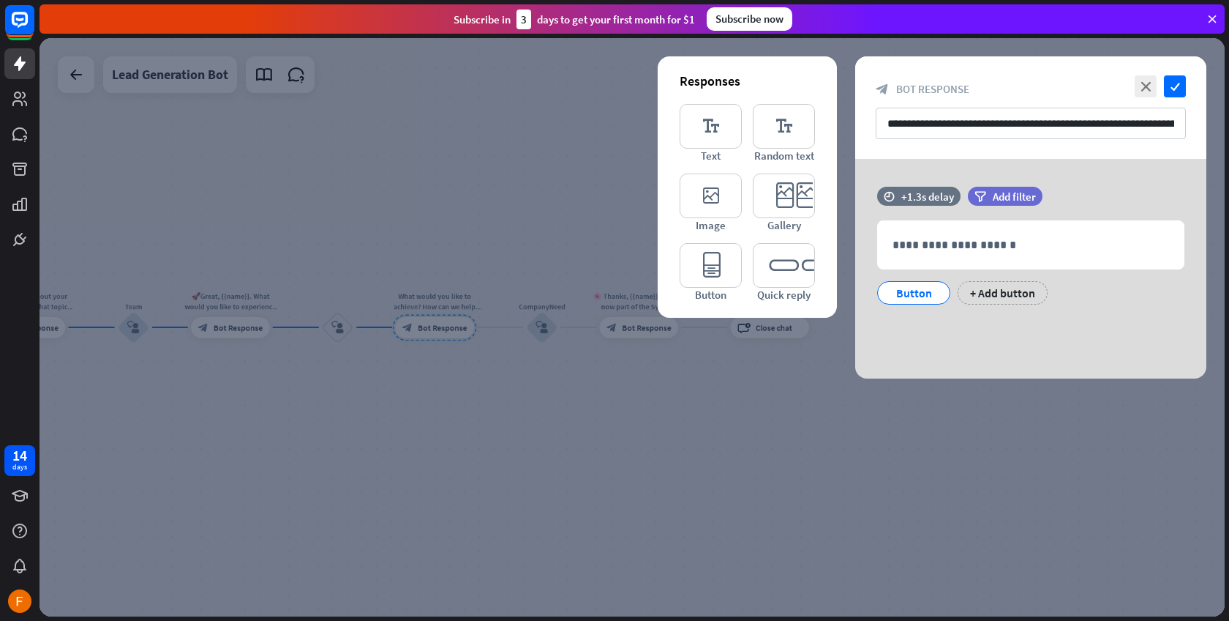
click at [544, 366] on div at bounding box center [633, 327] width 1186 height 578
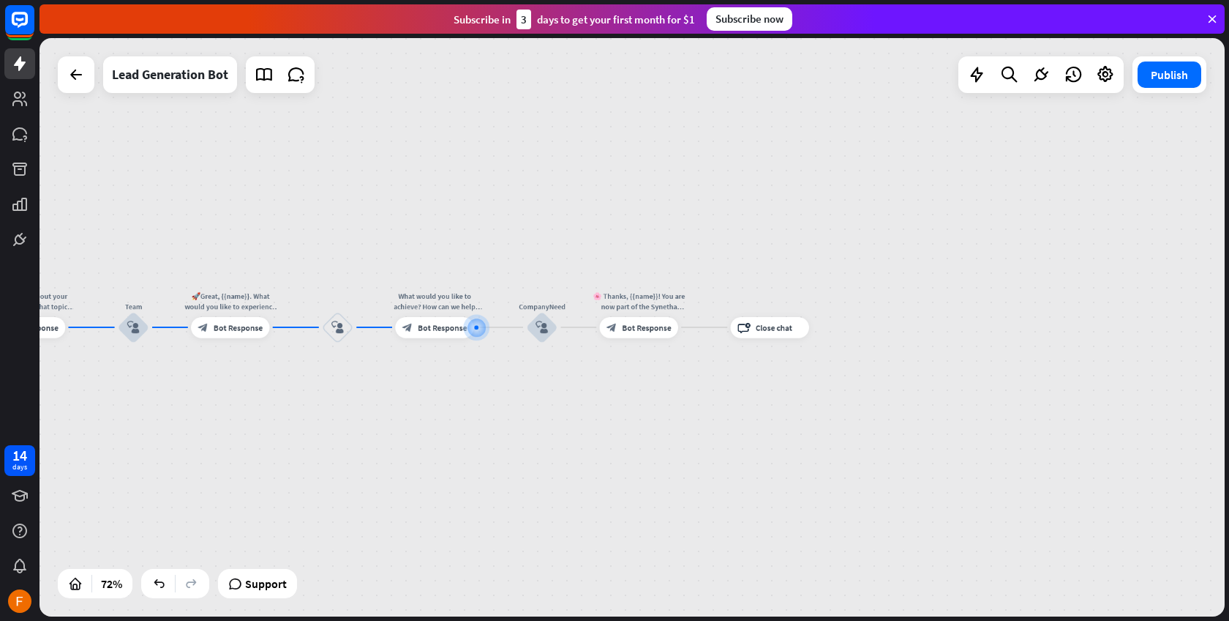
scroll to position [2354, 0]
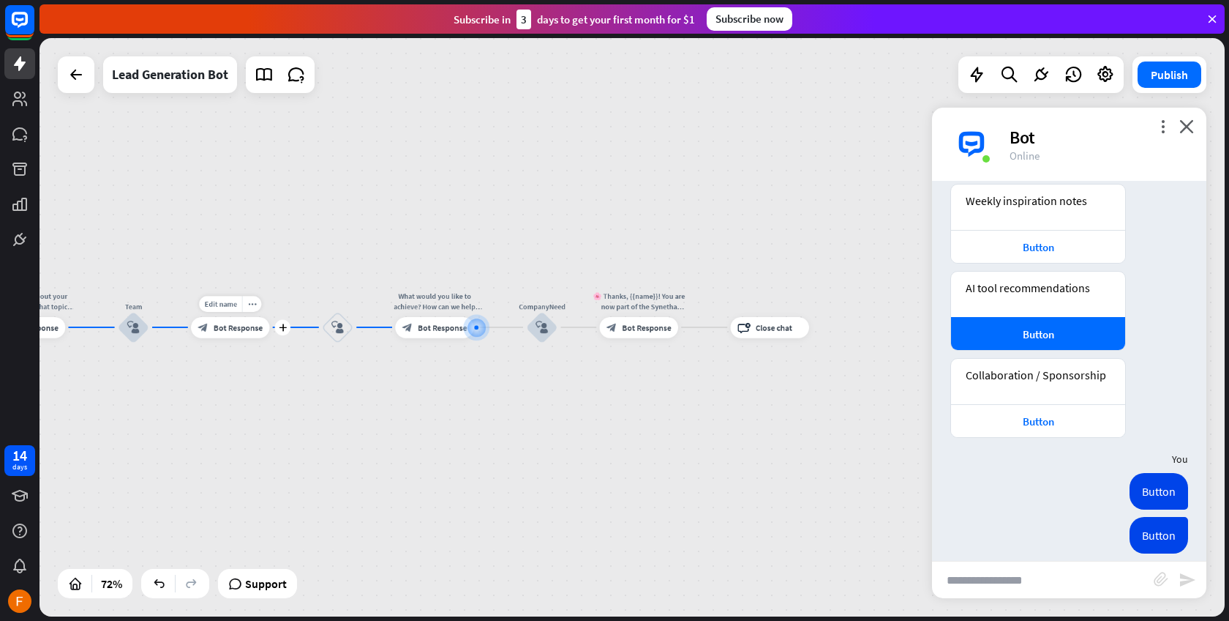
click at [242, 328] on span "Bot Response" at bounding box center [238, 327] width 49 height 10
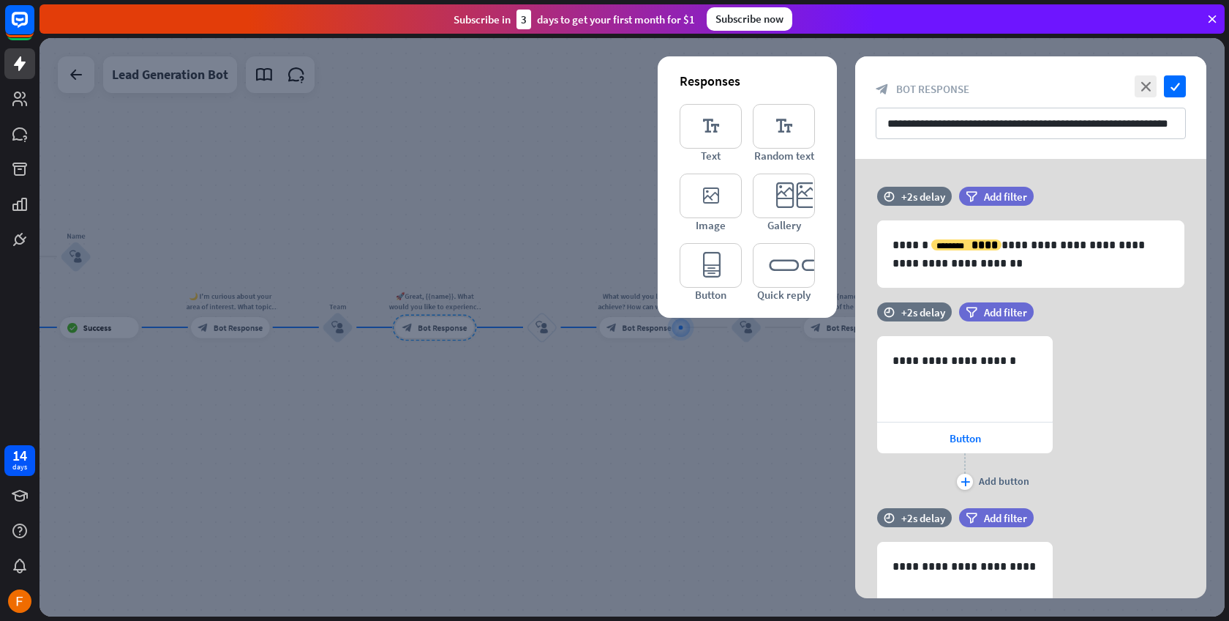
click at [534, 396] on div at bounding box center [633, 327] width 1186 height 578
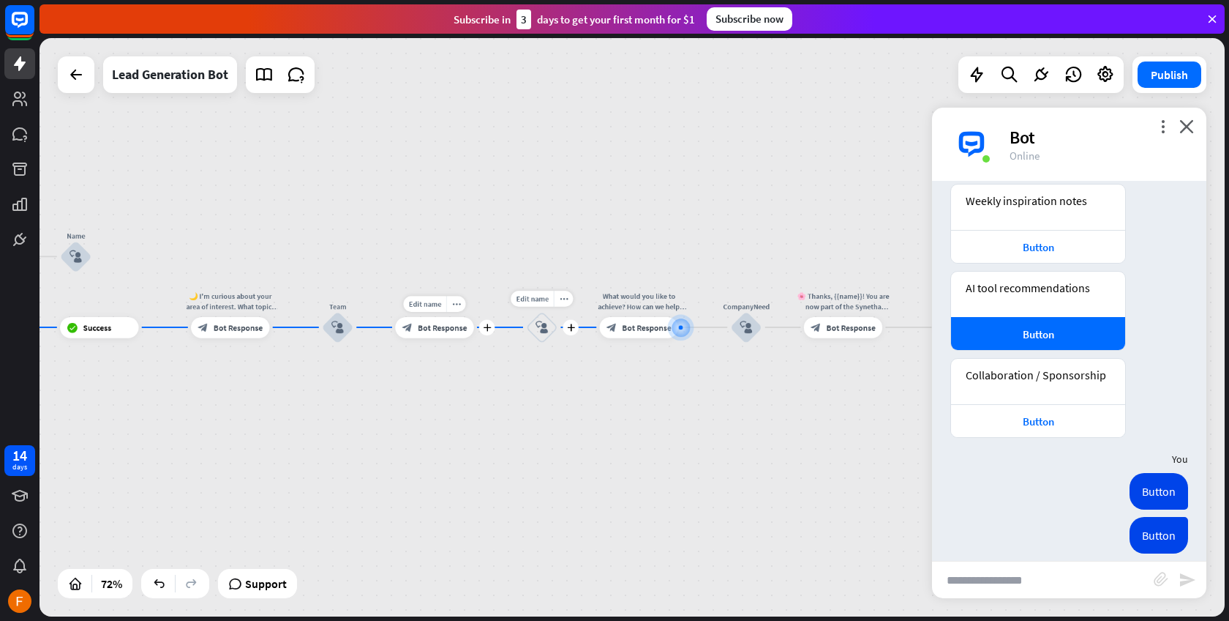
click at [539, 326] on icon "block_user_input" at bounding box center [542, 327] width 12 height 12
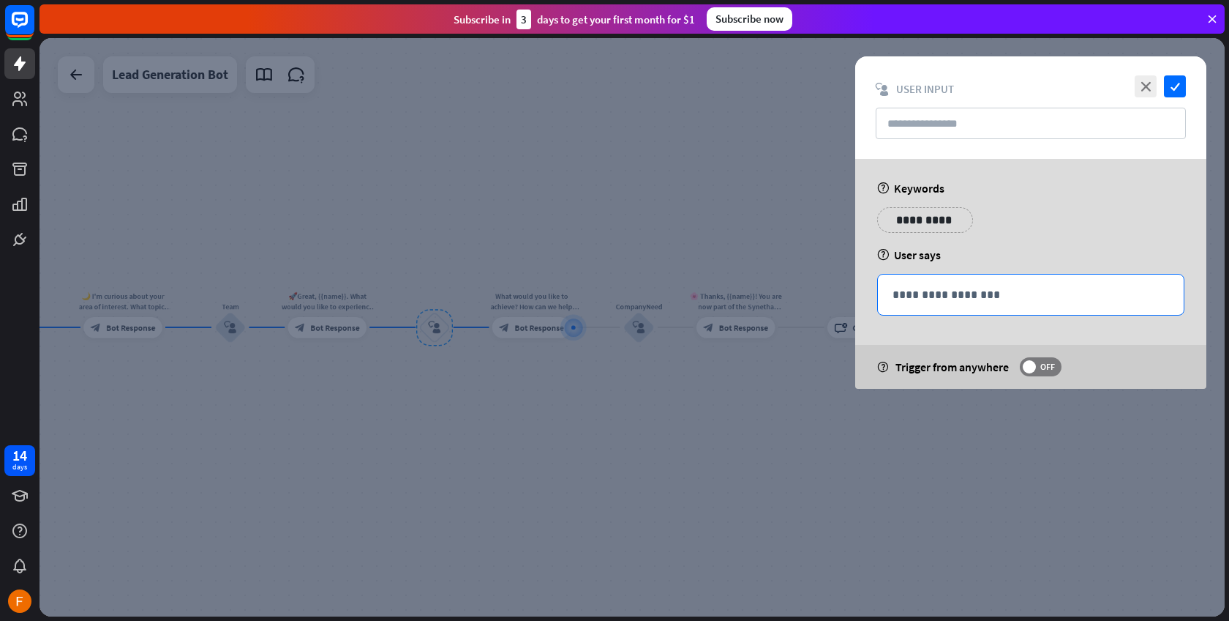
click at [989, 286] on p "**********" at bounding box center [1031, 294] width 277 height 18
click at [1048, 363] on span "OFF" at bounding box center [1047, 367] width 23 height 12
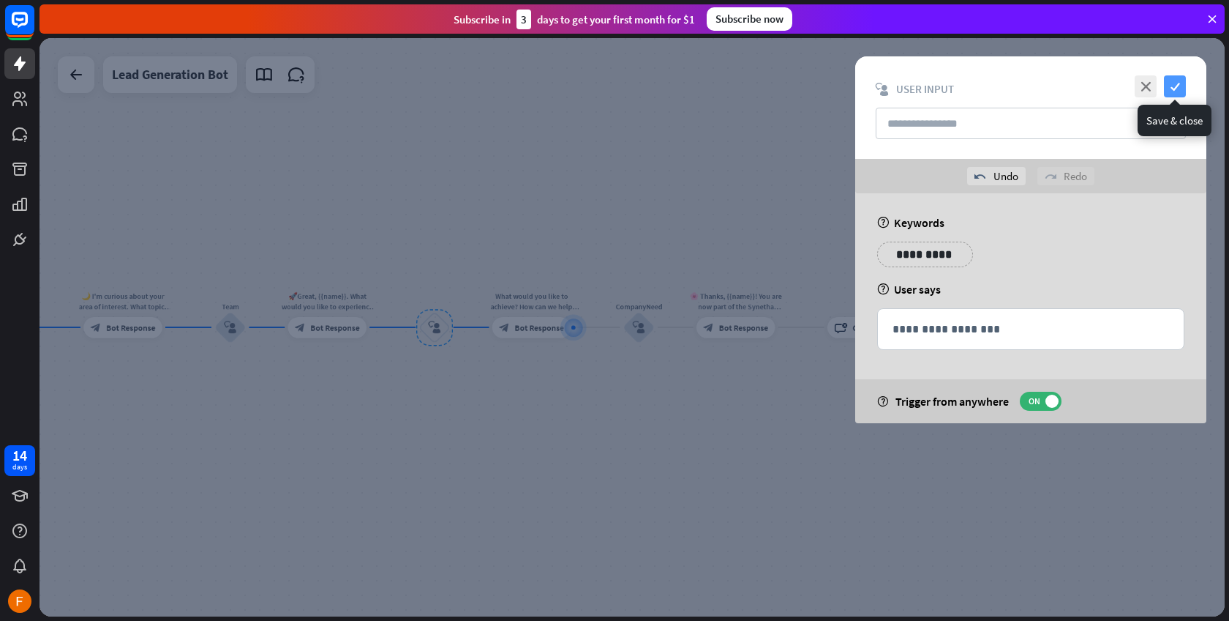
click at [1174, 86] on icon "check" at bounding box center [1175, 86] width 22 height 22
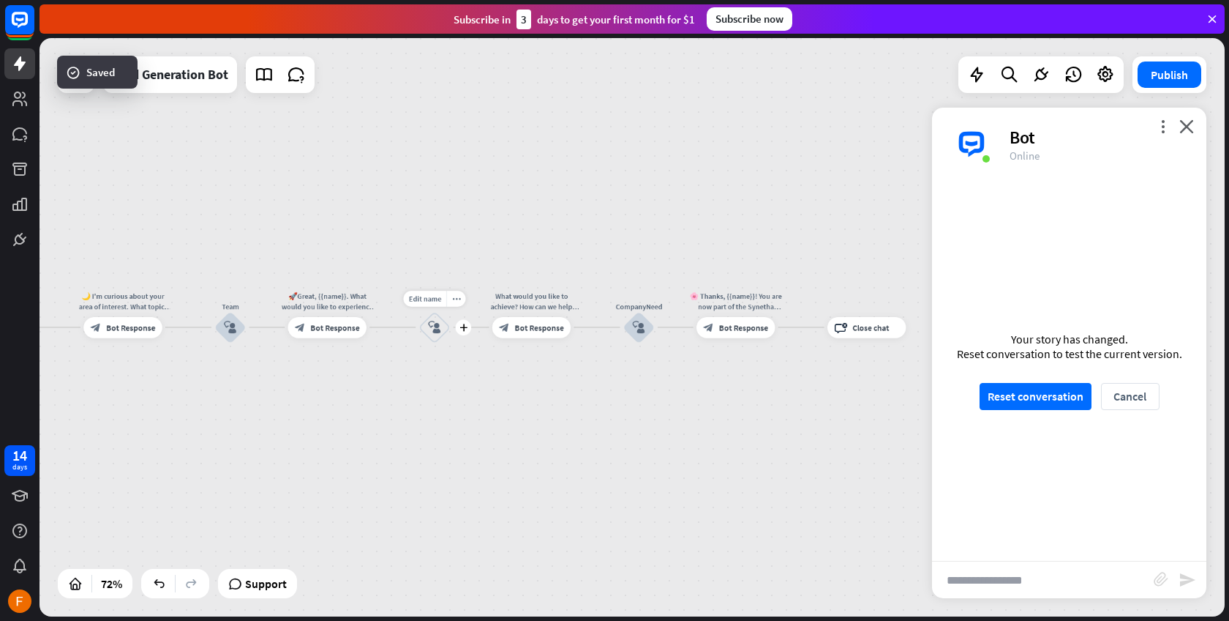
click at [439, 323] on icon "block_user_input" at bounding box center [434, 327] width 12 height 12
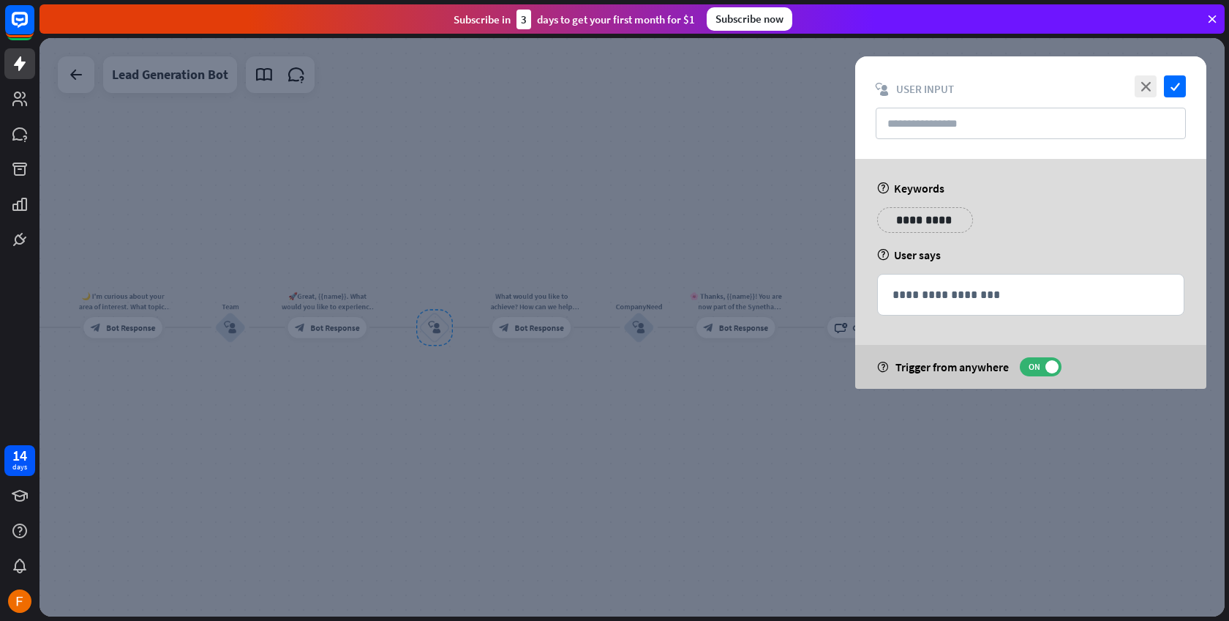
click at [921, 228] on p "**********" at bounding box center [925, 220] width 74 height 18
click at [909, 294] on p "**********" at bounding box center [1031, 294] width 277 height 18
drag, startPoint x: 898, startPoint y: 364, endPoint x: 1019, endPoint y: 365, distance: 120.8
click at [1019, 365] on div "help Trigger from anywhere ON" at bounding box center [1031, 367] width 351 height 44
click at [1036, 371] on span "ON" at bounding box center [1034, 367] width 23 height 12
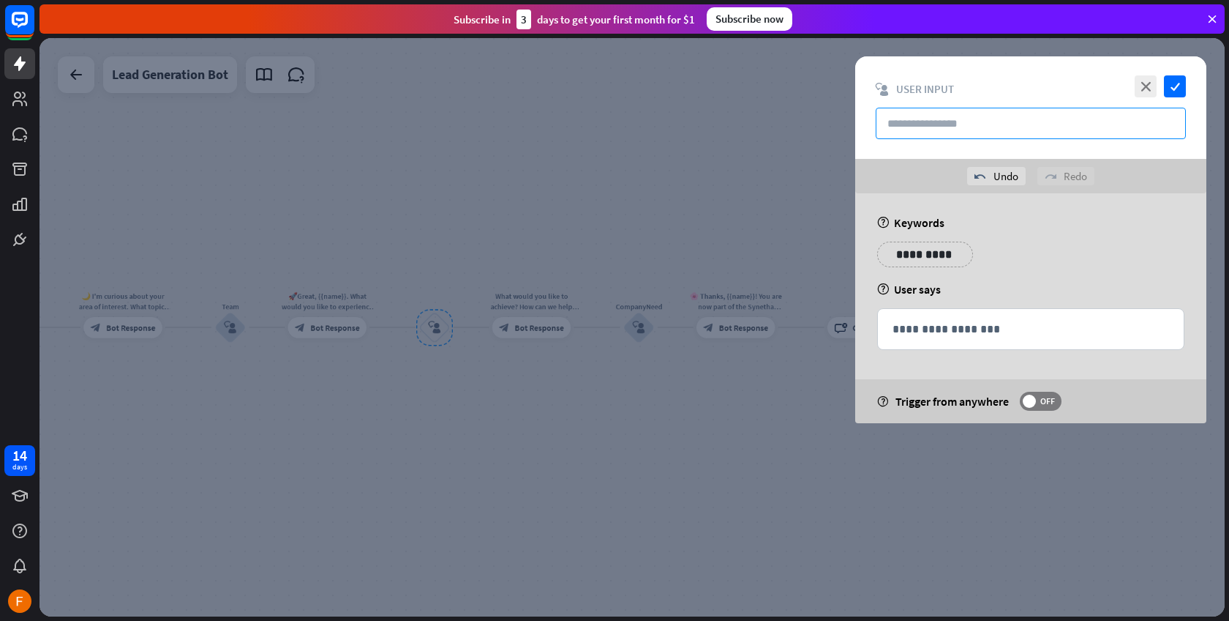
click at [962, 109] on input "text" at bounding box center [1031, 123] width 310 height 31
click at [930, 119] on input "text" at bounding box center [1031, 123] width 310 height 31
type input "******"
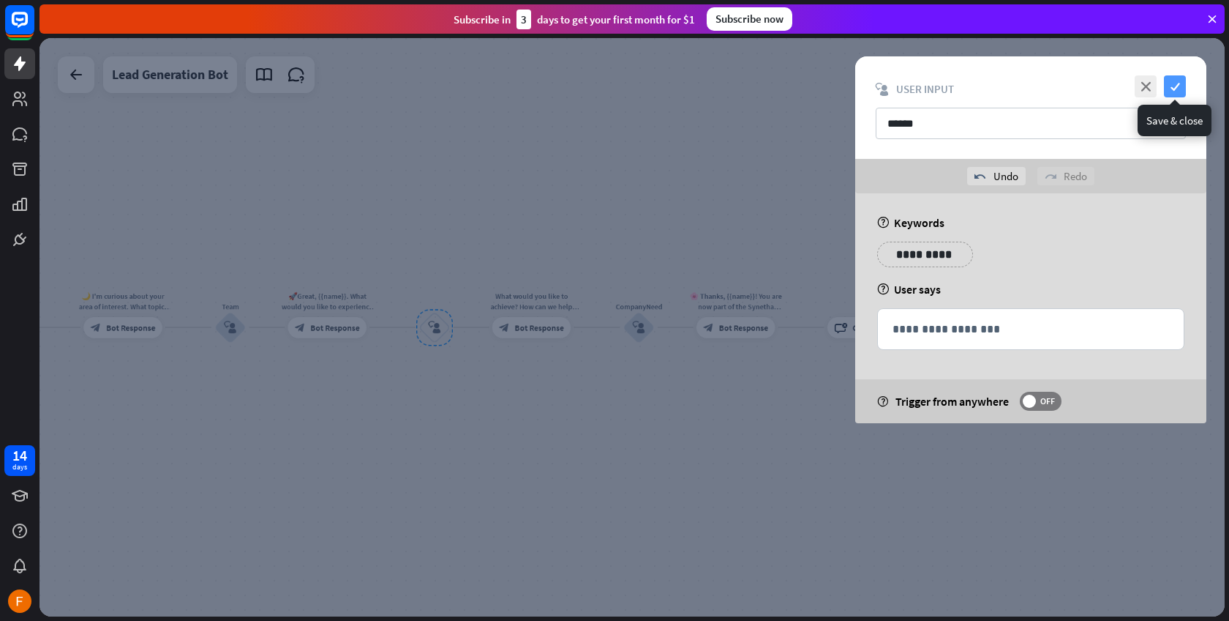
click at [1175, 88] on icon "check" at bounding box center [1175, 86] width 22 height 22
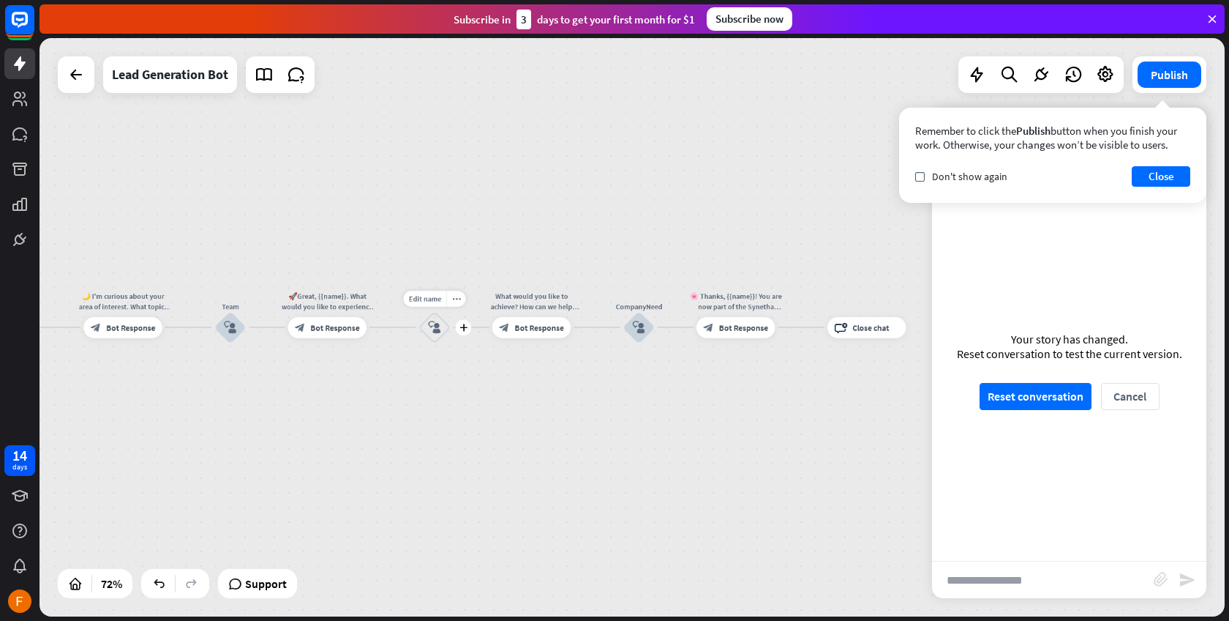
click at [433, 326] on icon "block_user_input" at bounding box center [434, 327] width 12 height 12
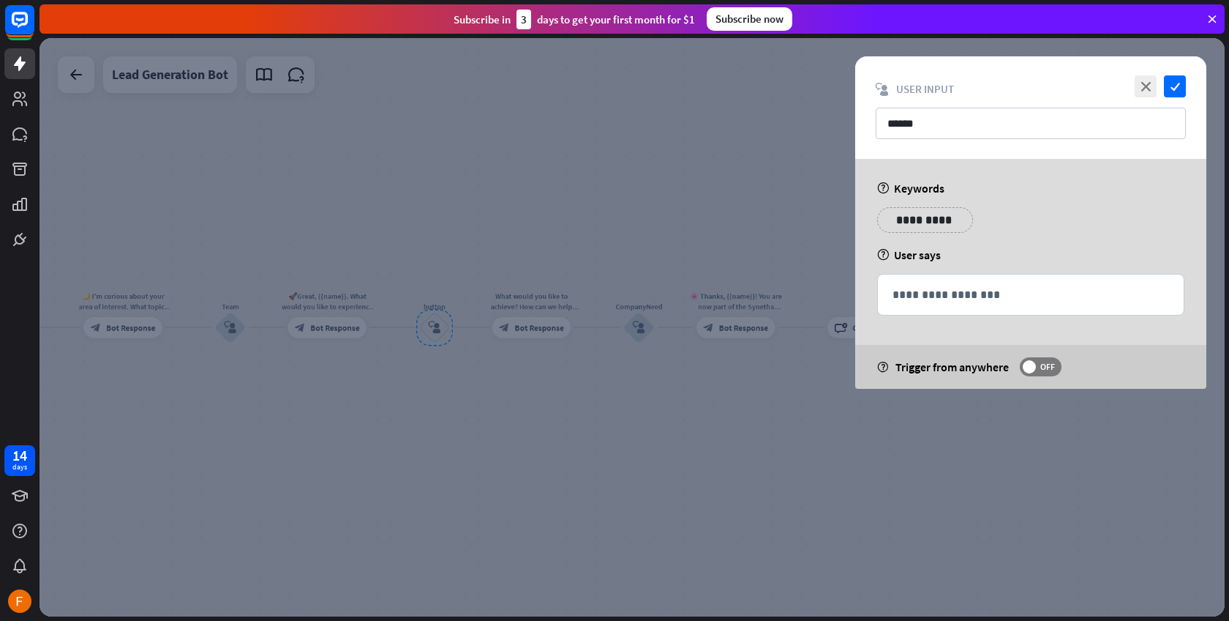
click at [427, 340] on div at bounding box center [633, 327] width 1186 height 578
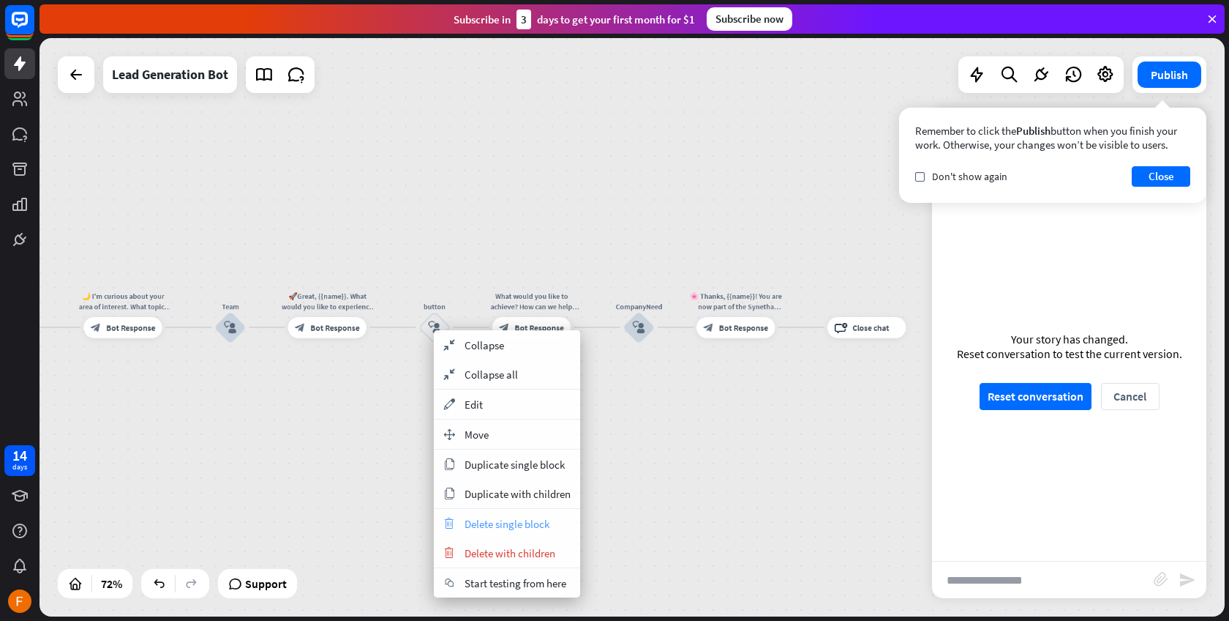
click at [484, 529] on span "Delete single block" at bounding box center [507, 524] width 85 height 14
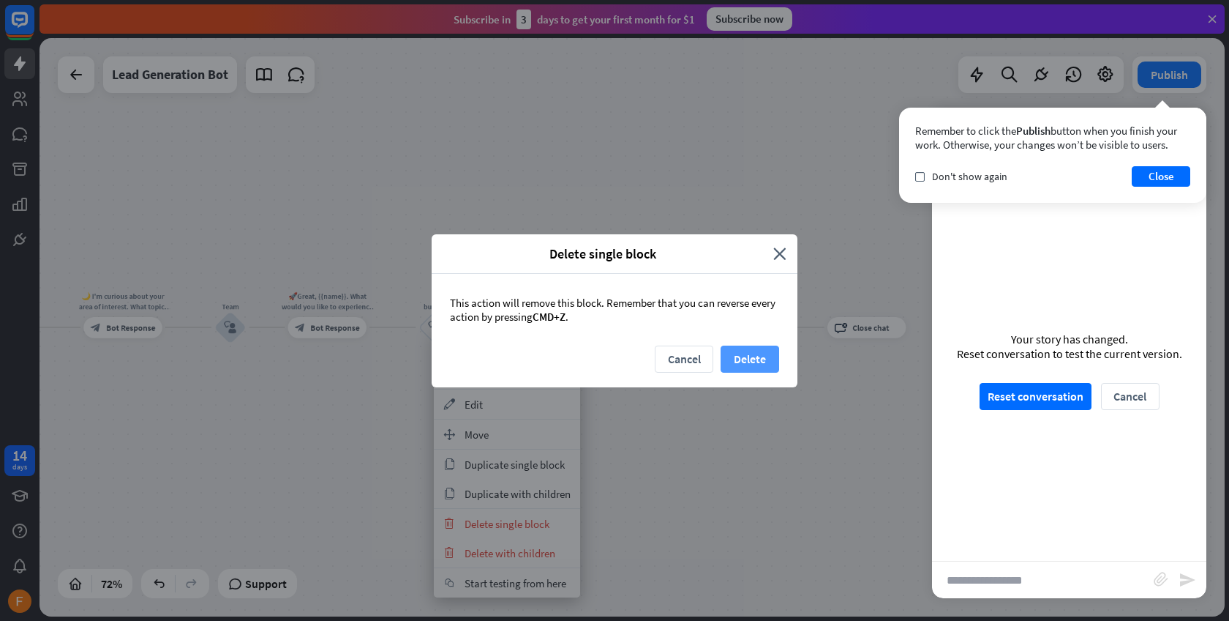
click at [746, 362] on button "Delete" at bounding box center [750, 358] width 59 height 27
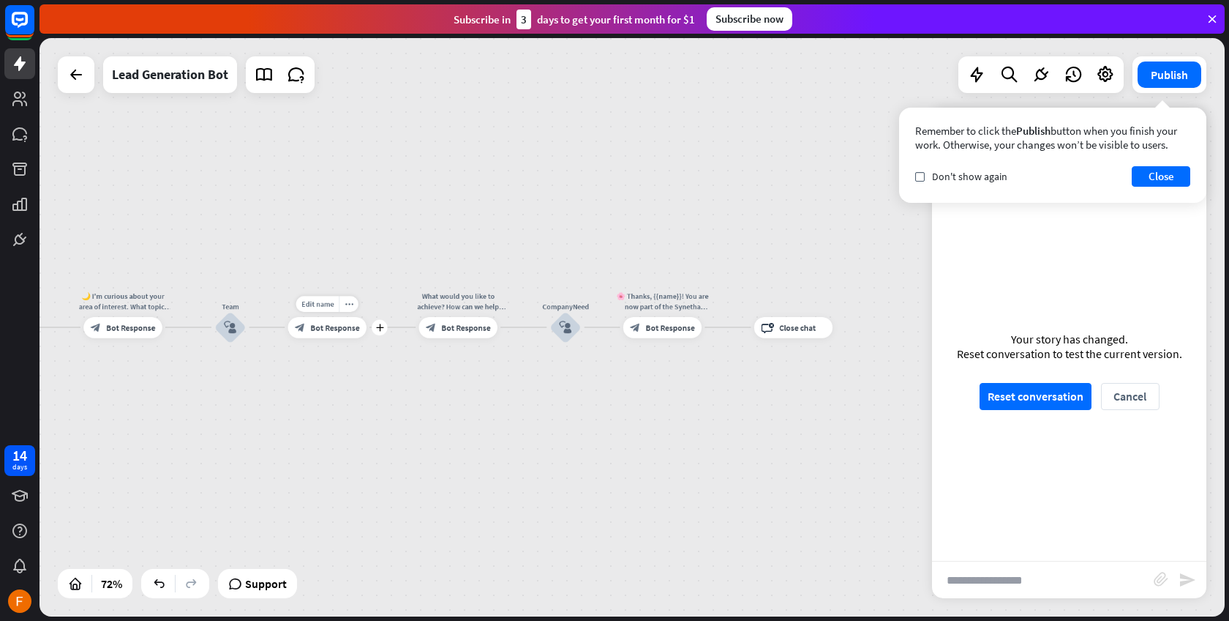
click at [330, 334] on div "block_bot_response Bot Response" at bounding box center [327, 327] width 78 height 21
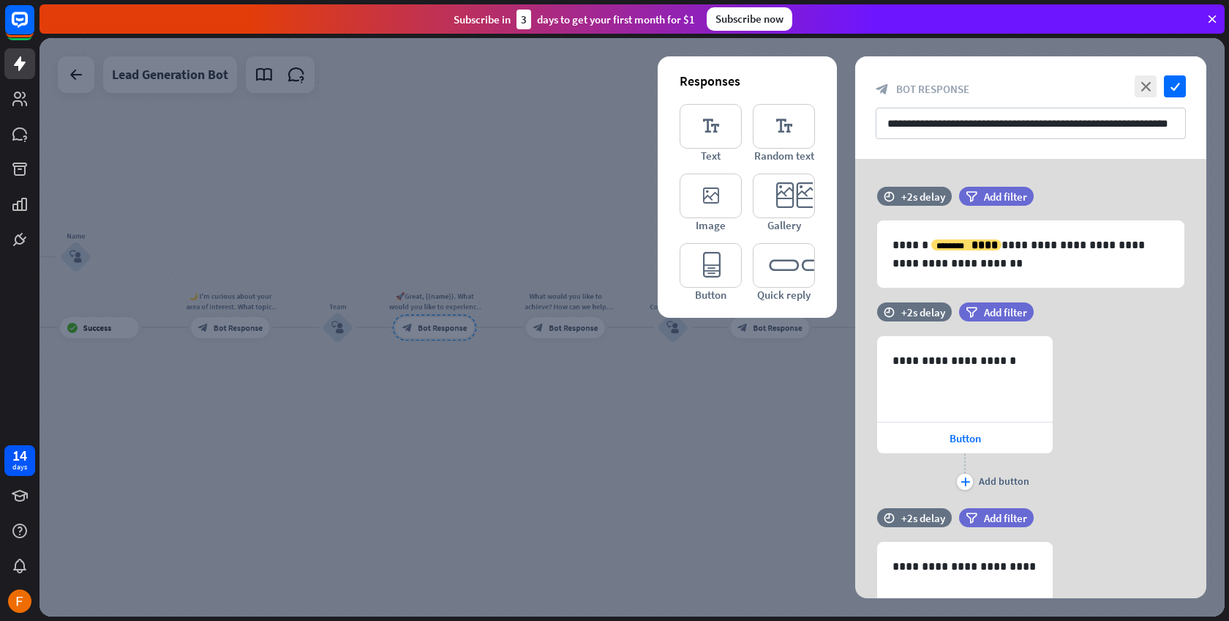
click at [448, 410] on div at bounding box center [633, 327] width 1186 height 578
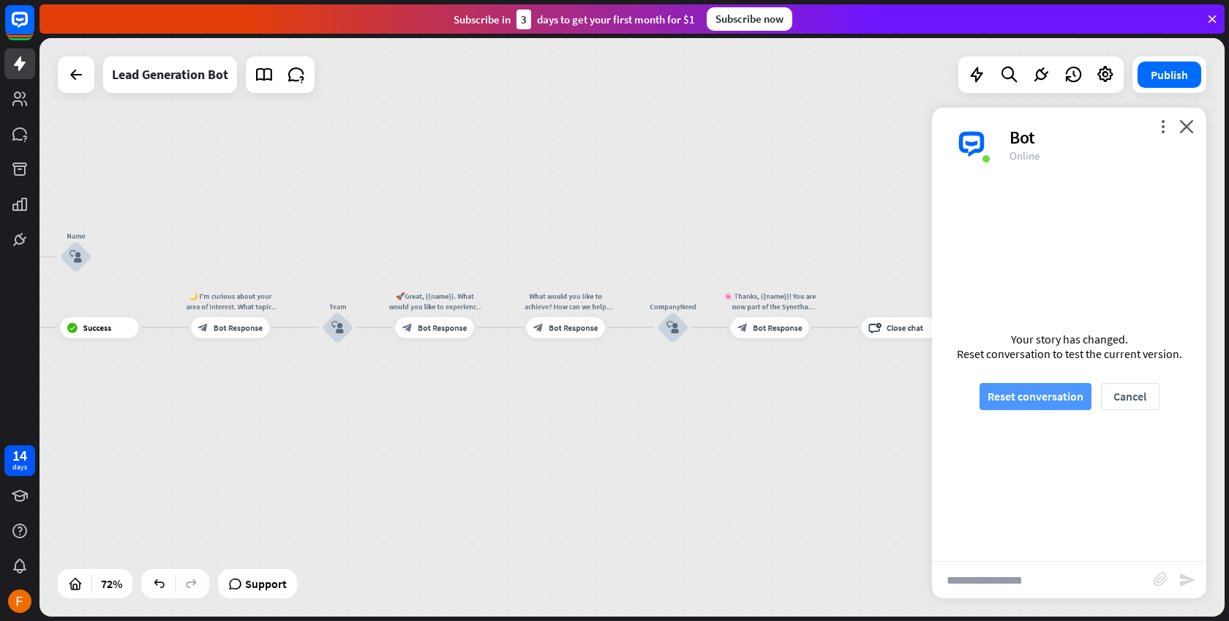
click at [1006, 391] on button "Reset conversation" at bounding box center [1036, 396] width 112 height 27
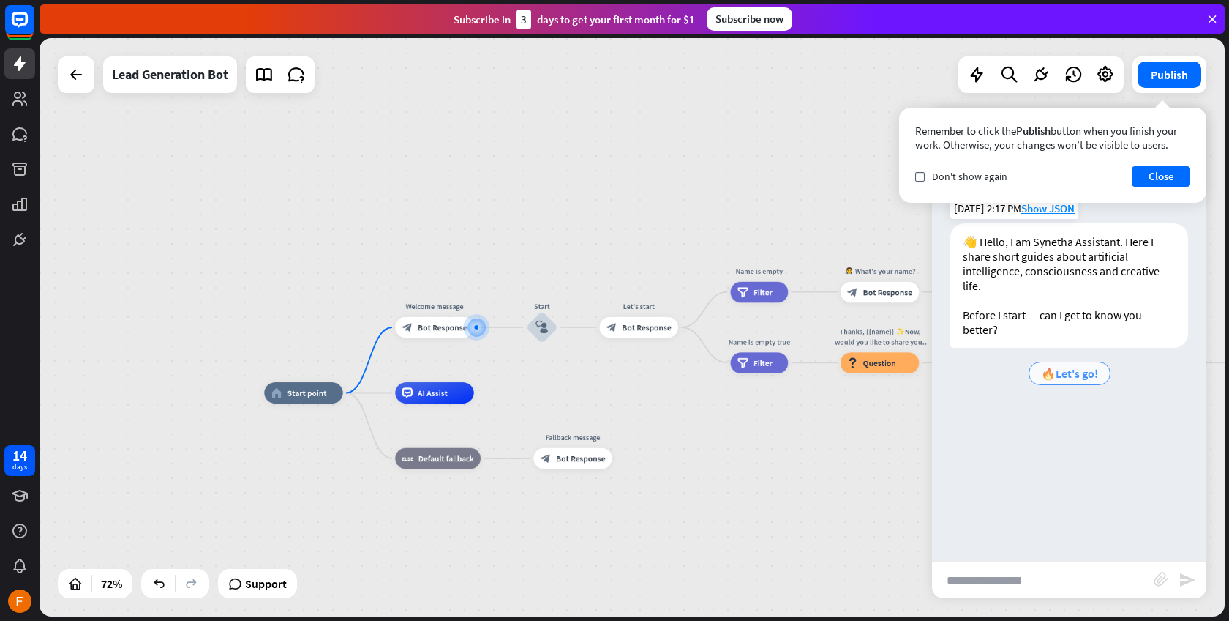
click at [1055, 381] on div "🔥Let's go!" at bounding box center [1070, 373] width 82 height 23
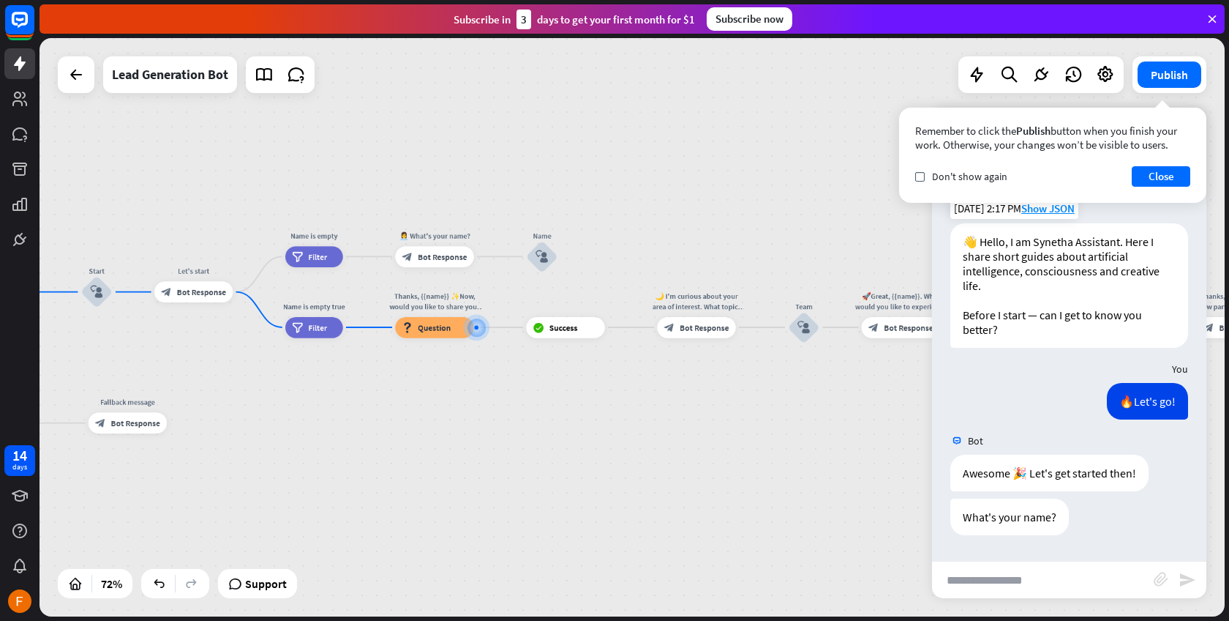
click at [996, 576] on input "text" at bounding box center [1043, 579] width 222 height 37
type input "*****"
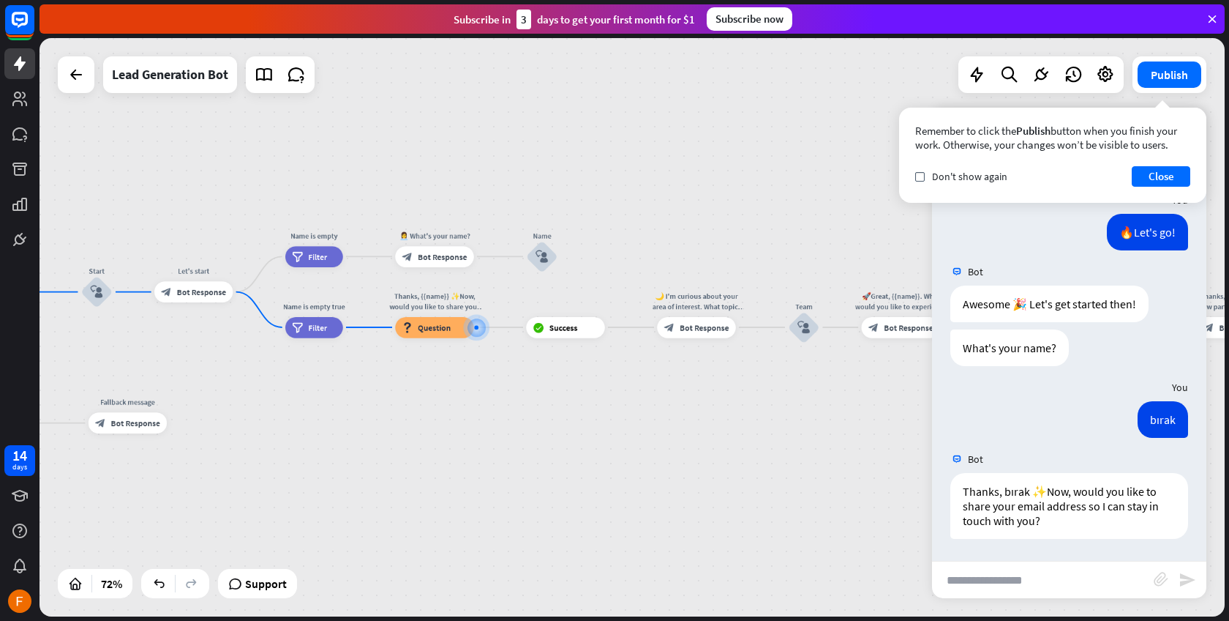
scroll to position [169, 0]
click at [1088, 568] on input "text" at bounding box center [1043, 579] width 222 height 37
click at [1060, 590] on input "text" at bounding box center [1043, 579] width 222 height 37
click at [1020, 583] on input "text" at bounding box center [1043, 579] width 222 height 37
click at [1008, 555] on div "Bot 👋 Hello, I am Synetha Assistant. Here I share short guides about artificial…" at bounding box center [1069, 371] width 274 height 380
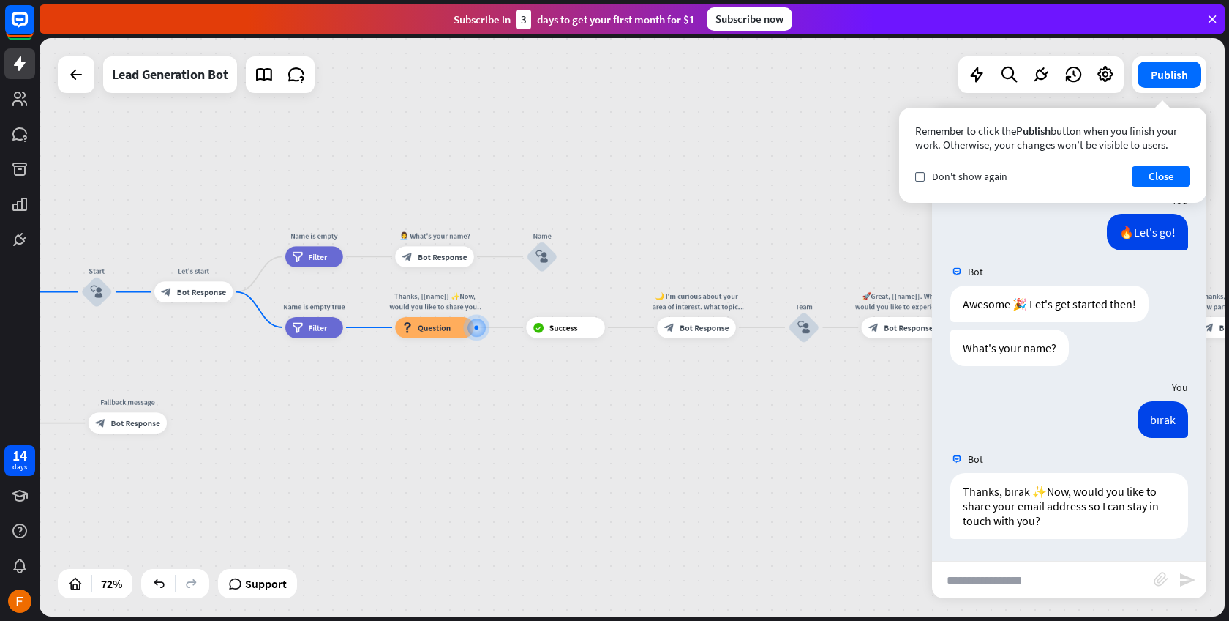
click at [987, 584] on input "text" at bounding box center [1043, 579] width 222 height 37
type input "**********"
click at [1187, 582] on icon "send" at bounding box center [1188, 580] width 18 height 18
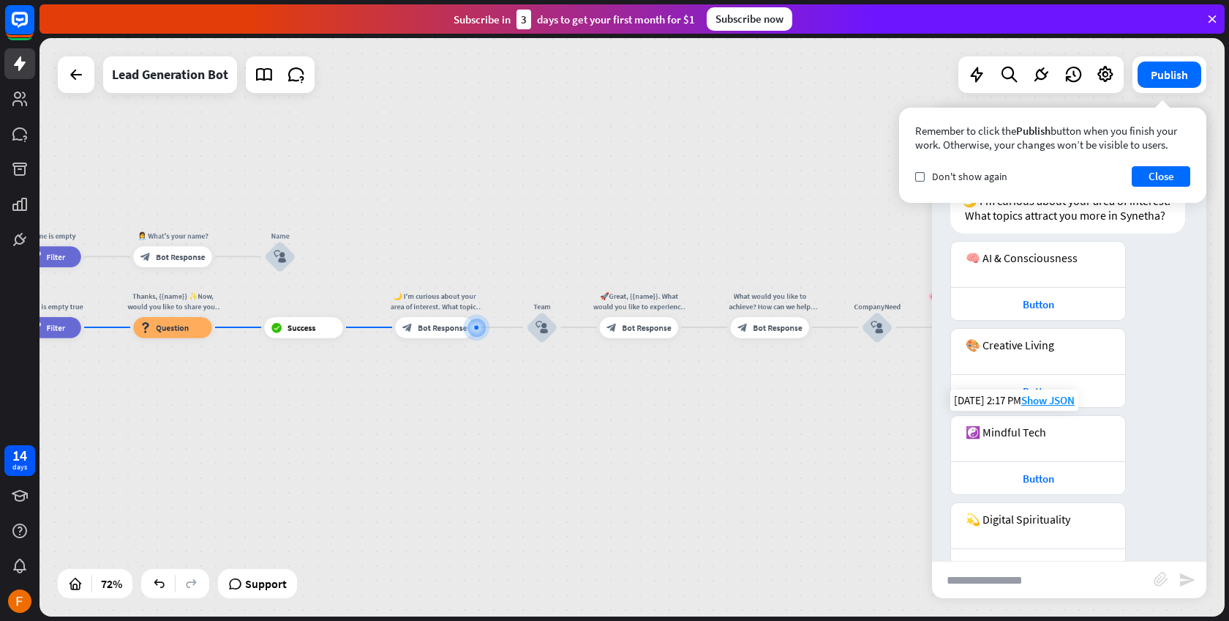
scroll to position [734, 0]
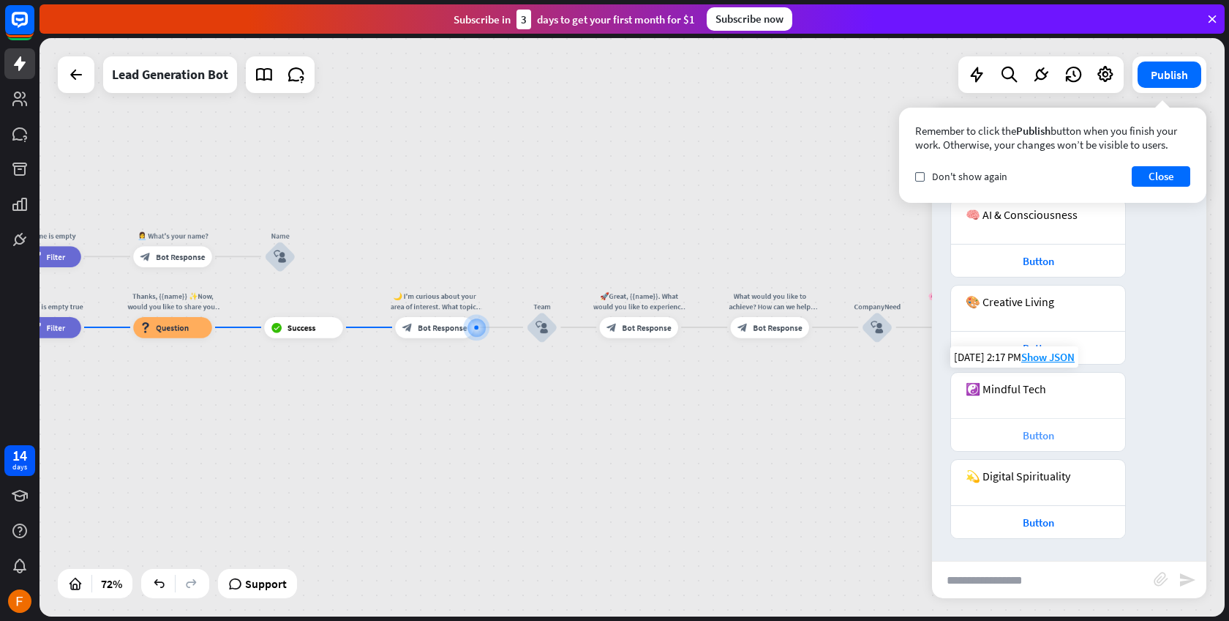
click at [1085, 428] on div "Button" at bounding box center [1039, 435] width 160 height 14
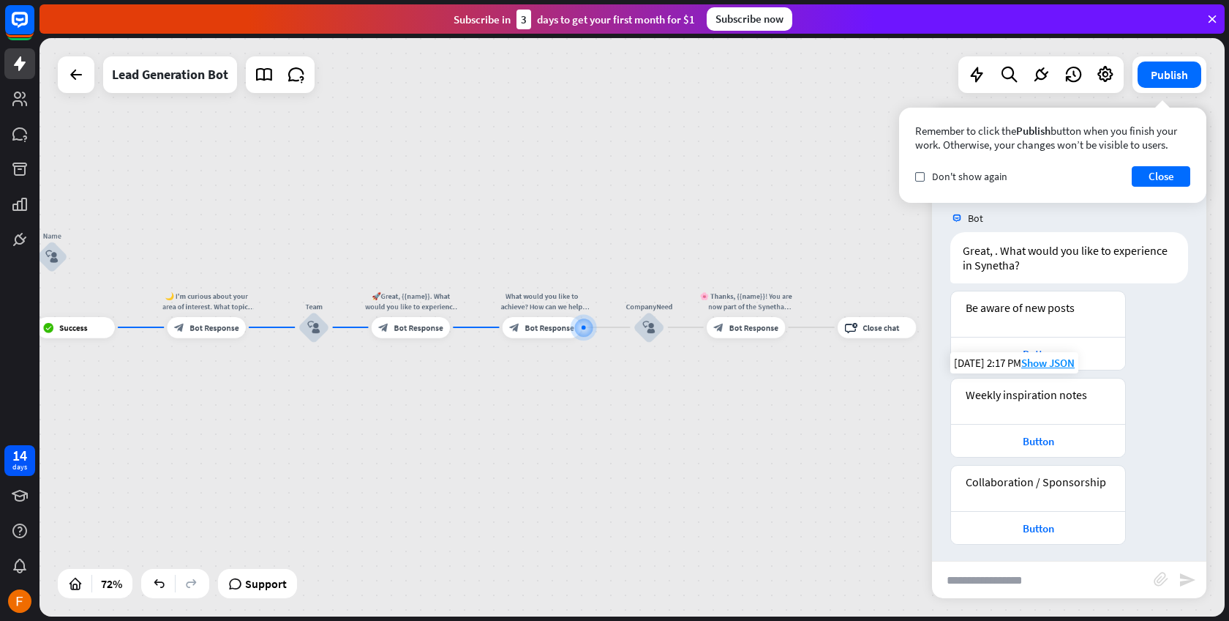
scroll to position [1153, 0]
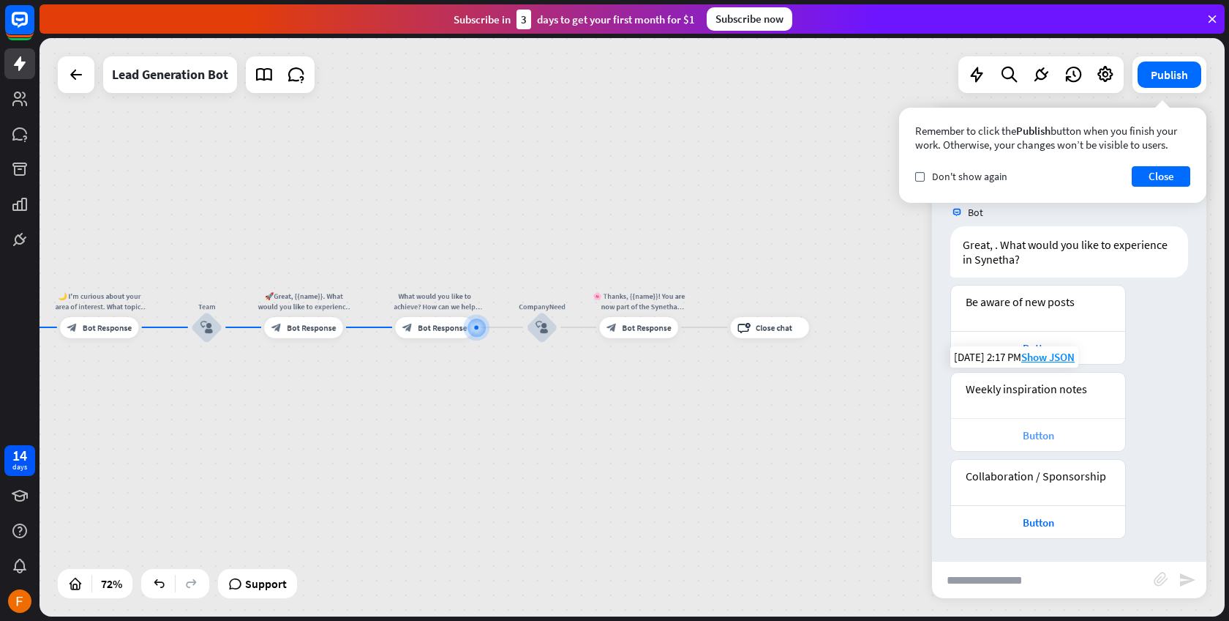
click at [1085, 422] on div "Button" at bounding box center [1038, 434] width 174 height 33
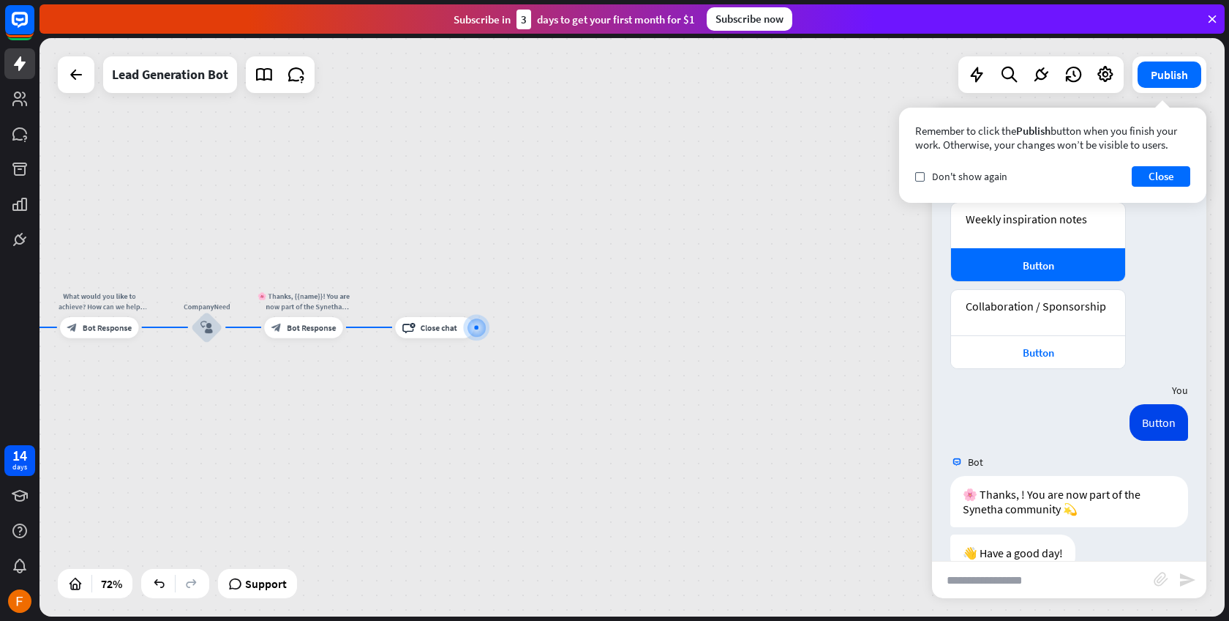
scroll to position [1152, 0]
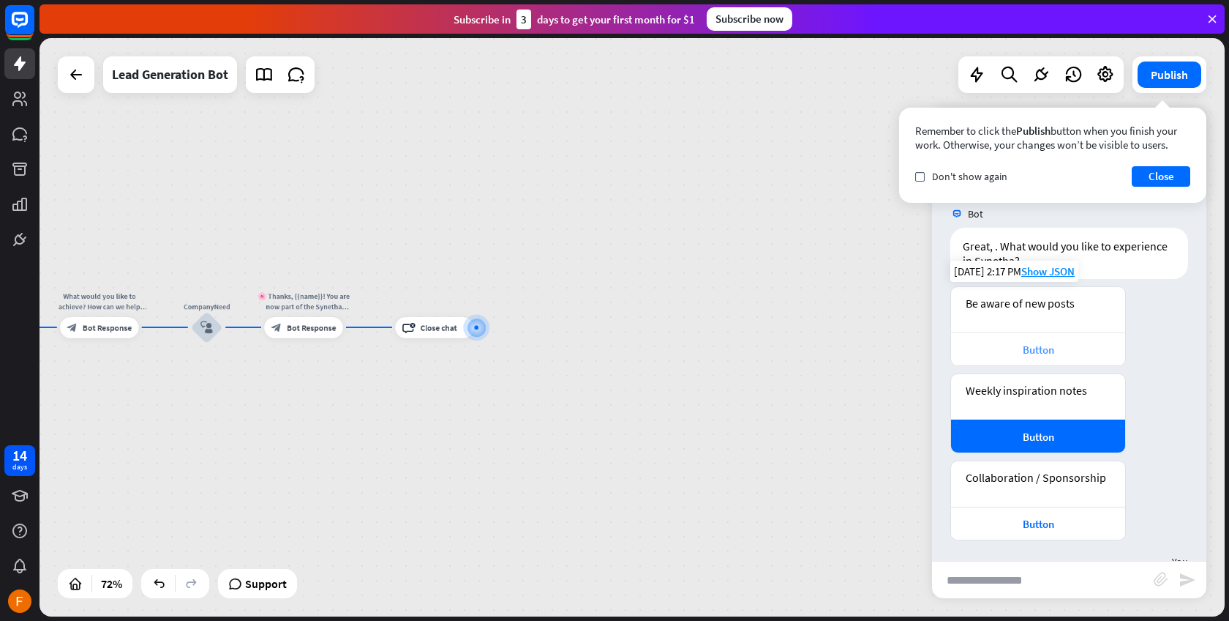
click at [1046, 351] on div "Button" at bounding box center [1039, 349] width 160 height 14
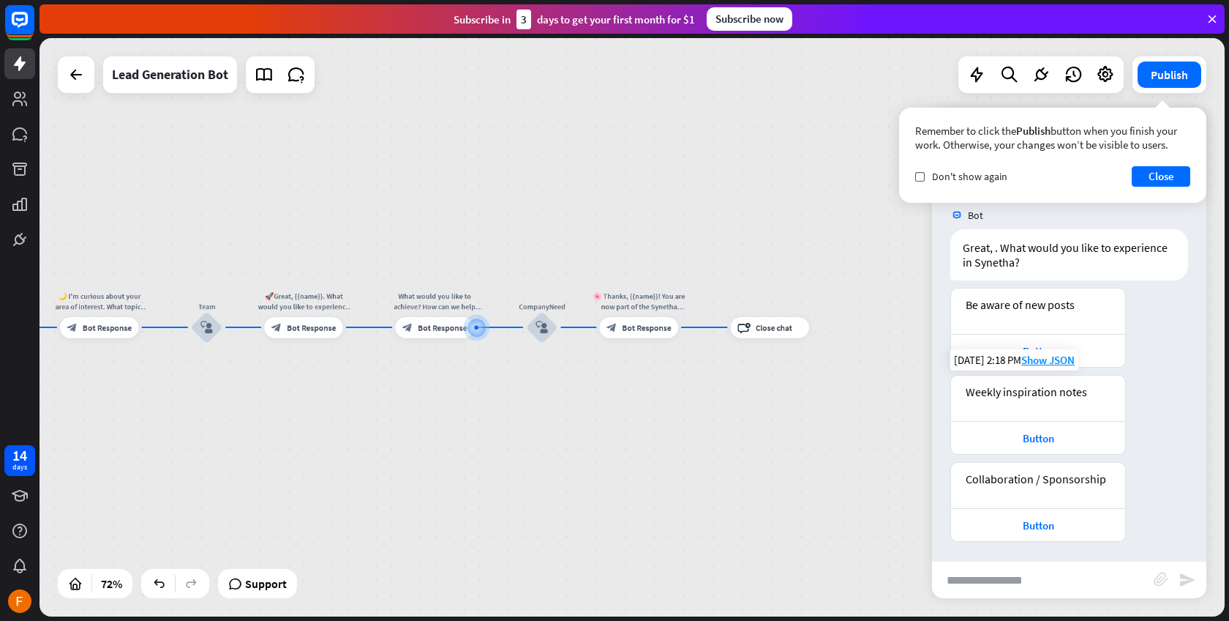
scroll to position [1775, 0]
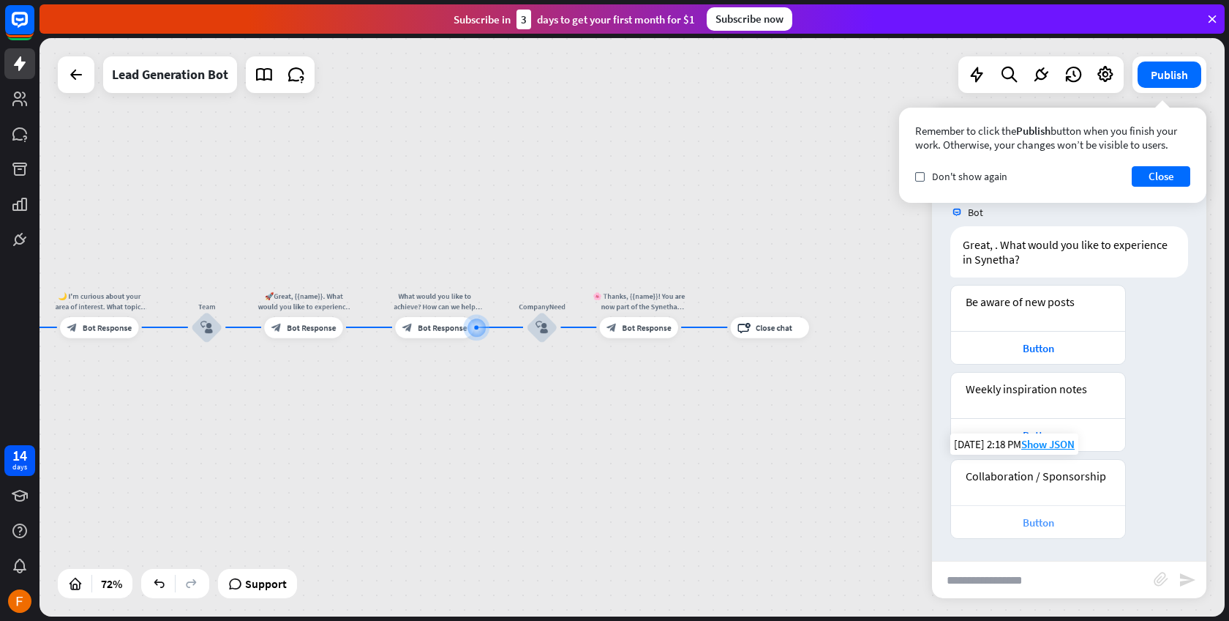
click at [1017, 521] on div "Button" at bounding box center [1039, 522] width 160 height 14
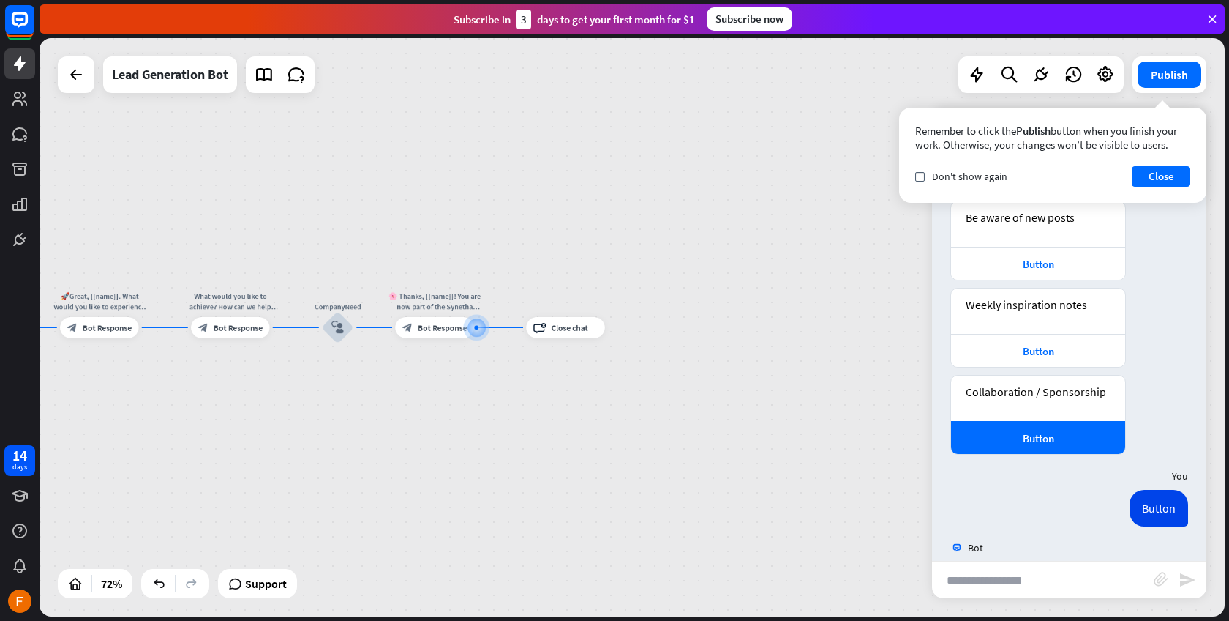
scroll to position [1977, 0]
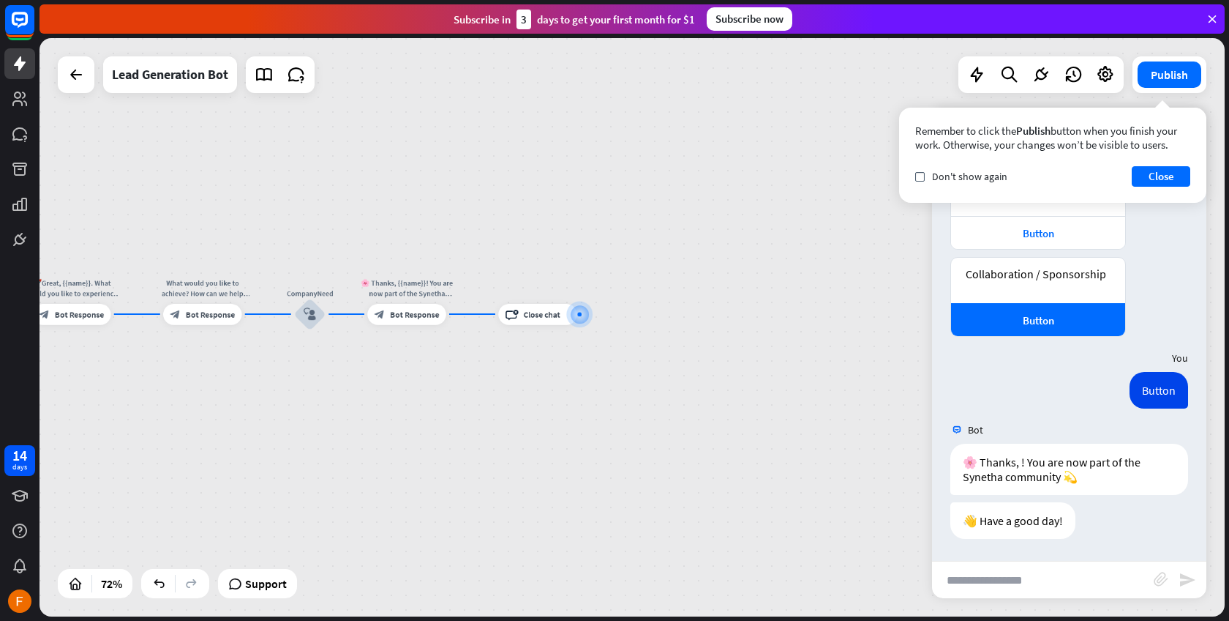
drag, startPoint x: 502, startPoint y: 438, endPoint x: 763, endPoint y: 411, distance: 261.9
click at [762, 412] on div "home_2 Start point Welcome message block_bot_response Bot Response Start block_…" at bounding box center [633, 327] width 1186 height 578
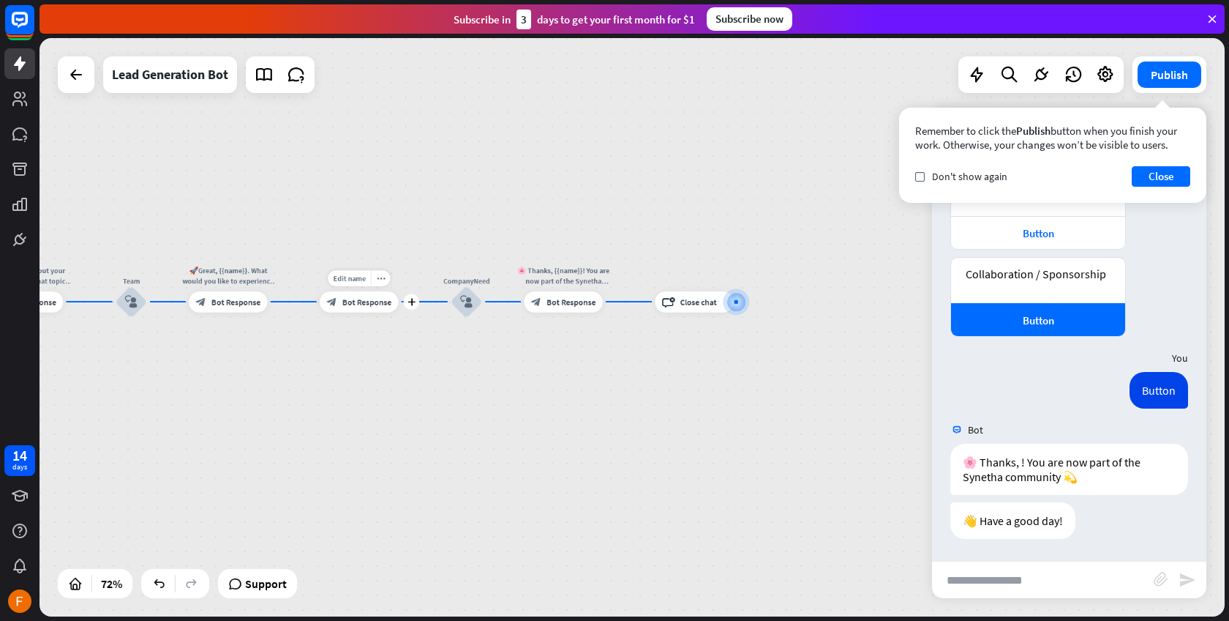
click at [368, 301] on span "Bot Response" at bounding box center [366, 301] width 49 height 10
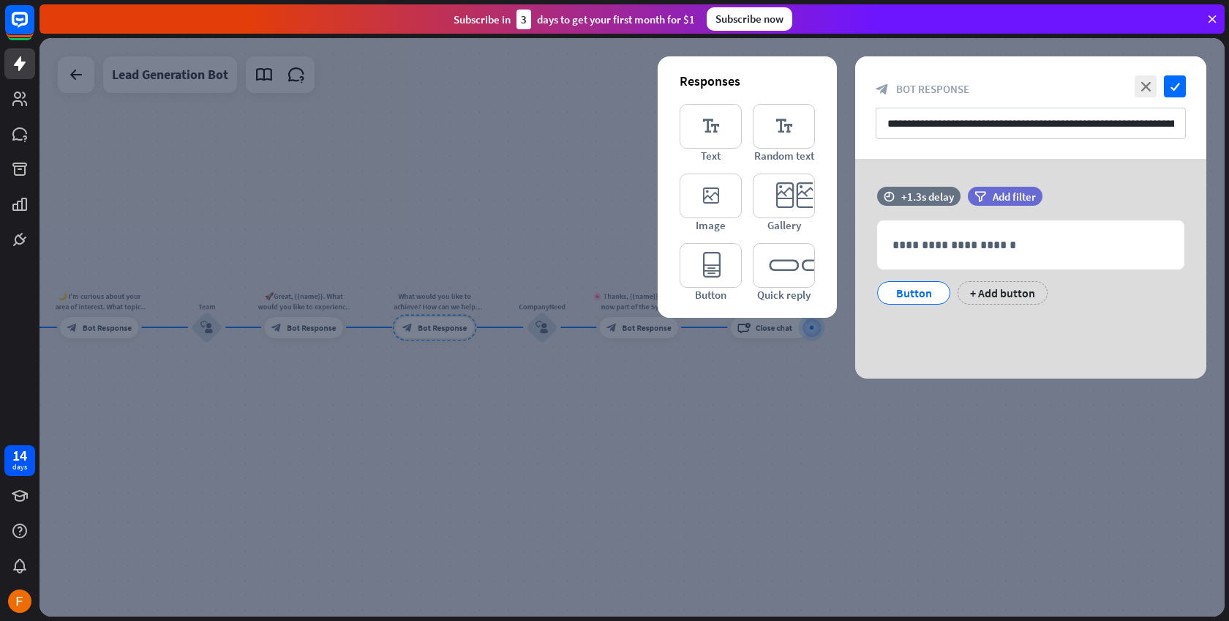
click at [397, 259] on div at bounding box center [633, 327] width 1186 height 578
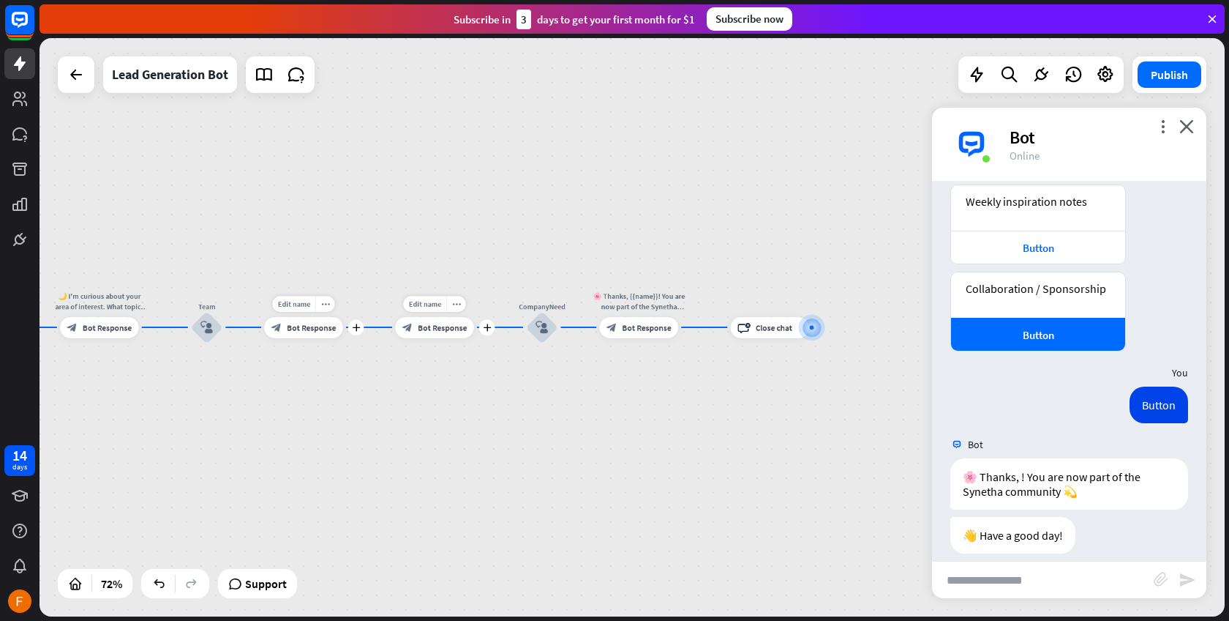
click at [293, 326] on span "Bot Response" at bounding box center [311, 327] width 49 height 10
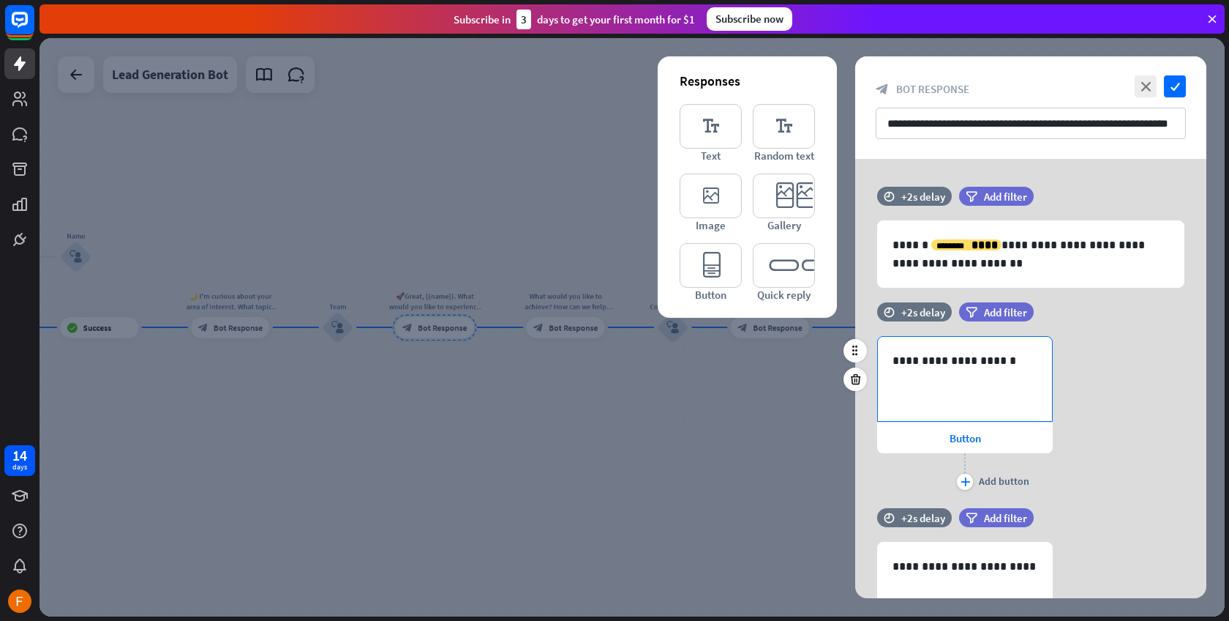
scroll to position [67, 0]
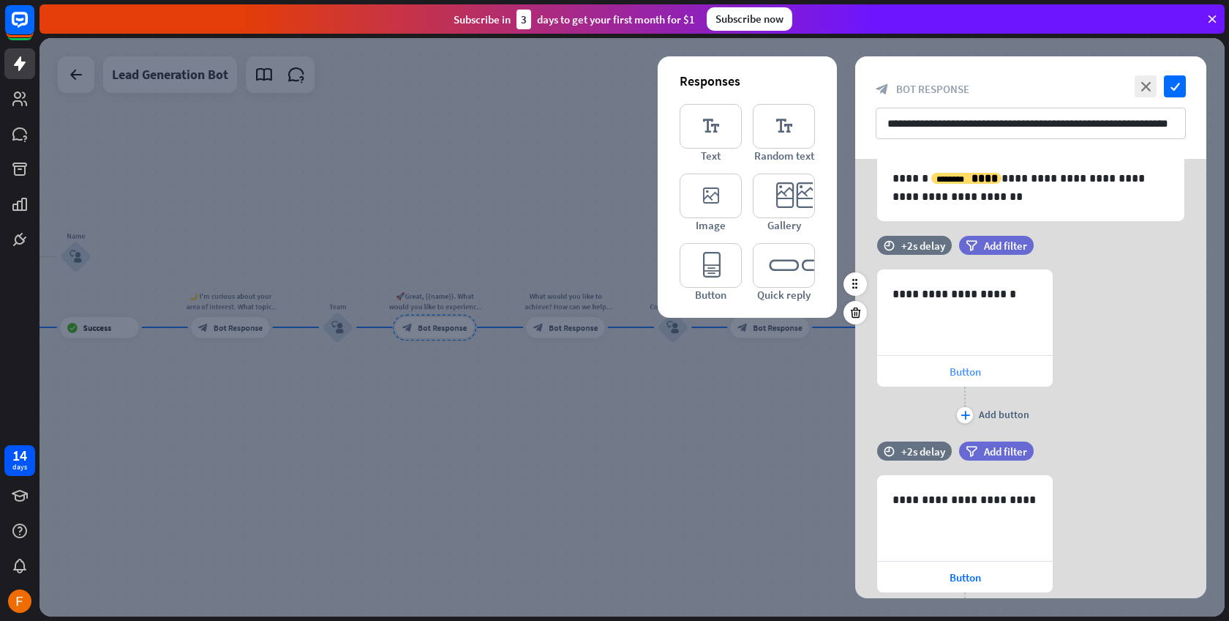
click at [959, 368] on span "Button" at bounding box center [965, 371] width 31 height 14
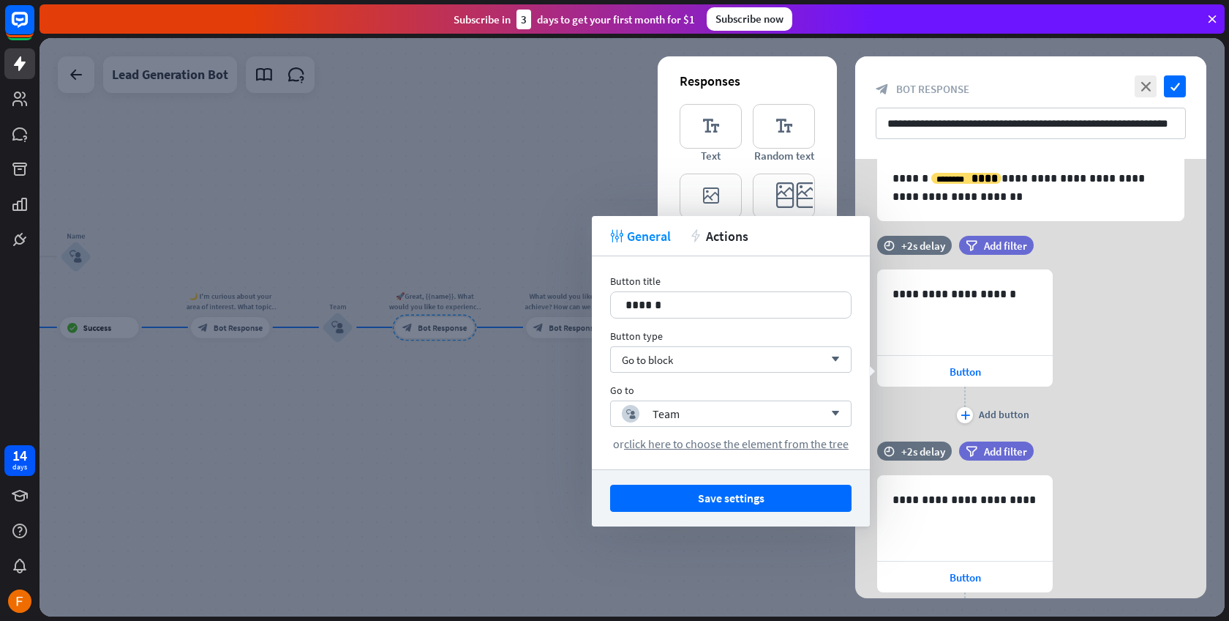
click at [1099, 375] on div "**********" at bounding box center [1031, 347] width 351 height 157
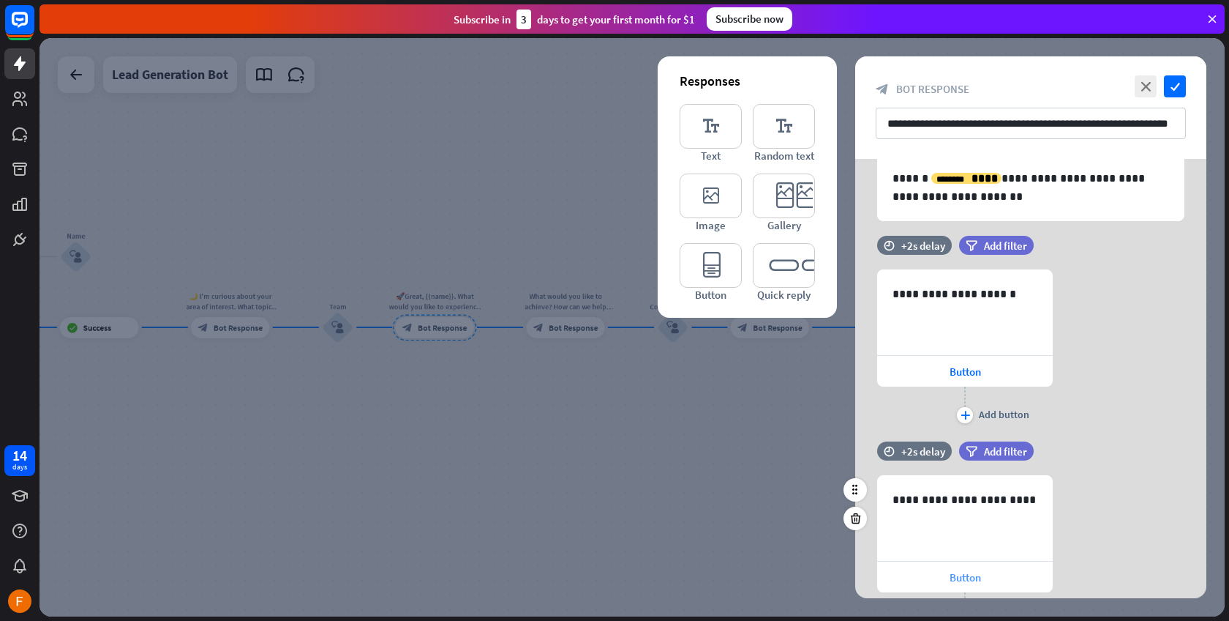
click at [944, 579] on div "Button" at bounding box center [965, 576] width 176 height 31
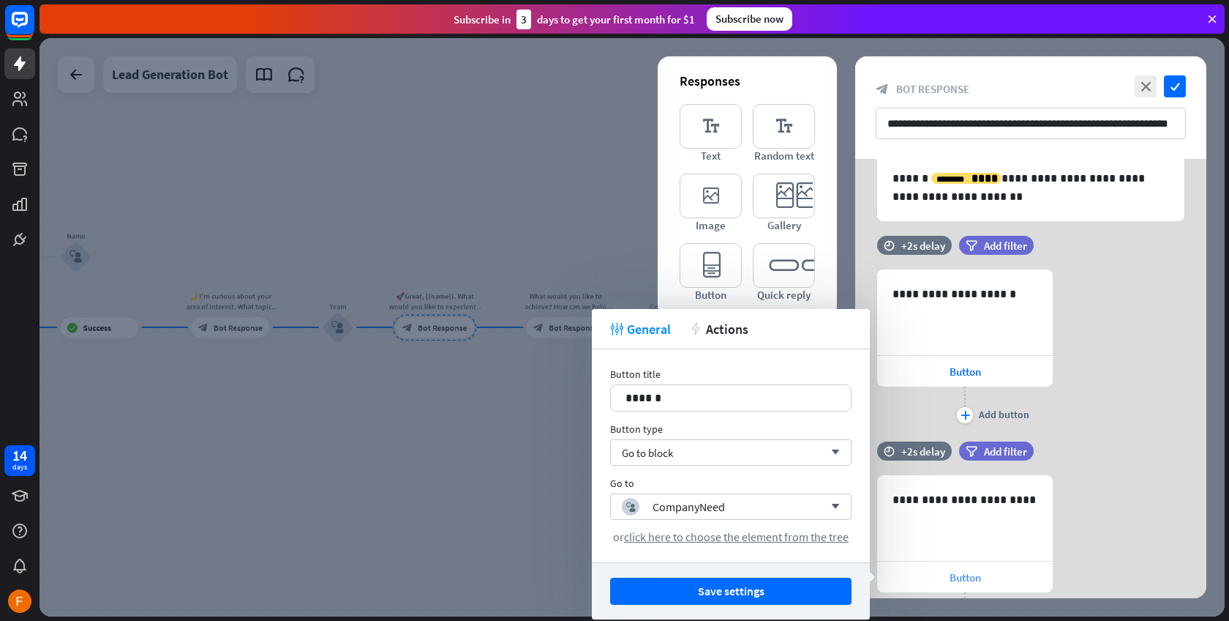
click at [944, 578] on div "Button" at bounding box center [965, 576] width 176 height 31
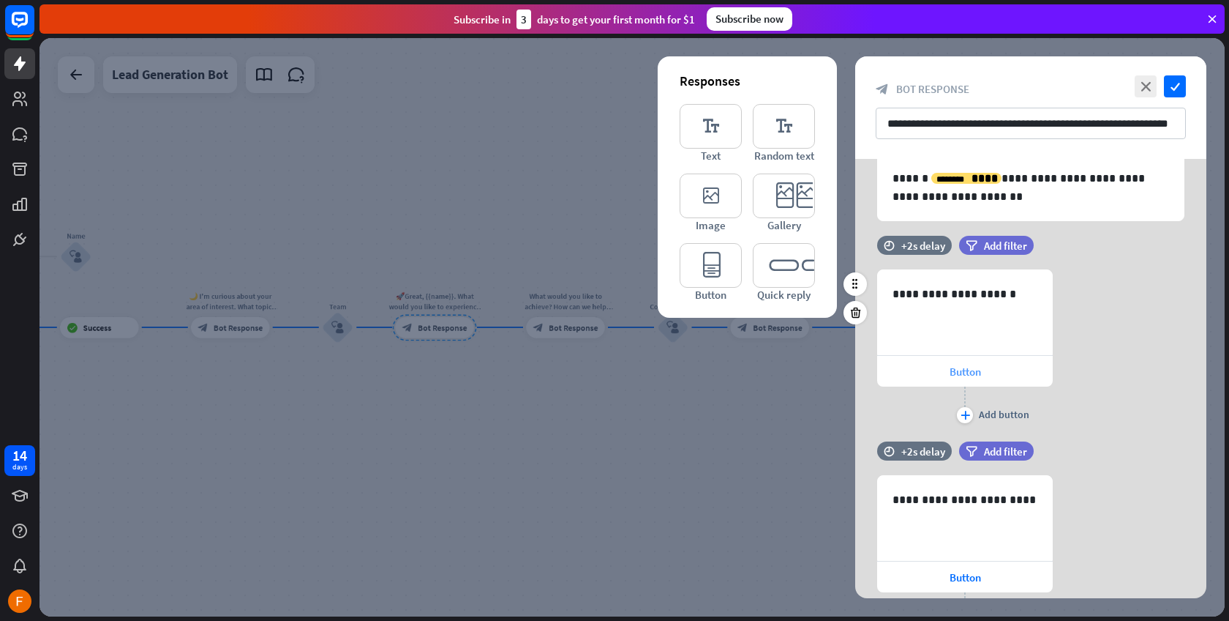
click at [984, 373] on div "Button" at bounding box center [965, 371] width 176 height 31
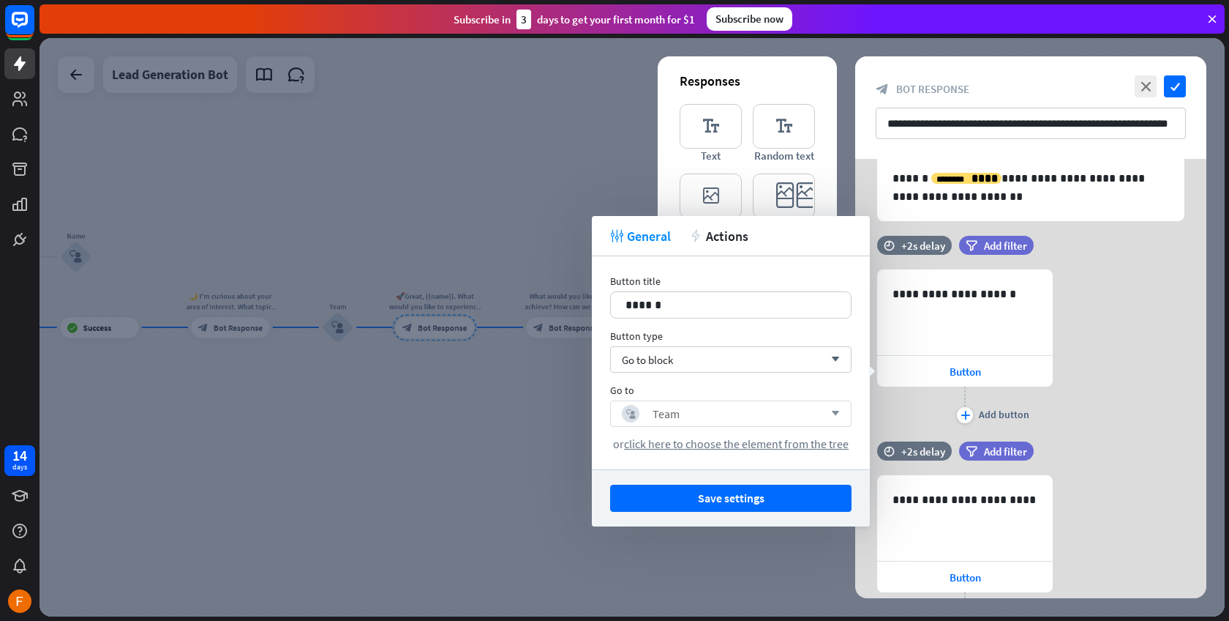
click at [703, 400] on div "block_user_input Team arrow_down" at bounding box center [731, 413] width 242 height 26
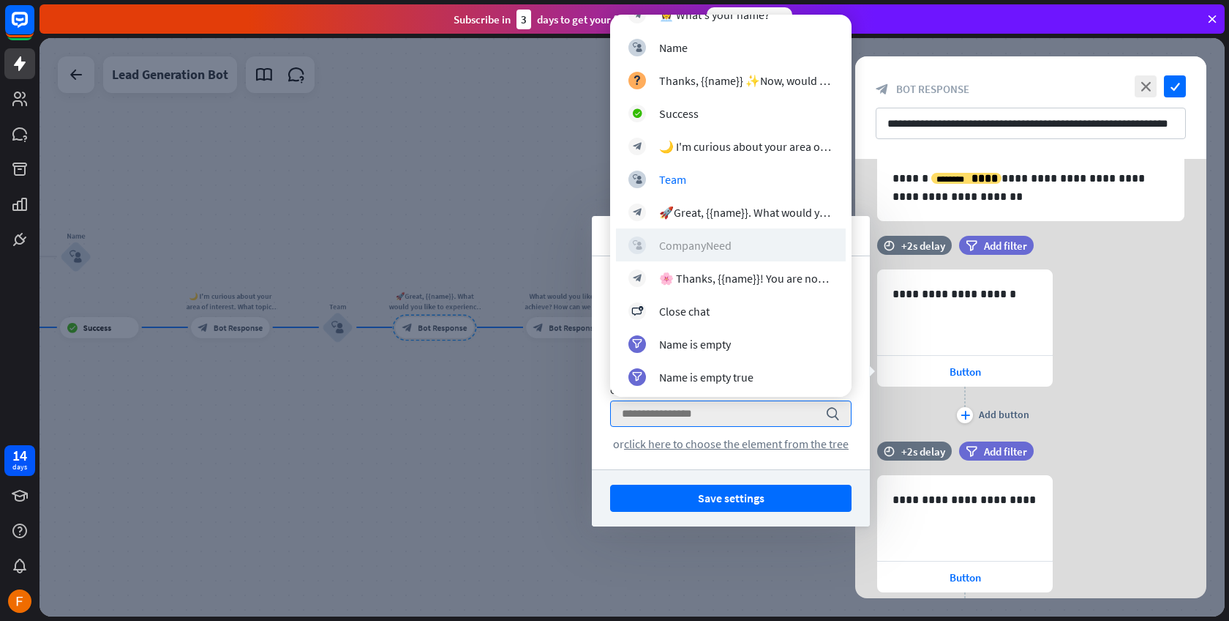
scroll to position [288, 0]
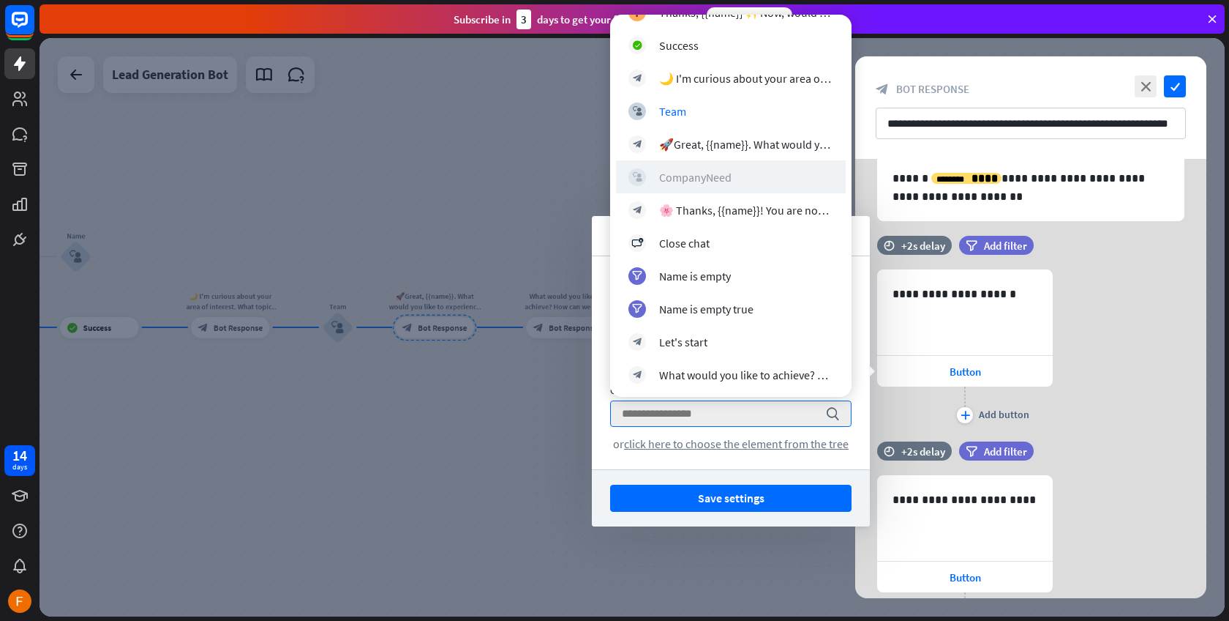
click at [730, 179] on div "CompanyNeed" at bounding box center [695, 177] width 72 height 15
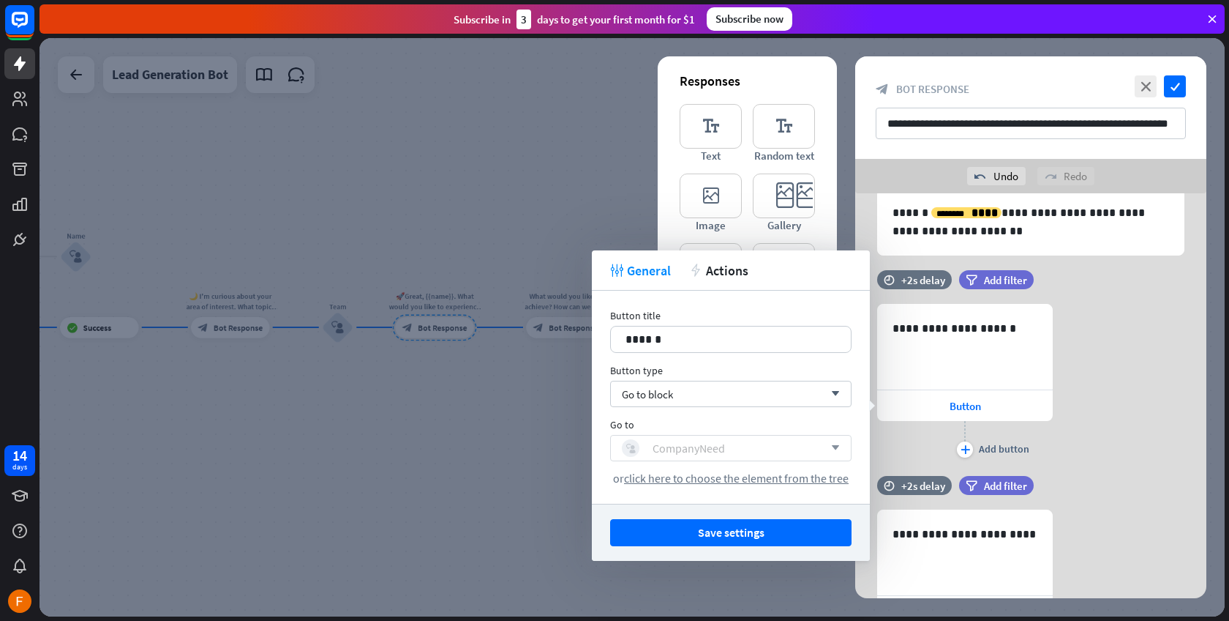
click at [751, 443] on div "block_user_input CompanyNeed" at bounding box center [723, 448] width 202 height 18
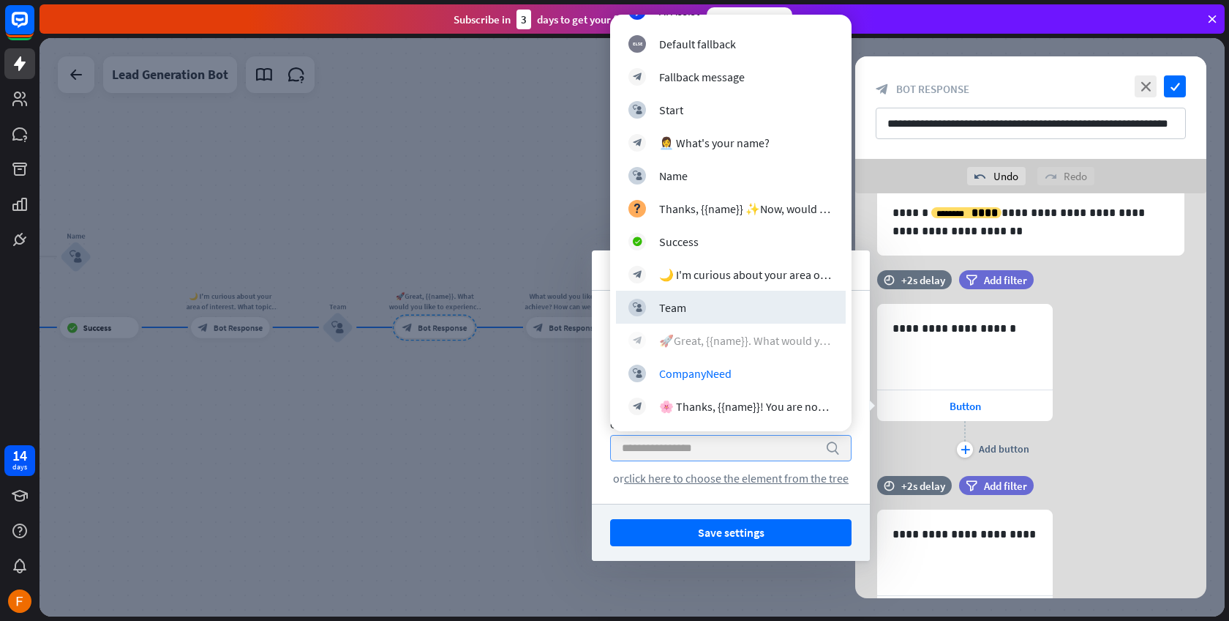
scroll to position [95, 0]
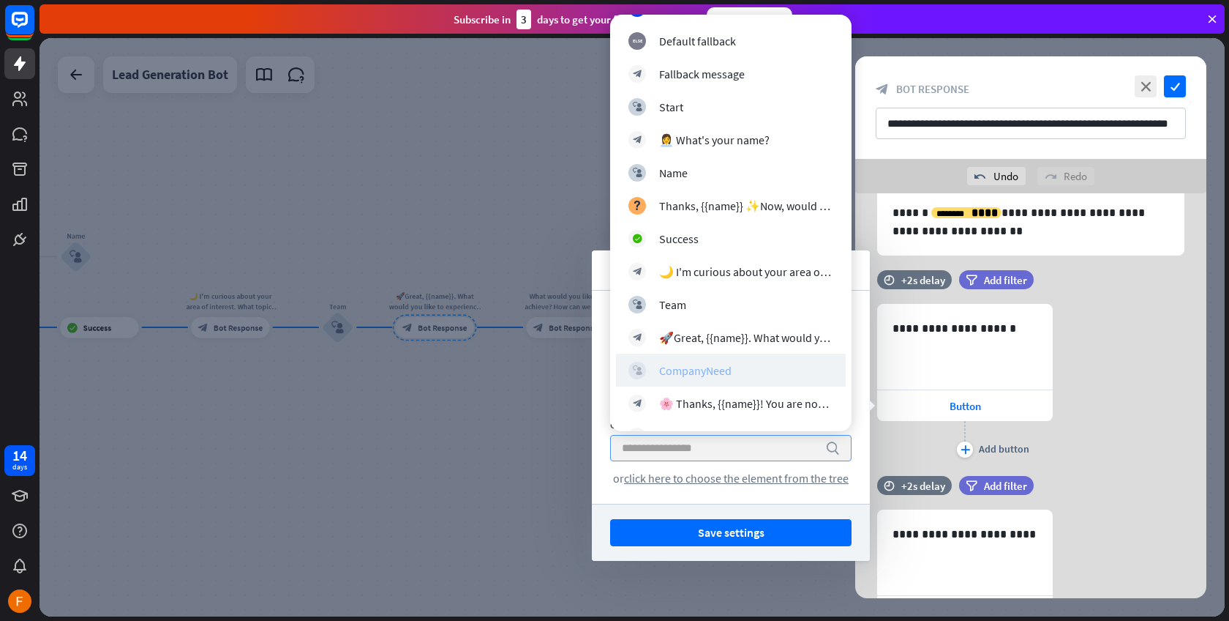
click at [682, 370] on div "CompanyNeed" at bounding box center [695, 370] width 72 height 15
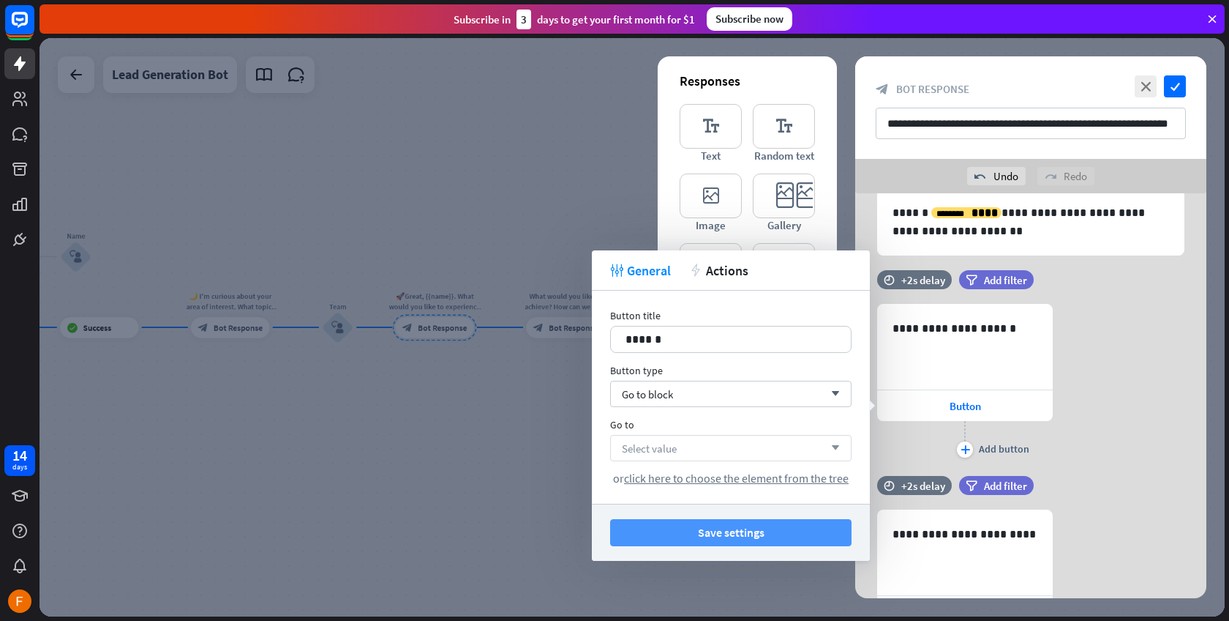
click at [755, 525] on button "Save settings" at bounding box center [731, 532] width 242 height 27
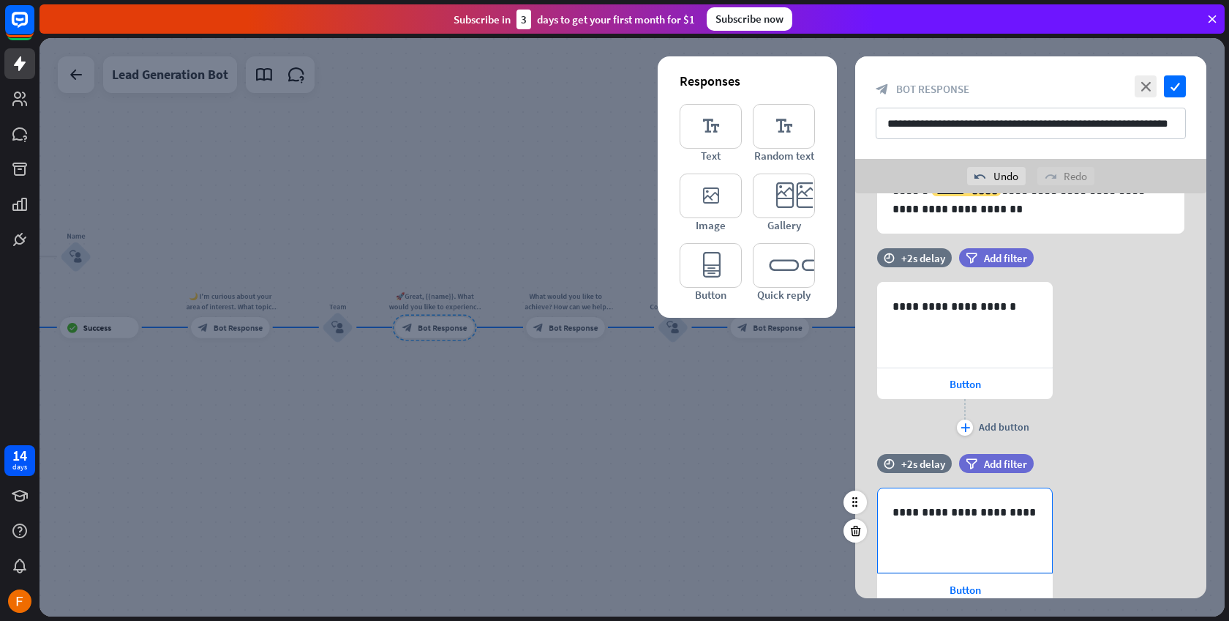
scroll to position [170, 0]
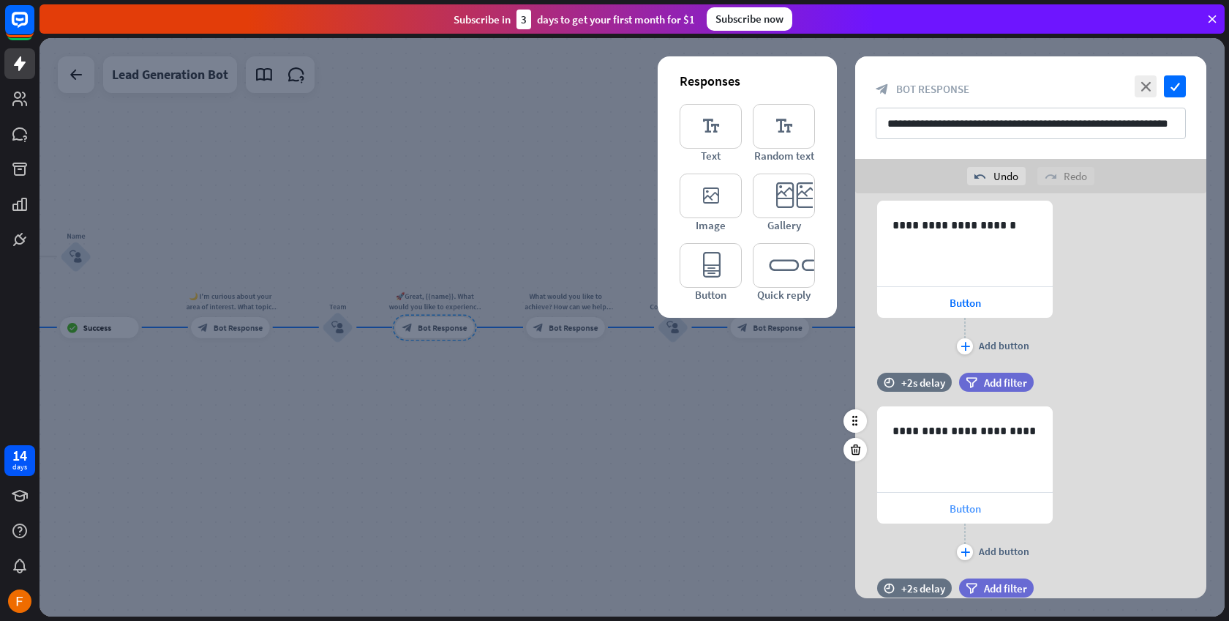
click at [957, 509] on span "Button" at bounding box center [965, 508] width 31 height 14
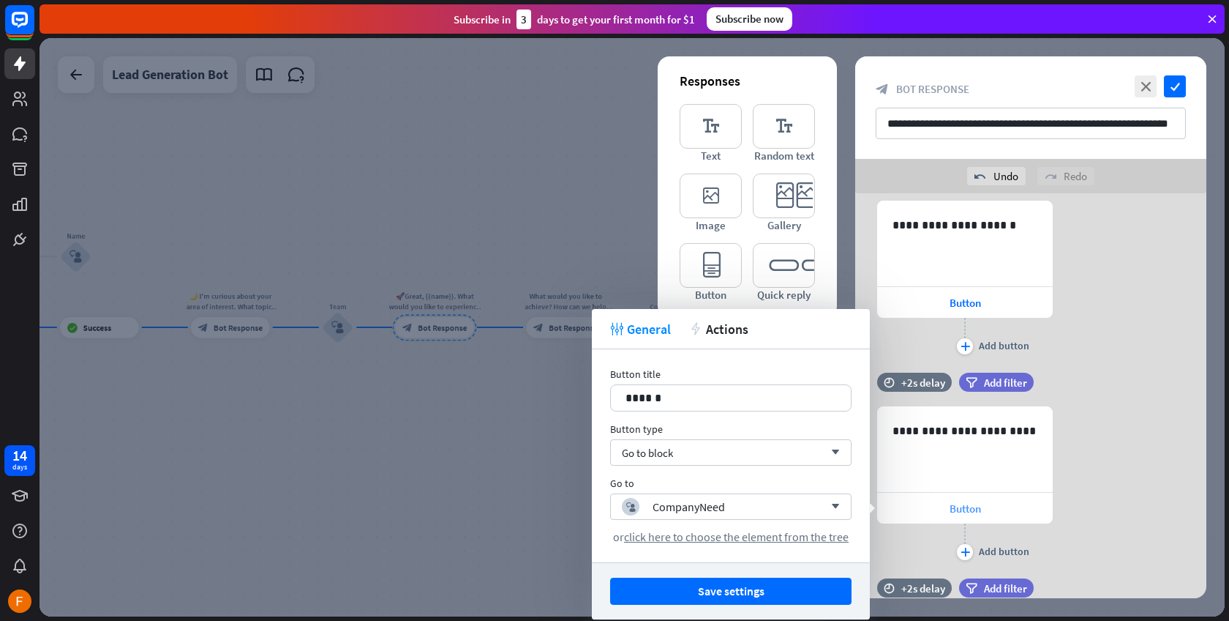
click at [957, 509] on span "Button" at bounding box center [965, 508] width 31 height 14
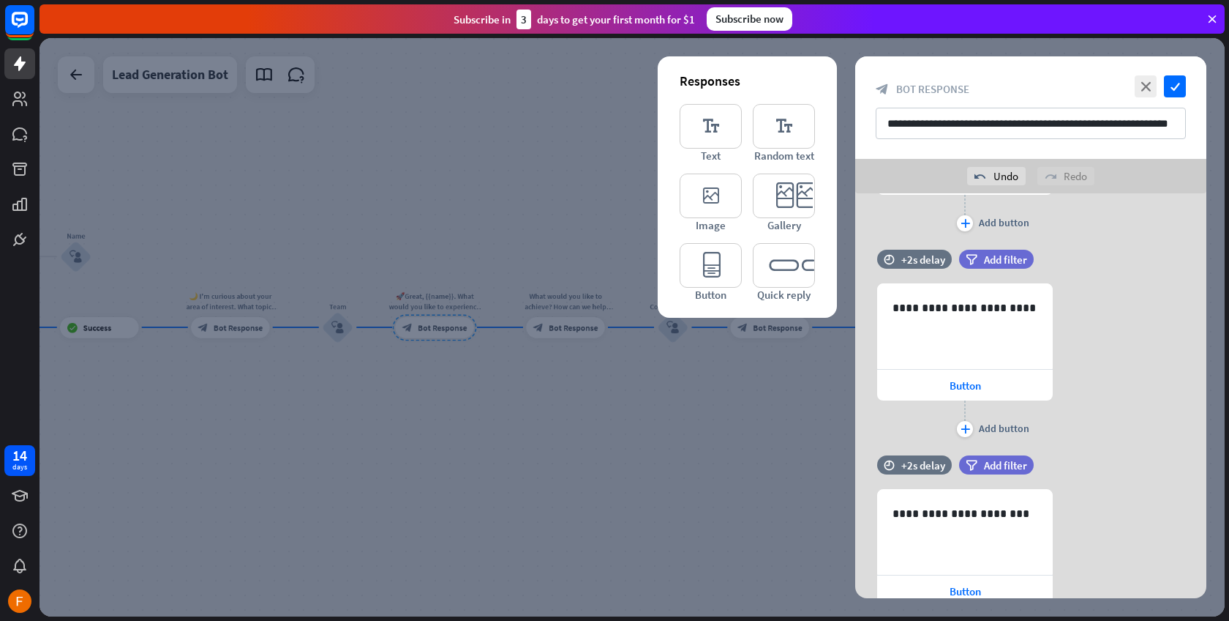
scroll to position [574, 0]
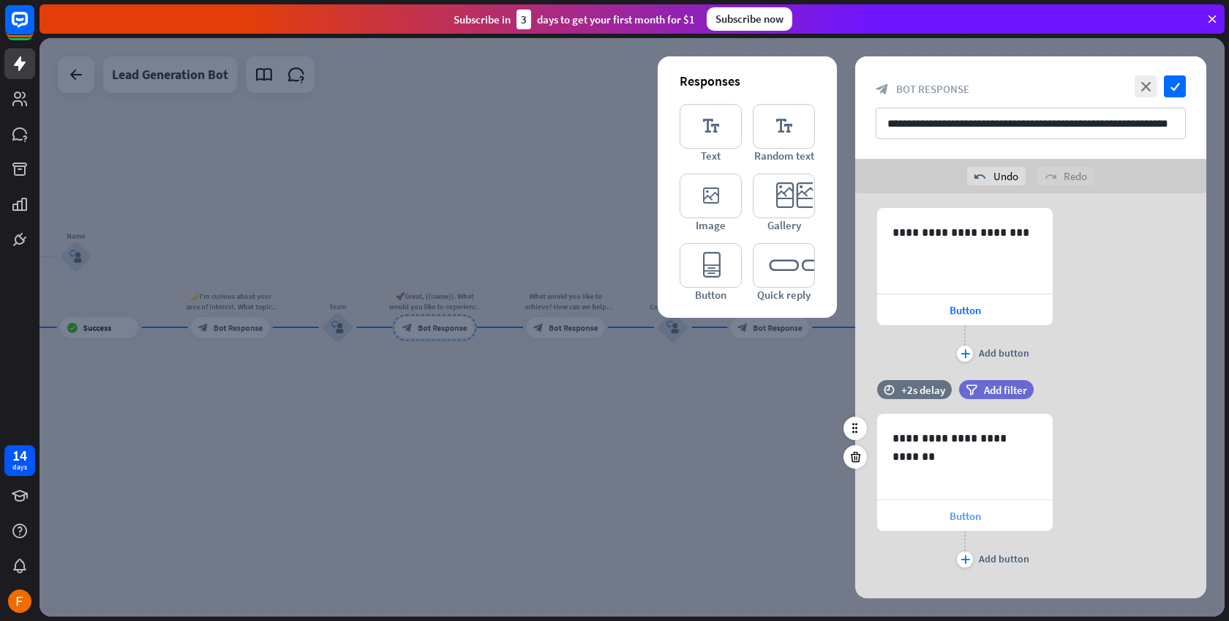
click at [973, 512] on span "Button" at bounding box center [965, 516] width 31 height 14
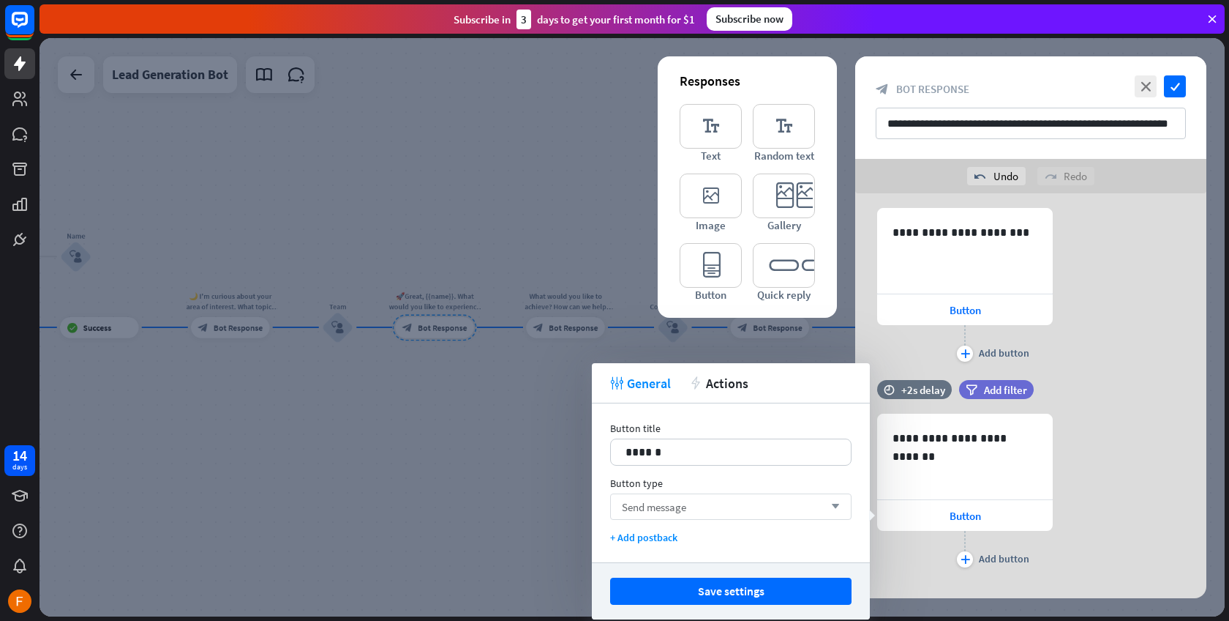
click at [675, 512] on span "Send message" at bounding box center [654, 507] width 64 height 14
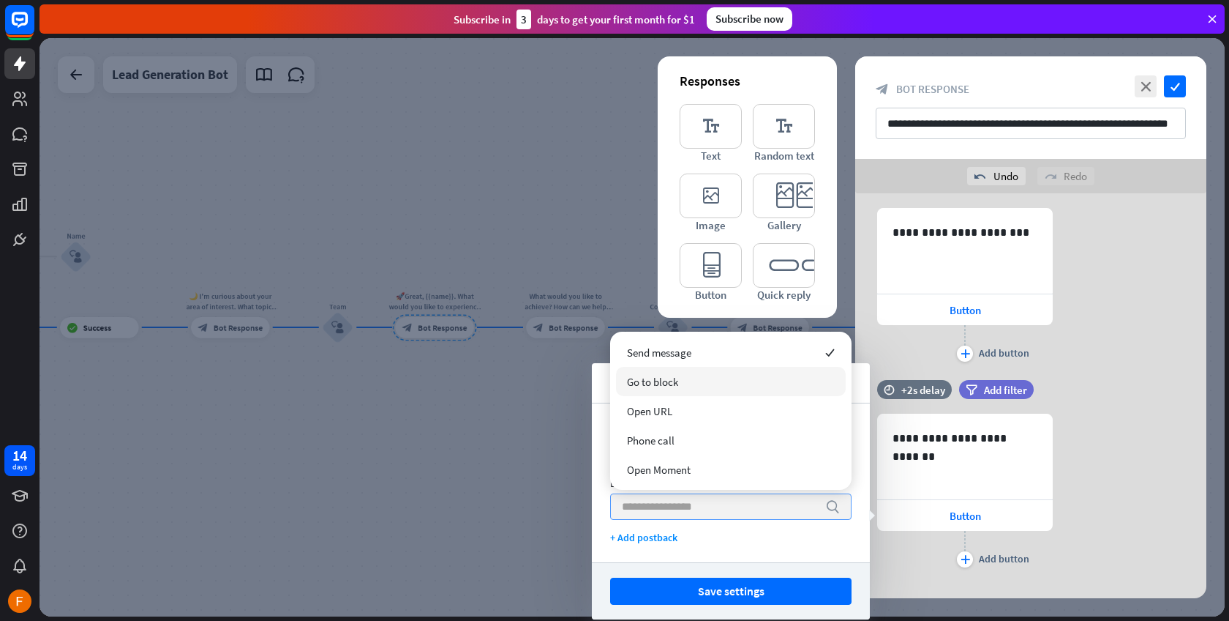
click at [670, 387] on span "Go to block" at bounding box center [652, 382] width 51 height 14
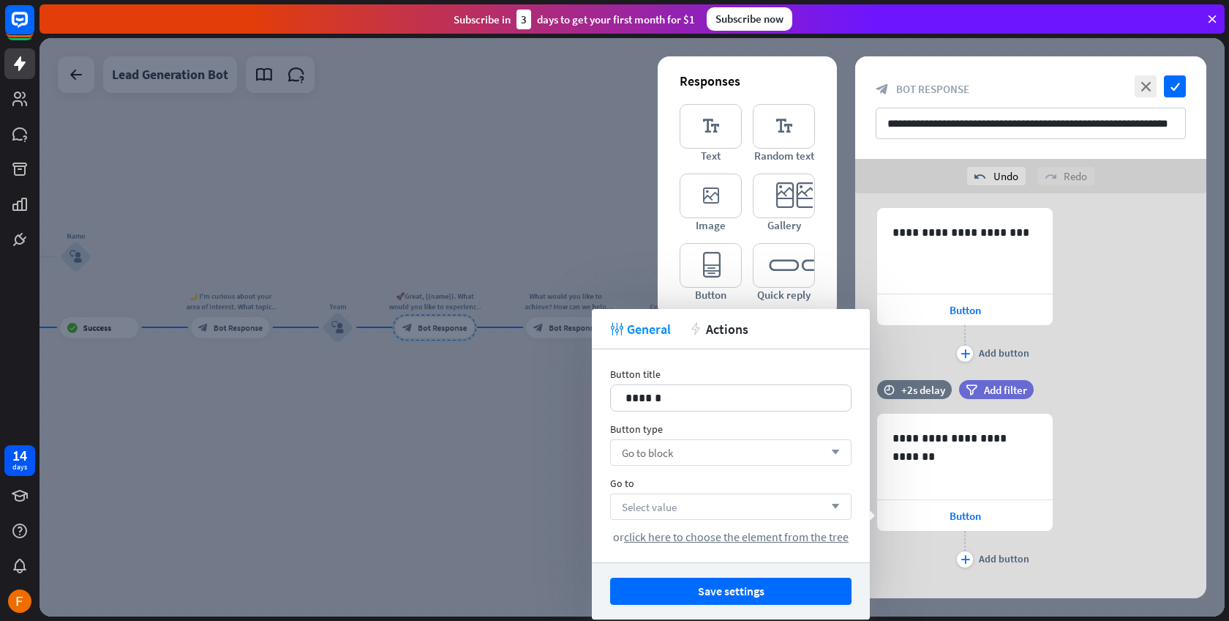
click at [662, 503] on span "Select value" at bounding box center [649, 507] width 55 height 14
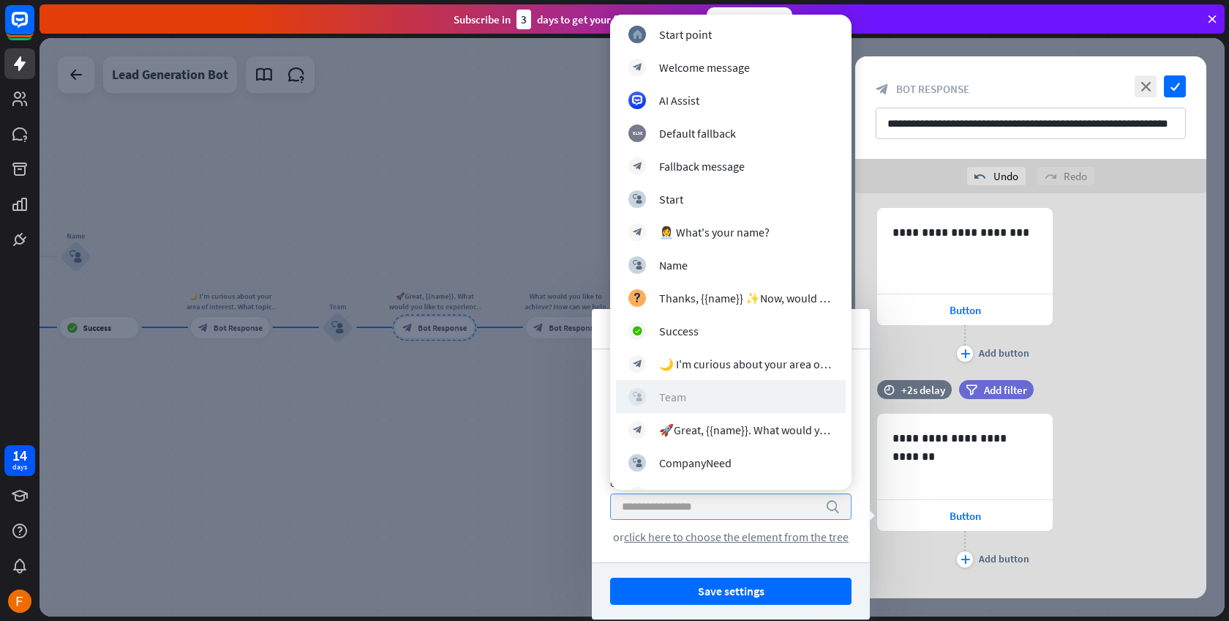
scroll to position [25, 0]
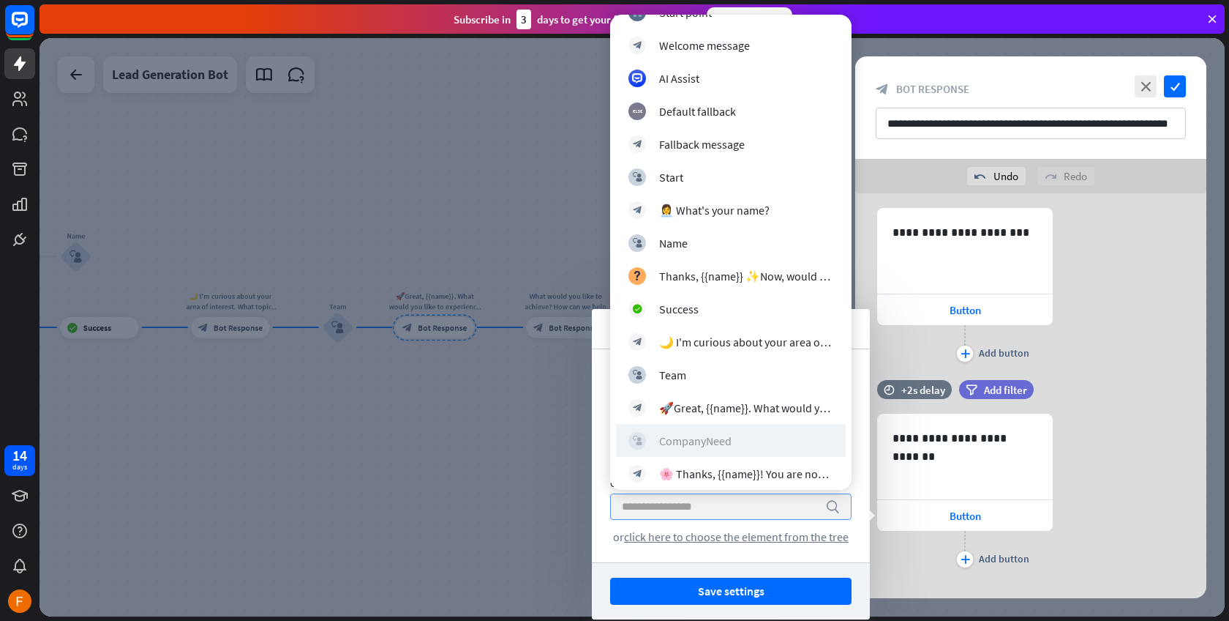
click at [700, 440] on div "CompanyNeed" at bounding box center [695, 440] width 72 height 15
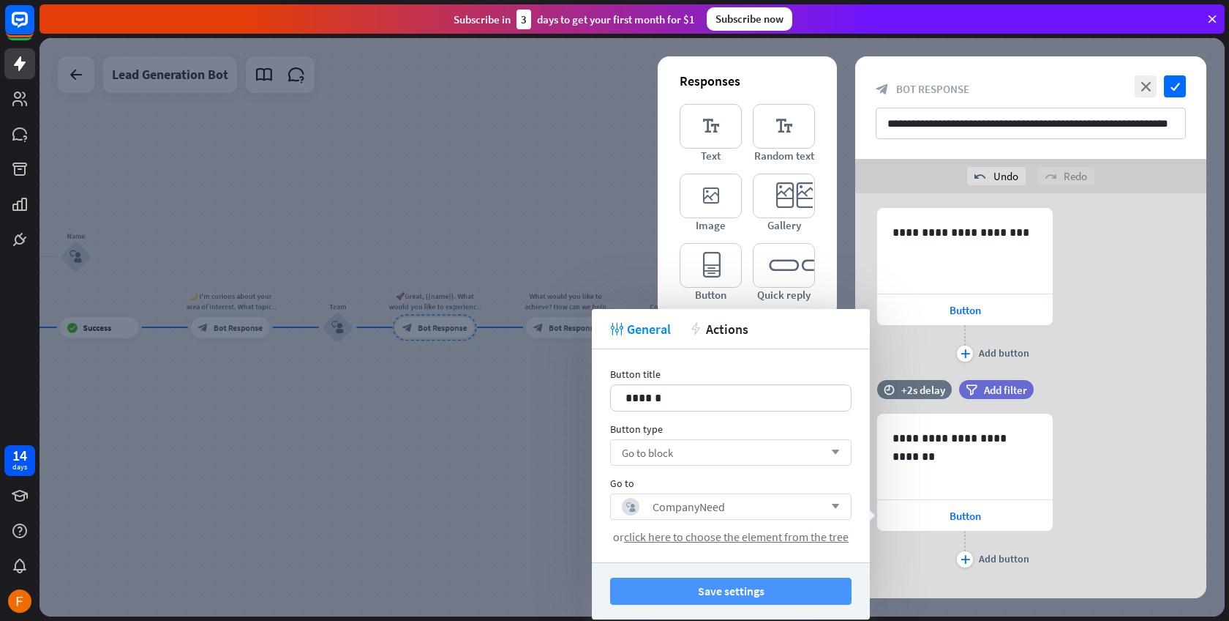
click at [757, 594] on button "Save settings" at bounding box center [731, 590] width 242 height 27
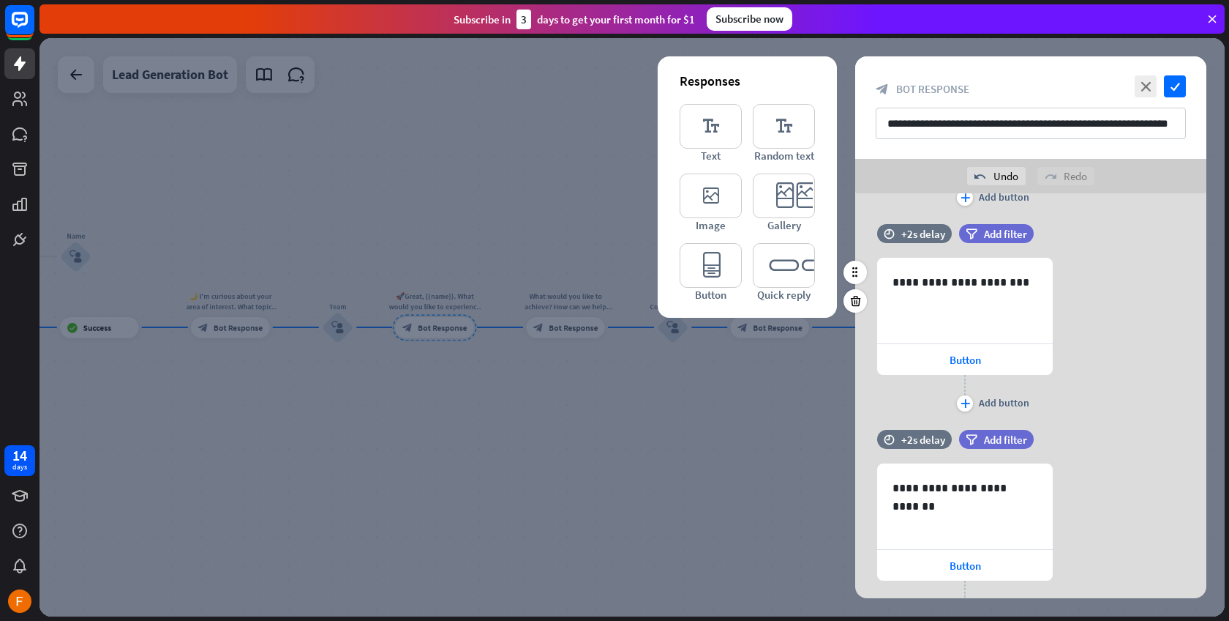
scroll to position [497, 0]
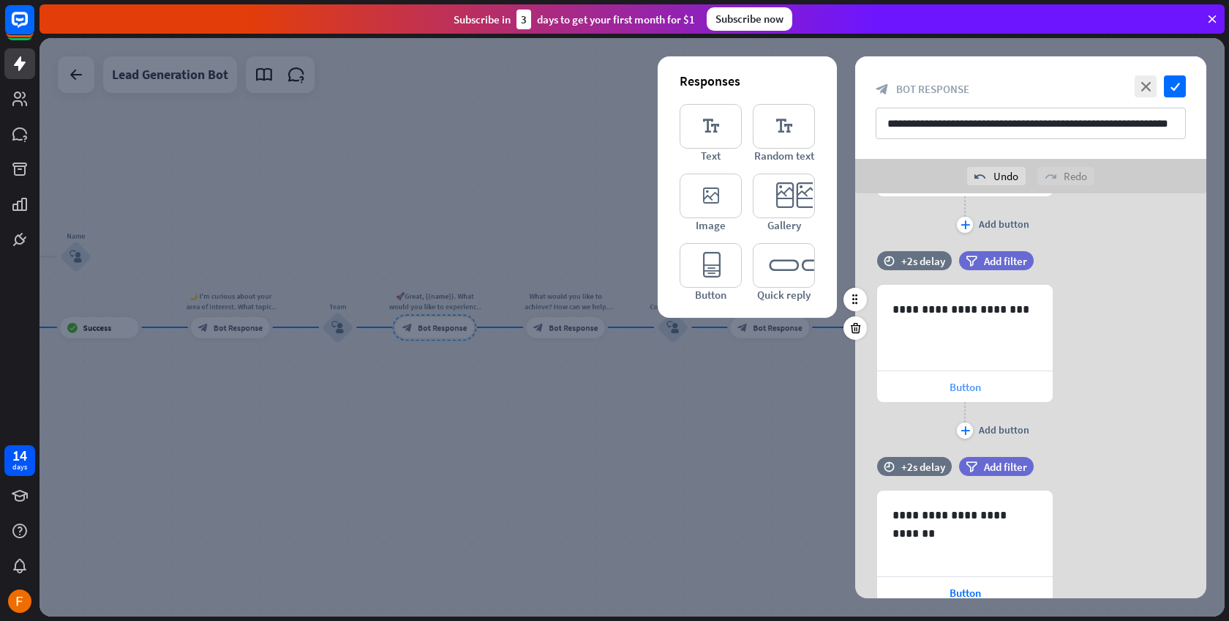
click at [989, 386] on div "Button" at bounding box center [965, 386] width 176 height 31
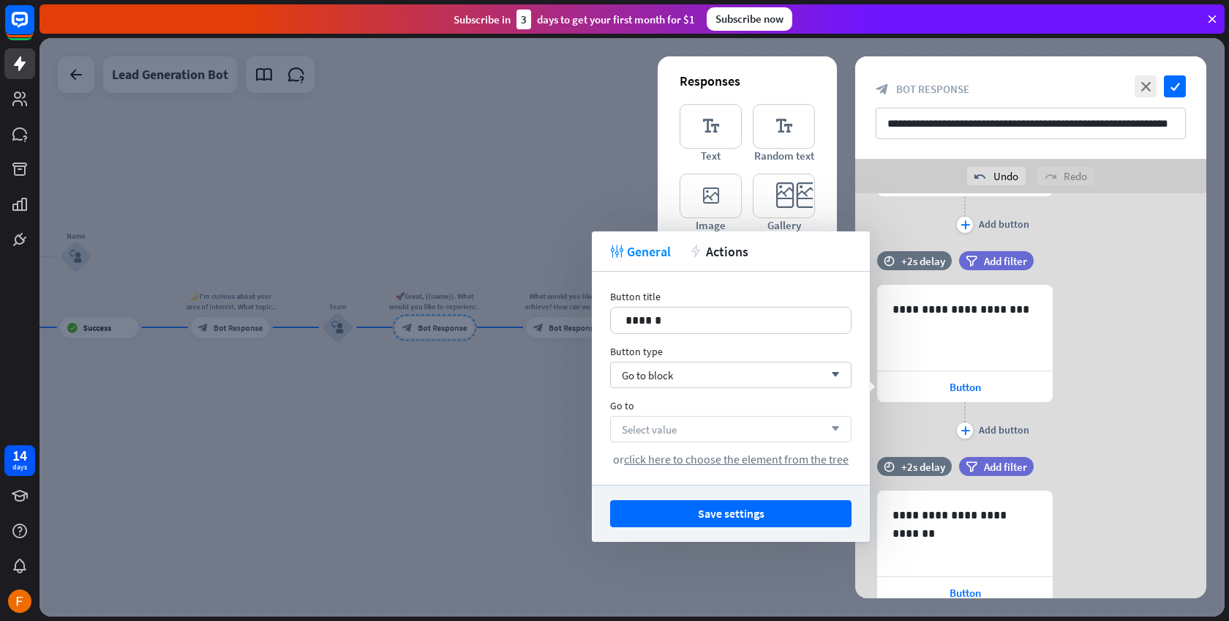
click at [760, 435] on div "Select value arrow_down" at bounding box center [731, 429] width 242 height 26
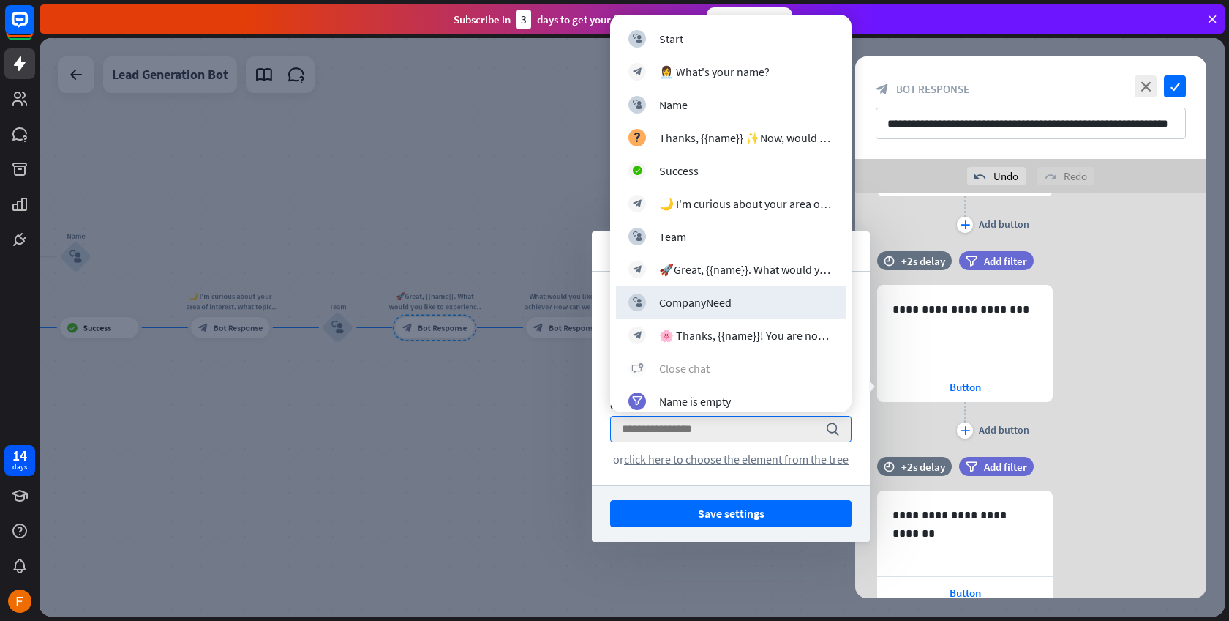
scroll to position [273, 0]
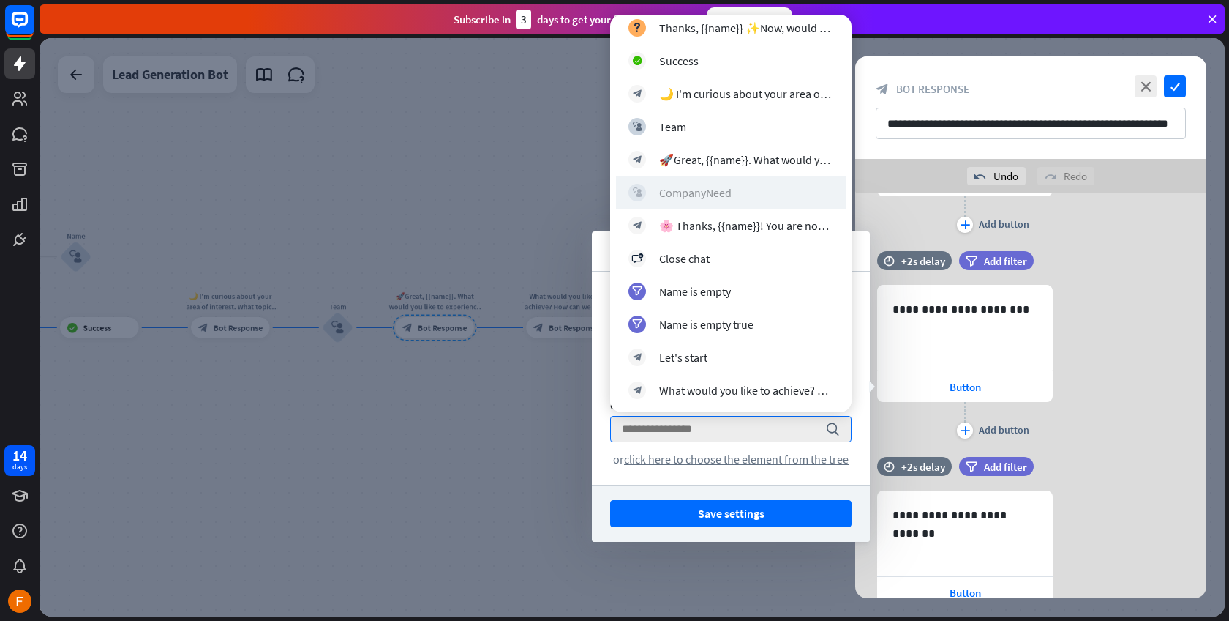
click at [714, 193] on div "CompanyNeed" at bounding box center [695, 192] width 72 height 15
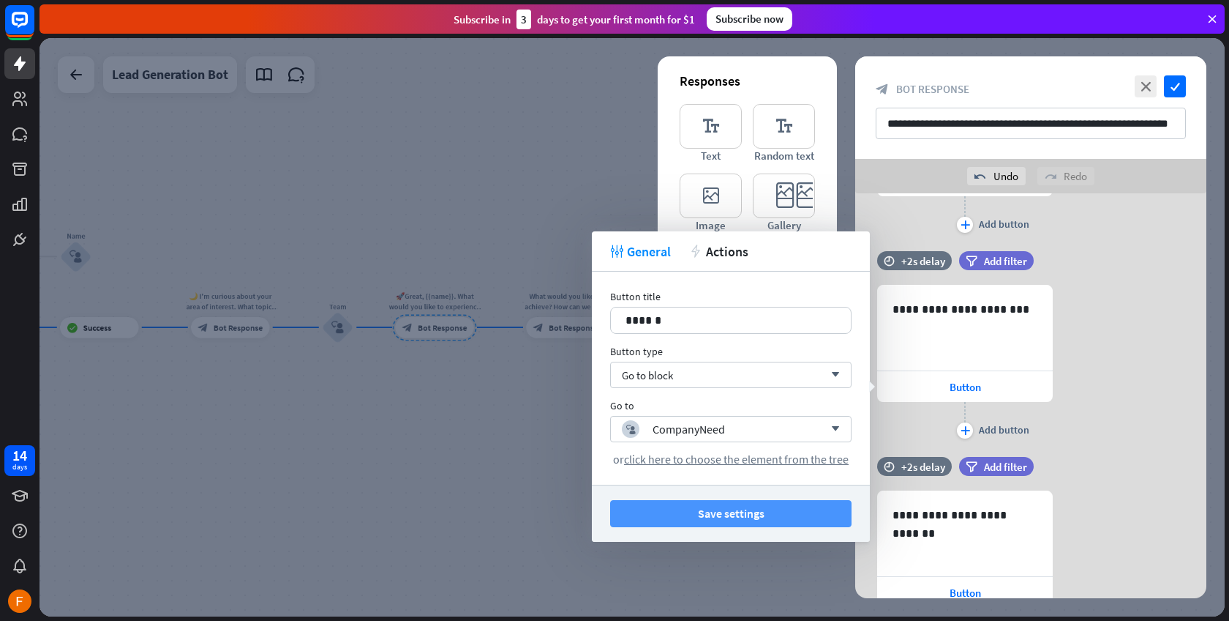
click at [742, 522] on button "Save settings" at bounding box center [731, 513] width 242 height 27
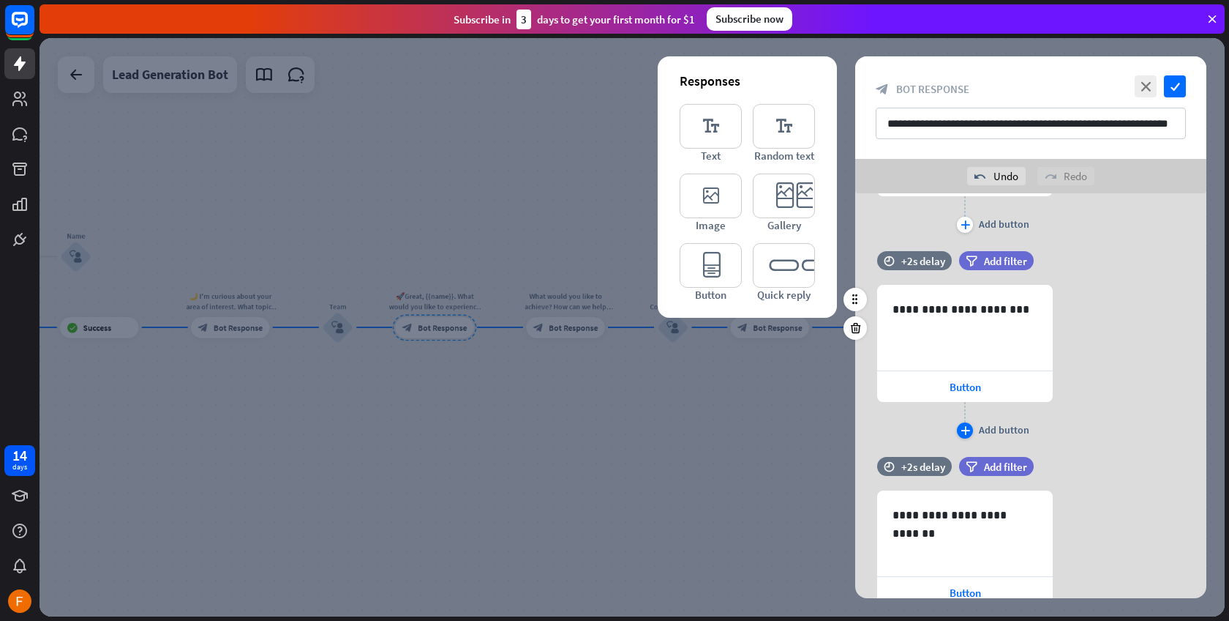
scroll to position [328, 0]
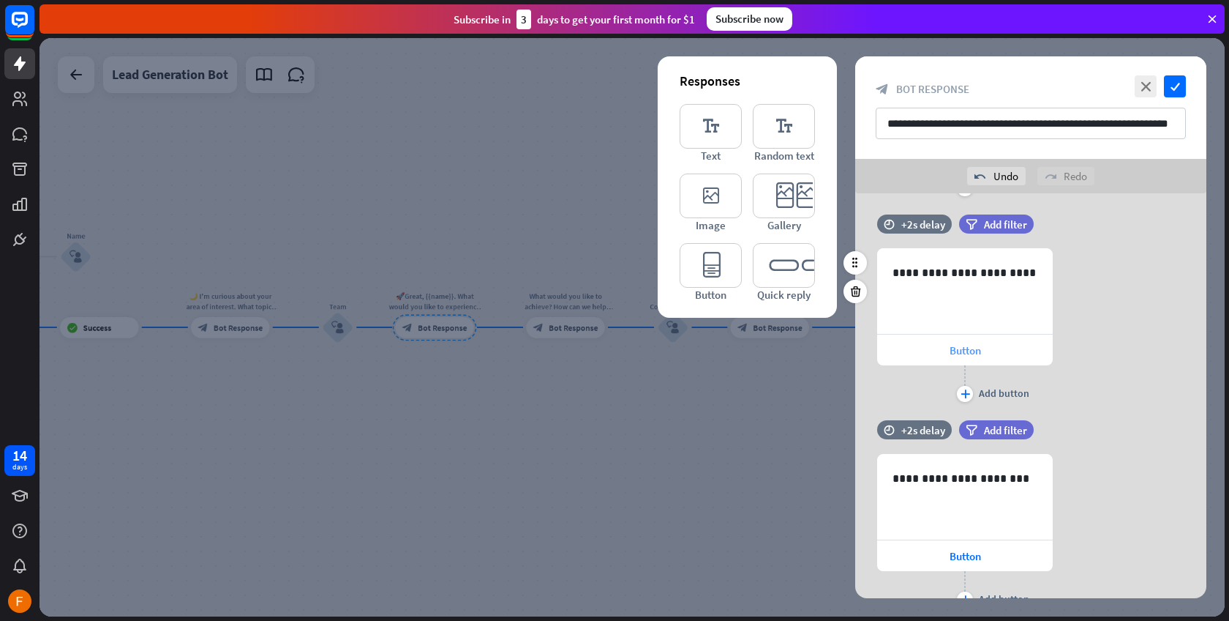
click at [957, 343] on span "Button" at bounding box center [965, 350] width 31 height 14
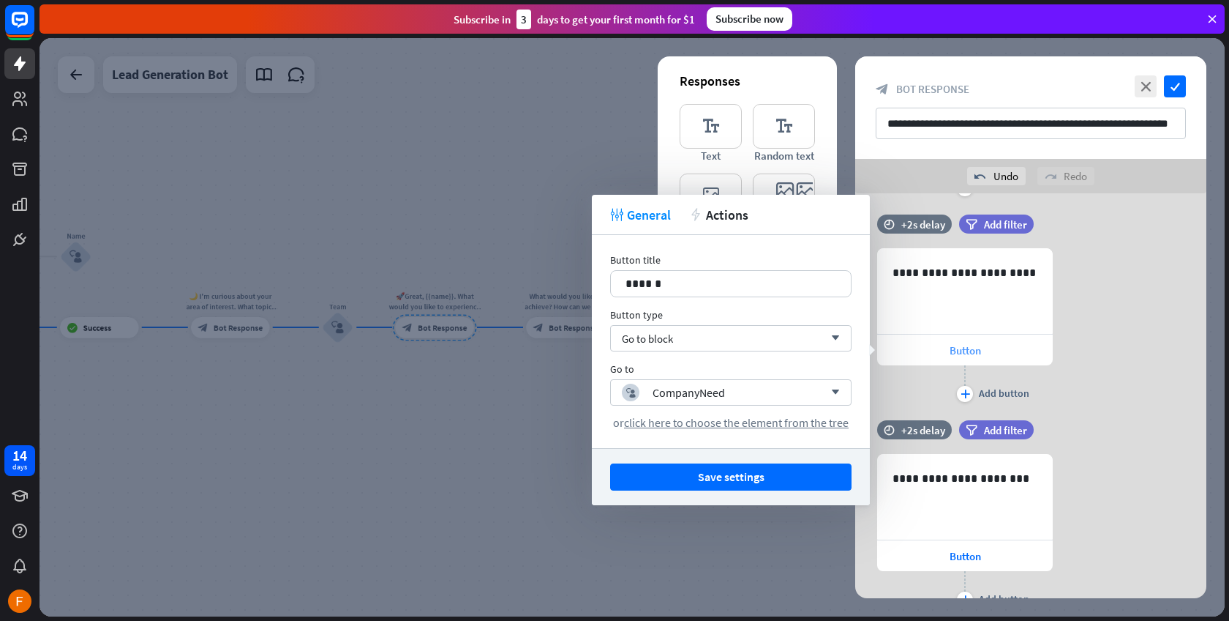
click at [957, 343] on span "Button" at bounding box center [965, 350] width 31 height 14
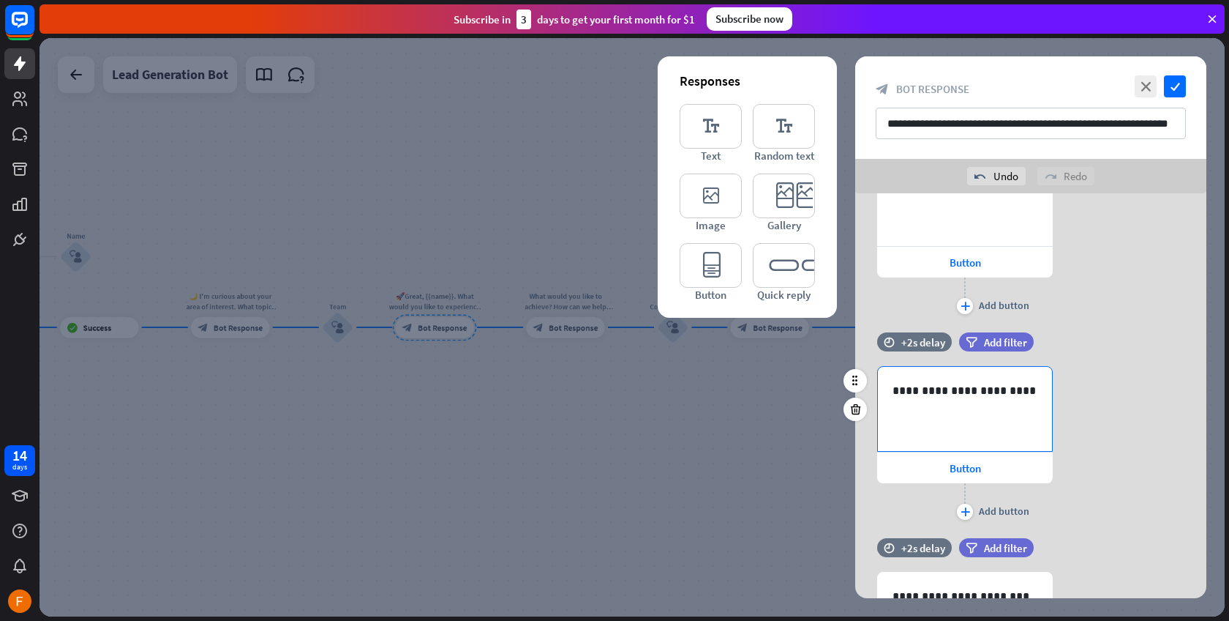
scroll to position [133, 0]
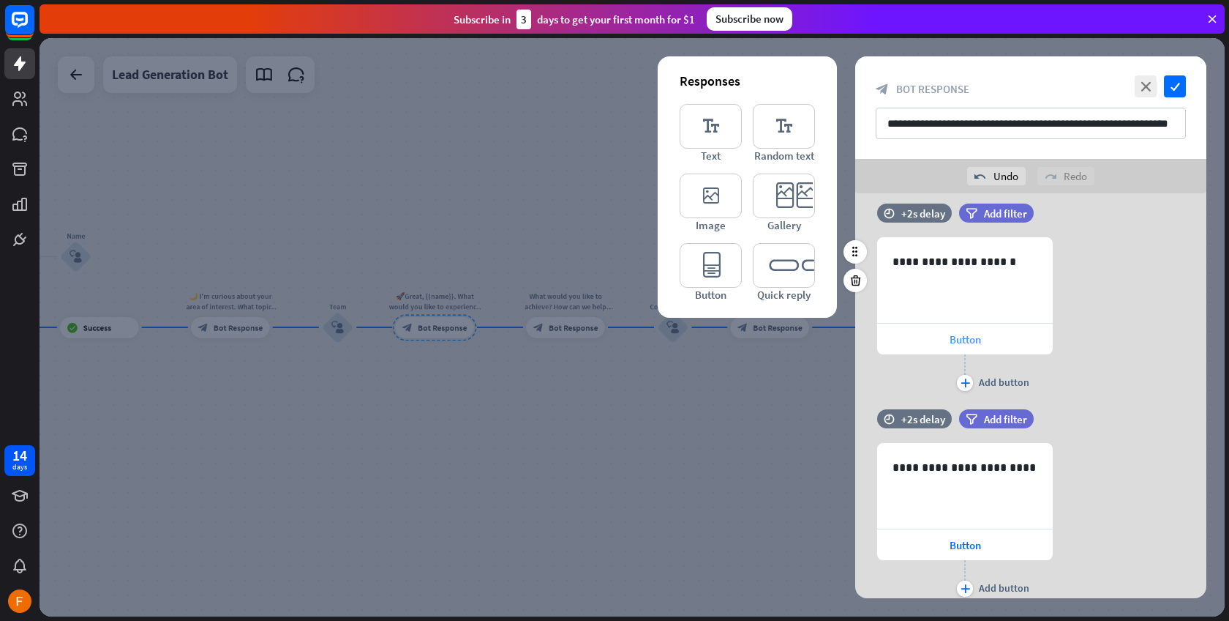
click at [960, 340] on span "Button" at bounding box center [965, 339] width 31 height 14
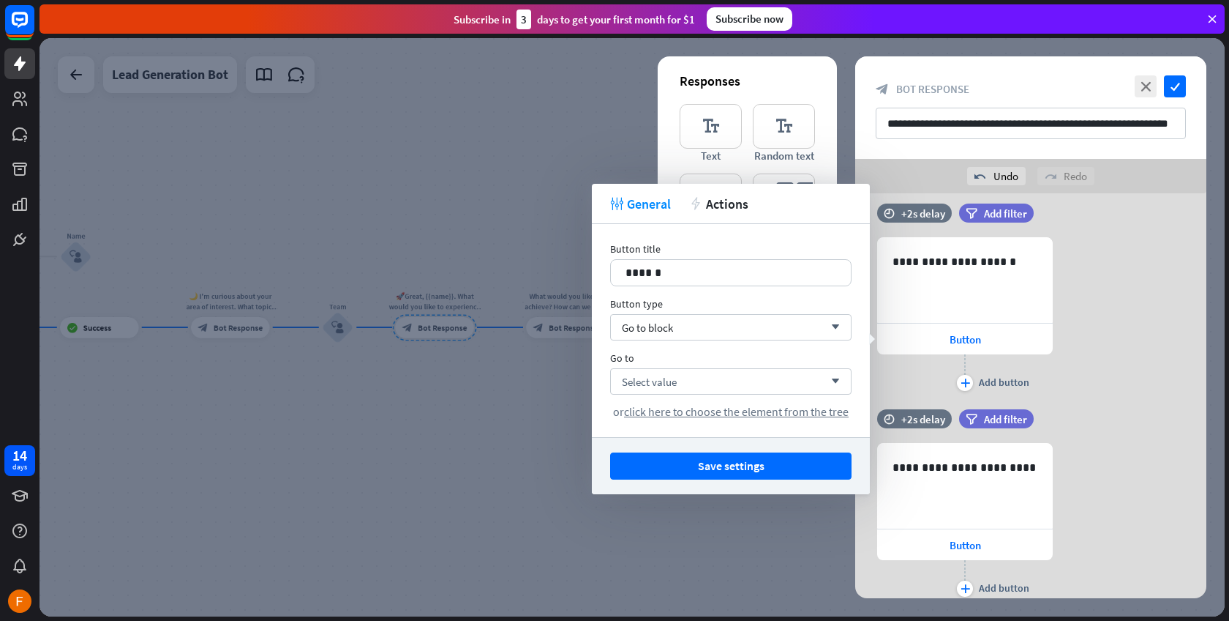
scroll to position [0, 0]
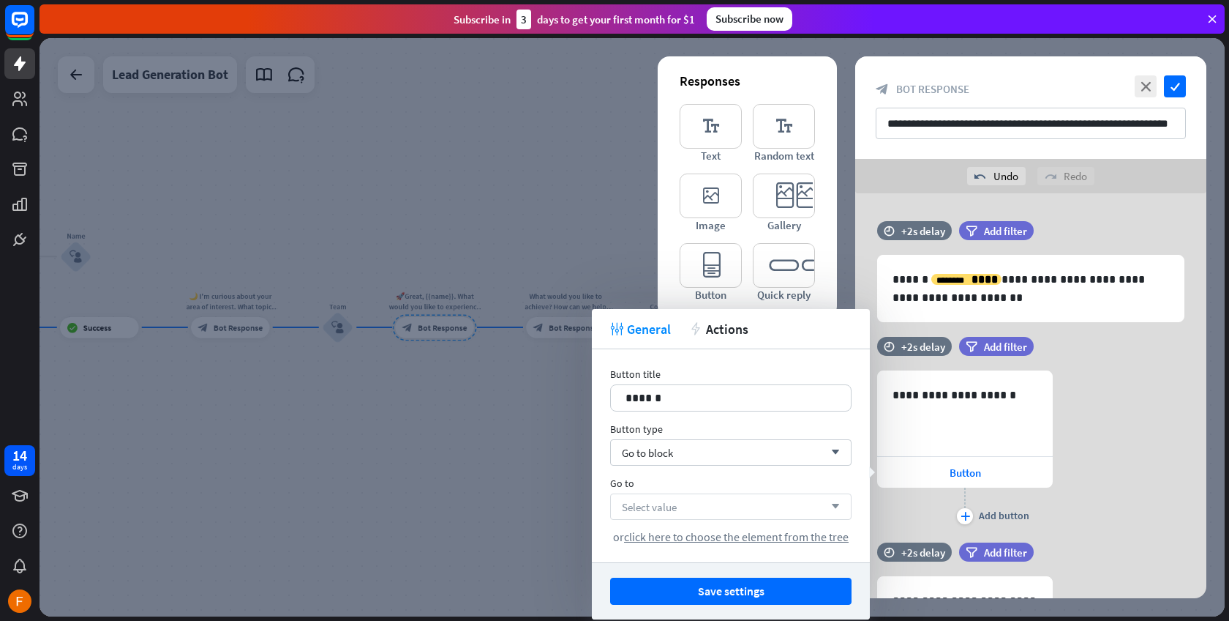
click at [685, 509] on div "Select value arrow_down" at bounding box center [731, 506] width 242 height 26
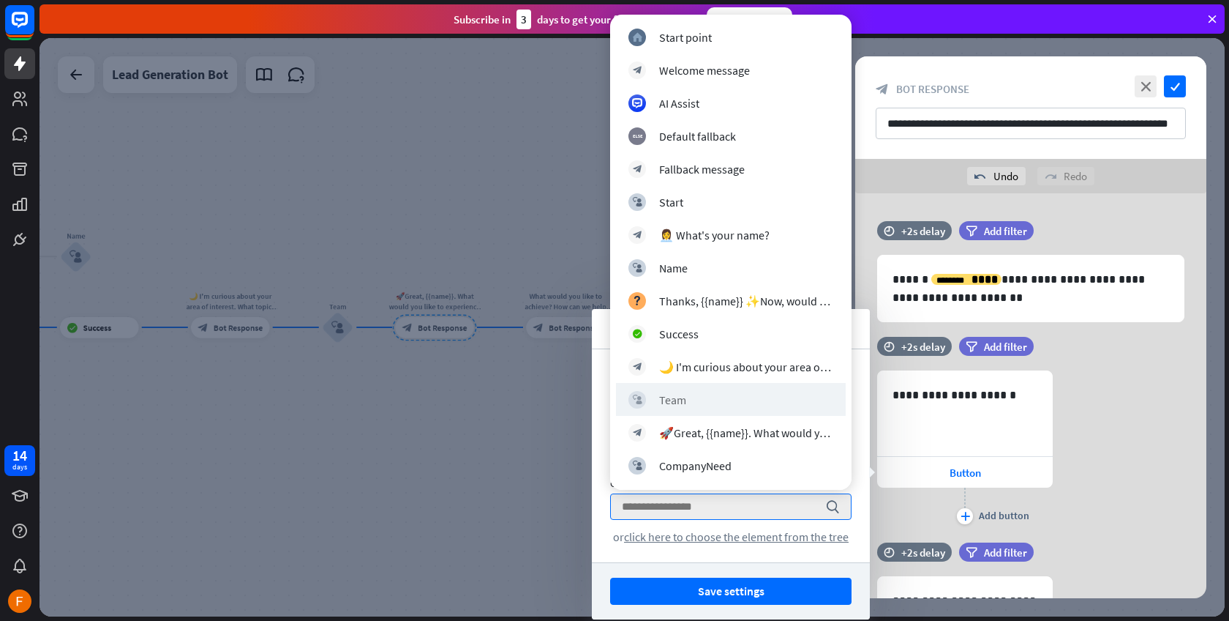
scroll to position [32, 0]
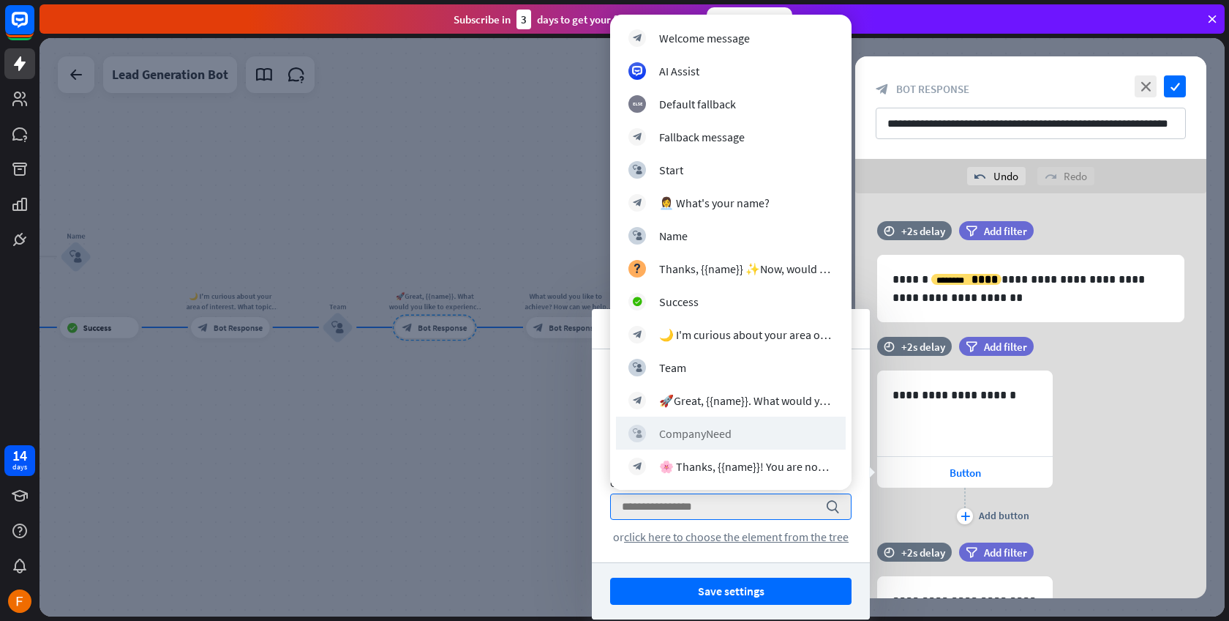
click at [726, 423] on div "block_user_input CompanyNeed" at bounding box center [731, 432] width 230 height 33
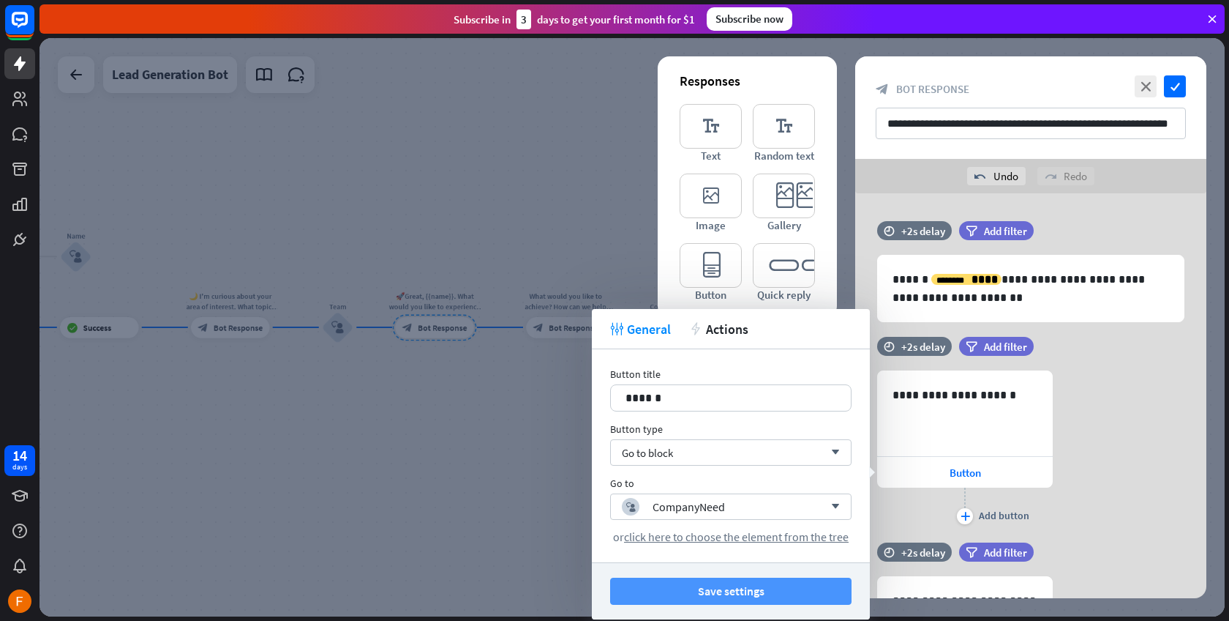
click at [680, 590] on button "Save settings" at bounding box center [731, 590] width 242 height 27
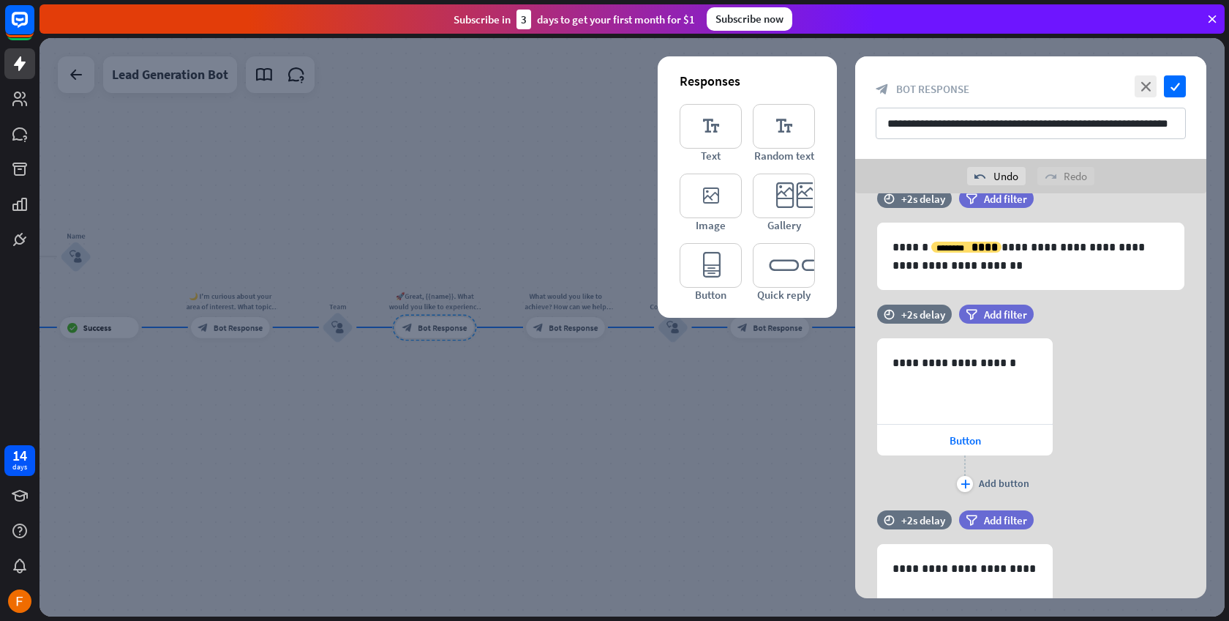
scroll to position [135, 0]
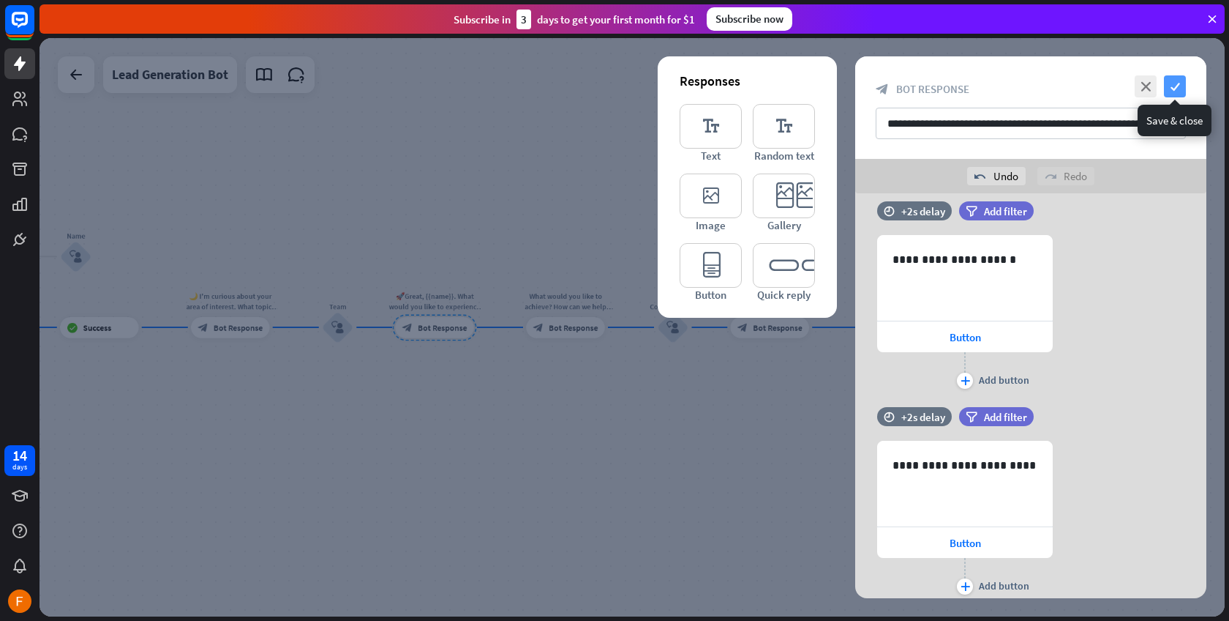
click at [1167, 94] on icon "check" at bounding box center [1175, 86] width 22 height 22
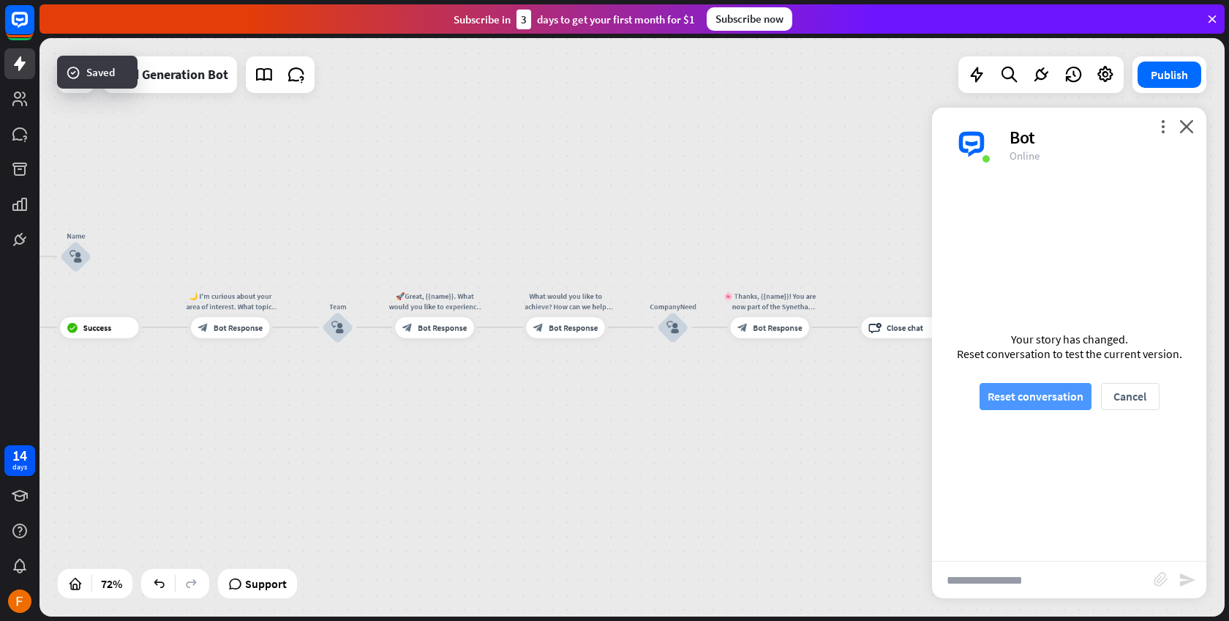
click at [1006, 383] on button "Reset conversation" at bounding box center [1036, 396] width 112 height 27
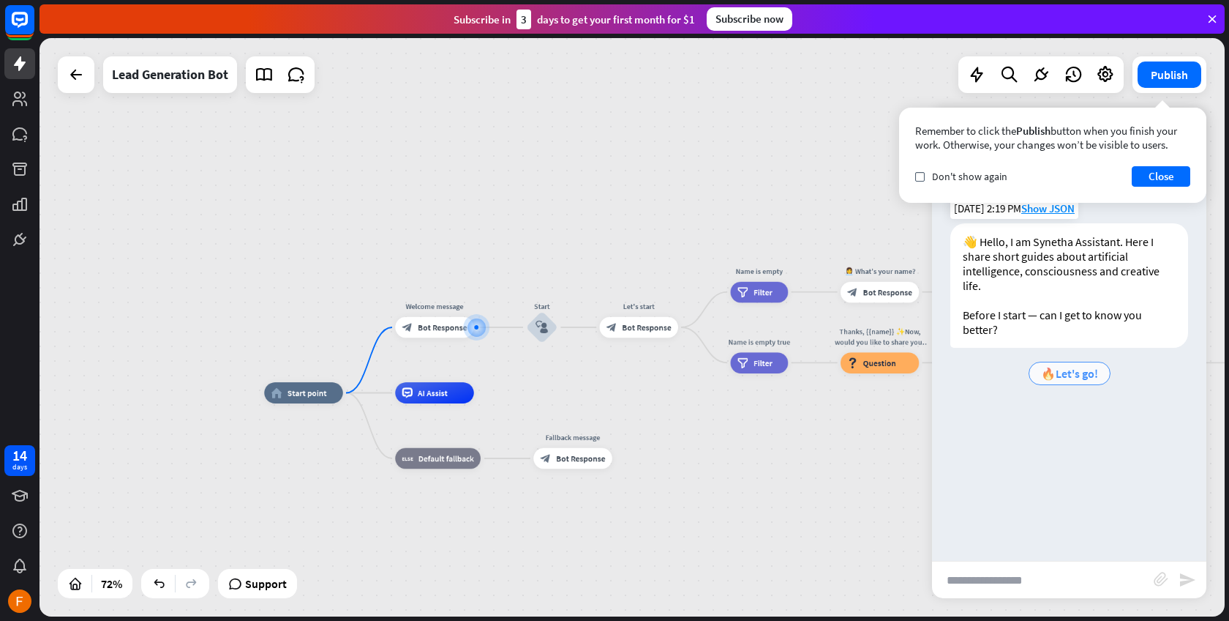
click at [1055, 370] on span "🔥Let's go!" at bounding box center [1069, 373] width 57 height 15
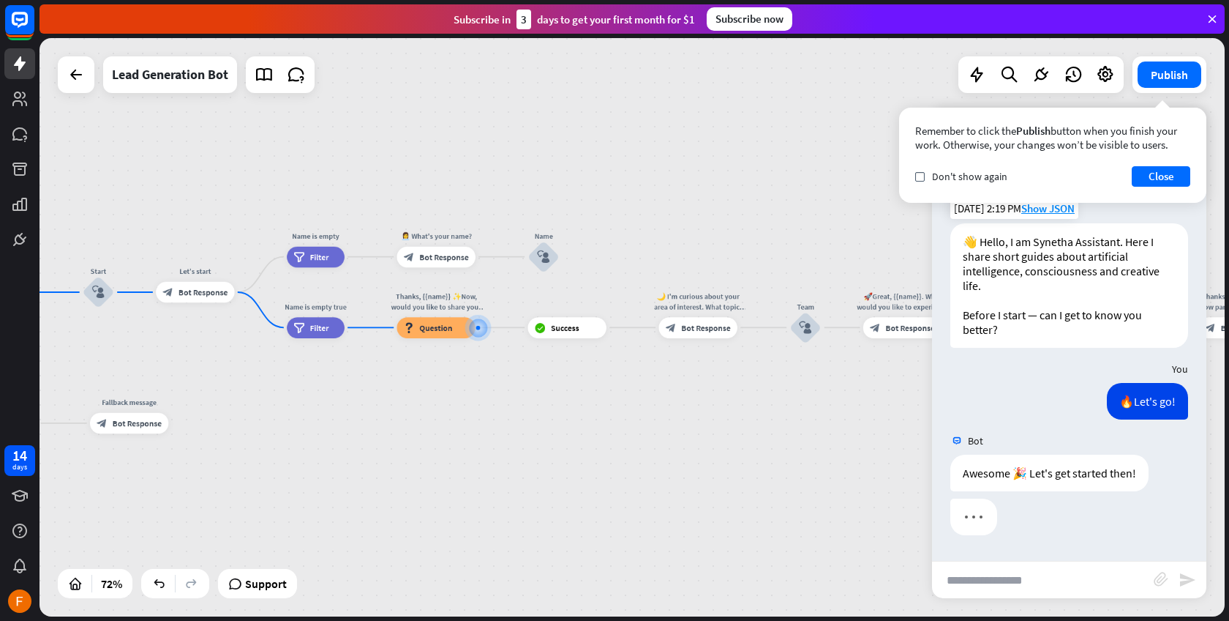
click at [976, 580] on input "text" at bounding box center [1043, 579] width 222 height 37
type input "***"
click at [1184, 585] on icon "send" at bounding box center [1188, 580] width 18 height 18
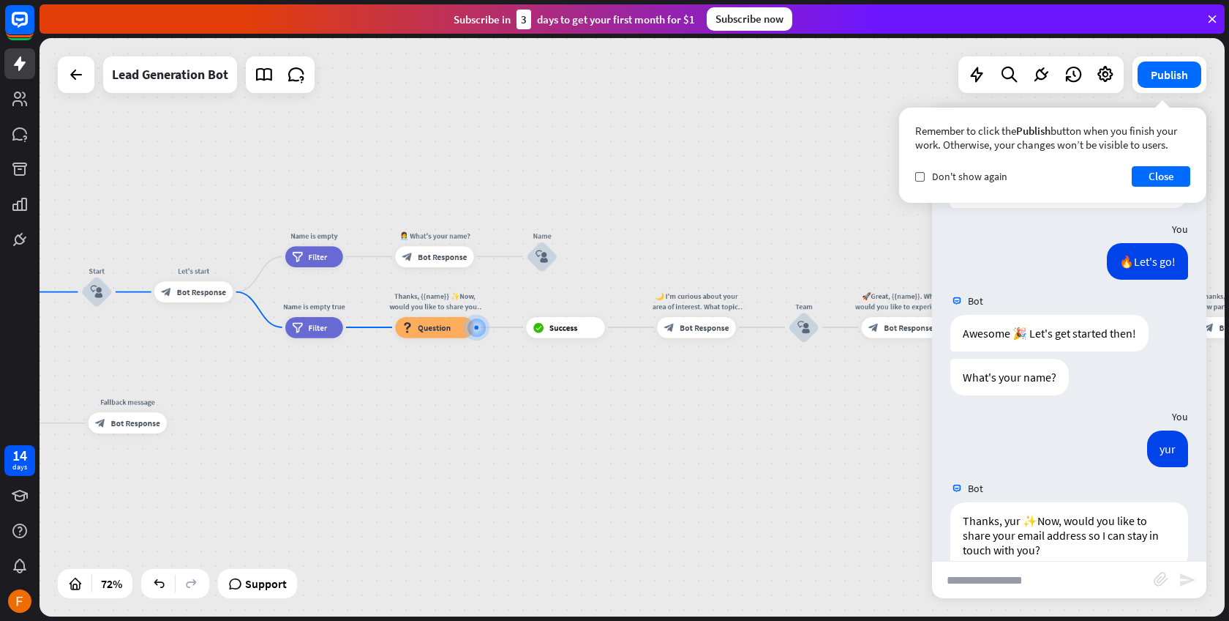
scroll to position [169, 0]
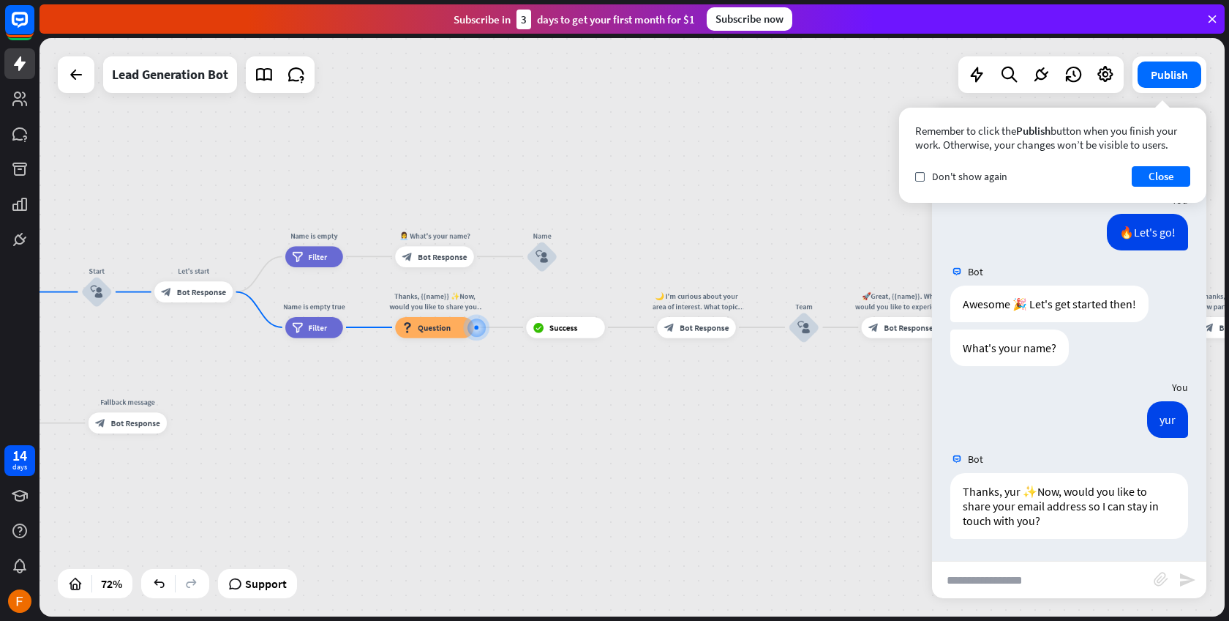
click at [1071, 567] on input "text" at bounding box center [1043, 579] width 222 height 37
type input "**********"
click at [1192, 581] on icon "send" at bounding box center [1188, 580] width 18 height 18
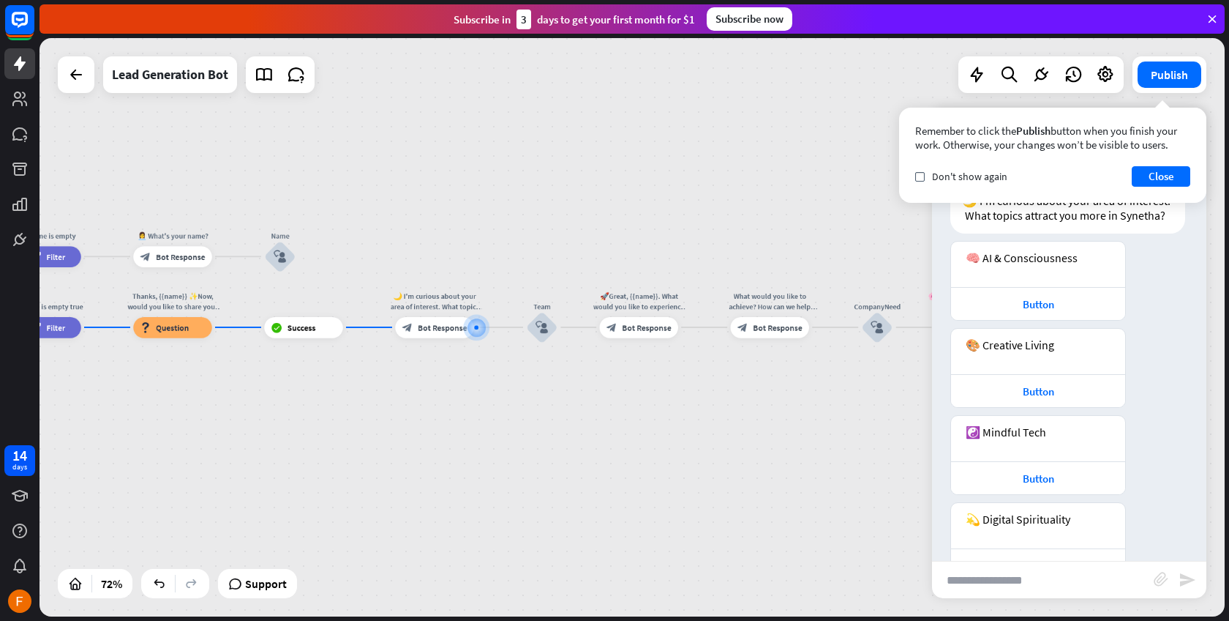
scroll to position [734, 0]
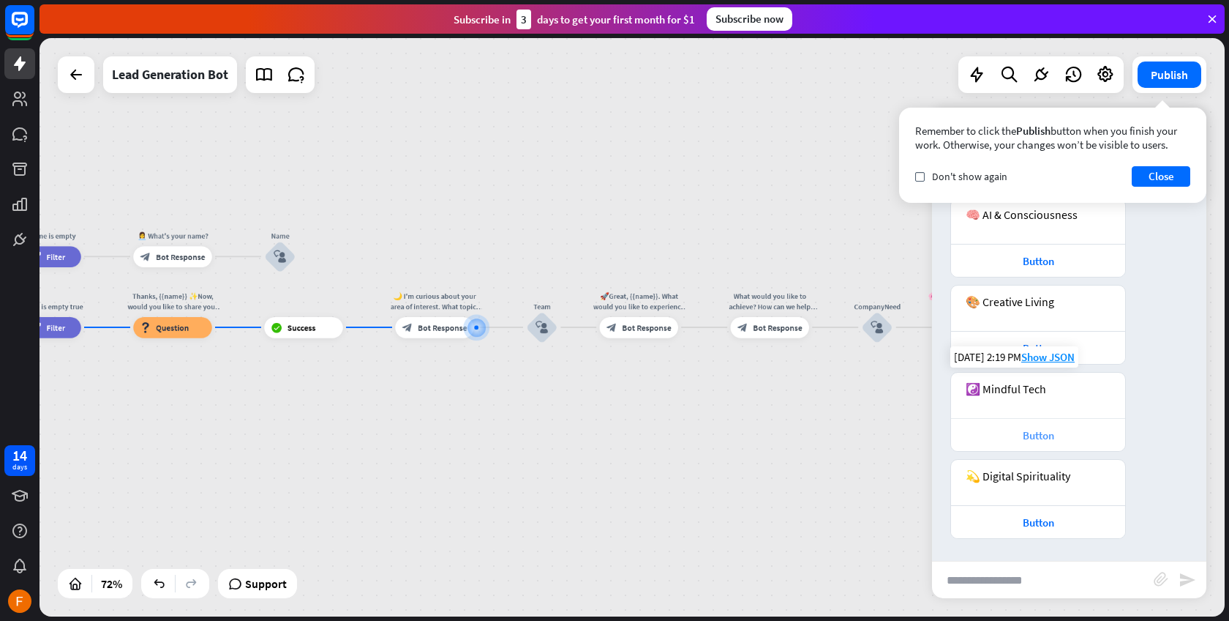
click at [1046, 428] on div "Button" at bounding box center [1039, 435] width 160 height 14
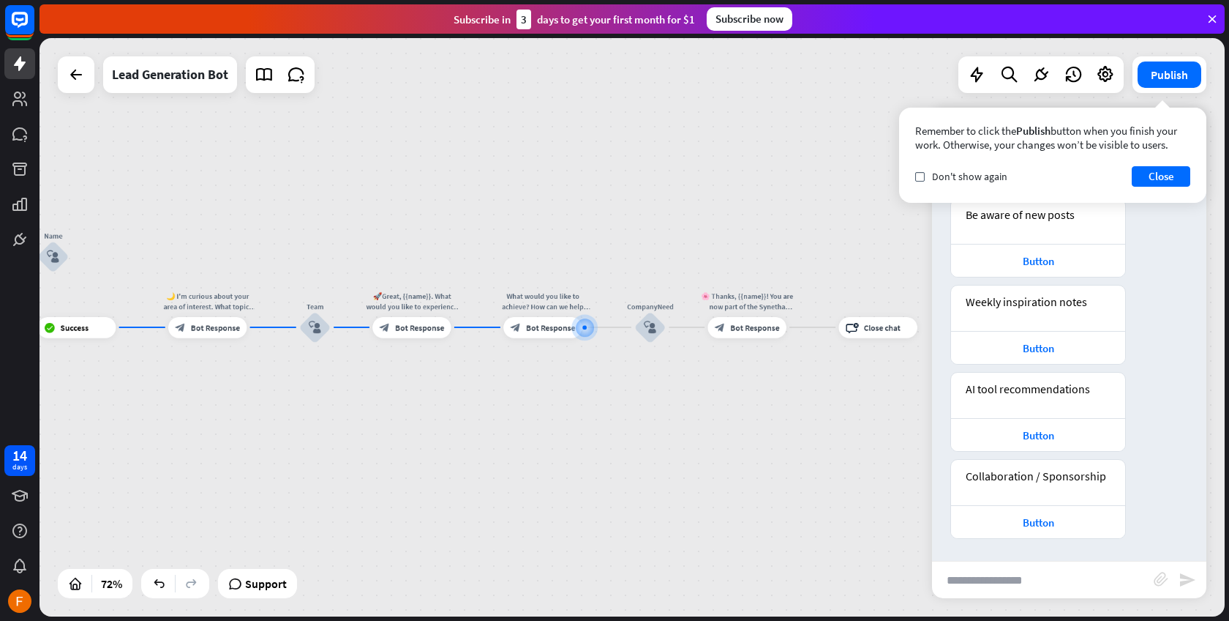
scroll to position [1240, 0]
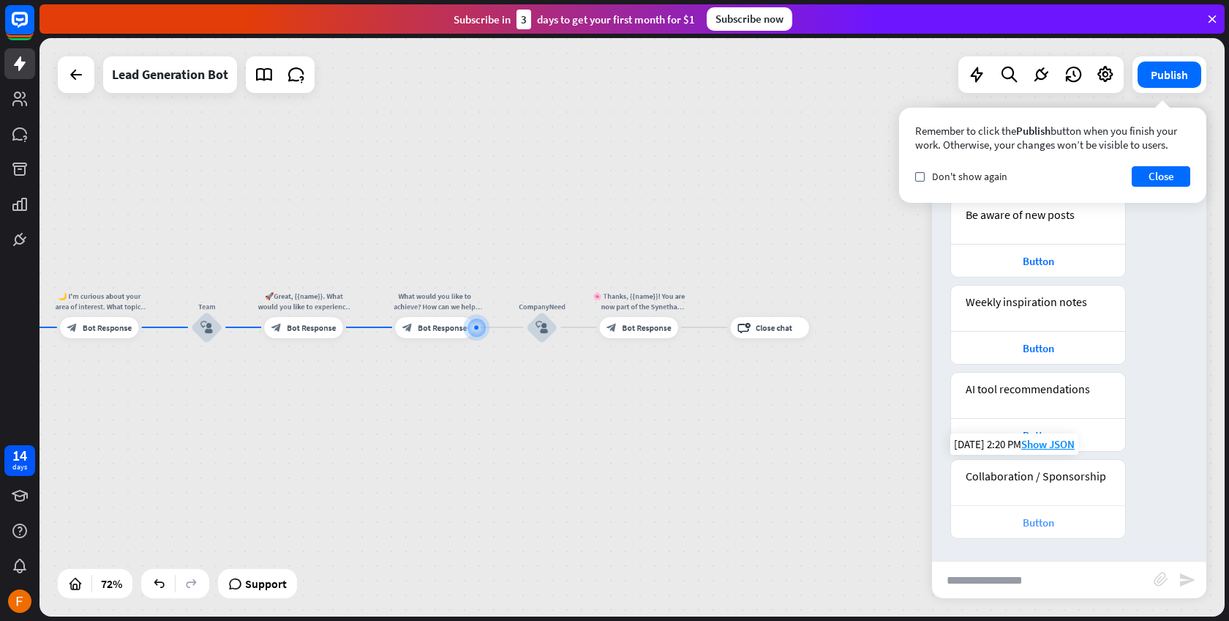
click at [1094, 528] on div "Button" at bounding box center [1039, 522] width 160 height 14
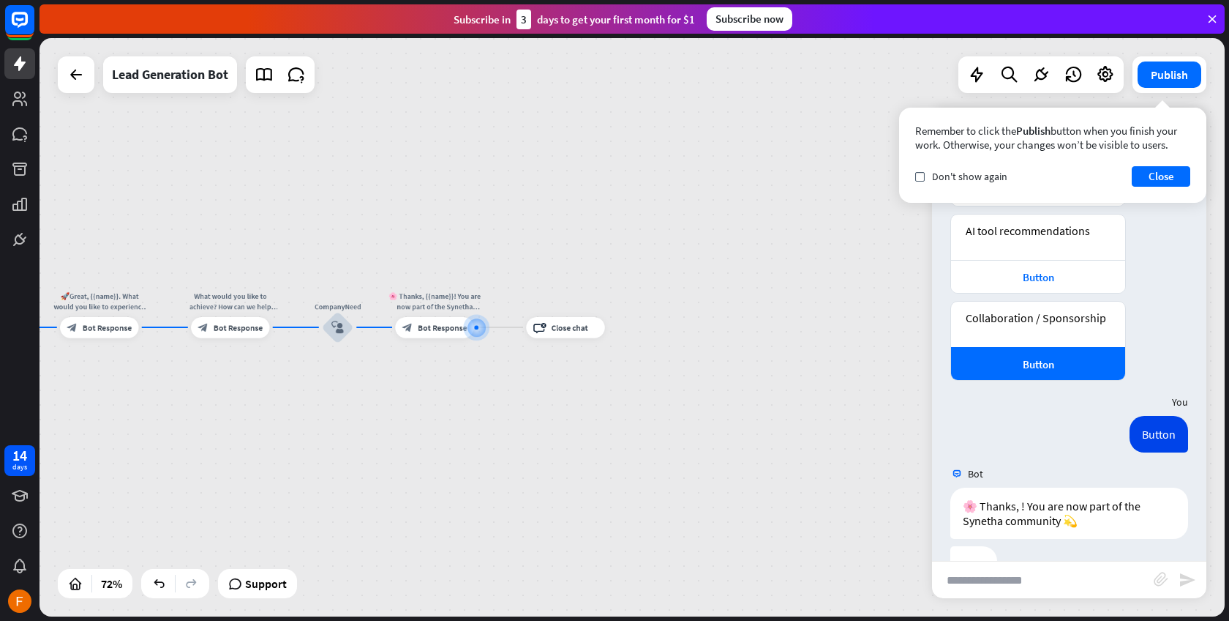
scroll to position [1442, 0]
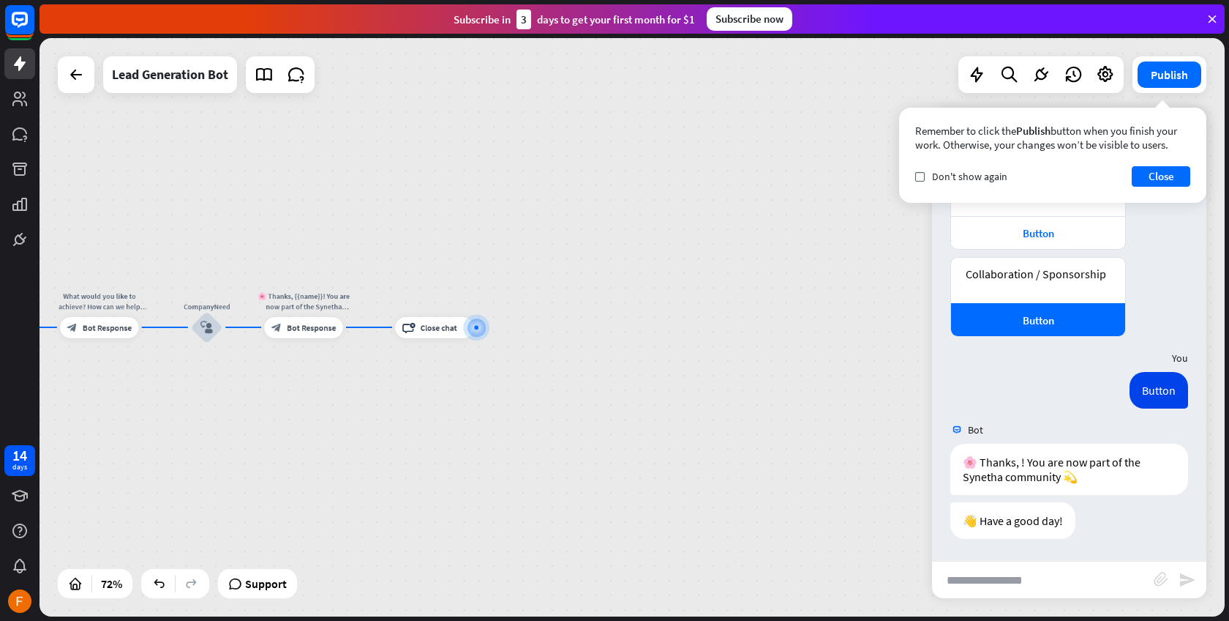
click at [556, 478] on div "home_2 Start point Welcome message block_bot_response Bot Response Start block_…" at bounding box center [633, 327] width 1186 height 578
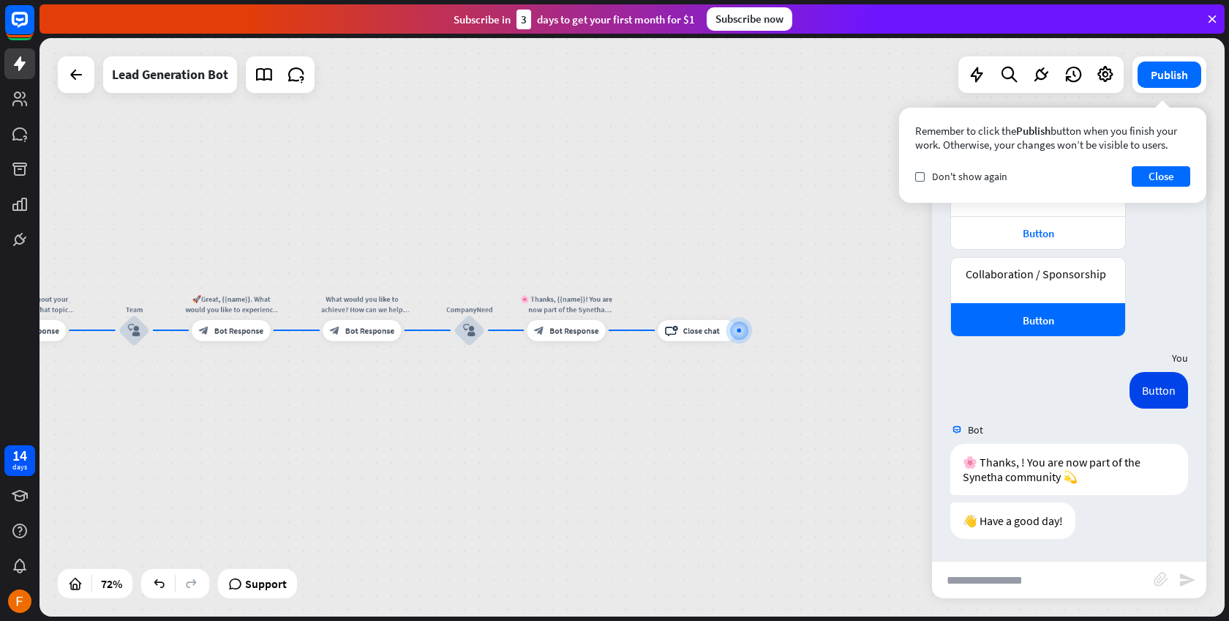
drag, startPoint x: 550, startPoint y: 467, endPoint x: 808, endPoint y: 471, distance: 257.6
click at [808, 471] on div "home_2 Start point Welcome message block_bot_response Bot Response Start block_…" at bounding box center [633, 327] width 1186 height 578
click at [1142, 386] on div "Button" at bounding box center [1159, 390] width 59 height 37
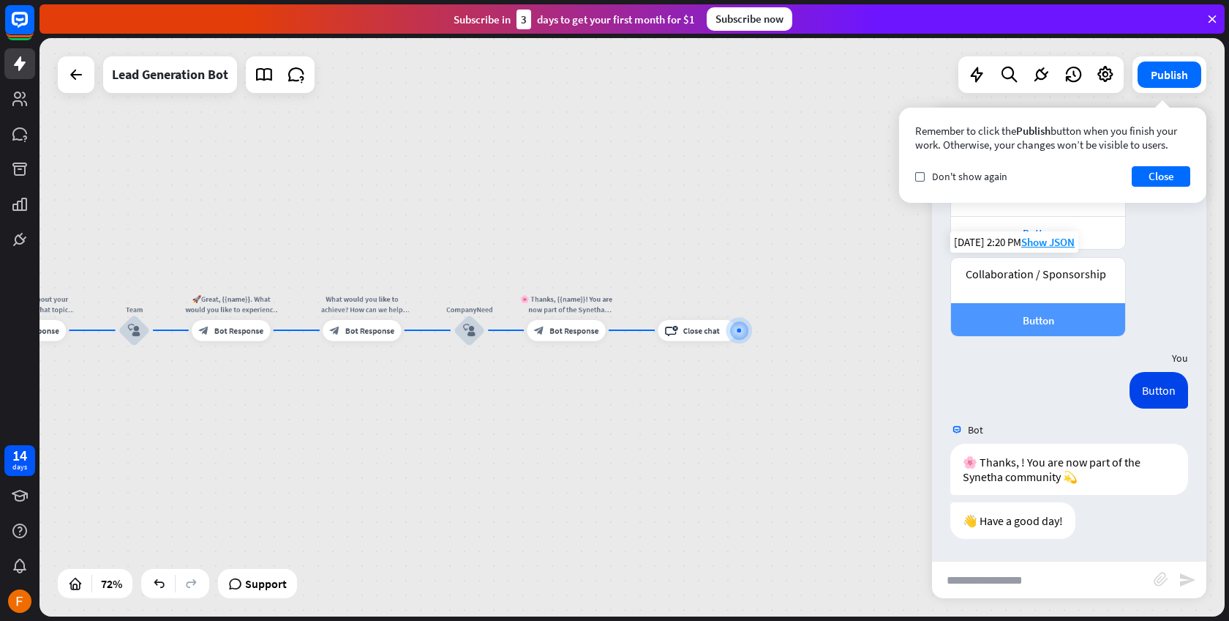
click at [1071, 319] on div "Button" at bounding box center [1039, 320] width 160 height 14
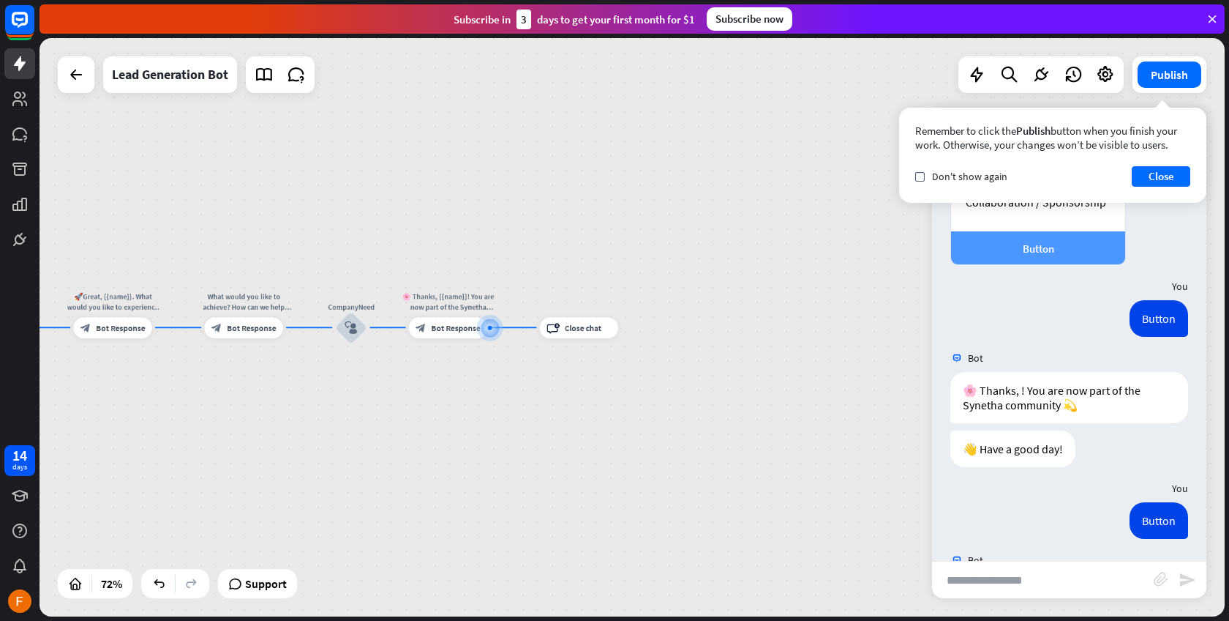
scroll to position [1586, 0]
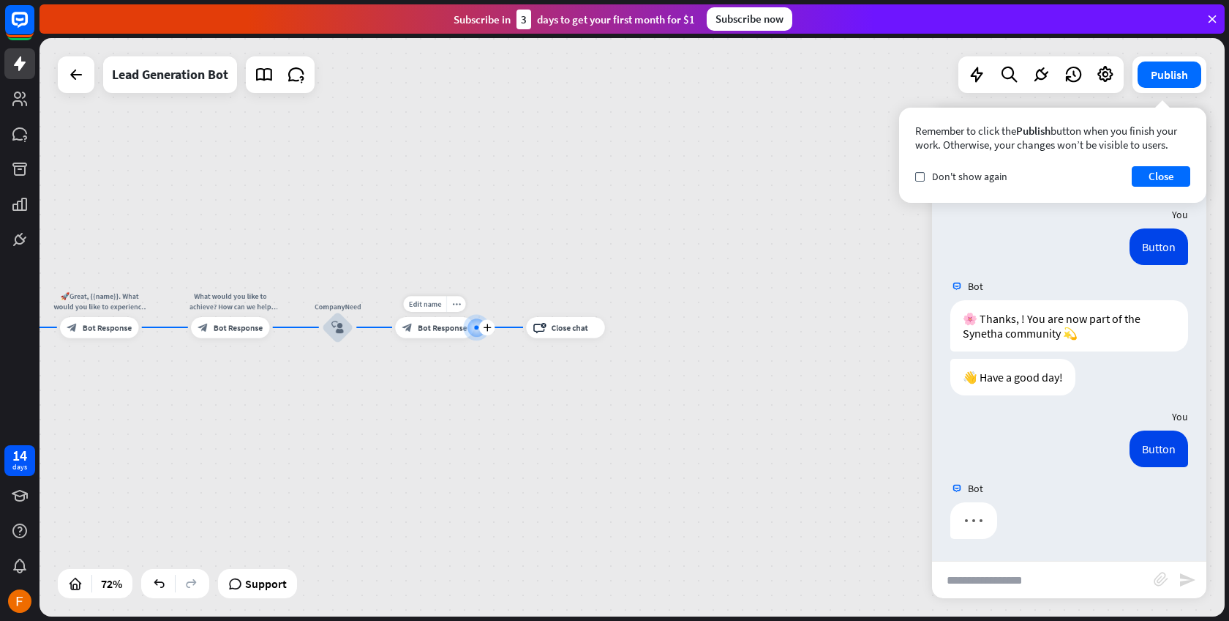
click at [430, 329] on span "Bot Response" at bounding box center [442, 327] width 49 height 10
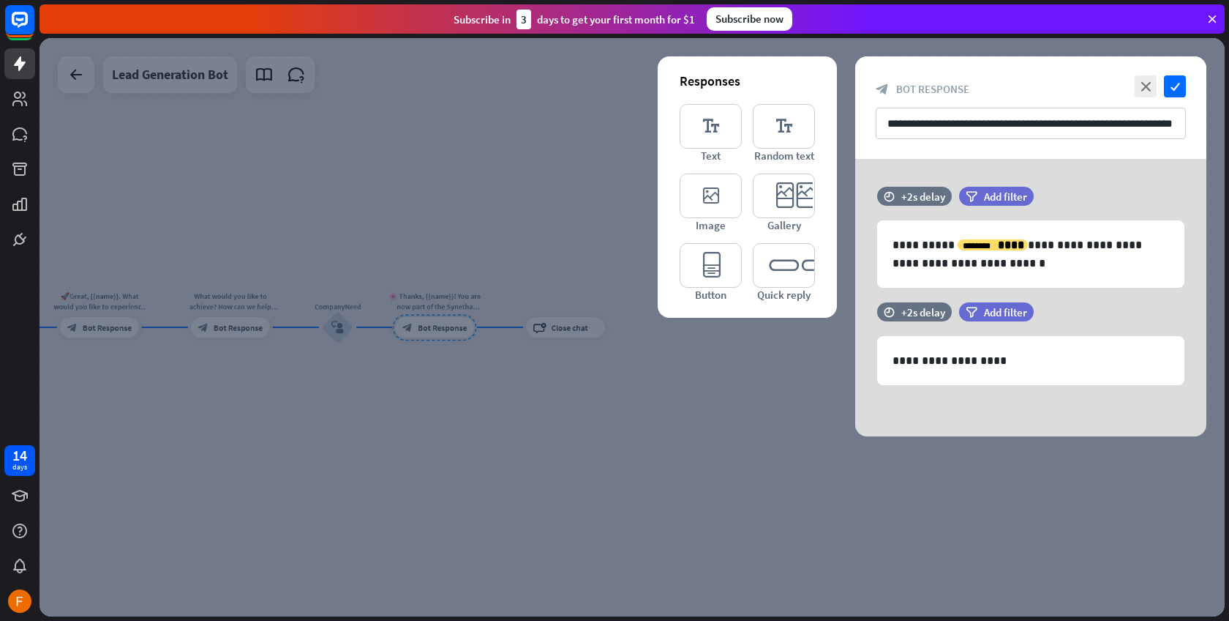
click at [659, 493] on div at bounding box center [633, 327] width 1186 height 578
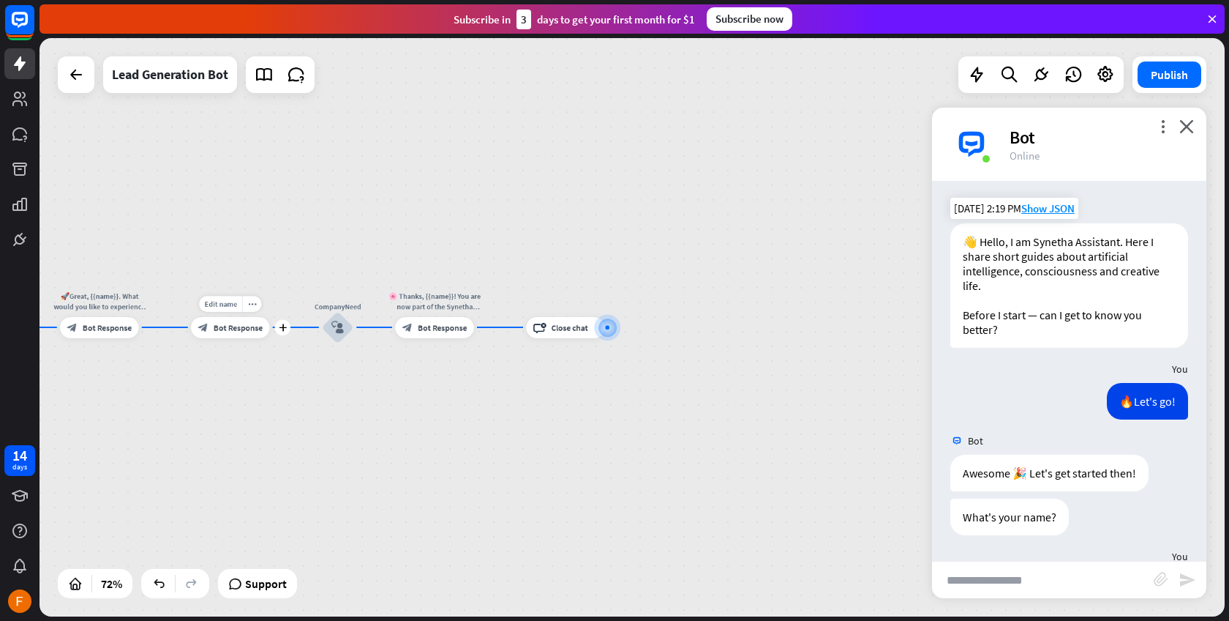
click at [233, 323] on span "Bot Response" at bounding box center [238, 327] width 49 height 10
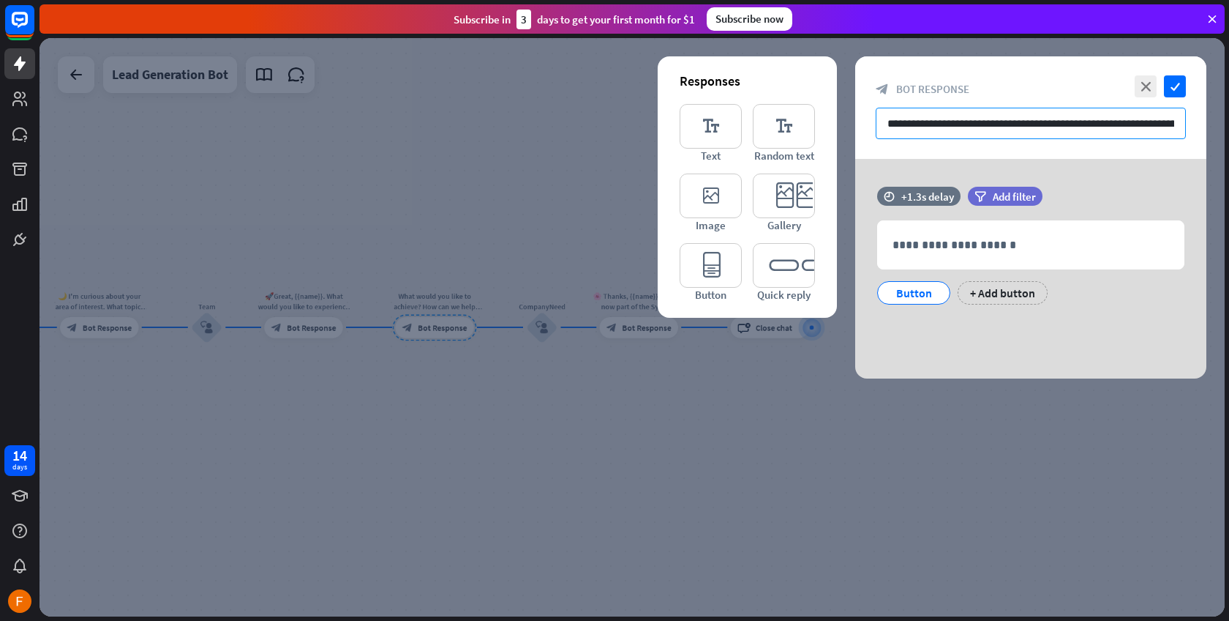
drag, startPoint x: 878, startPoint y: 123, endPoint x: 1220, endPoint y: 127, distance: 341.8
click at [1220, 127] on div "**********" at bounding box center [633, 327] width 1186 height 578
click at [705, 462] on div at bounding box center [633, 327] width 1186 height 578
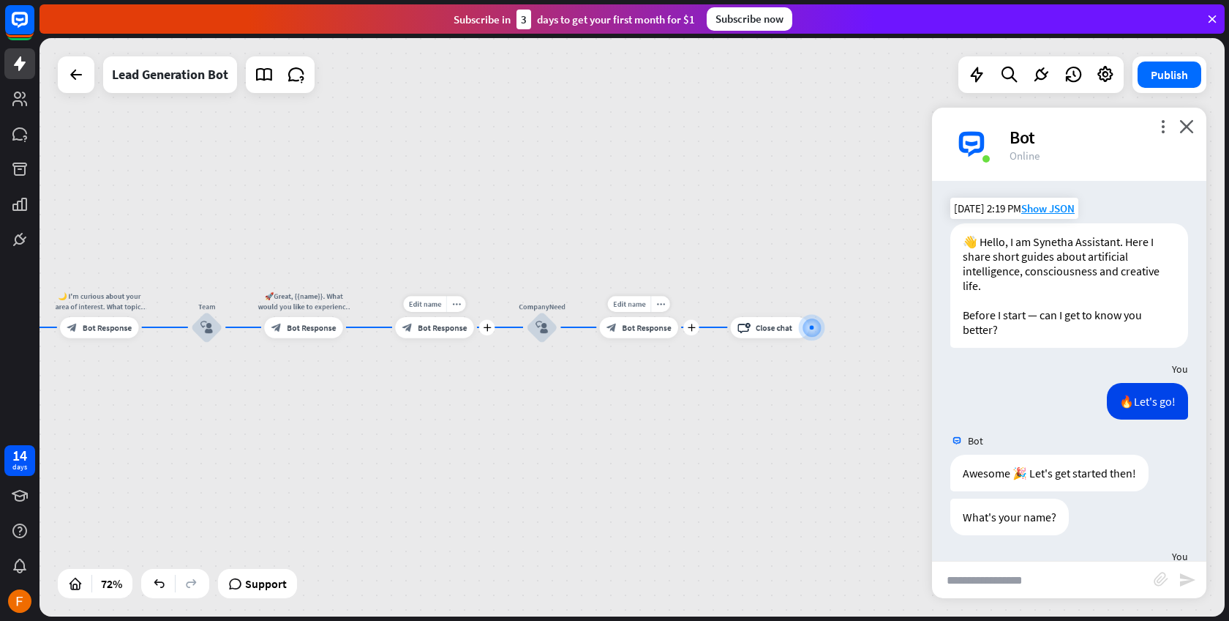
click at [640, 329] on span "Bot Response" at bounding box center [646, 327] width 49 height 10
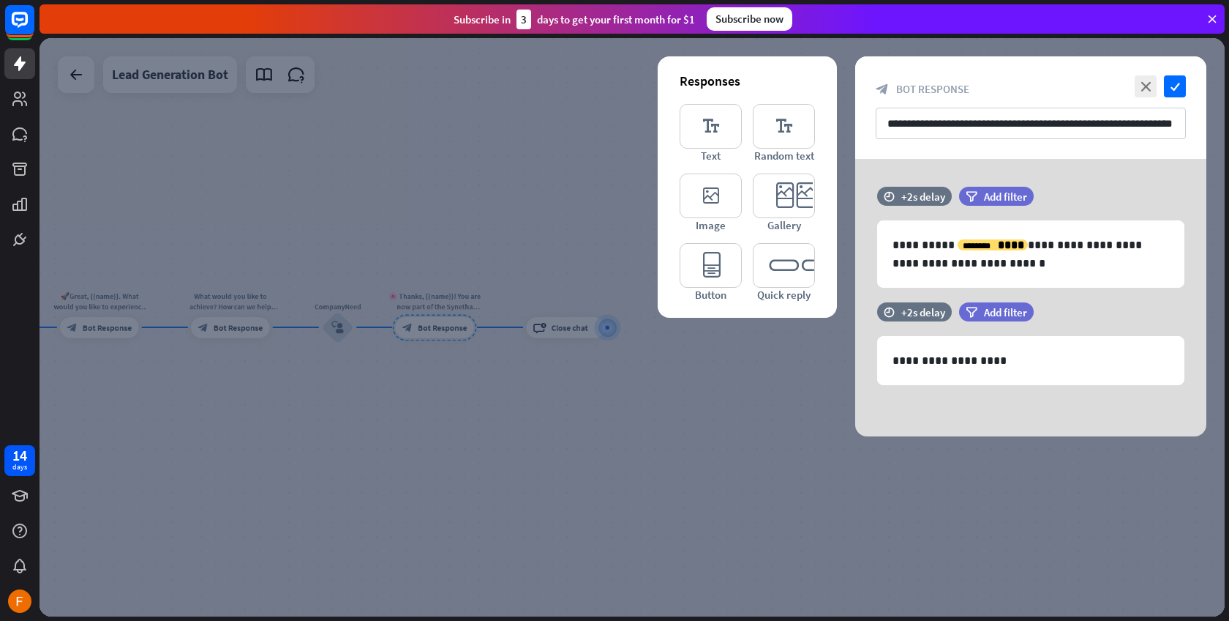
click at [214, 216] on div at bounding box center [633, 327] width 1186 height 578
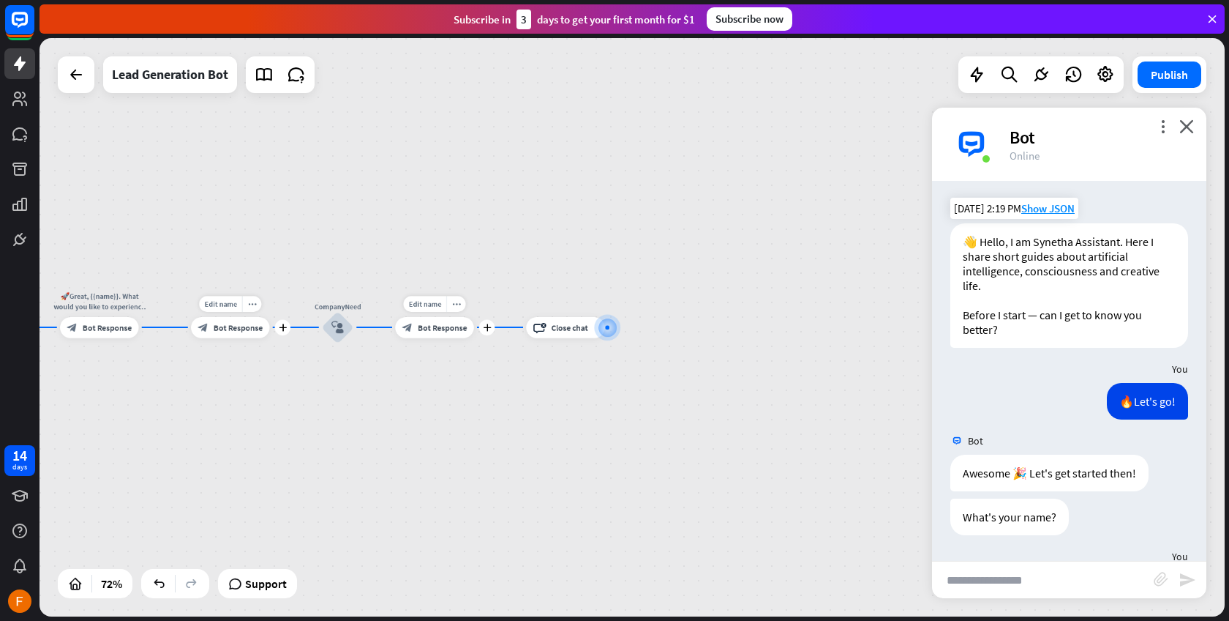
click at [231, 326] on span "Bot Response" at bounding box center [238, 327] width 49 height 10
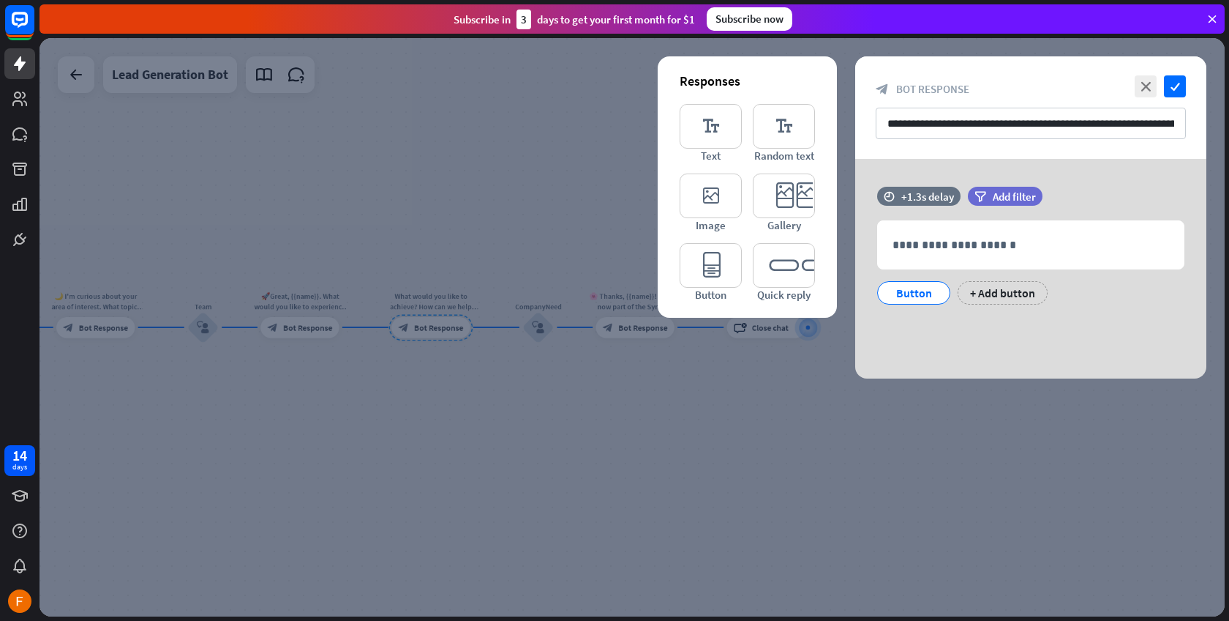
click at [344, 191] on div at bounding box center [633, 327] width 1186 height 578
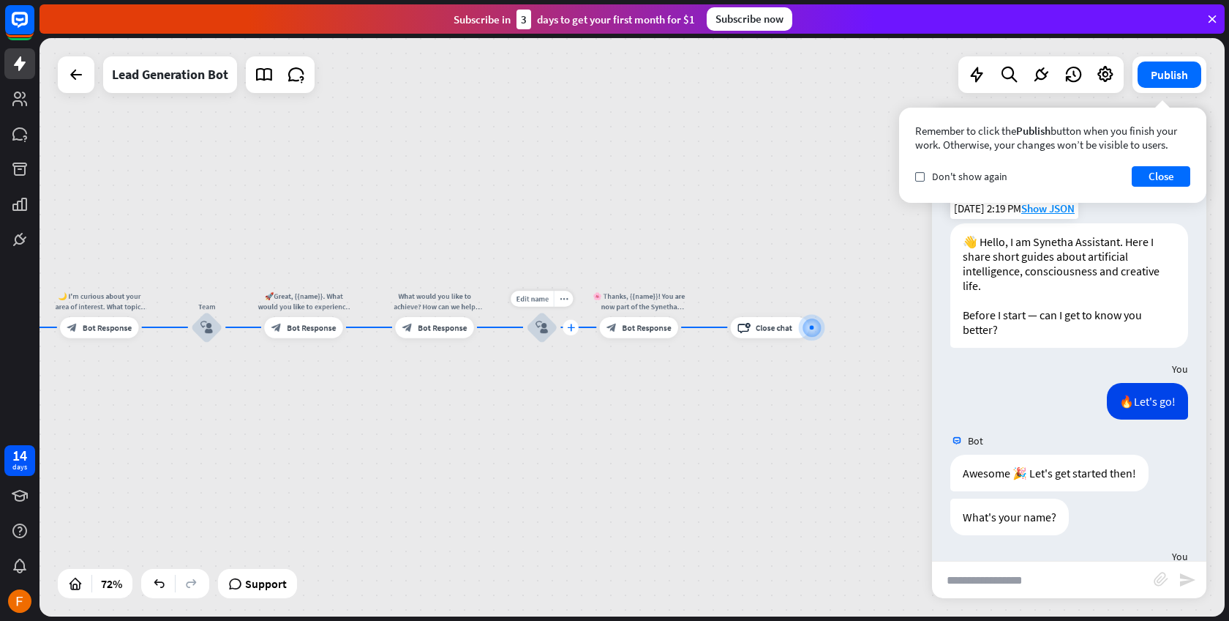
click at [571, 328] on icon "plus" at bounding box center [571, 326] width 8 height 7
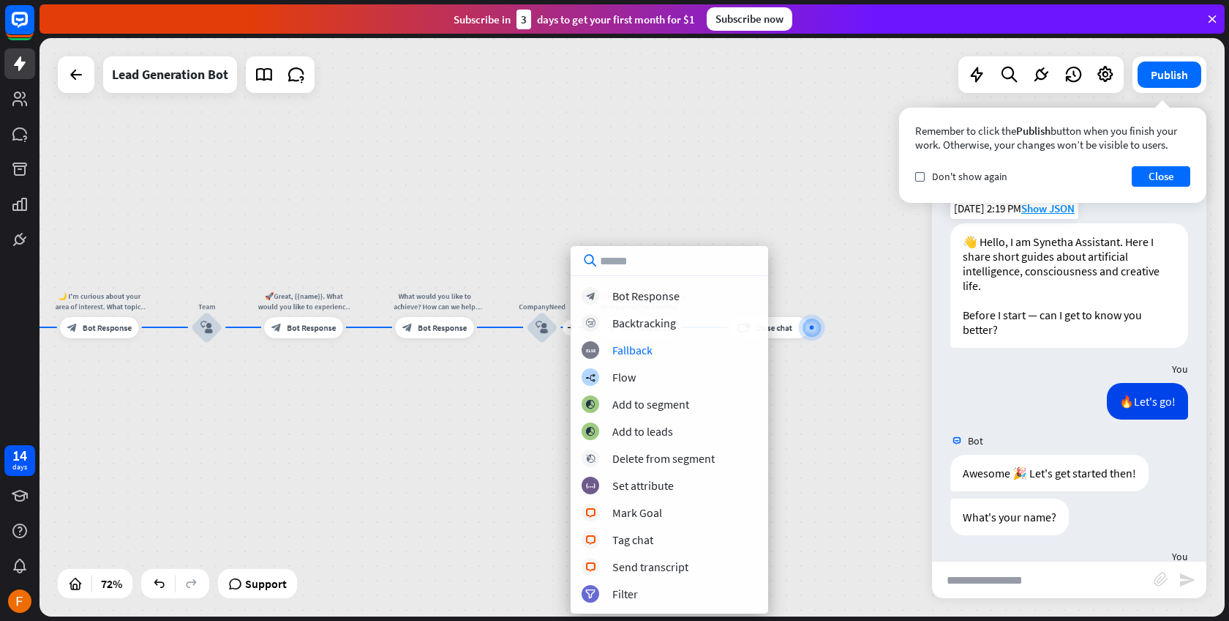
click at [566, 201] on div "home_2 Start point Welcome message block_bot_response Bot Response Start block_…" at bounding box center [633, 327] width 1186 height 578
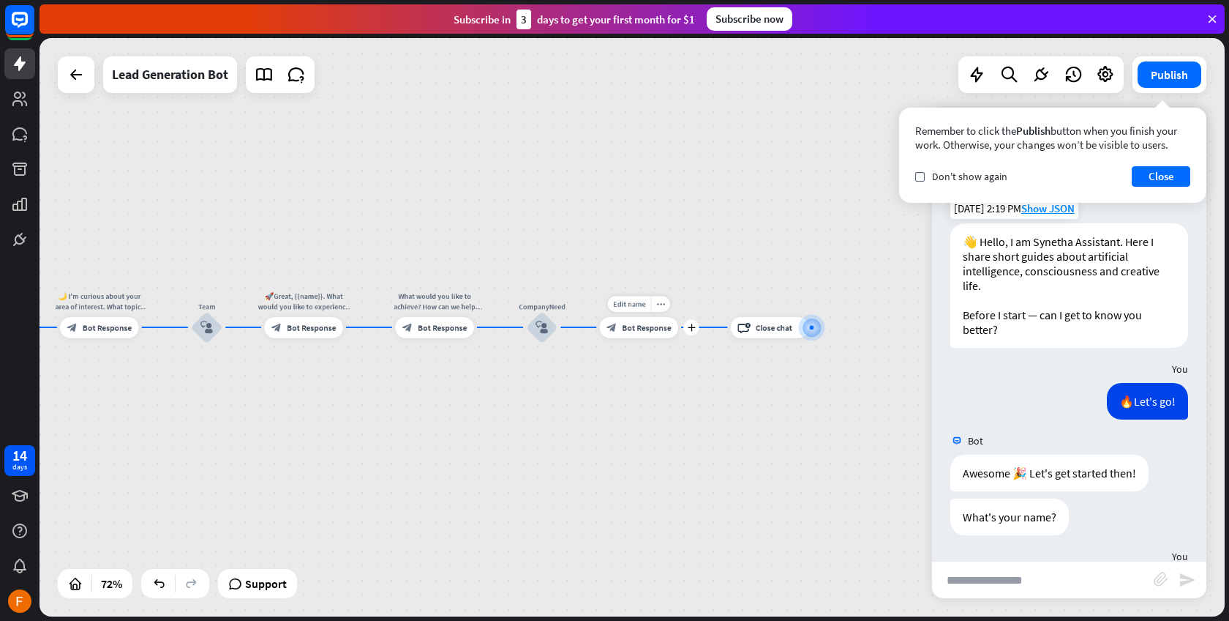
click at [638, 329] on span "Bot Response" at bounding box center [646, 327] width 49 height 10
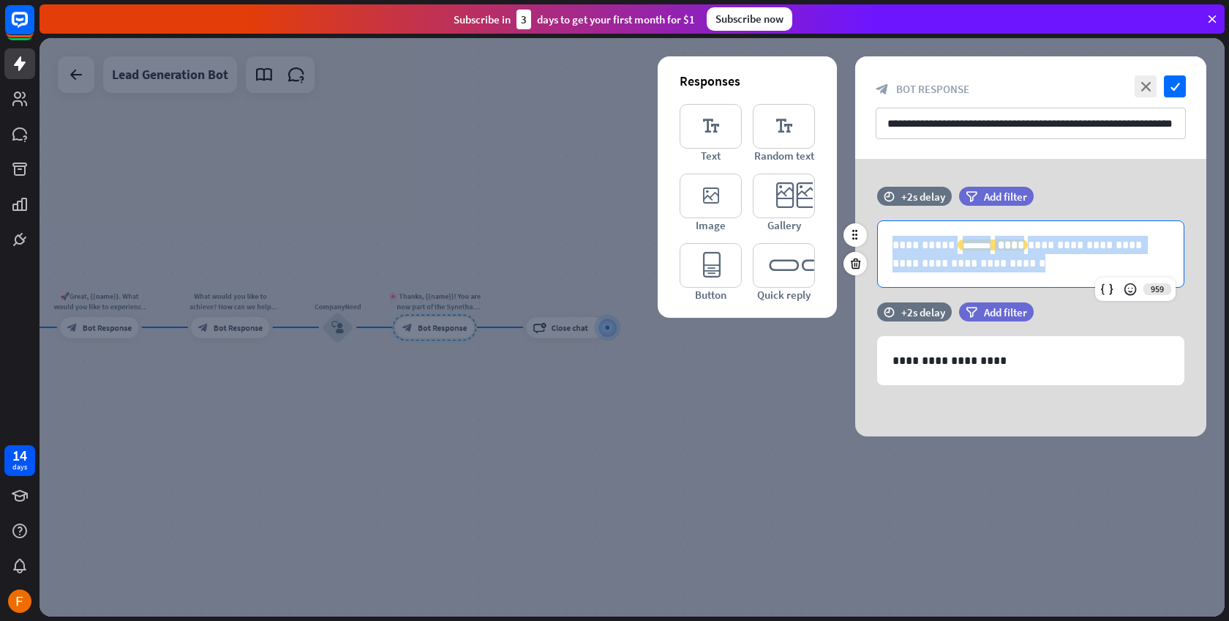
drag, startPoint x: 984, startPoint y: 265, endPoint x: 886, endPoint y: 231, distance: 103.7
click at [886, 231] on div "**********" at bounding box center [1031, 254] width 306 height 66
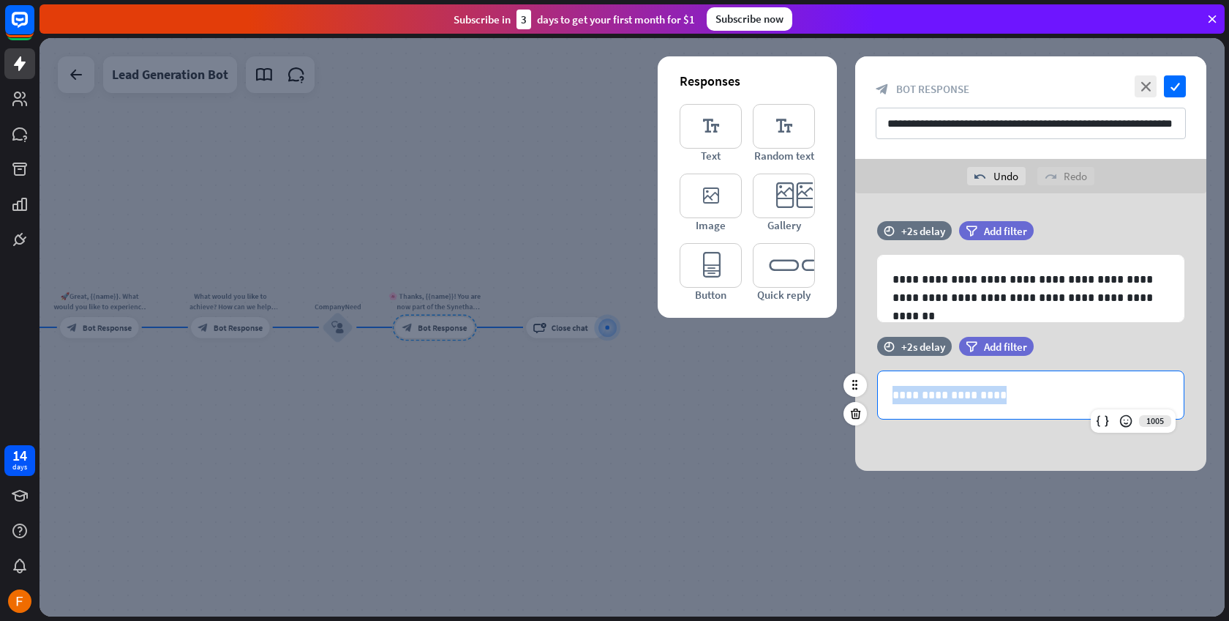
drag, startPoint x: 1030, startPoint y: 392, endPoint x: 888, endPoint y: 385, distance: 141.4
click at [888, 385] on div "**********" at bounding box center [1031, 395] width 306 height 48
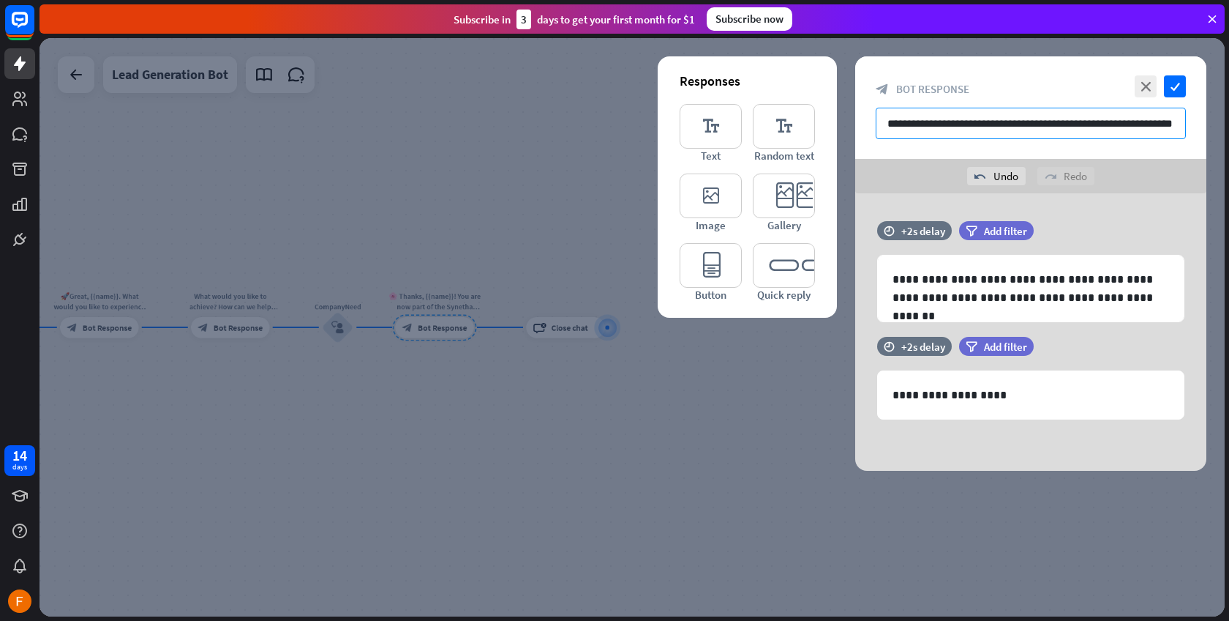
drag, startPoint x: 885, startPoint y: 119, endPoint x: 1229, endPoint y: 149, distance: 345.3
click at [1229, 149] on div "home_2 Start point Welcome message block_bot_response Bot Response Start block_…" at bounding box center [635, 329] width 1190 height 583
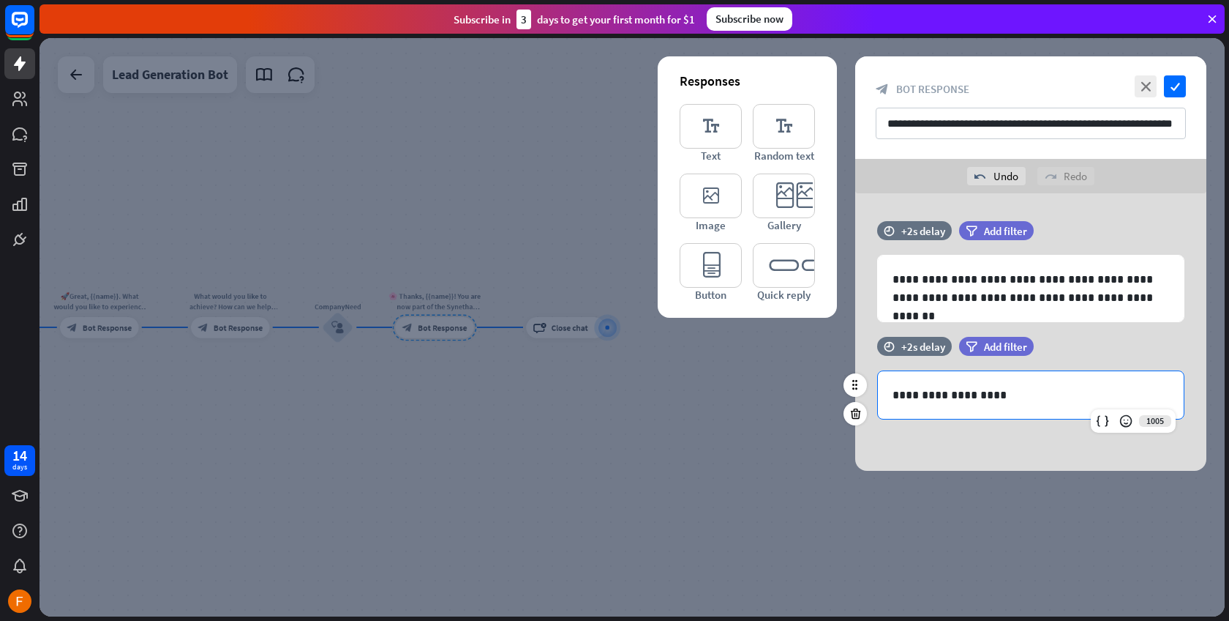
click at [1037, 392] on p "**********" at bounding box center [1031, 395] width 277 height 18
drag, startPoint x: 942, startPoint y: 380, endPoint x: 897, endPoint y: 373, distance: 45.1
click at [897, 373] on div "**********" at bounding box center [1031, 395] width 306 height 48
click at [856, 414] on icon at bounding box center [856, 413] width 14 height 13
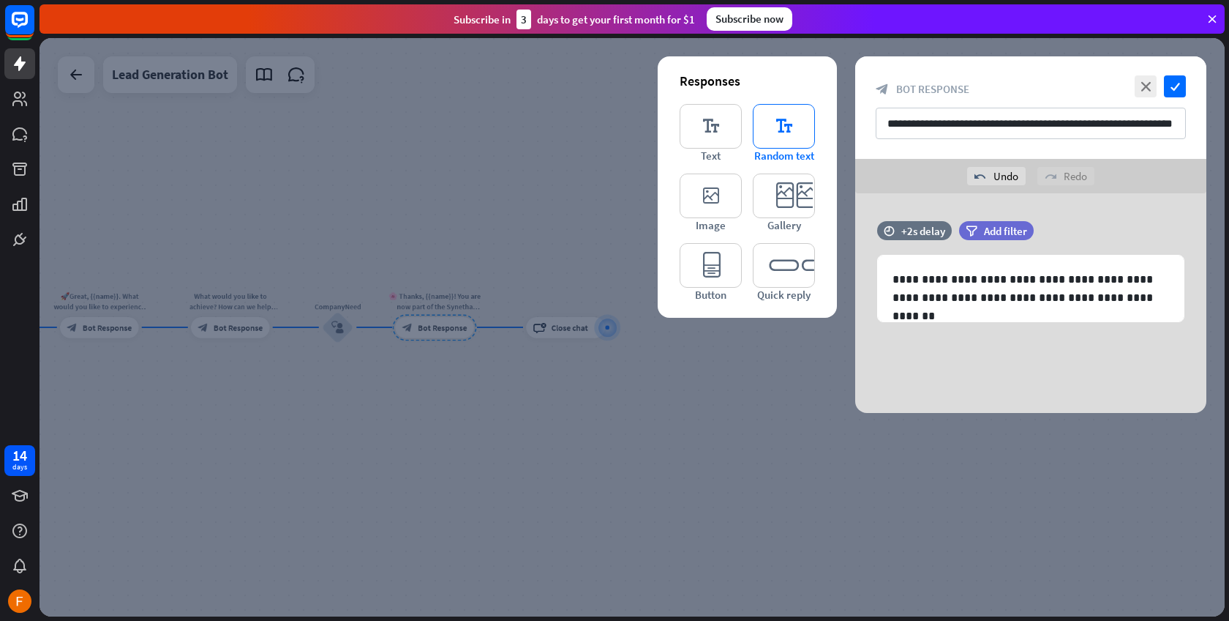
click at [783, 122] on icon "editor_text" at bounding box center [784, 126] width 62 height 45
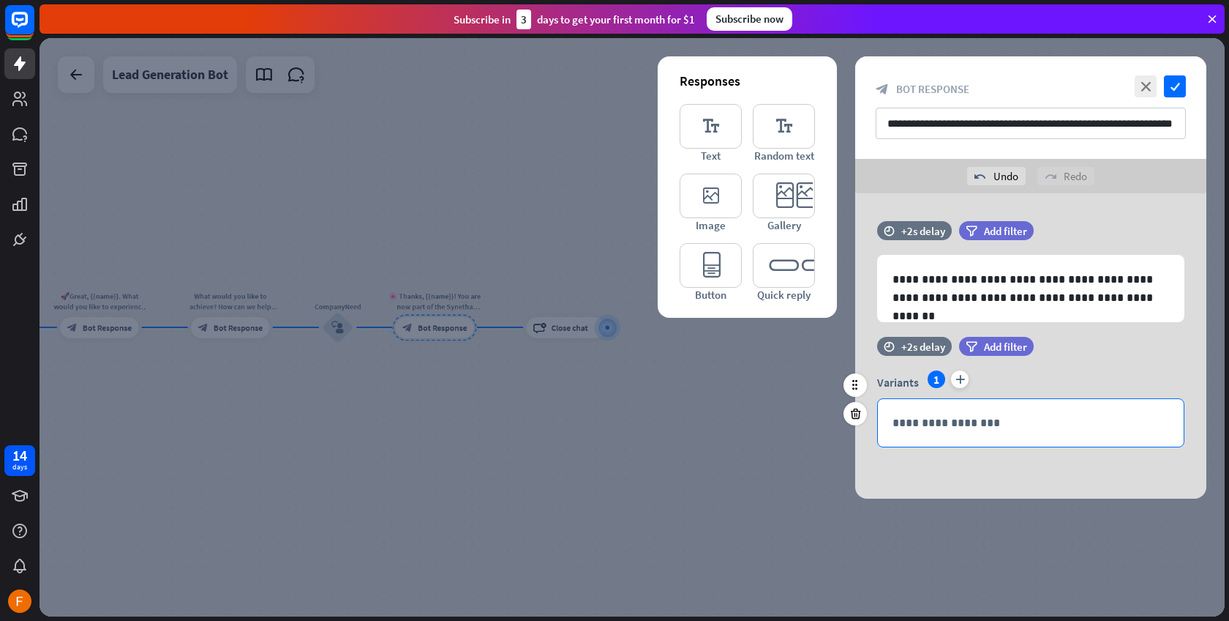
click at [968, 413] on p "**********" at bounding box center [1031, 422] width 277 height 18
drag, startPoint x: 851, startPoint y: 412, endPoint x: 847, endPoint y: 403, distance: 10.2
click at [852, 412] on icon at bounding box center [856, 413] width 14 height 13
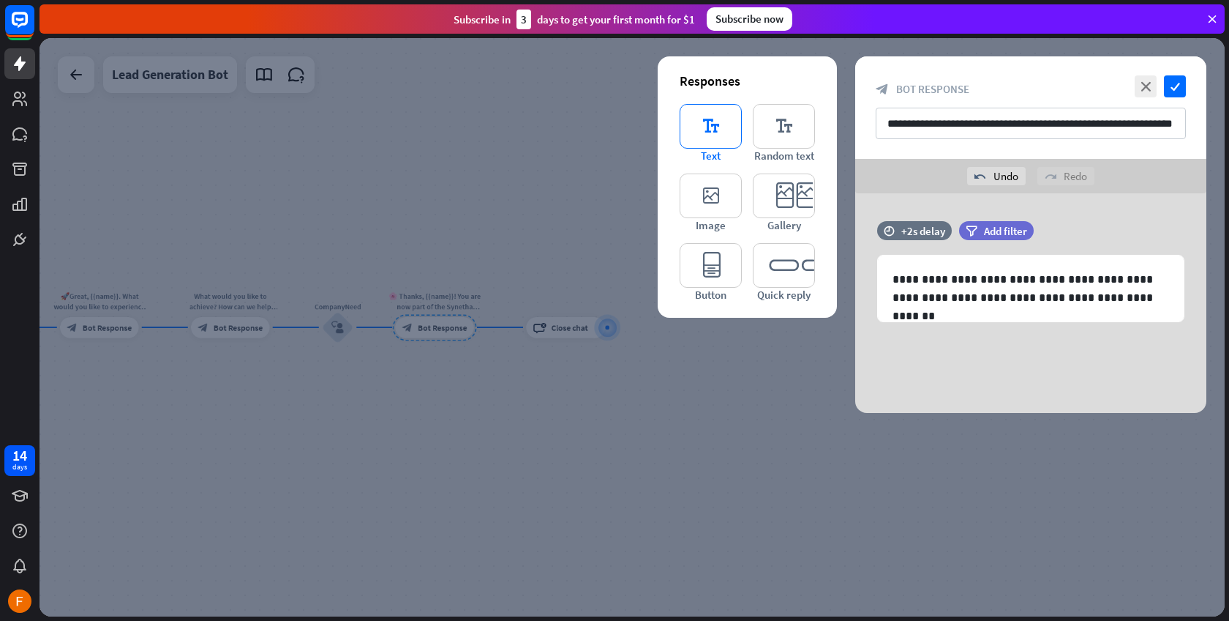
click at [708, 143] on icon "editor_text" at bounding box center [711, 126] width 62 height 45
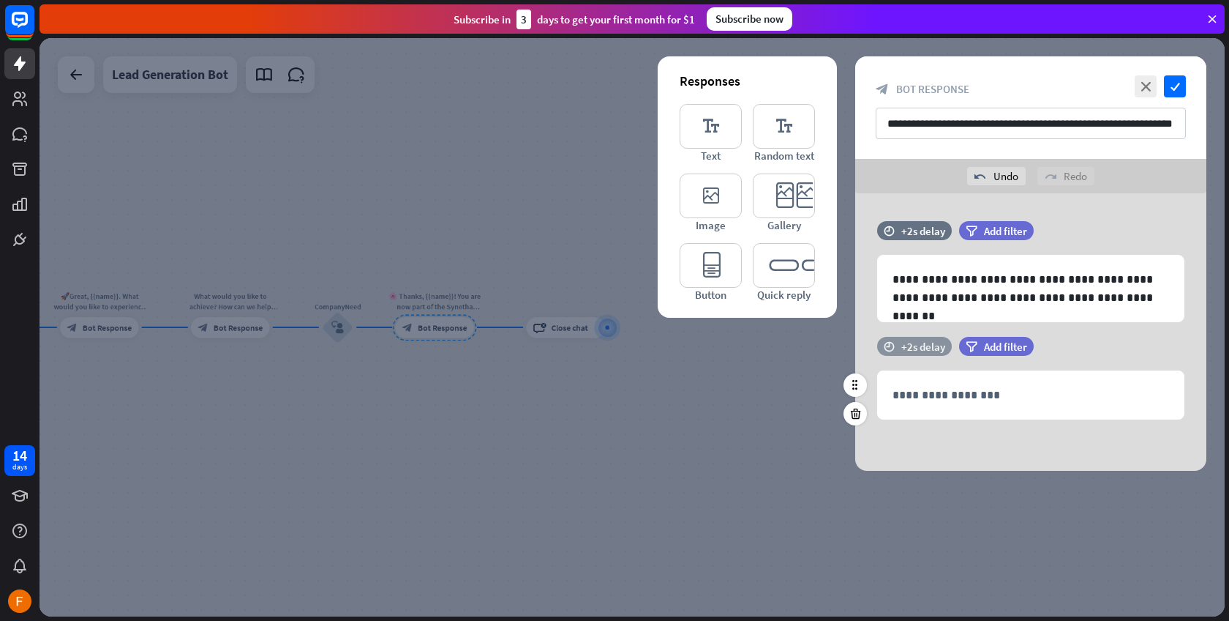
click at [902, 343] on div "+2s delay" at bounding box center [924, 347] width 44 height 14
click at [952, 345] on div at bounding box center [946, 346] width 45 height 4
click at [937, 347] on div at bounding box center [938, 346] width 29 height 4
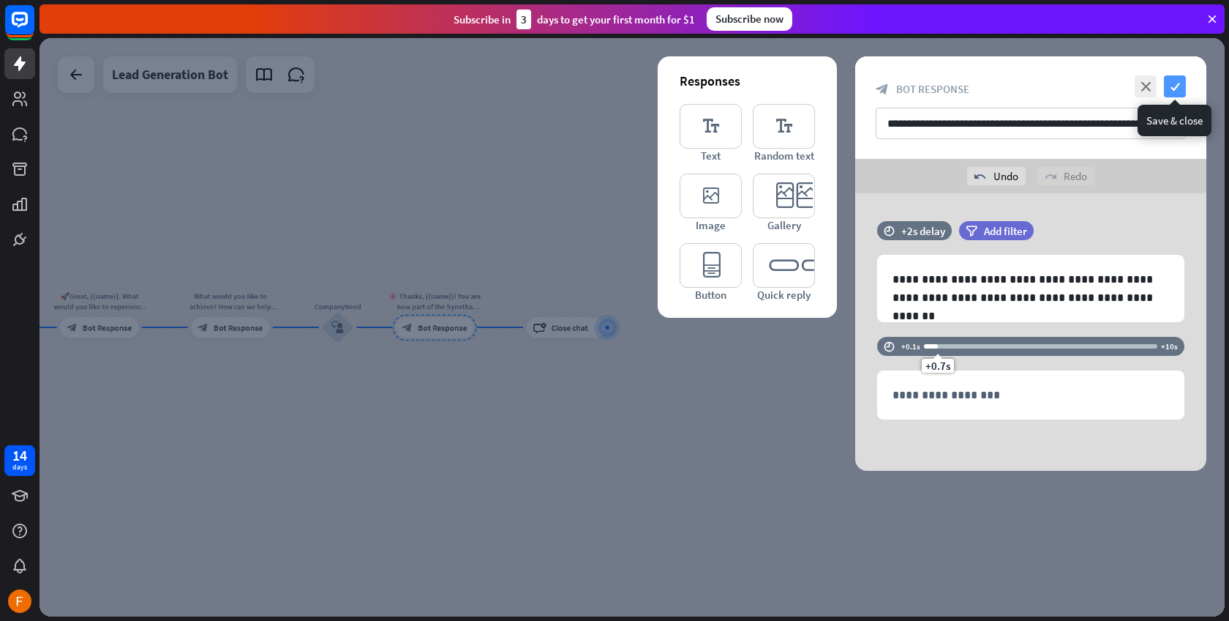
click at [1175, 86] on icon "check" at bounding box center [1175, 86] width 22 height 22
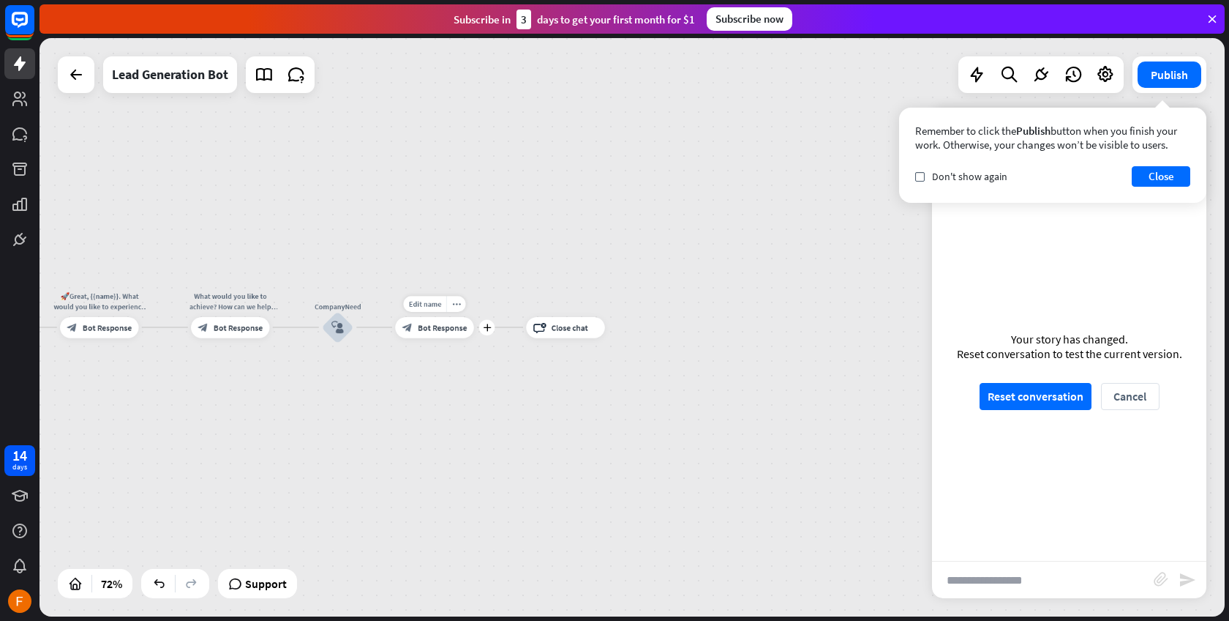
click at [438, 332] on span "Bot Response" at bounding box center [442, 327] width 49 height 10
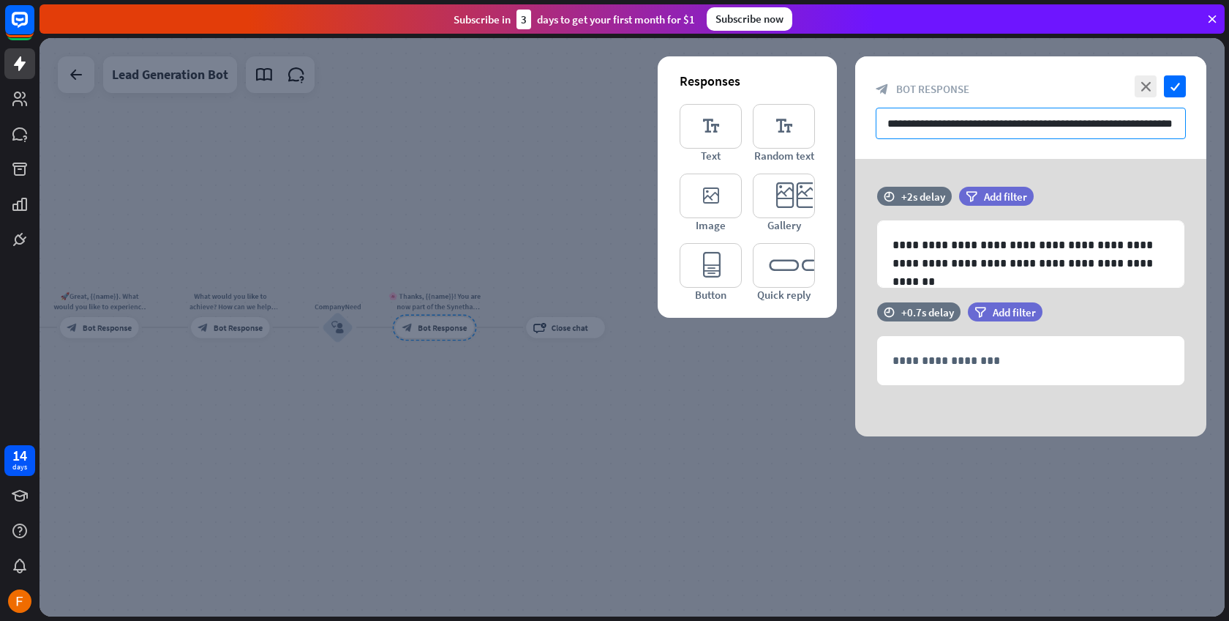
drag, startPoint x: 883, startPoint y: 121, endPoint x: 1228, endPoint y: 121, distance: 344.7
click at [1228, 121] on div "home_2 Start point Welcome message block_bot_response Bot Response Start block_…" at bounding box center [635, 329] width 1190 height 583
paste input "**********"
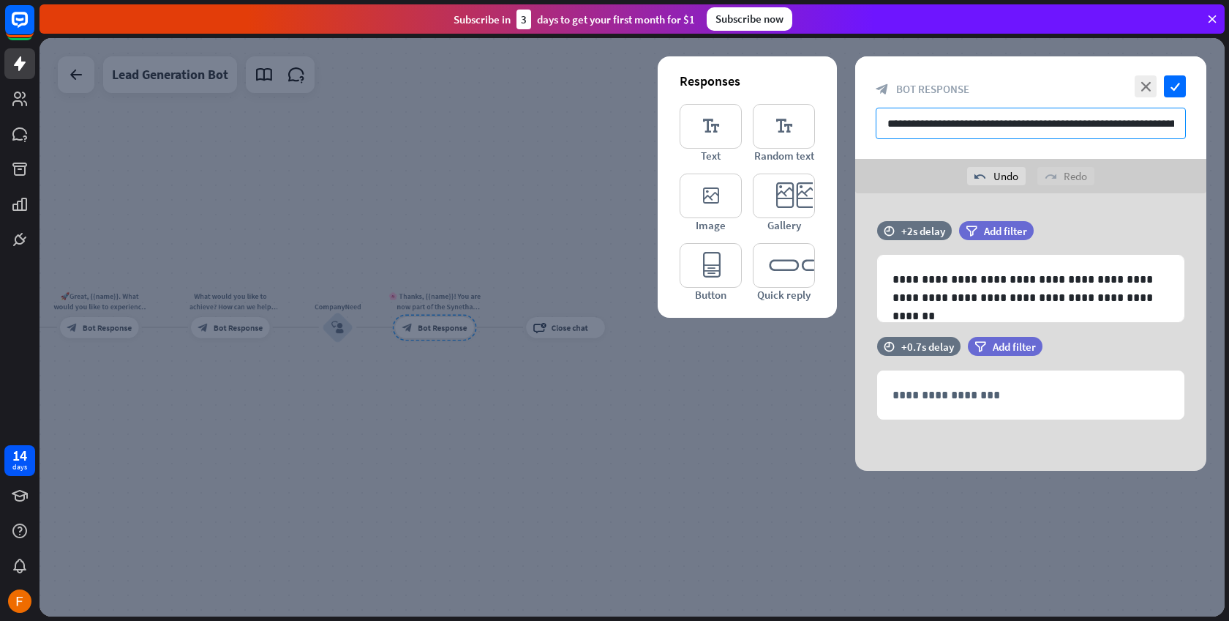
type input "**********"
drag, startPoint x: 1180, startPoint y: 122, endPoint x: 853, endPoint y: 124, distance: 326.4
click at [853, 124] on div "**********" at bounding box center [633, 327] width 1186 height 578
click at [1177, 87] on icon "check" at bounding box center [1175, 86] width 22 height 22
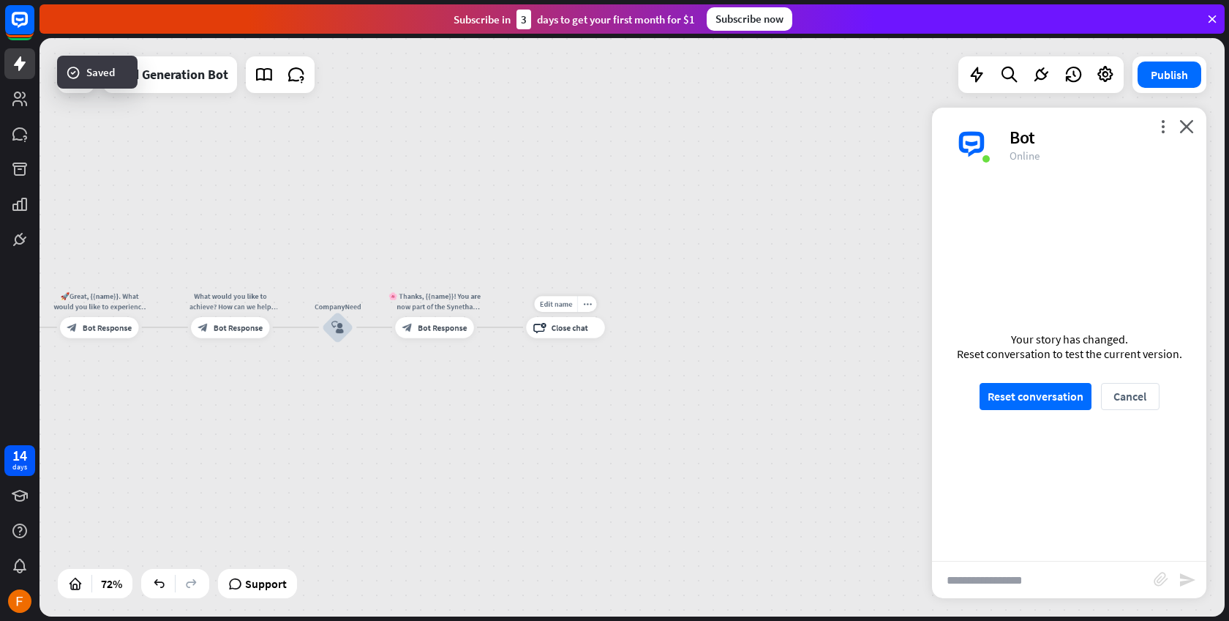
click at [570, 323] on span "Close chat" at bounding box center [570, 327] width 37 height 10
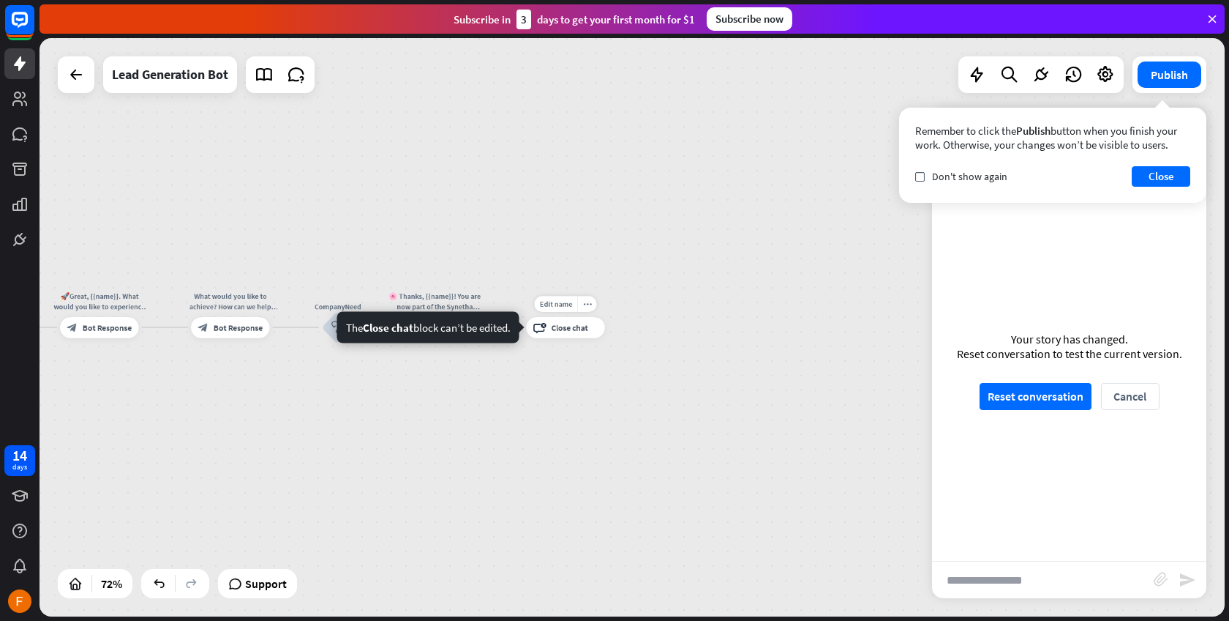
click at [573, 329] on span "Close chat" at bounding box center [570, 327] width 37 height 10
click at [485, 328] on icon "plus" at bounding box center [487, 326] width 8 height 7
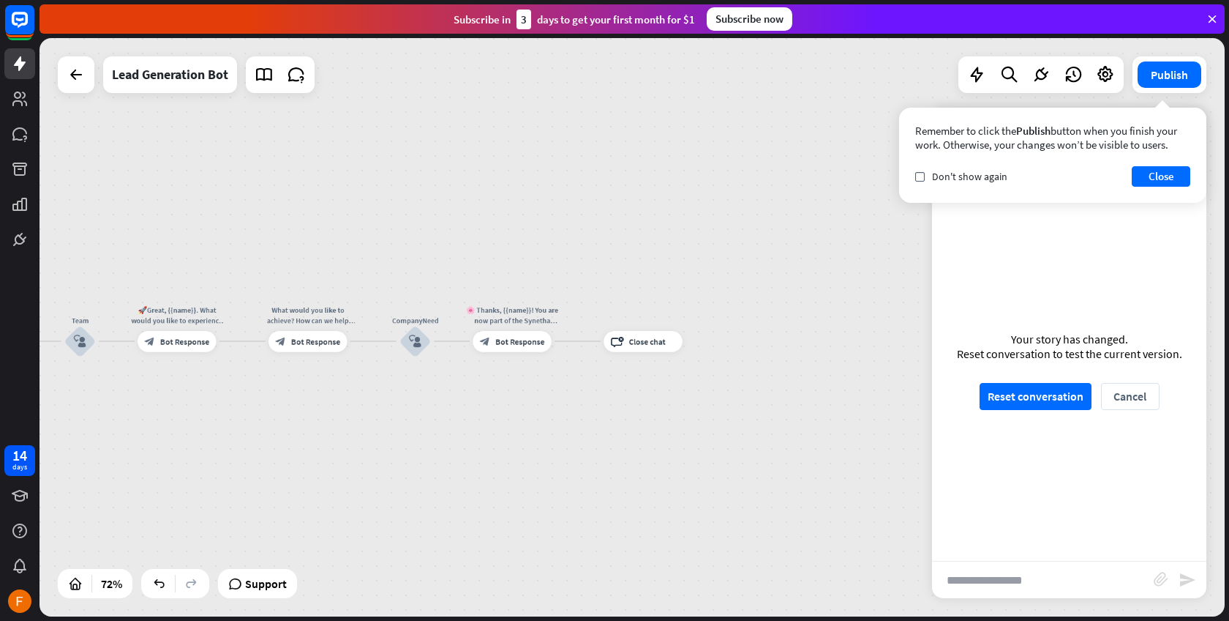
drag, startPoint x: 273, startPoint y: 413, endPoint x: 342, endPoint y: 409, distance: 69.6
click at [318, 433] on div "home_2 Start point Welcome message block_bot_response Bot Response Start block_…" at bounding box center [633, 327] width 1186 height 578
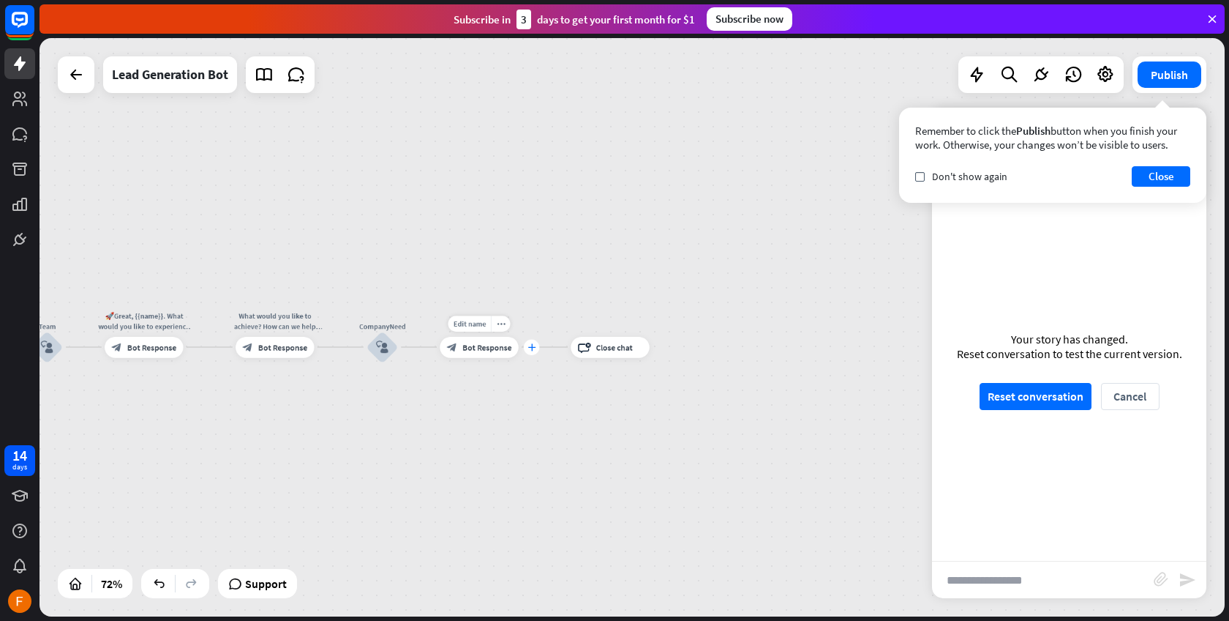
click at [531, 348] on icon "plus" at bounding box center [532, 346] width 8 height 7
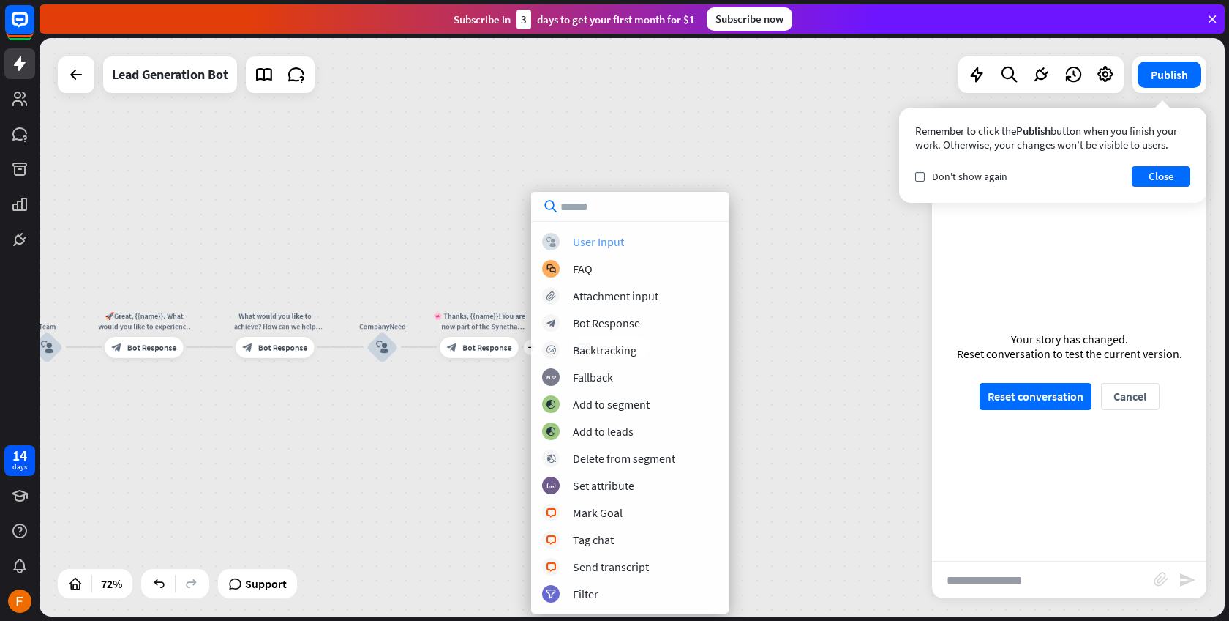
click at [610, 242] on div "User Input" at bounding box center [598, 241] width 51 height 15
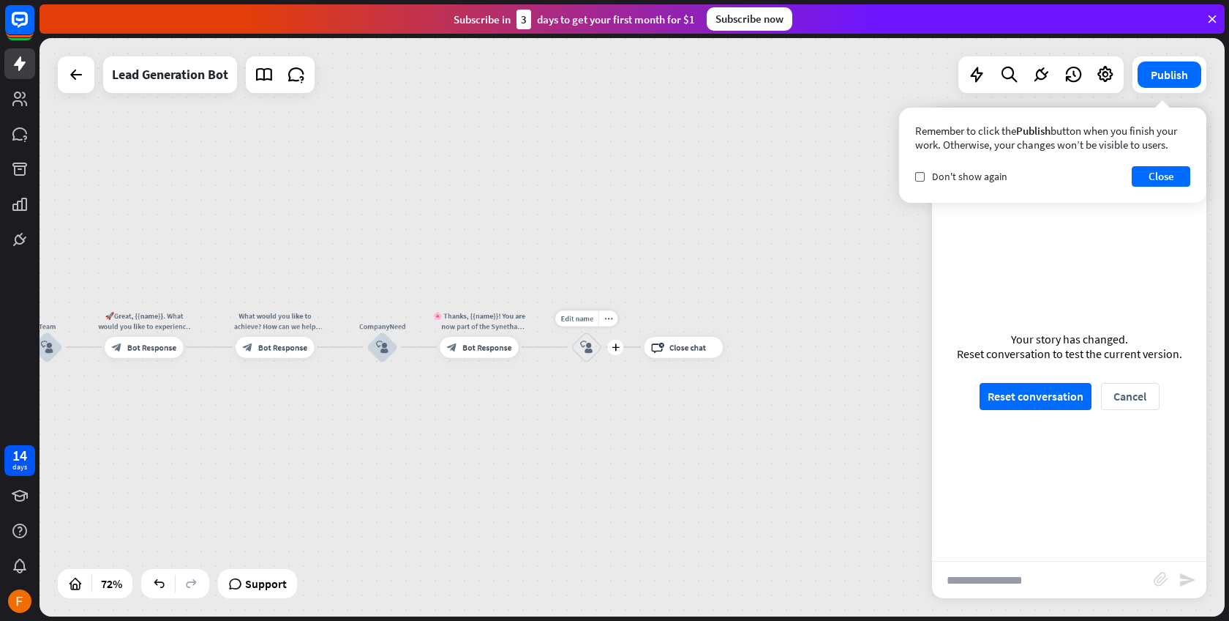
click at [586, 348] on icon "block_user_input" at bounding box center [586, 346] width 12 height 12
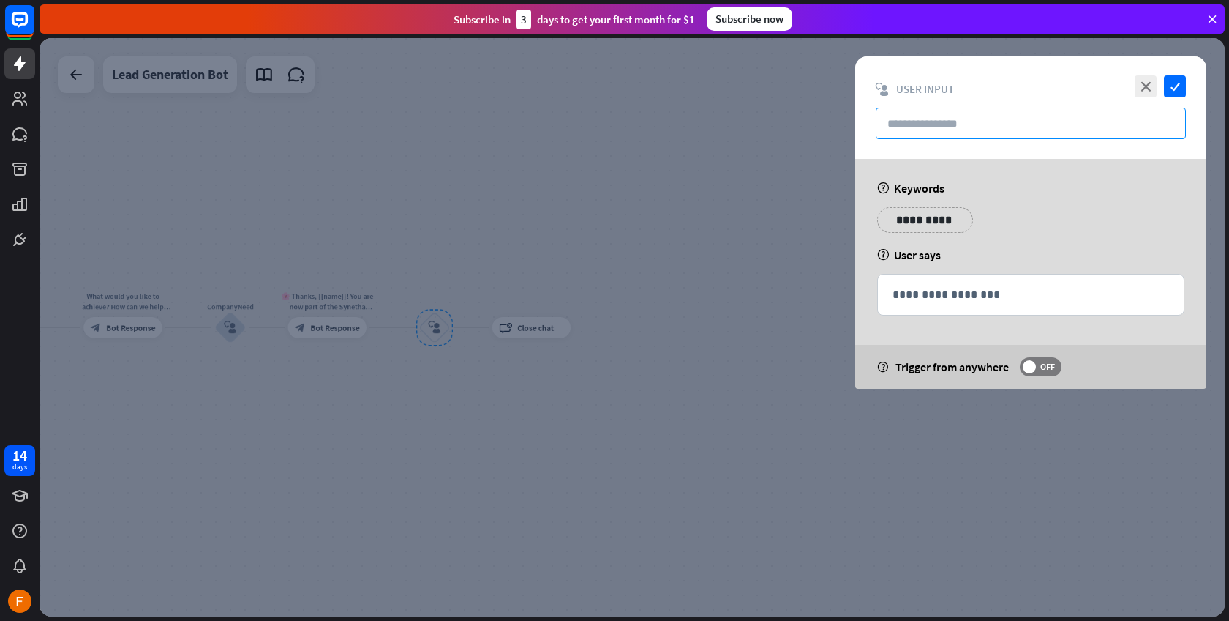
click at [971, 121] on input "text" at bounding box center [1031, 123] width 310 height 31
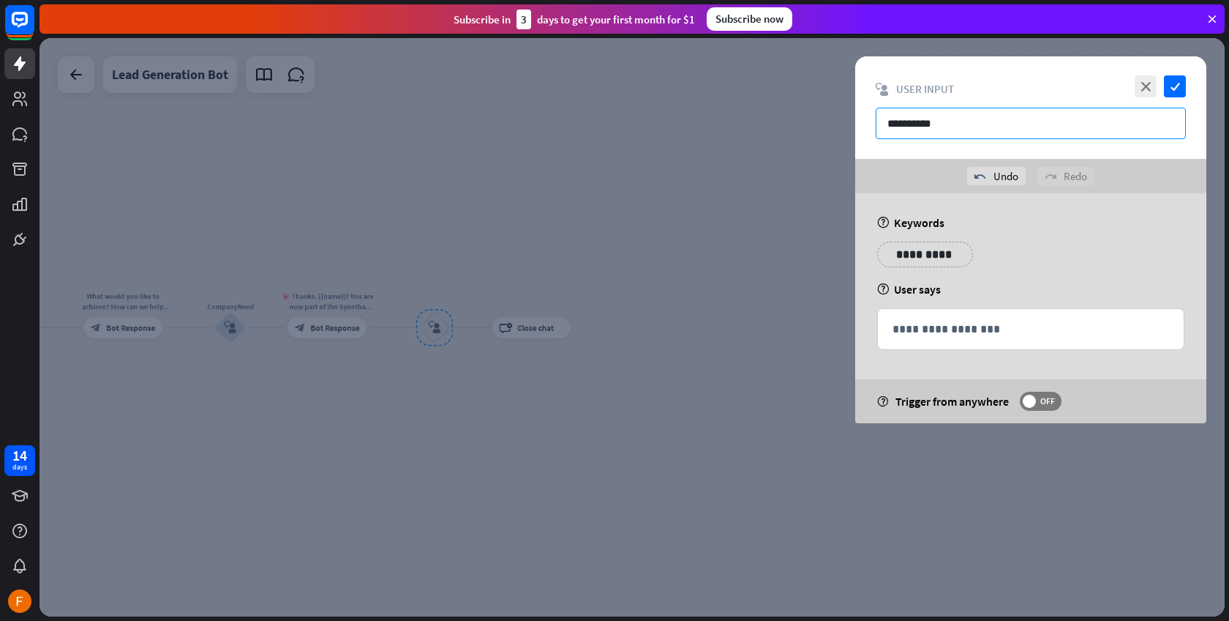
type input "**********"
click at [923, 242] on div "**********" at bounding box center [925, 255] width 96 height 26
click at [928, 258] on p "**********" at bounding box center [925, 254] width 74 height 18
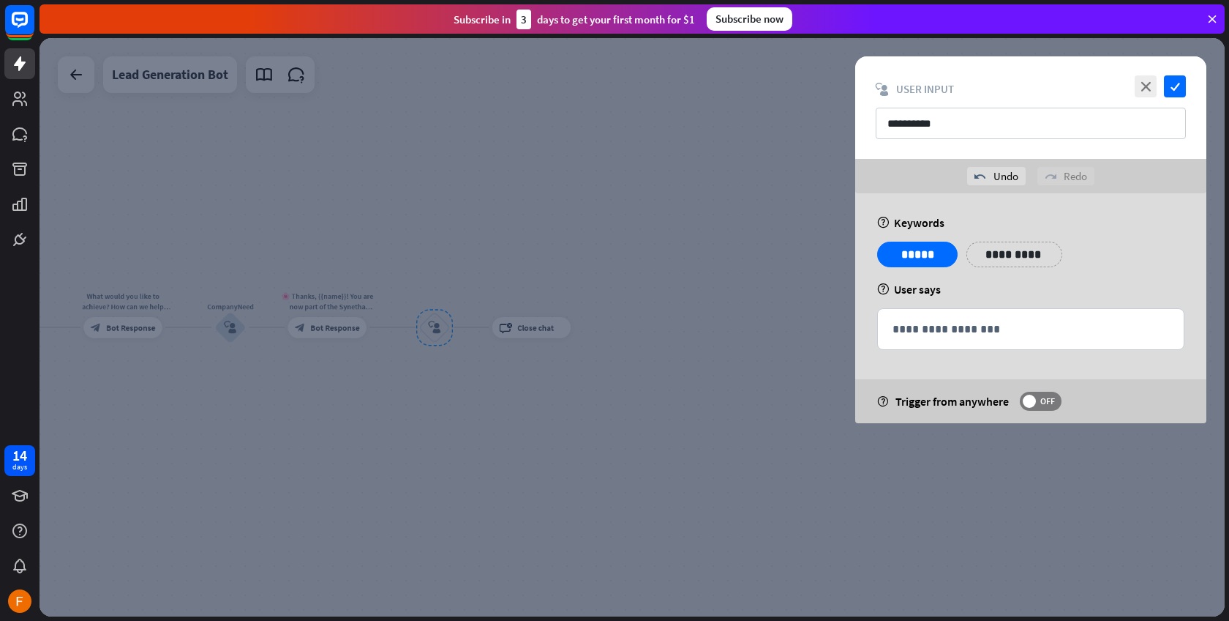
click at [998, 286] on div "help User says" at bounding box center [1030, 289] width 307 height 15
click at [1171, 77] on icon "check" at bounding box center [1175, 86] width 22 height 22
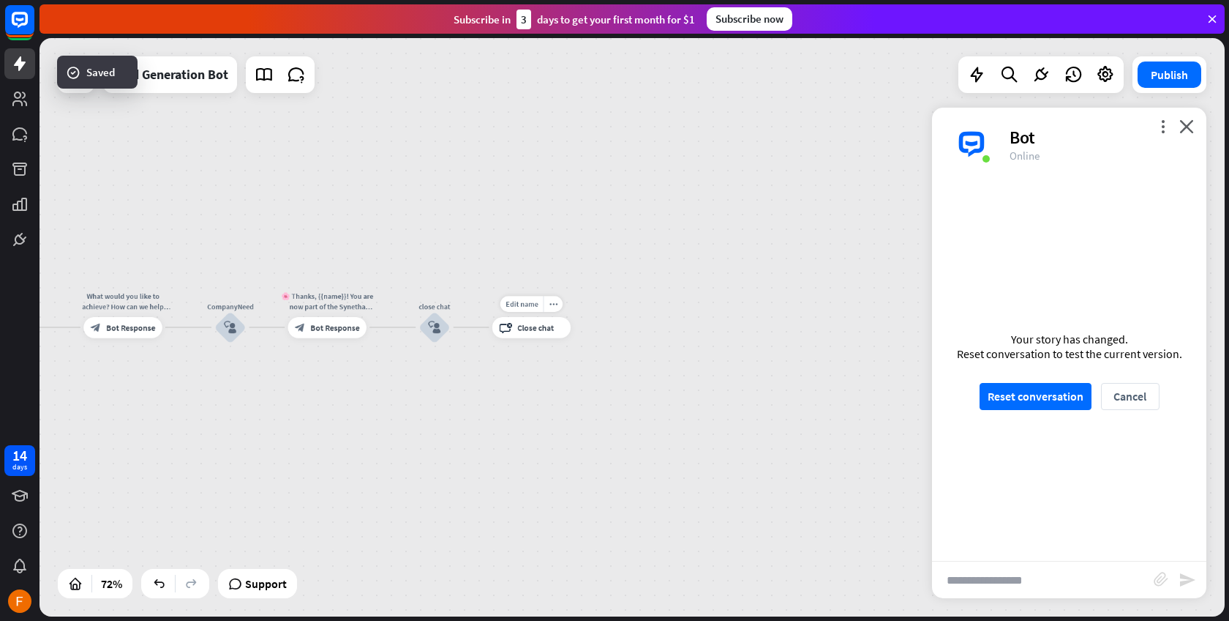
click at [525, 332] on span "Close chat" at bounding box center [535, 327] width 37 height 10
click at [451, 263] on div "home_2 Start point Welcome message block_bot_response Bot Response Start block_…" at bounding box center [633, 327] width 1186 height 578
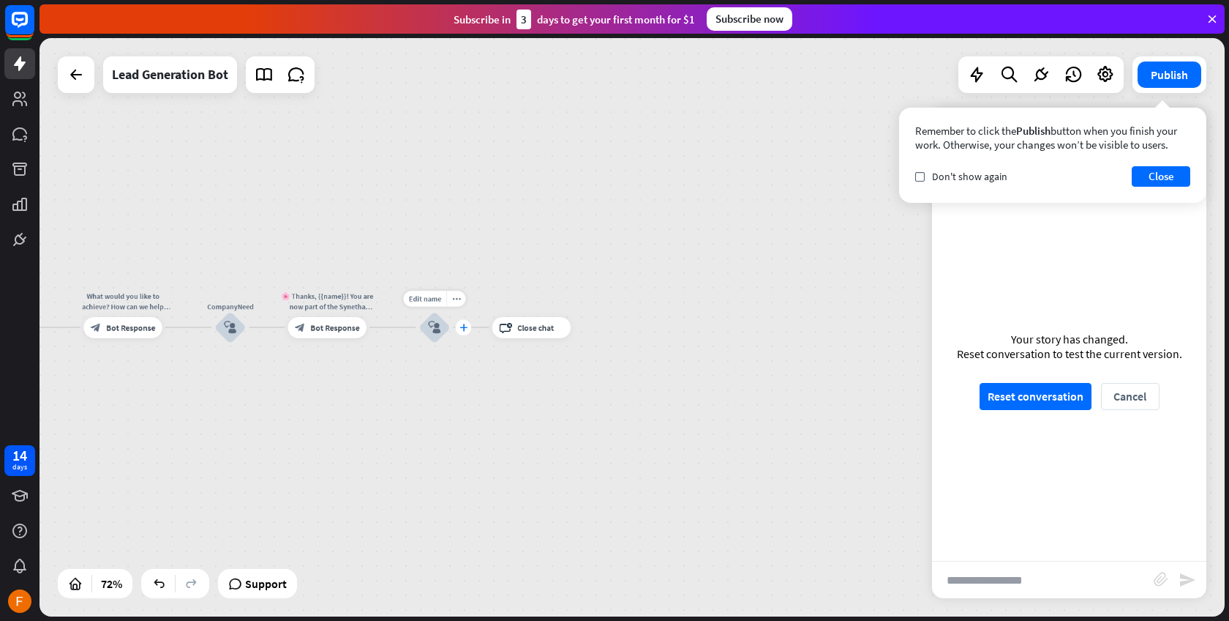
click at [462, 330] on icon "plus" at bounding box center [464, 326] width 8 height 7
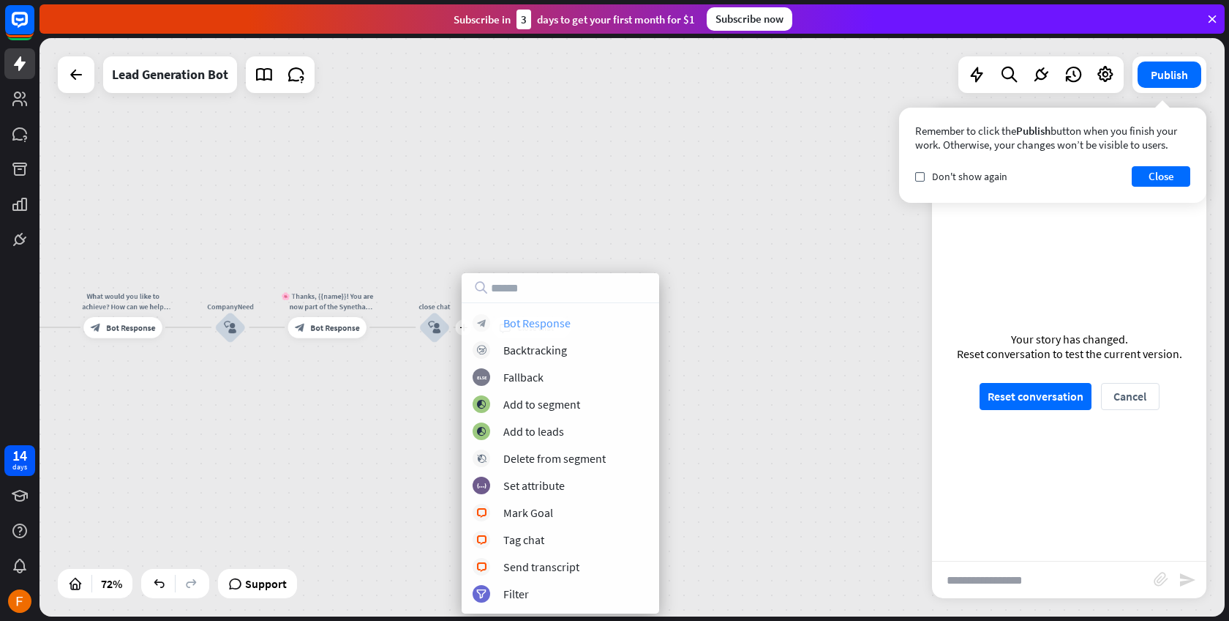
click at [529, 322] on div "Bot Response" at bounding box center [536, 322] width 67 height 15
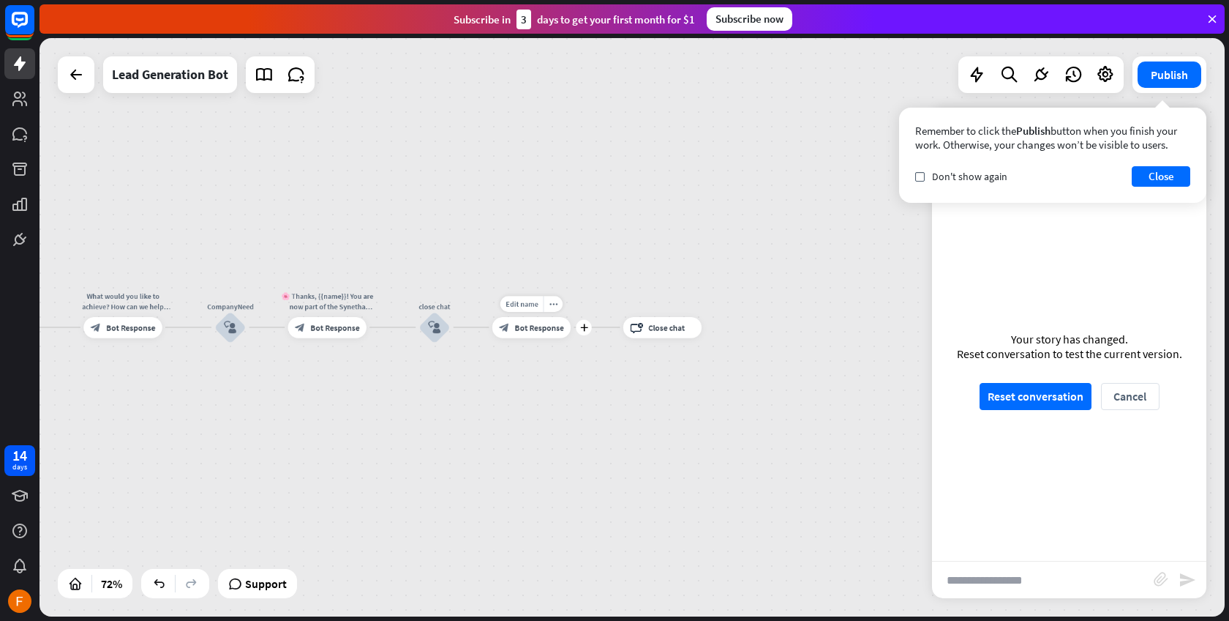
click at [536, 330] on span "Bot Response" at bounding box center [539, 327] width 49 height 10
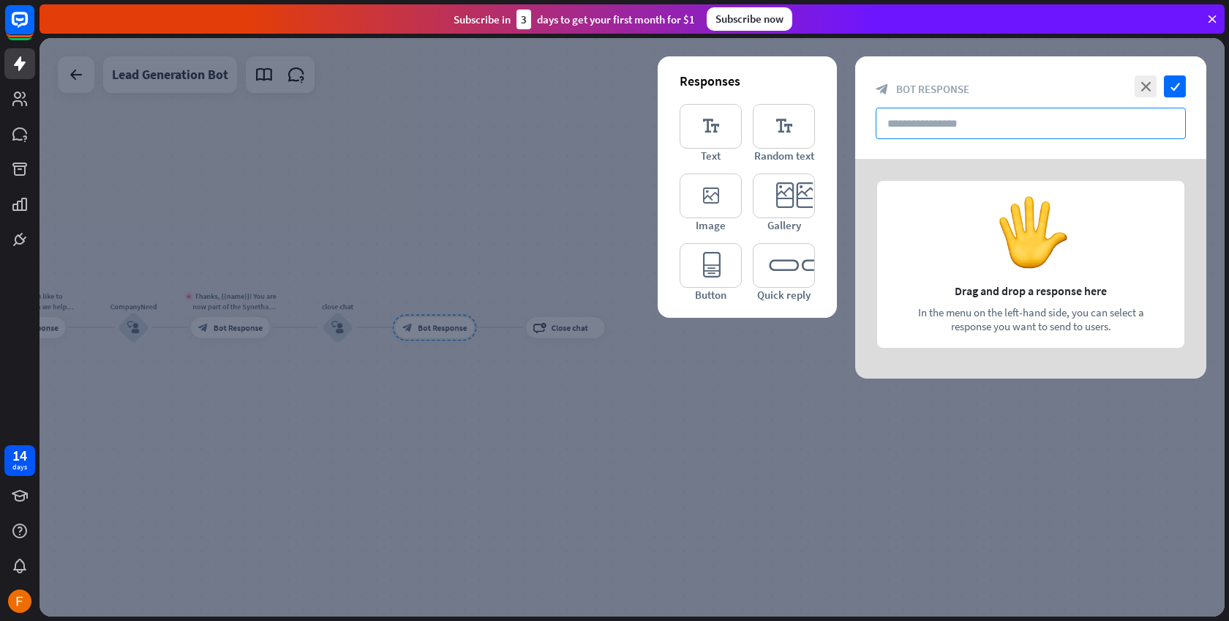
click at [944, 121] on input "text" at bounding box center [1031, 123] width 310 height 31
paste input "**********"
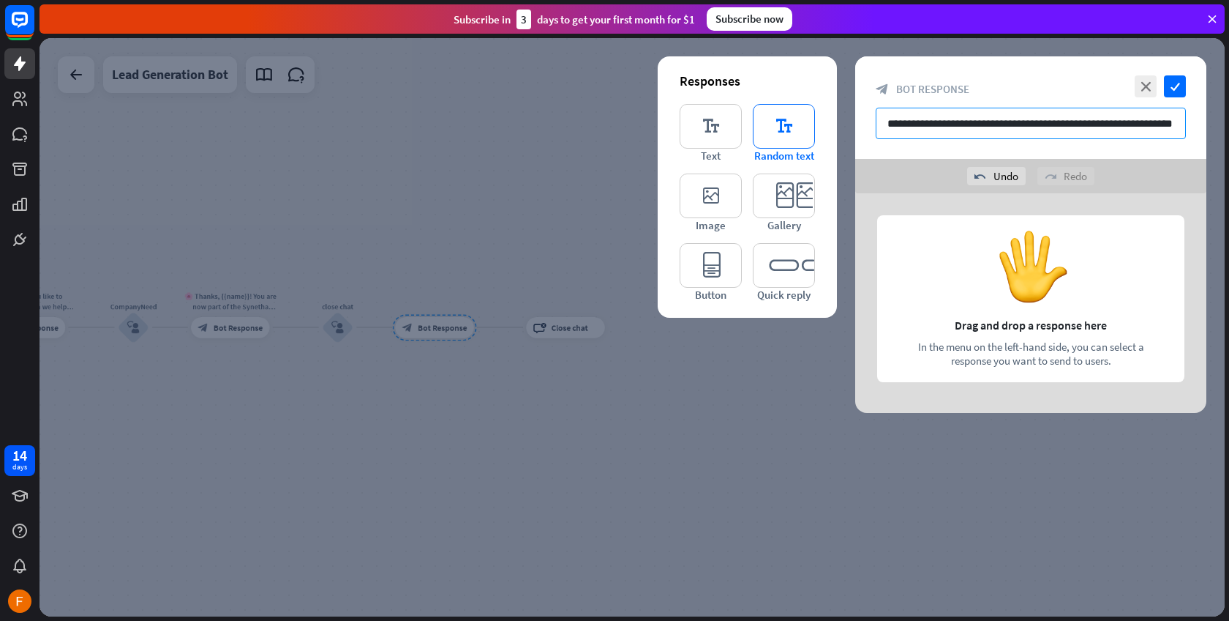
type input "**********"
click at [792, 127] on icon "editor_text" at bounding box center [784, 126] width 62 height 45
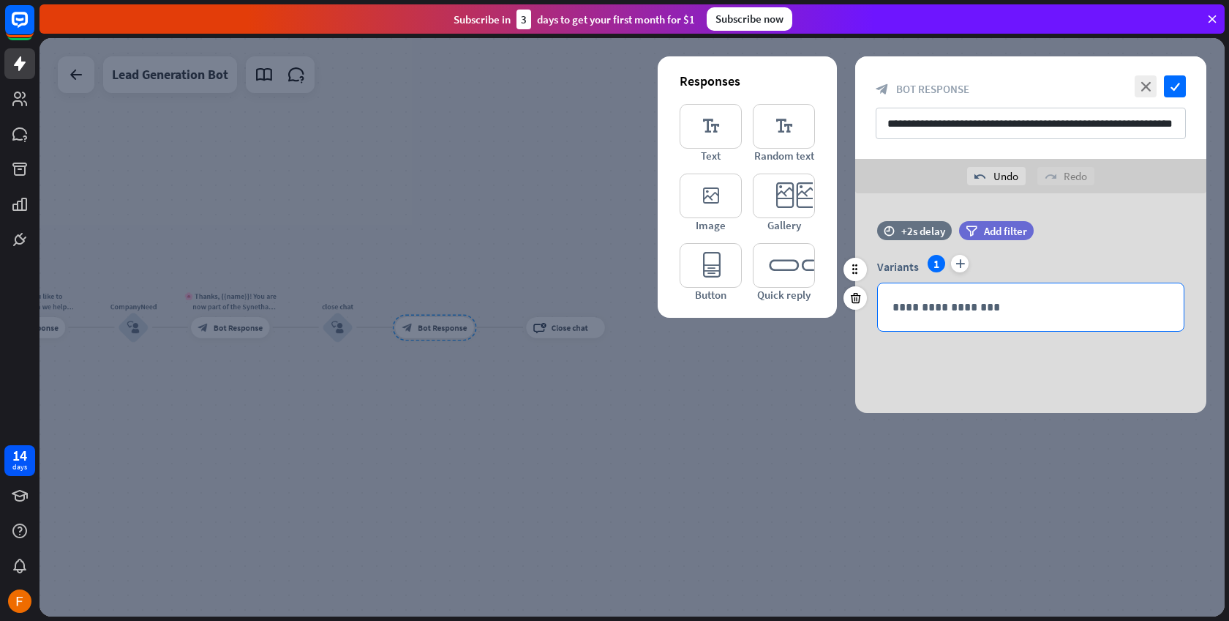
click at [944, 293] on div "**********" at bounding box center [1031, 307] width 306 height 48
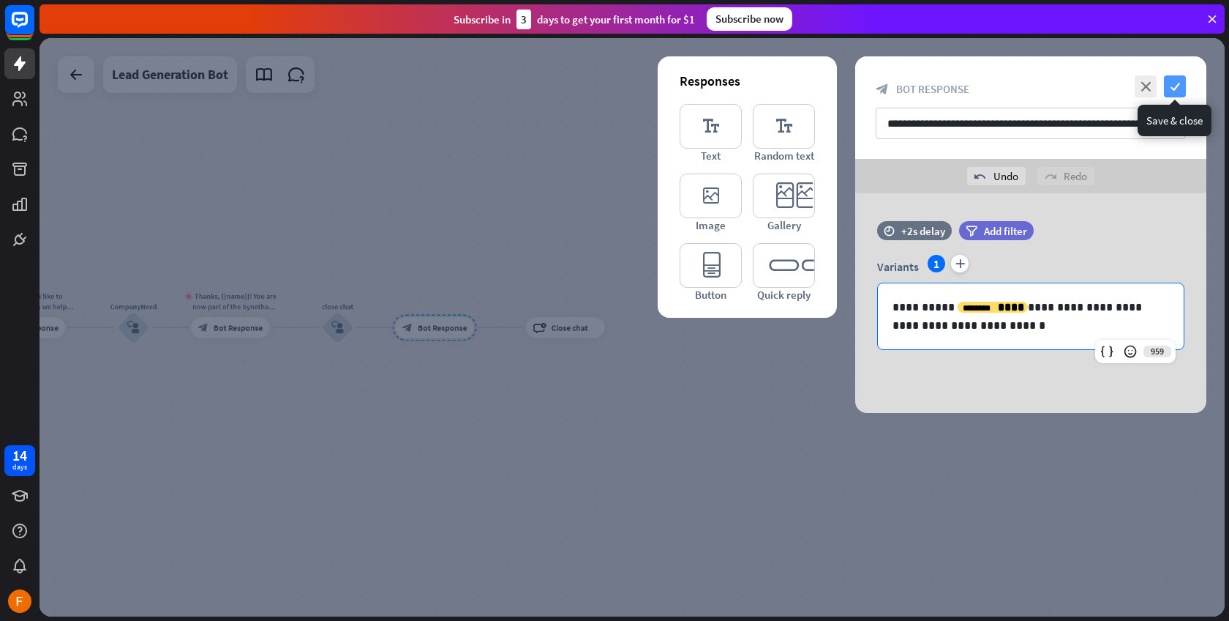
click at [1178, 78] on icon "check" at bounding box center [1175, 86] width 22 height 22
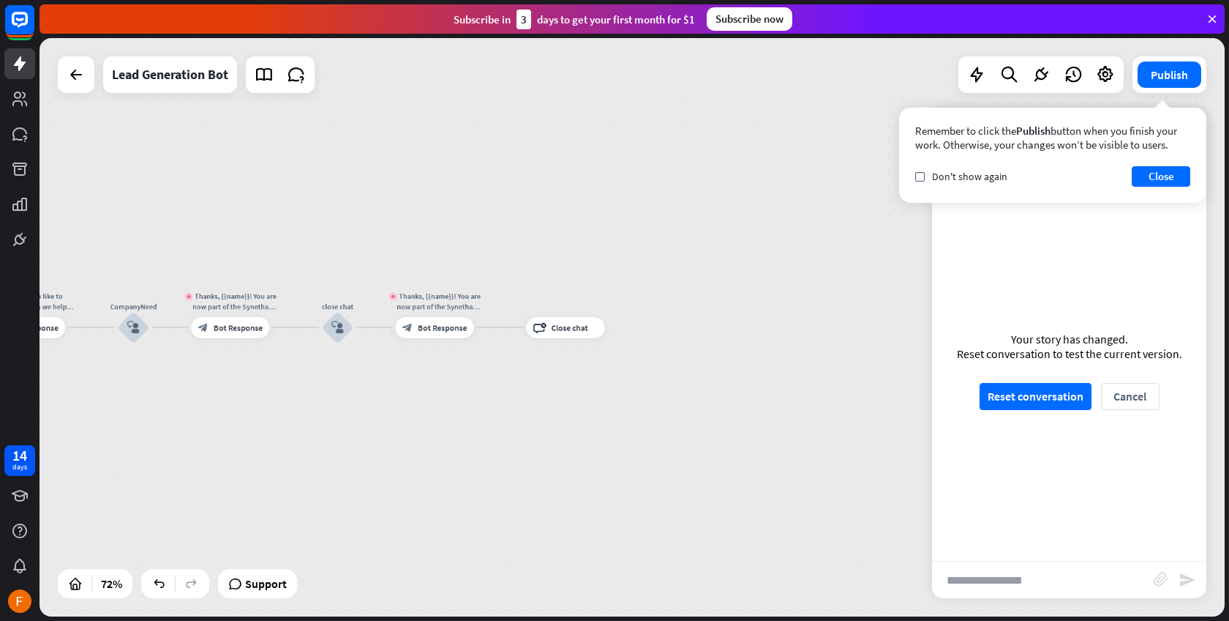
drag, startPoint x: 291, startPoint y: 220, endPoint x: 358, endPoint y: 232, distance: 68.5
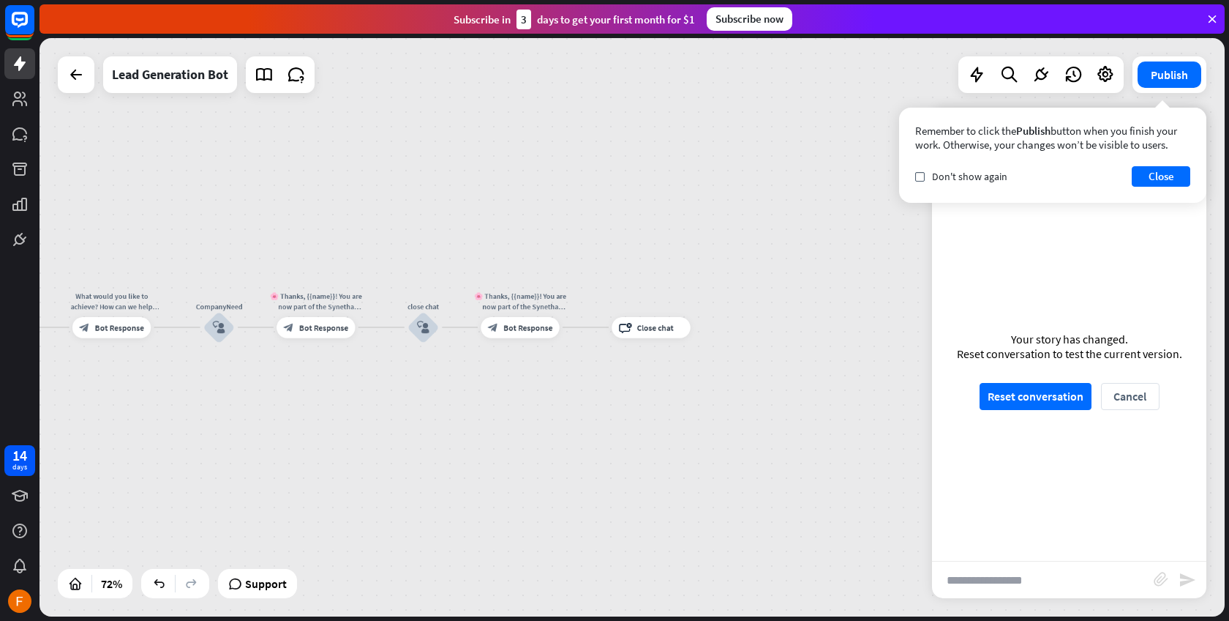
drag, startPoint x: 342, startPoint y: 242, endPoint x: 435, endPoint y: 242, distance: 92.2
click at [435, 242] on div "home_2 Start point Welcome message block_bot_response Bot Response Start block_…" at bounding box center [633, 327] width 1186 height 578
click at [1055, 403] on button "Reset conversation" at bounding box center [1036, 396] width 112 height 27
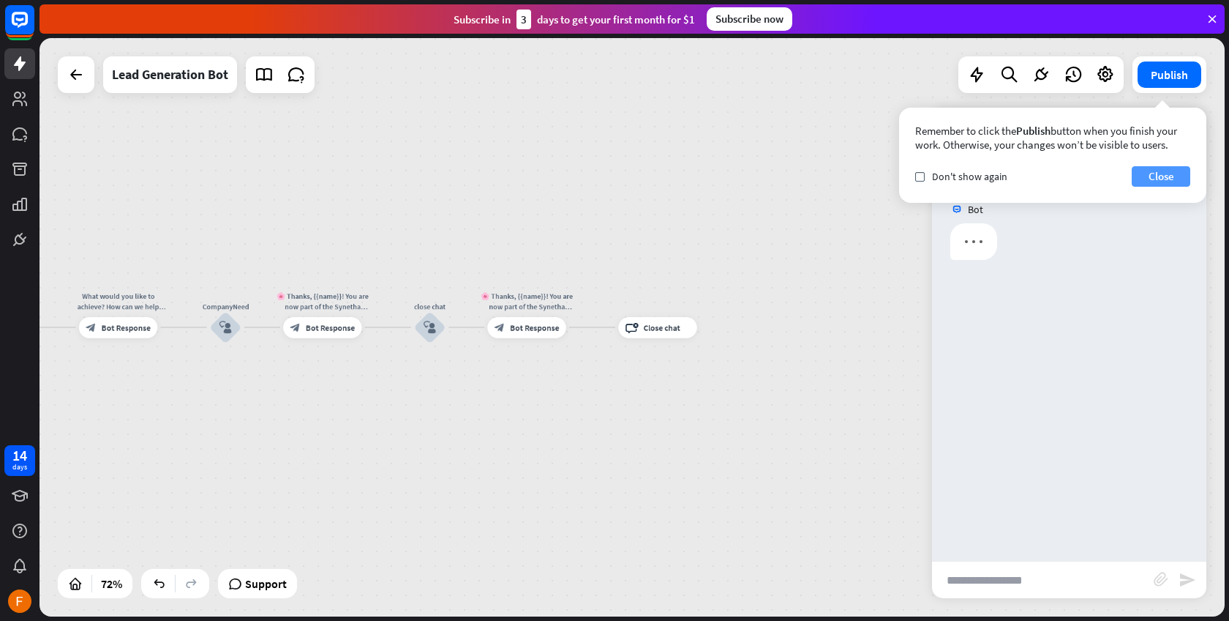
click at [1173, 168] on button "Close" at bounding box center [1161, 176] width 59 height 20
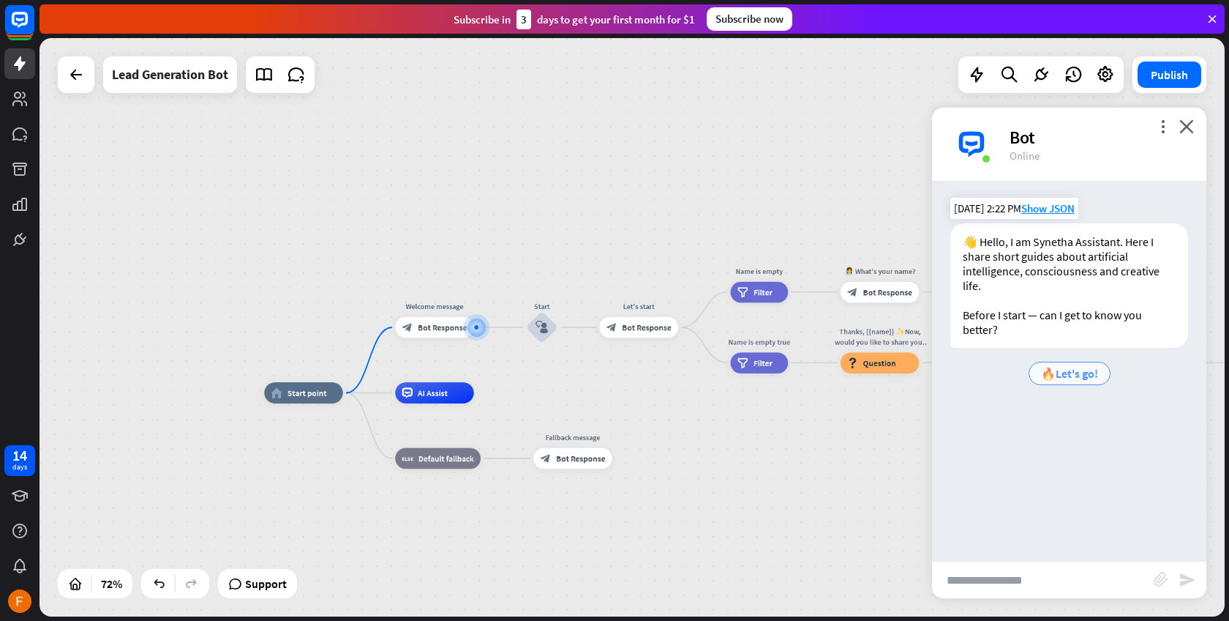
click at [1062, 370] on span "🔥Let's go!" at bounding box center [1069, 373] width 57 height 15
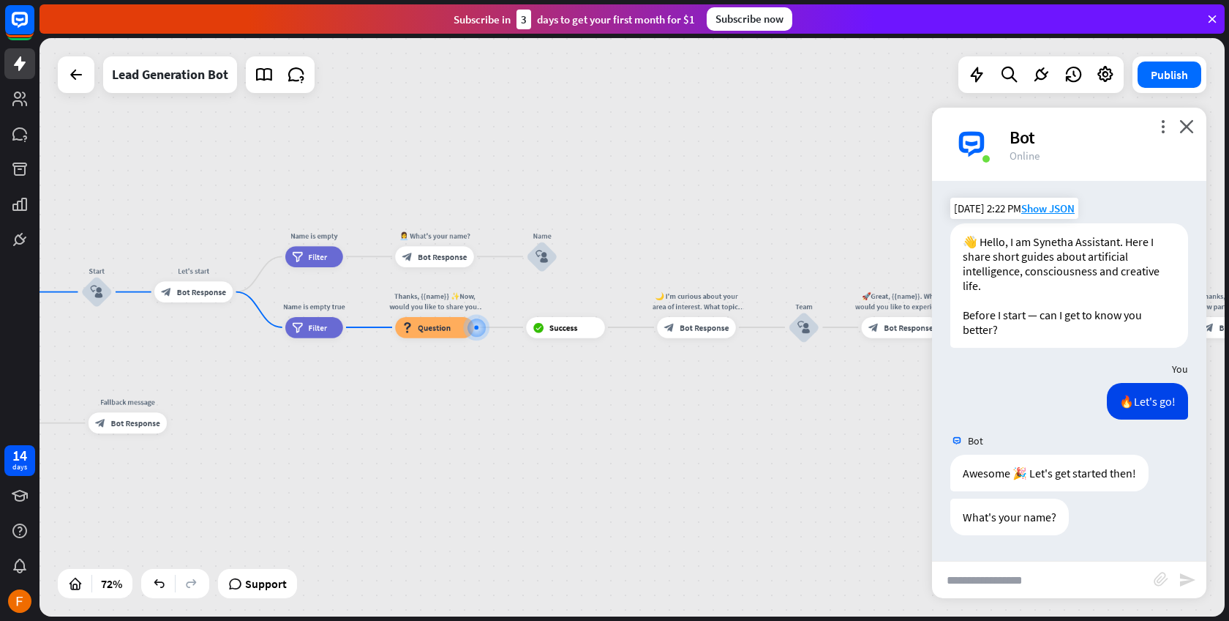
click at [1025, 578] on input "text" at bounding box center [1043, 579] width 222 height 37
type input "******"
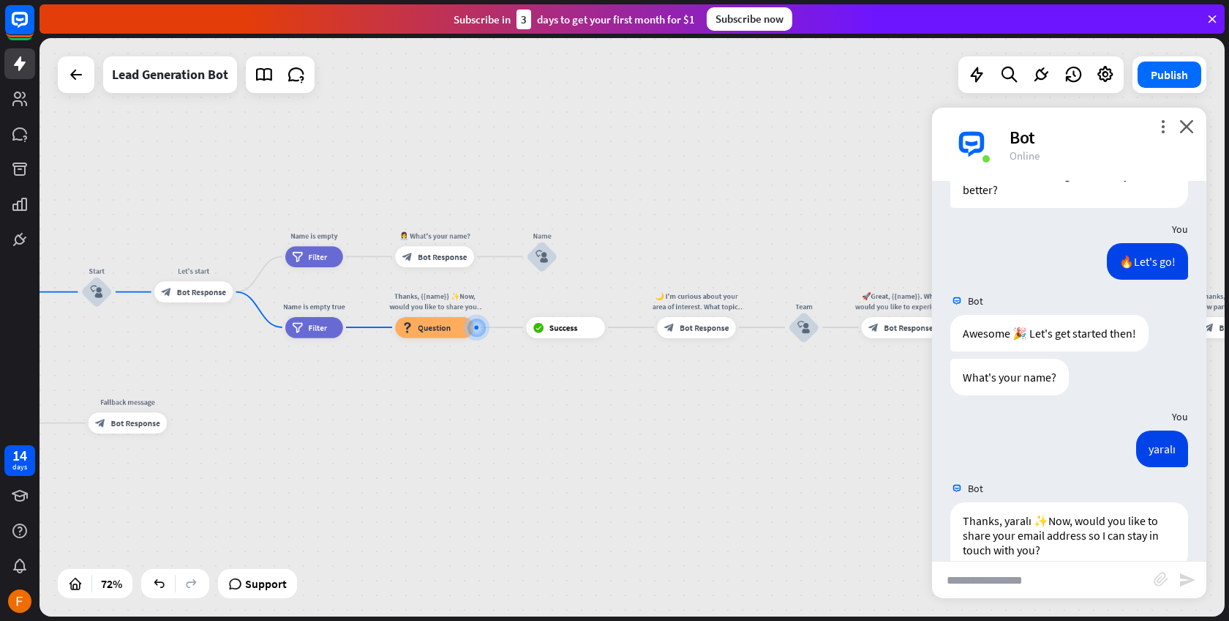
scroll to position [169, 0]
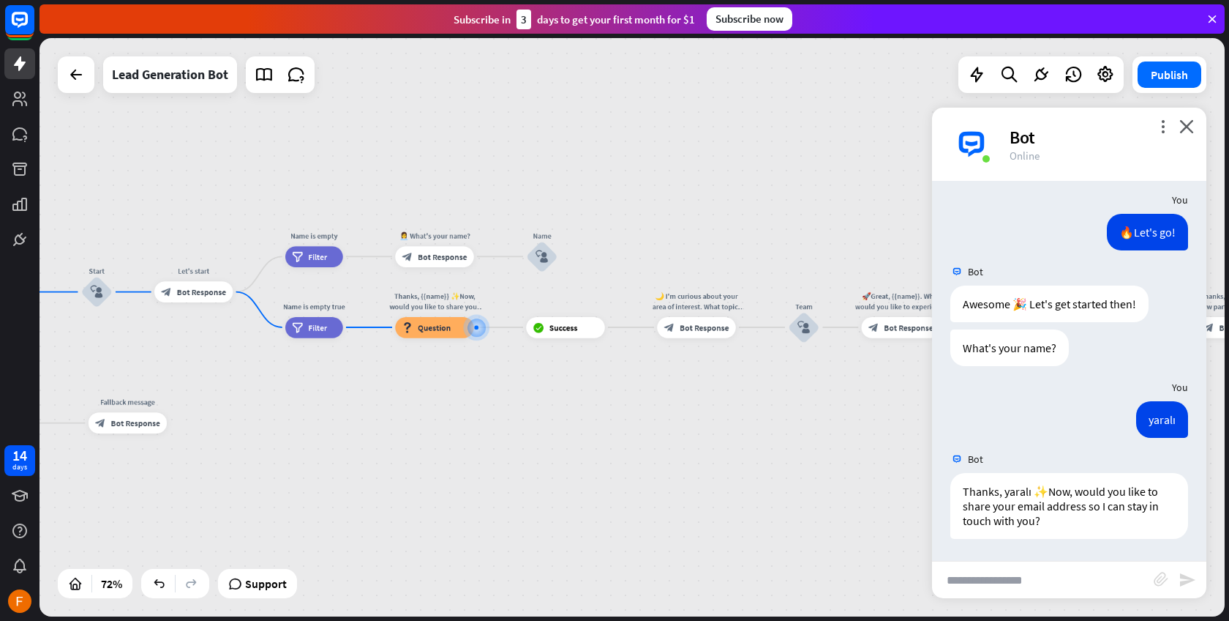
click at [1057, 586] on input "text" at bounding box center [1043, 579] width 222 height 37
click at [1055, 581] on input "text" at bounding box center [1043, 579] width 222 height 37
click at [1041, 566] on input "text" at bounding box center [1043, 579] width 222 height 37
click at [1033, 593] on input "text" at bounding box center [1043, 579] width 222 height 37
click at [1027, 582] on input "text" at bounding box center [1043, 579] width 222 height 37
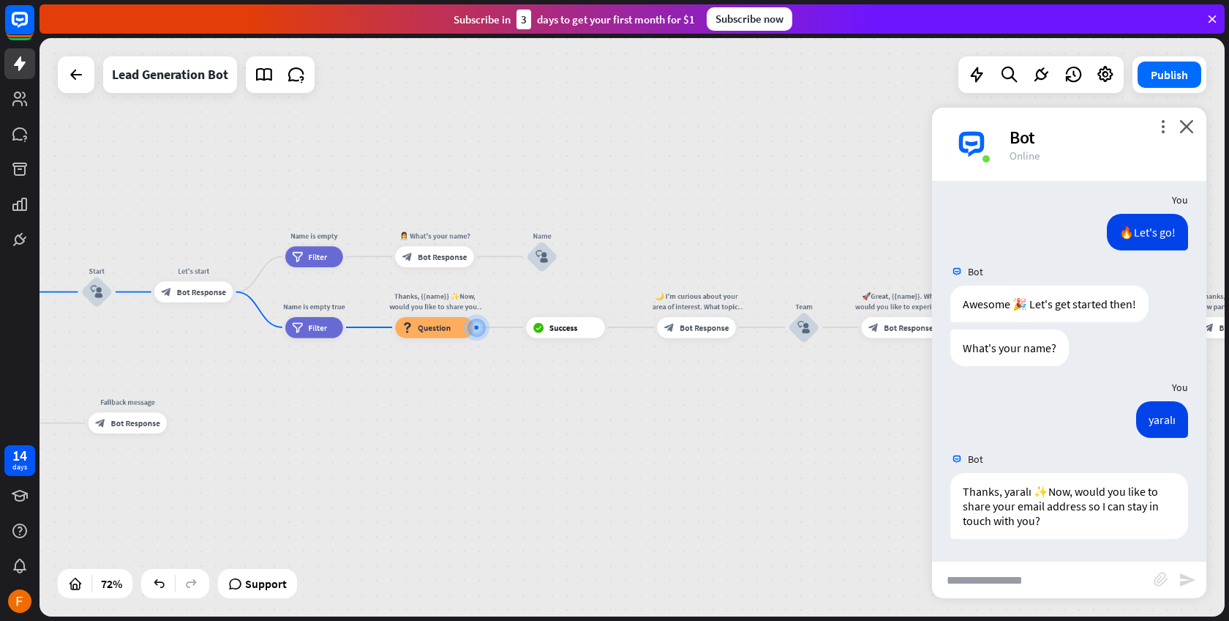
click at [1027, 581] on input "text" at bounding box center [1043, 579] width 222 height 37
click at [1100, 542] on div "Thanks, yaralı ✨Now, would you like to share your email address so I can stay i…" at bounding box center [1069, 509] width 274 height 73
click at [1043, 580] on input "text" at bounding box center [1043, 579] width 222 height 37
type input "**********"
click at [1184, 580] on icon "send" at bounding box center [1188, 580] width 18 height 18
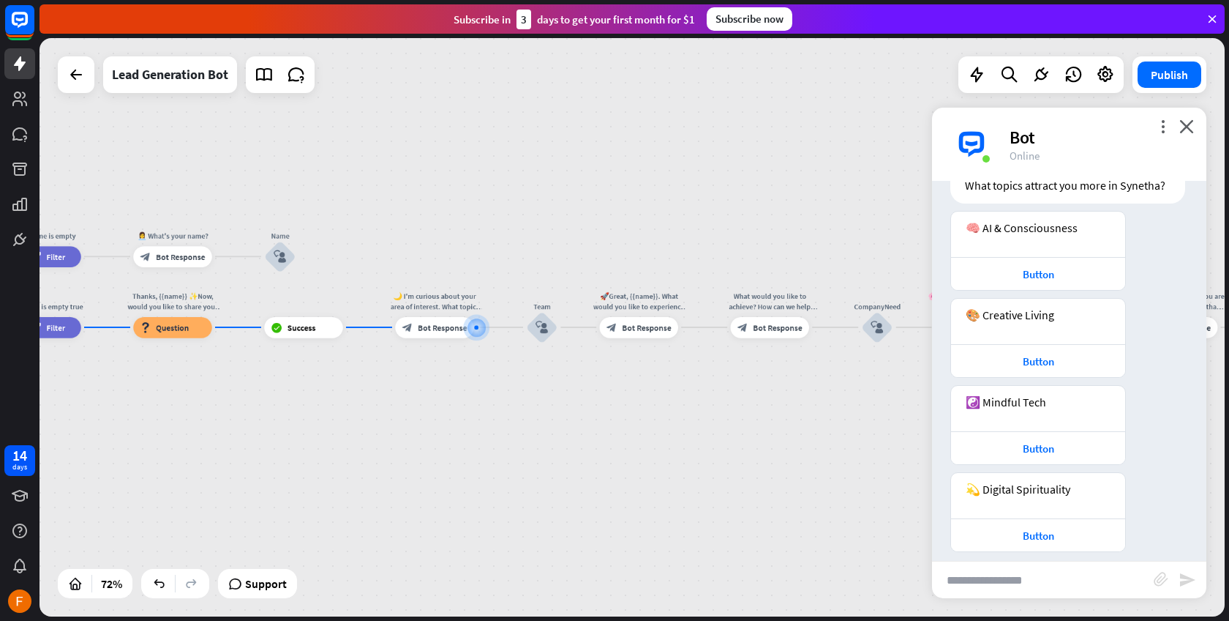
scroll to position [734, 0]
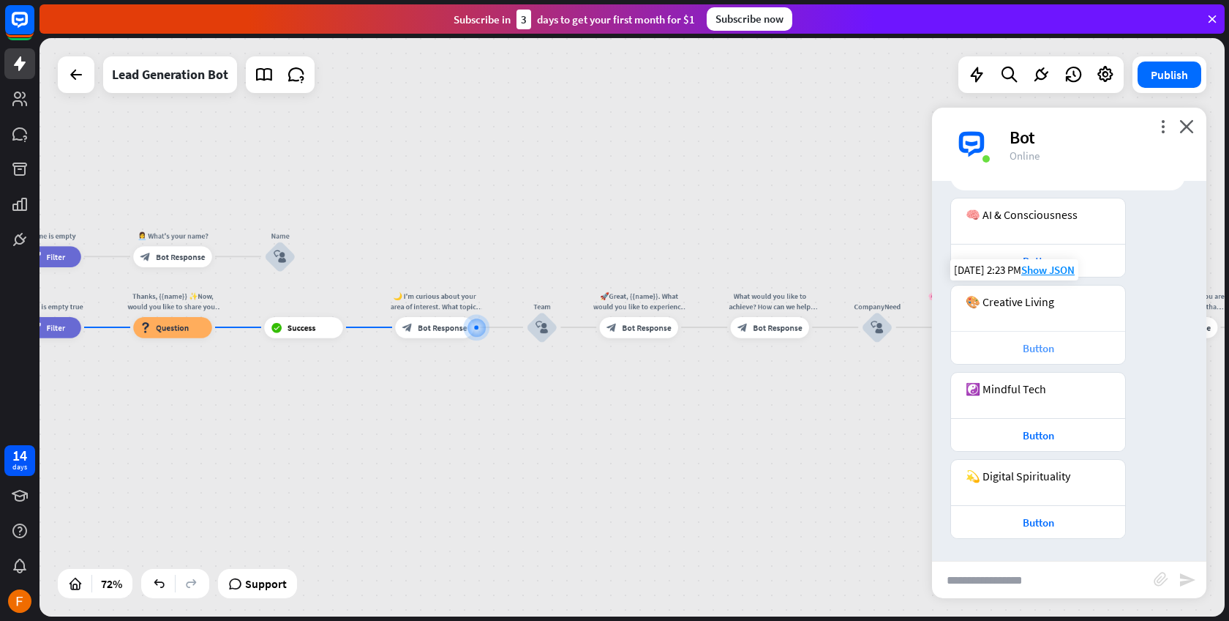
click at [1054, 341] on div "Button" at bounding box center [1039, 348] width 160 height 14
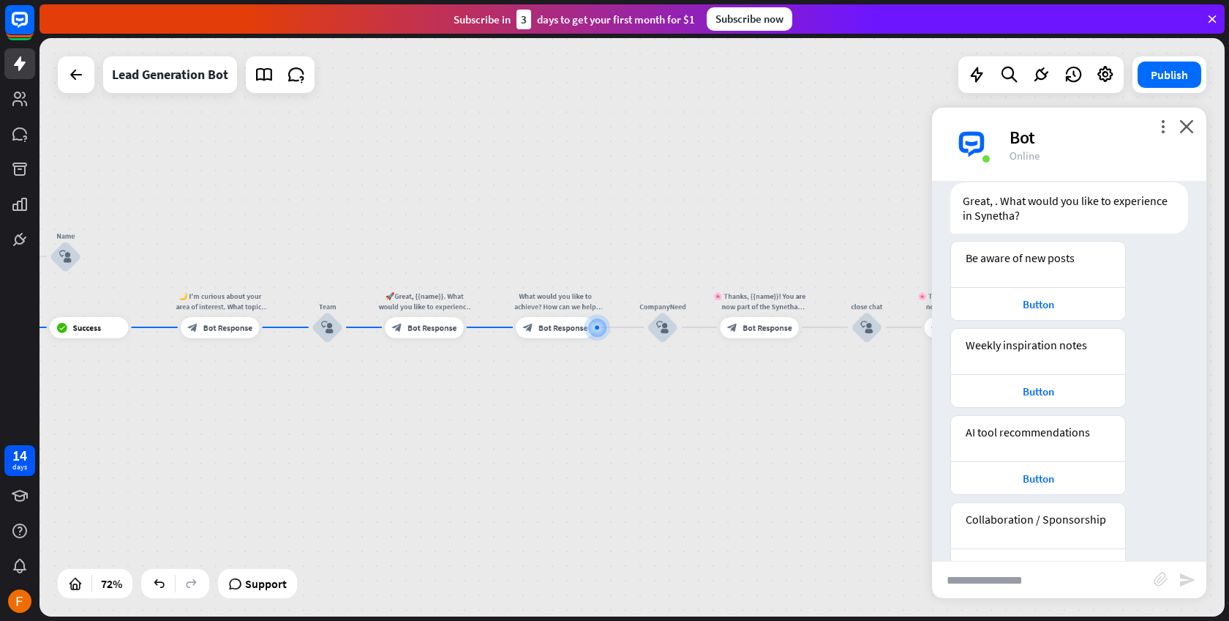
scroll to position [1240, 0]
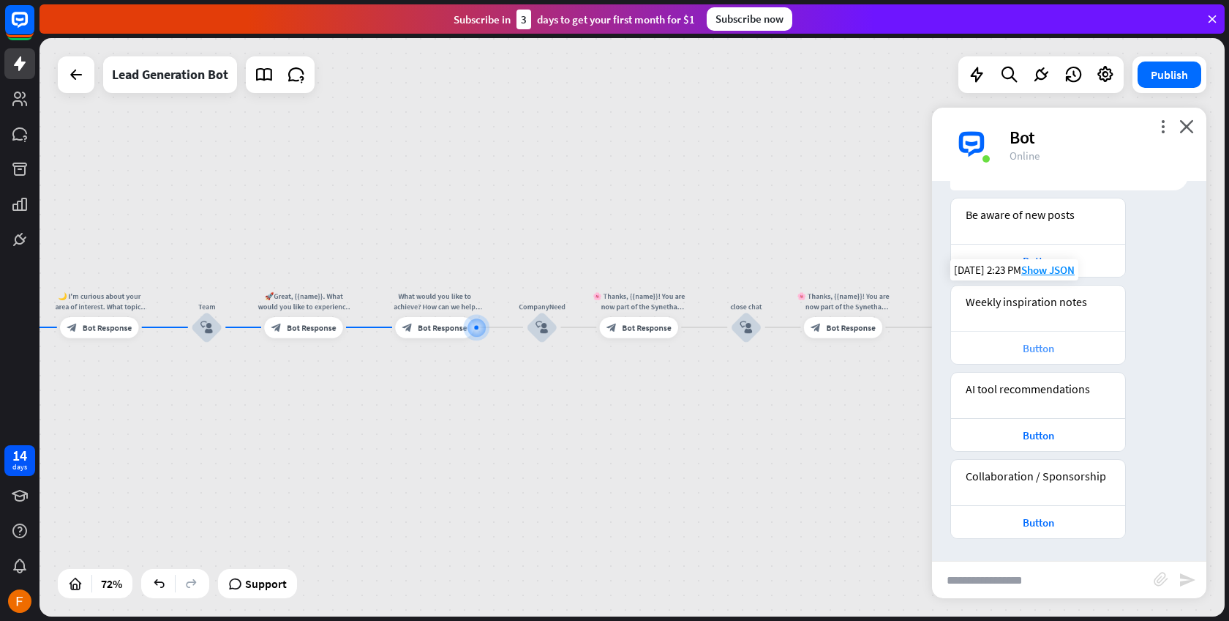
click at [1069, 344] on div "Button" at bounding box center [1039, 348] width 160 height 14
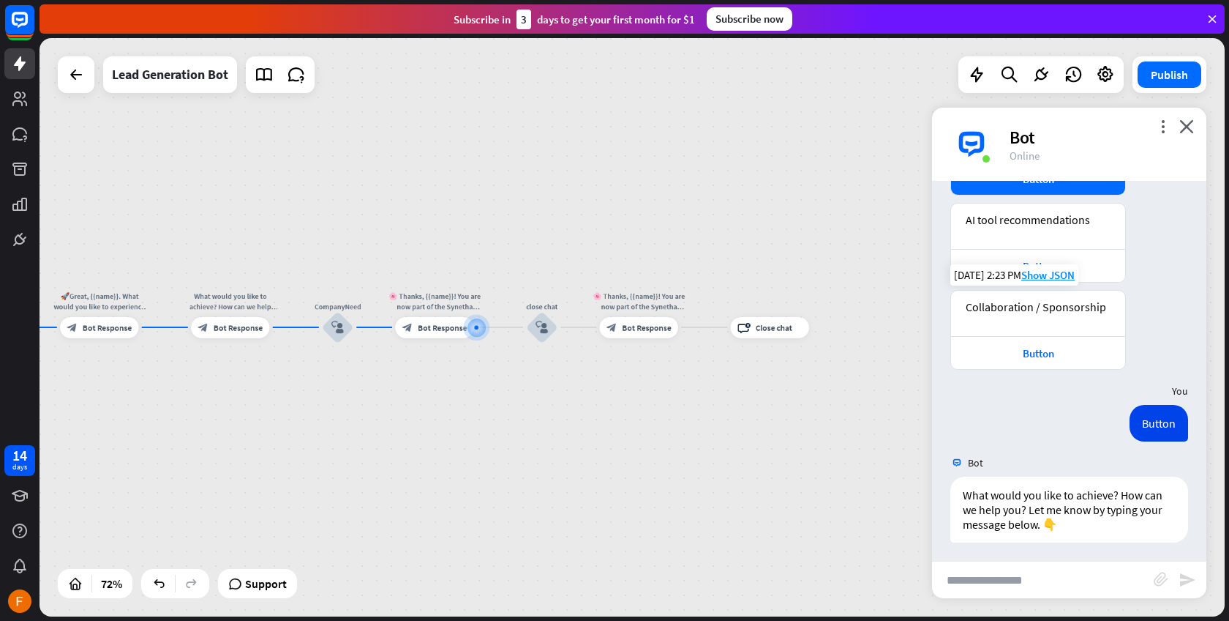
scroll to position [1413, 0]
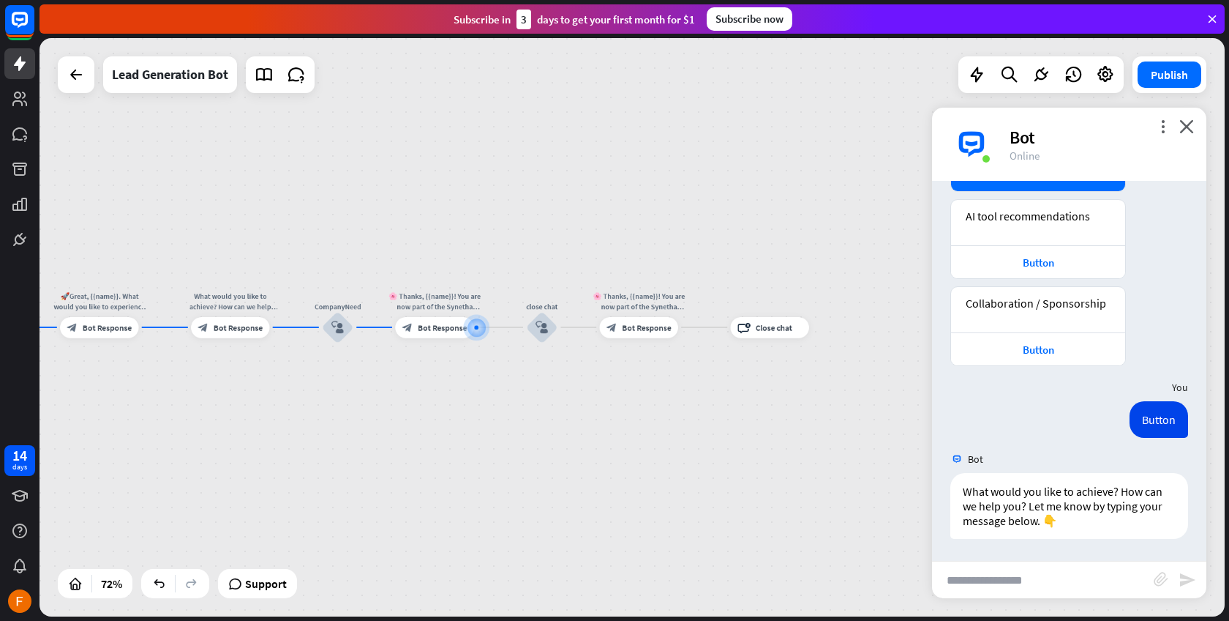
click at [1017, 575] on input "text" at bounding box center [1043, 579] width 222 height 37
type input "**********"
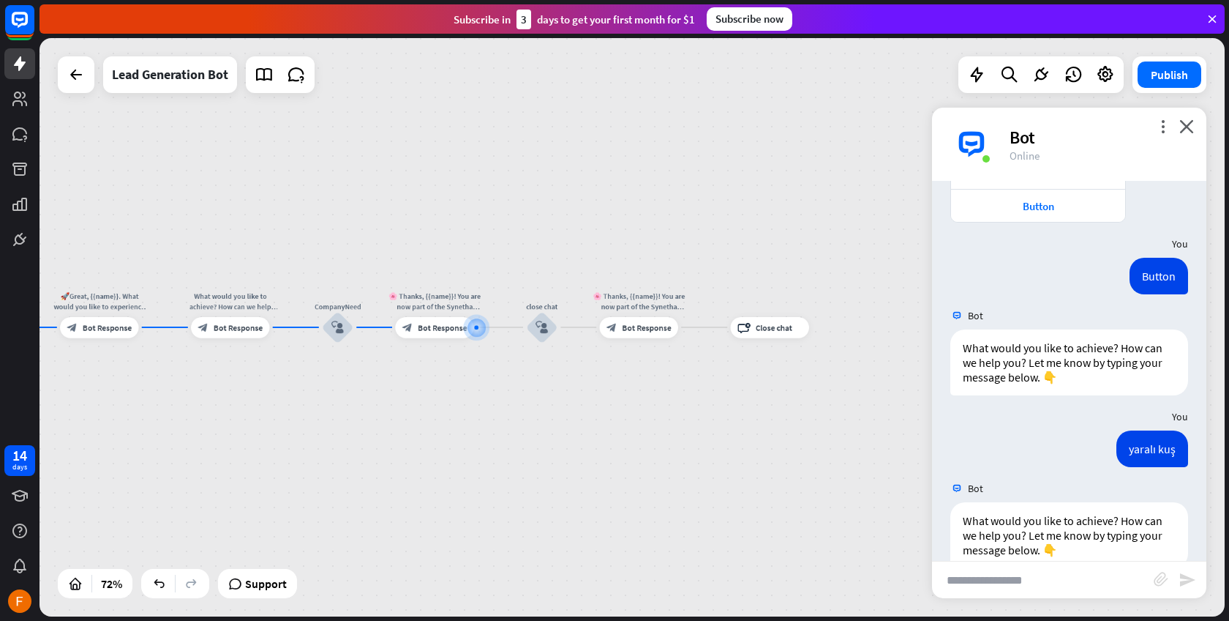
scroll to position [1586, 0]
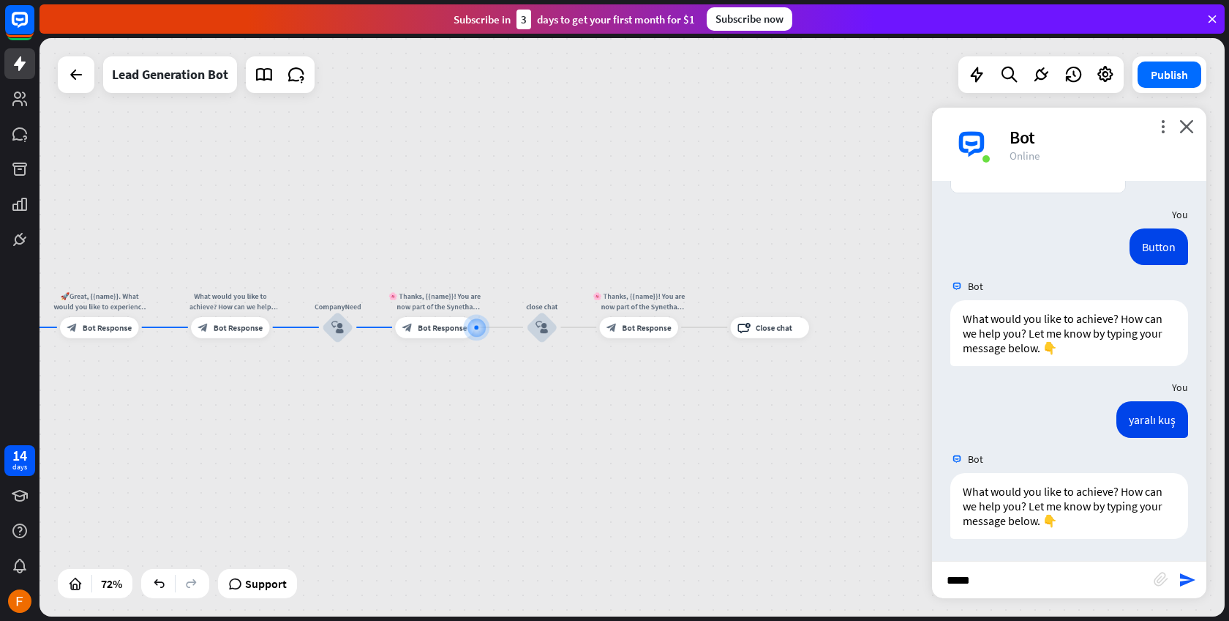
type input "******"
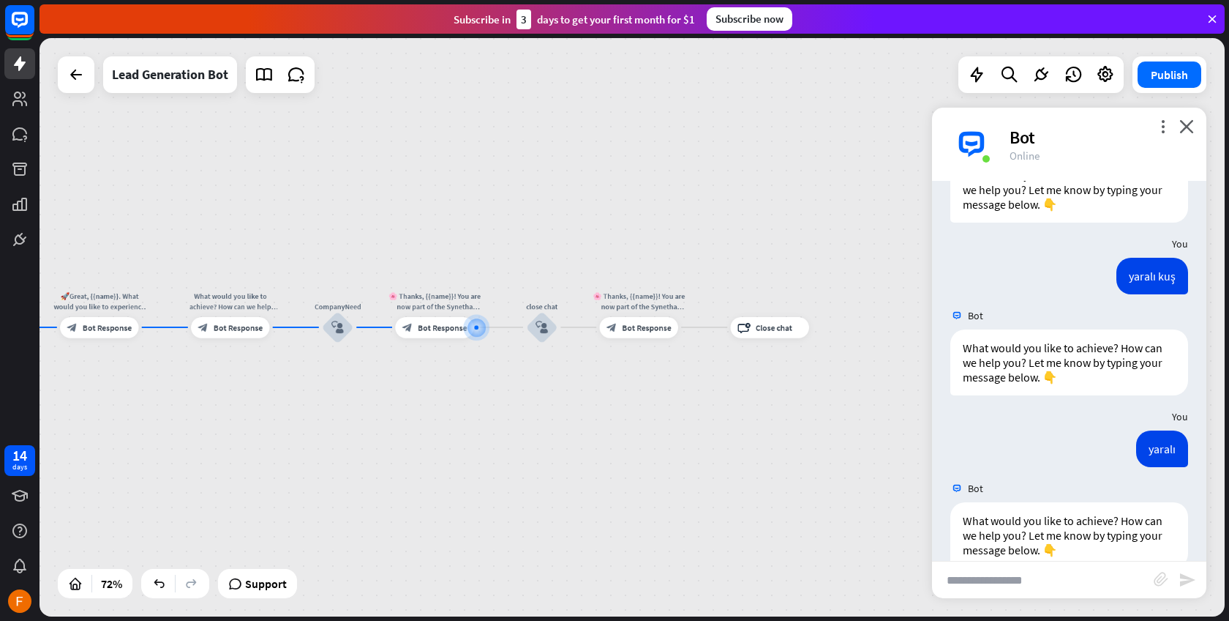
scroll to position [1759, 0]
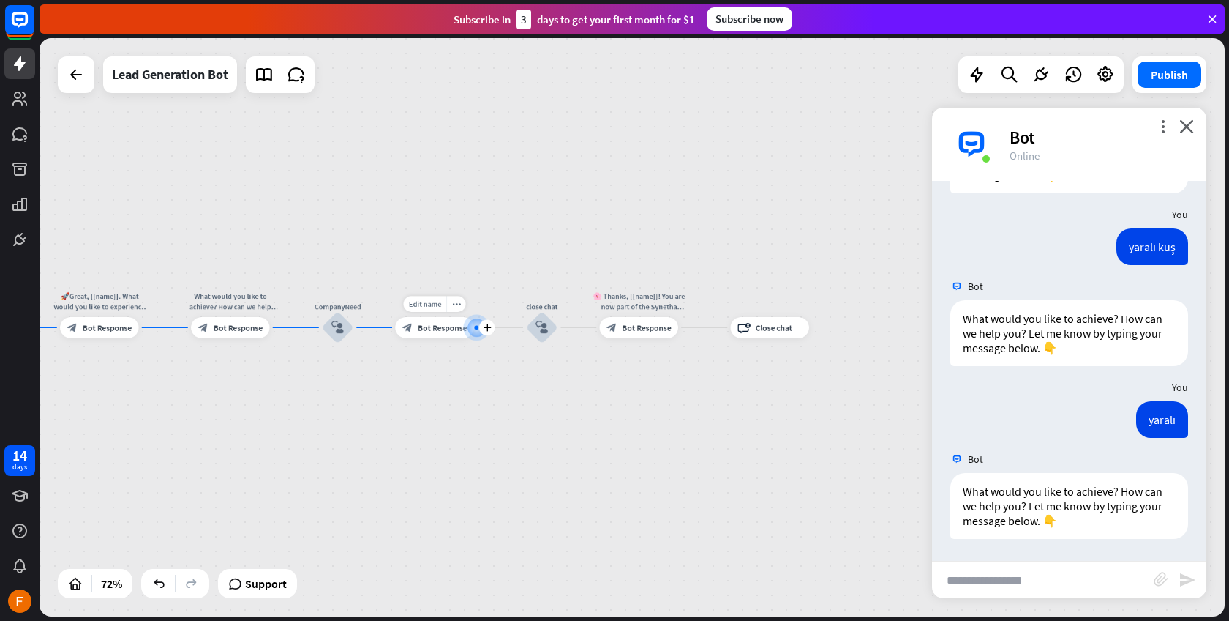
click at [449, 320] on div "block_bot_response Bot Response" at bounding box center [434, 327] width 78 height 21
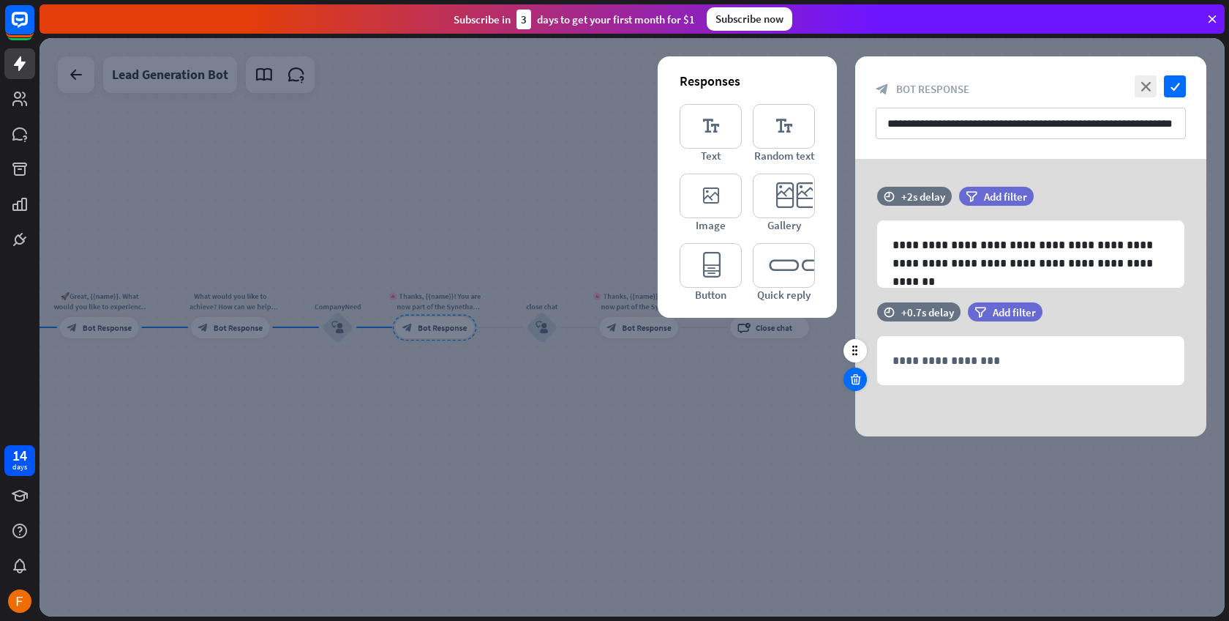
click at [857, 381] on icon at bounding box center [856, 379] width 14 height 13
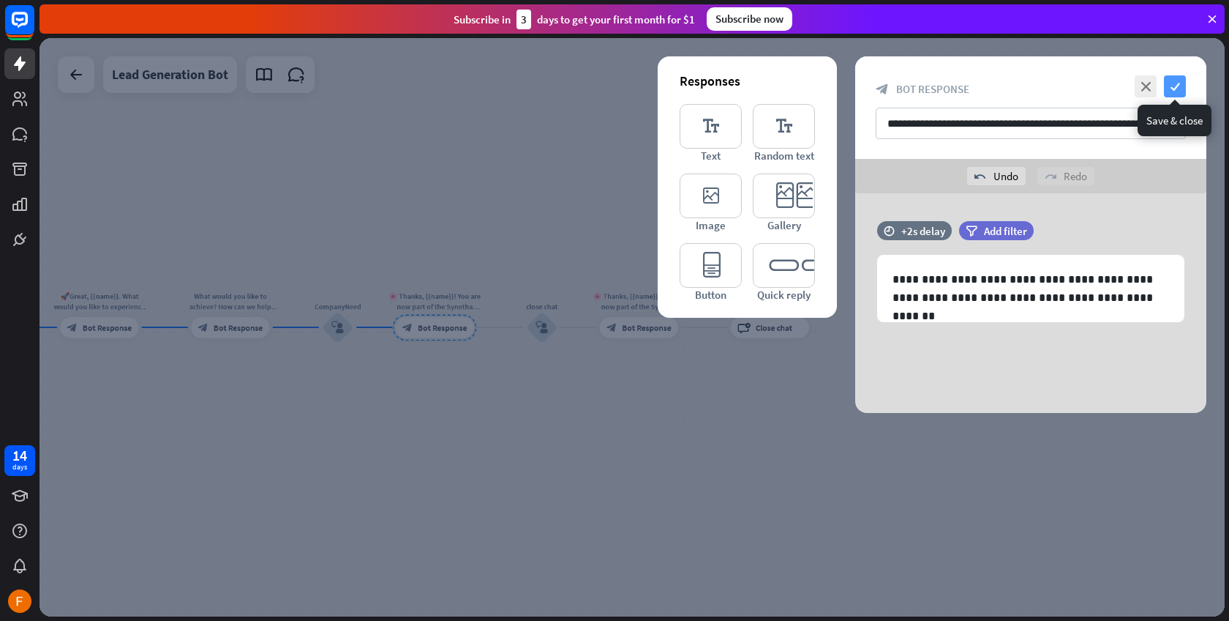
click at [1172, 86] on icon "check" at bounding box center [1175, 86] width 22 height 22
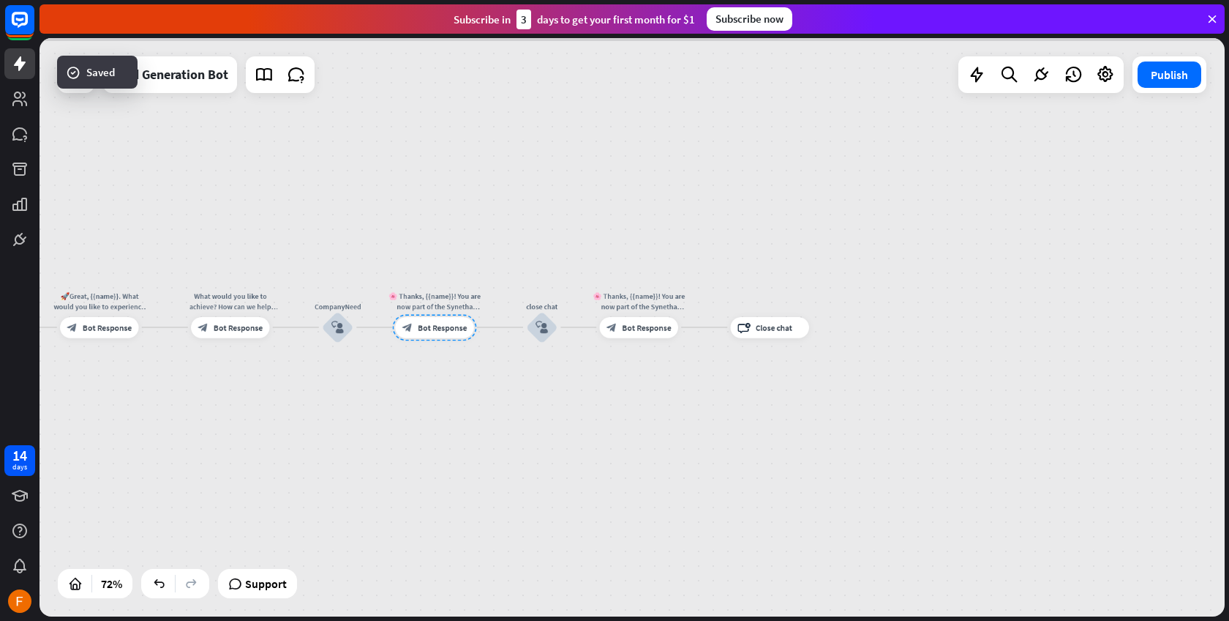
scroll to position [1744, 0]
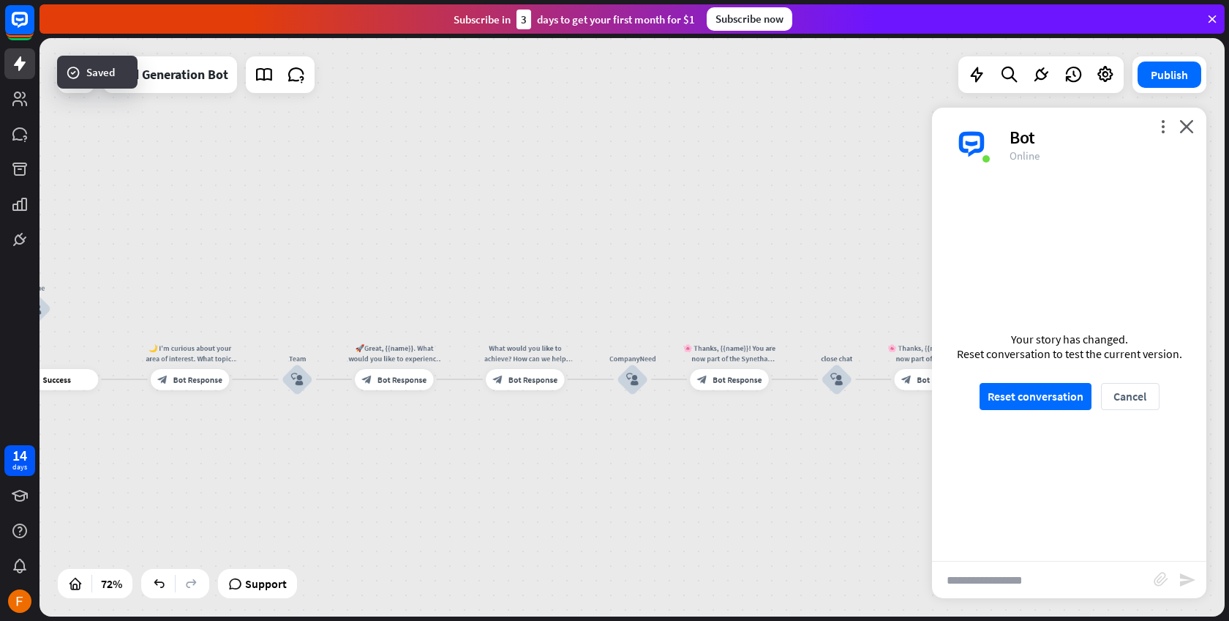
drag, startPoint x: 257, startPoint y: 408, endPoint x: 883, endPoint y: 446, distance: 626.9
click at [883, 446] on div "home_2 Start point Welcome message block_bot_response Bot Response Start block_…" at bounding box center [633, 327] width 1186 height 578
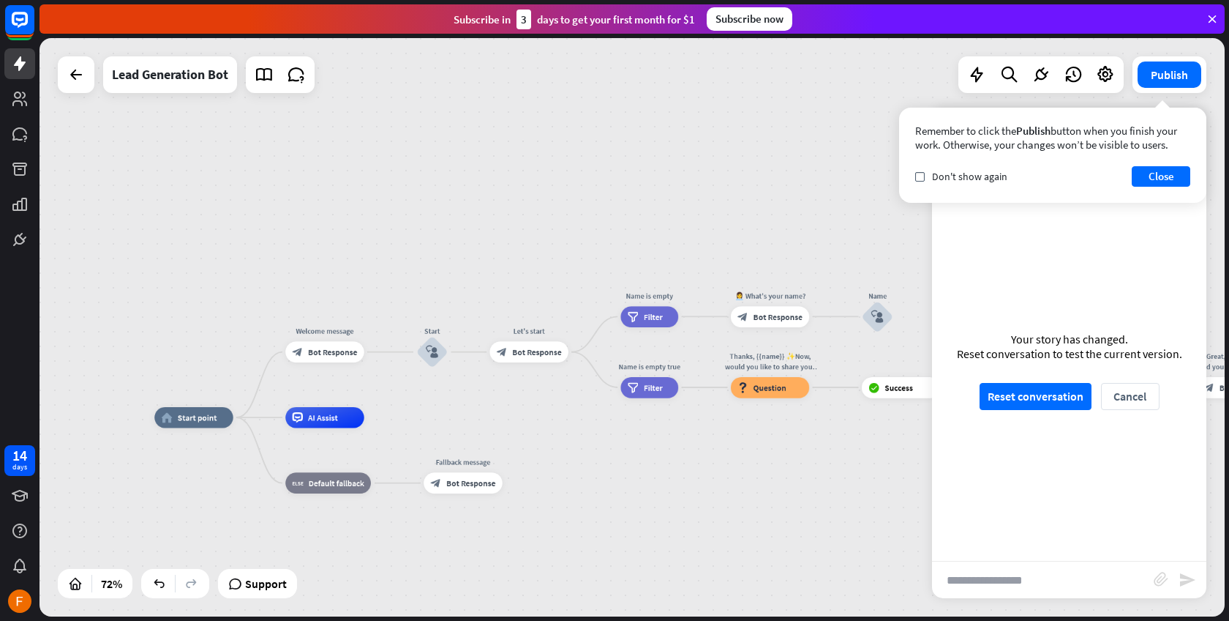
drag, startPoint x: 349, startPoint y: 423, endPoint x: 880, endPoint y: 444, distance: 531.7
click at [880, 444] on div "home_2 Start point Welcome message block_bot_response Bot Response Start block_…" at bounding box center [578, 624] width 849 height 414
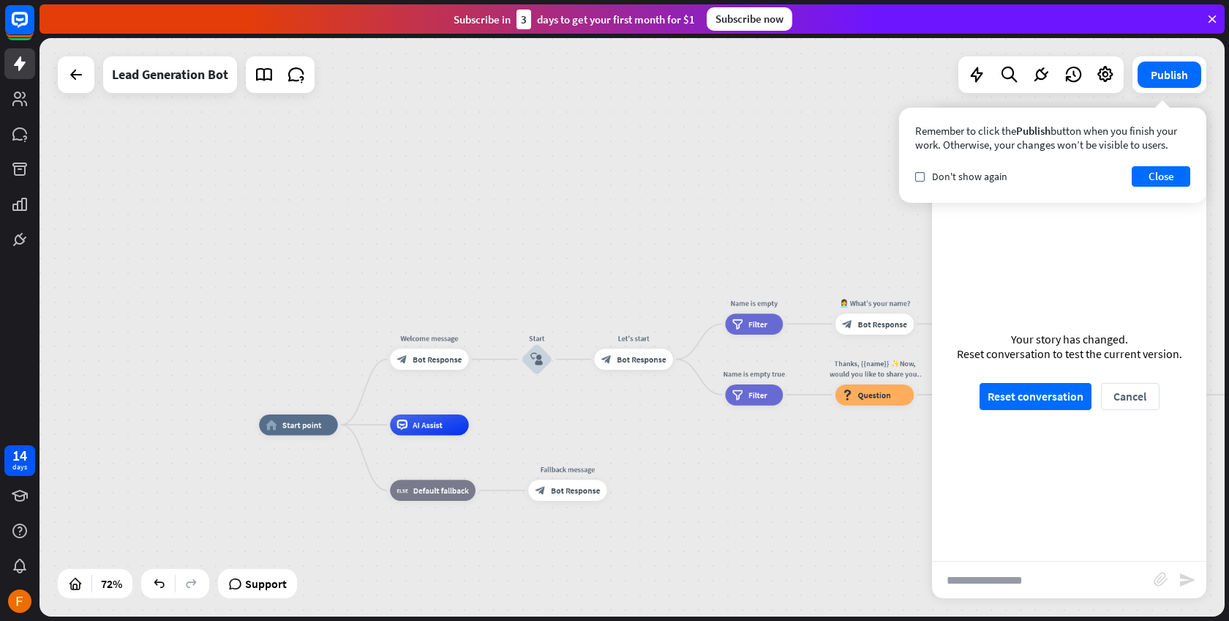
drag, startPoint x: 422, startPoint y: 381, endPoint x: 441, endPoint y: 415, distance: 39.3
click at [493, 387] on div "home_2 Start point Welcome message block_bot_response Bot Response Start block_…" at bounding box center [633, 327] width 1186 height 578
drag, startPoint x: 410, startPoint y: 427, endPoint x: 452, endPoint y: 430, distance: 41.9
click at [452, 430] on div "AI Assist" at bounding box center [429, 424] width 78 height 21
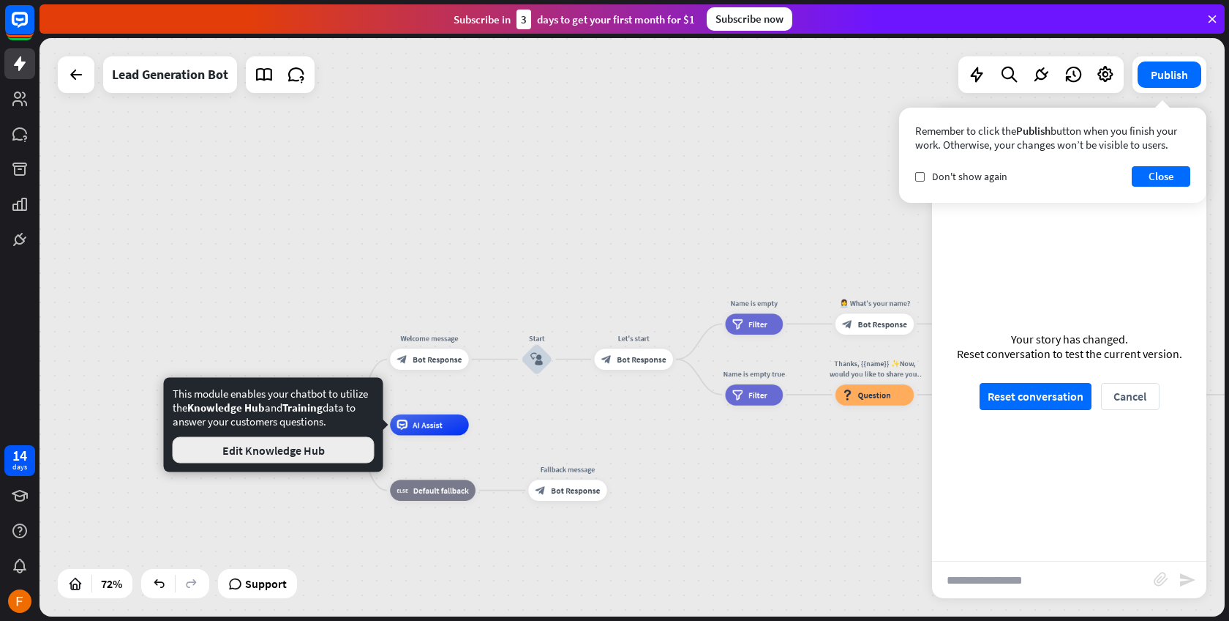
click at [317, 449] on button "Edit Knowledge Hub" at bounding box center [274, 450] width 202 height 26
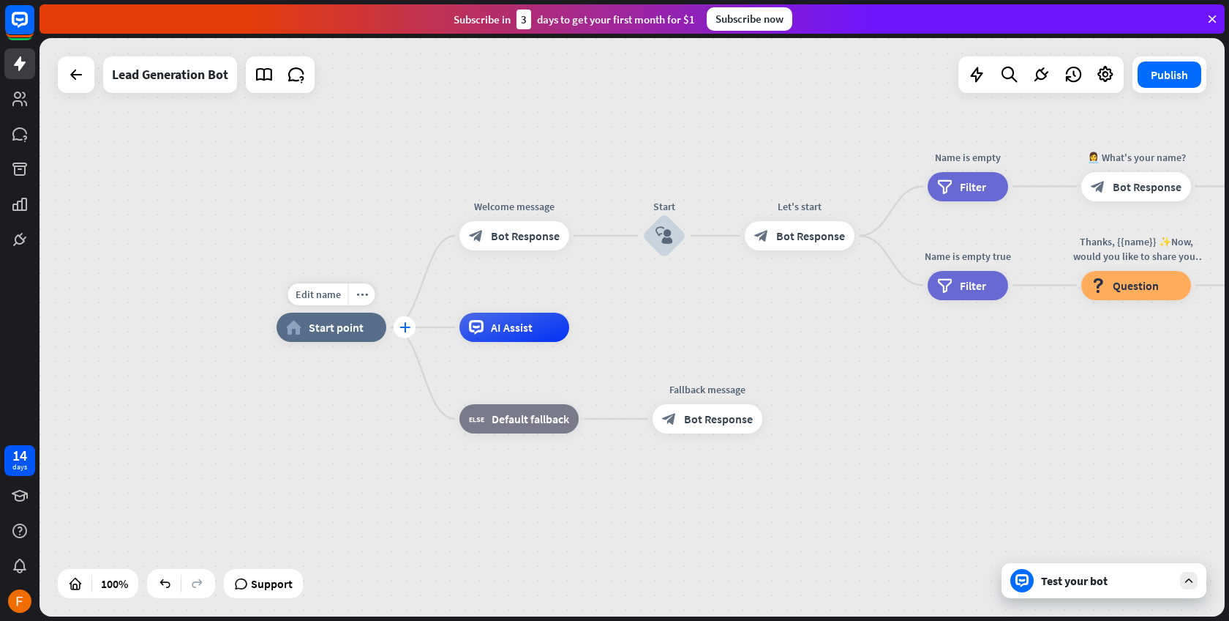
click at [408, 331] on icon "plus" at bounding box center [405, 327] width 11 height 10
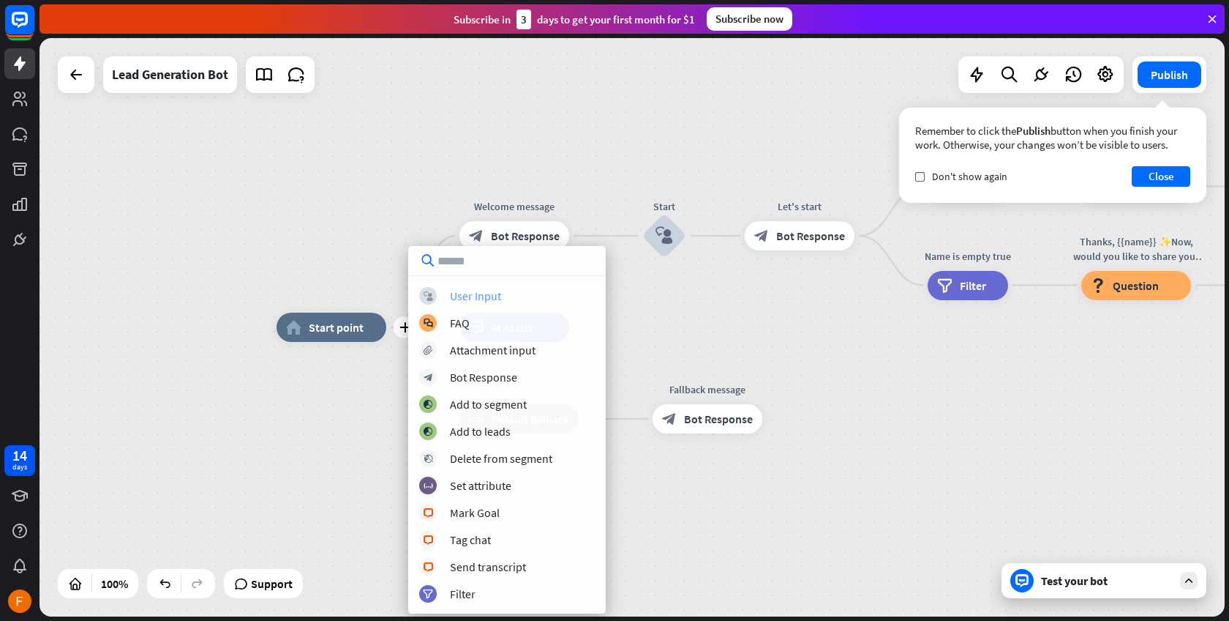
click at [453, 304] on div "block_user_input User Input" at bounding box center [507, 296] width 176 height 18
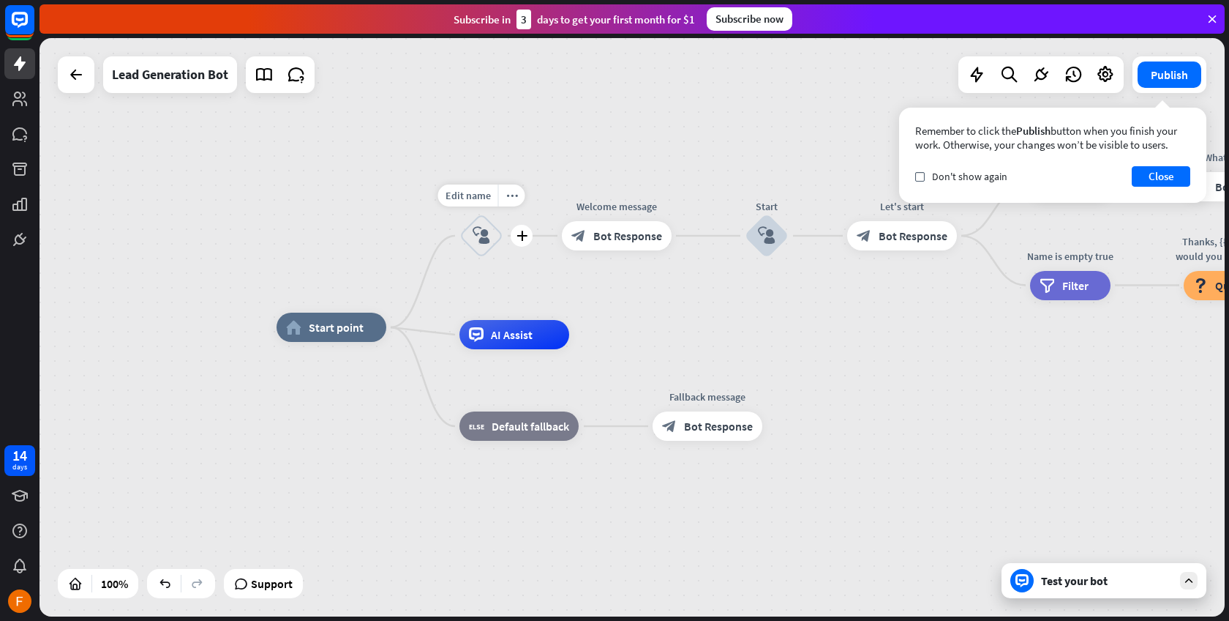
drag, startPoint x: 480, startPoint y: 244, endPoint x: 435, endPoint y: 280, distance: 57.8
click at [460, 258] on div "Edit name more_horiz plus block_user_input" at bounding box center [482, 236] width 44 height 44
drag, startPoint x: 485, startPoint y: 240, endPoint x: 420, endPoint y: 287, distance: 80.2
click at [420, 287] on div "home_2 Start point block_user_input Welcome message block_bot_response Bot Resp…" at bounding box center [633, 327] width 1186 height 578
click at [460, 332] on div "Edit name more_horiz plus AI Assist" at bounding box center [515, 334] width 110 height 29
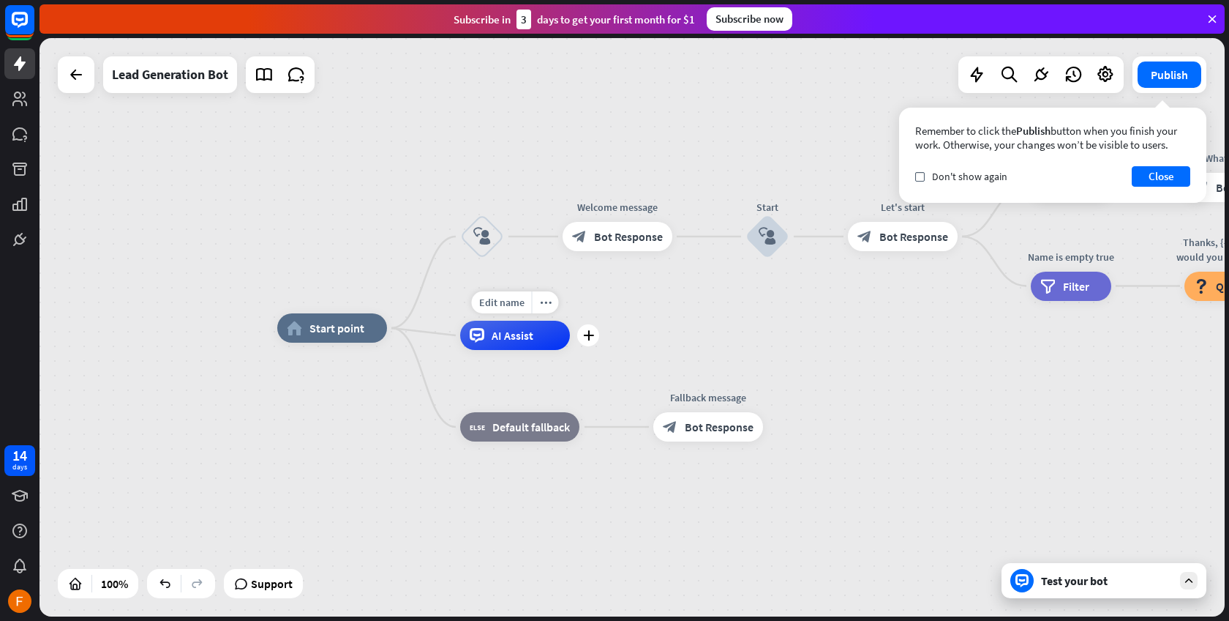
click at [460, 336] on div "Edit name more_horiz plus AI Assist" at bounding box center [515, 335] width 110 height 29
click at [585, 333] on icon "plus" at bounding box center [588, 335] width 11 height 10
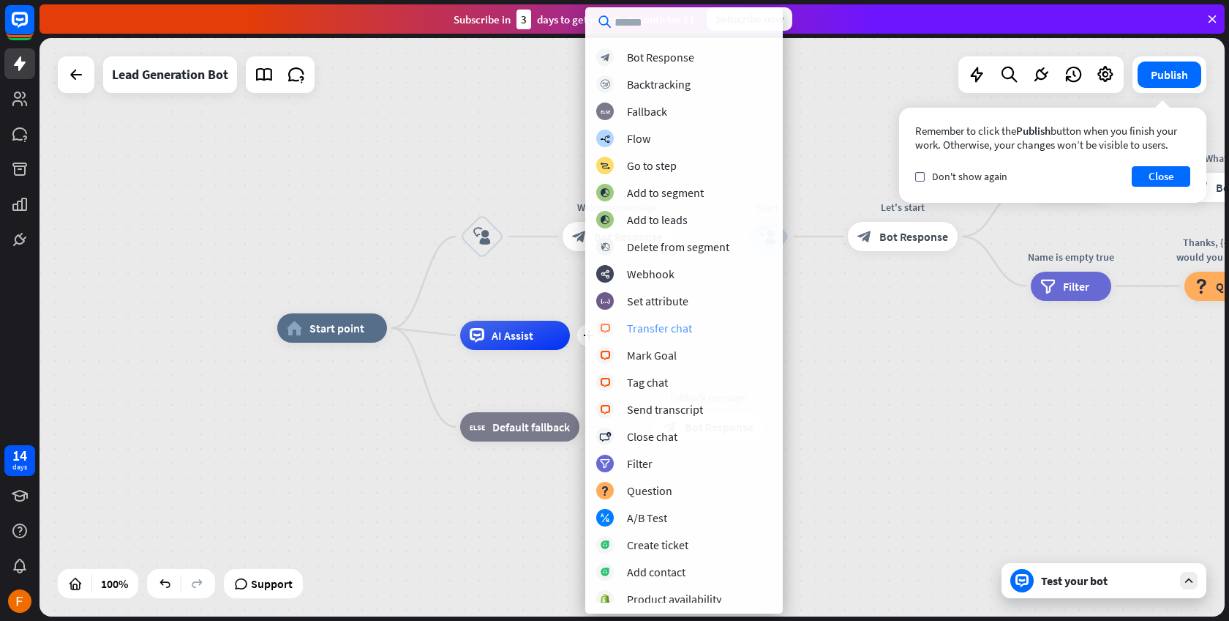
click at [678, 330] on div "Transfer chat" at bounding box center [659, 328] width 65 height 15
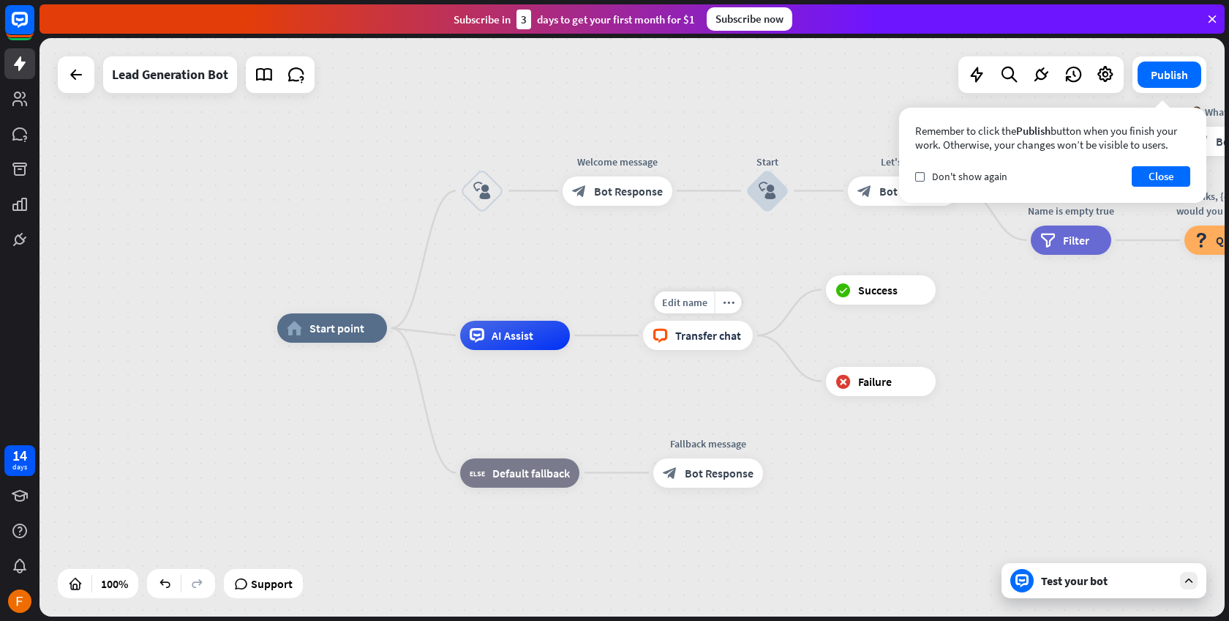
click at [673, 338] on div "block_livechat Transfer chat" at bounding box center [698, 335] width 110 height 29
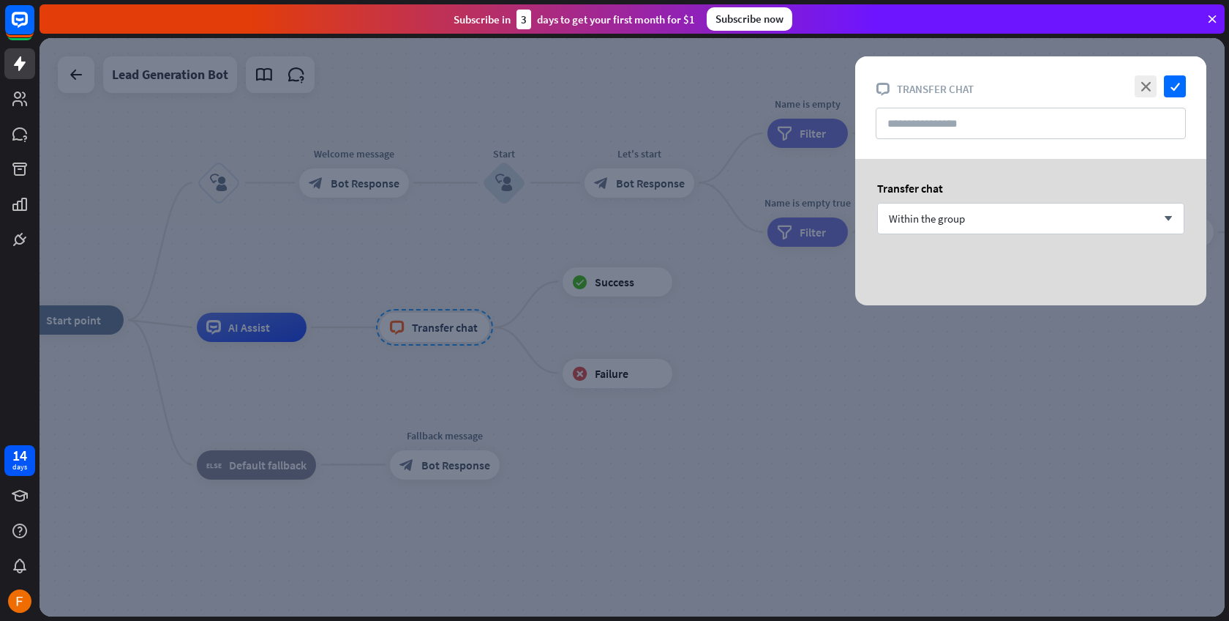
click at [681, 293] on div at bounding box center [633, 327] width 1186 height 578
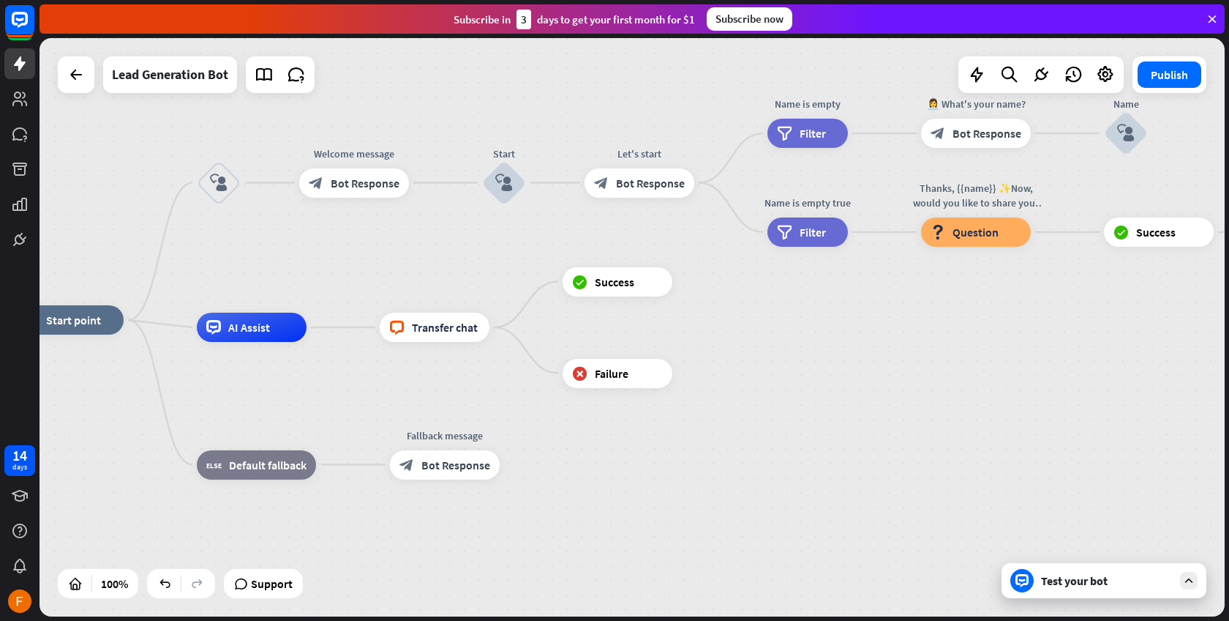
click at [1109, 577] on div "Test your bot" at bounding box center [1107, 580] width 132 height 15
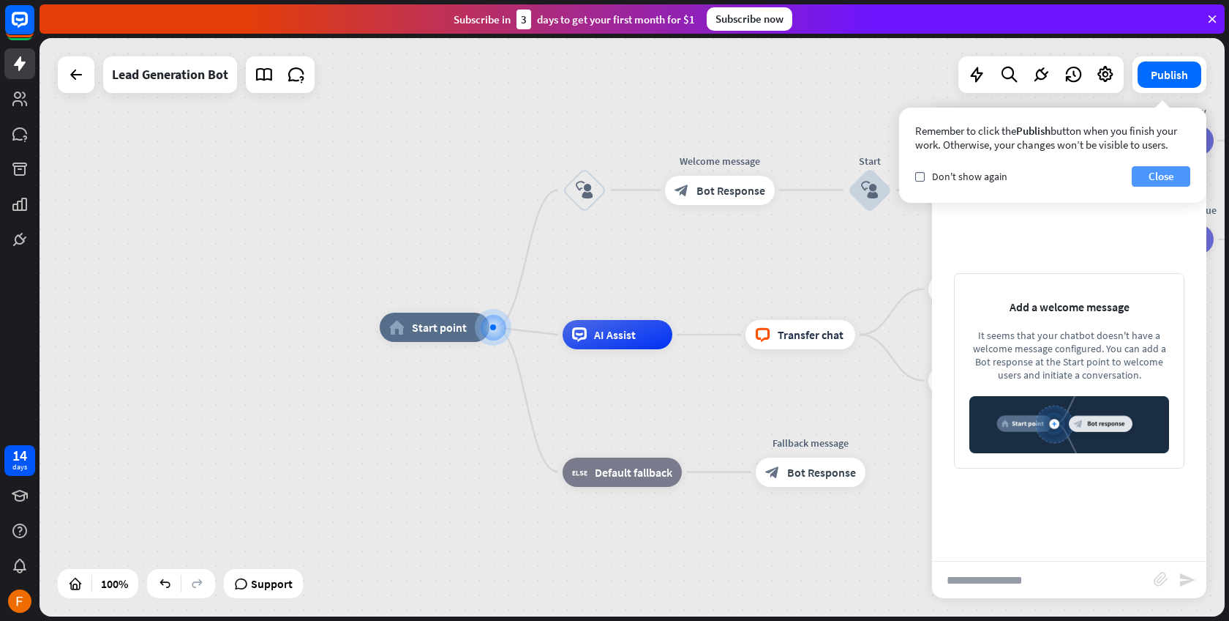
click at [1154, 175] on button "Close" at bounding box center [1161, 176] width 59 height 20
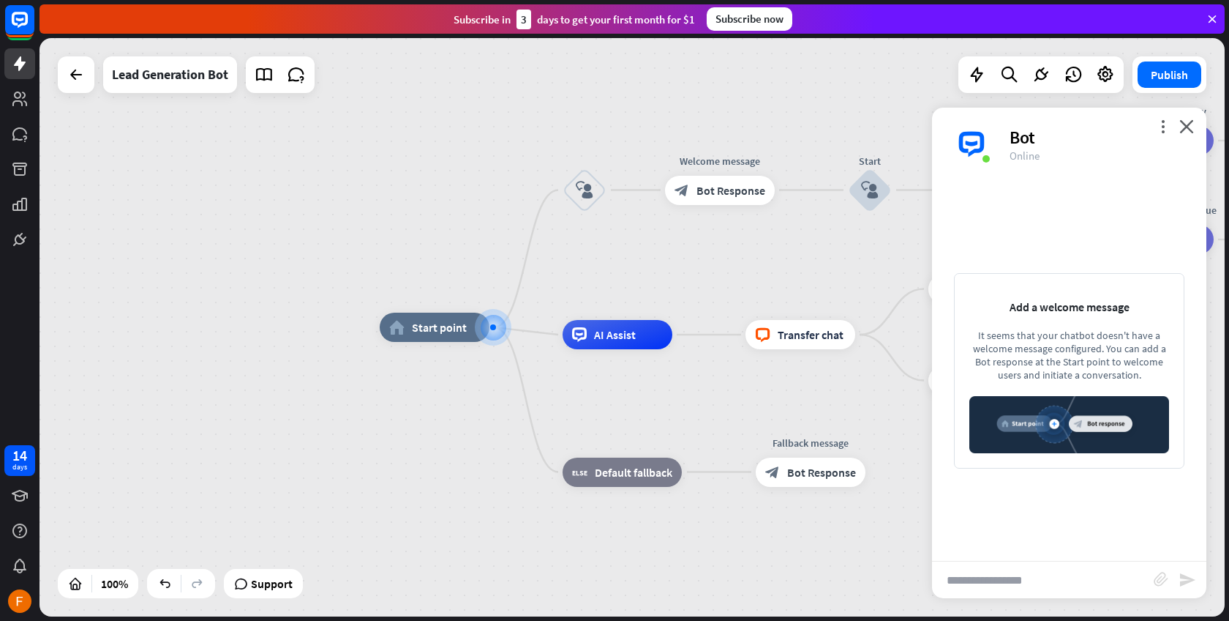
click at [1027, 410] on img at bounding box center [1070, 424] width 200 height 57
click at [1022, 441] on img at bounding box center [1070, 424] width 200 height 57
click at [1106, 412] on img at bounding box center [1070, 424] width 200 height 57
click at [490, 329] on div at bounding box center [493, 327] width 15 height 15
click at [504, 327] on icon "plus" at bounding box center [508, 327] width 11 height 10
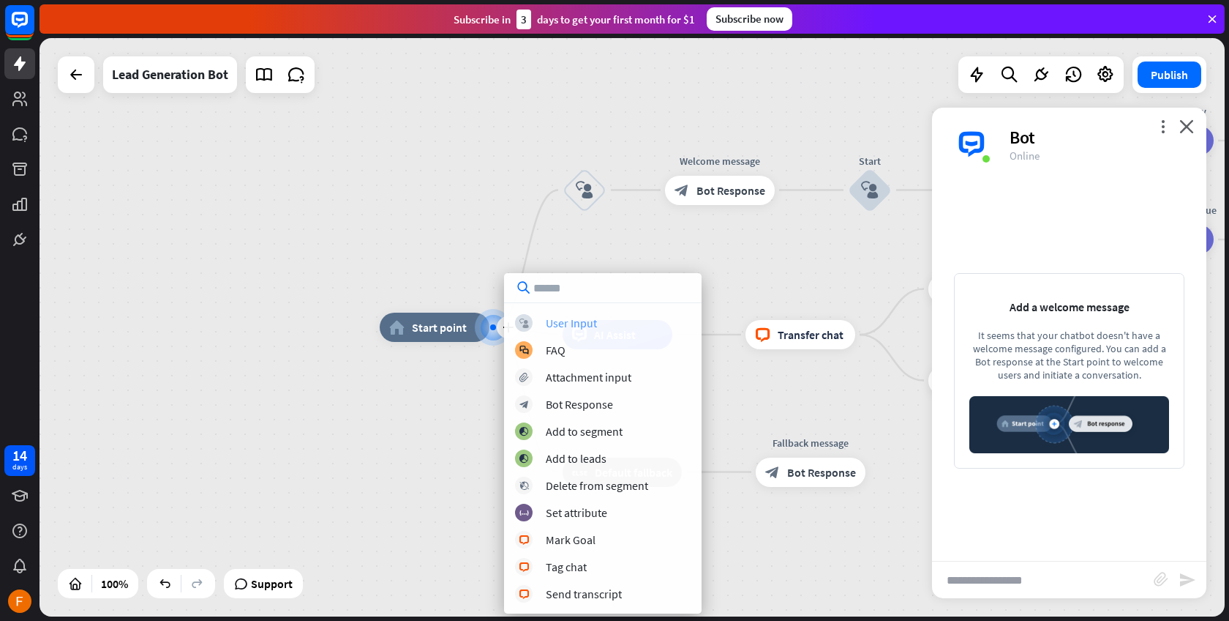
click at [563, 322] on div "User Input" at bounding box center [571, 322] width 51 height 15
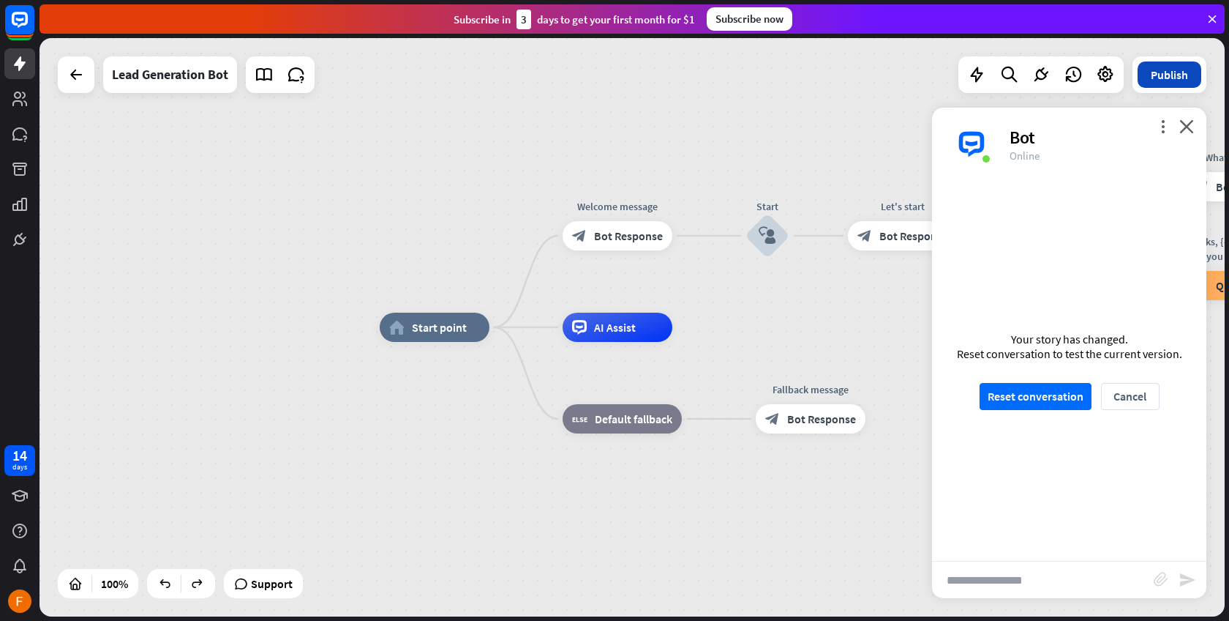
click at [1173, 80] on button "Publish" at bounding box center [1170, 74] width 64 height 26
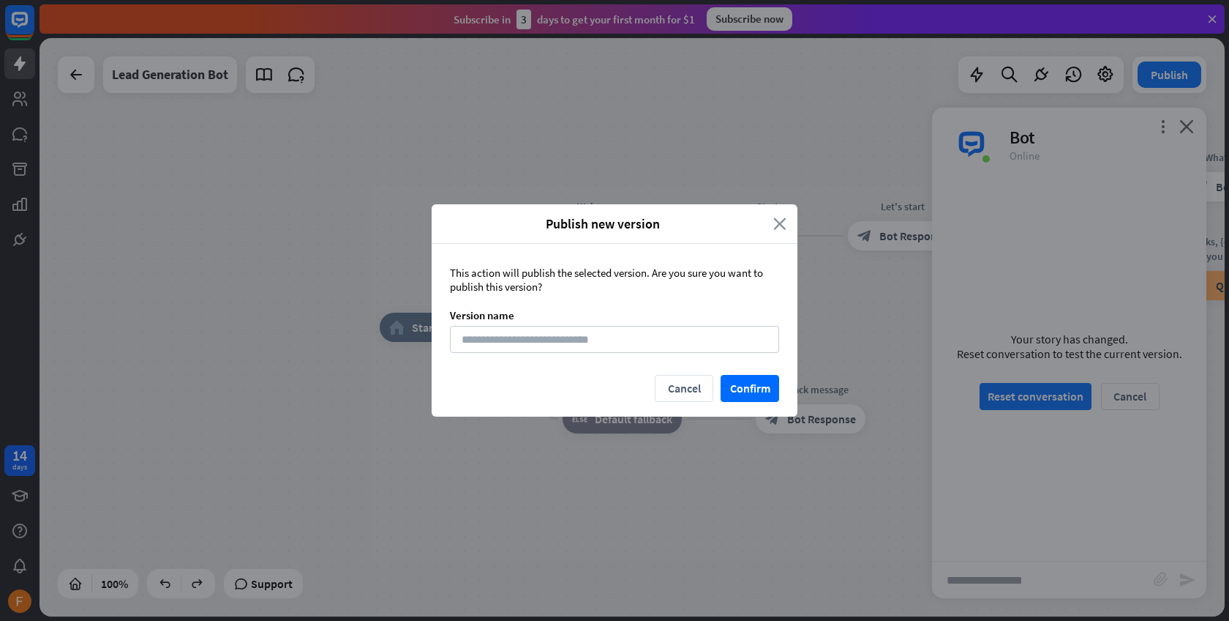
click at [788, 222] on div "Publish new version close" at bounding box center [615, 224] width 366 height 40
click at [782, 222] on icon "close" at bounding box center [780, 223] width 13 height 17
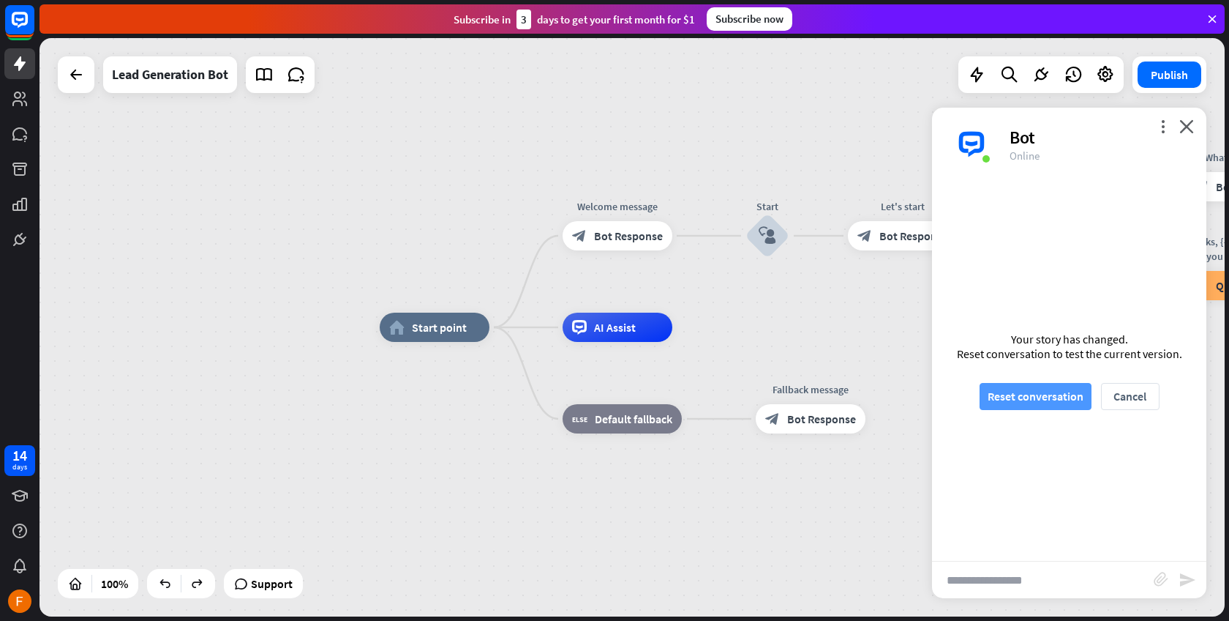
click at [1057, 395] on button "Reset conversation" at bounding box center [1036, 396] width 112 height 27
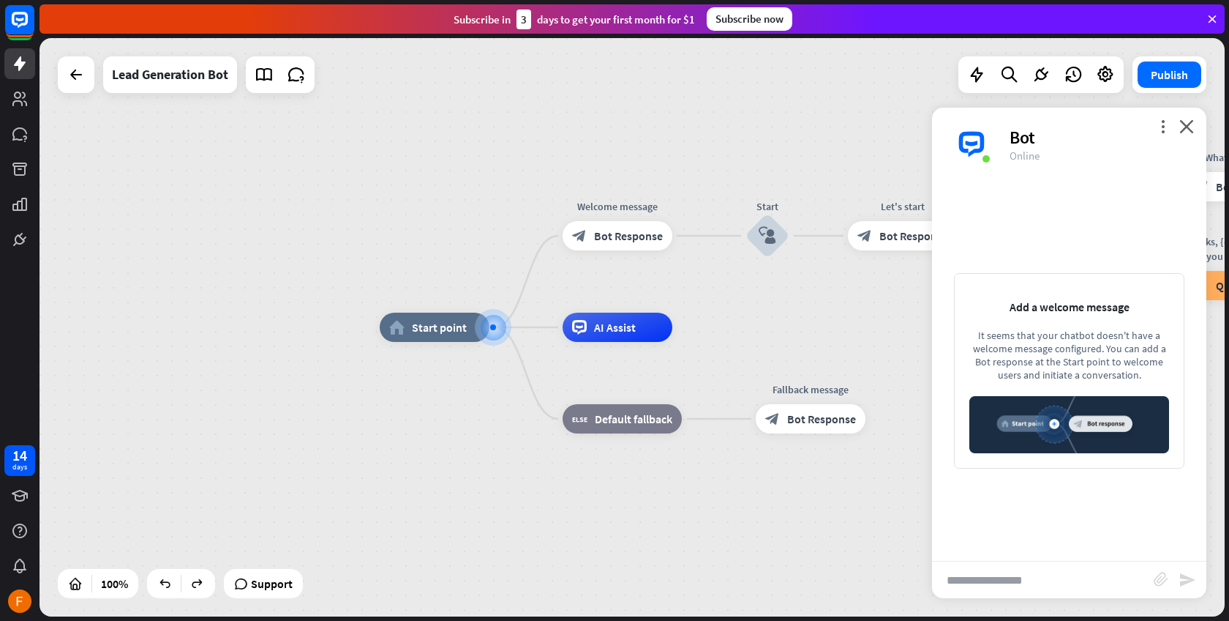
click at [1061, 232] on div "Add a welcome message It seems that your chatbot doesn't have a welcome message…" at bounding box center [1069, 371] width 274 height 380
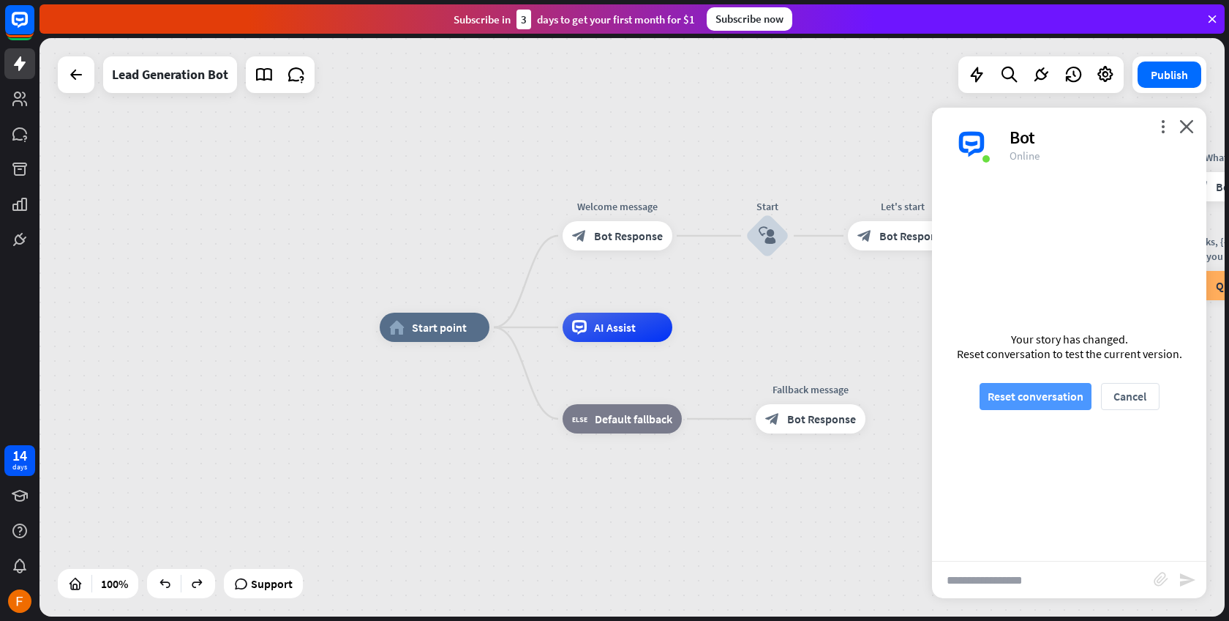
click at [1011, 407] on button "Reset conversation" at bounding box center [1036, 396] width 112 height 27
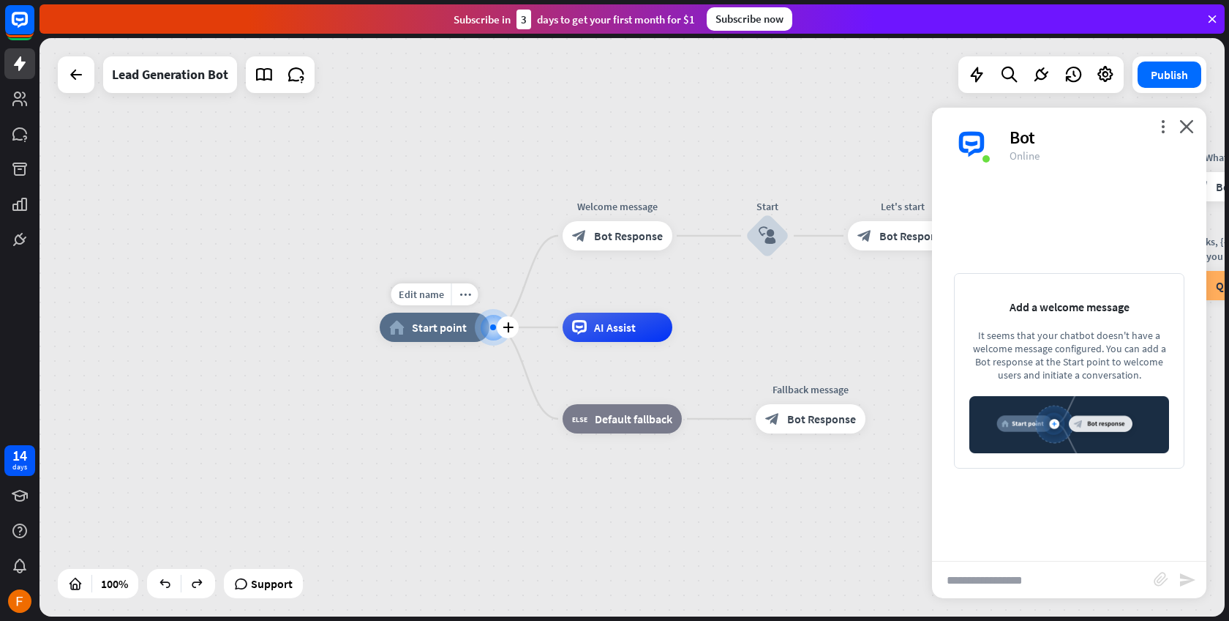
click at [489, 335] on div at bounding box center [493, 327] width 15 height 15
click at [493, 325] on div at bounding box center [493, 327] width 6 height 6
click at [507, 326] on icon "plus" at bounding box center [508, 327] width 11 height 10
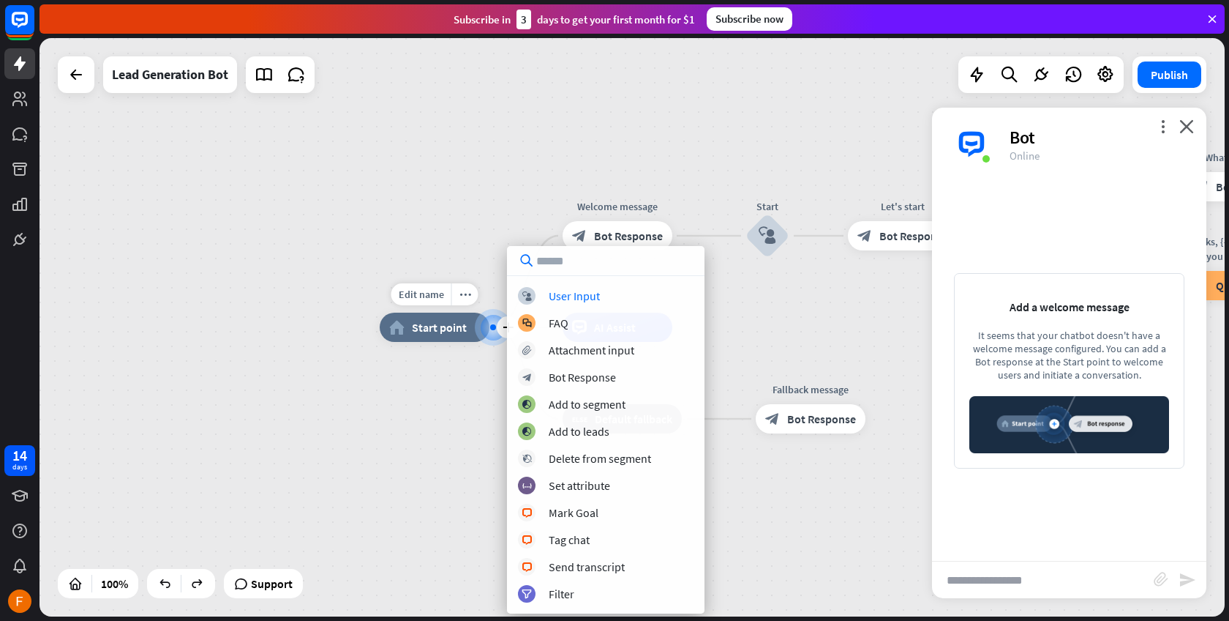
click at [412, 325] on span "Start point" at bounding box center [439, 327] width 55 height 15
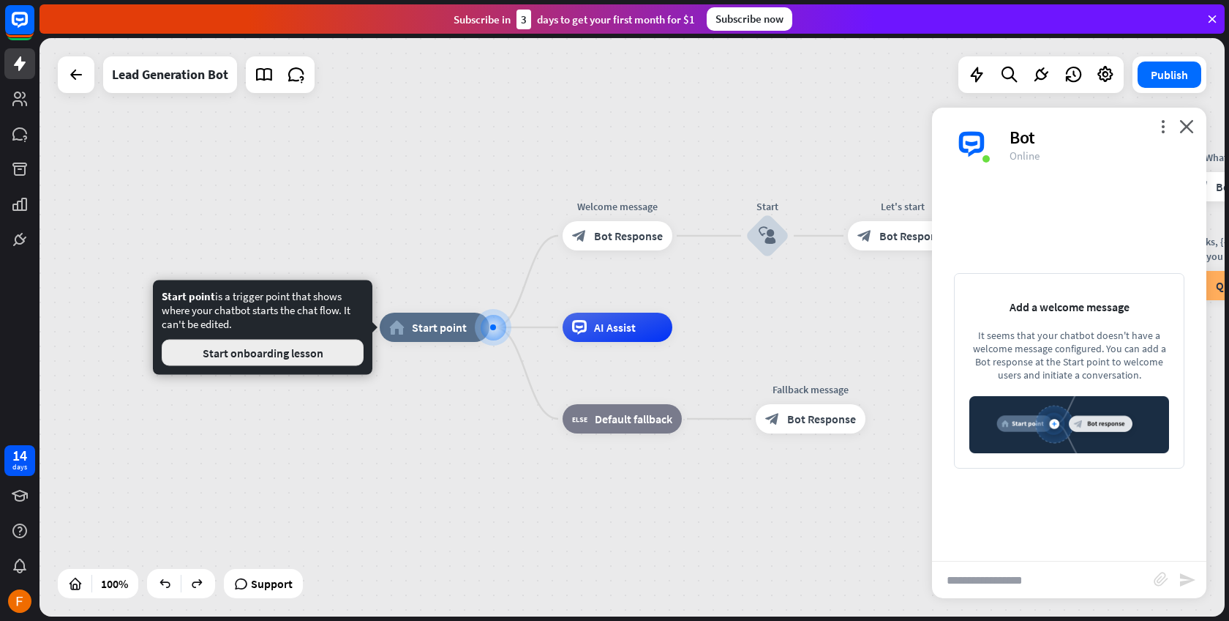
click at [280, 361] on button "Start onboarding lesson" at bounding box center [263, 353] width 202 height 26
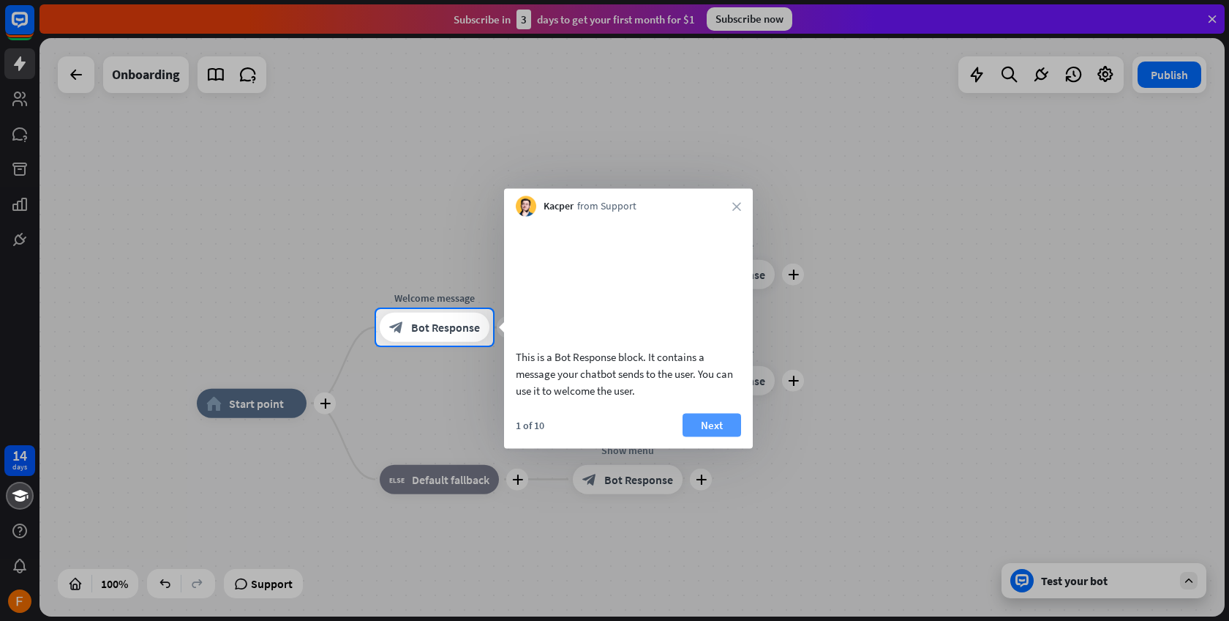
click at [696, 431] on button "Next" at bounding box center [712, 424] width 59 height 23
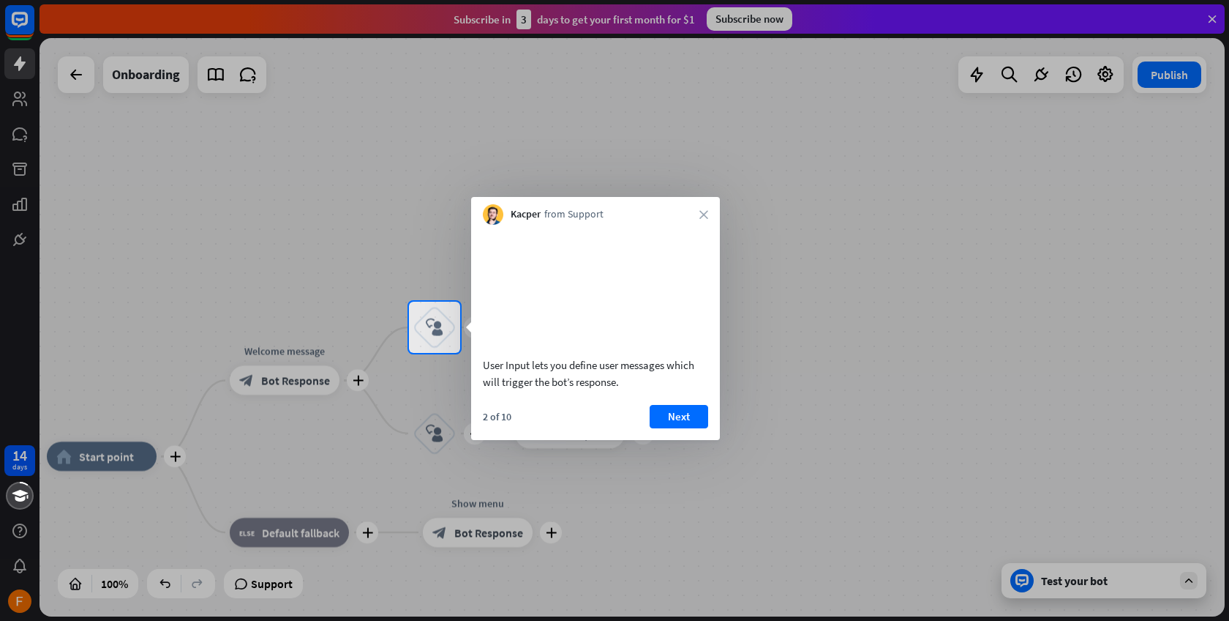
click at [685, 220] on div "Kacper from Support close" at bounding box center [595, 211] width 249 height 28
click at [706, 217] on icon "close" at bounding box center [704, 214] width 9 height 9
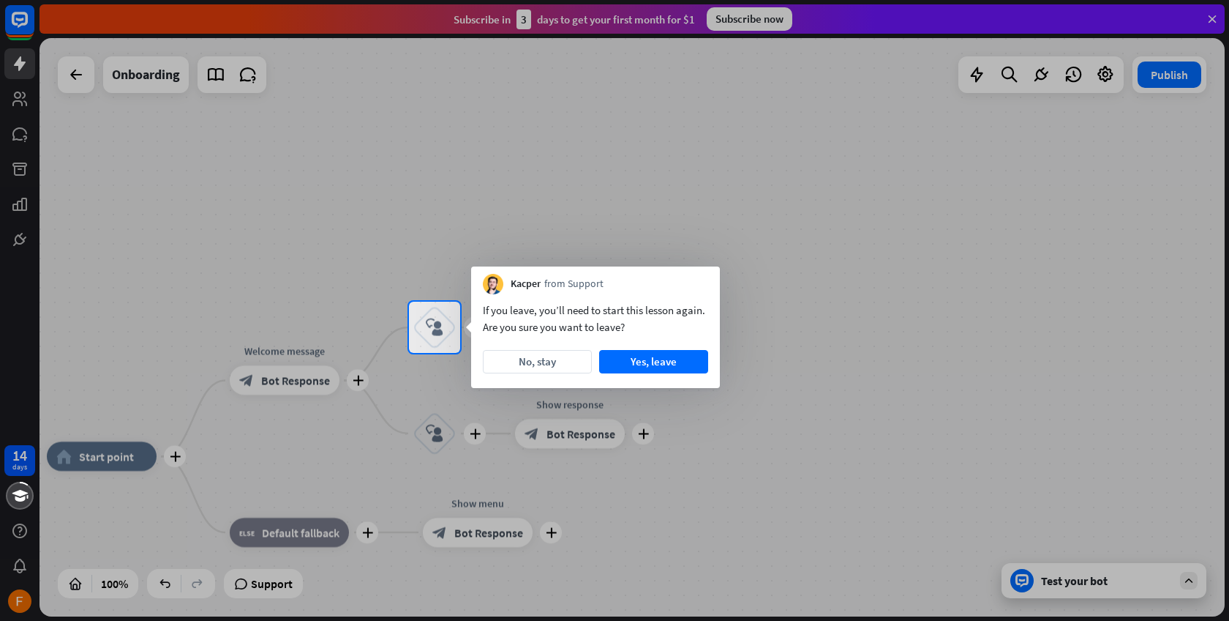
click at [643, 231] on div at bounding box center [614, 151] width 1229 height 302
click at [563, 356] on button "No, stay" at bounding box center [537, 361] width 109 height 23
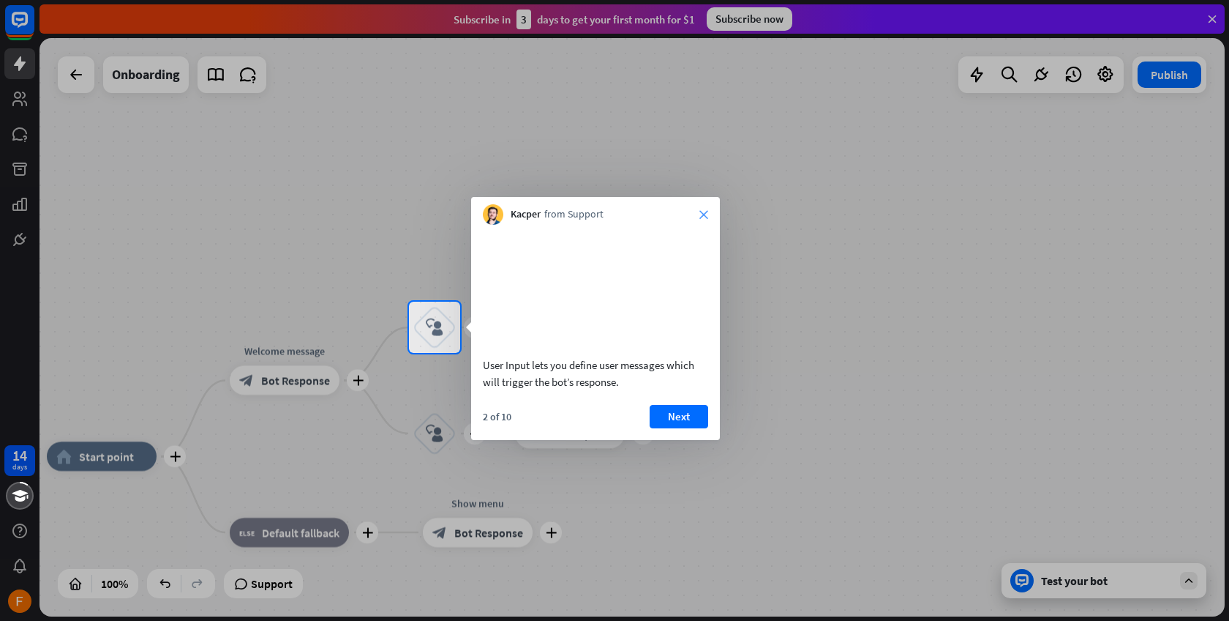
click at [705, 214] on icon "close" at bounding box center [704, 214] width 9 height 9
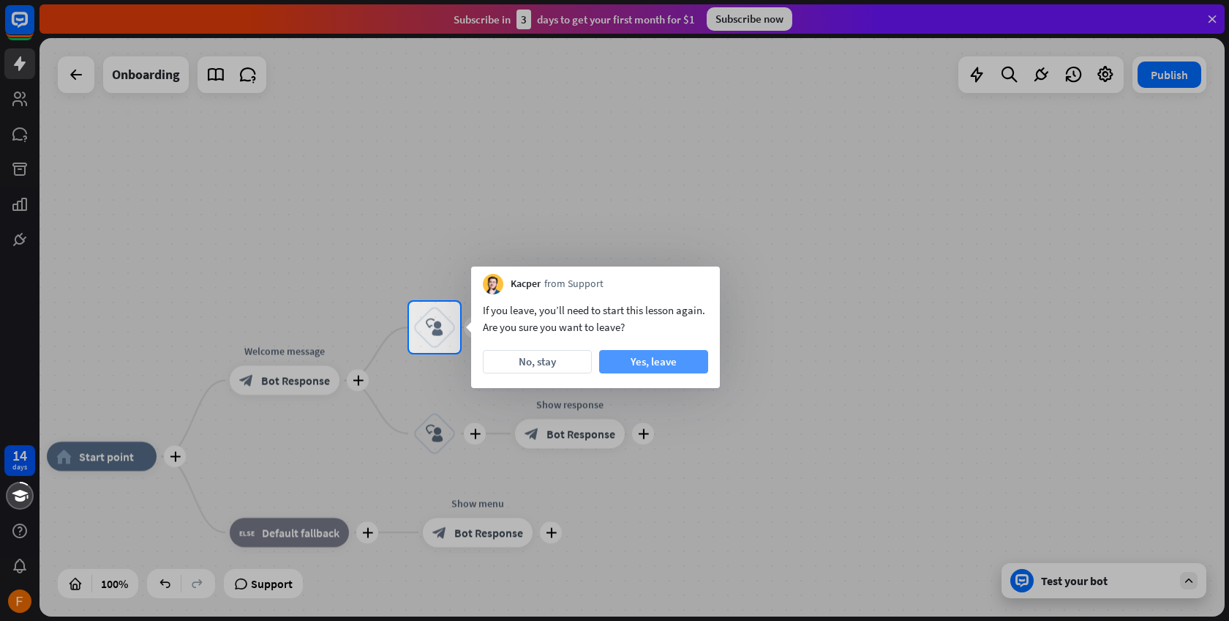
click at [666, 367] on button "Yes, leave" at bounding box center [653, 361] width 109 height 23
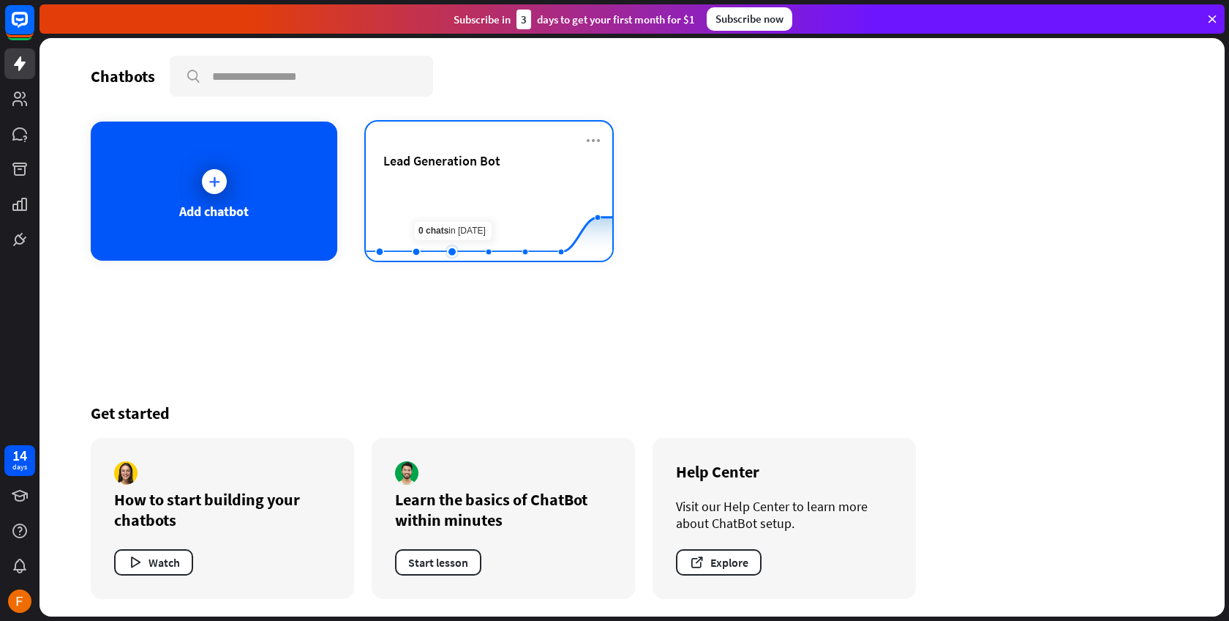
click at [468, 216] on rect at bounding box center [489, 224] width 247 height 91
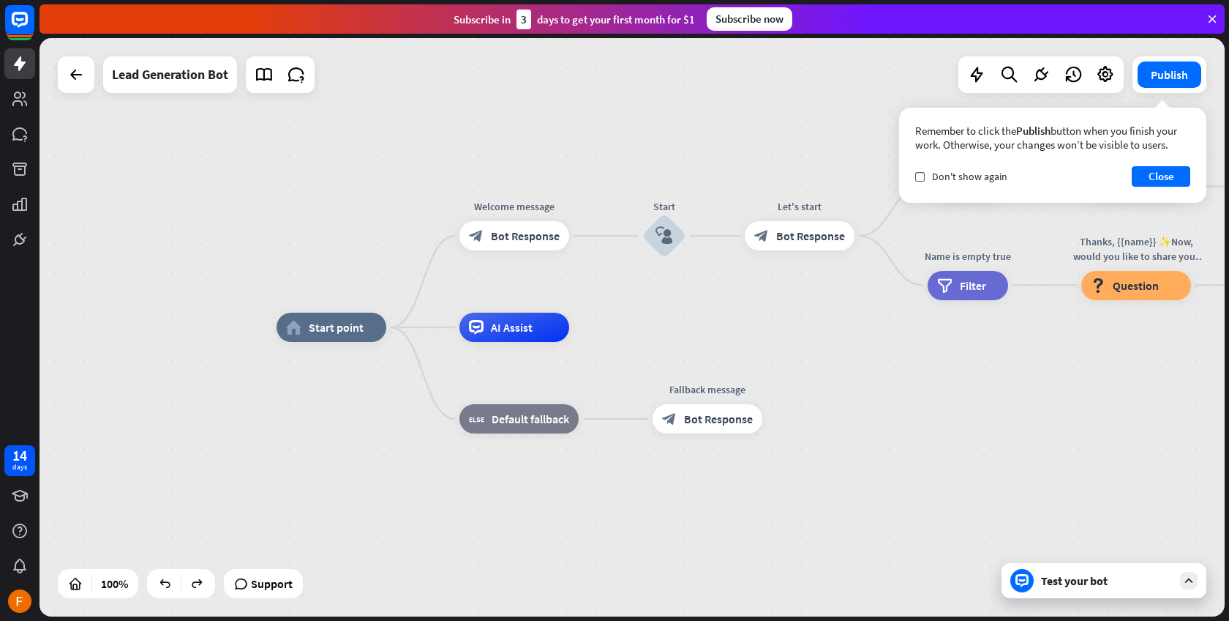
click at [1107, 583] on div "Test your bot" at bounding box center [1107, 580] width 132 height 15
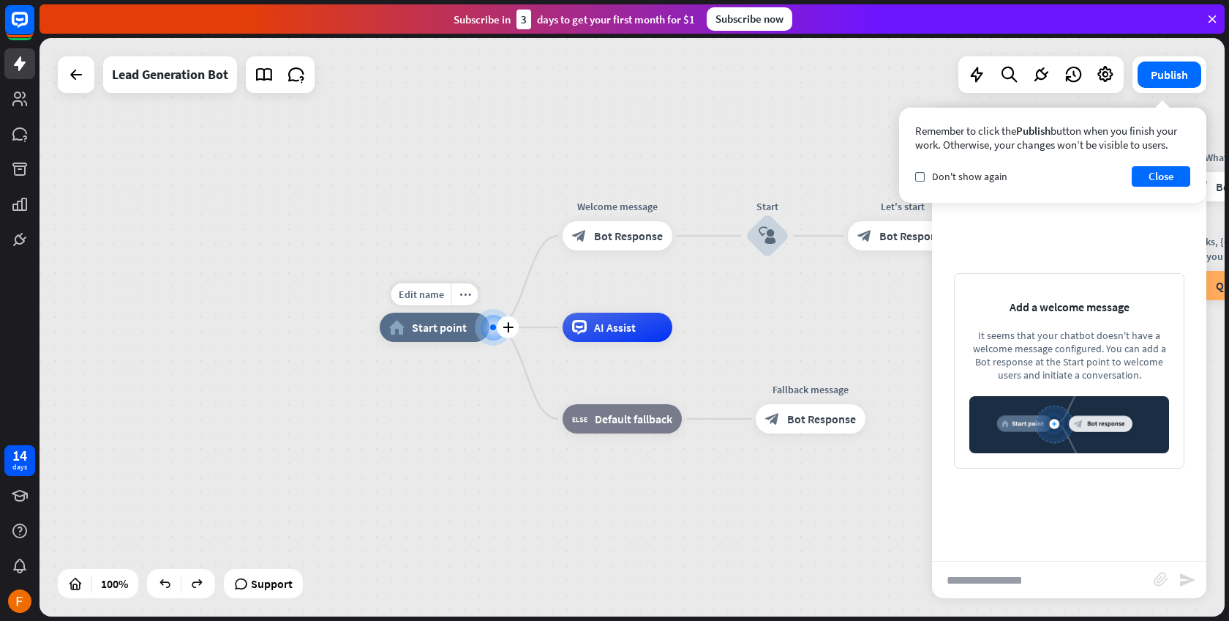
click at [494, 326] on div at bounding box center [493, 327] width 6 height 6
click at [506, 326] on icon "plus" at bounding box center [508, 327] width 11 height 10
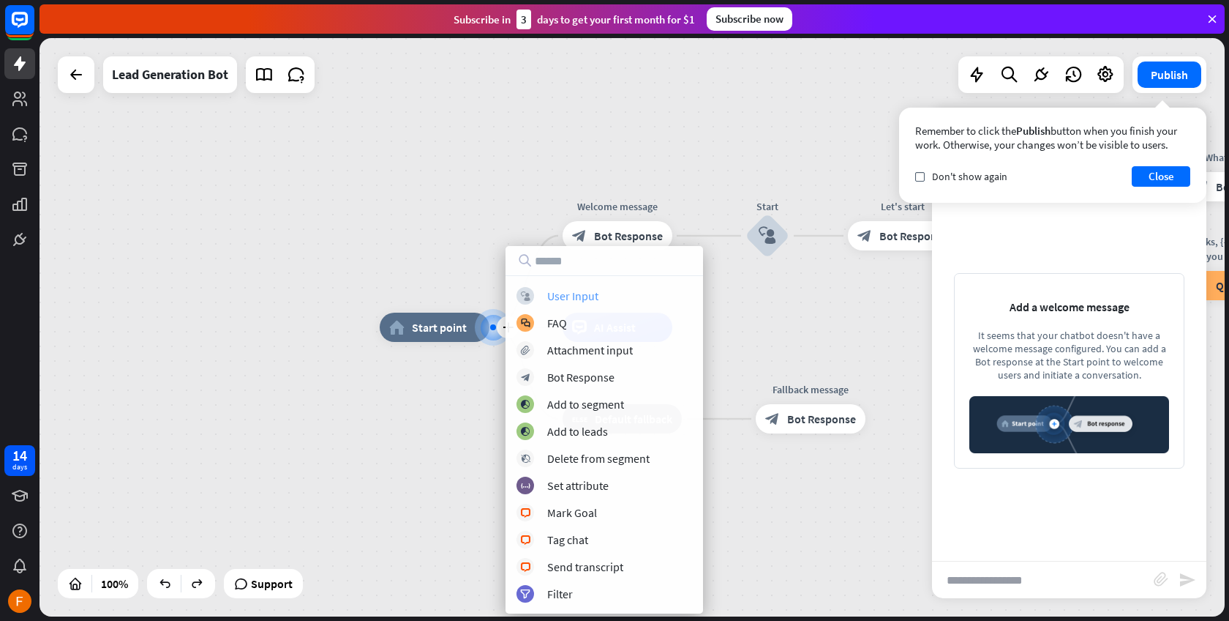
click at [538, 296] on div "block_user_input User Input" at bounding box center [605, 296] width 176 height 18
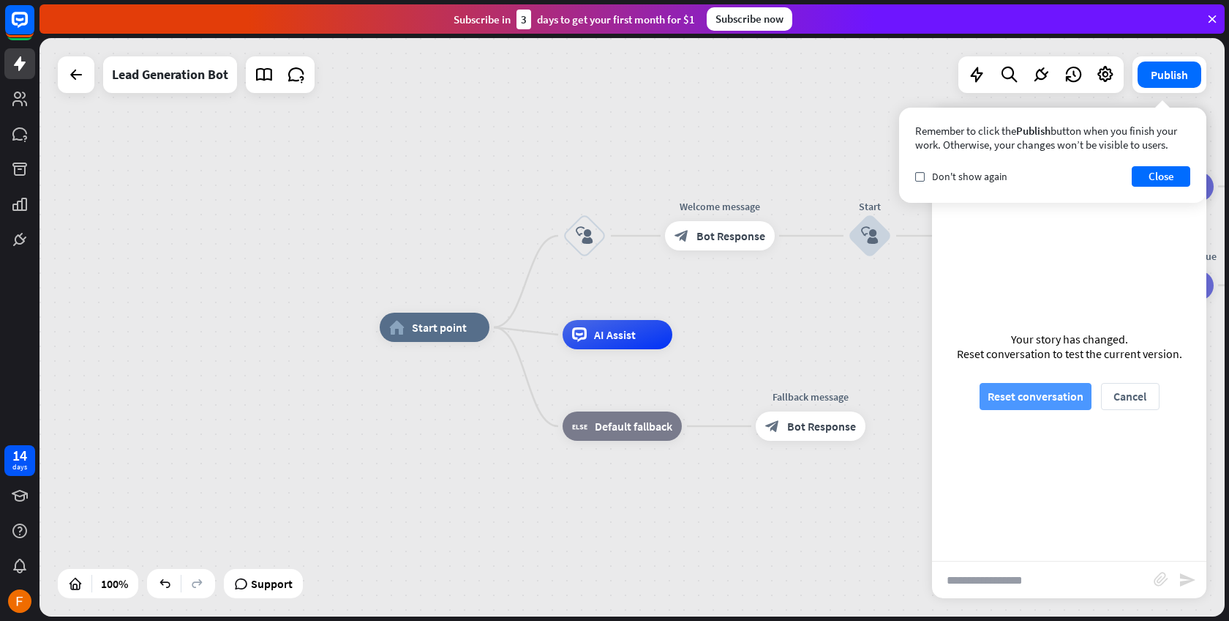
click at [1038, 392] on button "Reset conversation" at bounding box center [1036, 396] width 112 height 27
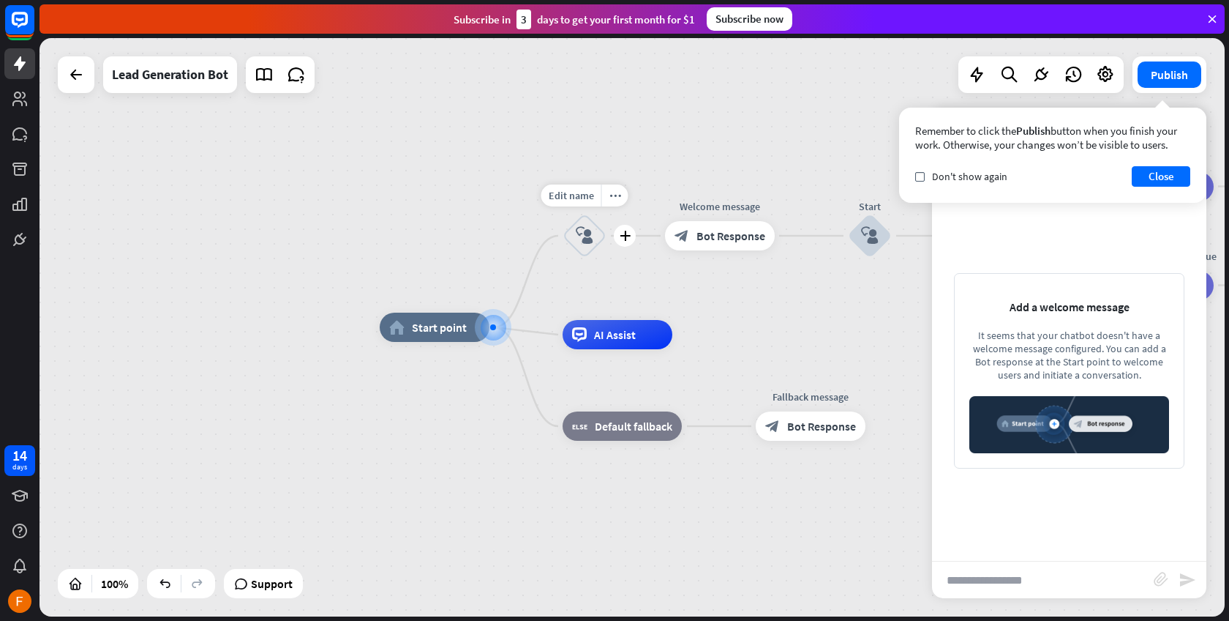
click at [585, 243] on icon "block_user_input" at bounding box center [585, 236] width 18 height 18
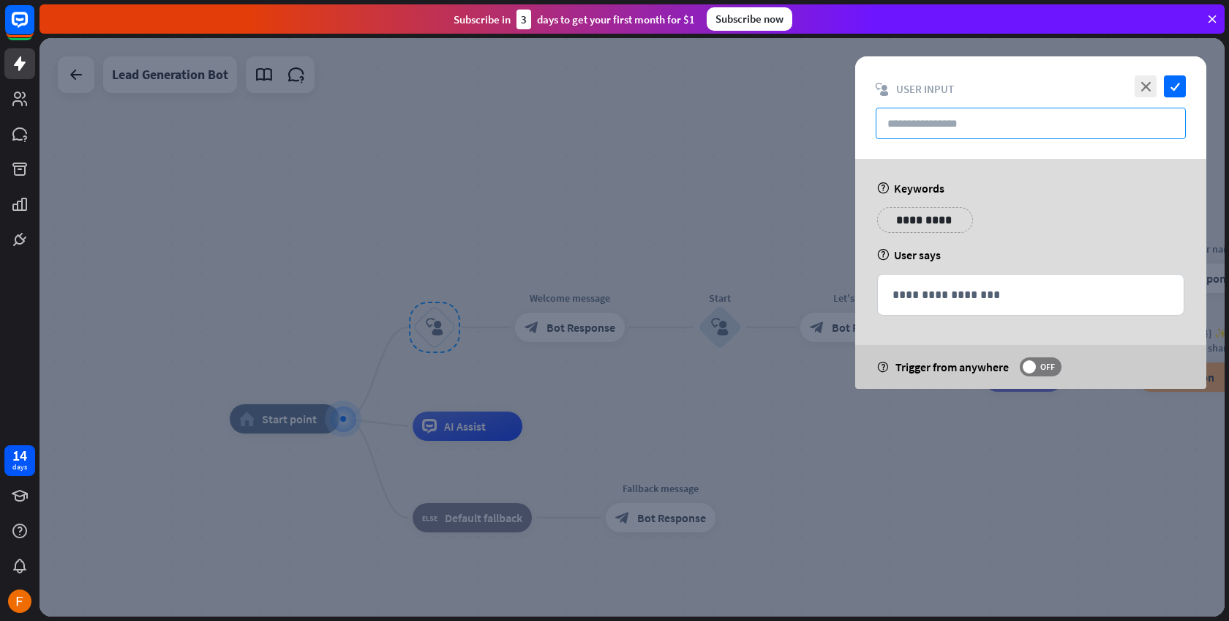
click at [990, 125] on input "text" at bounding box center [1031, 123] width 310 height 31
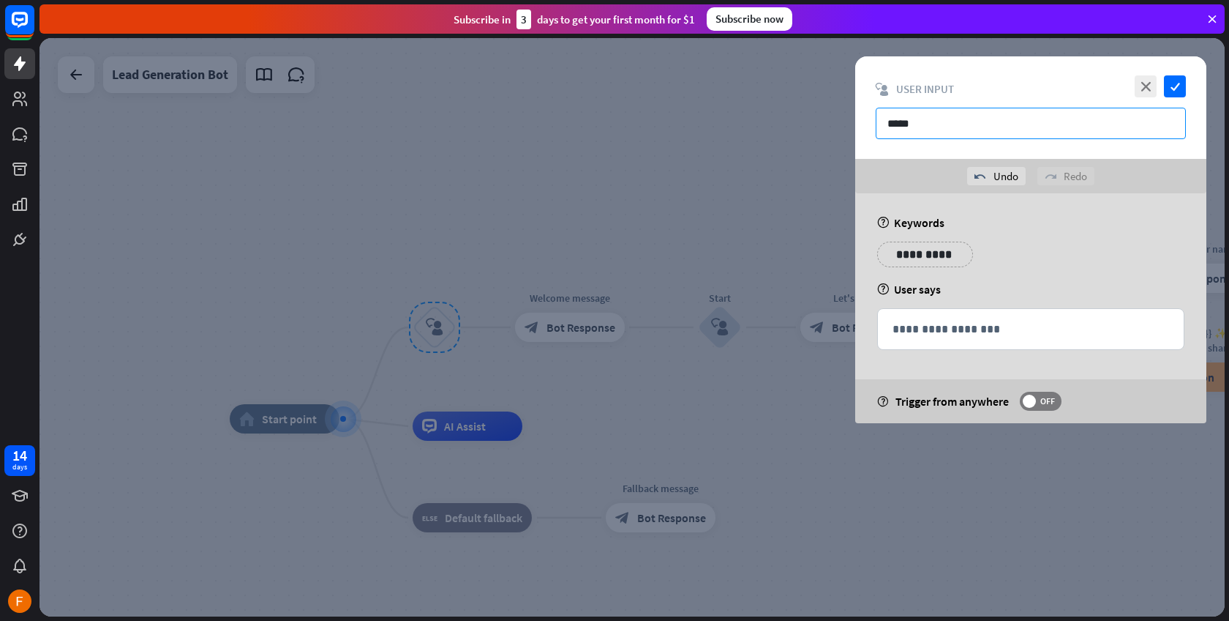
type input "*****"
click at [941, 259] on p "**********" at bounding box center [925, 254] width 74 height 18
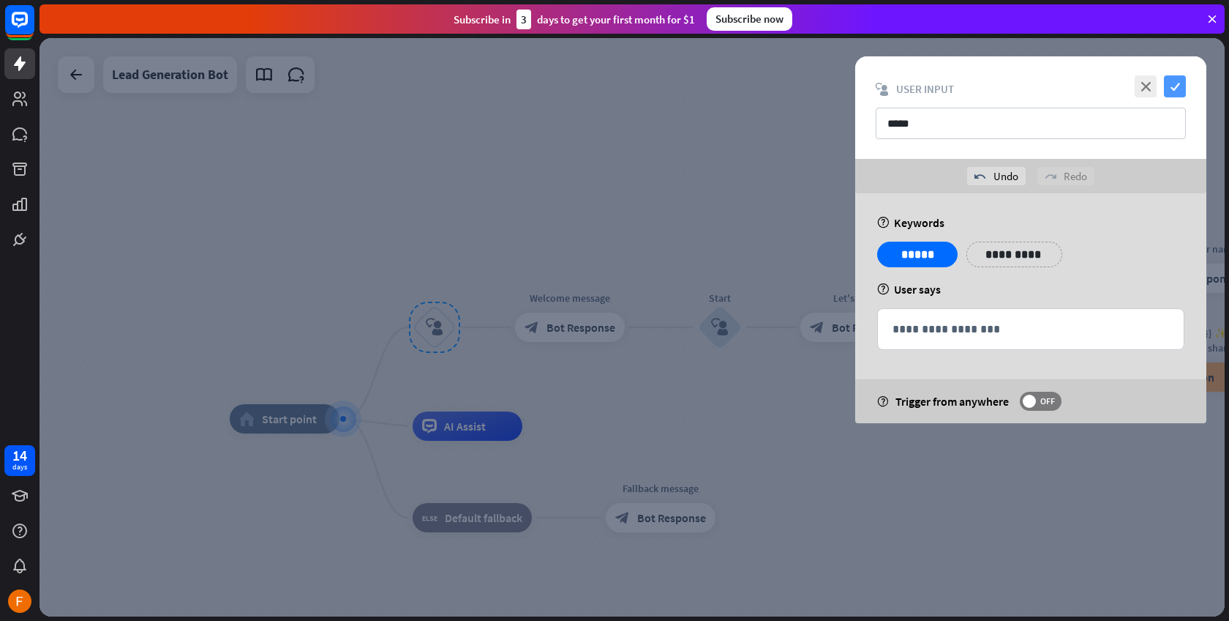
click at [1177, 86] on icon "check" at bounding box center [1175, 86] width 22 height 22
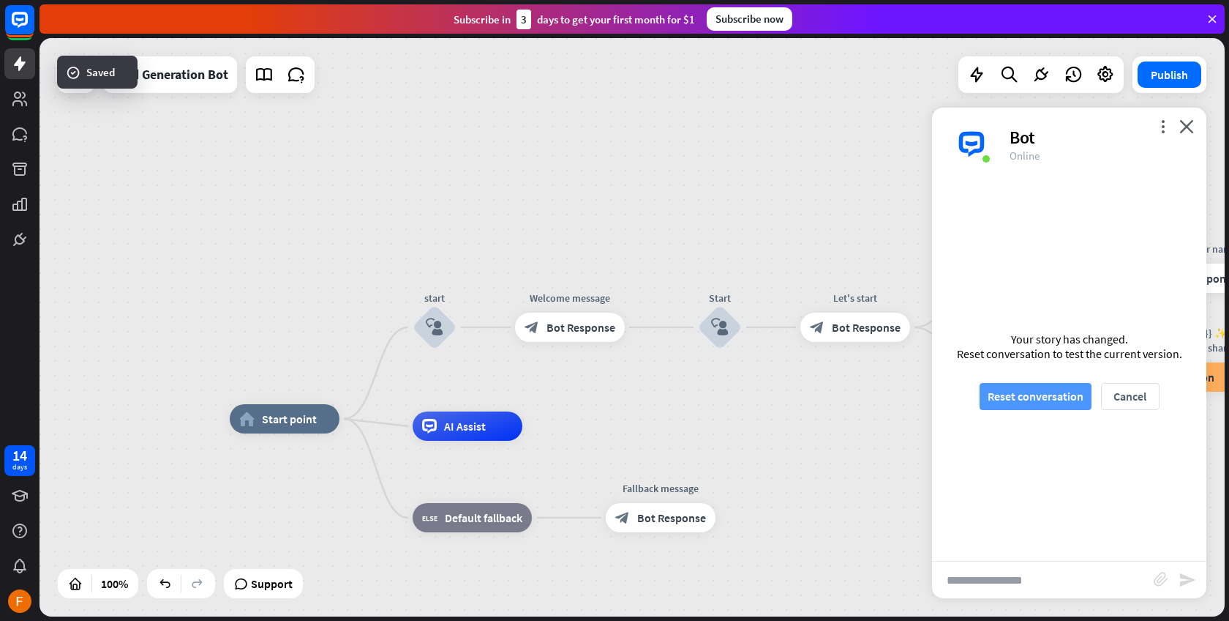
click at [1030, 405] on button "Reset conversation" at bounding box center [1036, 396] width 112 height 27
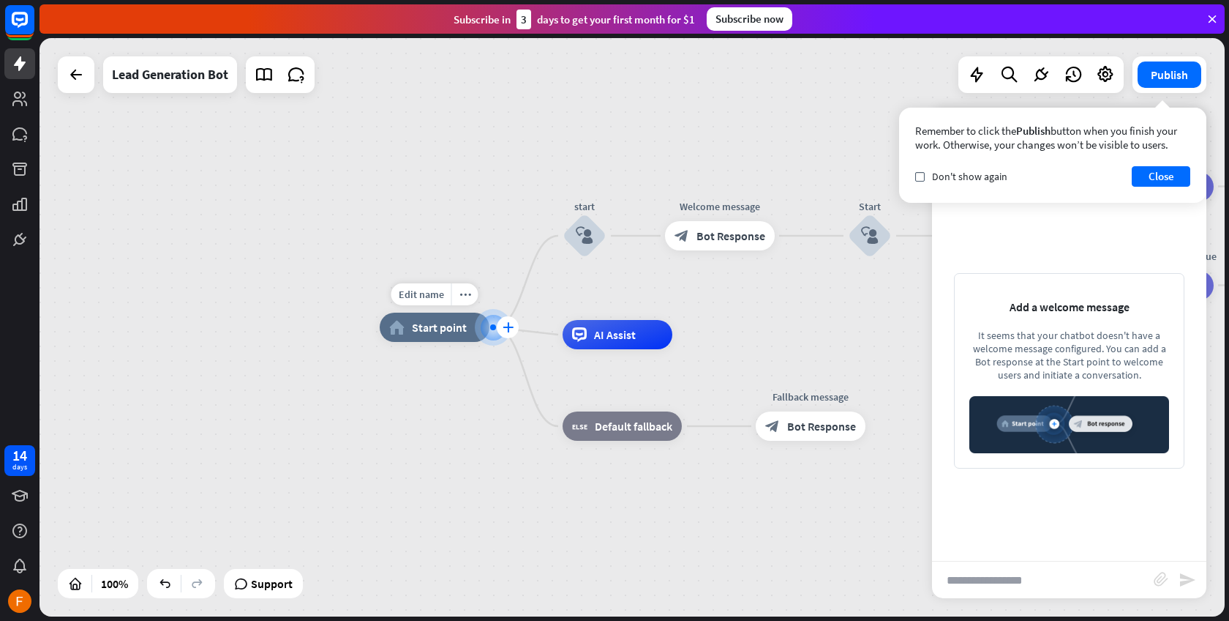
click at [506, 326] on icon "plus" at bounding box center [508, 327] width 11 height 10
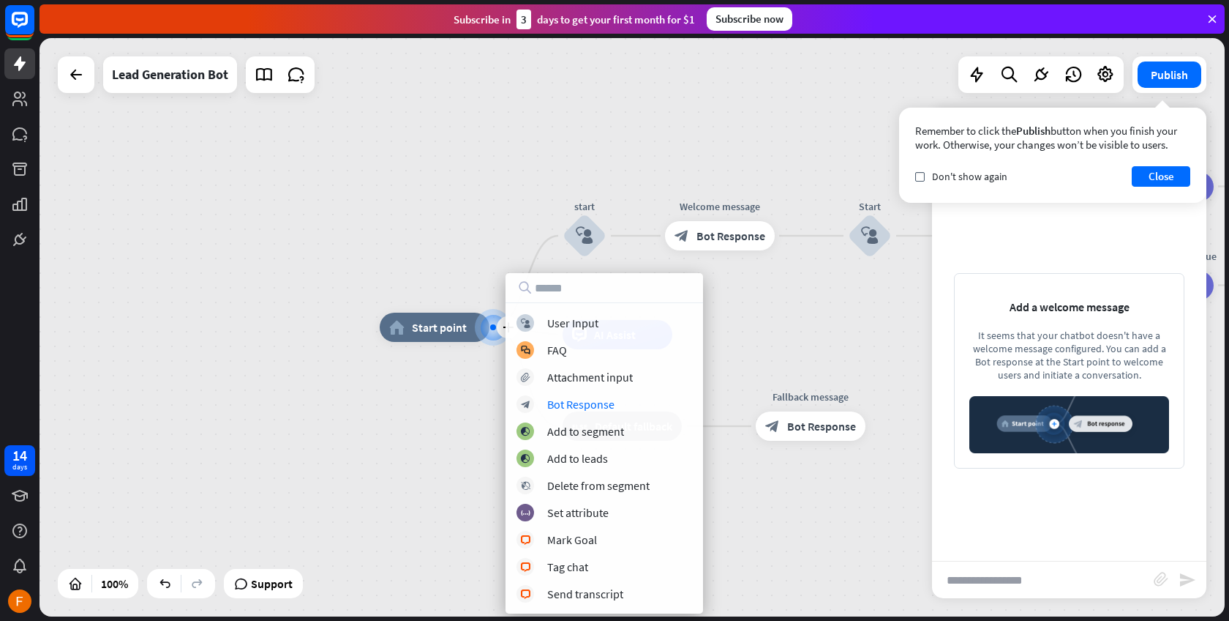
click at [334, 429] on div "plus home_2 Start point start block_user_input Welcome message block_bot_respon…" at bounding box center [633, 327] width 1186 height 578
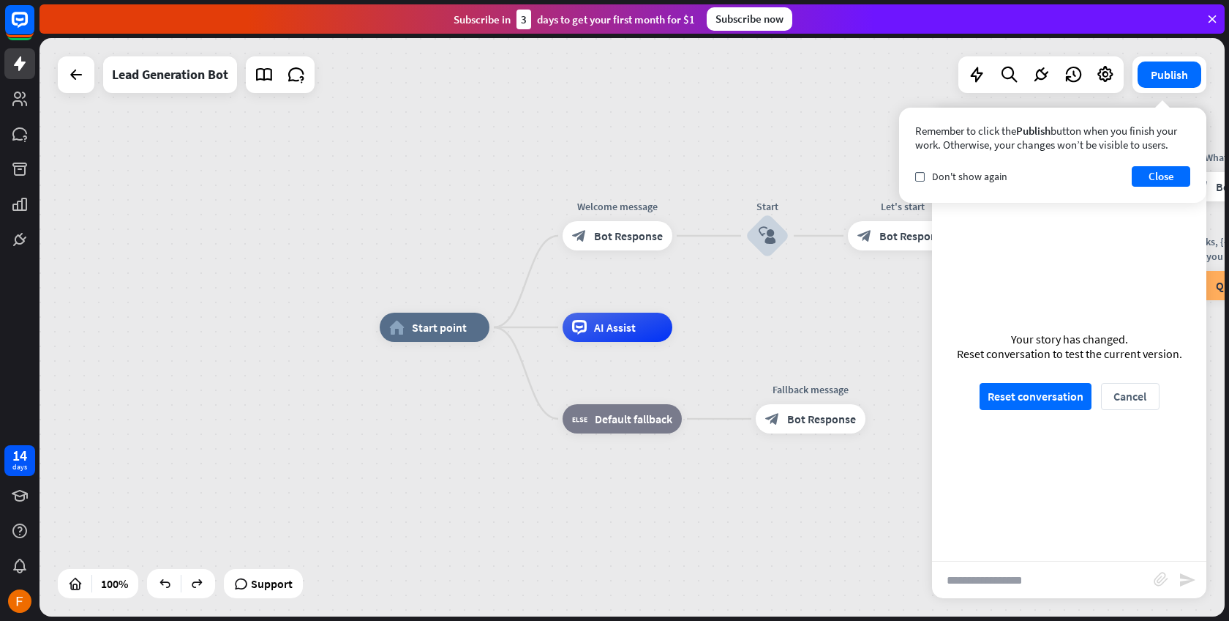
click at [1176, 160] on div at bounding box center [633, 327] width 1186 height 578
click at [1171, 173] on button "Close" at bounding box center [1161, 176] width 59 height 20
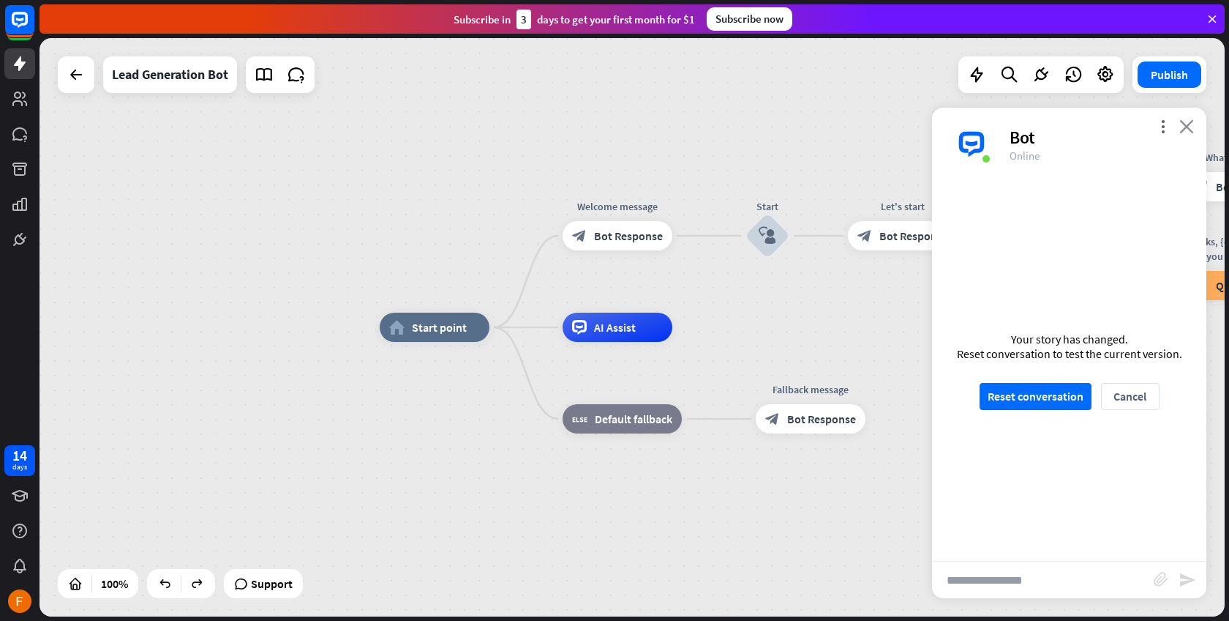
click at [1187, 125] on icon "close" at bounding box center [1187, 126] width 15 height 14
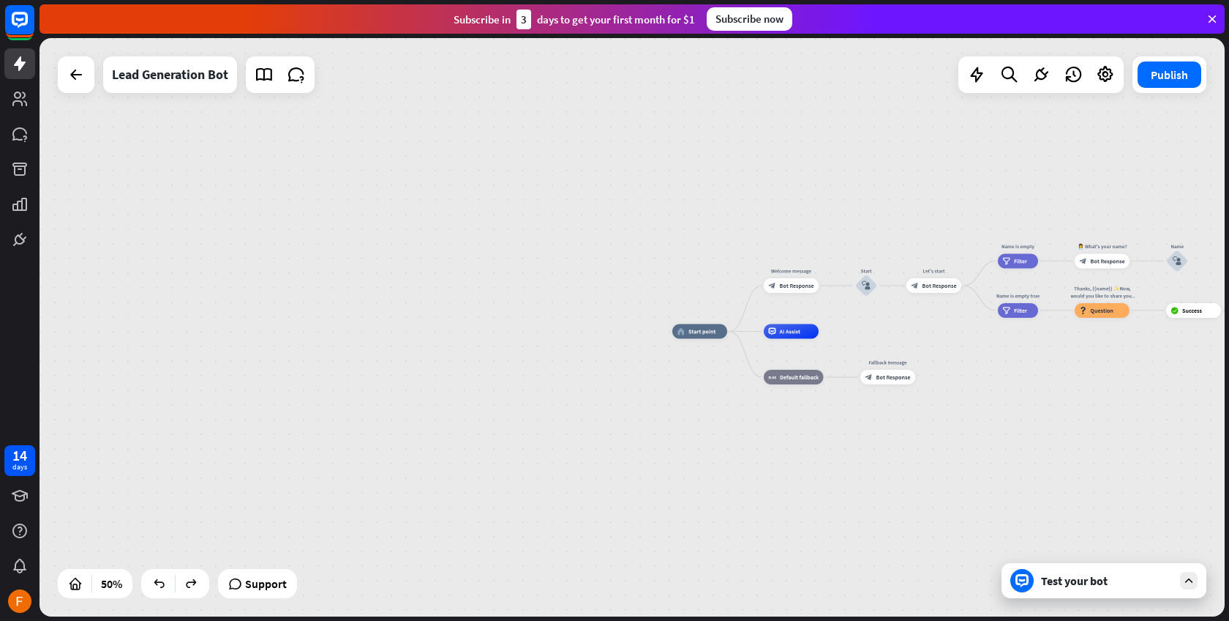
drag, startPoint x: 1082, startPoint y: 351, endPoint x: 916, endPoint y: 375, distance: 167.0
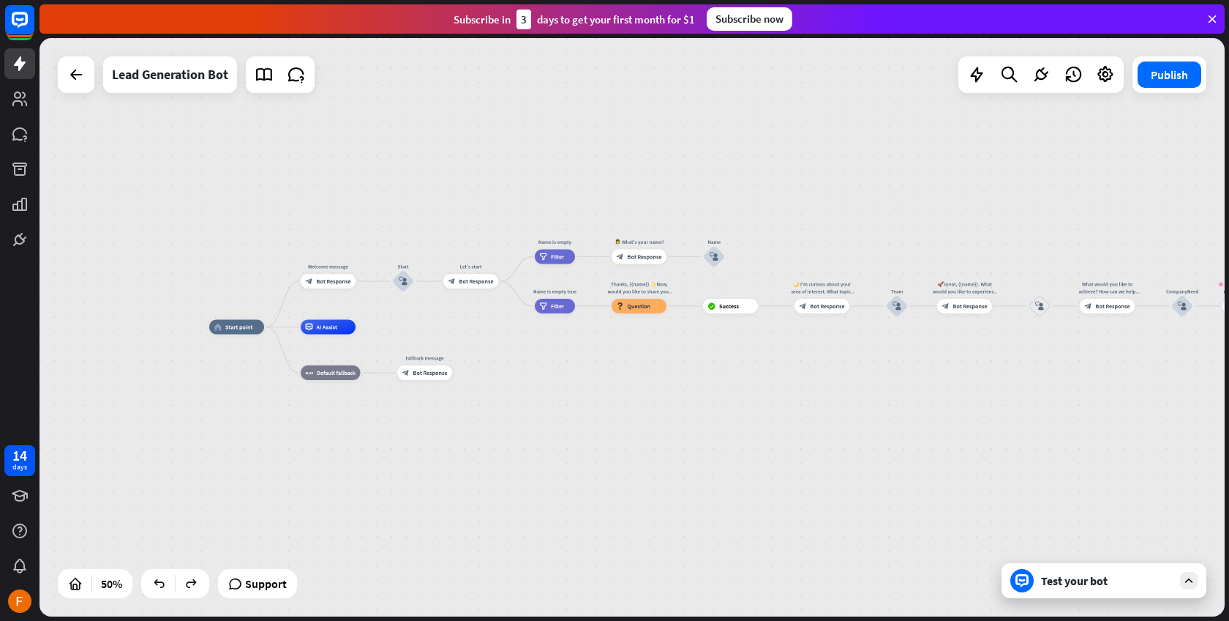
drag, startPoint x: 1074, startPoint y: 383, endPoint x: 611, endPoint y: 378, distance: 463.3
click at [611, 378] on div "home_2 Start point Welcome message block_bot_response Bot Response Start block_…" at bounding box center [505, 471] width 593 height 289
click at [242, 326] on span "Start point" at bounding box center [239, 326] width 28 height 7
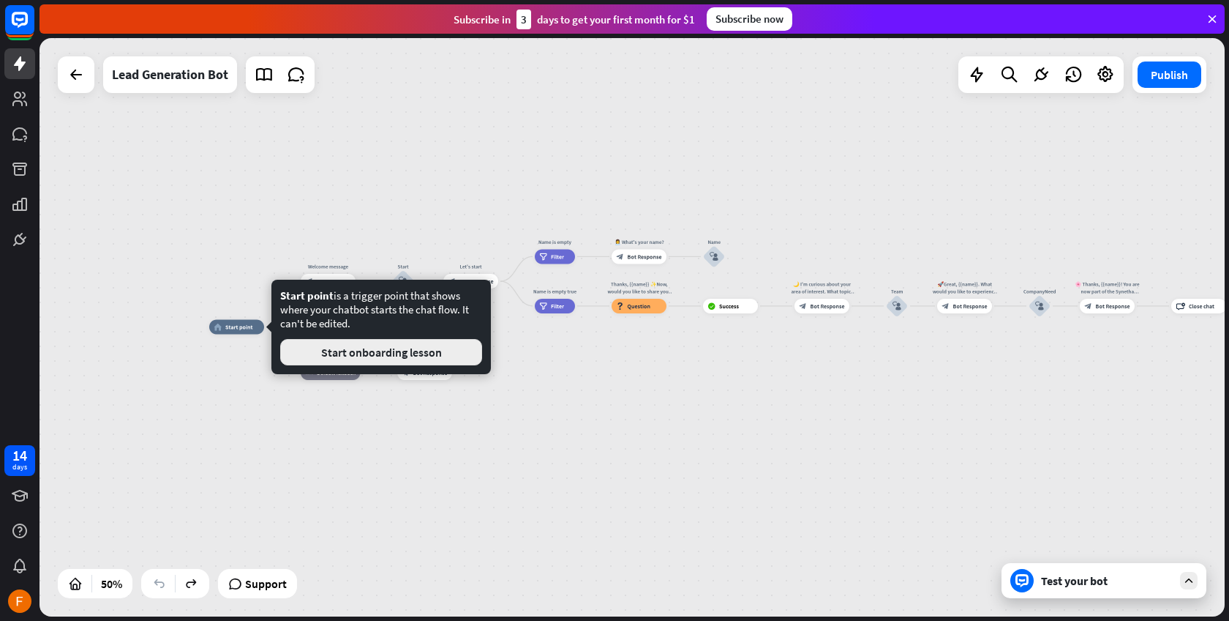
click at [345, 348] on button "Start onboarding lesson" at bounding box center [381, 352] width 202 height 26
